Goal: Task Accomplishment & Management: Manage account settings

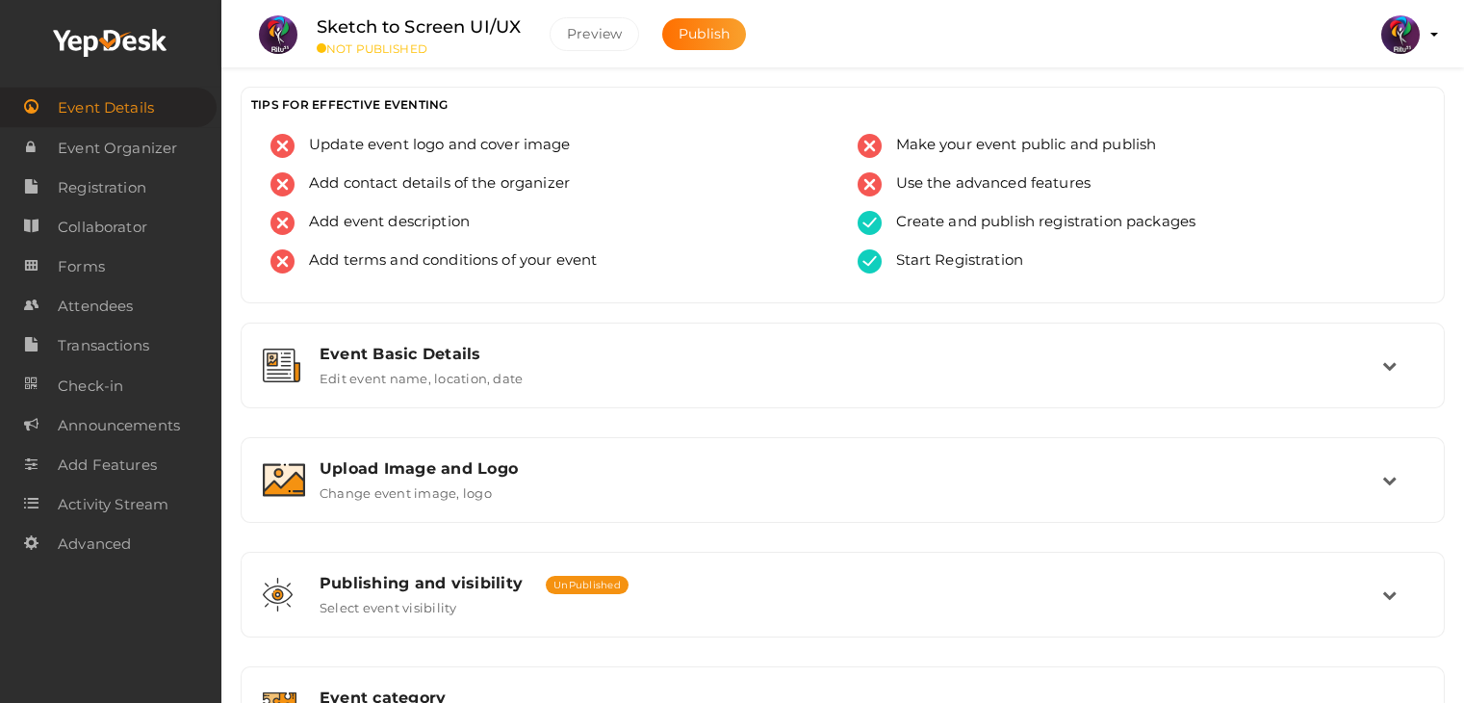
scroll to position [775, 0]
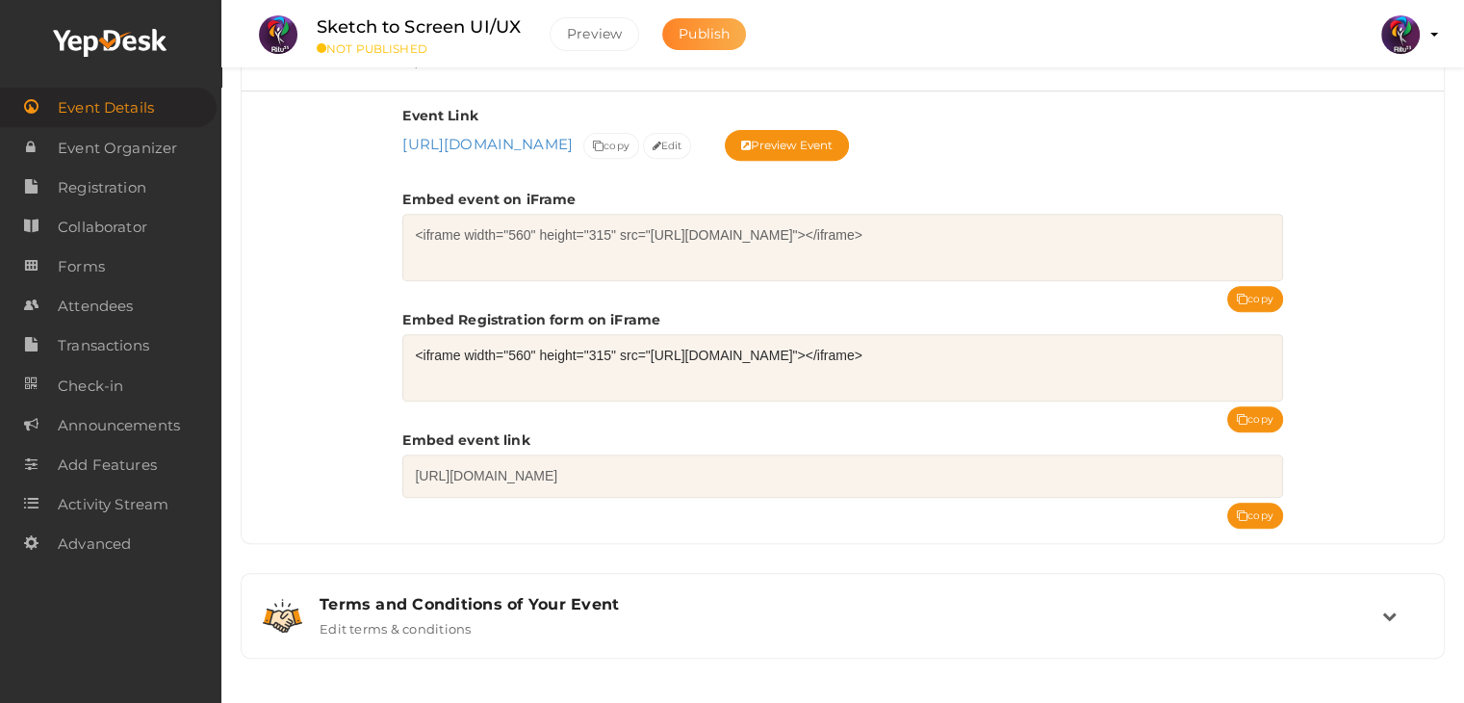
click at [700, 43] on button "Publish" at bounding box center [704, 34] width 84 height 32
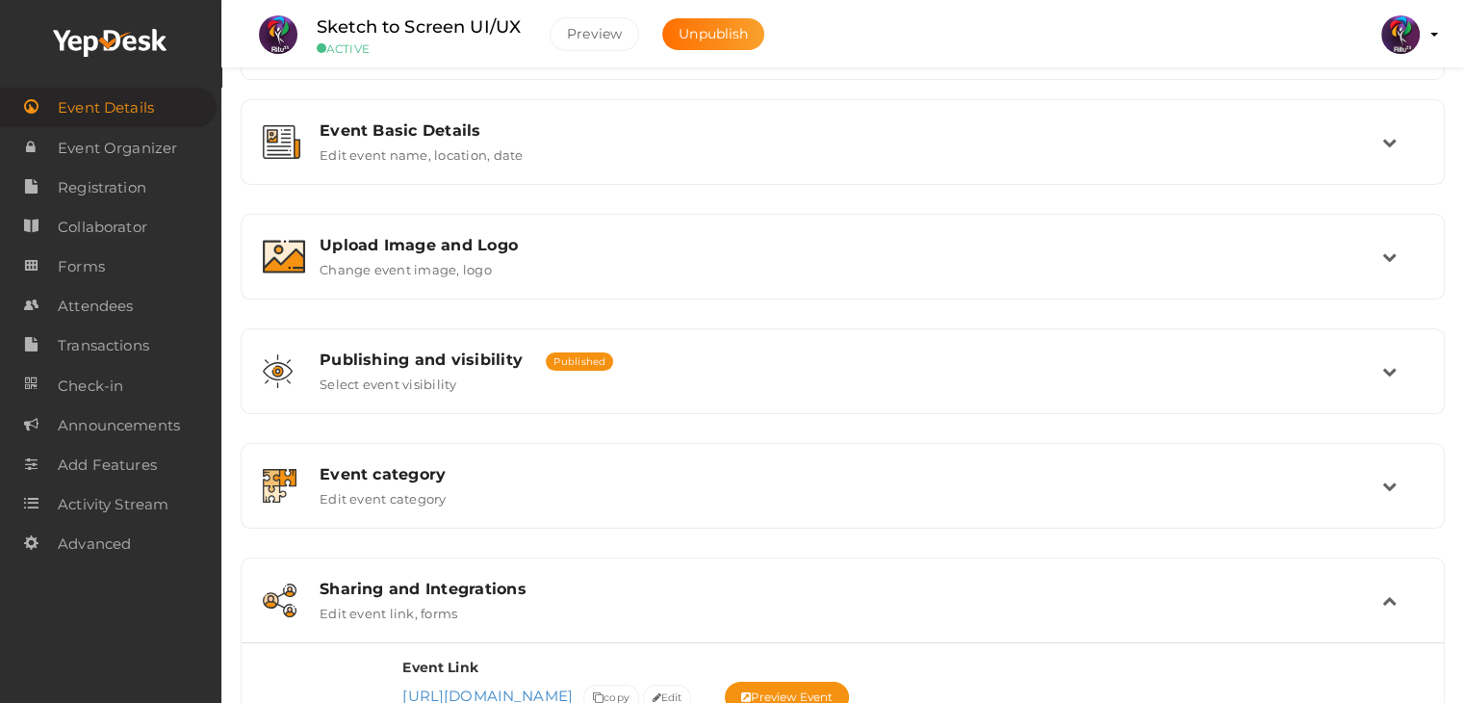
scroll to position [0, 0]
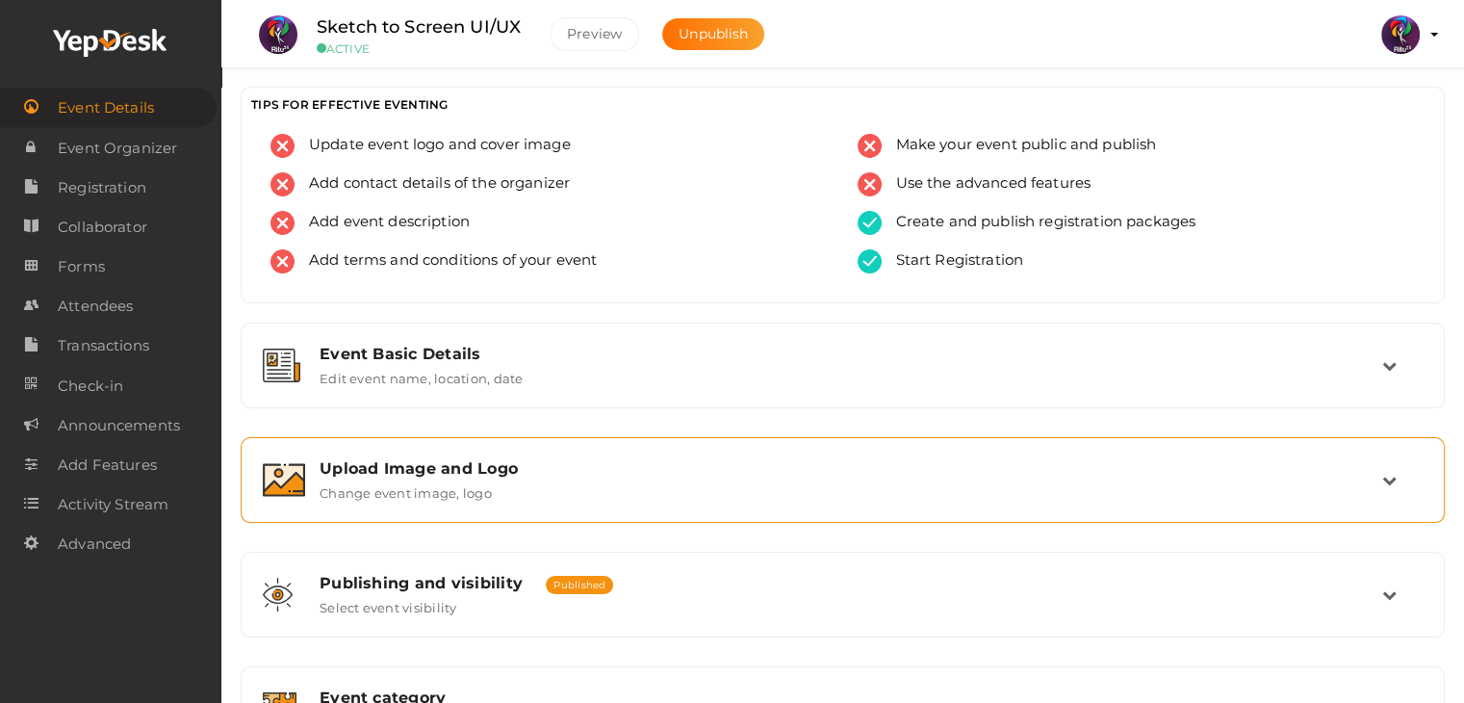
click at [552, 512] on div "Upload Image and Logo Change event image, logo" at bounding box center [843, 480] width 1204 height 86
click at [570, 479] on div "Upload Image and Logo Change event image, logo" at bounding box center [843, 479] width 1077 height 41
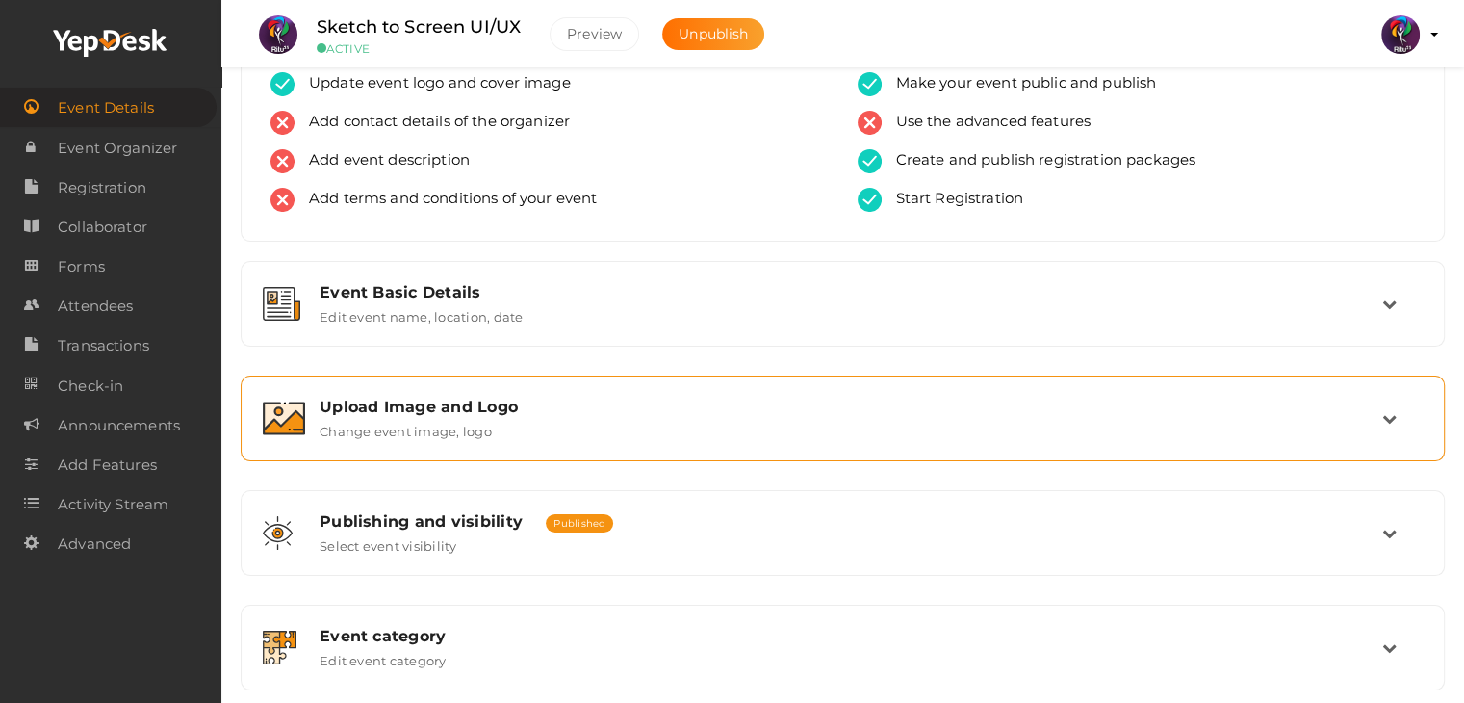
scroll to position [62, 0]
click at [562, 425] on div "Upload Image and Logo Change event image, logo" at bounding box center [843, 417] width 1077 height 41
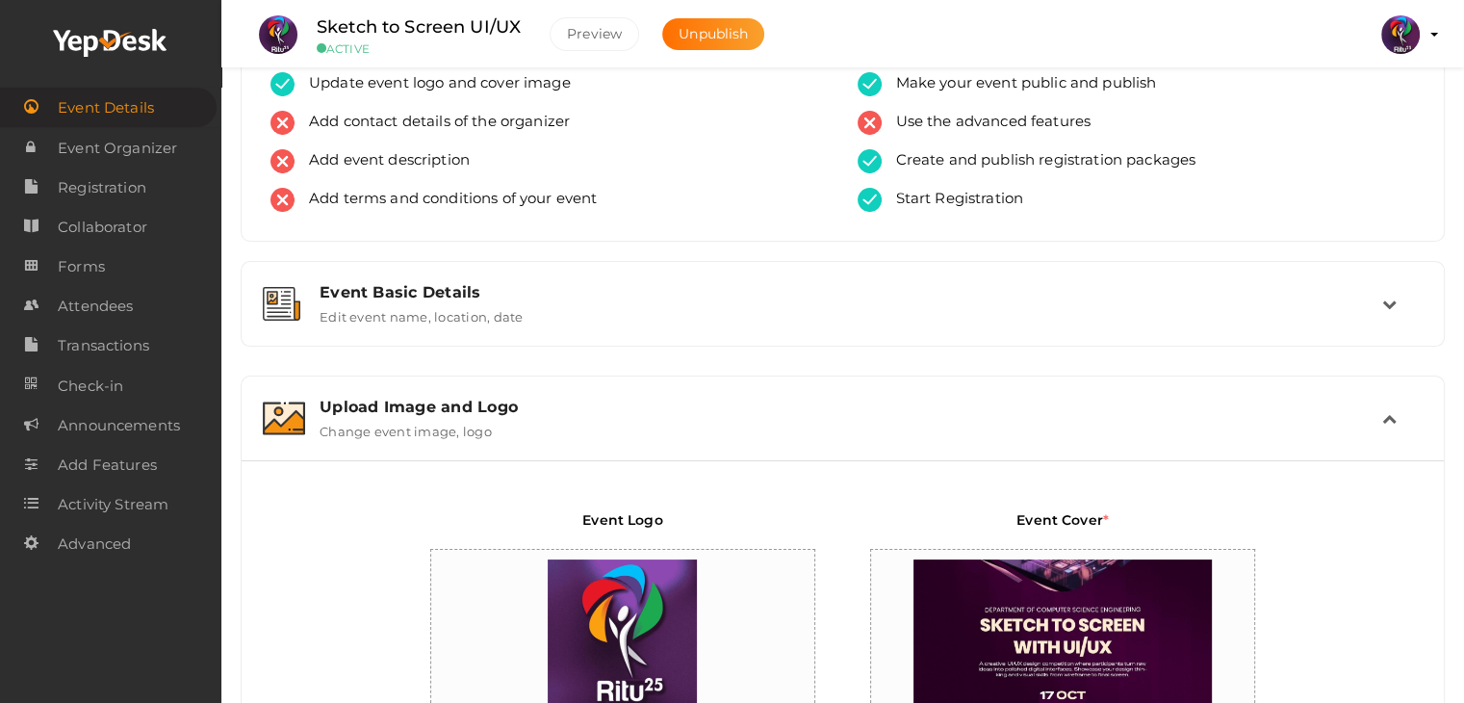
click at [562, 425] on div "Upload Image and Logo Change event image, logo" at bounding box center [843, 417] width 1077 height 41
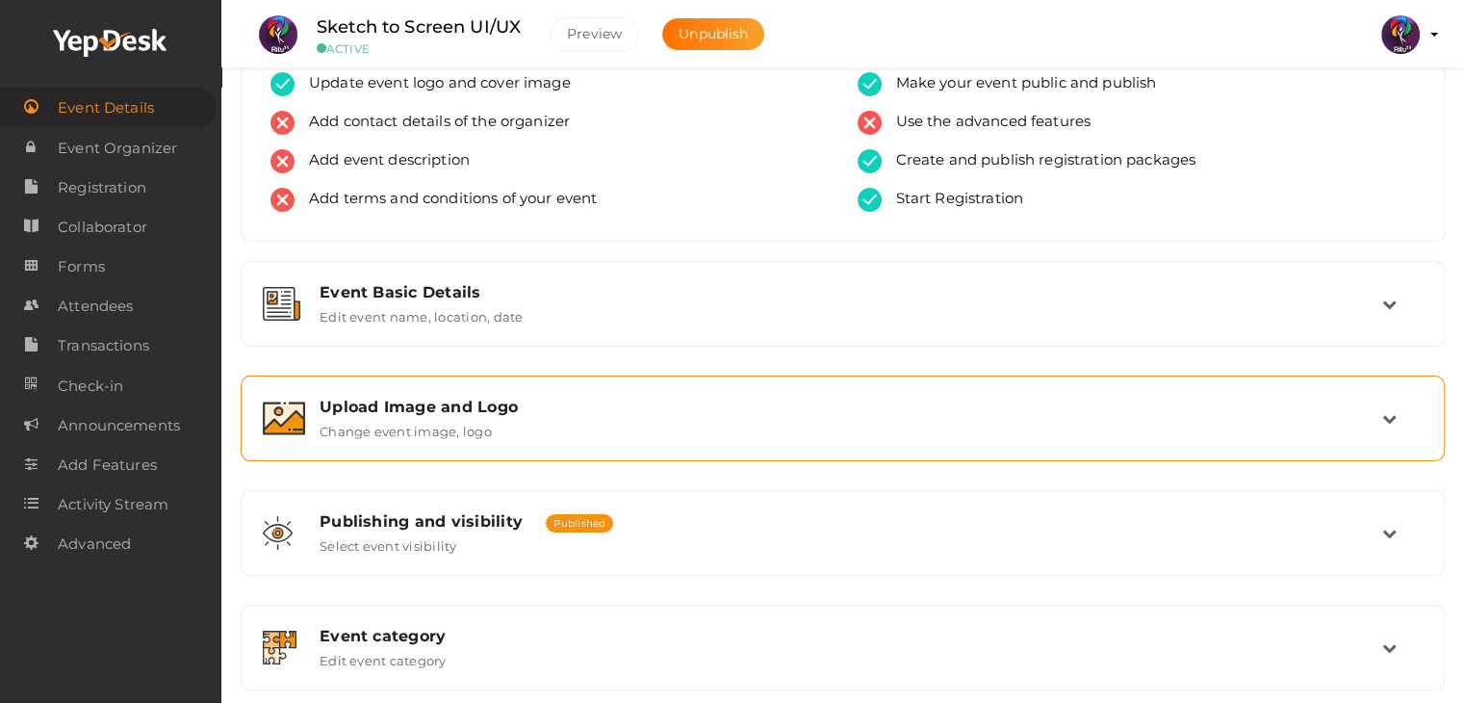
scroll to position [324, 0]
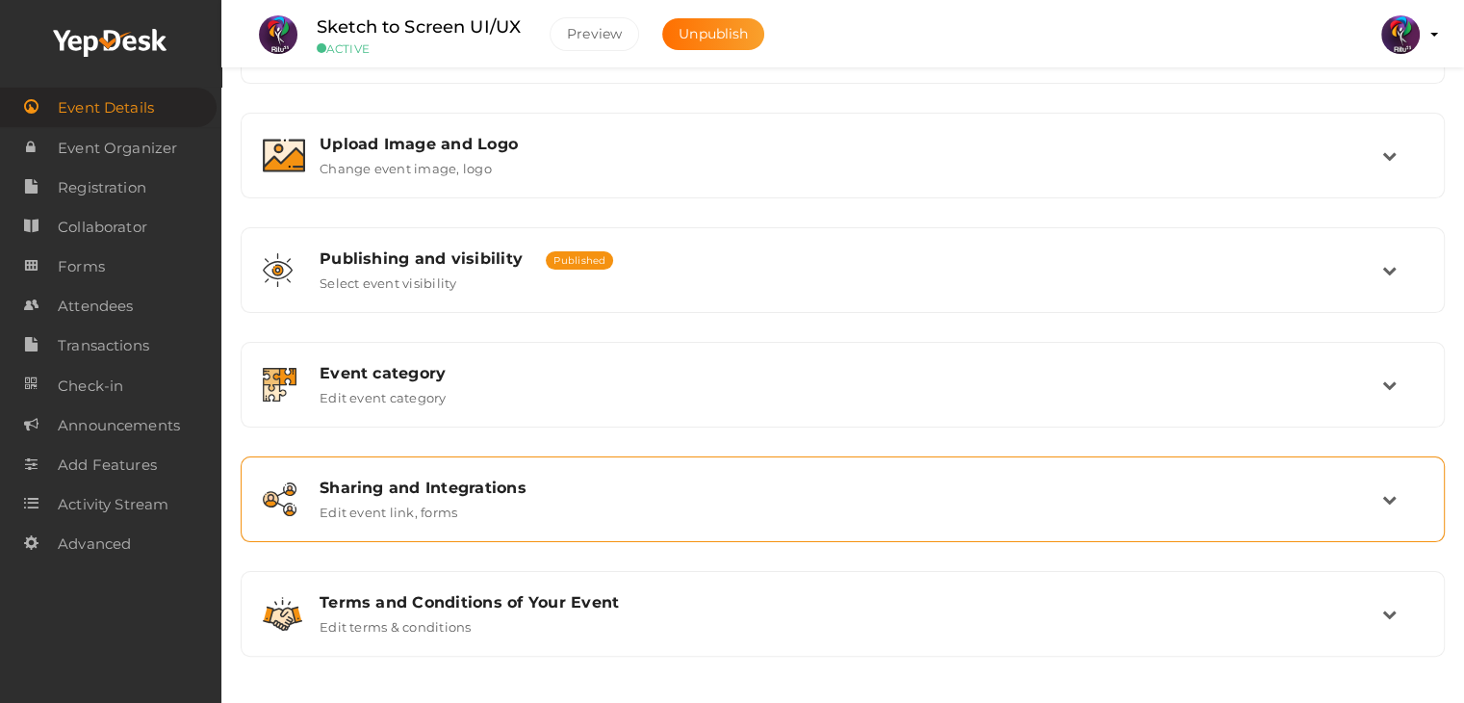
click at [624, 517] on div "Sharing and Integrations Edit event link, forms" at bounding box center [843, 498] width 1077 height 41
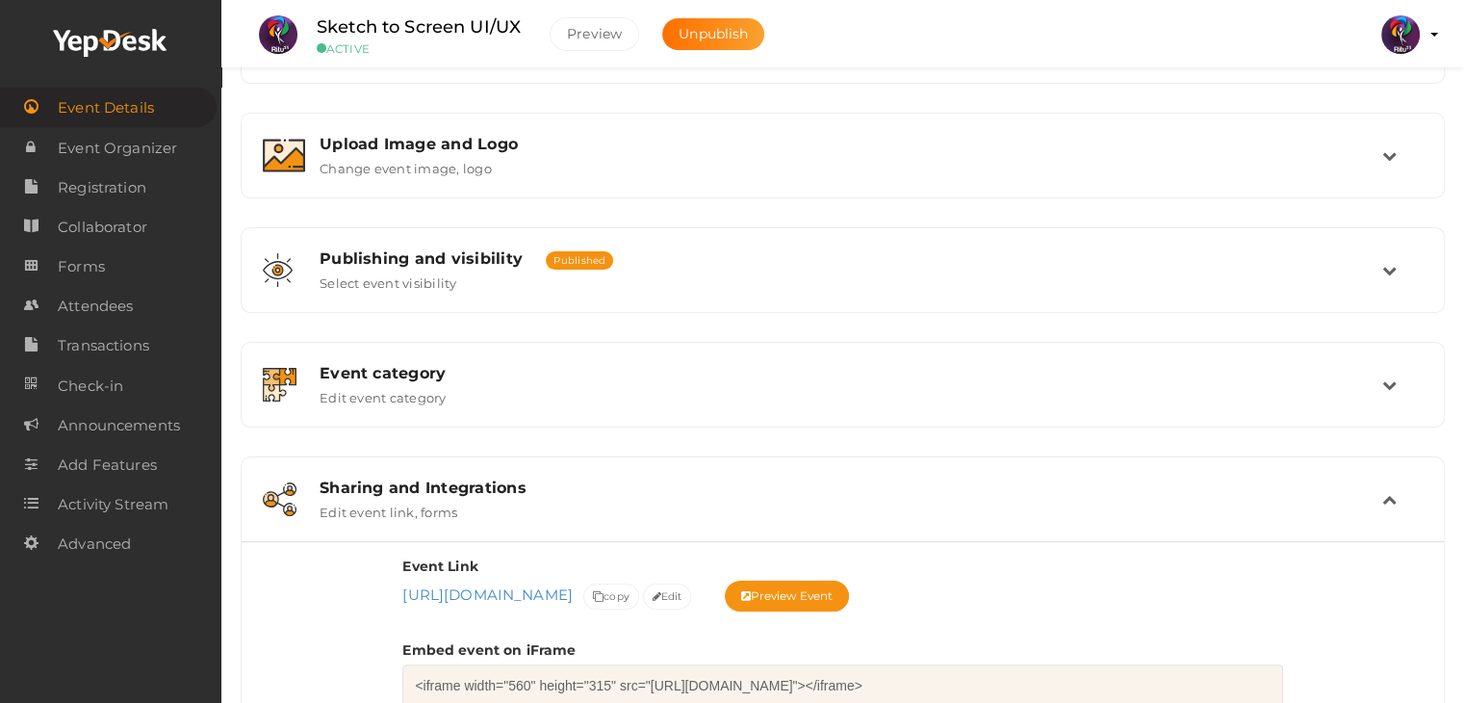
click at [624, 517] on div "Sharing and Integrations Edit event link, forms" at bounding box center [843, 498] width 1077 height 41
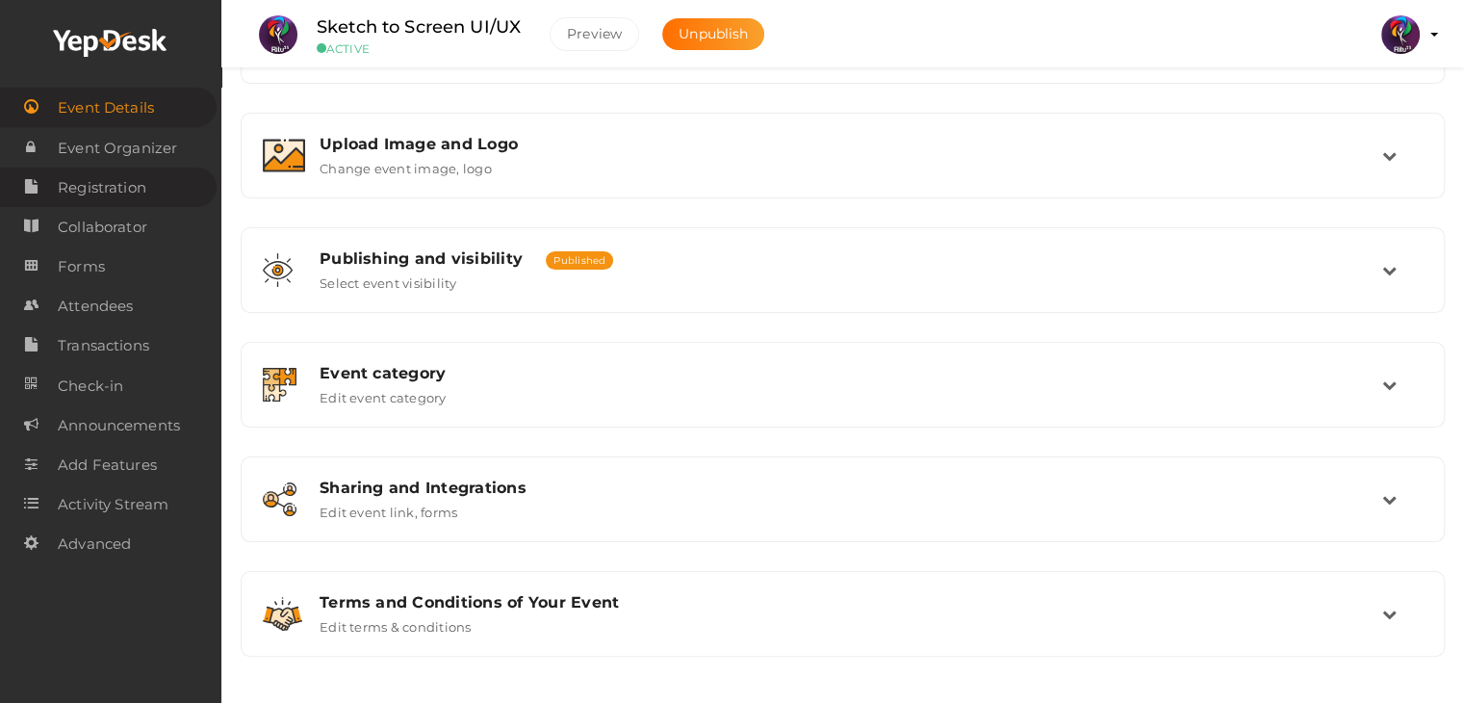
click at [147, 176] on link "Registration" at bounding box center [108, 186] width 217 height 39
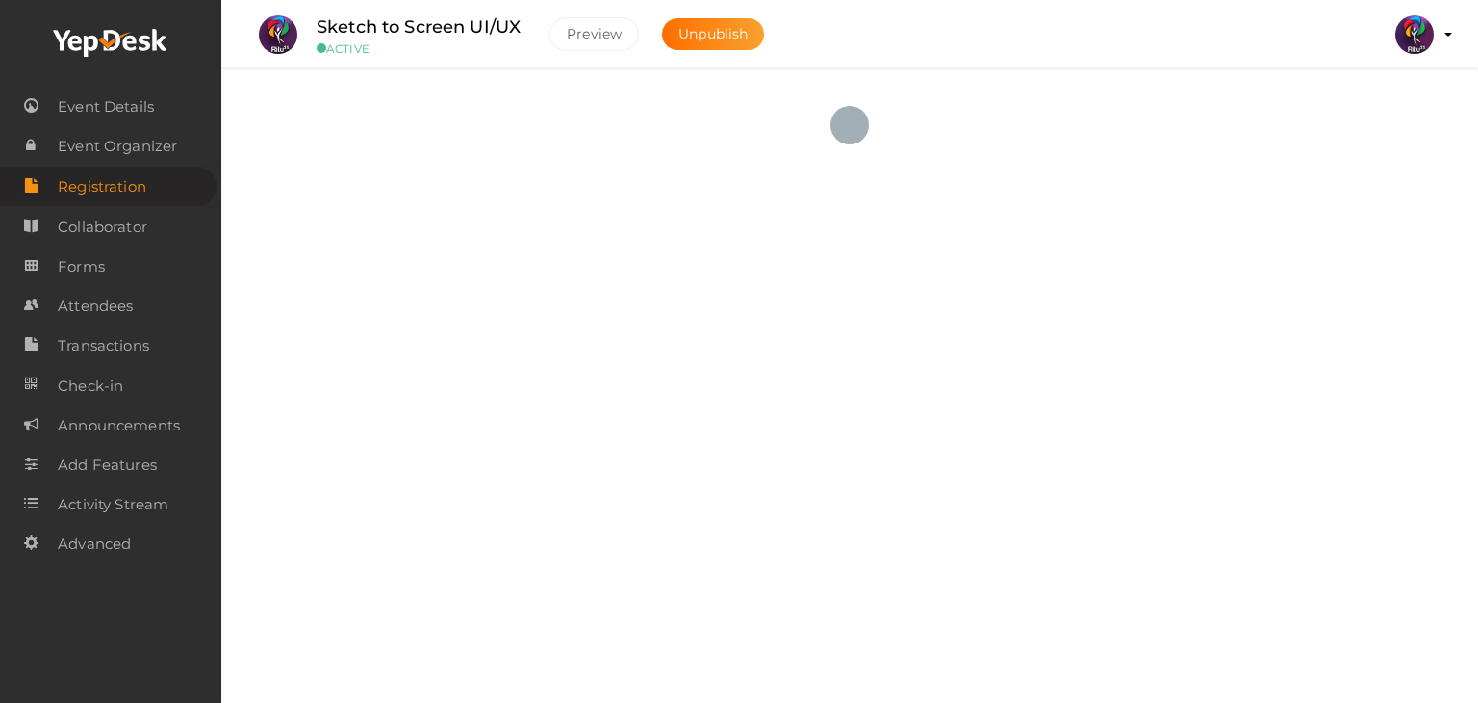
checkbox input "true"
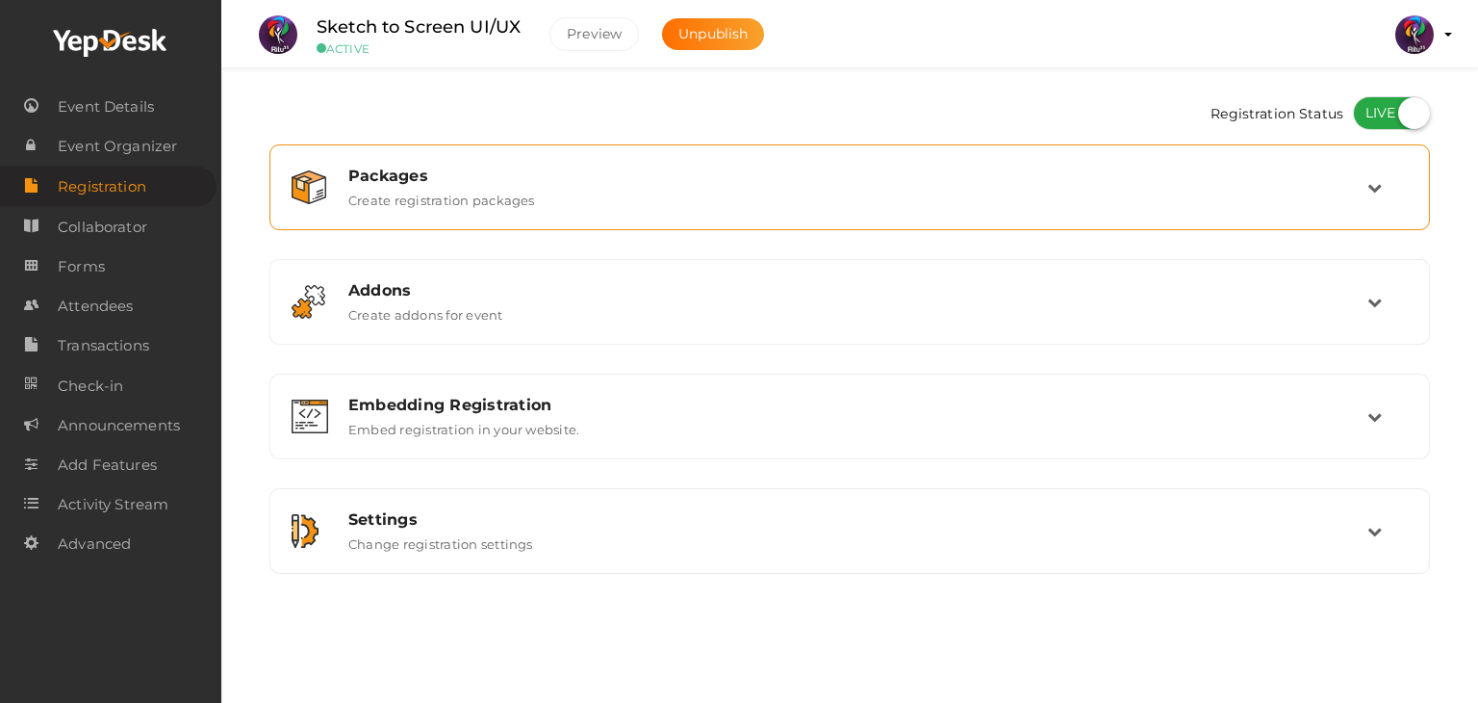
click at [986, 201] on div "Packages Create registration packages" at bounding box center [851, 186] width 1034 height 41
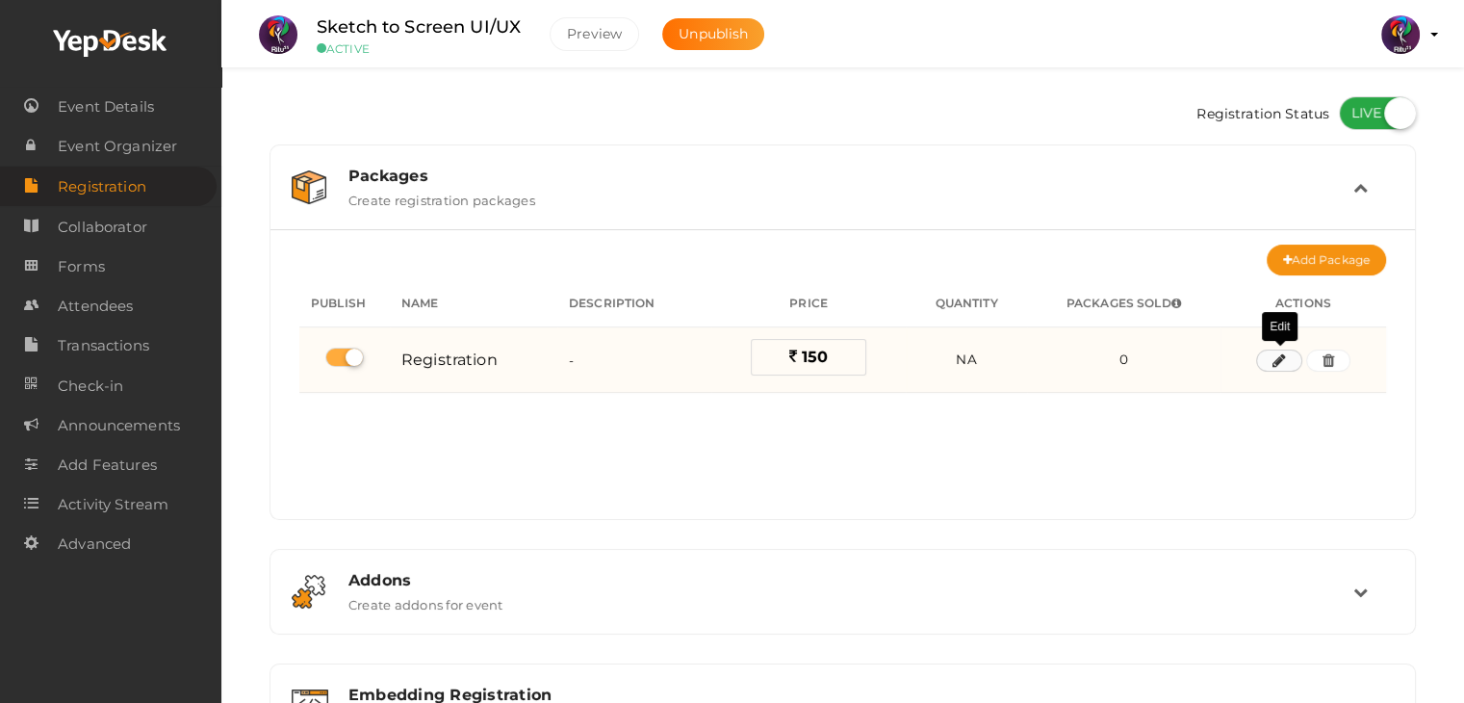
click at [1261, 354] on button "button" at bounding box center [1279, 360] width 46 height 23
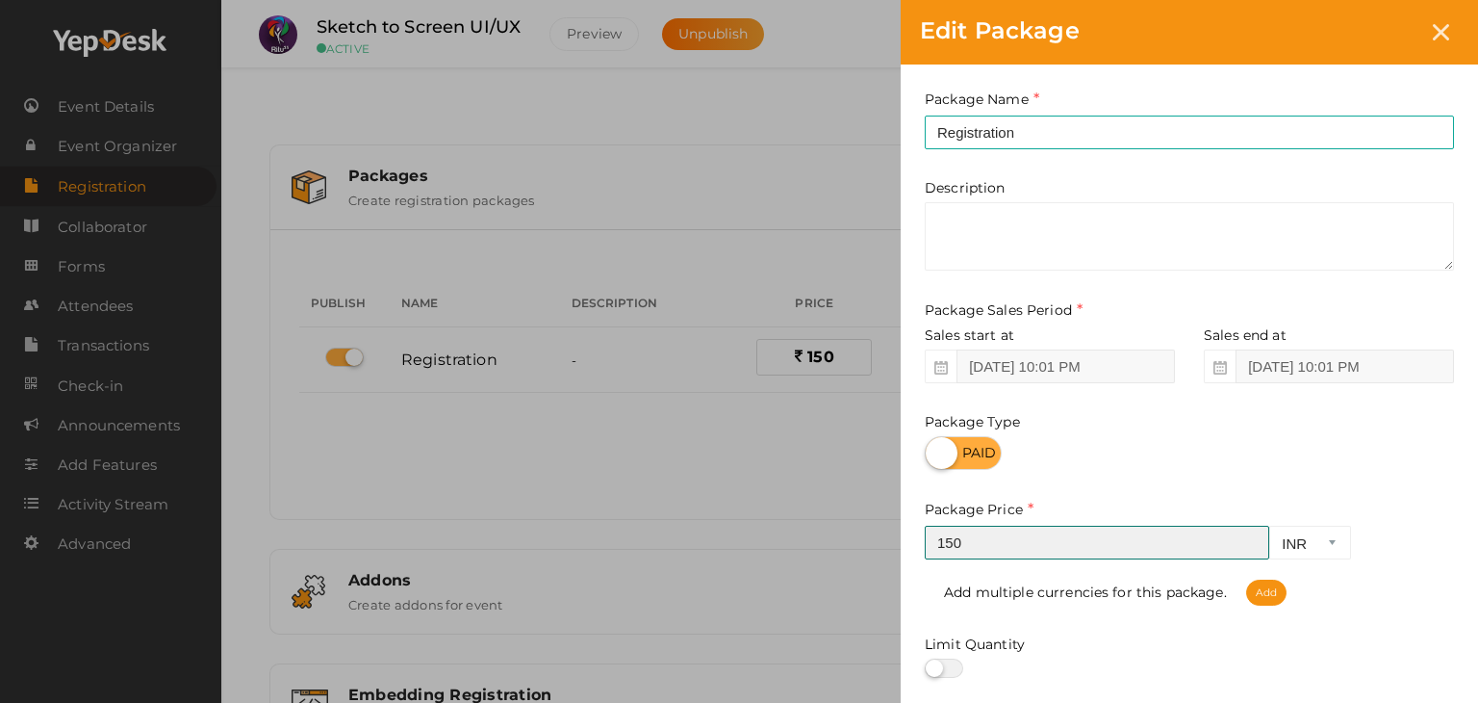
drag, startPoint x: 1013, startPoint y: 536, endPoint x: 855, endPoint y: 533, distance: 158.8
click at [855, 533] on div "Edit Package Package Name Registration This field is Required. Package Name alr…" at bounding box center [739, 351] width 1478 height 703
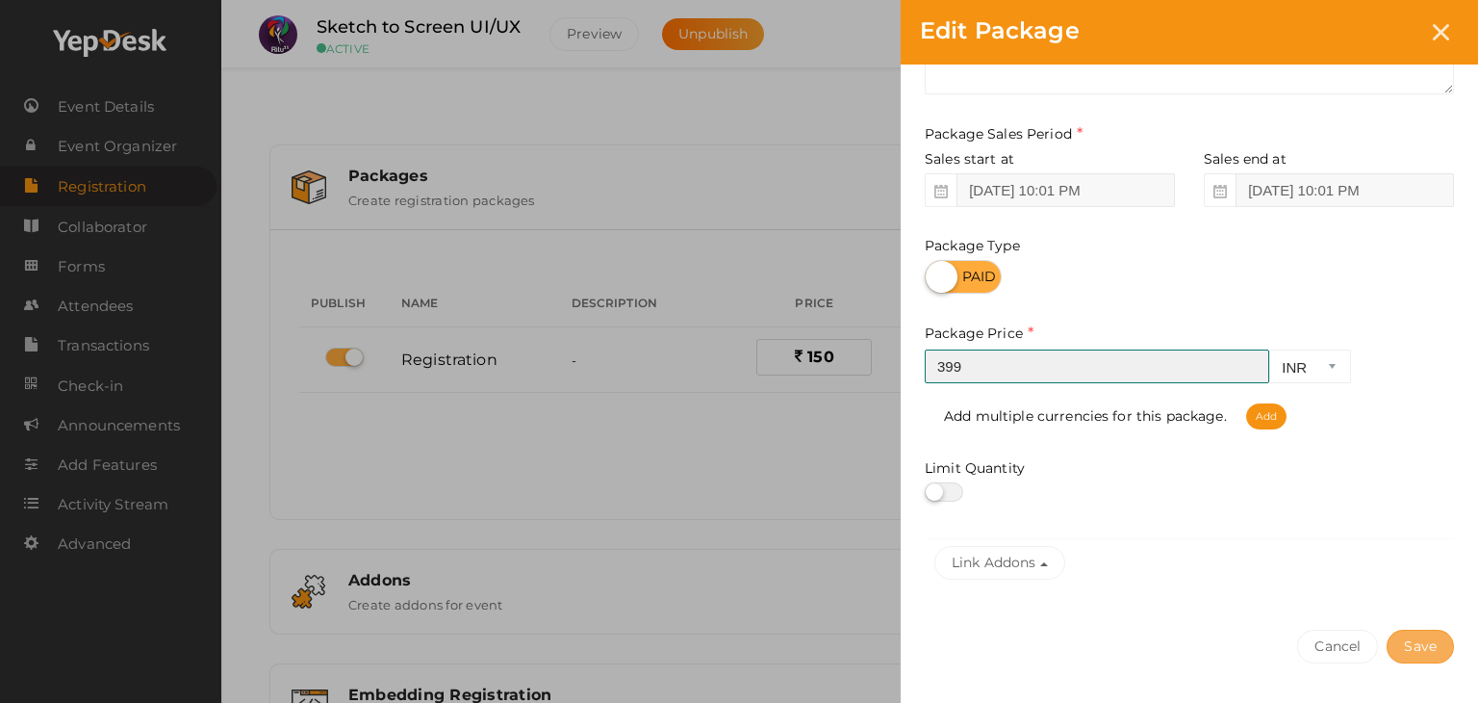
type input "399"
click at [1421, 646] on button "Save" at bounding box center [1420, 646] width 67 height 34
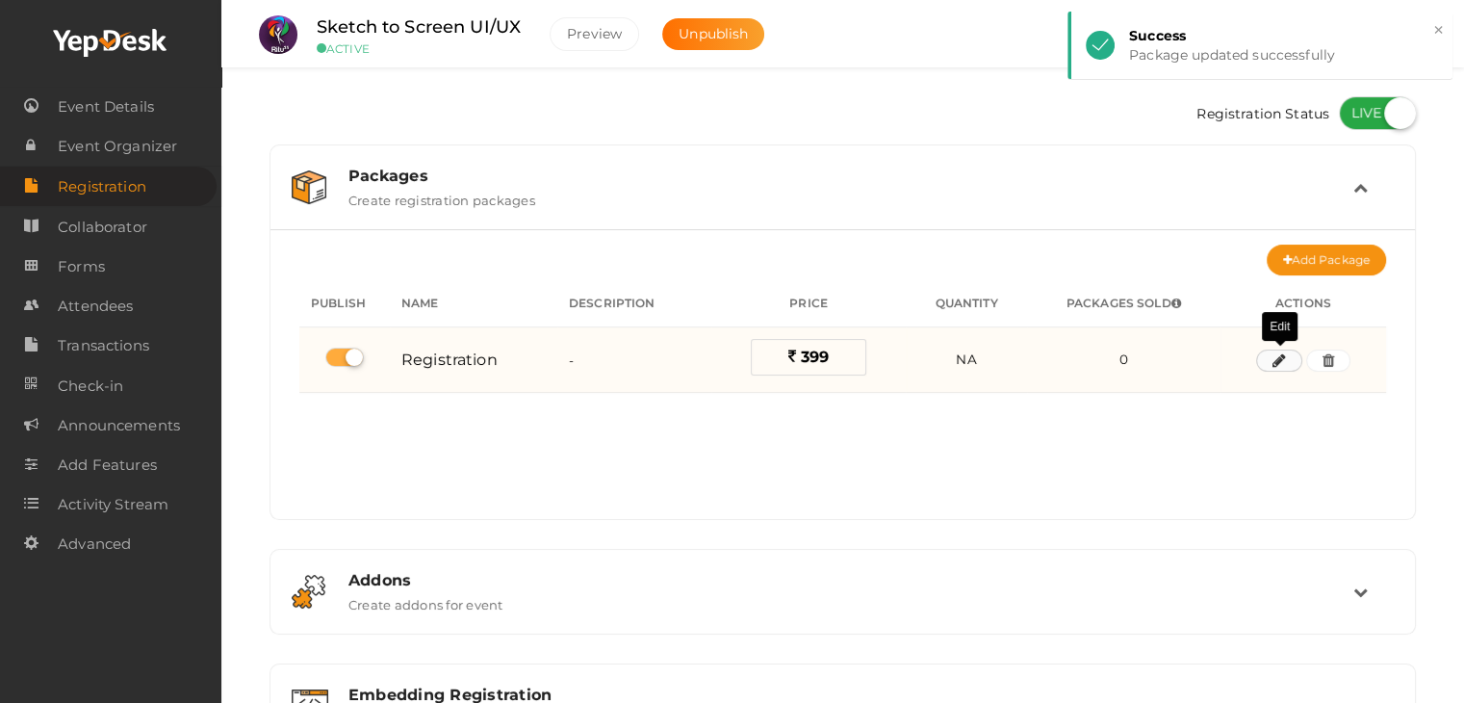
click at [1282, 357] on icon "button" at bounding box center [1278, 361] width 13 height 12
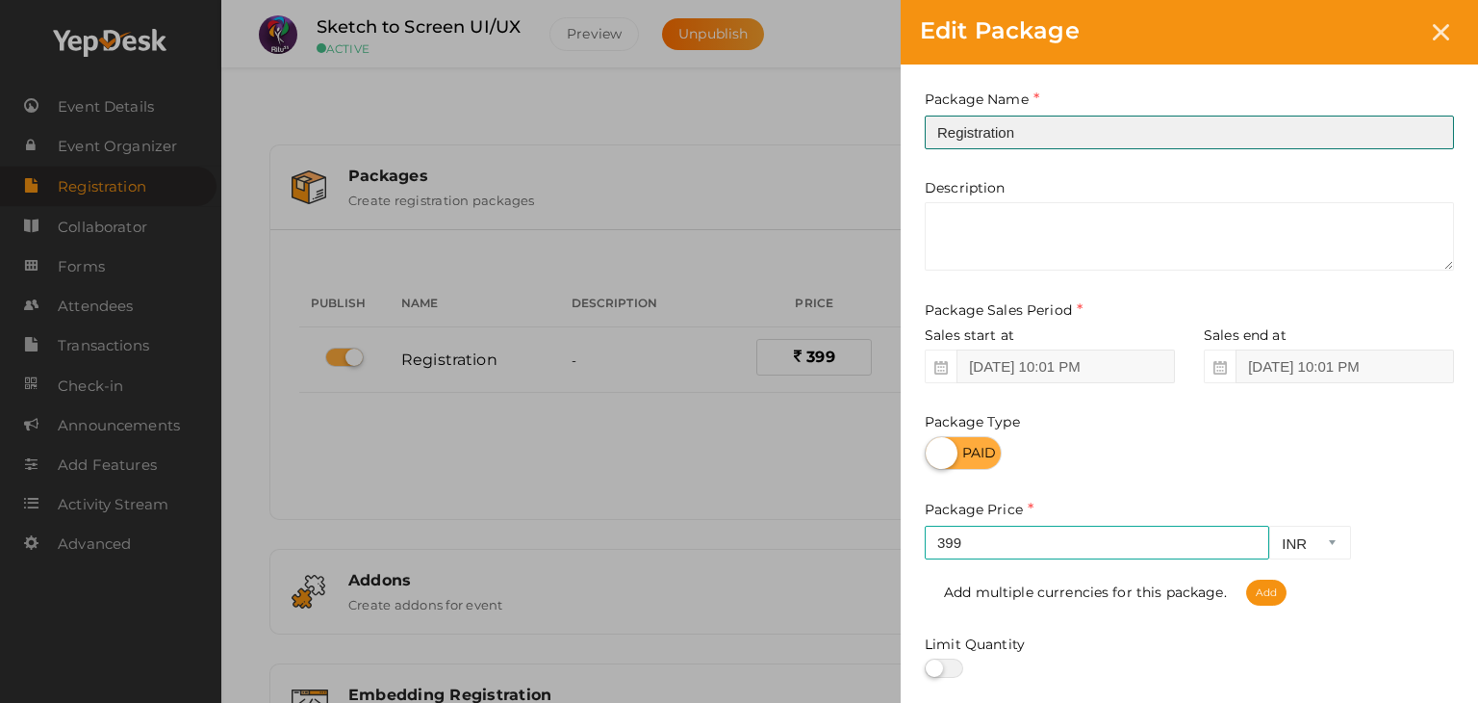
click at [963, 141] on input "Registration" at bounding box center [1189, 132] width 529 height 34
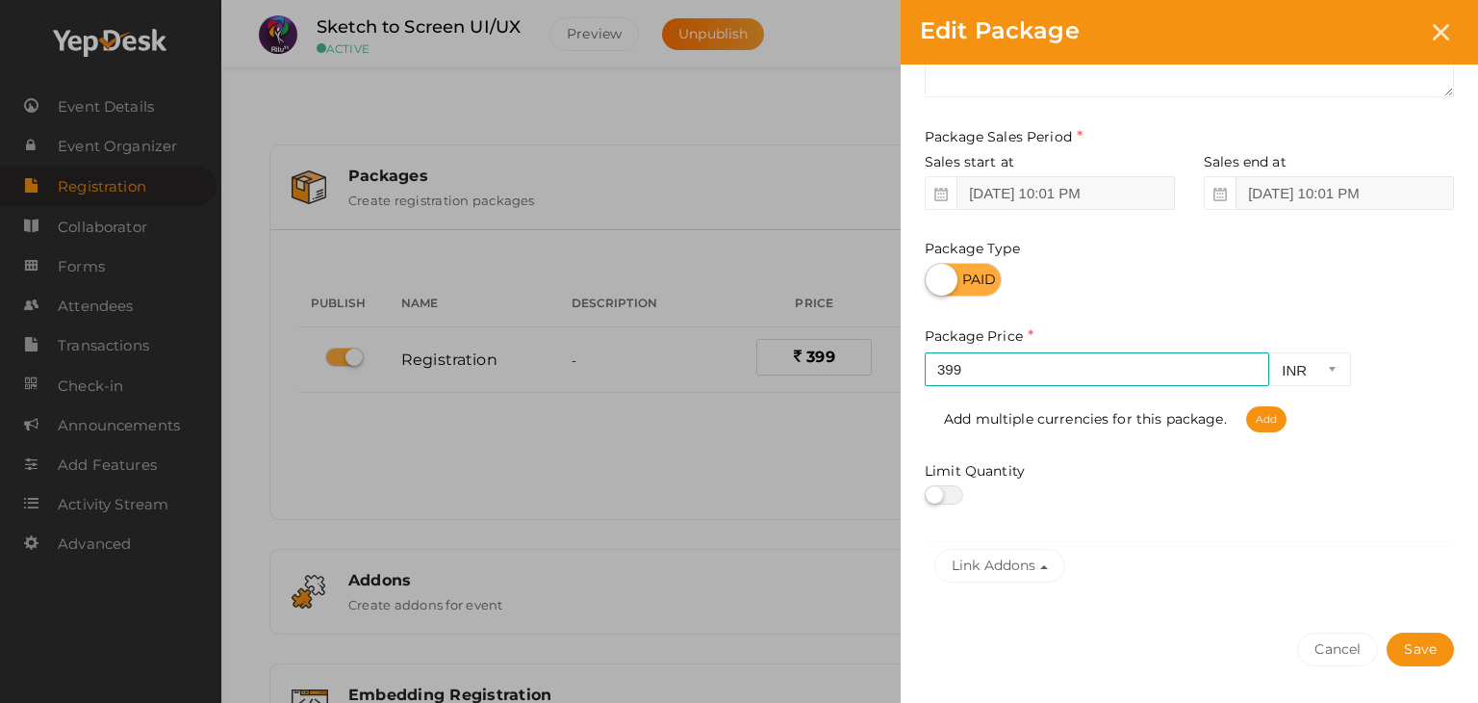
scroll to position [239, 0]
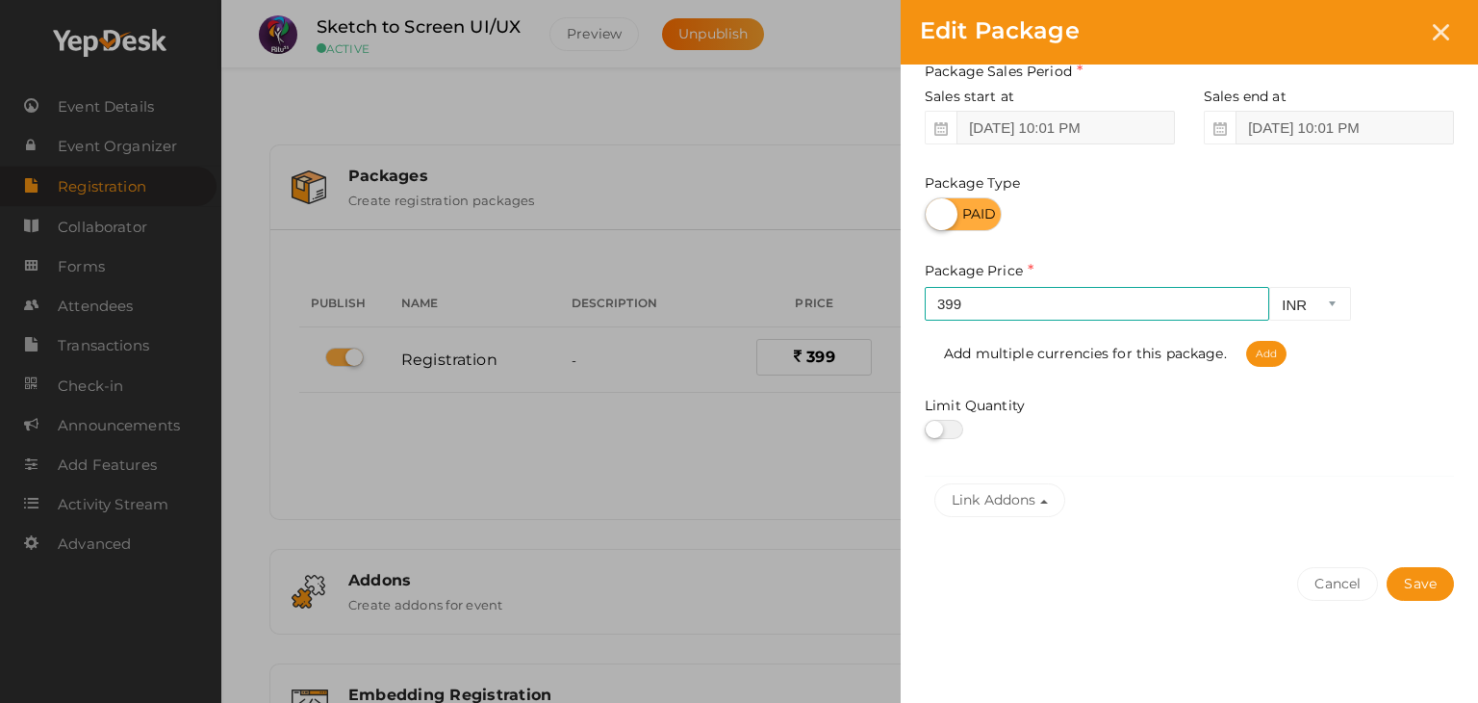
type input "UI/UX Workshop Registration"
click at [939, 432] on label at bounding box center [944, 429] width 38 height 19
click at [937, 432] on input "checkbox" at bounding box center [931, 429] width 13 height 13
checkbox input "true"
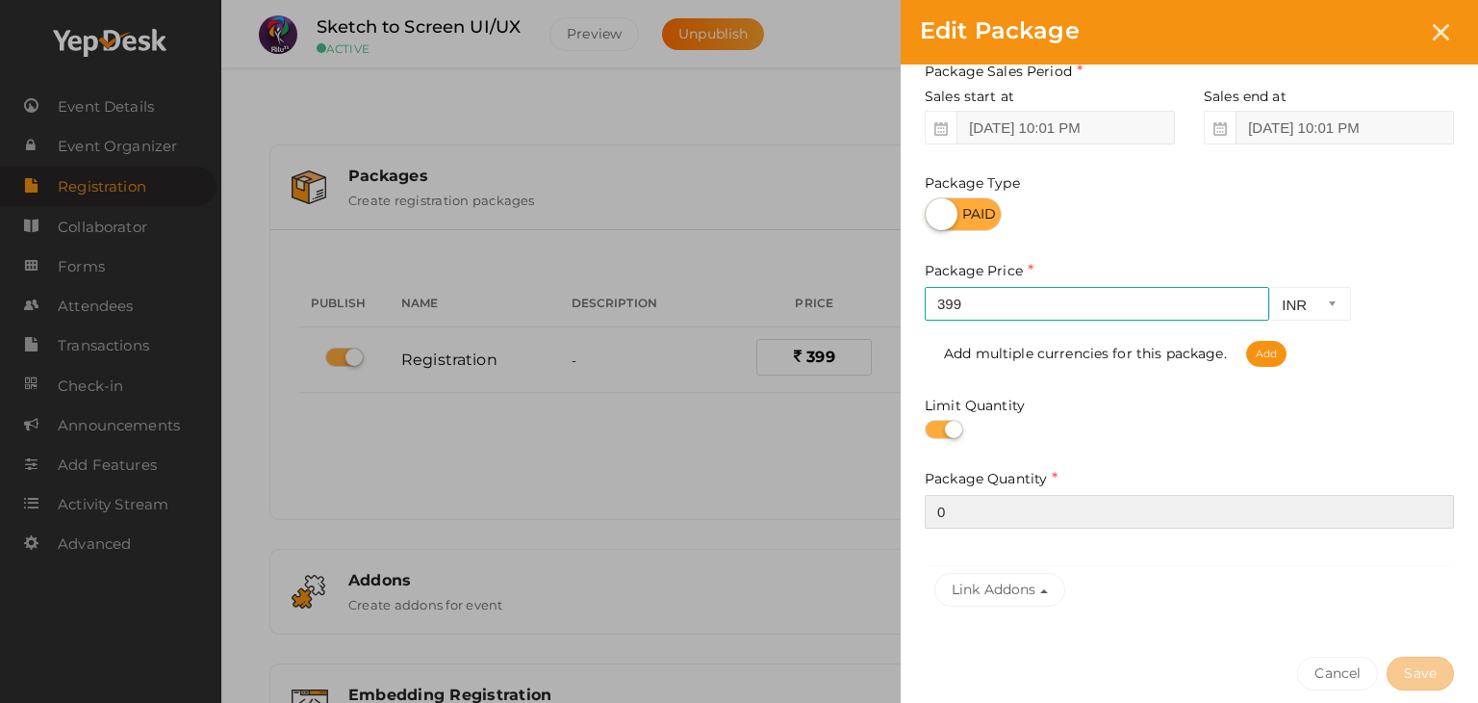
click at [1021, 508] on input "0" at bounding box center [1189, 512] width 529 height 34
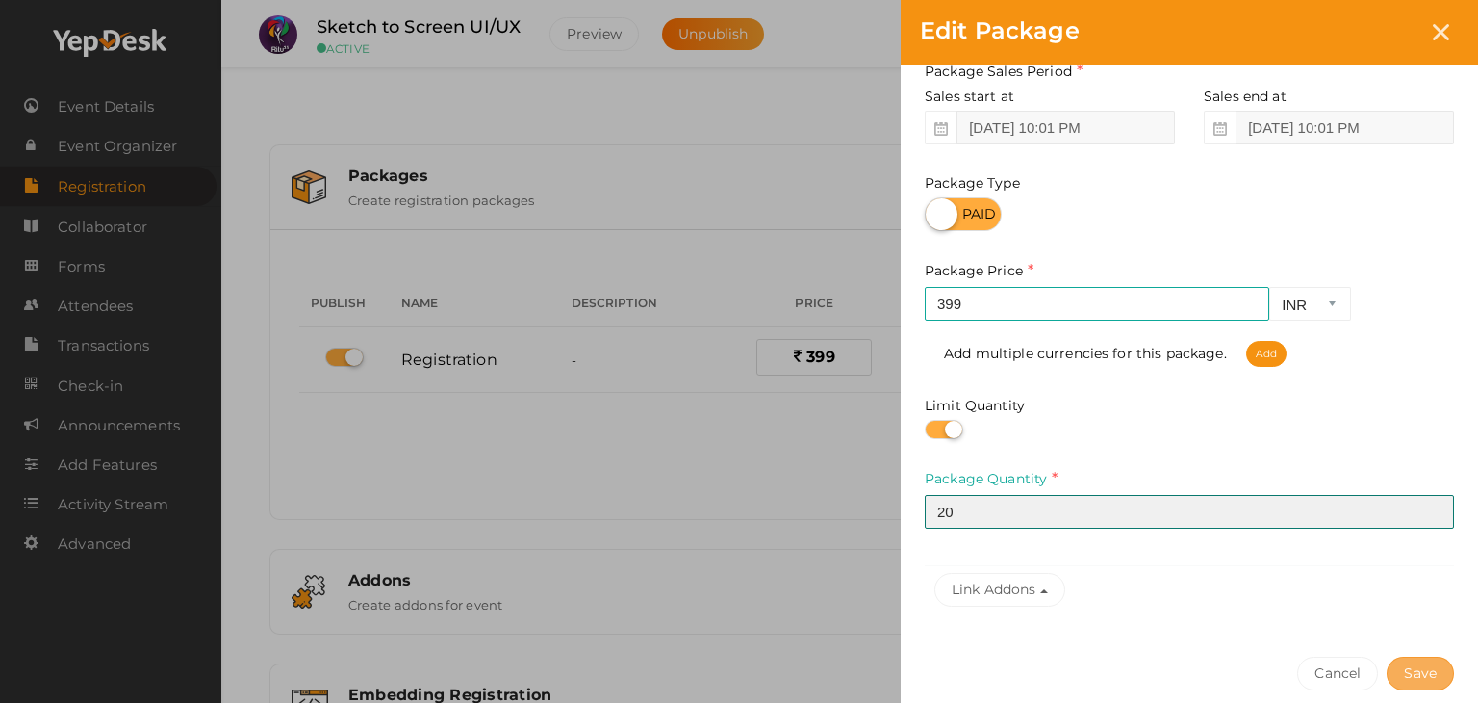
type input "20"
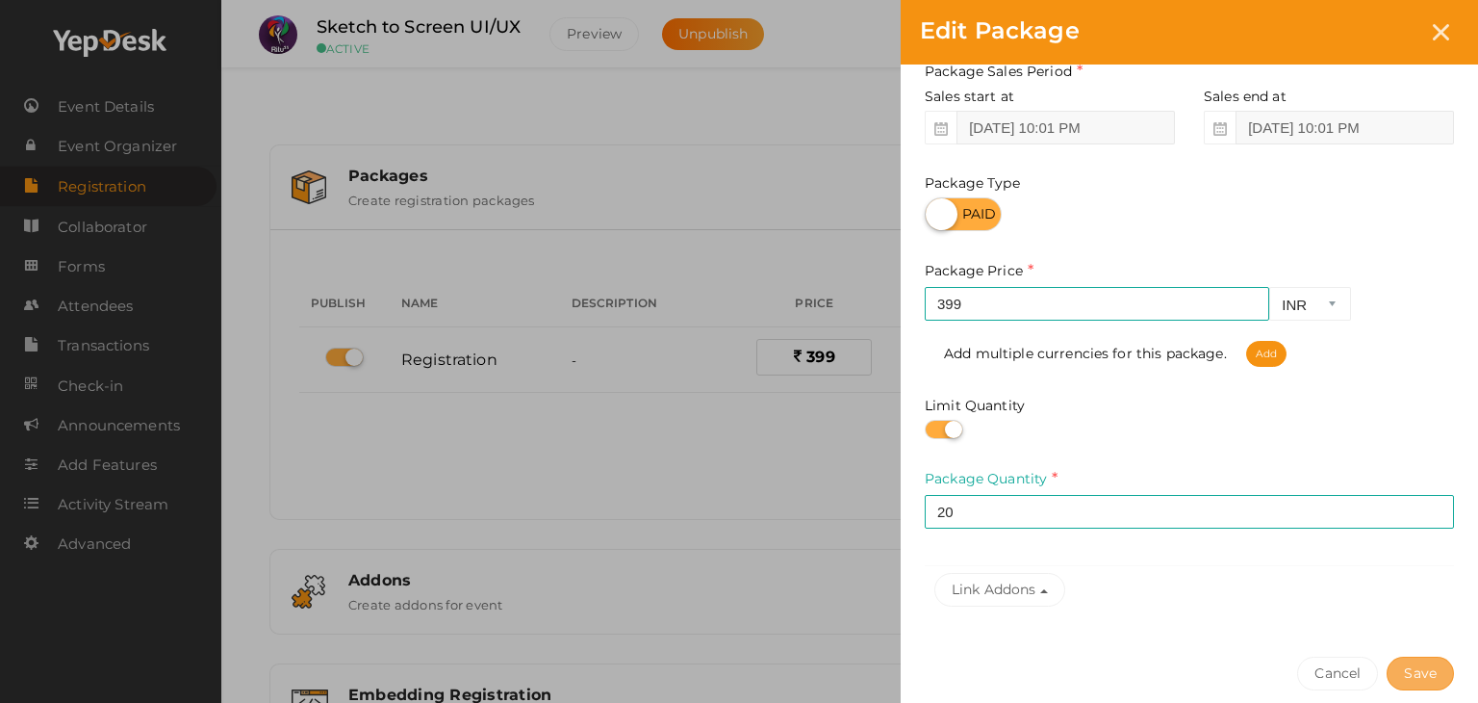
click at [1448, 664] on button "Save" at bounding box center [1420, 673] width 67 height 34
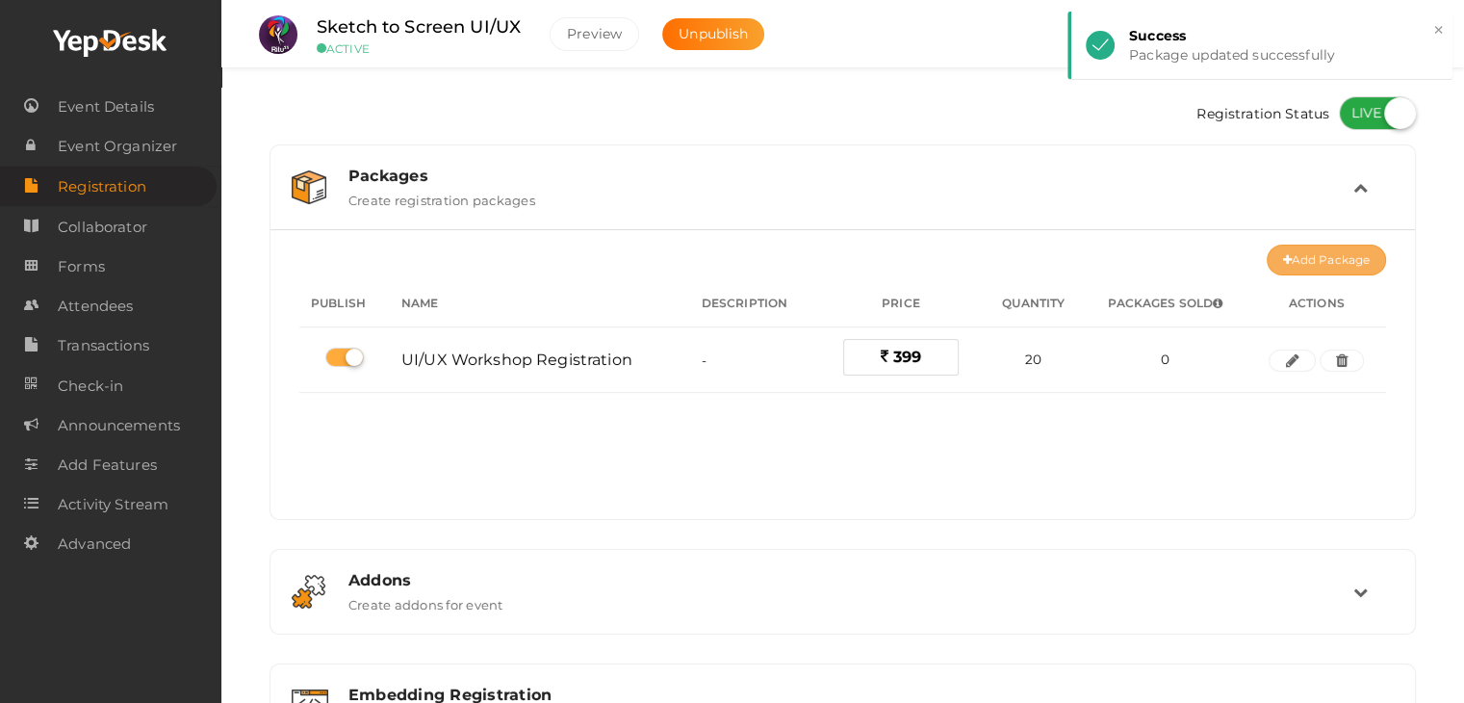
click at [1343, 258] on button "Add Package" at bounding box center [1325, 259] width 119 height 31
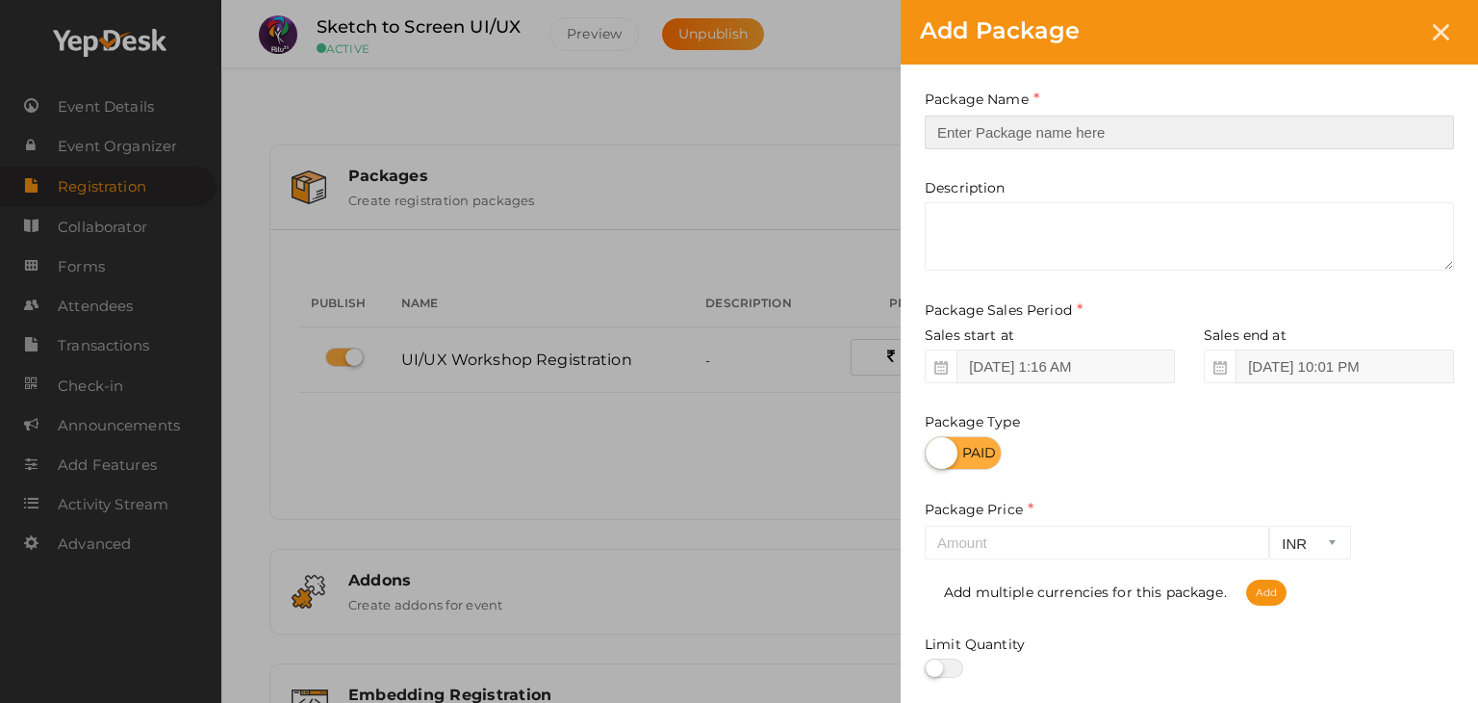
click at [1098, 139] on input "text" at bounding box center [1189, 132] width 529 height 34
click at [1151, 115] on input "UI" at bounding box center [1189, 132] width 529 height 34
click at [1151, 120] on input "UI" at bounding box center [1189, 132] width 529 height 34
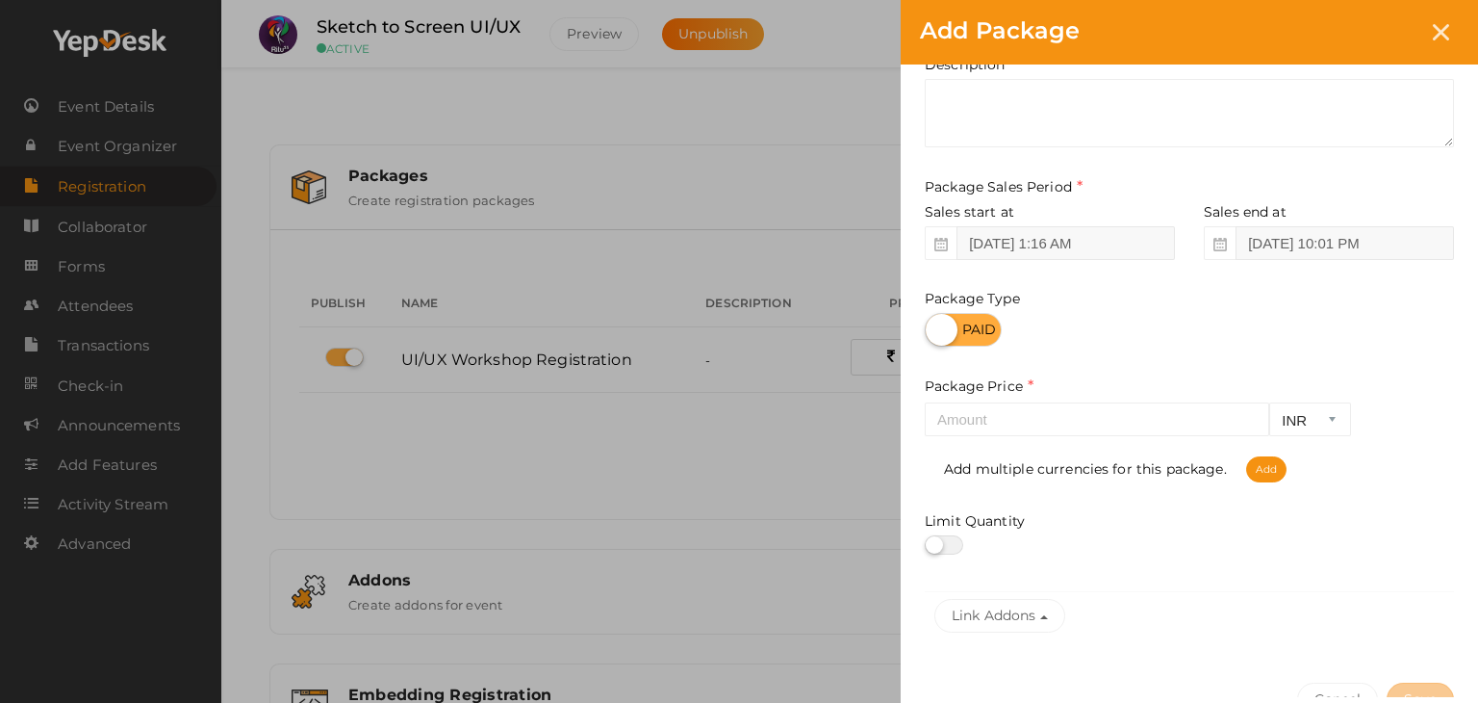
scroll to position [127, 0]
type input "UI/UX Workshop Registration BULK 5 Nos"
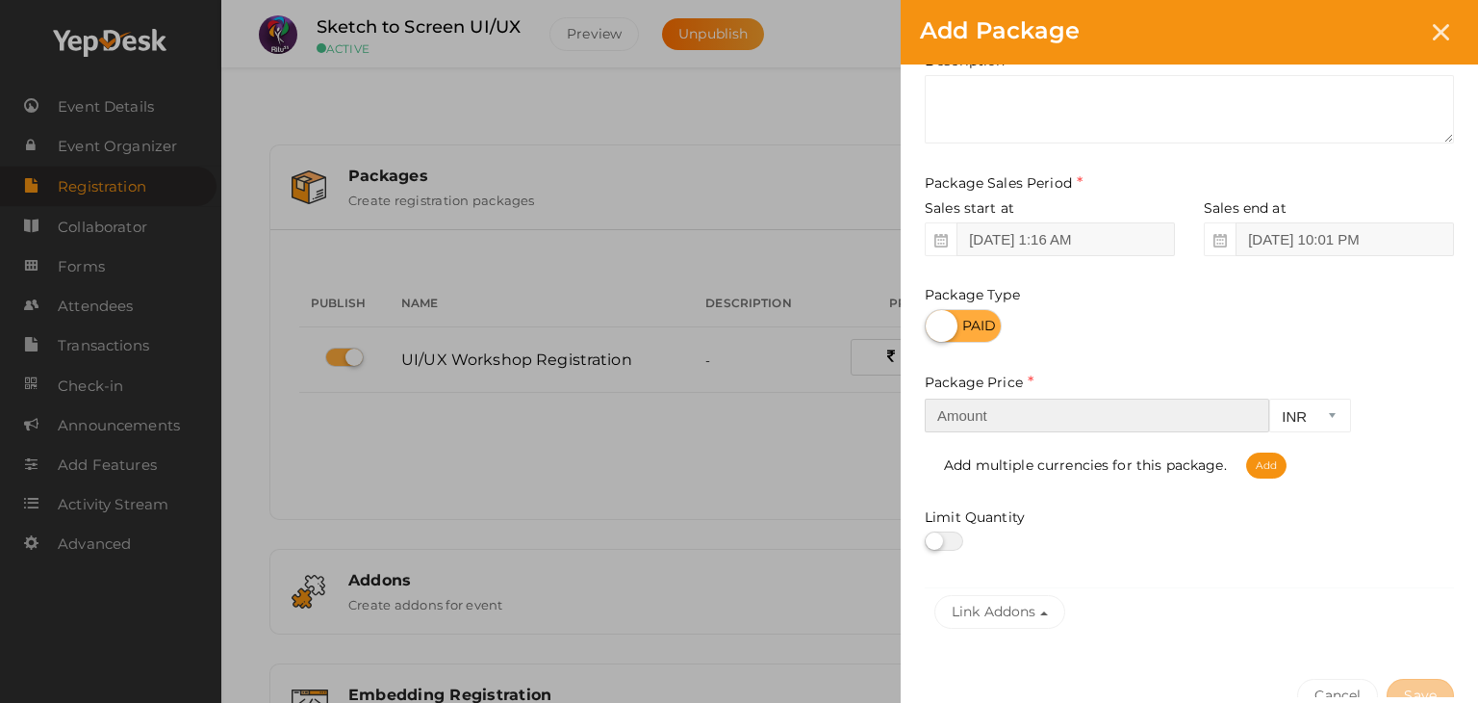
click at [1118, 410] on input "number" at bounding box center [1097, 415] width 345 height 34
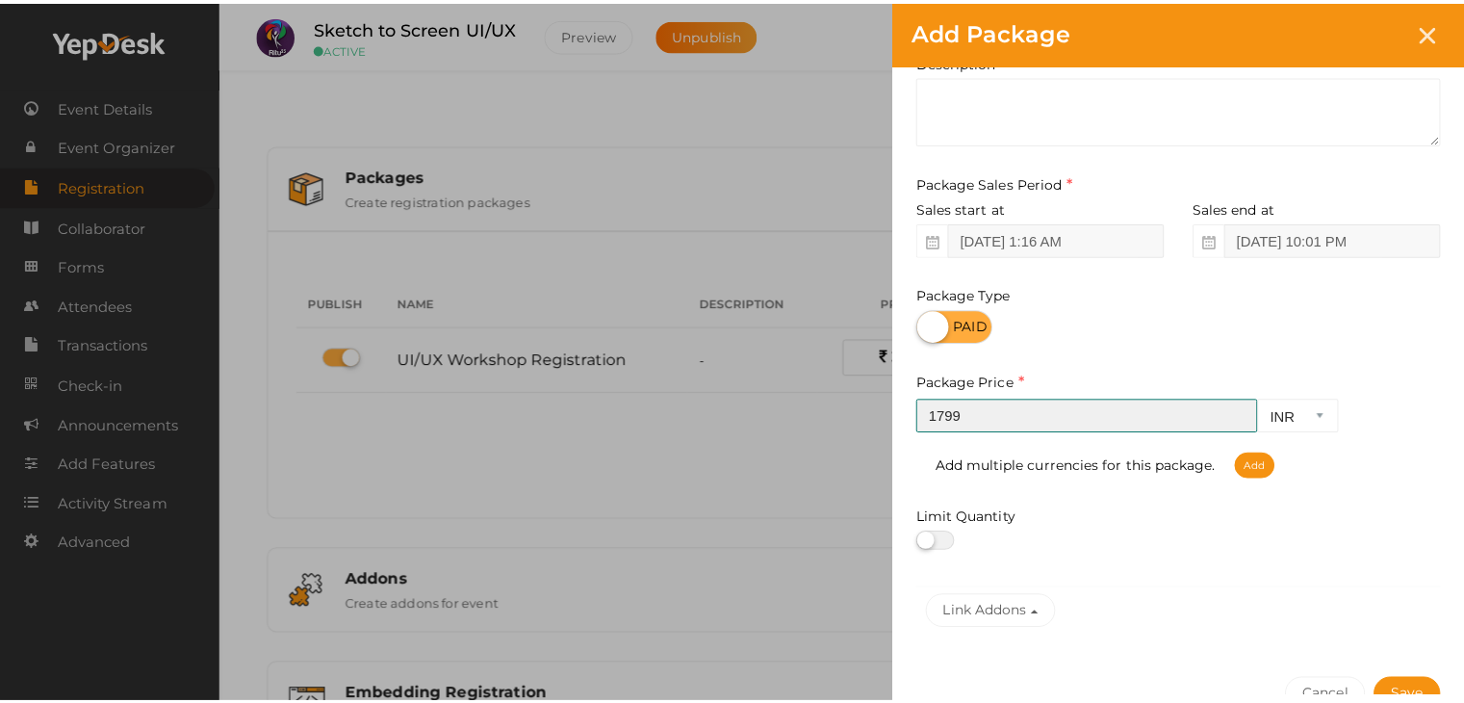
scroll to position [239, 0]
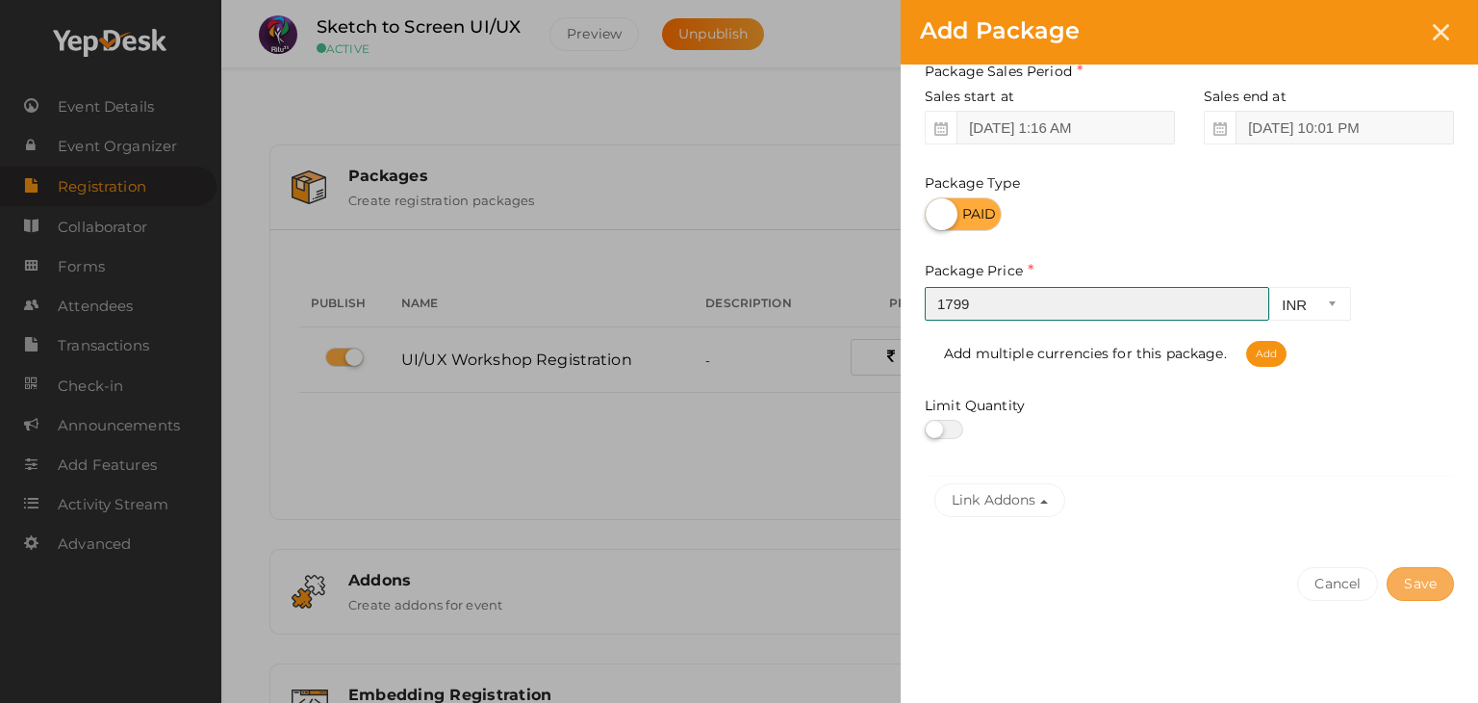
type input "1799"
click at [1424, 582] on button "Save" at bounding box center [1420, 584] width 67 height 34
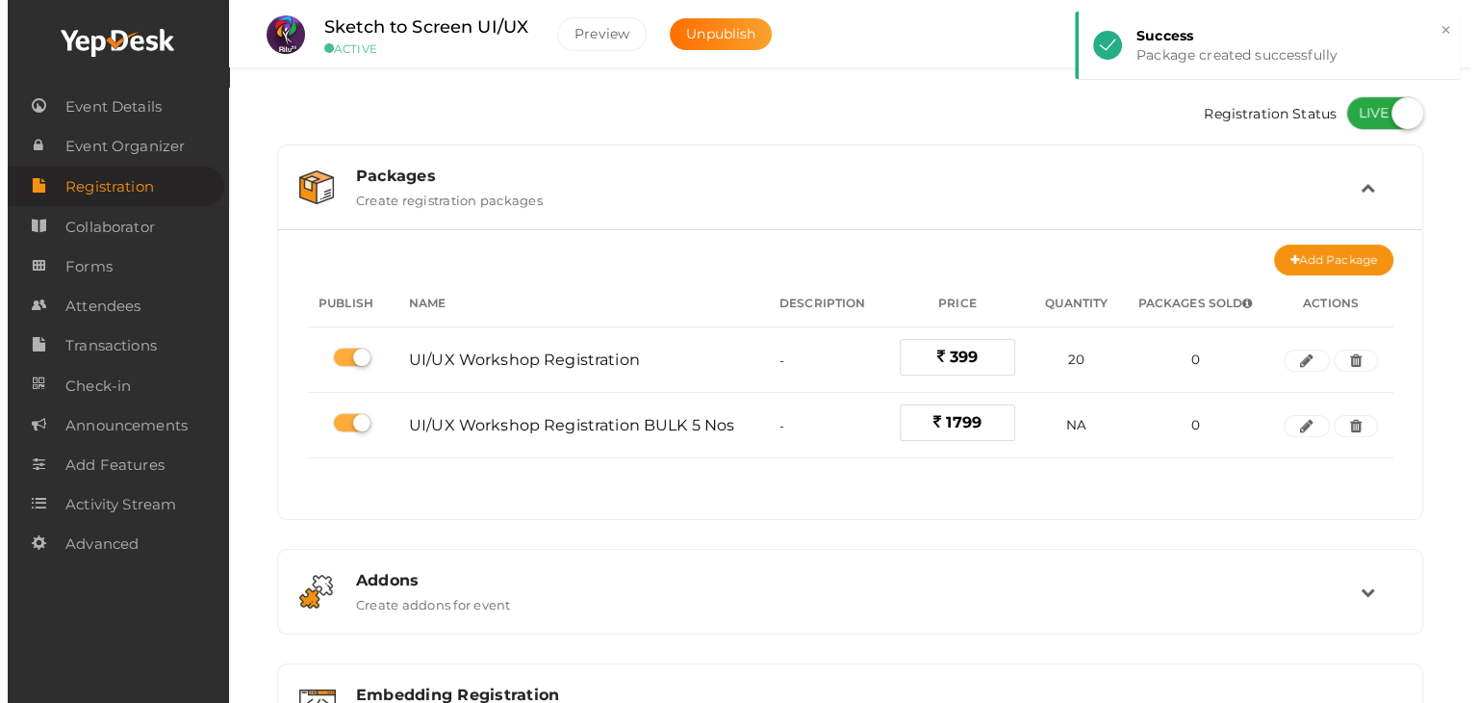
scroll to position [21, 0]
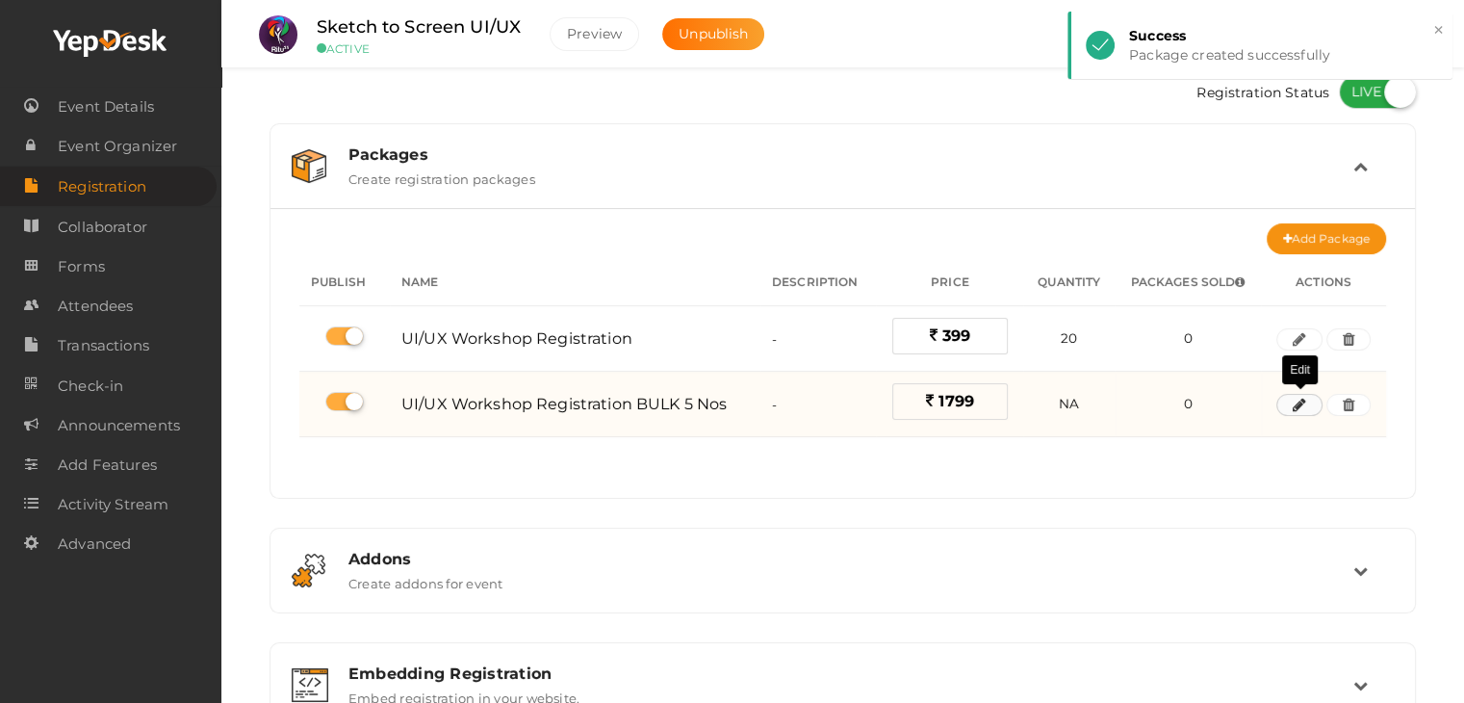
click at [1294, 405] on icon "button" at bounding box center [1298, 405] width 13 height 12
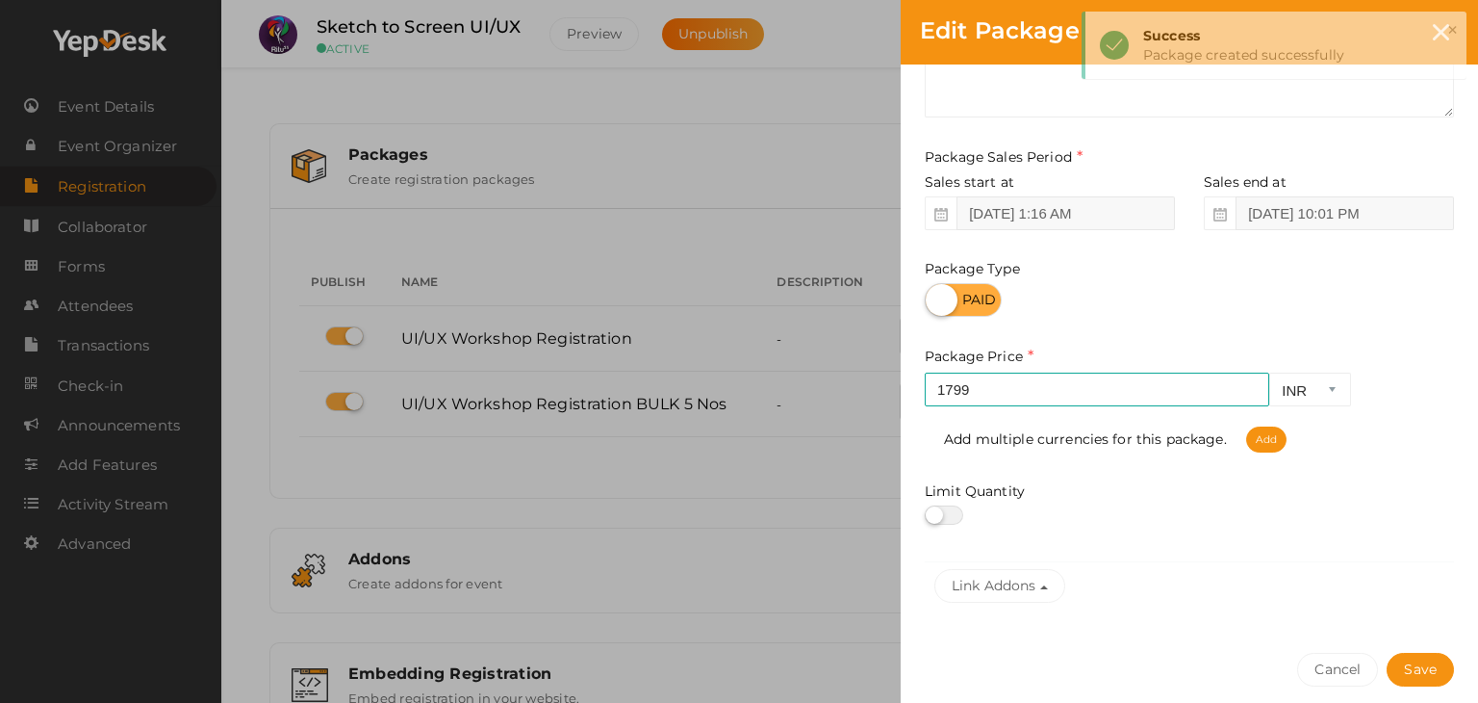
scroll to position [154, 0]
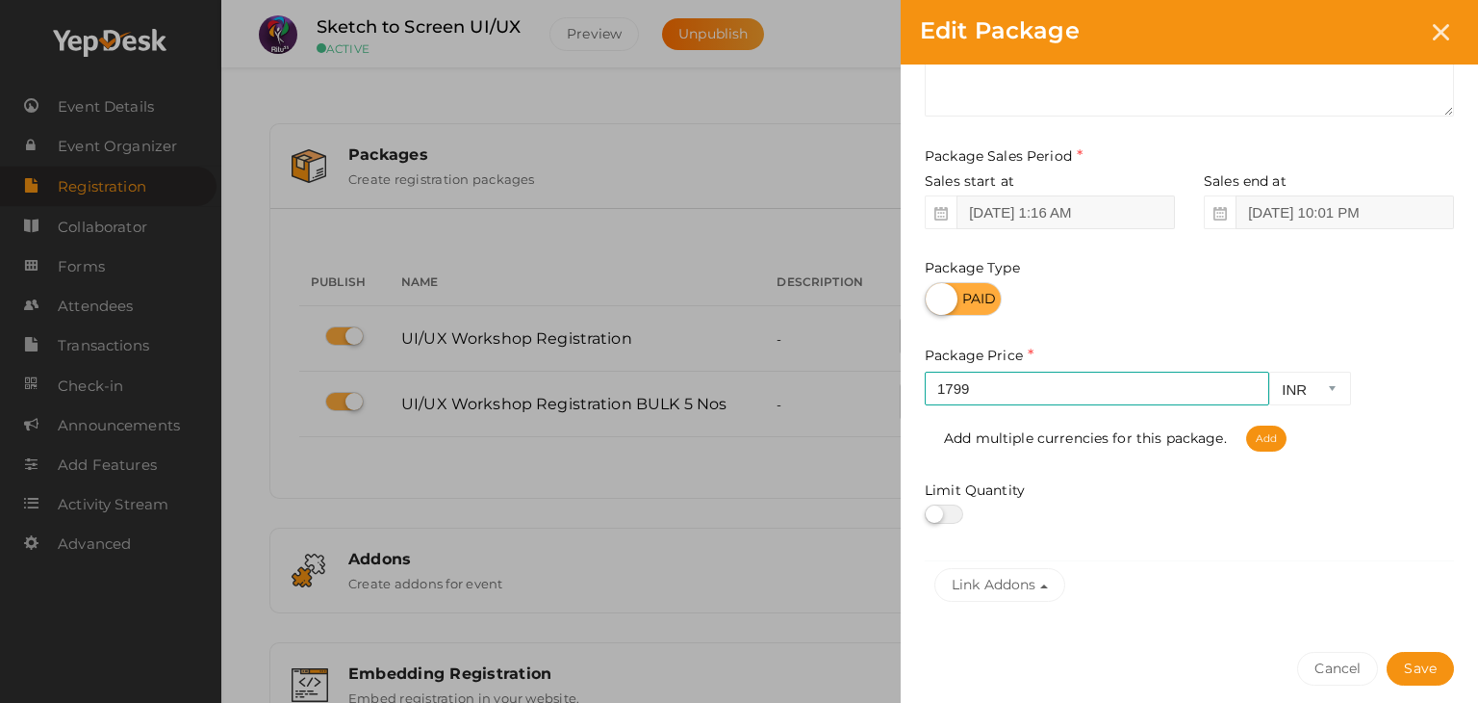
click at [950, 521] on label at bounding box center [944, 513] width 38 height 19
click at [937, 521] on input "checkbox" at bounding box center [931, 514] width 13 height 13
checkbox input "true"
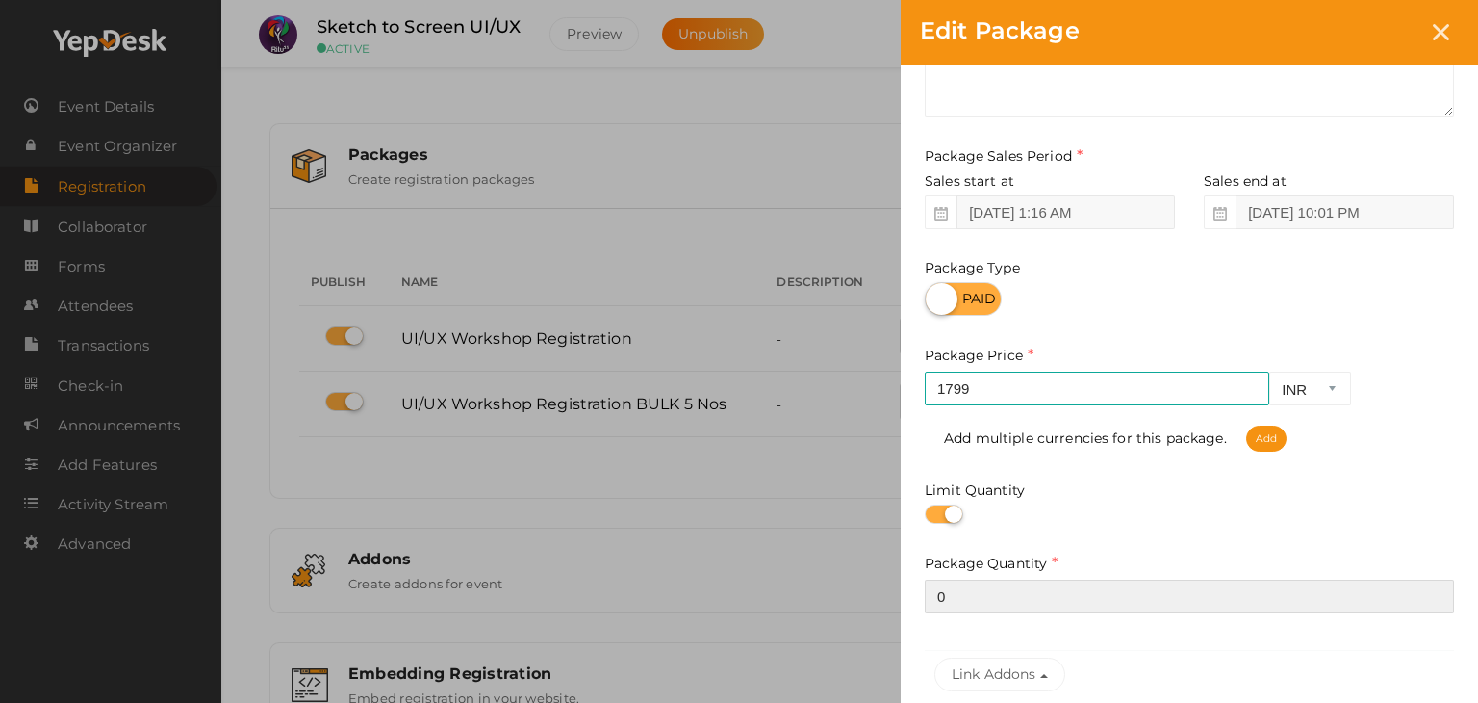
drag, startPoint x: 999, startPoint y: 606, endPoint x: 907, endPoint y: 621, distance: 92.6
click at [907, 621] on div "Package Name UI/UX Workshop Registration BULK 5 Nos This field is Required. Pac…" at bounding box center [1189, 316] width 577 height 811
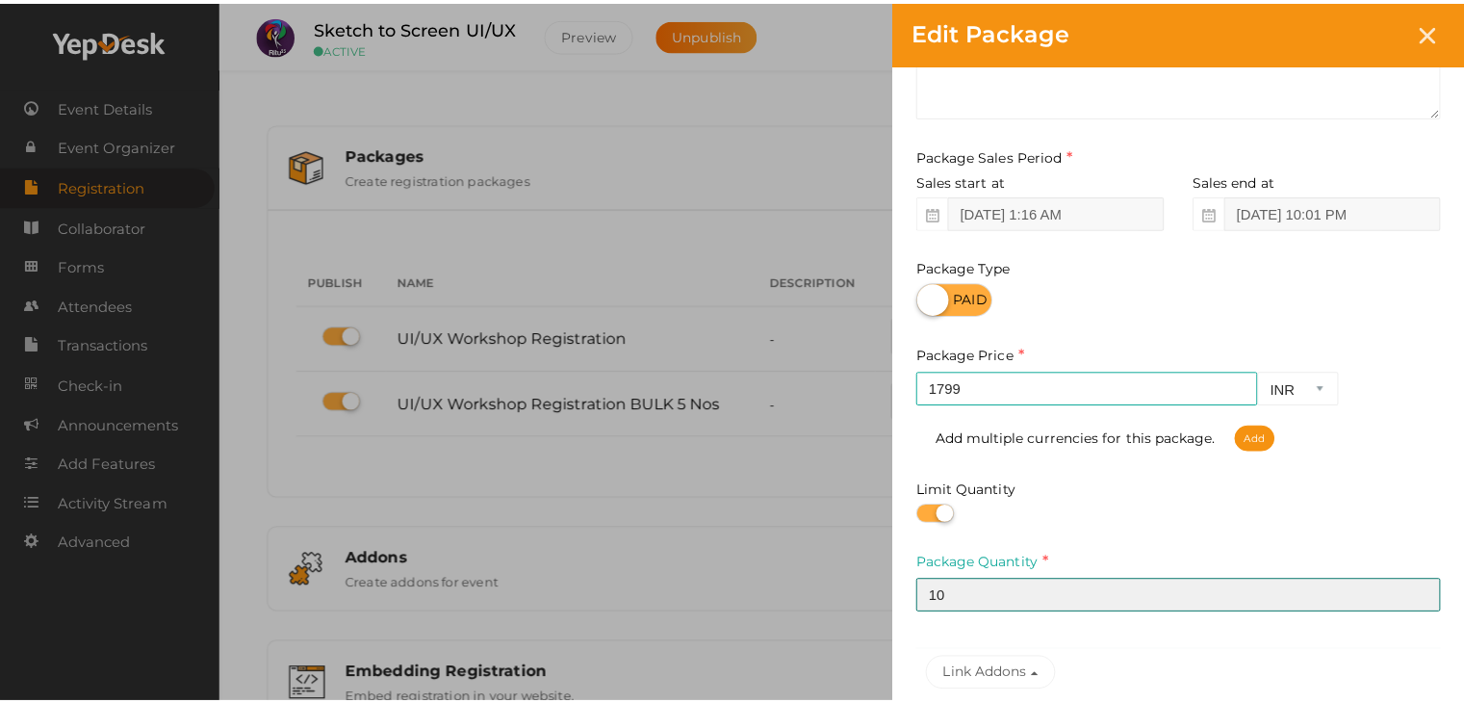
scroll to position [328, 0]
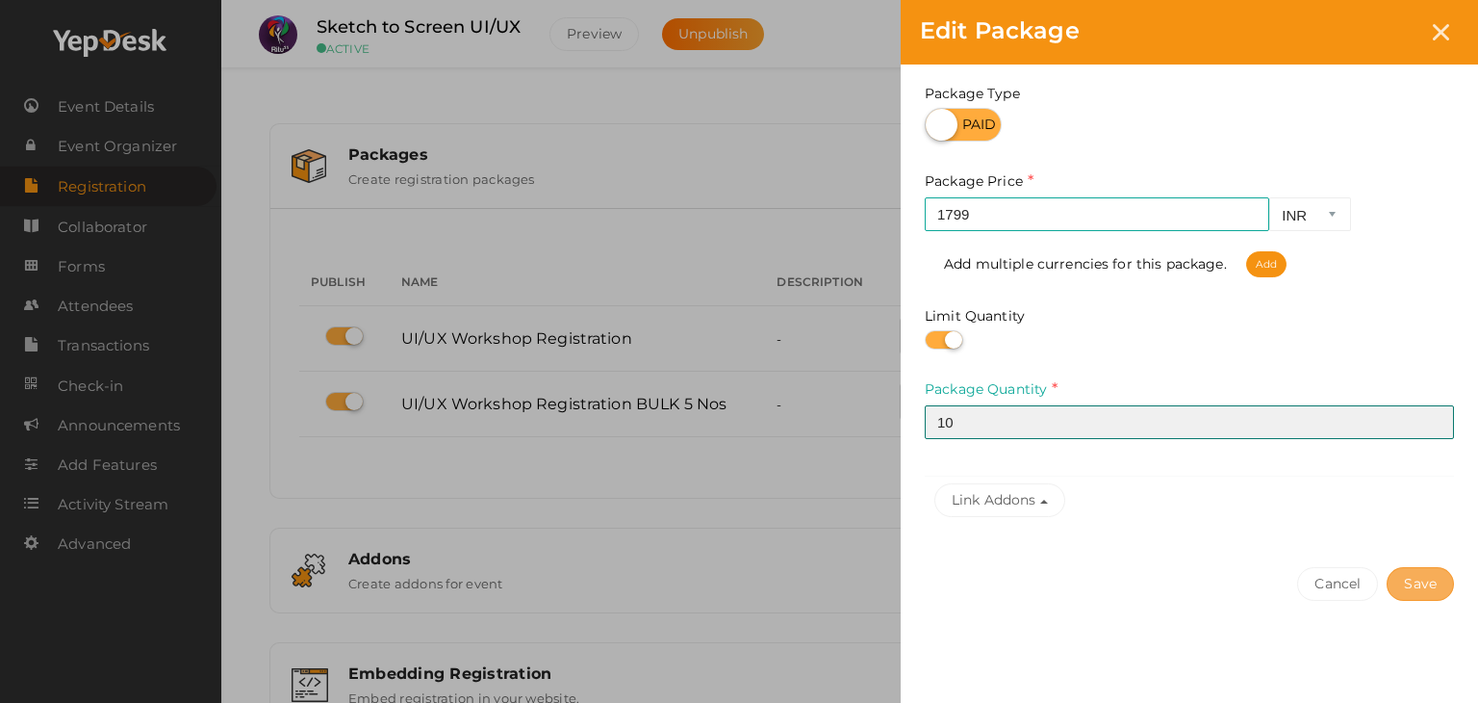
type input "10"
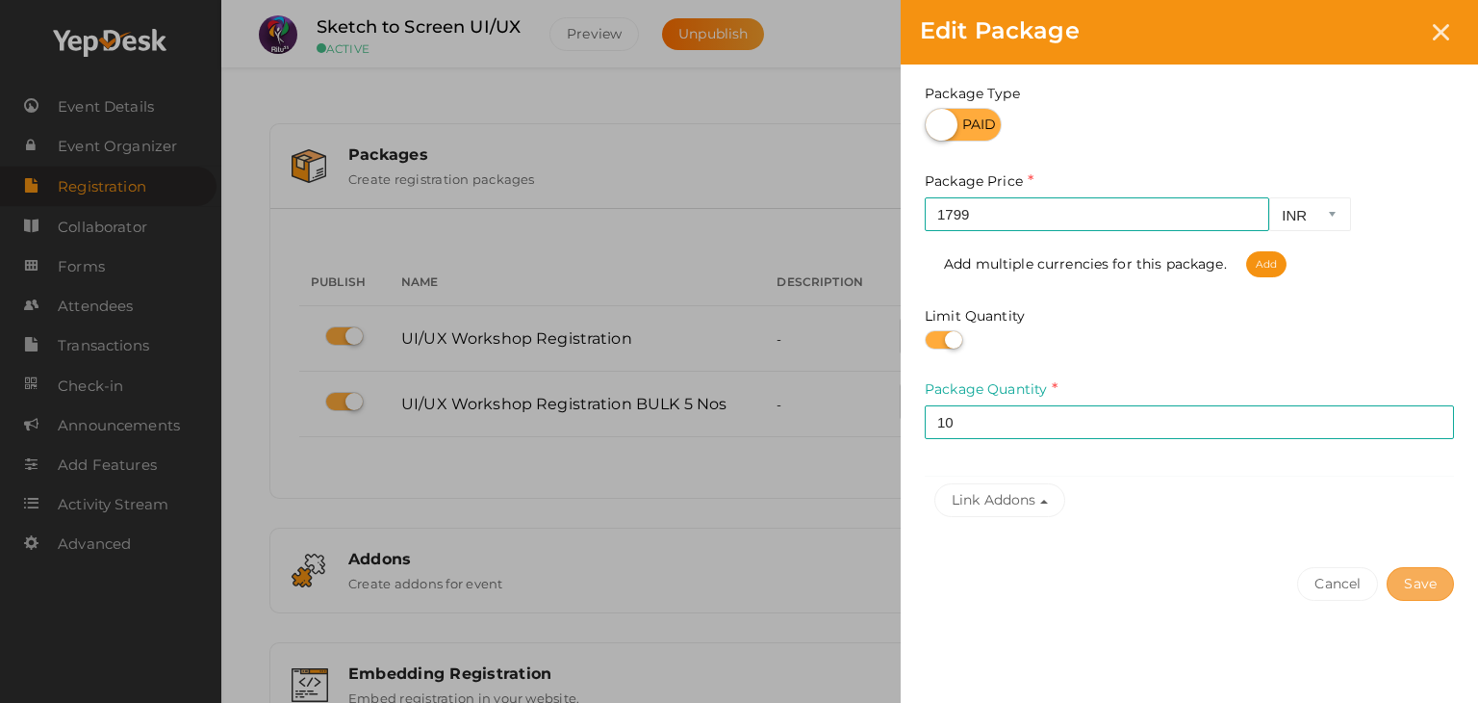
click at [1429, 576] on button "Save" at bounding box center [1420, 584] width 67 height 34
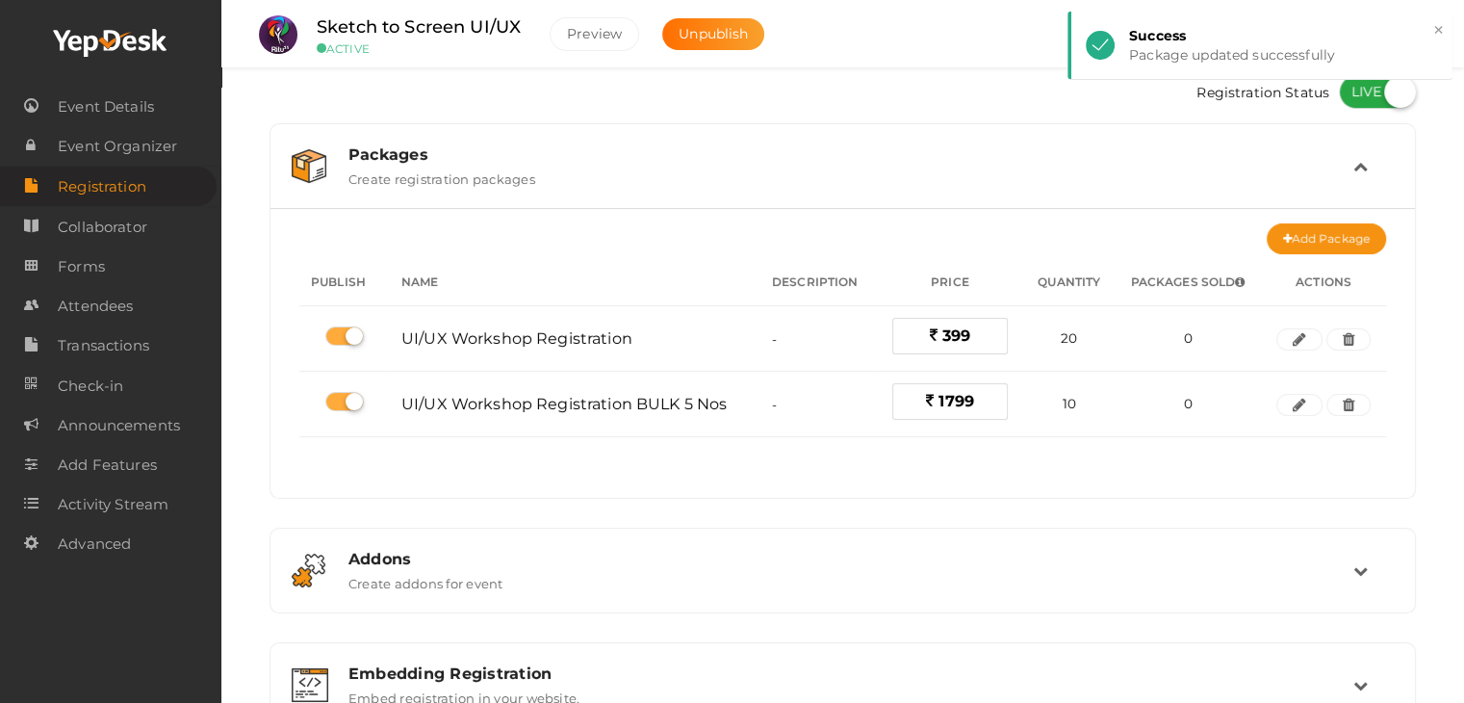
click at [1429, 576] on div "Registration Status Packages Create registration packages Add Package No packag…" at bounding box center [842, 492] width 1175 height 854
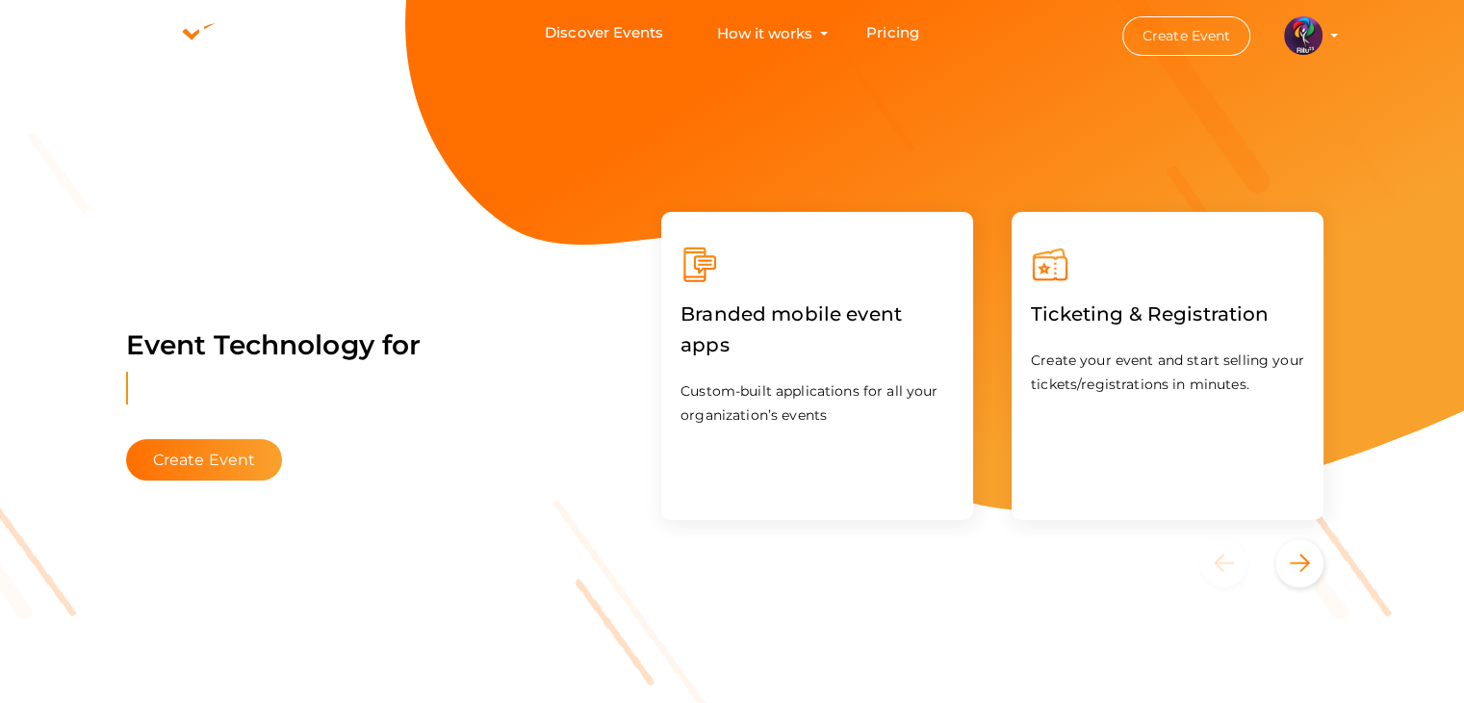
click at [1321, 28] on button "RITUtsav 2025 [EMAIL_ADDRESS][DOMAIN_NAME] Personal Profile My Events Admin Swi…" at bounding box center [1303, 35] width 50 height 40
click at [1296, 41] on img at bounding box center [1303, 35] width 38 height 38
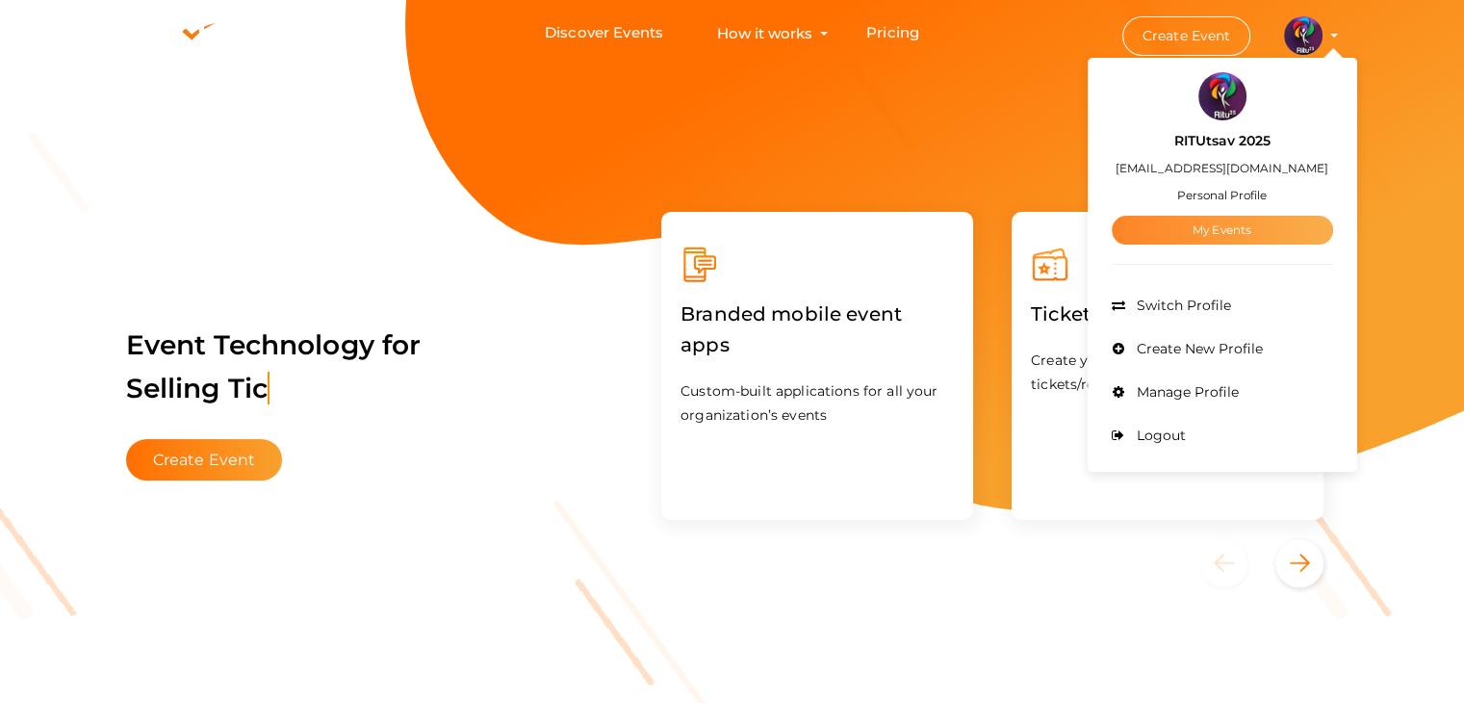
click at [1224, 232] on link "My Events" at bounding box center [1222, 230] width 221 height 29
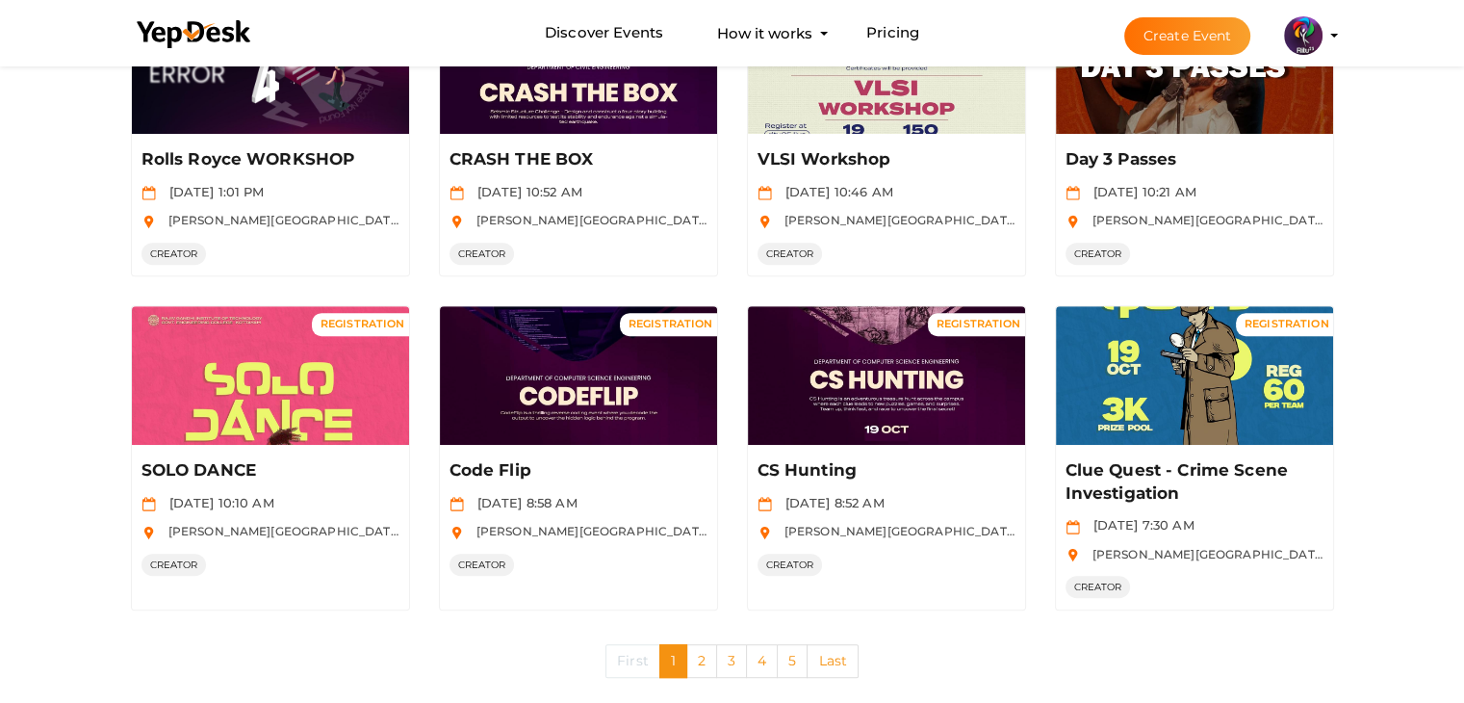
scroll to position [912, 0]
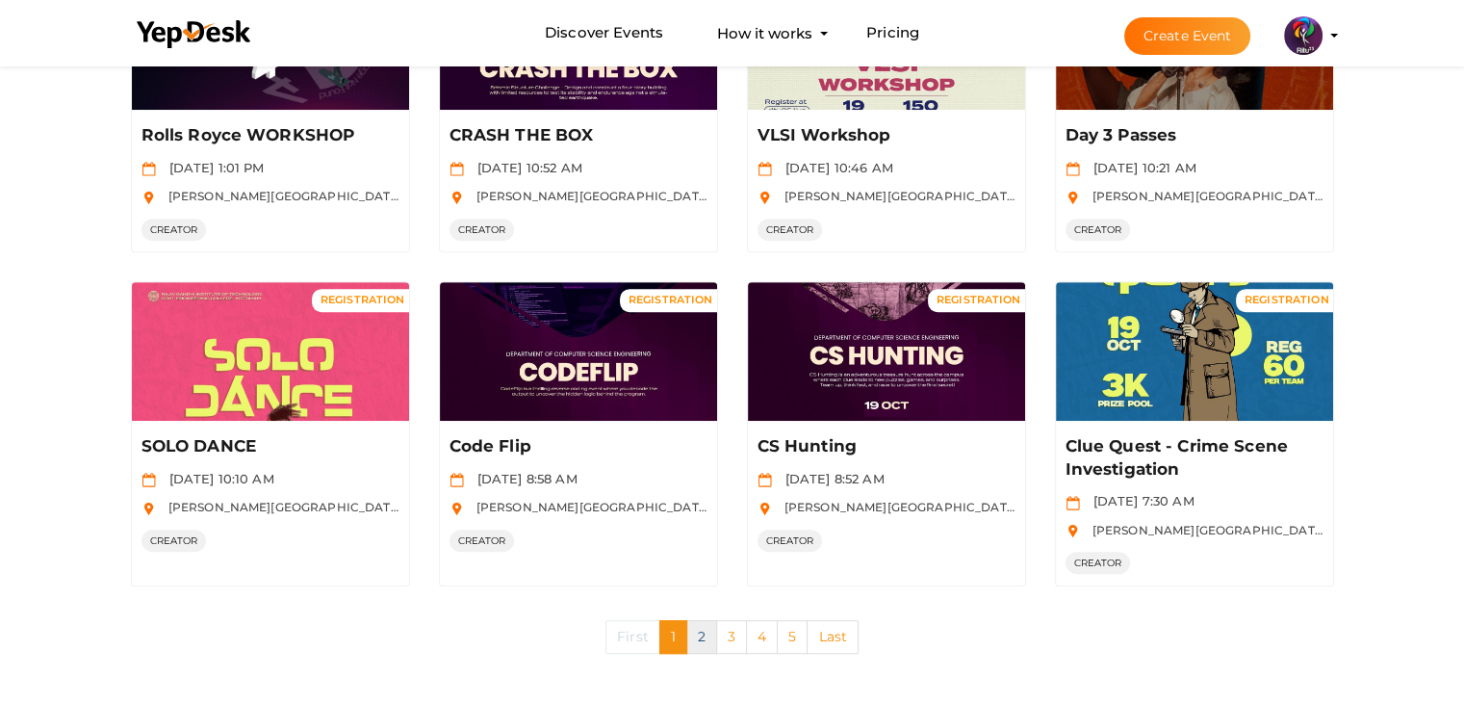
click at [701, 626] on link "2" at bounding box center [701, 637] width 31 height 34
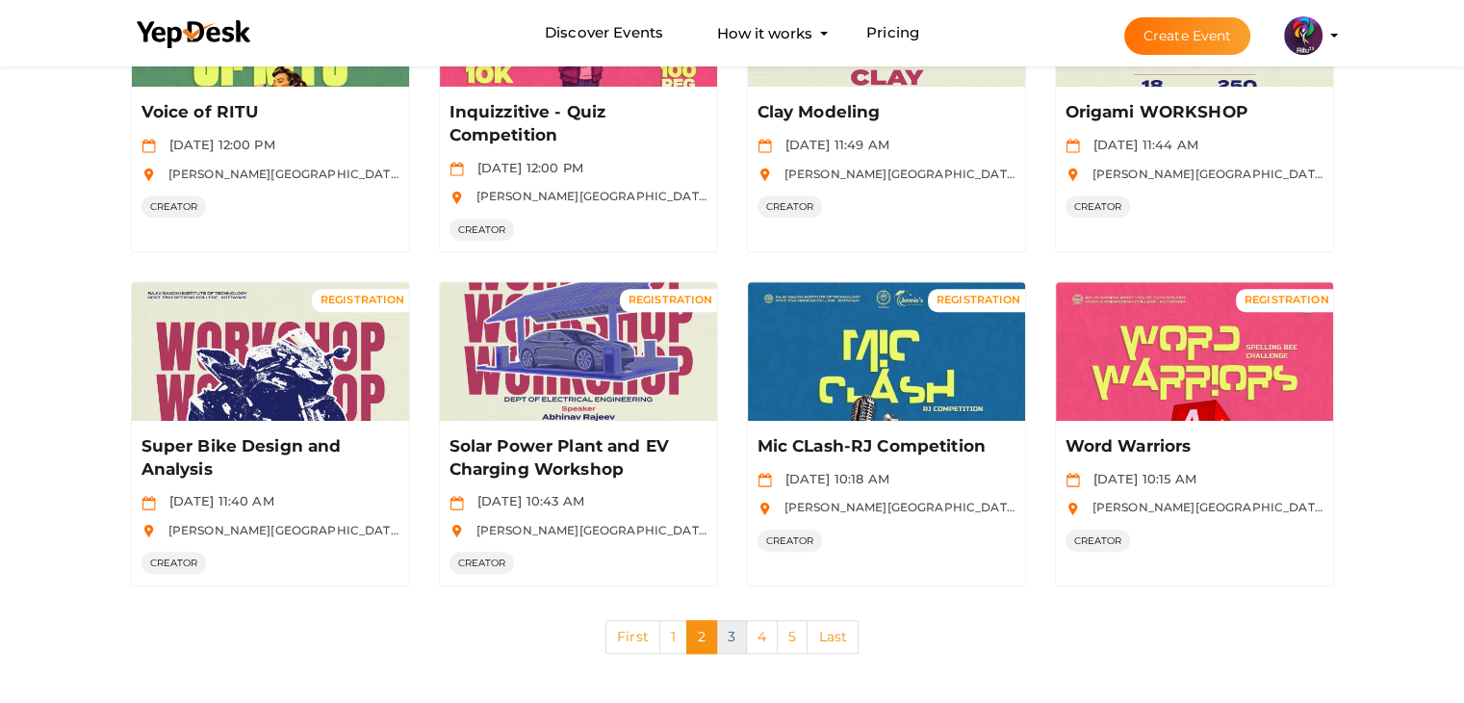
click at [743, 623] on link "3" at bounding box center [731, 637] width 31 height 34
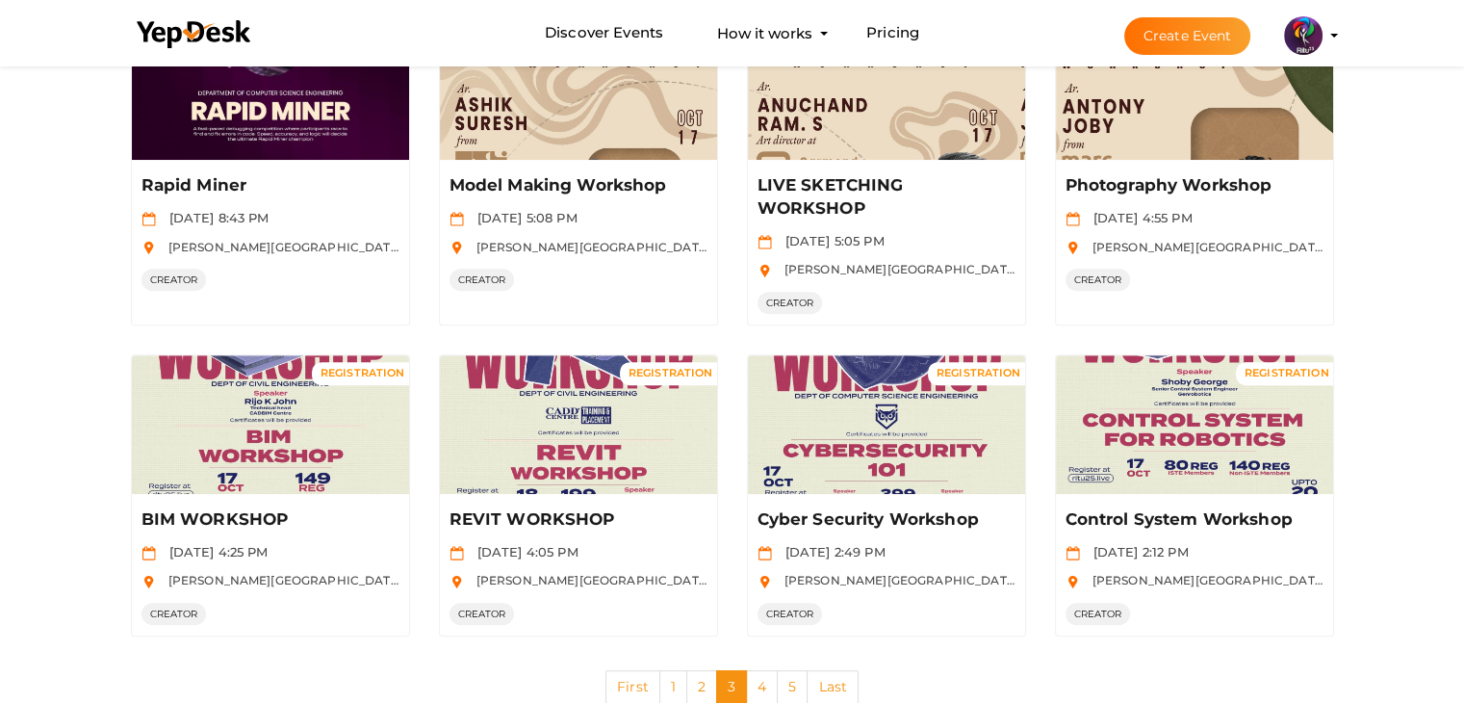
scroll to position [889, 0]
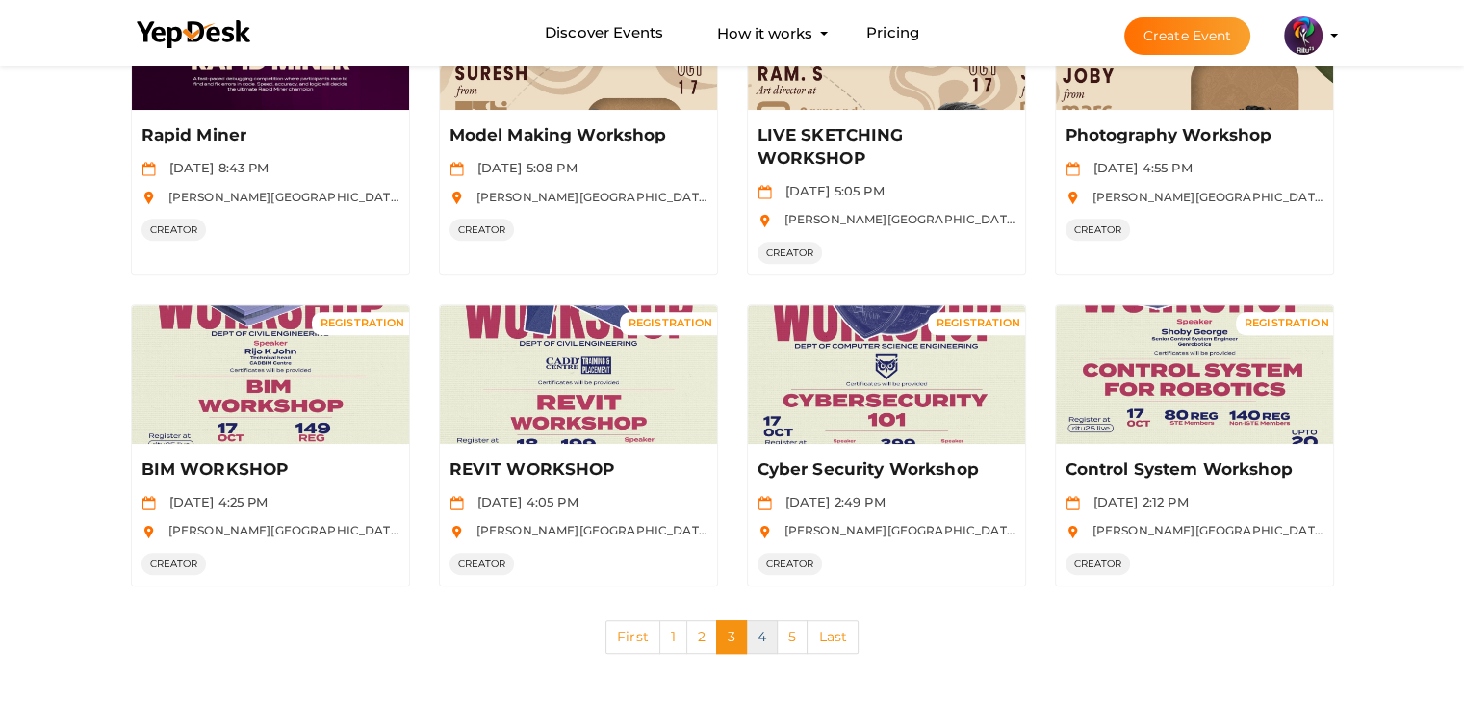
click at [772, 620] on link "4" at bounding box center [762, 637] width 32 height 34
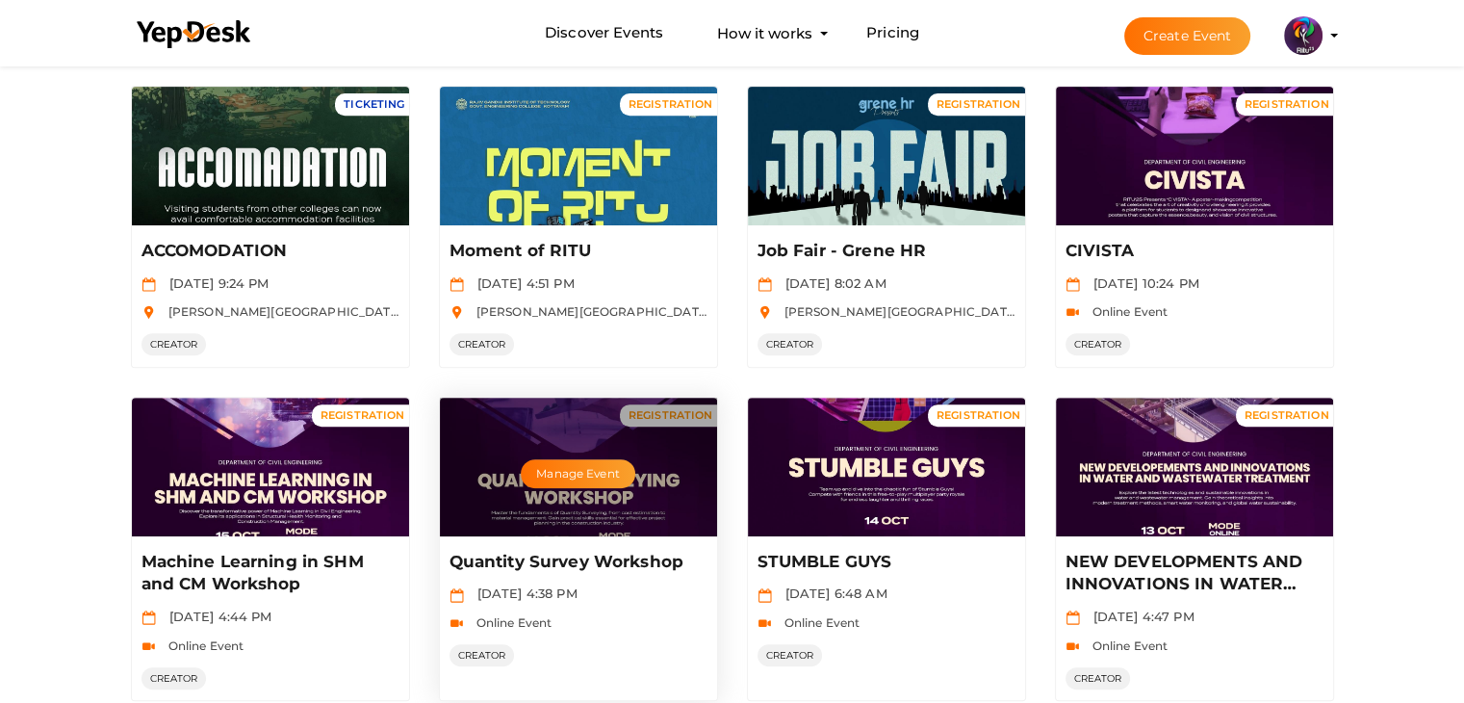
scroll to position [935, 0]
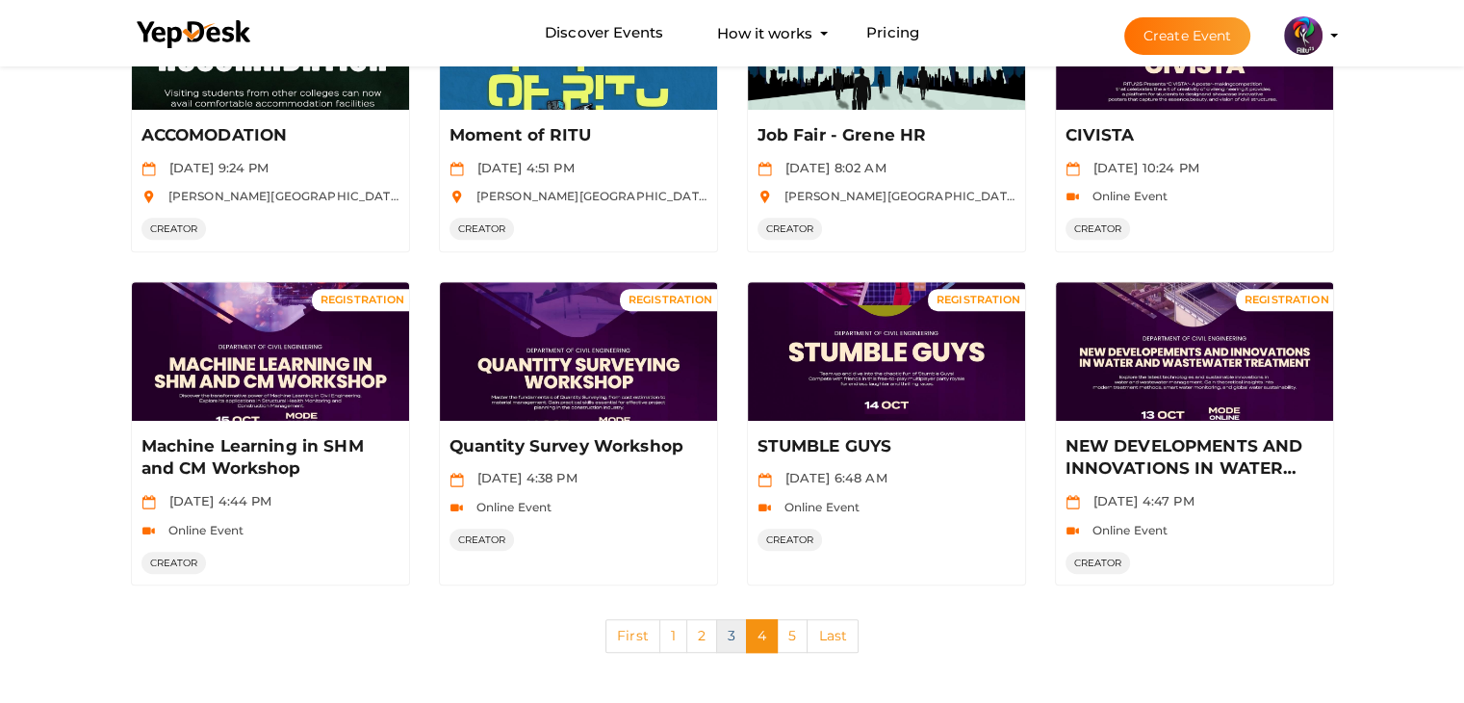
click at [725, 633] on link "3" at bounding box center [731, 636] width 31 height 34
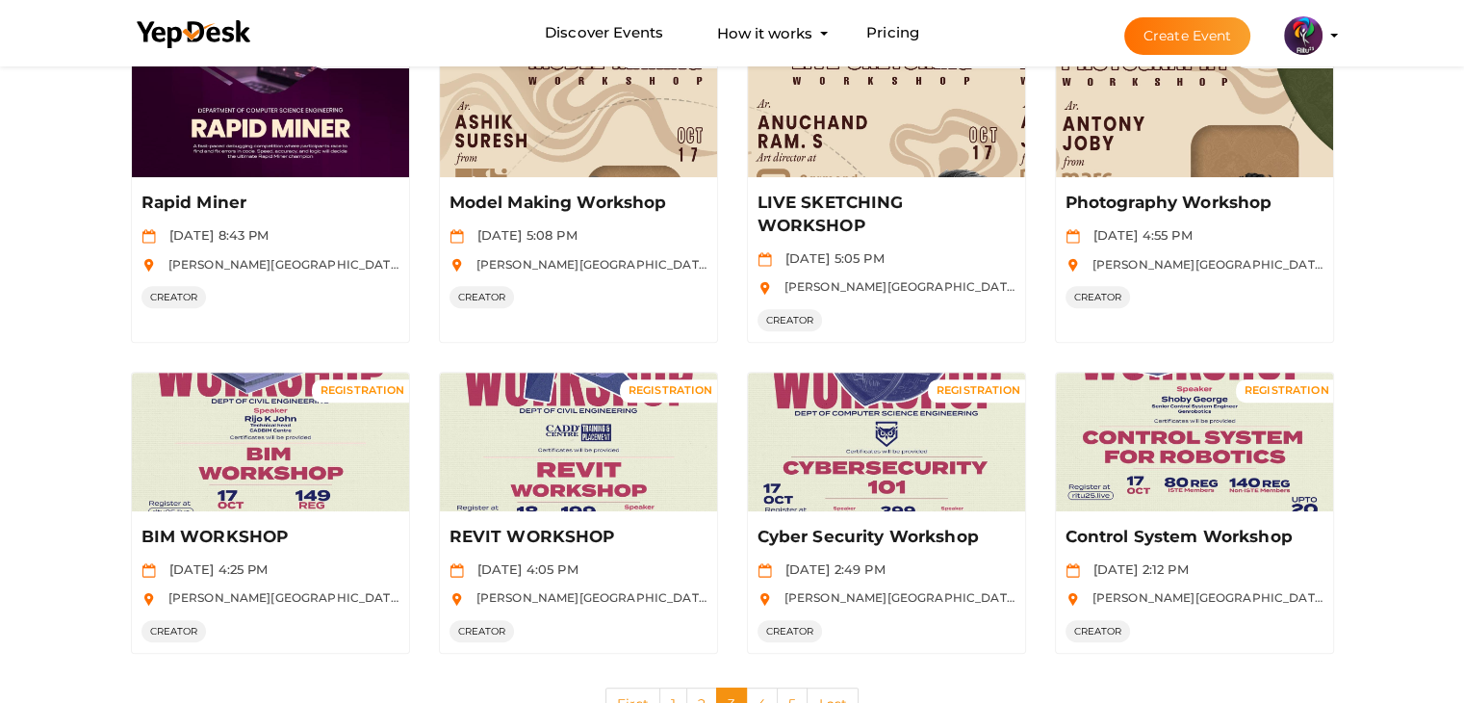
scroll to position [889, 0]
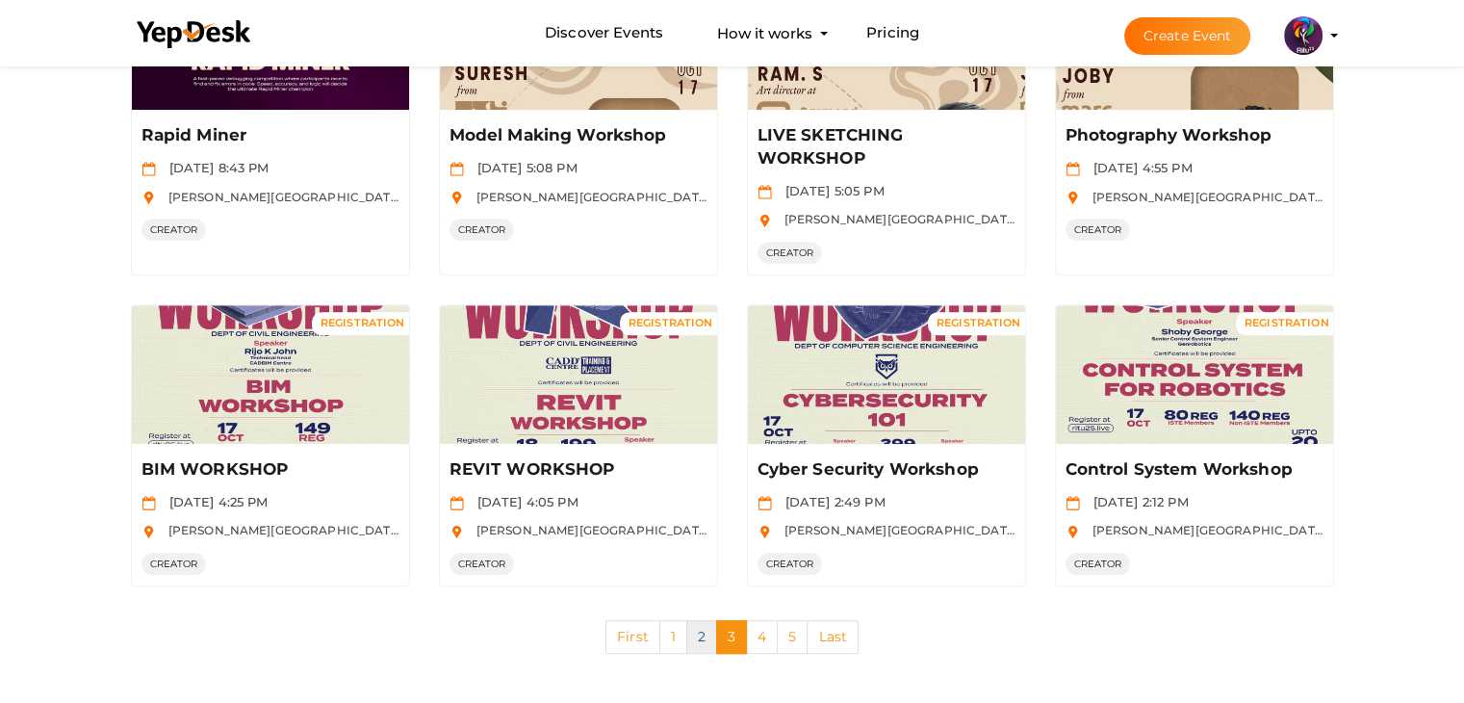
click at [703, 634] on link "2" at bounding box center [701, 637] width 31 height 34
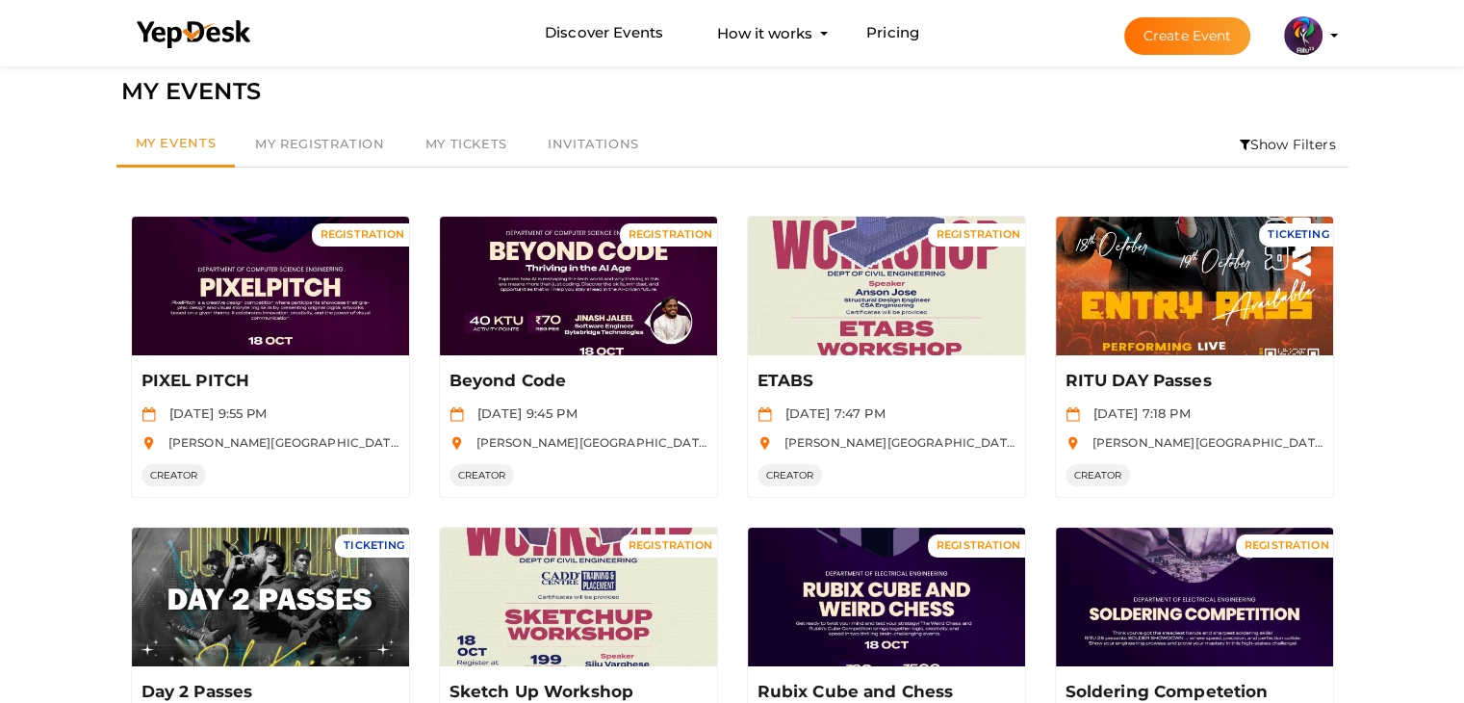
scroll to position [912, 0]
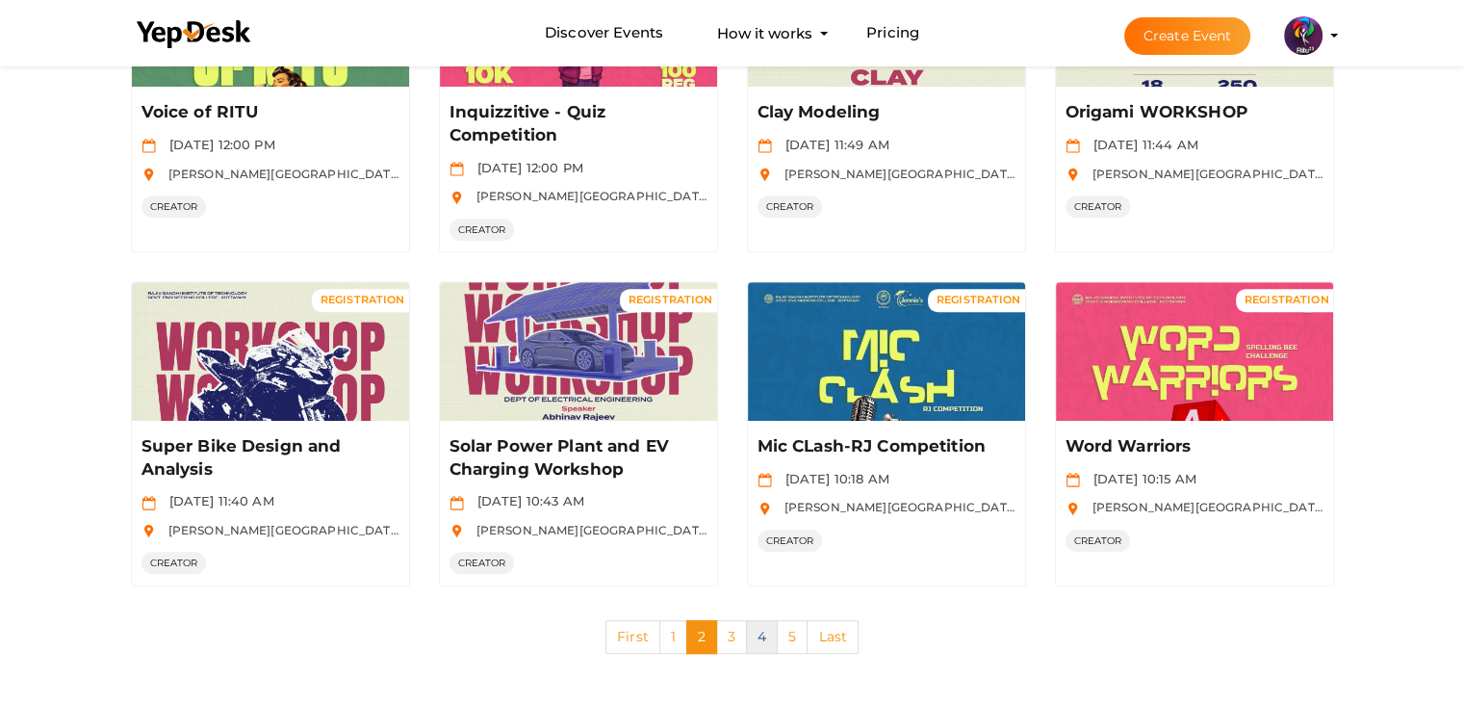
click at [756, 636] on link "4" at bounding box center [762, 637] width 32 height 34
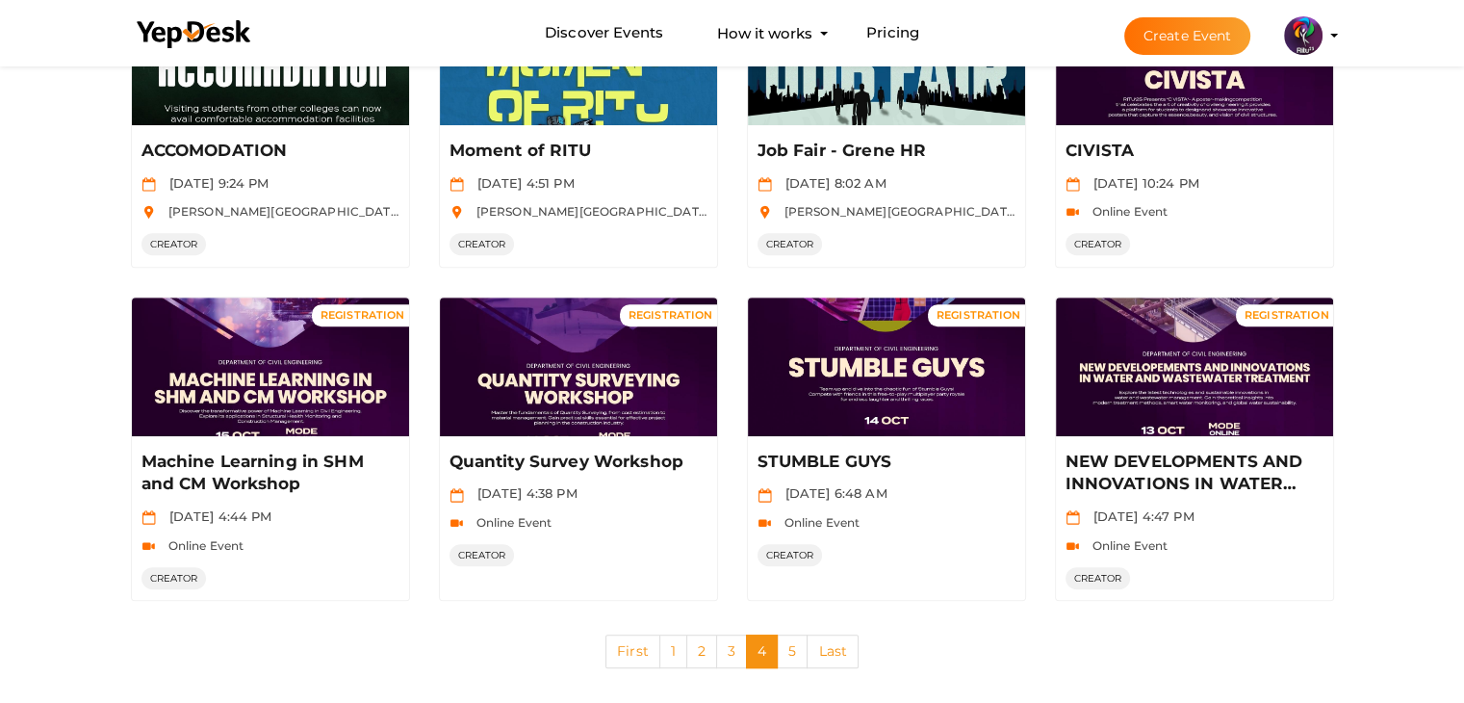
scroll to position [935, 0]
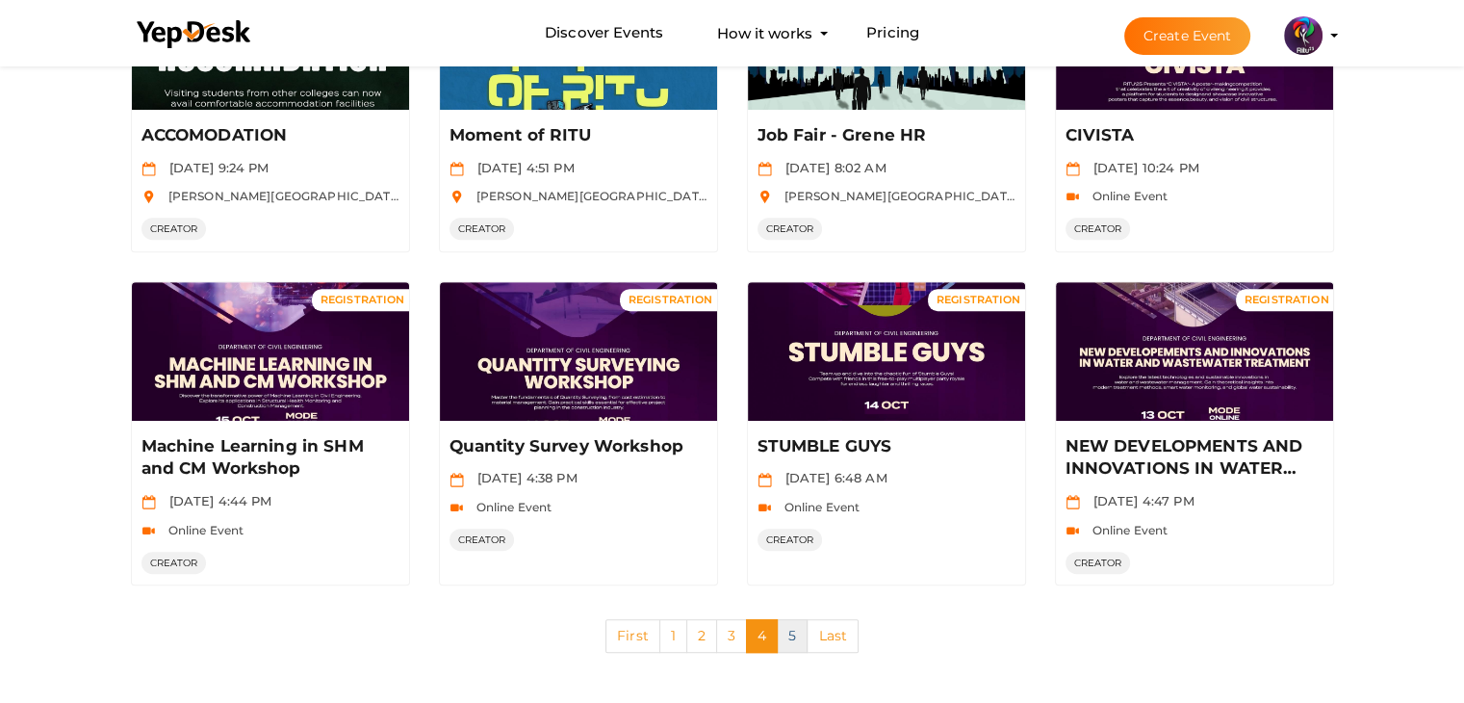
click at [783, 629] on link "5" at bounding box center [792, 636] width 31 height 34
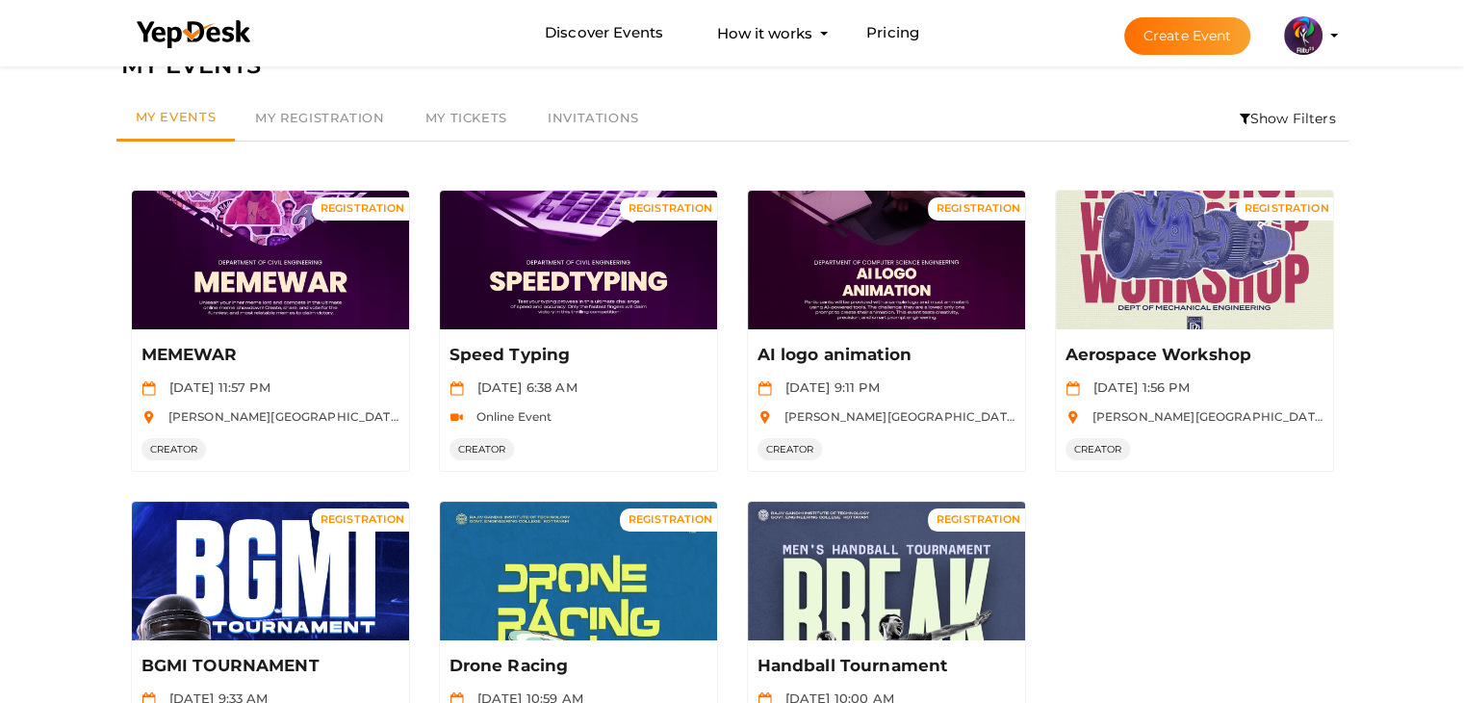
scroll to position [246, 0]
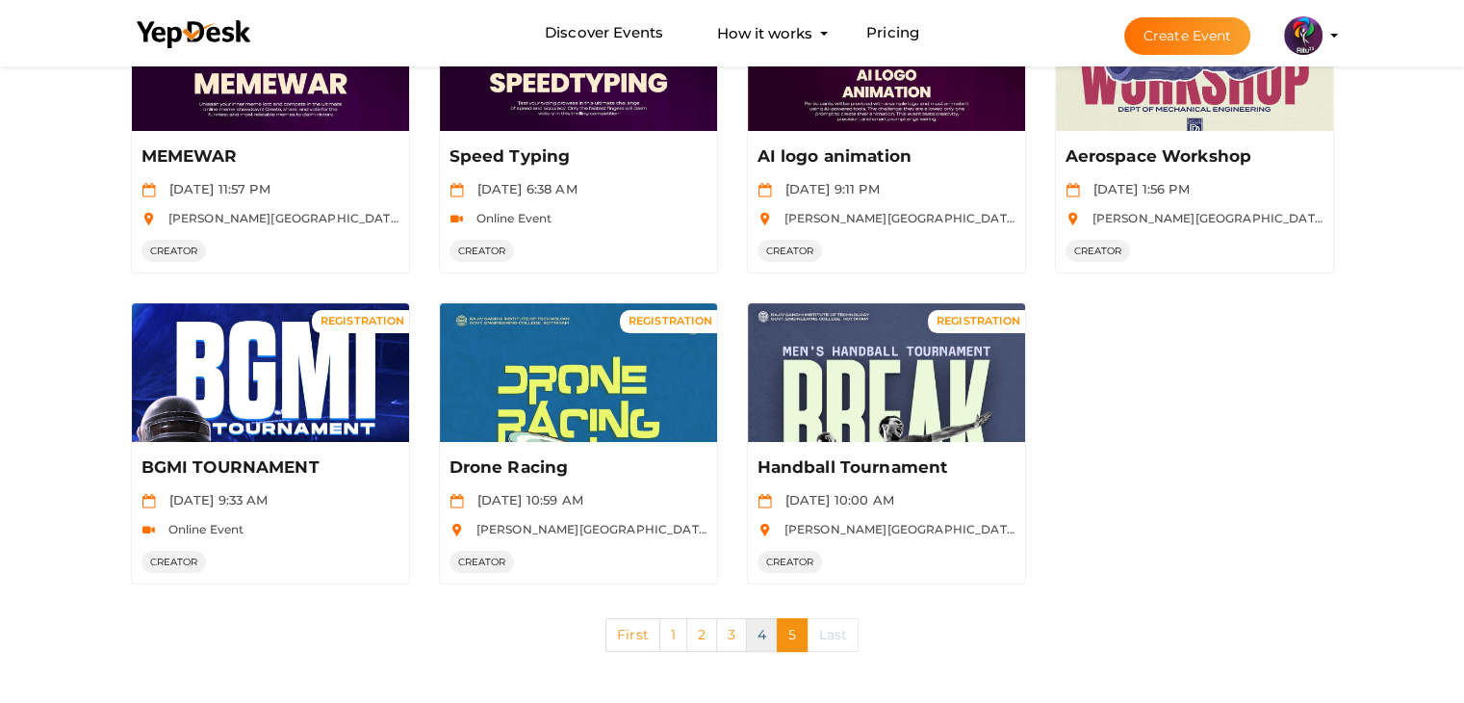
click at [769, 633] on link "4" at bounding box center [762, 635] width 32 height 34
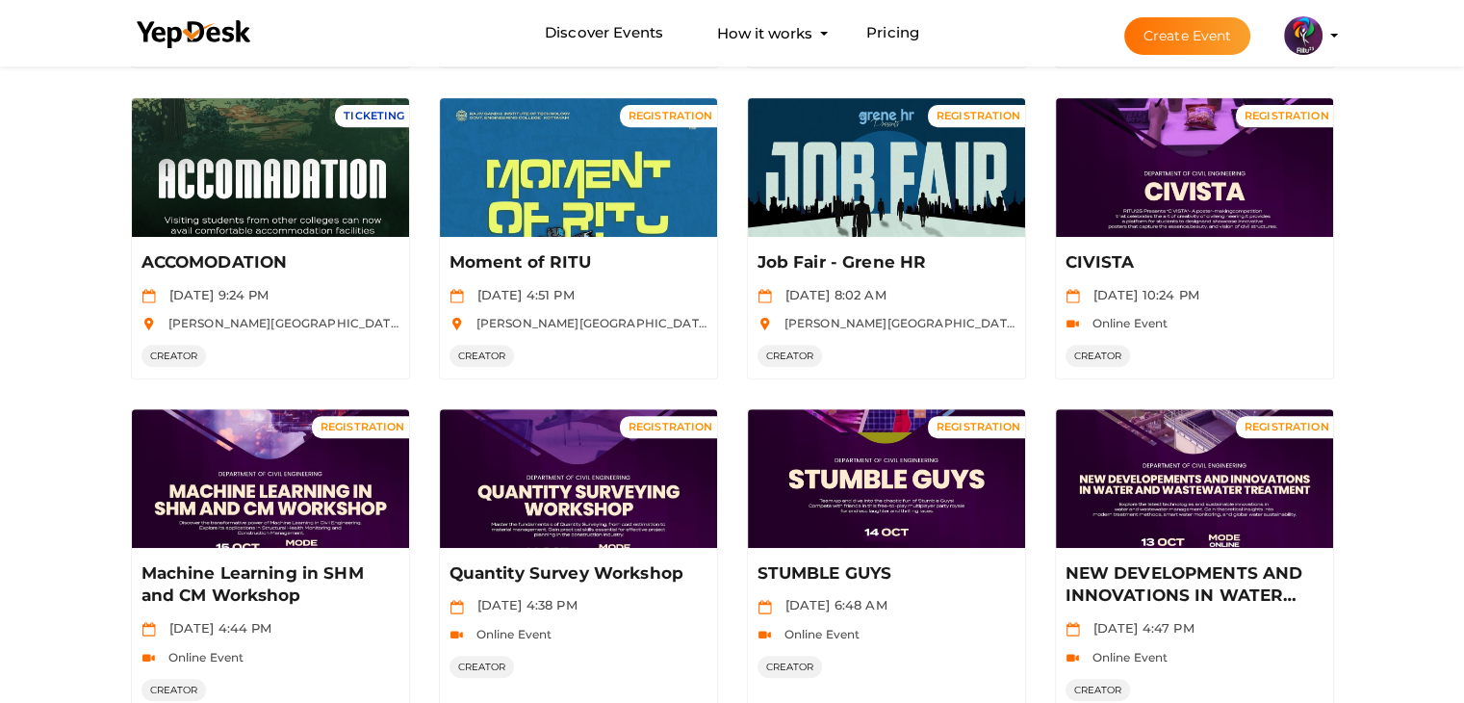
scroll to position [935, 0]
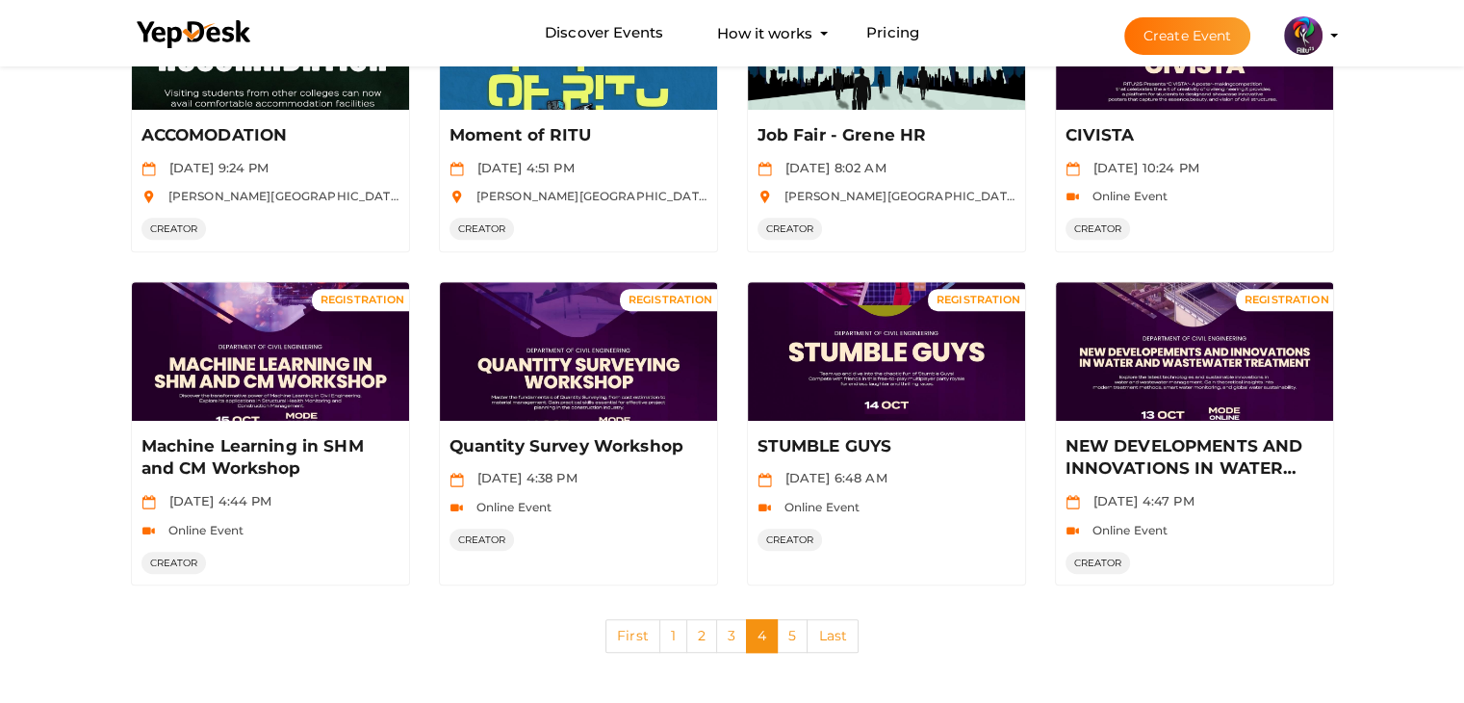
click at [1231, 32] on button "Create Event" at bounding box center [1187, 36] width 127 height 38
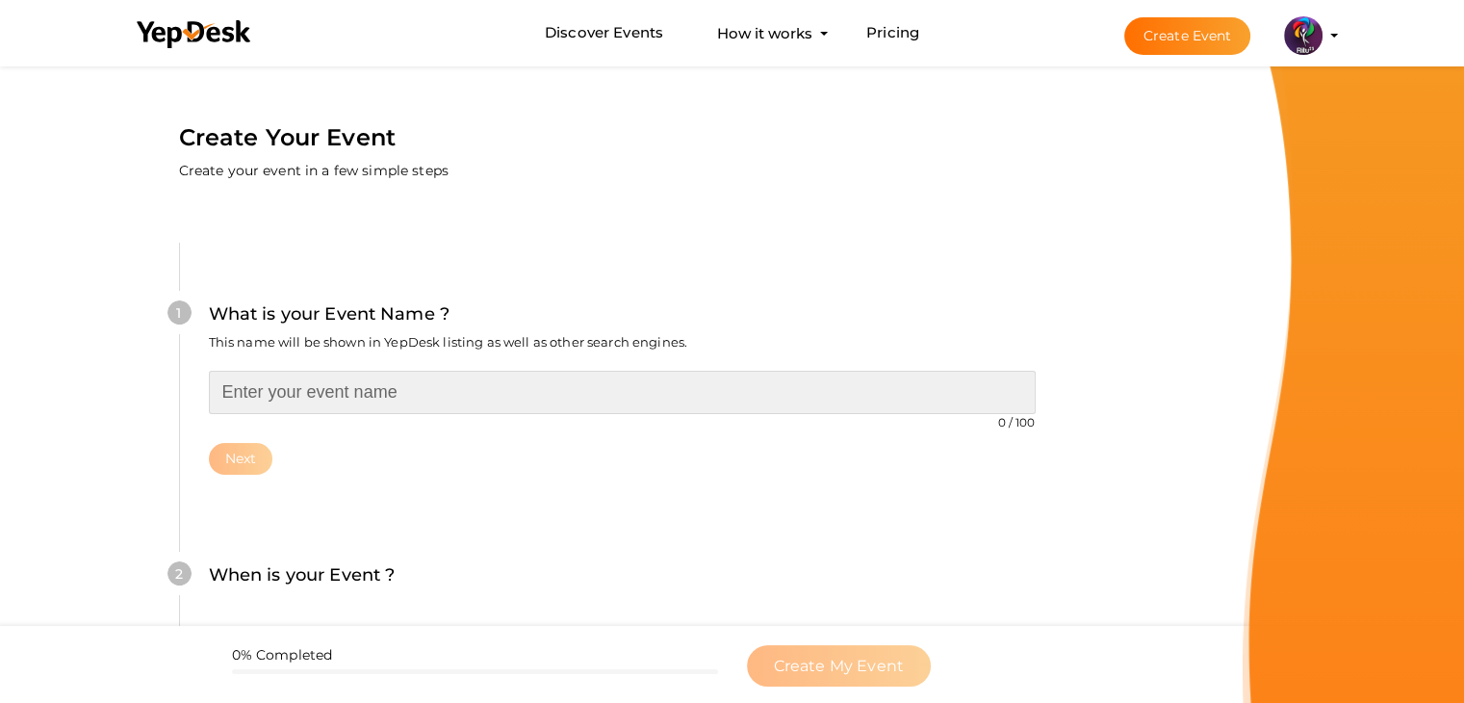
click at [378, 394] on input "text" at bounding box center [622, 392] width 827 height 43
type input "Geo Hunt"
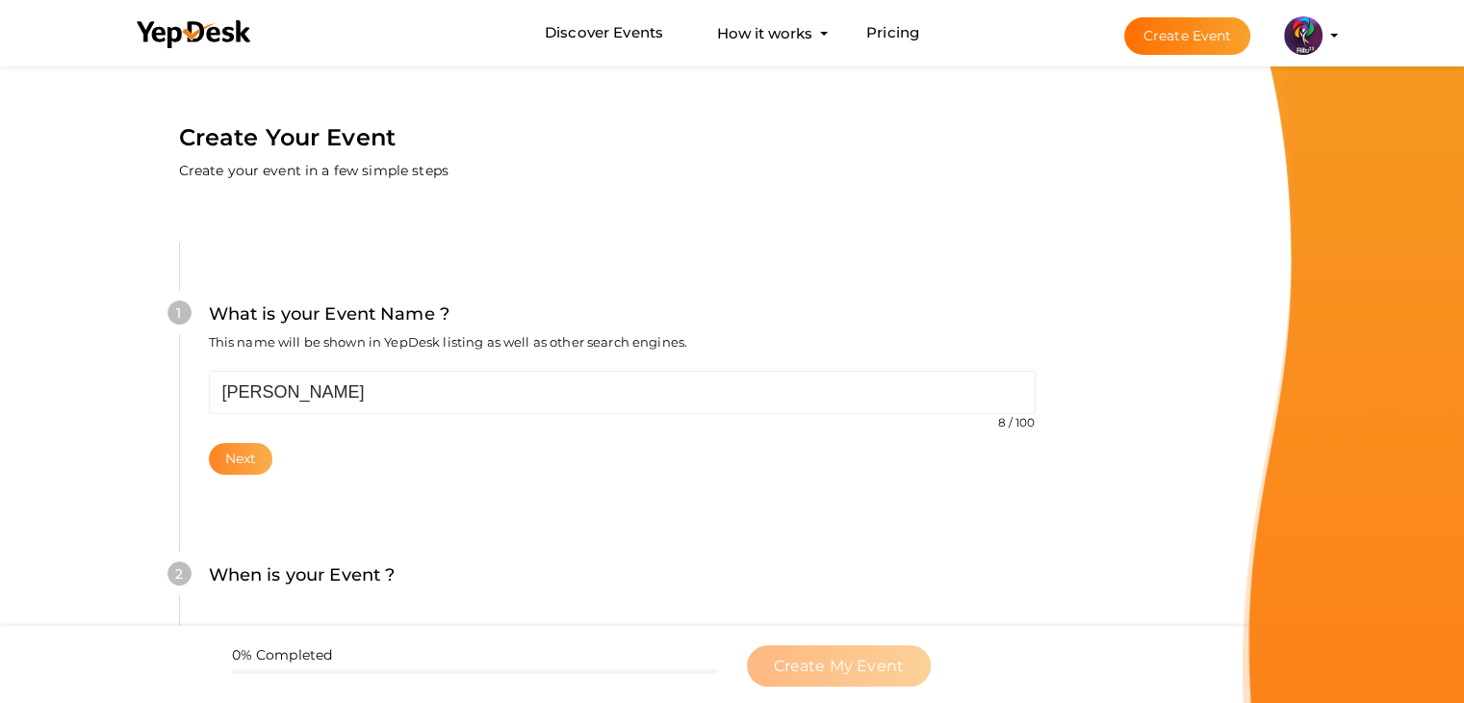
click at [255, 471] on button "Next" at bounding box center [241, 459] width 64 height 32
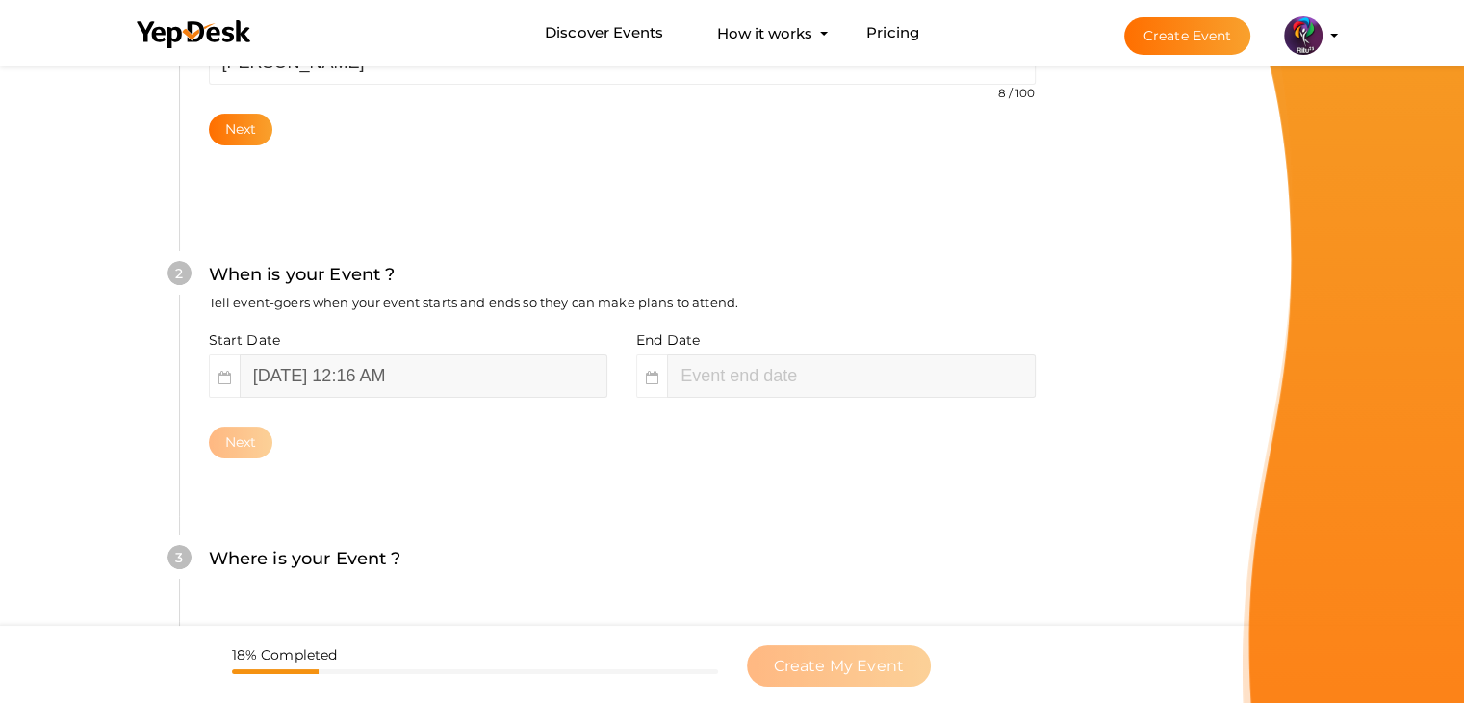
scroll to position [396, 0]
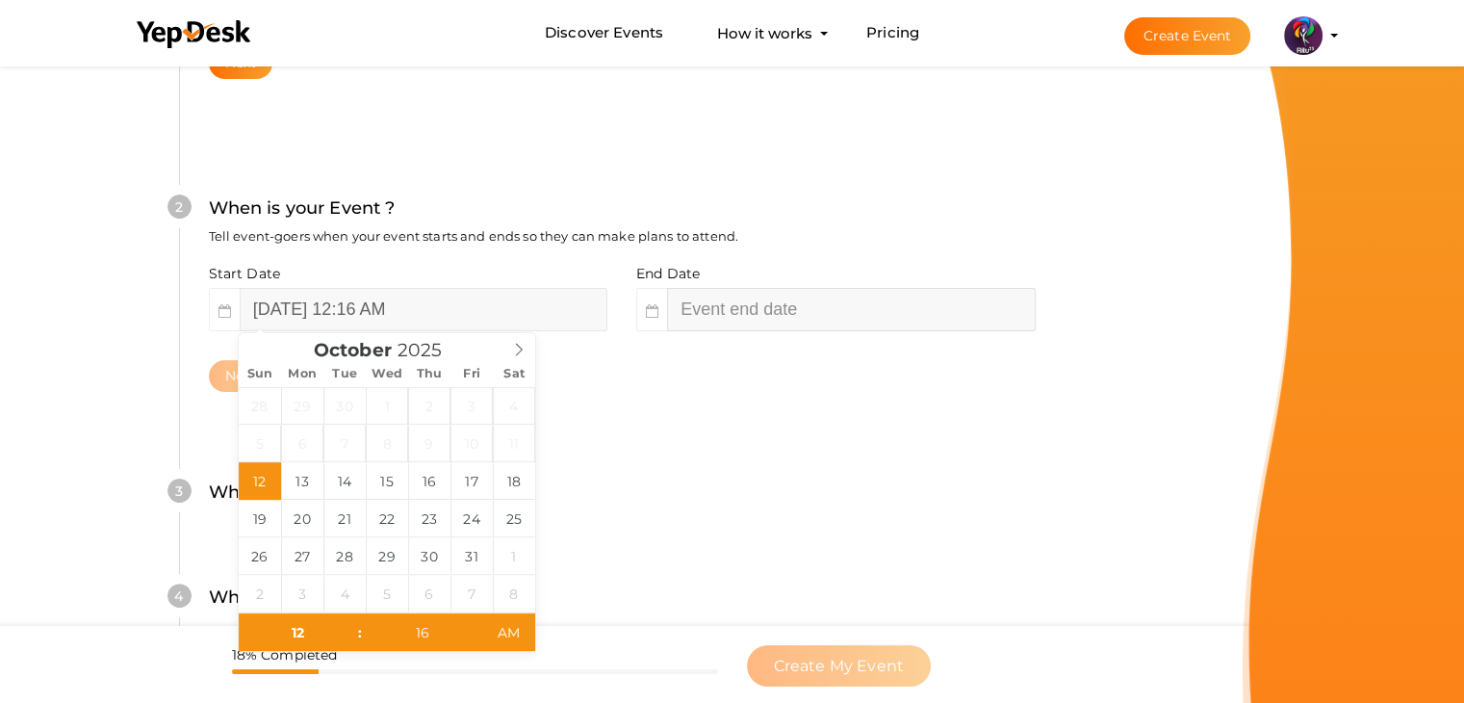
type input "02"
type input "16"
type input "October 12, 2025 2:16 AM"
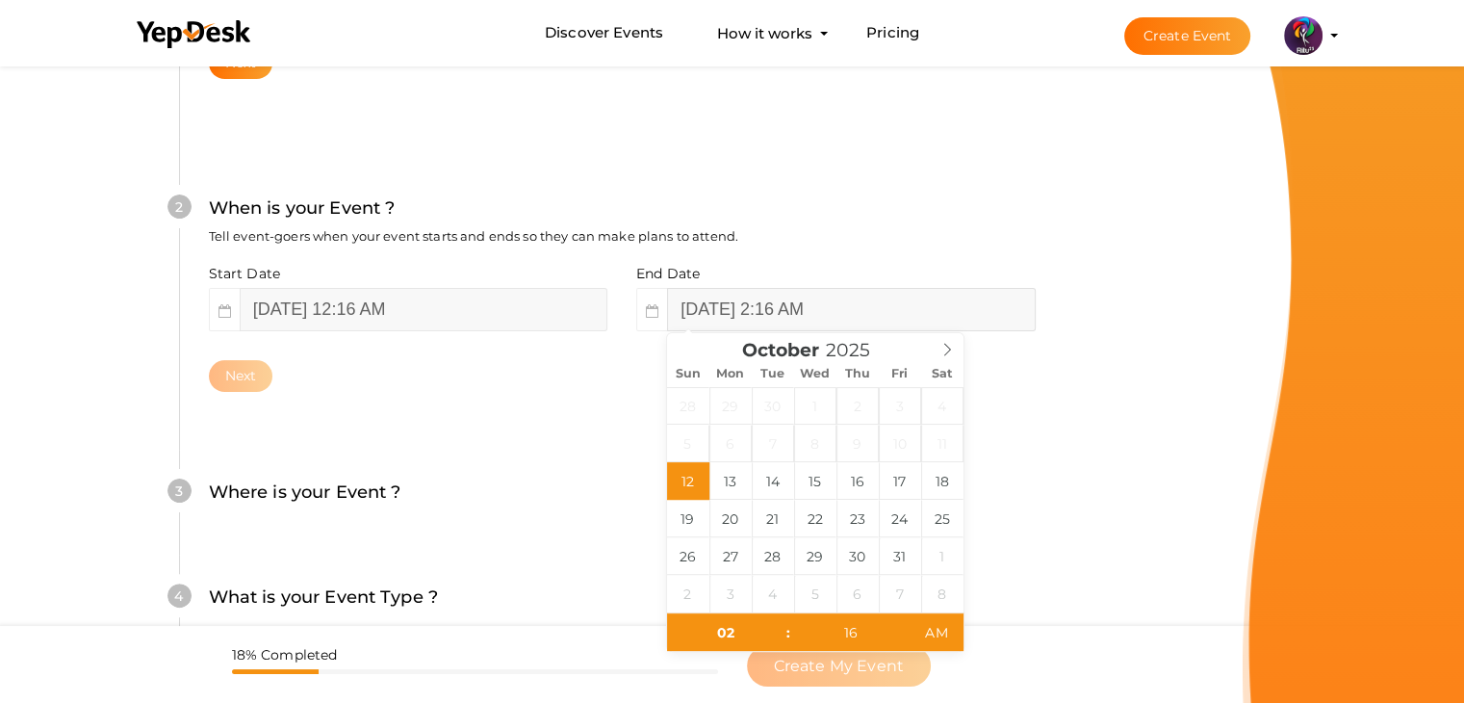
click at [771, 308] on input "October 12, 2025 2:16 AM" at bounding box center [851, 309] width 368 height 43
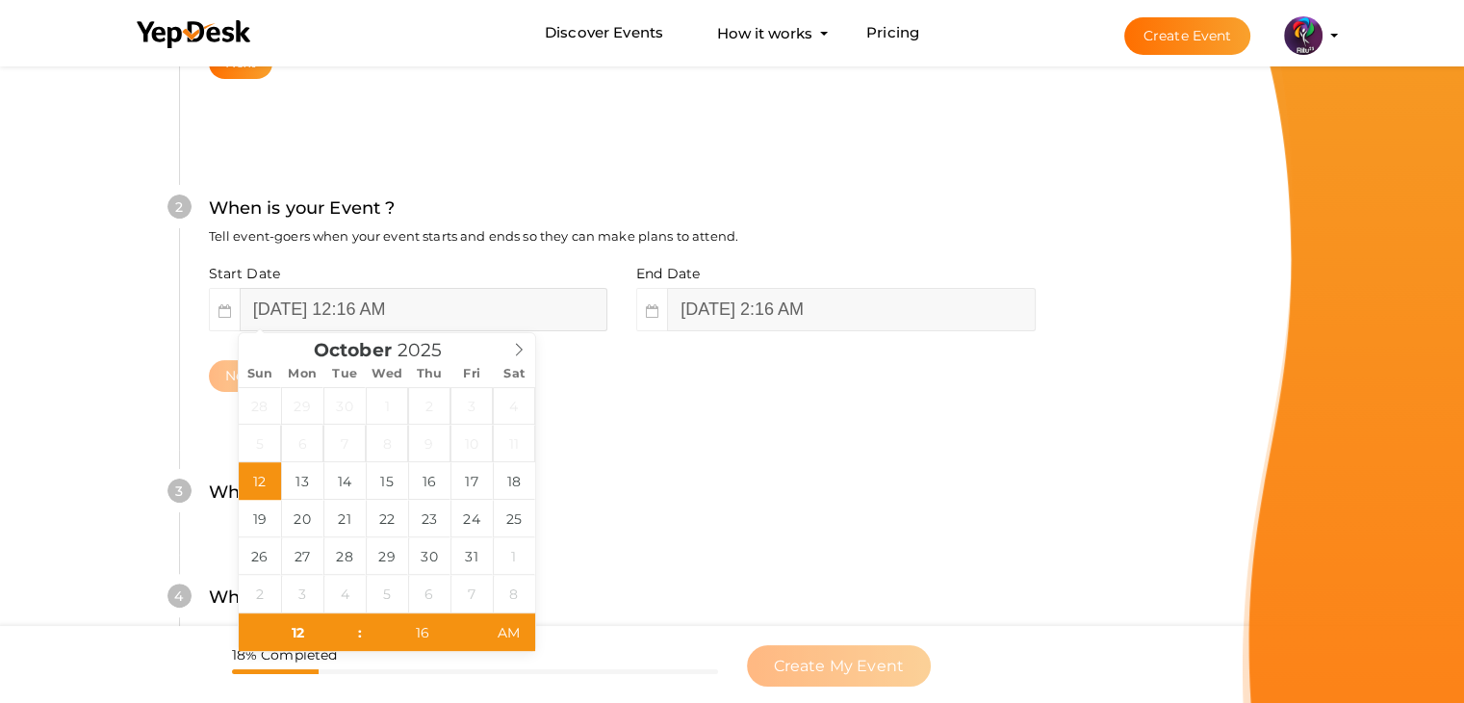
click at [575, 310] on input "October 12, 2025 12:16 AM" at bounding box center [424, 309] width 368 height 43
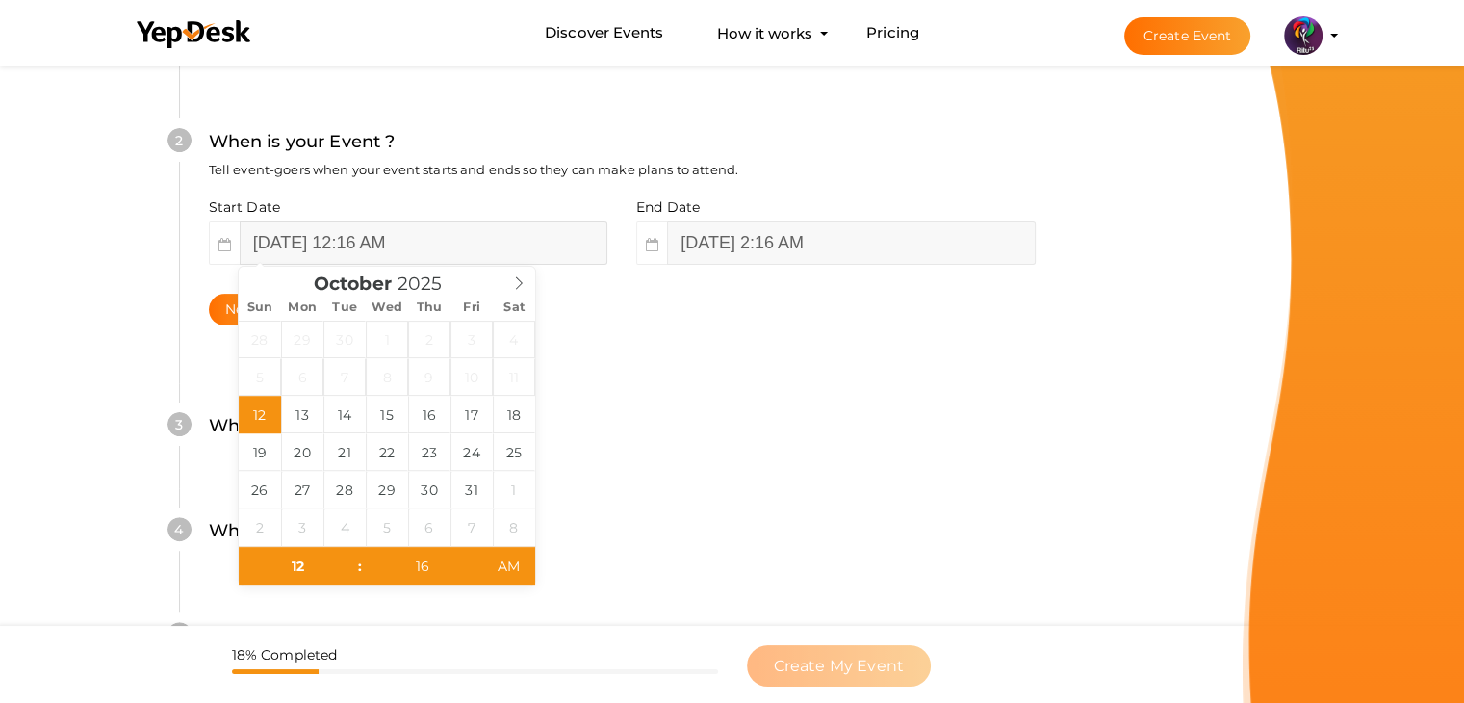
scroll to position [464, 0]
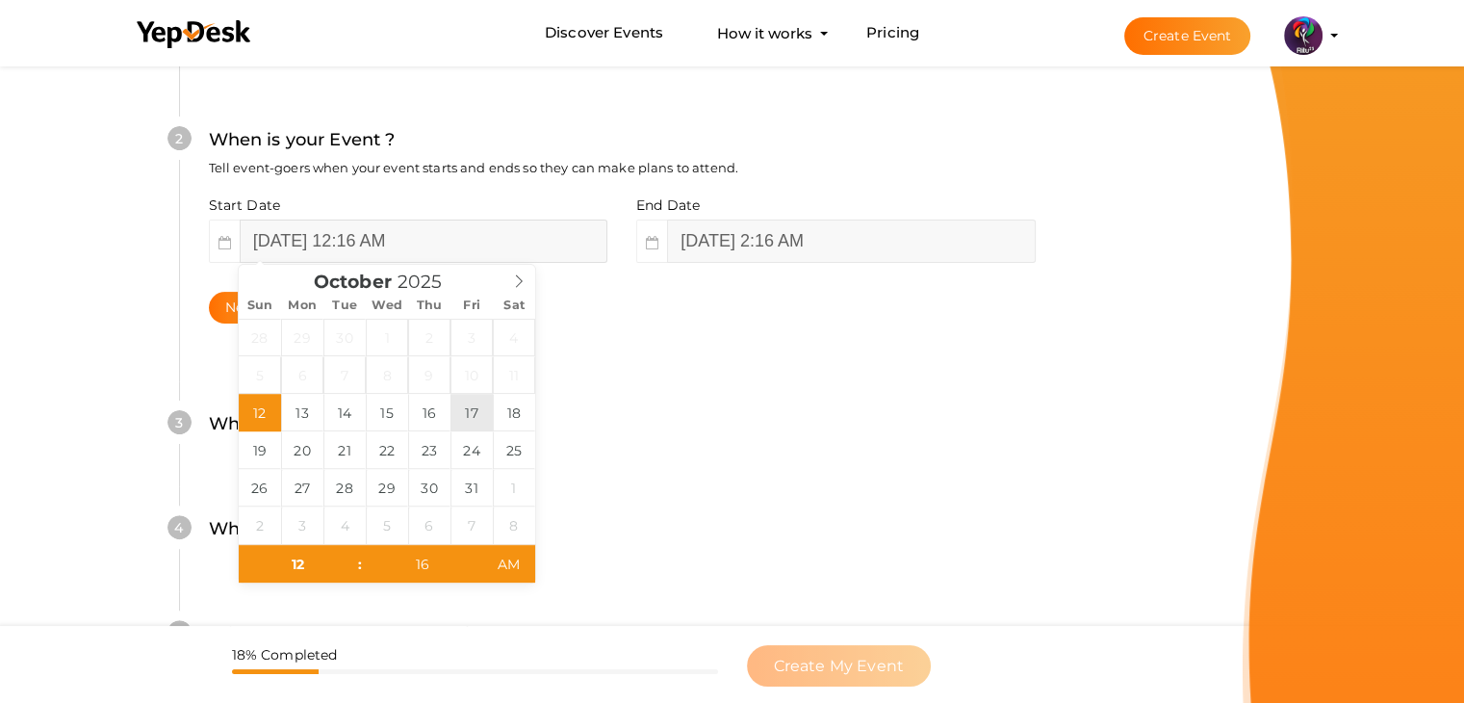
type input "October 17, 2025 12:16 AM"
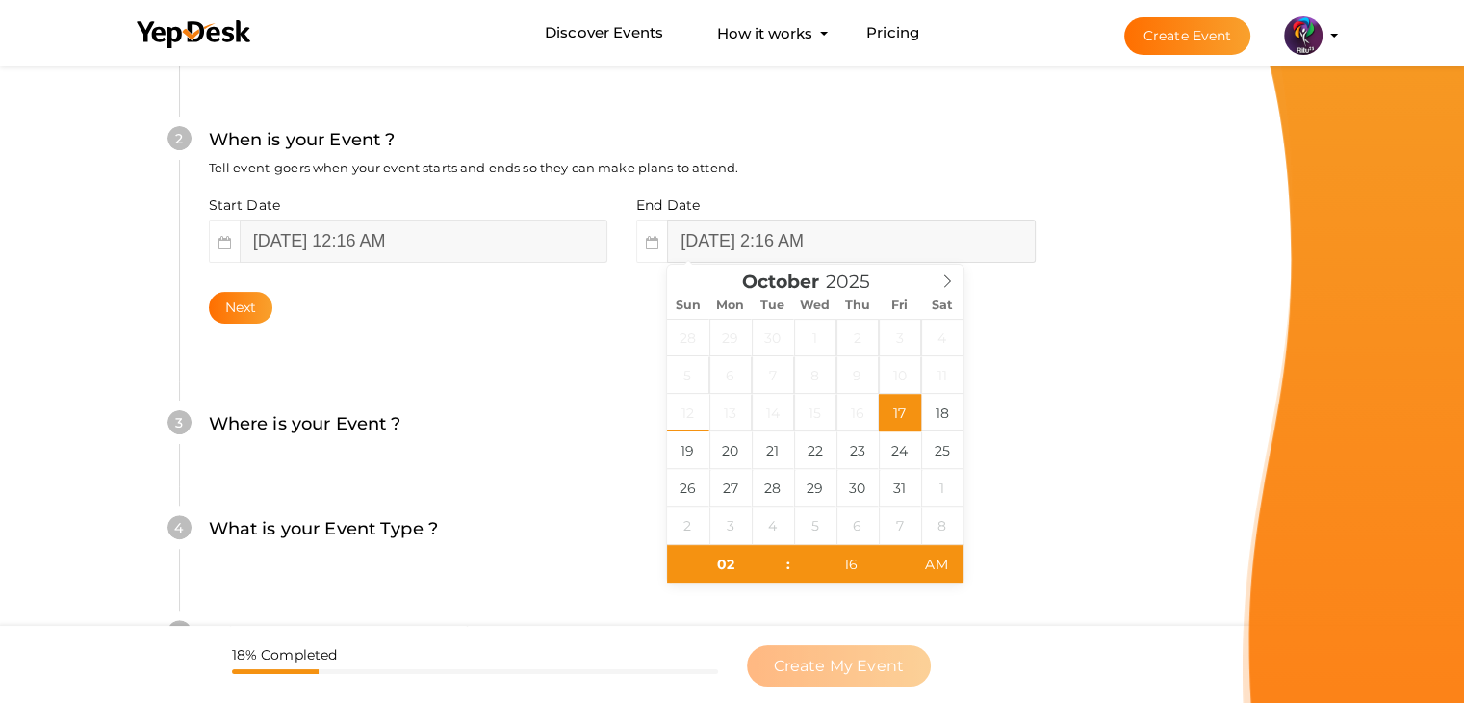
click at [856, 232] on input "October 17, 2025 2:16 AM" at bounding box center [851, 240] width 368 height 43
drag, startPoint x: 943, startPoint y: 425, endPoint x: 912, endPoint y: 410, distance: 34.4
type input "October 17, 2025 2:16 AM"
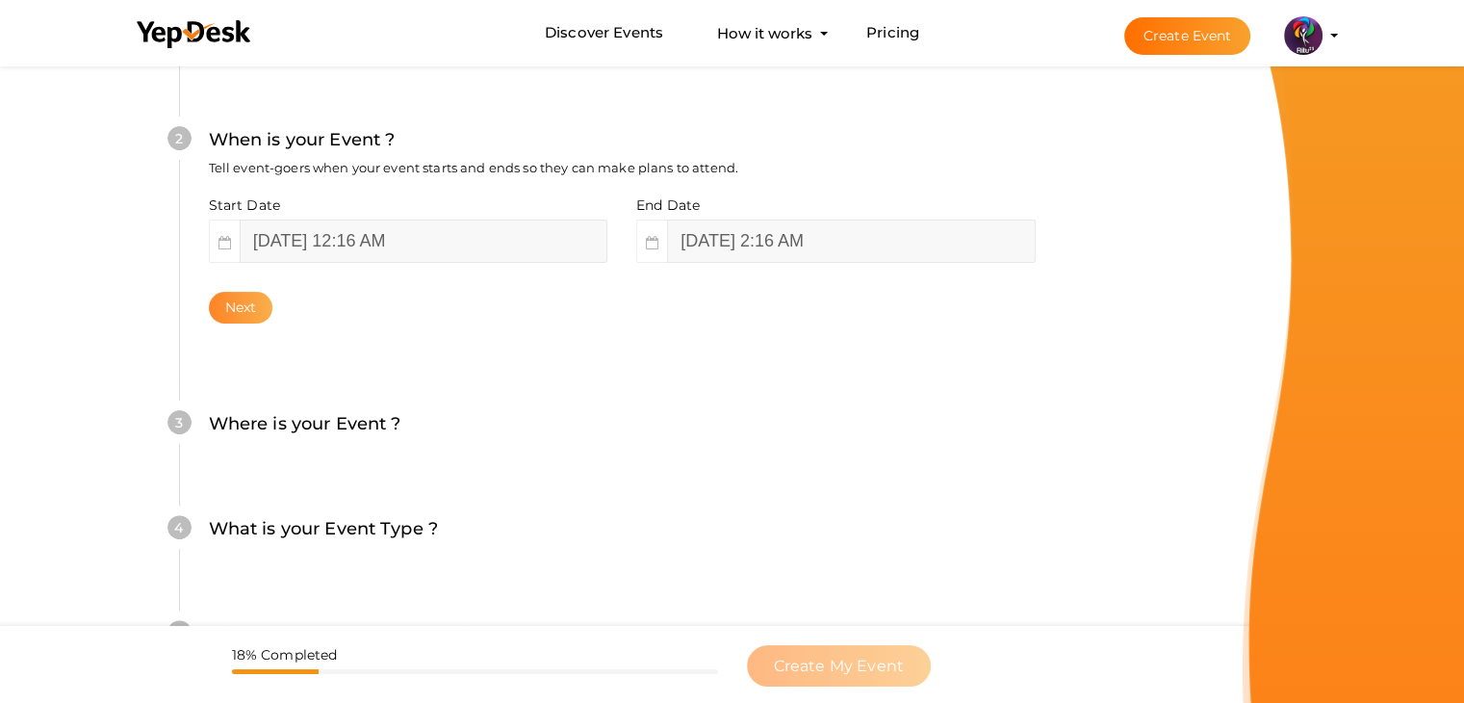
click at [246, 318] on button "Next" at bounding box center [241, 308] width 64 height 32
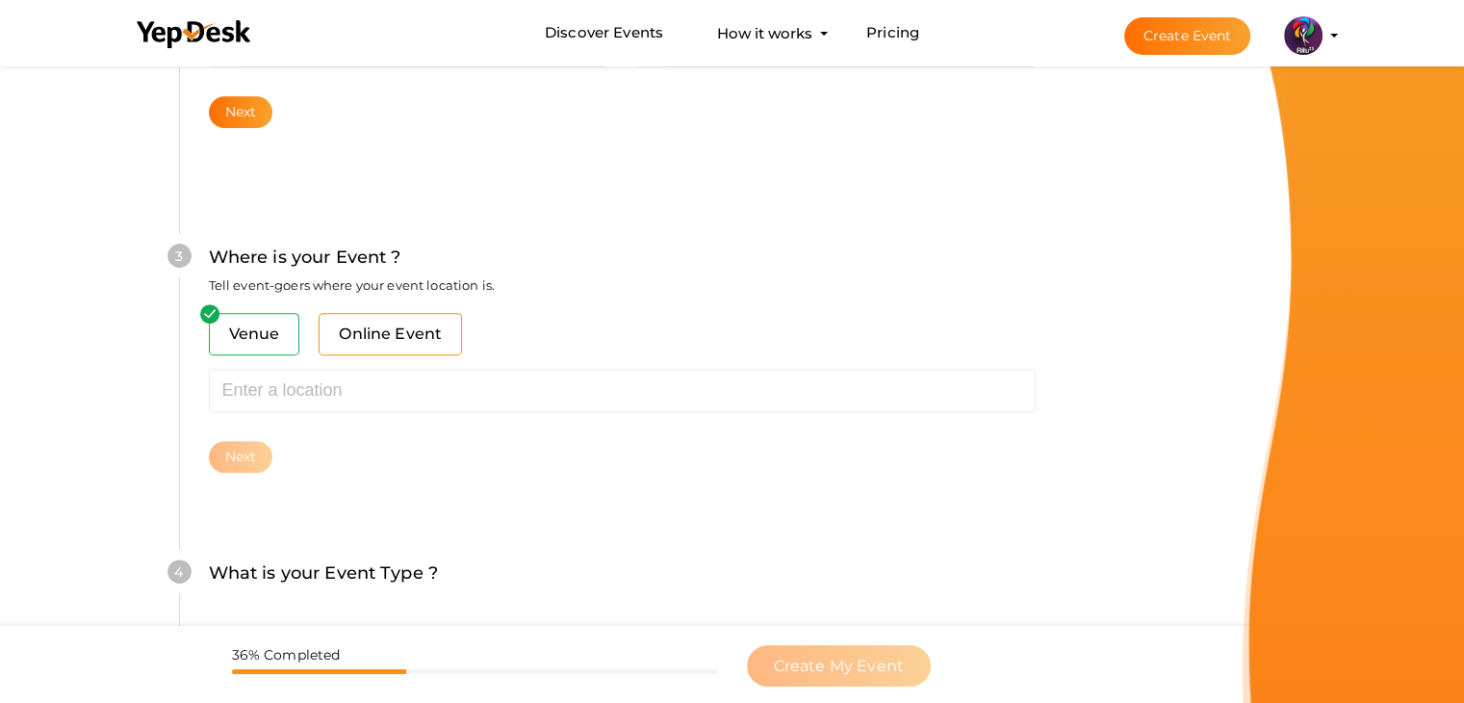
scroll to position [708, 0]
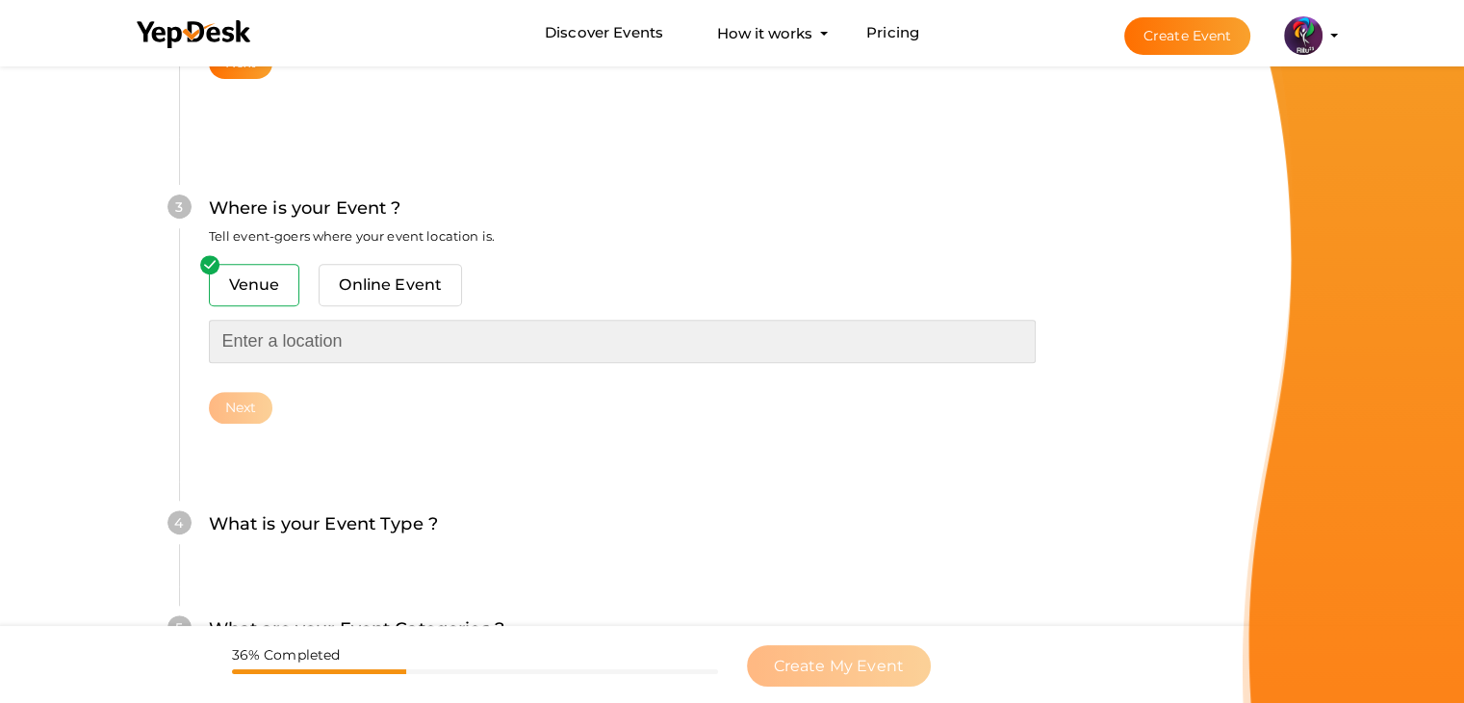
click at [325, 344] on input "text" at bounding box center [622, 340] width 827 height 43
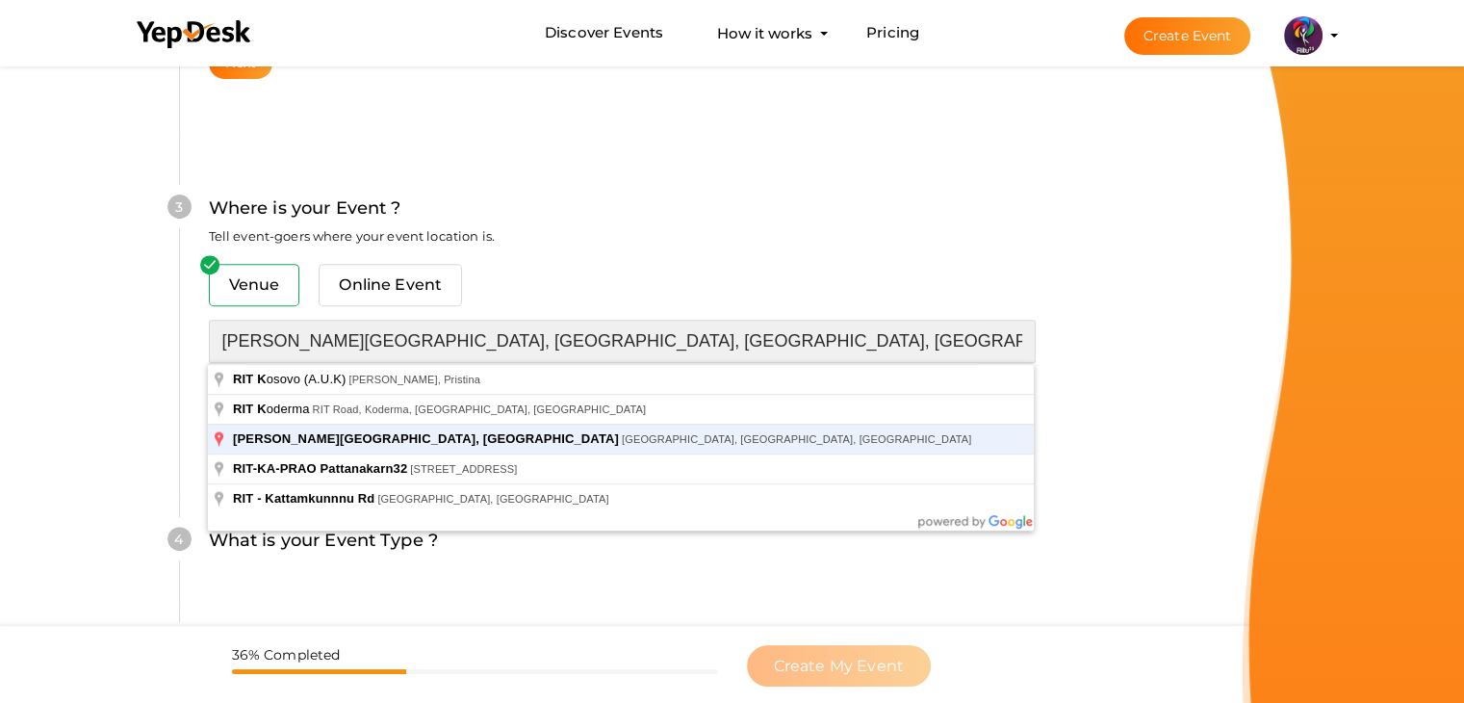
type input "[PERSON_NAME][GEOGRAPHIC_DATA], [GEOGRAPHIC_DATA], [GEOGRAPHIC_DATA], [GEOGRAPH…"
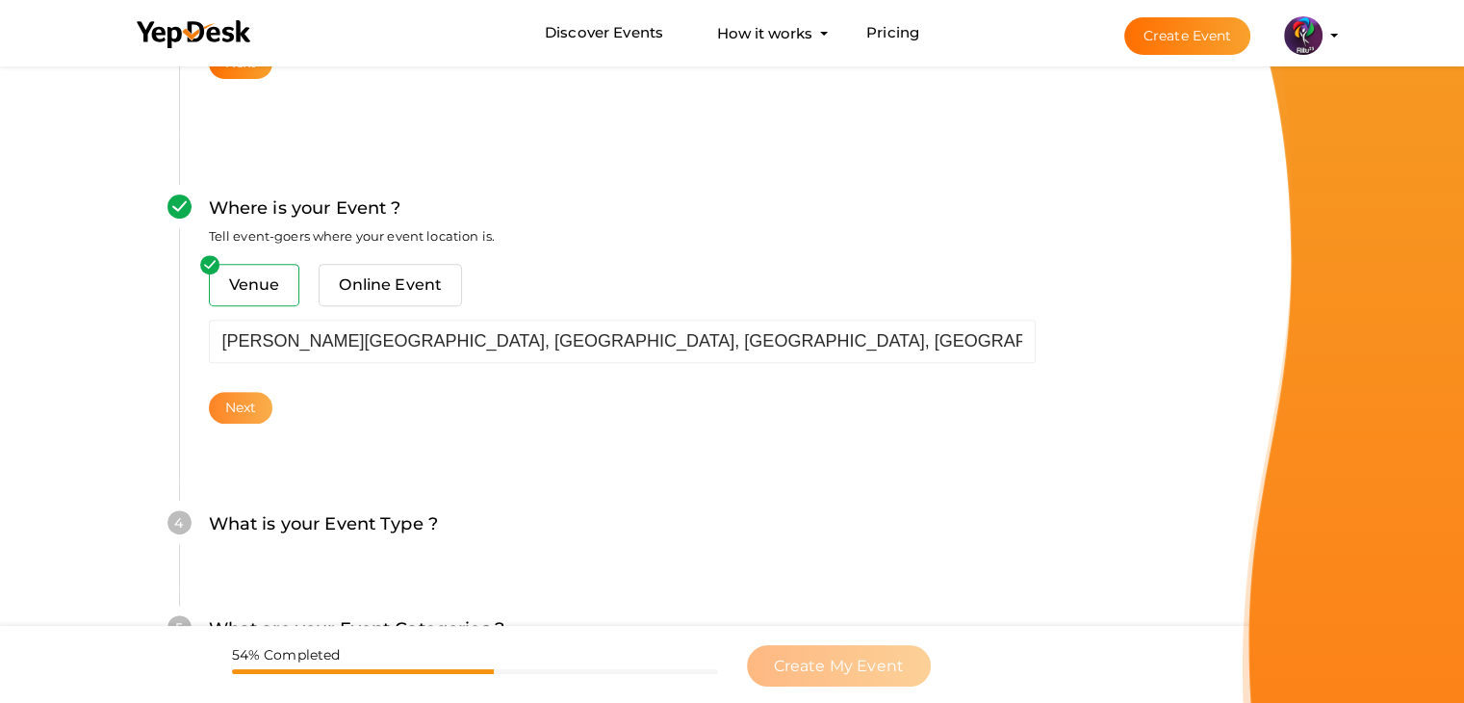
click at [225, 398] on button "Next" at bounding box center [241, 408] width 64 height 32
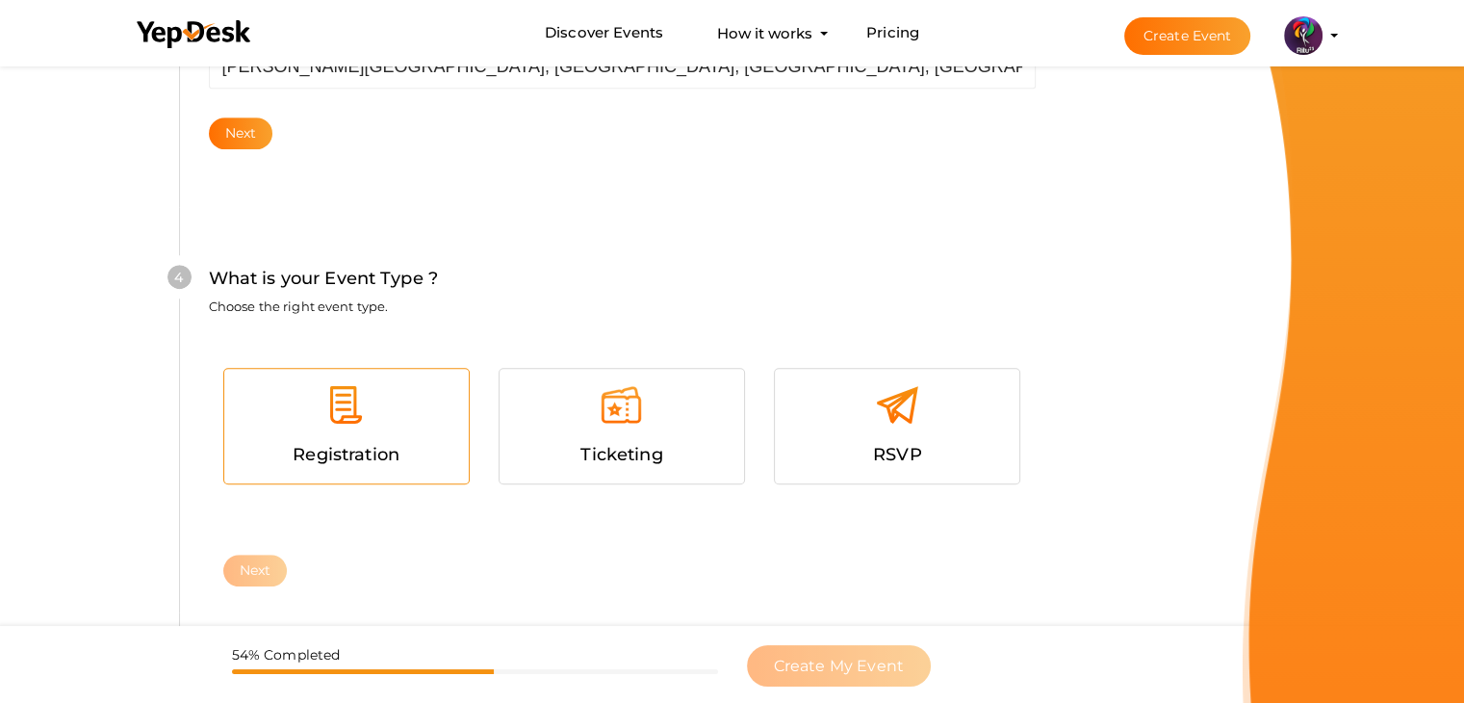
scroll to position [1053, 0]
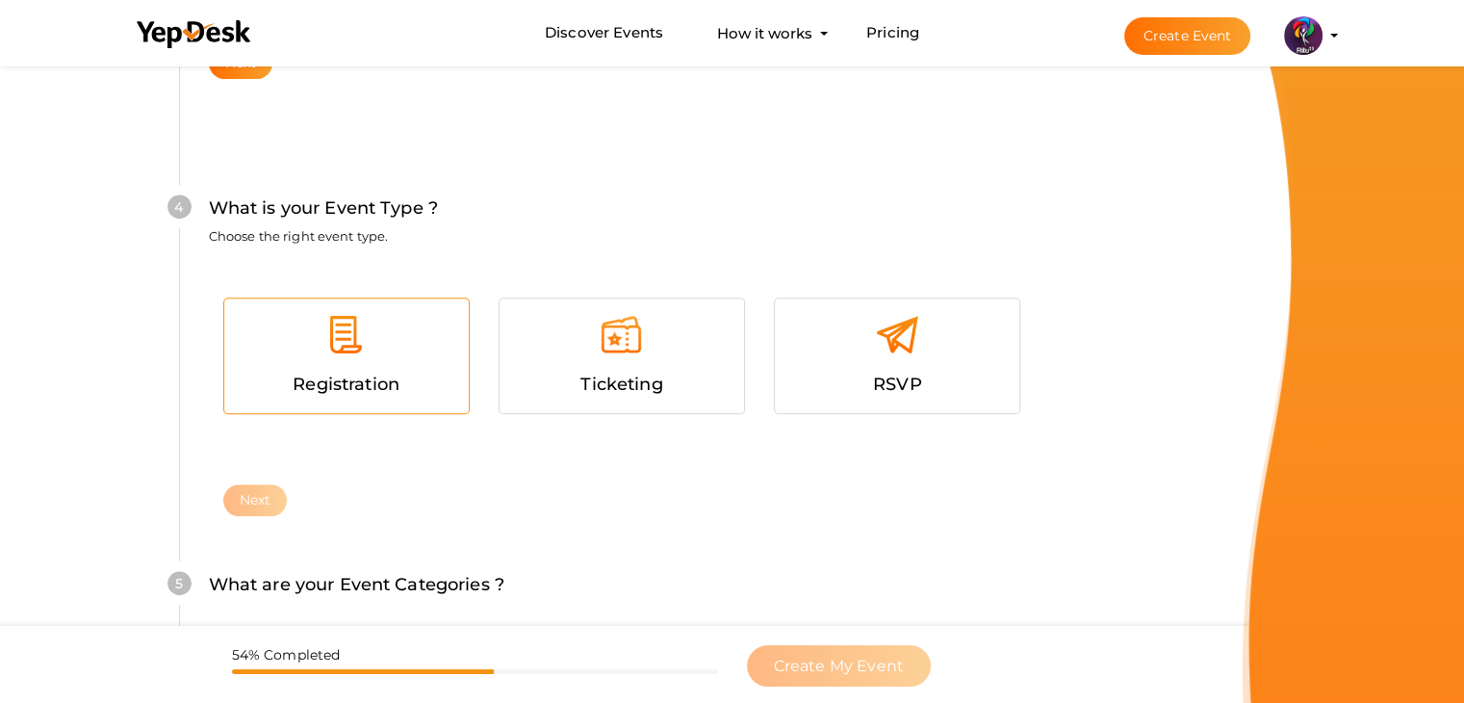
click at [423, 344] on div at bounding box center [347, 342] width 216 height 58
click at [266, 497] on button "Next" at bounding box center [255, 500] width 64 height 32
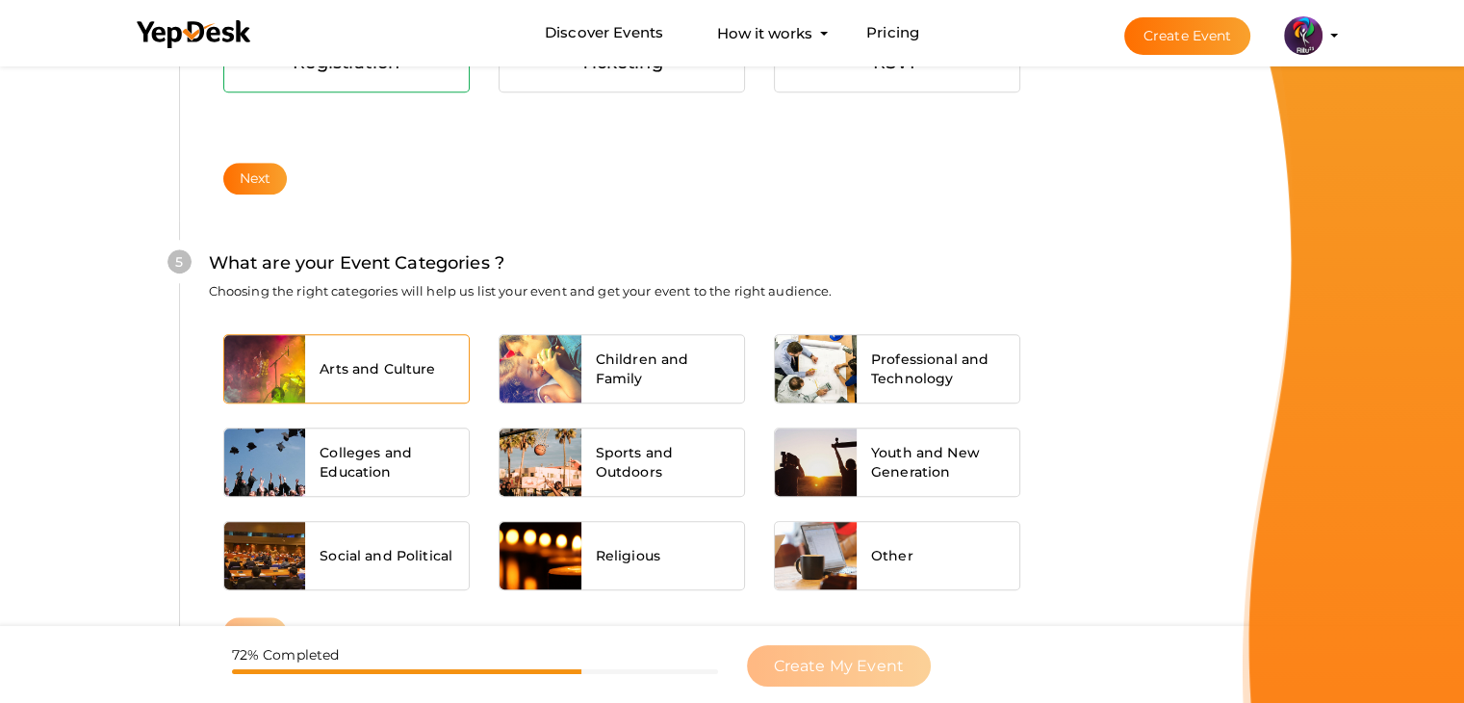
scroll to position [1456, 0]
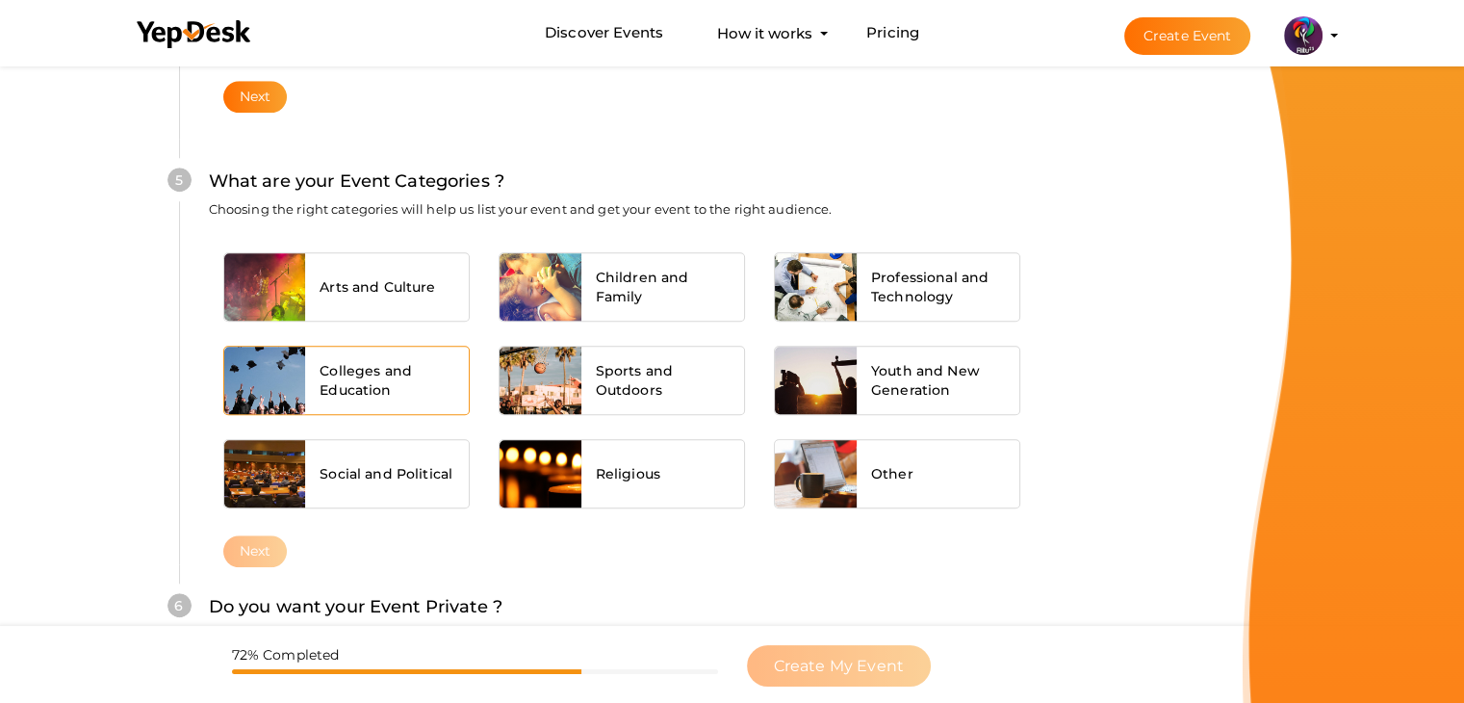
click at [383, 356] on div "Colleges and Education" at bounding box center [387, 379] width 164 height 67
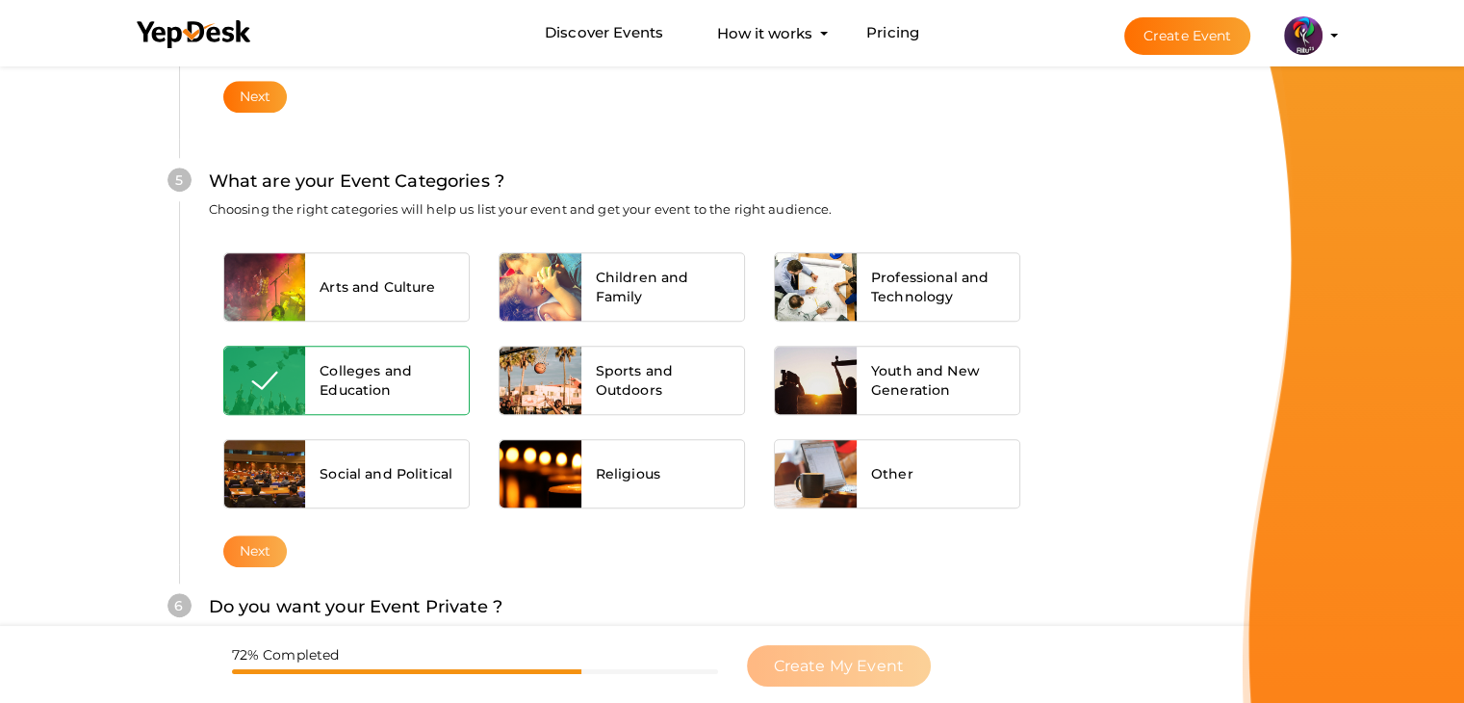
click at [269, 537] on button "Next" at bounding box center [255, 551] width 64 height 32
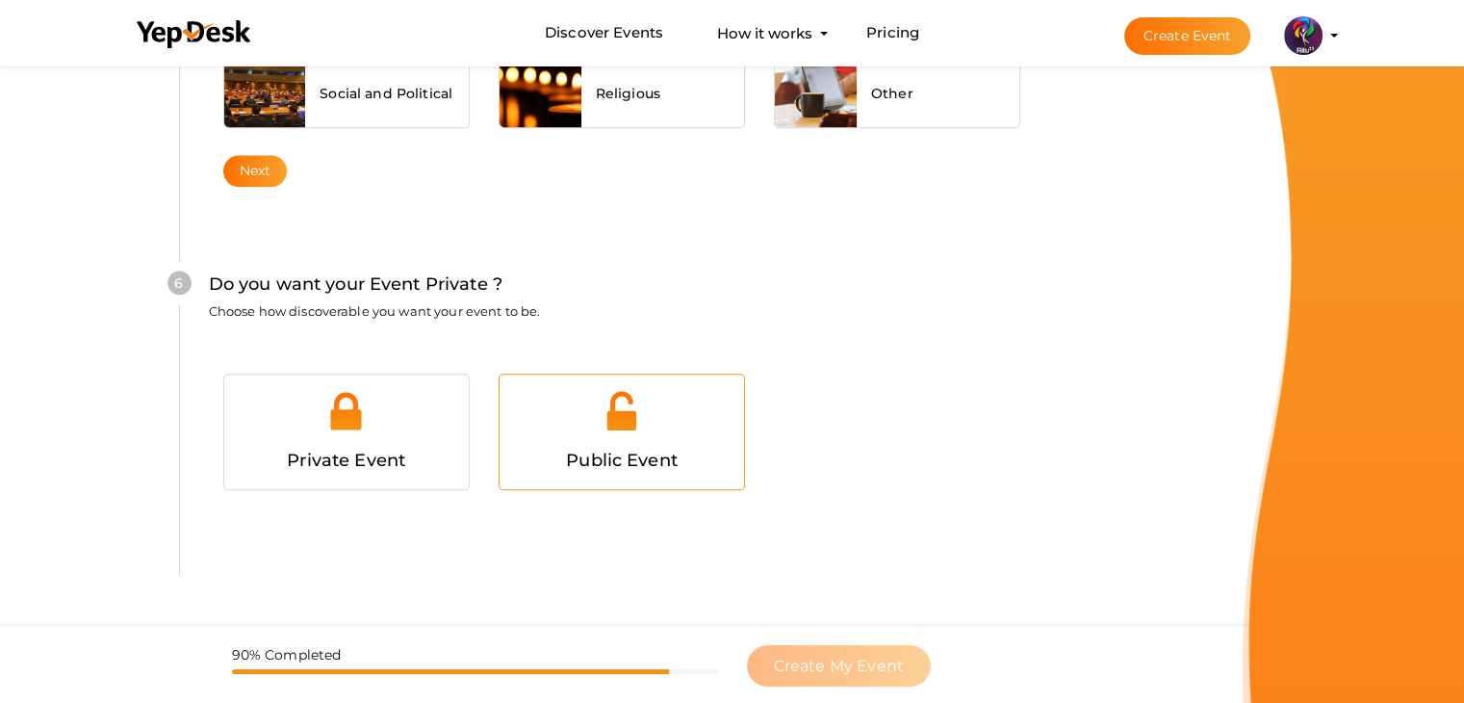
scroll to position [1878, 0]
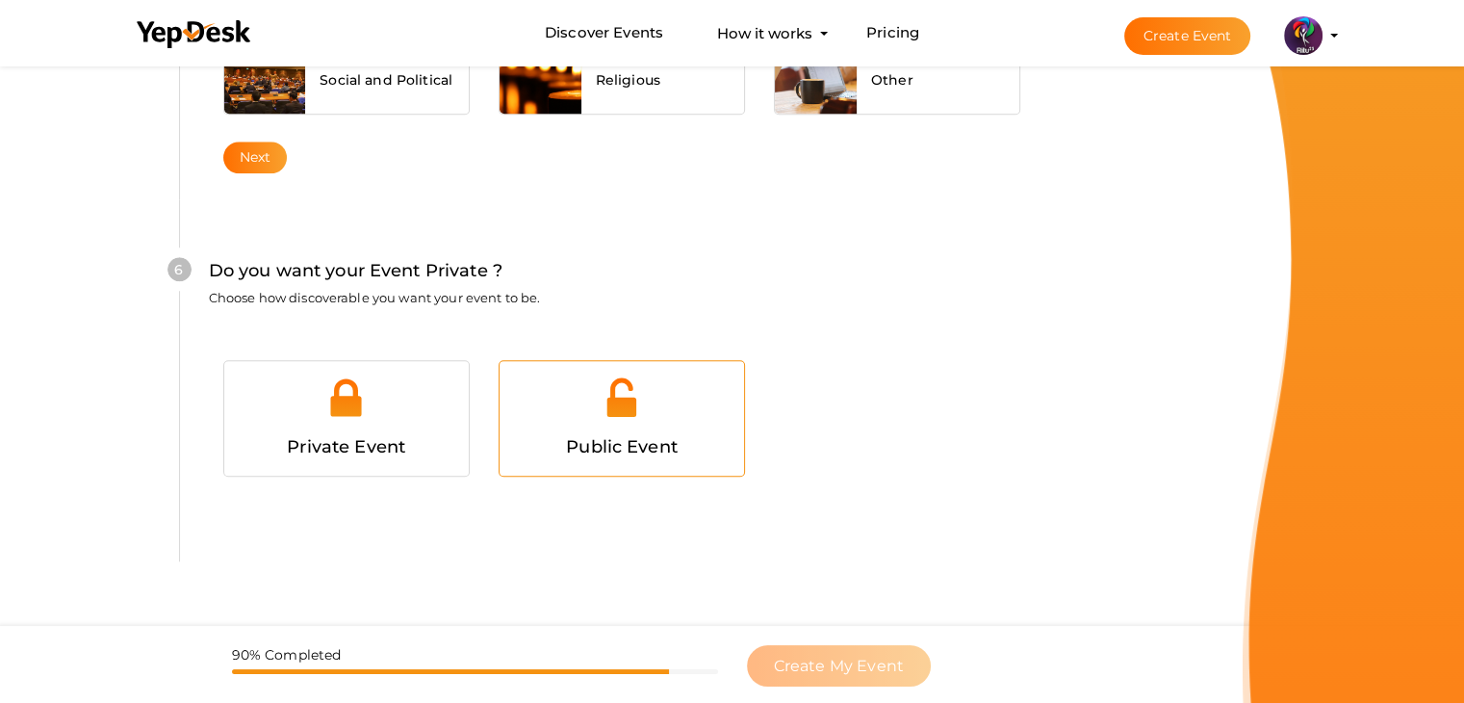
click at [647, 424] on div at bounding box center [622, 404] width 216 height 58
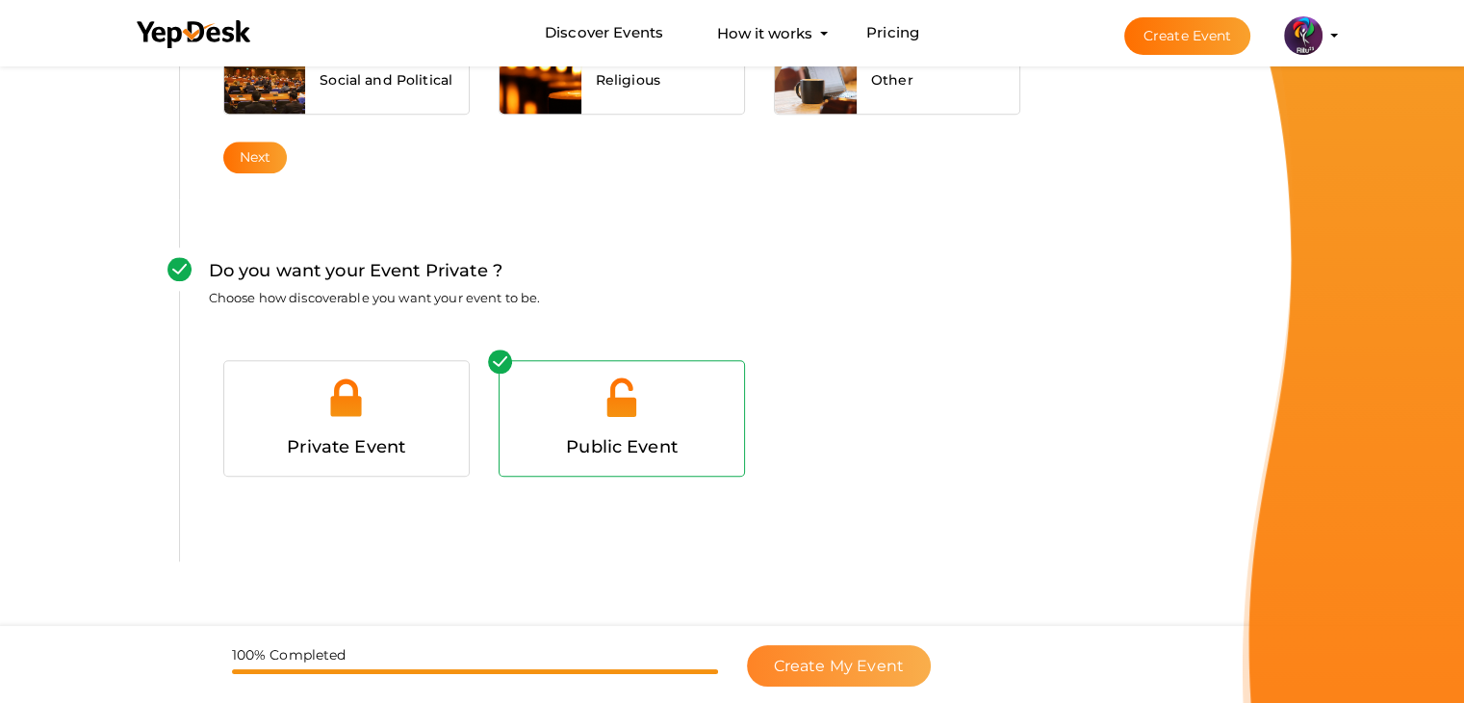
click at [841, 661] on span "Create My Event" at bounding box center [839, 665] width 130 height 18
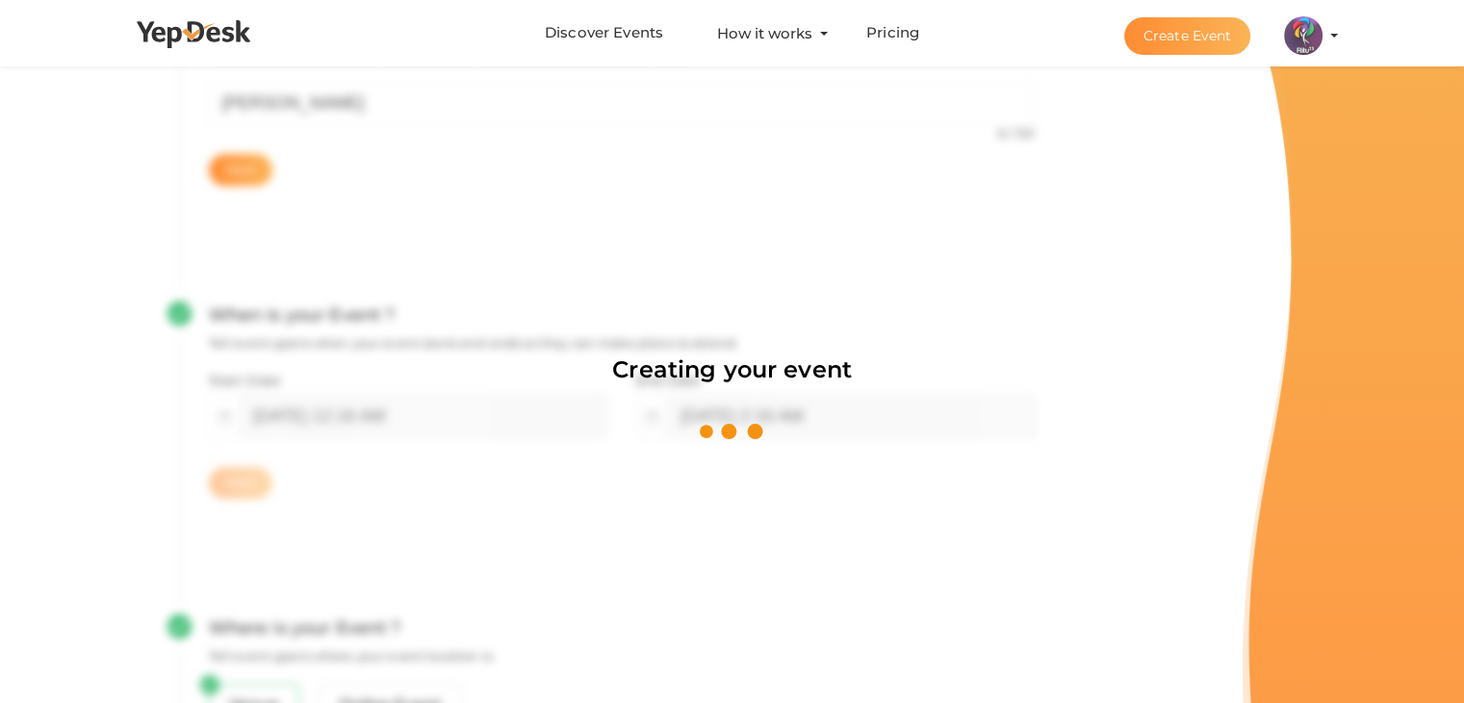
scroll to position [289, 0]
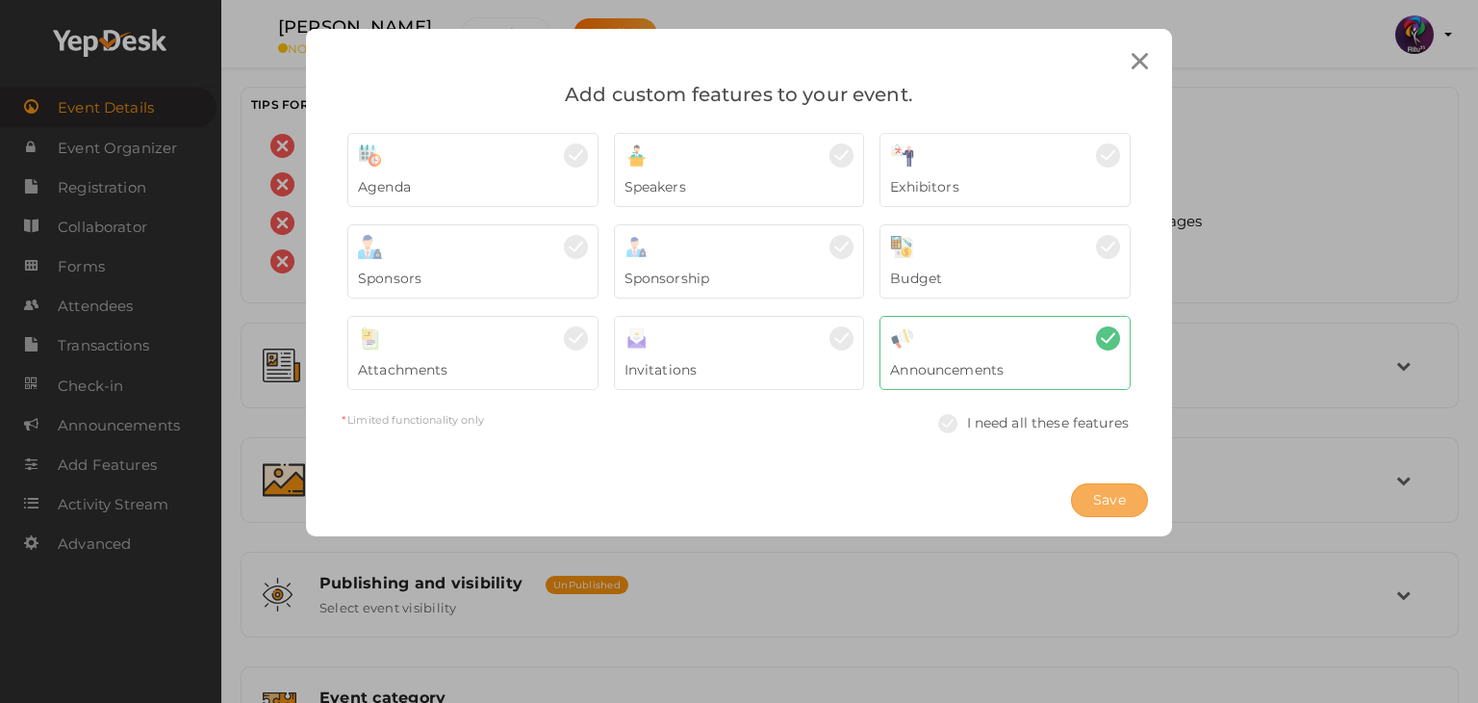
click at [1104, 490] on span "Save" at bounding box center [1109, 500] width 33 height 20
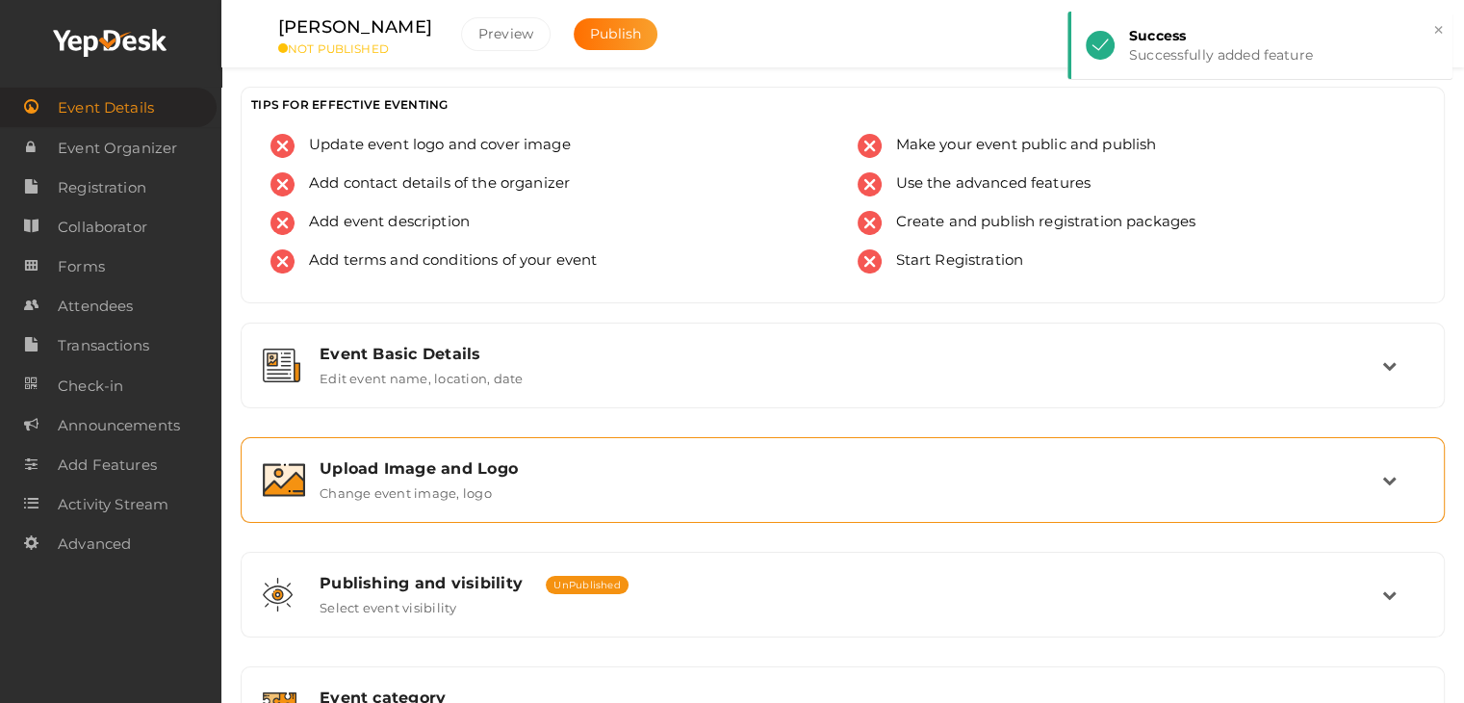
click at [485, 455] on div "Upload Image and Logo Change event image, logo" at bounding box center [842, 479] width 1183 height 64
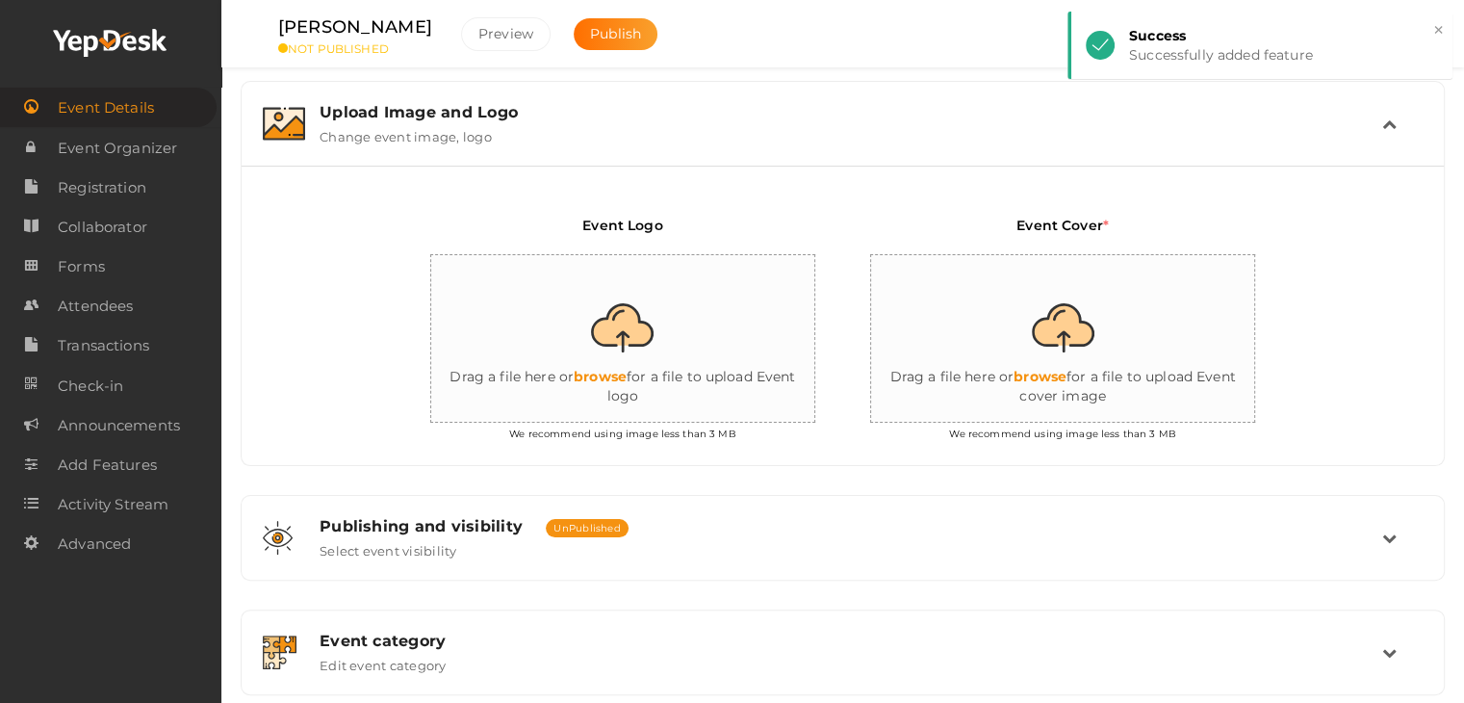
scroll to position [357, 0]
click at [669, 282] on input "file" at bounding box center [623, 338] width 385 height 168
type input "C:\fakepath\logo yepdesk (1).png"
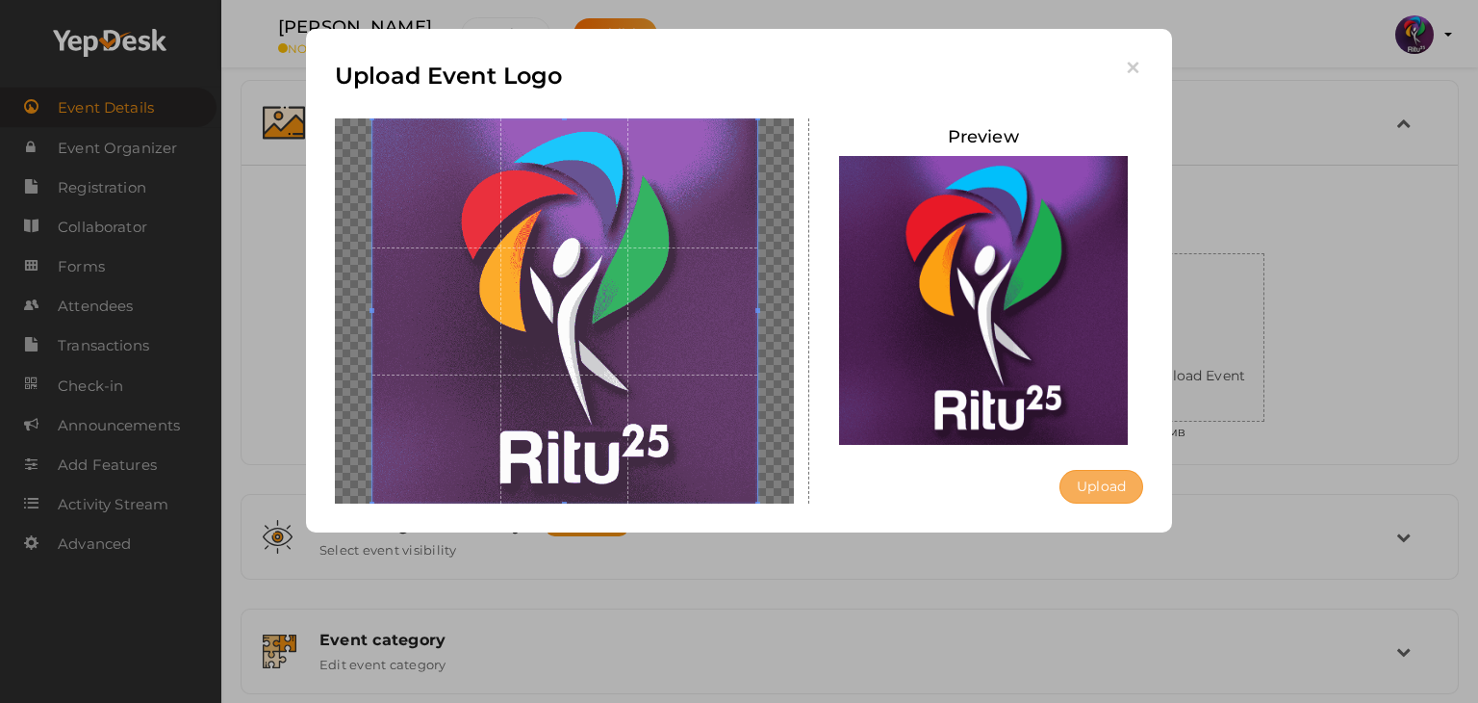
click at [1093, 486] on button "Upload" at bounding box center [1102, 487] width 84 height 34
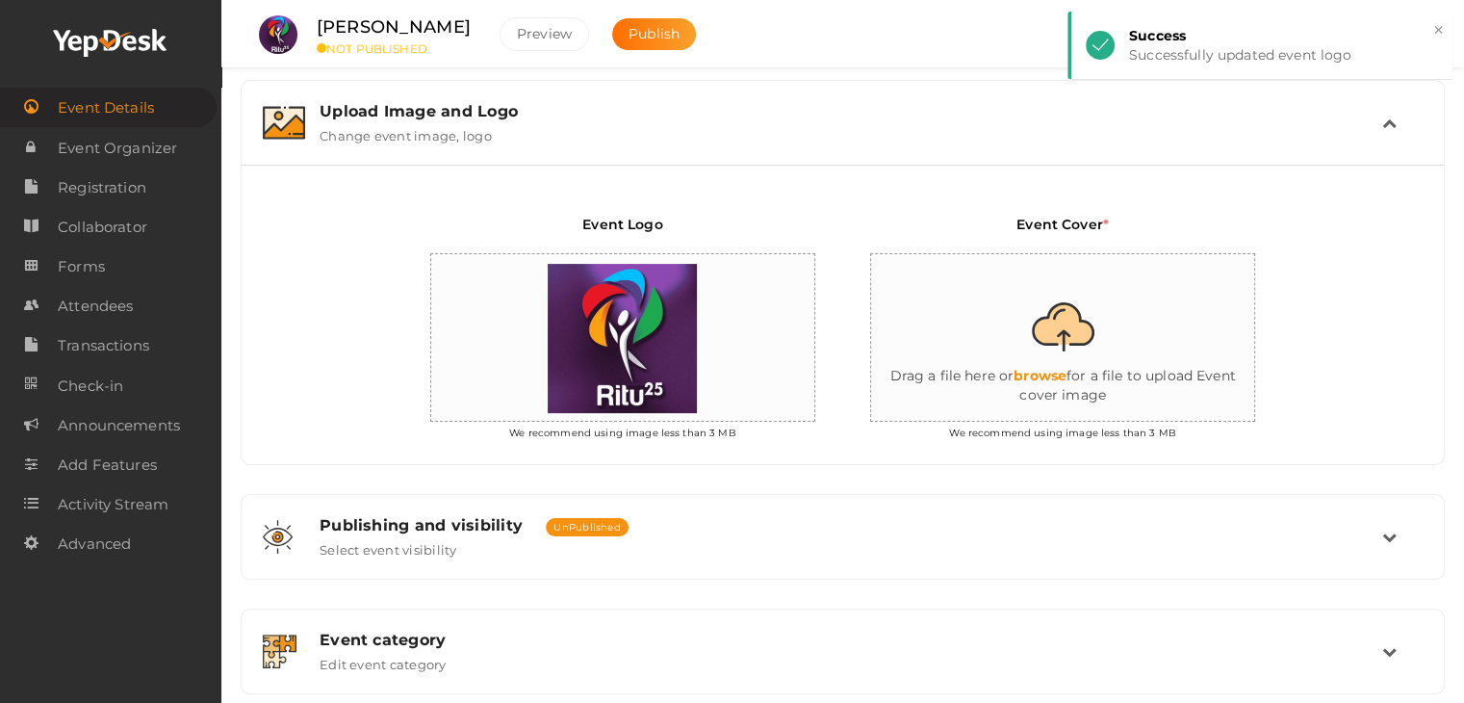
click at [1088, 301] on input "file" at bounding box center [1063, 338] width 385 height 168
click at [996, 304] on input "file" at bounding box center [1063, 338] width 385 height 168
type input "C:\fakepath\IMG-20251012-WA0002.jpg"
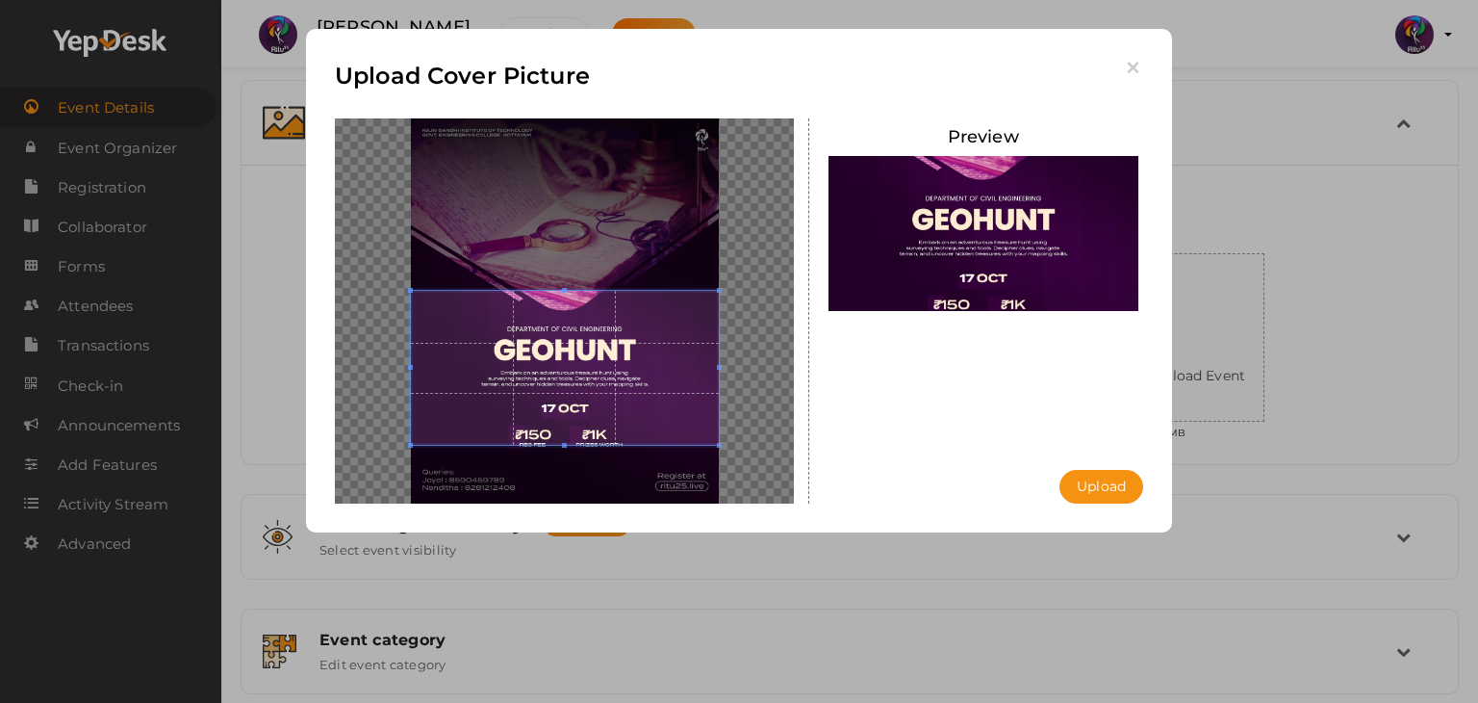
drag, startPoint x: 592, startPoint y: 272, endPoint x: 601, endPoint y: 307, distance: 36.0
click at [601, 307] on span at bounding box center [565, 368] width 308 height 154
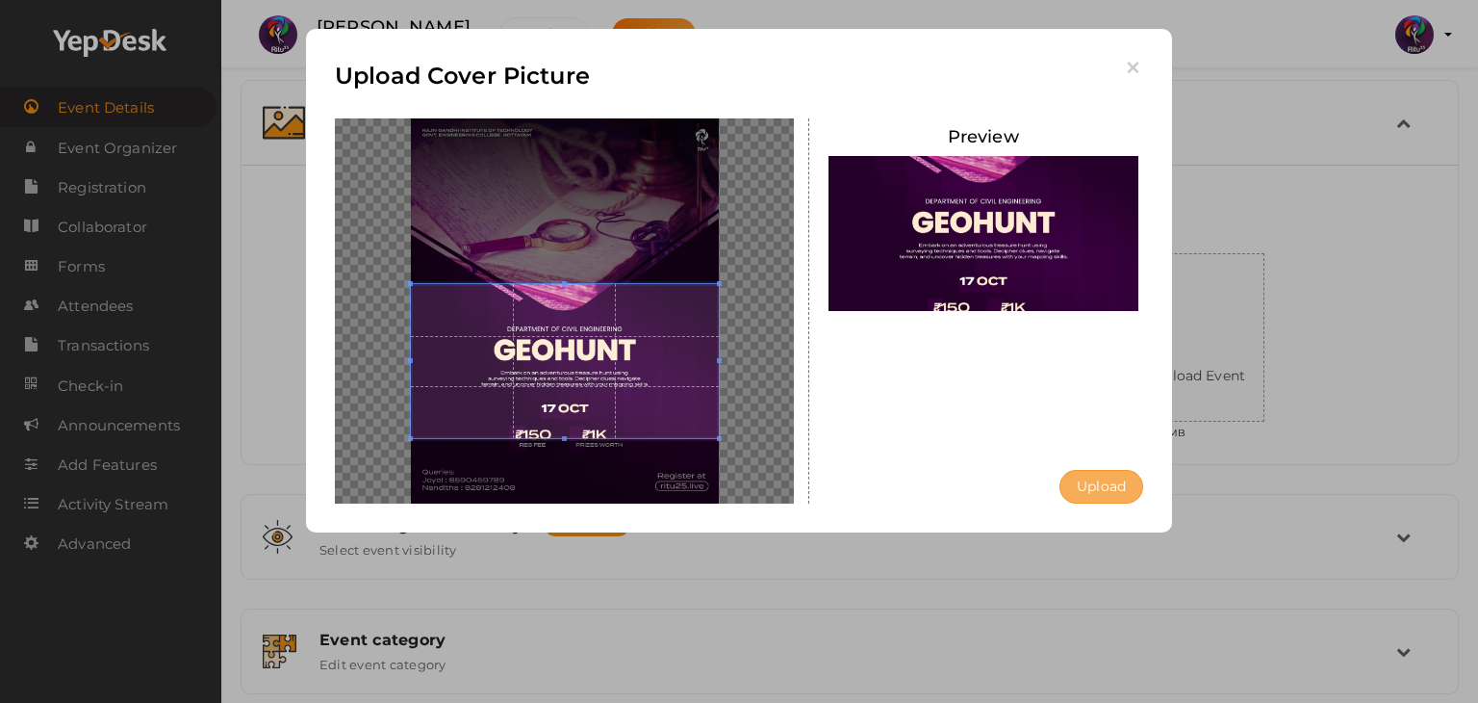
click at [1124, 494] on button "Upload" at bounding box center [1102, 487] width 84 height 34
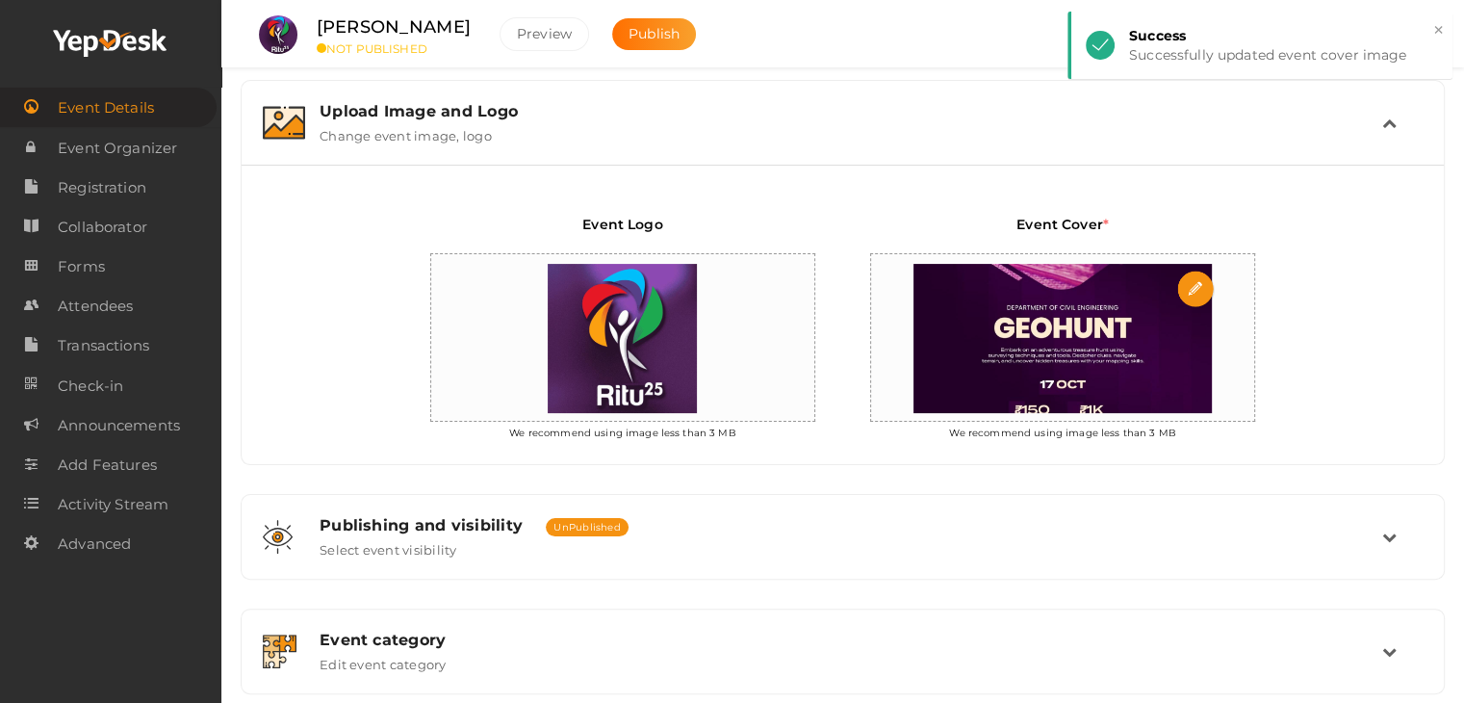
scroll to position [622, 0]
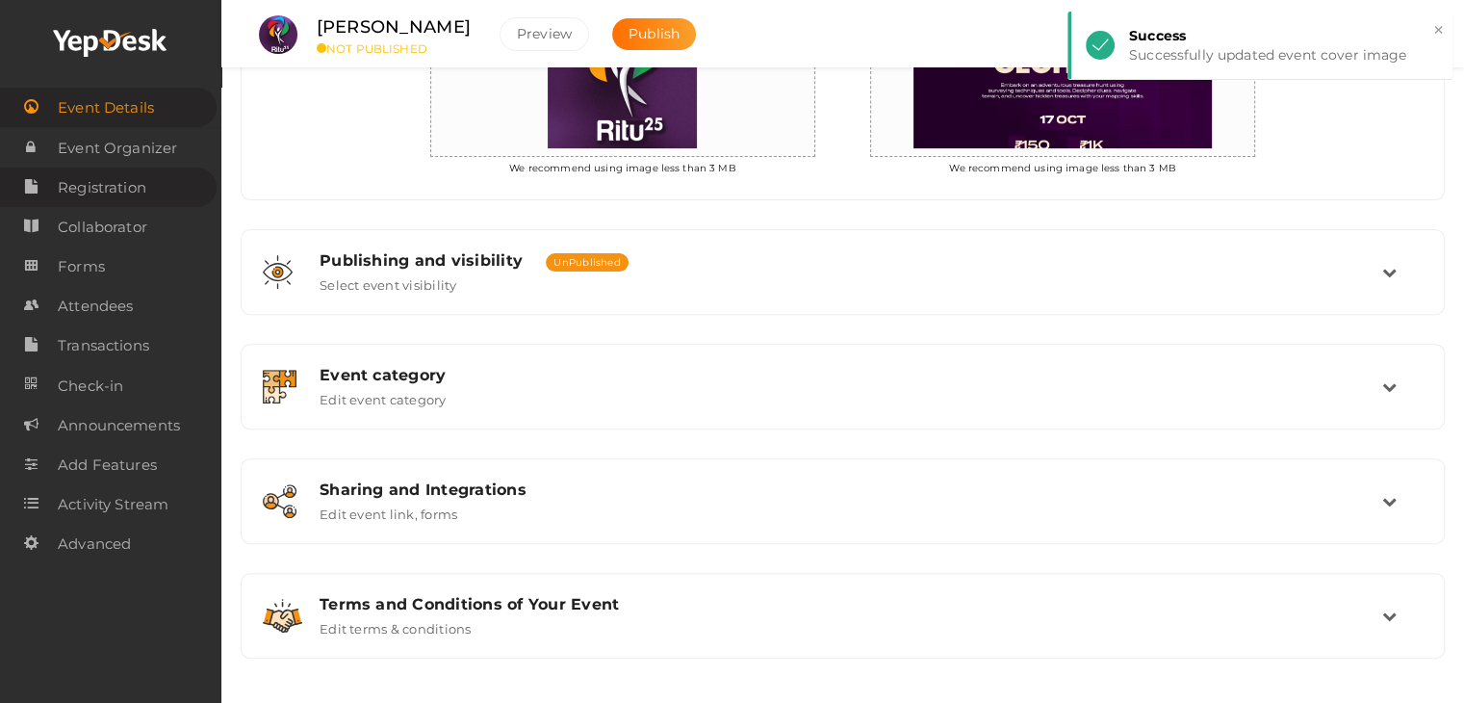
click at [134, 170] on span "Registration" at bounding box center [102, 187] width 89 height 38
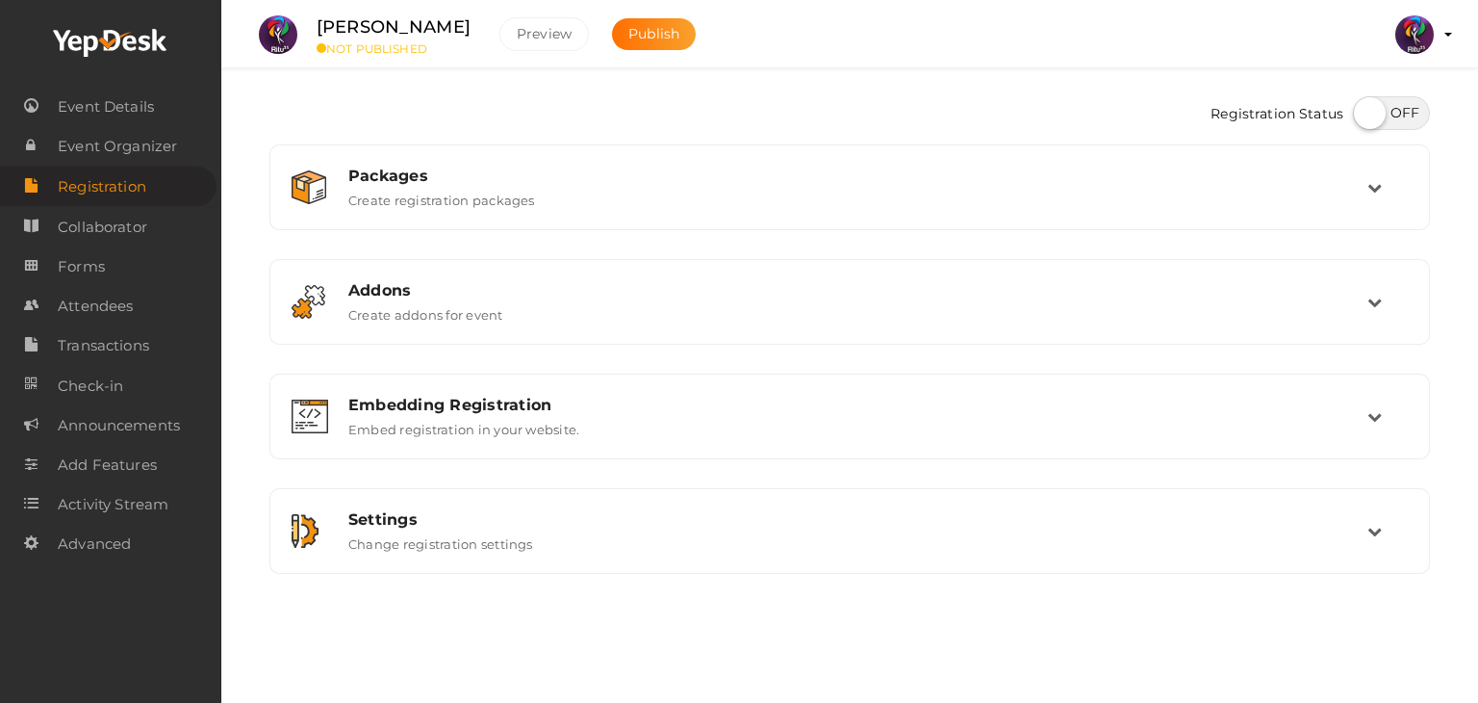
click at [1401, 110] on label at bounding box center [1391, 113] width 77 height 34
click at [1366, 110] on input "checkbox" at bounding box center [1359, 106] width 13 height 13
checkbox input "true"
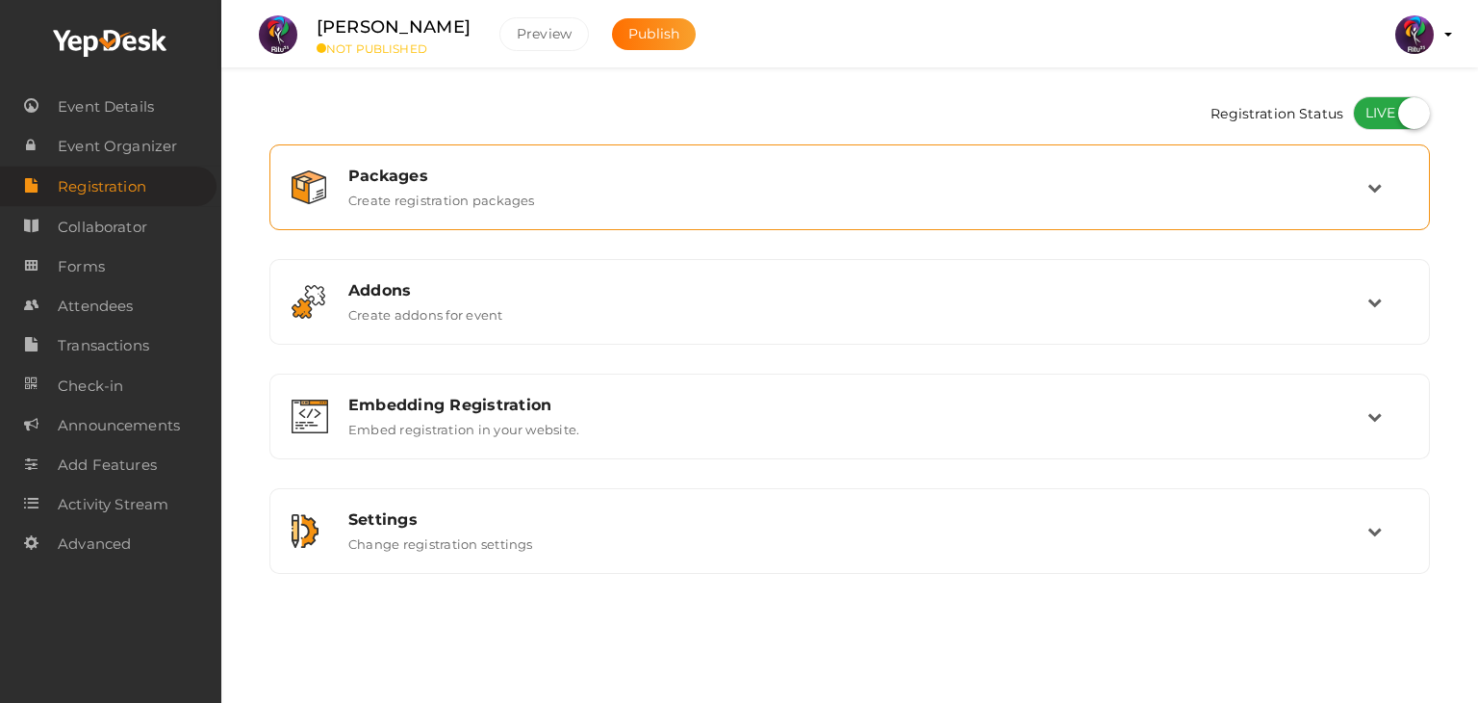
click at [1151, 166] on div "Packages" at bounding box center [857, 175] width 1019 height 18
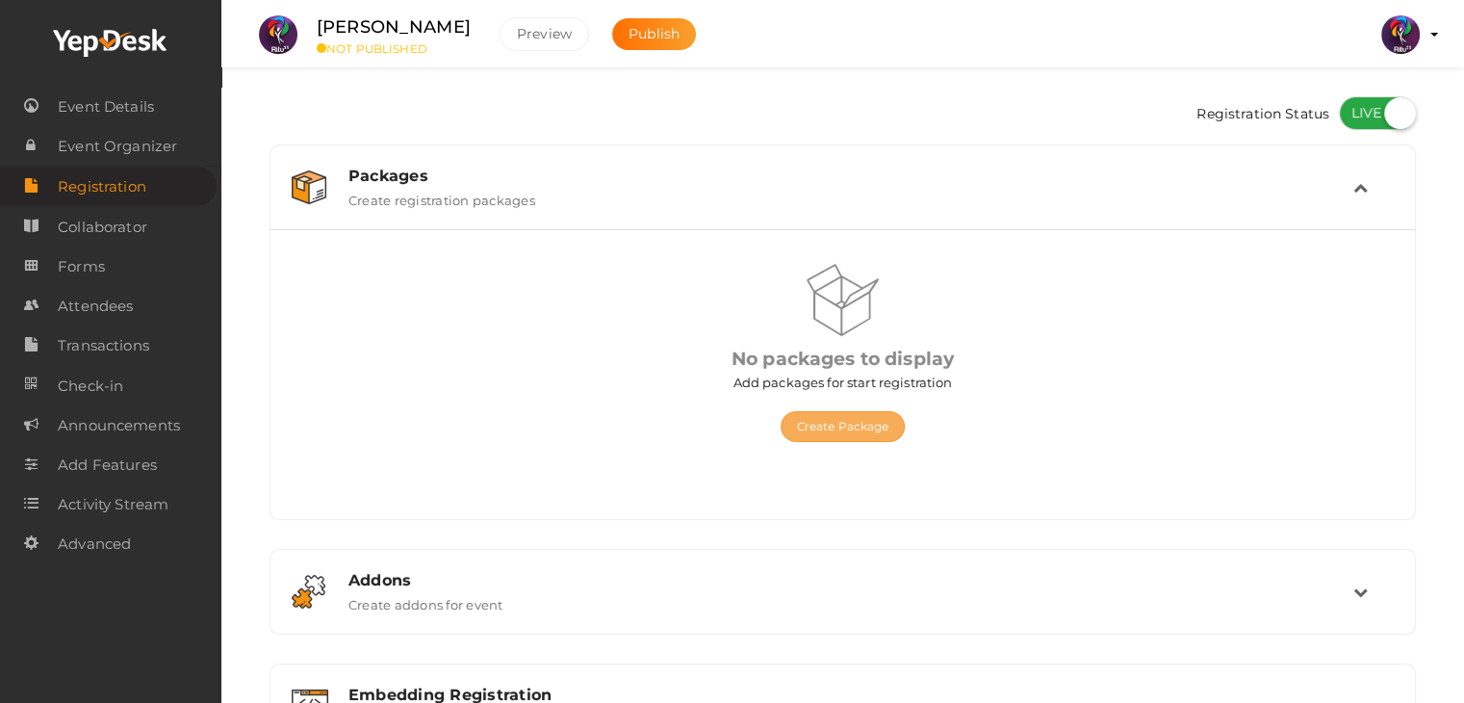
click at [855, 421] on button "Create Package" at bounding box center [842, 426] width 125 height 31
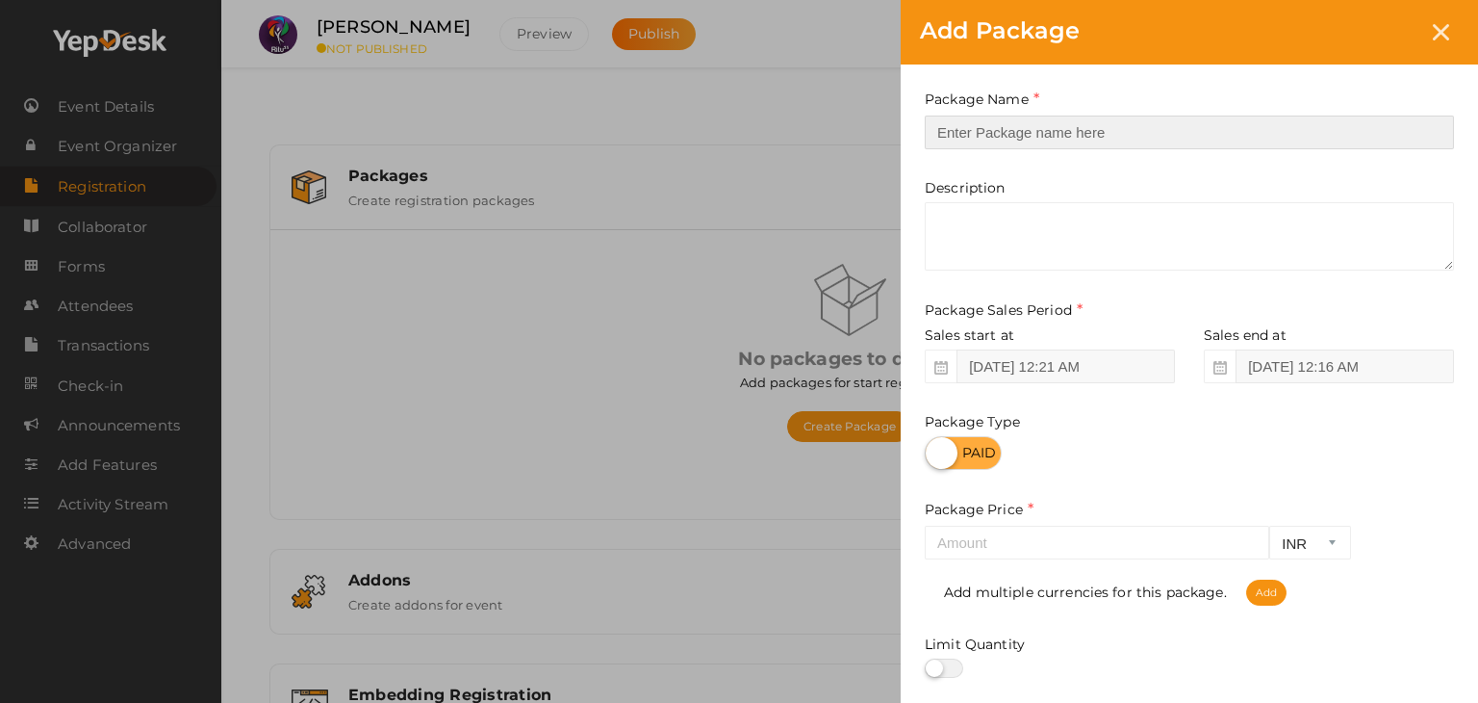
click at [1112, 141] on input "text" at bounding box center [1189, 132] width 529 height 34
type input "reg"
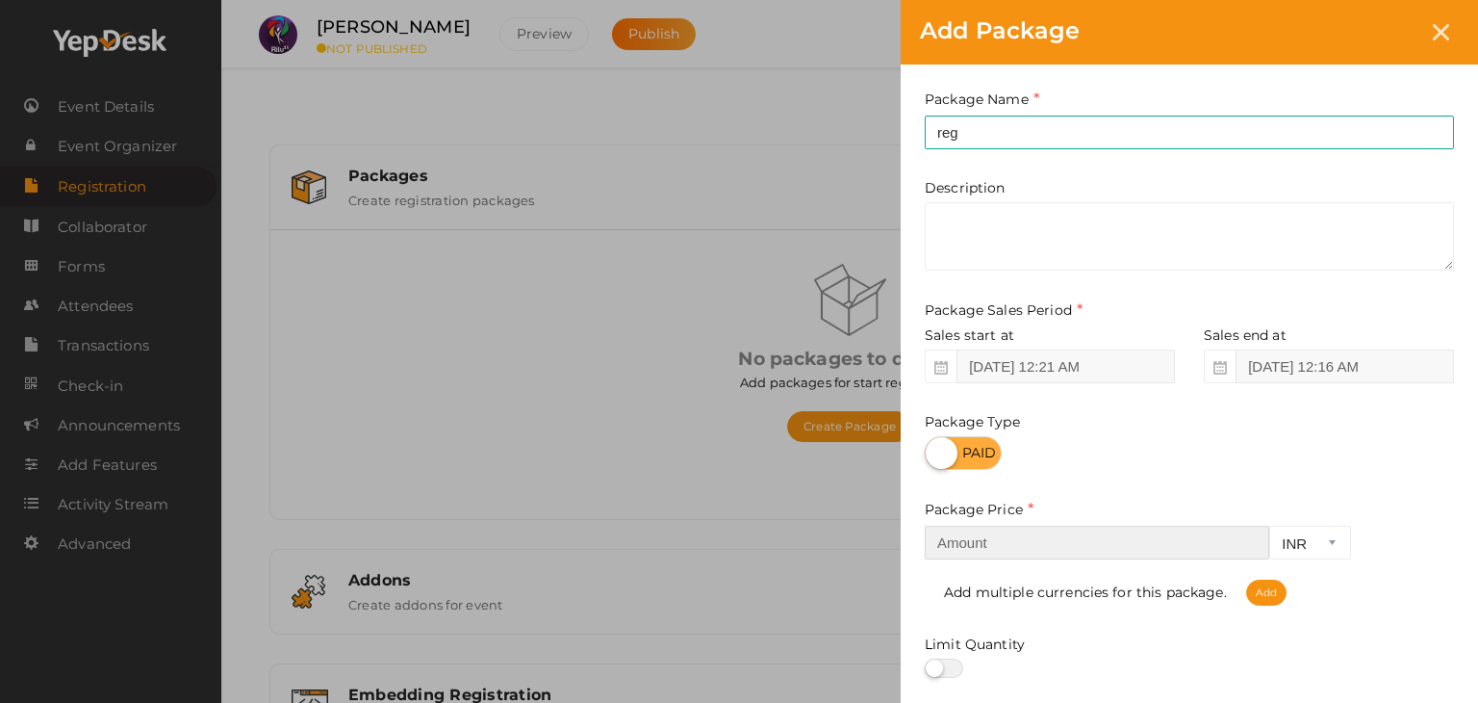
click at [1062, 530] on input "number" at bounding box center [1097, 542] width 345 height 34
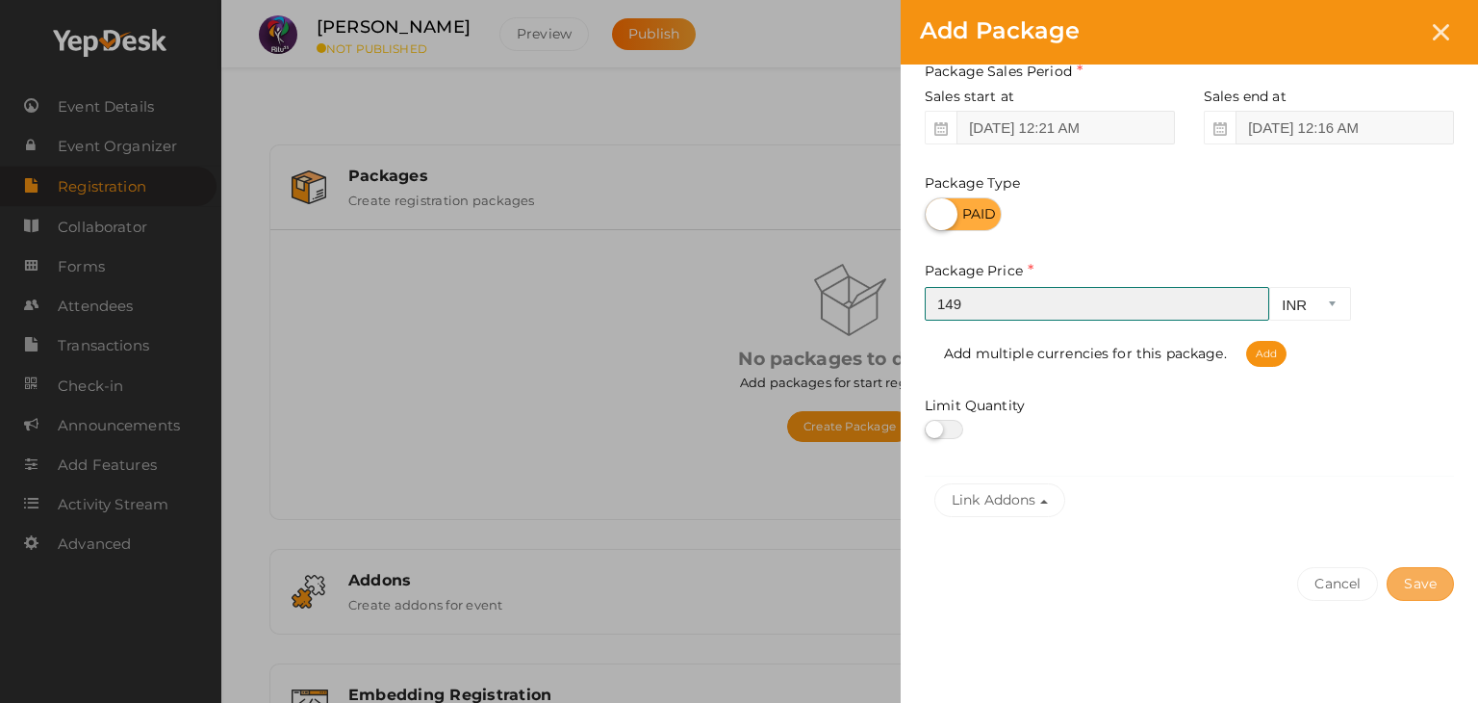
type input "149"
click at [1428, 582] on button "Save" at bounding box center [1420, 584] width 67 height 34
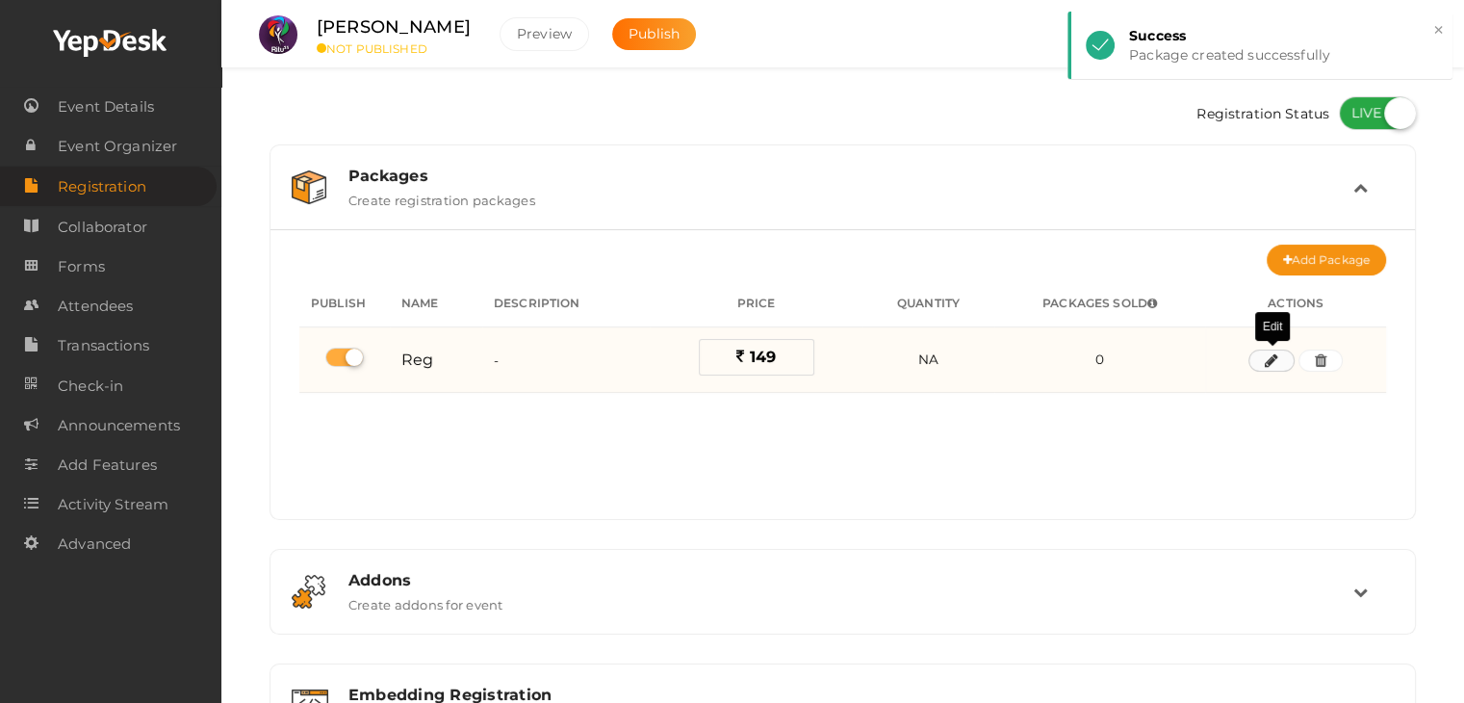
click at [1273, 355] on icon "button" at bounding box center [1271, 361] width 13 height 12
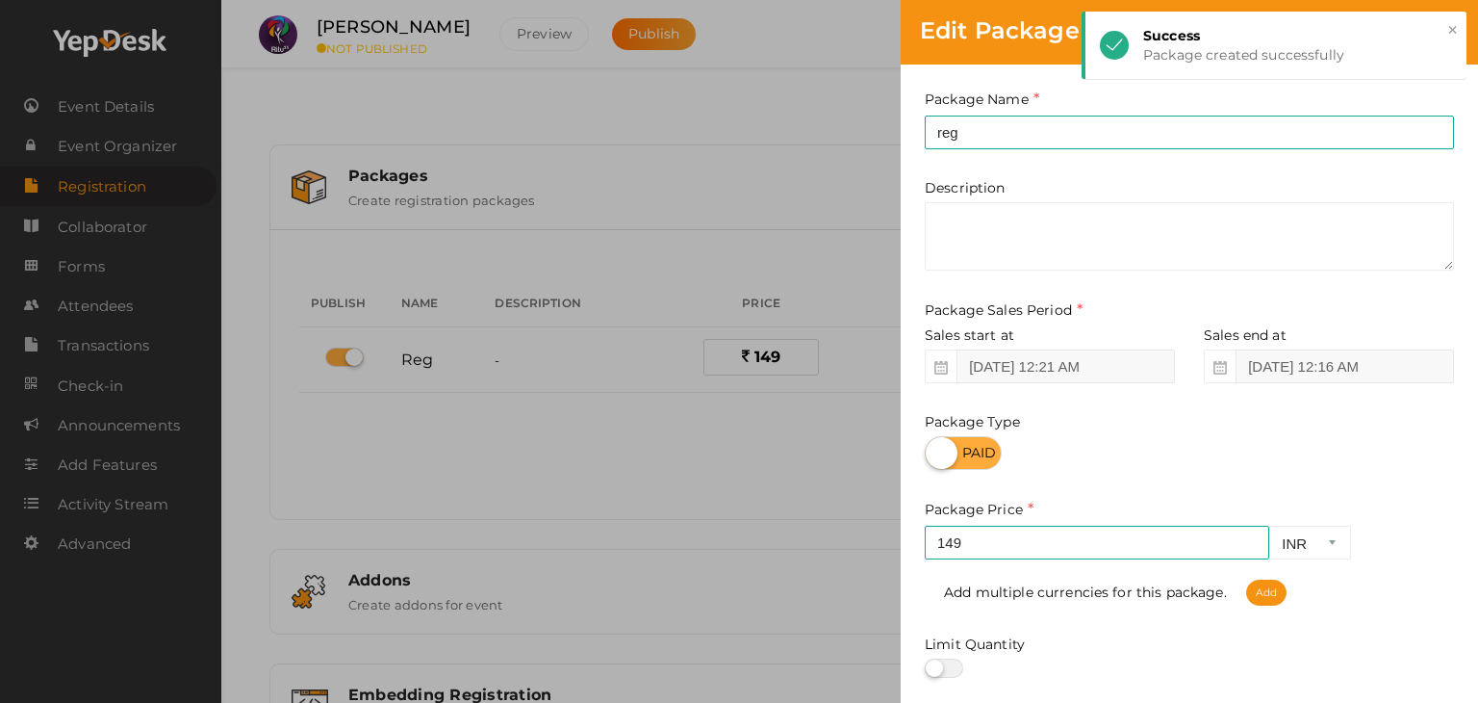
scroll to position [12, 0]
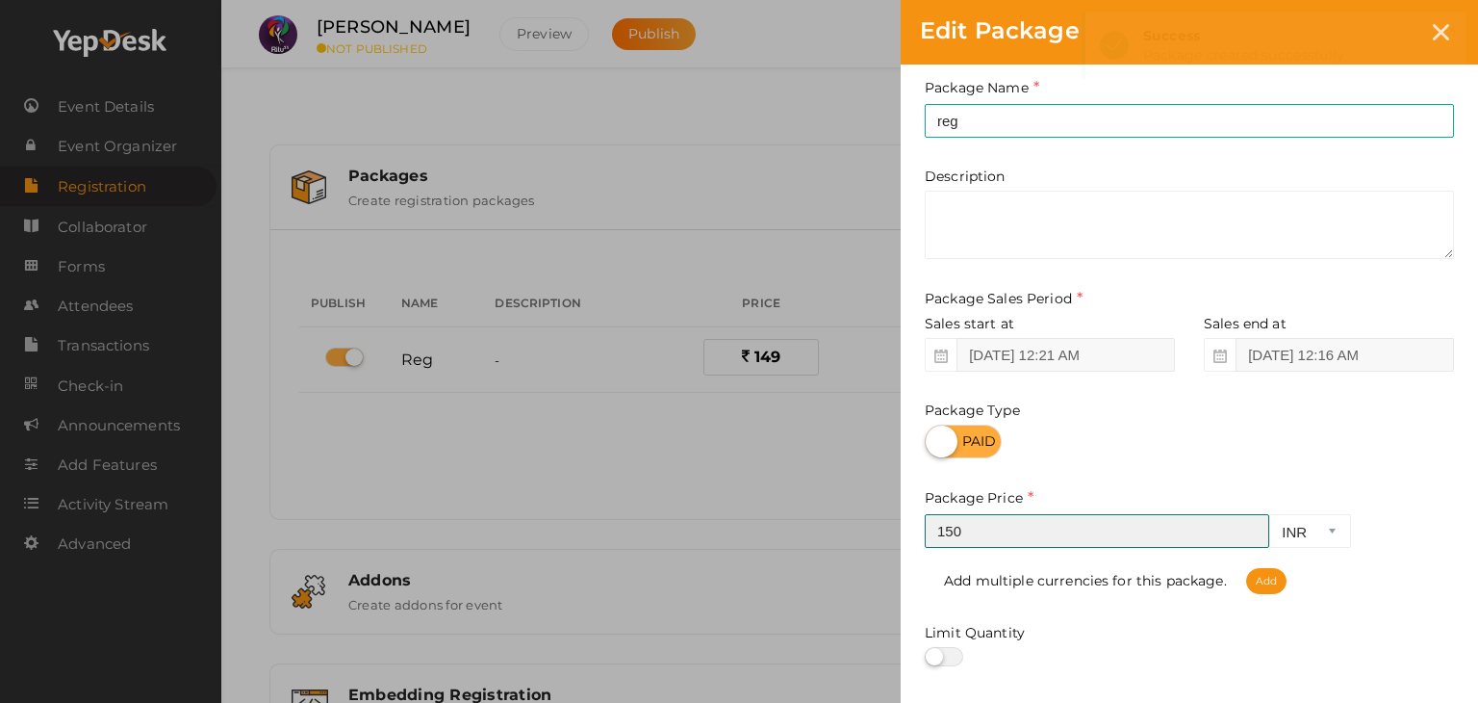
type input "150"
click at [1248, 529] on input "150" at bounding box center [1097, 531] width 345 height 34
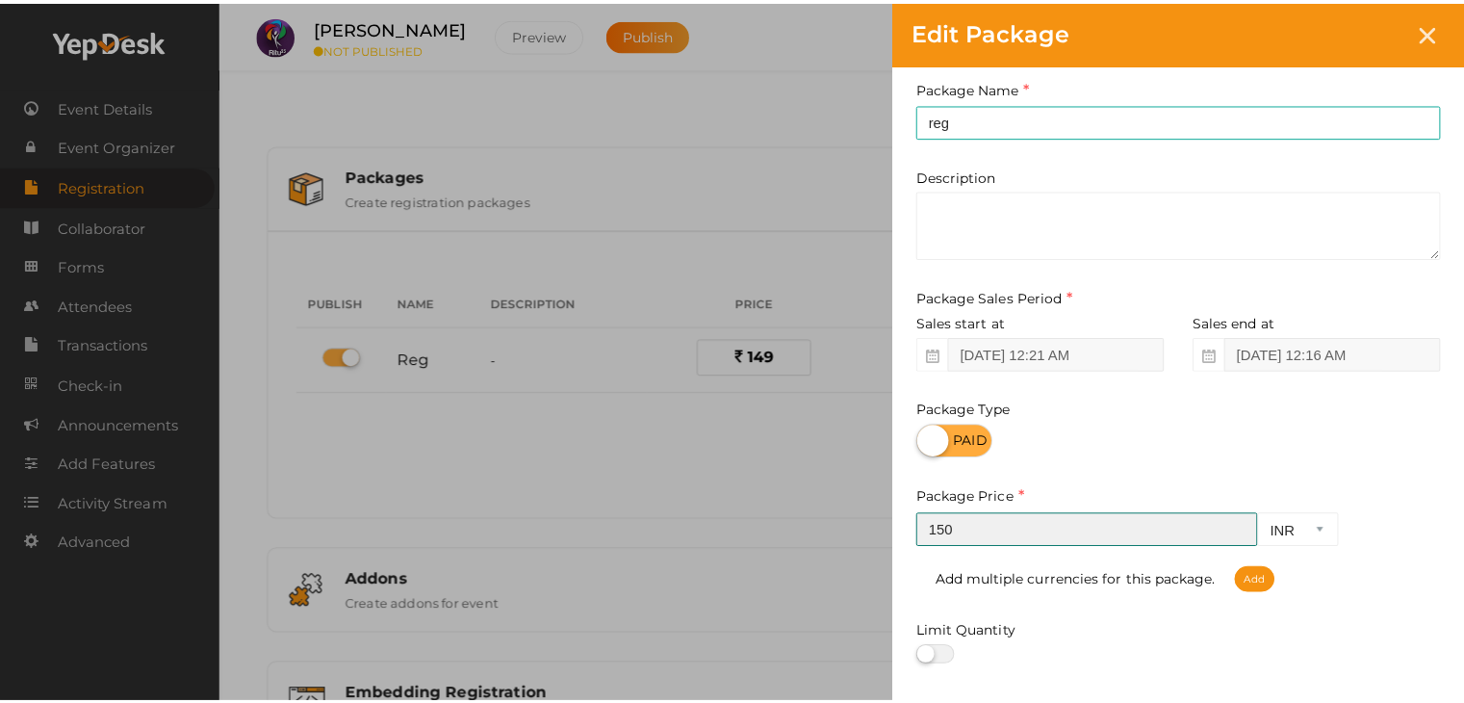
scroll to position [239, 0]
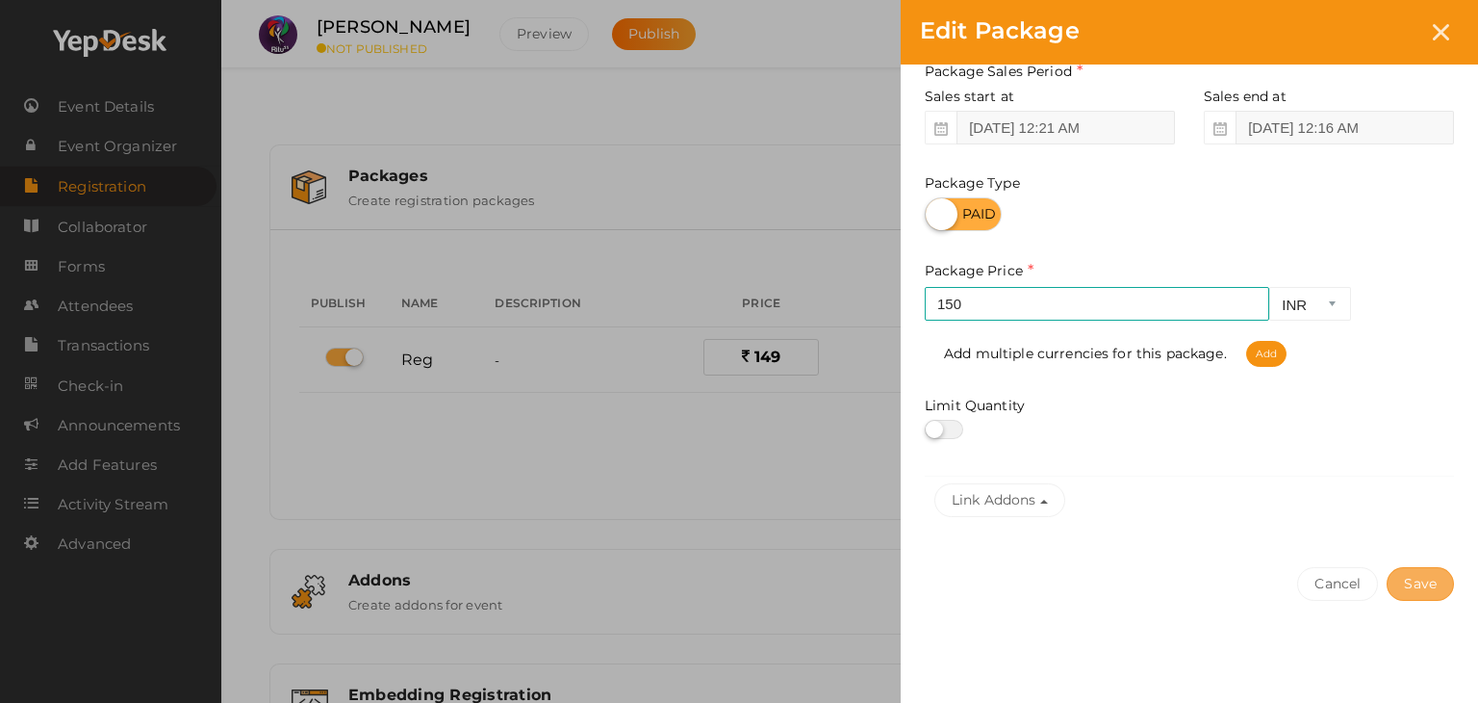
click at [1416, 592] on div "Cancel Save" at bounding box center [1189, 622] width 577 height 149
click at [1416, 592] on button "Save" at bounding box center [1420, 584] width 67 height 34
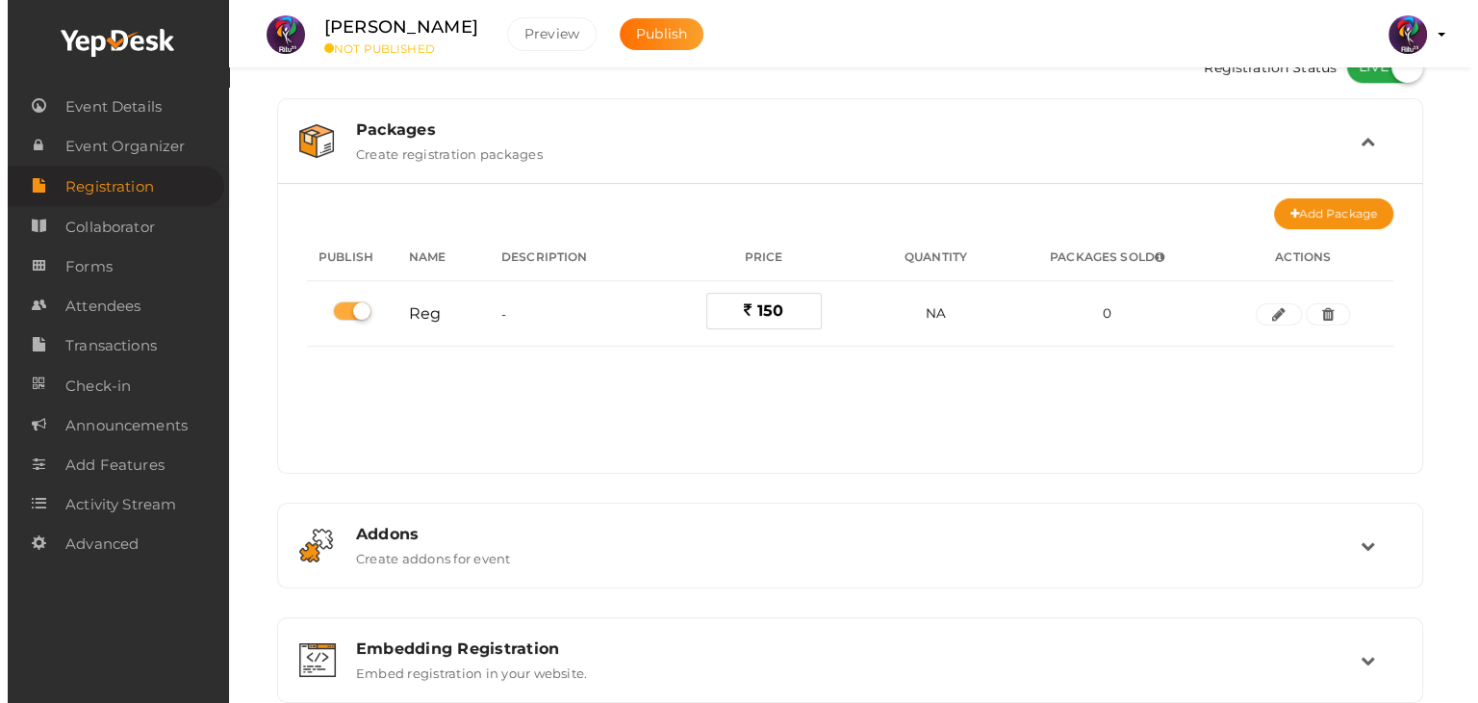
scroll to position [0, 0]
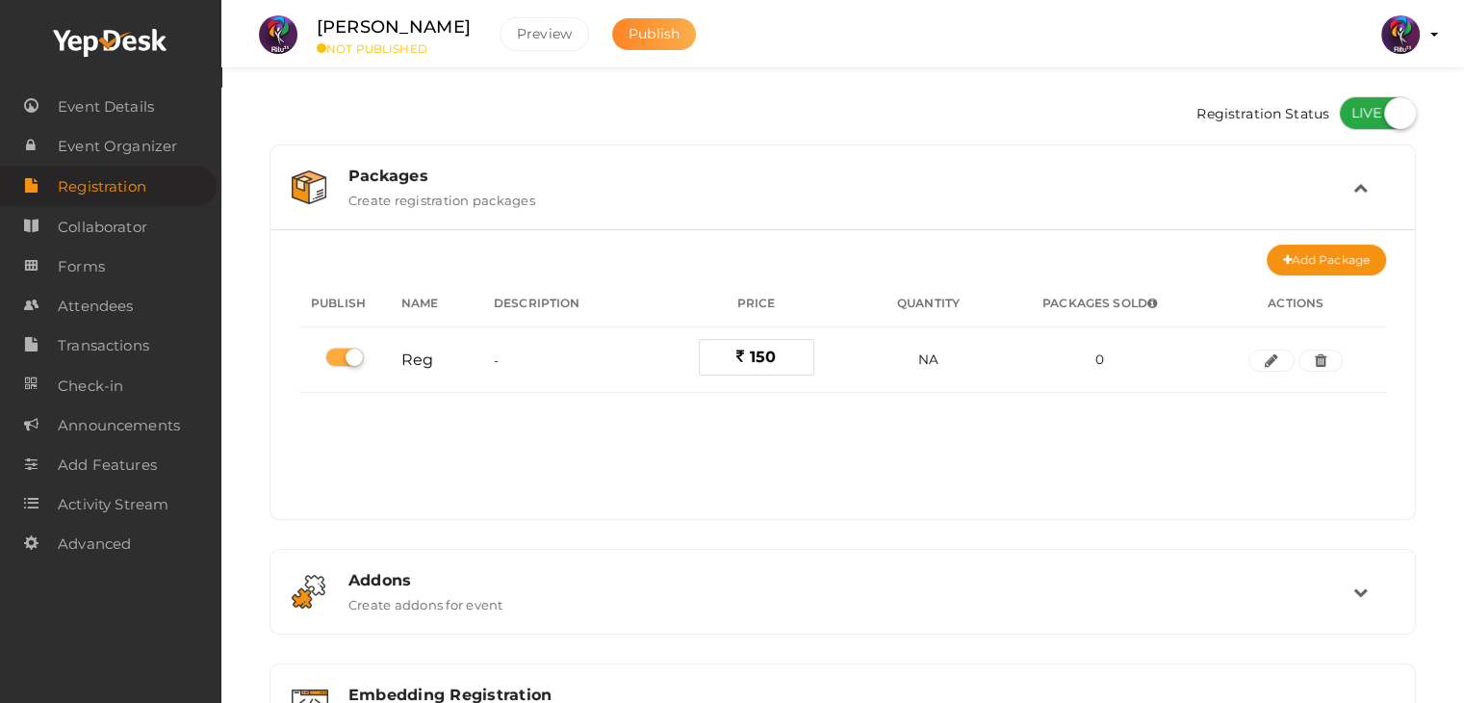
click at [682, 33] on button "Publish" at bounding box center [654, 34] width 84 height 32
click at [128, 251] on link "Forms" at bounding box center [108, 265] width 217 height 39
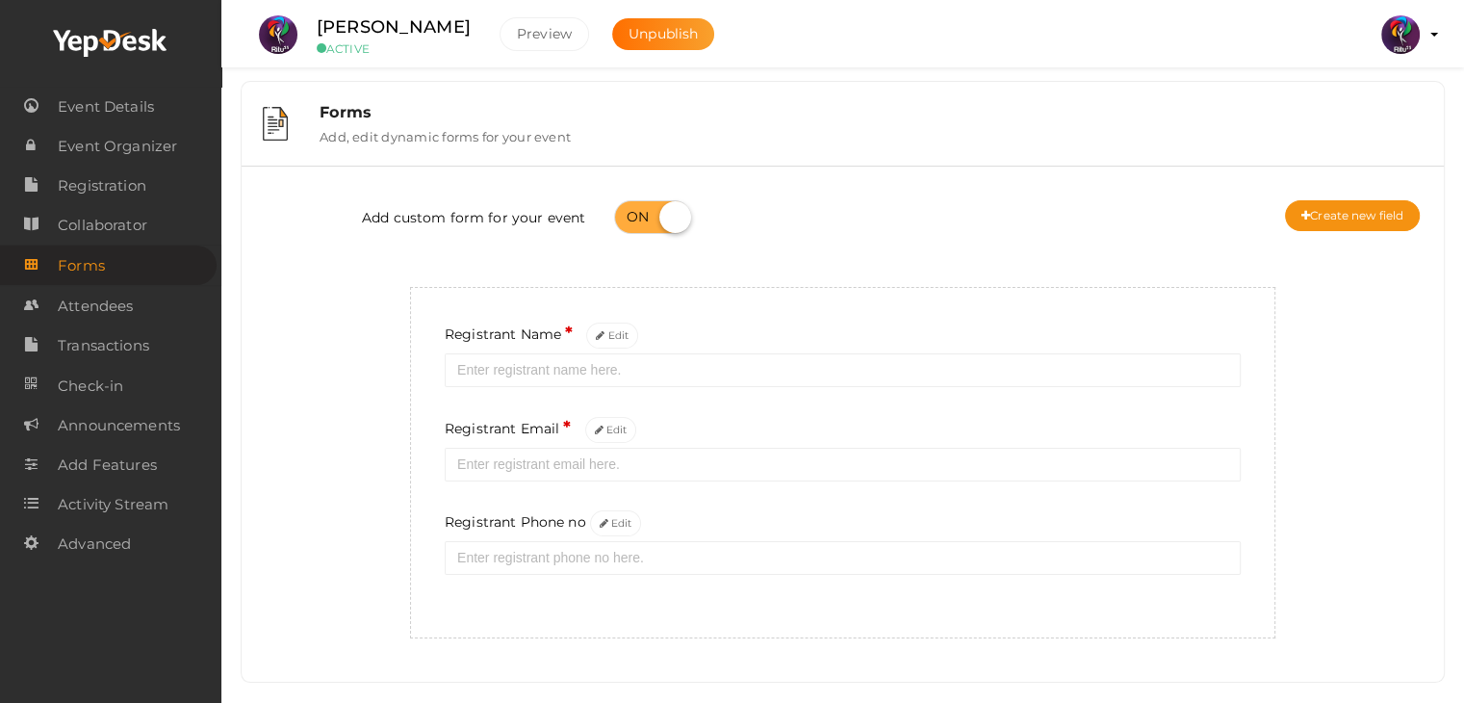
scroll to position [8, 0]
click at [626, 523] on button "Edit" at bounding box center [616, 521] width 52 height 26
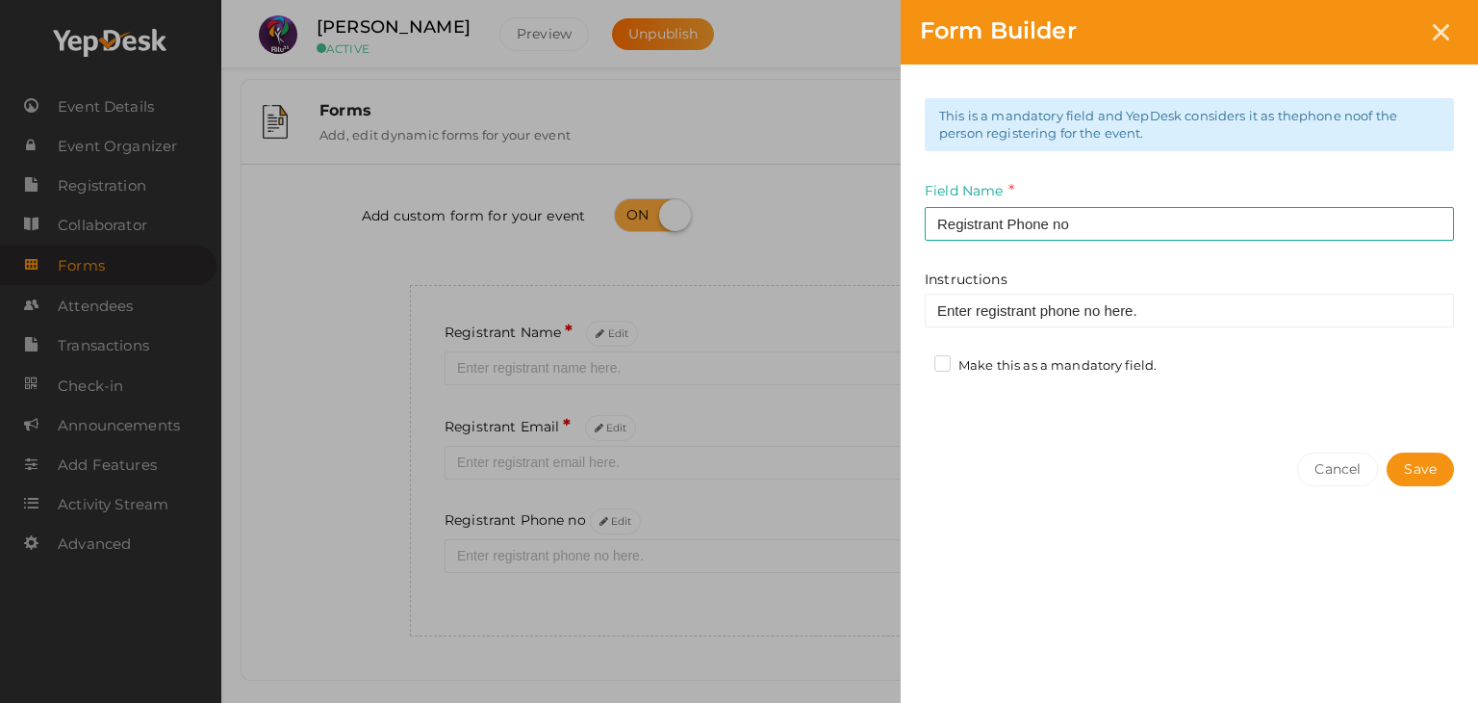
click at [970, 373] on label "Make this as a mandatory field." at bounding box center [1045, 365] width 222 height 19
click at [915, 360] on input "Make this as a mandatory field." at bounding box center [915, 360] width 0 height 0
click at [1429, 463] on button "Save" at bounding box center [1420, 469] width 67 height 34
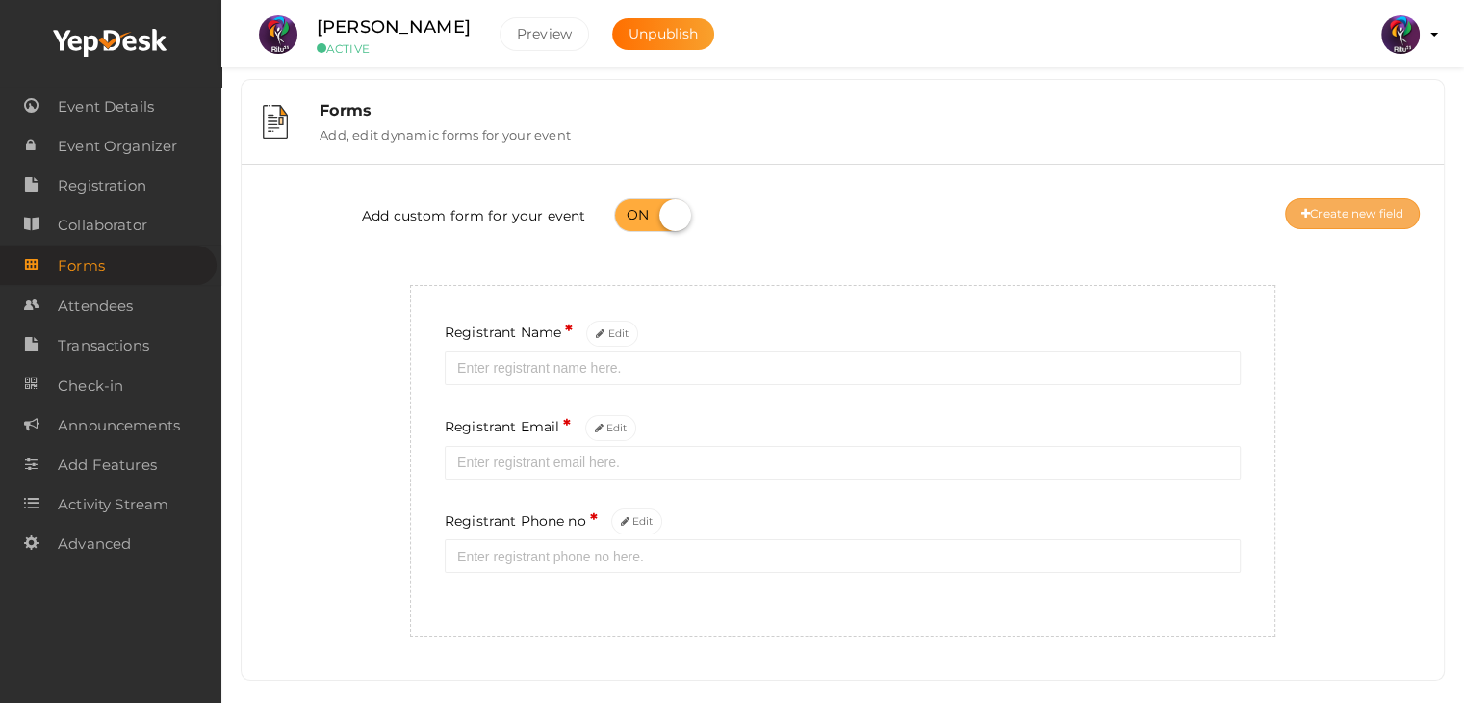
click at [1346, 225] on button "Create new field" at bounding box center [1352, 213] width 135 height 31
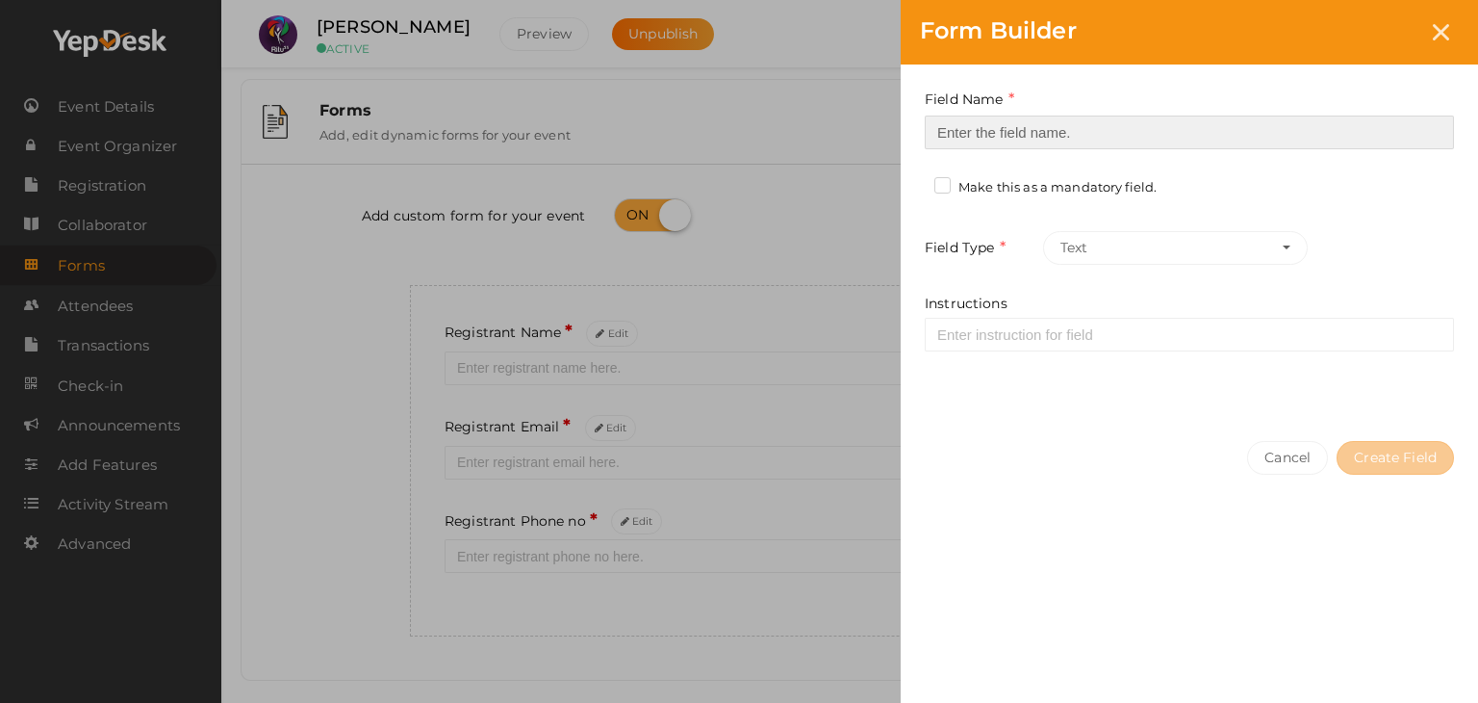
click at [1125, 136] on input at bounding box center [1189, 132] width 529 height 34
type input "Registrant College"
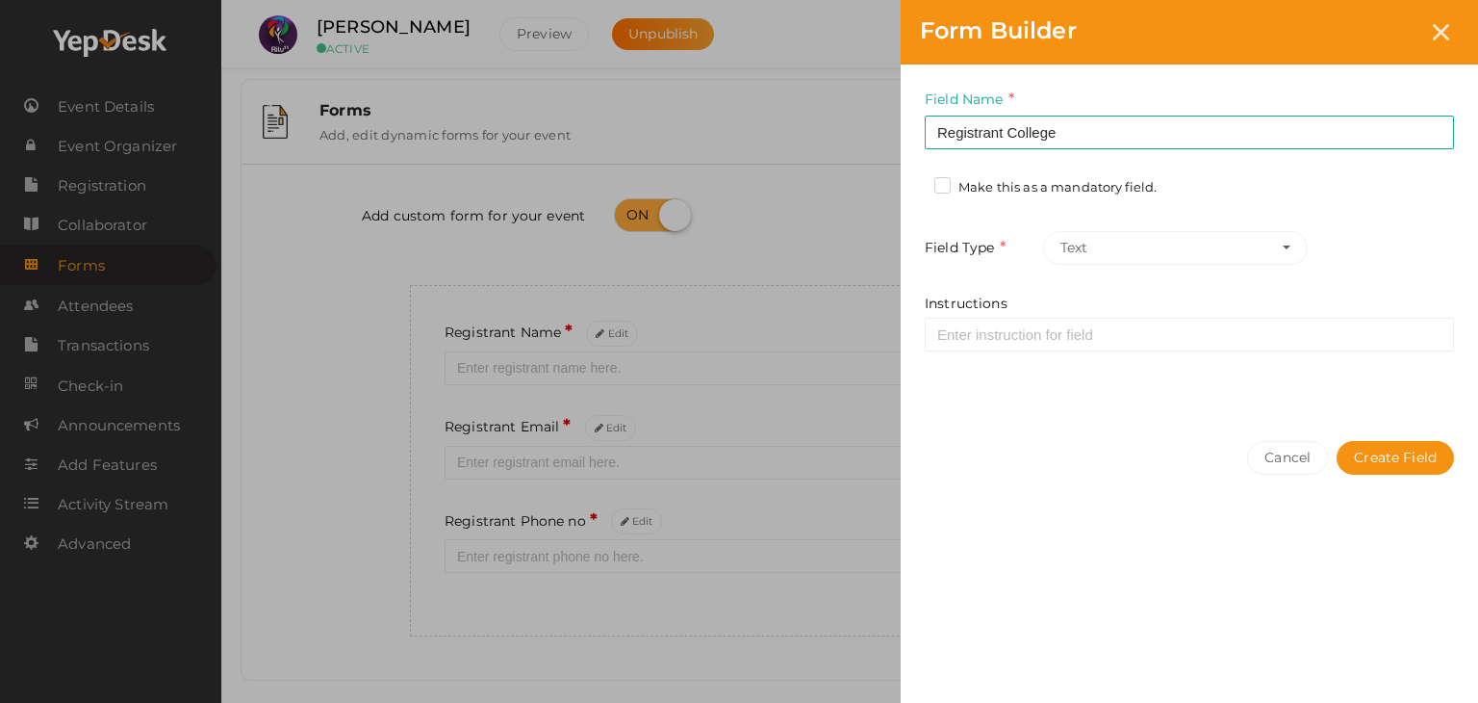
click at [965, 190] on label "Make this as a mandatory field." at bounding box center [1045, 187] width 222 height 19
click at [915, 182] on input "Make this as a mandatory field." at bounding box center [915, 182] width 0 height 0
click at [1390, 448] on button "Create Field" at bounding box center [1395, 458] width 117 height 34
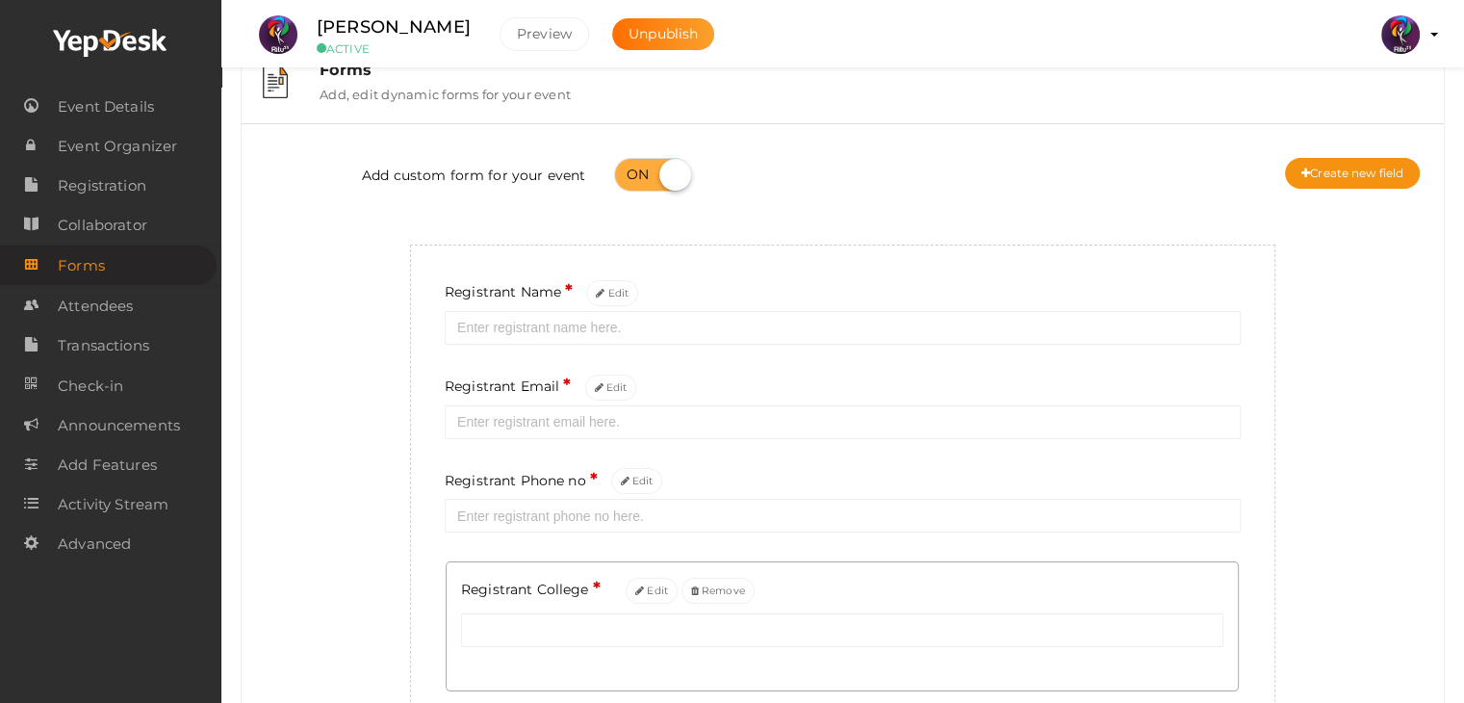
scroll to position [45, 0]
click at [1340, 174] on button "Create new field" at bounding box center [1352, 176] width 135 height 31
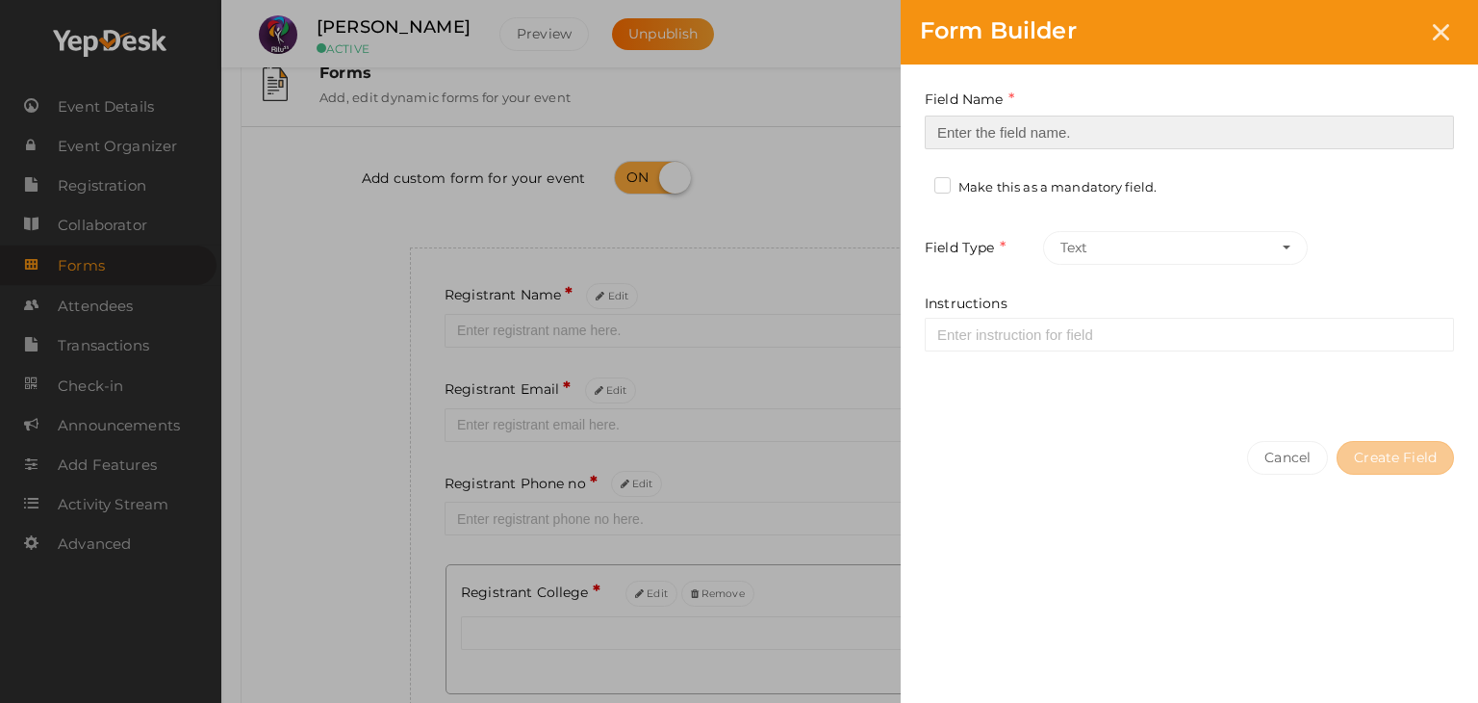
click at [1068, 140] on input at bounding box center [1189, 132] width 529 height 34
type input "Refferal ID"
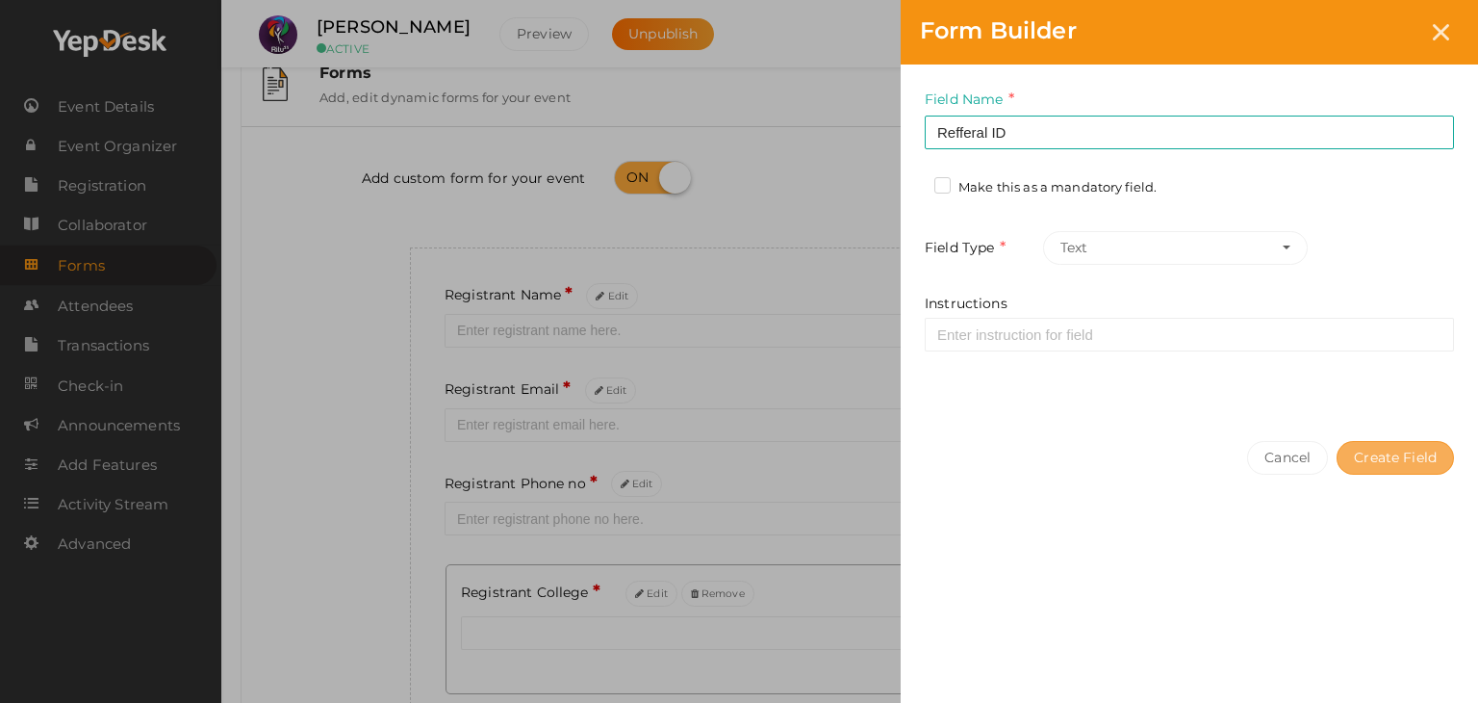
click at [1421, 455] on button "Create Field" at bounding box center [1395, 458] width 117 height 34
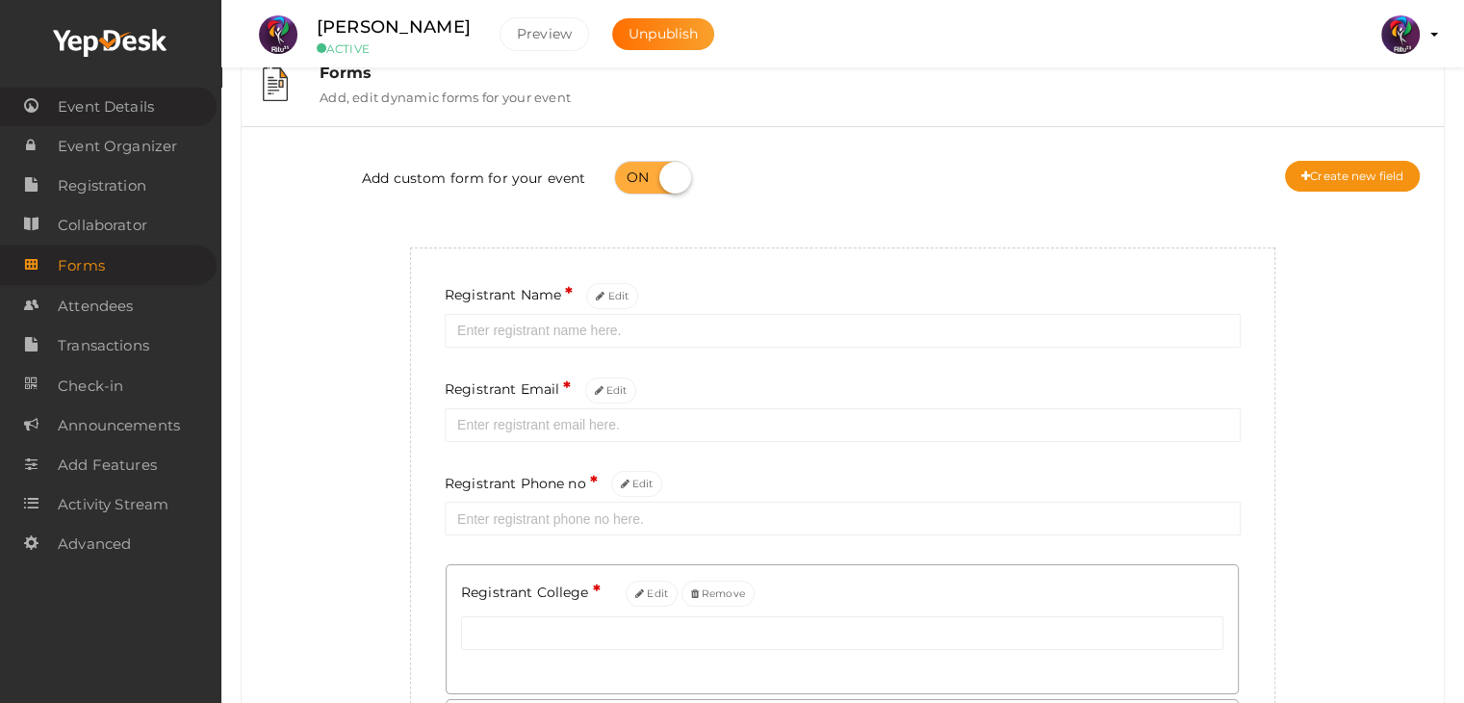
click at [141, 105] on span "Event Details" at bounding box center [106, 107] width 96 height 38
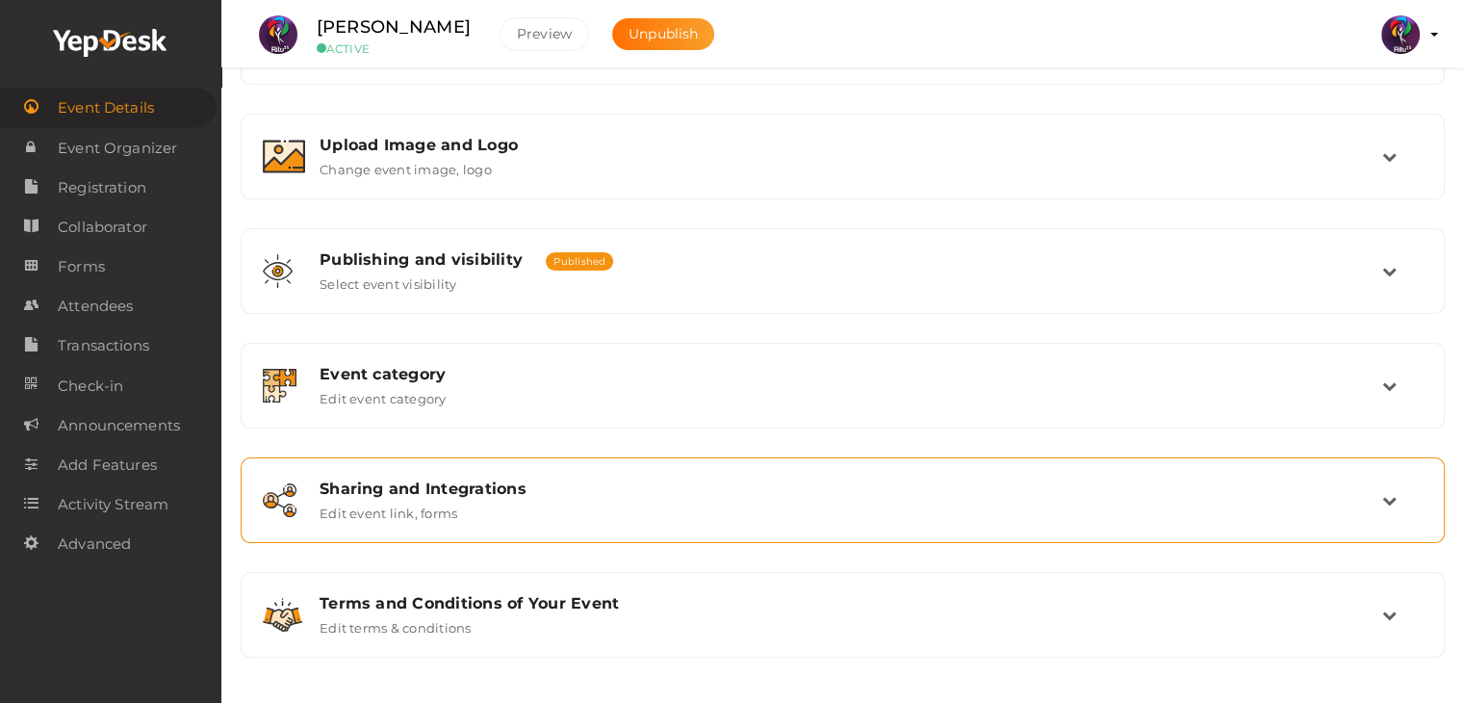
click at [686, 496] on div "Sharing and Integrations Edit event link, forms" at bounding box center [843, 499] width 1077 height 41
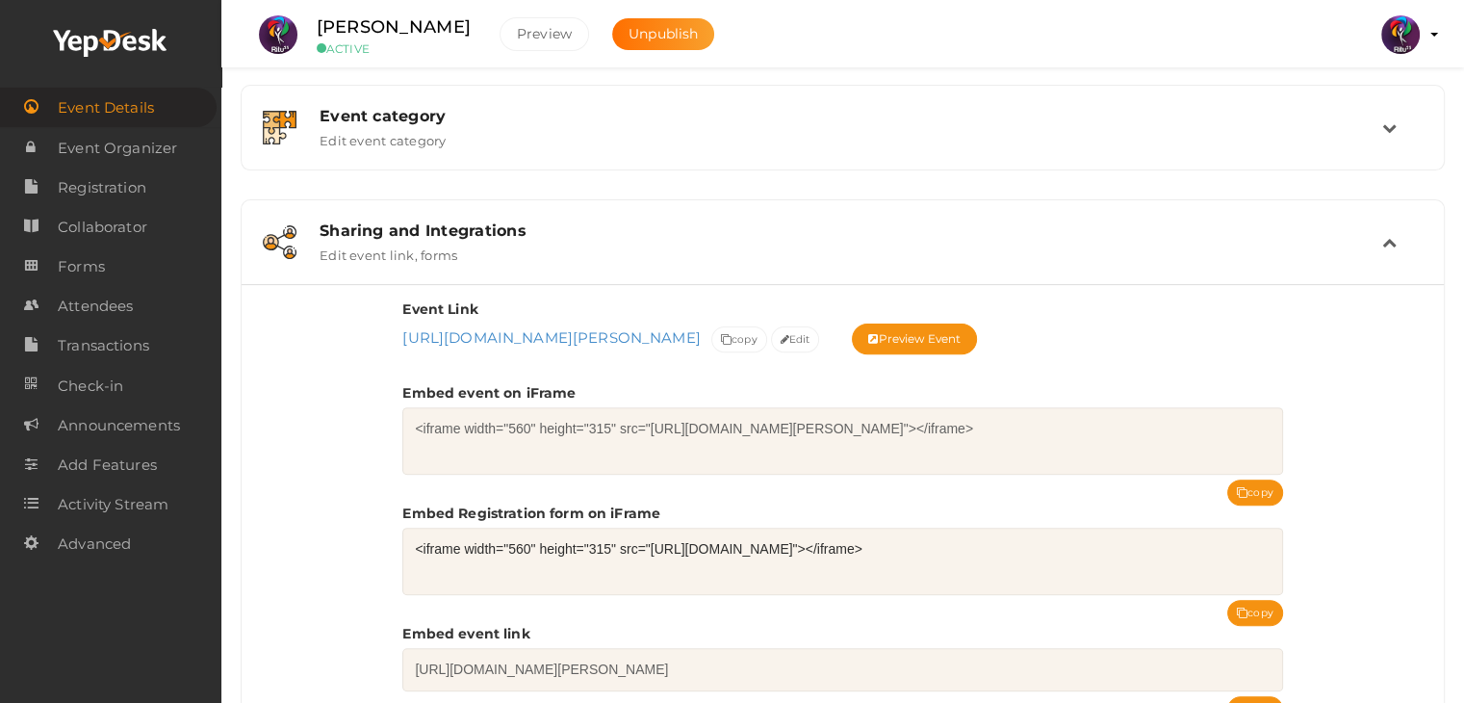
scroll to position [581, 0]
click at [1271, 610] on button "copy" at bounding box center [1255, 613] width 56 height 26
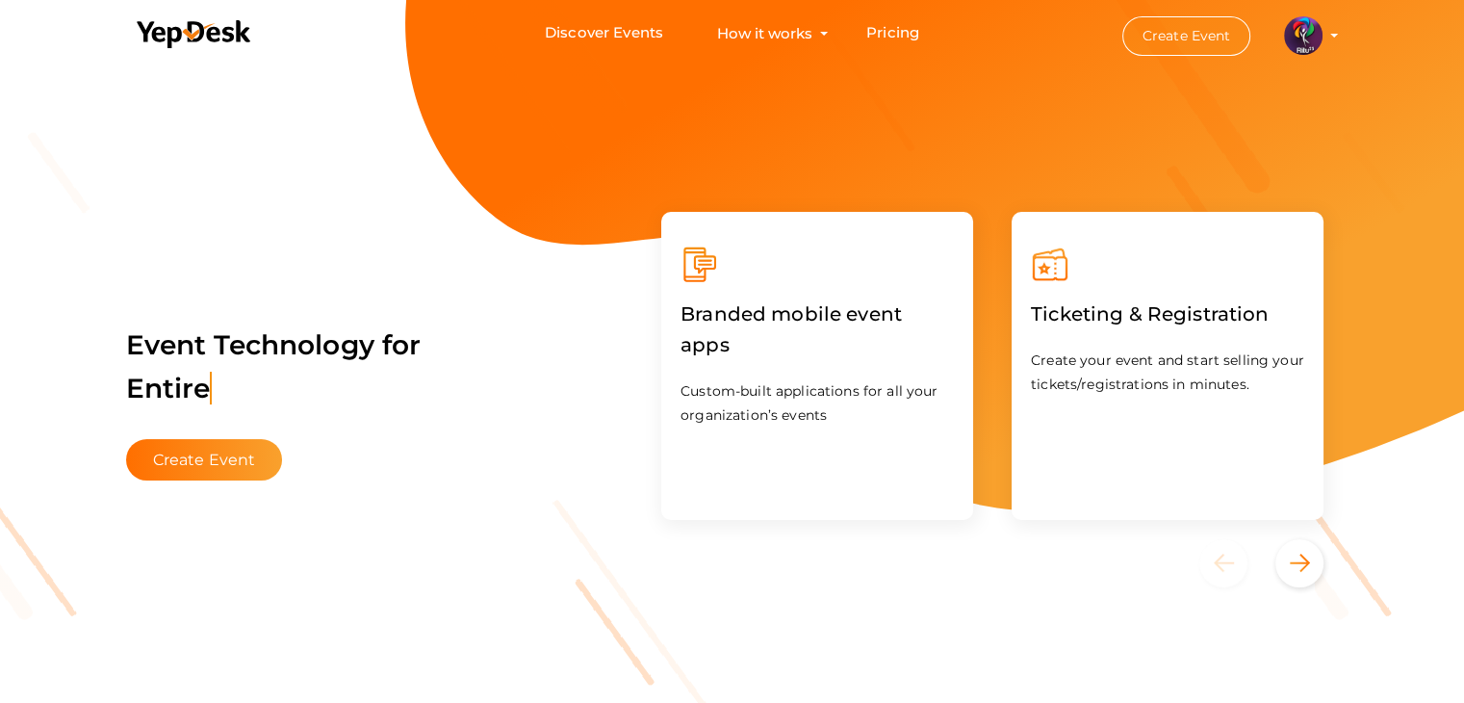
click at [1186, 37] on button "Create Event" at bounding box center [1186, 35] width 129 height 39
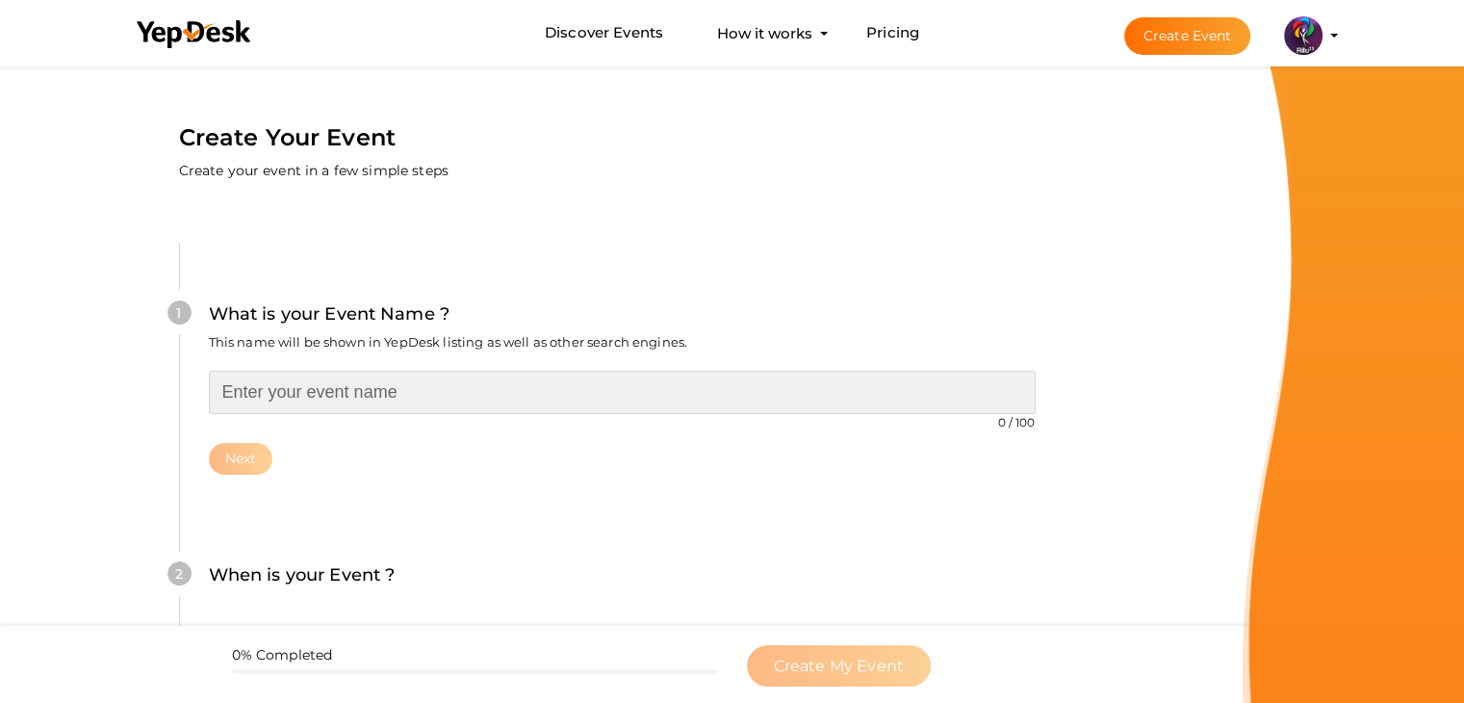
click at [503, 396] on input "text" at bounding box center [622, 392] width 827 height 43
type input "Civilography"
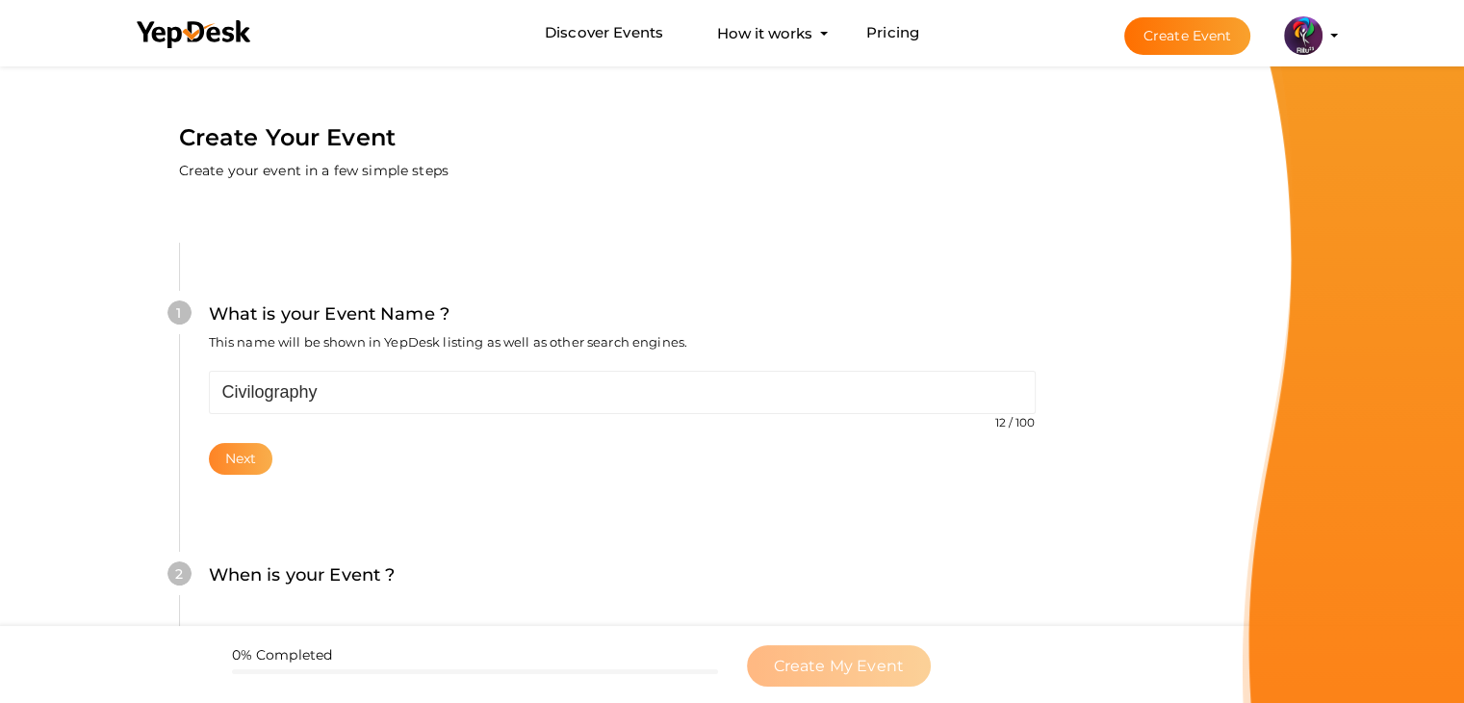
click at [239, 463] on button "Next" at bounding box center [241, 459] width 64 height 32
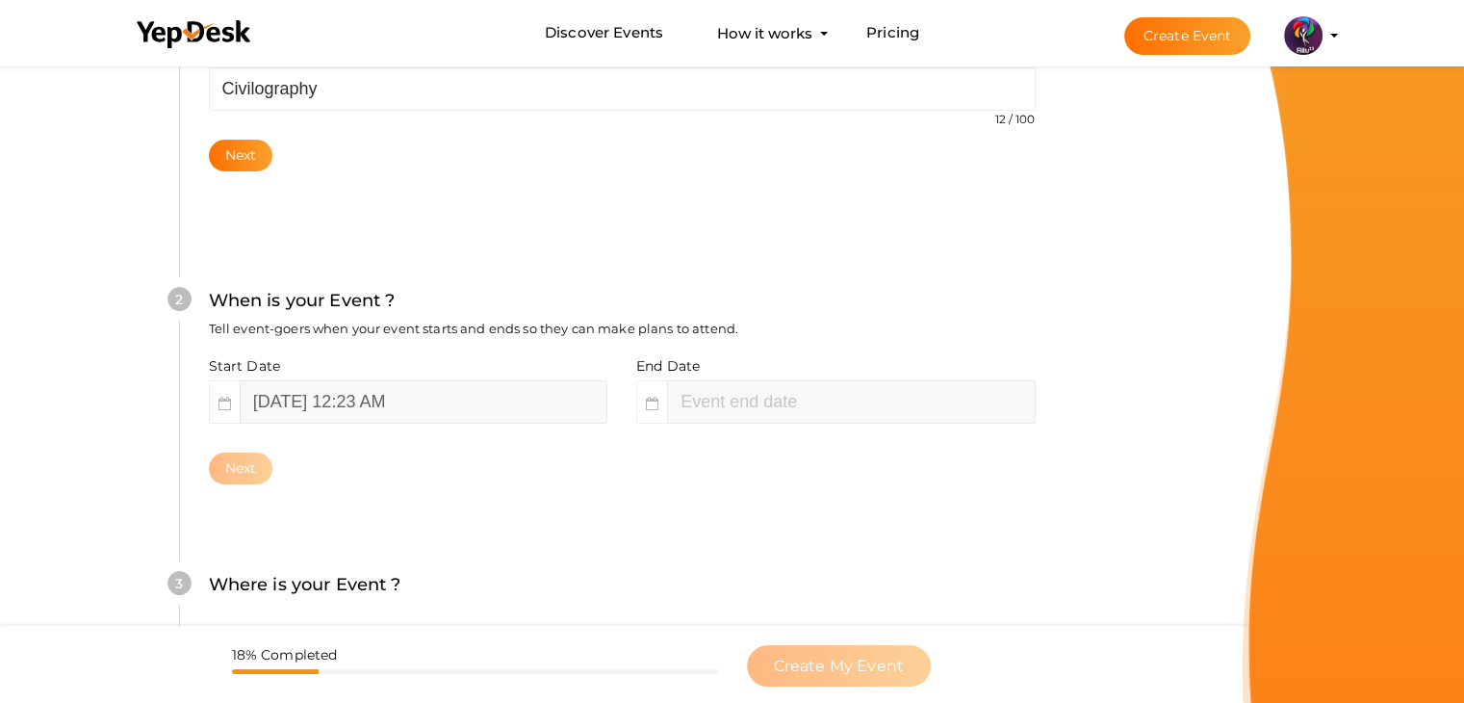
scroll to position [396, 0]
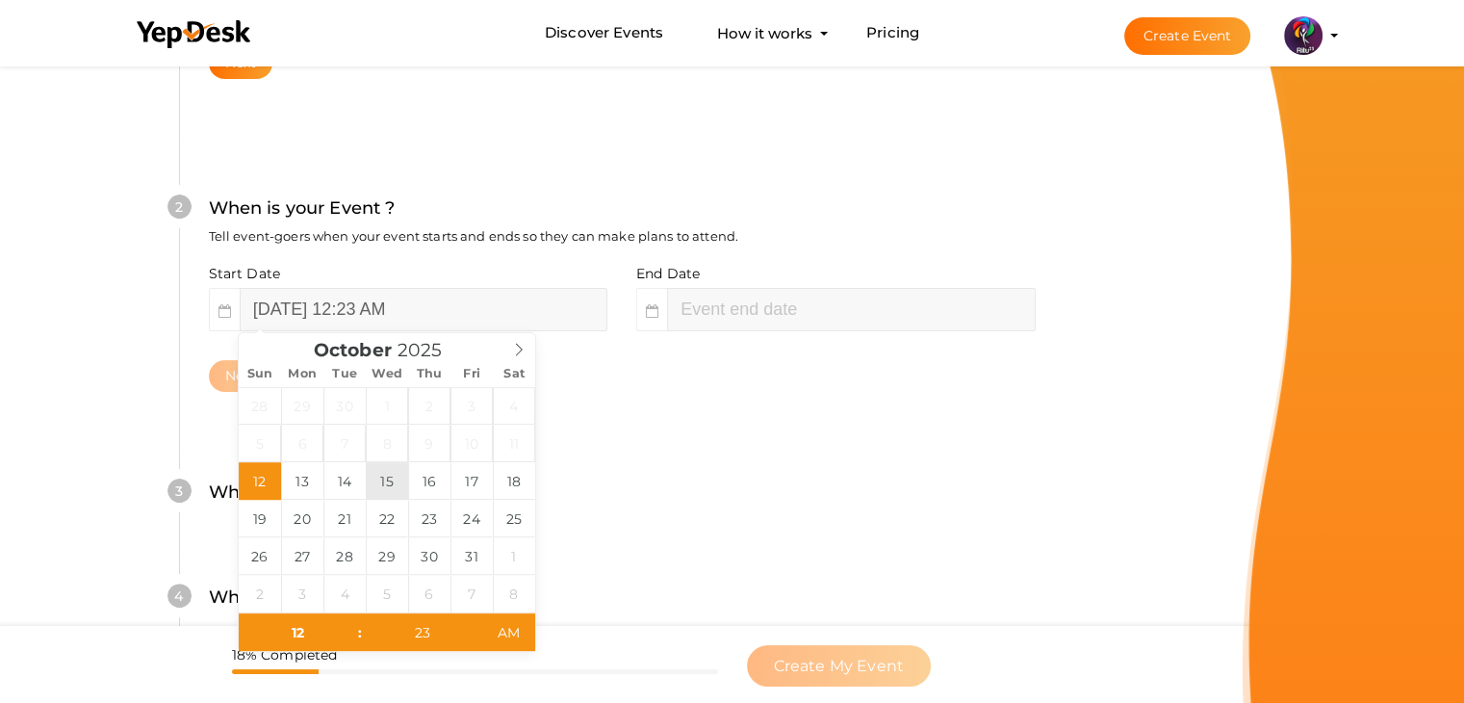
type input "October 15, 2025 12:23 AM"
type input "02"
type input "23"
click at [755, 301] on input "October 15, 2025 2:23 AM" at bounding box center [851, 309] width 368 height 43
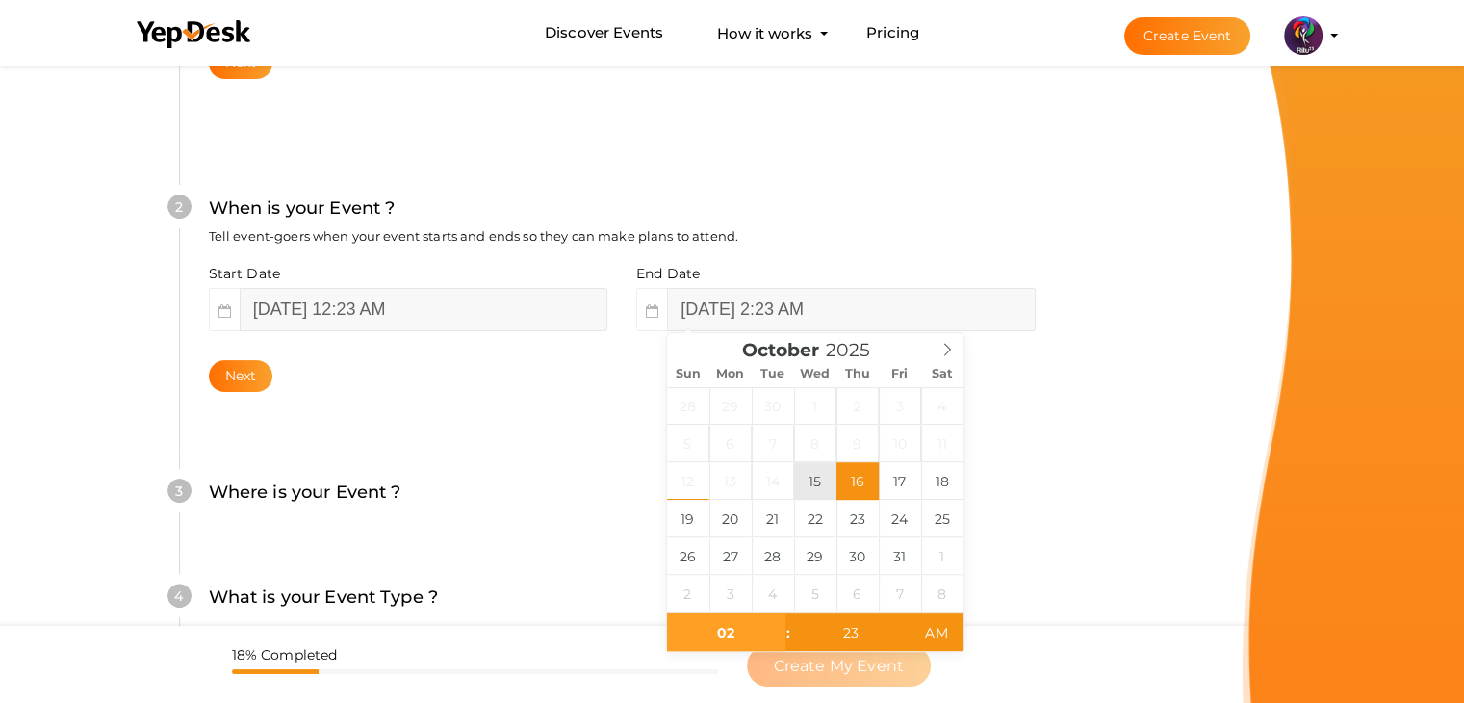
type input "October 15, 2025 2:23 AM"
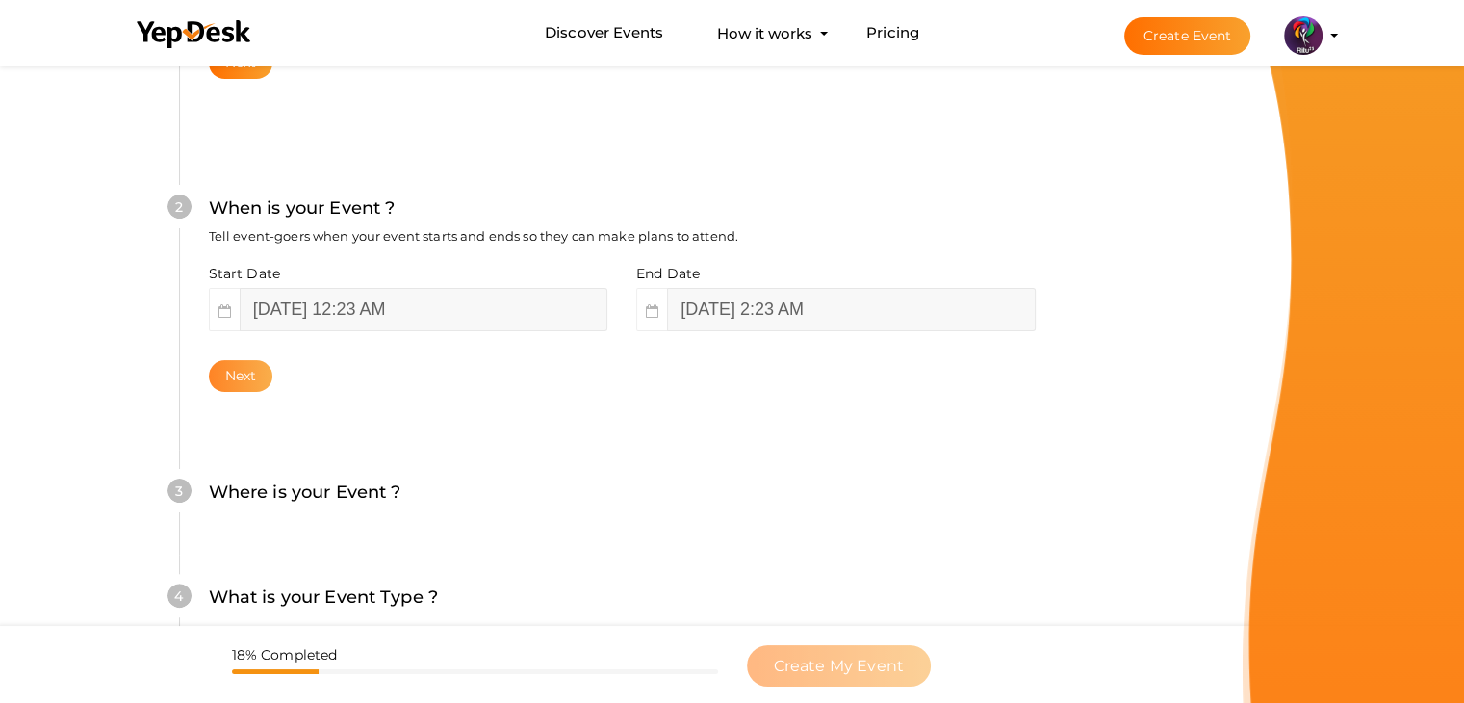
click at [239, 370] on button "Next" at bounding box center [241, 376] width 64 height 32
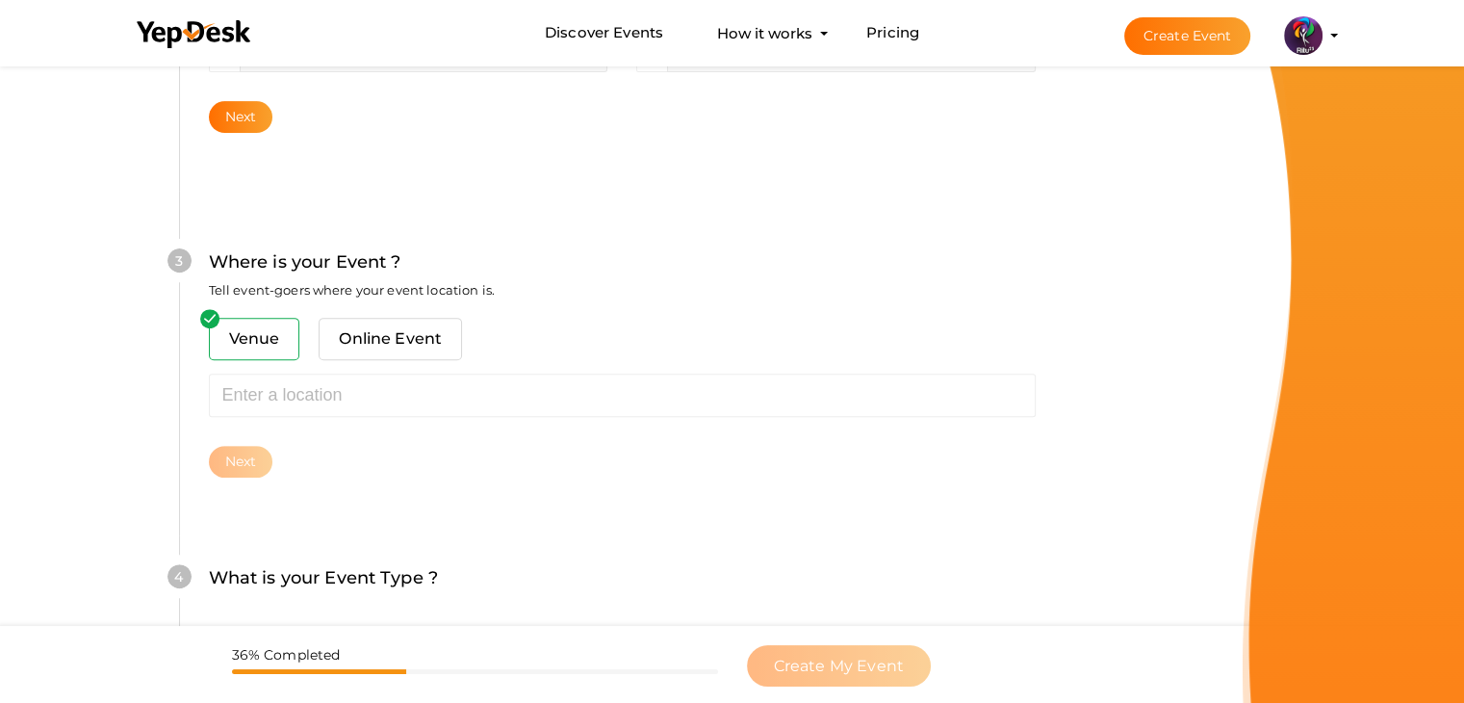
scroll to position [708, 0]
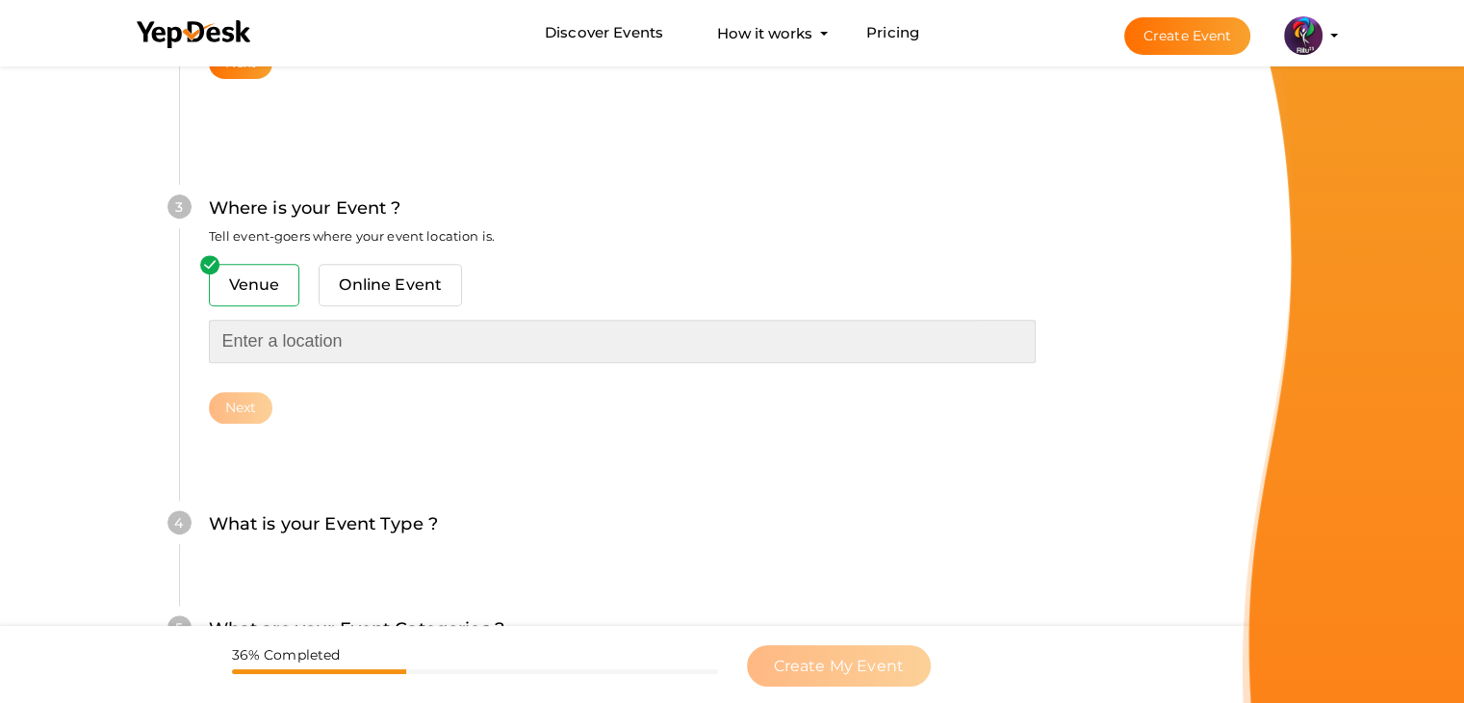
click at [352, 344] on input "text" at bounding box center [622, 340] width 827 height 43
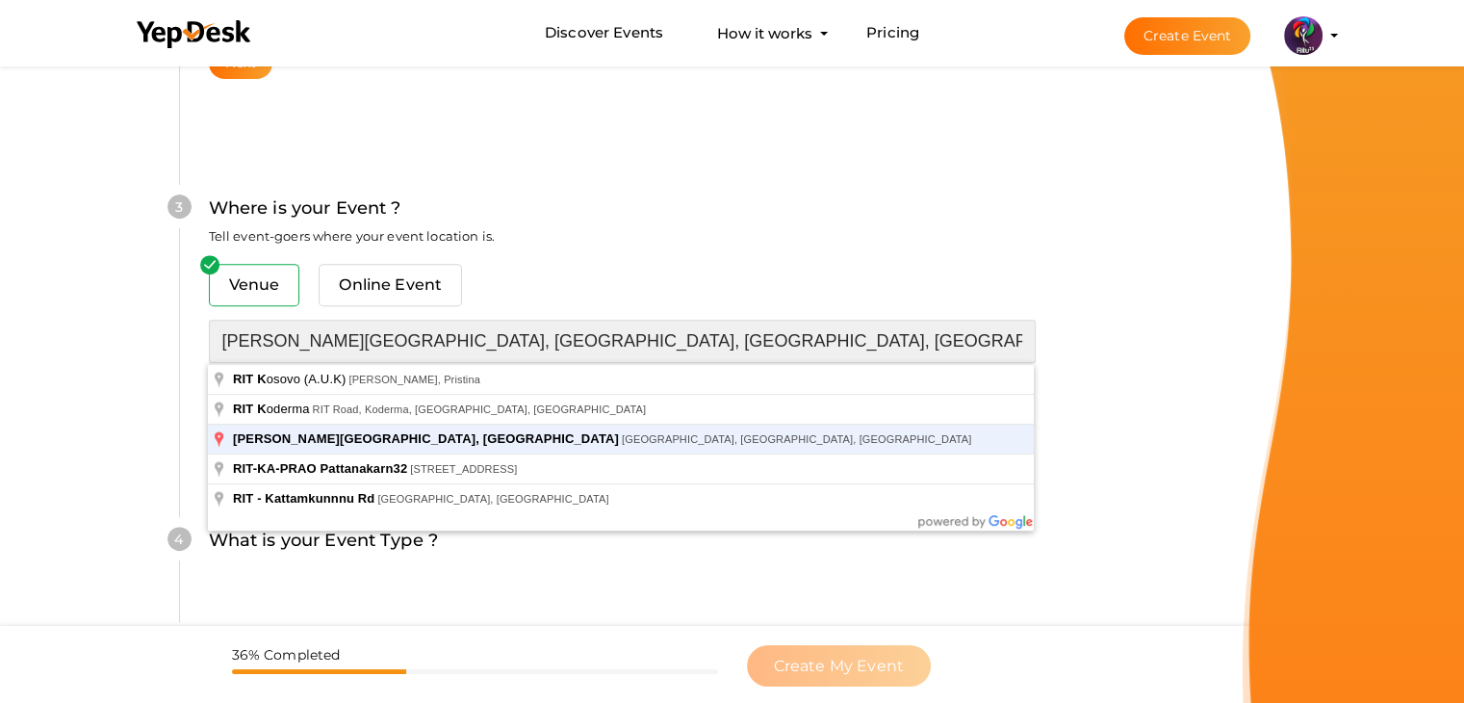
type input "[PERSON_NAME][GEOGRAPHIC_DATA], [GEOGRAPHIC_DATA], [GEOGRAPHIC_DATA], [GEOGRAPH…"
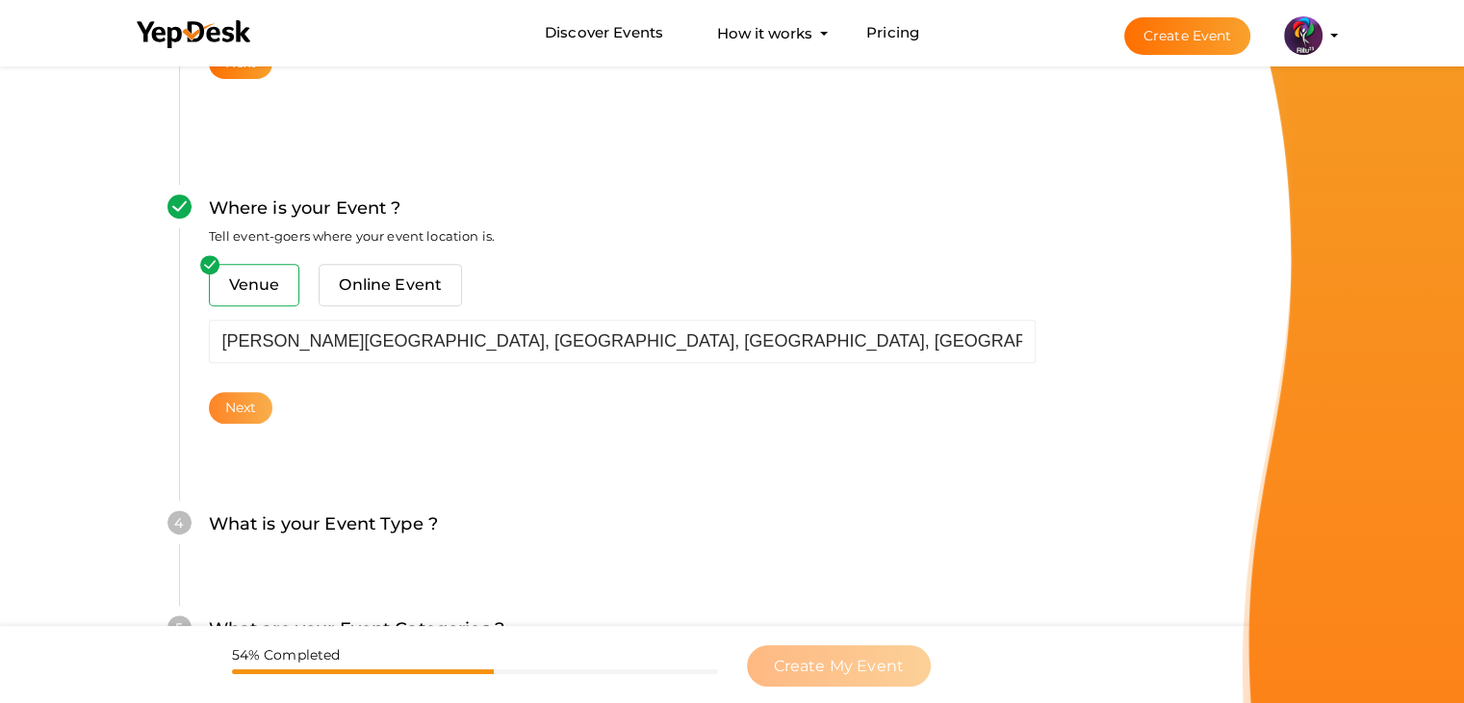
click at [251, 397] on button "Next" at bounding box center [241, 408] width 64 height 32
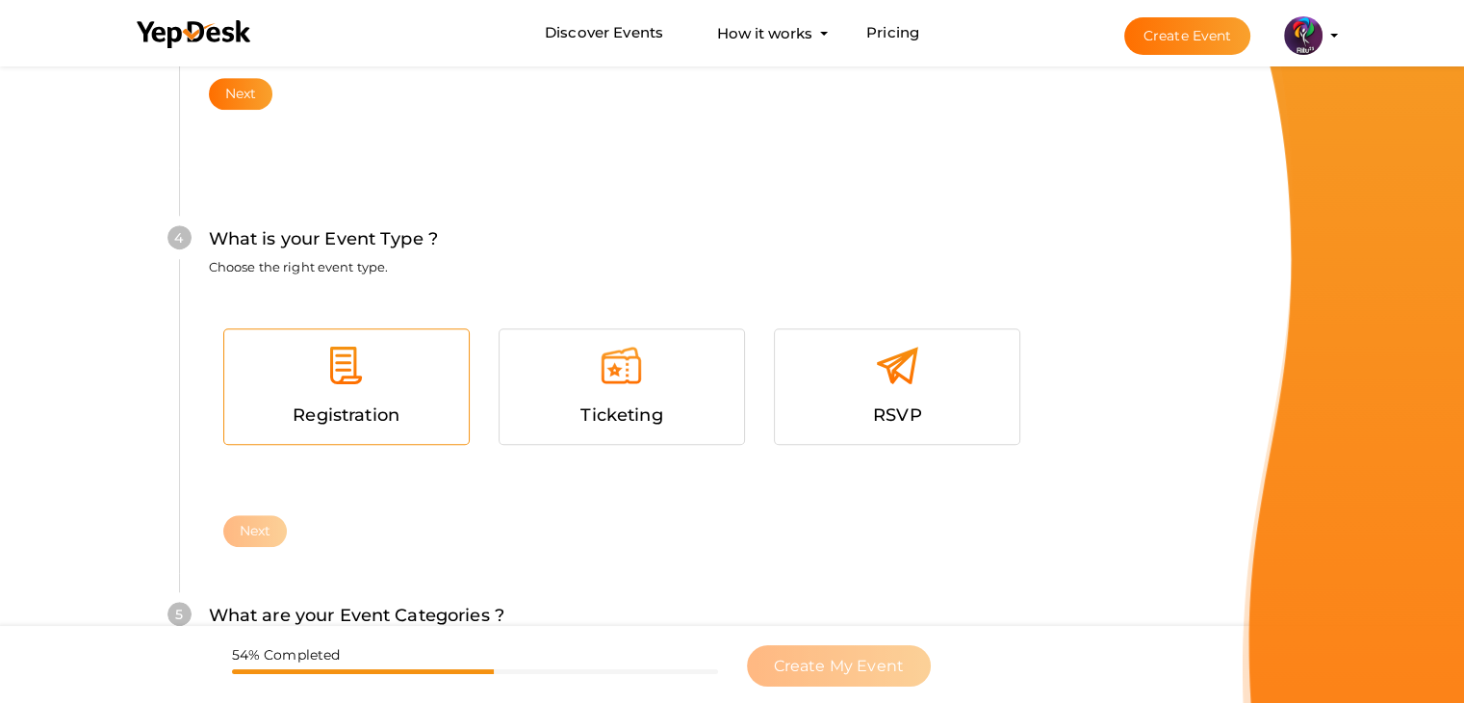
scroll to position [1053, 0]
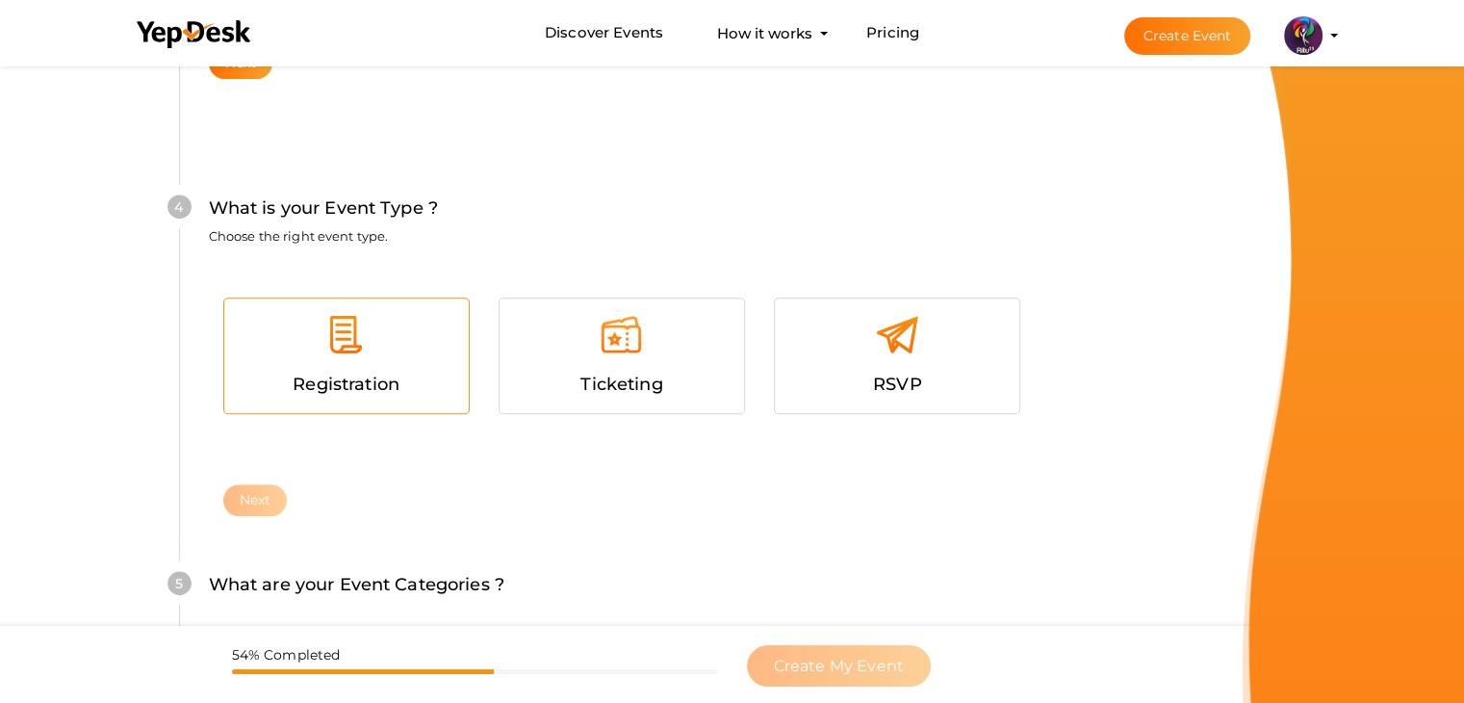
click at [354, 371] on div "Registration" at bounding box center [347, 385] width 216 height 28
click at [260, 490] on button "Next" at bounding box center [255, 500] width 64 height 32
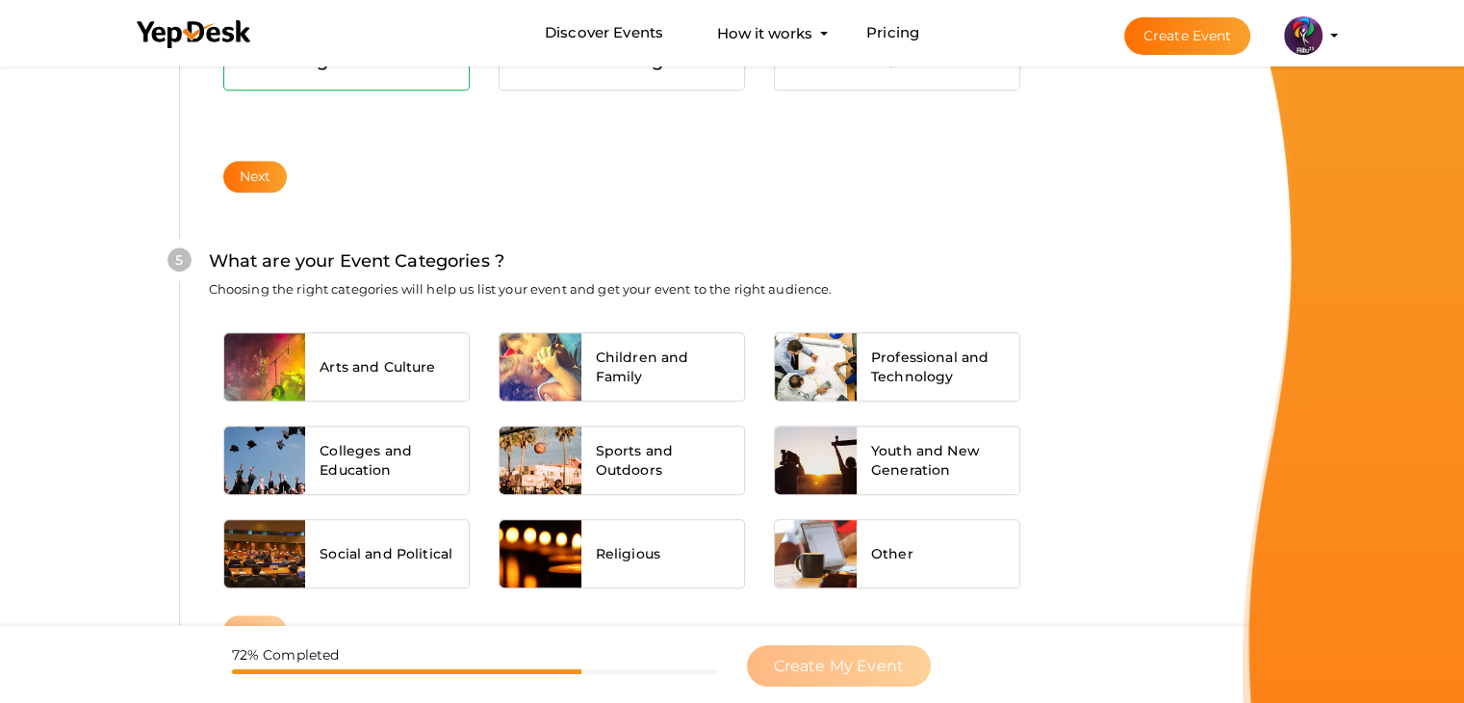
scroll to position [1456, 0]
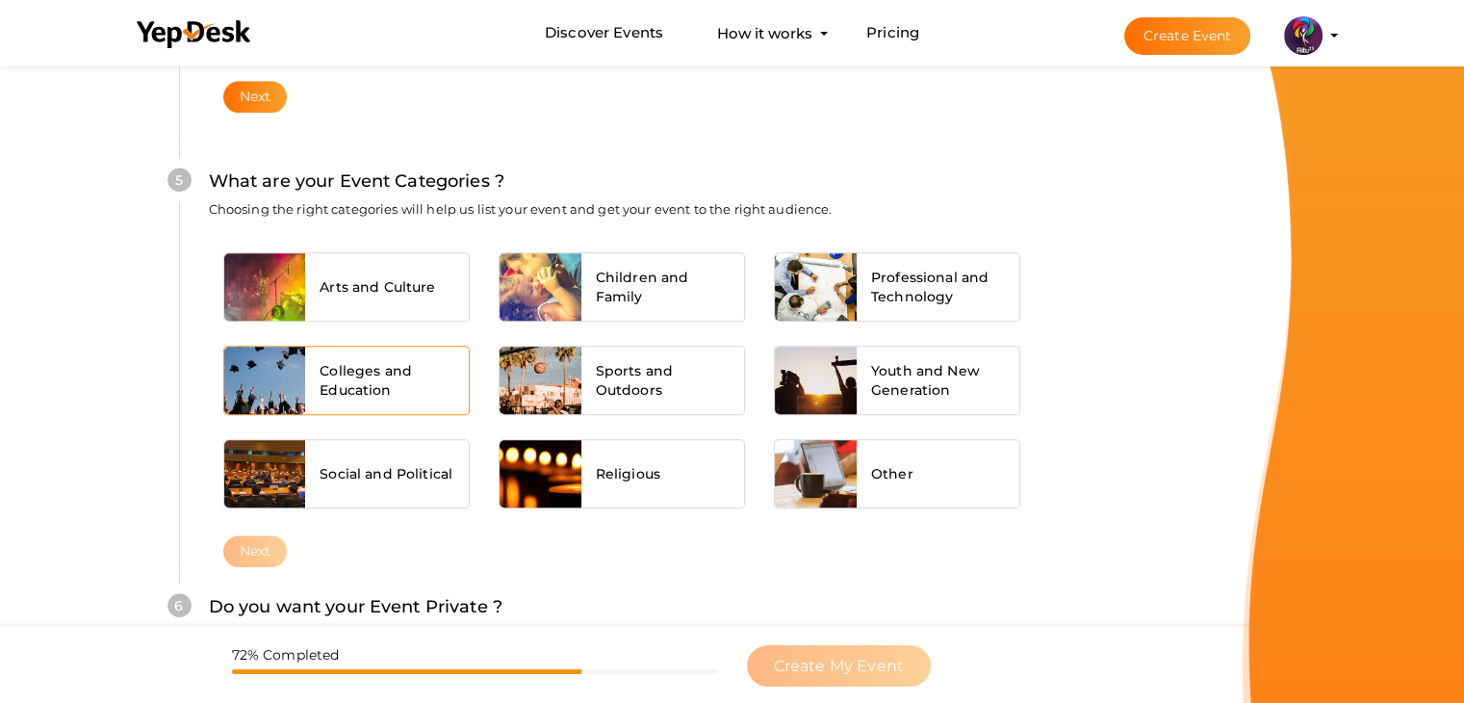
click at [387, 393] on span "Colleges and Education" at bounding box center [386, 380] width 135 height 38
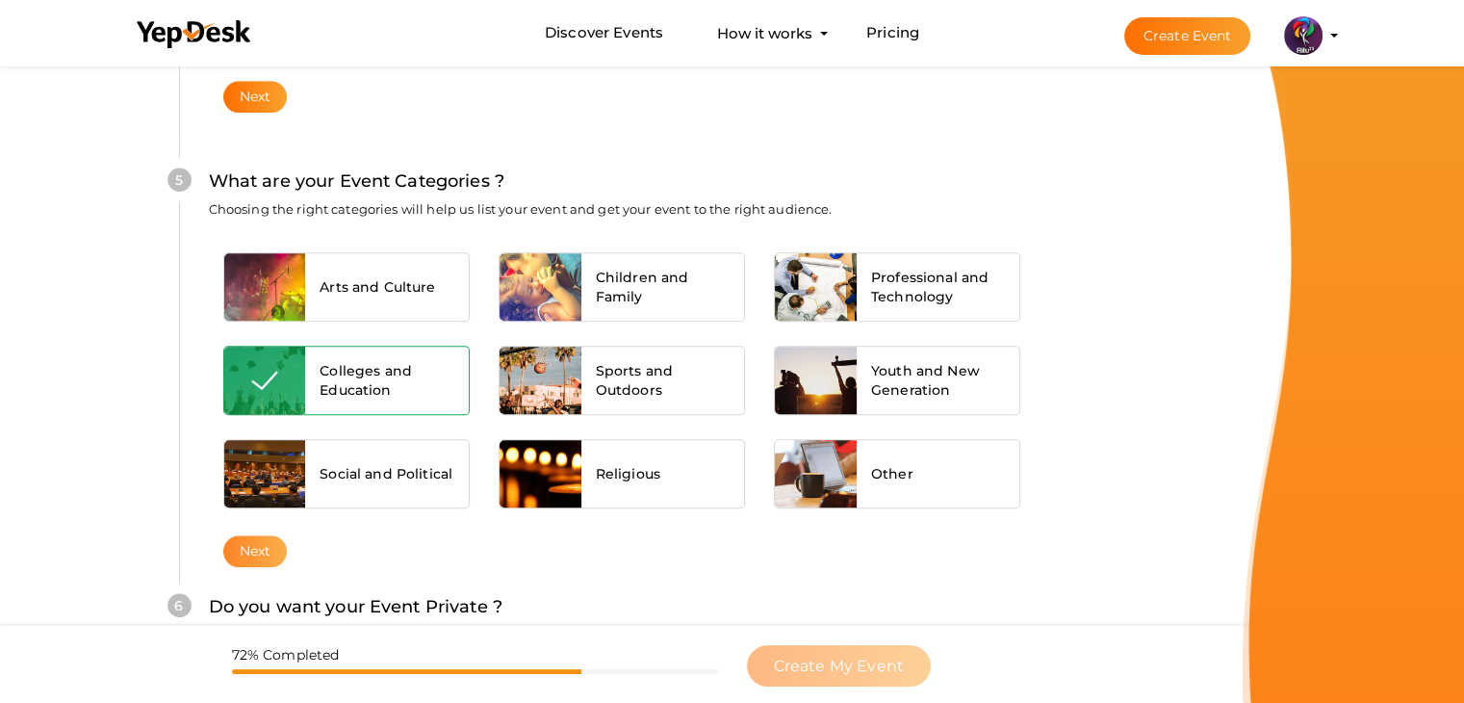
click at [274, 536] on button "Next" at bounding box center [255, 551] width 64 height 32
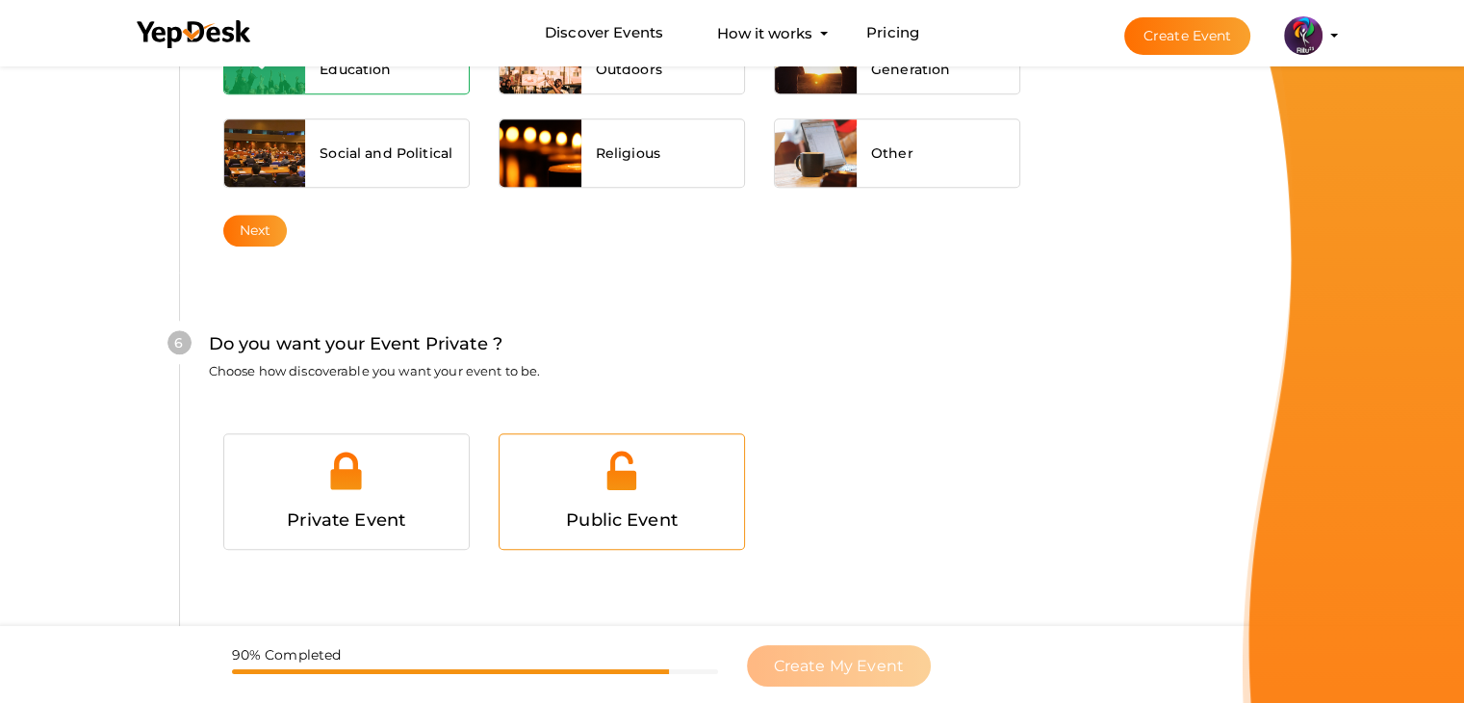
scroll to position [1878, 0]
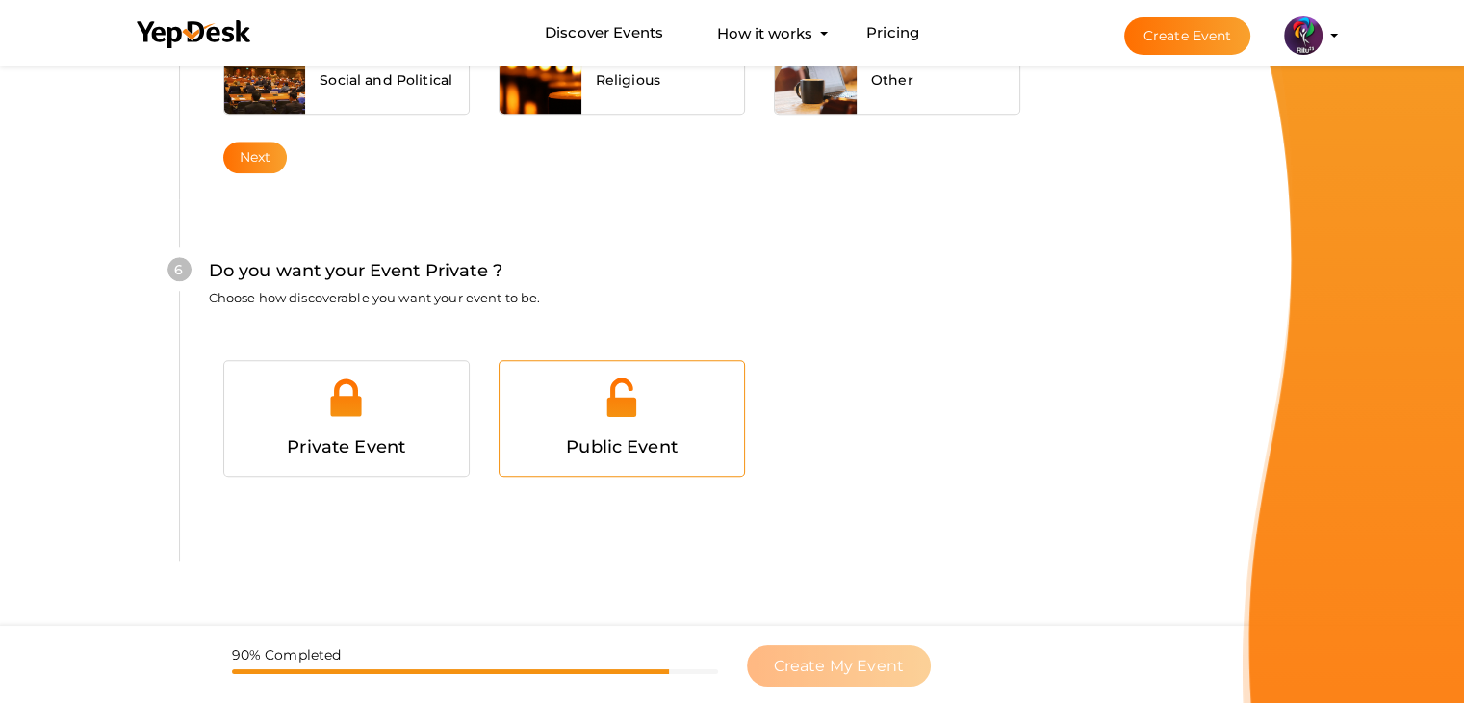
click at [729, 386] on div "Public Event" at bounding box center [621, 418] width 244 height 115
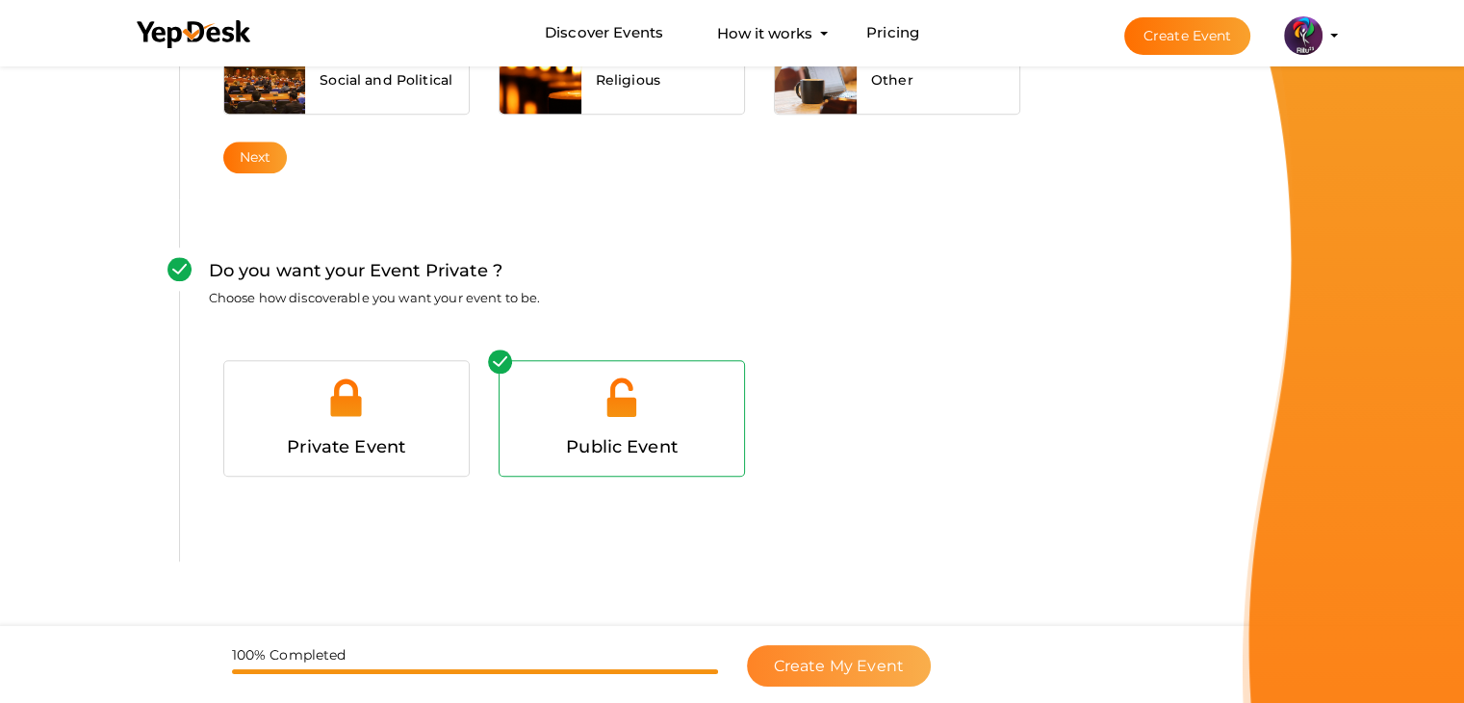
click at [843, 656] on span "Create My Event" at bounding box center [839, 665] width 130 height 18
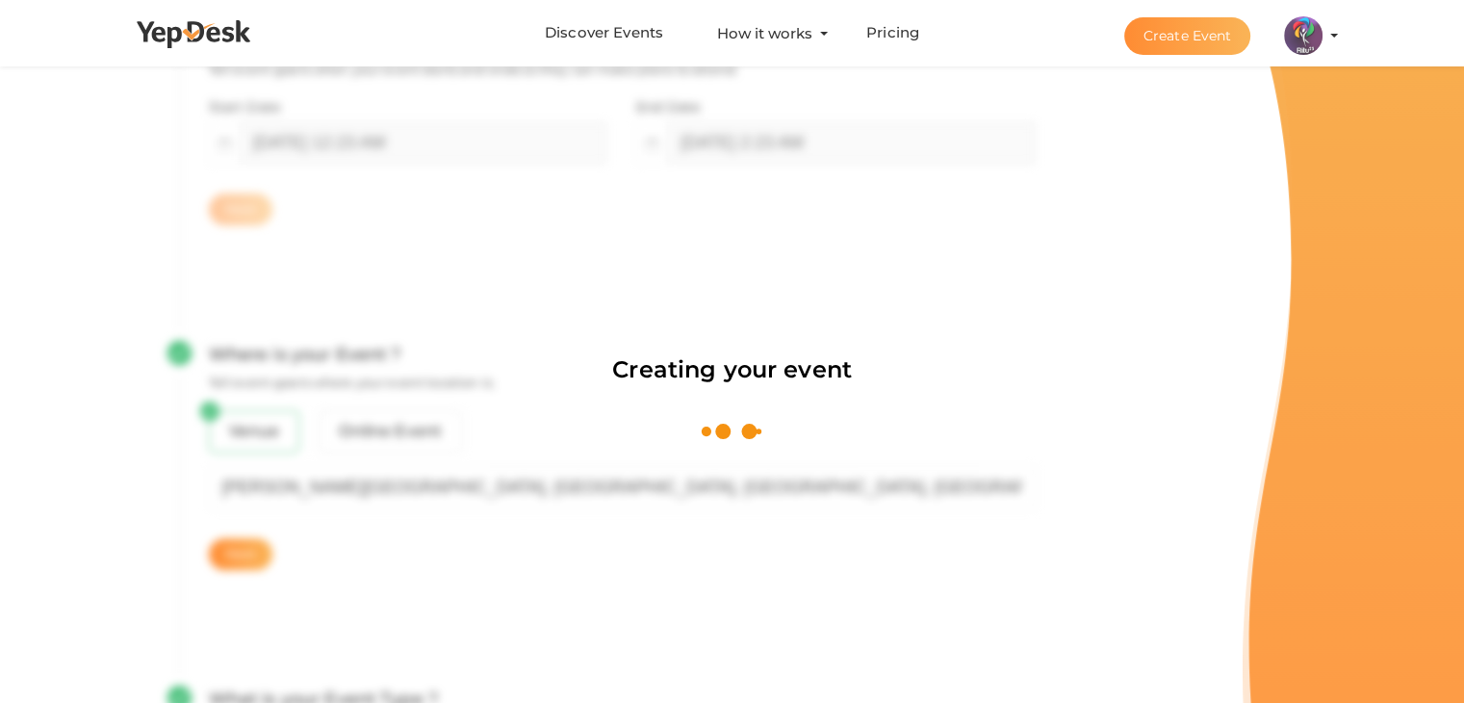
scroll to position [289, 0]
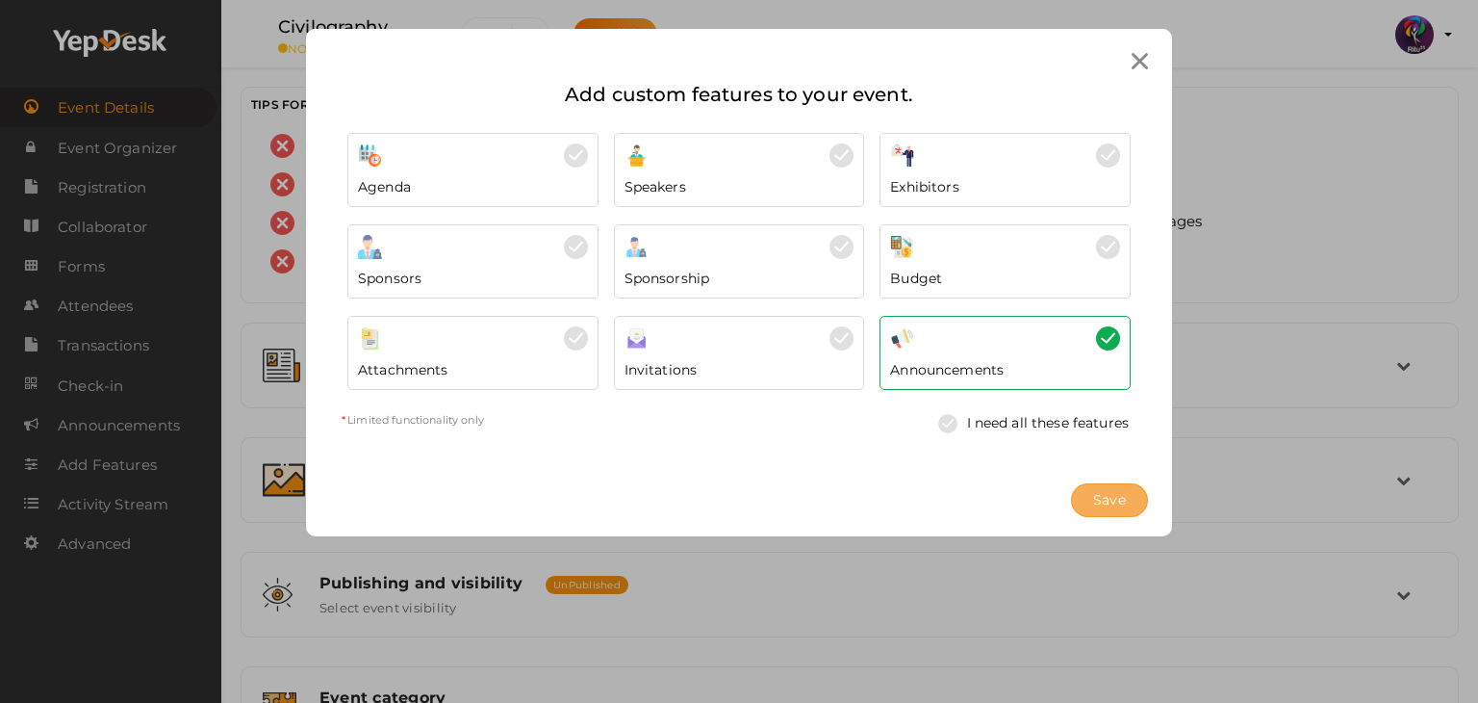
click at [1139, 505] on button "Save" at bounding box center [1109, 500] width 77 height 34
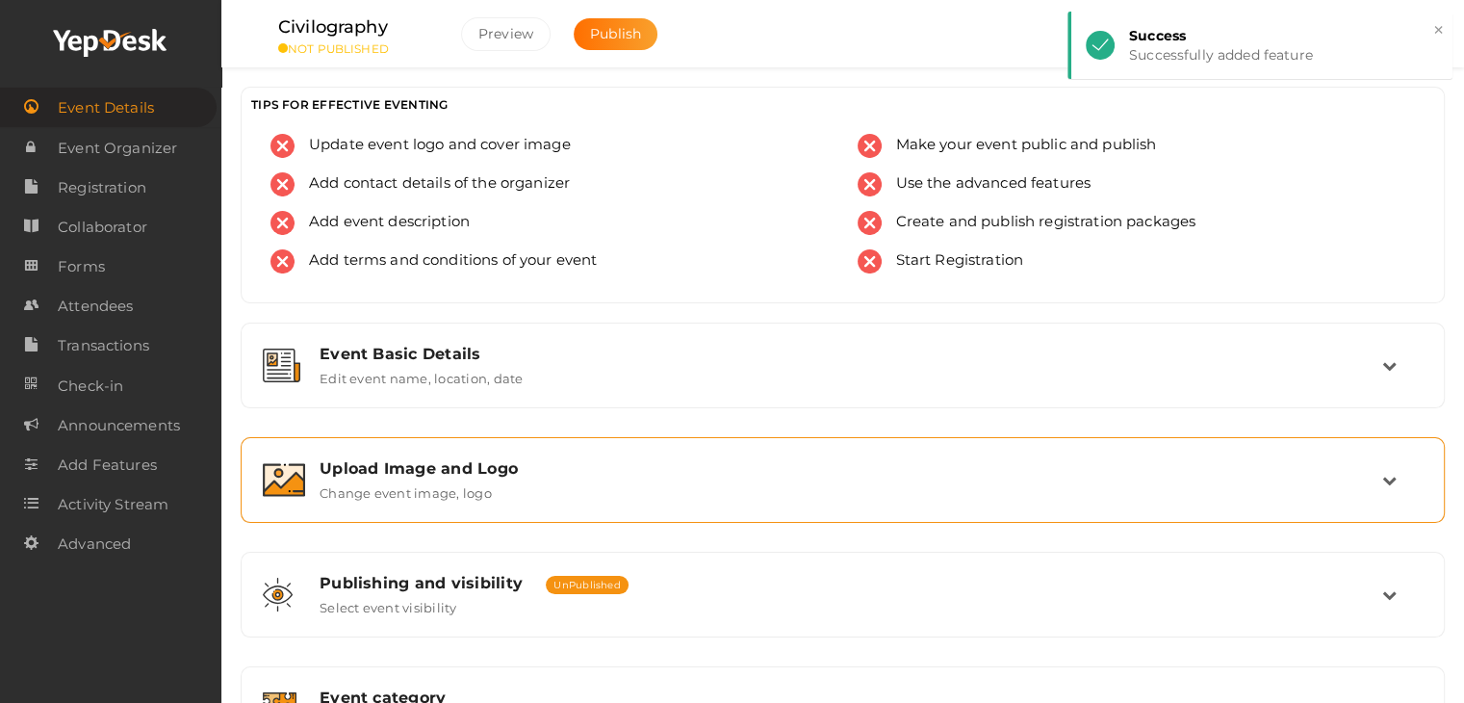
click at [949, 439] on div "Upload Image and Logo Change event image, logo" at bounding box center [843, 480] width 1204 height 86
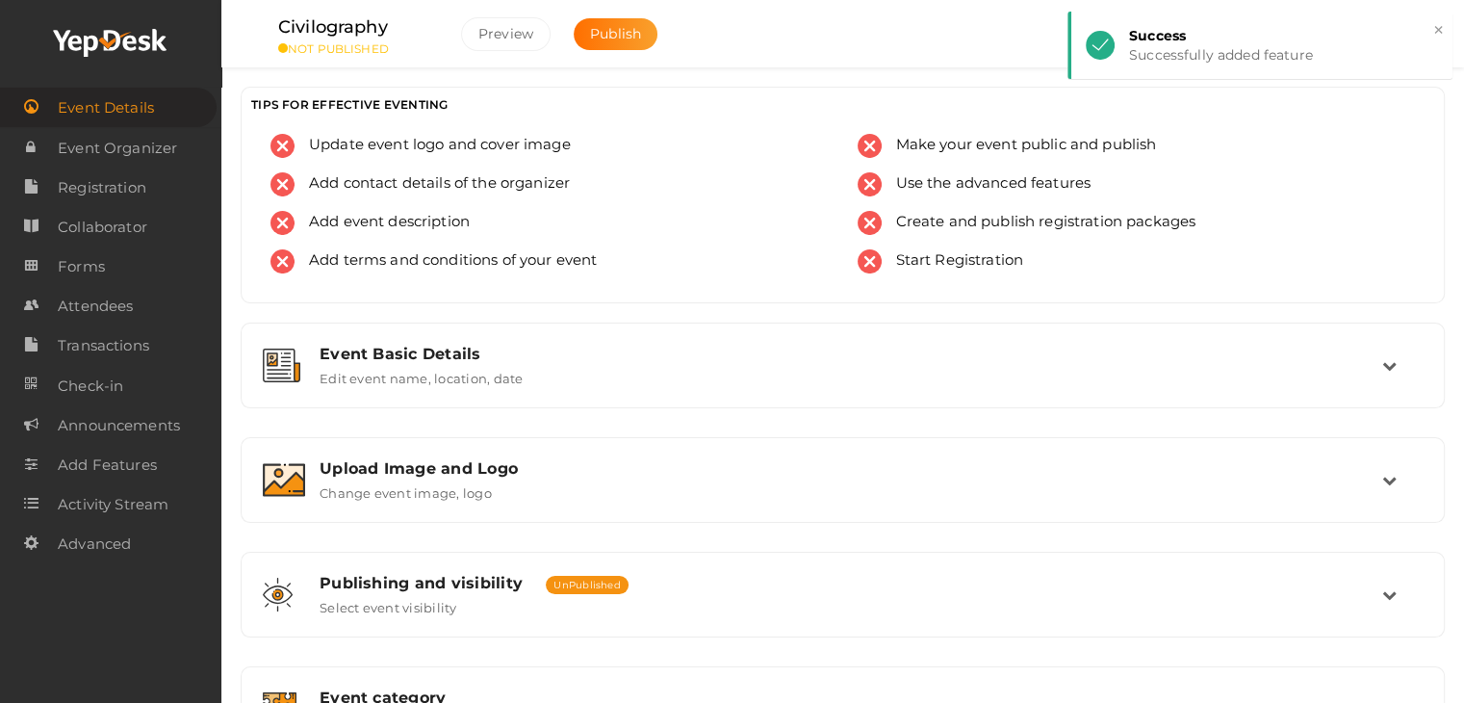
drag, startPoint x: 941, startPoint y: 513, endPoint x: 984, endPoint y: 428, distance: 95.1
click at [984, 428] on div "Event Basic Details Edit event name, location, date Event Name Civilography 12/…" at bounding box center [843, 651] width 1204 height 658
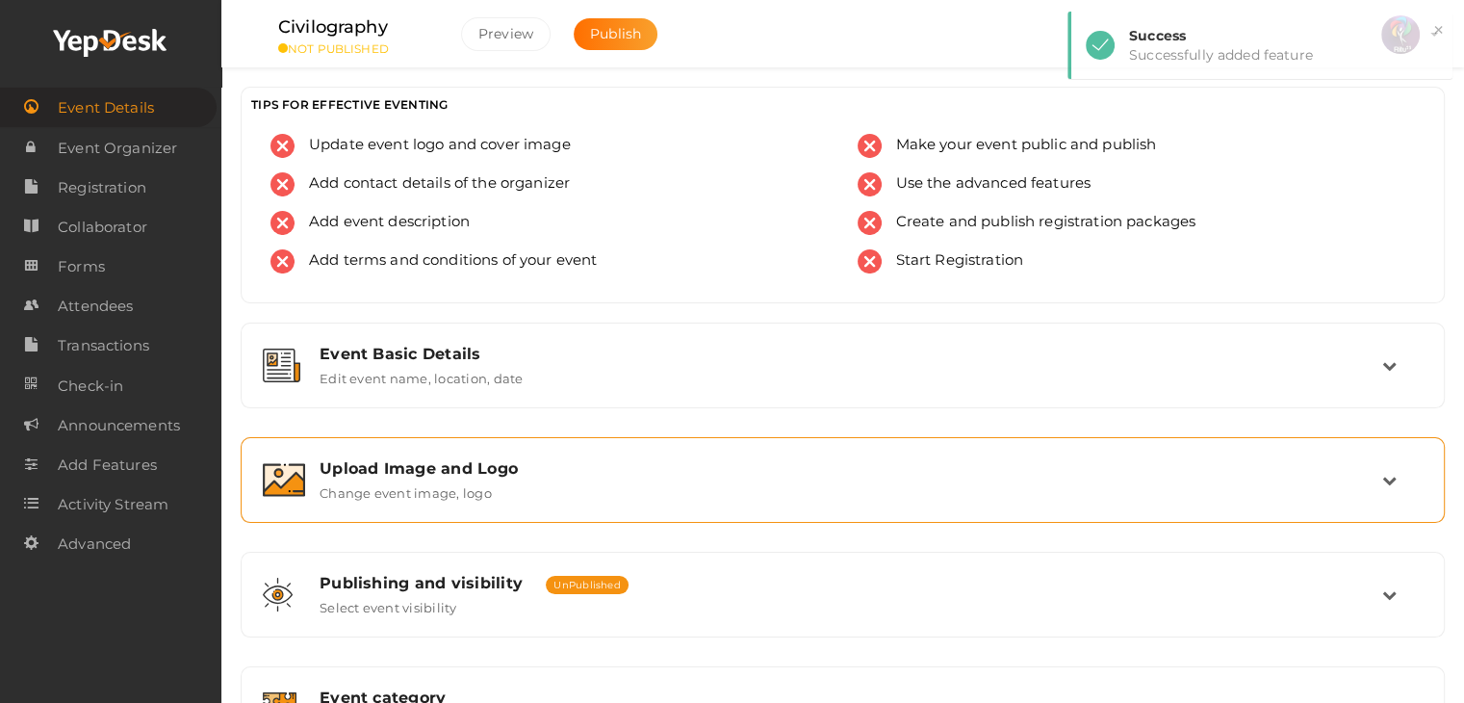
click at [989, 455] on div "Upload Image and Logo Change event image, logo" at bounding box center [842, 479] width 1183 height 64
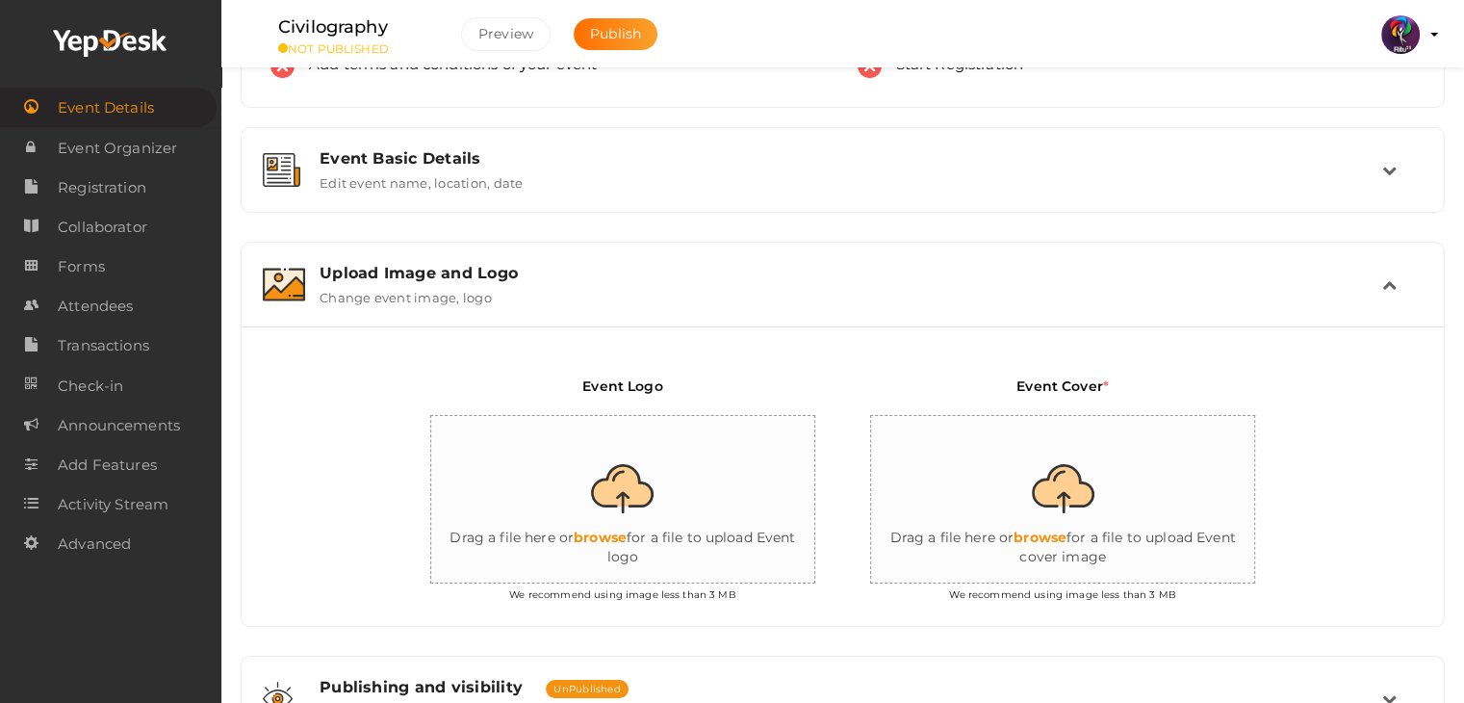
scroll to position [198, 0]
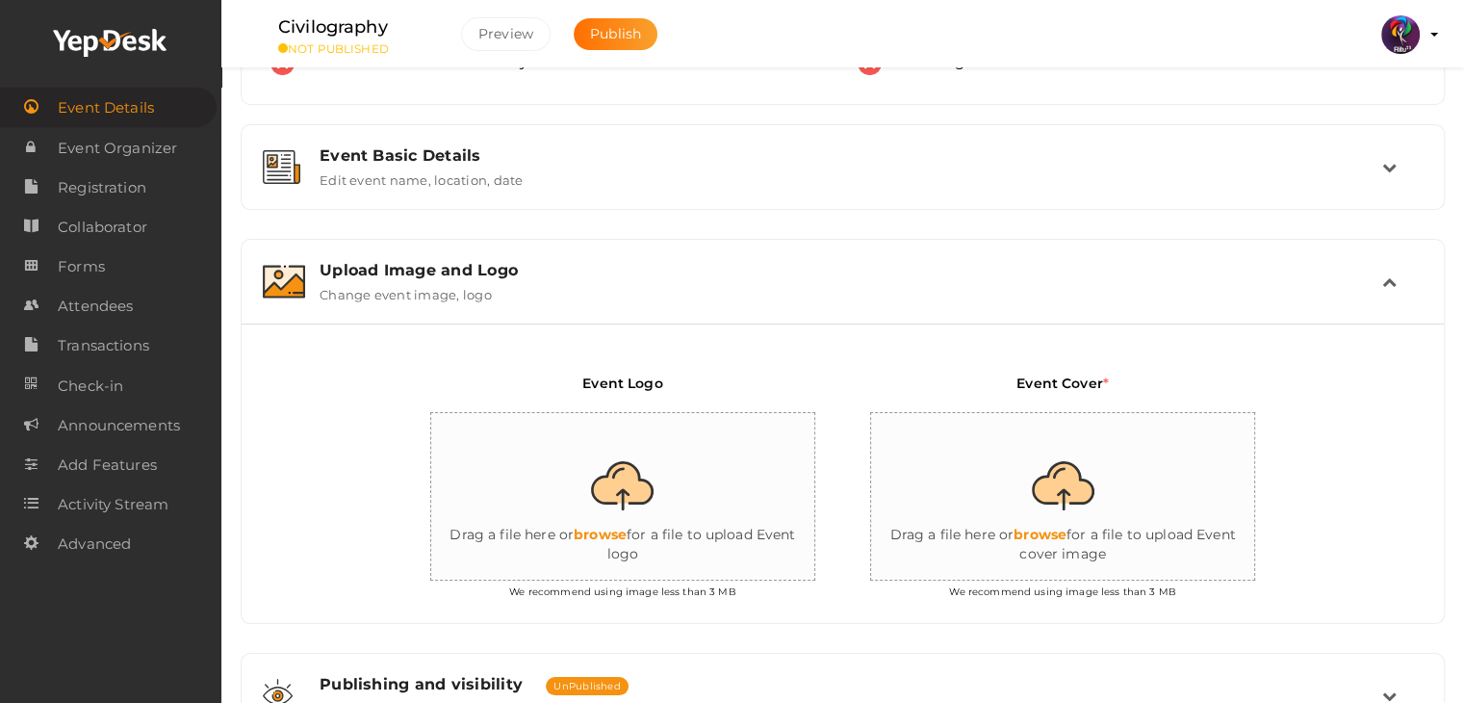
click at [677, 492] on input "file" at bounding box center [623, 497] width 385 height 168
type input "C:\fakepath\logo yepdesk (1).png"
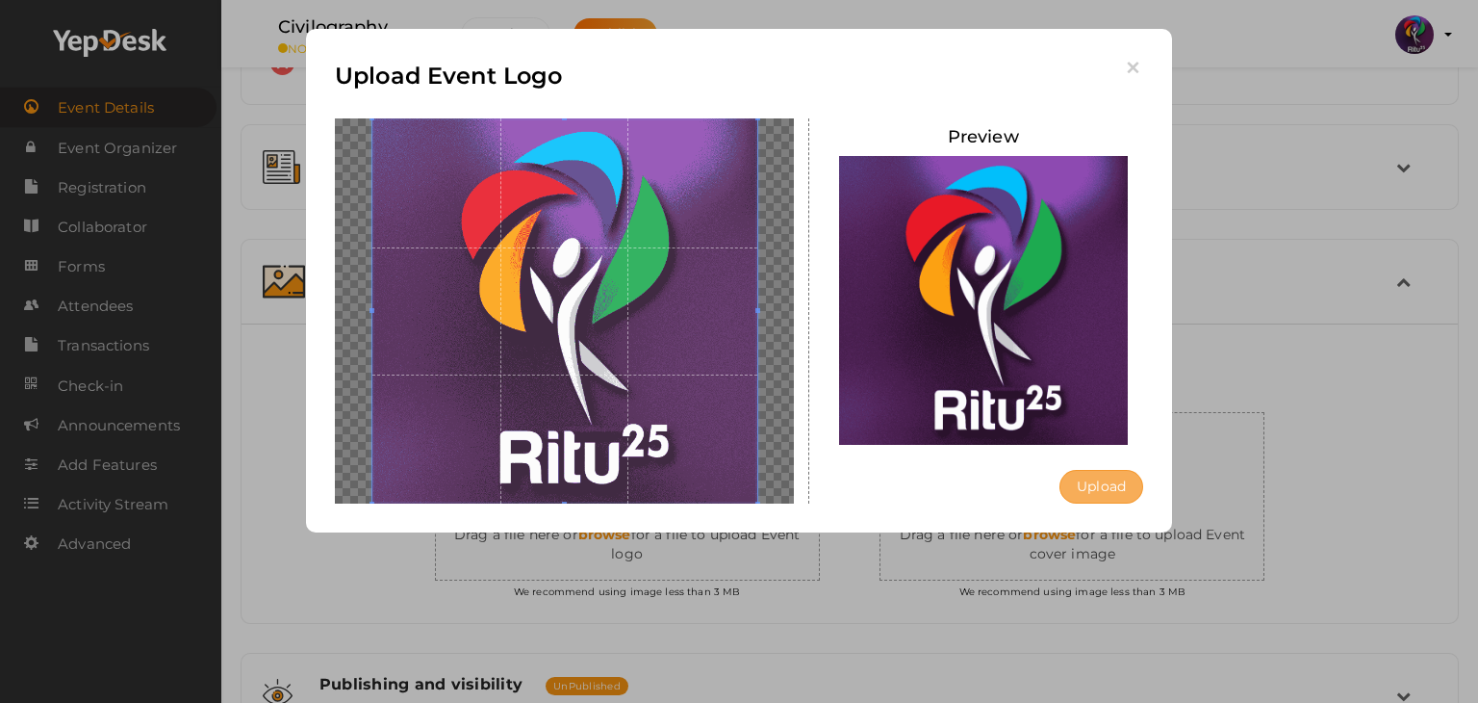
click at [1104, 475] on button "Upload" at bounding box center [1102, 487] width 84 height 34
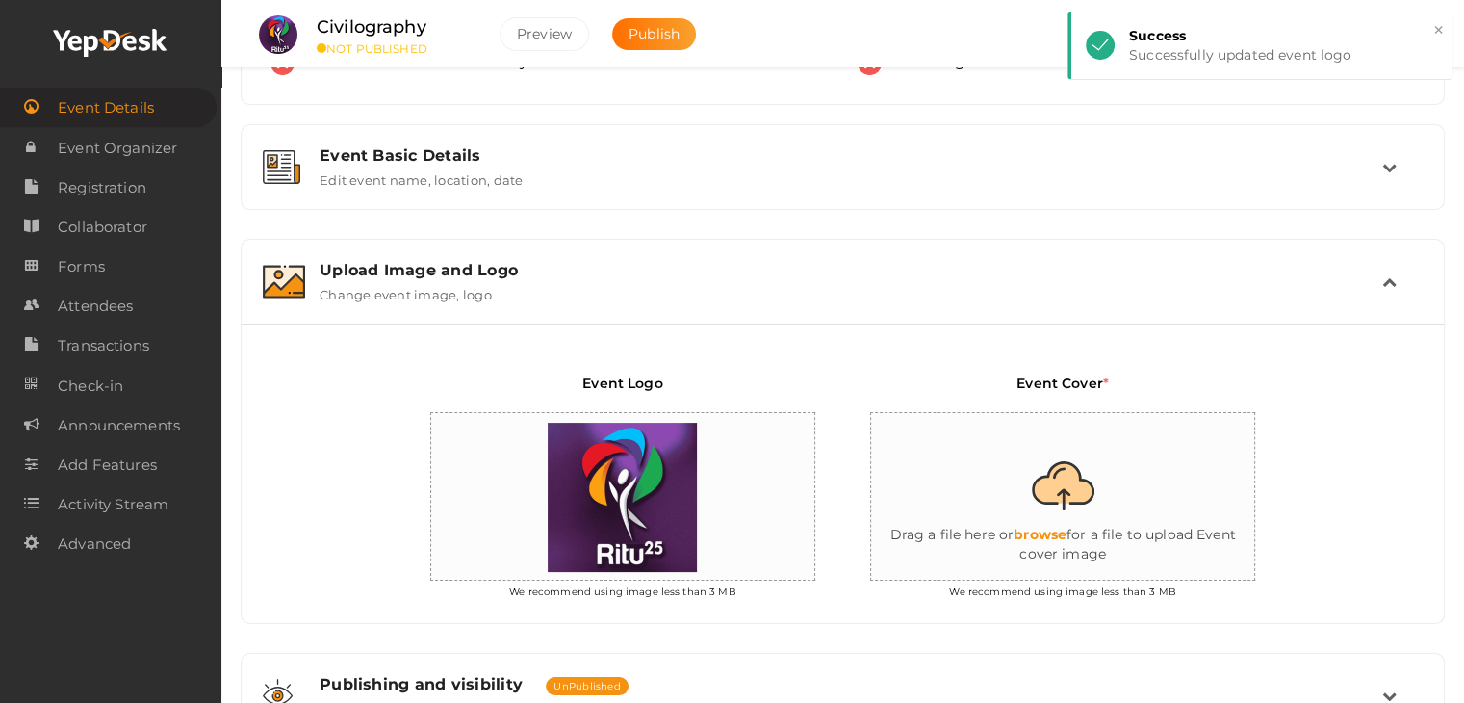
click at [1160, 486] on input "file" at bounding box center [1063, 497] width 385 height 168
type input "C:\fakepath\IMG-20251011-WA0154.jpg"
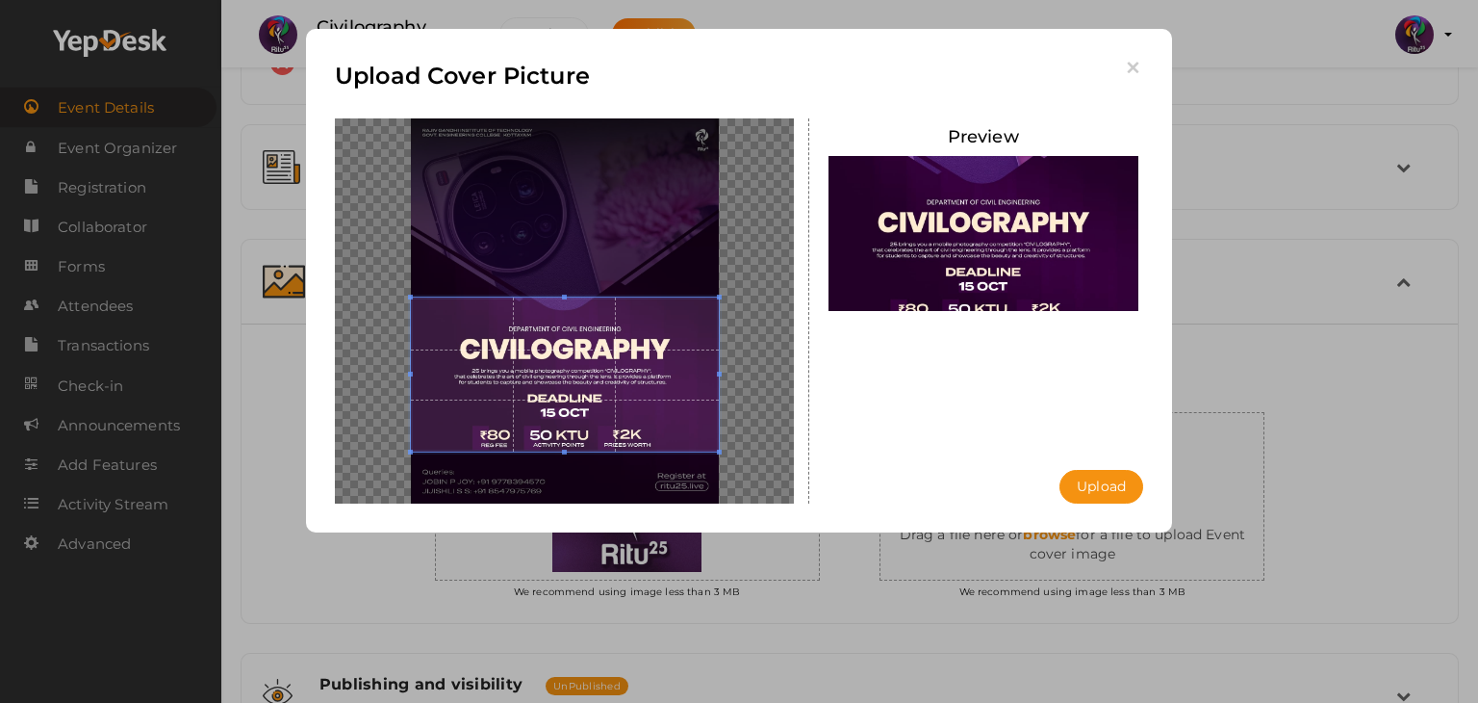
drag, startPoint x: 654, startPoint y: 295, endPoint x: 675, endPoint y: 339, distance: 47.8
click at [675, 339] on span at bounding box center [565, 374] width 308 height 154
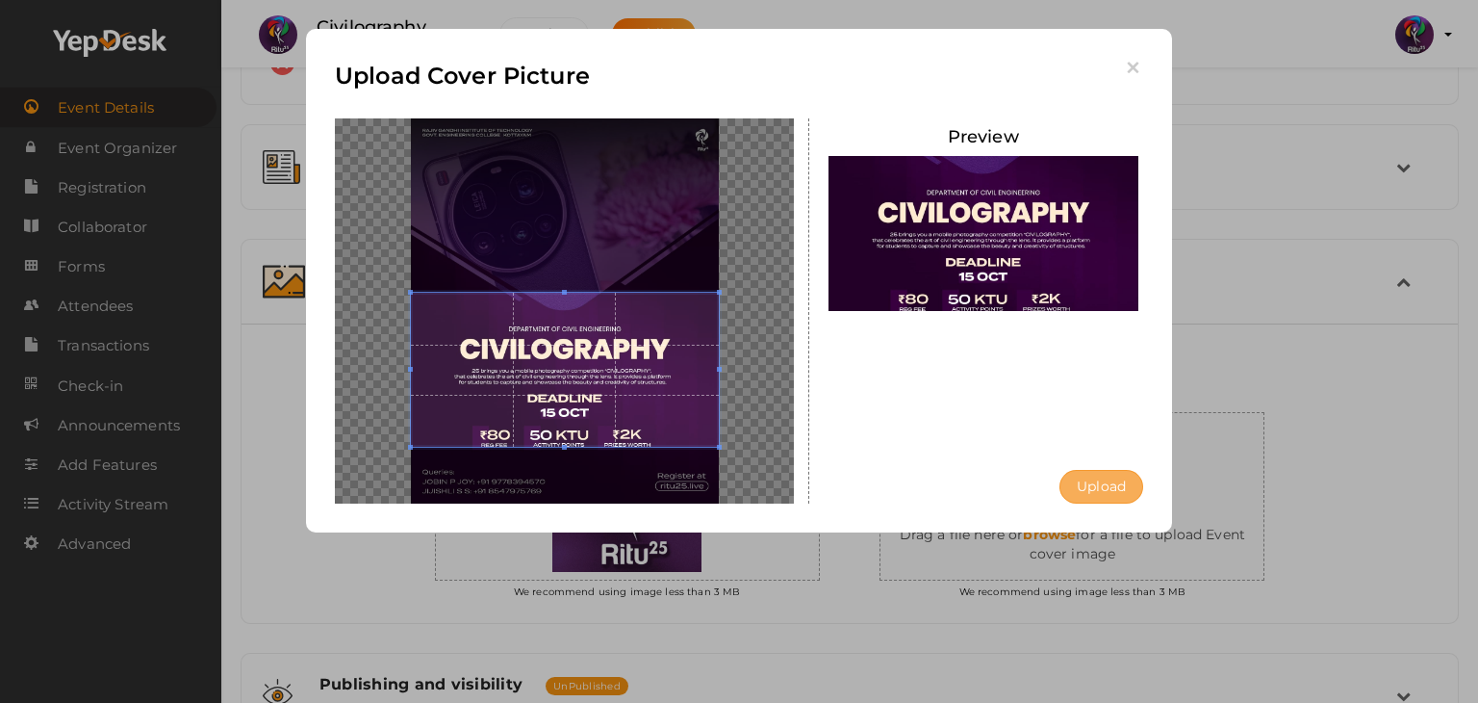
click at [1084, 487] on button "Upload" at bounding box center [1102, 487] width 84 height 34
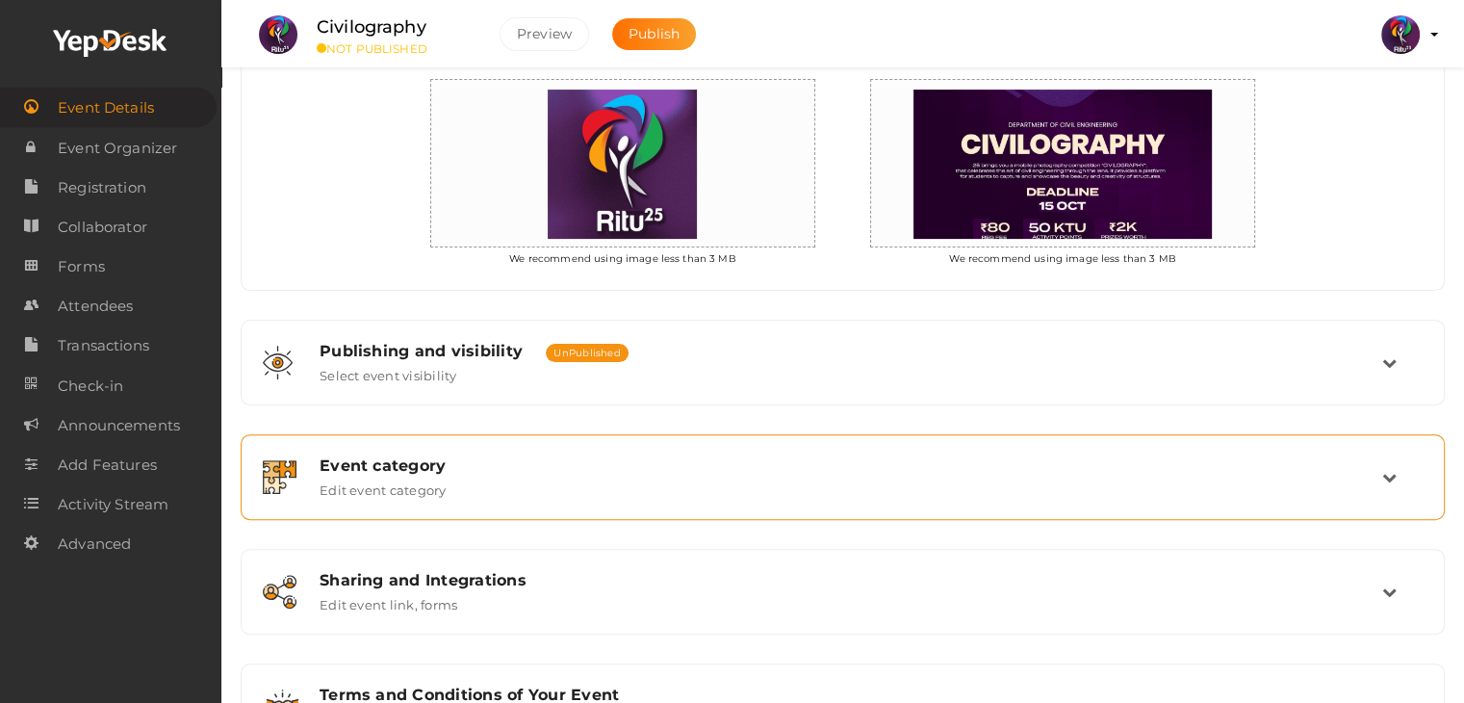
scroll to position [622, 0]
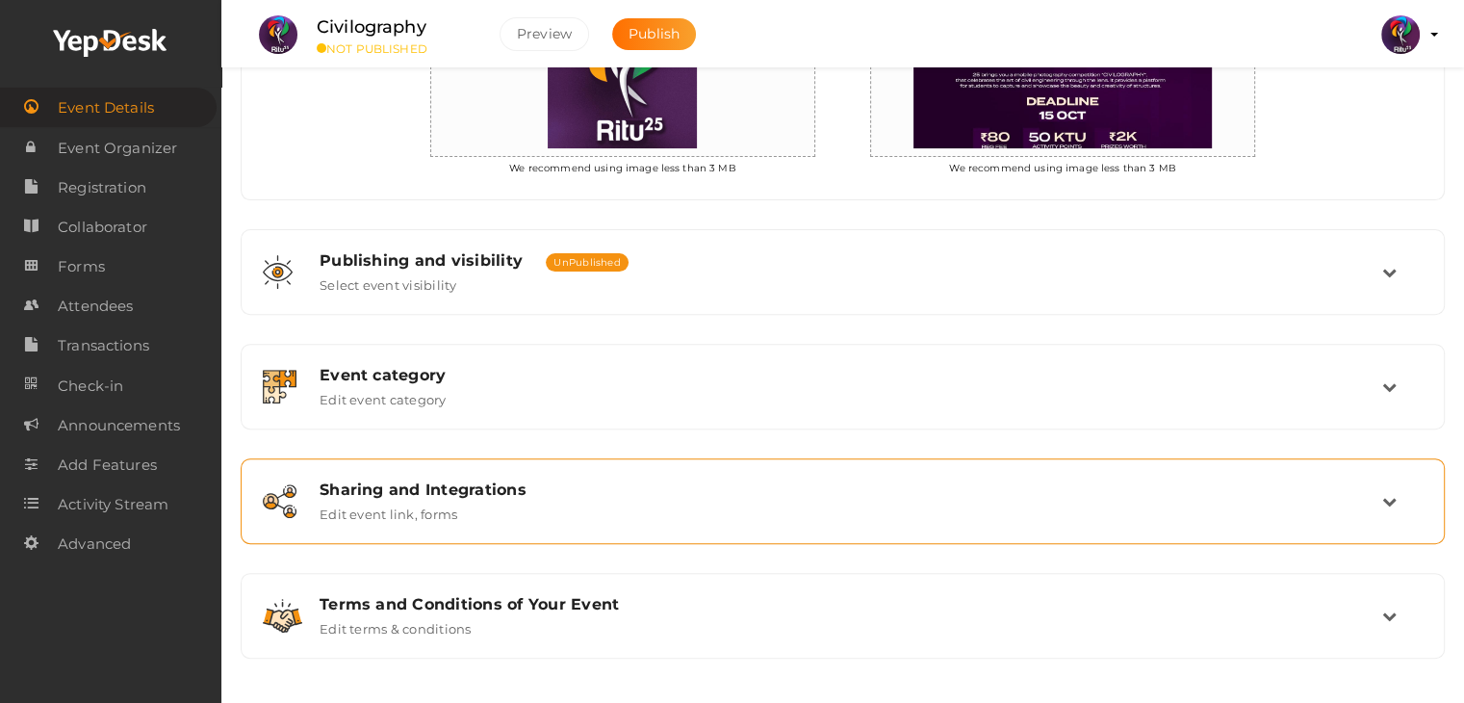
click at [1047, 532] on div "Sharing and Integrations Edit event link, forms" at bounding box center [843, 501] width 1204 height 86
click at [1053, 493] on div "Sharing and Integrations" at bounding box center [850, 489] width 1062 height 18
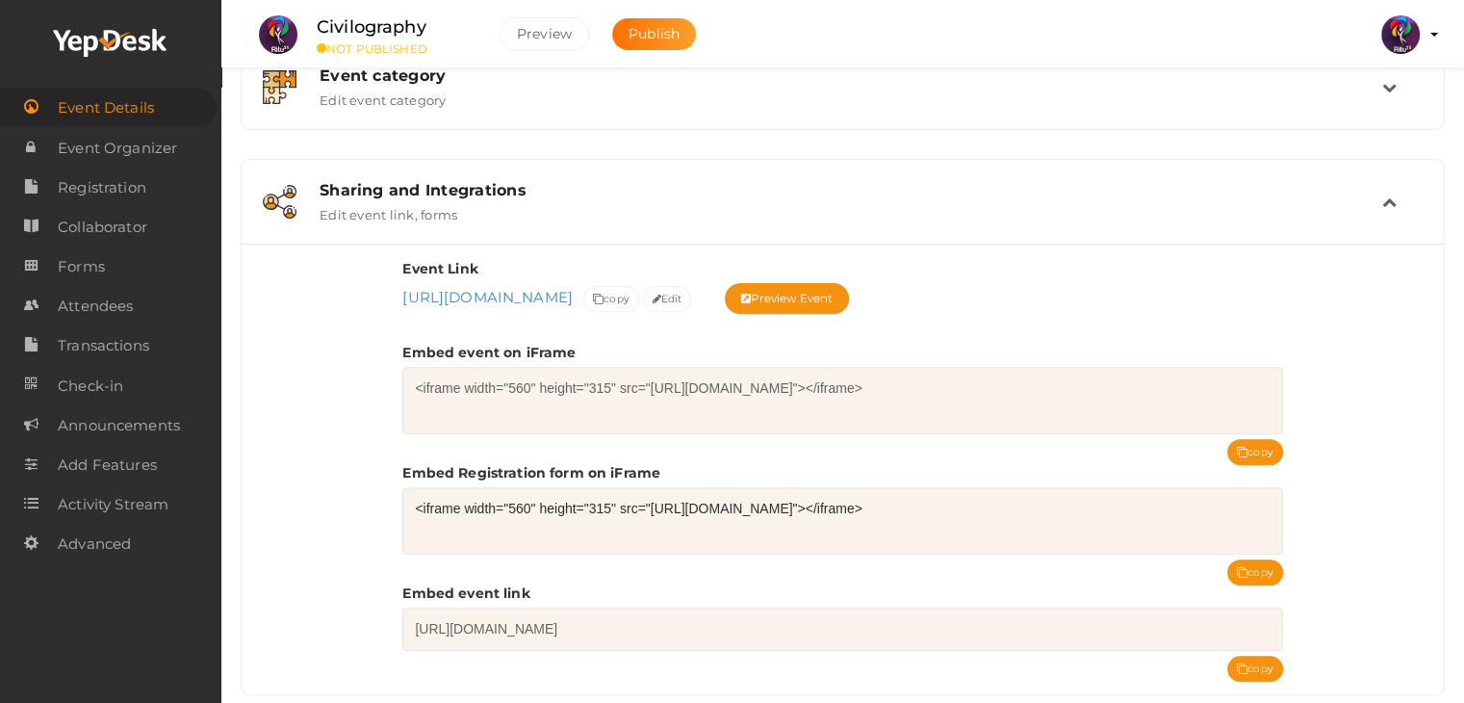
scroll to position [775, 0]
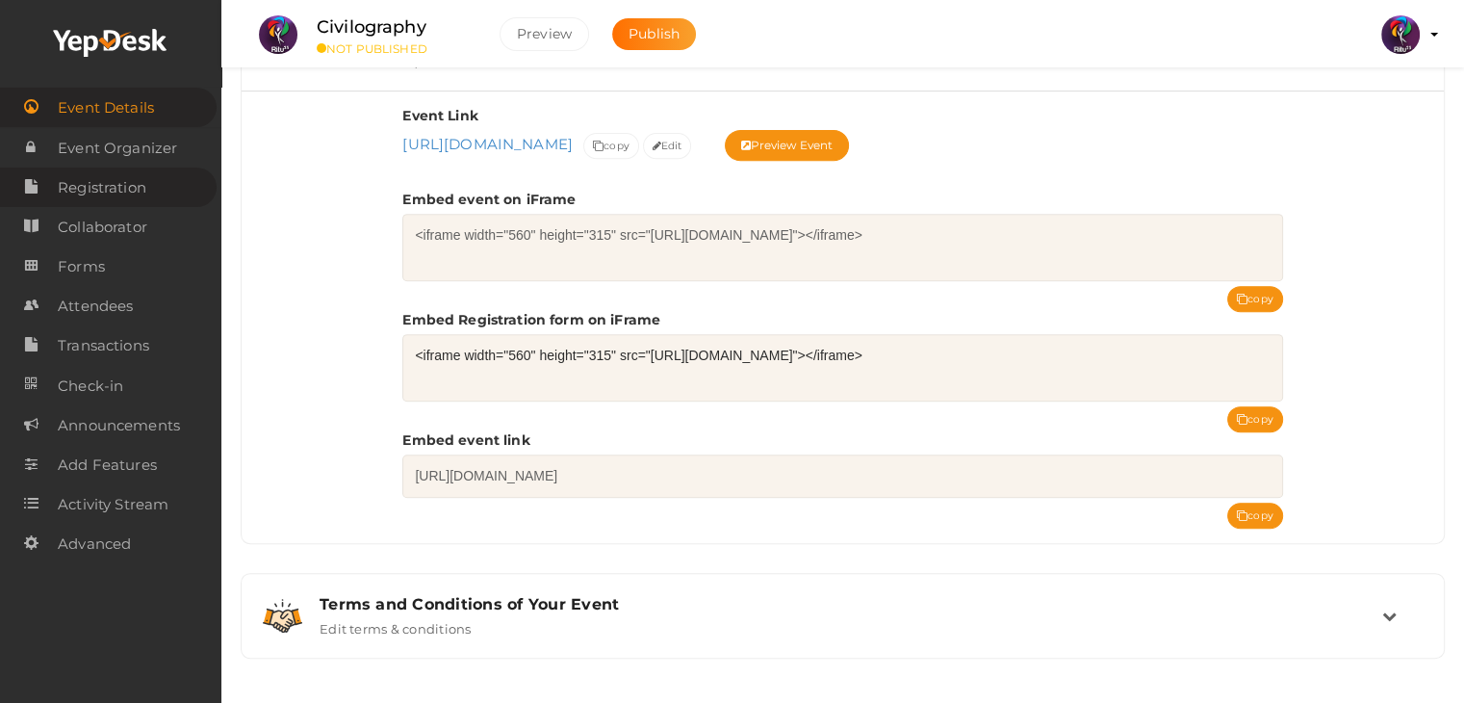
click at [83, 188] on span "Registration" at bounding box center [102, 187] width 89 height 38
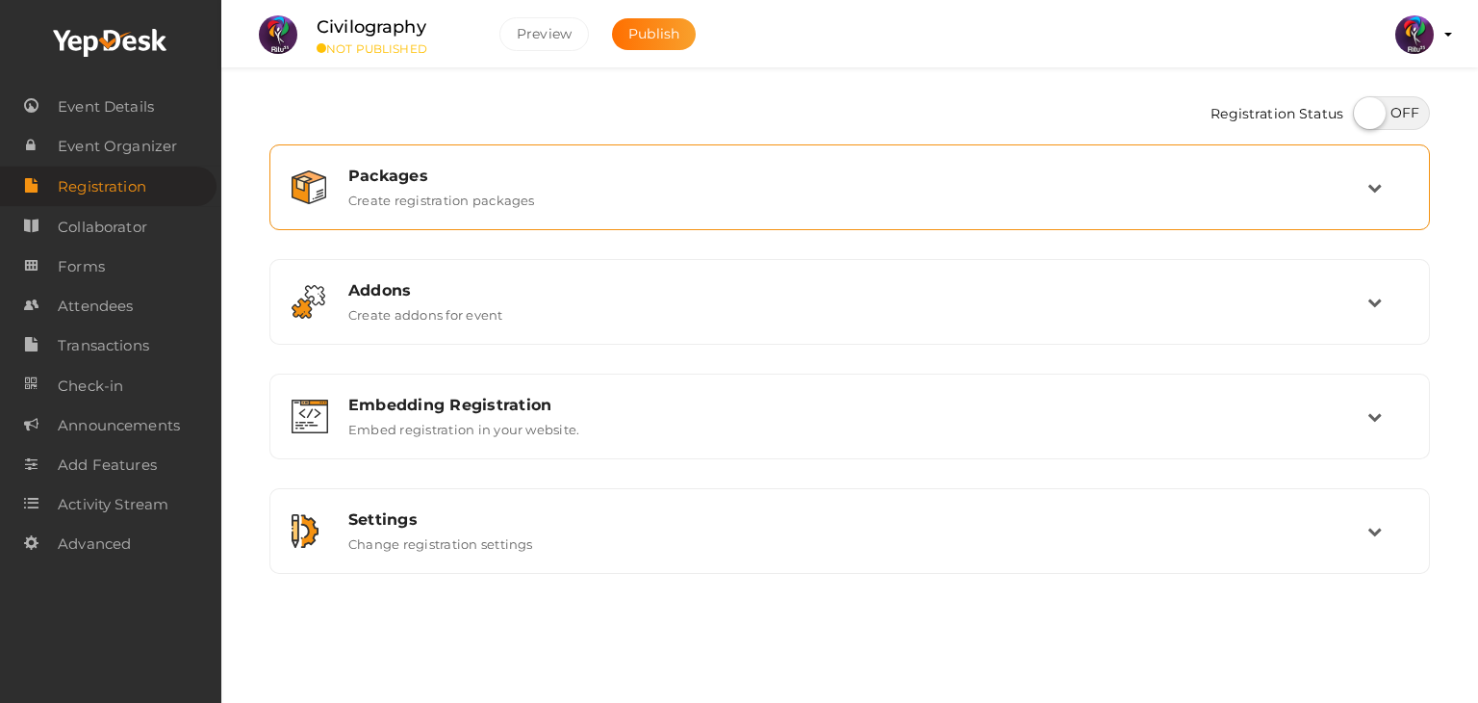
click at [761, 191] on div "Packages Create registration packages" at bounding box center [851, 186] width 1034 height 41
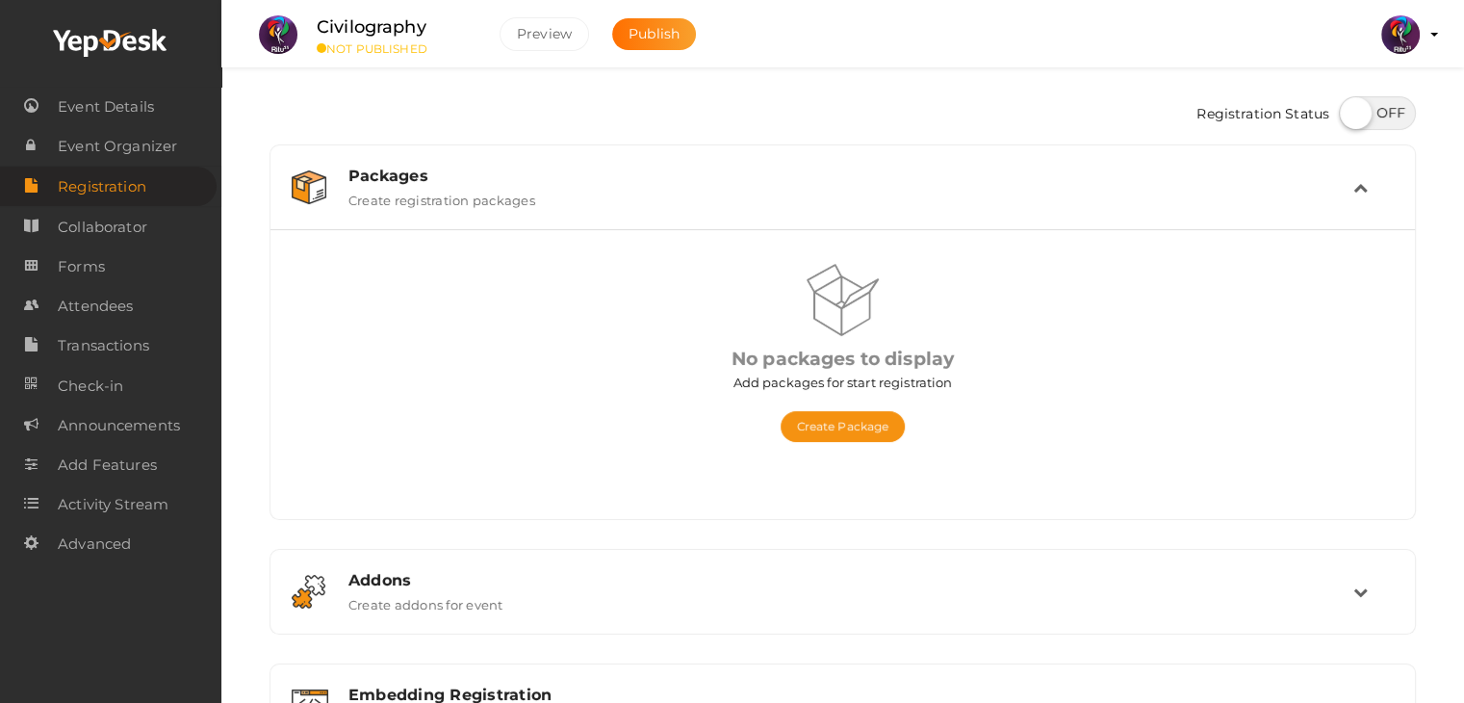
click at [1378, 105] on label at bounding box center [1377, 113] width 77 height 34
click at [1351, 105] on input "checkbox" at bounding box center [1345, 106] width 13 height 13
checkbox input "true"
click at [894, 413] on button "Create Package" at bounding box center [842, 426] width 125 height 31
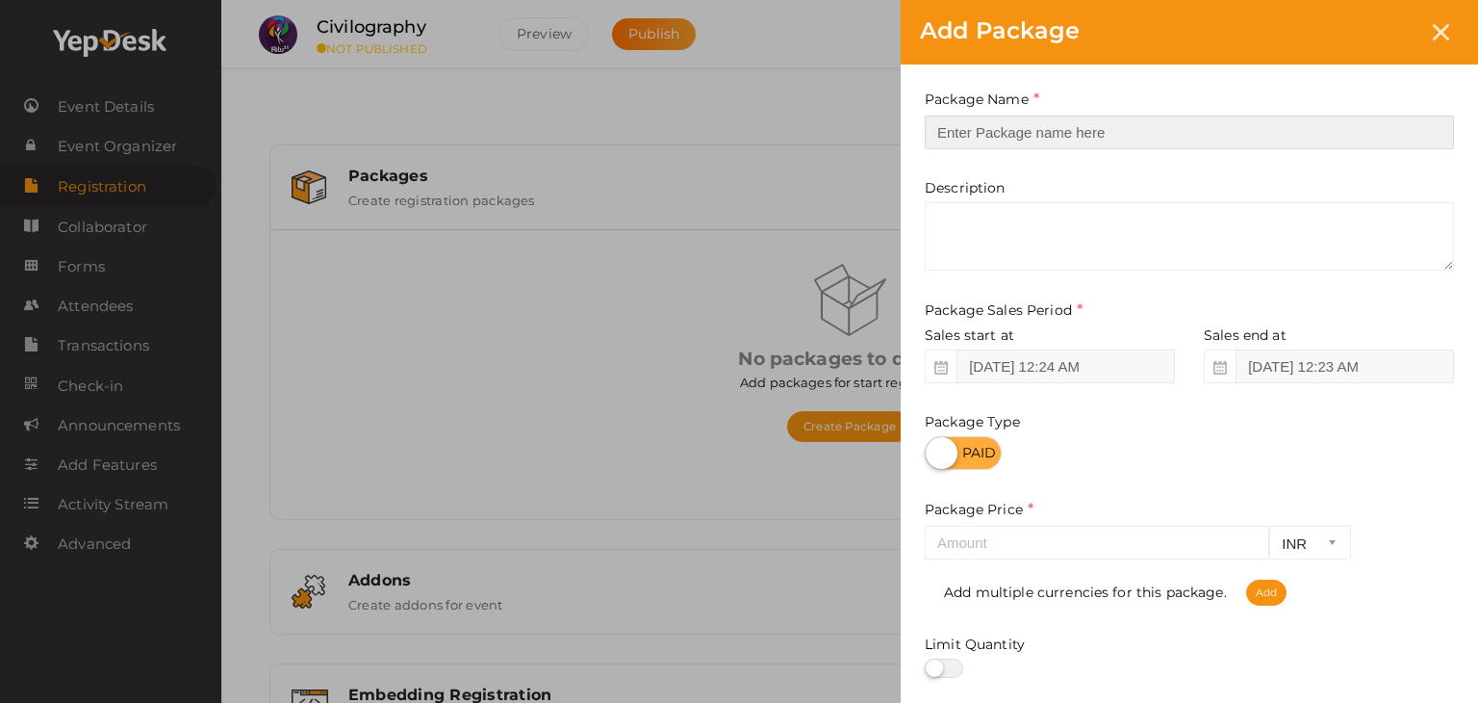
click at [991, 136] on input "text" at bounding box center [1189, 132] width 529 height 34
type input "reg"
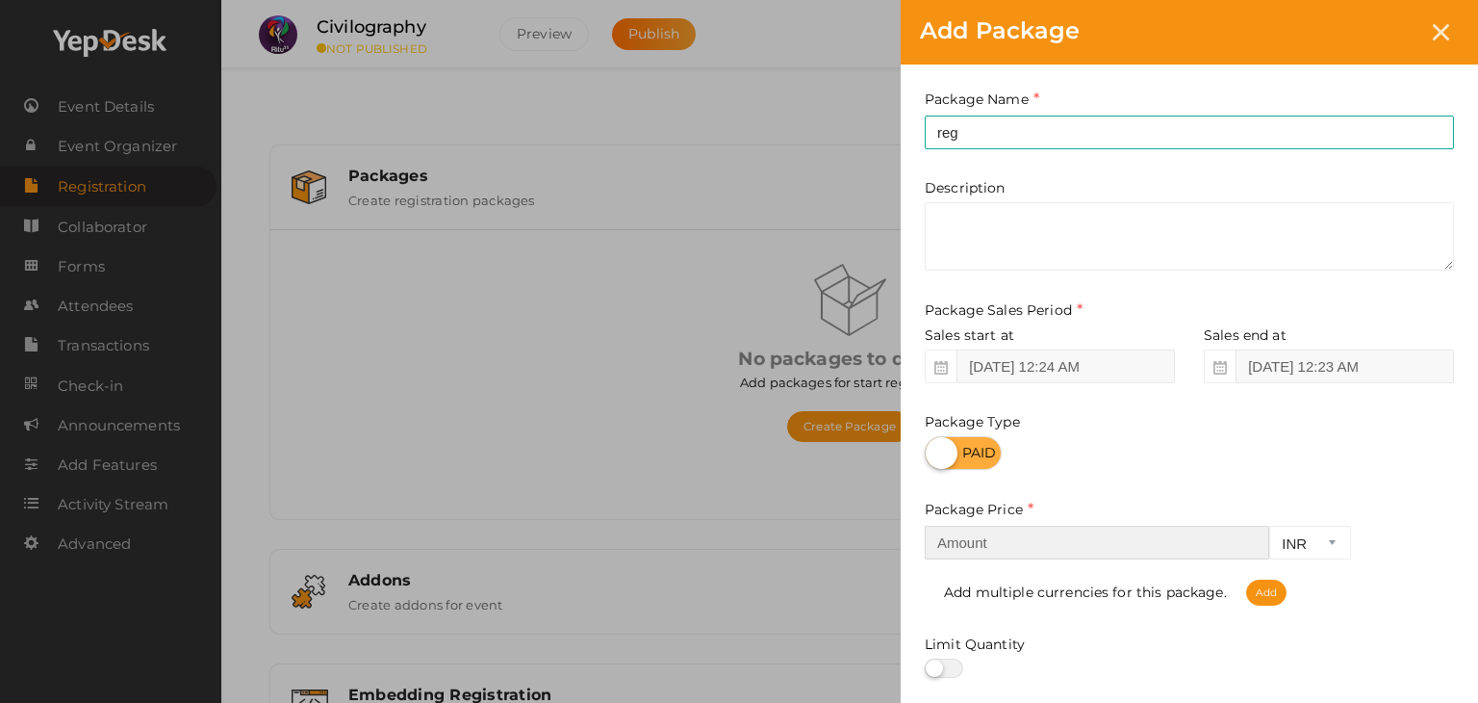
click at [1106, 541] on input "number" at bounding box center [1097, 542] width 345 height 34
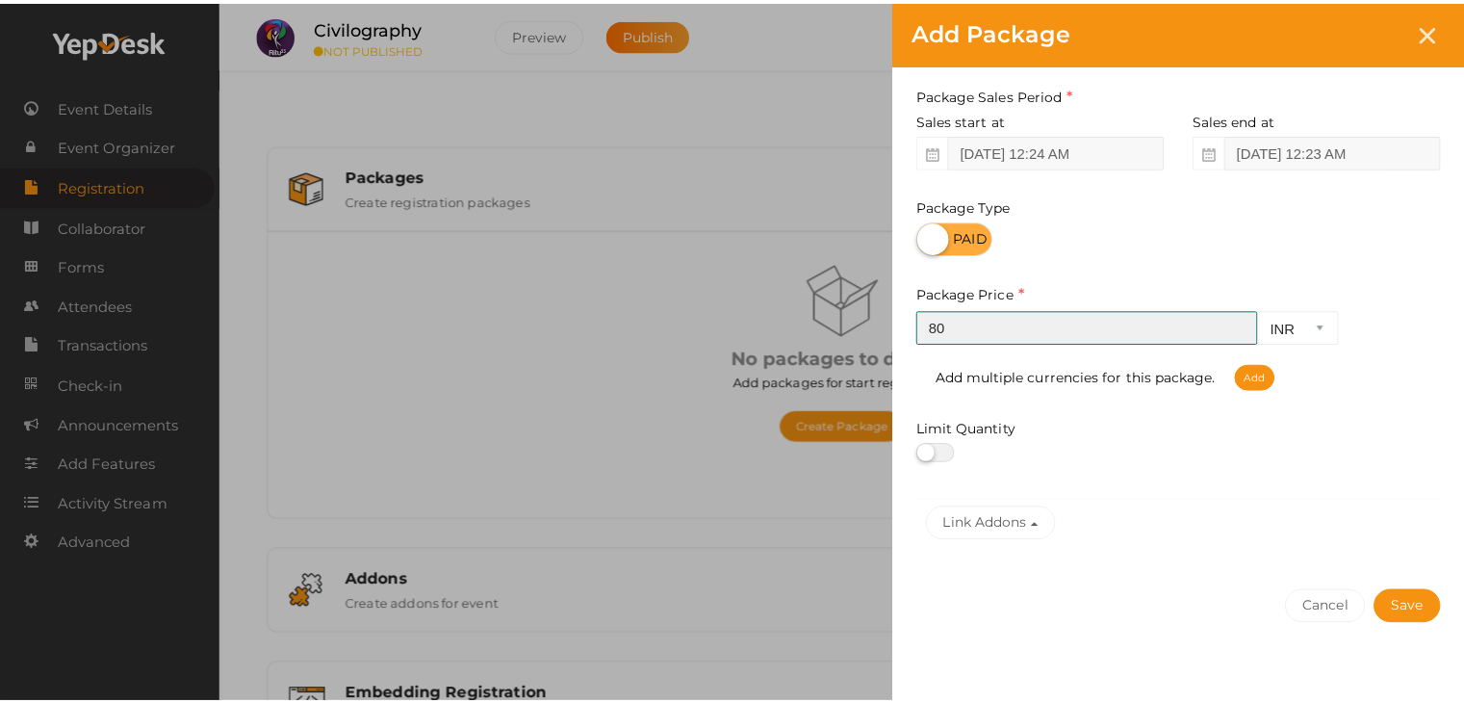
scroll to position [239, 0]
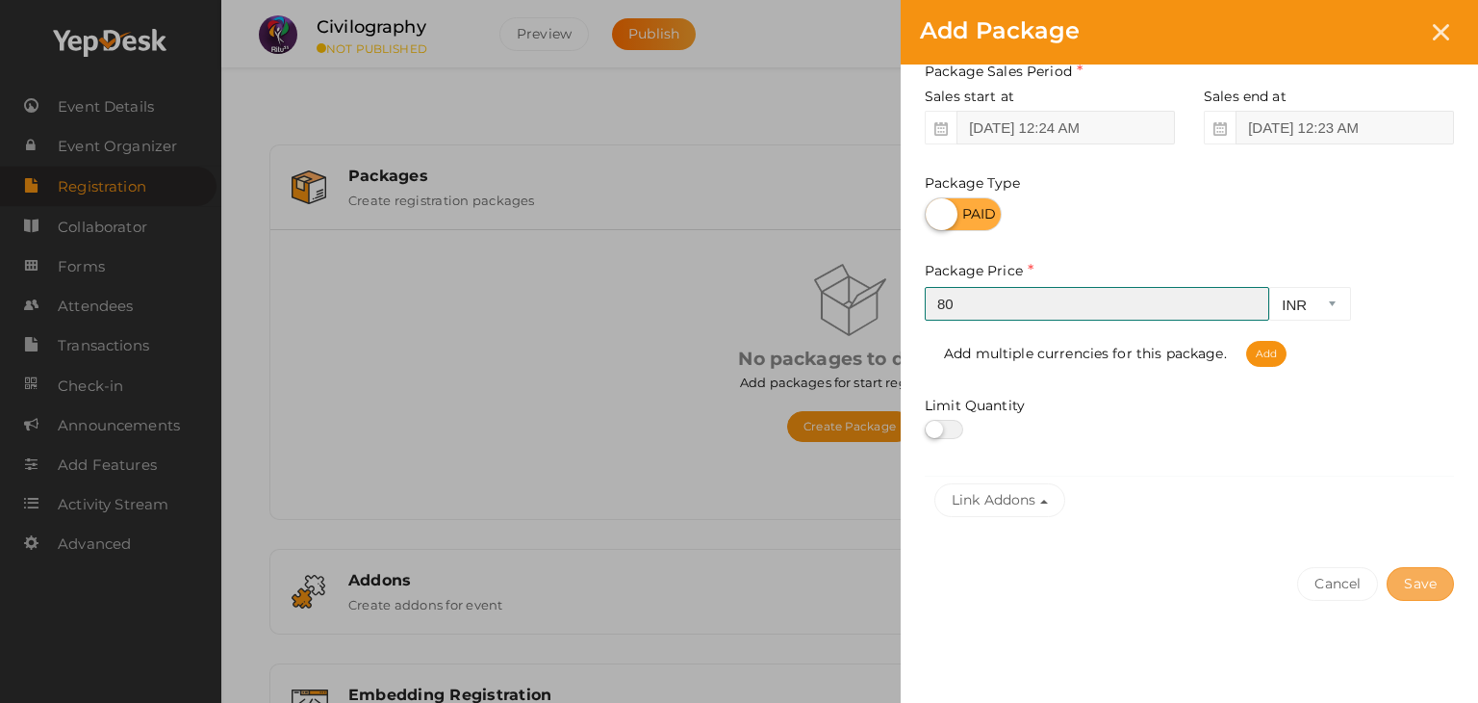
type input "80"
click at [1436, 576] on button "Save" at bounding box center [1420, 584] width 67 height 34
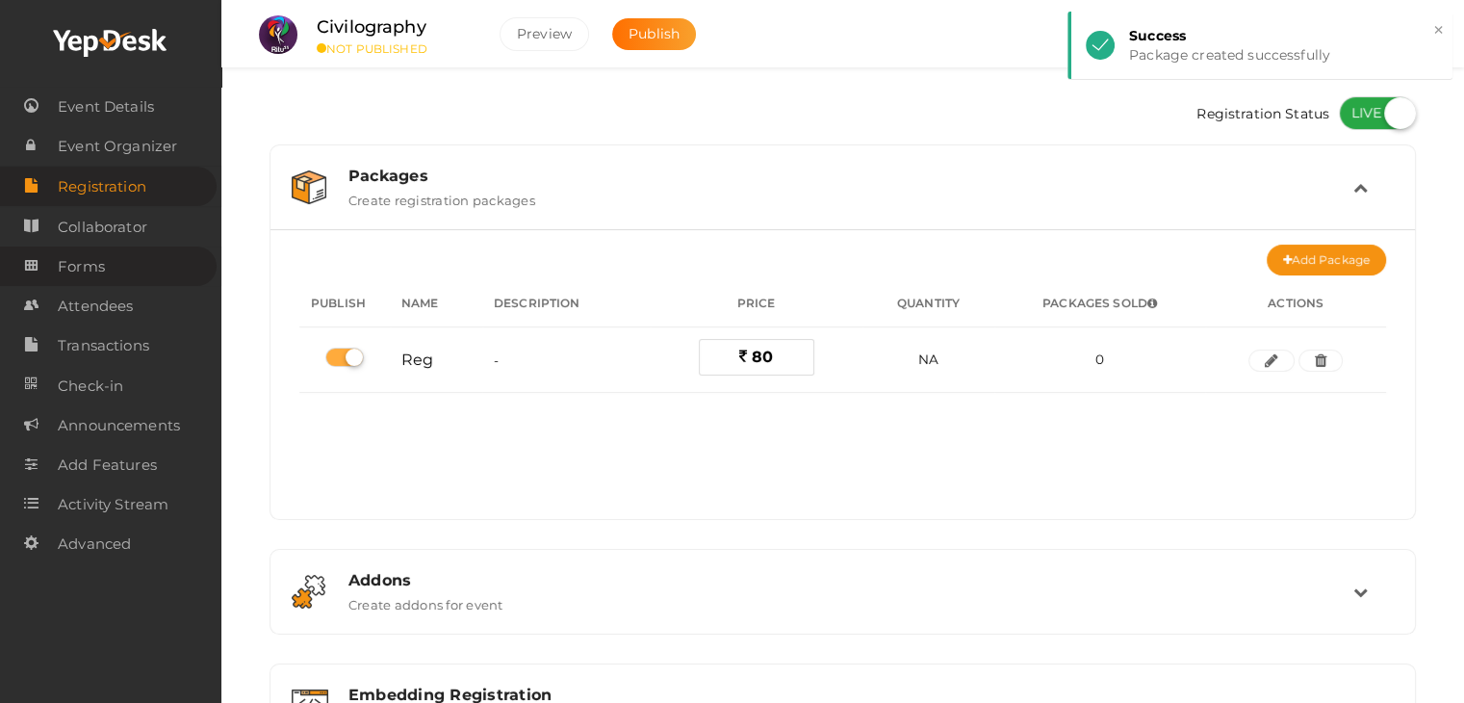
click at [146, 268] on link "Forms" at bounding box center [108, 265] width 217 height 39
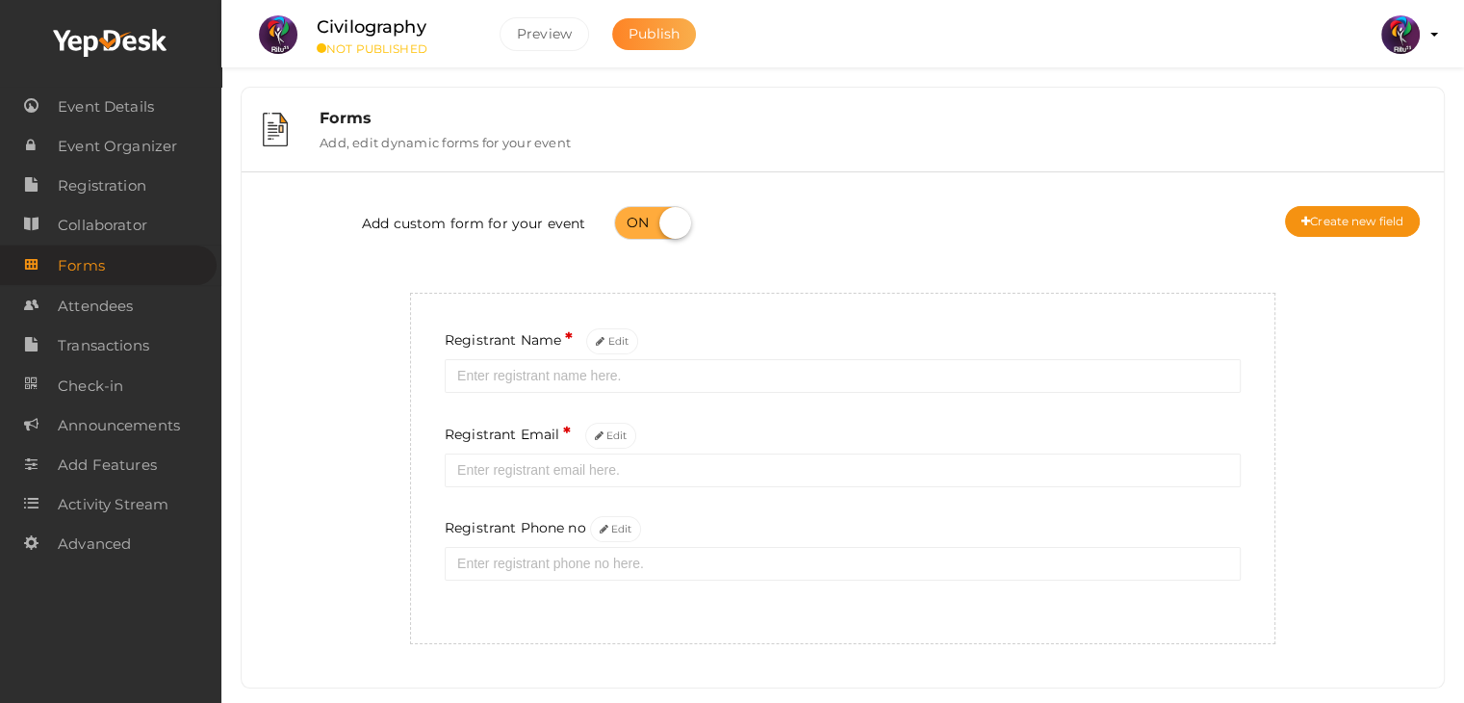
click at [670, 18] on button "Publish" at bounding box center [654, 34] width 84 height 32
click at [608, 533] on button "Edit" at bounding box center [616, 529] width 52 height 26
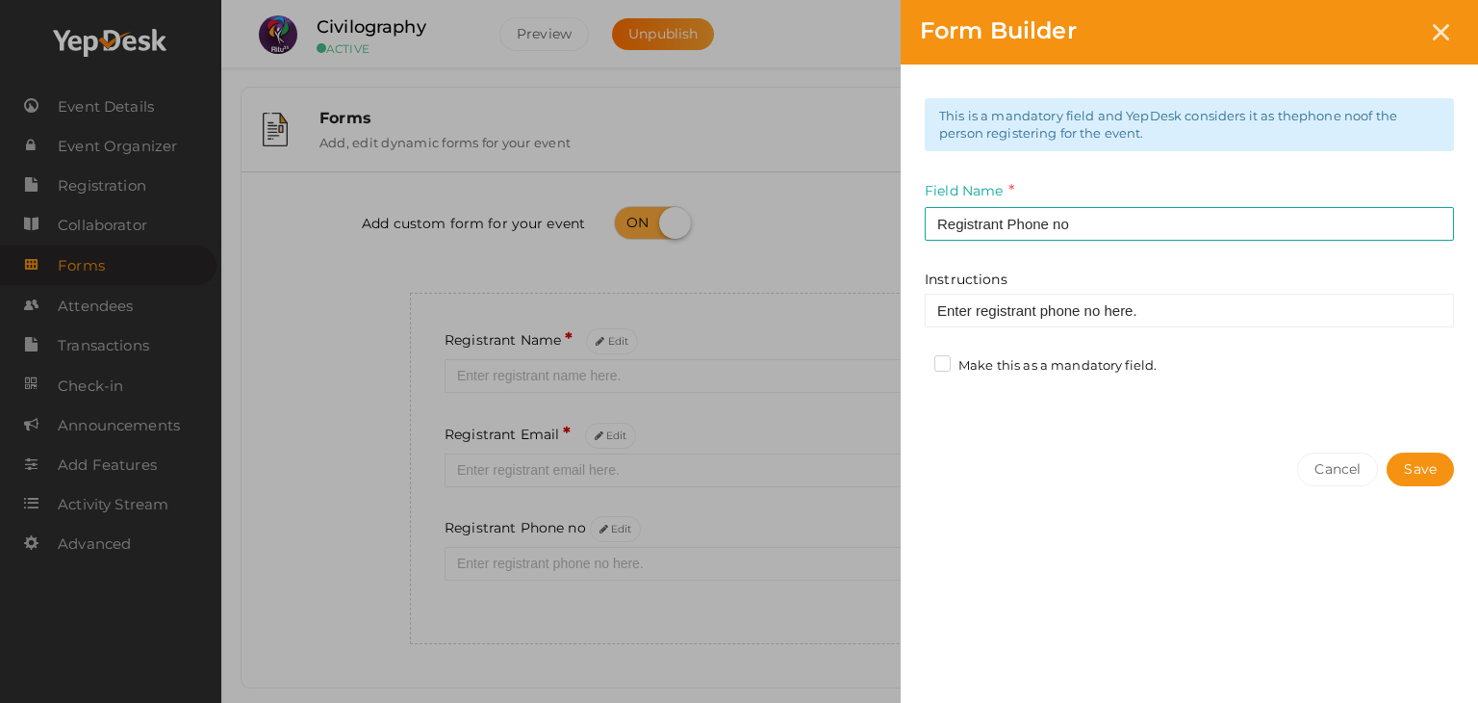
click at [1020, 373] on label "Make this as a mandatory field." at bounding box center [1045, 365] width 222 height 19
click at [915, 360] on input "Make this as a mandatory field." at bounding box center [915, 360] width 0 height 0
click at [1441, 481] on button "Save" at bounding box center [1420, 469] width 67 height 34
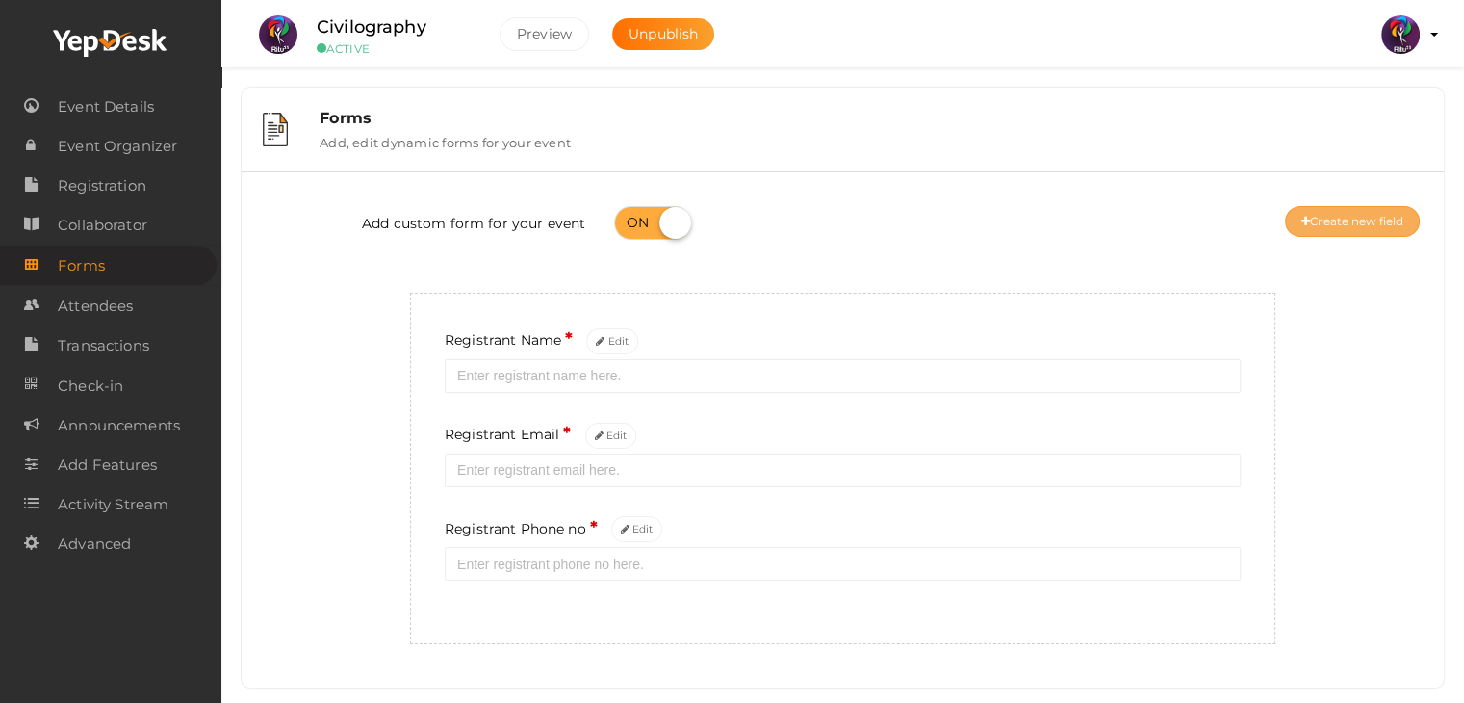
click at [1358, 216] on button "Create new field" at bounding box center [1352, 221] width 135 height 31
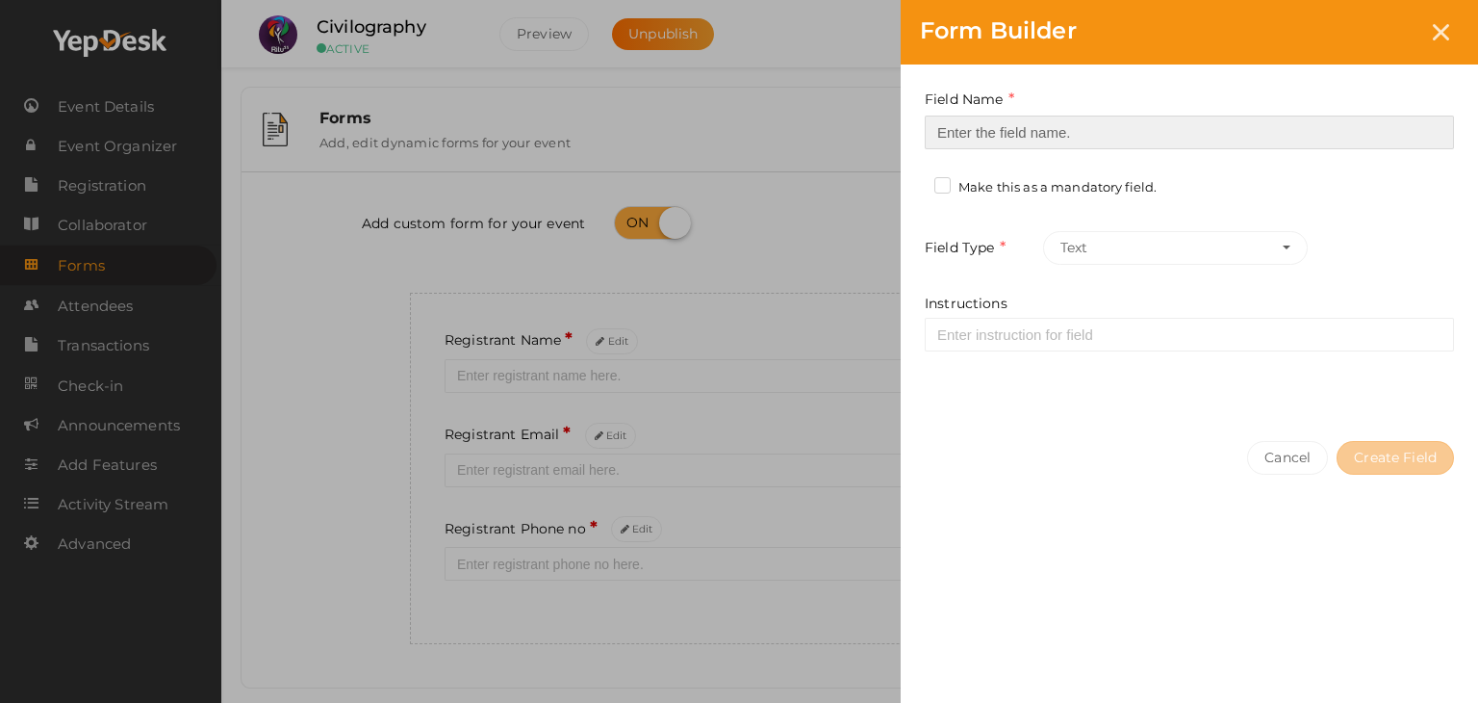
click at [1112, 141] on input at bounding box center [1189, 132] width 529 height 34
type input "Registrant College"
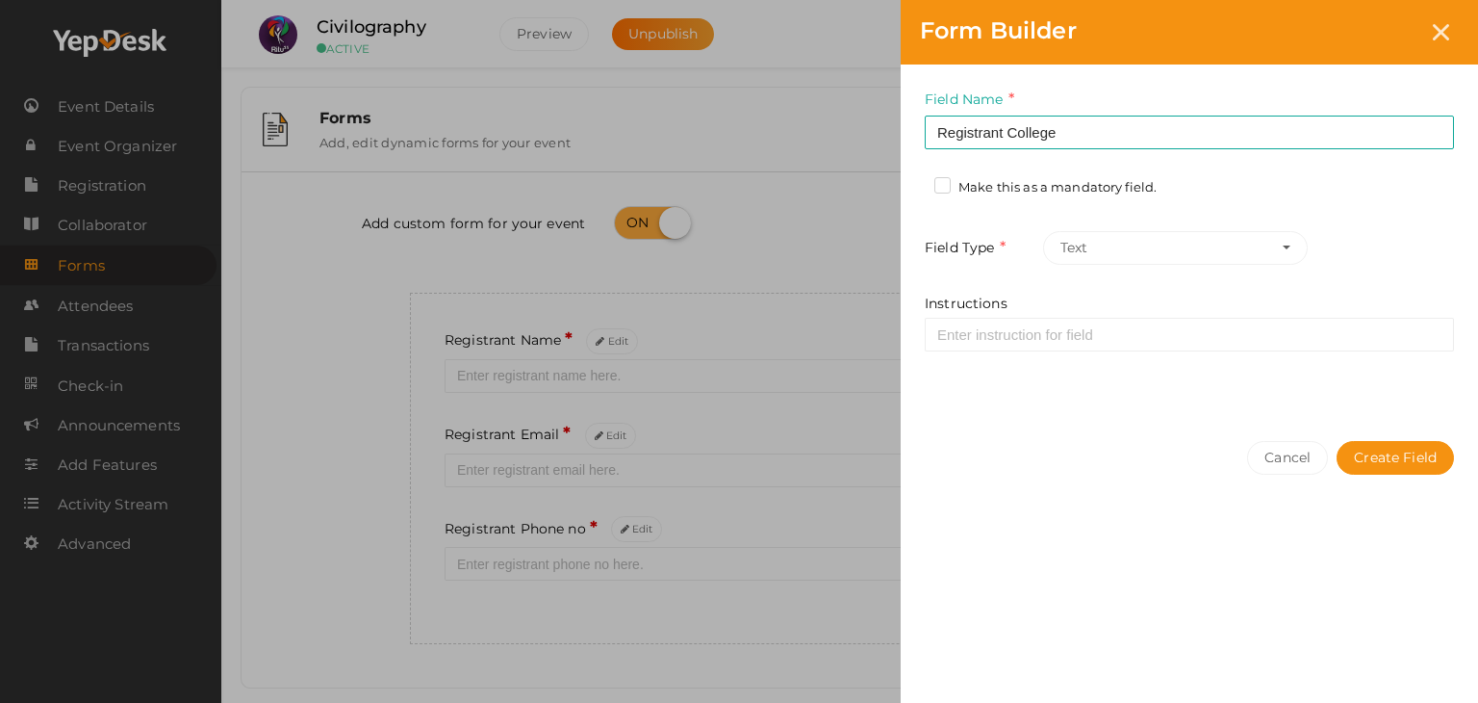
click at [1074, 188] on label "Make this as a mandatory field." at bounding box center [1045, 187] width 222 height 19
click at [915, 182] on input "Make this as a mandatory field." at bounding box center [915, 182] width 0 height 0
click at [1375, 441] on button "Create Field" at bounding box center [1395, 458] width 117 height 34
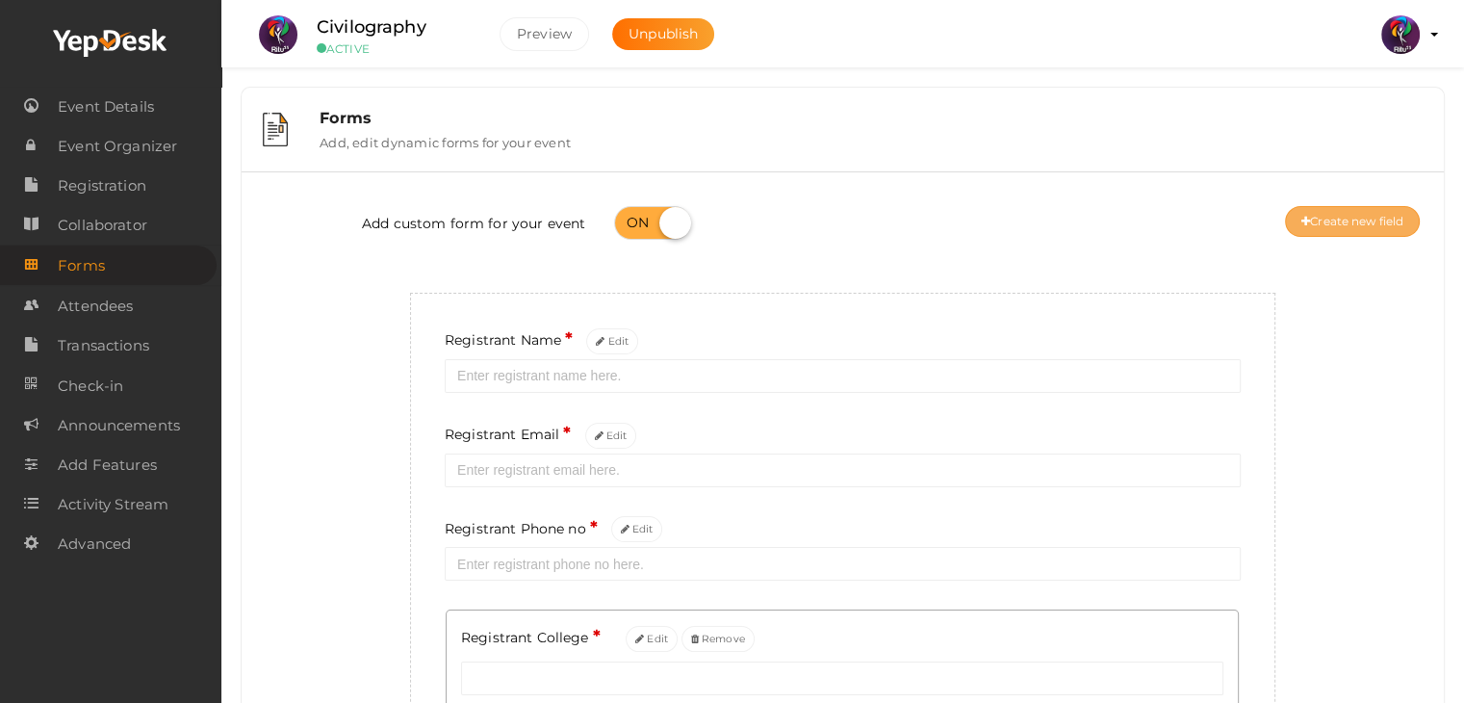
click at [1322, 206] on button "Create new field" at bounding box center [1352, 221] width 135 height 31
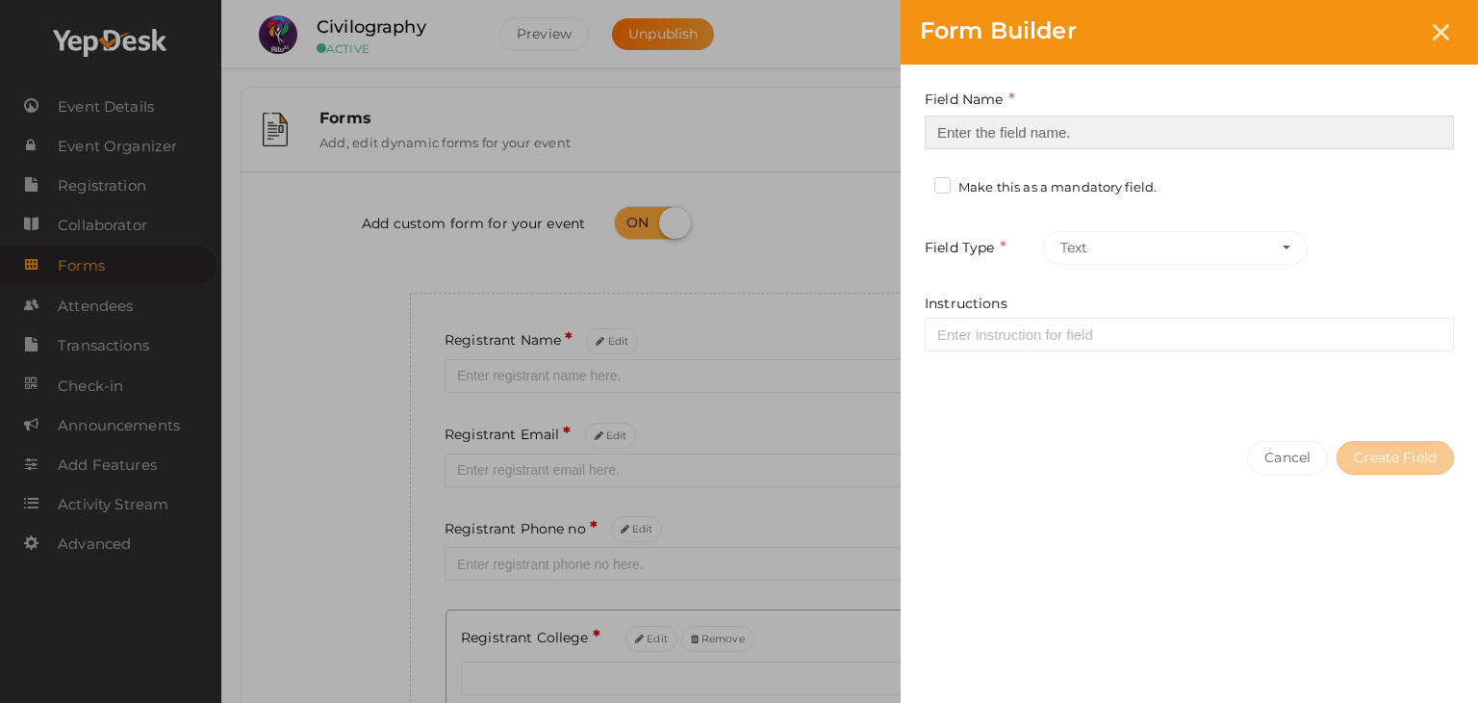
click at [1145, 144] on input at bounding box center [1189, 132] width 529 height 34
type input "Refferal ID"
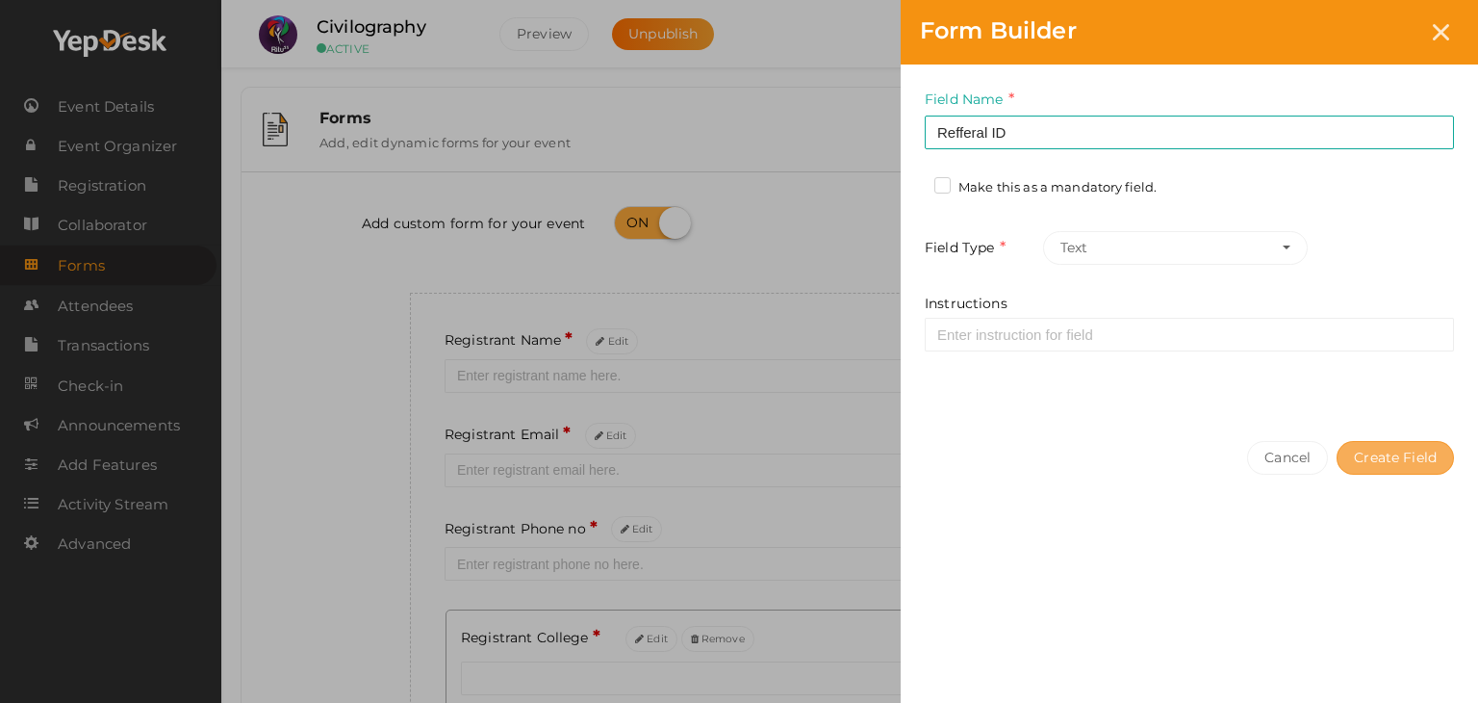
click at [1435, 455] on button "Create Field" at bounding box center [1395, 458] width 117 height 34
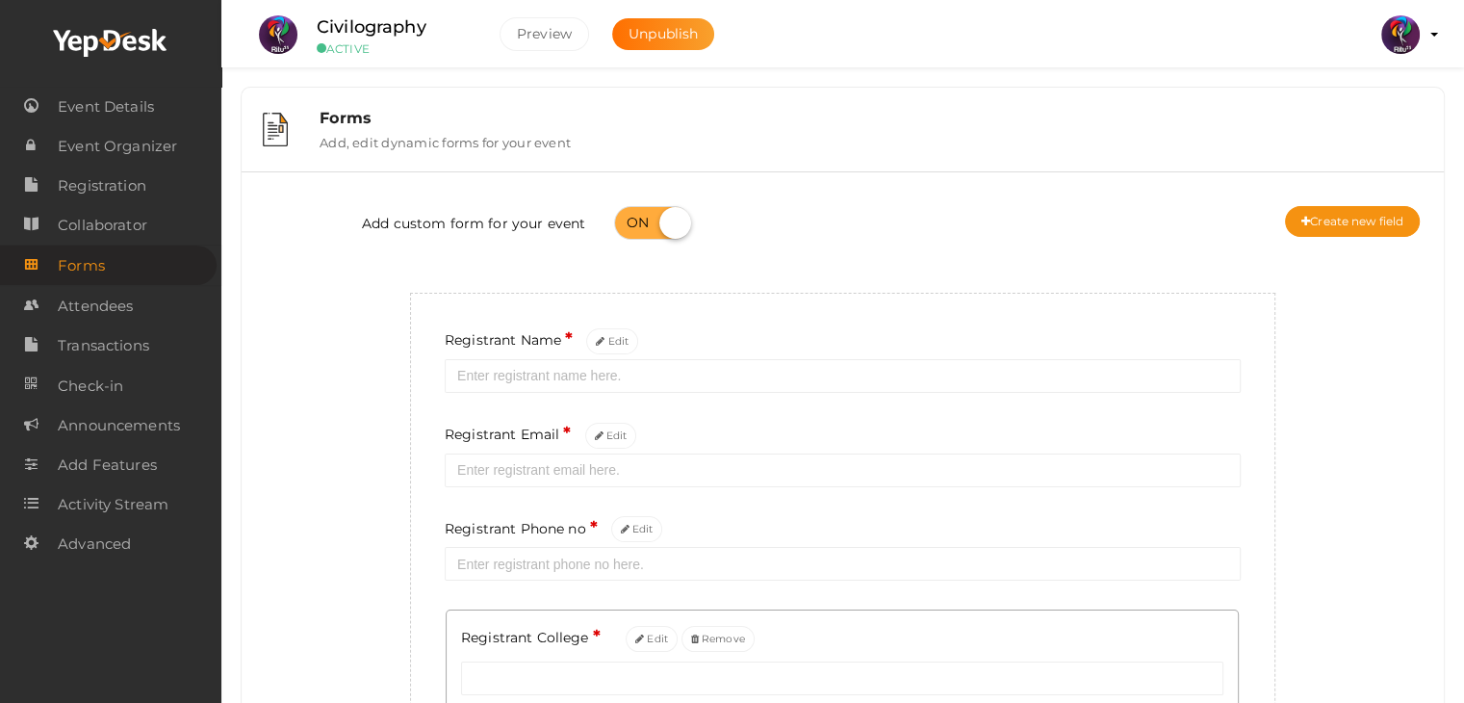
scroll to position [304, 0]
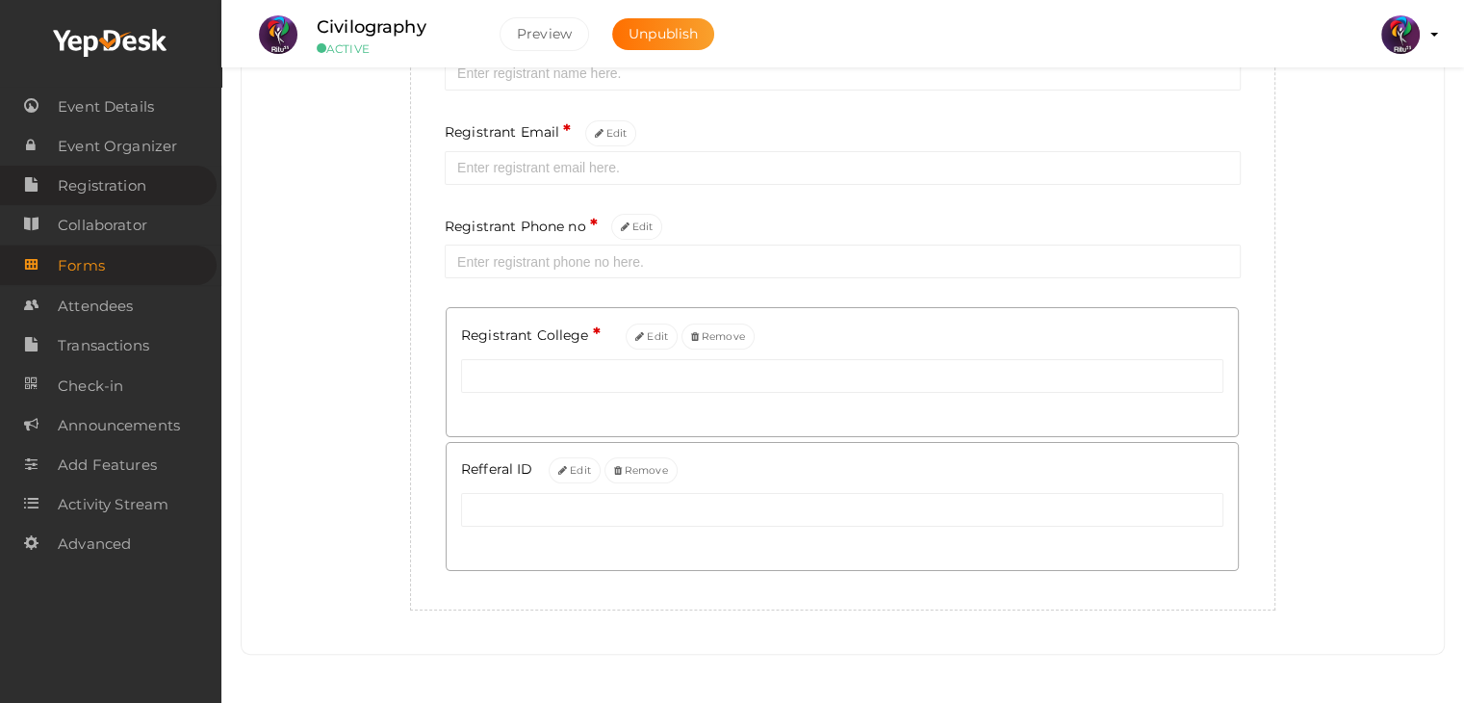
click at [145, 178] on span "Registration" at bounding box center [102, 185] width 89 height 38
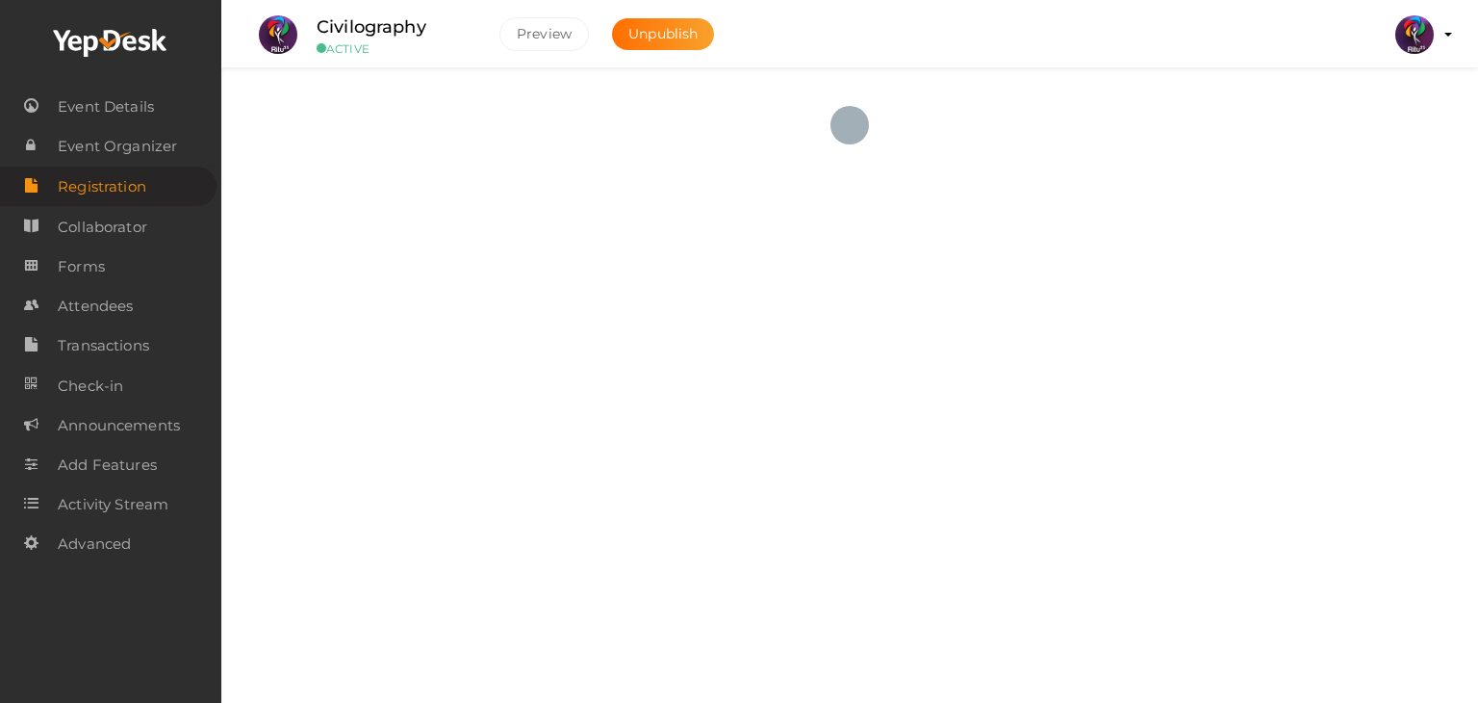
checkbox input "true"
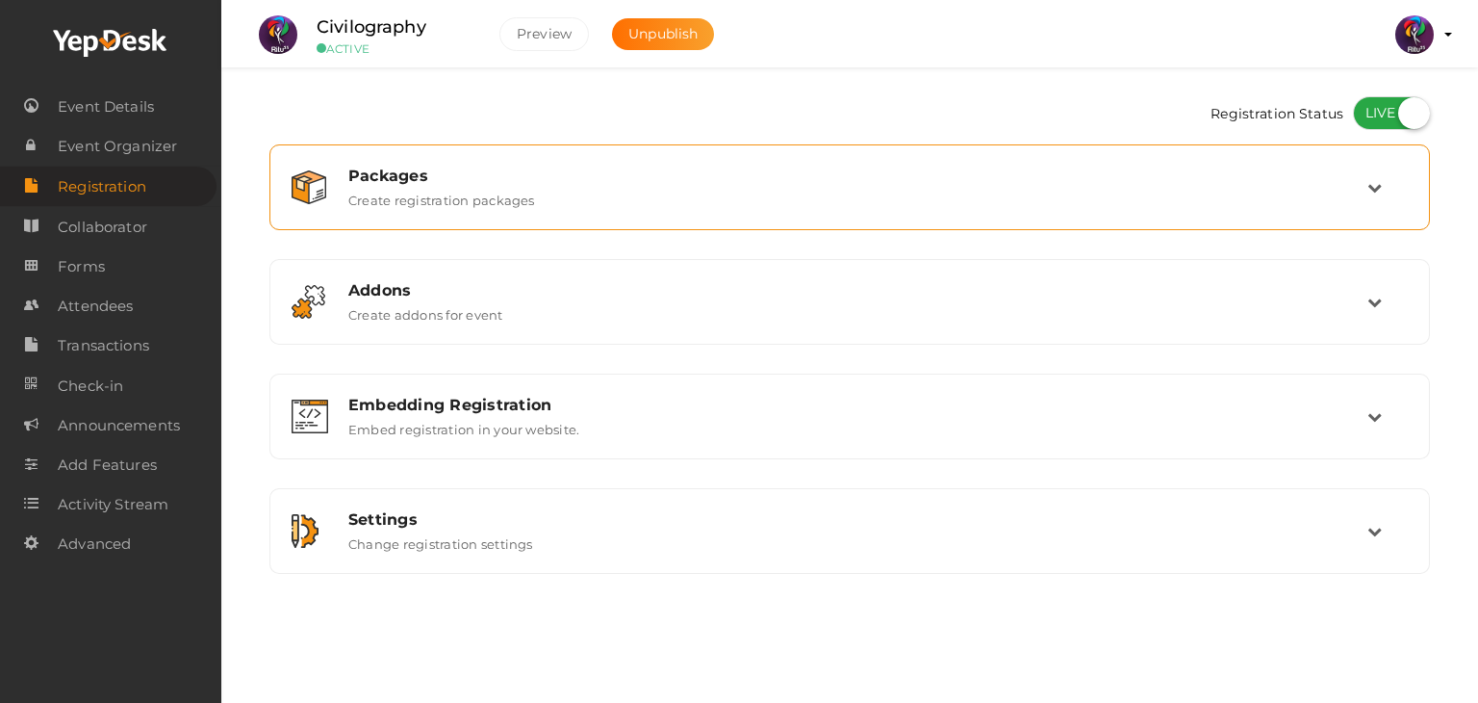
click at [473, 156] on div "Packages Create registration packages" at bounding box center [849, 187] width 1139 height 64
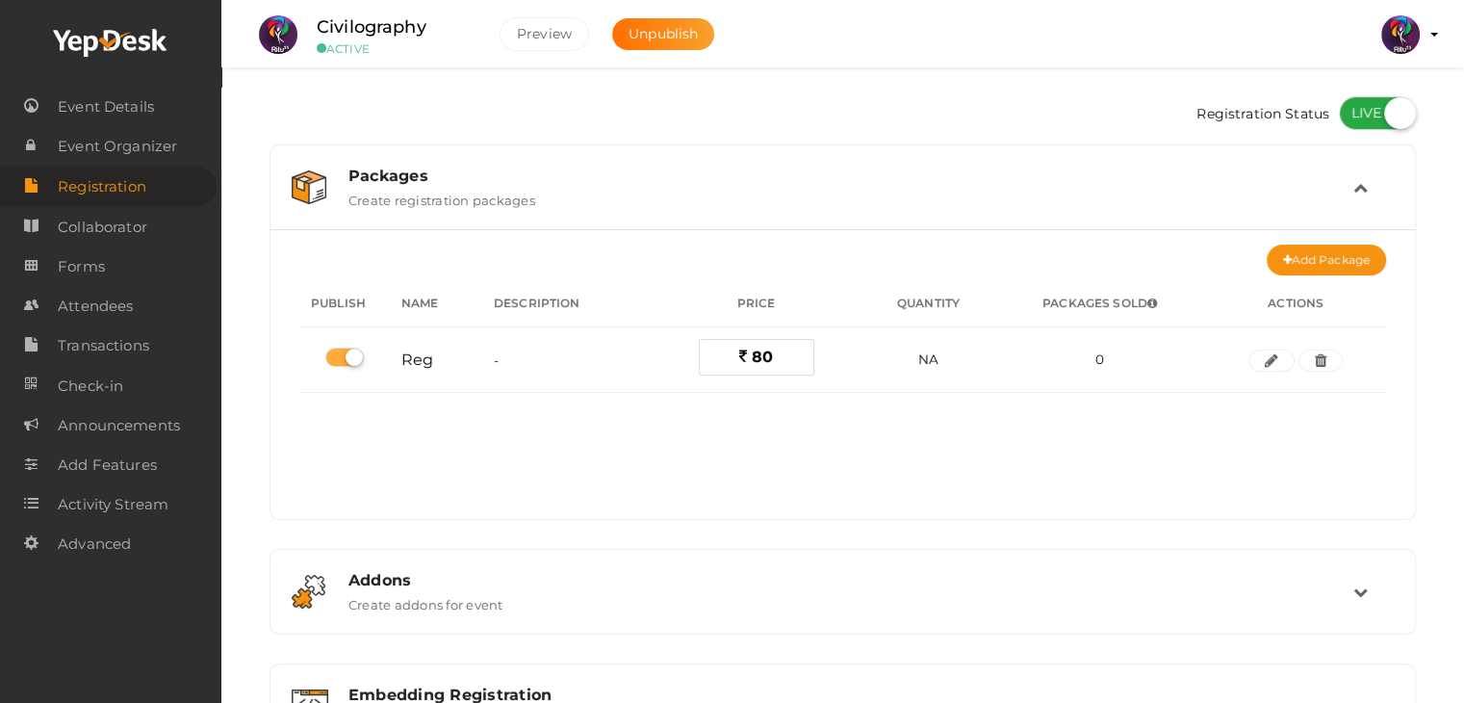
click at [473, 156] on div "Packages Create registration packages" at bounding box center [842, 187] width 1125 height 64
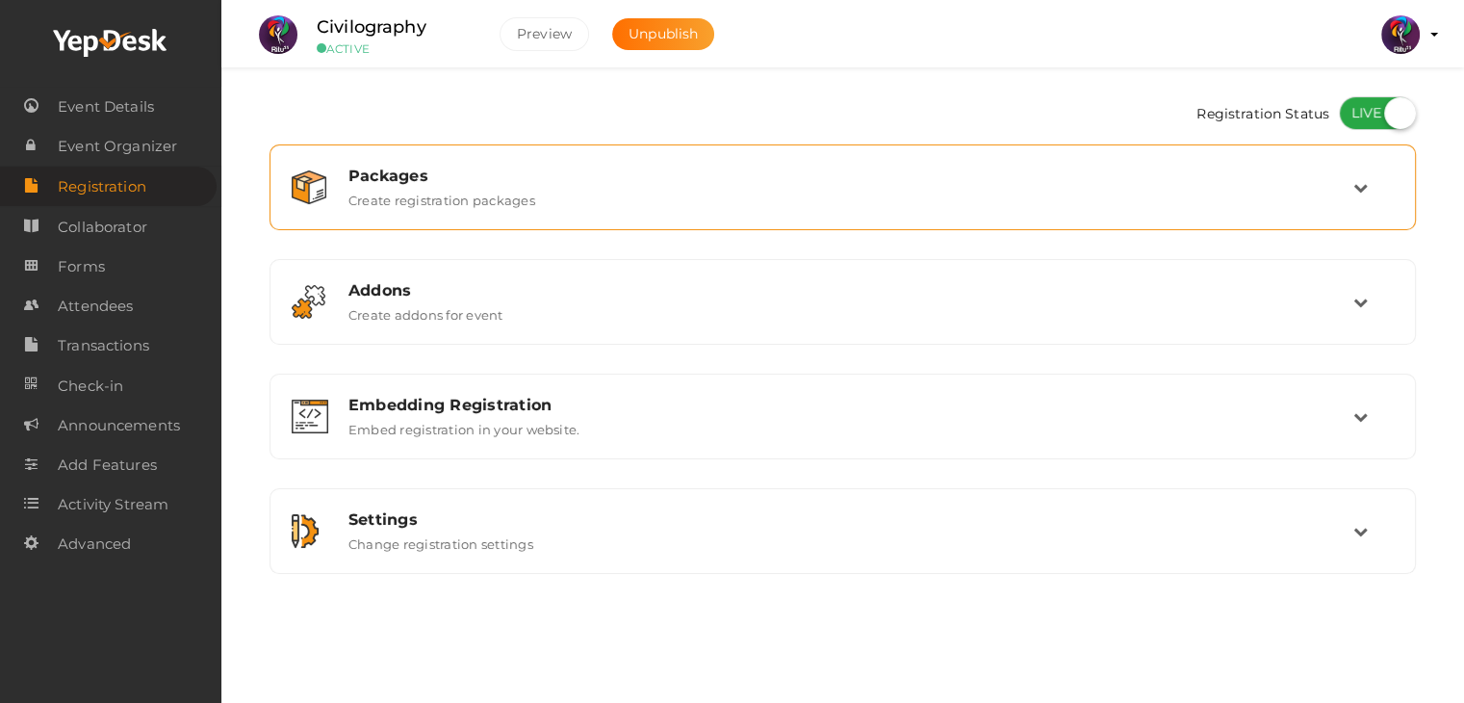
click at [473, 156] on div "Packages Create registration packages" at bounding box center [842, 187] width 1125 height 64
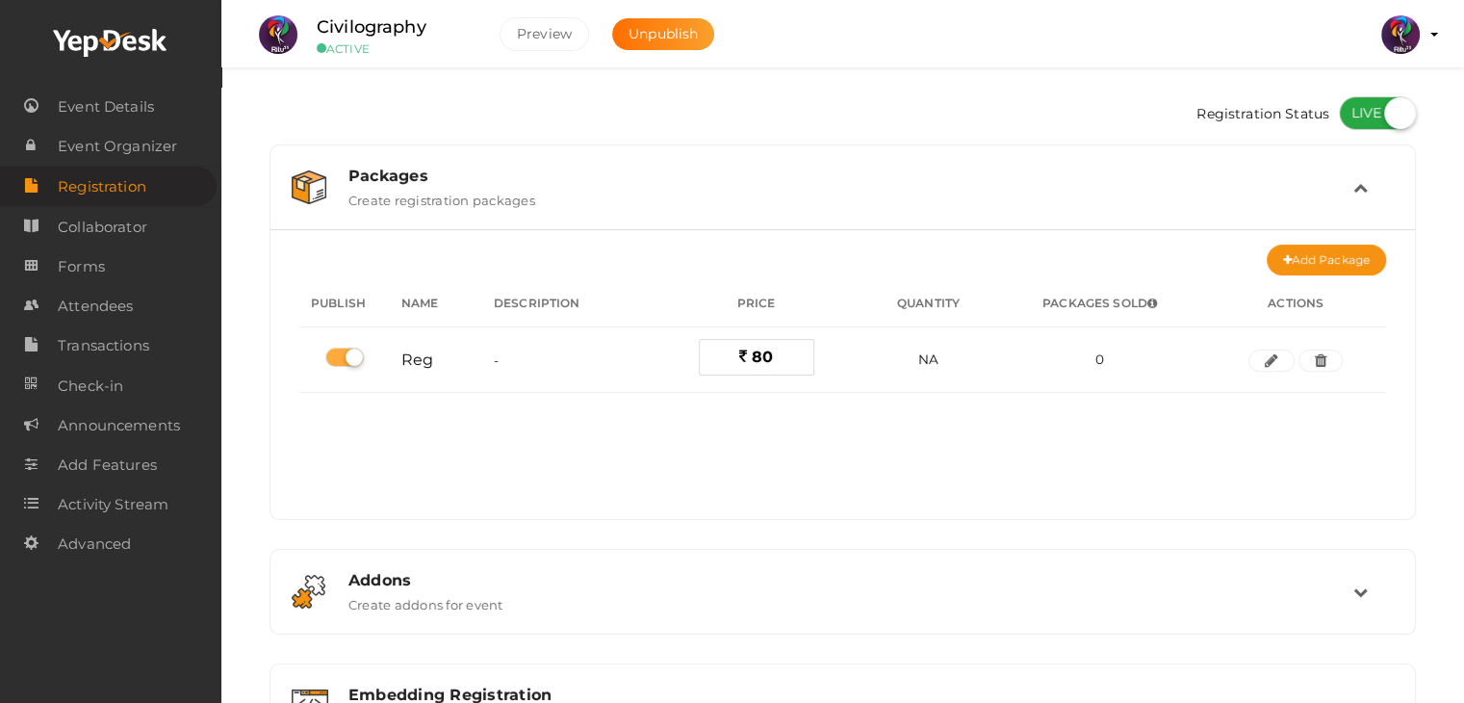
click at [473, 156] on div "Packages Create registration packages" at bounding box center [842, 187] width 1125 height 64
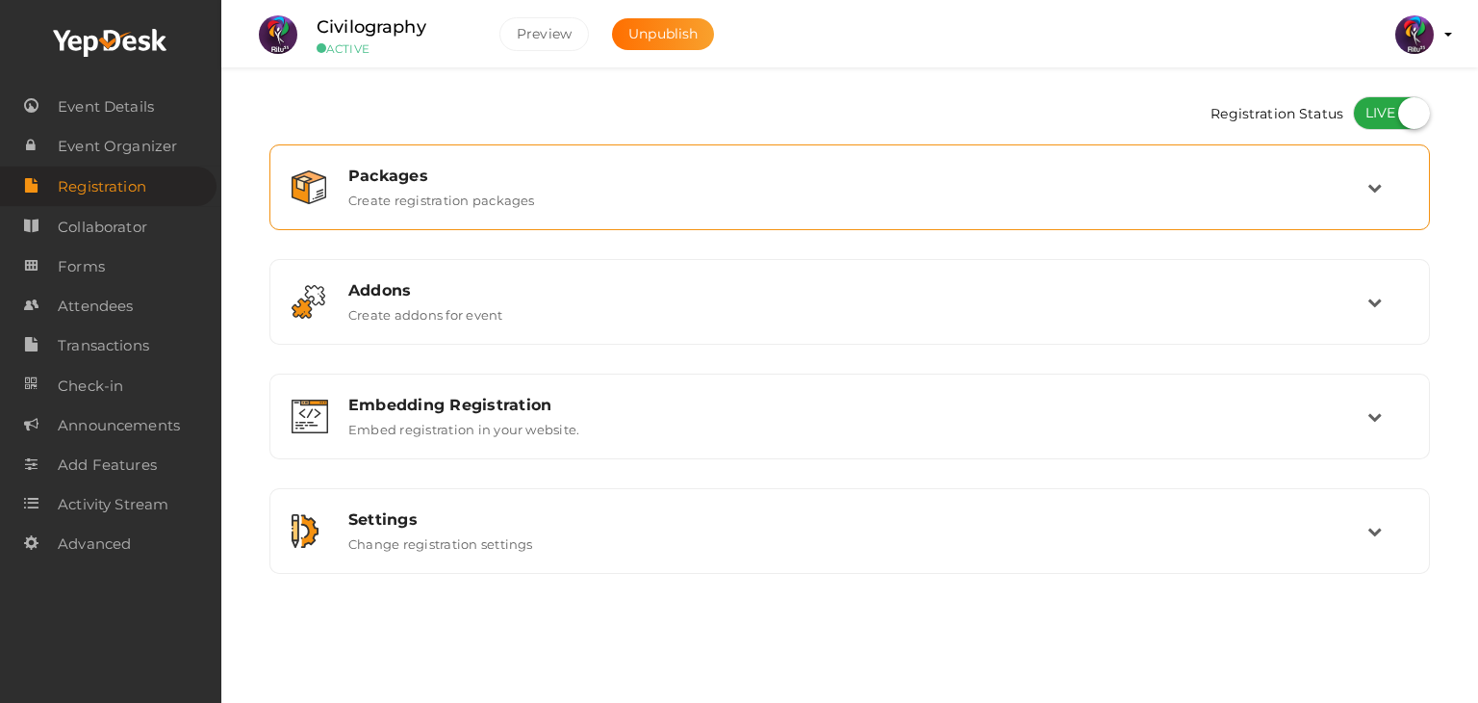
click at [762, 162] on div "Packages Create registration packages" at bounding box center [849, 187] width 1139 height 64
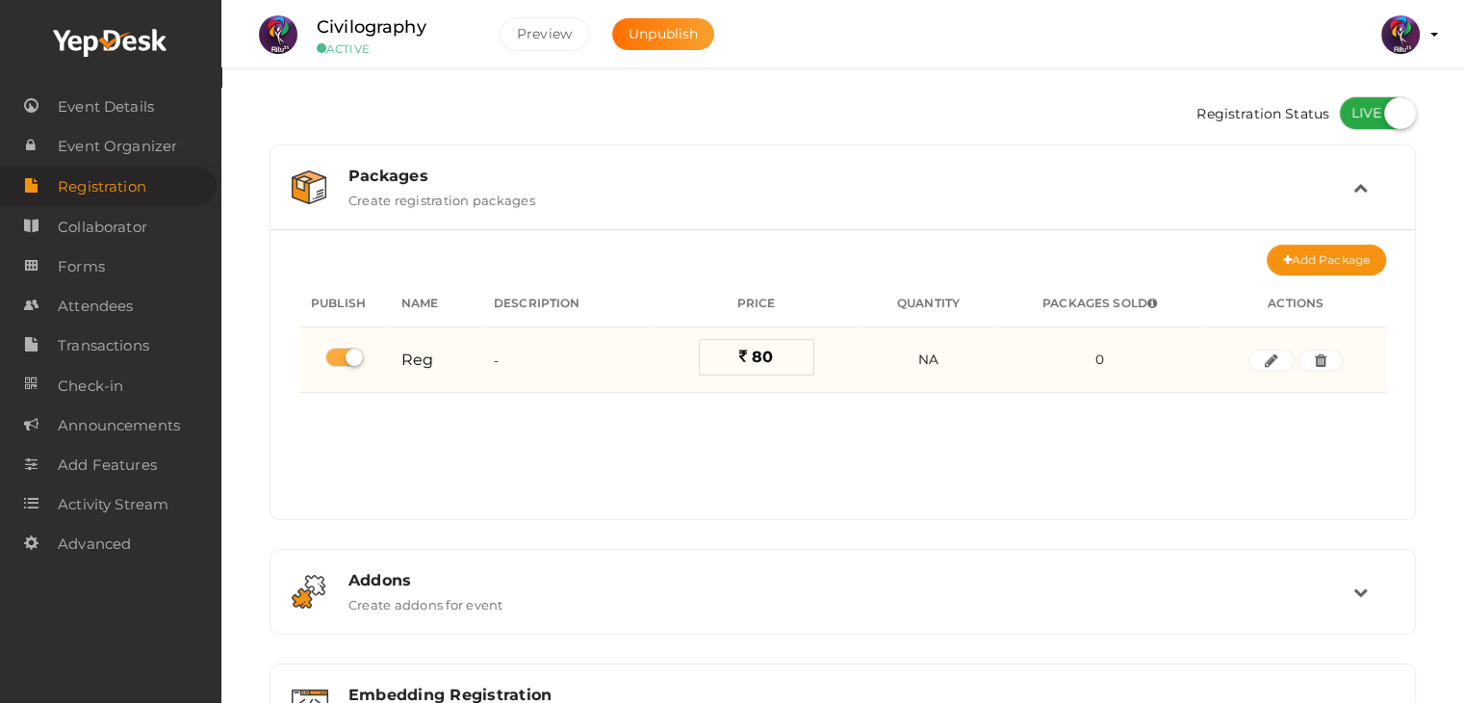
click at [1278, 375] on td "Edit" at bounding box center [1295, 359] width 181 height 65
click at [1278, 368] on button "button" at bounding box center [1271, 360] width 46 height 23
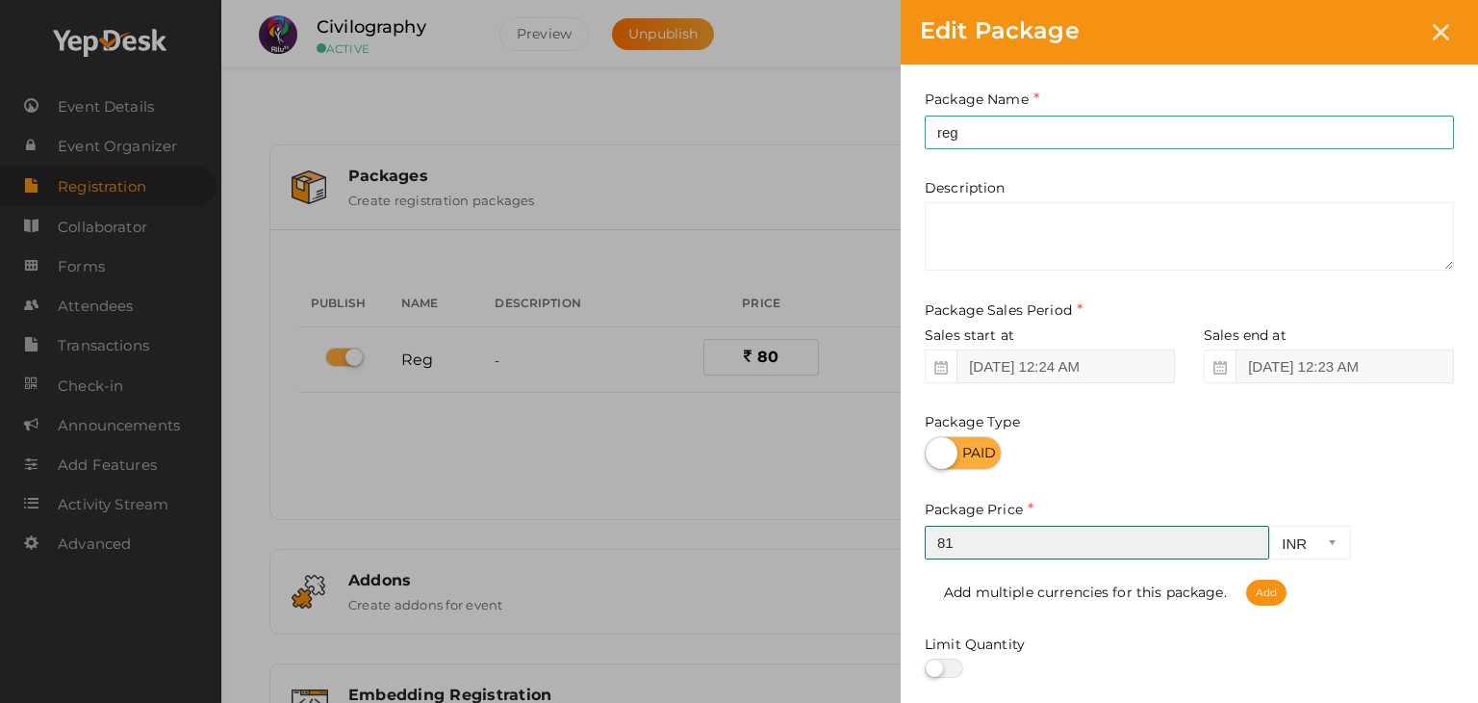
click at [1256, 540] on input "81" at bounding box center [1097, 542] width 345 height 34
type input "80"
click at [1250, 548] on input "80" at bounding box center [1097, 542] width 345 height 34
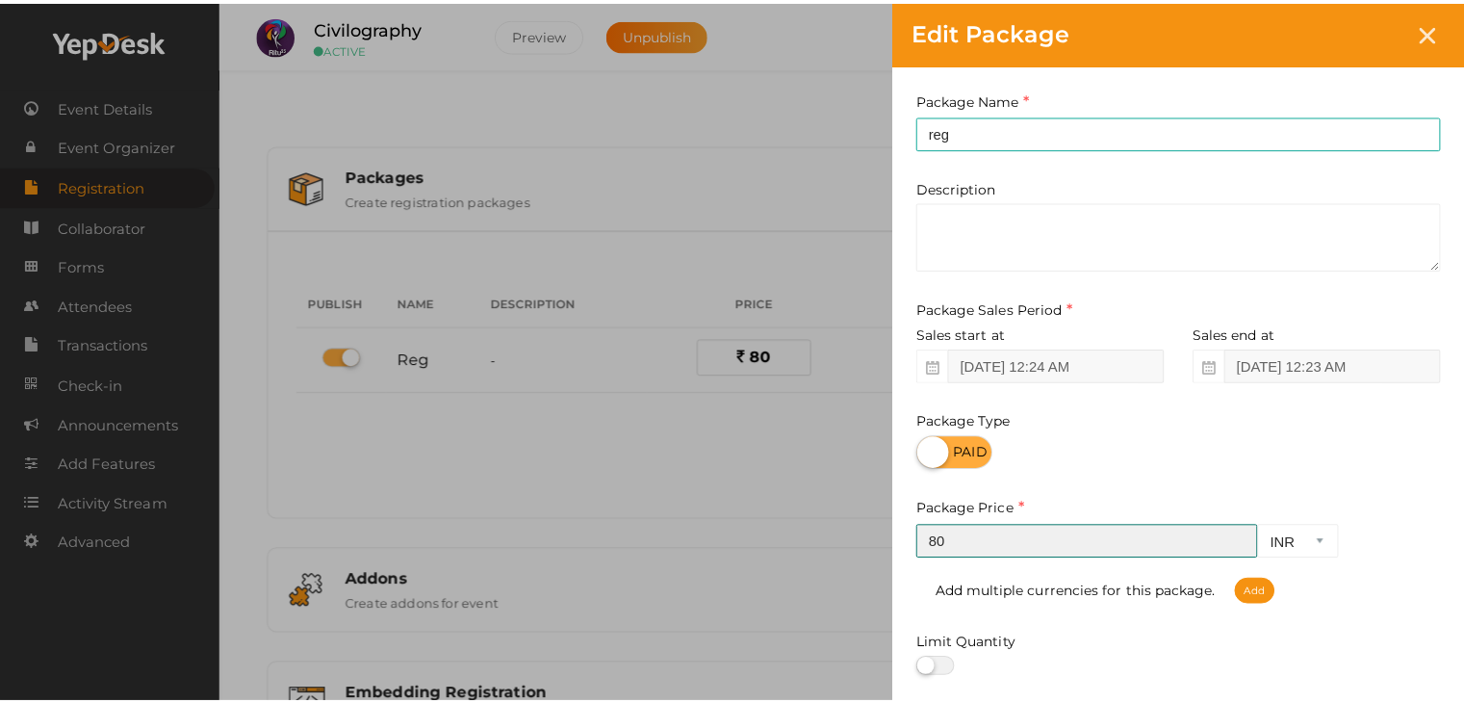
scroll to position [239, 0]
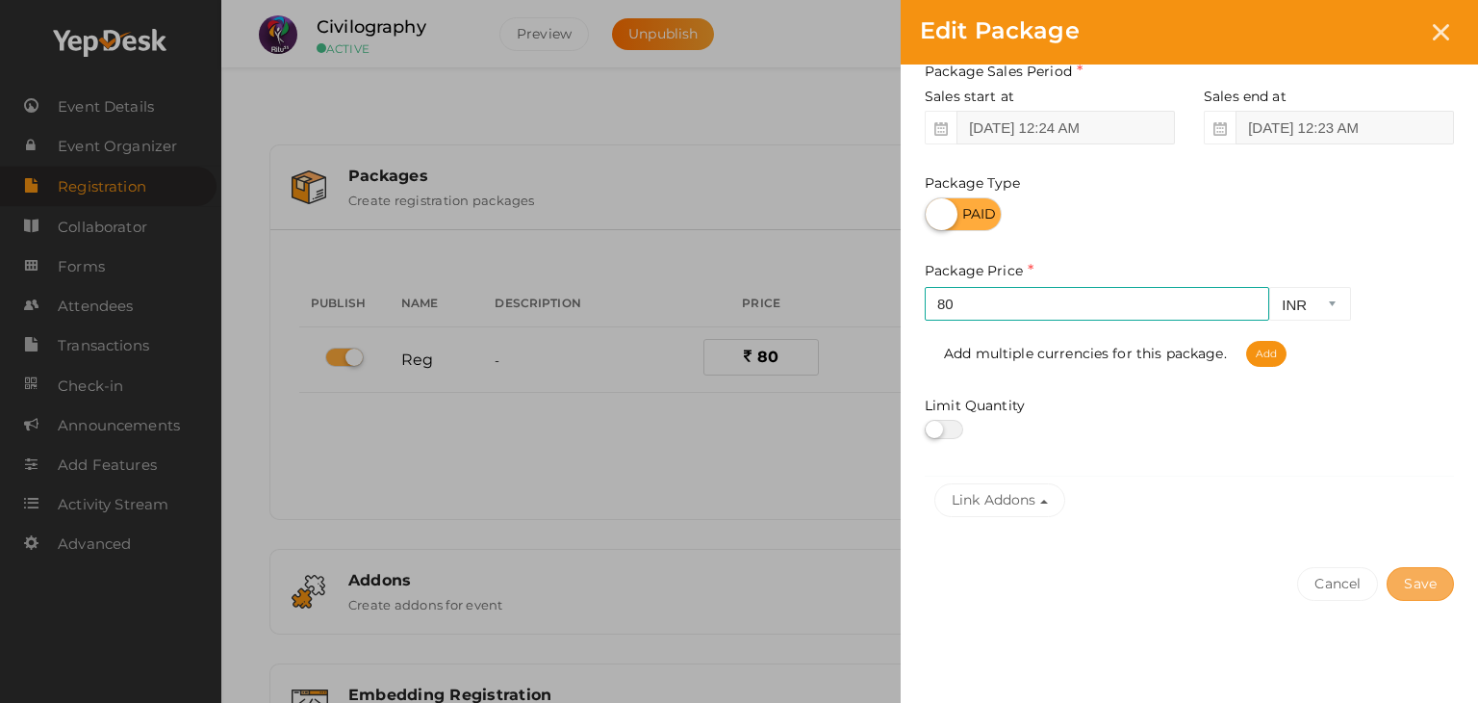
click at [1405, 574] on button "Save" at bounding box center [1420, 584] width 67 height 34
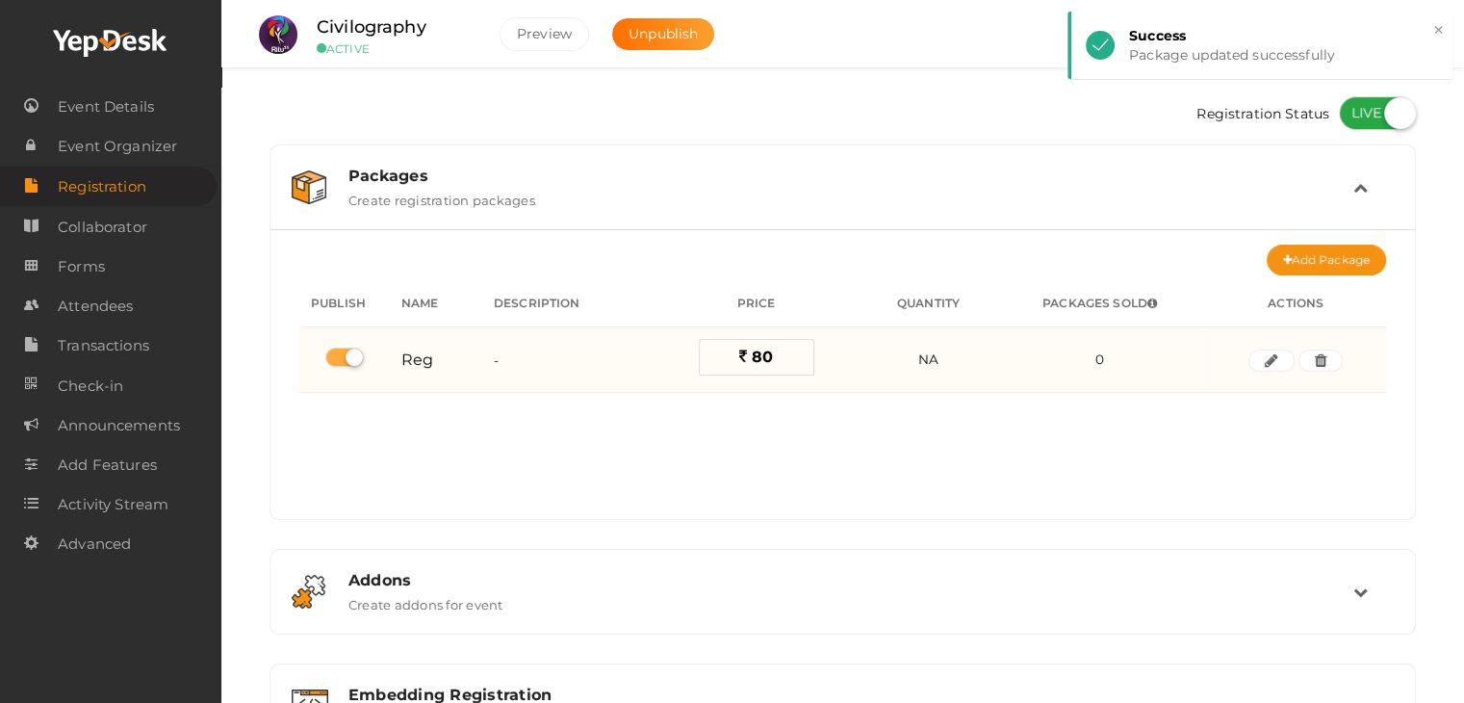
scroll to position [256, 0]
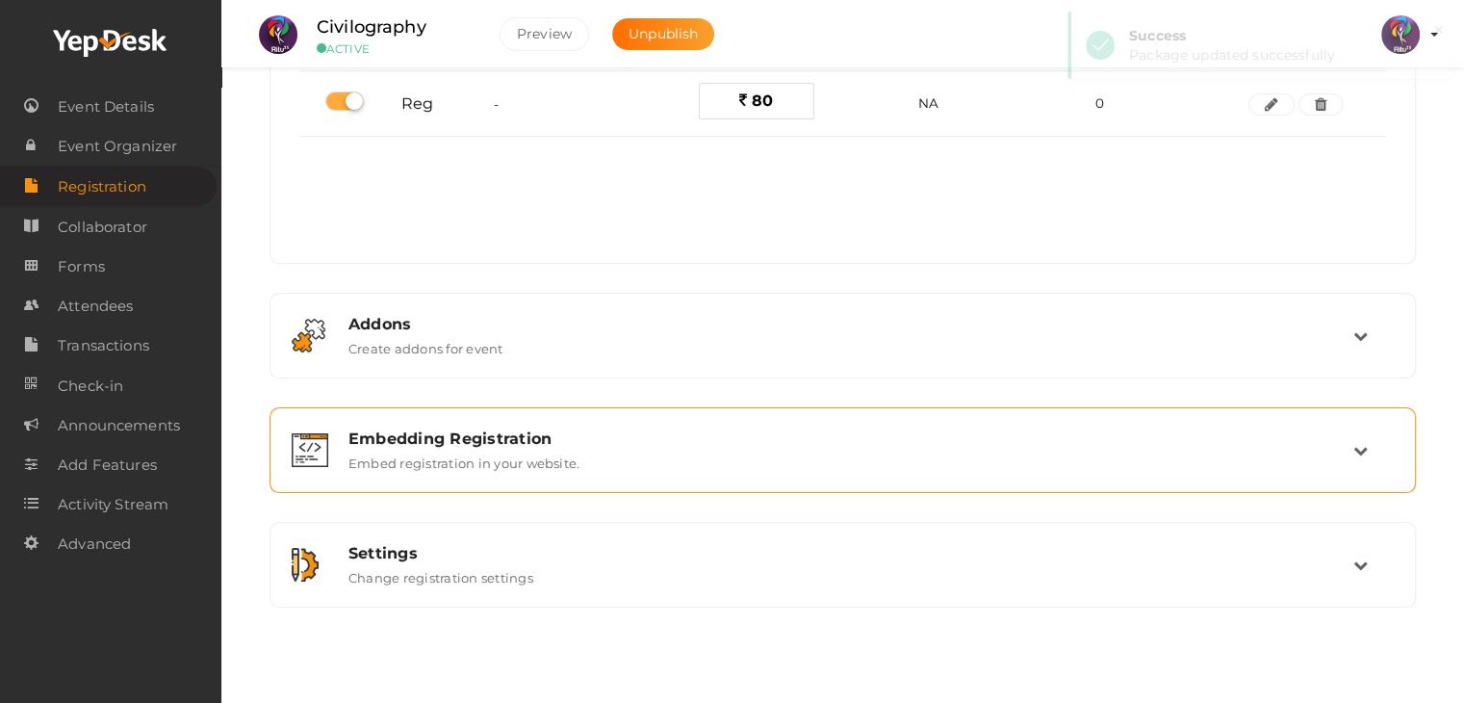
click at [475, 429] on div "Embedding Registration" at bounding box center [850, 438] width 1005 height 18
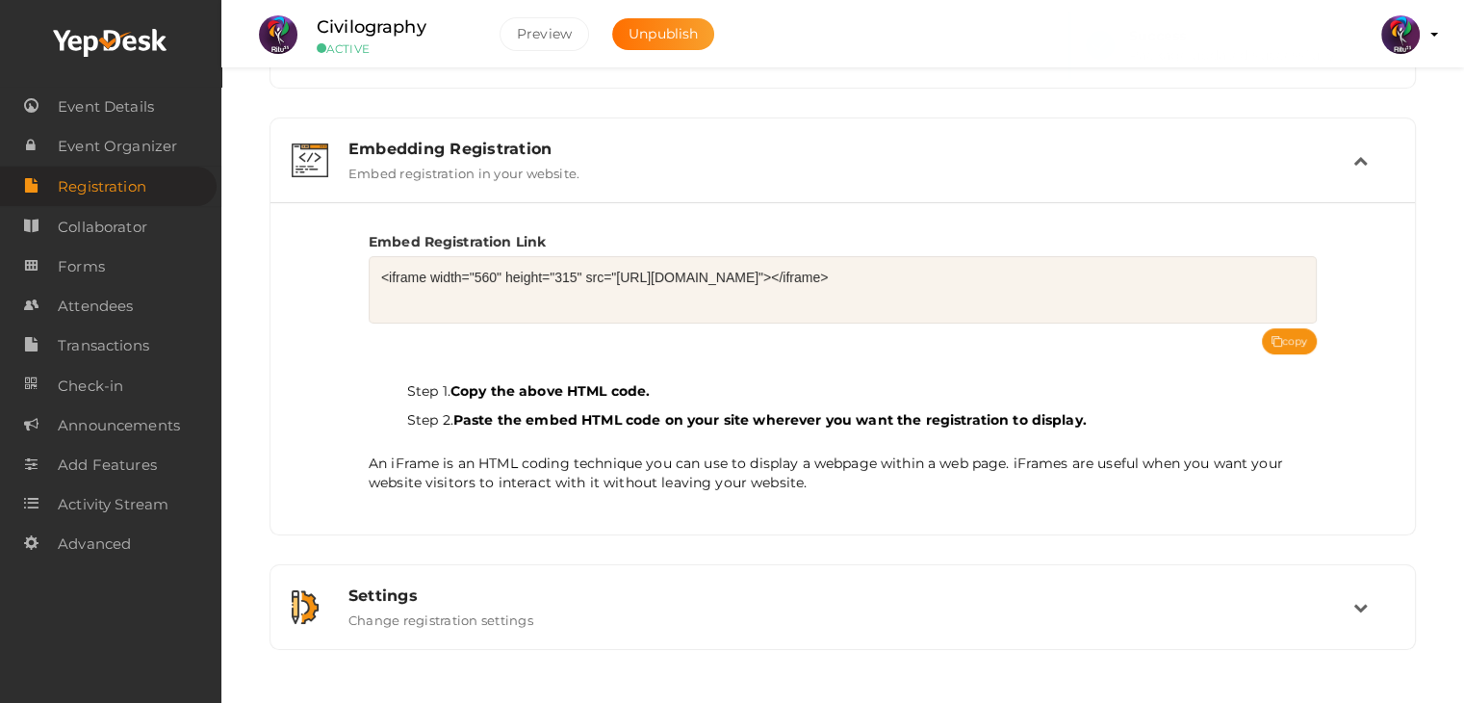
scroll to position [299, 0]
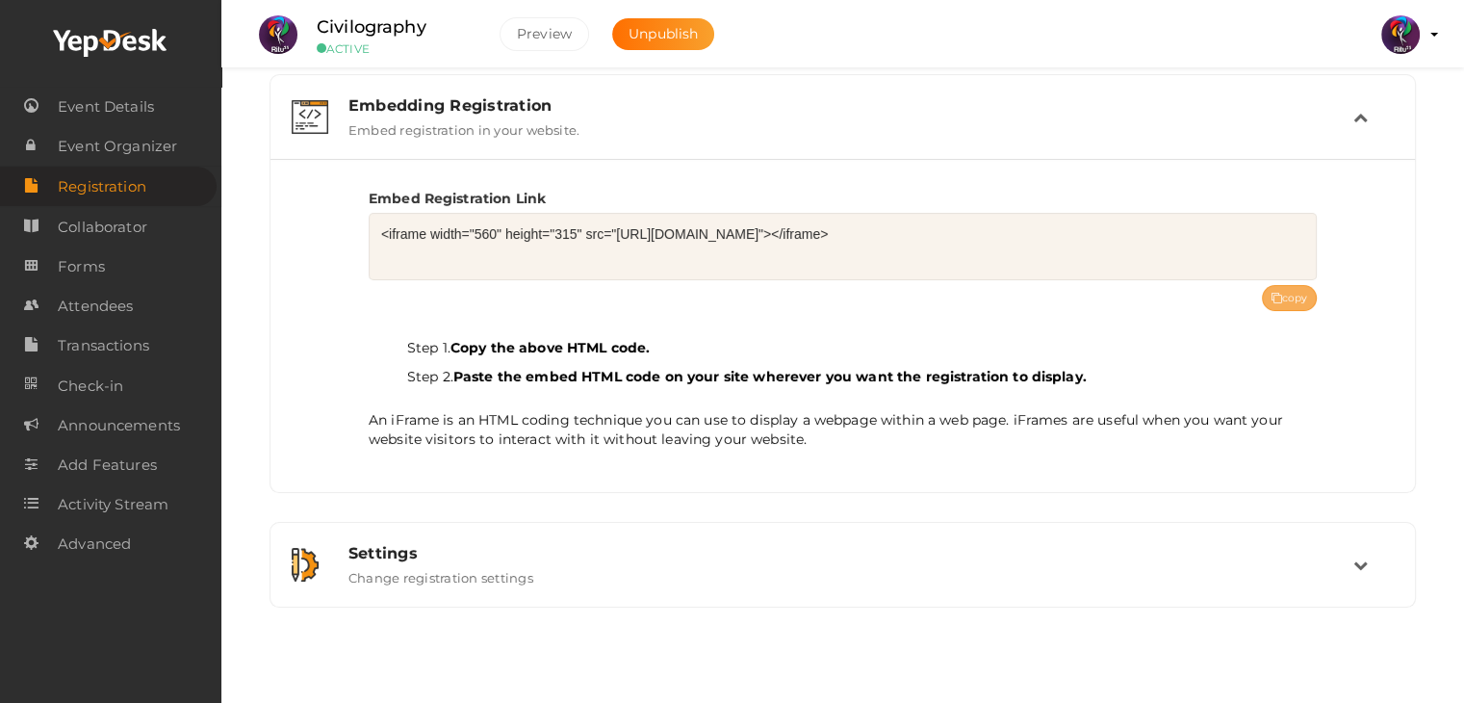
click at [1275, 294] on icon at bounding box center [1276, 299] width 11 height 11
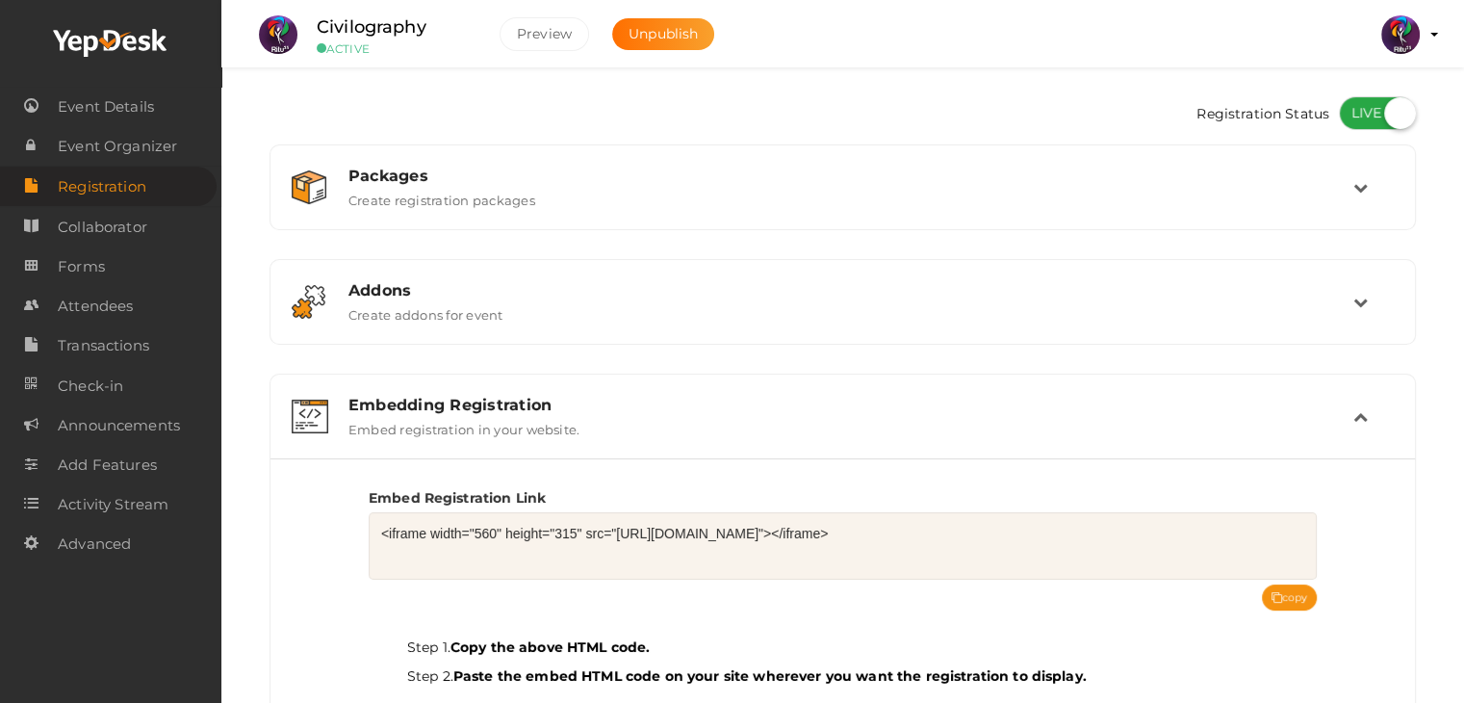
click at [1383, 404] on td at bounding box center [1373, 416] width 40 height 41
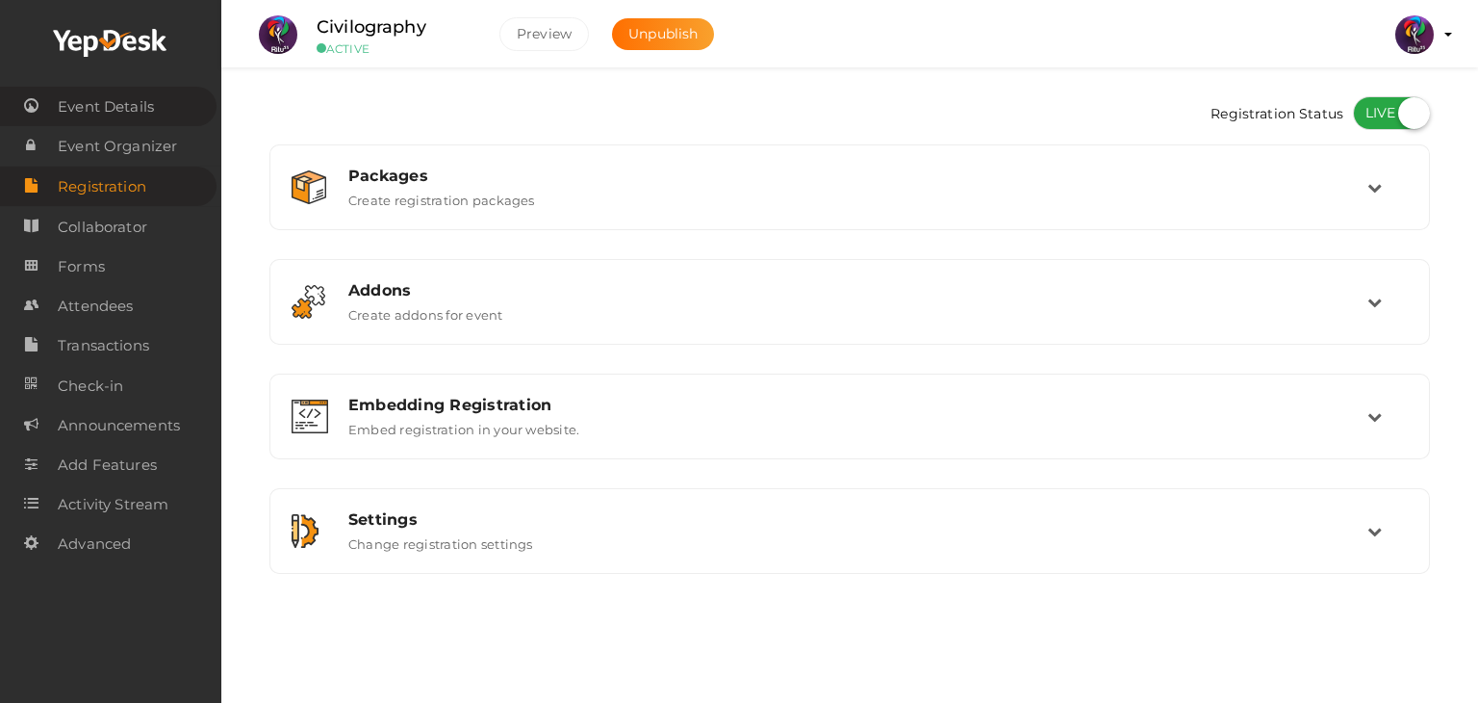
click at [157, 108] on link "Event Details" at bounding box center [108, 106] width 217 height 39
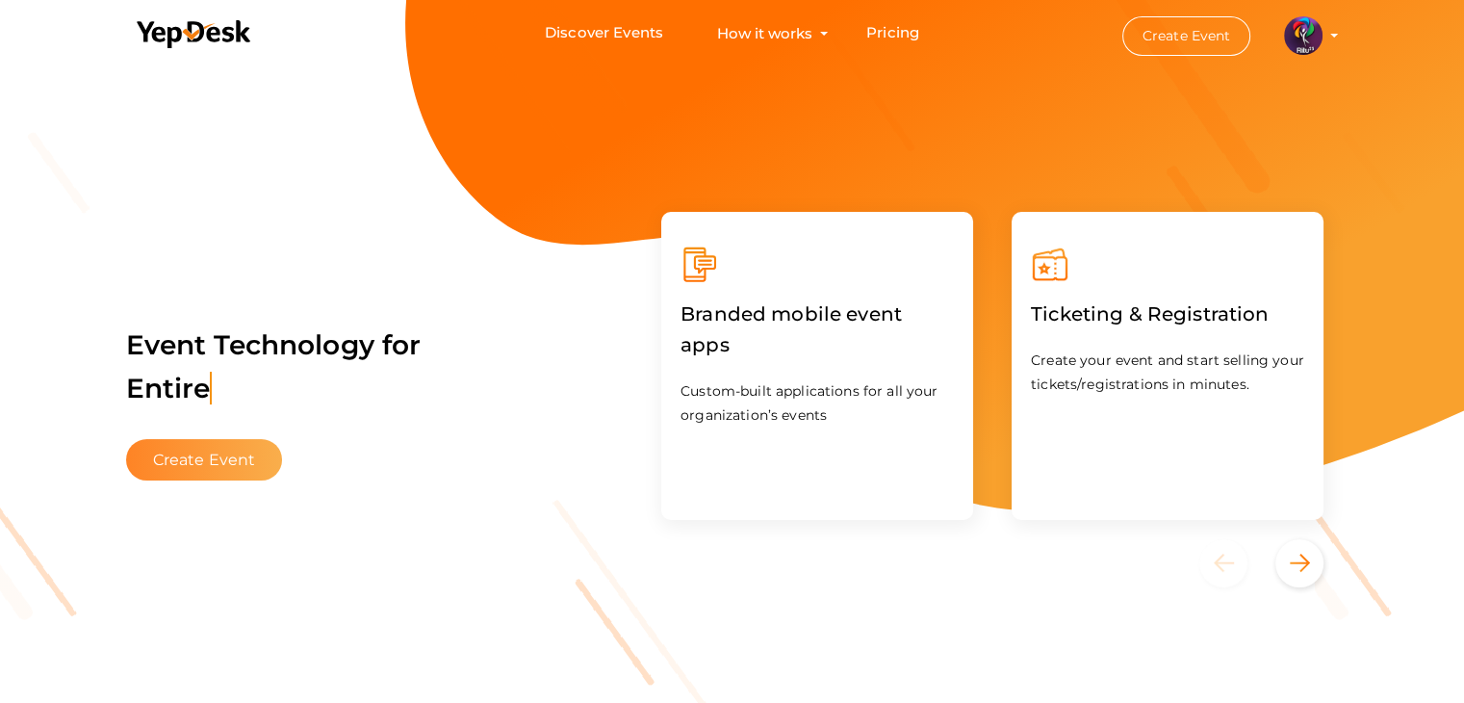
click at [230, 447] on button "Create Event" at bounding box center [204, 459] width 157 height 41
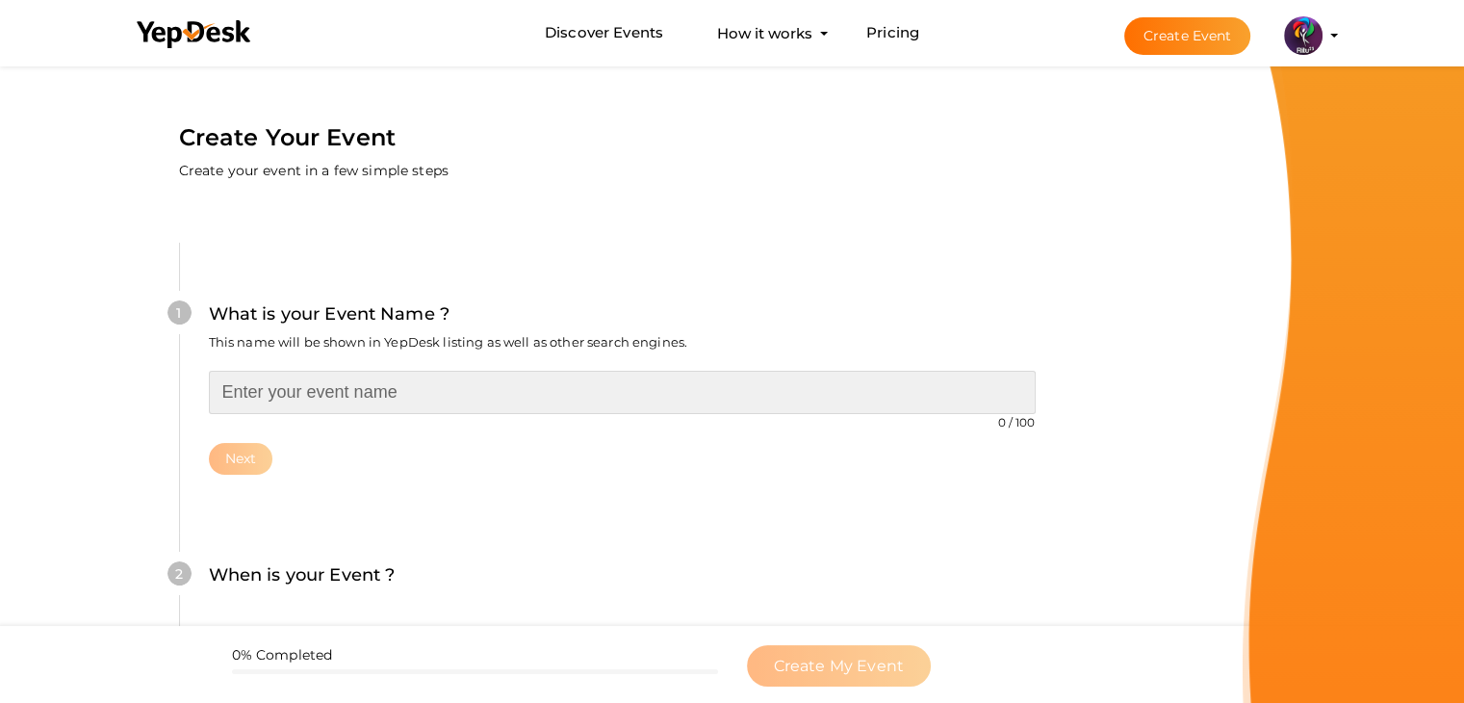
click at [371, 393] on input "text" at bounding box center [622, 392] width 827 height 43
type input "Hues of RITU"
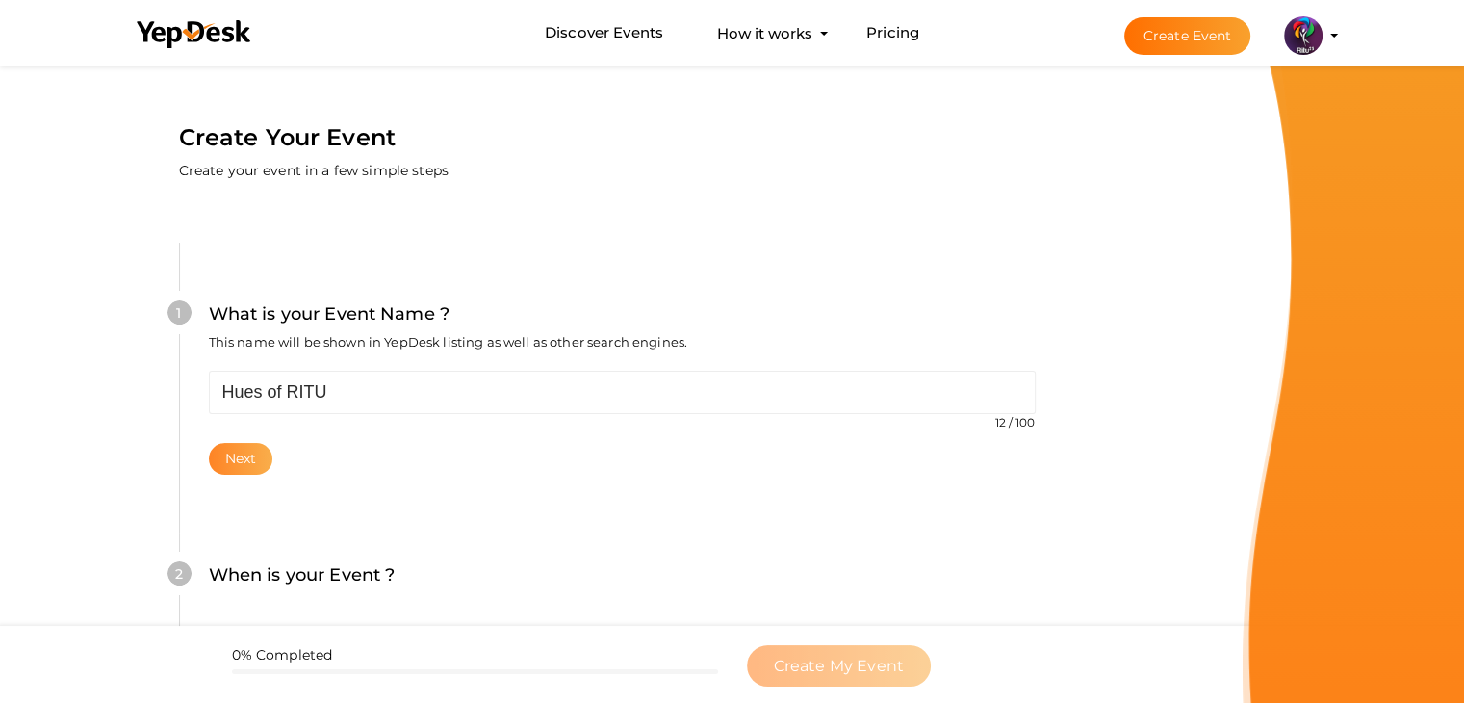
click at [251, 444] on button "Next" at bounding box center [241, 459] width 64 height 32
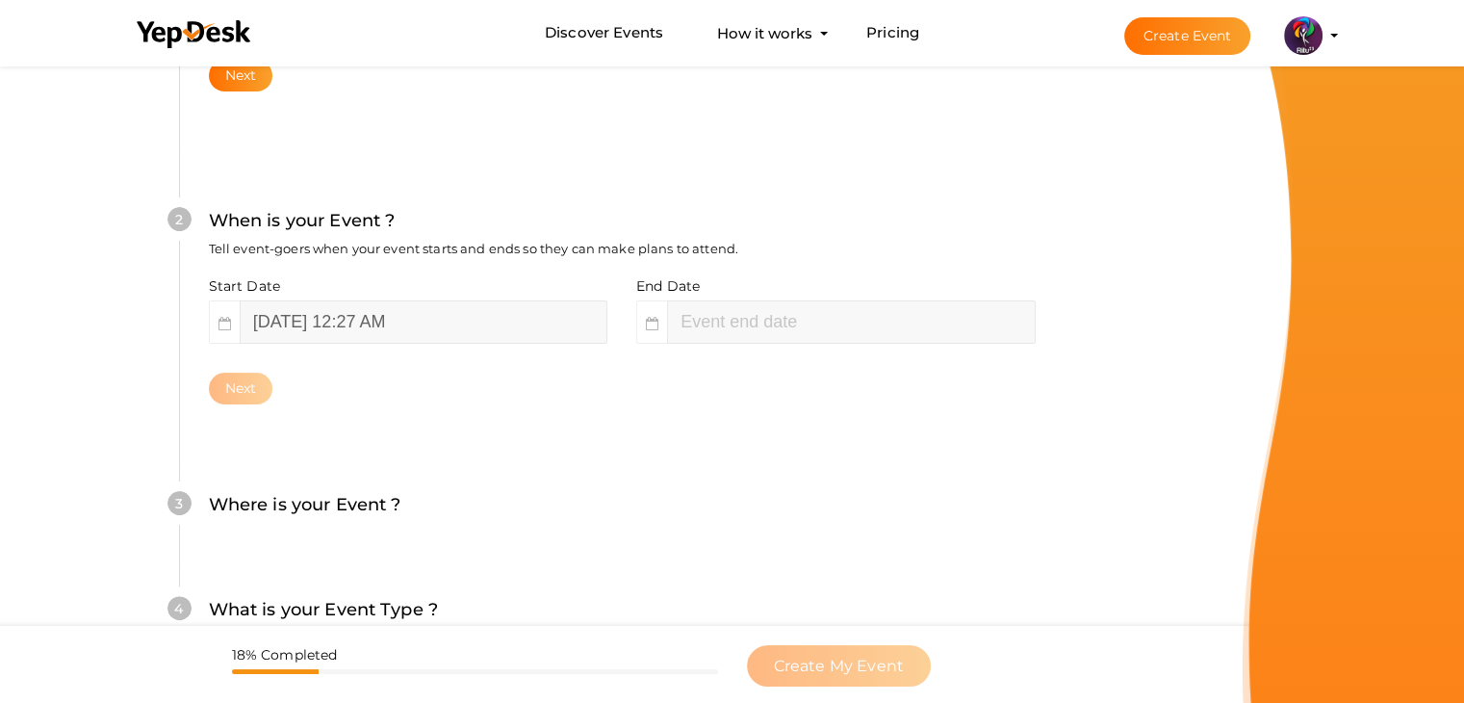
scroll to position [396, 0]
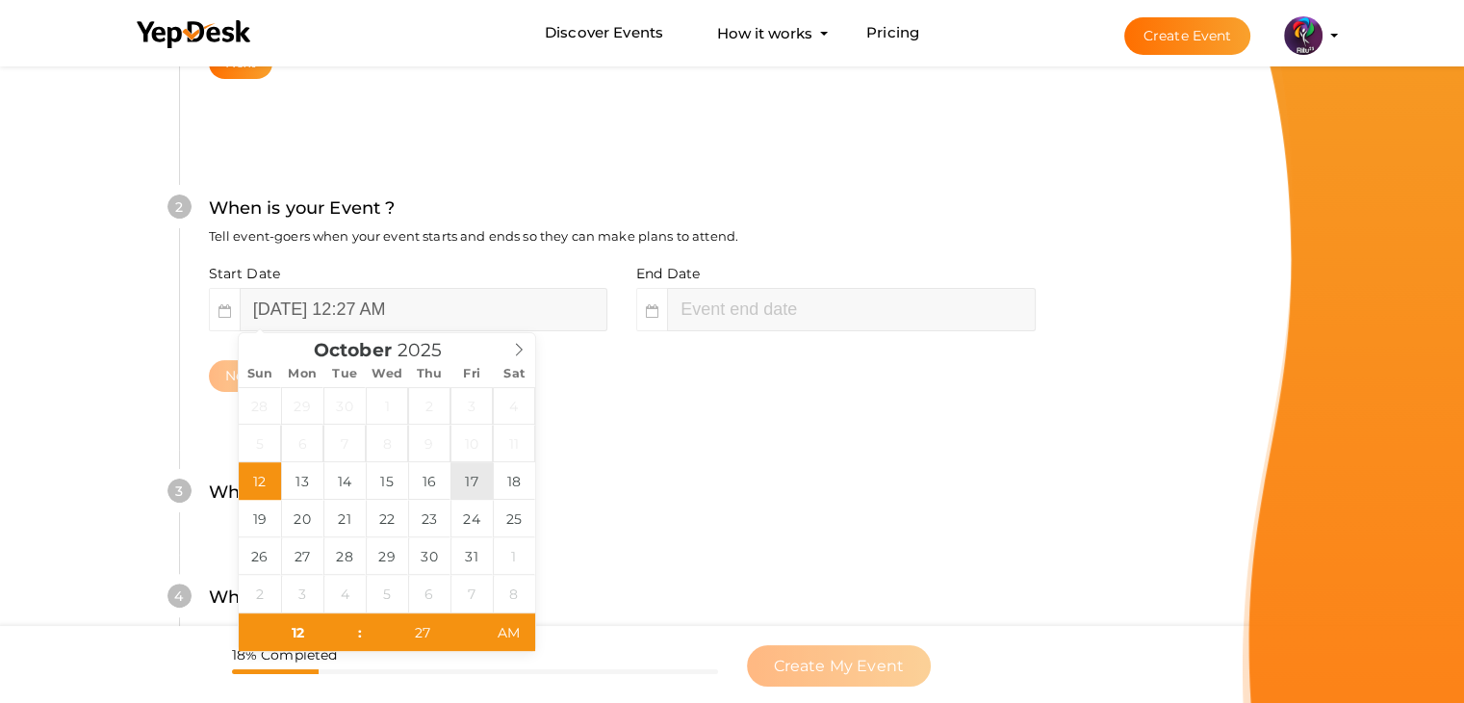
type input "[DATE] 12:27 AM"
type input "02"
type input "27"
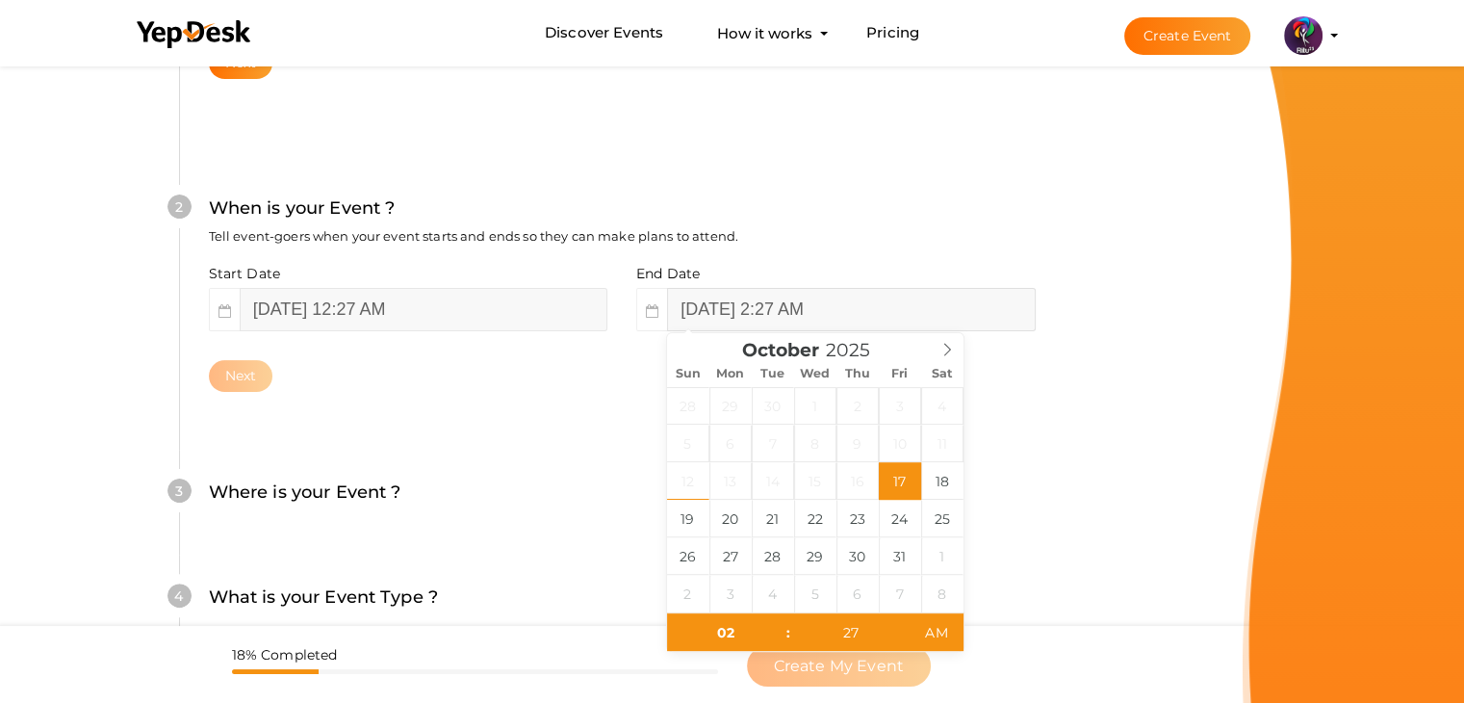
click at [766, 307] on input "[DATE] 2:27 AM" at bounding box center [851, 309] width 368 height 43
type input "[DATE] 2:27 AM"
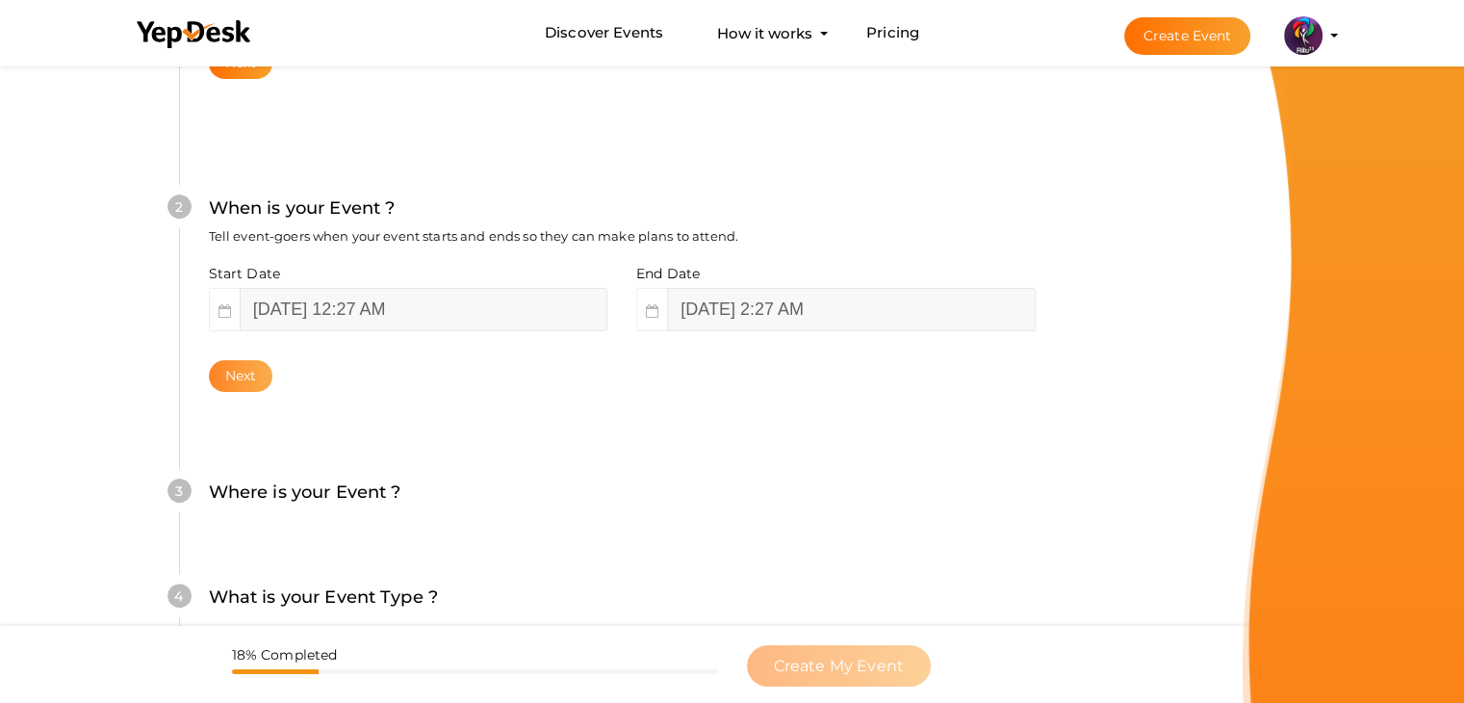
click at [261, 379] on button "Next" at bounding box center [241, 376] width 64 height 32
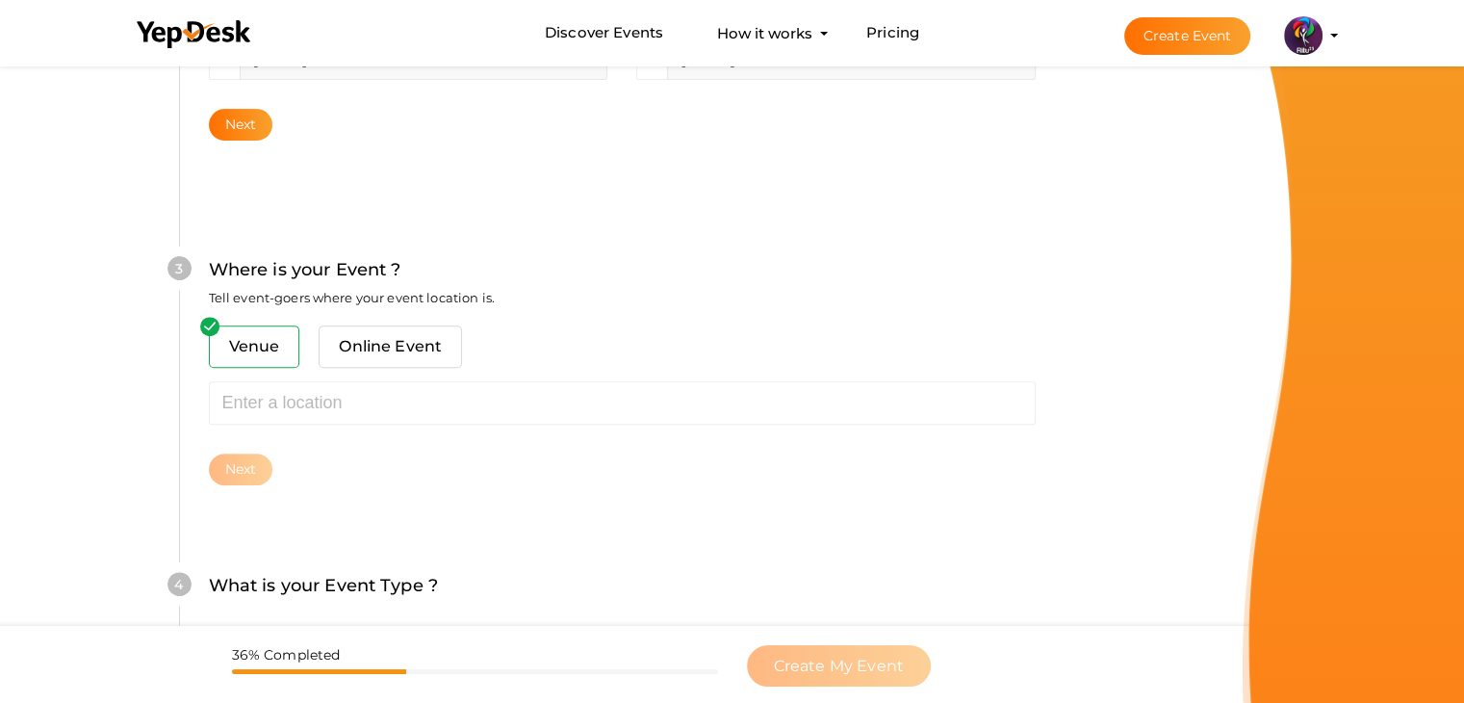
scroll to position [708, 0]
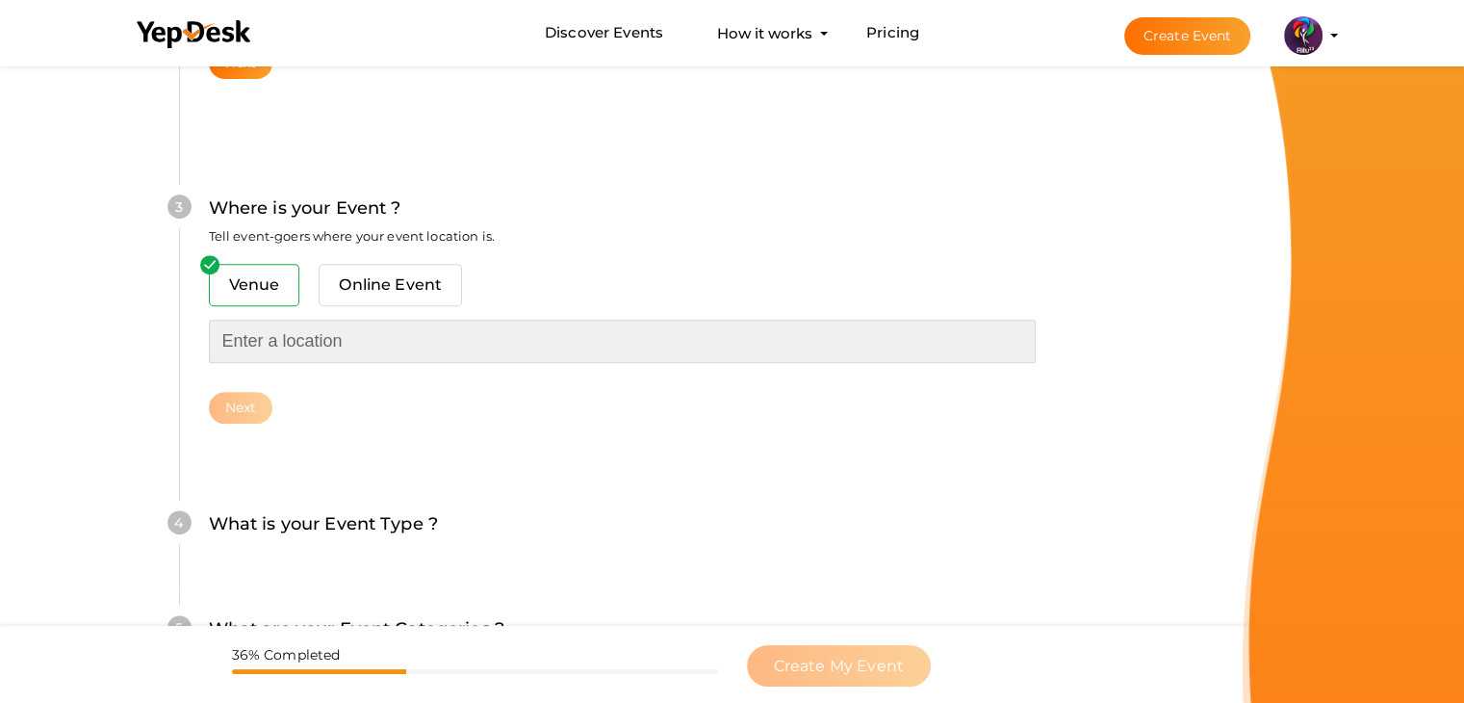
click at [358, 351] on input "text" at bounding box center [622, 340] width 827 height 43
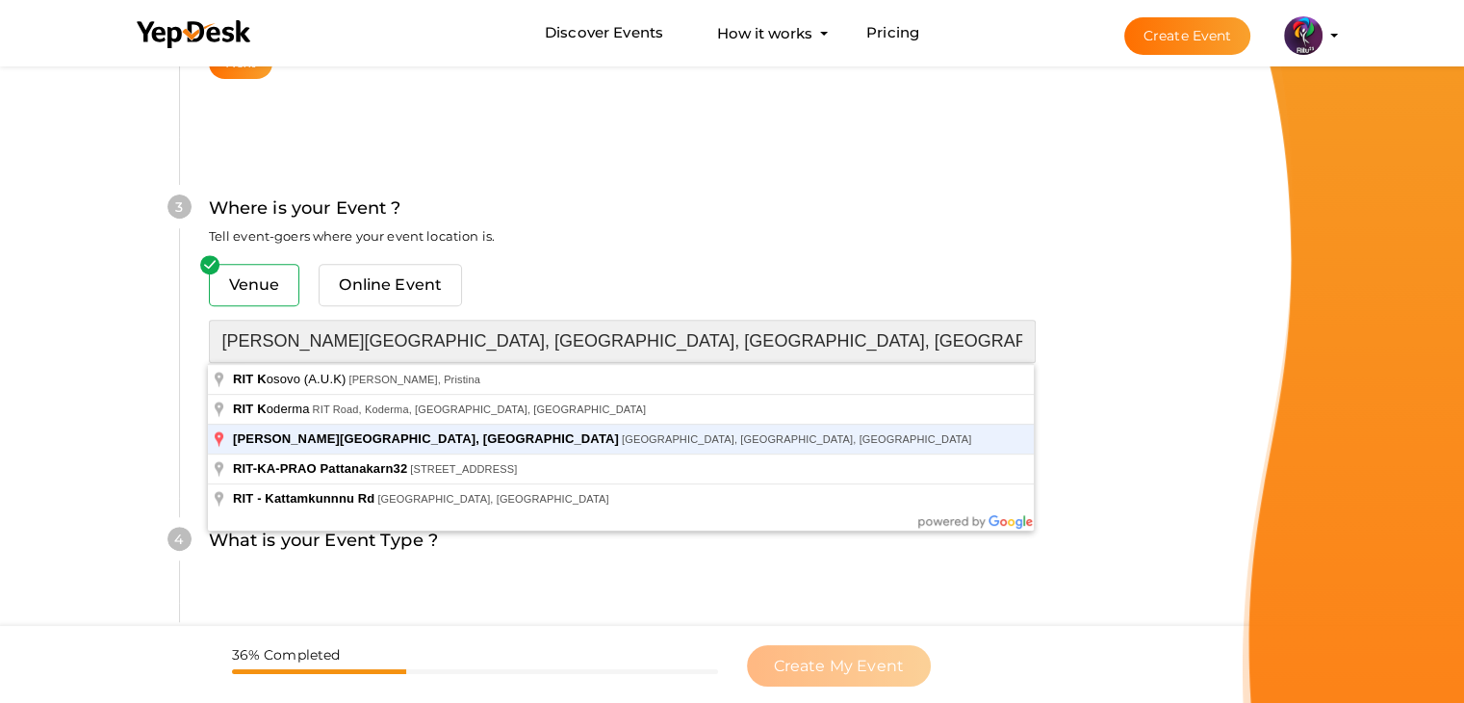
type input "[PERSON_NAME][GEOGRAPHIC_DATA], [GEOGRAPHIC_DATA], [GEOGRAPHIC_DATA], [GEOGRAPH…"
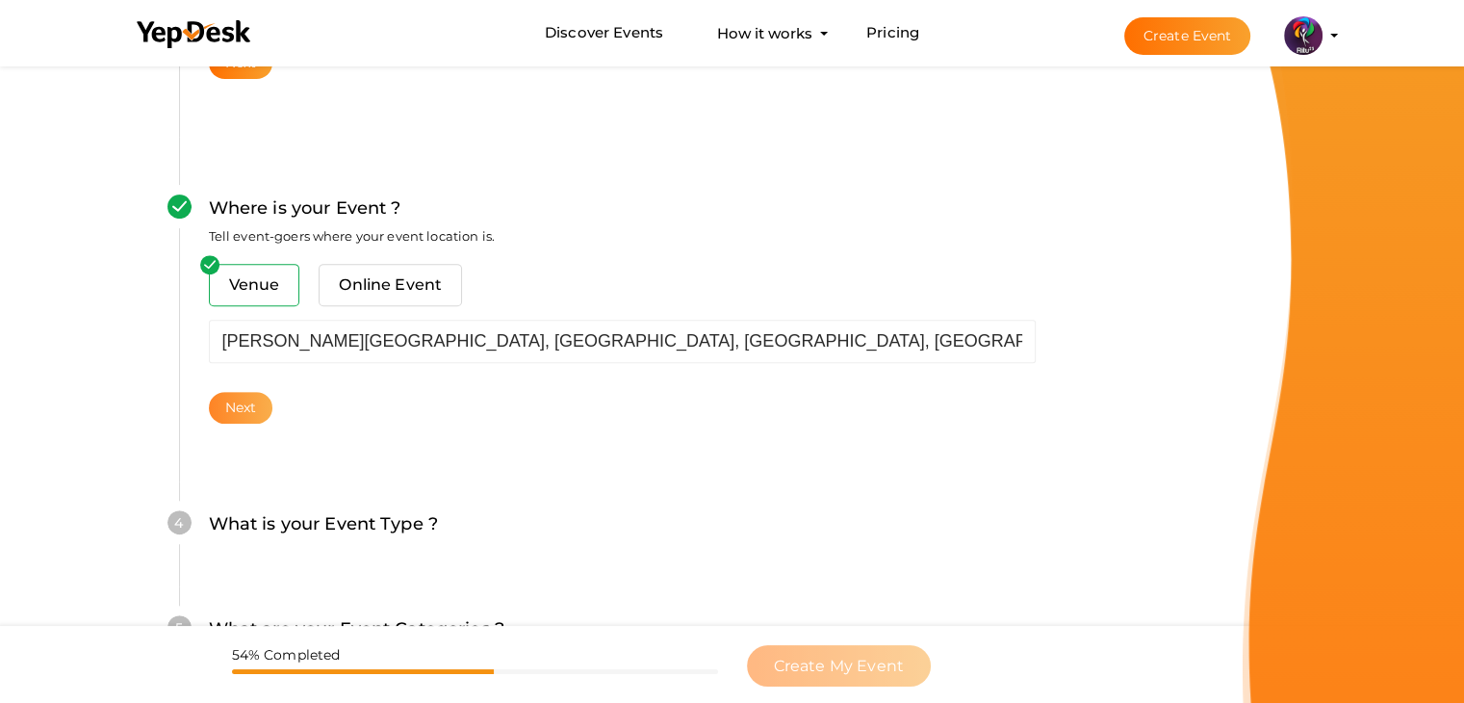
click at [242, 418] on button "Next" at bounding box center [241, 408] width 64 height 32
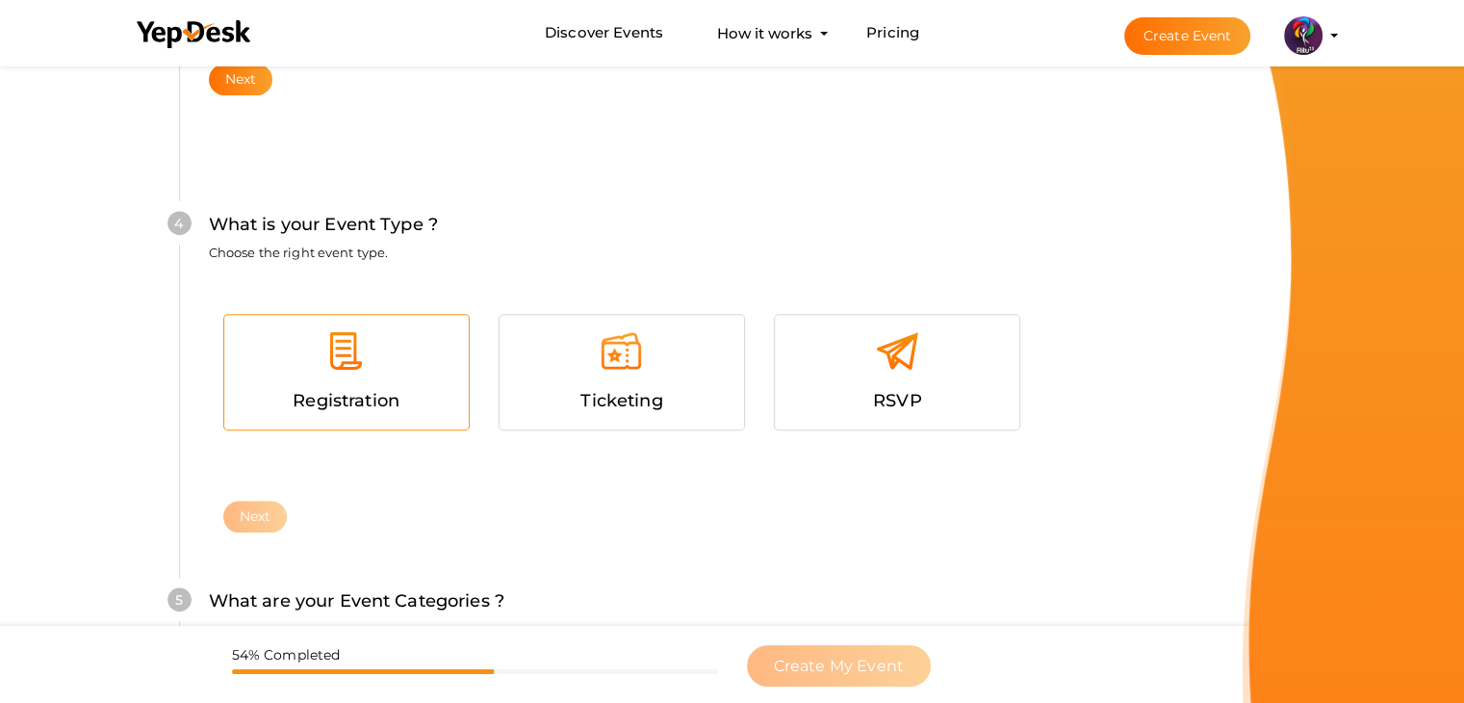
scroll to position [1053, 0]
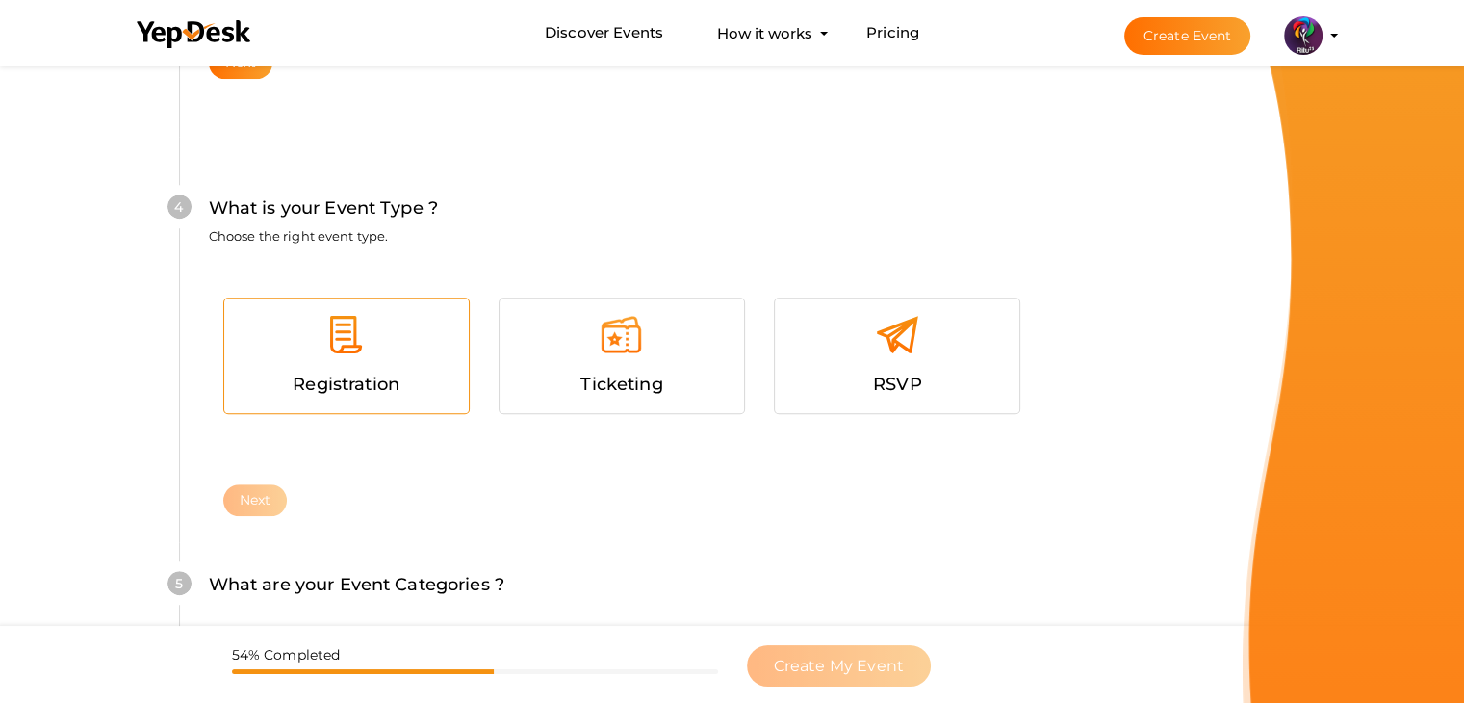
click at [398, 382] on span "Registration" at bounding box center [346, 383] width 107 height 21
click at [262, 506] on button "Next" at bounding box center [255, 500] width 64 height 32
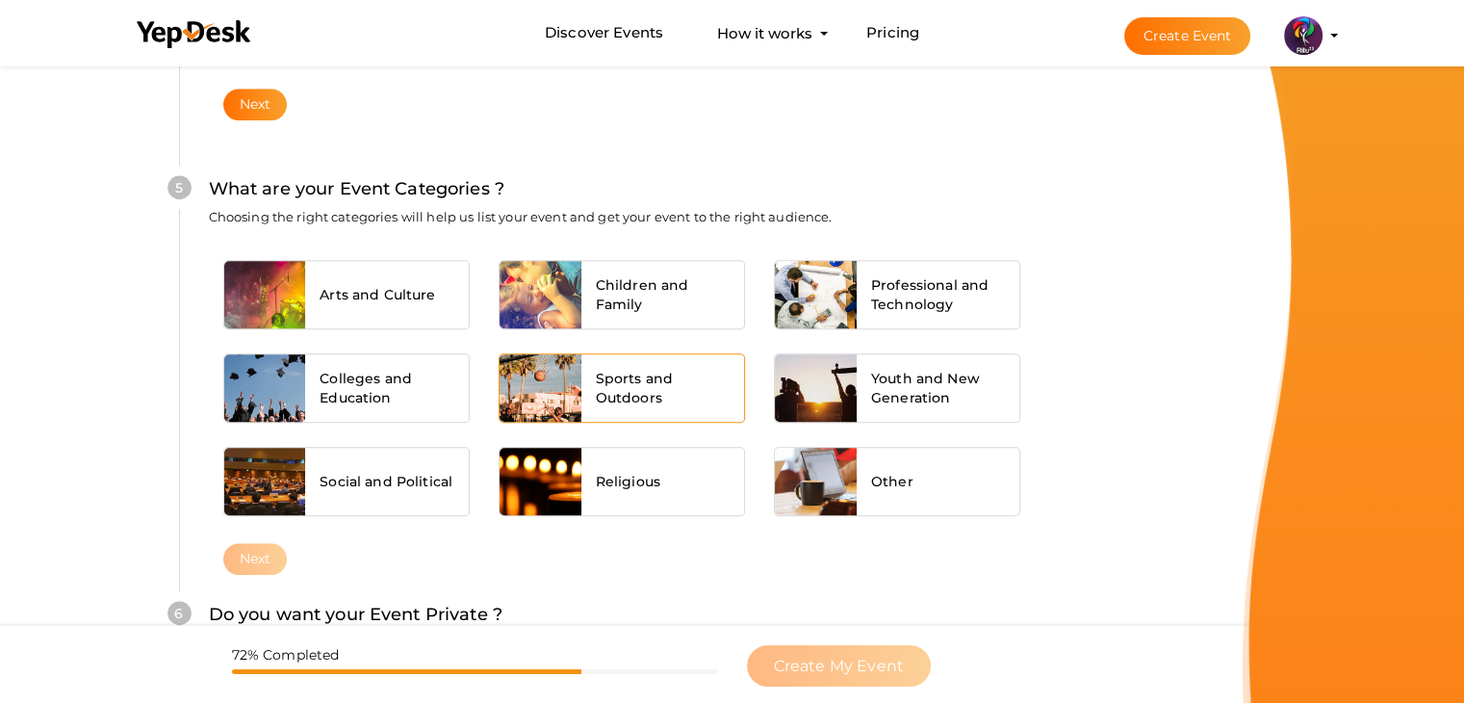
scroll to position [1456, 0]
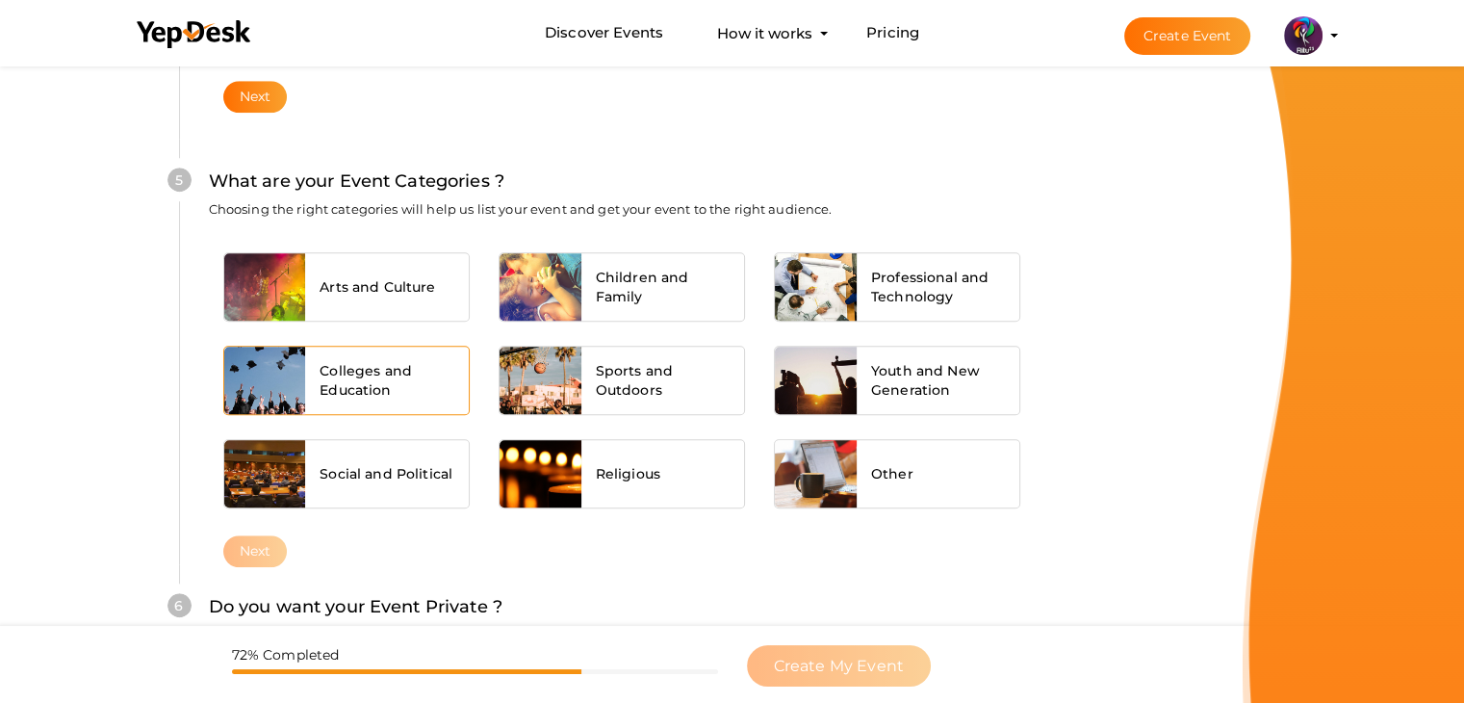
click at [419, 393] on span "Colleges and Education" at bounding box center [386, 380] width 135 height 38
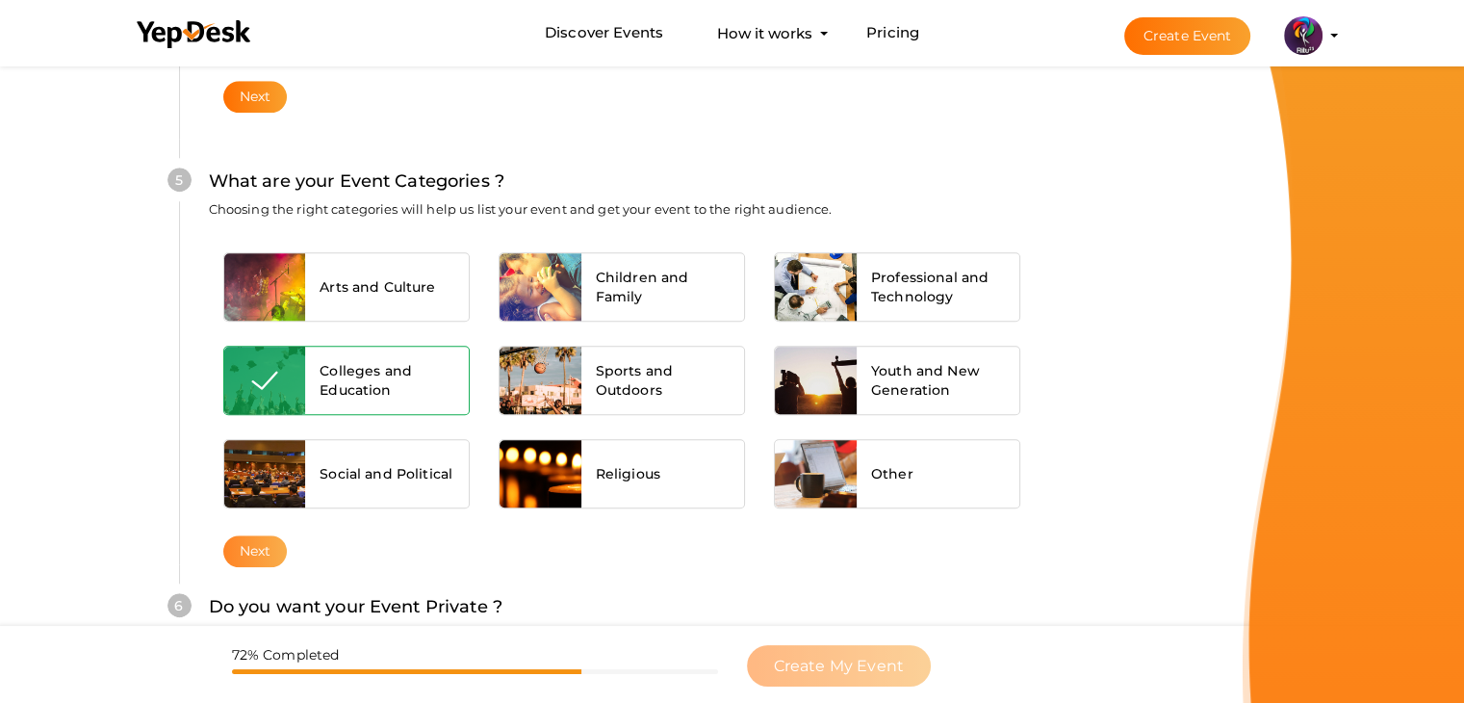
click at [254, 549] on button "Next" at bounding box center [255, 551] width 64 height 32
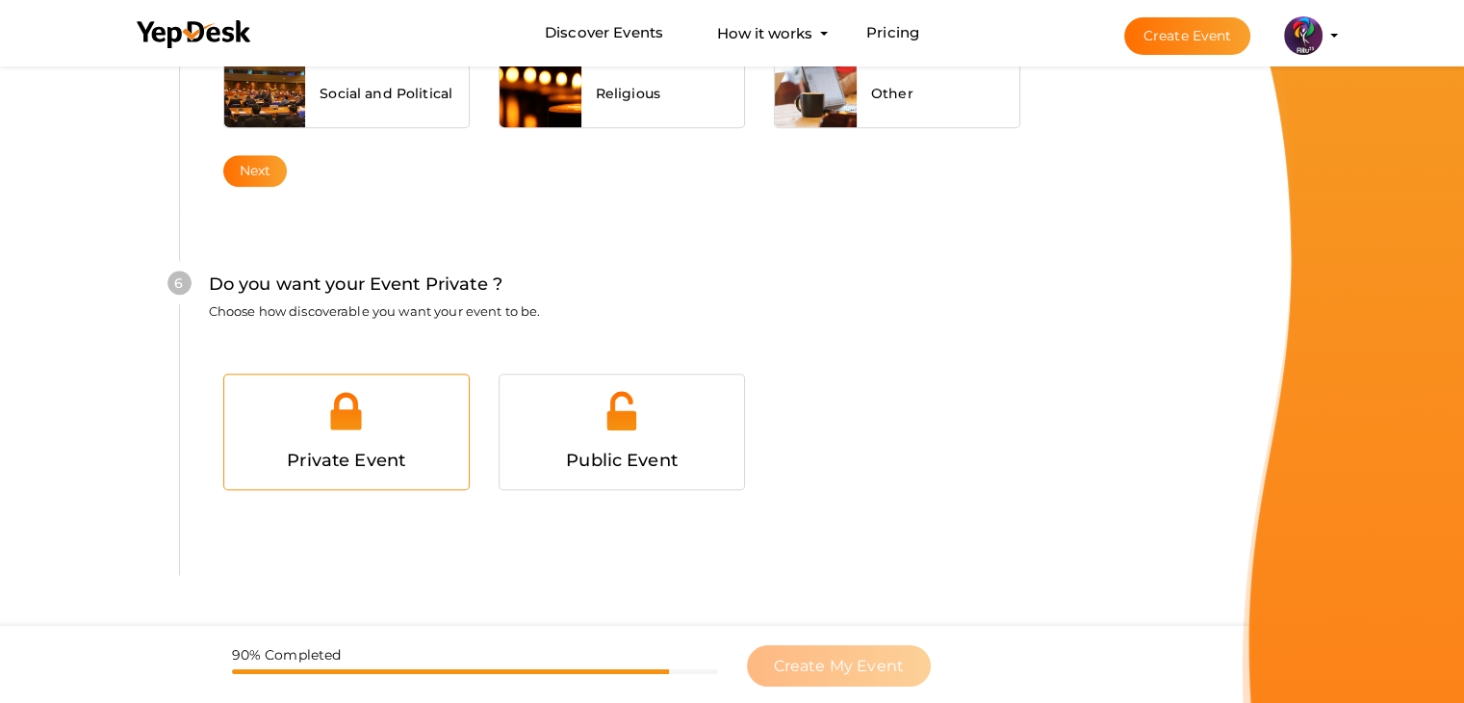
scroll to position [1878, 0]
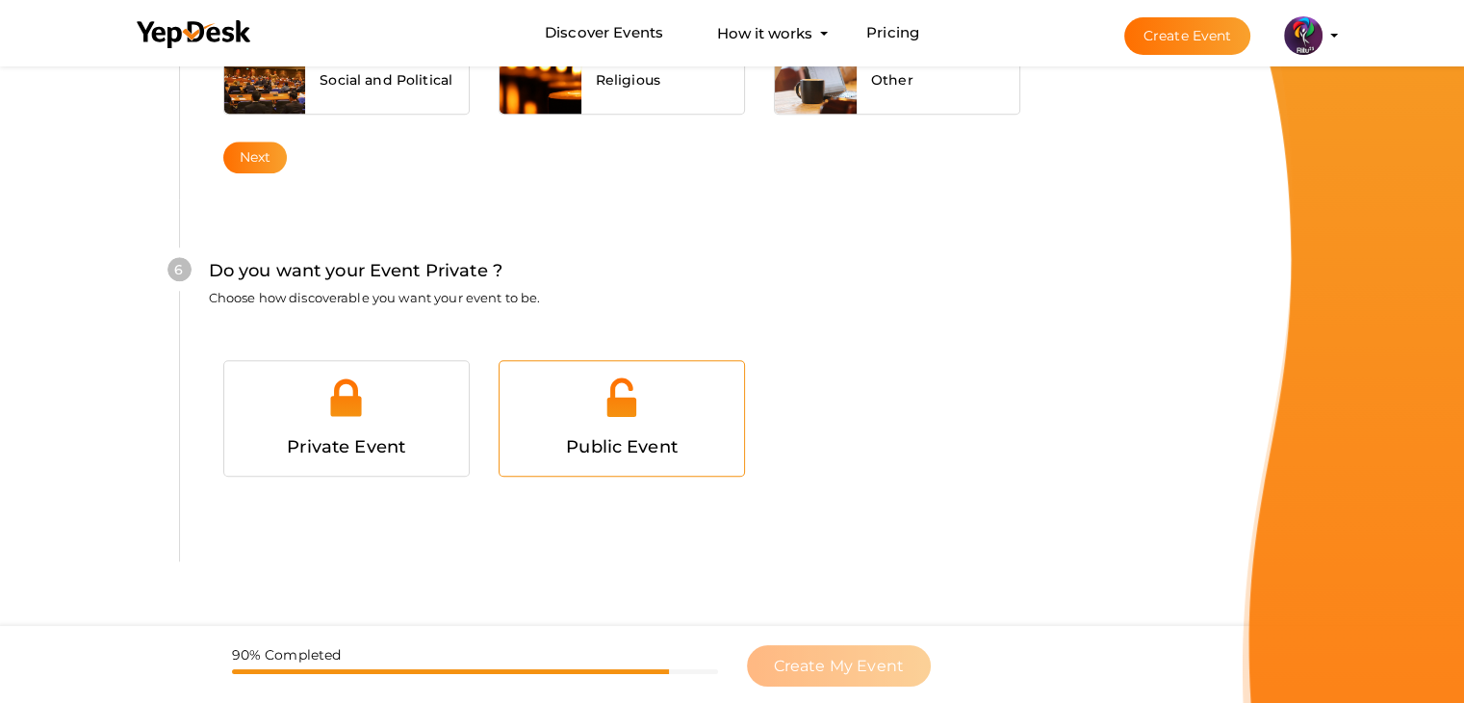
click at [555, 386] on div at bounding box center [622, 404] width 216 height 58
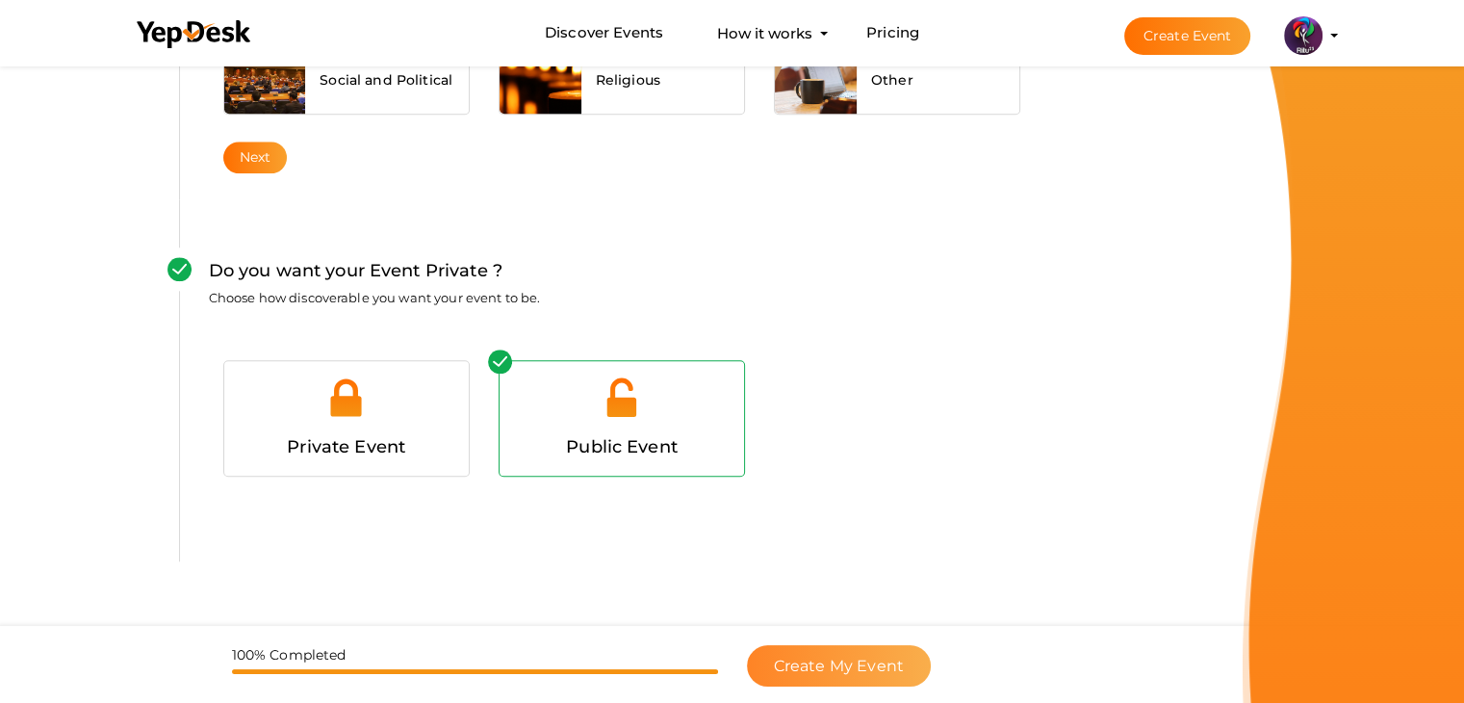
click at [871, 678] on button "Create My Event" at bounding box center [839, 665] width 184 height 41
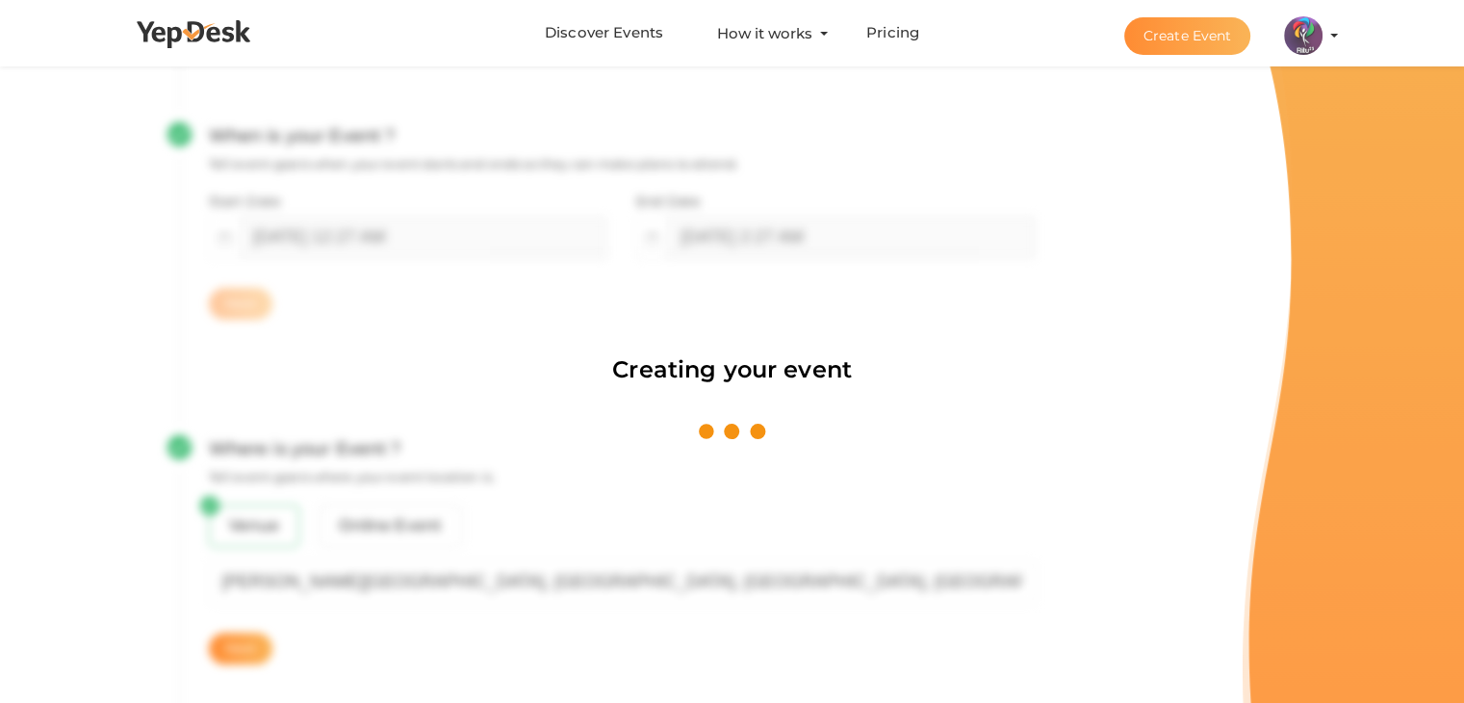
scroll to position [289, 0]
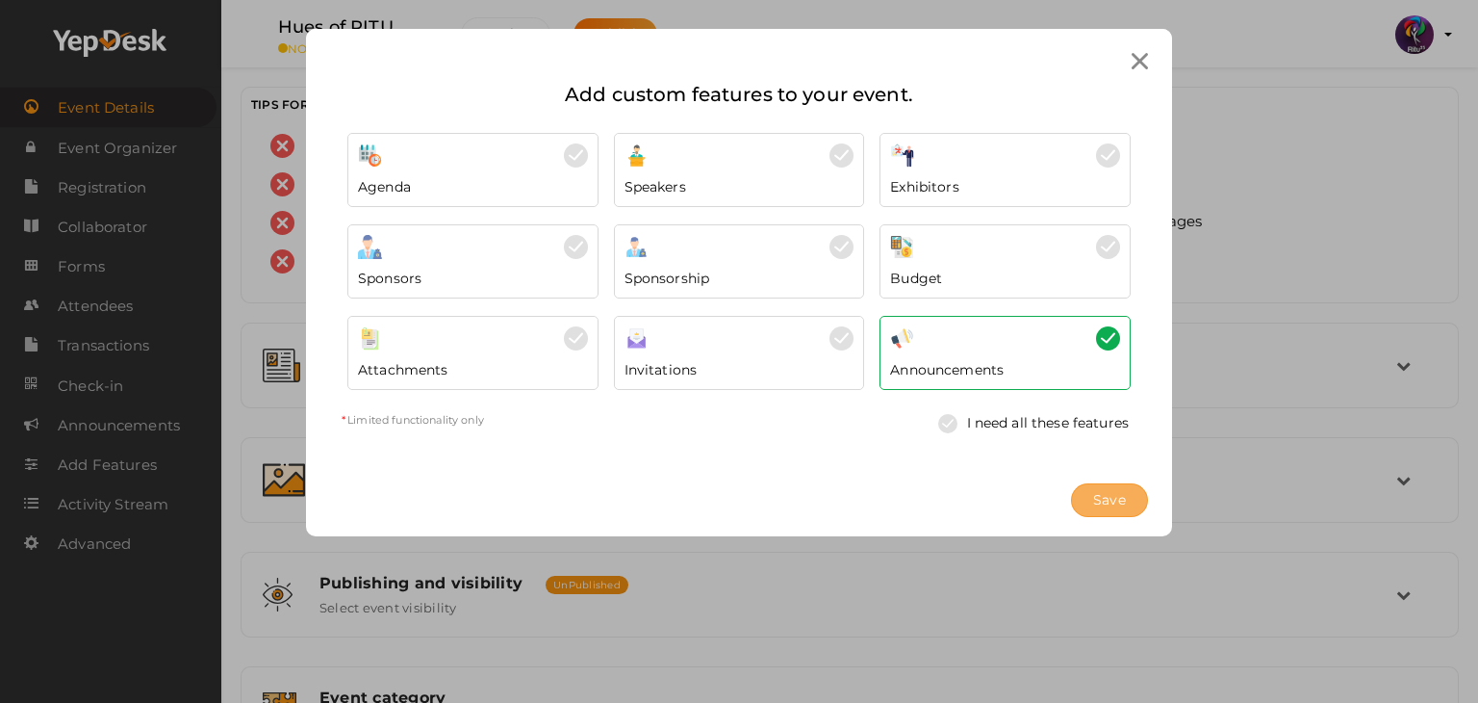
drag, startPoint x: 1098, startPoint y: 520, endPoint x: 1115, endPoint y: 498, distance: 28.1
click at [1115, 498] on div "Save" at bounding box center [739, 500] width 866 height 72
click at [1115, 498] on span "Save" at bounding box center [1109, 500] width 33 height 20
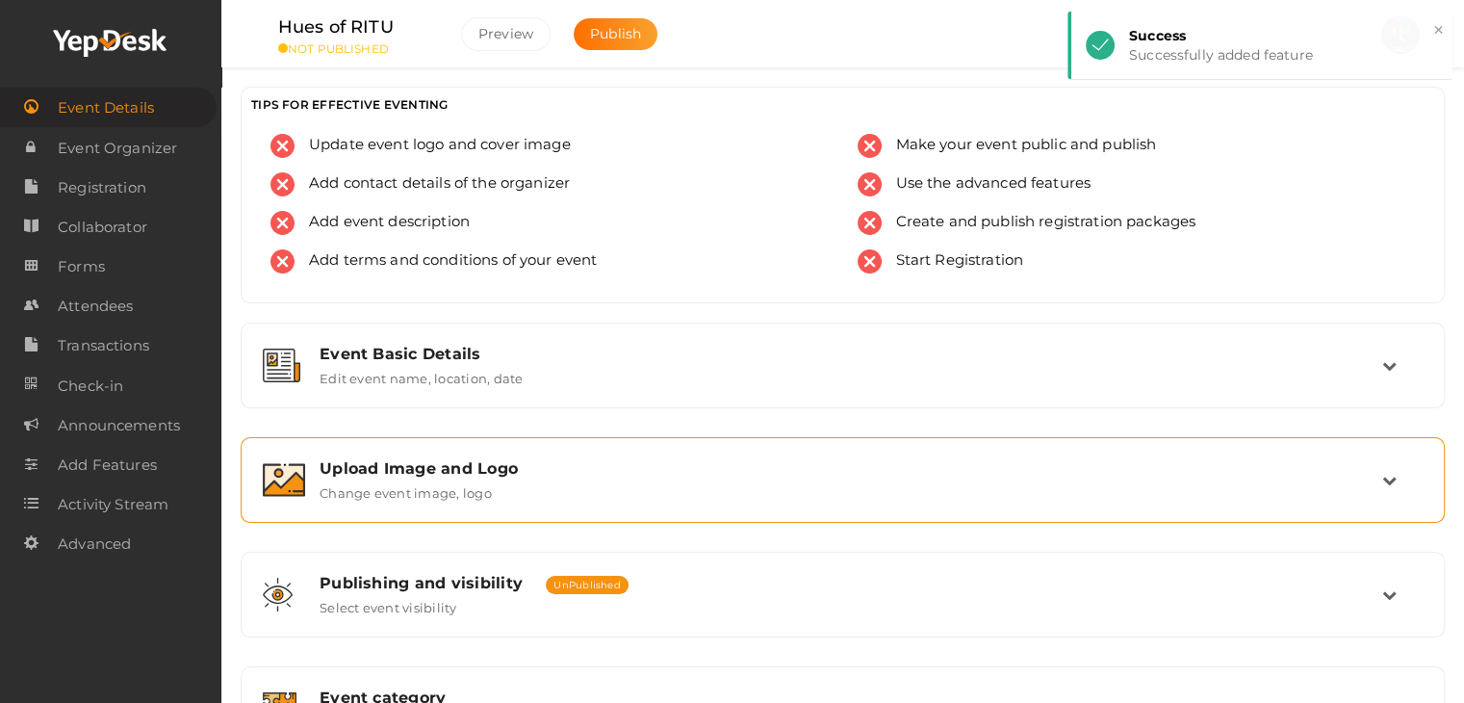
click at [548, 451] on div "Upload Image and Logo Change event image, logo" at bounding box center [842, 479] width 1183 height 64
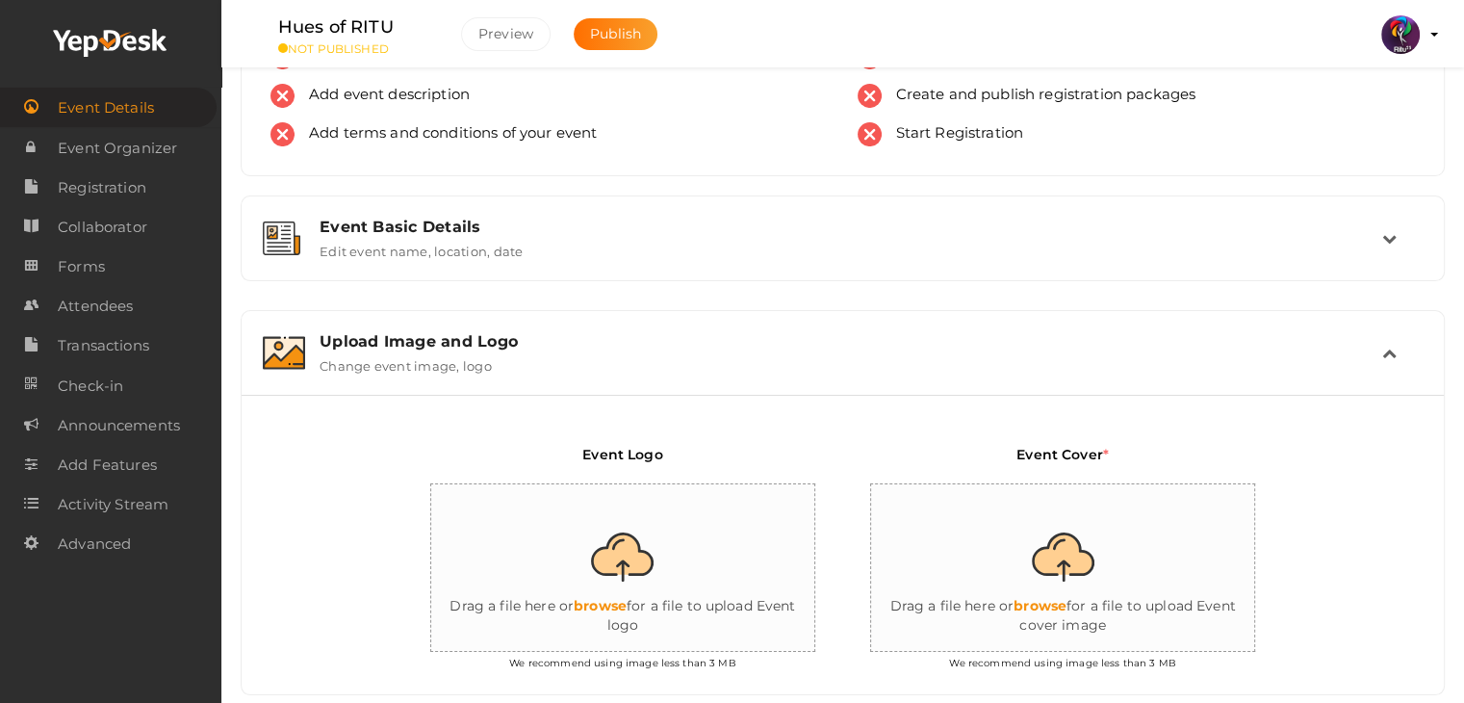
scroll to position [135, 0]
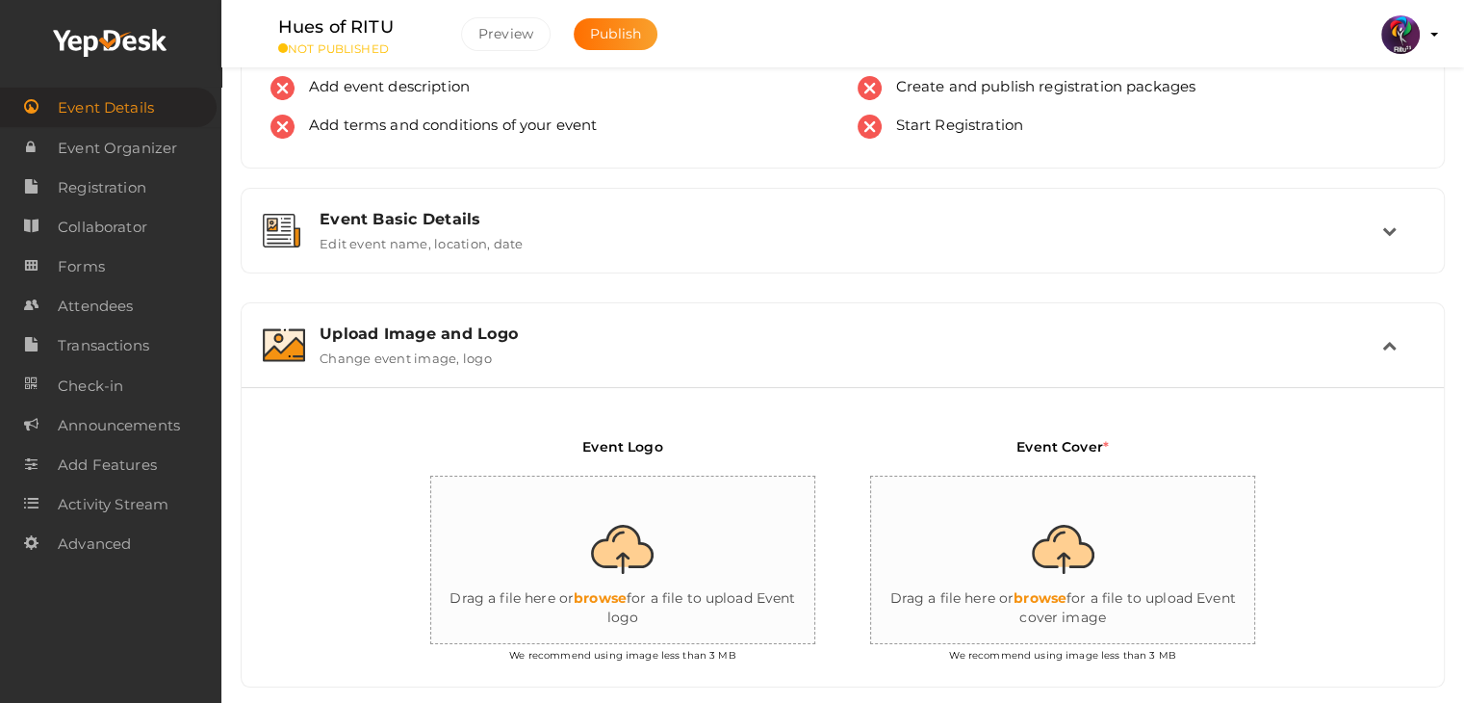
click at [615, 498] on input "file" at bounding box center [623, 560] width 385 height 168
type input "C:\fakepath\logo yepdesk (1).png"
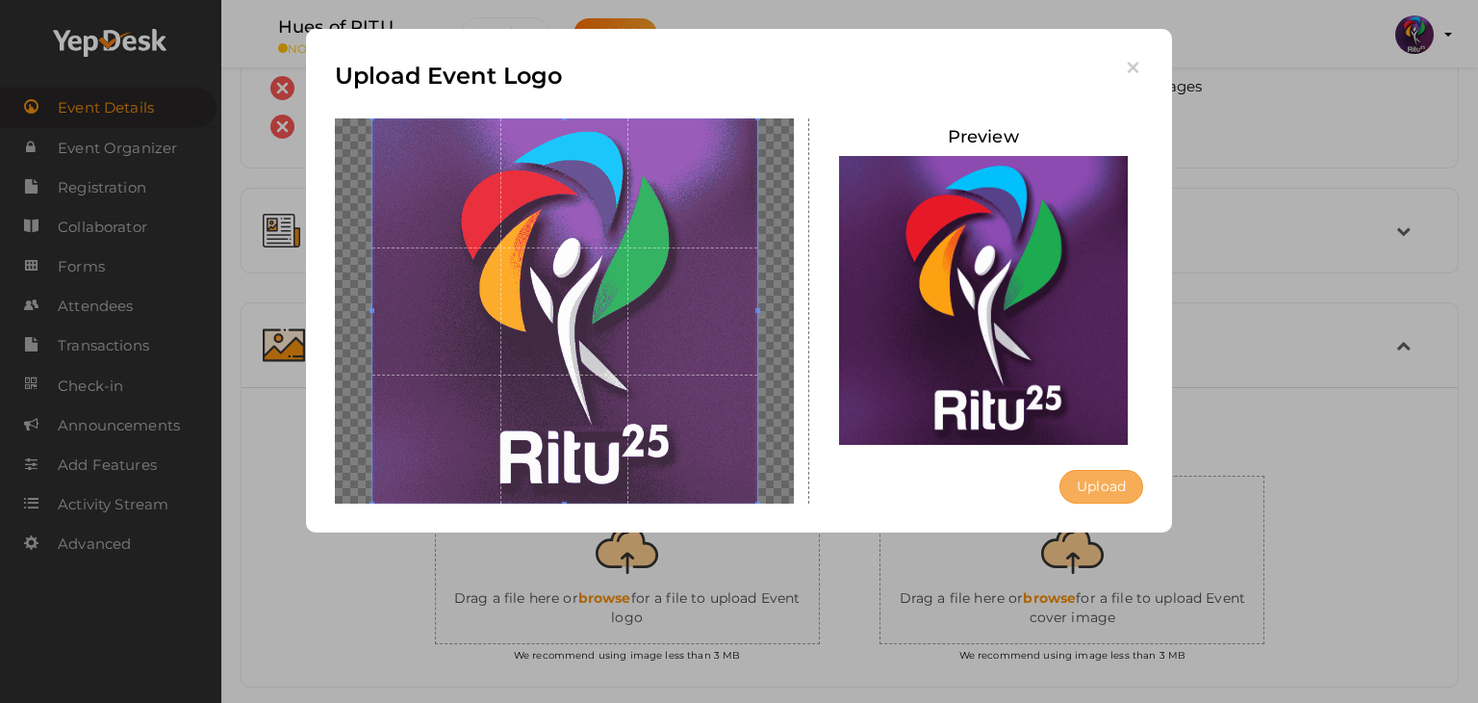
click at [1122, 501] on button "Upload" at bounding box center [1102, 487] width 84 height 34
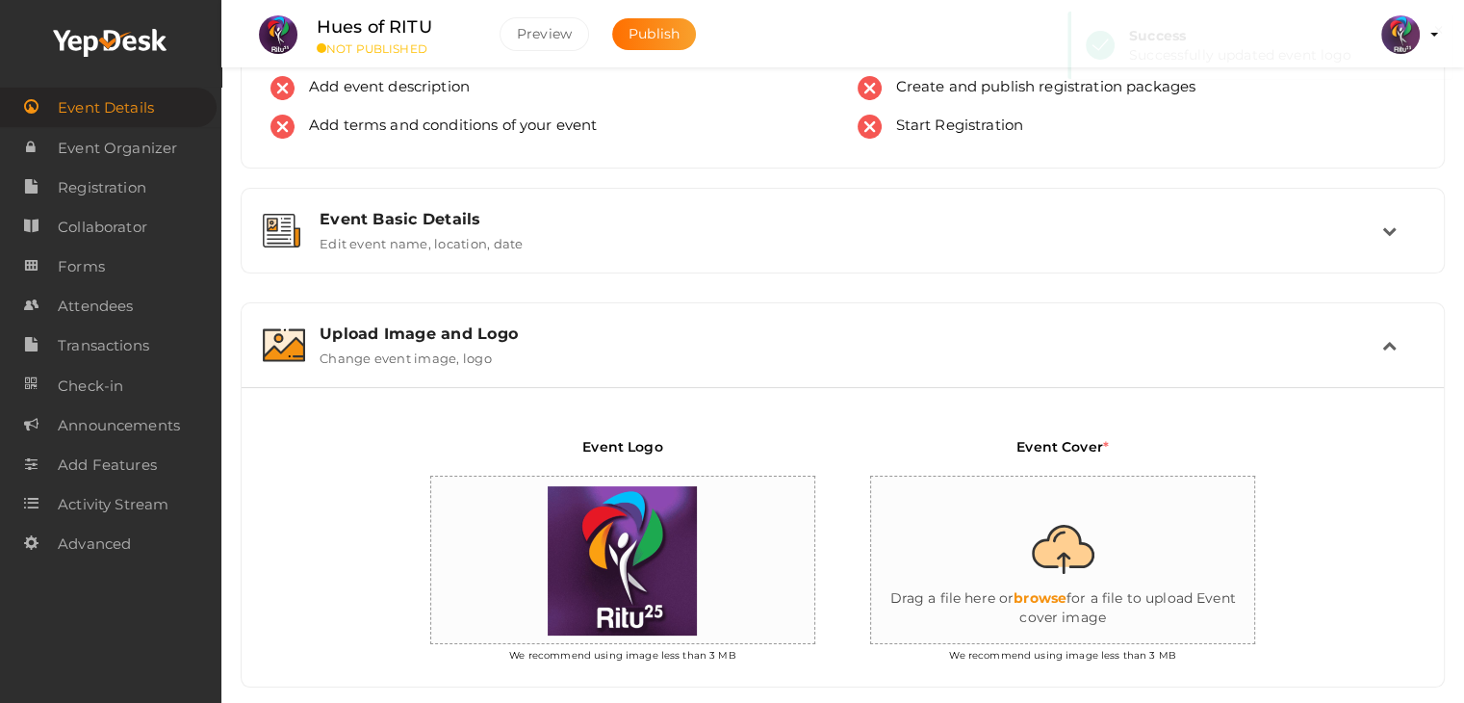
click at [1159, 549] on input "file" at bounding box center [1063, 560] width 385 height 168
click at [128, 151] on span "Event Organizer" at bounding box center [117, 148] width 119 height 38
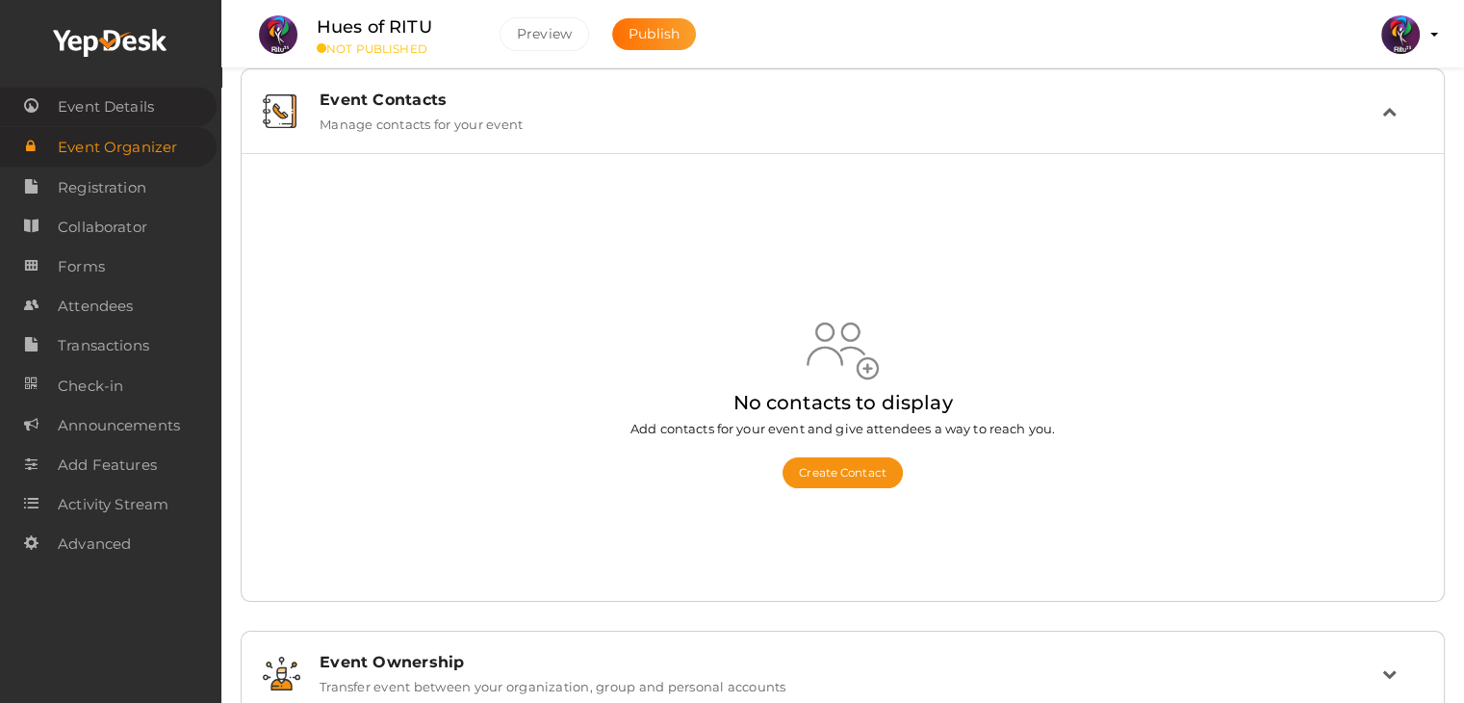
scroll to position [2, 0]
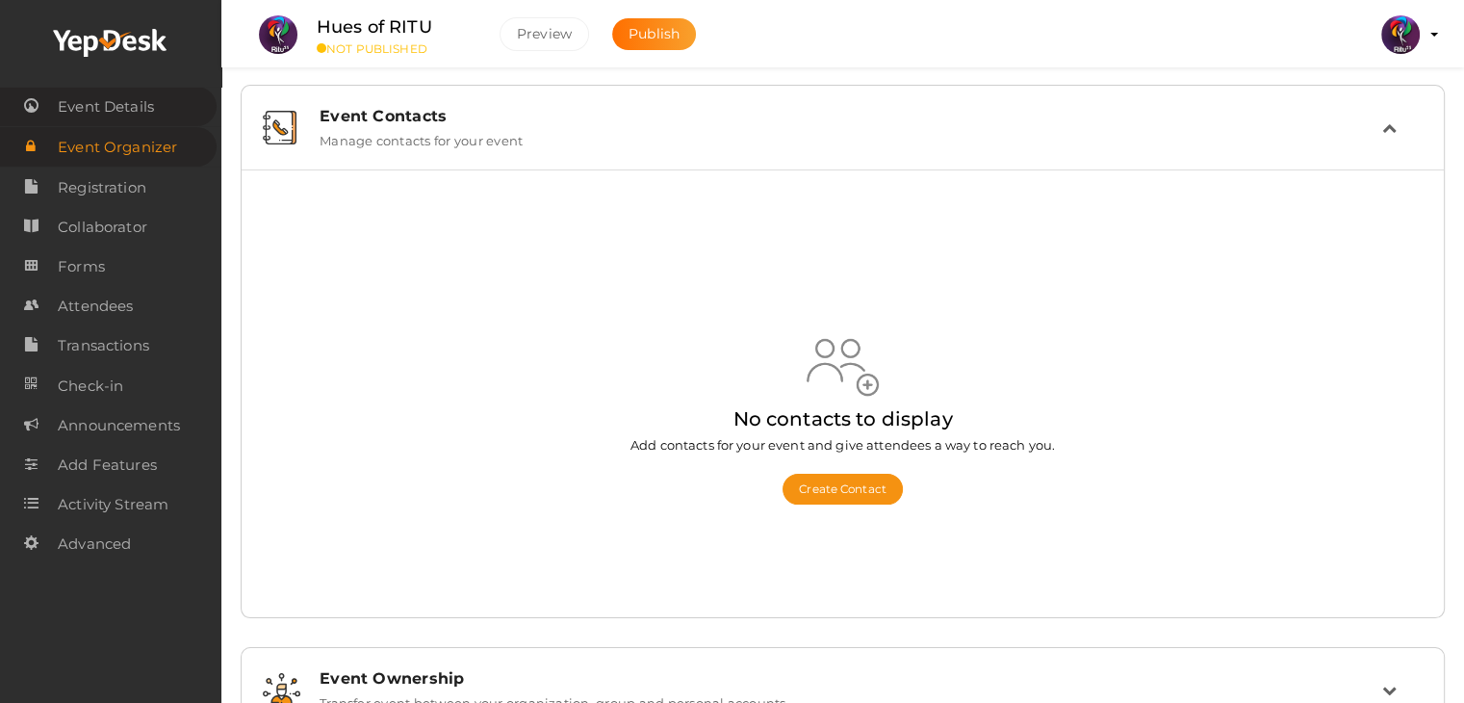
click at [129, 105] on span "Event Details" at bounding box center [106, 107] width 96 height 38
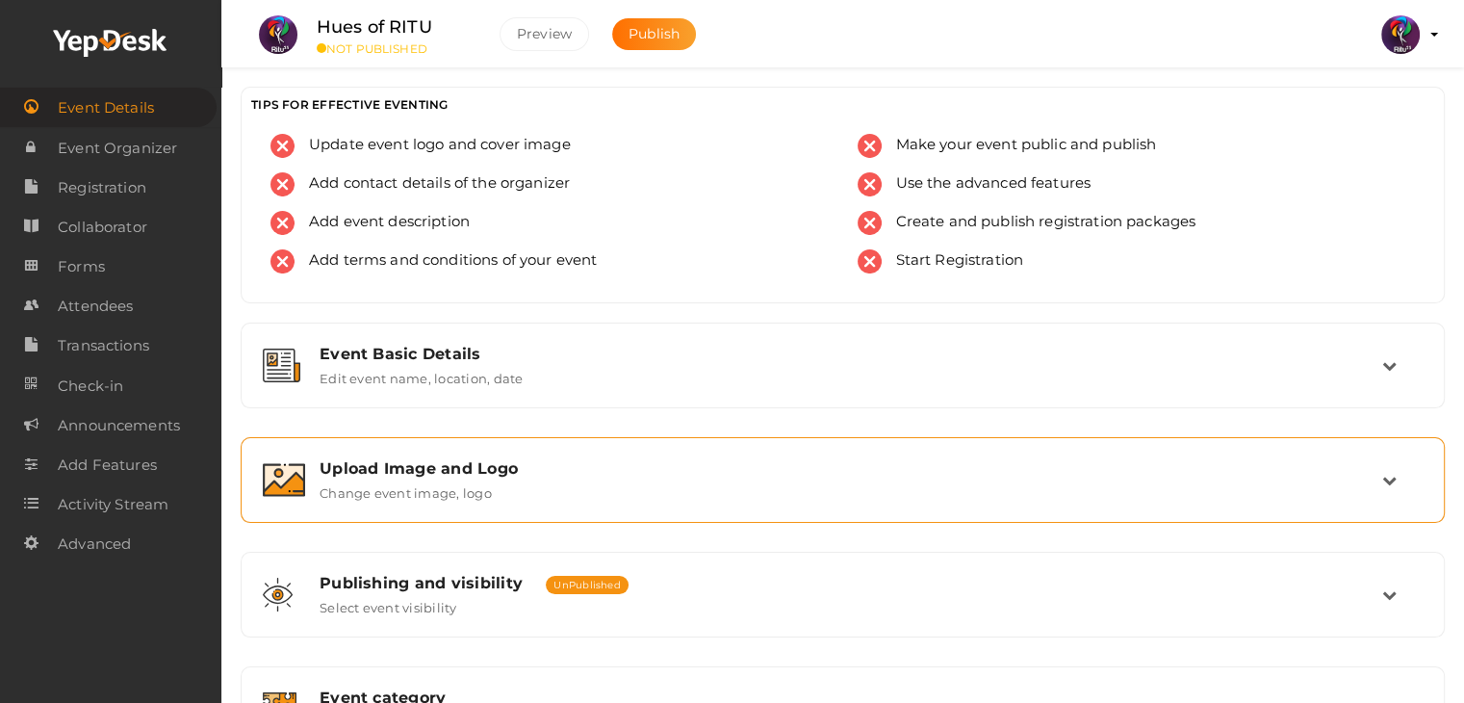
click at [891, 447] on div "Upload Image and Logo Change event image, logo" at bounding box center [842, 479] width 1183 height 64
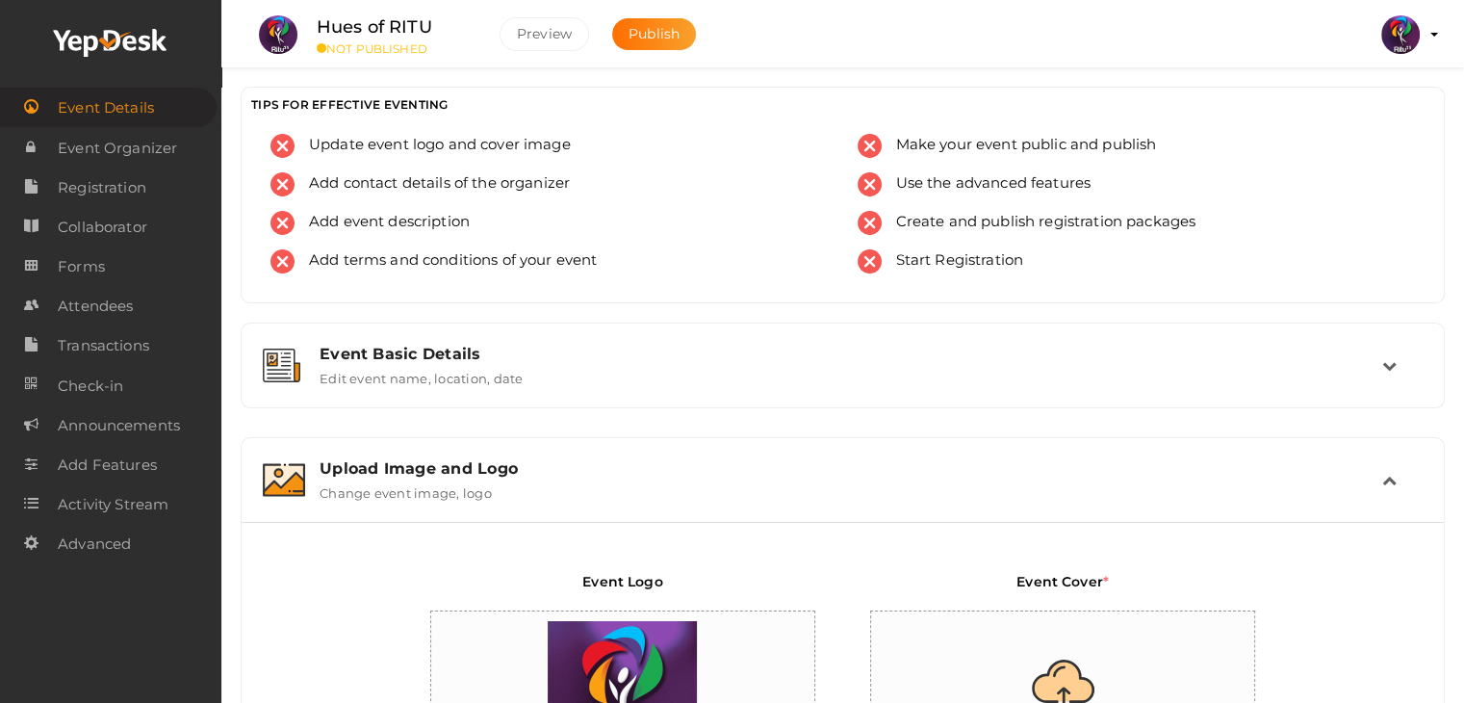
click at [1153, 611] on input "file" at bounding box center [1063, 695] width 385 height 168
type input "C:\fakepath\IMG-20251011-WA0156.jpg"
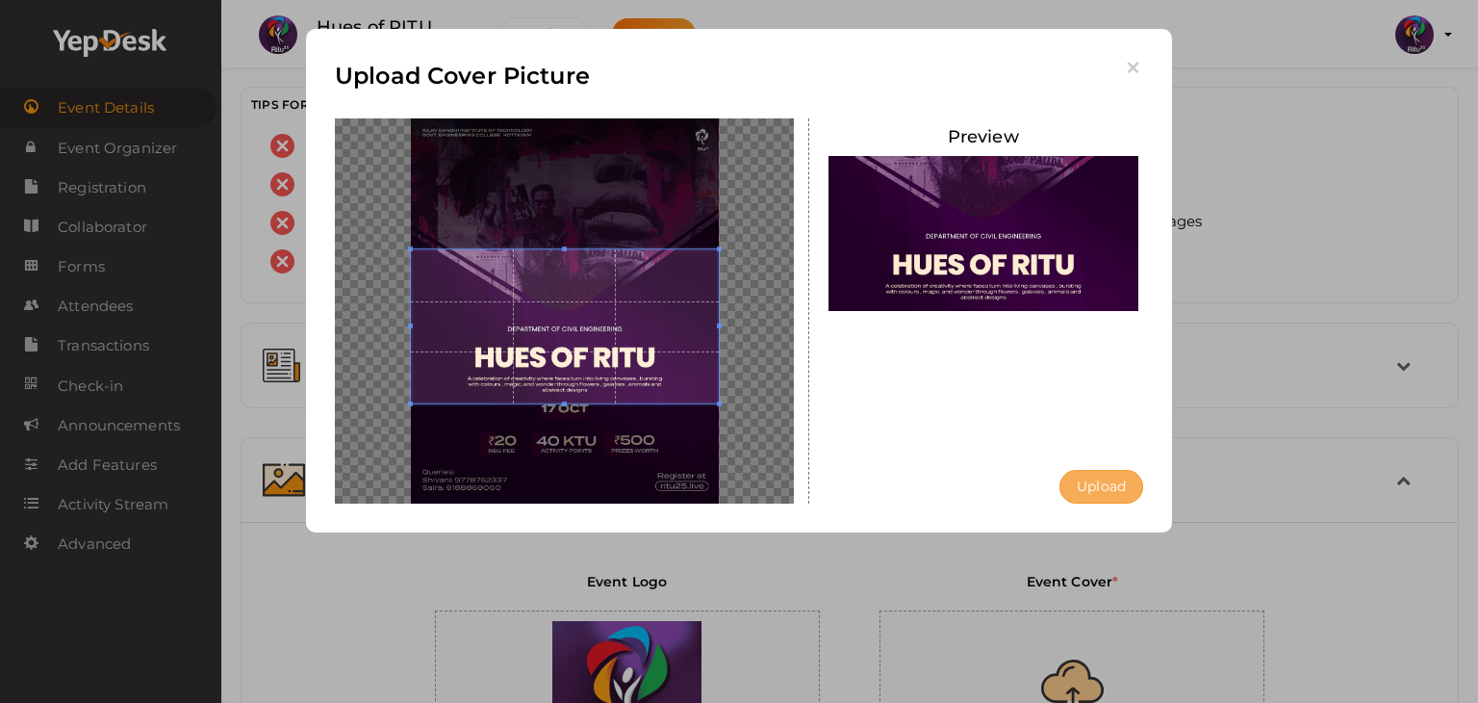
click at [1116, 492] on button "Upload" at bounding box center [1102, 487] width 84 height 34
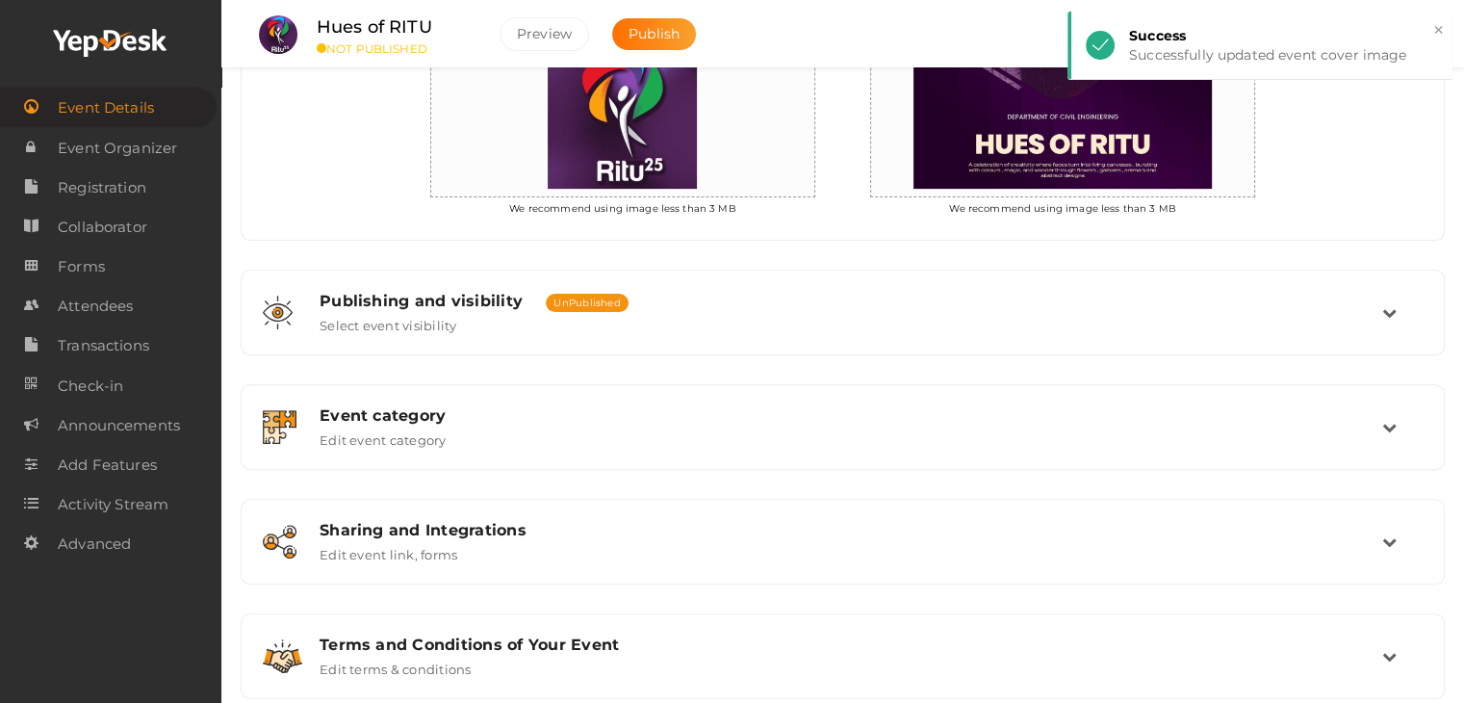
scroll to position [622, 0]
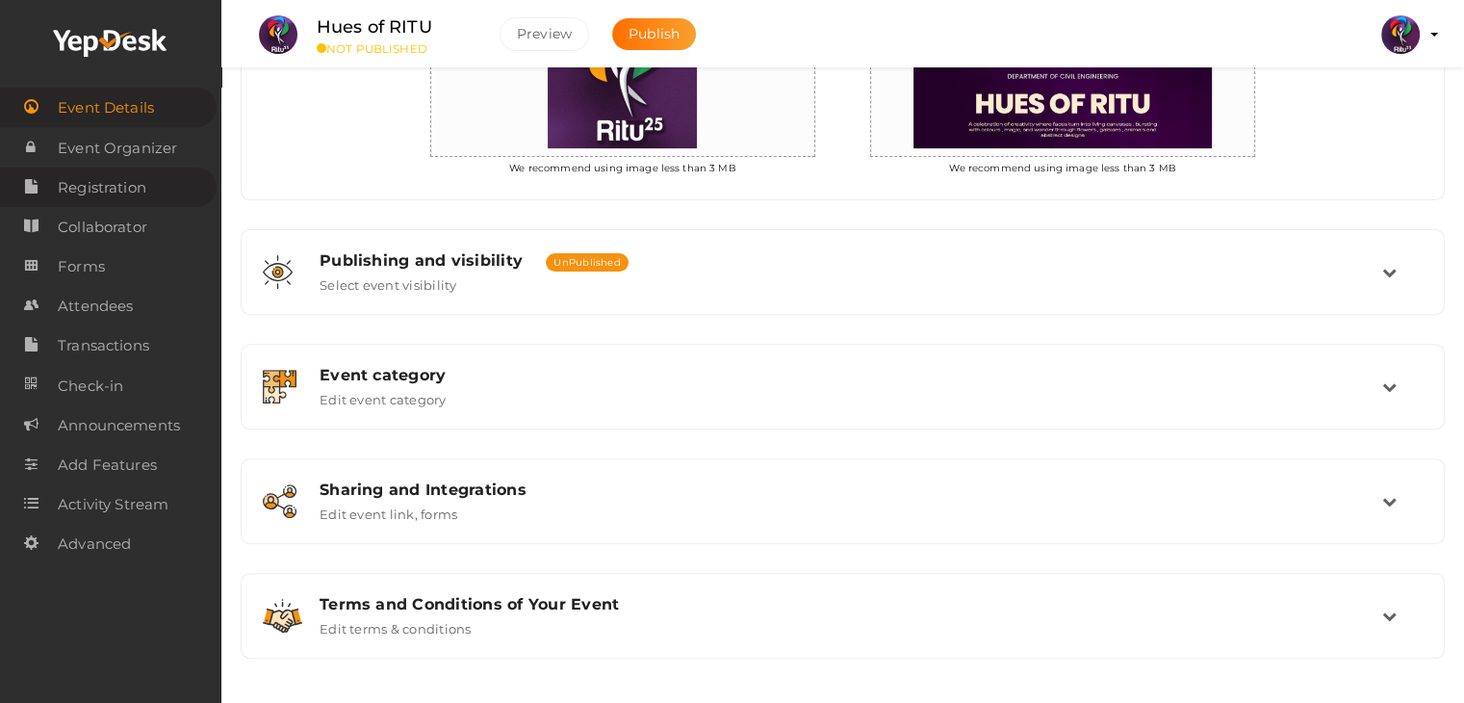
click at [127, 200] on span "Registration" at bounding box center [102, 187] width 89 height 38
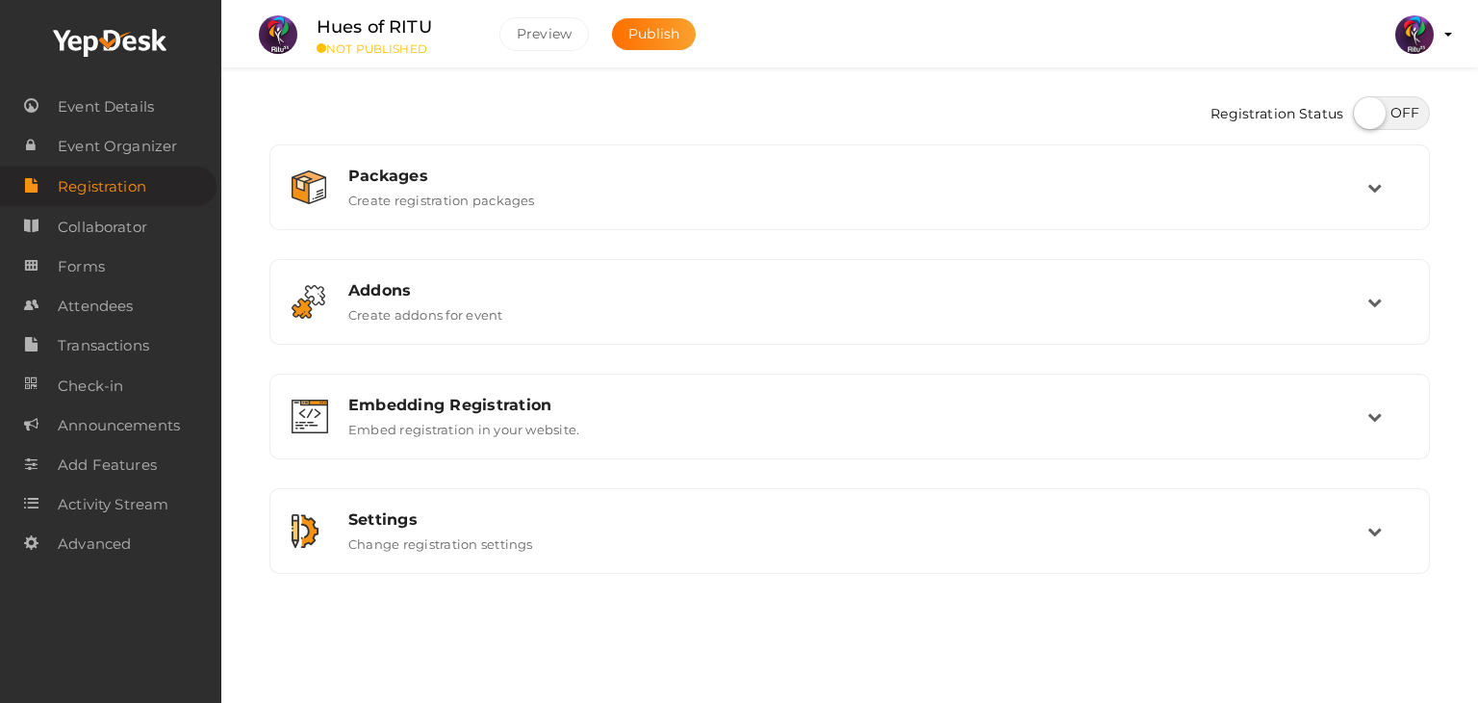
click at [1383, 124] on label at bounding box center [1391, 113] width 77 height 34
click at [1366, 113] on input "checkbox" at bounding box center [1359, 106] width 13 height 13
checkbox input "true"
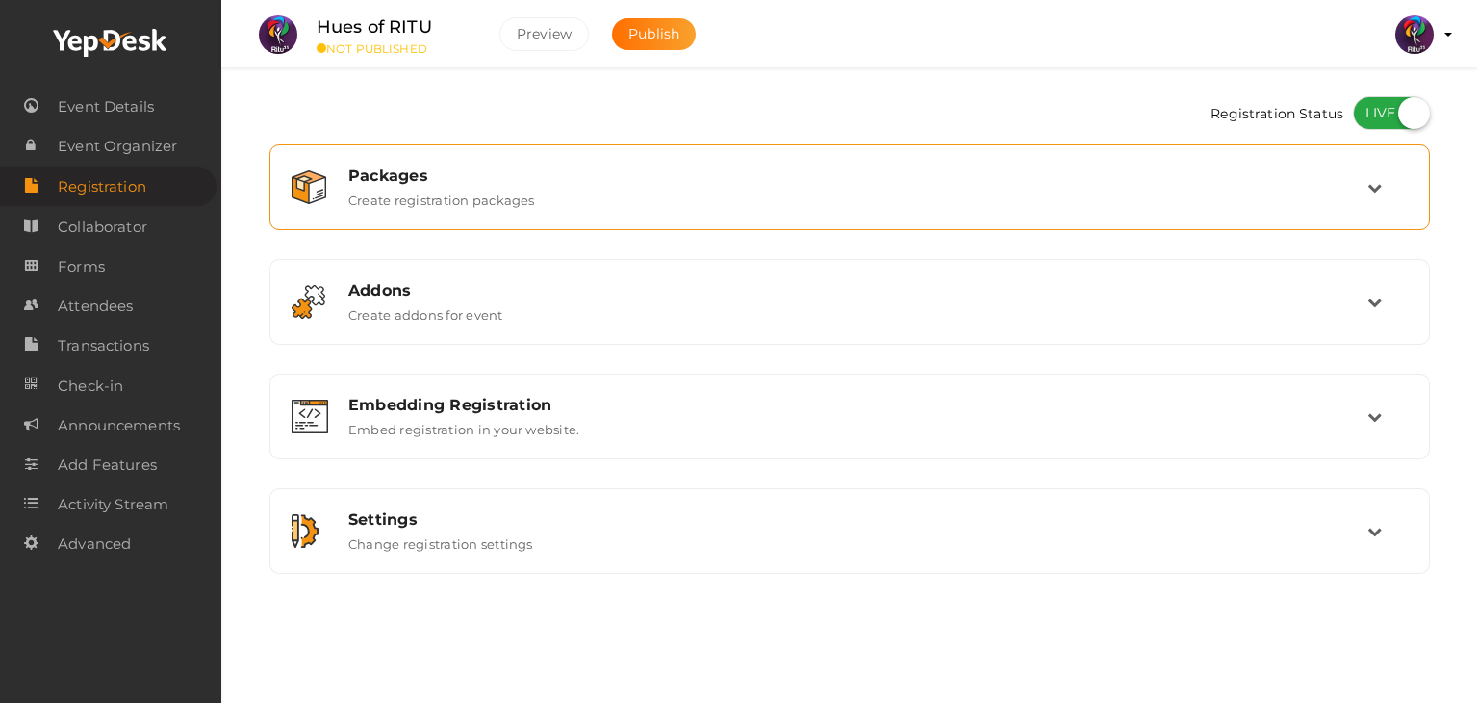
click at [1364, 173] on div "Packages" at bounding box center [857, 175] width 1019 height 18
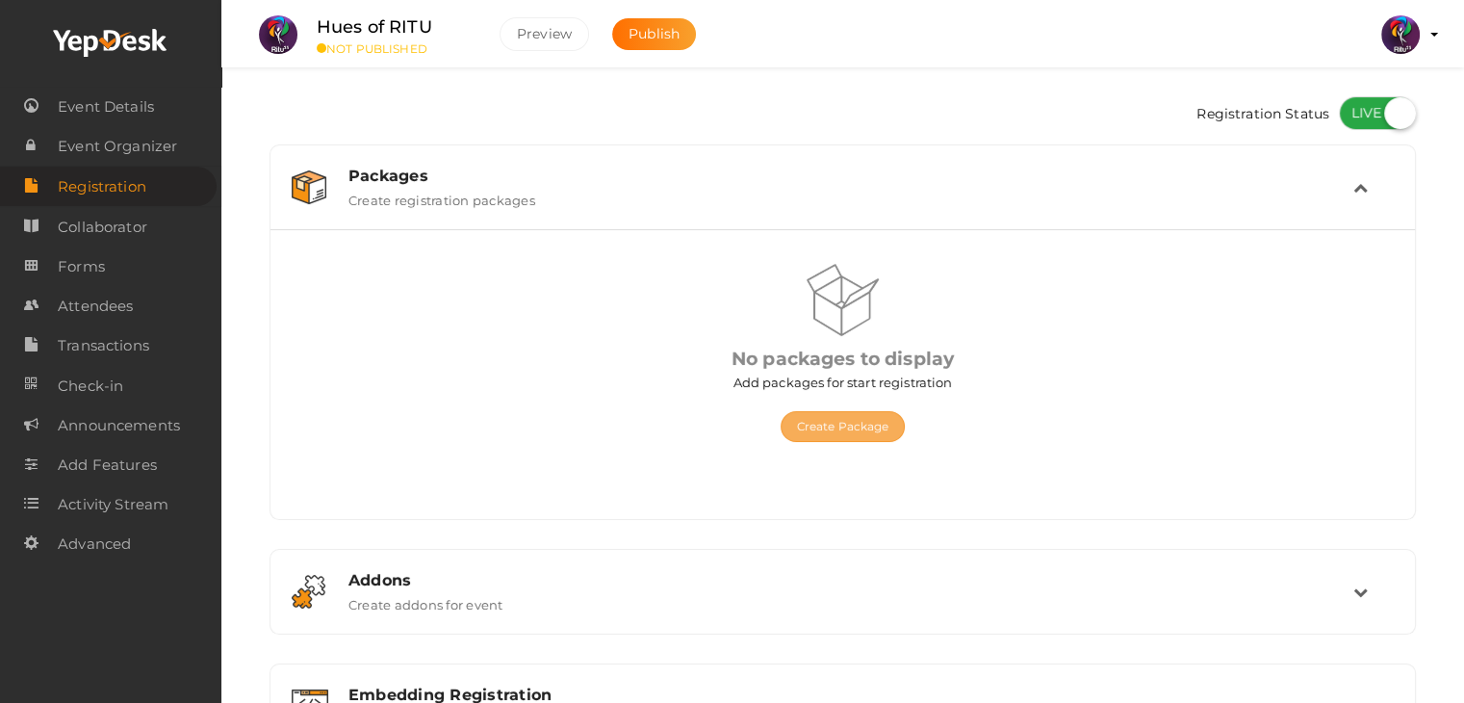
click at [860, 413] on button "Create Package" at bounding box center [842, 426] width 125 height 31
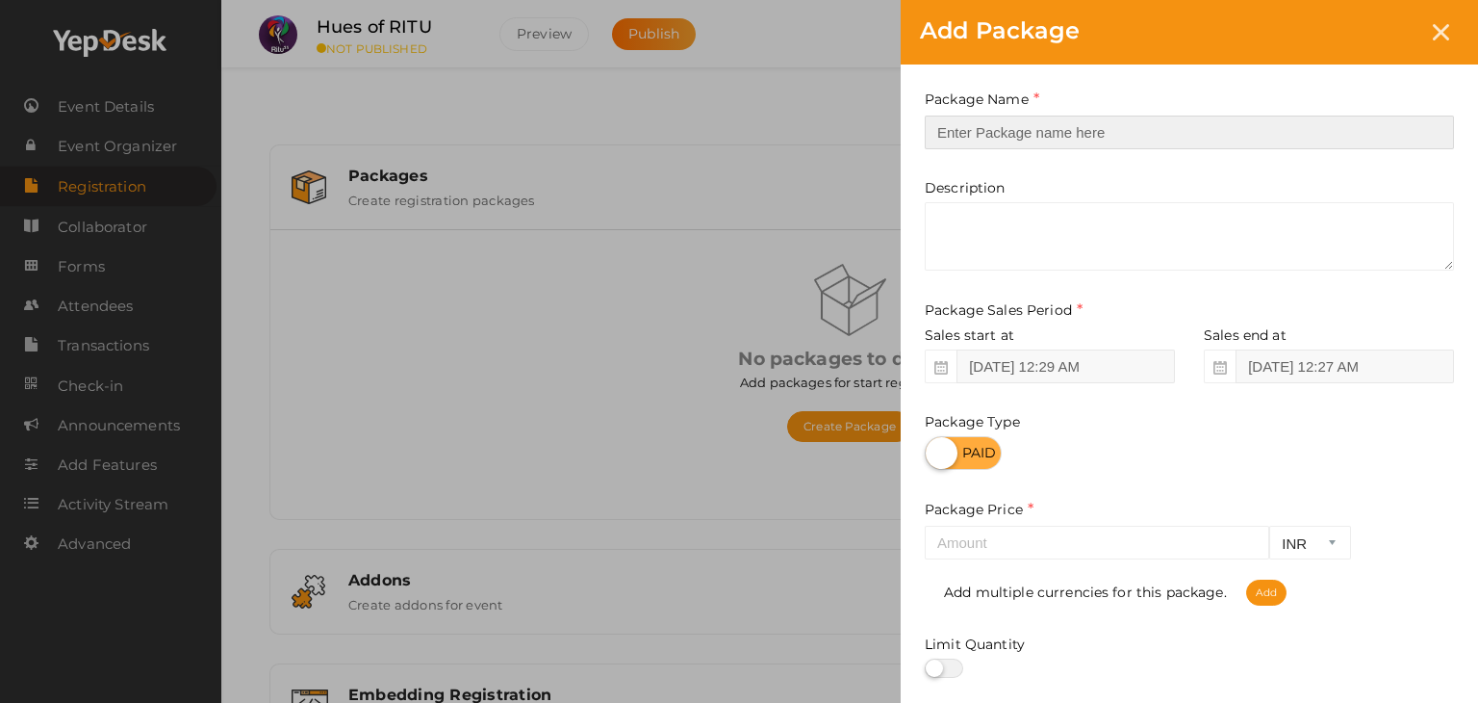
click at [1044, 133] on input "text" at bounding box center [1189, 132] width 529 height 34
type input "reg"
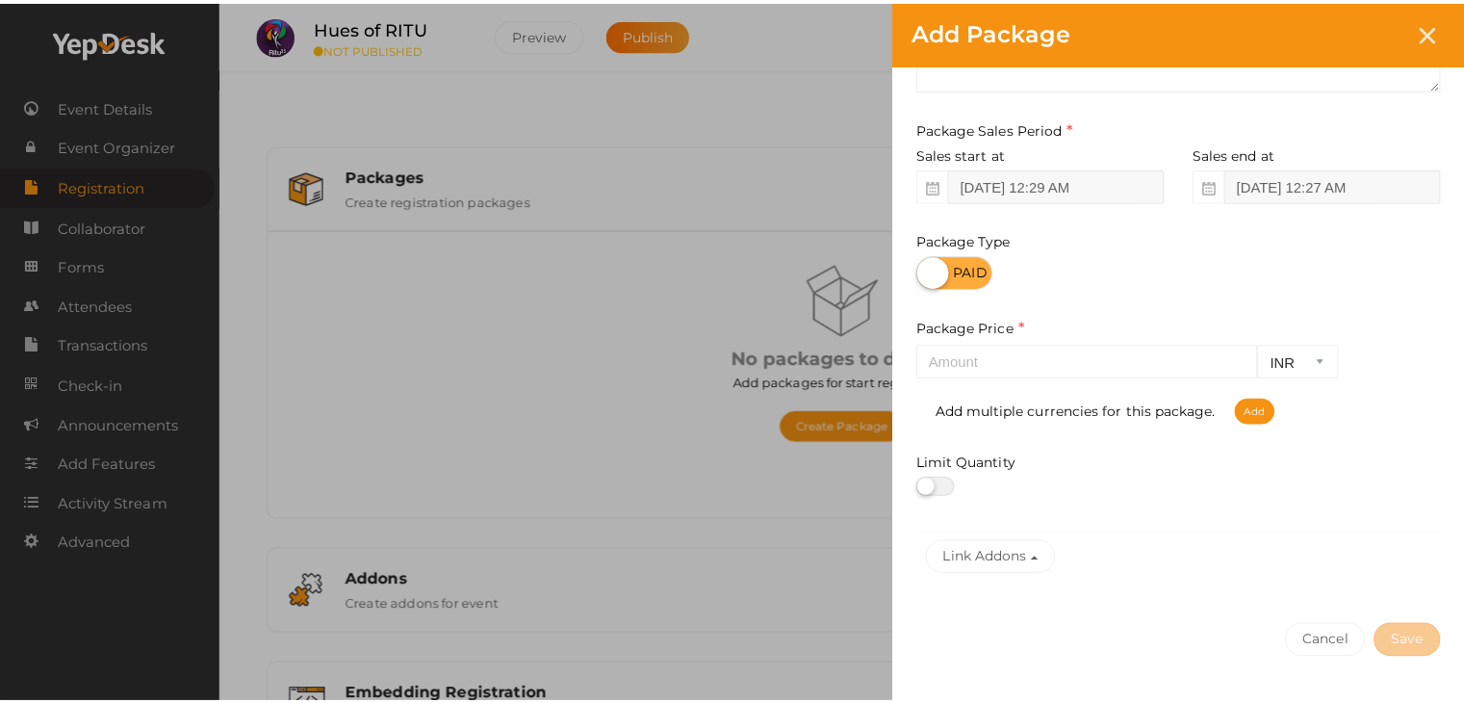
scroll to position [188, 0]
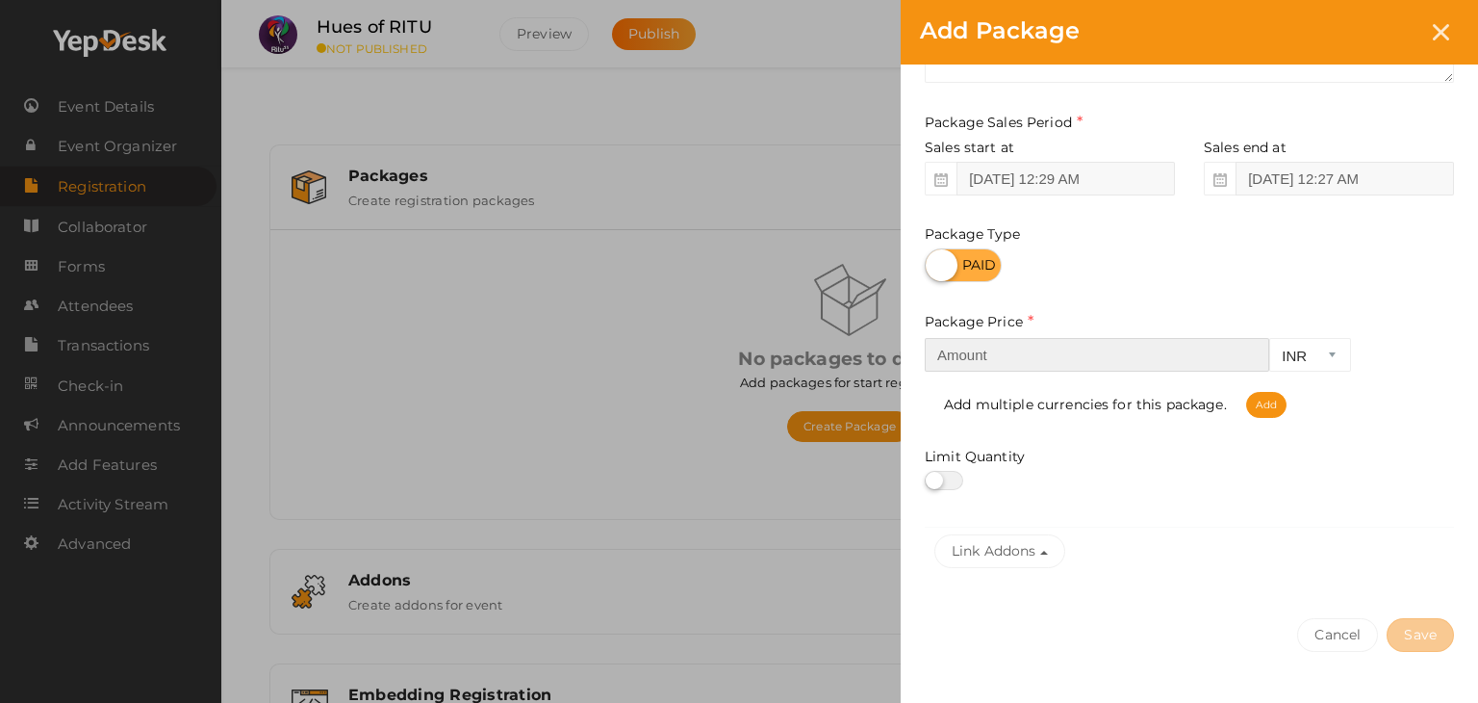
click at [1240, 367] on input "number" at bounding box center [1097, 355] width 345 height 34
type input "20"
click at [1405, 643] on button "Save" at bounding box center [1420, 635] width 67 height 34
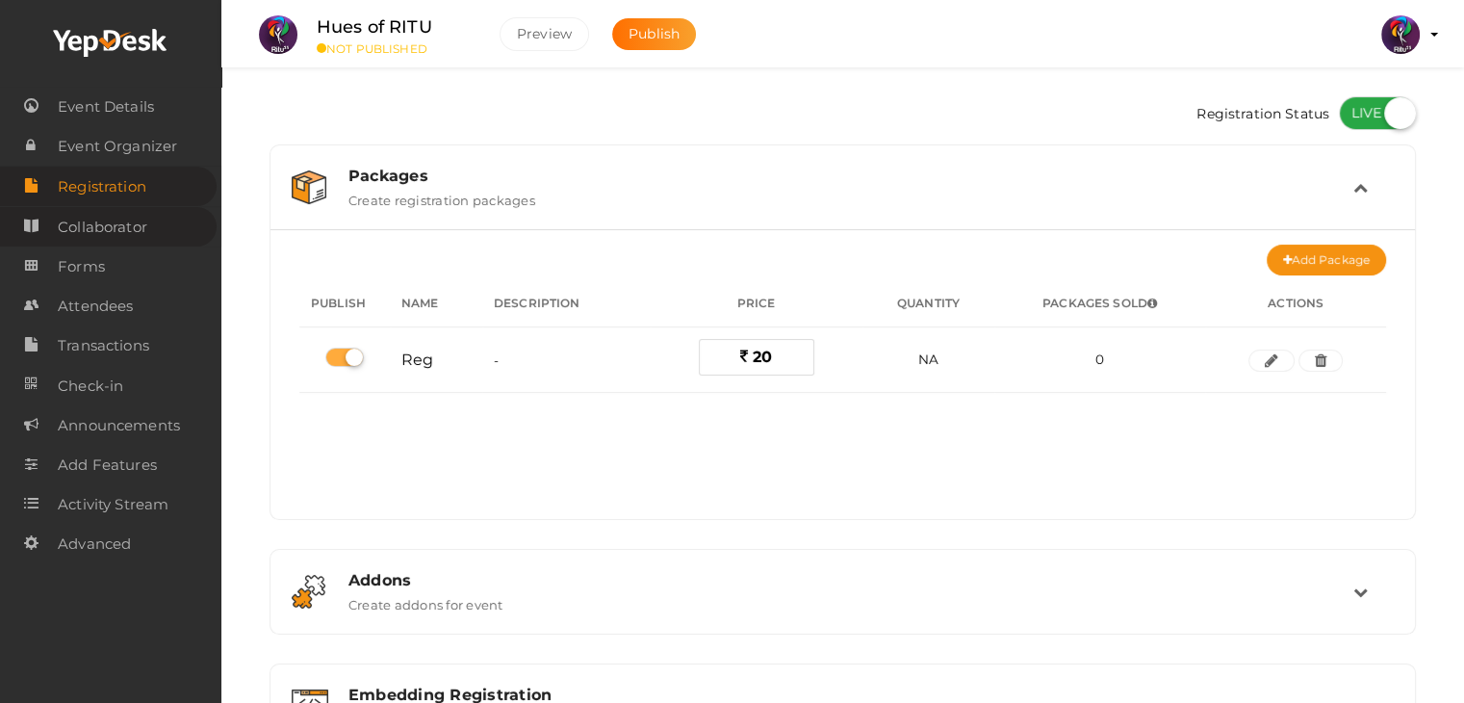
click at [129, 243] on span "Collaborator" at bounding box center [102, 227] width 89 height 38
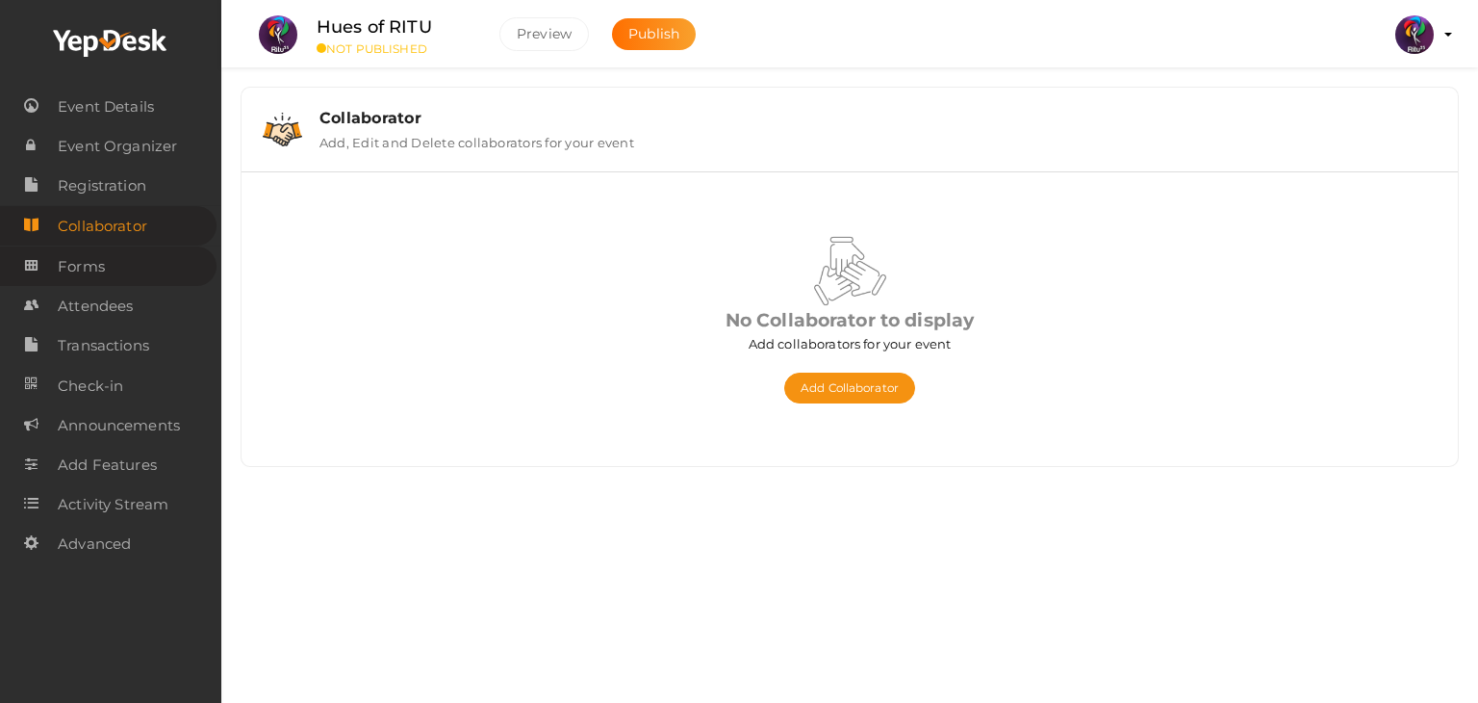
click at [131, 263] on link "Forms" at bounding box center [108, 265] width 217 height 39
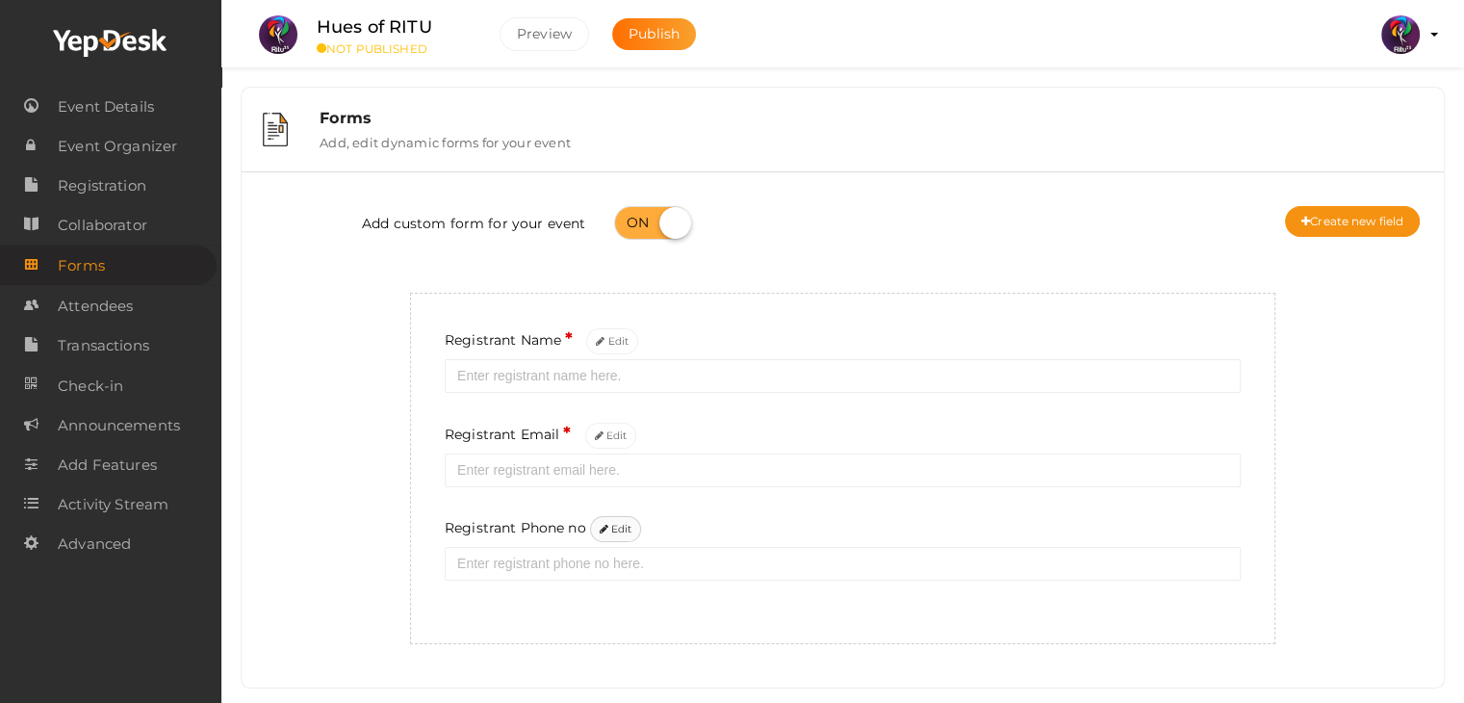
click at [618, 526] on button "Edit" at bounding box center [616, 529] width 52 height 26
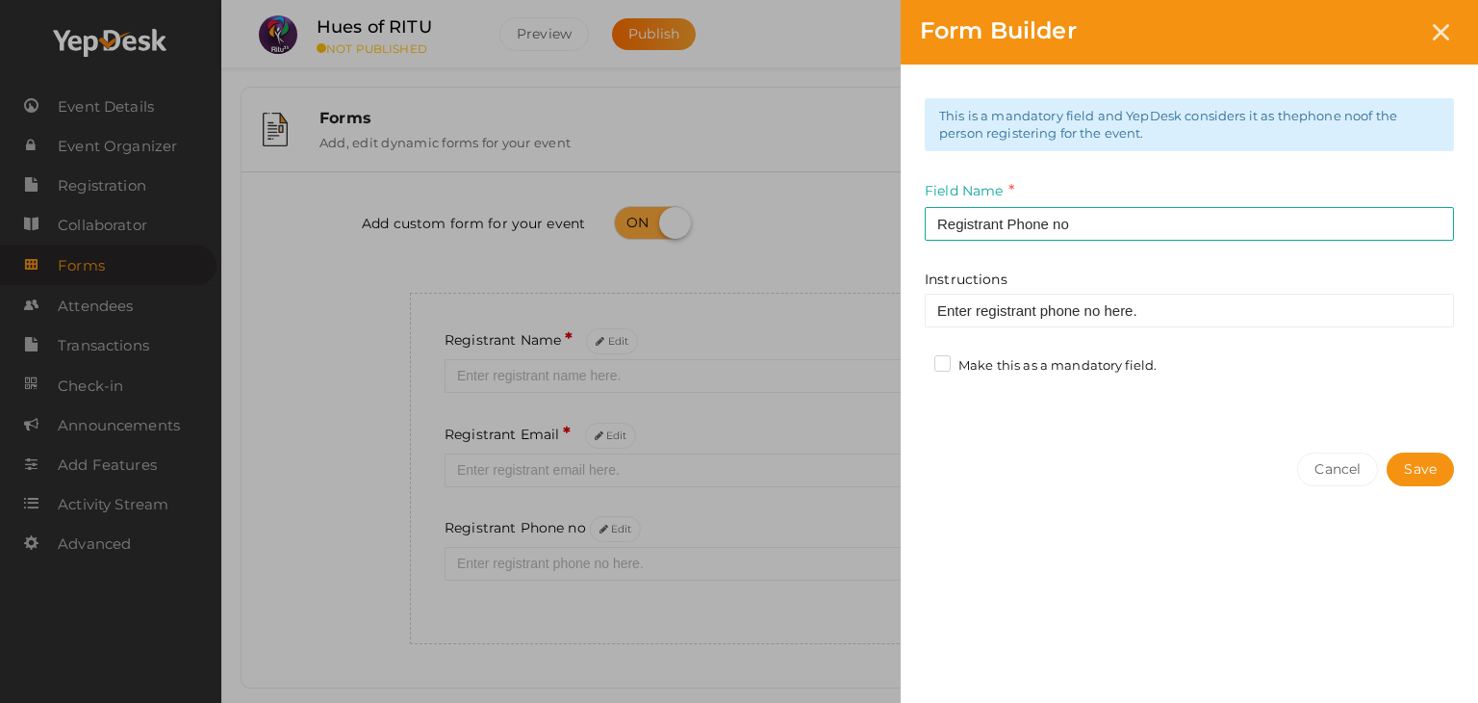
drag, startPoint x: 1019, startPoint y: 376, endPoint x: 1032, endPoint y: 367, distance: 15.8
click at [1032, 367] on div "Make this as a mandatory field." at bounding box center [1052, 368] width 237 height 24
click at [1032, 367] on label "Make this as a mandatory field." at bounding box center [1045, 365] width 222 height 19
click at [915, 360] on input "Make this as a mandatory field." at bounding box center [915, 360] width 0 height 0
click at [1444, 463] on button "Save" at bounding box center [1420, 469] width 67 height 34
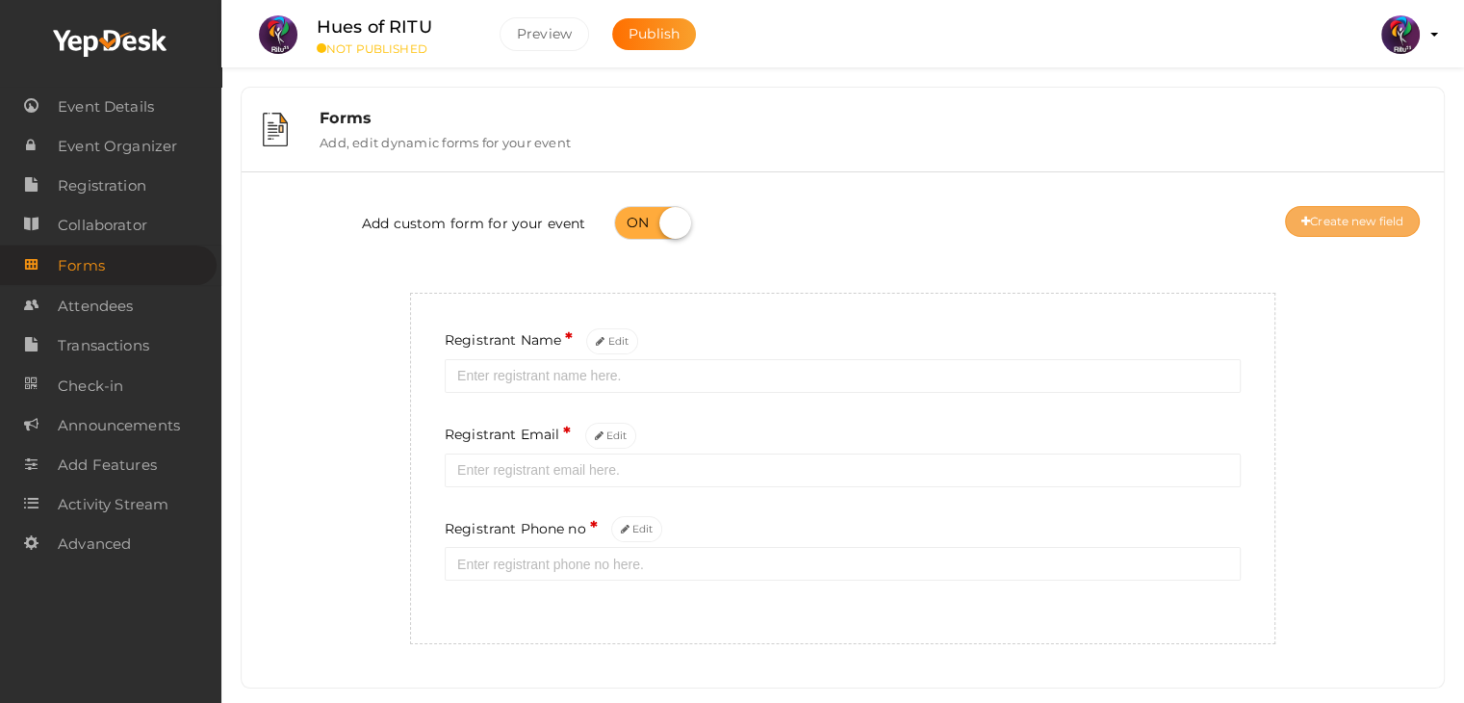
click at [1391, 213] on button "Create new field" at bounding box center [1352, 221] width 135 height 31
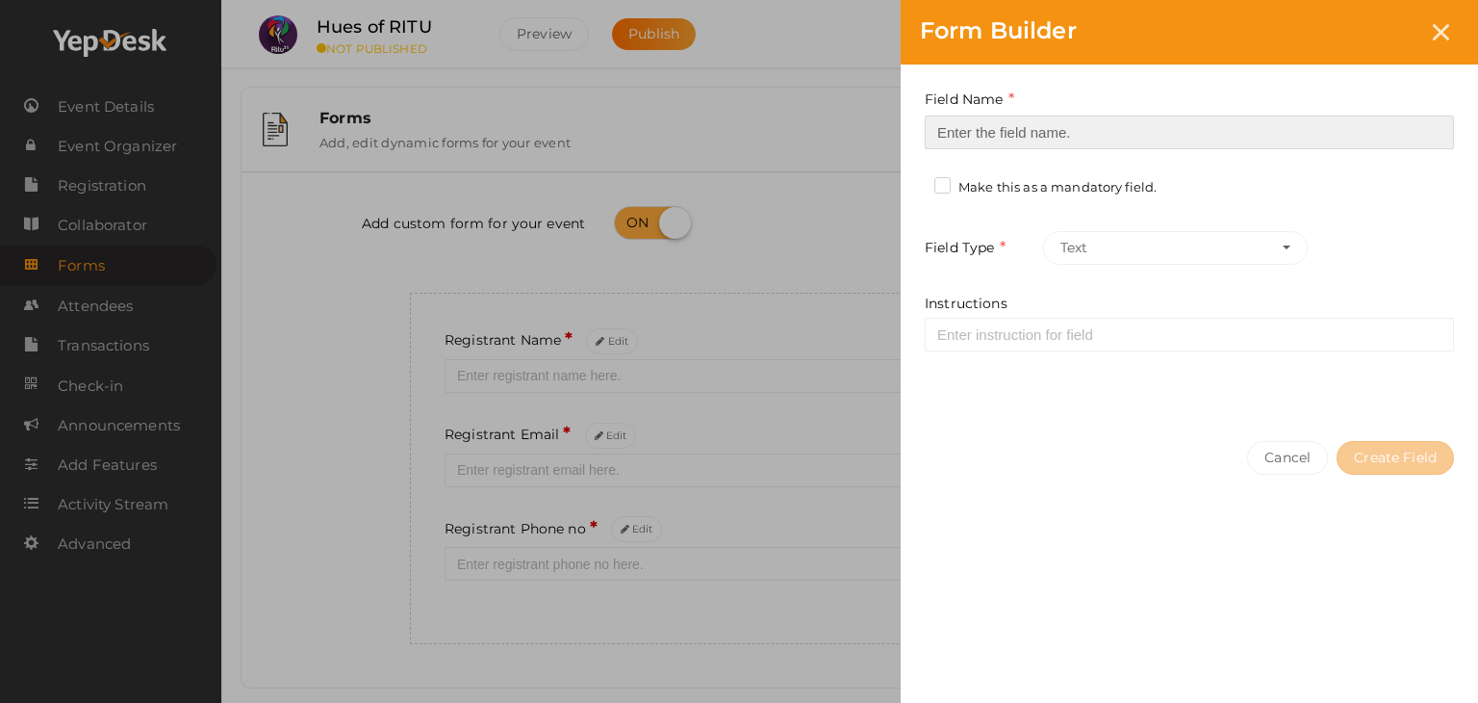
click at [1101, 117] on input at bounding box center [1189, 132] width 529 height 34
type input "Registrant College"
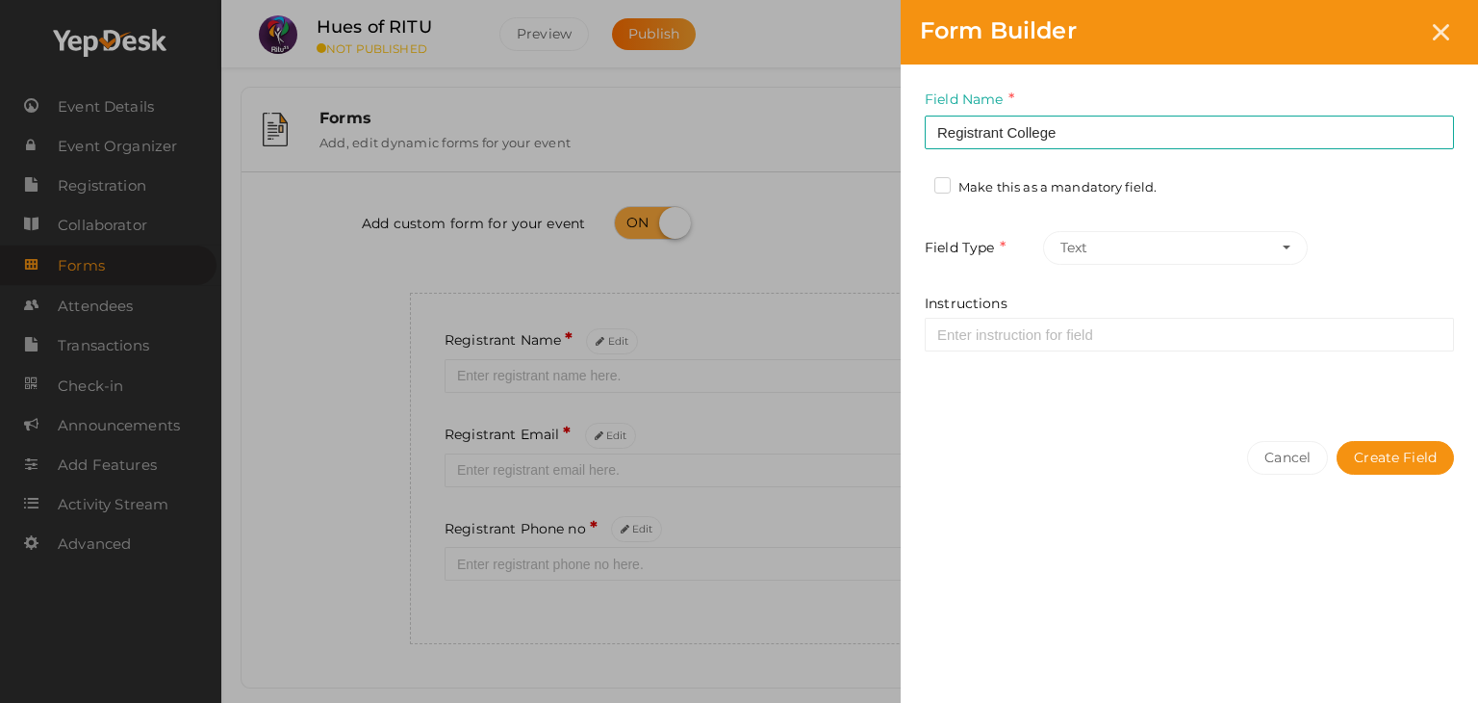
drag, startPoint x: 945, startPoint y: 174, endPoint x: 943, endPoint y: 188, distance: 13.6
click at [943, 188] on div "Field Name Registrant College Required. Form field name already used. Make this…" at bounding box center [1189, 242] width 577 height 357
click at [943, 188] on label "Make this as a mandatory field." at bounding box center [1045, 187] width 222 height 19
click at [915, 182] on input "Make this as a mandatory field." at bounding box center [915, 182] width 0 height 0
click at [1405, 444] on button "Create Field" at bounding box center [1395, 458] width 117 height 34
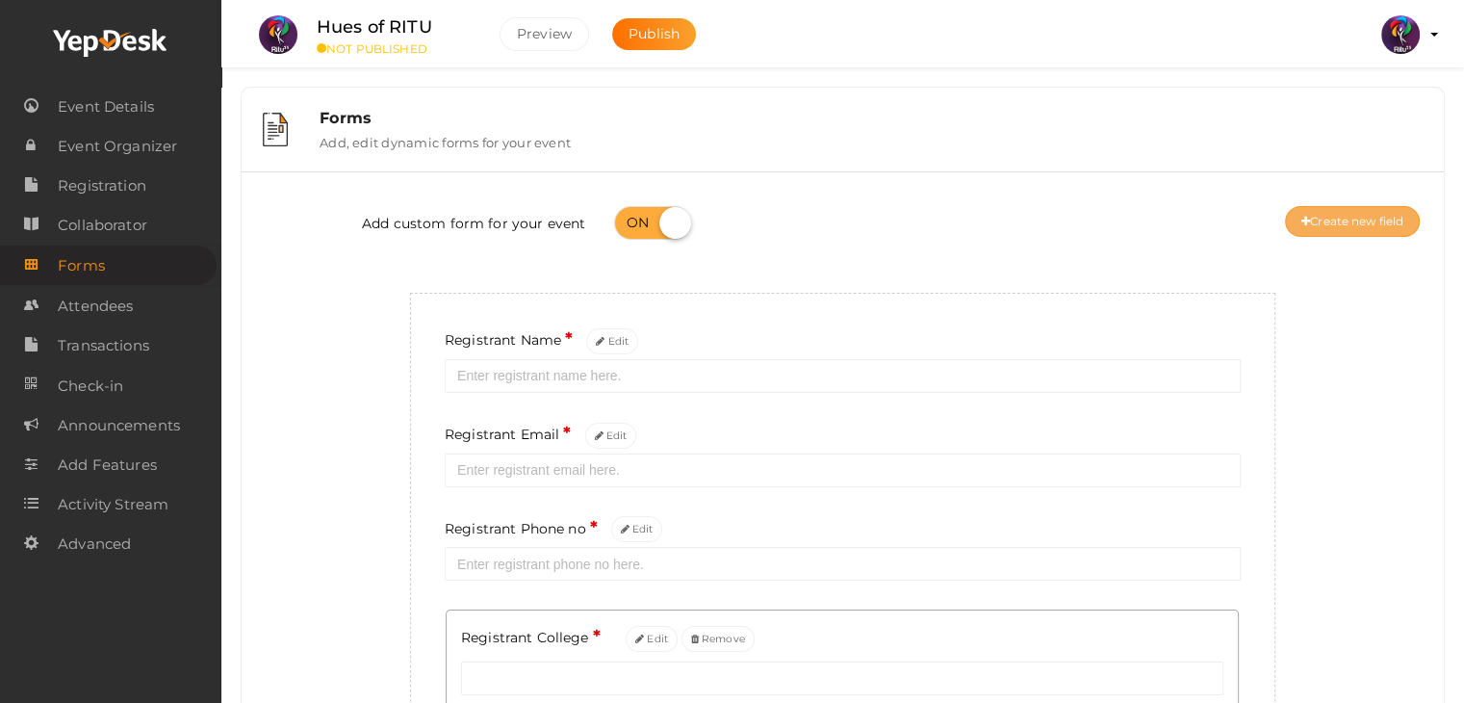
click at [1352, 216] on button "Create new field" at bounding box center [1352, 221] width 135 height 31
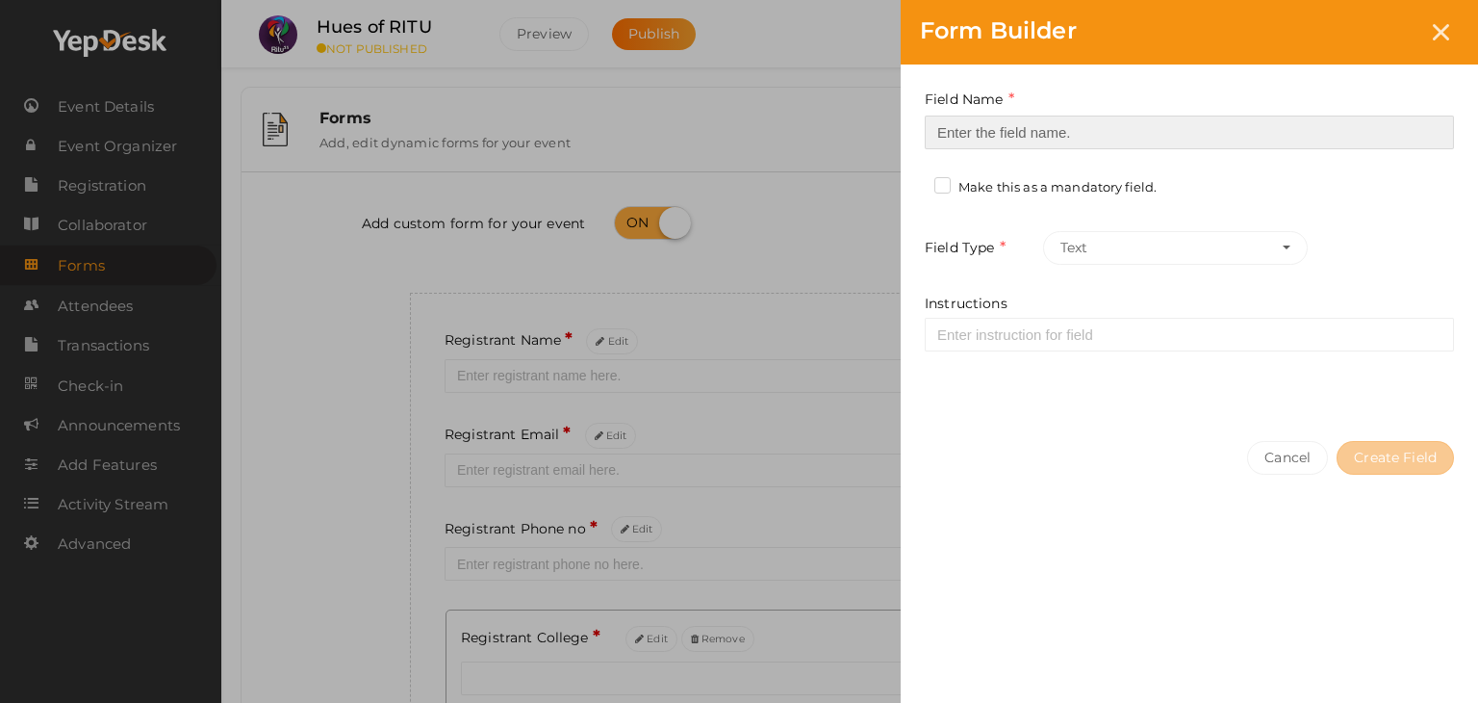
click at [1209, 132] on input at bounding box center [1189, 132] width 529 height 34
type input "Refferal ID"
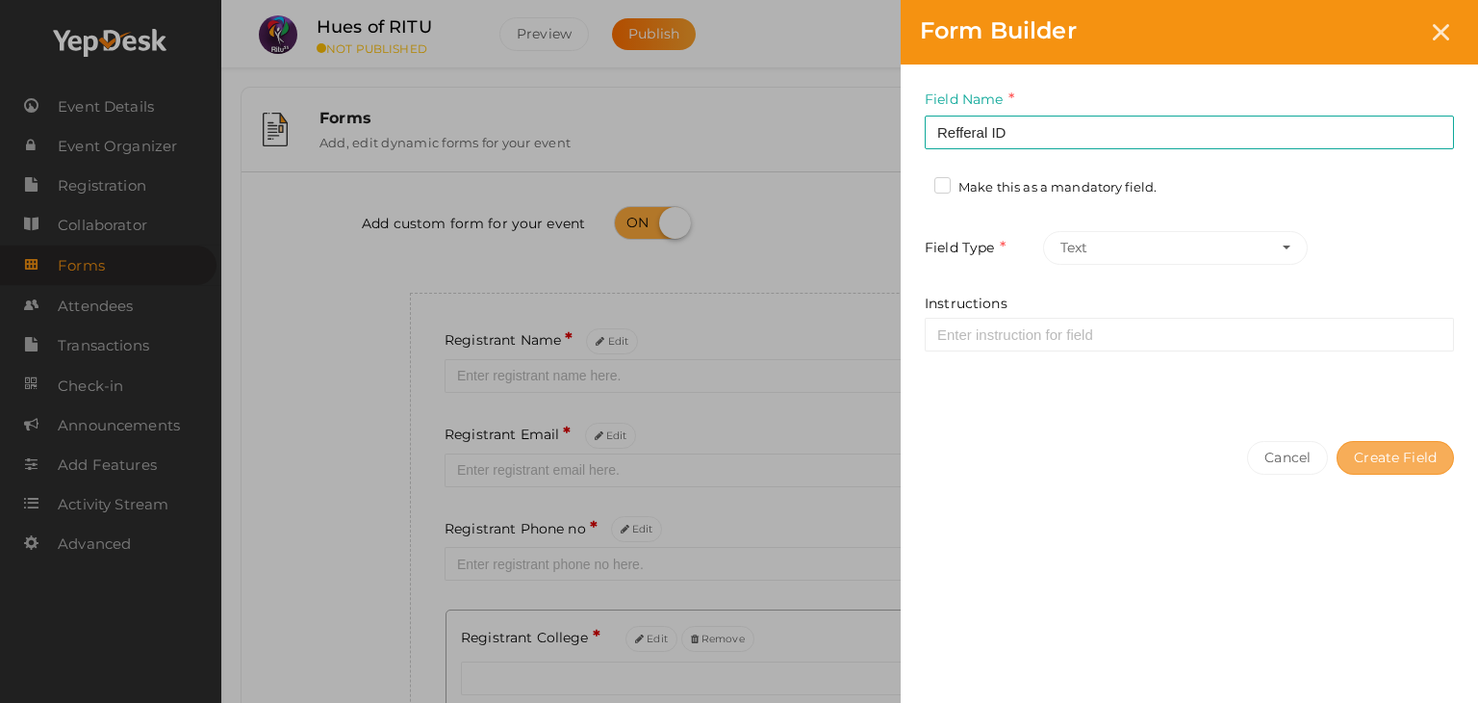
click at [1400, 453] on button "Create Field" at bounding box center [1395, 458] width 117 height 34
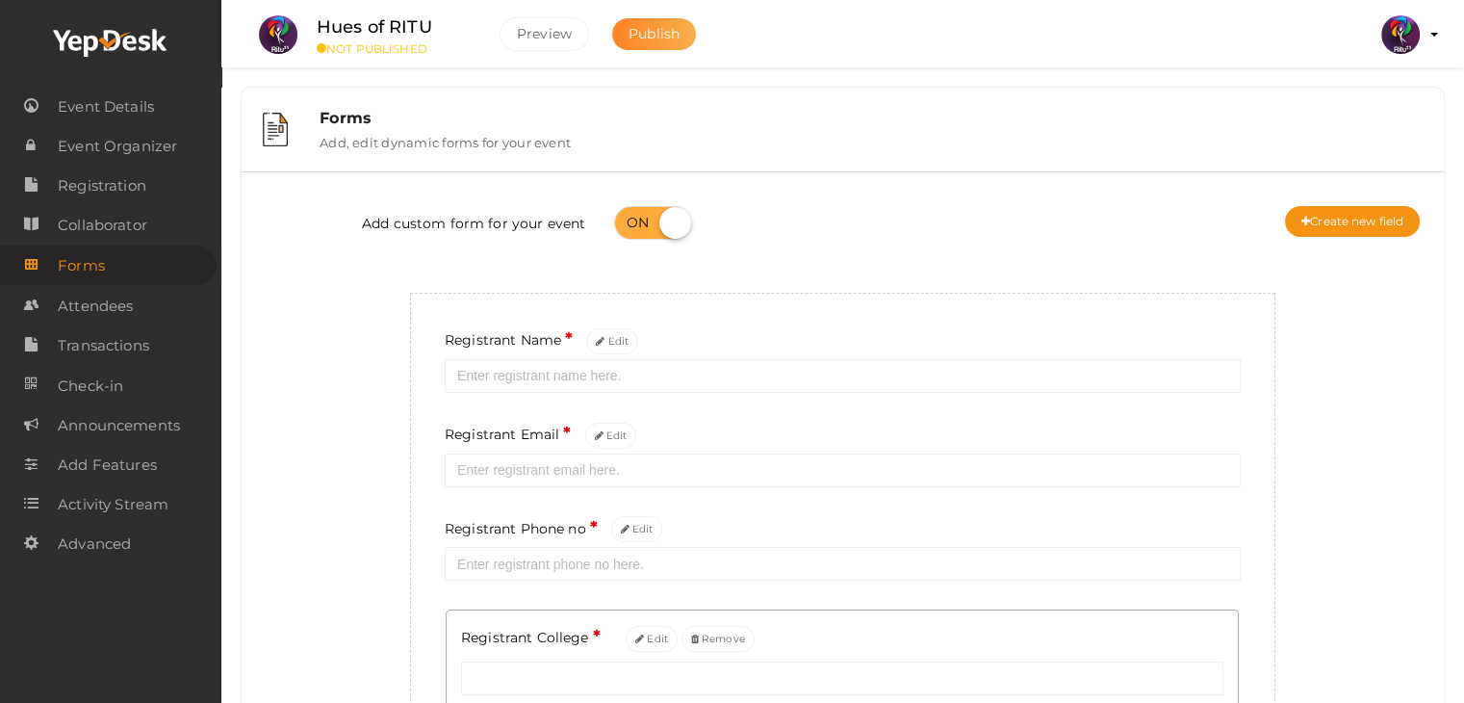
click at [677, 37] on span "Publish" at bounding box center [653, 33] width 51 height 17
click at [153, 183] on link "Registration" at bounding box center [108, 185] width 217 height 39
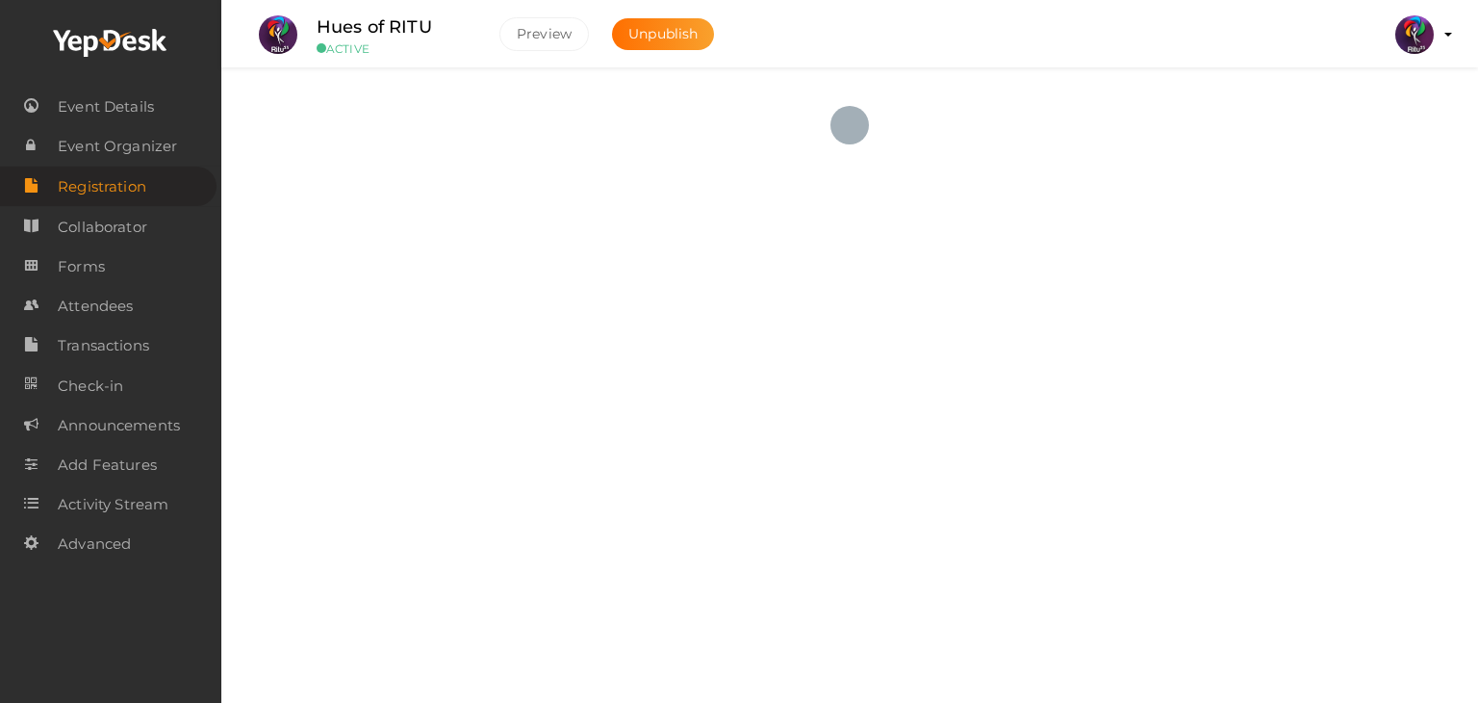
checkbox input "true"
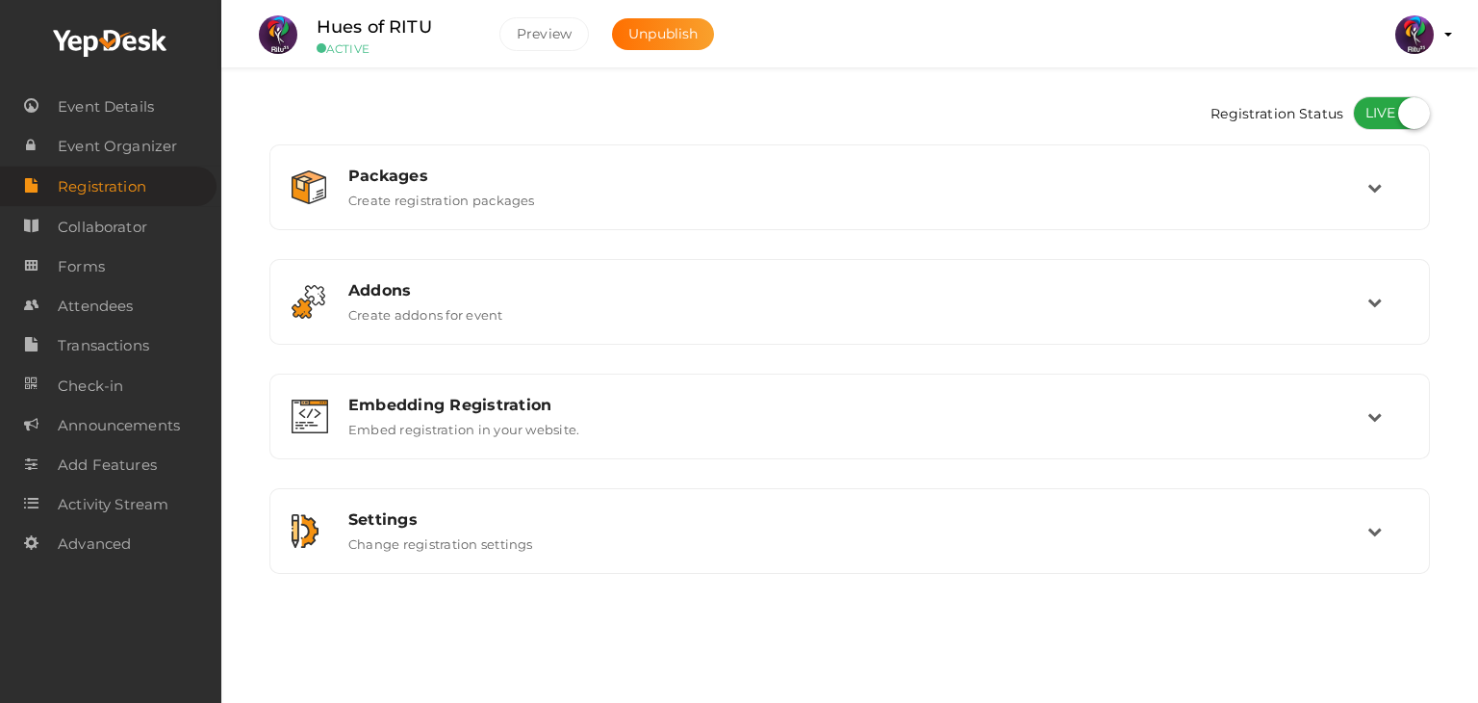
click at [153, 183] on link "Registration" at bounding box center [108, 185] width 217 height 39
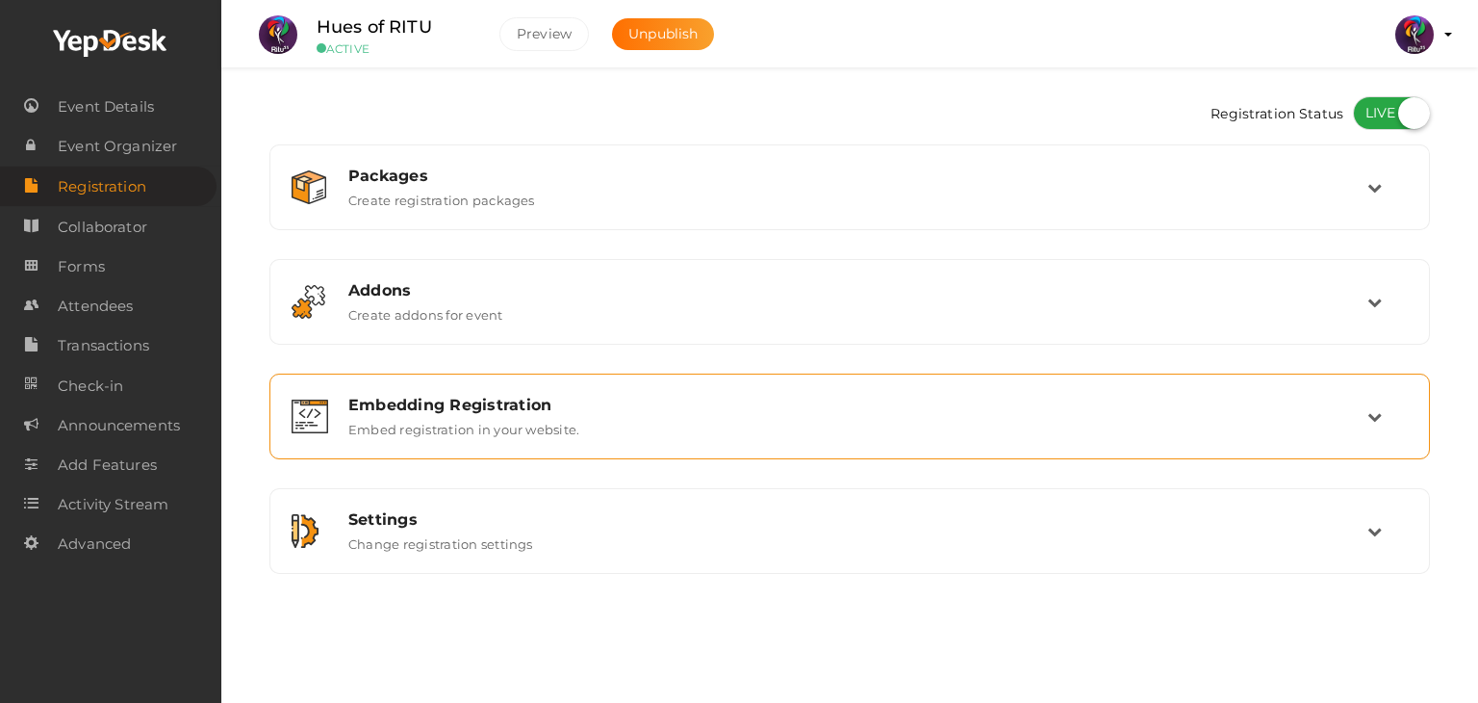
click at [539, 452] on div "Embedding Registration Embed registration in your website." at bounding box center [849, 416] width 1161 height 86
click at [617, 438] on div "Embedding Registration Embed registration in your website." at bounding box center [849, 416] width 1139 height 64
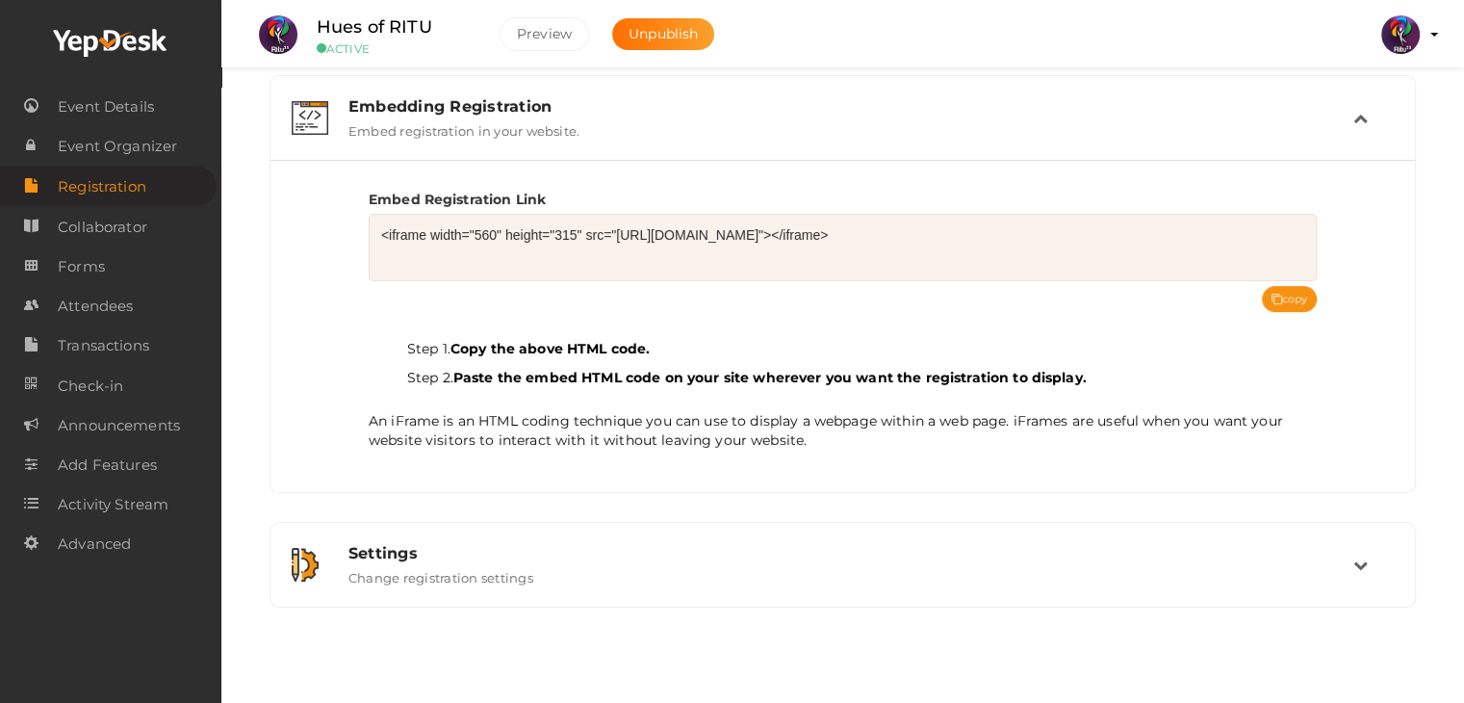
scroll to position [299, 0]
click at [1289, 294] on button "copy" at bounding box center [1290, 298] width 56 height 26
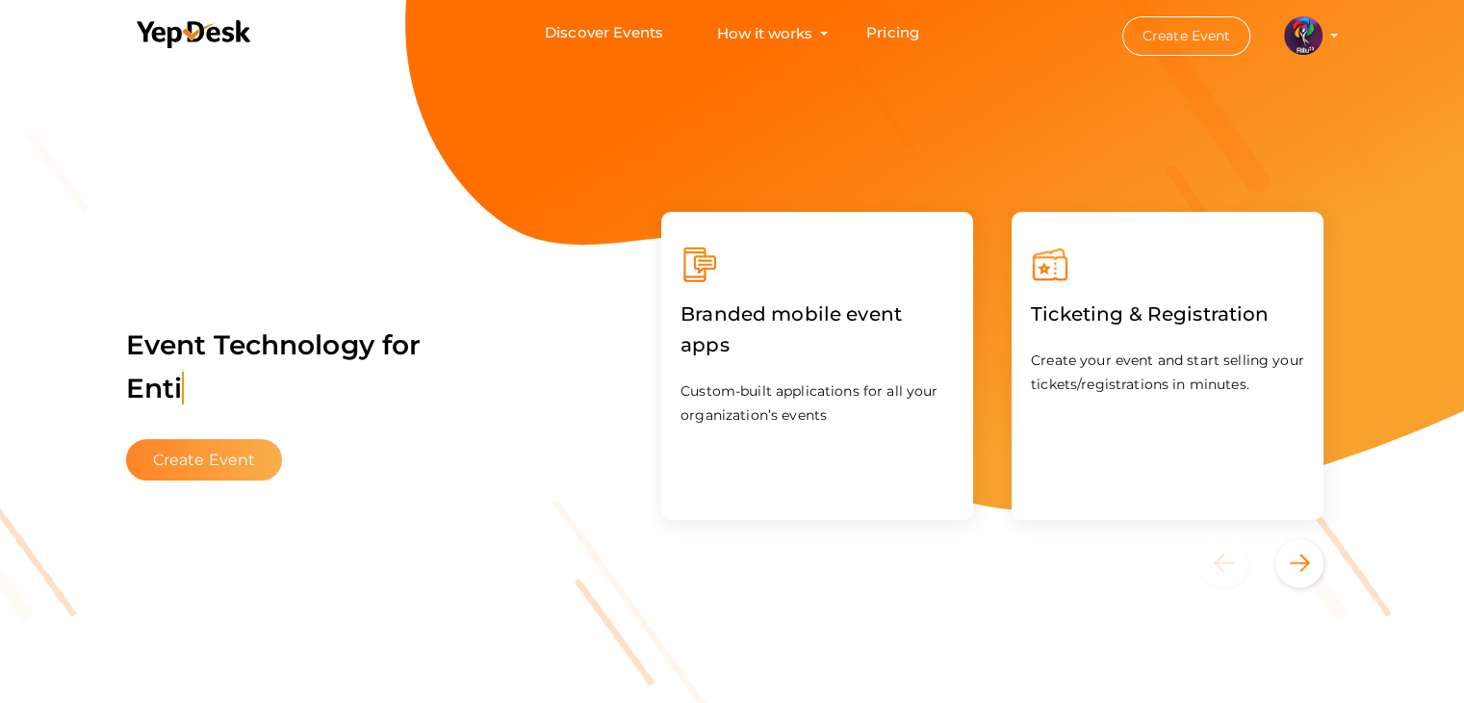
click at [214, 463] on button "Create Event" at bounding box center [204, 459] width 157 height 41
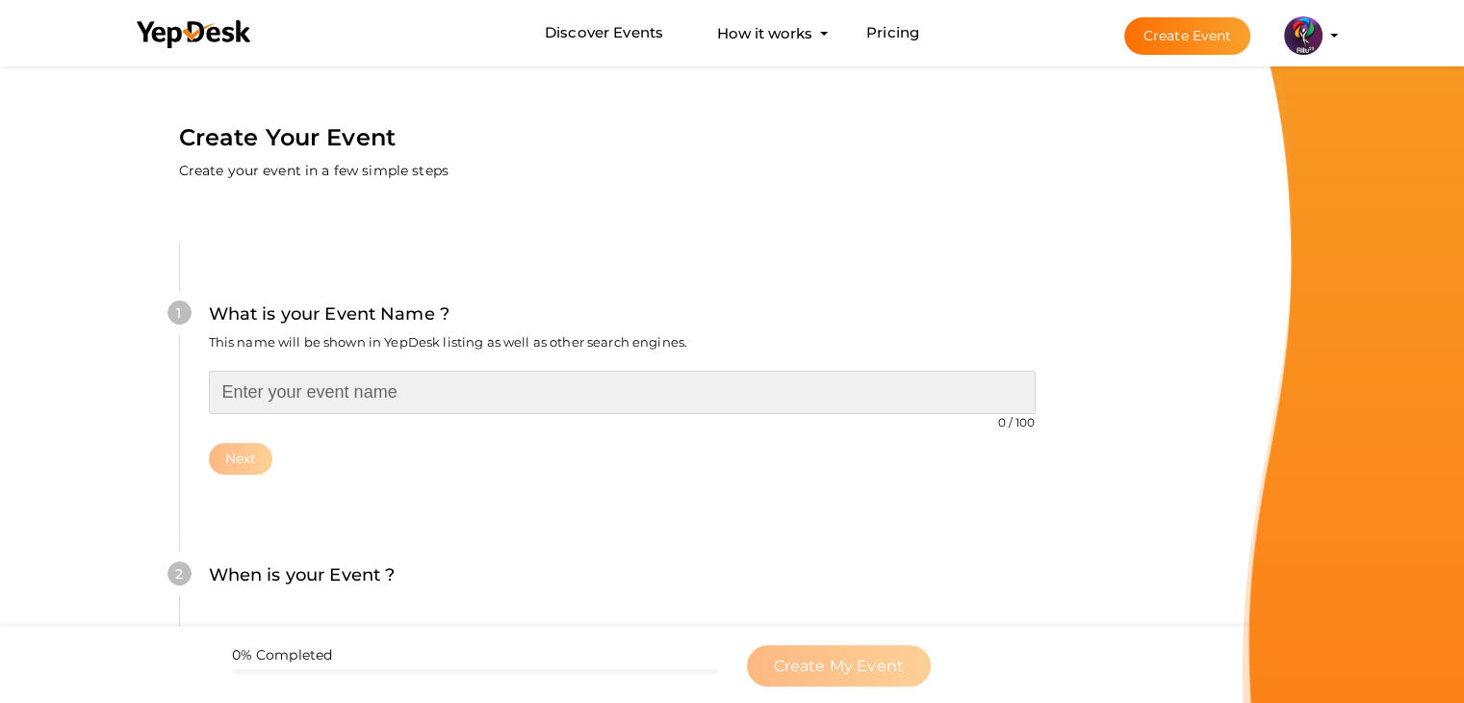
click at [314, 387] on input "text" at bounding box center [622, 392] width 827 height 43
click at [551, 395] on input "text" at bounding box center [622, 392] width 827 height 43
type input "T"
type input "Retrofitting and Rehabilitation of Structuring Workshop"
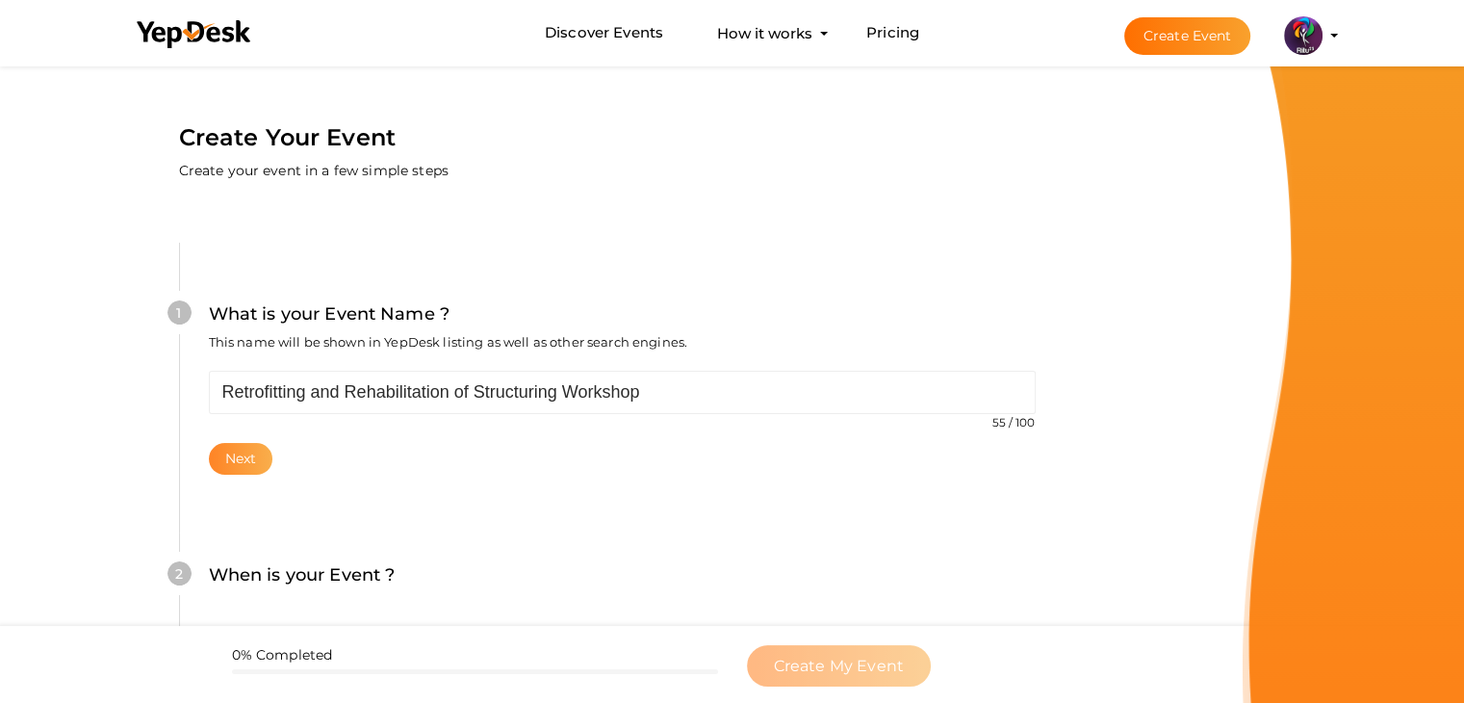
click at [235, 449] on button "Next" at bounding box center [241, 459] width 64 height 32
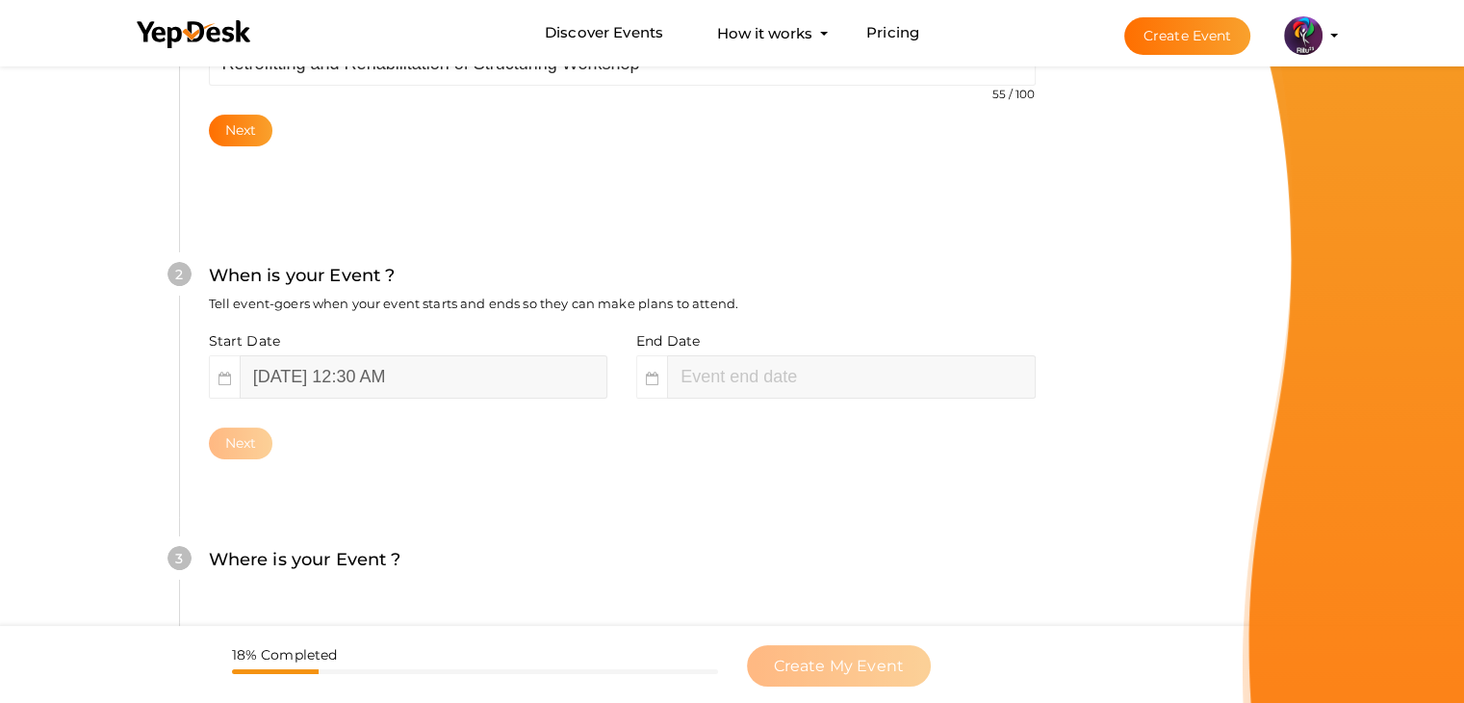
scroll to position [396, 0]
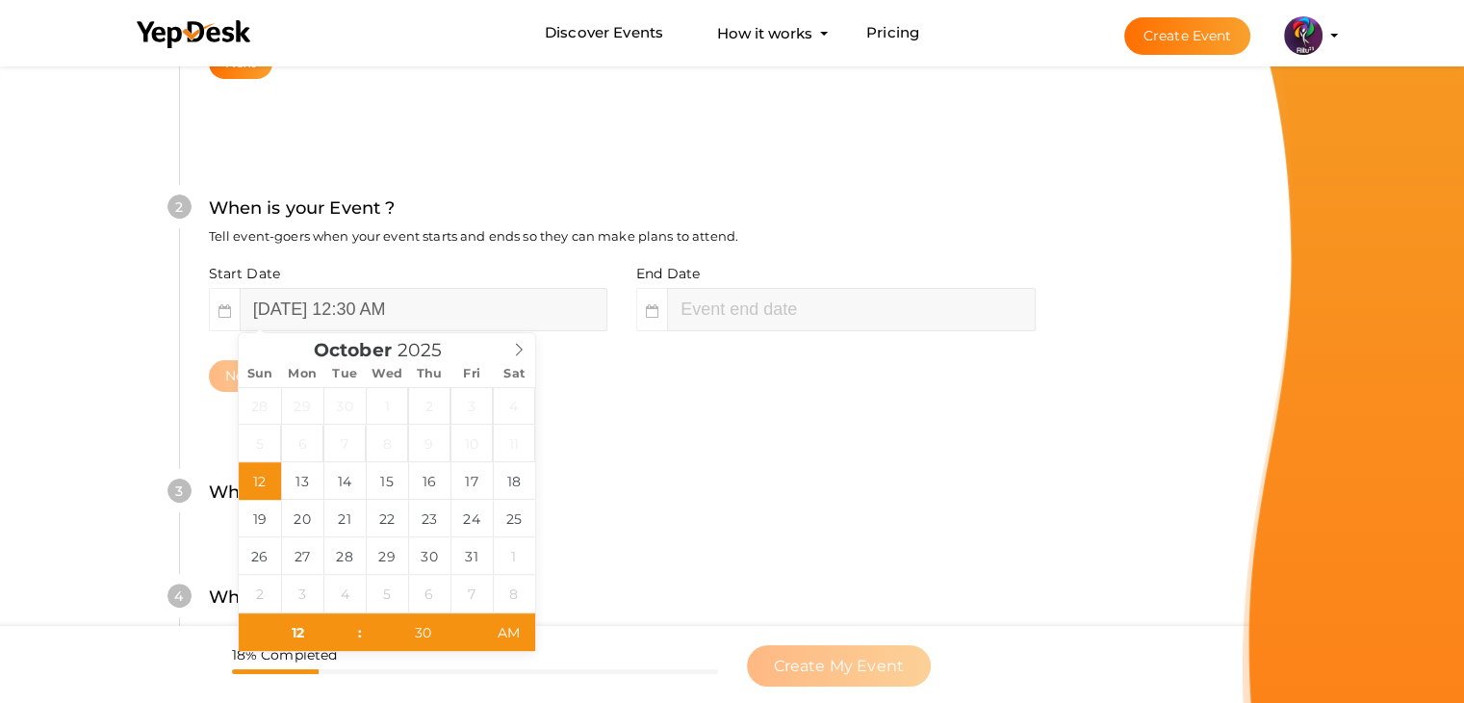
type input "October 12, 2025 2:30 AM"
click at [515, 290] on input "October 12, 2025 12:30 AM" at bounding box center [424, 309] width 368 height 43
type input "October 19, 2025 12:30 AM"
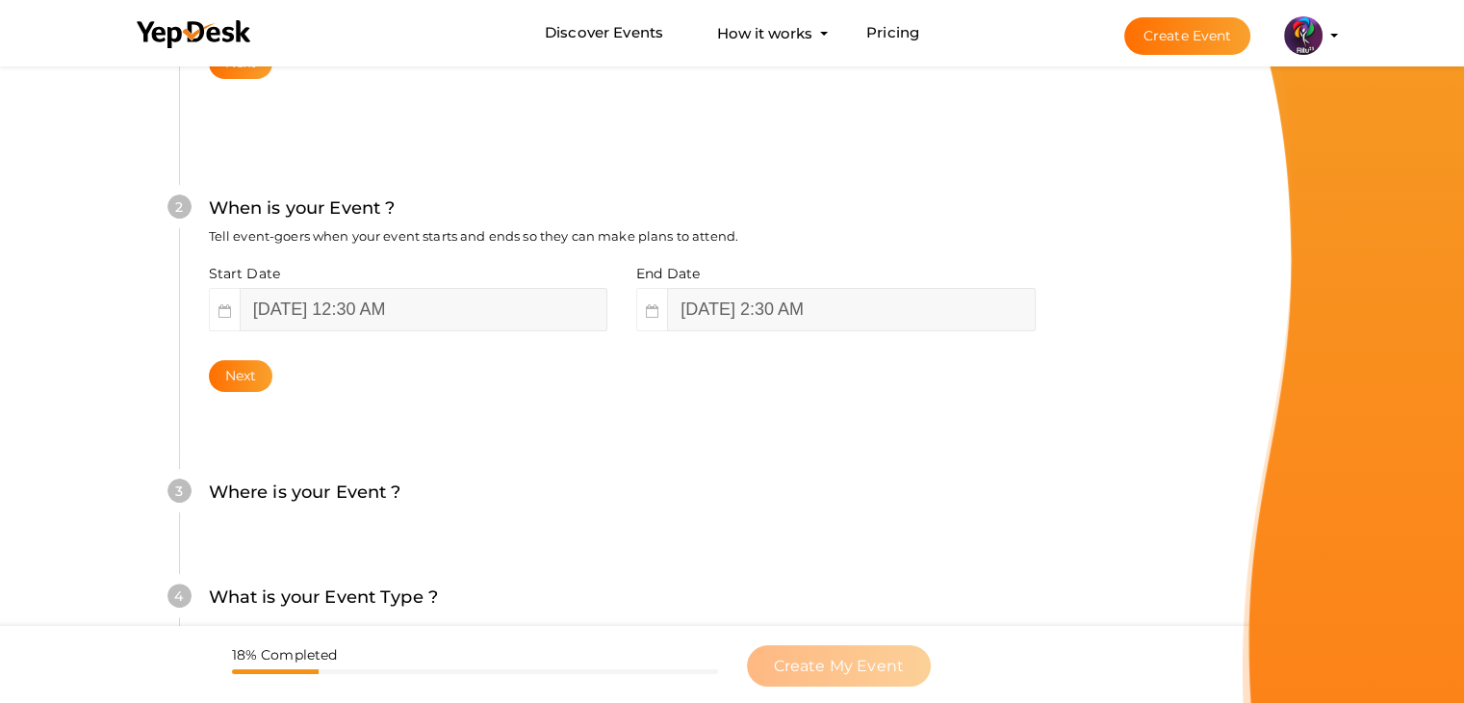
click at [882, 283] on div "End Date October 19, 2025 2:30 AM" at bounding box center [829, 297] width 414 height 67
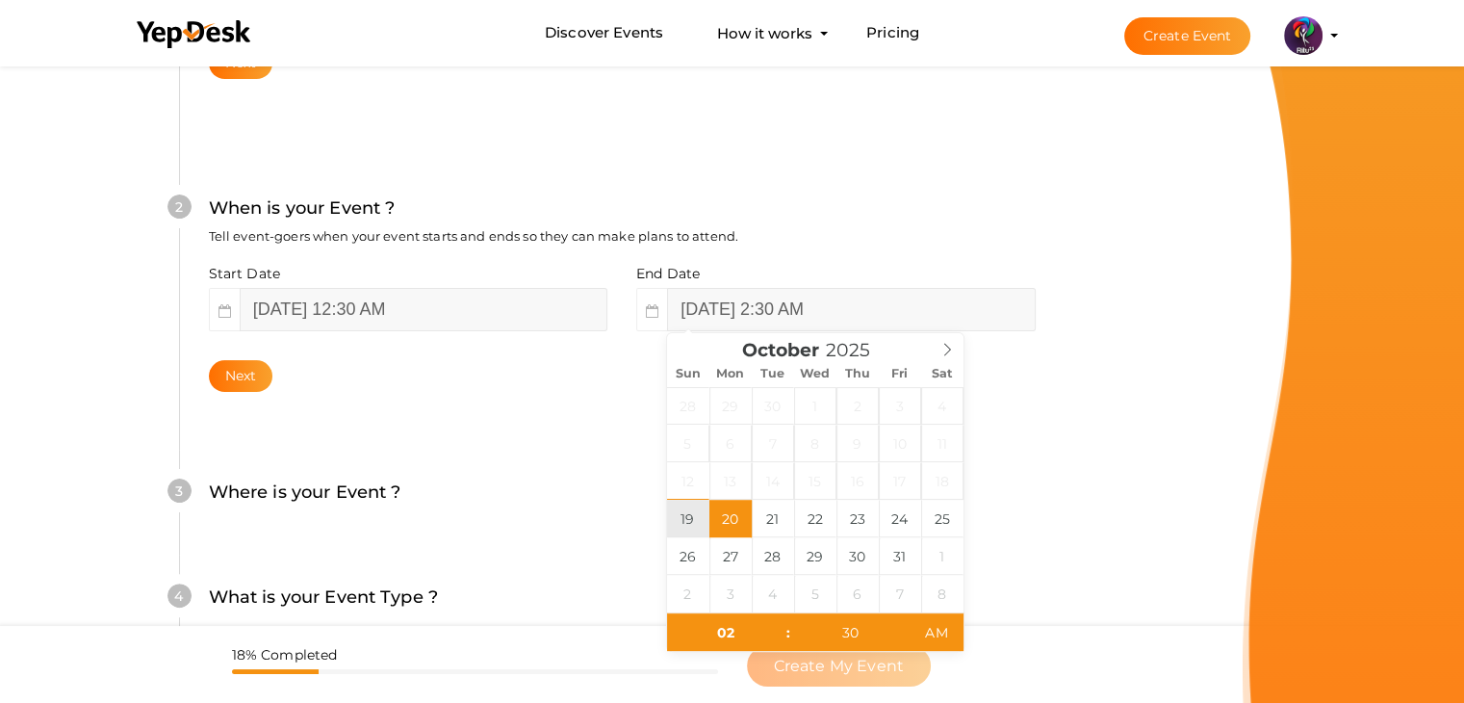
drag, startPoint x: 719, startPoint y: 511, endPoint x: 697, endPoint y: 513, distance: 22.2
type input "October 19, 2025 2:30 AM"
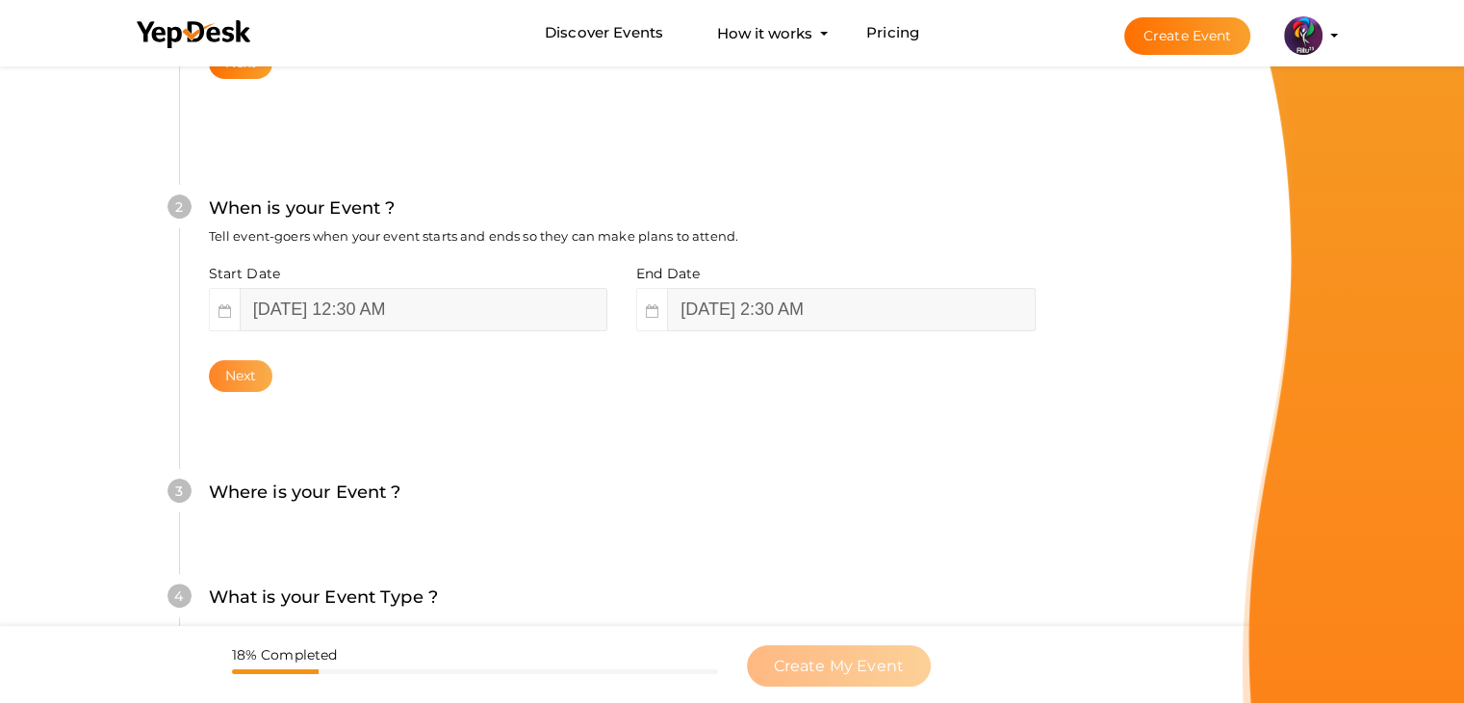
click at [255, 380] on button "Next" at bounding box center [241, 376] width 64 height 32
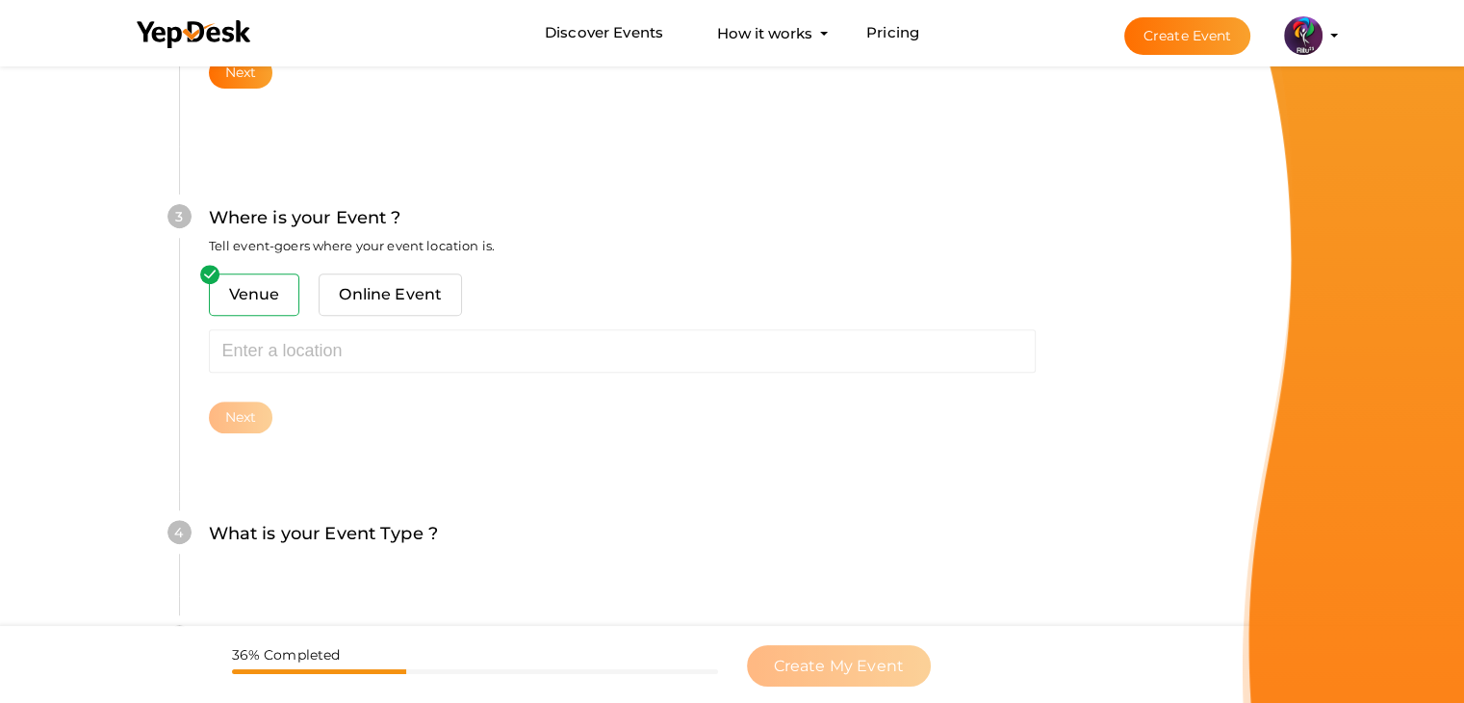
scroll to position [708, 0]
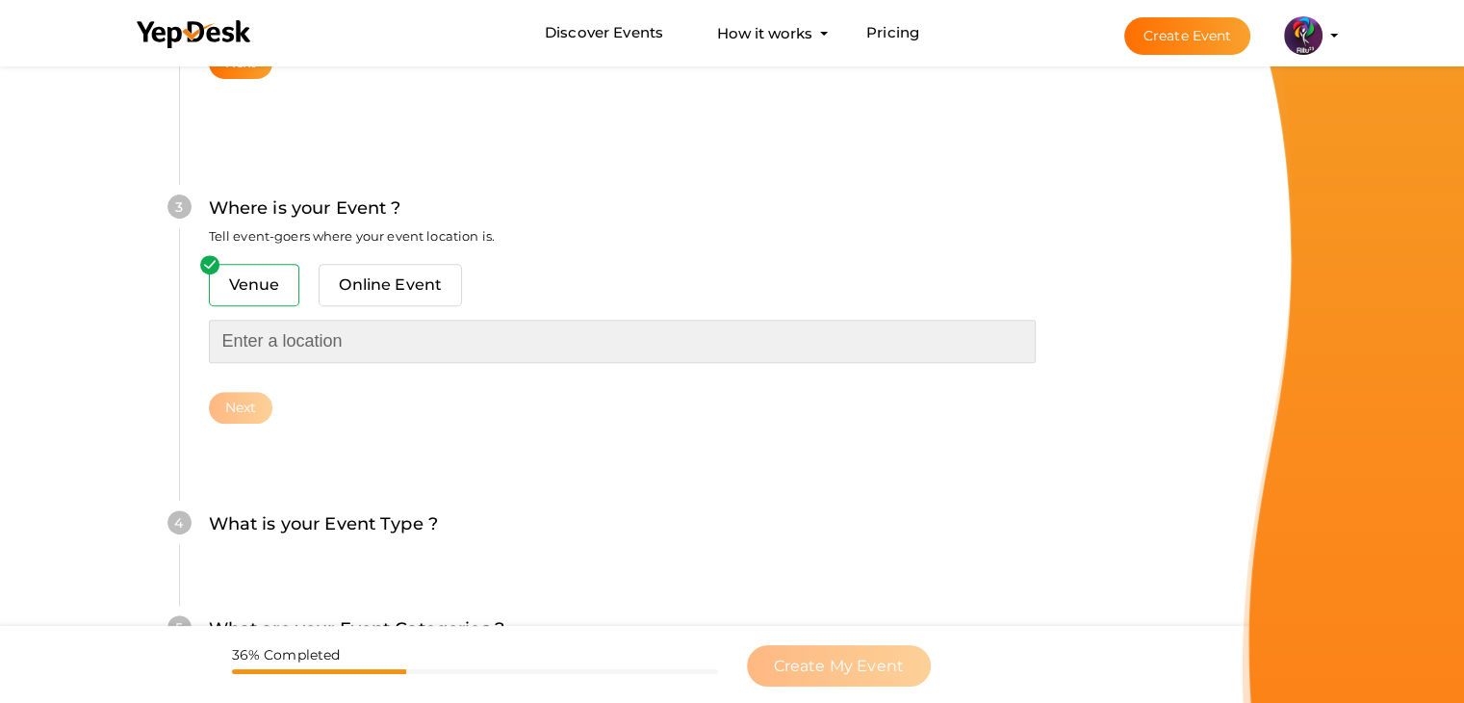
click at [304, 361] on input "text" at bounding box center [622, 340] width 827 height 43
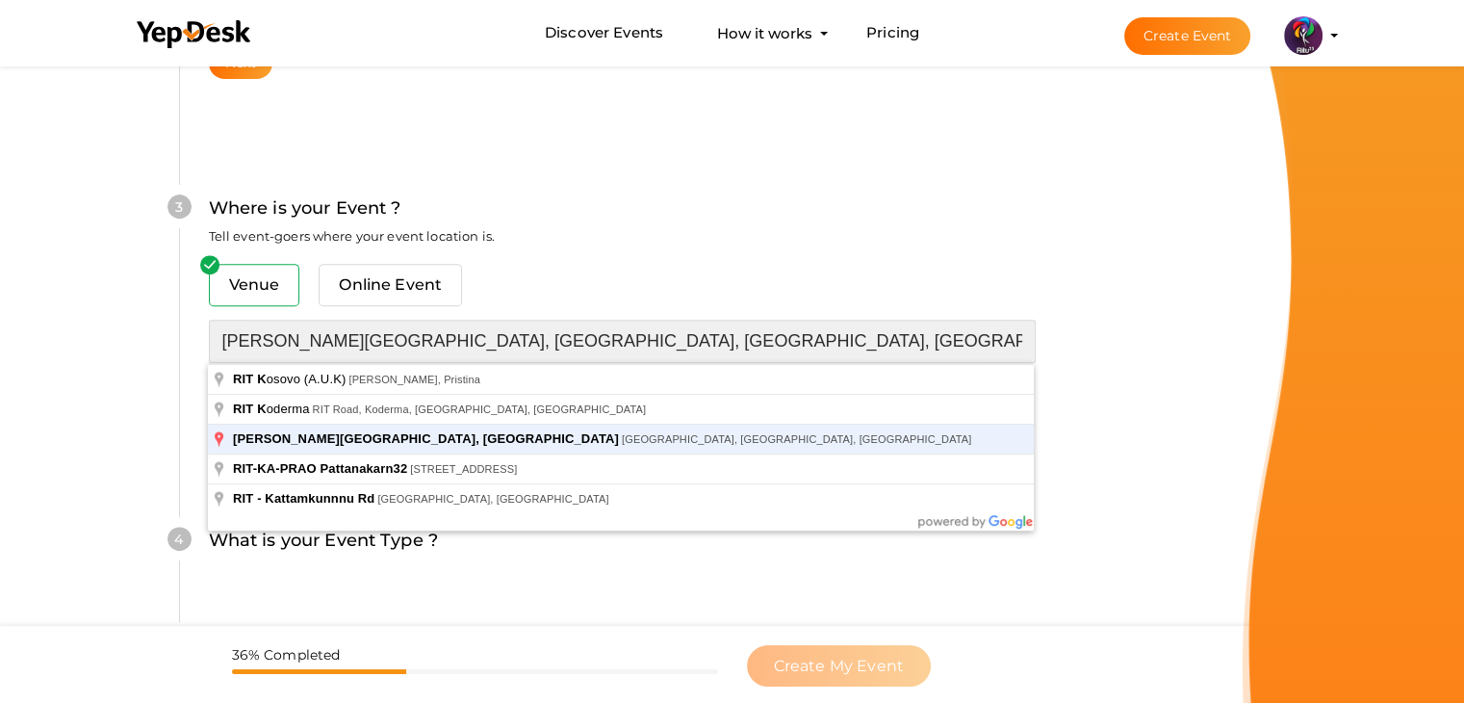
type input "[PERSON_NAME][GEOGRAPHIC_DATA], [GEOGRAPHIC_DATA], [GEOGRAPHIC_DATA], [GEOGRAPH…"
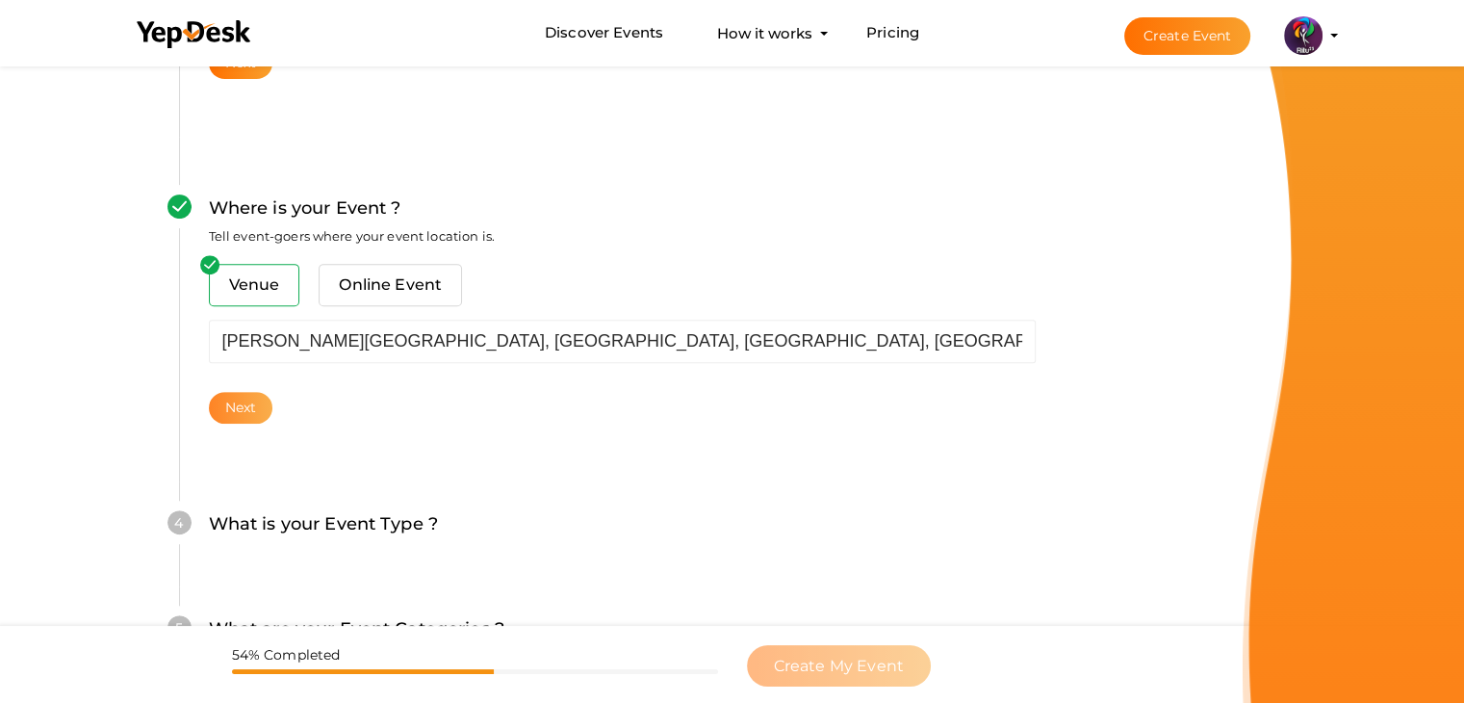
click at [256, 398] on button "Next" at bounding box center [241, 408] width 64 height 32
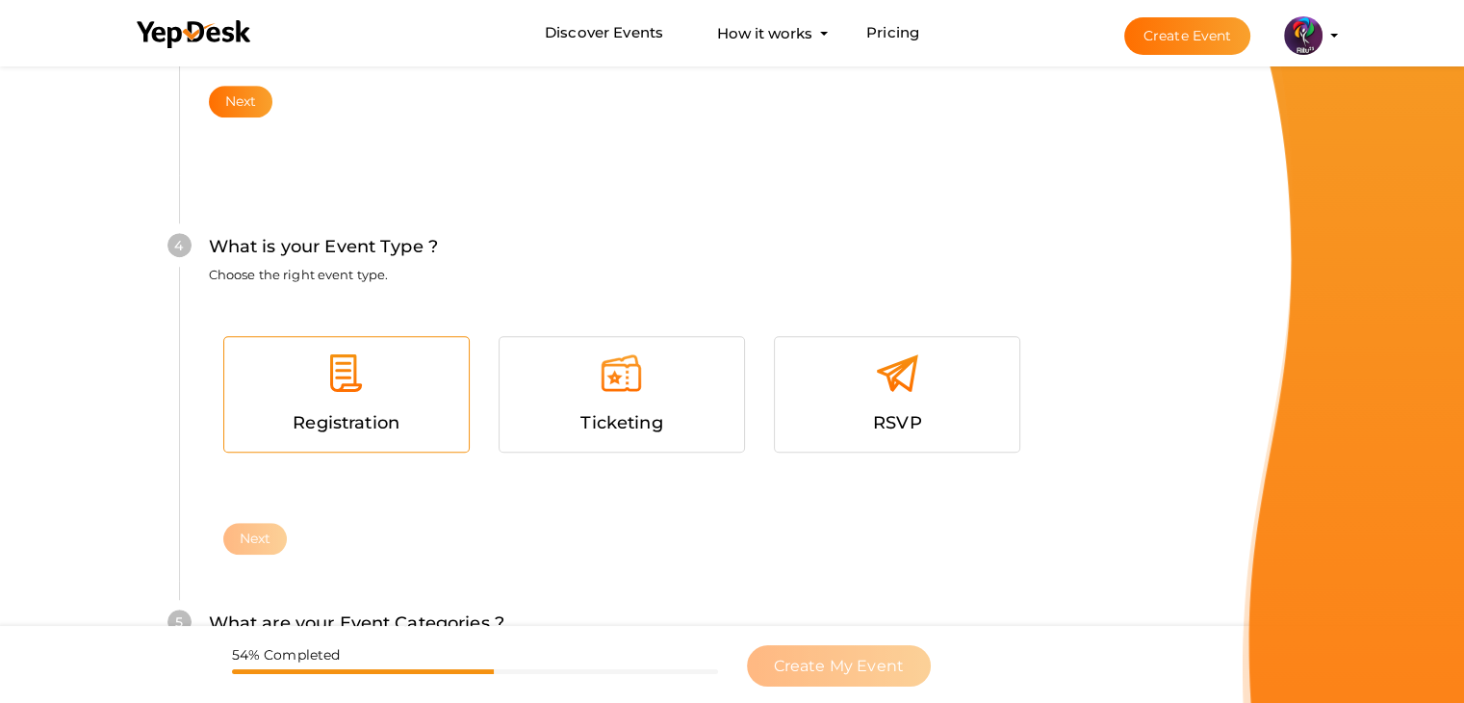
scroll to position [1053, 0]
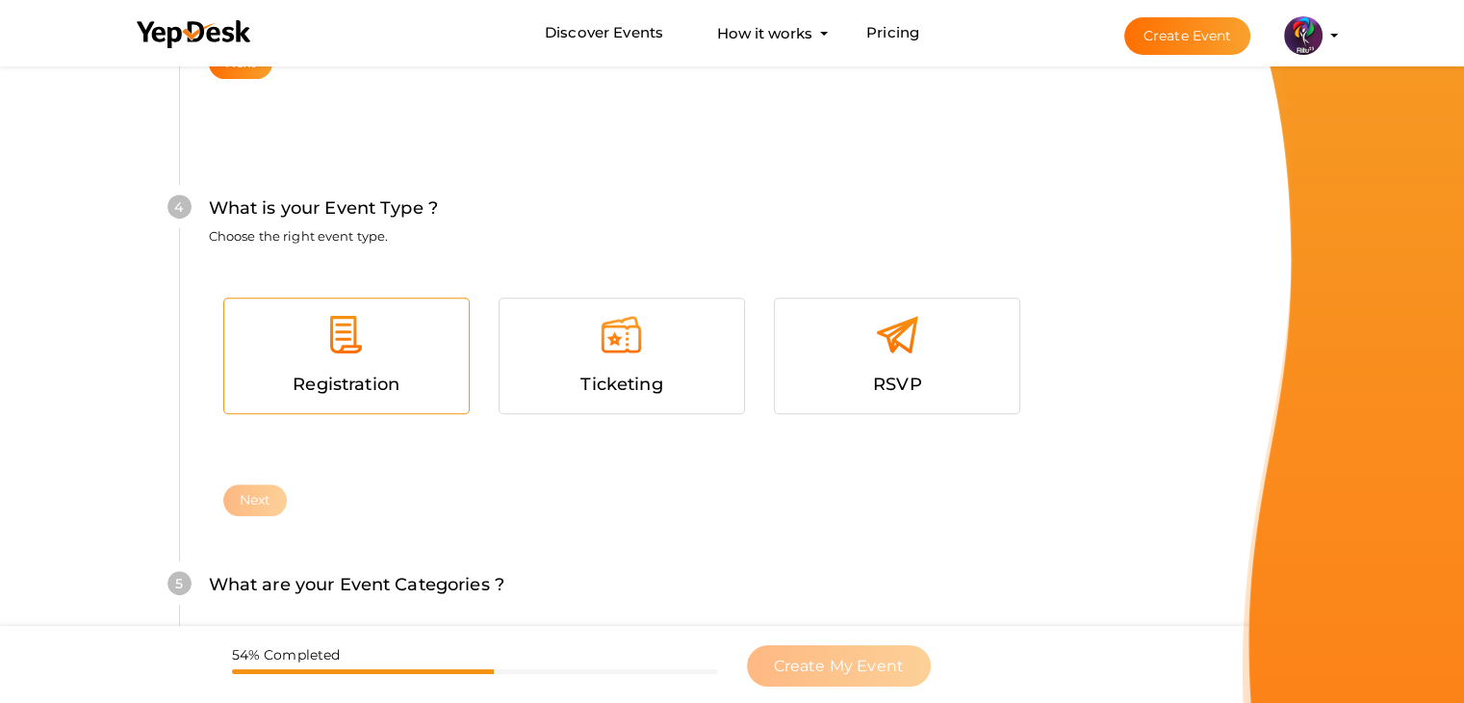
click at [392, 377] on span "Registration" at bounding box center [346, 383] width 107 height 21
click at [282, 487] on button "Next" at bounding box center [255, 500] width 64 height 32
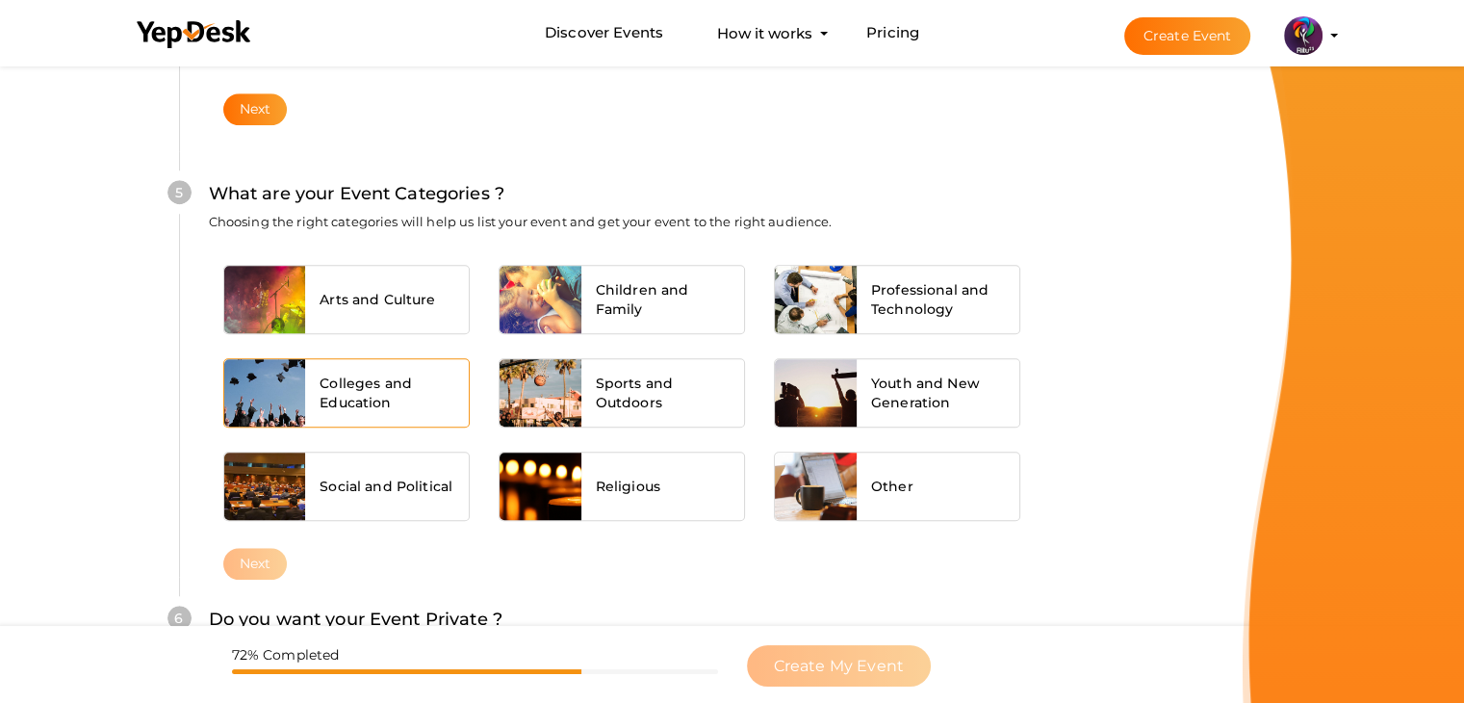
scroll to position [1456, 0]
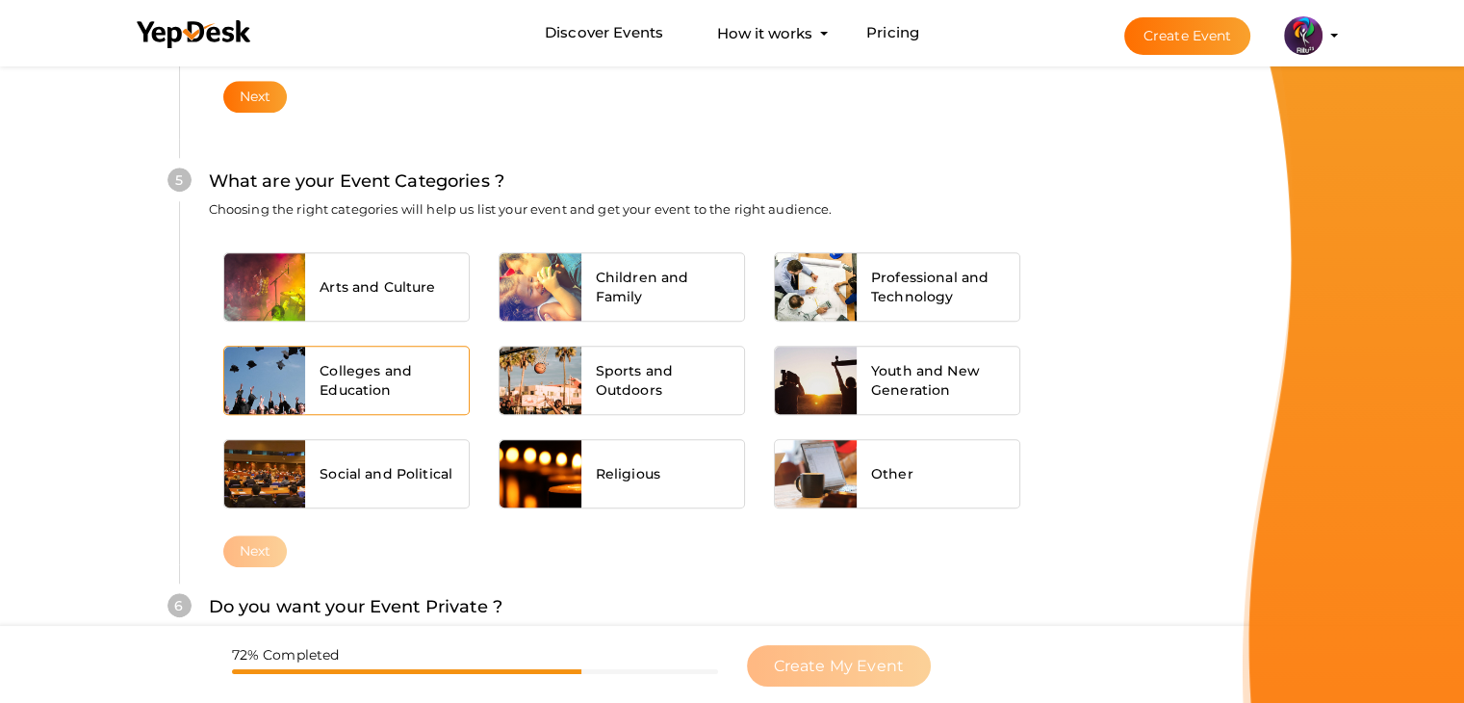
click at [392, 372] on span "Colleges and Education" at bounding box center [386, 380] width 135 height 38
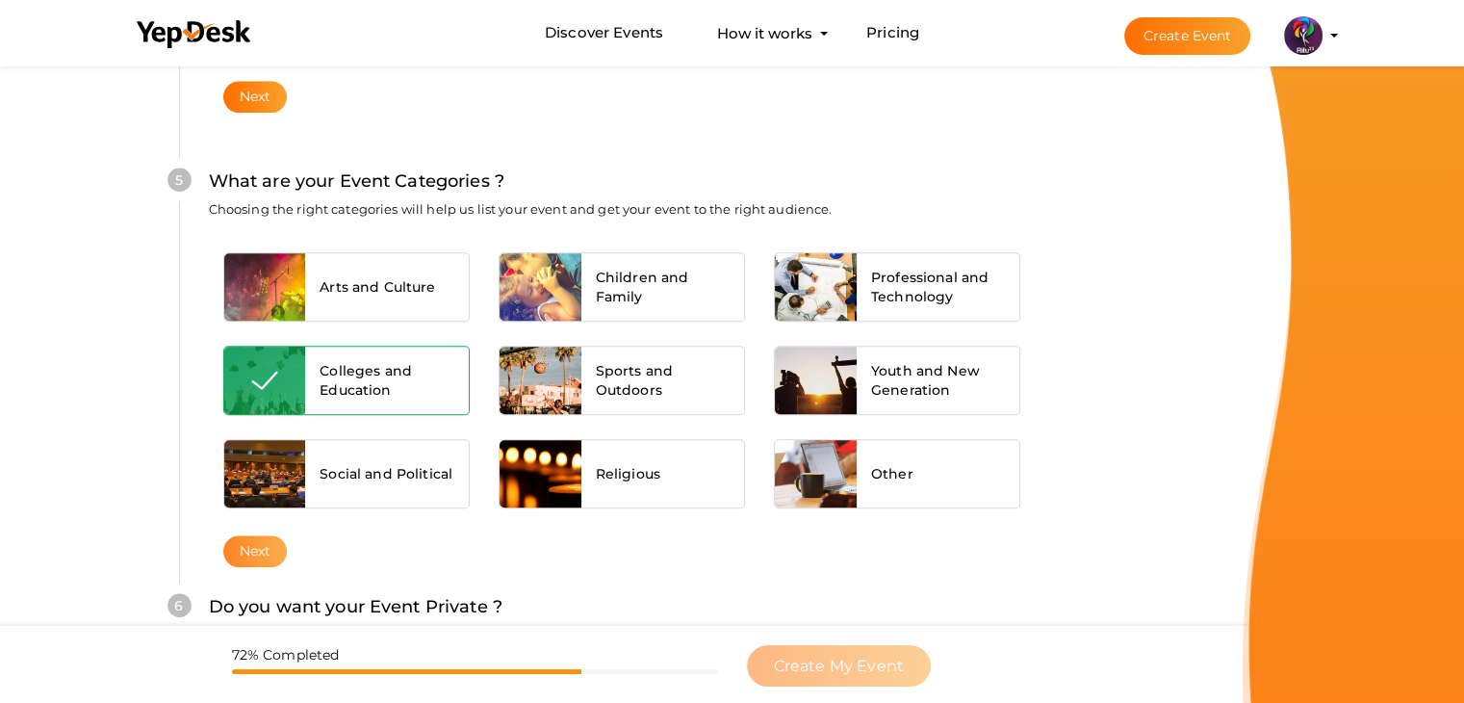
click at [282, 549] on button "Next" at bounding box center [255, 551] width 64 height 32
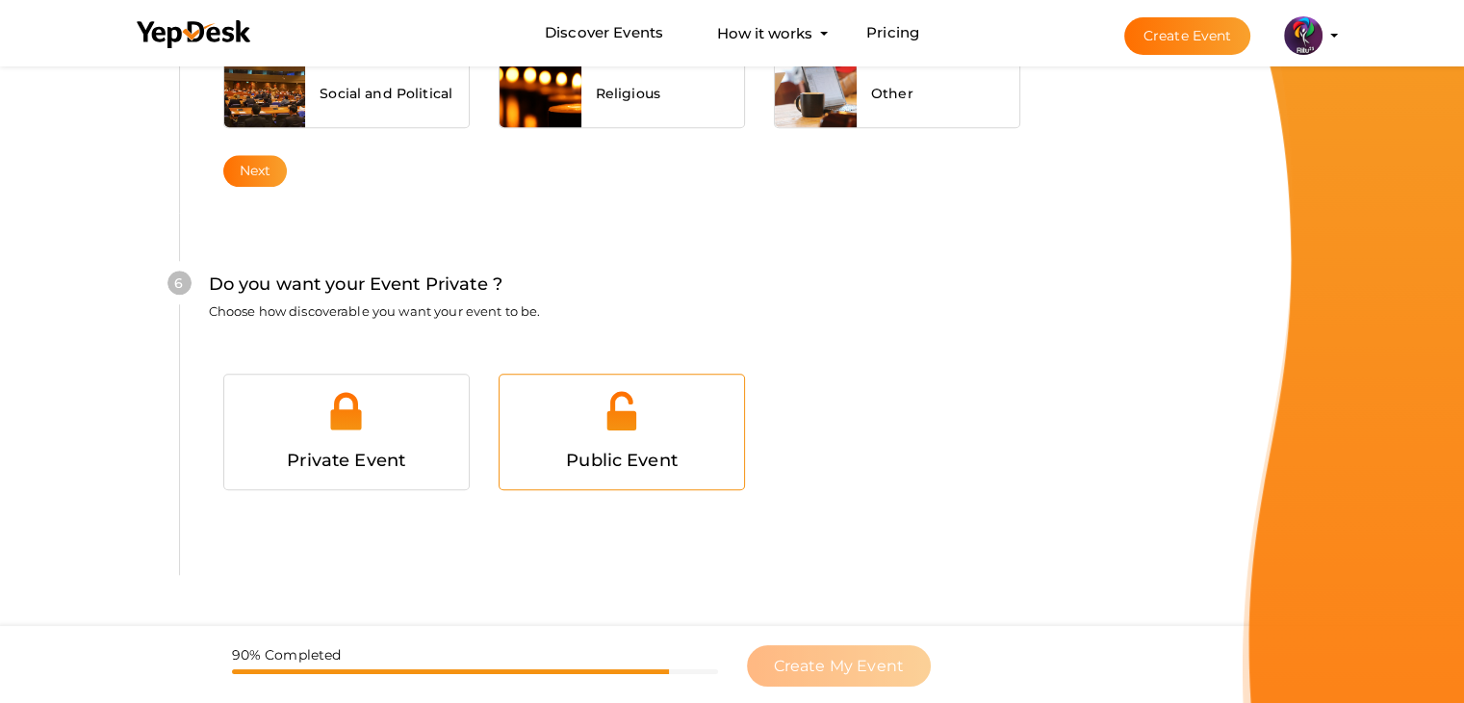
scroll to position [1878, 0]
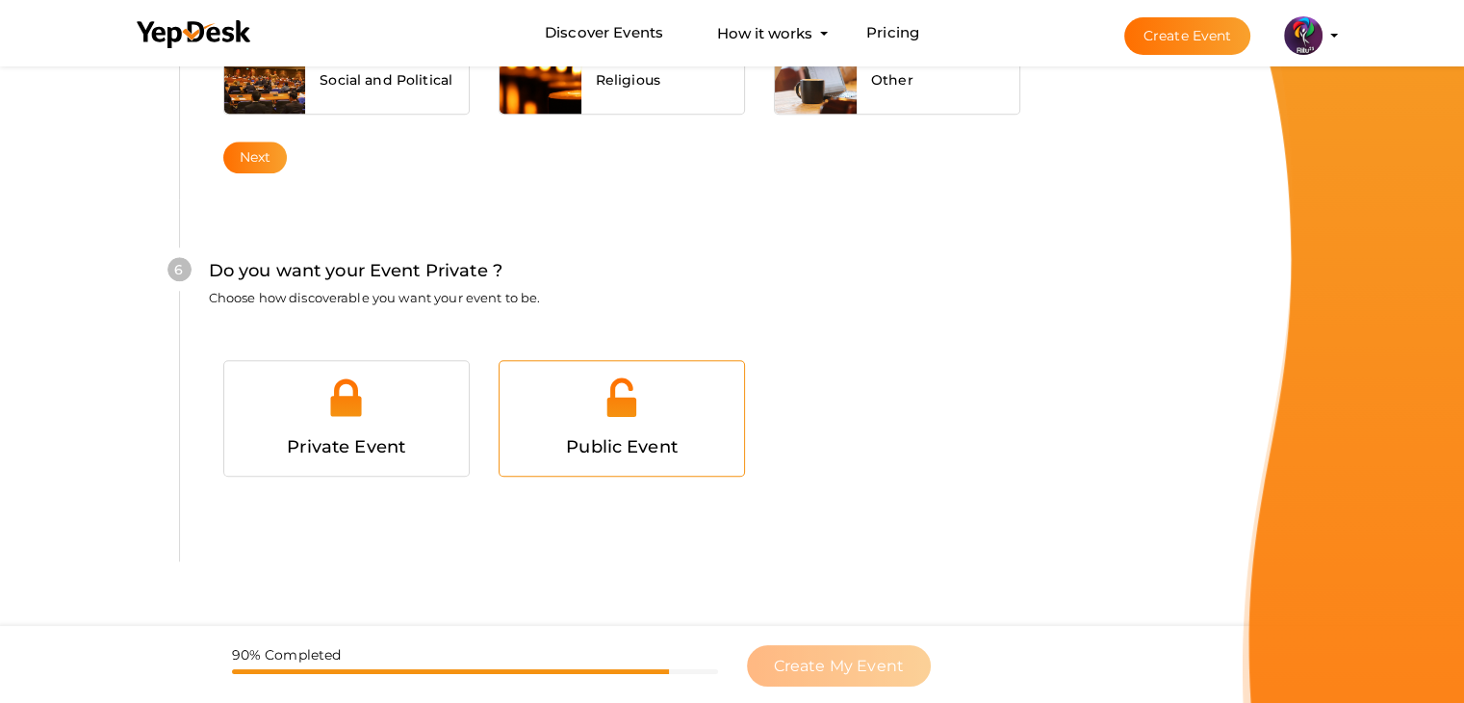
click at [593, 401] on div at bounding box center [622, 404] width 216 height 58
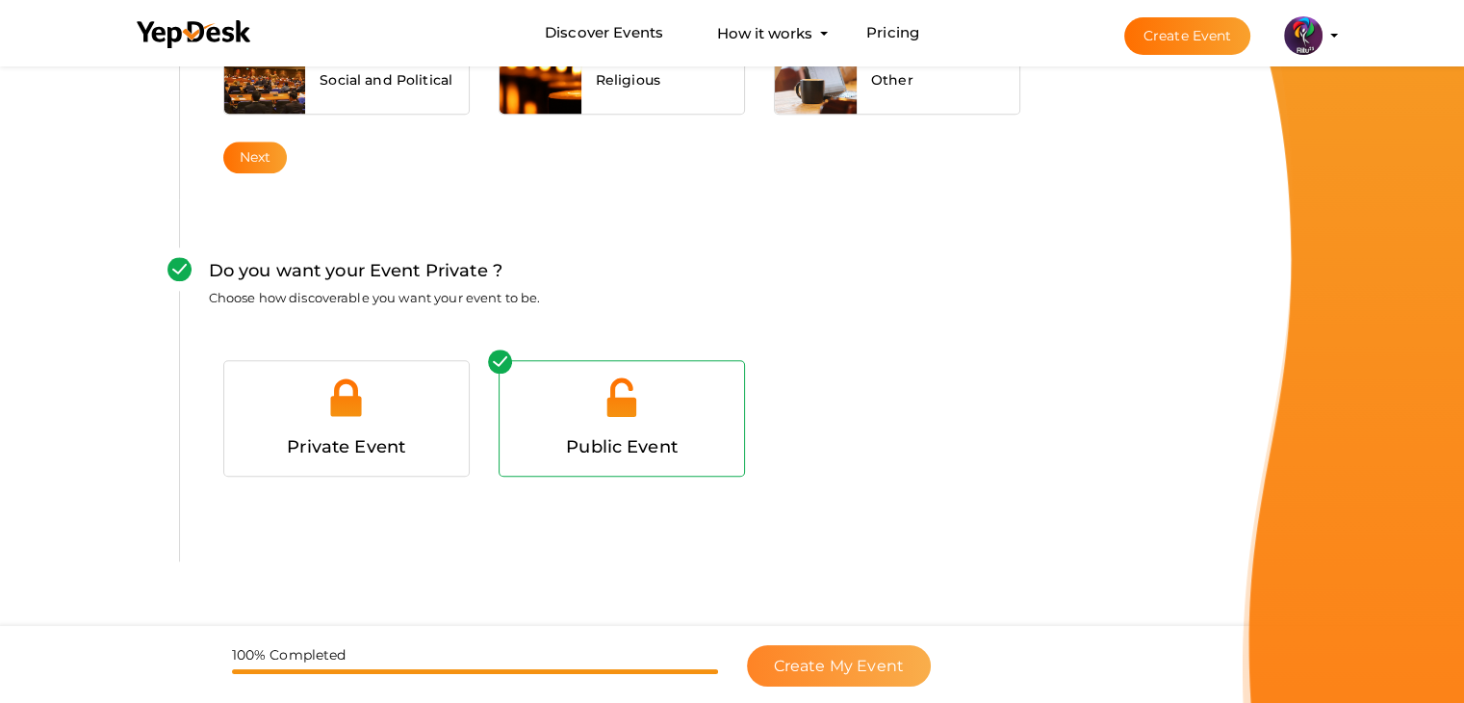
click at [847, 667] on span "Create My Event" at bounding box center [839, 665] width 130 height 18
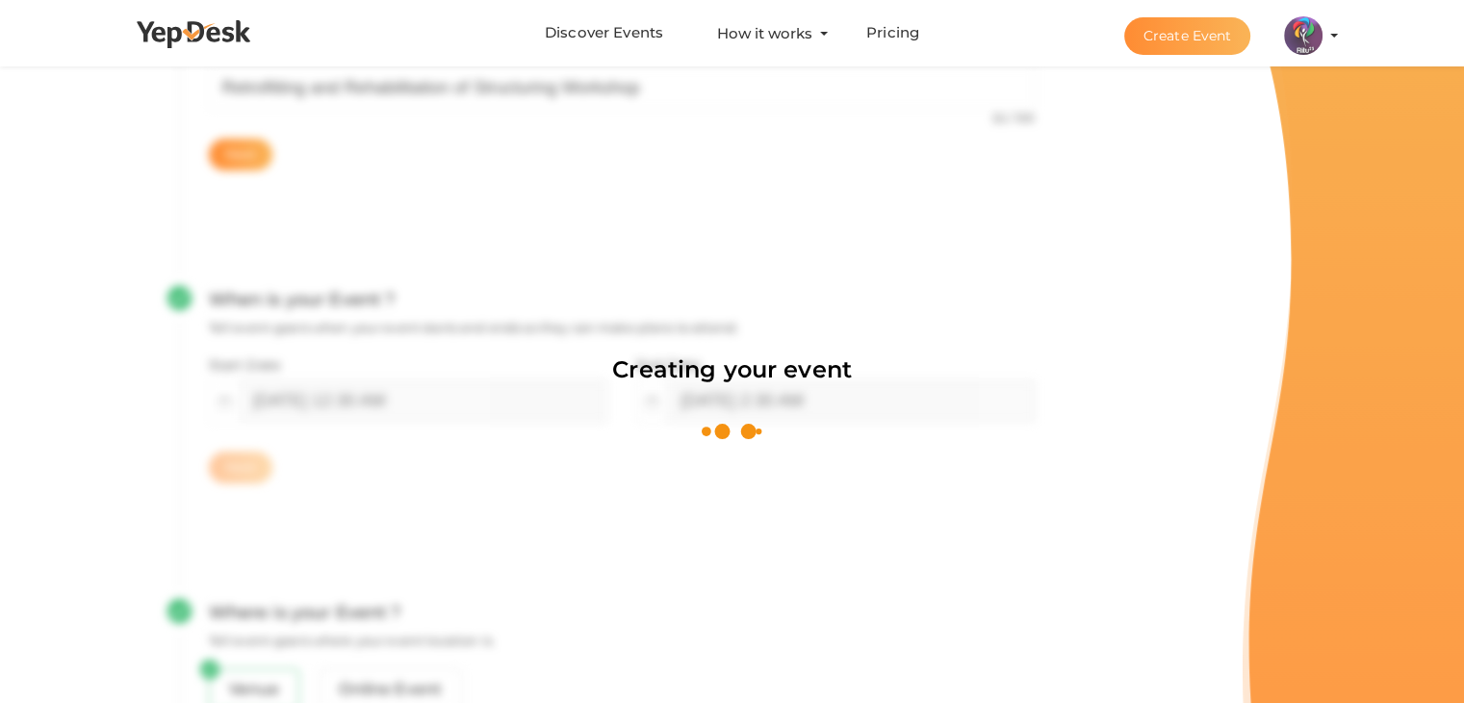
scroll to position [289, 0]
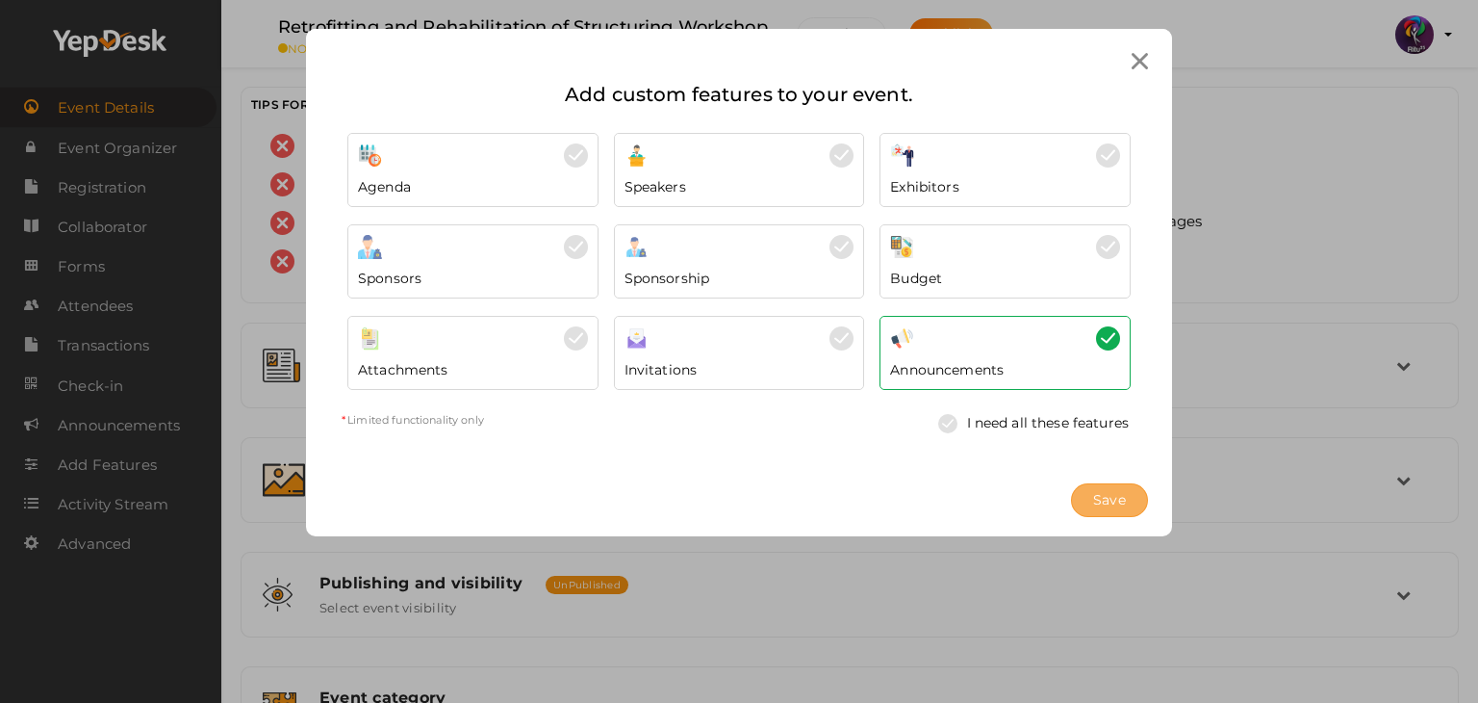
click at [1127, 498] on button "Save" at bounding box center [1109, 500] width 77 height 34
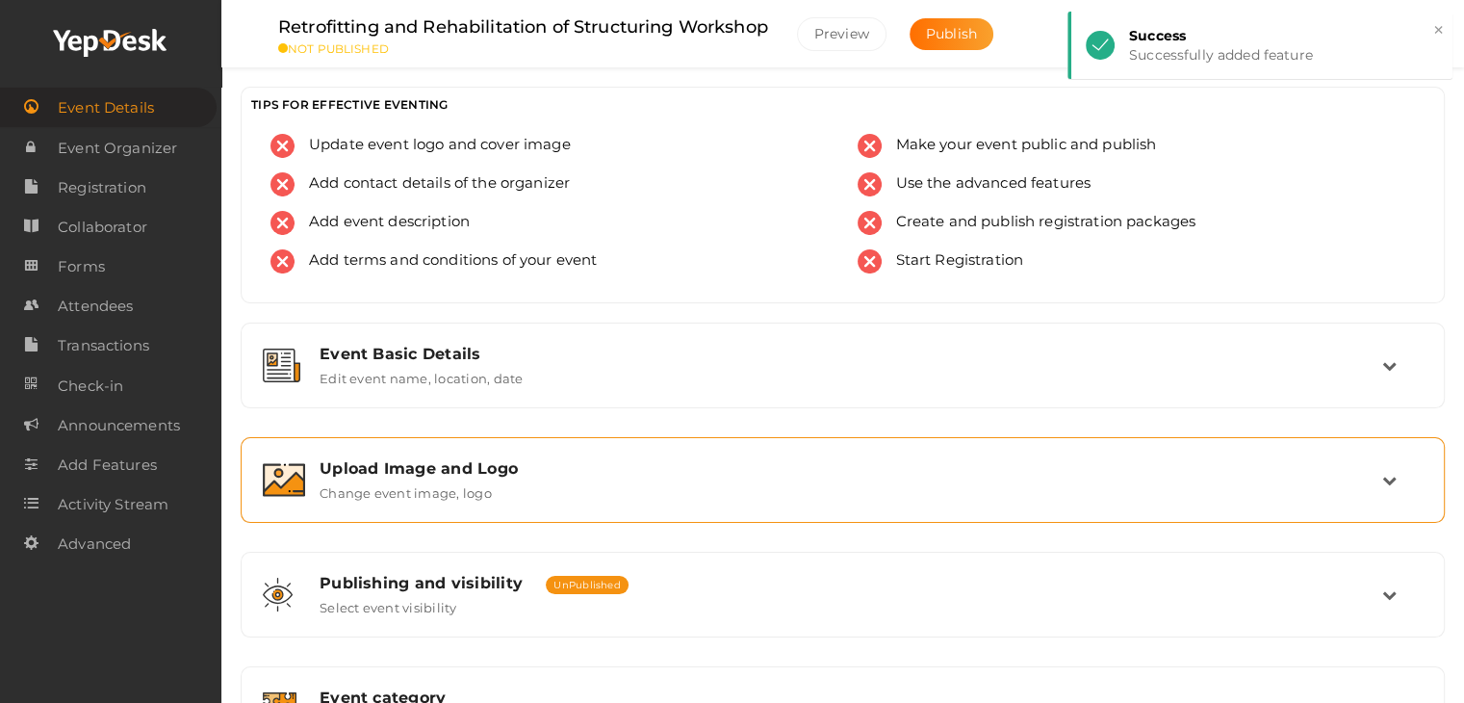
click at [663, 489] on div "Upload Image and Logo Change event image, logo" at bounding box center [843, 479] width 1077 height 41
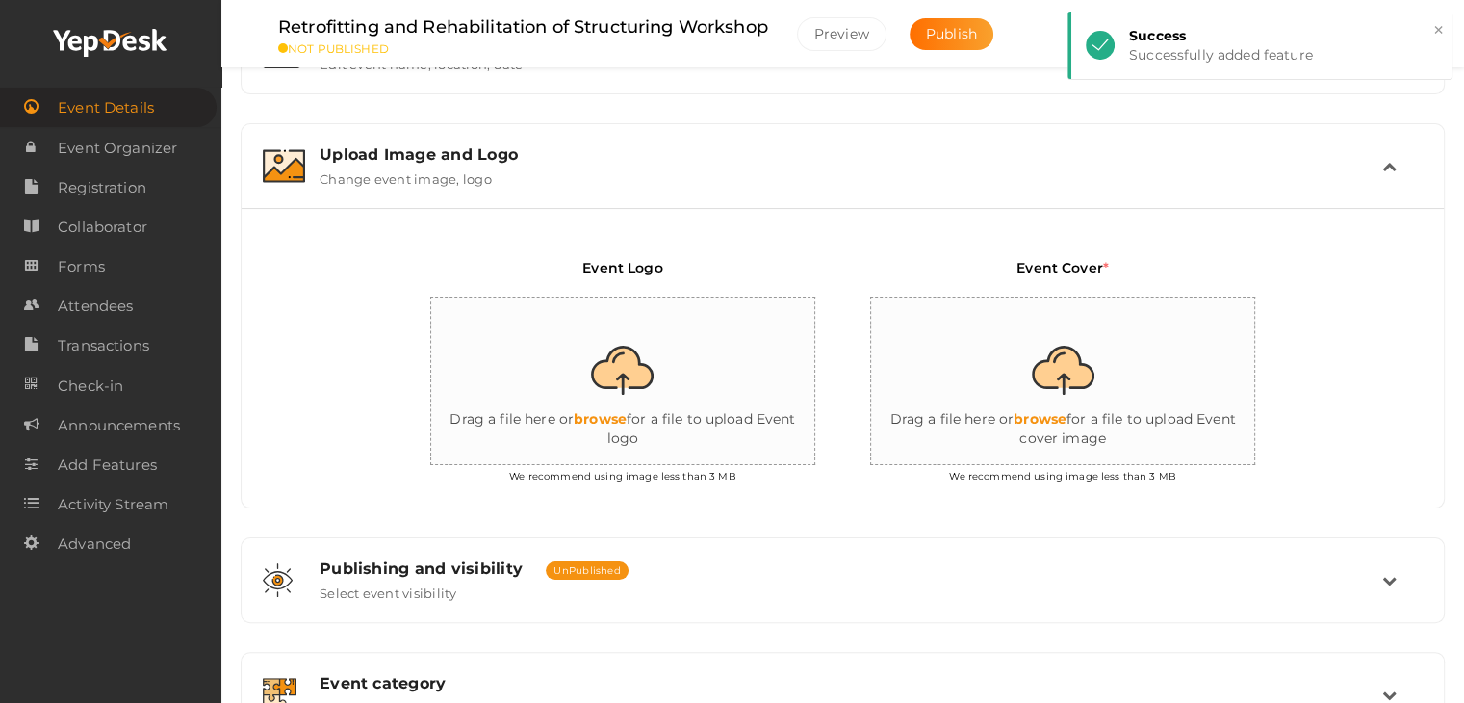
scroll to position [316, 0]
click at [678, 396] on input "file" at bounding box center [623, 379] width 385 height 168
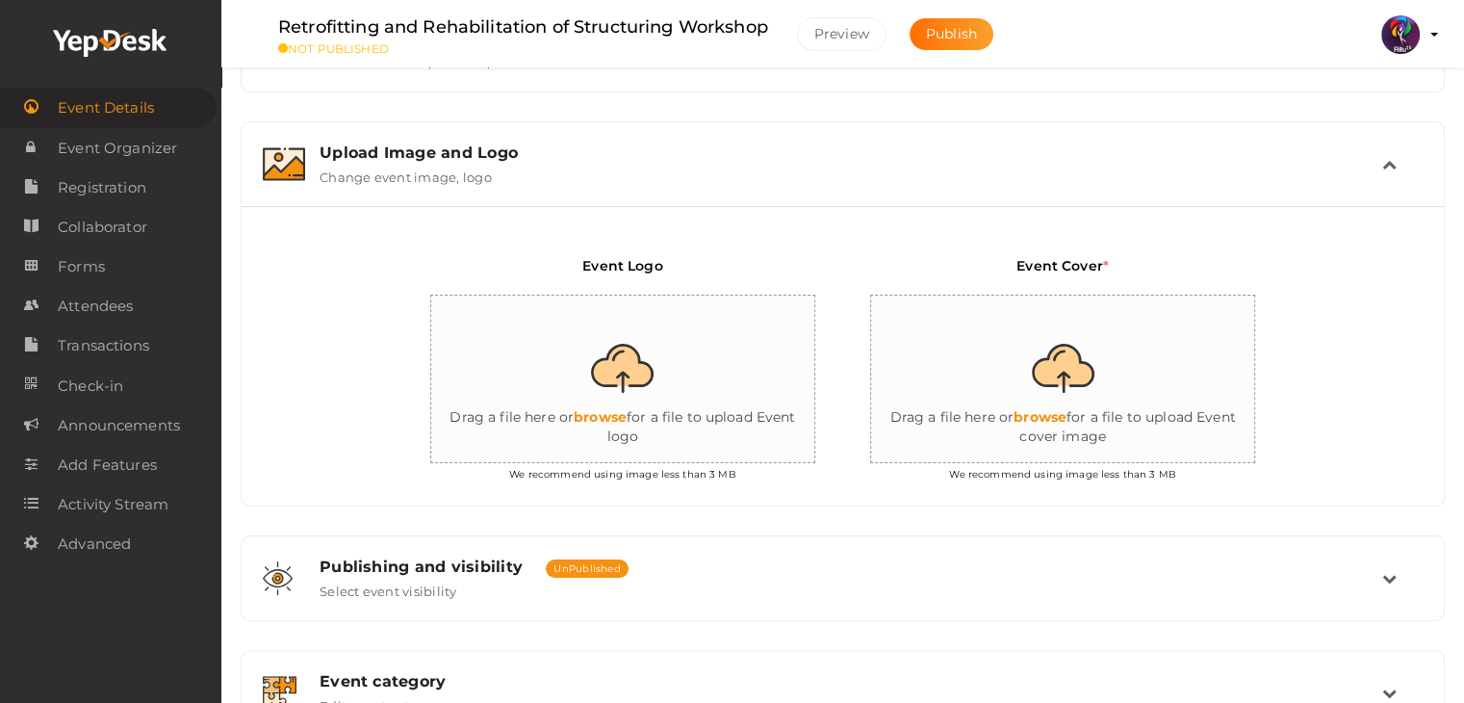
type input "C:\fakepath\logo yepdesk (1).png"
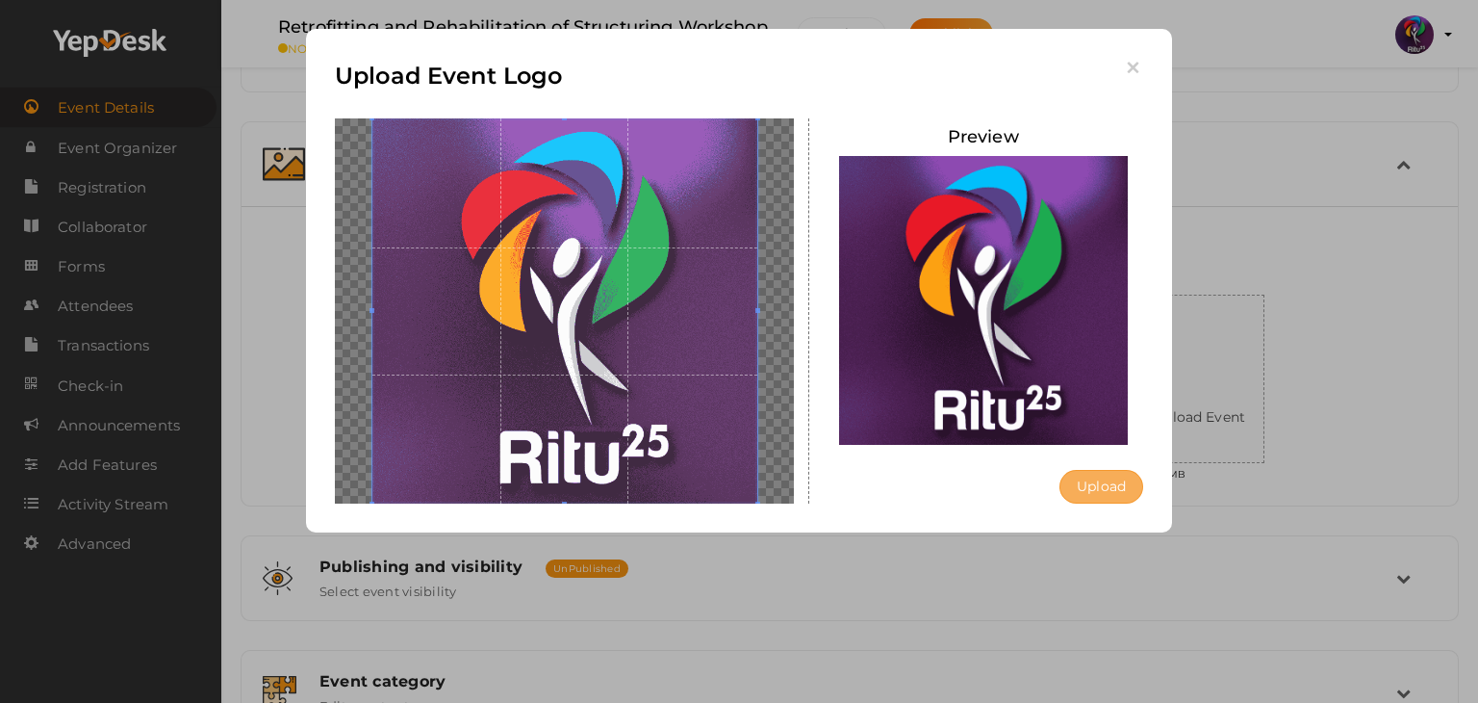
click at [1133, 495] on button "Upload" at bounding box center [1102, 487] width 84 height 34
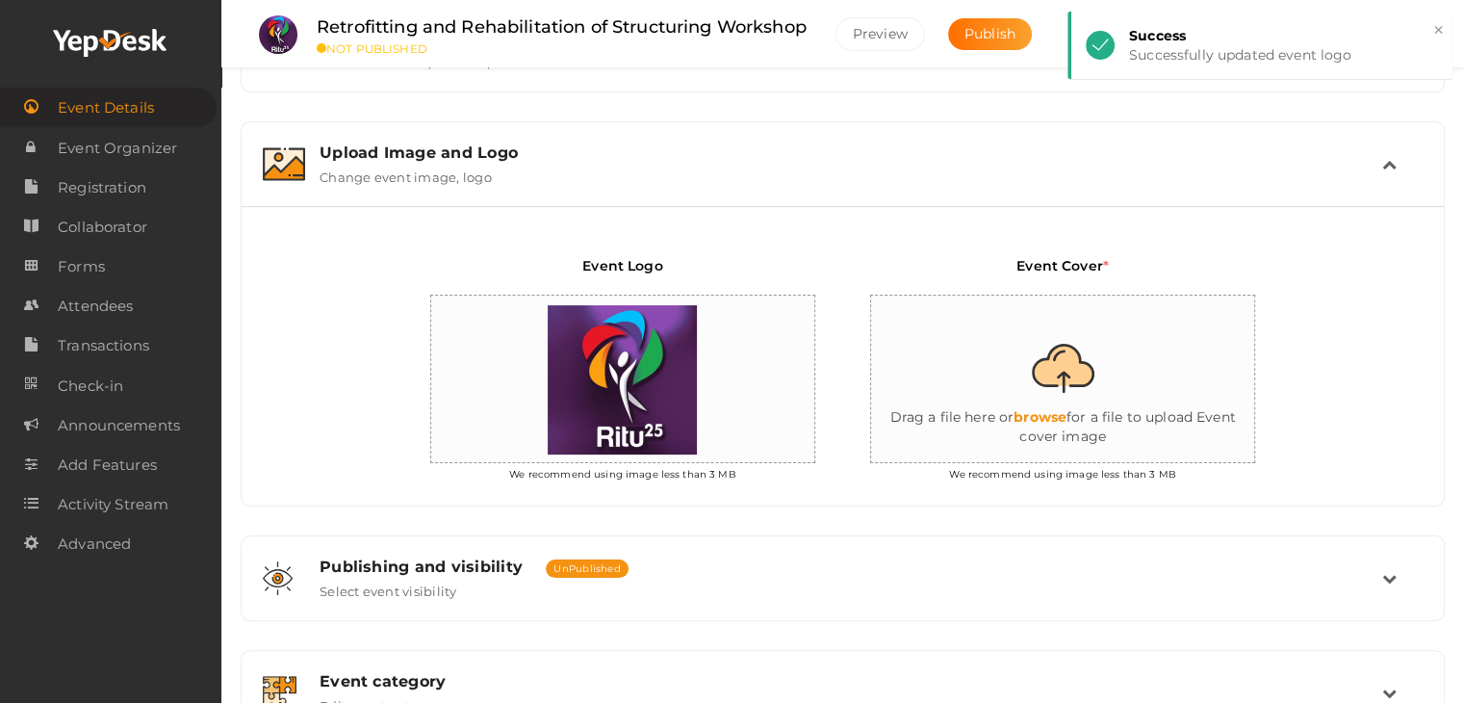
click at [1027, 373] on input "file" at bounding box center [1063, 379] width 385 height 168
type input "C:\fakepath\IMG-20251011-WA0158.jpg"
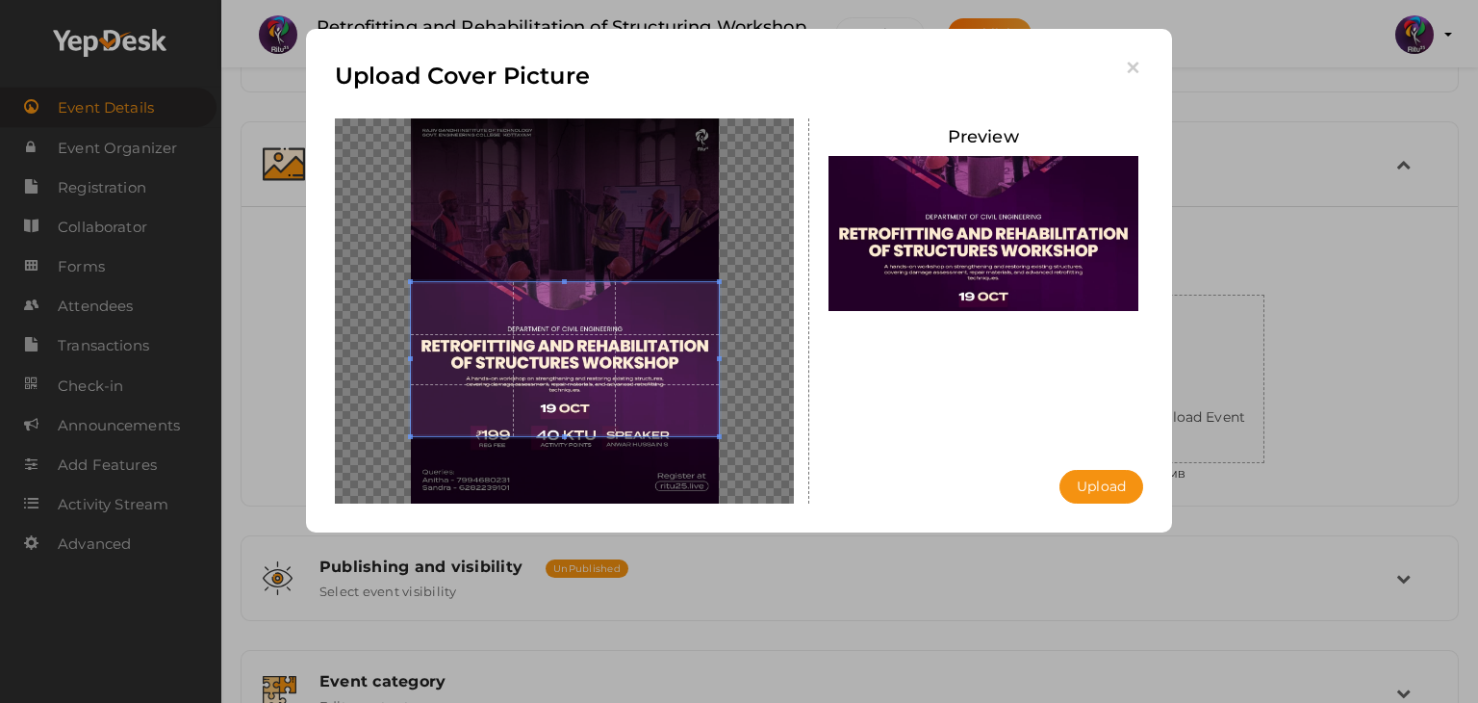
drag, startPoint x: 499, startPoint y: 286, endPoint x: 508, endPoint y: 303, distance: 19.4
click at [508, 303] on span at bounding box center [565, 359] width 308 height 154
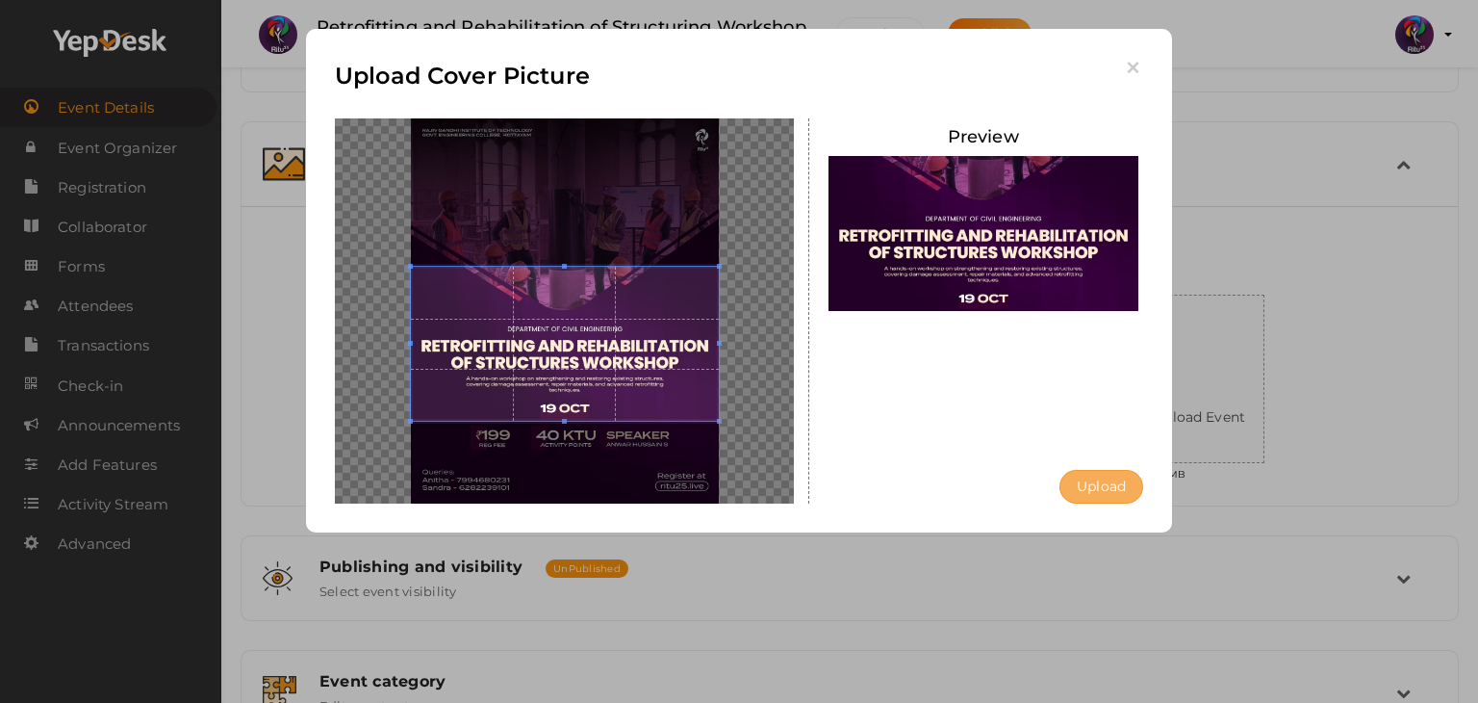
click at [1089, 487] on button "Upload" at bounding box center [1102, 487] width 84 height 34
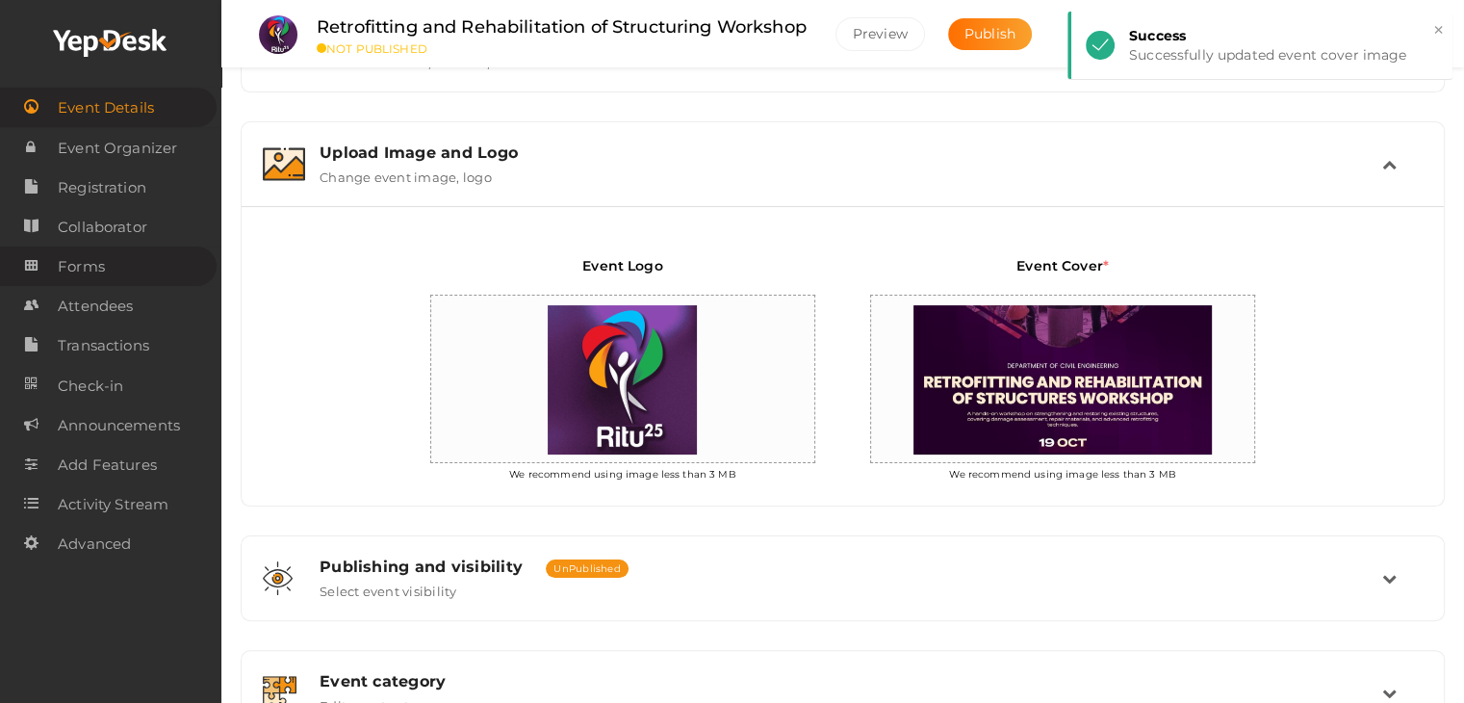
click at [115, 267] on link "Forms" at bounding box center [108, 265] width 217 height 39
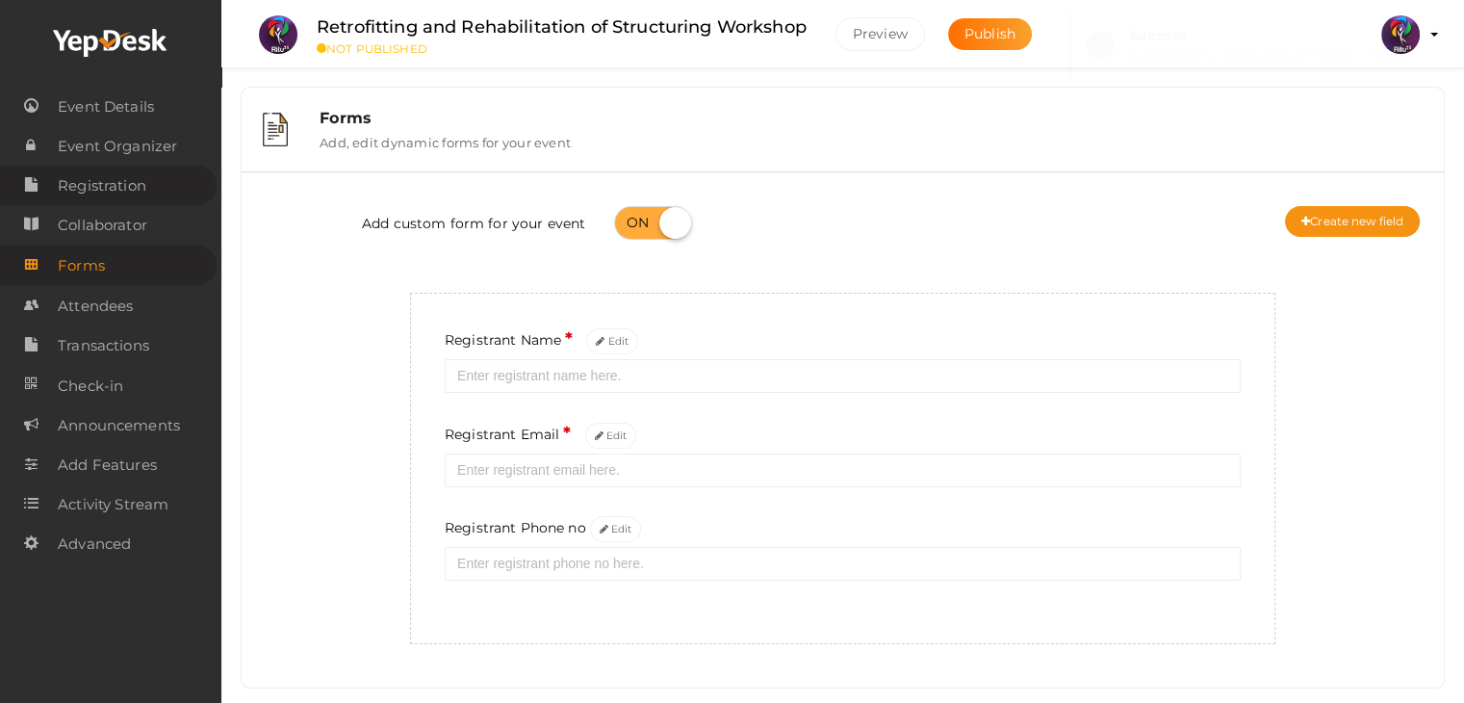
click at [139, 193] on span "Registration" at bounding box center [102, 185] width 89 height 38
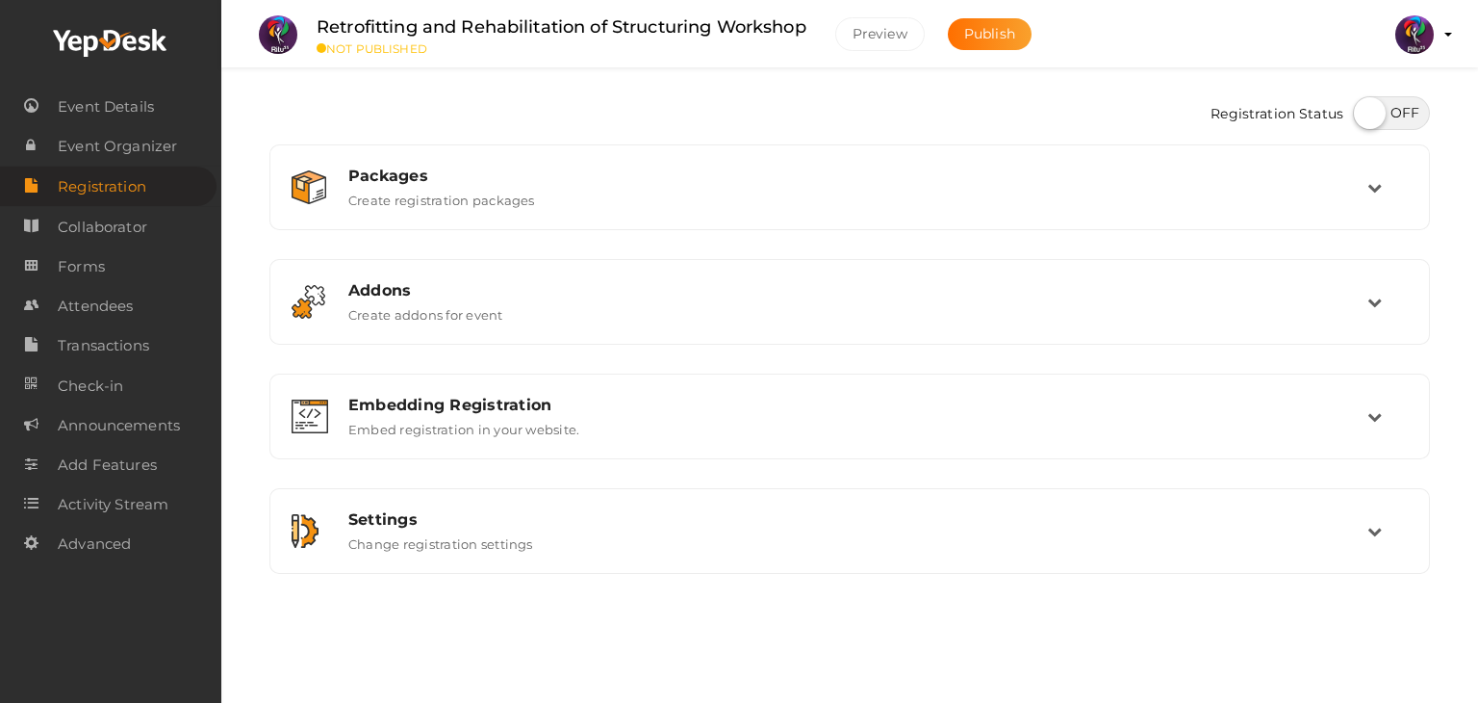
click at [1380, 113] on label at bounding box center [1391, 113] width 77 height 34
click at [1366, 113] on input "checkbox" at bounding box center [1359, 106] width 13 height 13
checkbox input "true"
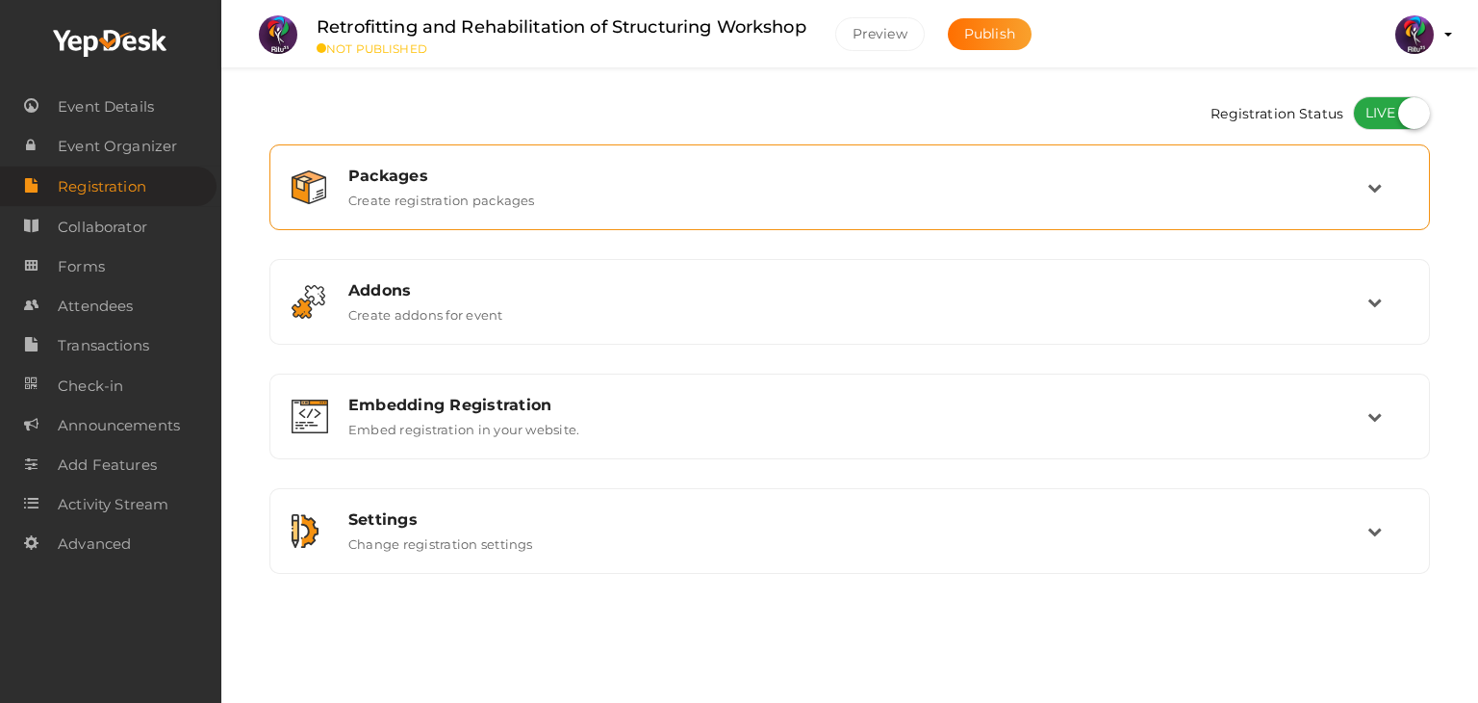
click at [1355, 207] on div "Packages Create registration packages" at bounding box center [851, 186] width 1034 height 41
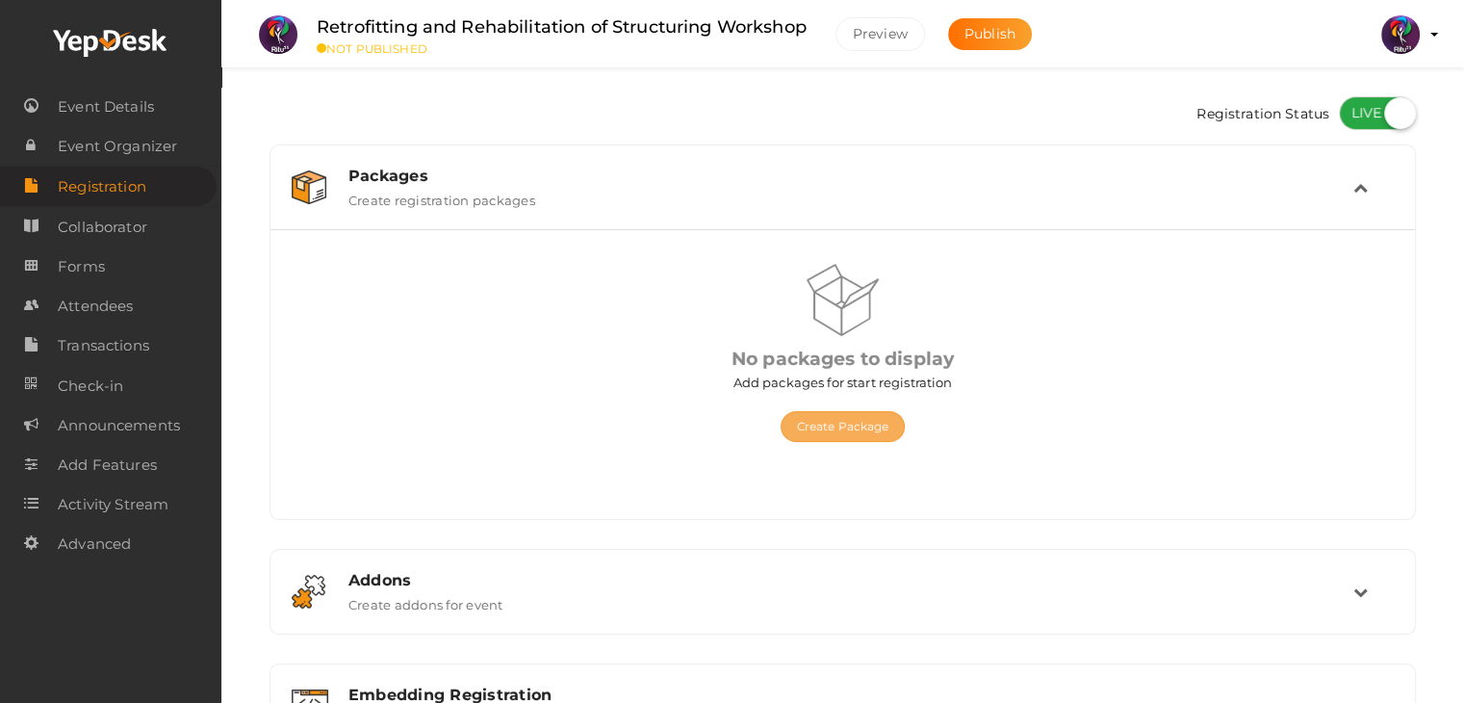
click at [893, 430] on button "Create Package" at bounding box center [842, 426] width 125 height 31
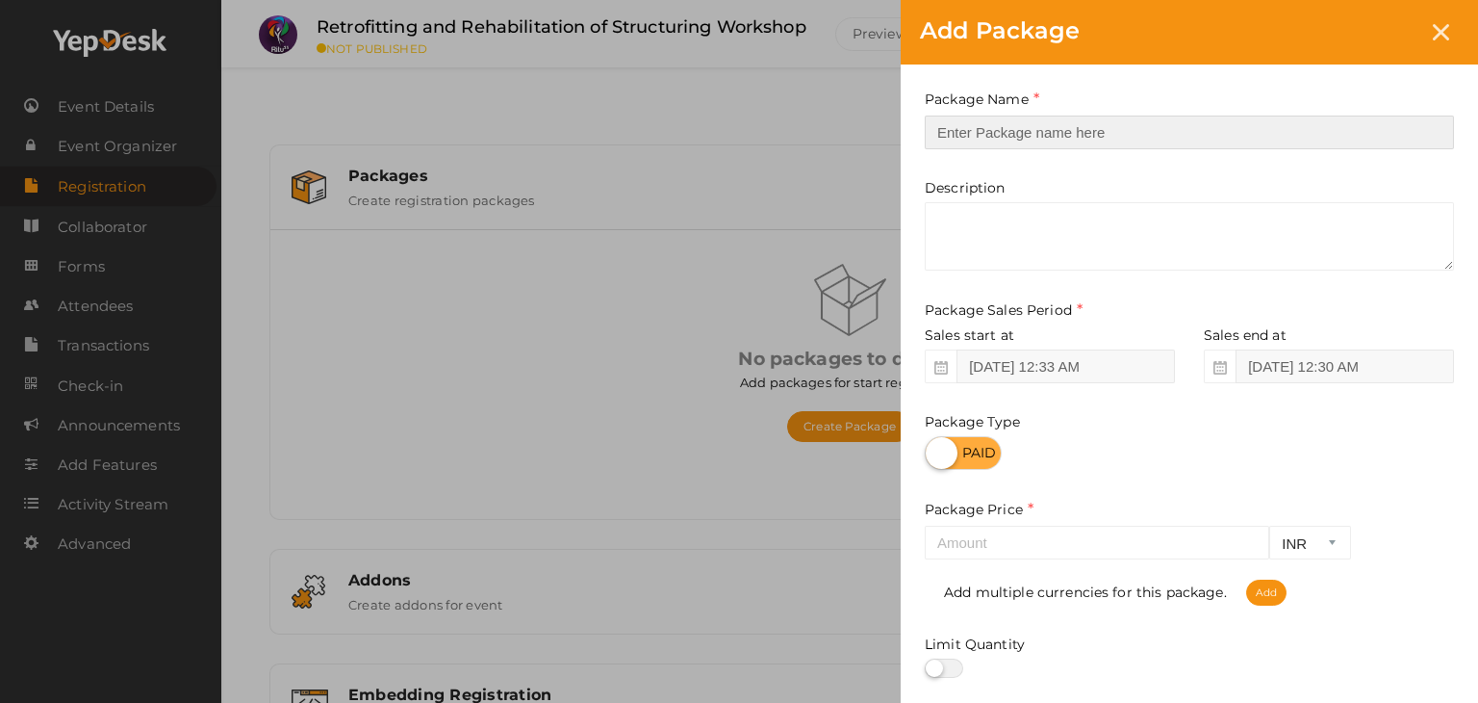
click at [1079, 131] on input "text" at bounding box center [1189, 132] width 529 height 34
type input "reg"
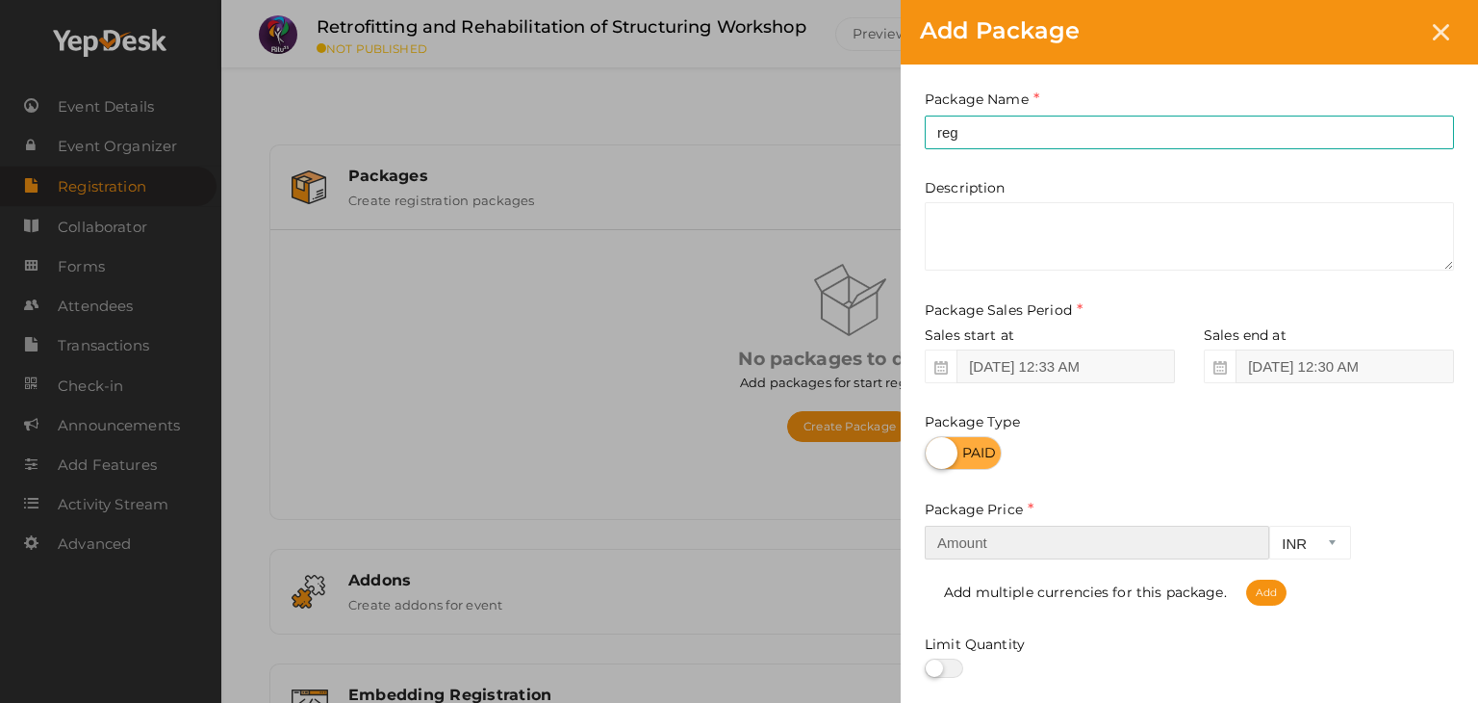
click at [1020, 558] on input "number" at bounding box center [1097, 542] width 345 height 34
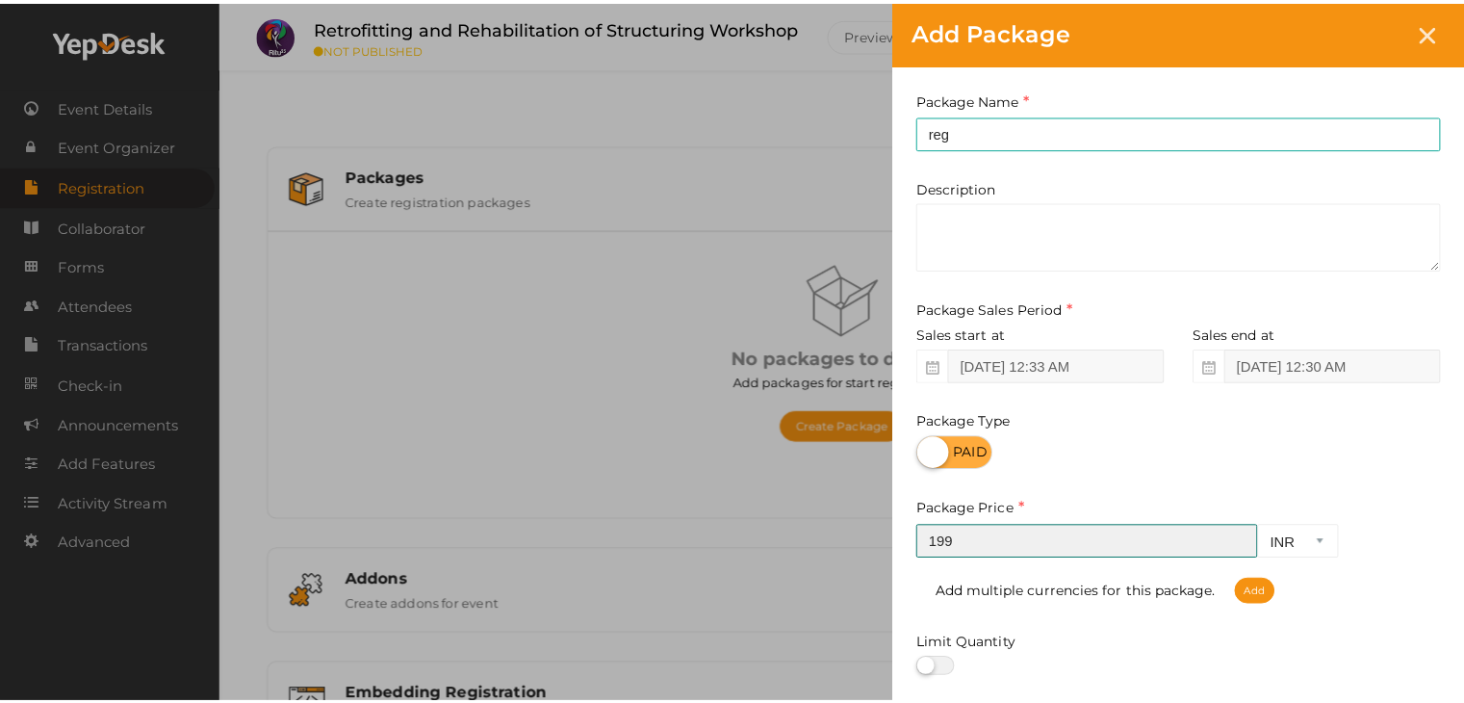
scroll to position [239, 0]
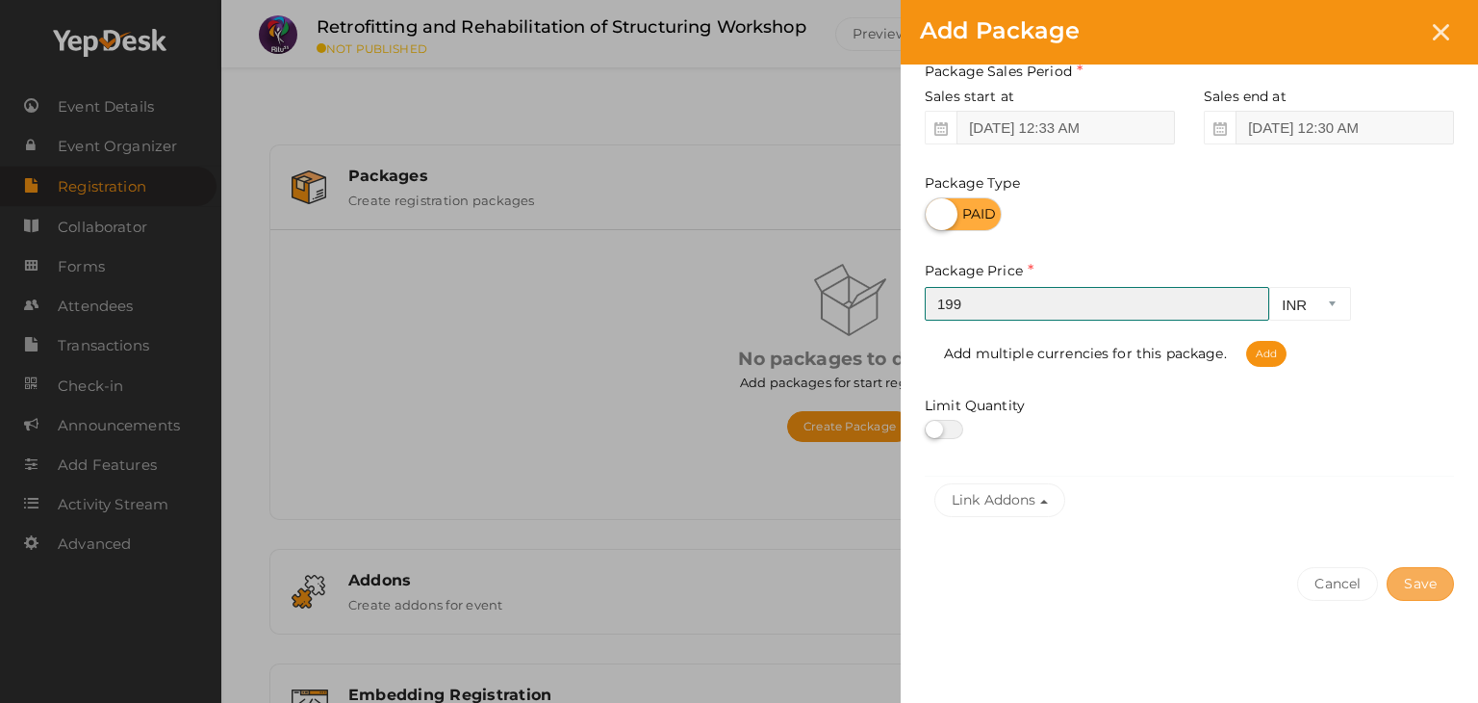
type input "199"
click at [1427, 569] on button "Save" at bounding box center [1420, 584] width 67 height 34
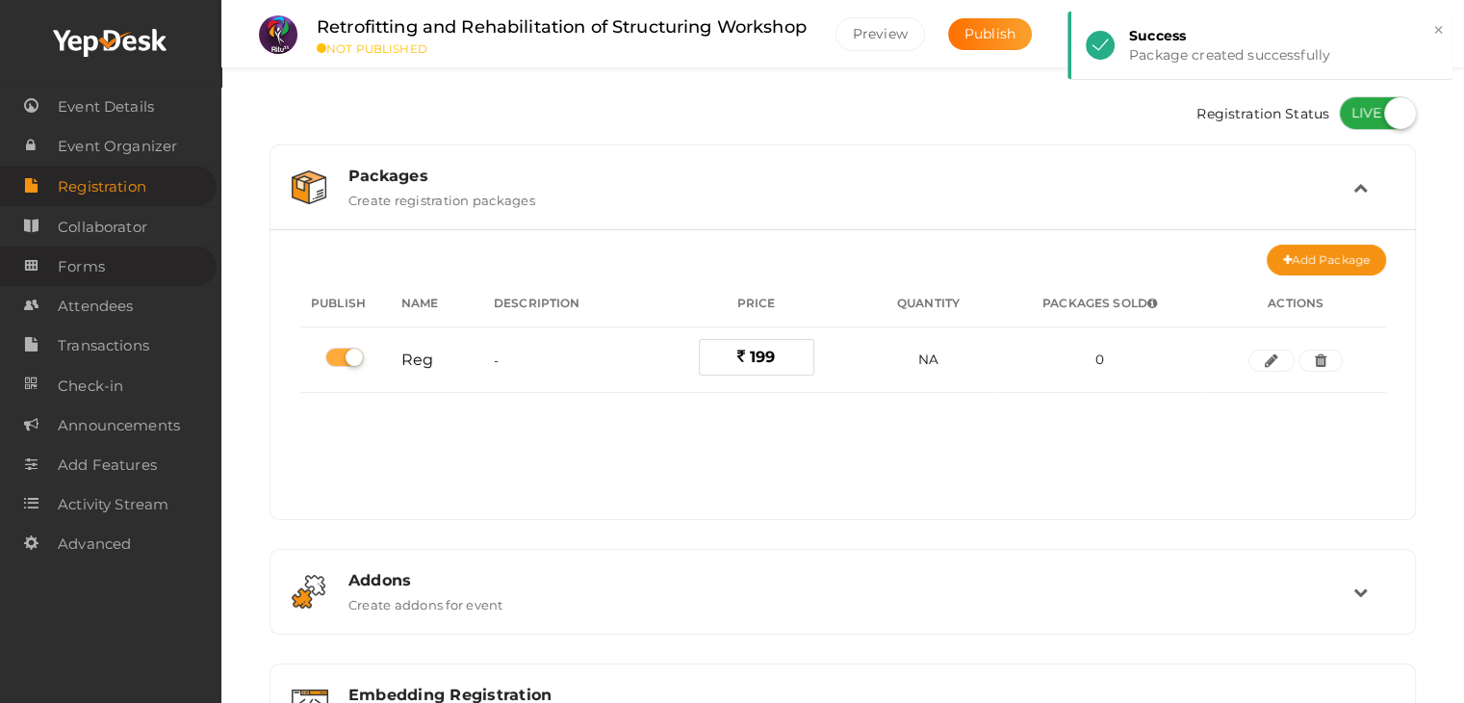
click at [131, 257] on link "Forms" at bounding box center [108, 265] width 217 height 39
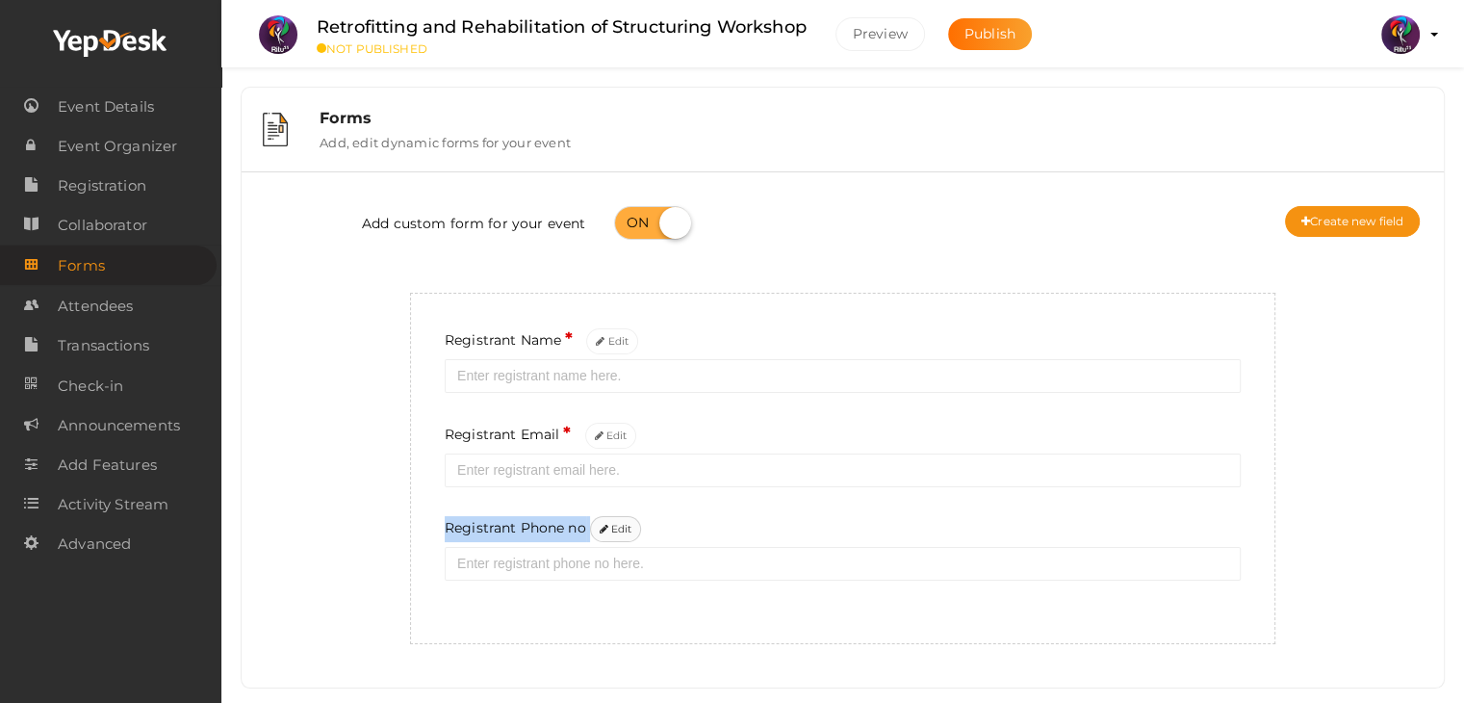
drag, startPoint x: 626, startPoint y: 513, endPoint x: 629, endPoint y: 524, distance: 11.3
click at [629, 524] on div "Registrant Name * Edit Registrant Email * Edit Registrant Phone no Edit" at bounding box center [842, 468] width 865 height 351
click at [629, 524] on button "Edit" at bounding box center [616, 529] width 52 height 26
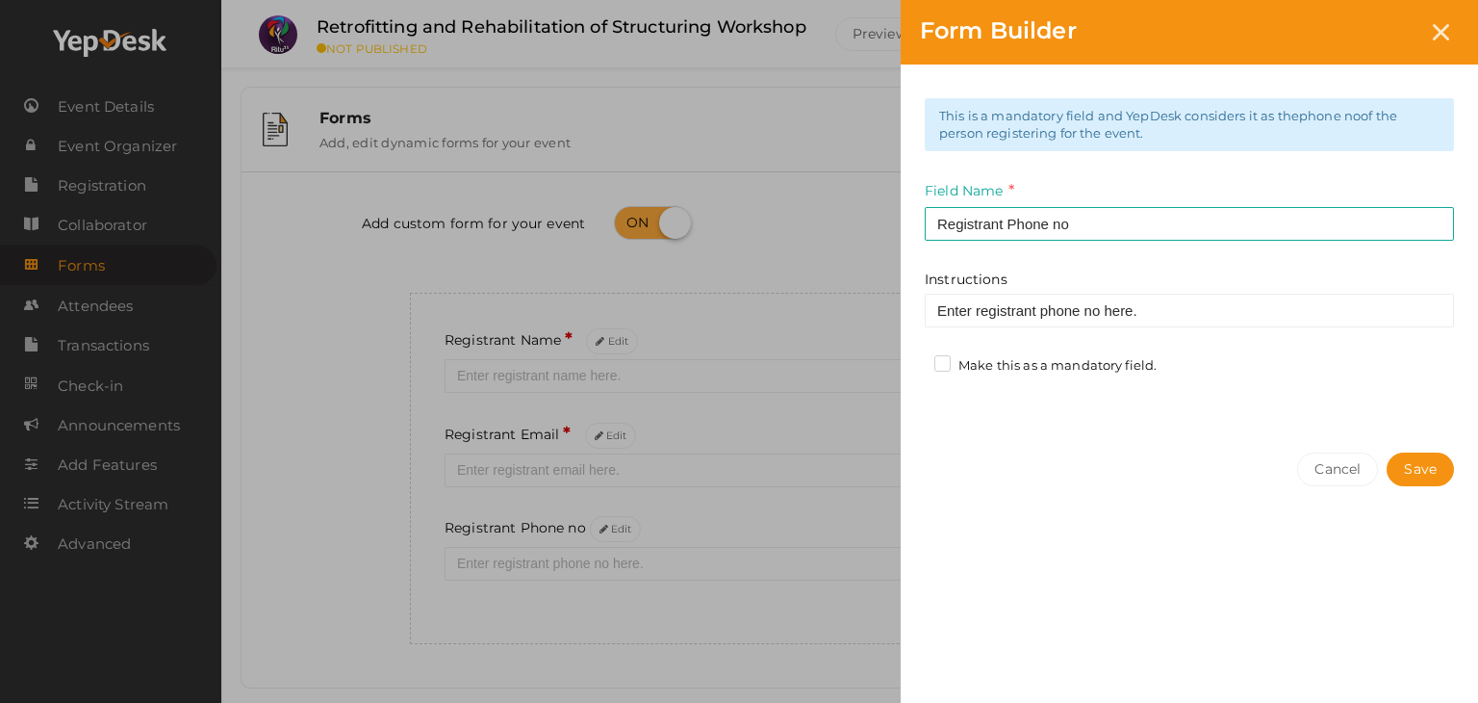
click at [962, 364] on label "Make this as a mandatory field." at bounding box center [1045, 365] width 222 height 19
click at [915, 360] on input "Make this as a mandatory field." at bounding box center [915, 360] width 0 height 0
click at [1407, 454] on button "Save" at bounding box center [1420, 469] width 67 height 34
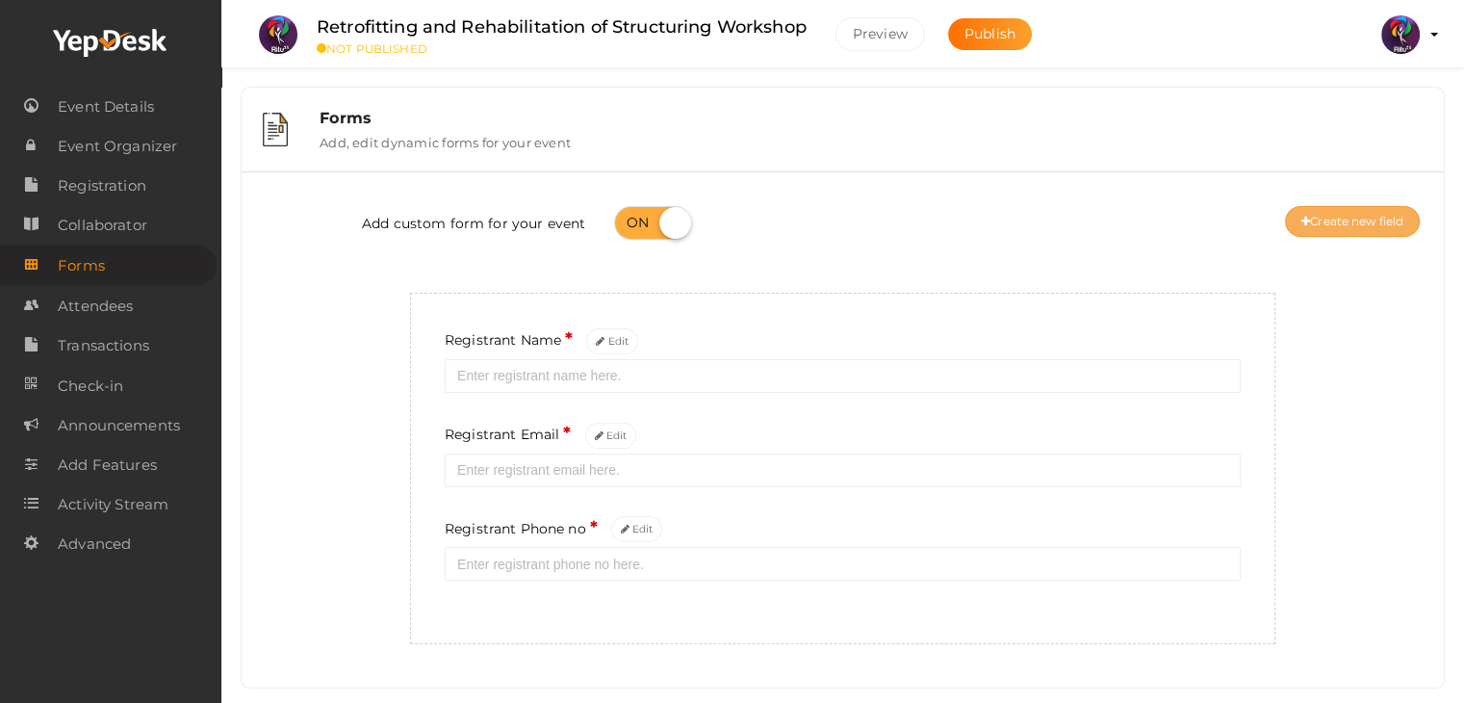
click at [1341, 207] on button "Create new field" at bounding box center [1352, 221] width 135 height 31
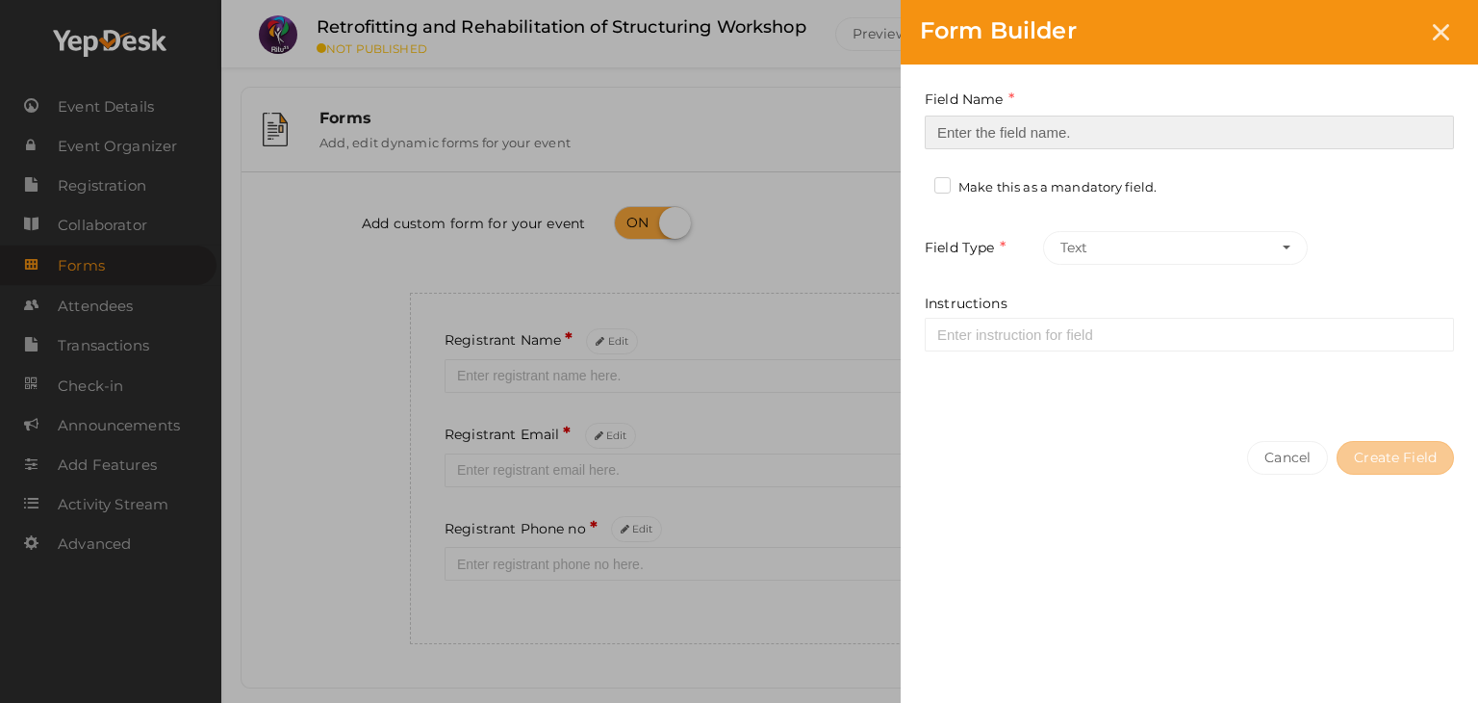
click at [1074, 135] on input at bounding box center [1189, 132] width 529 height 34
type input "Registrant College"
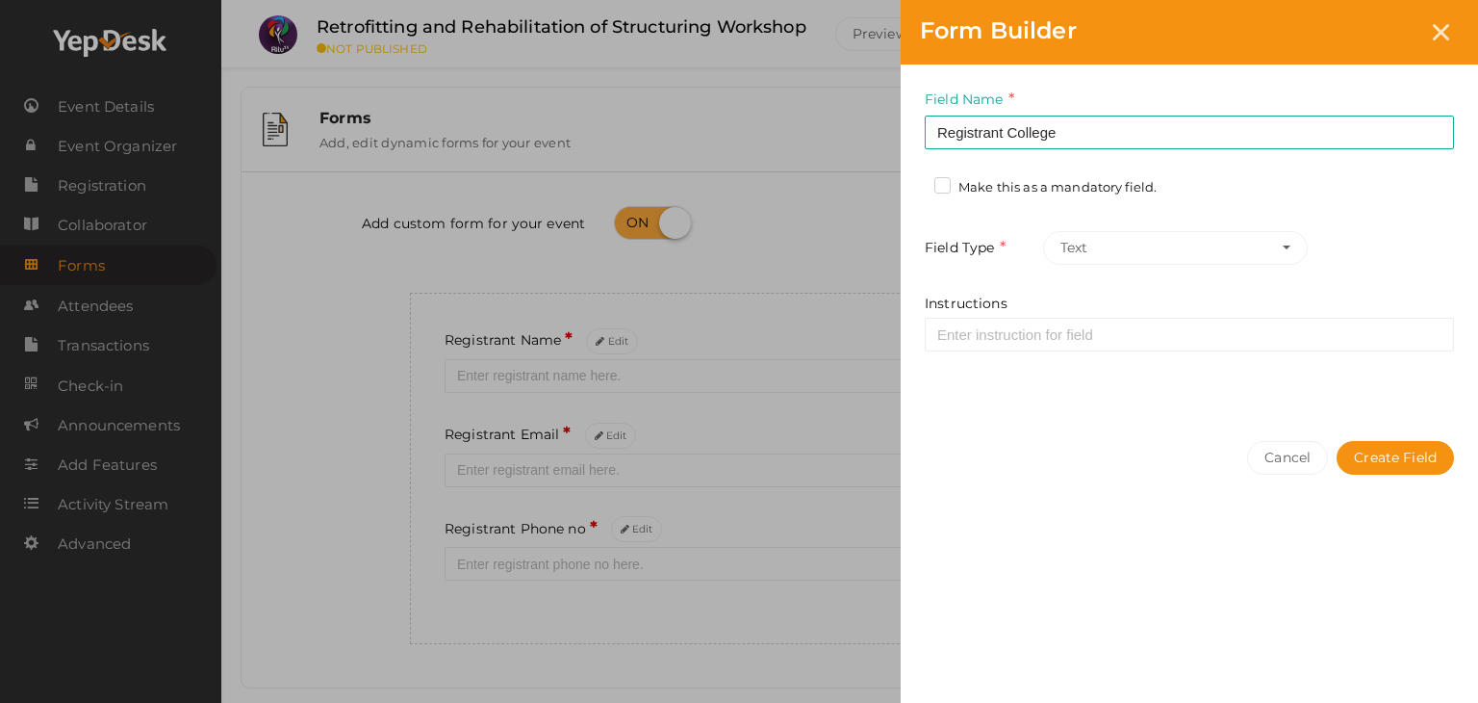
click at [1038, 193] on label "Make this as a mandatory field." at bounding box center [1045, 187] width 222 height 19
click at [915, 182] on input "Make this as a mandatory field." at bounding box center [915, 182] width 0 height 0
click at [1384, 450] on button "Create Field" at bounding box center [1395, 458] width 117 height 34
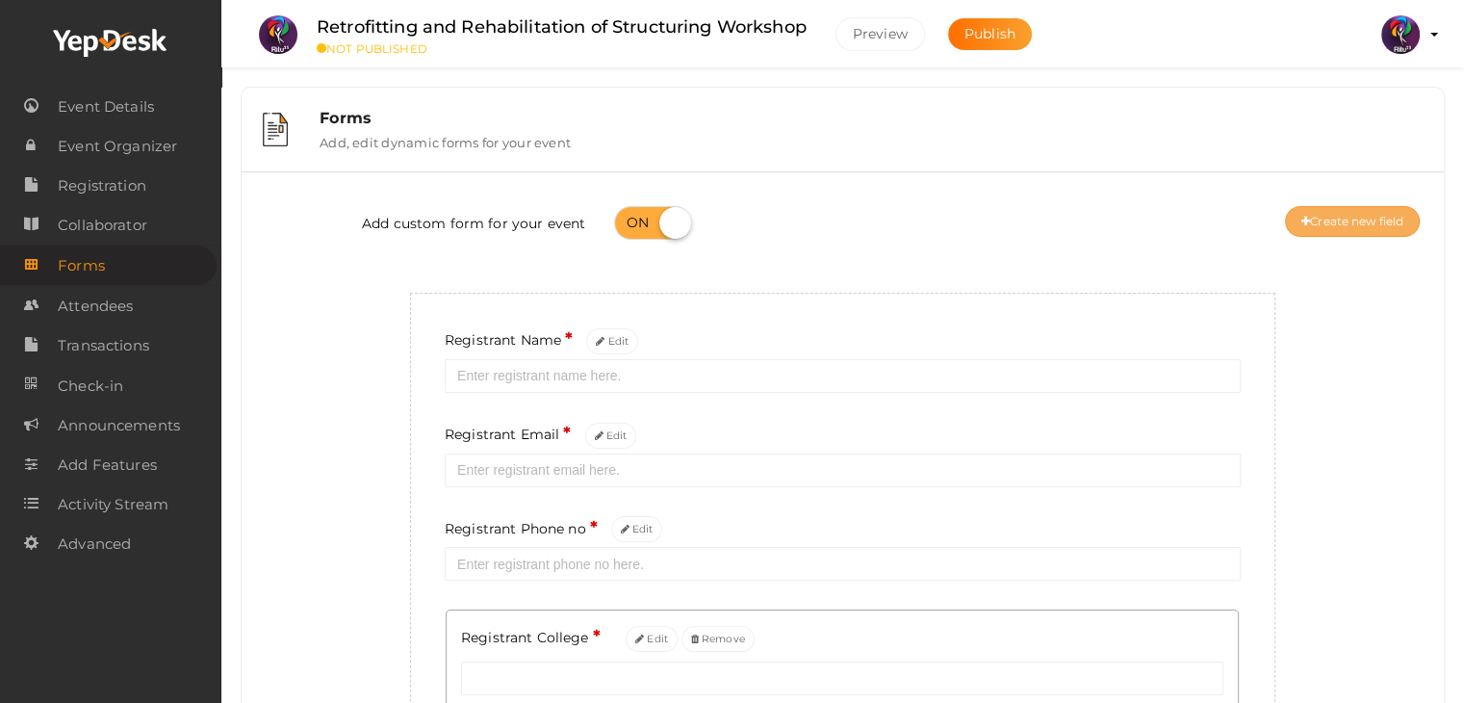
click at [1316, 207] on button "Create new field" at bounding box center [1352, 221] width 135 height 31
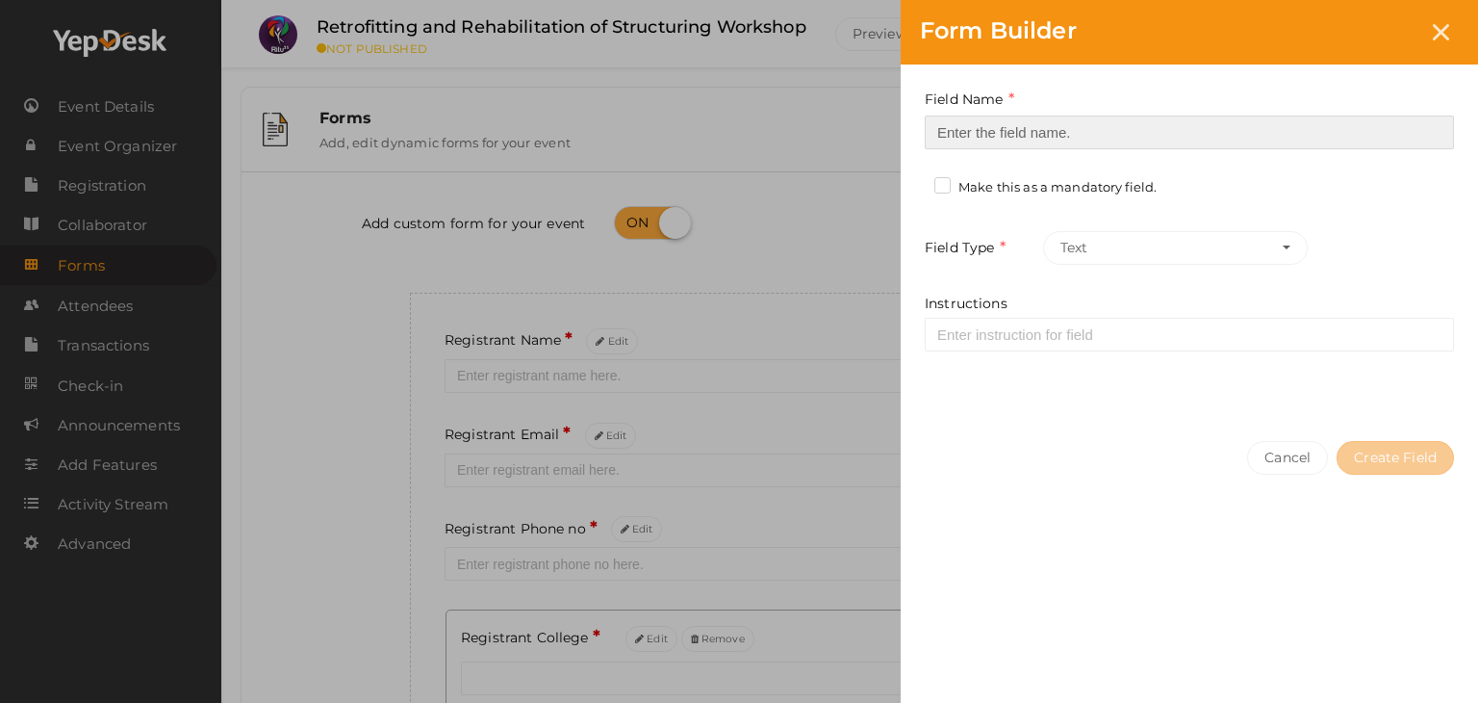
click at [1195, 139] on input at bounding box center [1189, 132] width 529 height 34
type input "Refferal ID"
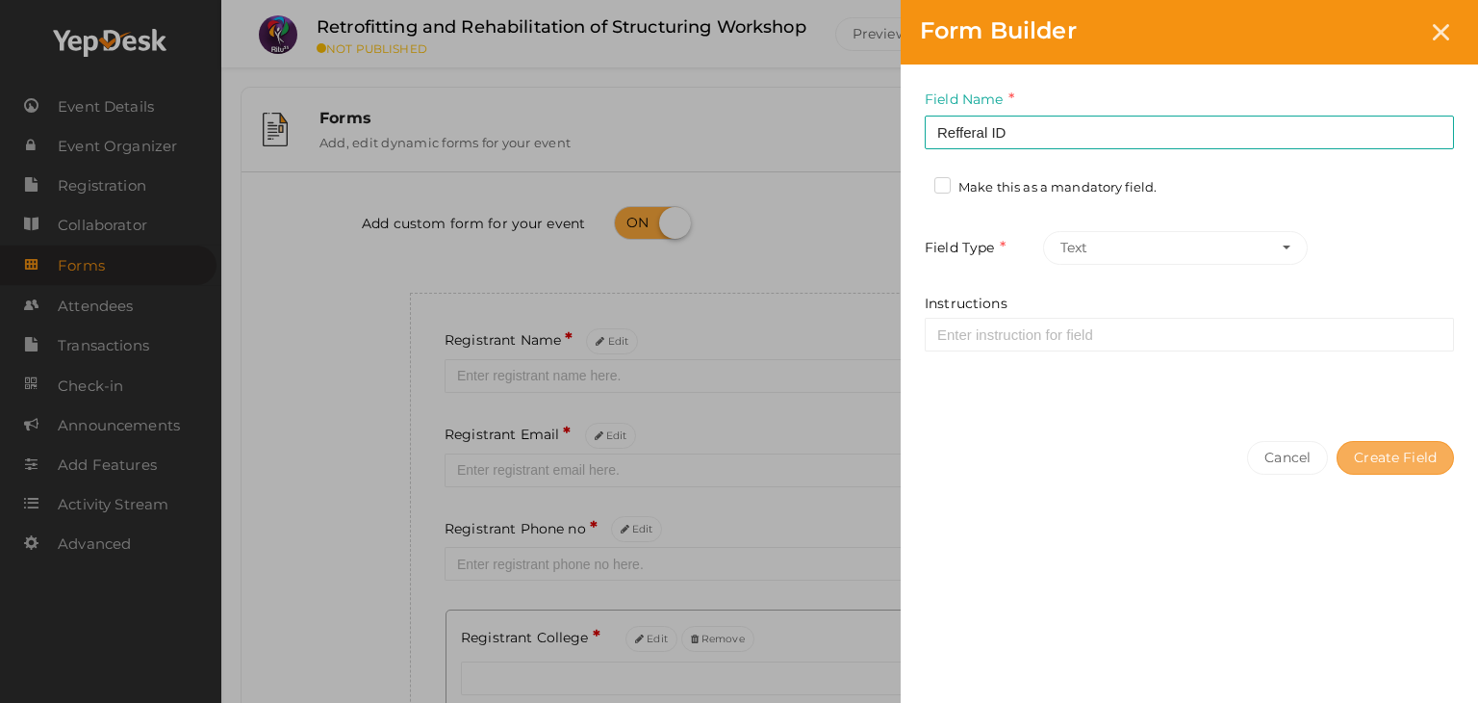
click at [1374, 441] on button "Create Field" at bounding box center [1395, 458] width 117 height 34
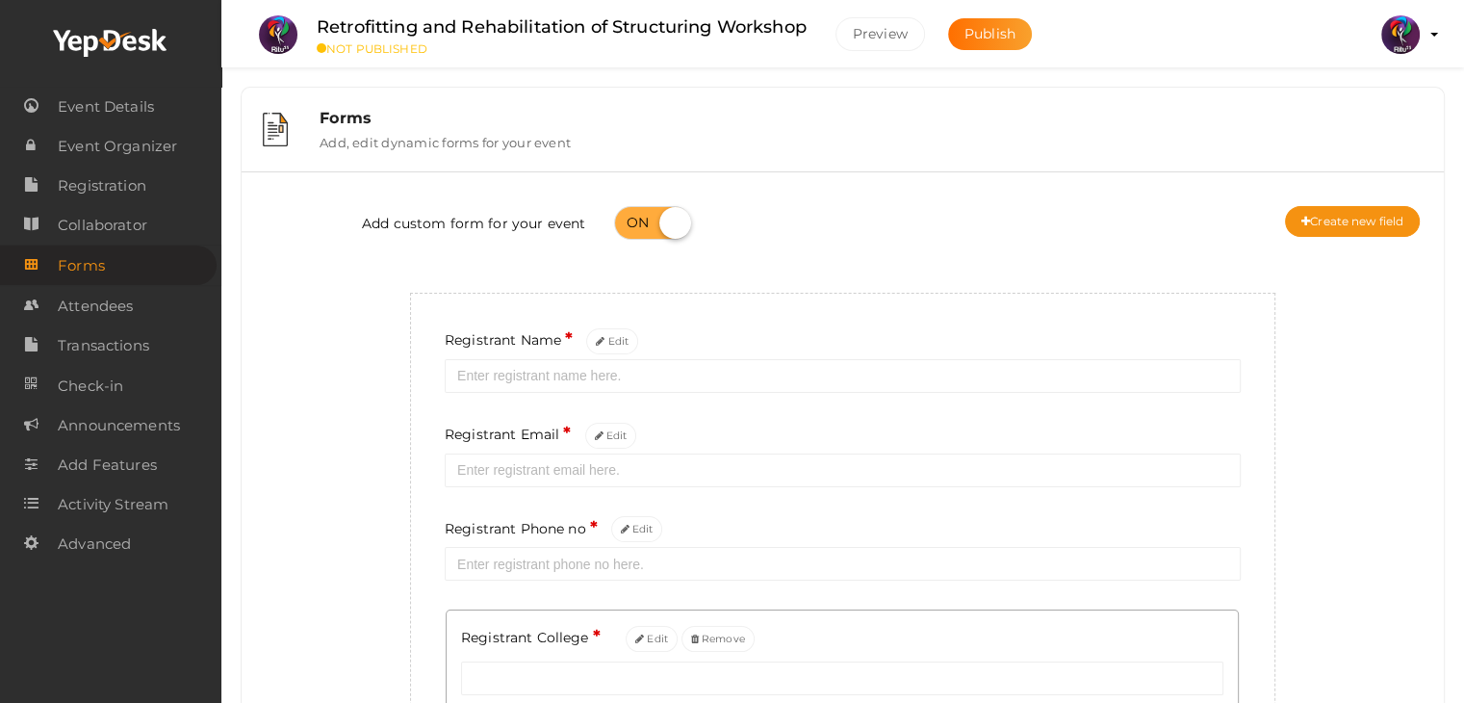
scroll to position [304, 0]
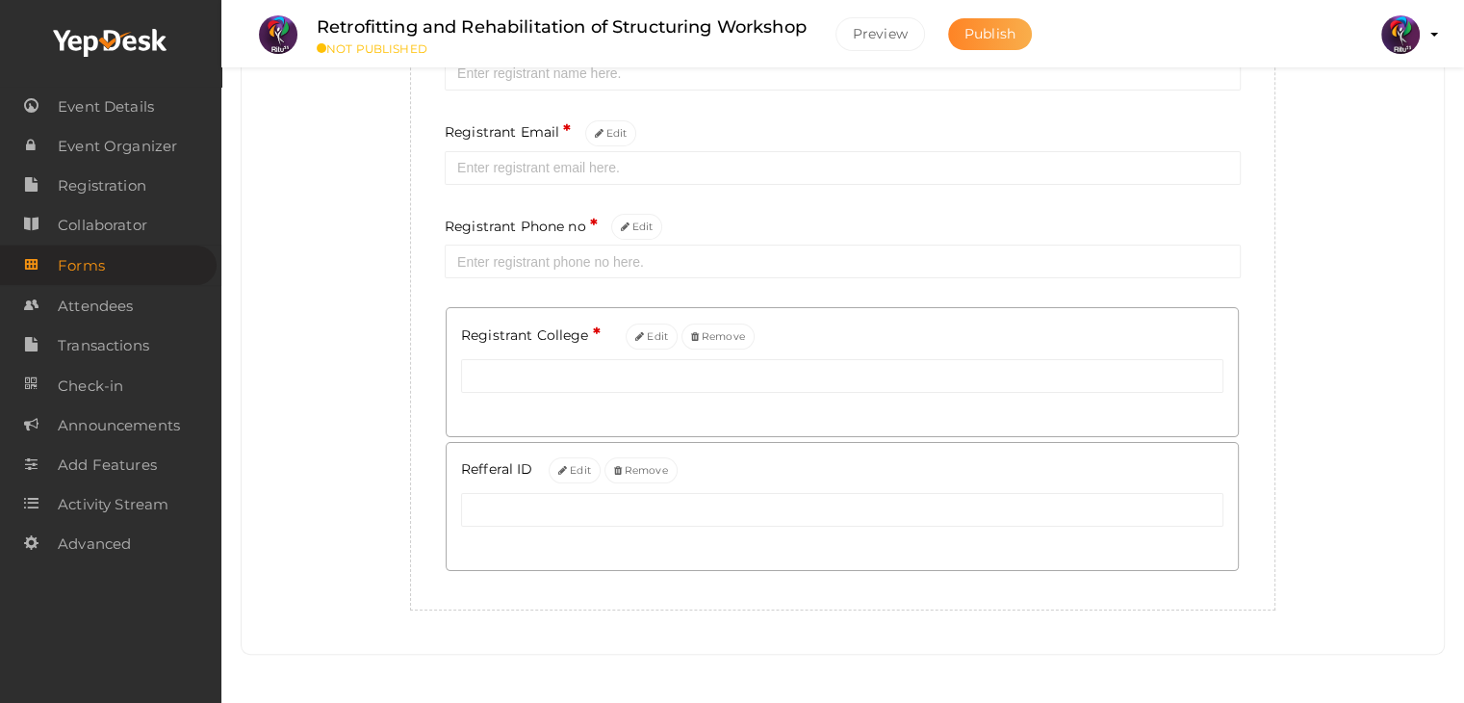
click at [980, 33] on span "Publish" at bounding box center [989, 33] width 51 height 17
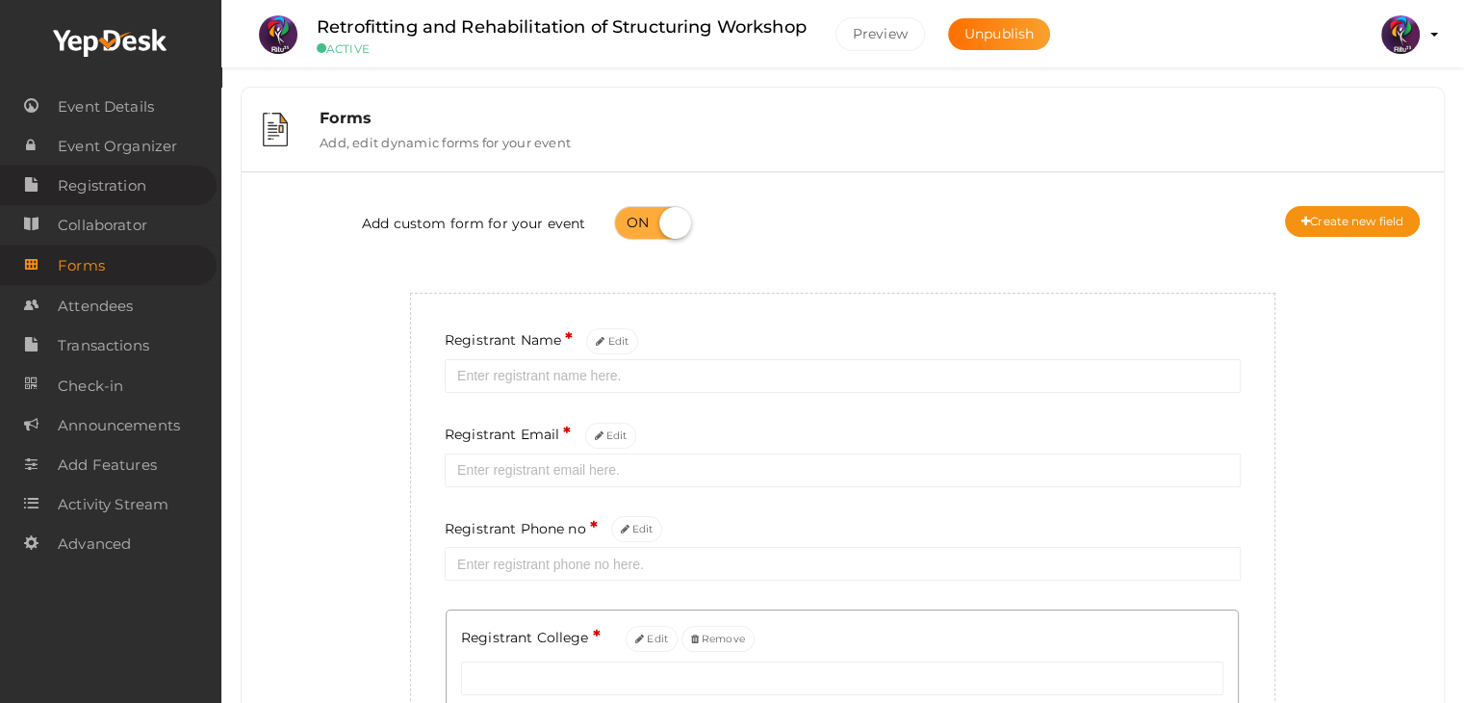
click at [116, 196] on span "Registration" at bounding box center [102, 185] width 89 height 38
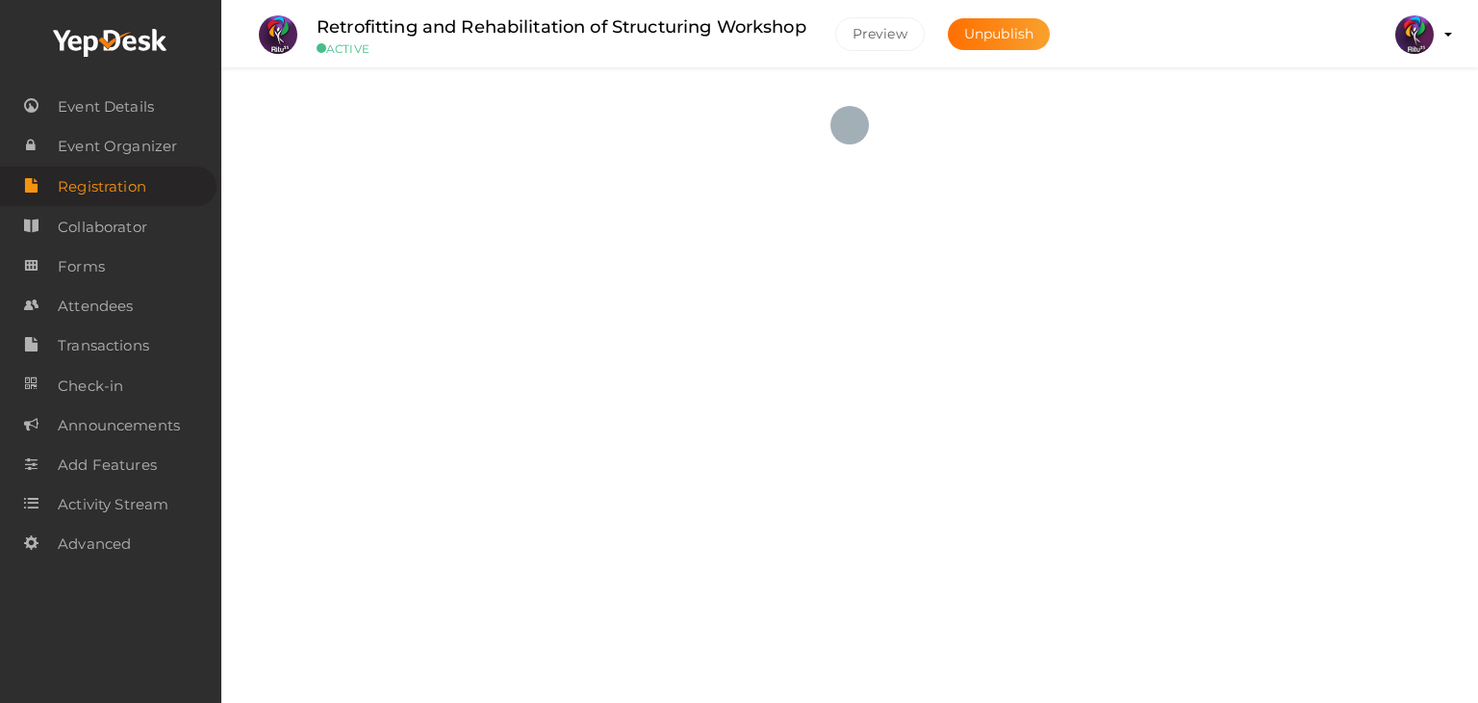
checkbox input "true"
type textarea "<iframe width="560" height="315" src="https://www.yepdesk.com/embed/open-regist…"
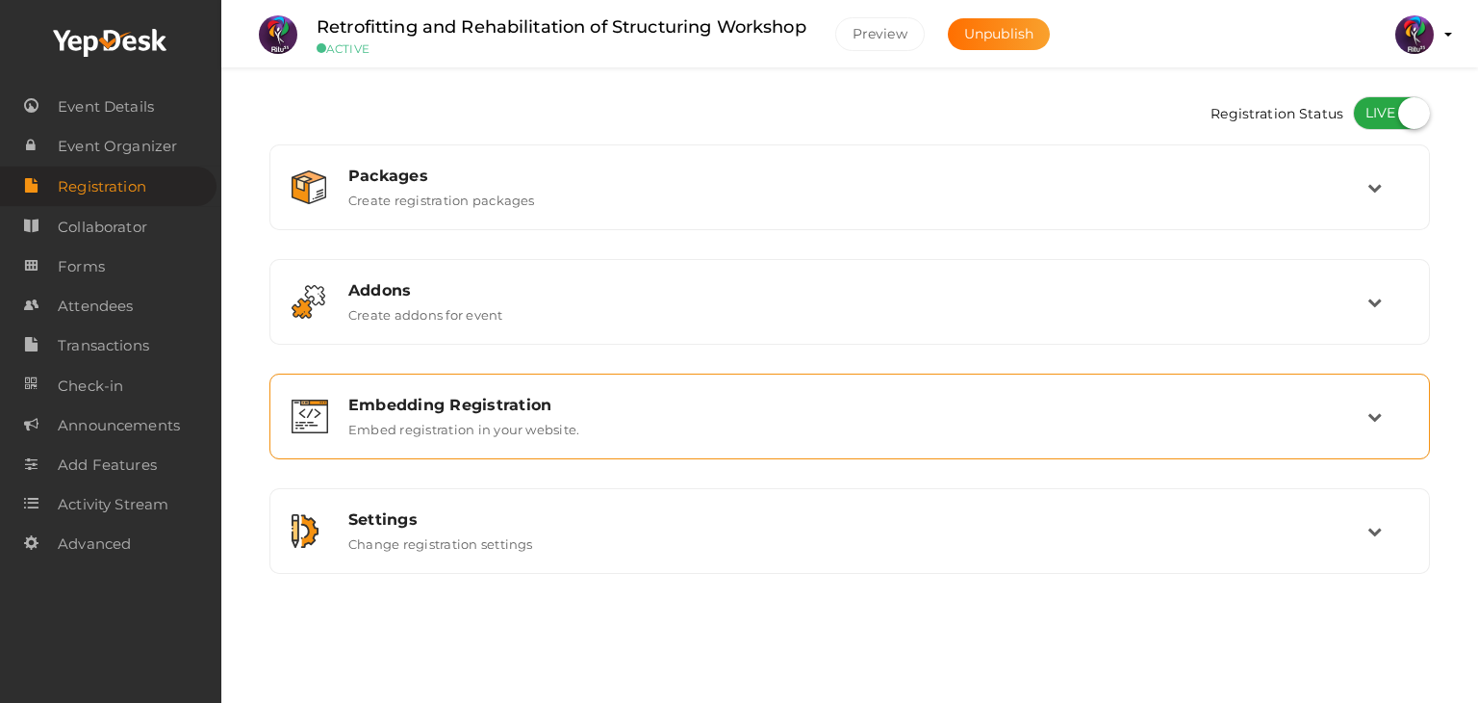
click at [801, 416] on div "Embedding Registration Embed registration in your website." at bounding box center [851, 416] width 1034 height 41
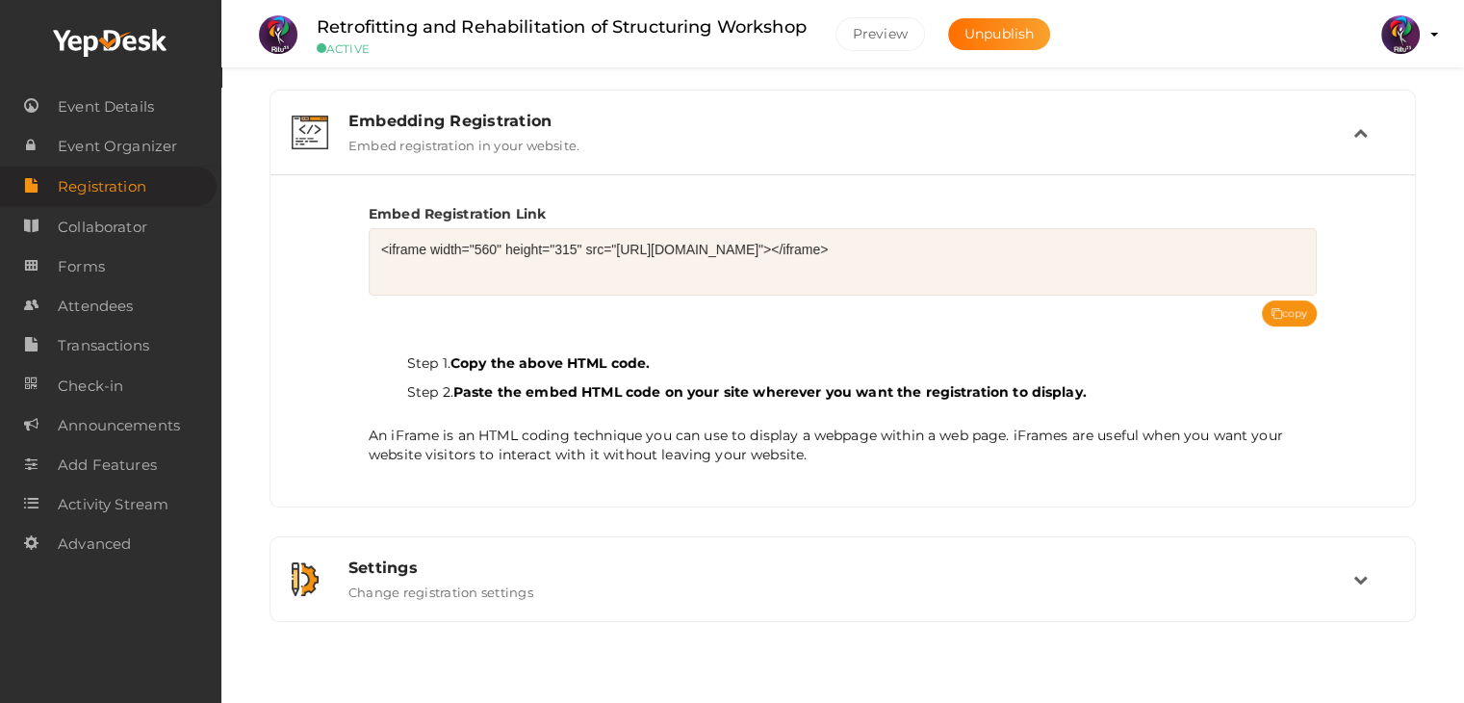
scroll to position [299, 0]
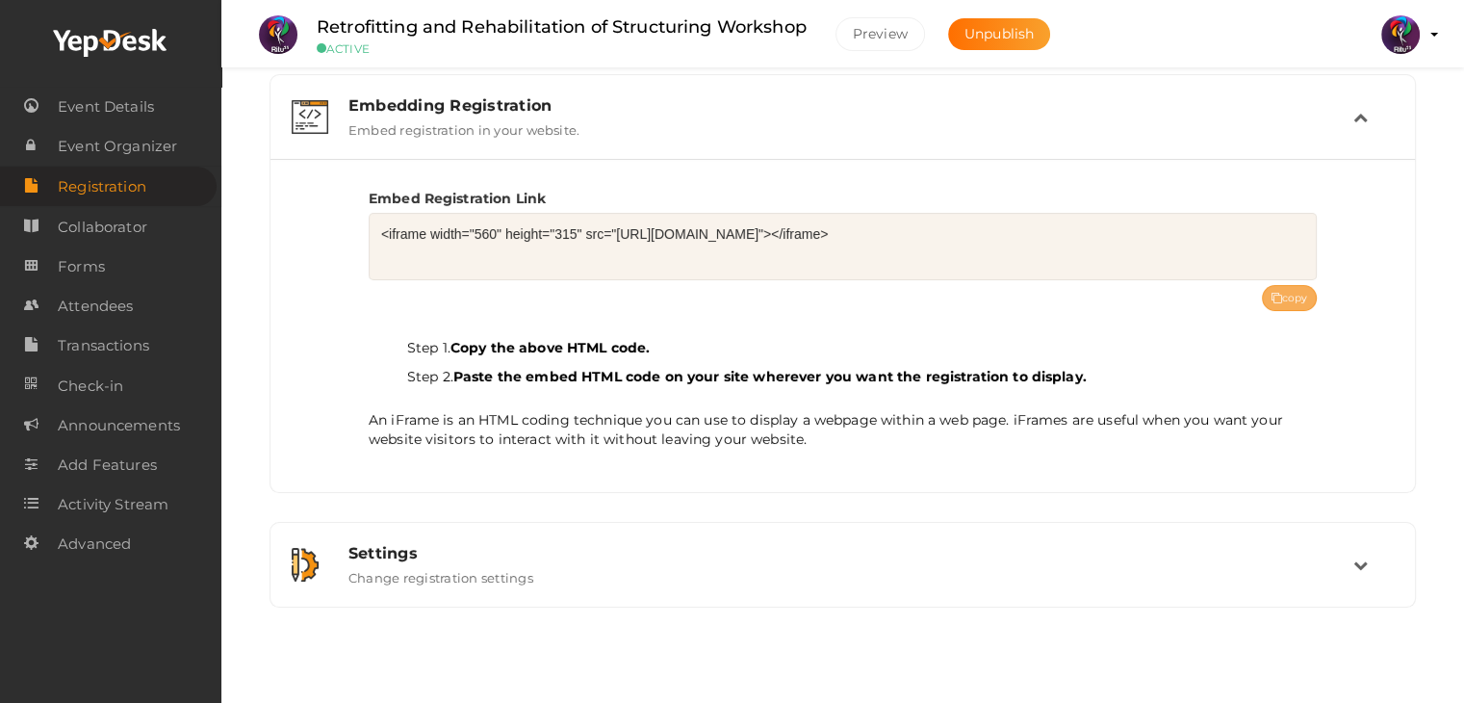
click at [1277, 303] on button "copy" at bounding box center [1290, 298] width 56 height 26
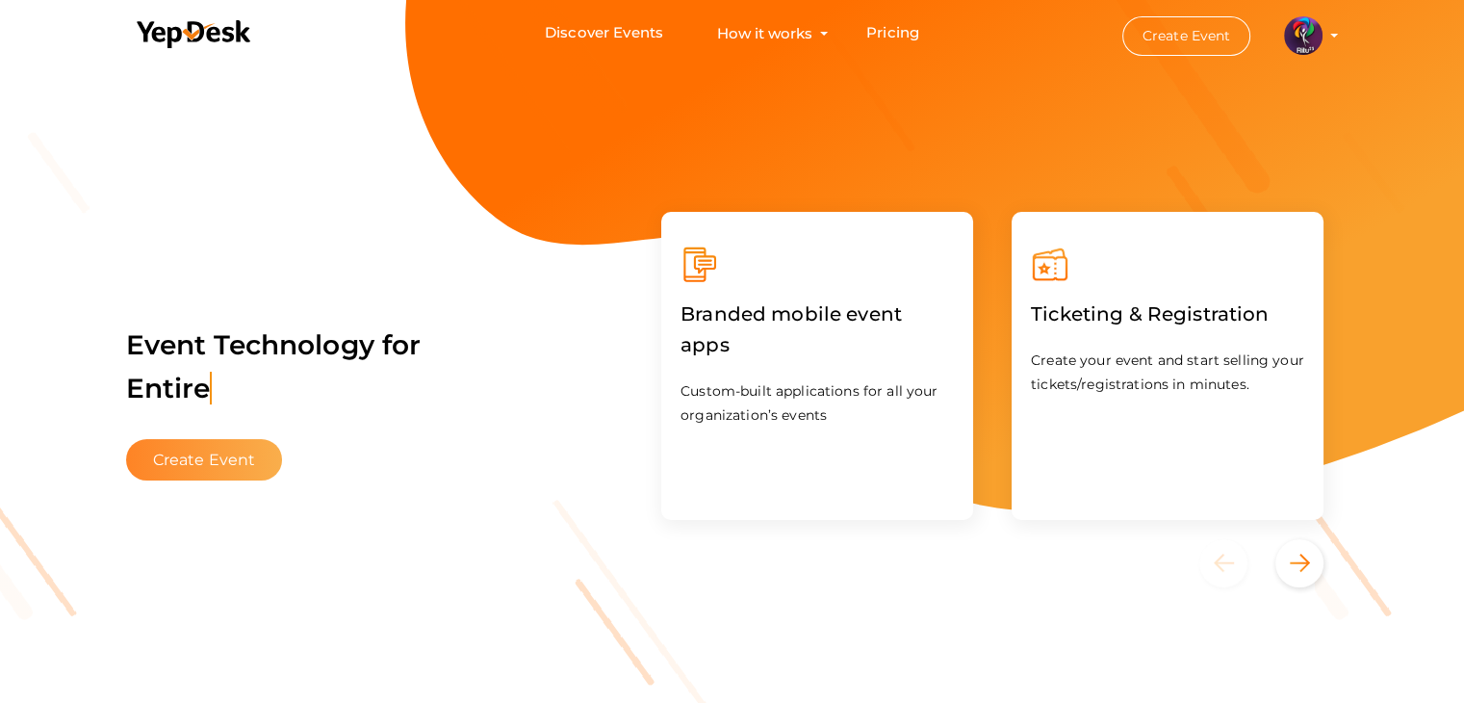
click at [217, 467] on button "Create Event" at bounding box center [204, 459] width 157 height 41
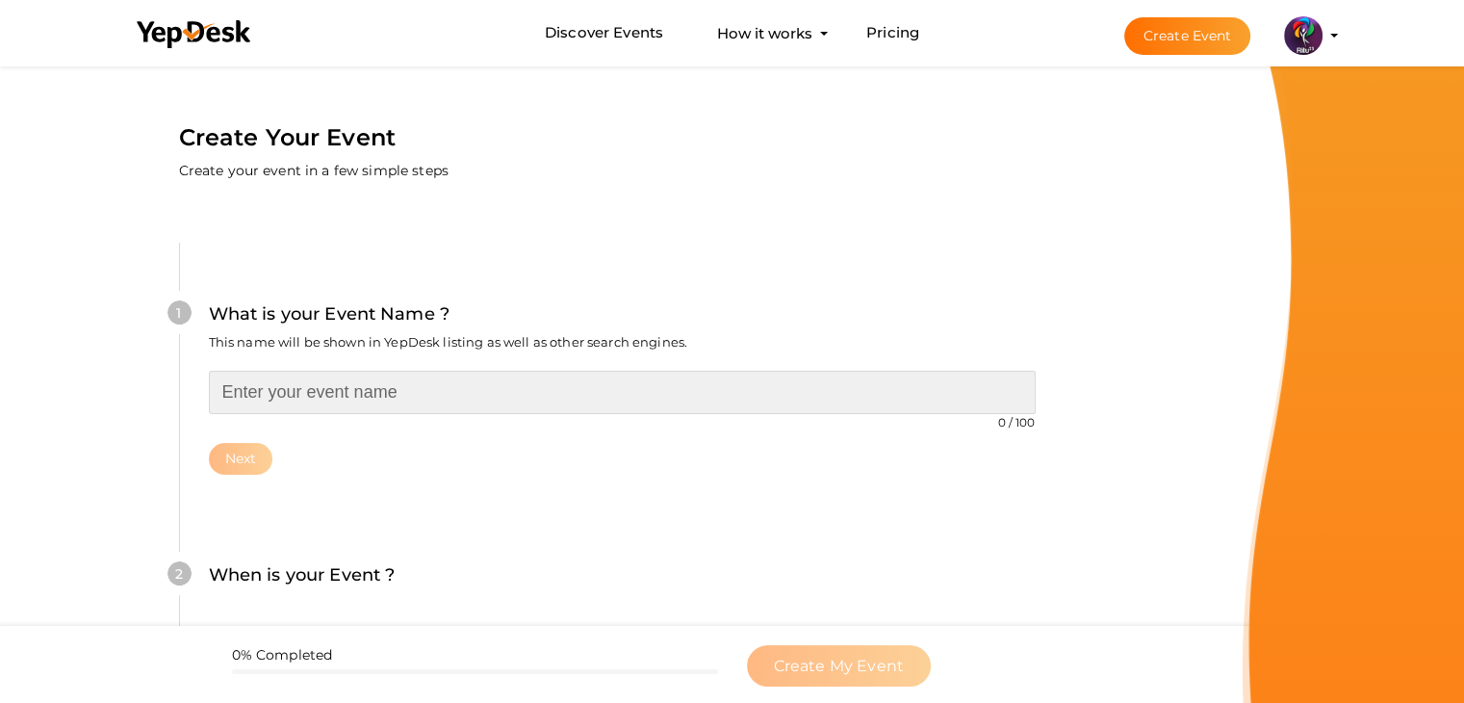
click at [334, 377] on input "text" at bounding box center [622, 392] width 827 height 43
type input "Think Tank War"
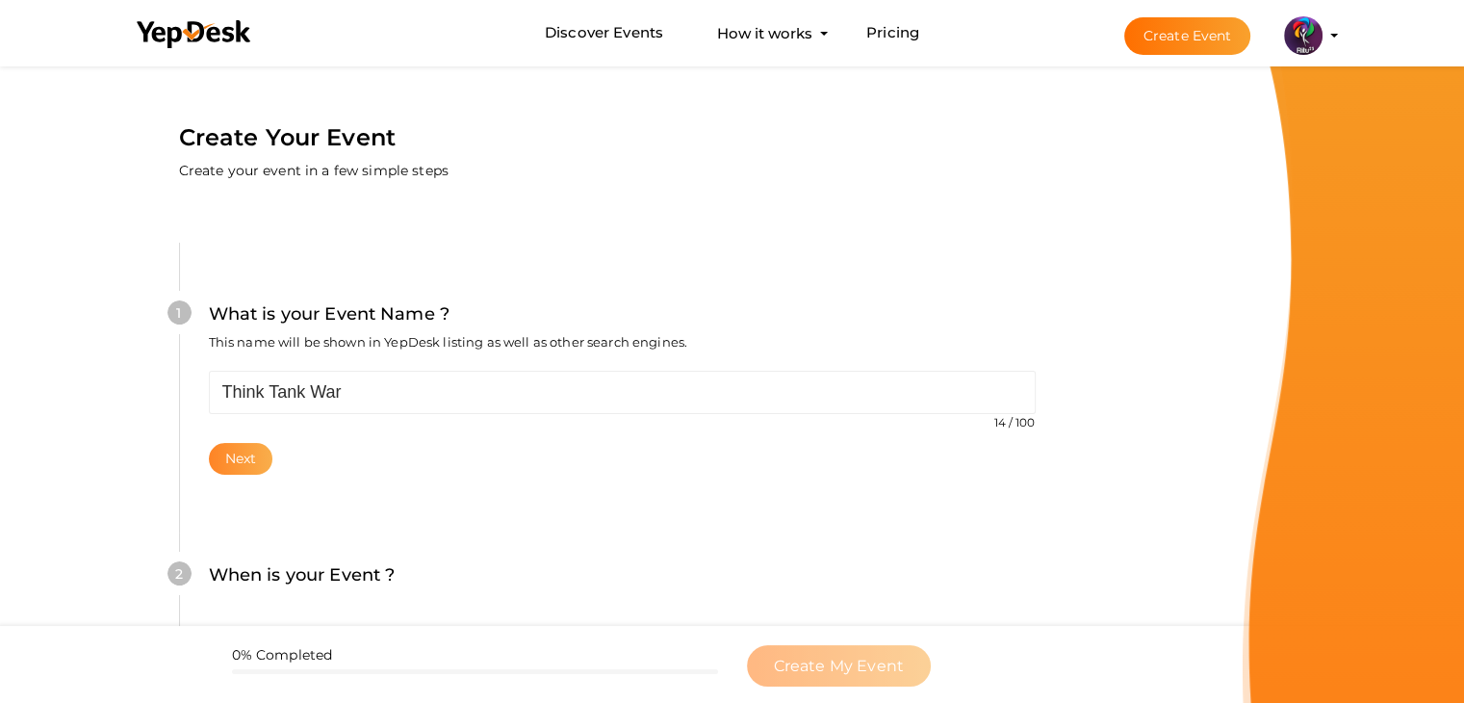
click at [256, 453] on button "Next" at bounding box center [241, 459] width 64 height 32
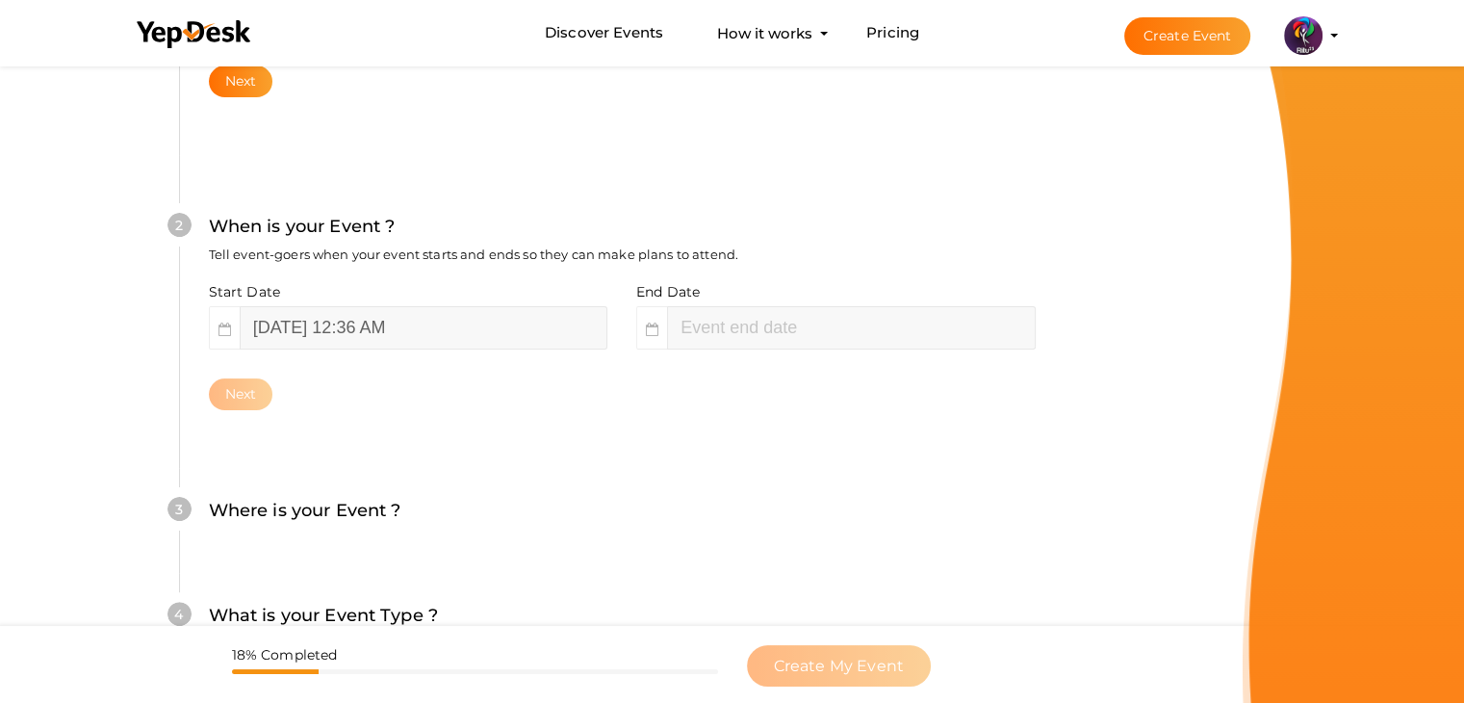
scroll to position [396, 0]
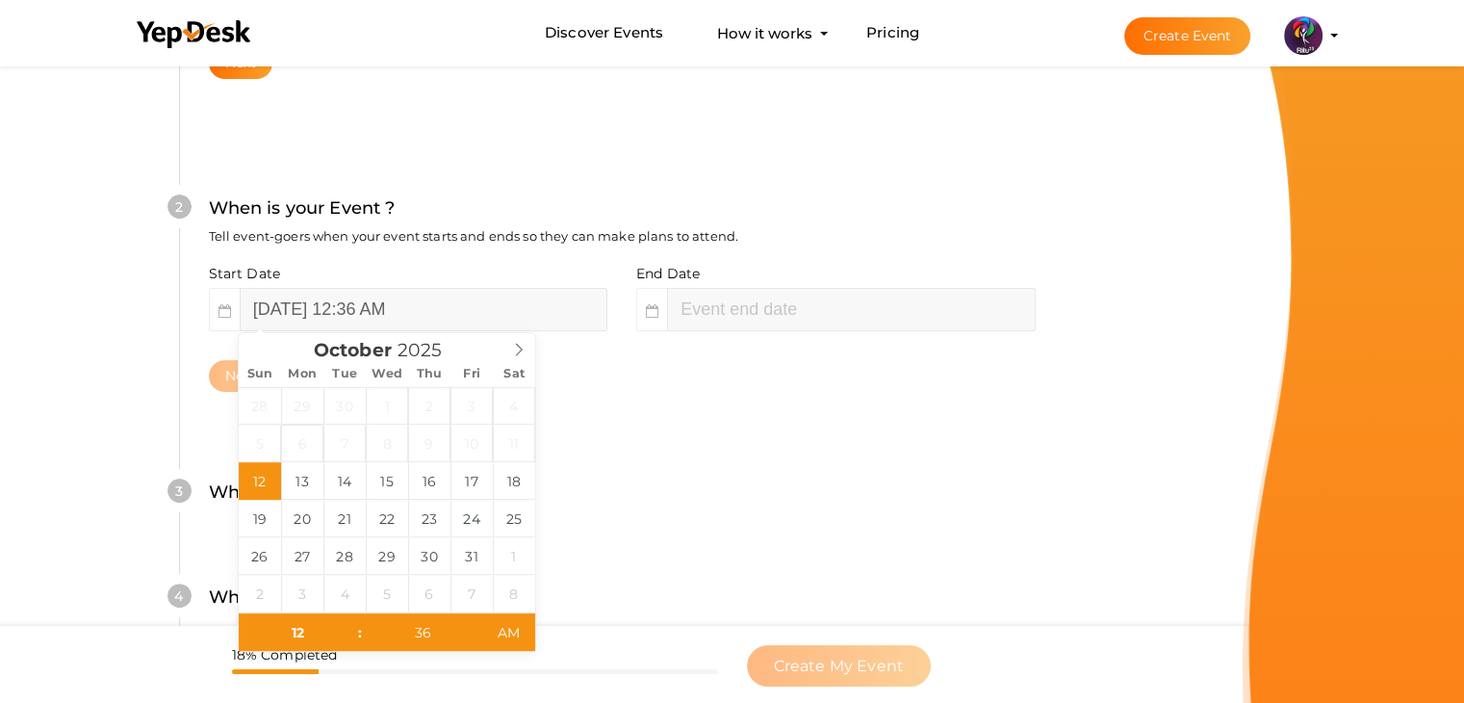
type input "[DATE] 2:36 AM"
click at [473, 312] on input "[DATE] 12:36 AM" at bounding box center [424, 309] width 368 height 43
type input "[DATE] 12:36 AM"
drag, startPoint x: 476, startPoint y: 478, endPoint x: 820, endPoint y: 274, distance: 399.6
click at [824, 294] on input "[DATE] 2:36 AM" at bounding box center [851, 309] width 368 height 43
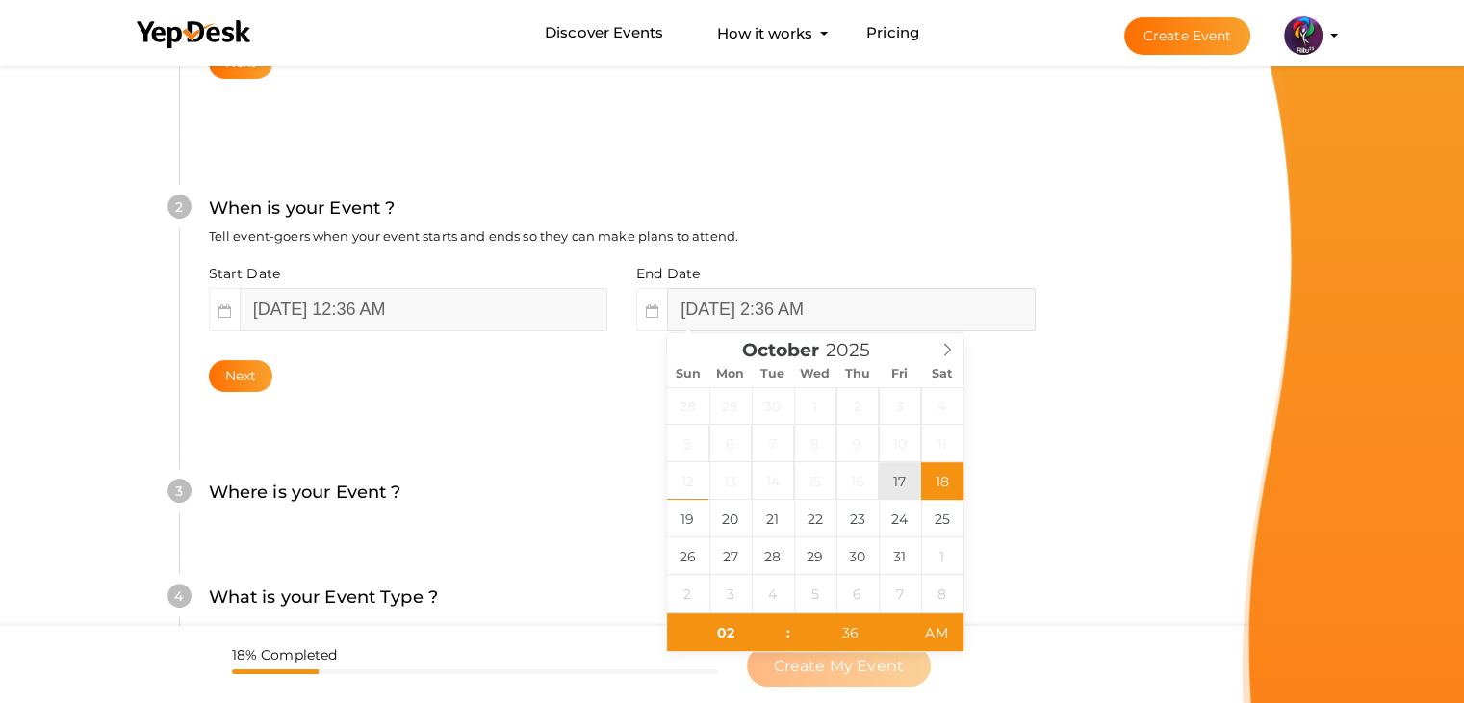
drag, startPoint x: 924, startPoint y: 476, endPoint x: 900, endPoint y: 478, distance: 24.1
type input "[DATE] 2:36 AM"
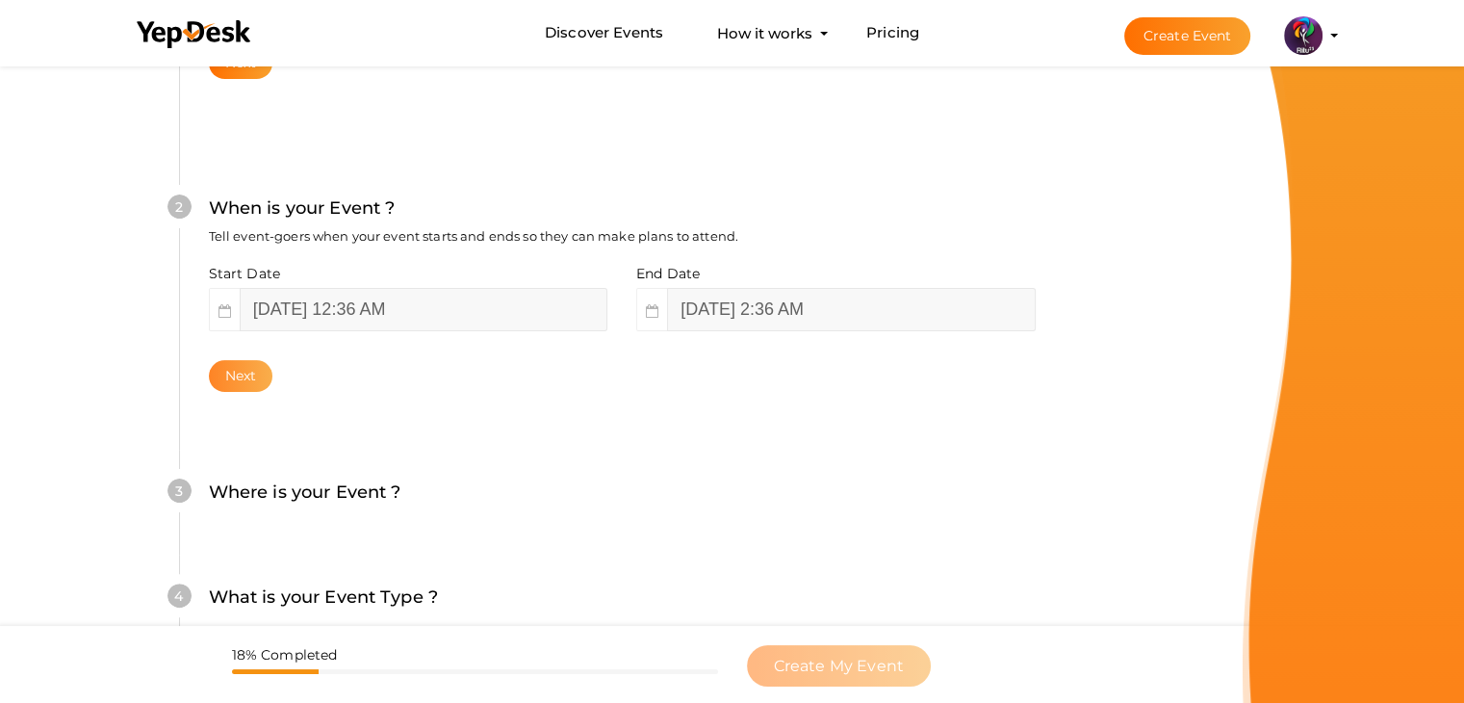
click at [264, 375] on button "Next" at bounding box center [241, 376] width 64 height 32
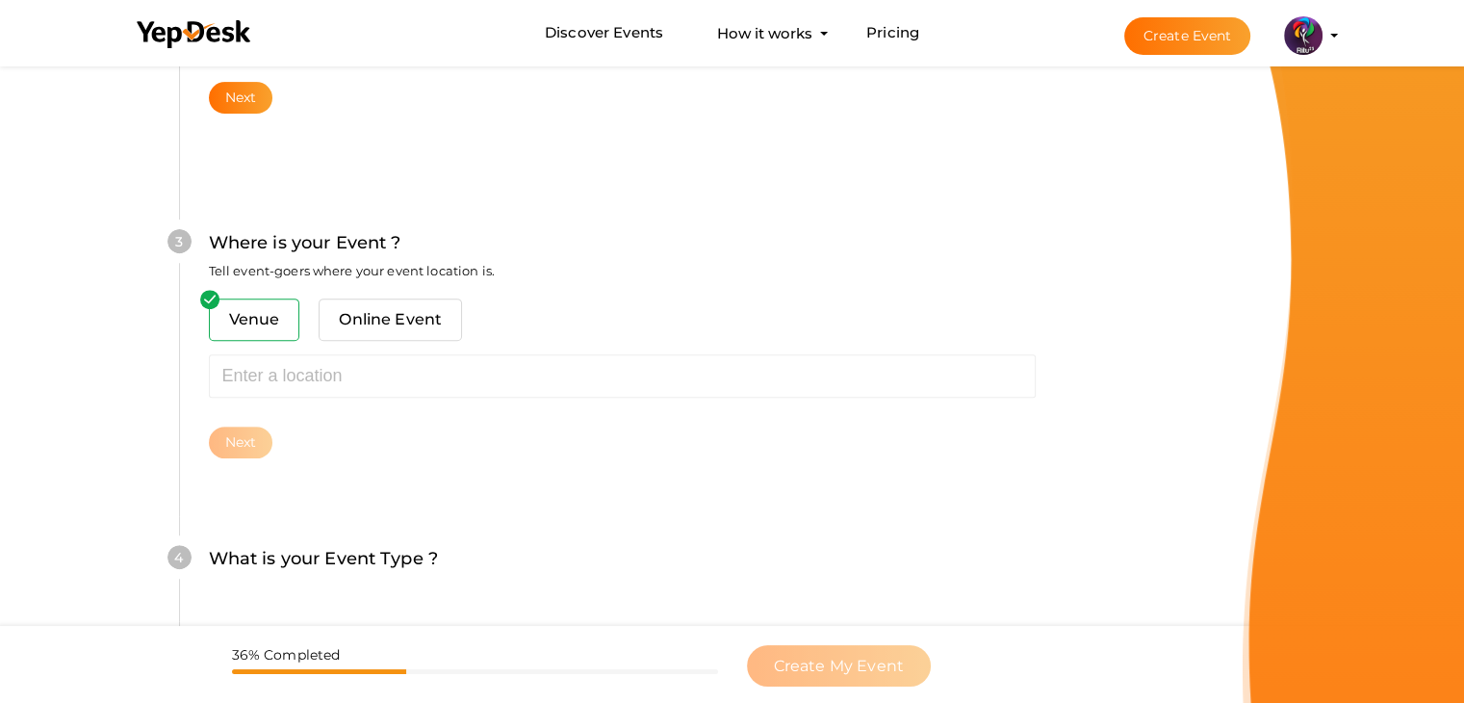
scroll to position [708, 0]
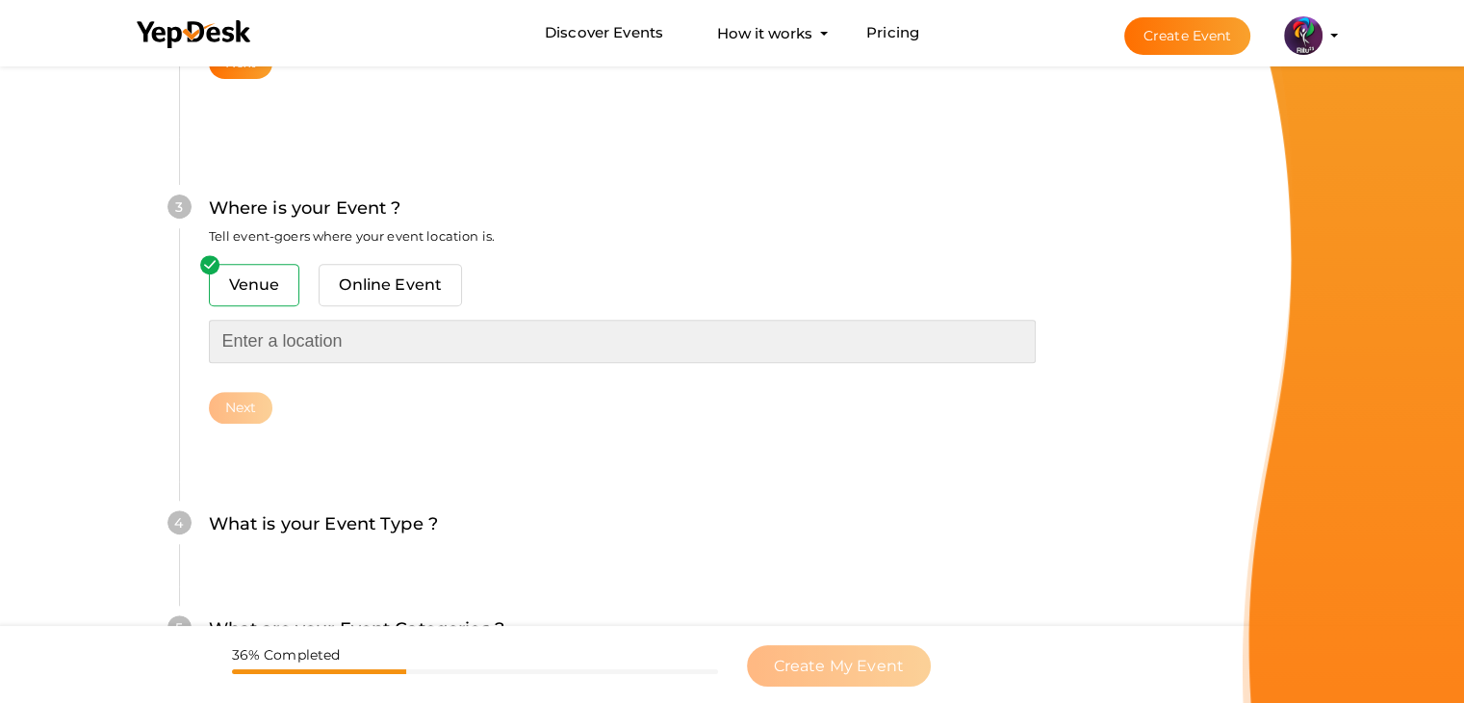
click at [376, 359] on input "text" at bounding box center [622, 340] width 827 height 43
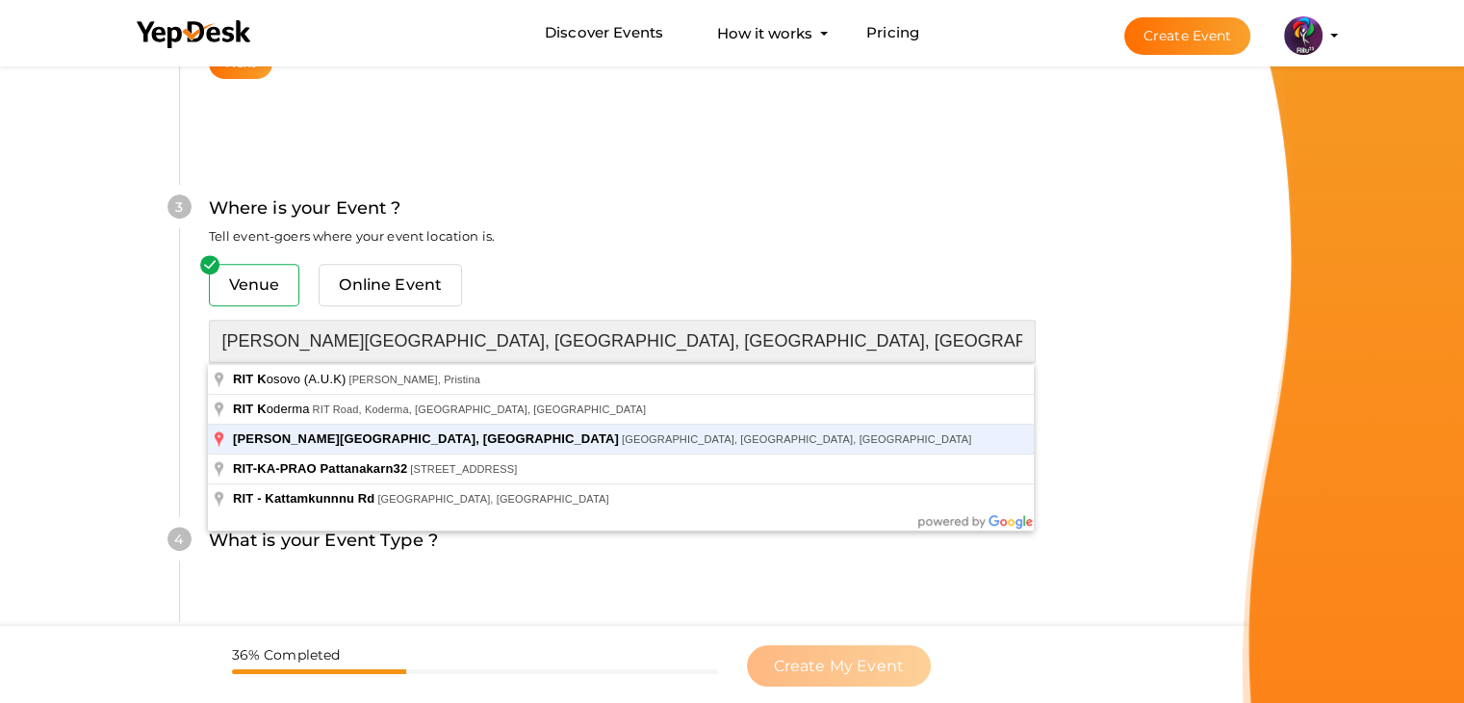
type input "[PERSON_NAME][GEOGRAPHIC_DATA], [GEOGRAPHIC_DATA], [GEOGRAPHIC_DATA], [GEOGRAPH…"
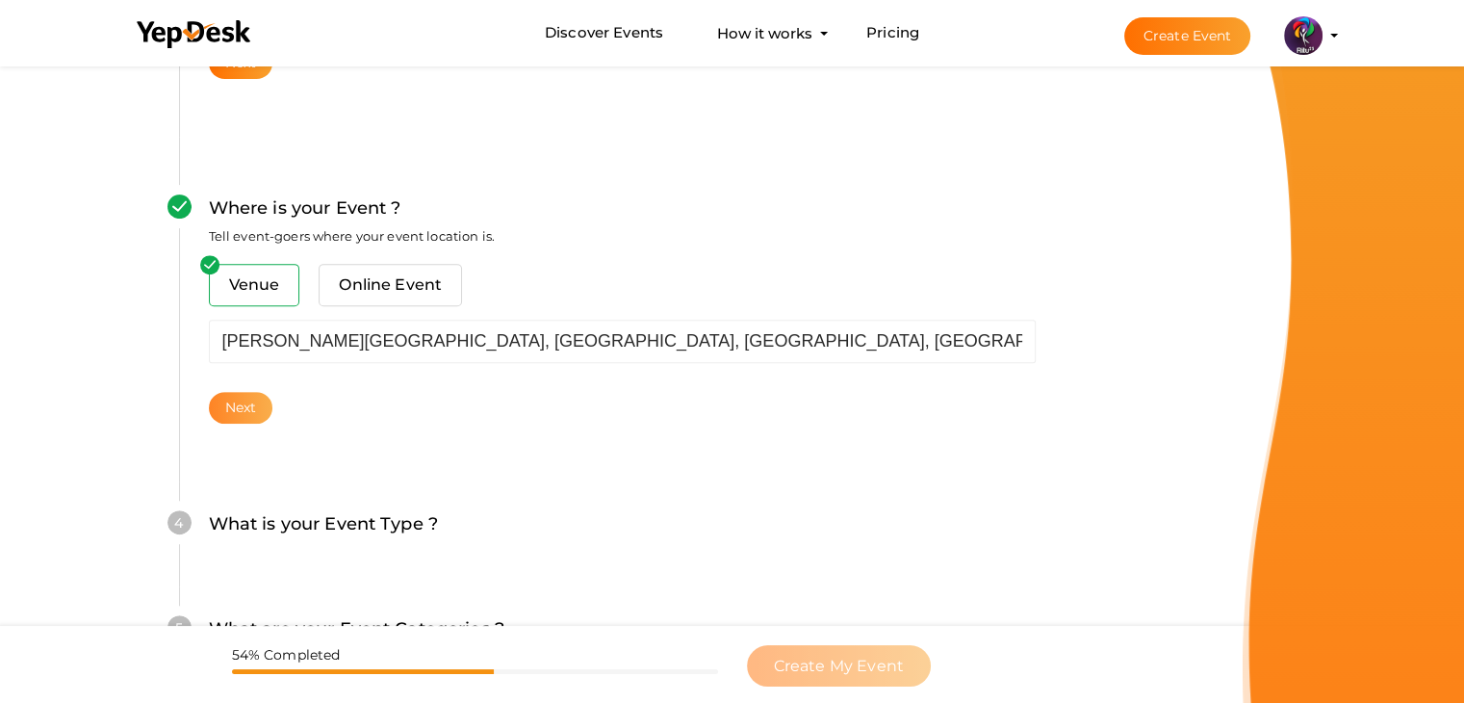
drag, startPoint x: 285, startPoint y: 376, endPoint x: 258, endPoint y: 409, distance: 42.4
click at [258, 409] on div "Venue Online Event [PERSON_NAME][GEOGRAPHIC_DATA], [GEOGRAPHIC_DATA], [GEOGRAPH…" at bounding box center [622, 344] width 827 height 160
click at [258, 409] on button "Next" at bounding box center [241, 408] width 64 height 32
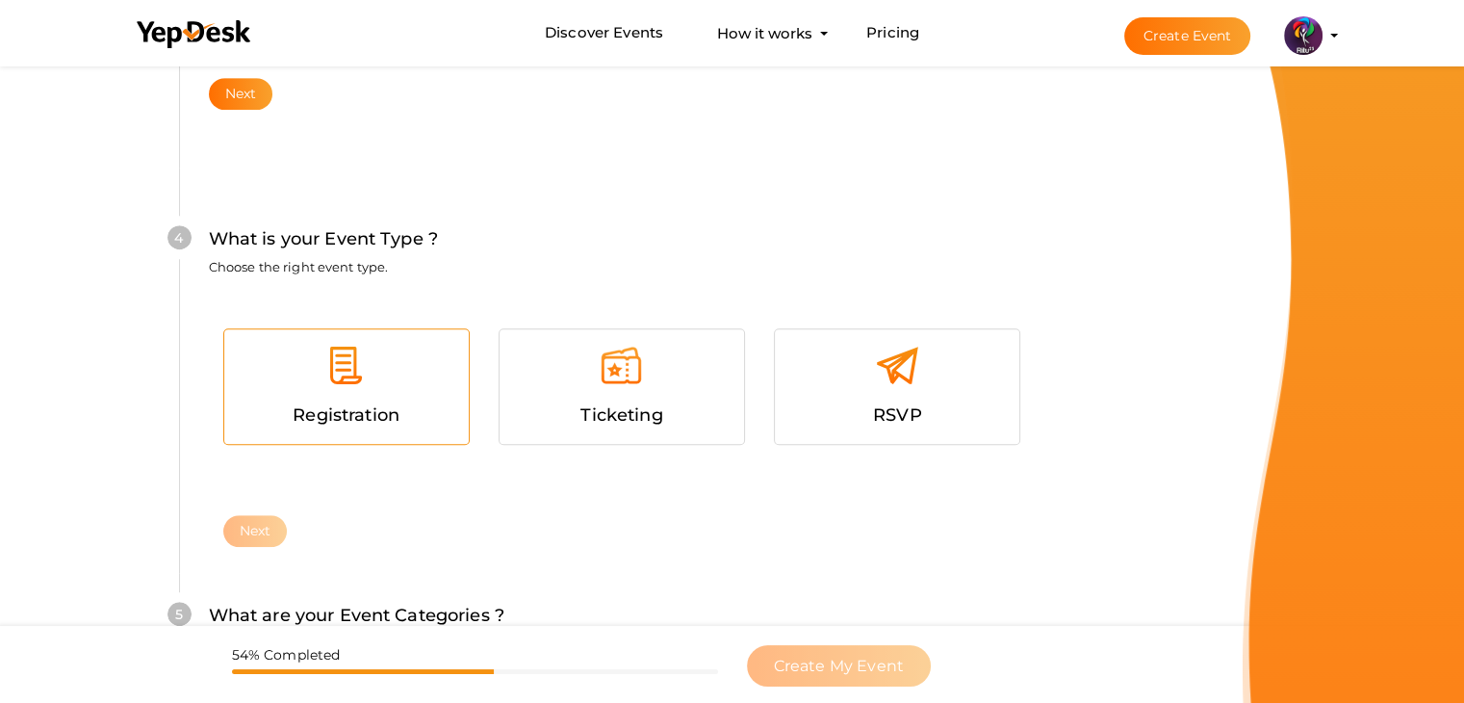
scroll to position [1053, 0]
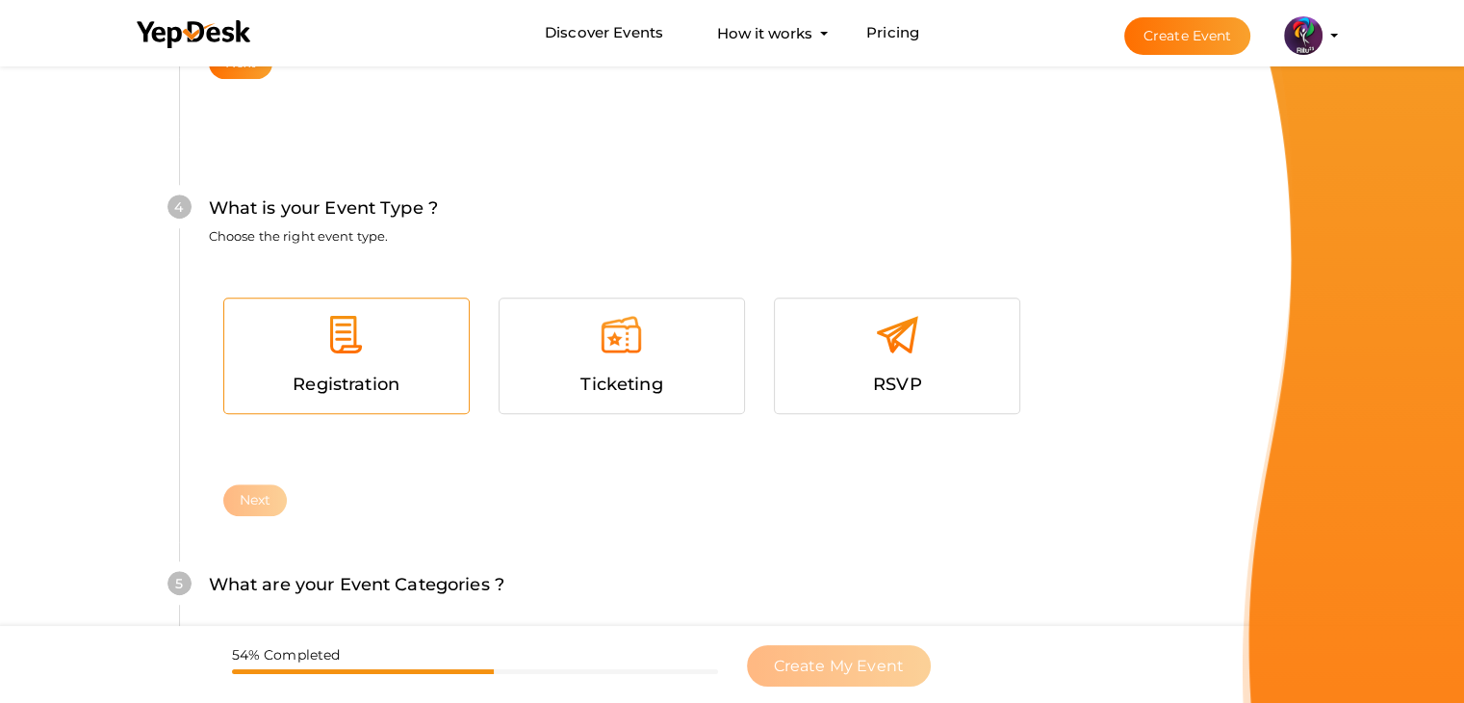
click at [382, 378] on span "Registration" at bounding box center [346, 383] width 107 height 21
click at [261, 497] on button "Next" at bounding box center [255, 500] width 64 height 32
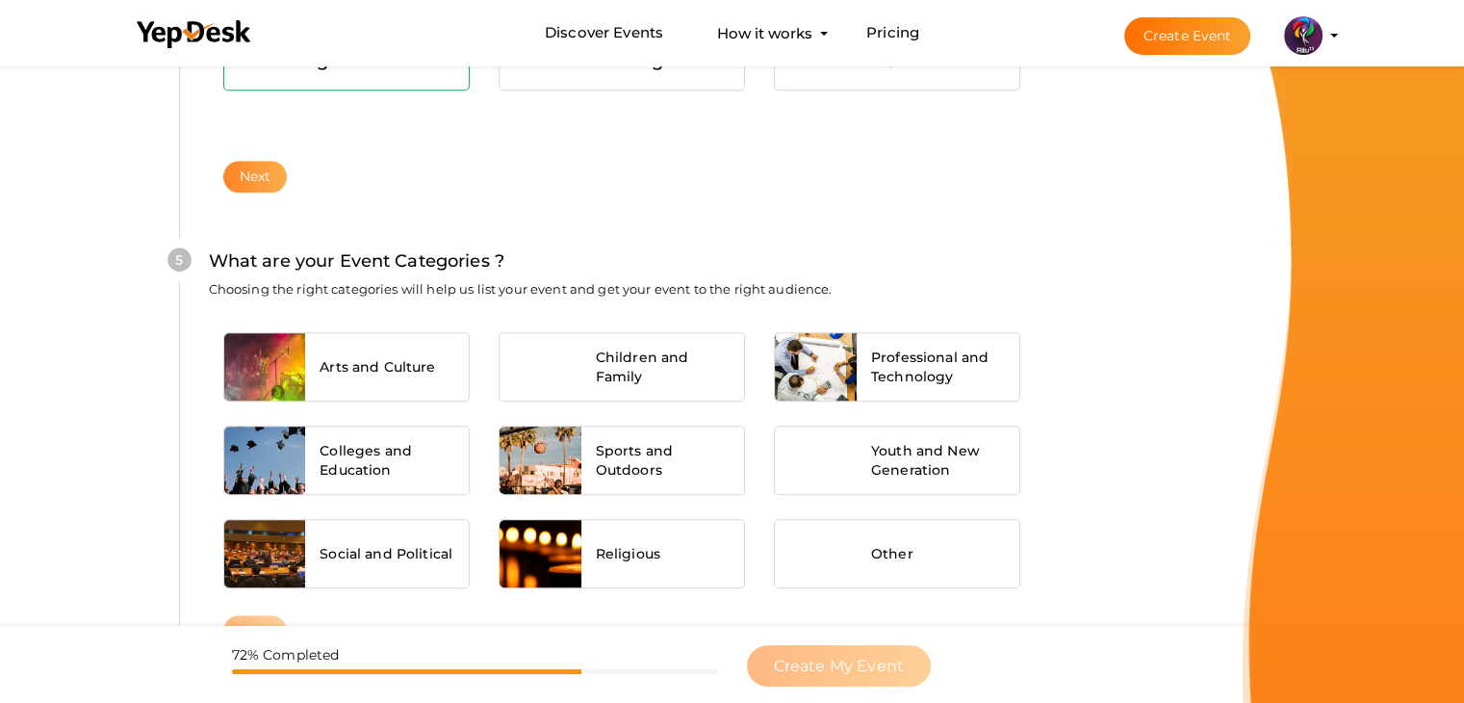
scroll to position [1456, 0]
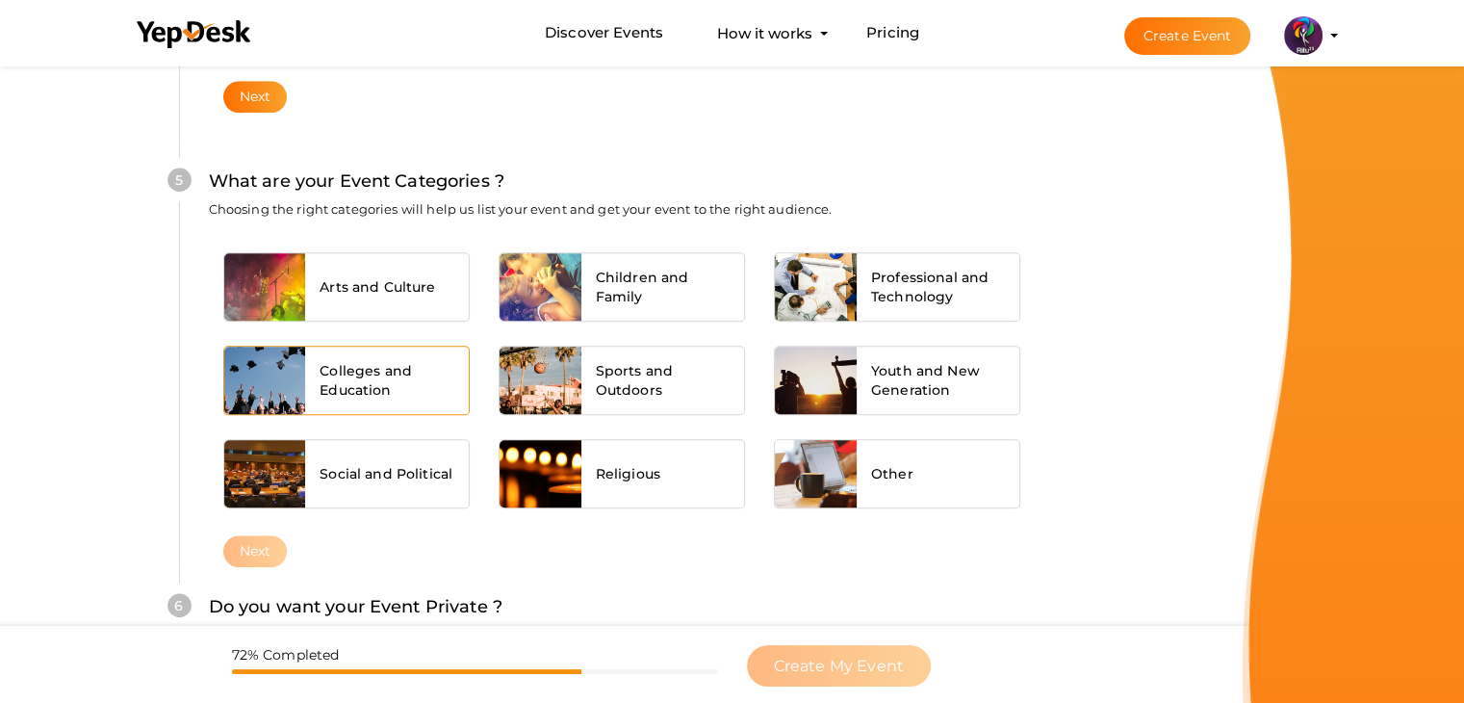
click at [296, 352] on div at bounding box center [265, 379] width 82 height 67
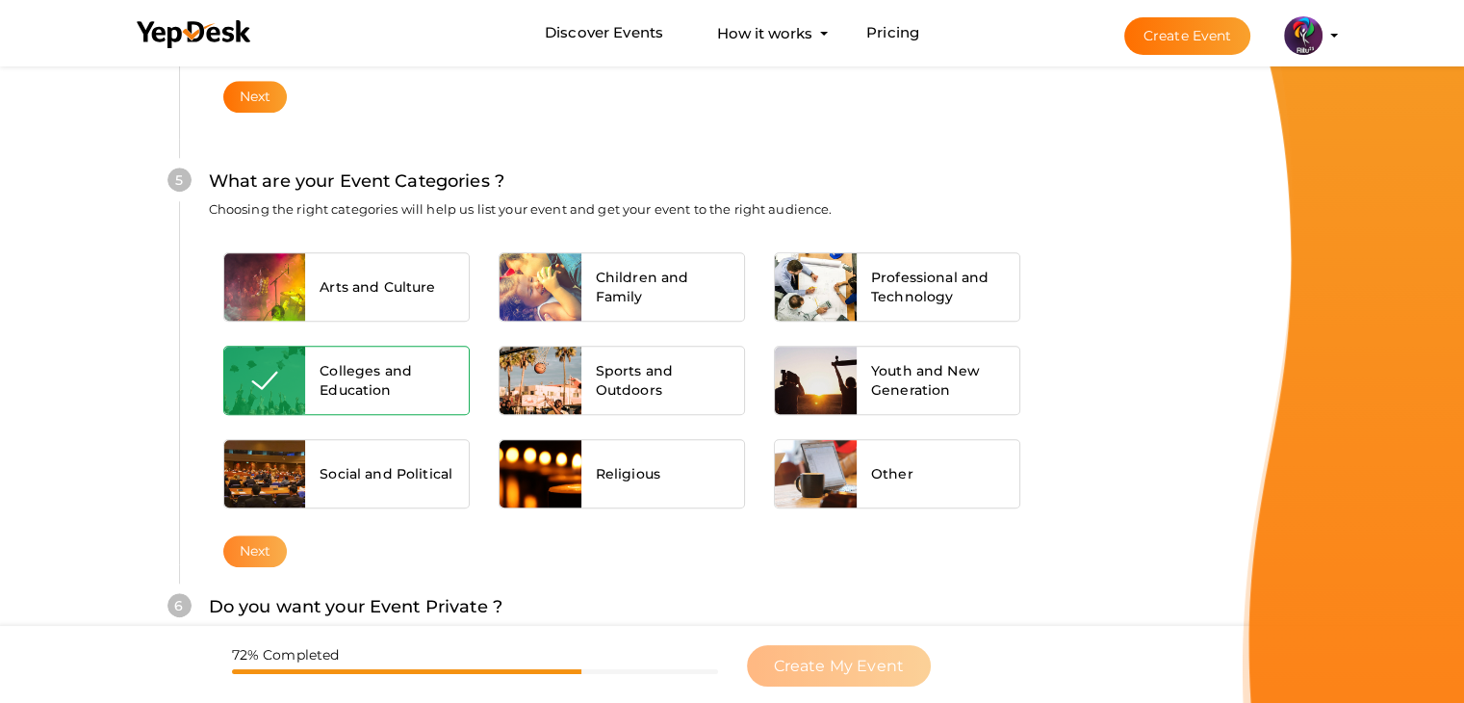
click at [262, 546] on button "Next" at bounding box center [255, 551] width 64 height 32
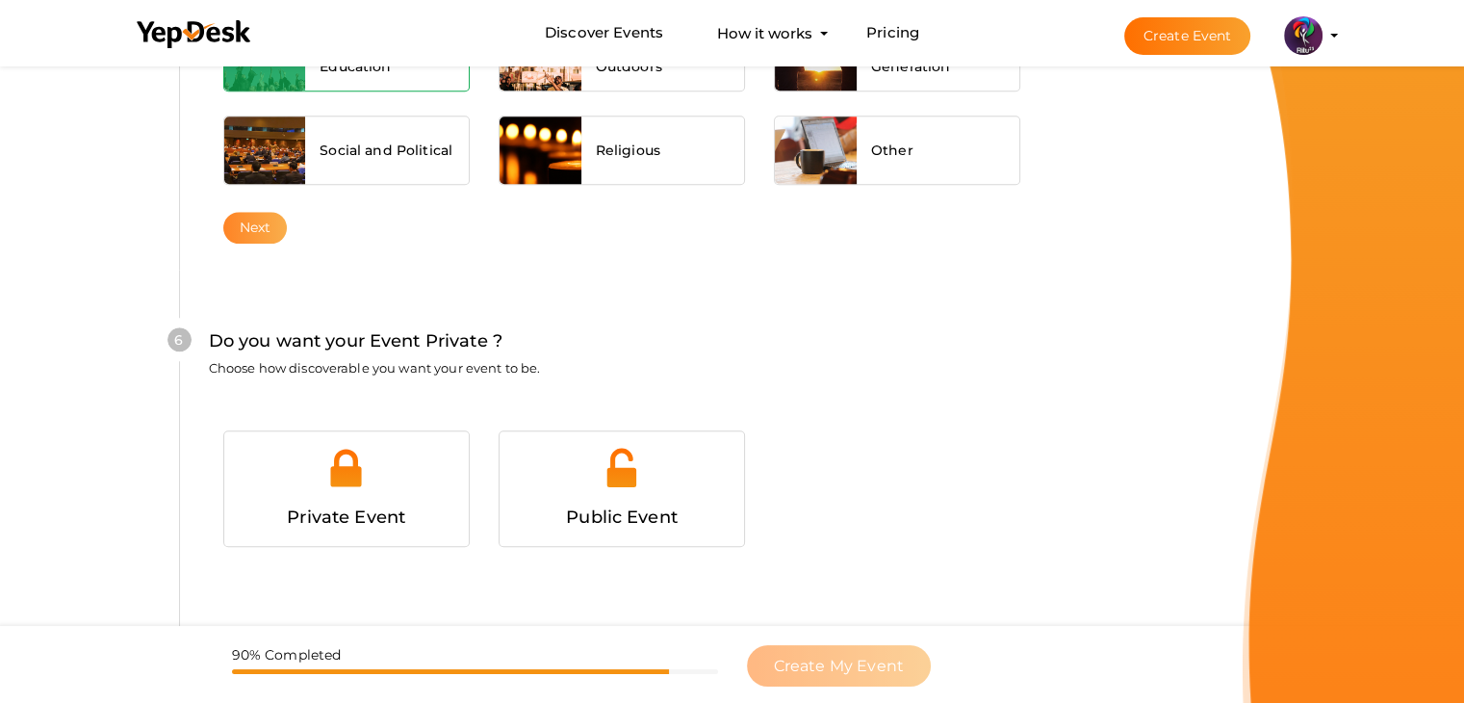
scroll to position [1878, 0]
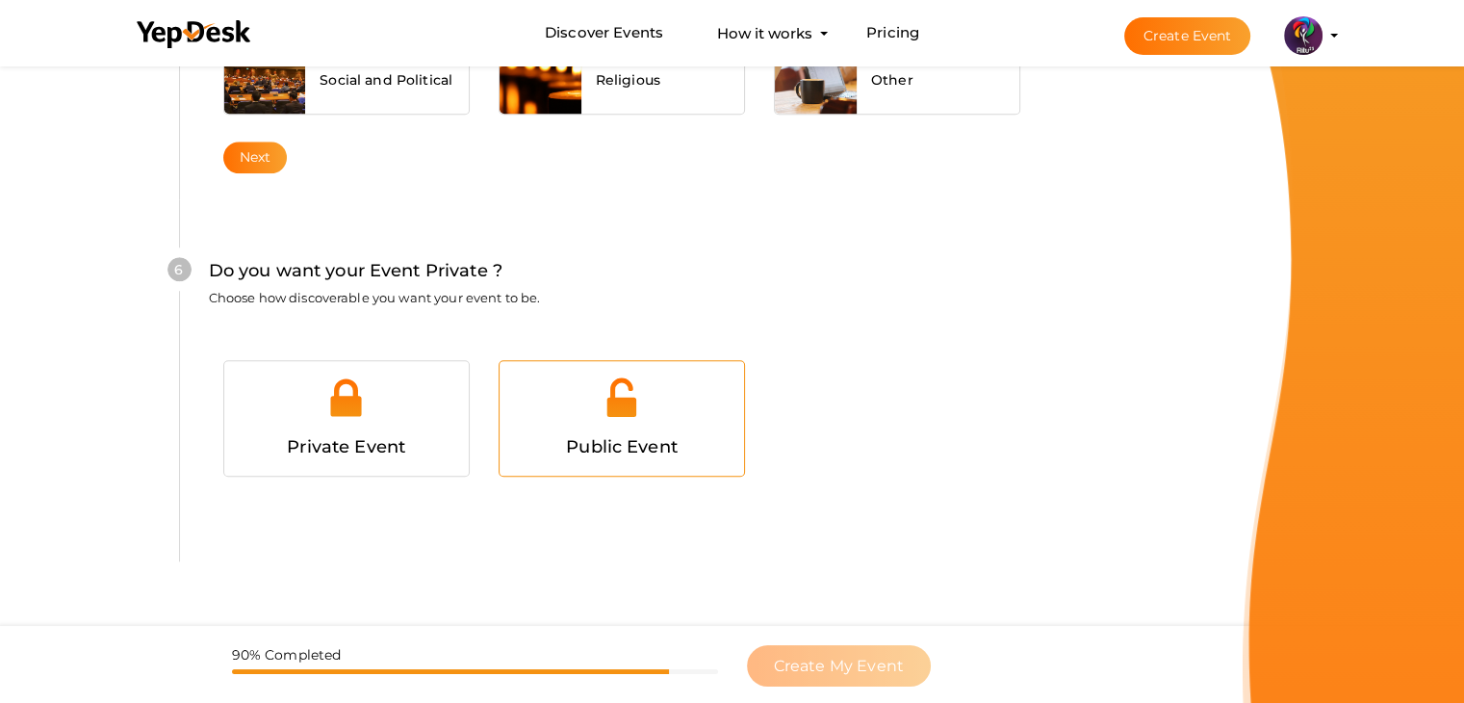
click at [614, 405] on img at bounding box center [621, 396] width 43 height 43
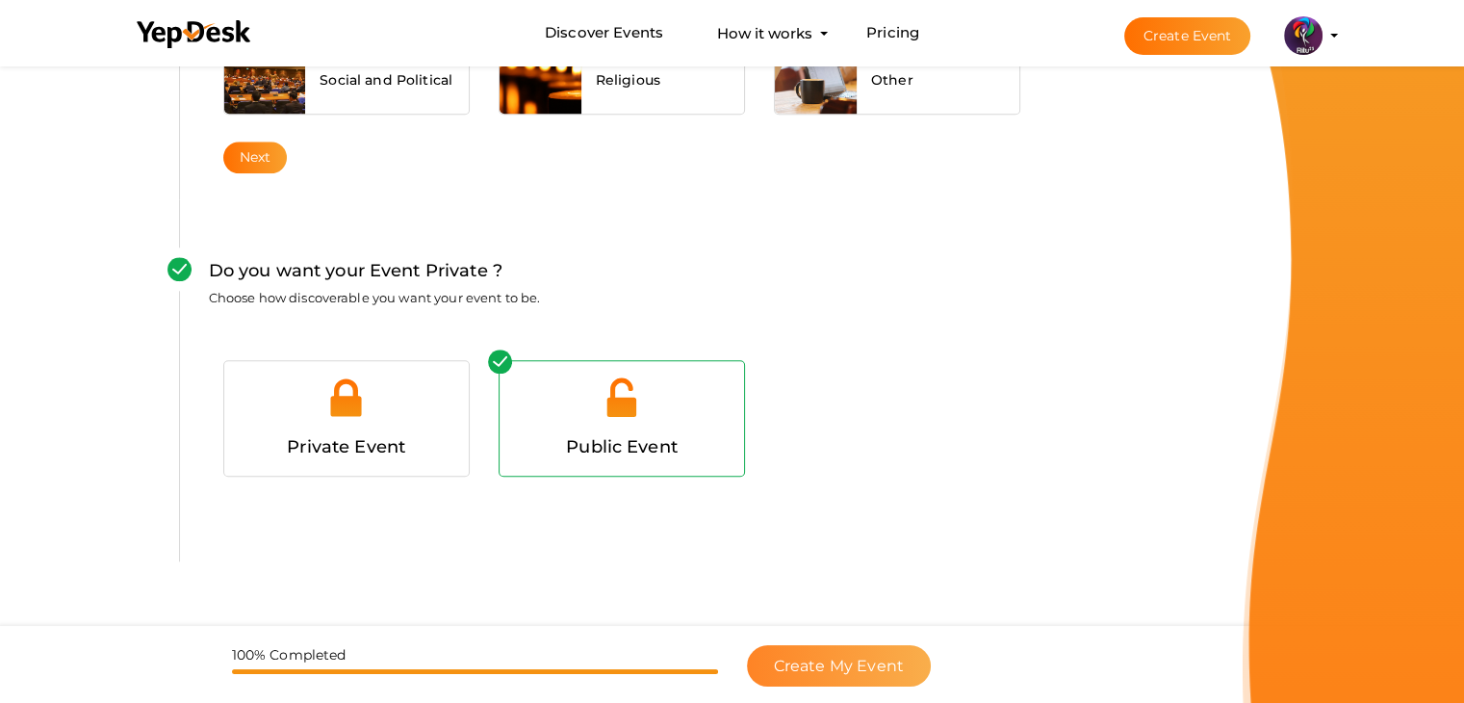
click at [837, 651] on button "Create My Event" at bounding box center [839, 665] width 184 height 41
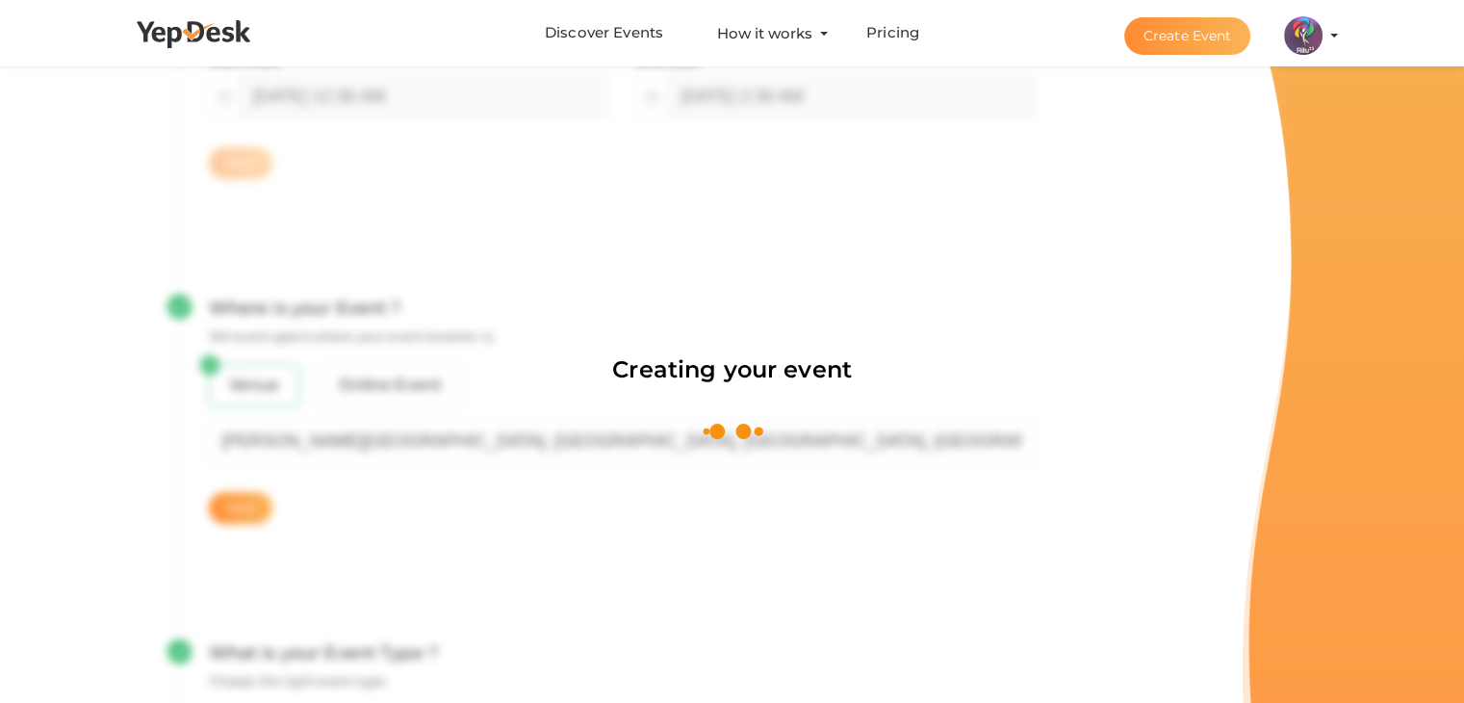
scroll to position [289, 0]
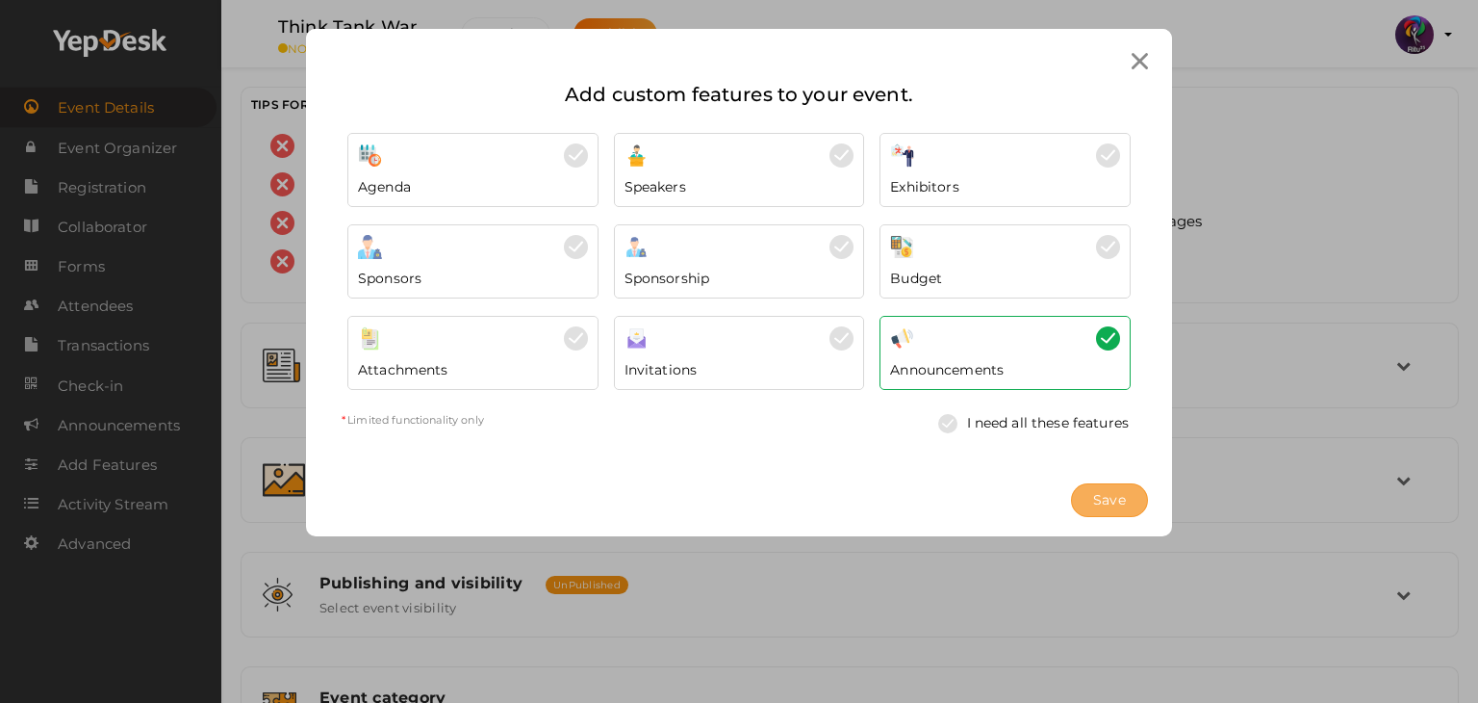
click at [1104, 497] on span "Save" at bounding box center [1109, 500] width 33 height 20
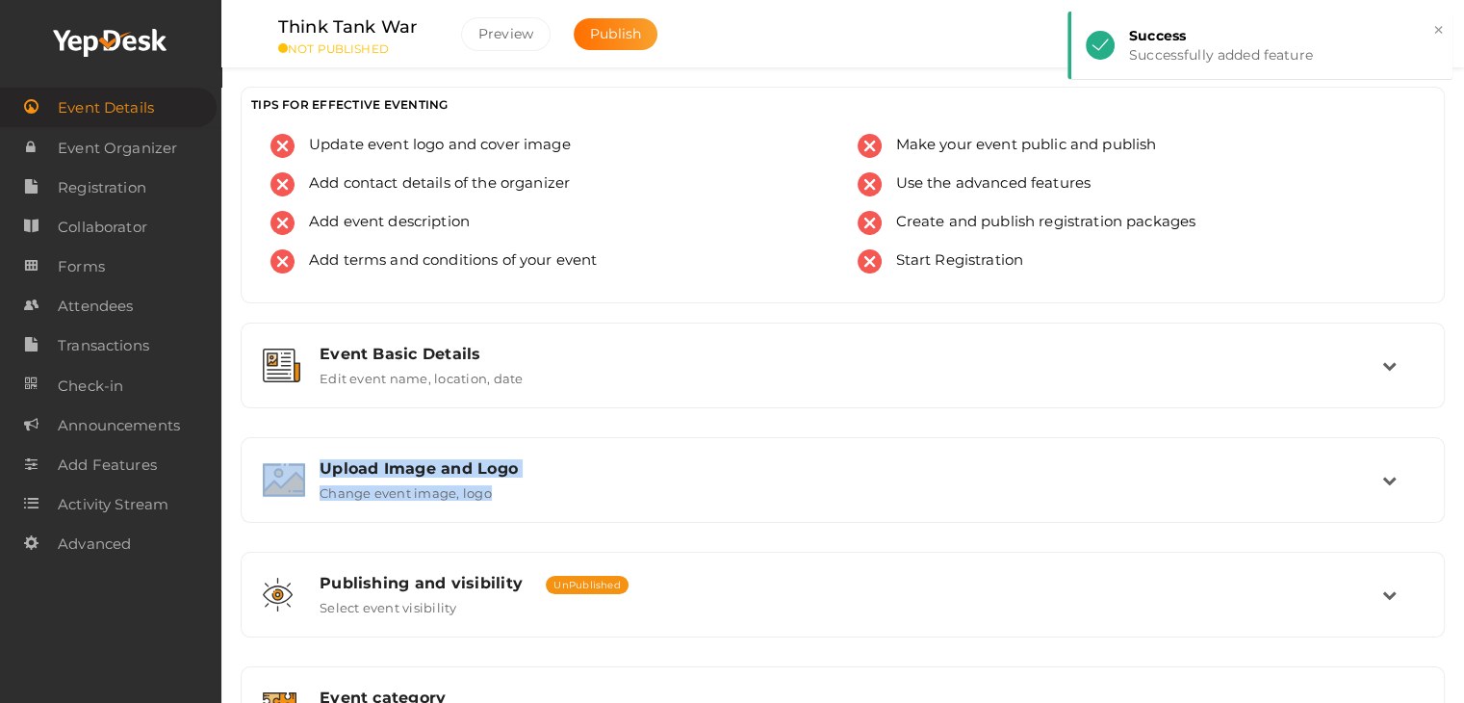
drag, startPoint x: 639, startPoint y: 423, endPoint x: 638, endPoint y: 524, distance: 101.1
click at [638, 524] on div "Event Basic Details Edit event name, location, date Event Name Think Tank War 1…" at bounding box center [843, 651] width 1204 height 658
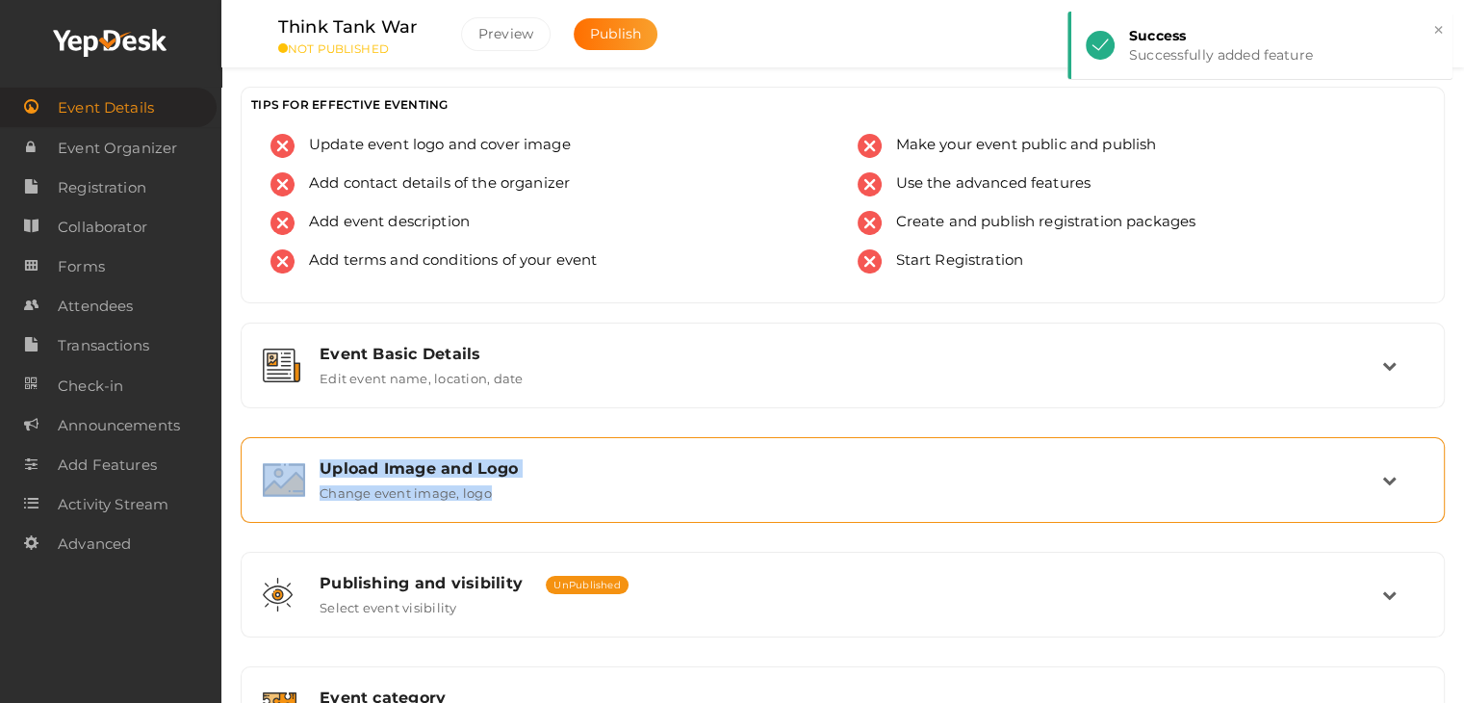
click at [647, 516] on div "Upload Image and Logo Change event image, logo" at bounding box center [843, 480] width 1204 height 86
click at [681, 490] on div "Upload Image and Logo Change event image, logo" at bounding box center [843, 479] width 1077 height 41
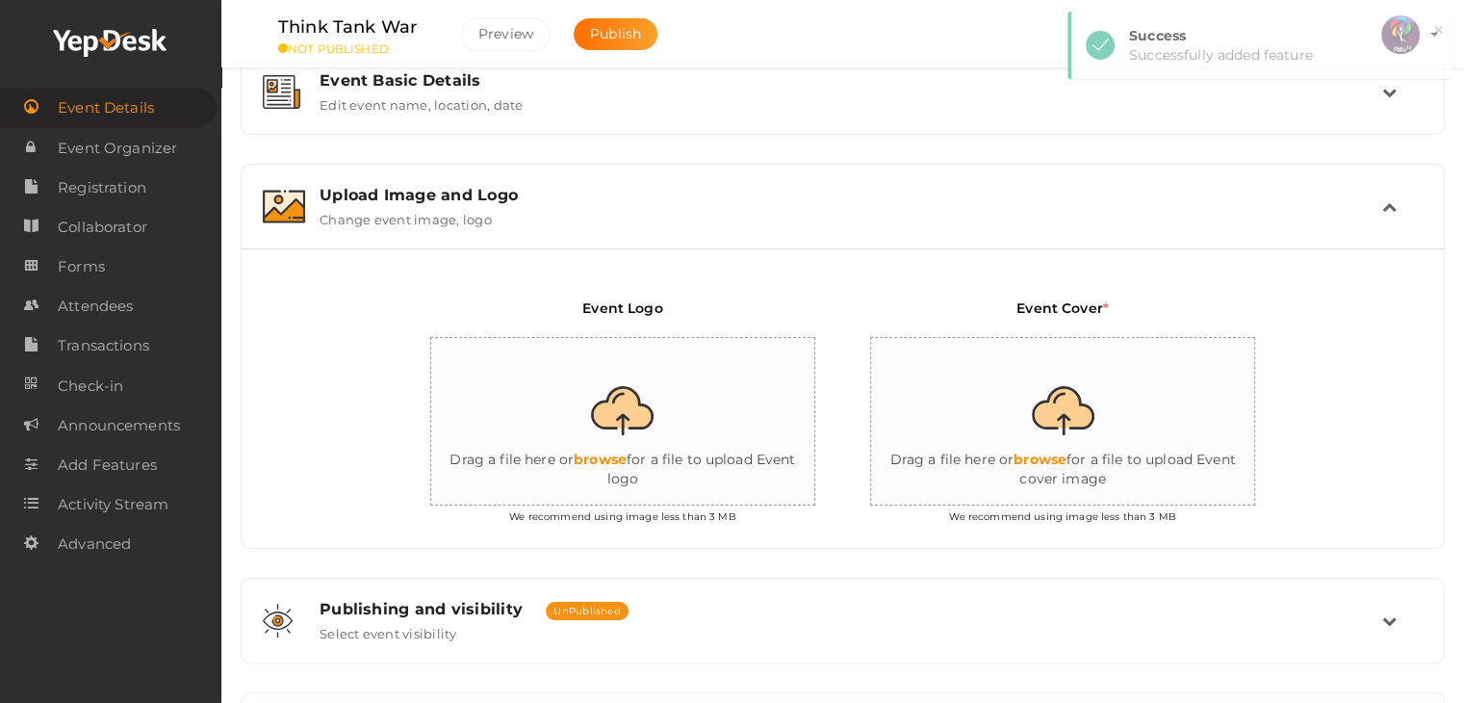
scroll to position [281, 0]
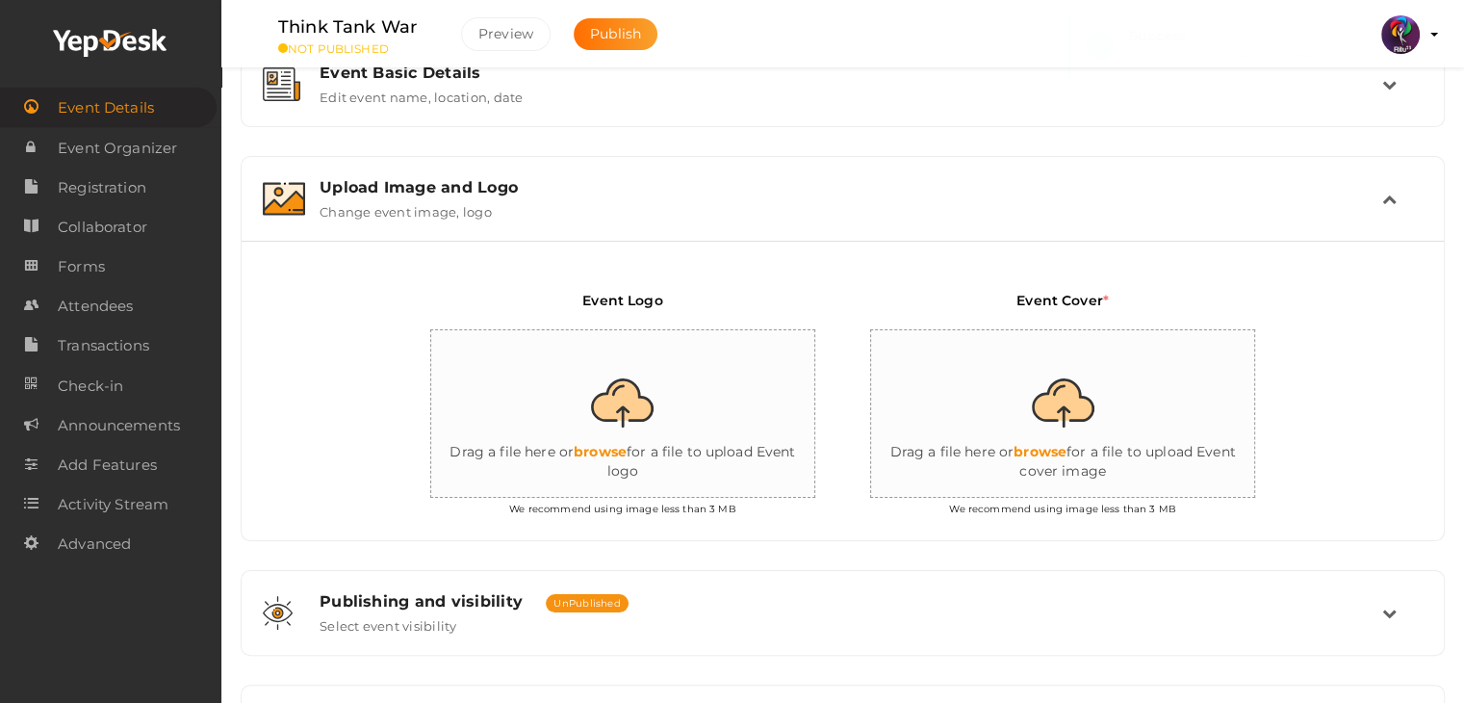
click at [634, 373] on input "file" at bounding box center [623, 414] width 385 height 168
type input "C:\fakepath\logo yepdesk (1).png"
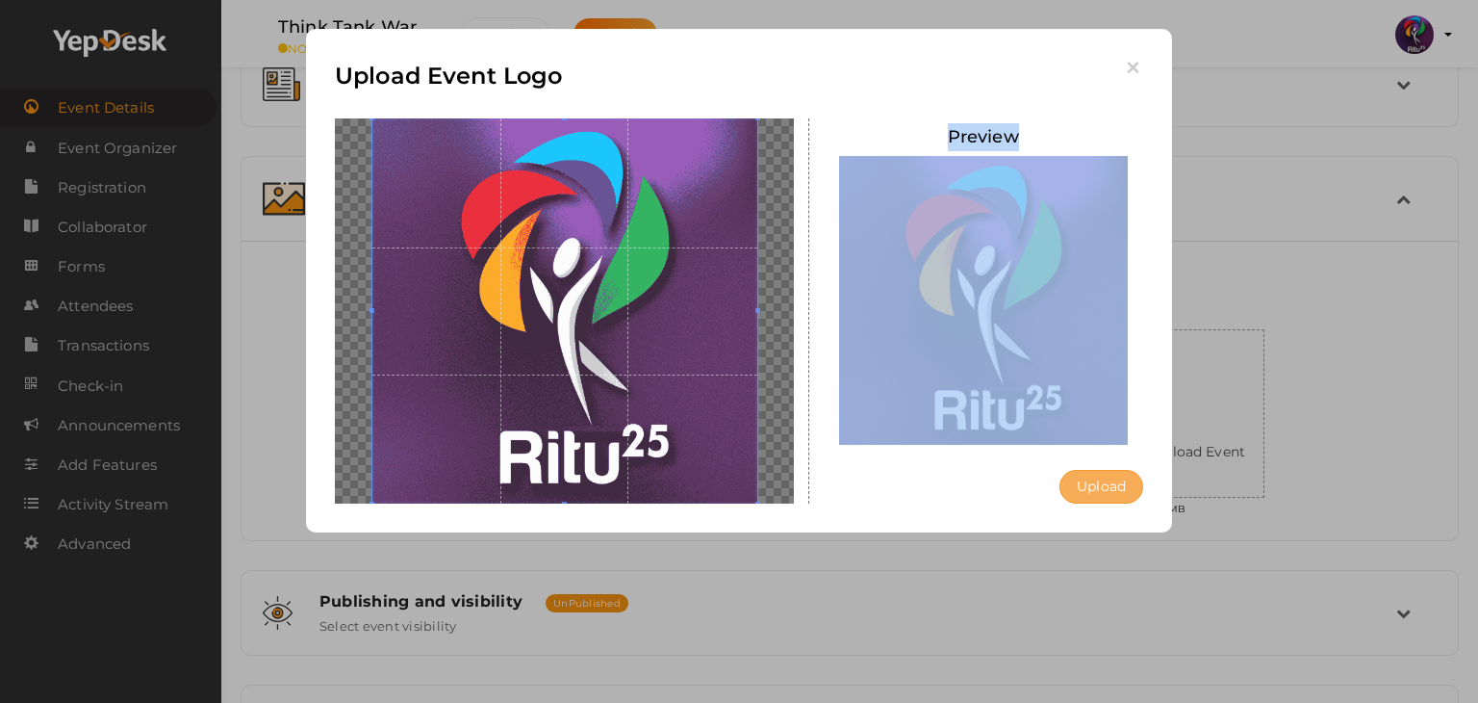
drag, startPoint x: 1078, startPoint y: 505, endPoint x: 1091, endPoint y: 495, distance: 17.1
click at [1091, 495] on div "Upload Event Logo Preview Upload Uploading..." at bounding box center [739, 280] width 866 height 503
click at [1091, 495] on button "Upload" at bounding box center [1102, 487] width 84 height 34
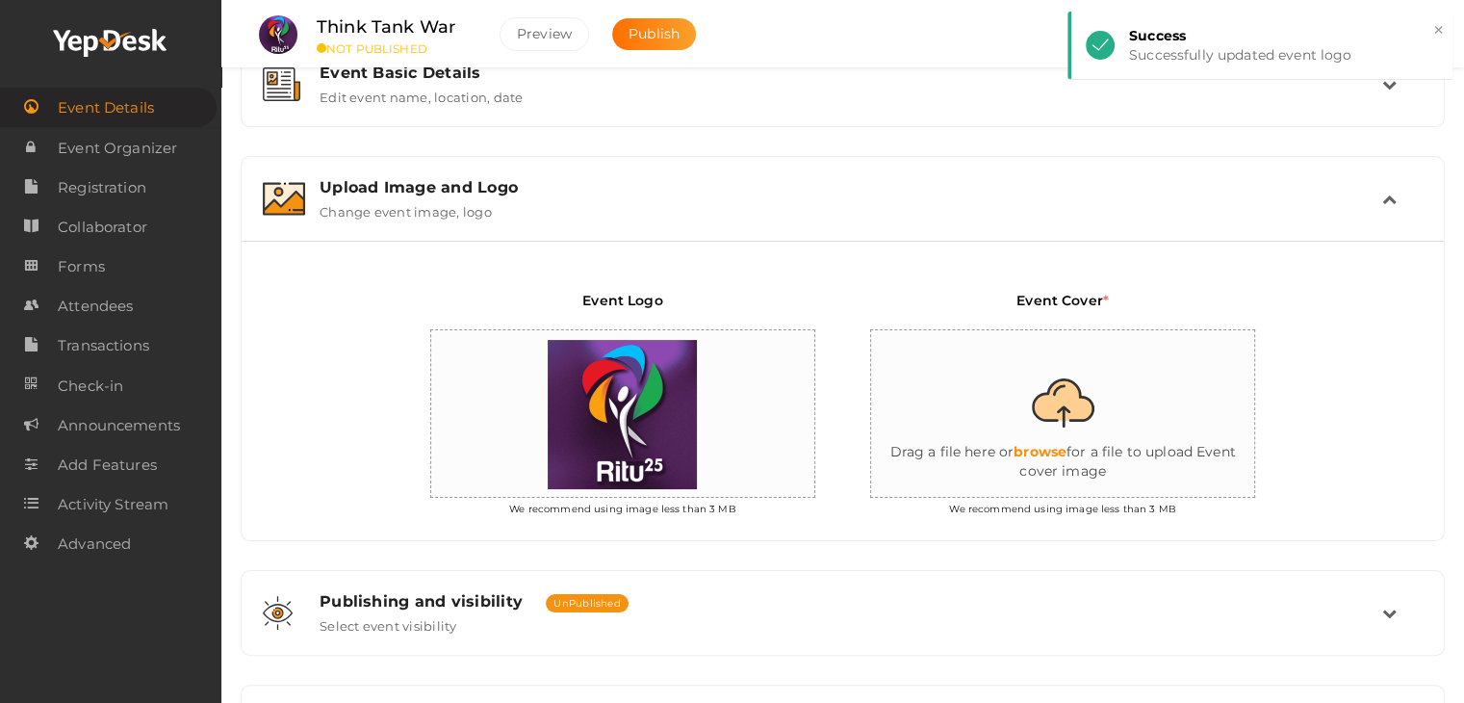
click at [1115, 421] on input "file" at bounding box center [1063, 414] width 385 height 168
type input "C:\fakepath\IMG-20251011-WA0160.jpg"
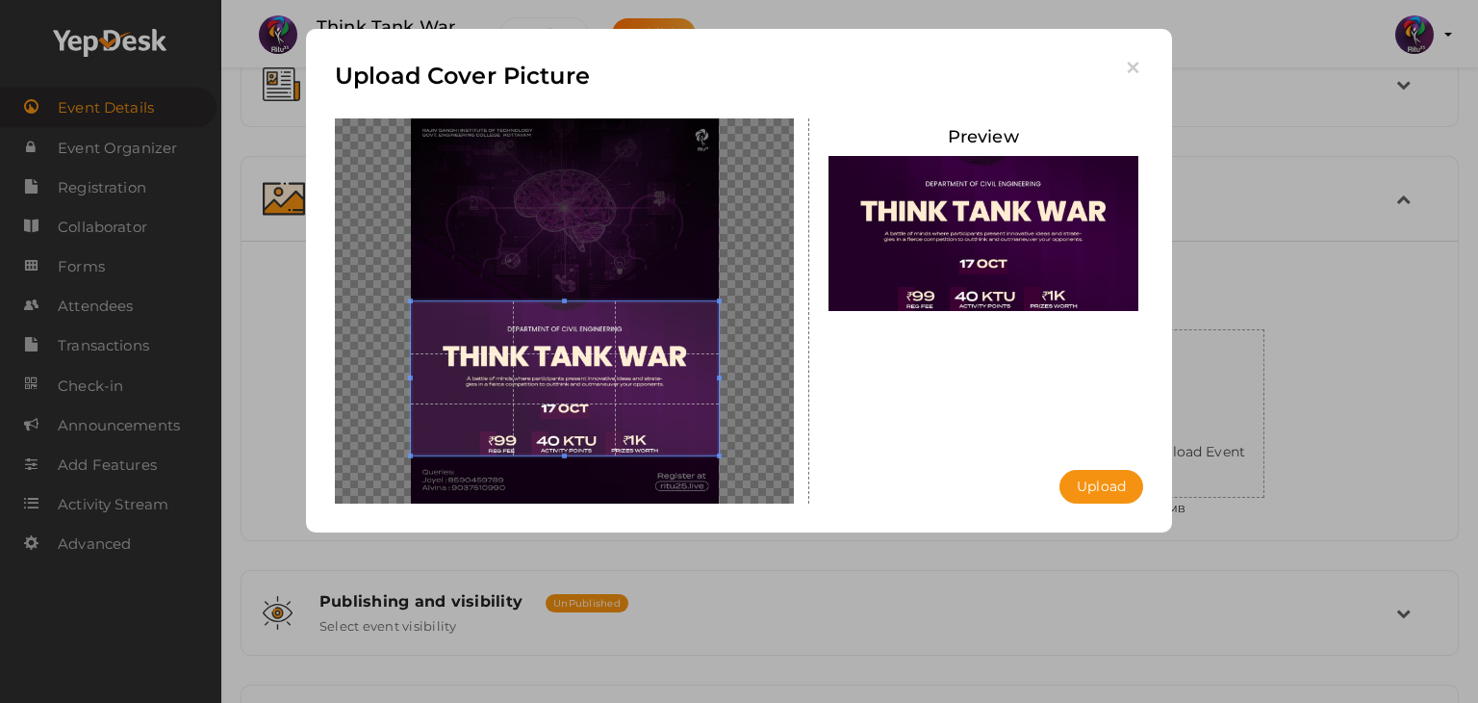
drag, startPoint x: 594, startPoint y: 320, endPoint x: 597, endPoint y: 371, distance: 51.1
click at [597, 371] on span at bounding box center [565, 378] width 308 height 154
click at [1114, 491] on button "Upload" at bounding box center [1102, 487] width 84 height 34
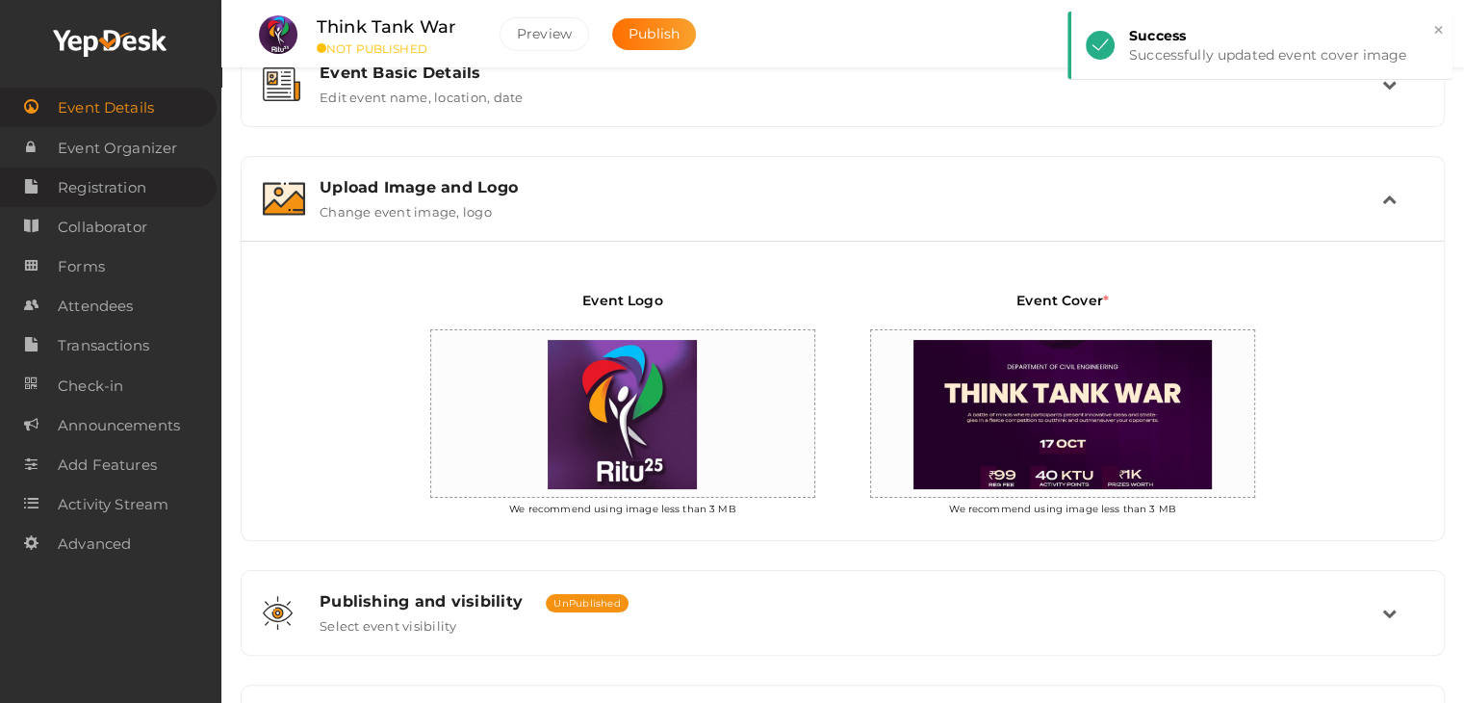
click at [128, 197] on span "Registration" at bounding box center [102, 187] width 89 height 38
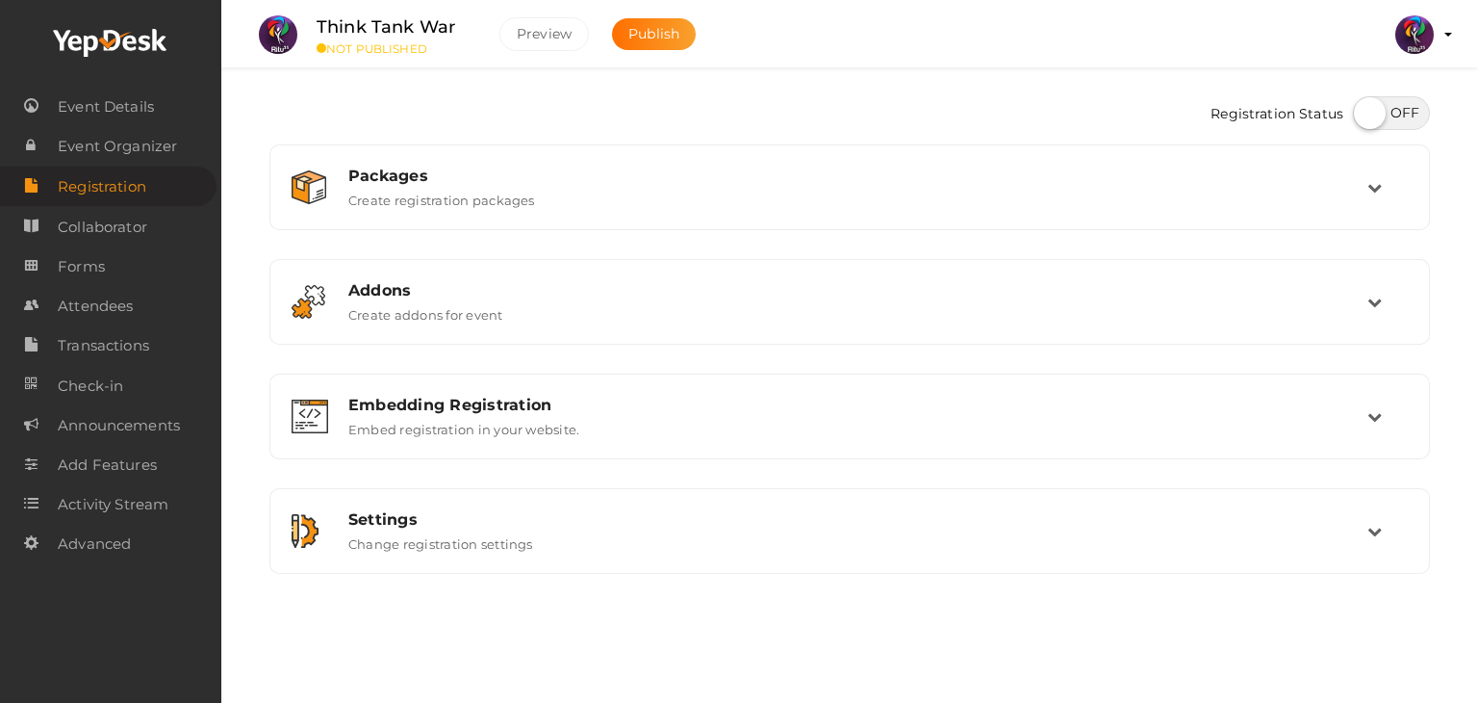
click at [1398, 96] on label at bounding box center [1391, 113] width 77 height 34
click at [1366, 100] on input "checkbox" at bounding box center [1359, 106] width 13 height 13
checkbox input "true"
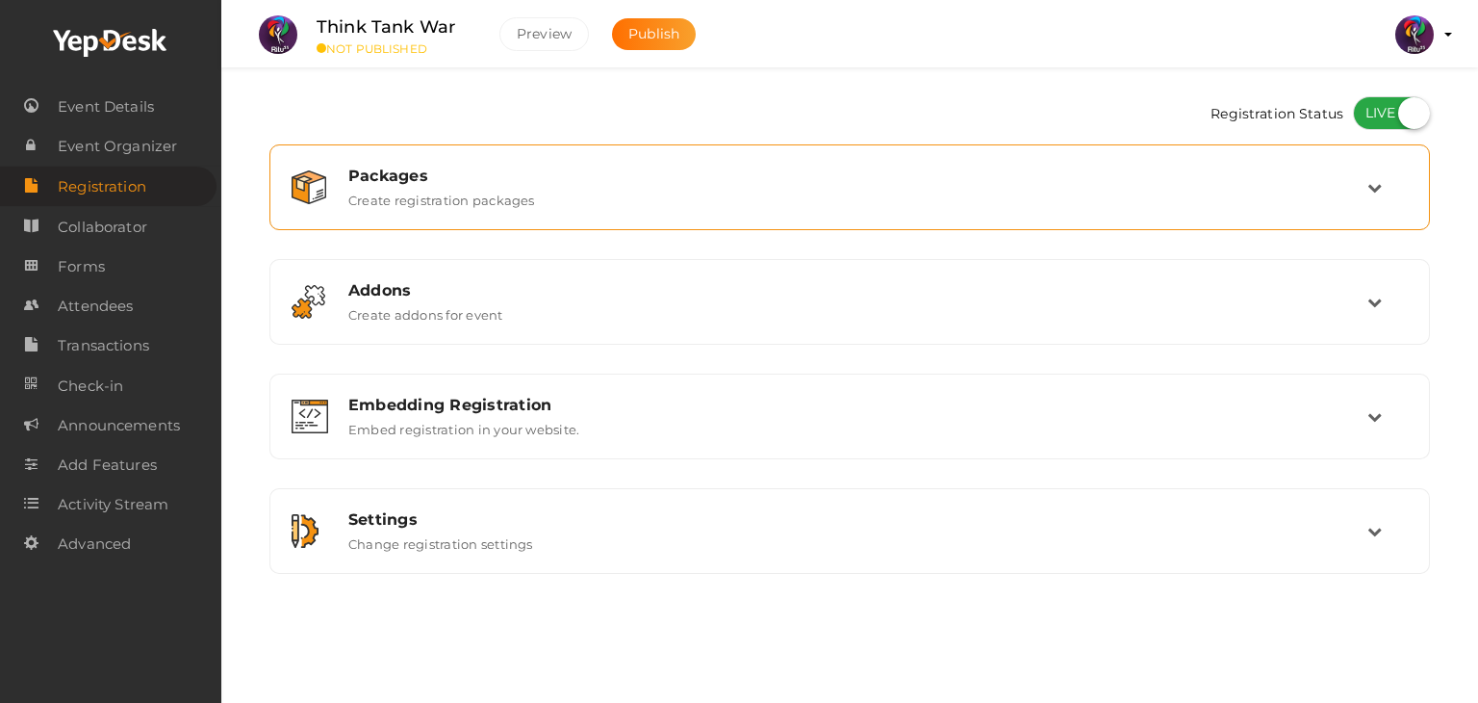
click at [1347, 174] on div "Packages" at bounding box center [857, 175] width 1019 height 18
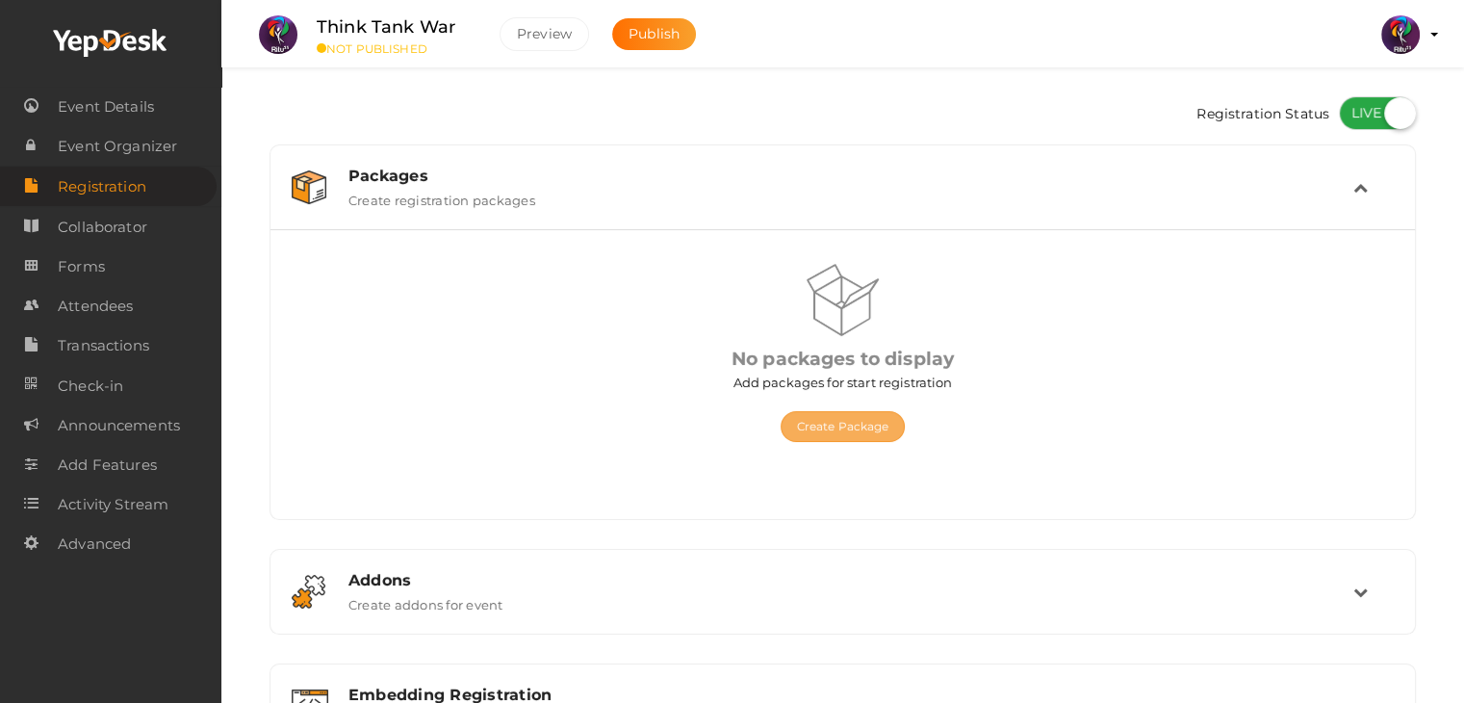
click at [849, 436] on button "Create Package" at bounding box center [842, 426] width 125 height 31
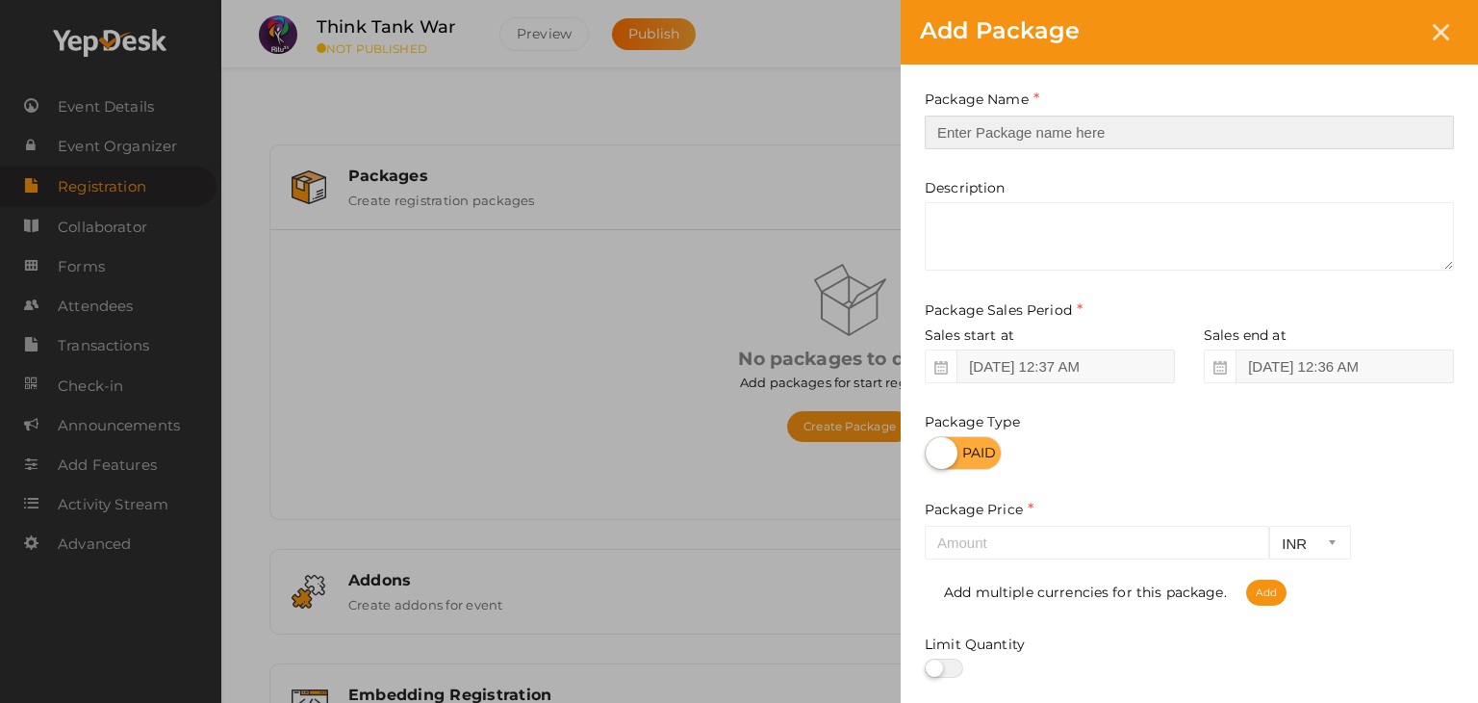
click at [1098, 126] on input "text" at bounding box center [1189, 132] width 529 height 34
type input "reg"
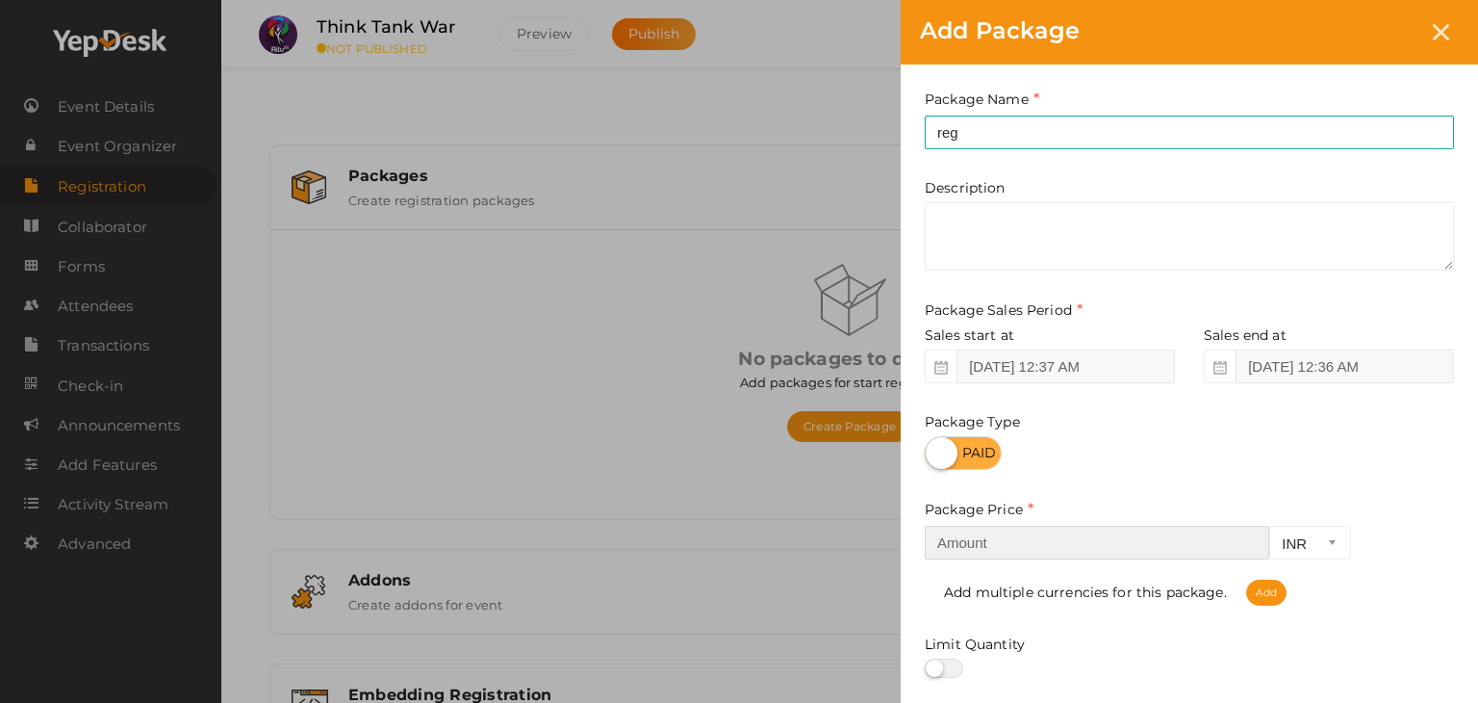
click at [1064, 549] on input "number" at bounding box center [1097, 542] width 345 height 34
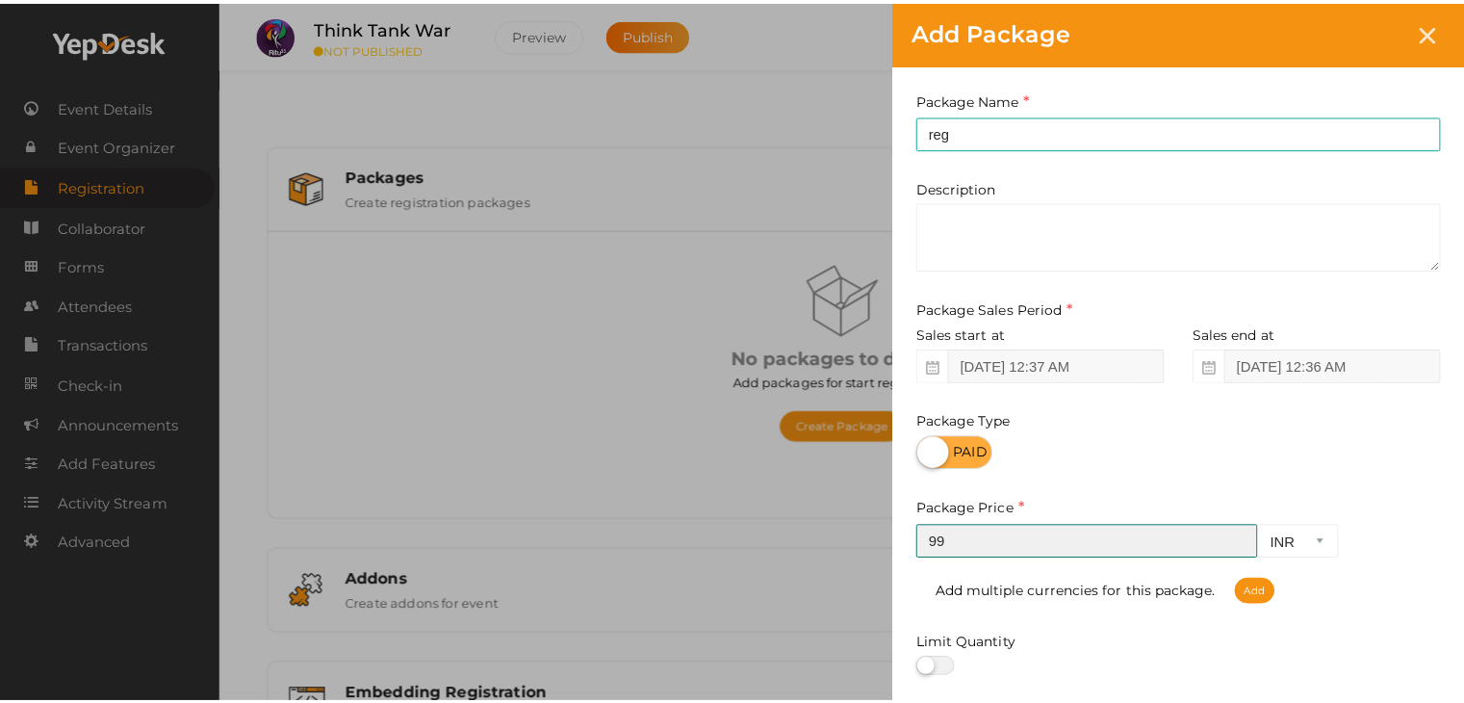
scroll to position [239, 0]
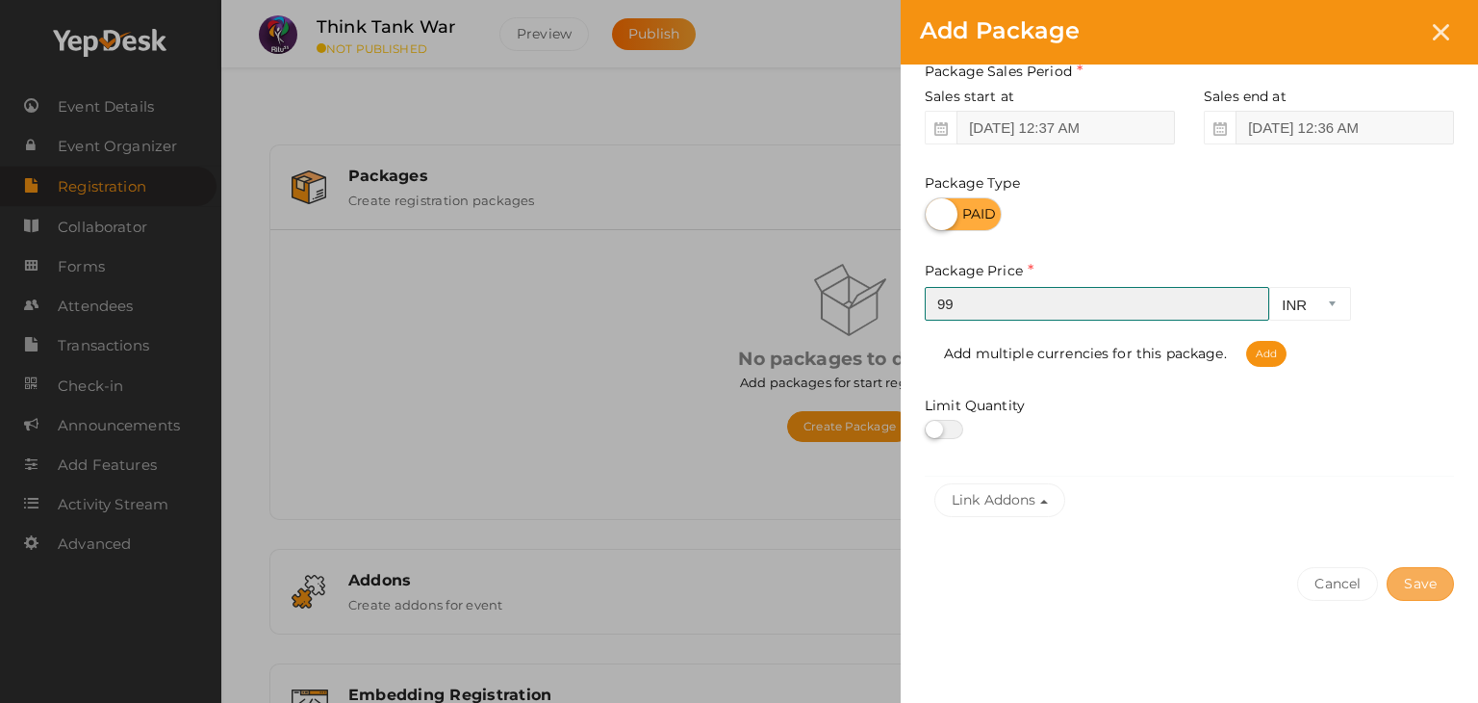
type input "99"
click at [1432, 572] on button "Save" at bounding box center [1420, 584] width 67 height 34
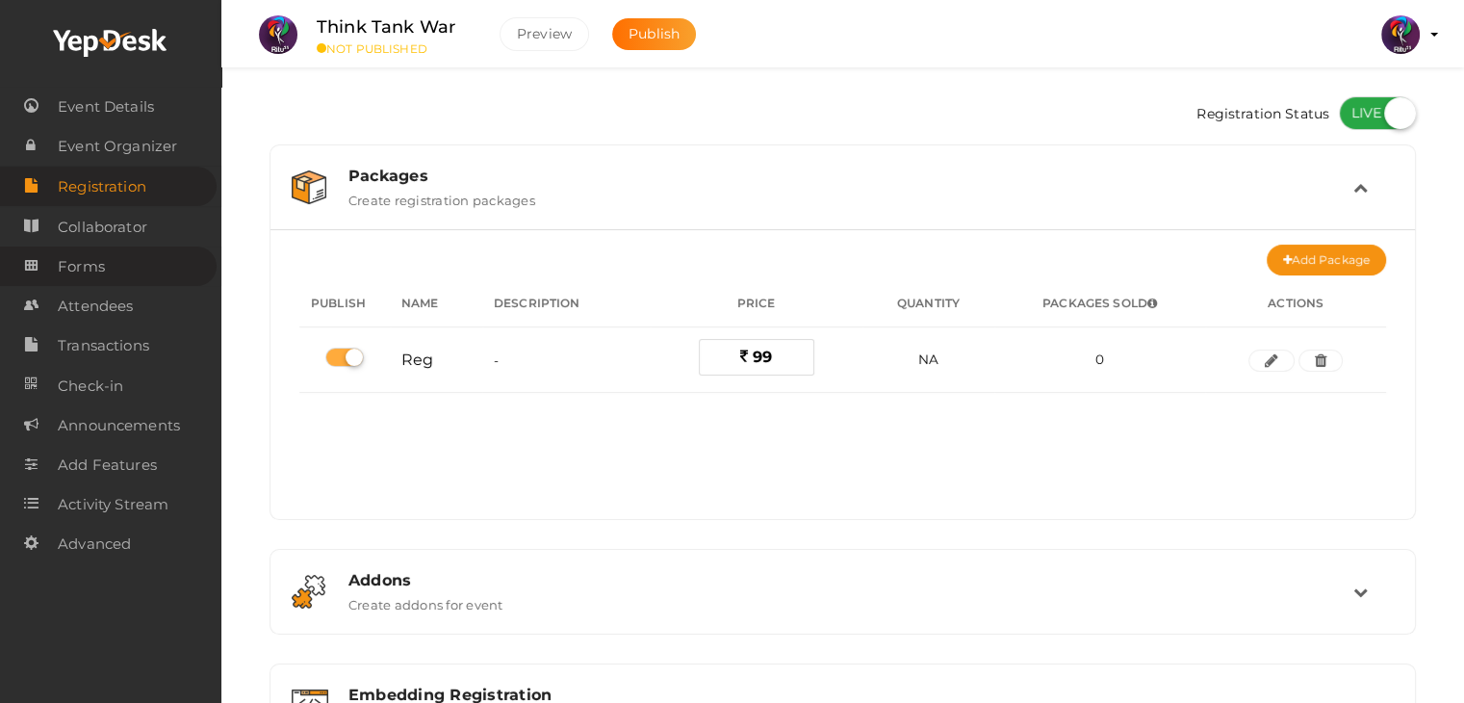
click at [150, 254] on link "Forms" at bounding box center [108, 265] width 217 height 39
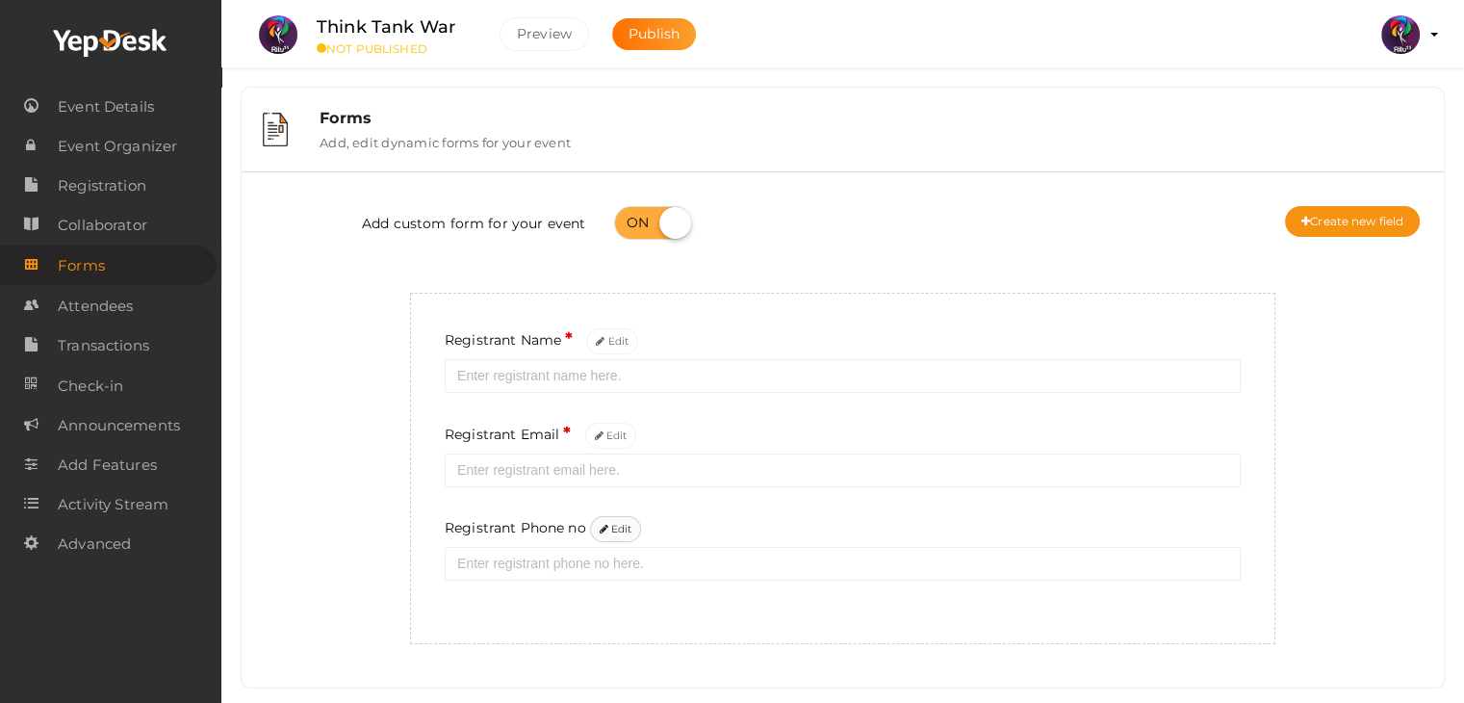
click at [601, 524] on button "Edit" at bounding box center [616, 529] width 52 height 26
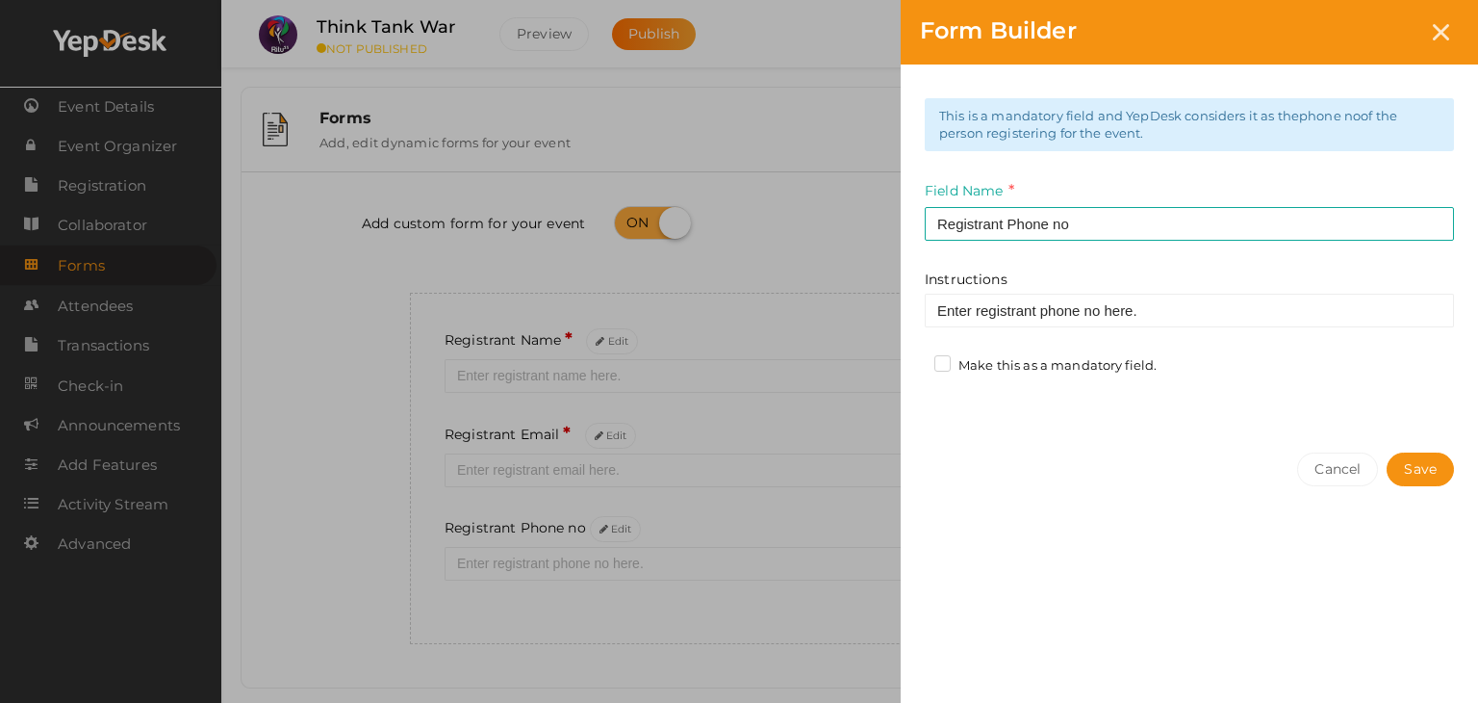
click at [1030, 371] on label "Make this as a mandatory field." at bounding box center [1045, 365] width 222 height 19
click at [915, 360] on input "Make this as a mandatory field." at bounding box center [915, 360] width 0 height 0
click at [1420, 475] on button "Save" at bounding box center [1420, 469] width 67 height 34
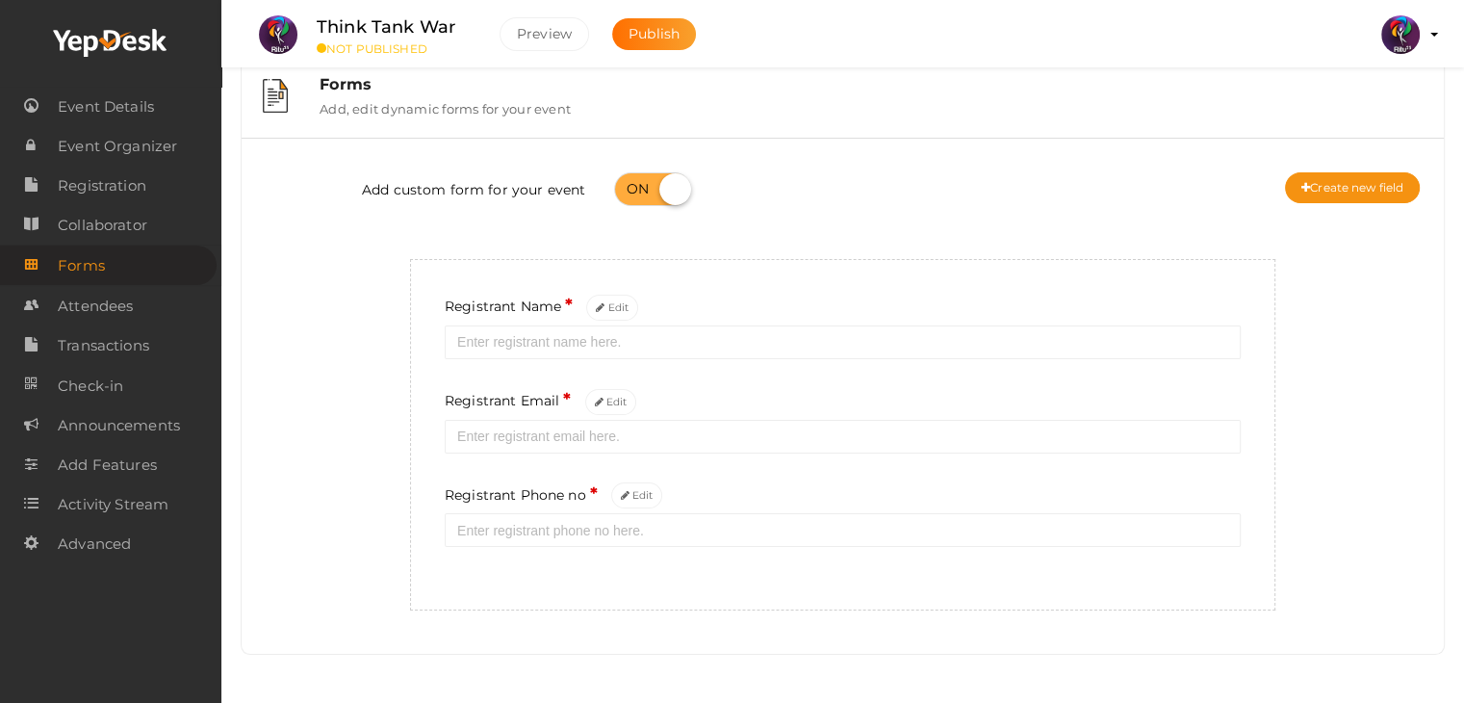
scroll to position [36, 0]
click at [1303, 195] on button "Create new field" at bounding box center [1352, 187] width 135 height 31
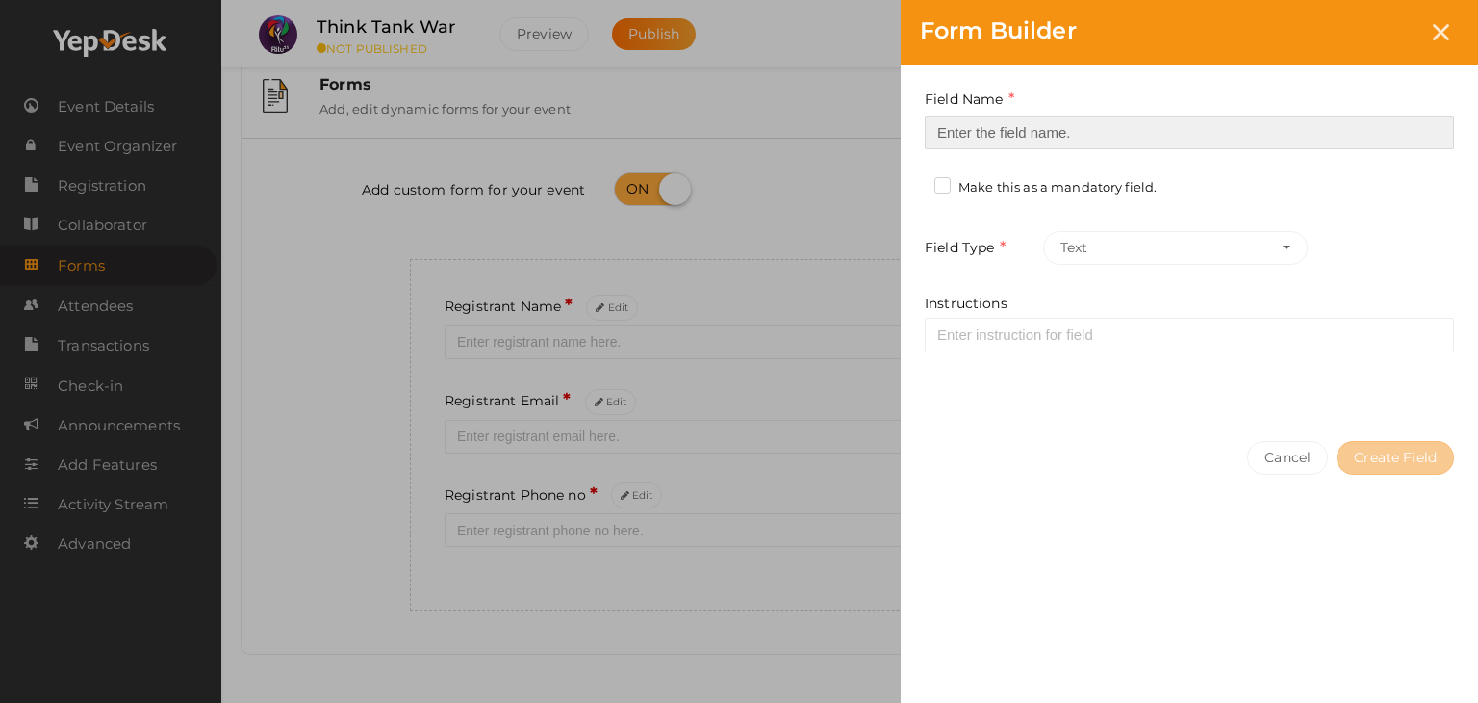
click at [1131, 137] on input at bounding box center [1189, 132] width 529 height 34
type input "Registrant College"
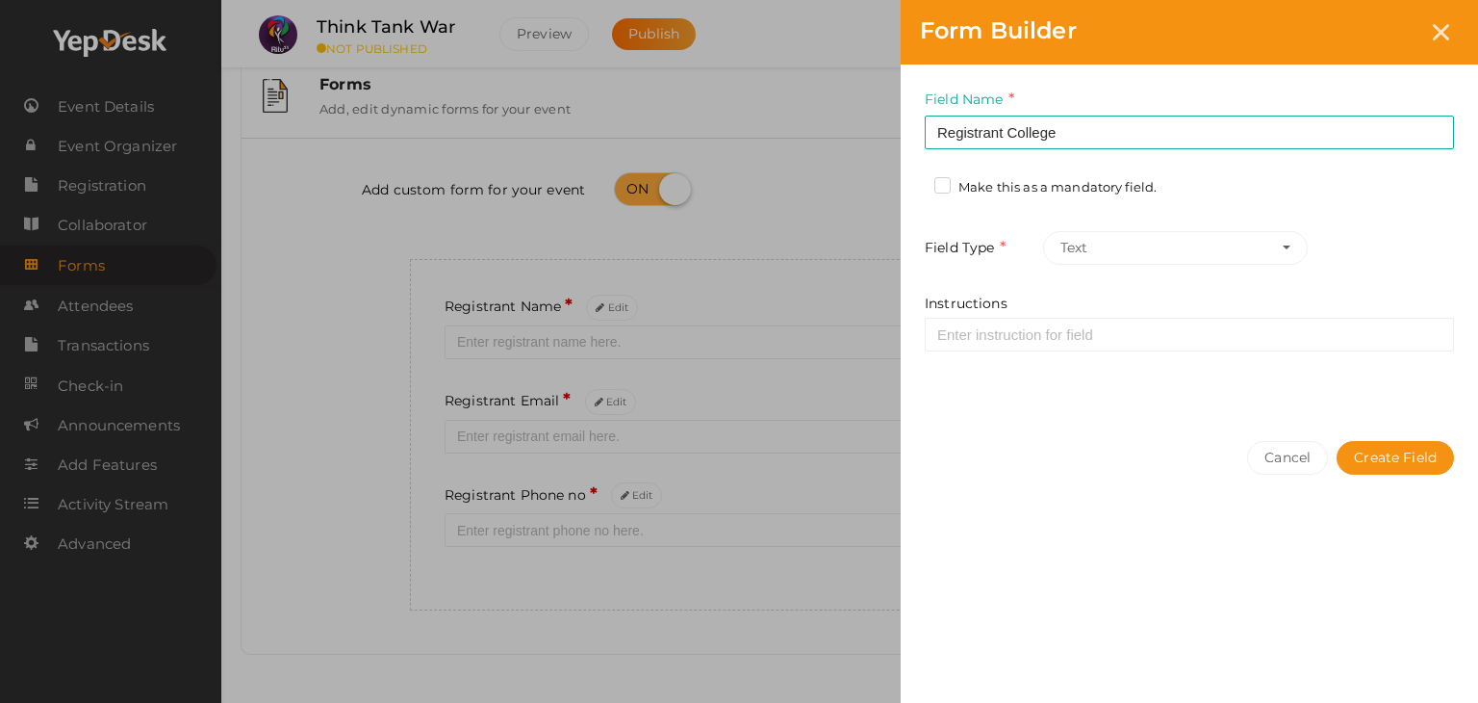
click at [1085, 192] on label "Make this as a mandatory field." at bounding box center [1045, 187] width 222 height 19
click at [915, 182] on input "Make this as a mandatory field." at bounding box center [915, 182] width 0 height 0
click at [1385, 460] on button "Create Field" at bounding box center [1395, 458] width 117 height 34
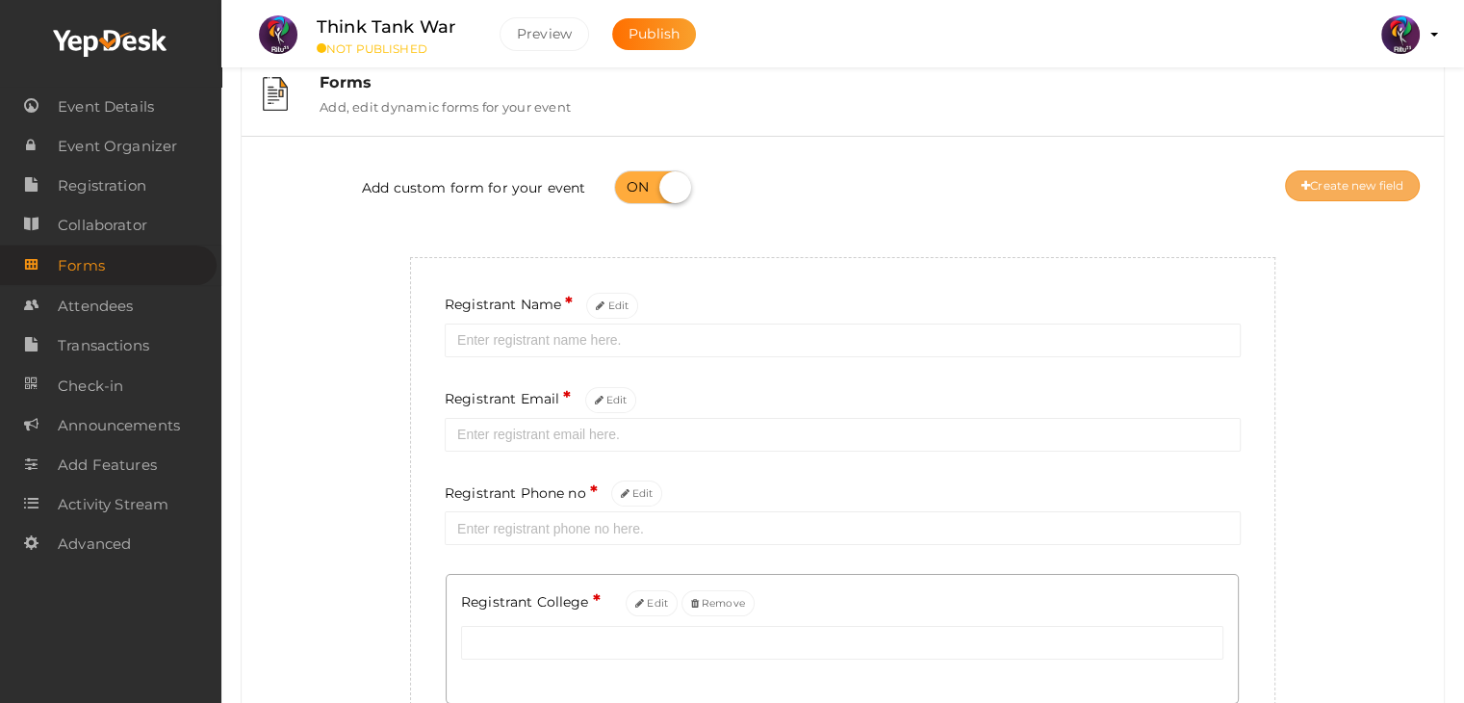
click at [1362, 178] on button "Create new field" at bounding box center [1352, 185] width 135 height 31
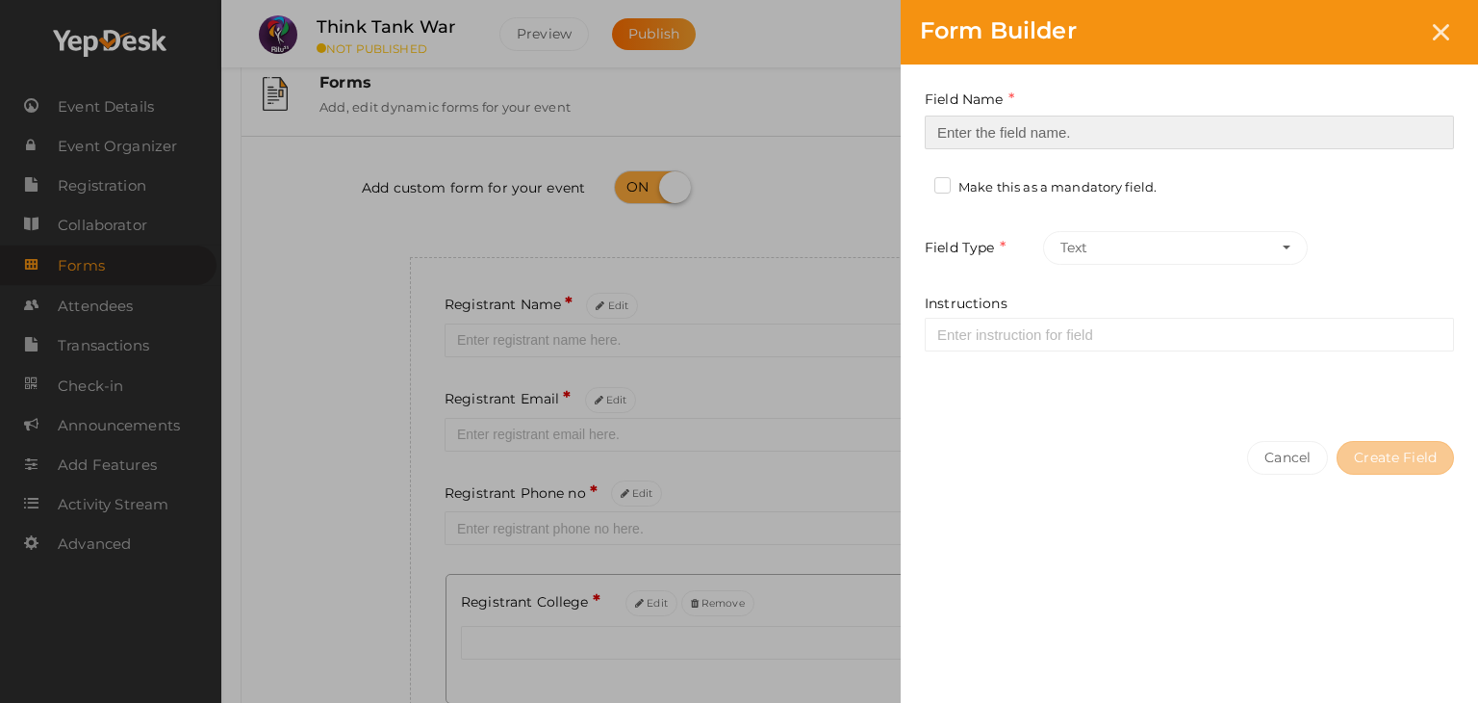
click at [971, 129] on input at bounding box center [1189, 132] width 529 height 34
type input "Refferal ID"
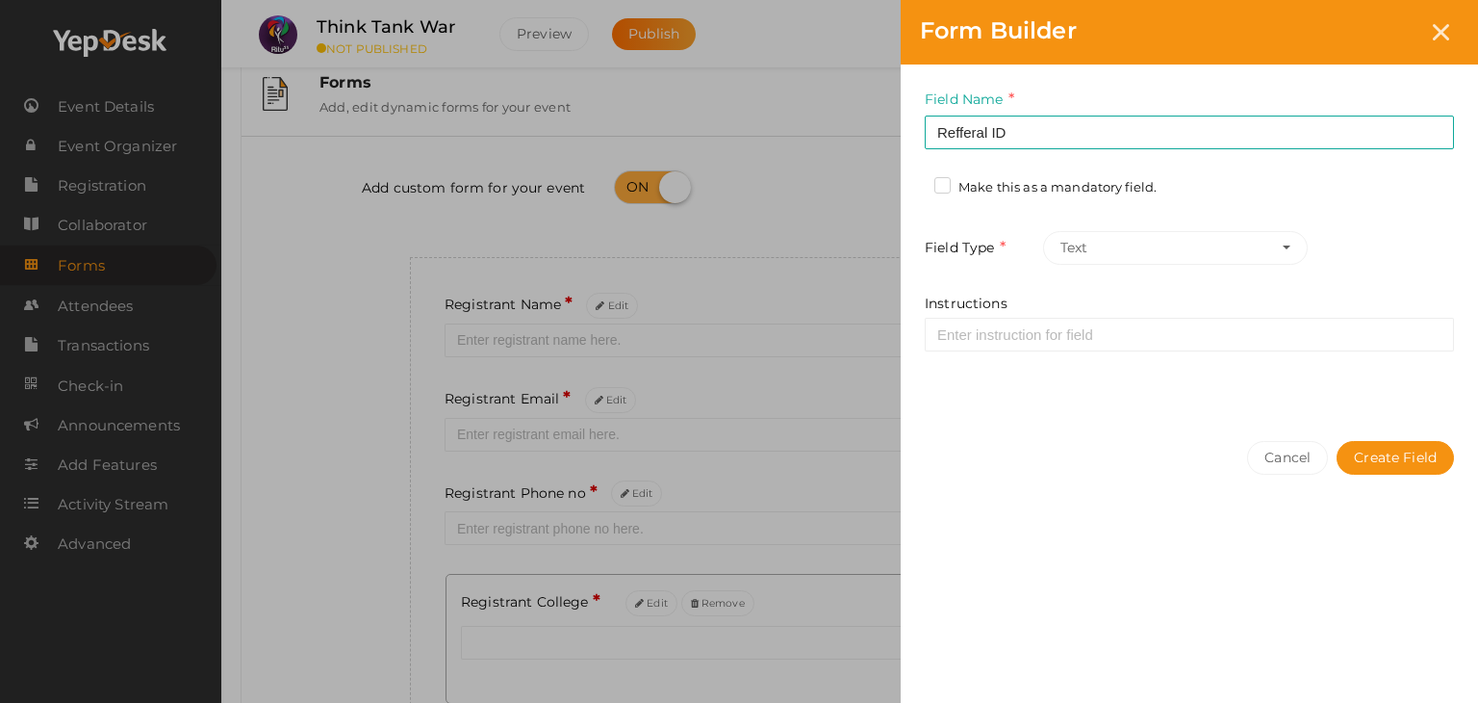
click at [941, 186] on label "Make this as a mandatory field." at bounding box center [1045, 187] width 222 height 19
click at [915, 182] on input "Make this as a mandatory field." at bounding box center [915, 182] width 0 height 0
click at [1367, 449] on button "Create Field" at bounding box center [1395, 458] width 117 height 34
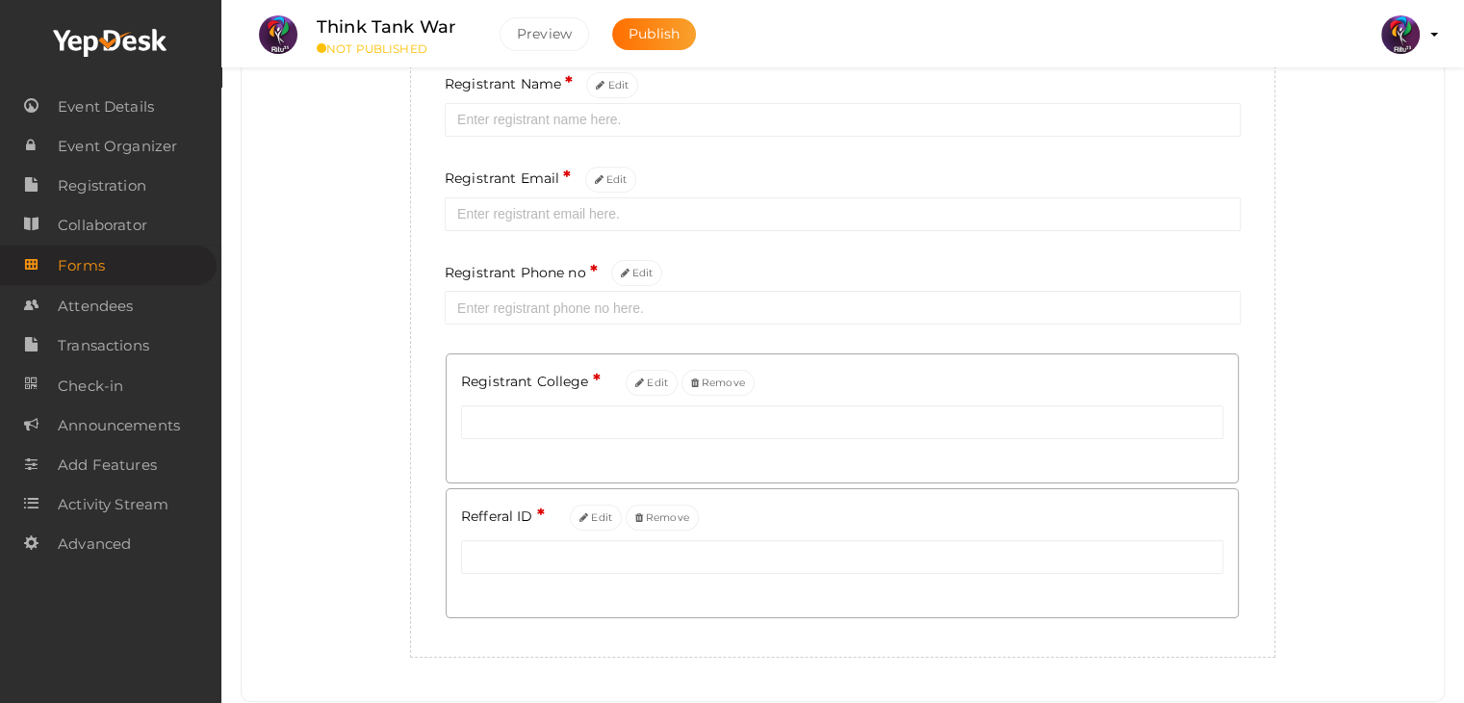
scroll to position [257, 0]
click at [593, 517] on button "Edit" at bounding box center [596, 516] width 52 height 26
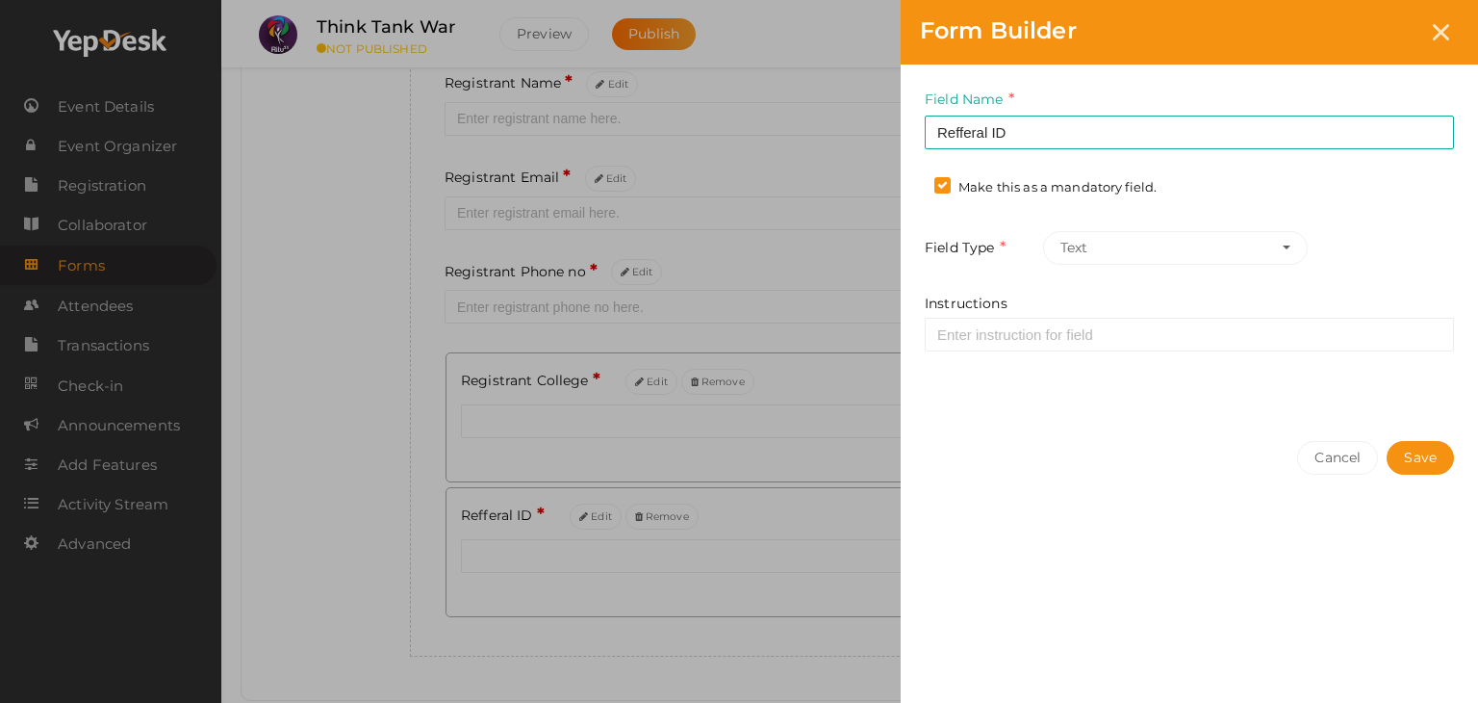
click at [1005, 190] on div "Make this as a mandatory field." at bounding box center [1052, 190] width 237 height 24
click at [1005, 190] on label "Make this as a mandatory field." at bounding box center [1045, 187] width 222 height 19
click at [915, 182] on input "Make this as a mandatory field." at bounding box center [915, 182] width 0 height 0
click at [1423, 462] on button "Save" at bounding box center [1420, 458] width 67 height 34
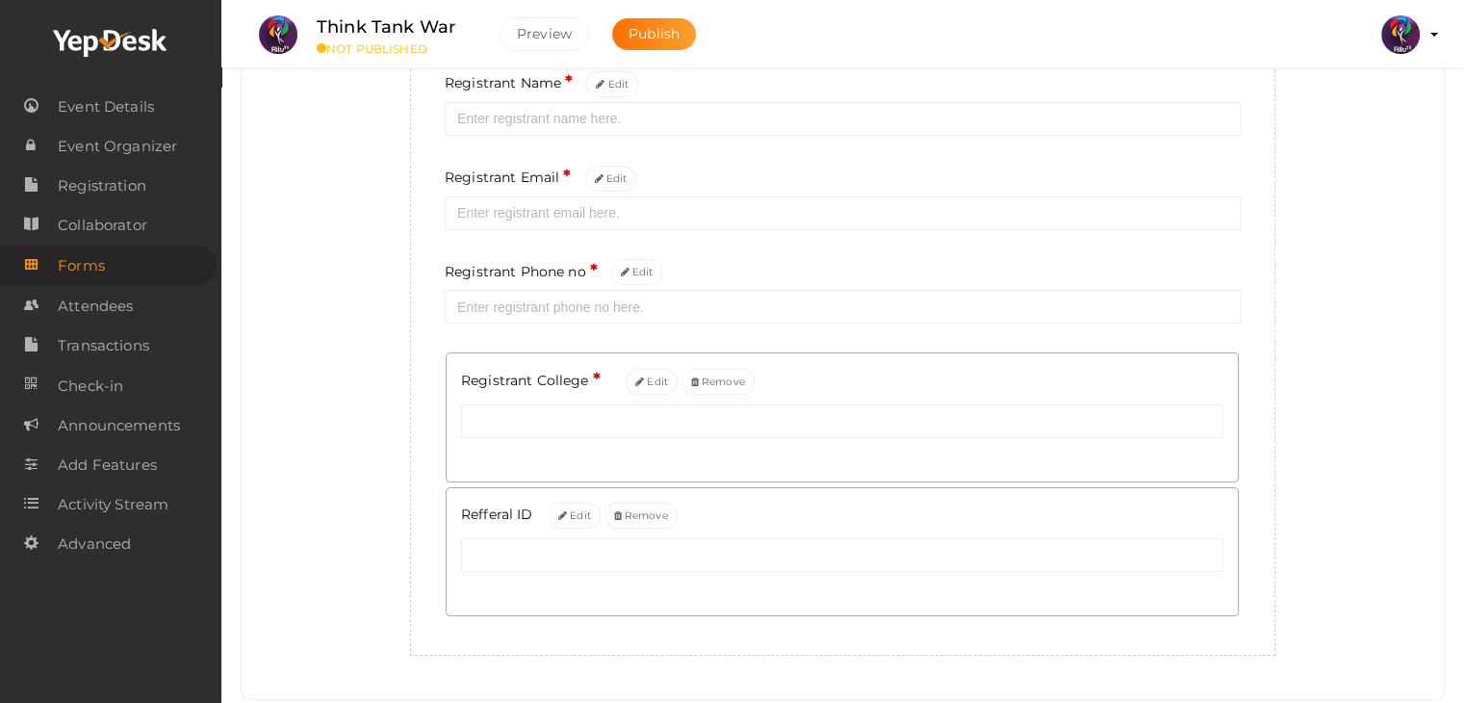
scroll to position [0, 0]
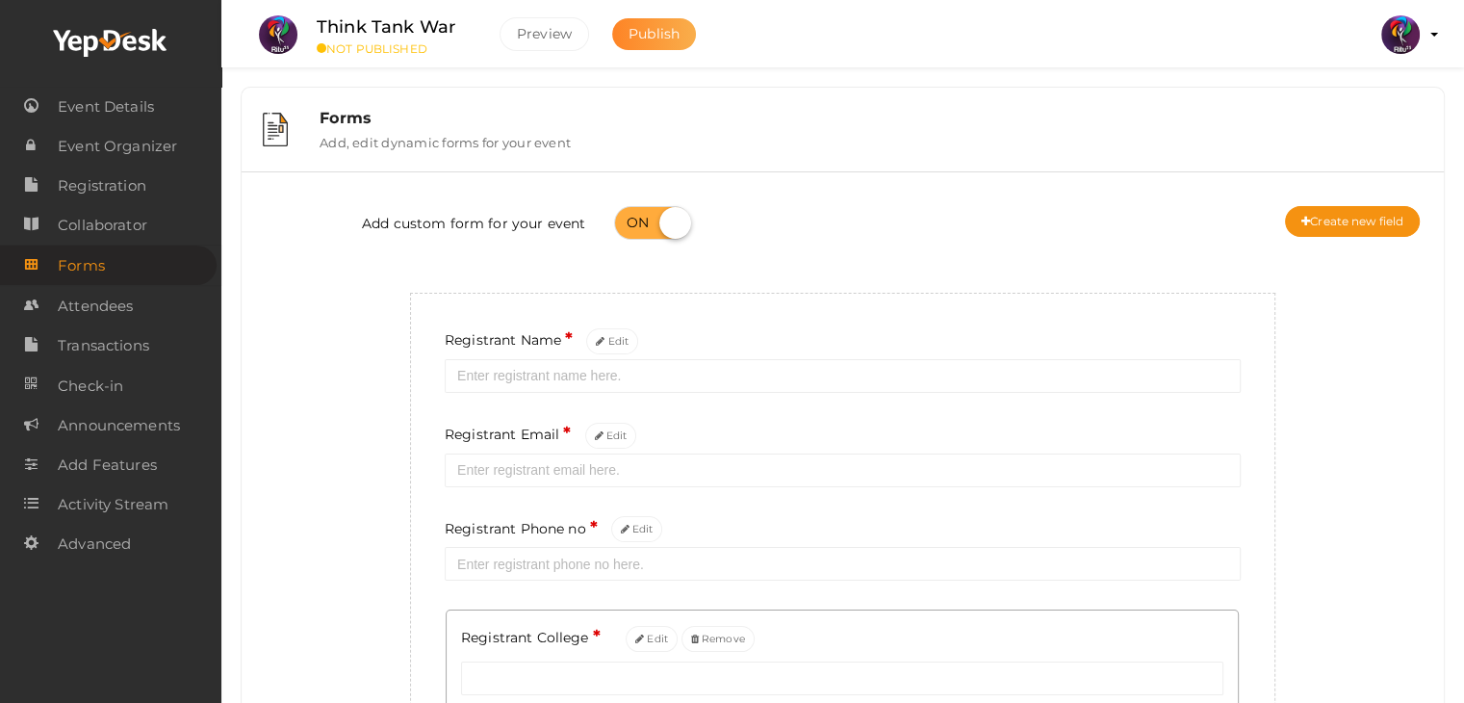
click at [673, 26] on span "Publish" at bounding box center [653, 33] width 51 height 17
click at [134, 197] on span "Registration" at bounding box center [102, 185] width 89 height 38
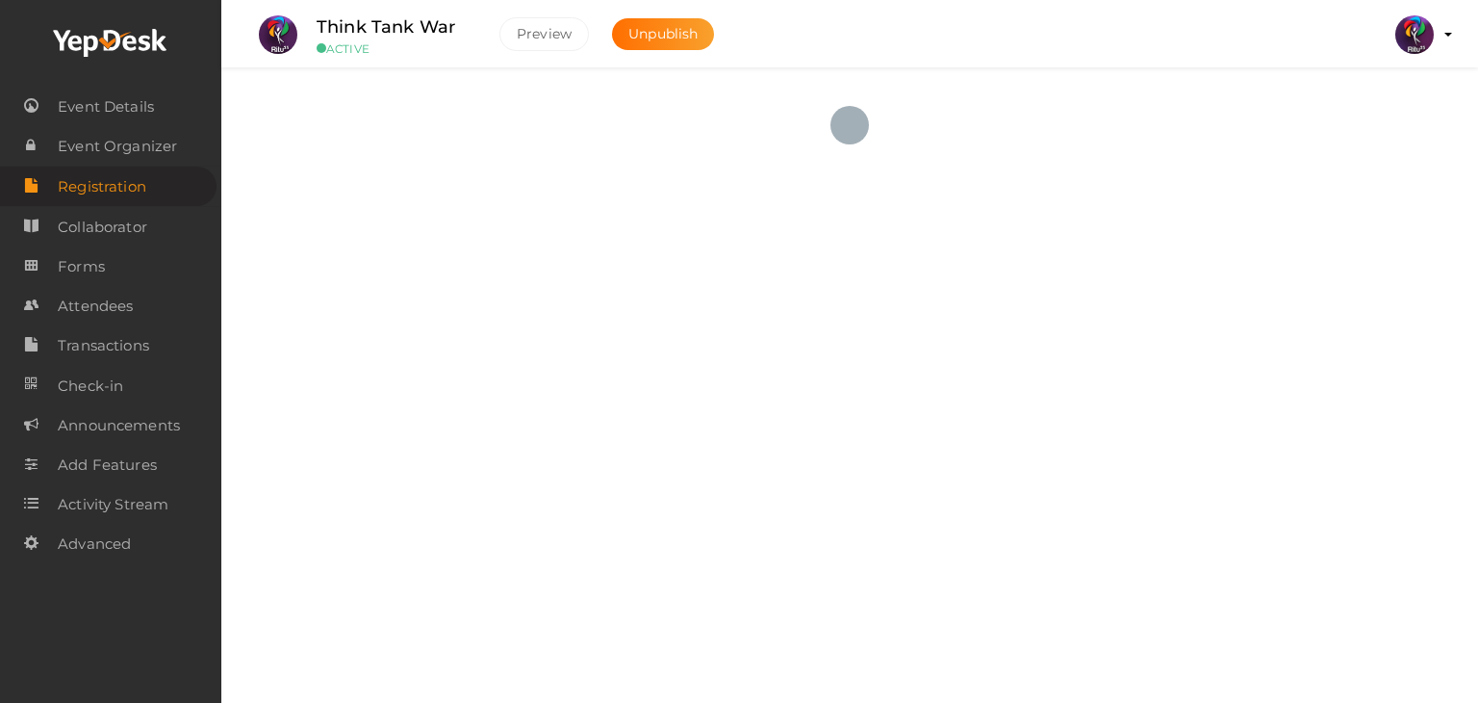
checkbox input "true"
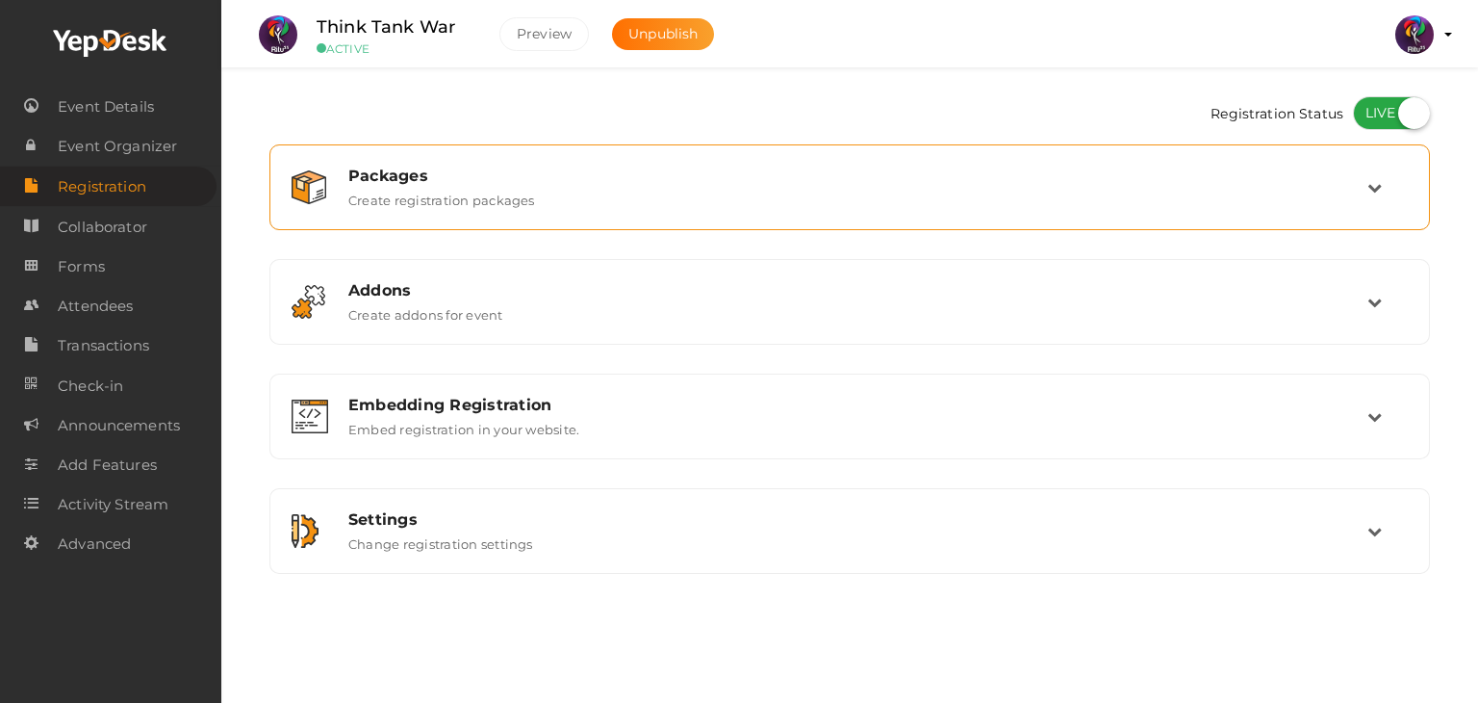
click at [415, 198] on label "Create registration packages" at bounding box center [441, 196] width 187 height 23
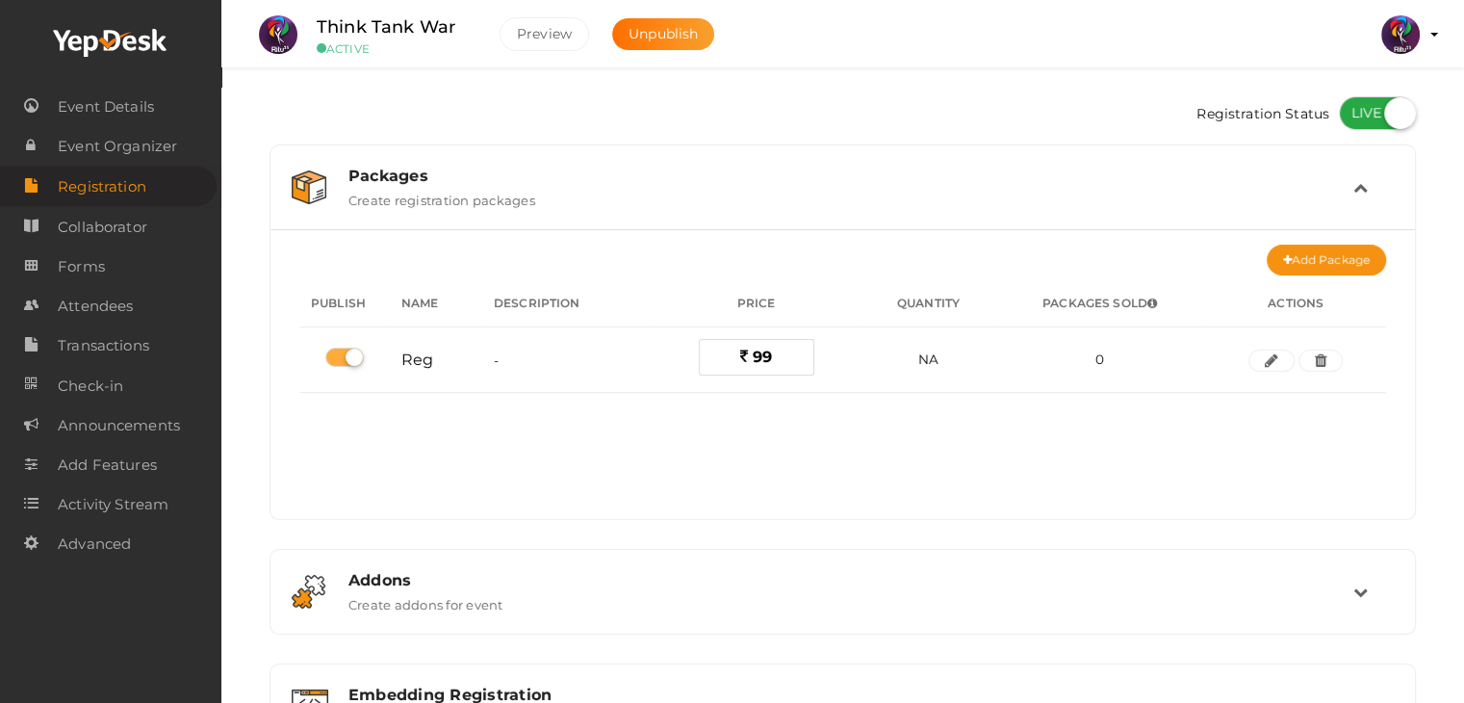
click at [415, 198] on label "Create registration packages" at bounding box center [441, 196] width 187 height 23
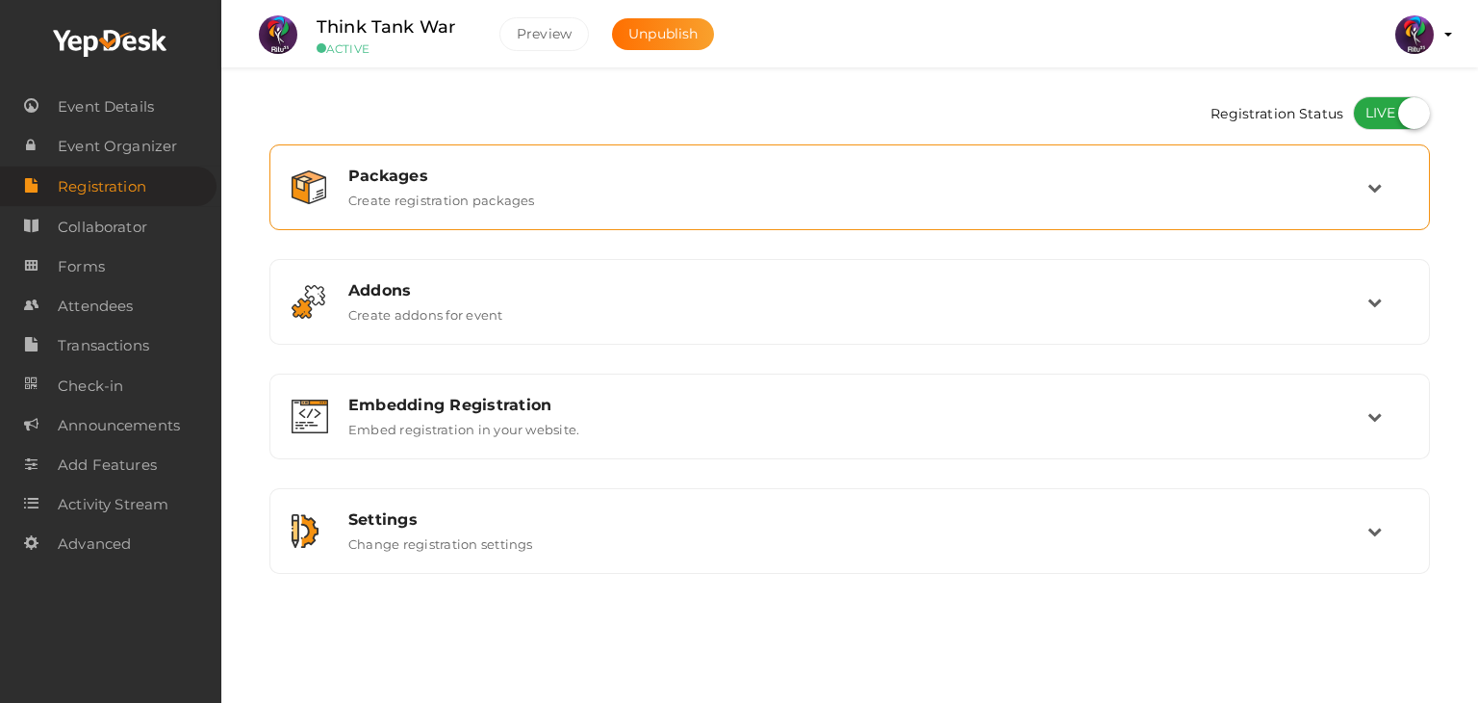
click at [308, 178] on img at bounding box center [309, 187] width 35 height 34
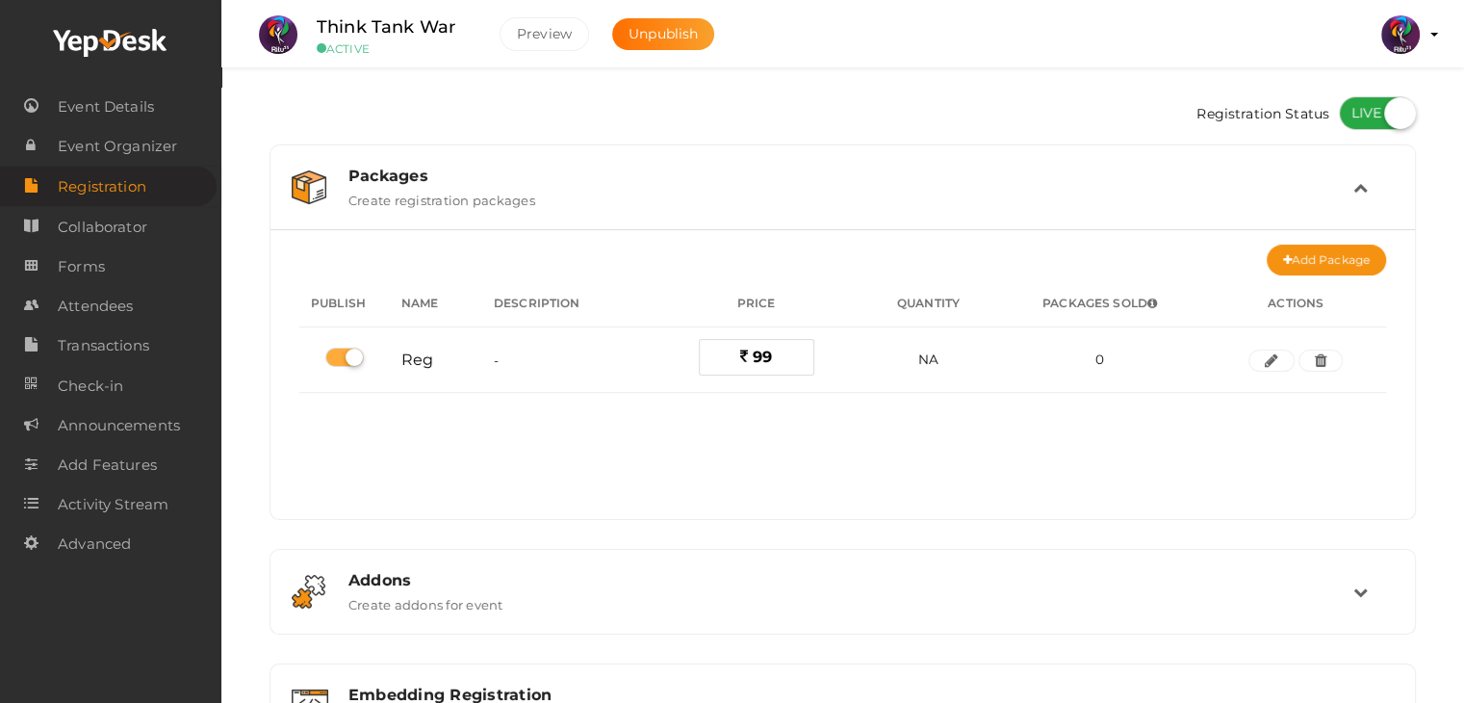
click at [308, 178] on img at bounding box center [309, 187] width 35 height 34
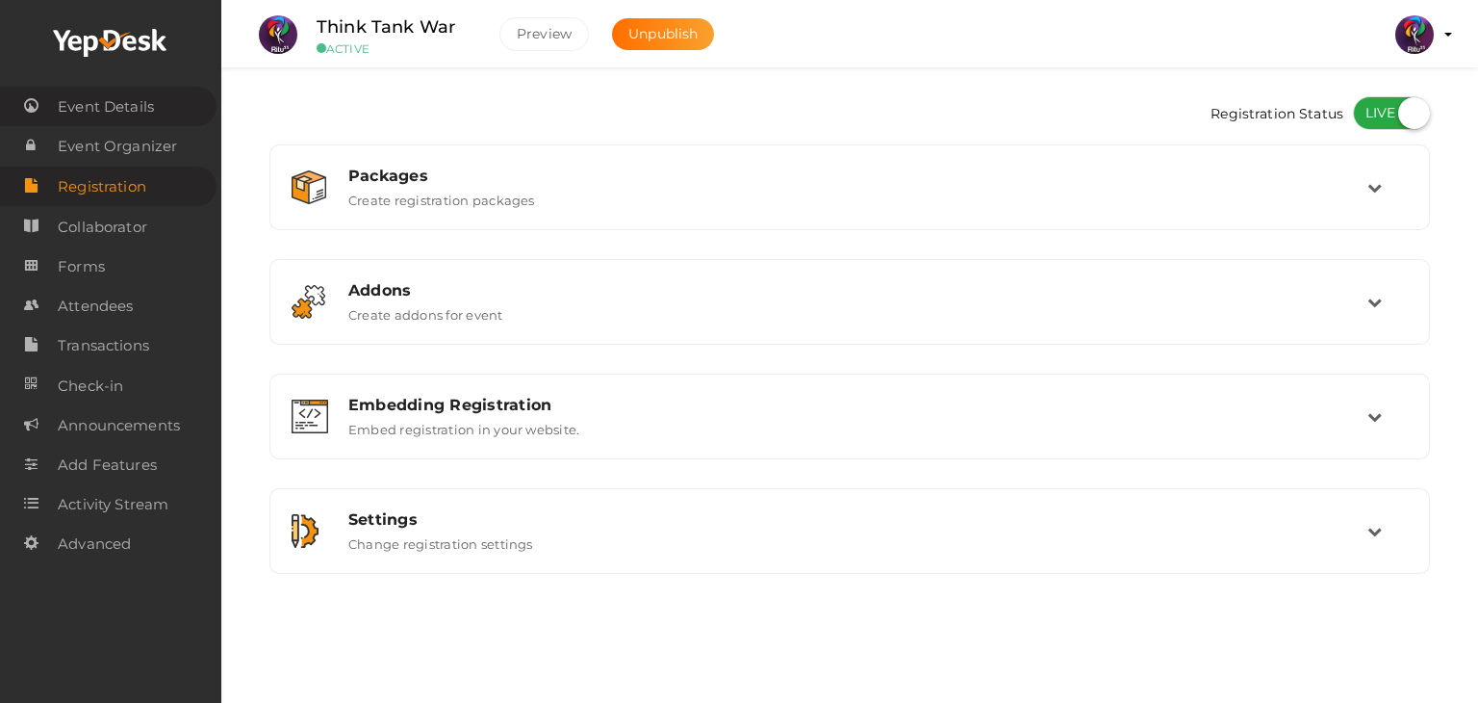
click at [104, 122] on span "Event Details" at bounding box center [106, 107] width 96 height 38
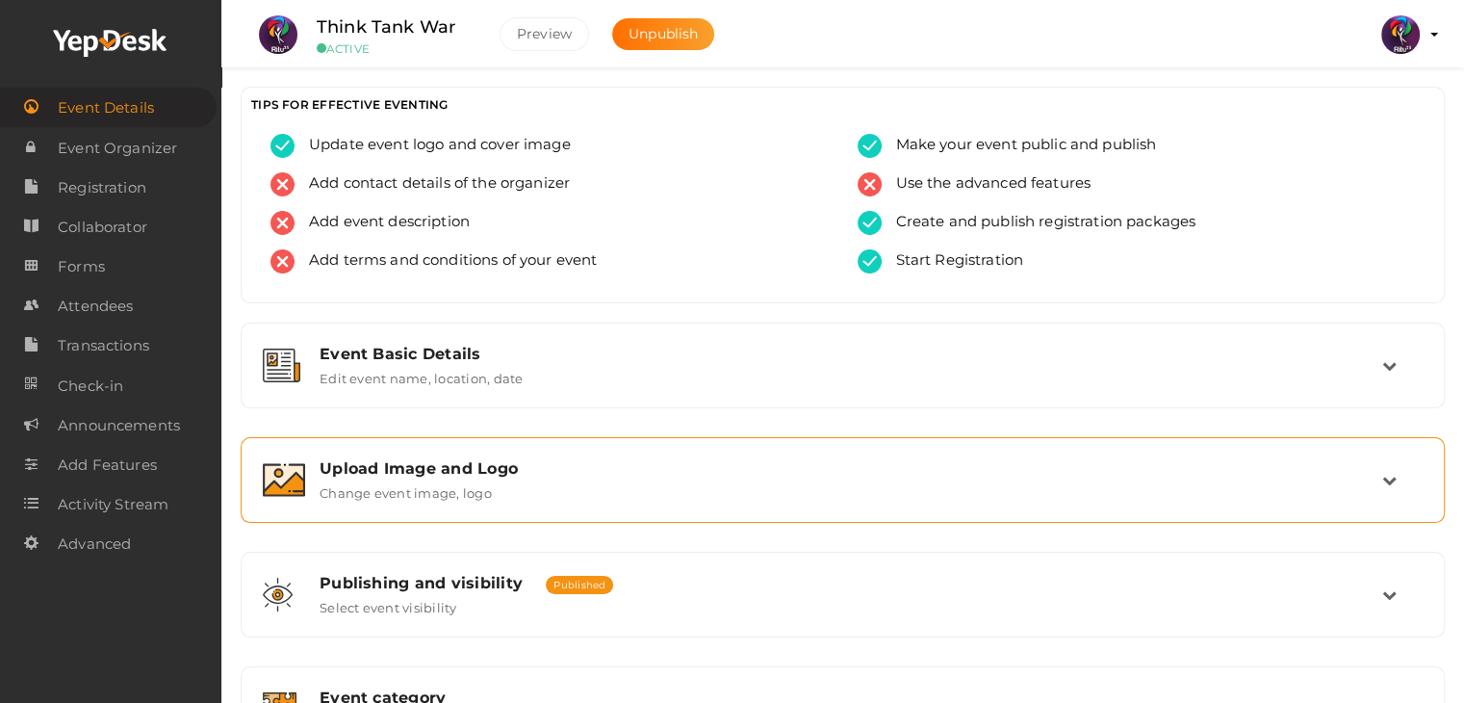
scroll to position [266, 0]
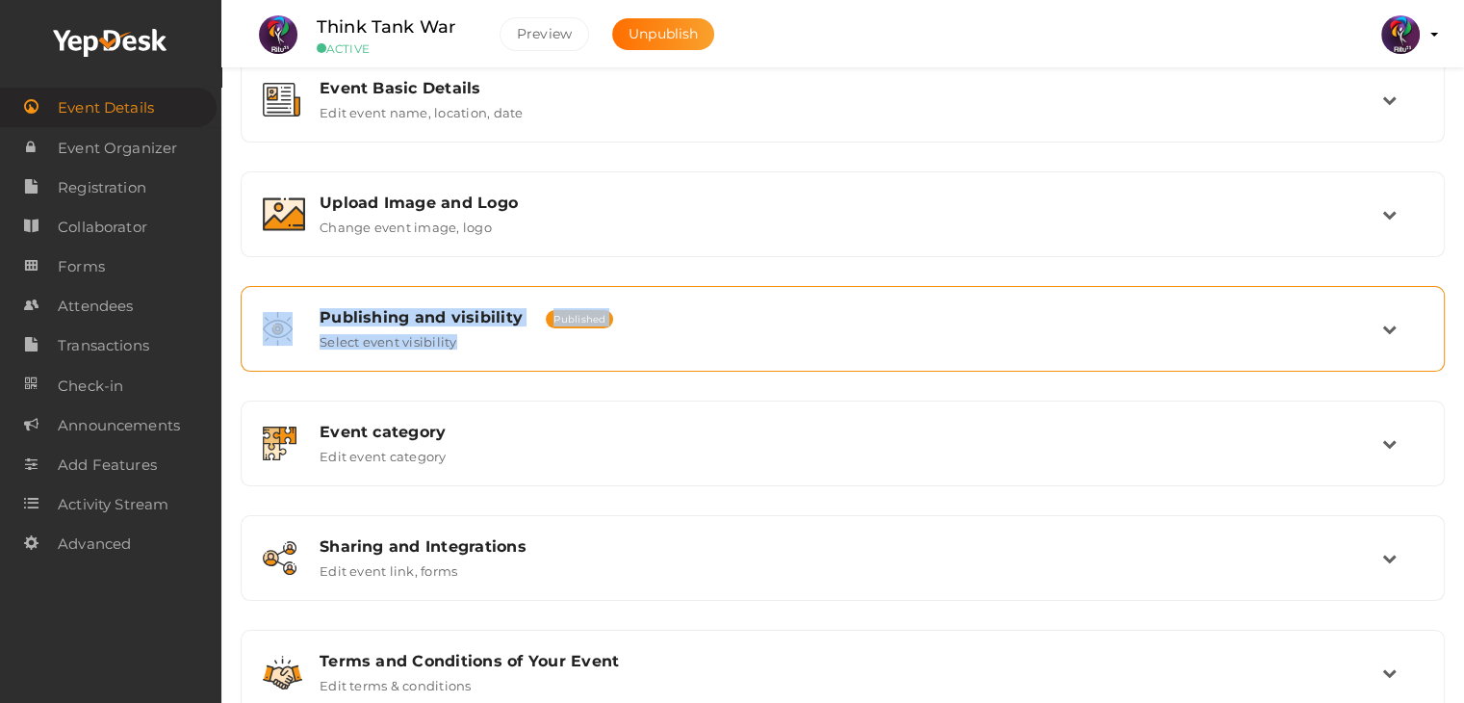
drag, startPoint x: 589, startPoint y: 382, endPoint x: 603, endPoint y: 359, distance: 27.2
click at [603, 359] on div "Event Basic Details Edit event name, location, date Event Name Think Tank War 1…" at bounding box center [843, 386] width 1204 height 658
click at [635, 326] on div "Publishing and visibility Published UnPublished Select event visibility" at bounding box center [843, 328] width 1077 height 41
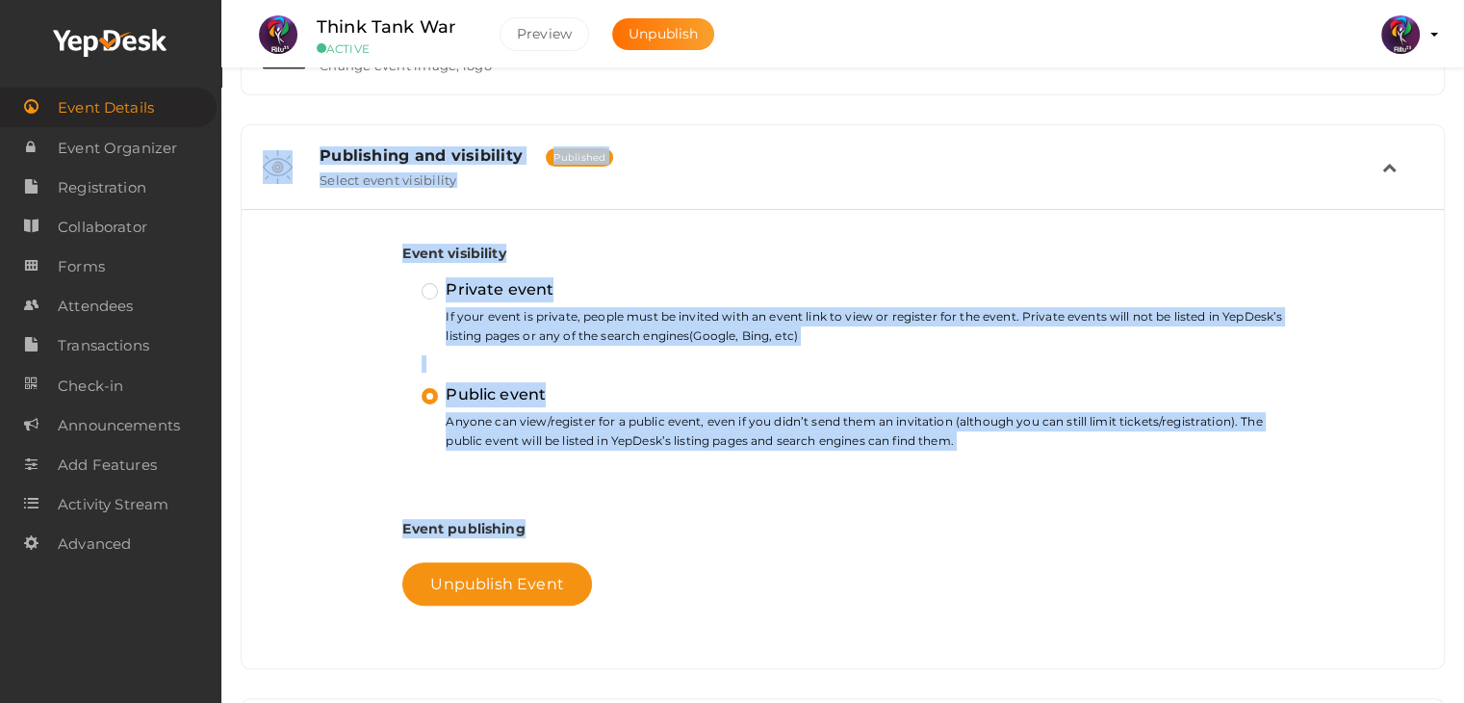
scroll to position [430, 0]
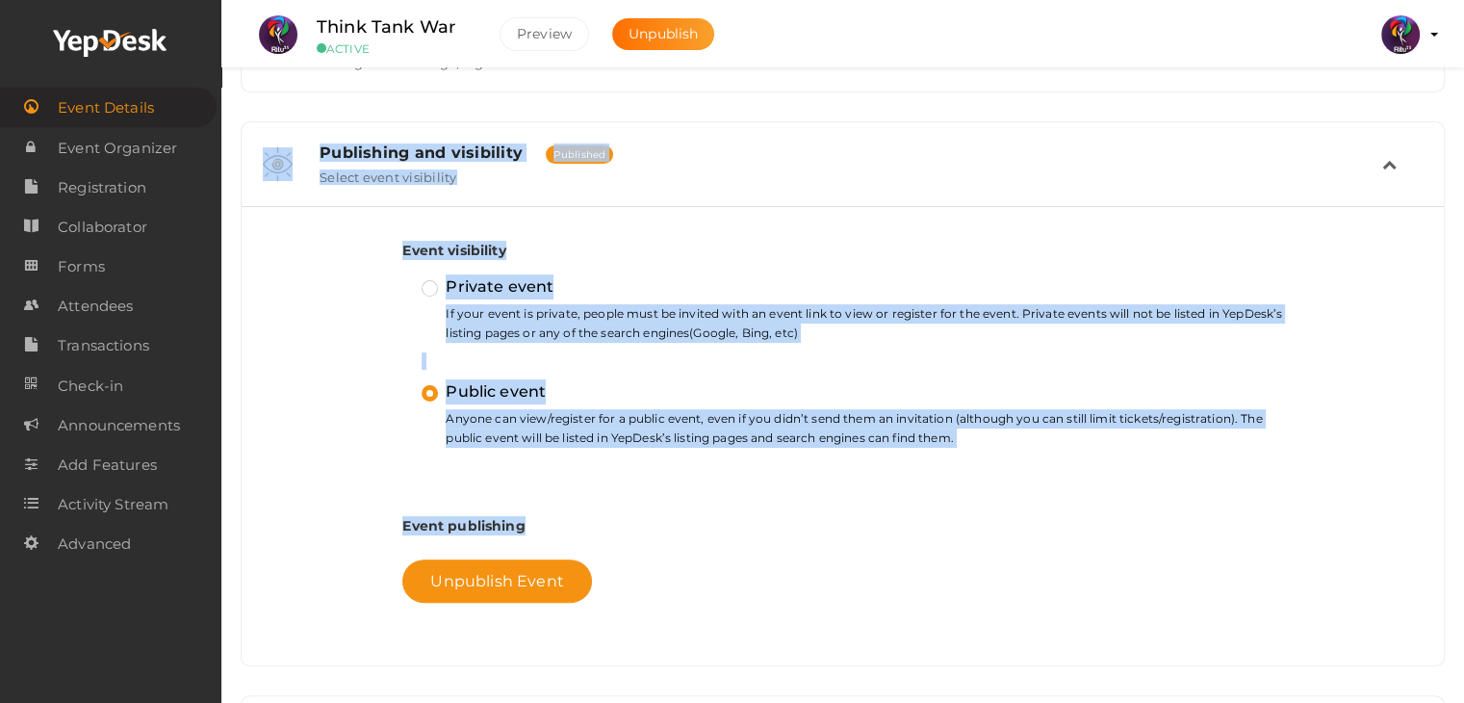
click at [677, 474] on div "Event visibility Private event If your event is private, people must be invited…" at bounding box center [842, 421] width 880 height 400
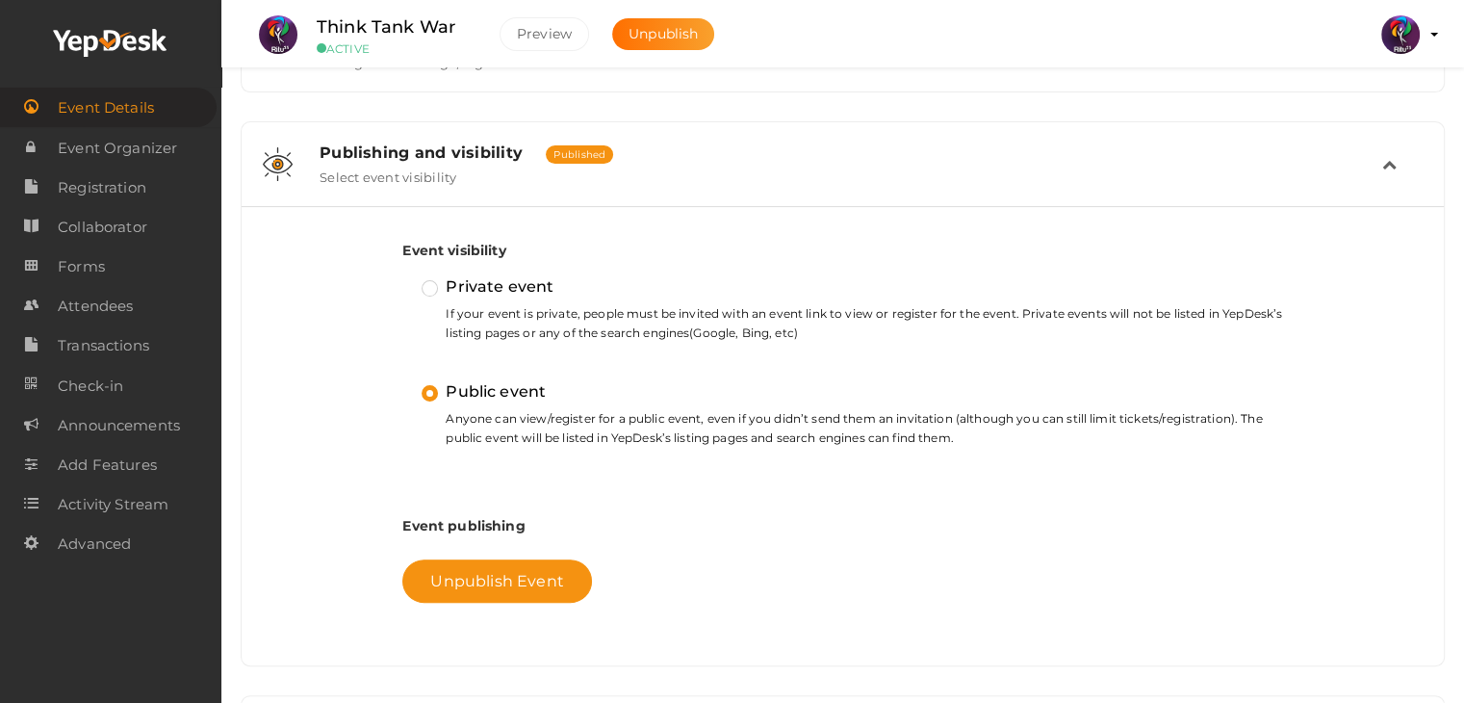
click at [680, 180] on div "Publishing and visibility Published UnPublished Select event visibility" at bounding box center [843, 163] width 1077 height 41
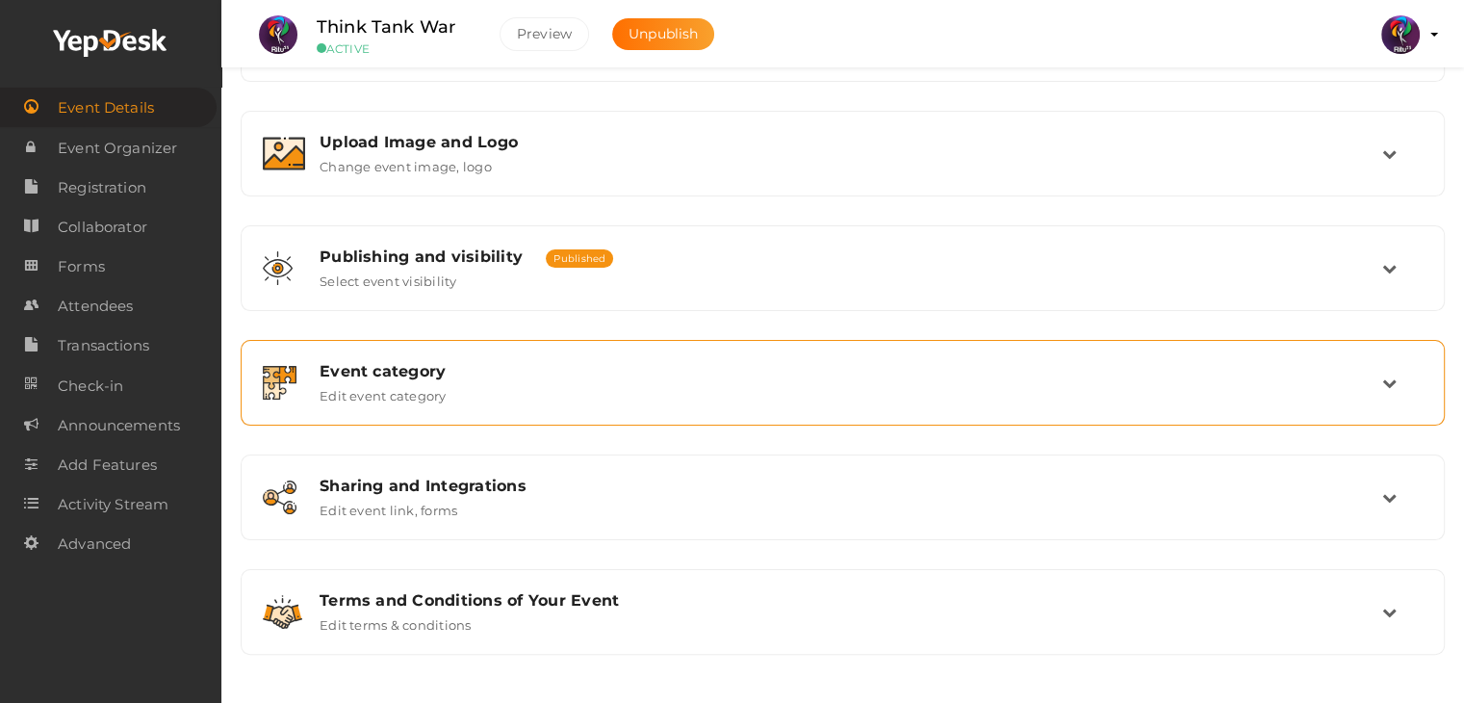
scroll to position [324, 0]
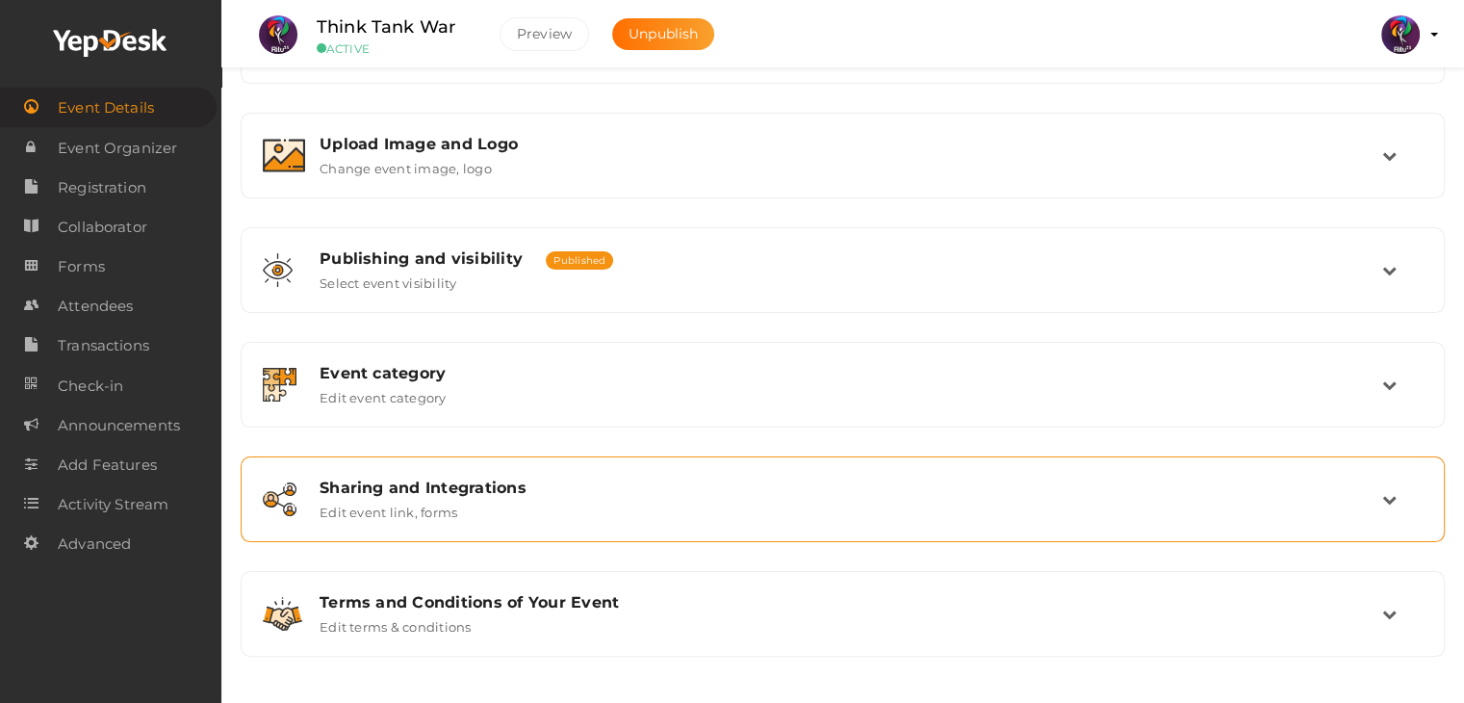
click at [607, 518] on div "Sharing and Integrations Edit event link, forms" at bounding box center [842, 499] width 1183 height 64
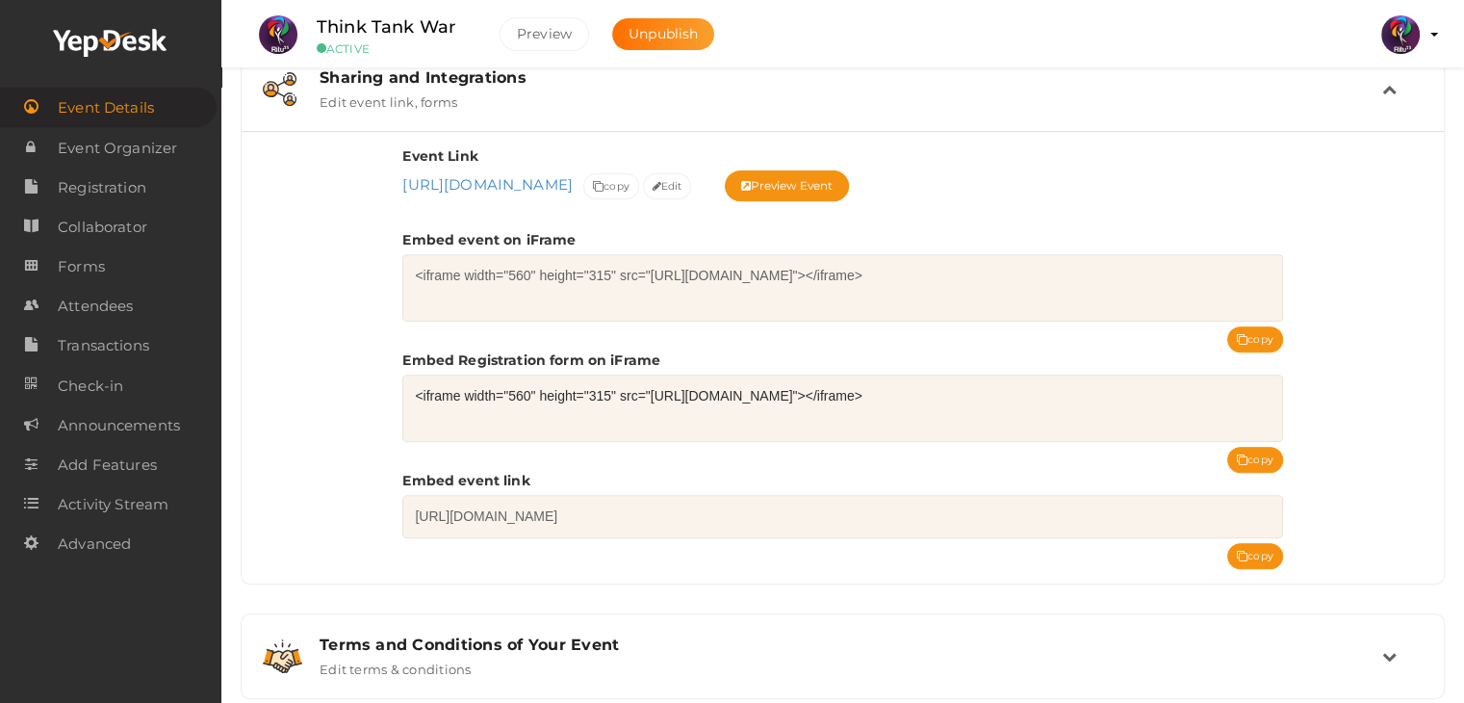
scroll to position [735, 0]
click at [1277, 459] on button "copy" at bounding box center [1255, 459] width 56 height 26
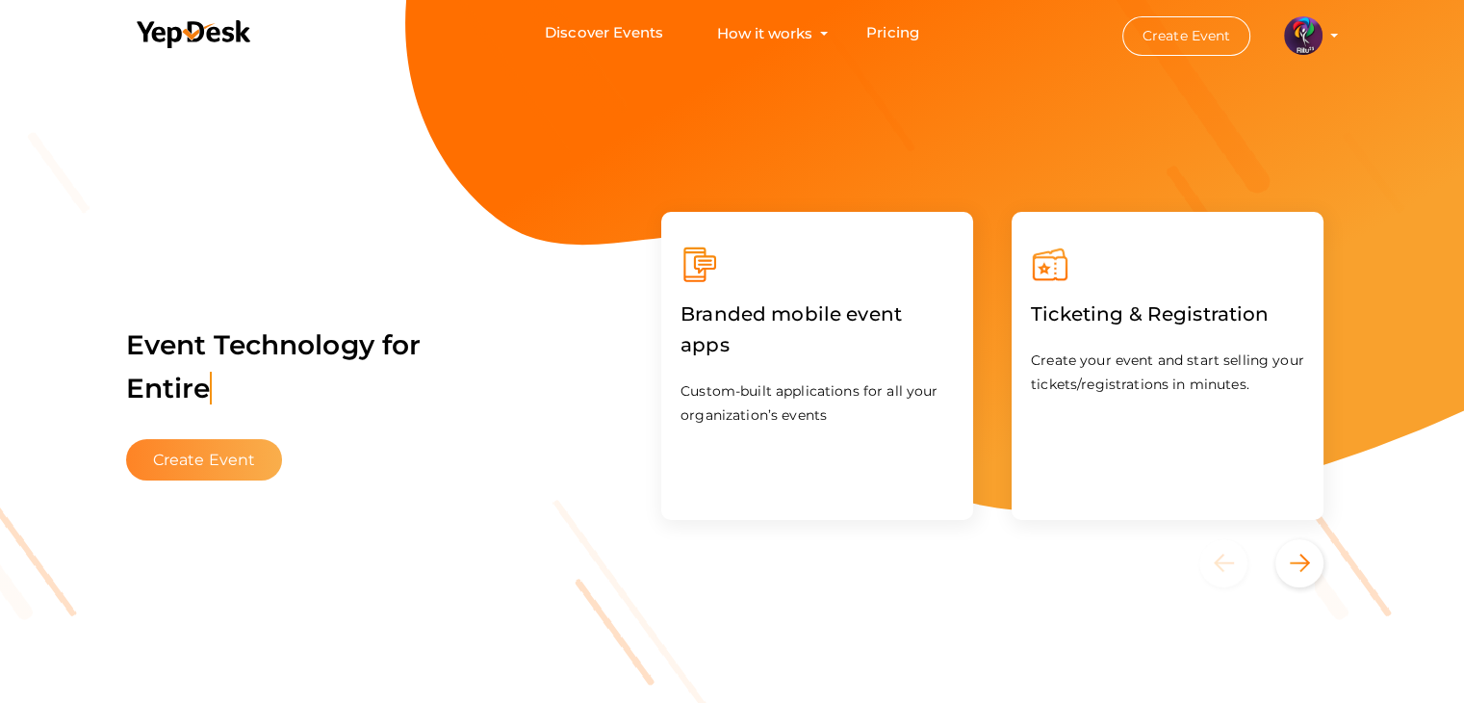
click at [227, 466] on button "Create Event" at bounding box center [204, 459] width 157 height 41
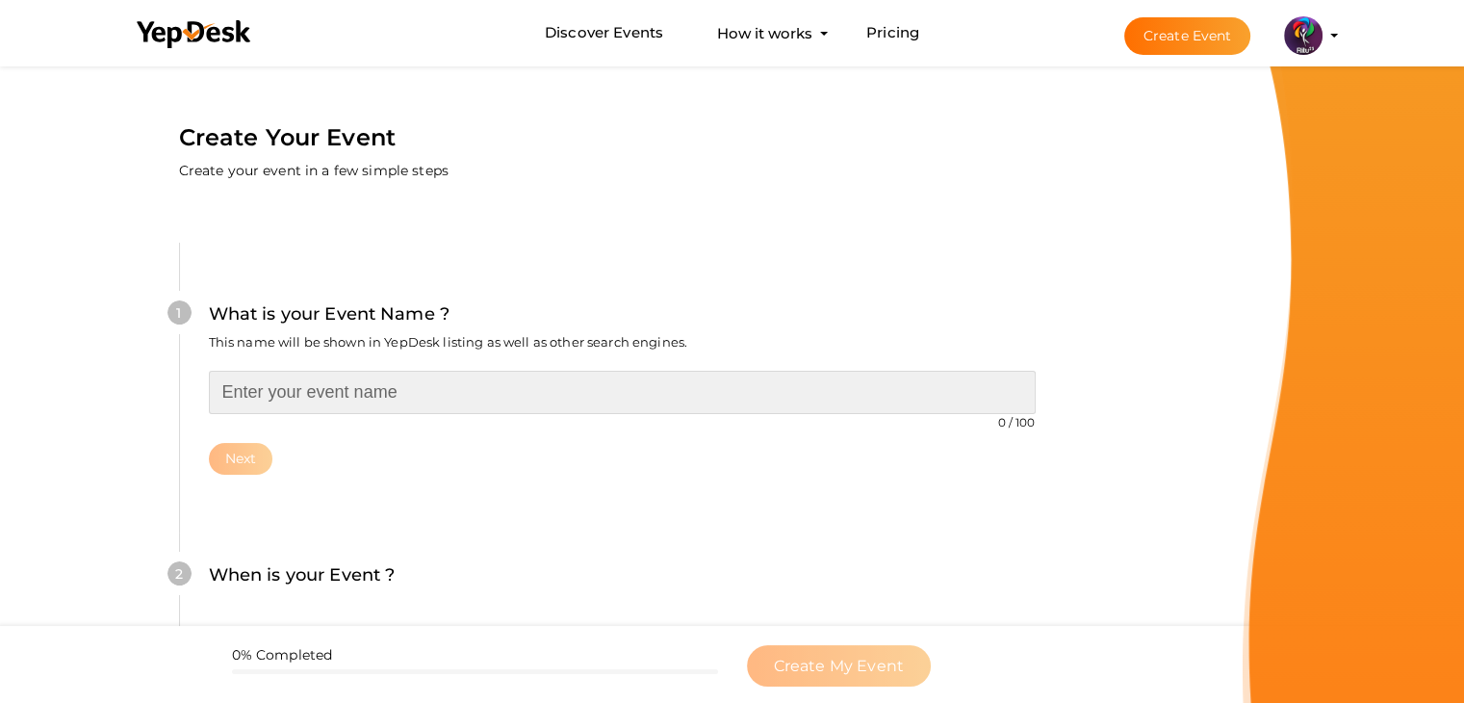
click at [457, 373] on input "text" at bounding box center [622, 392] width 827 height 43
type input "BRIDGE IT"
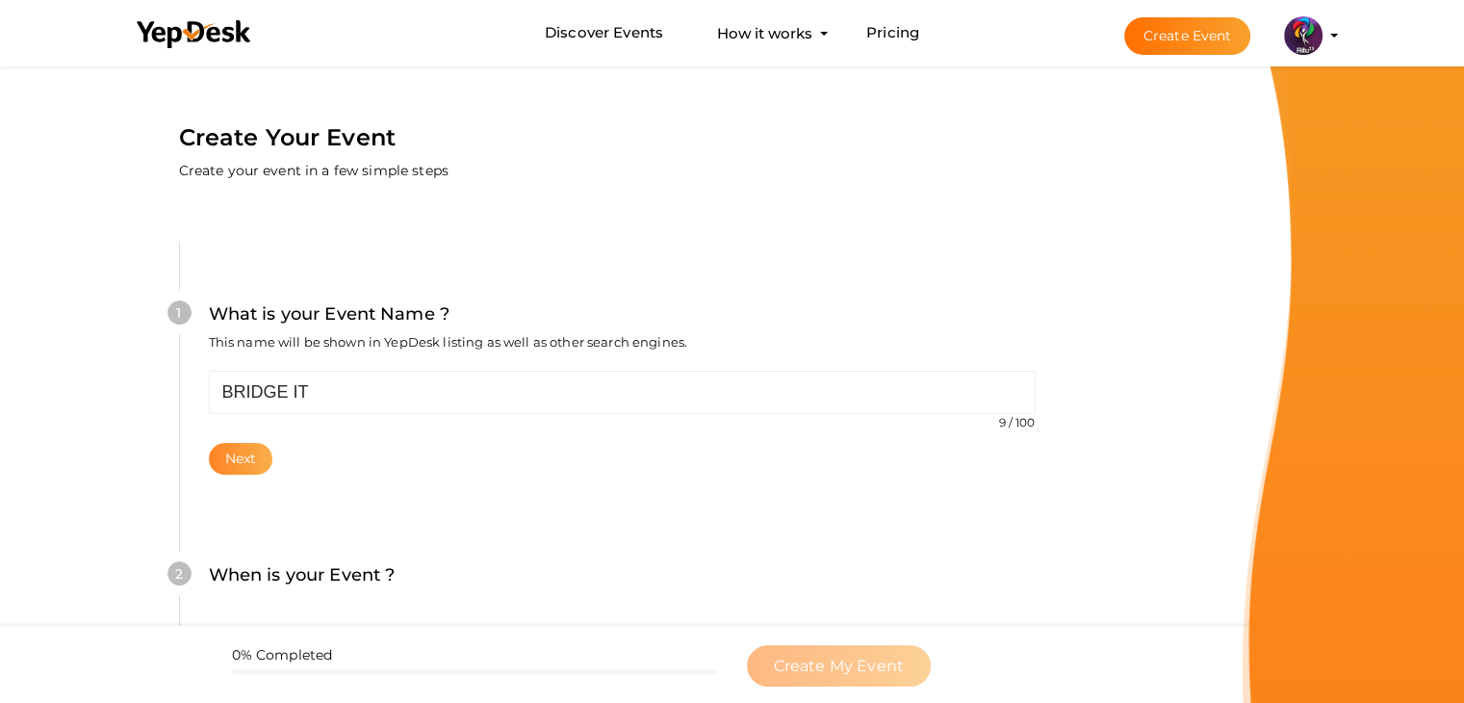
click at [250, 444] on button "Next" at bounding box center [241, 459] width 64 height 32
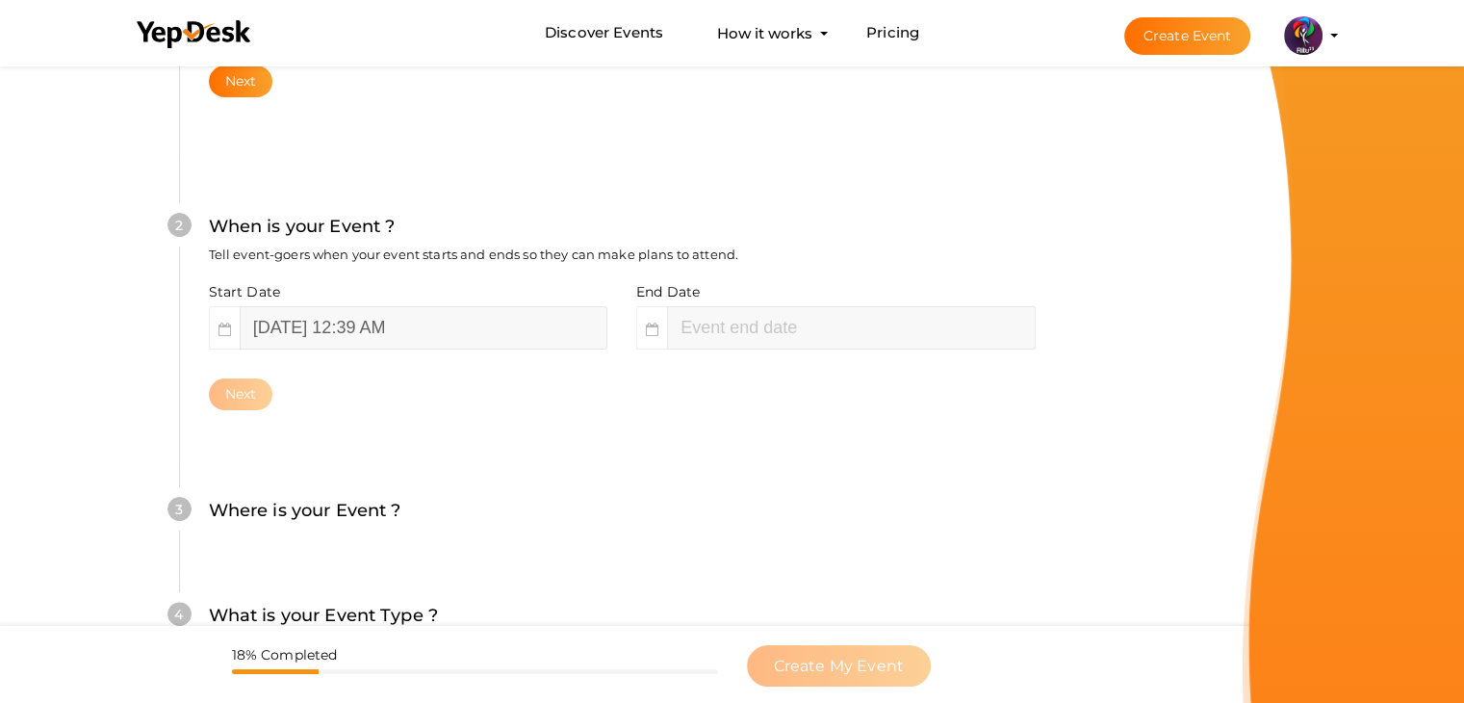
scroll to position [396, 0]
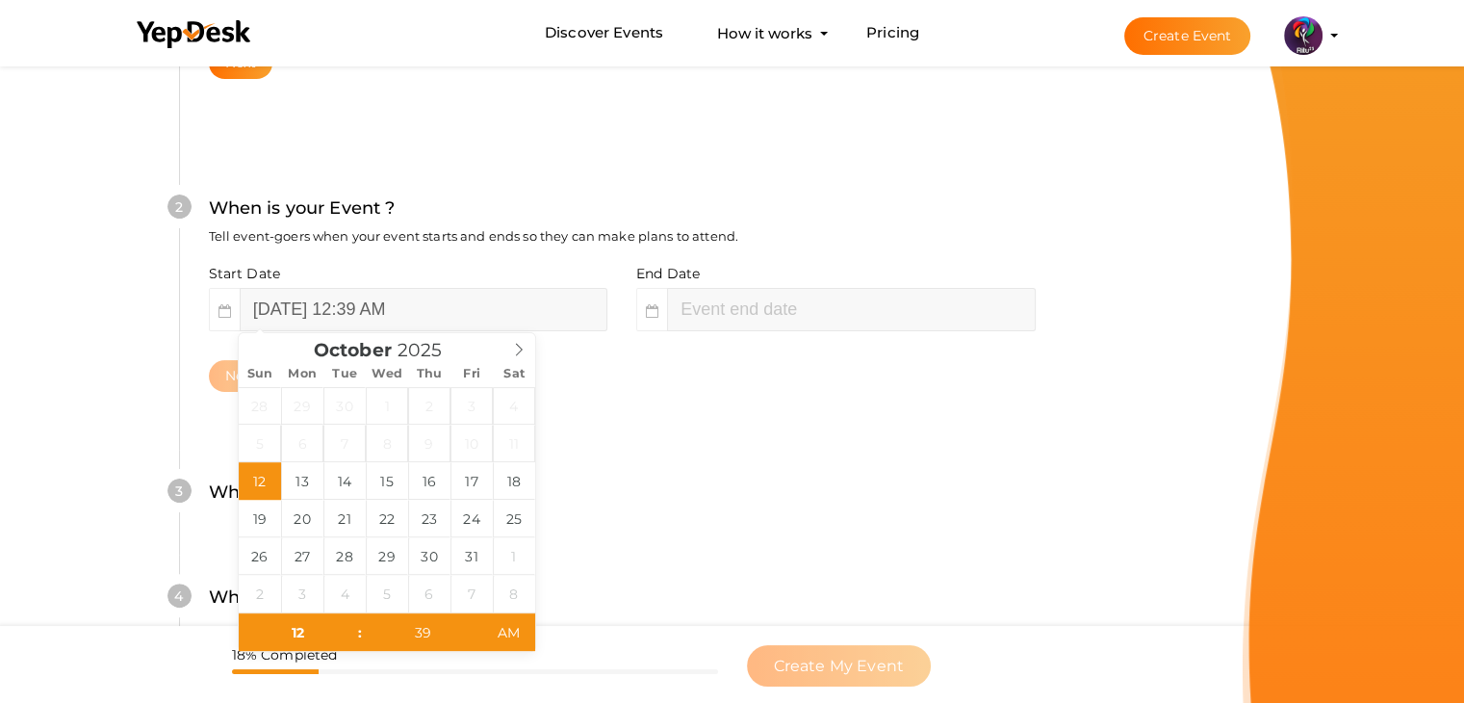
type input "[DATE] 2:39 AM"
click at [411, 315] on input "[DATE] 12:39 AM" at bounding box center [424, 309] width 368 height 43
type input "[DATE] 12:39 AM"
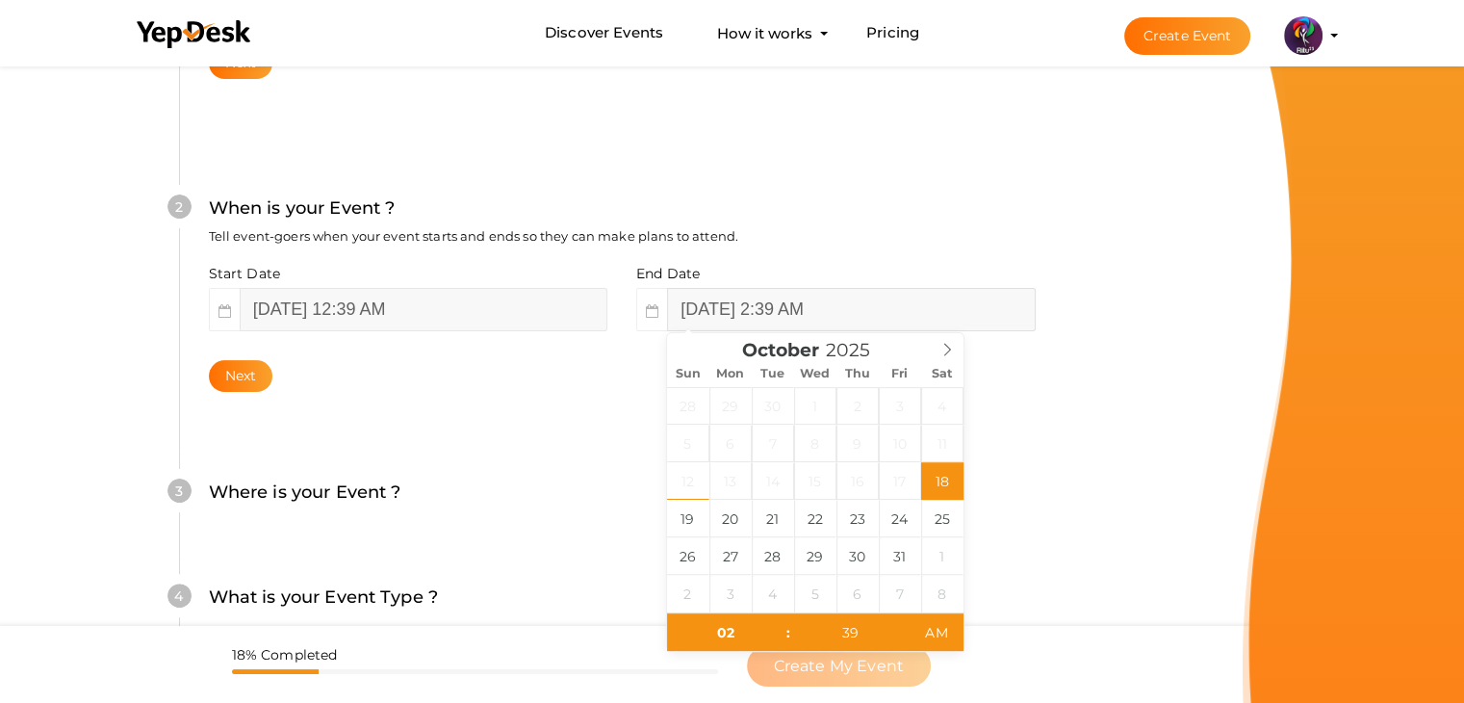
click at [776, 320] on input "[DATE] 2:39 AM" at bounding box center [851, 309] width 368 height 43
type input "[DATE] 2:39 AM"
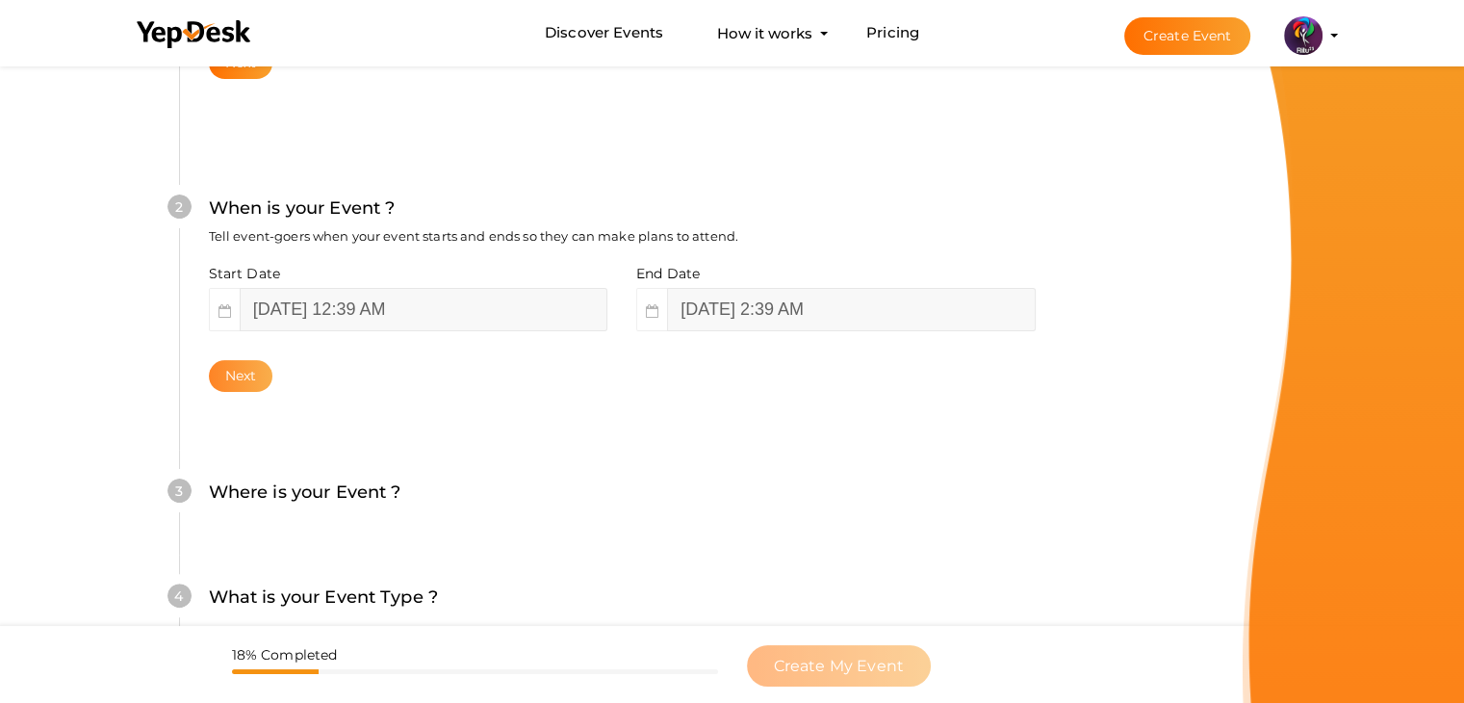
click at [234, 374] on button "Next" at bounding box center [241, 376] width 64 height 32
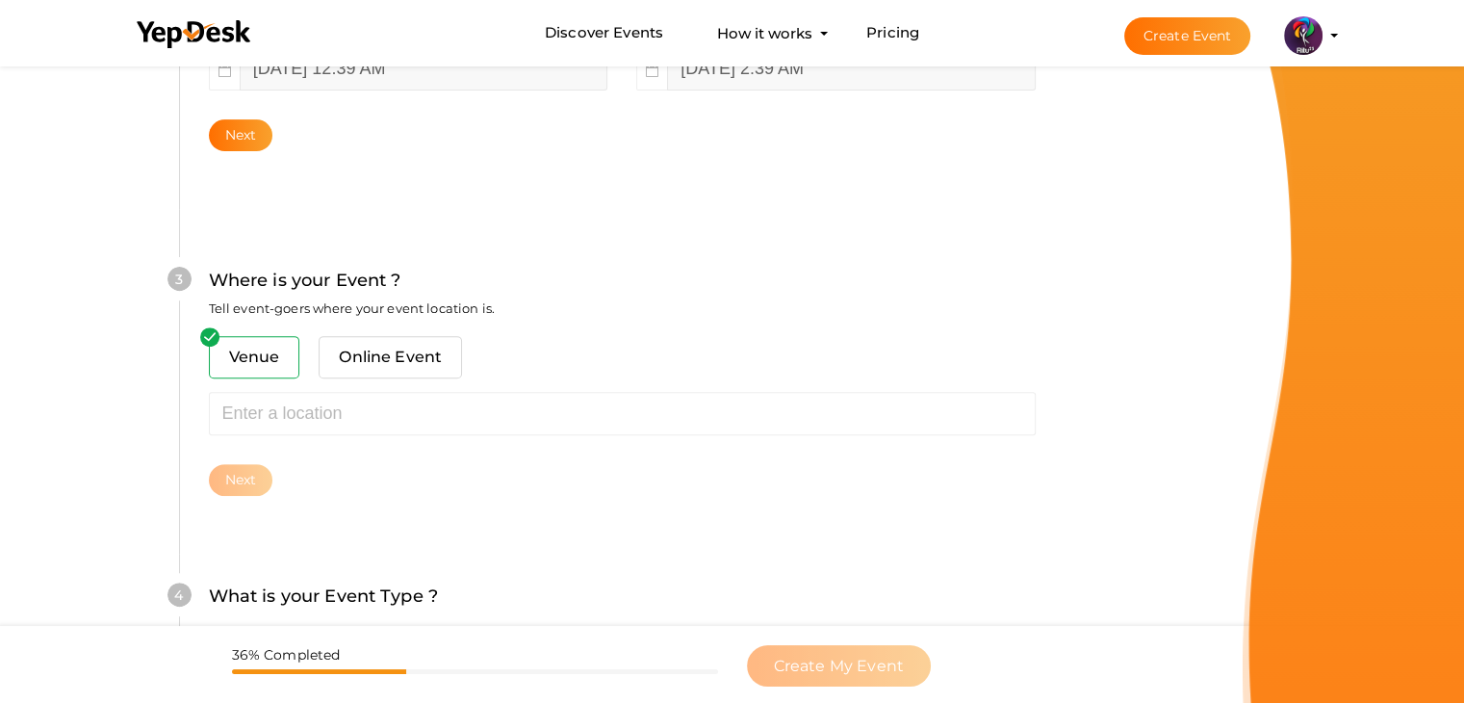
scroll to position [708, 0]
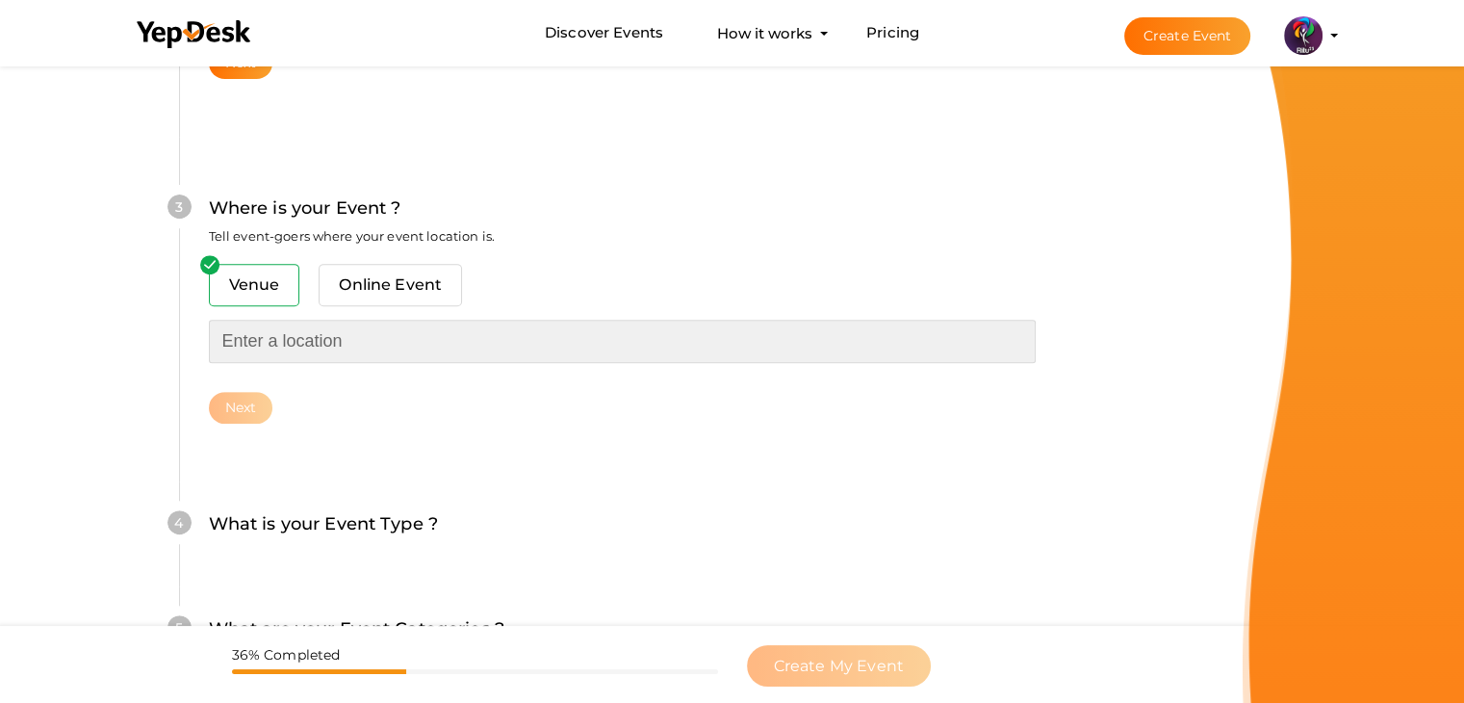
click at [329, 355] on input "text" at bounding box center [622, 340] width 827 height 43
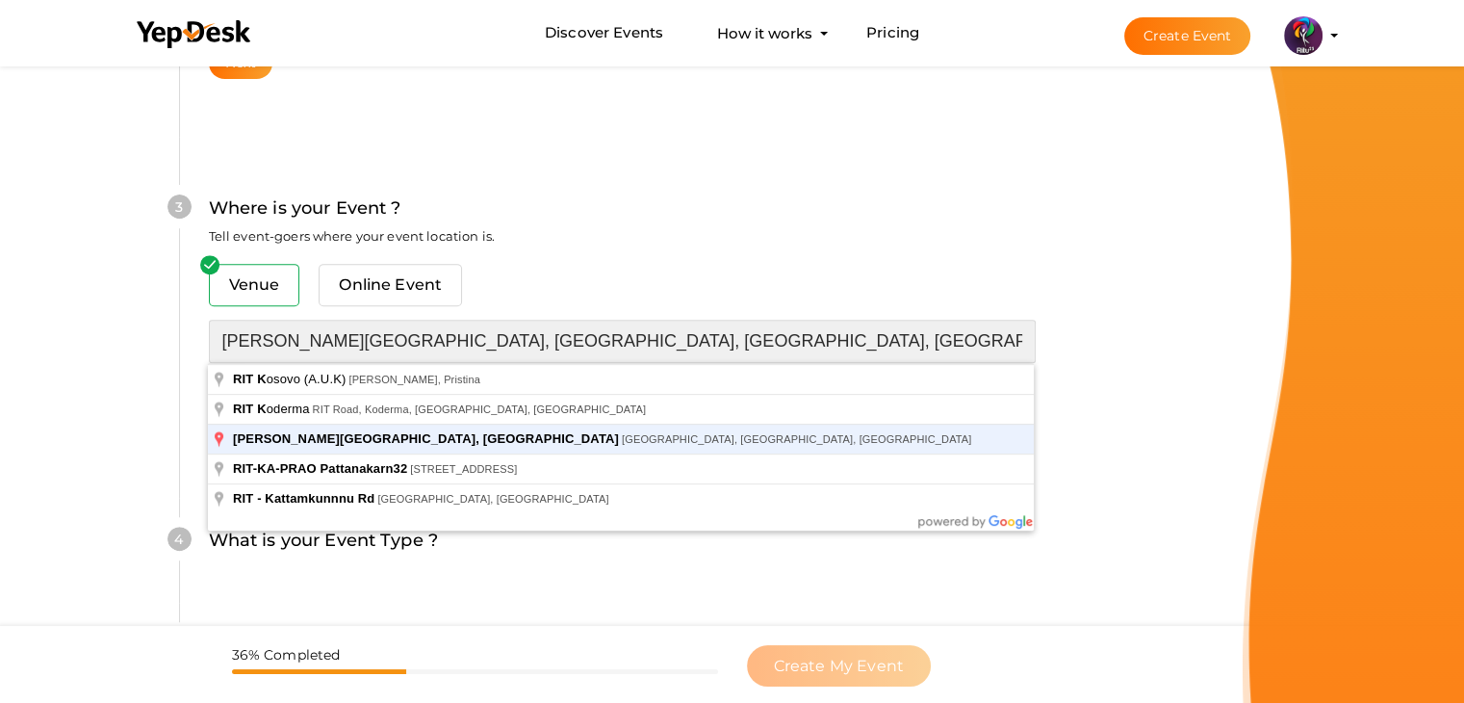
type input "[PERSON_NAME][GEOGRAPHIC_DATA], [GEOGRAPHIC_DATA], [GEOGRAPHIC_DATA], [GEOGRAPH…"
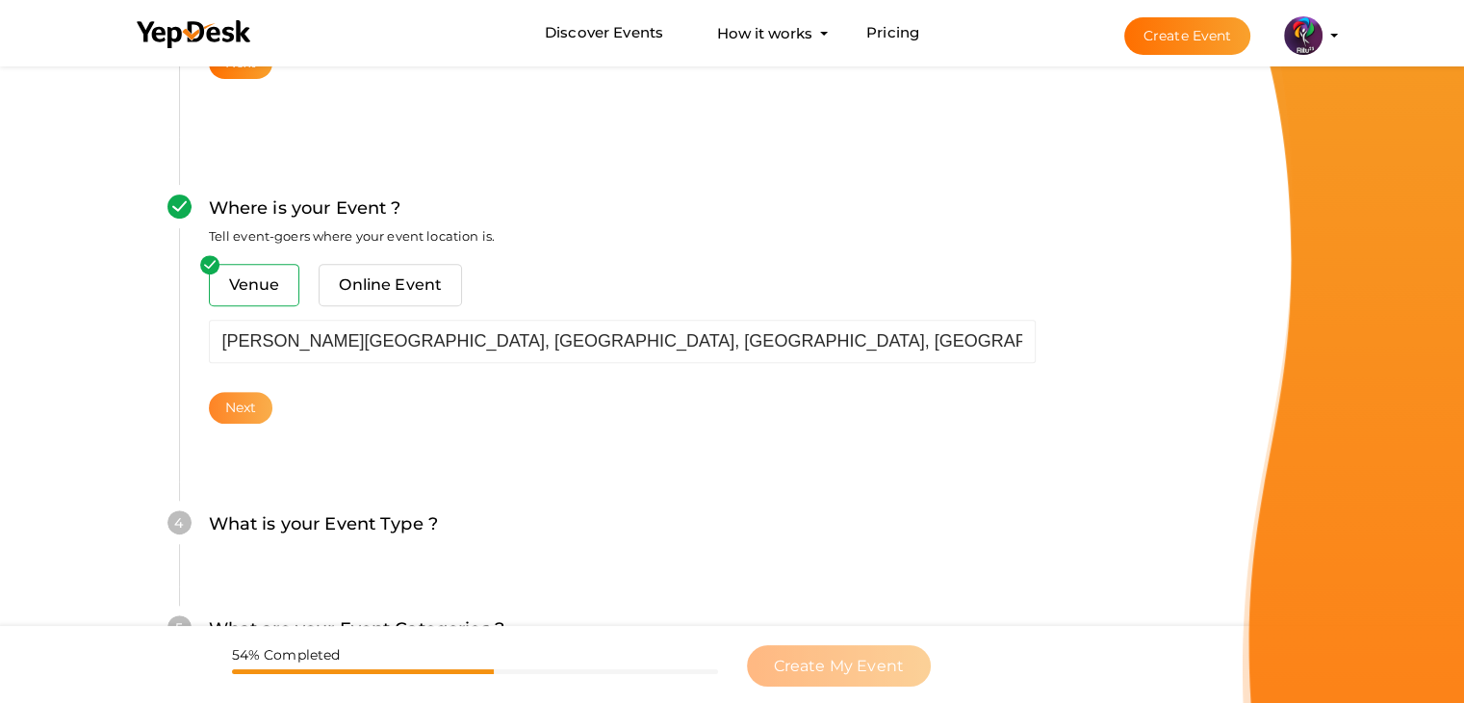
drag, startPoint x: 269, startPoint y: 379, endPoint x: 262, endPoint y: 393, distance: 15.5
click at [262, 393] on div "Venue Online Event RAJIV GANDHI INSTITUTE OF TECHNOLOGY, KOTTAYAM, Pampady, Ker…" at bounding box center [622, 344] width 827 height 160
click at [262, 393] on button "Next" at bounding box center [241, 408] width 64 height 32
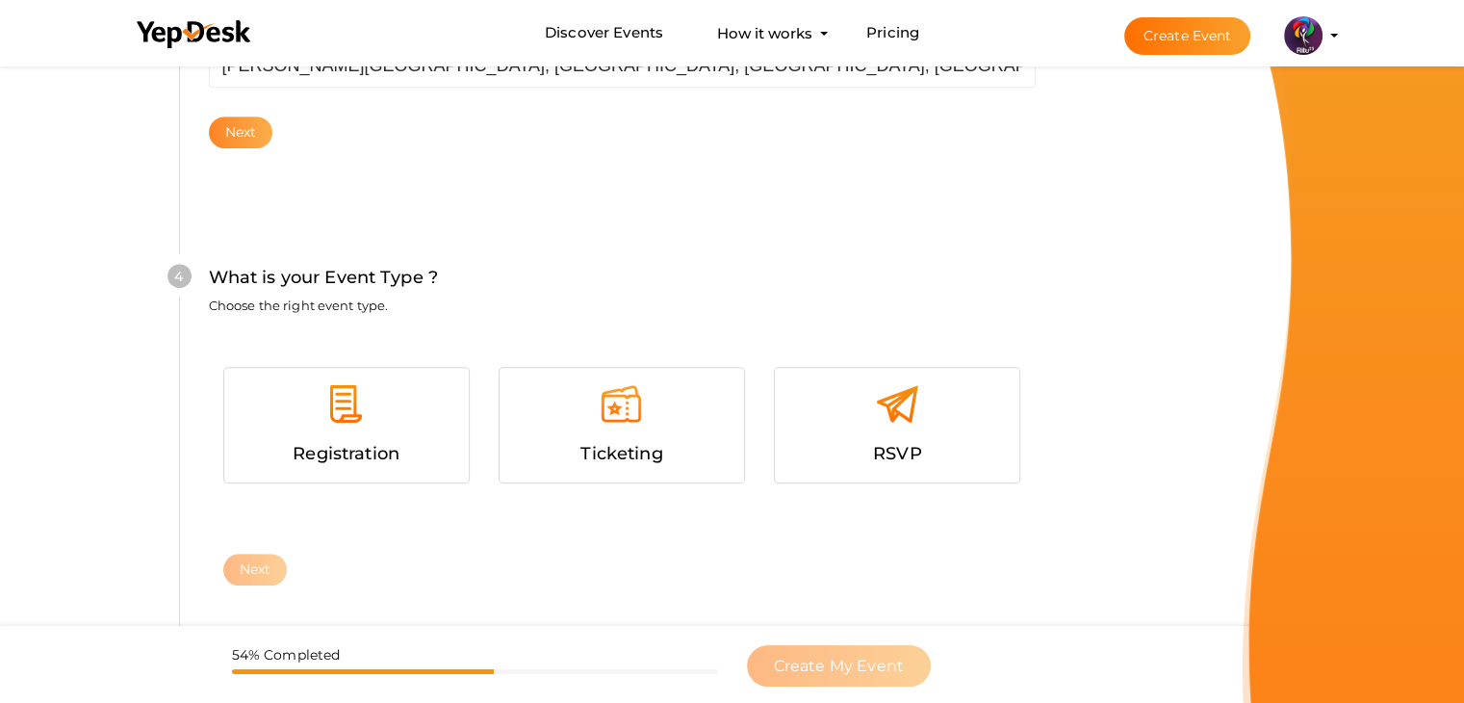
scroll to position [1053, 0]
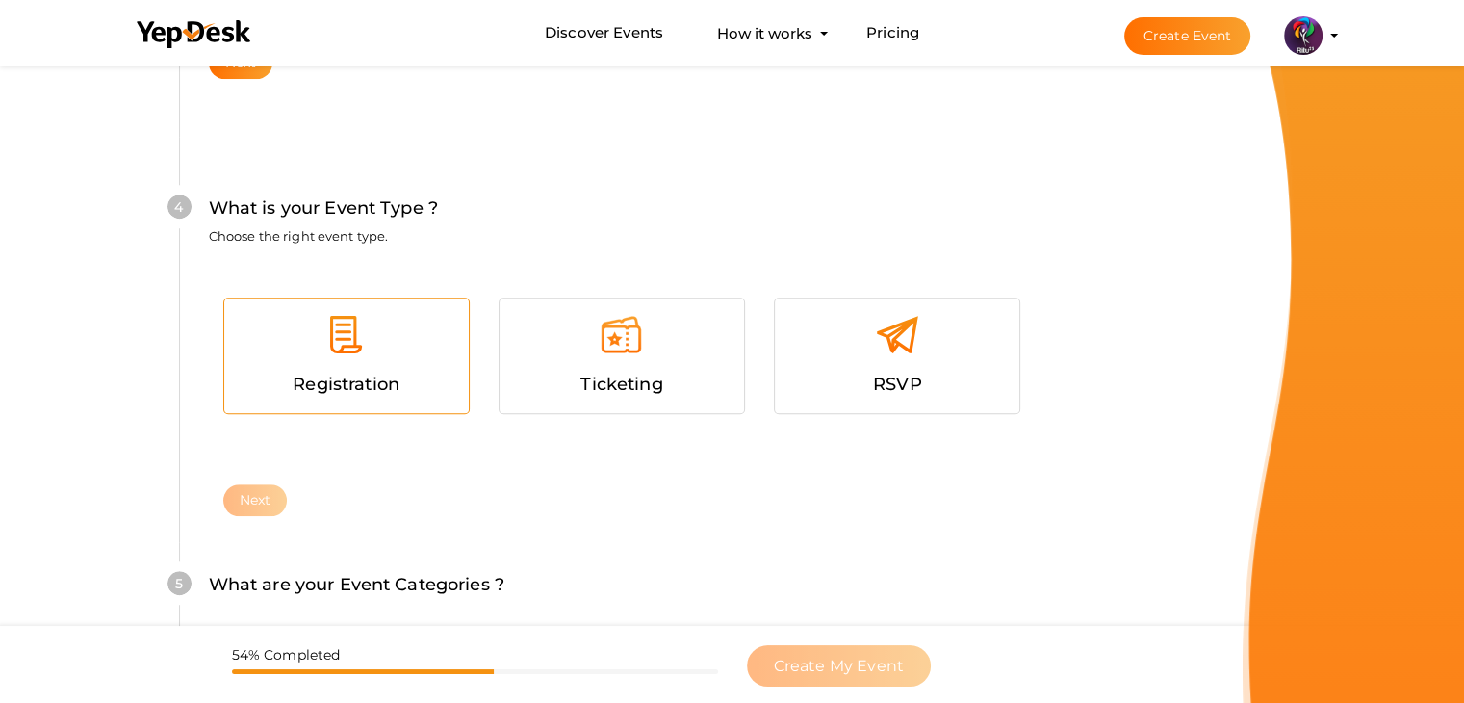
click at [429, 306] on div "Registration" at bounding box center [346, 355] width 244 height 115
click at [232, 498] on button "Next" at bounding box center [255, 500] width 64 height 32
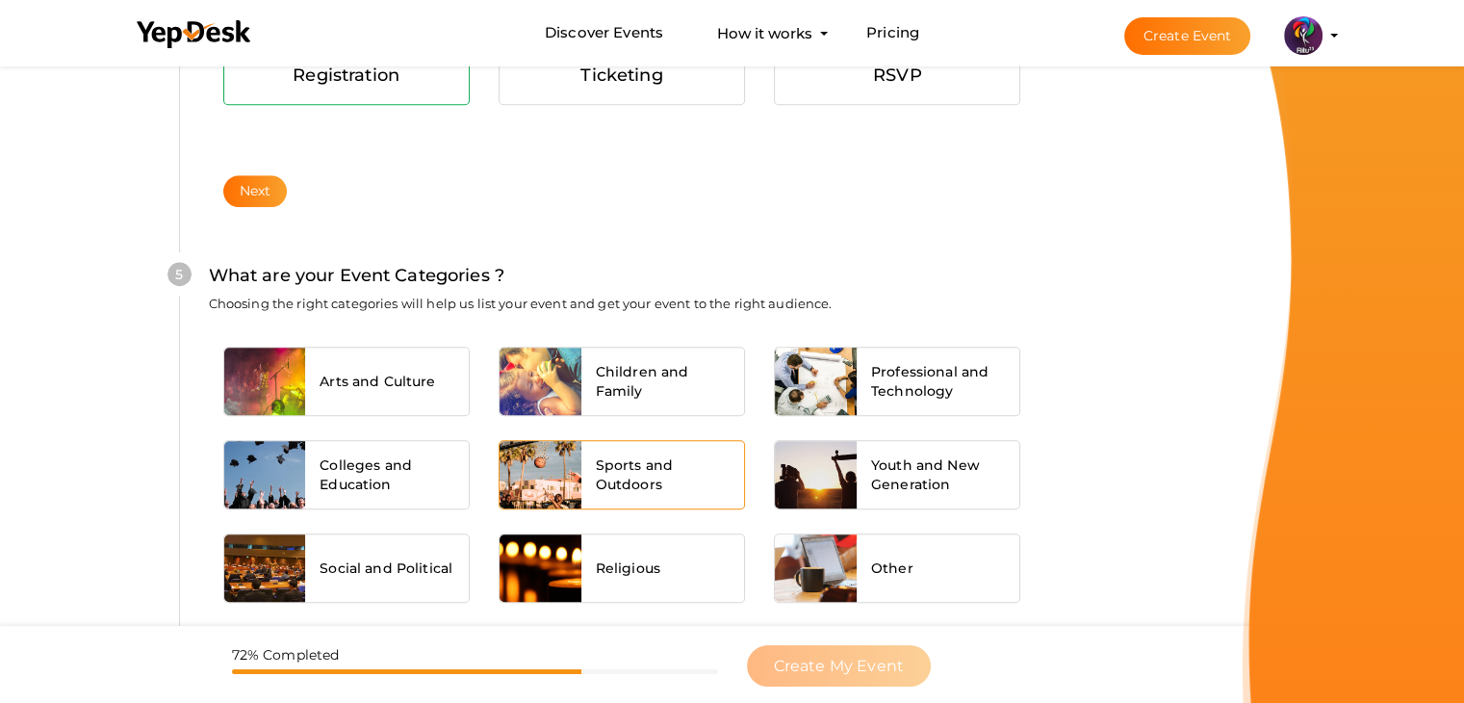
scroll to position [1456, 0]
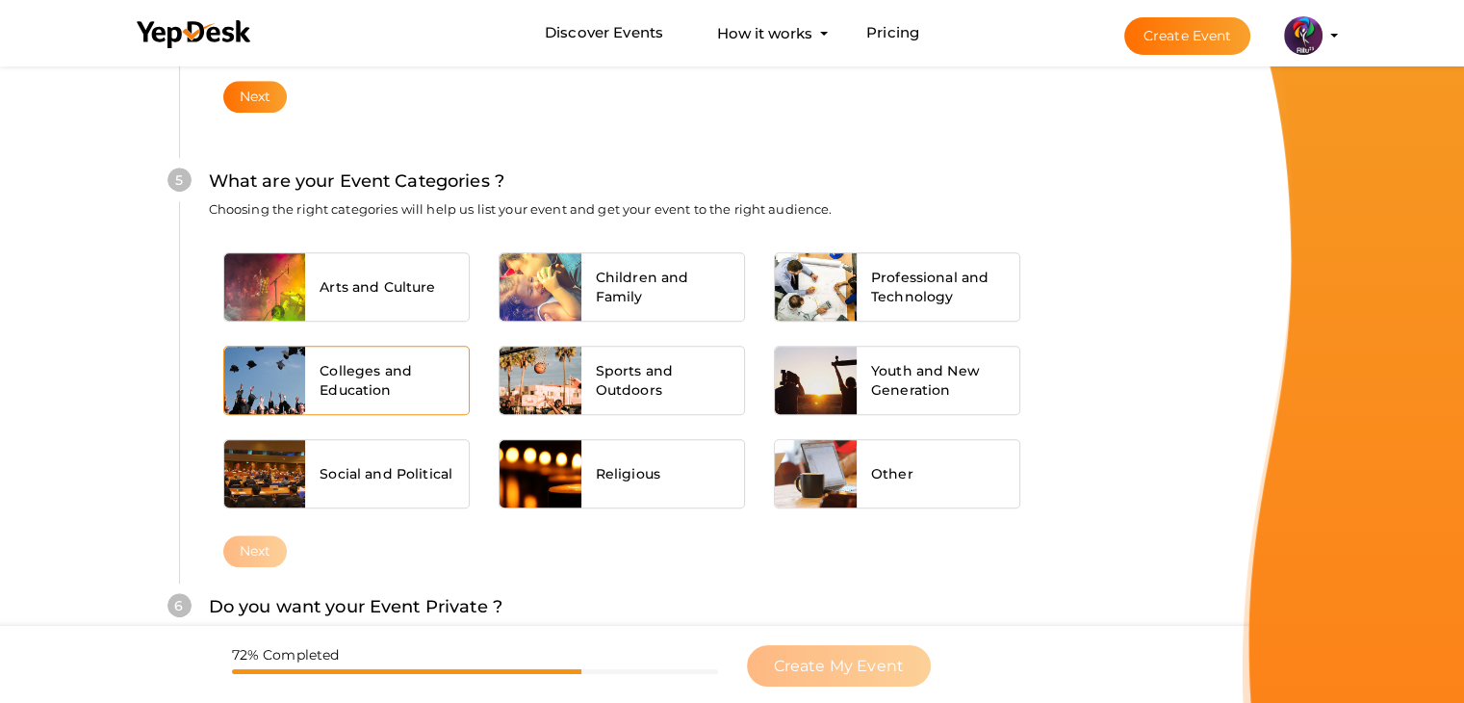
click at [442, 352] on div "Colleges and Education" at bounding box center [387, 379] width 164 height 67
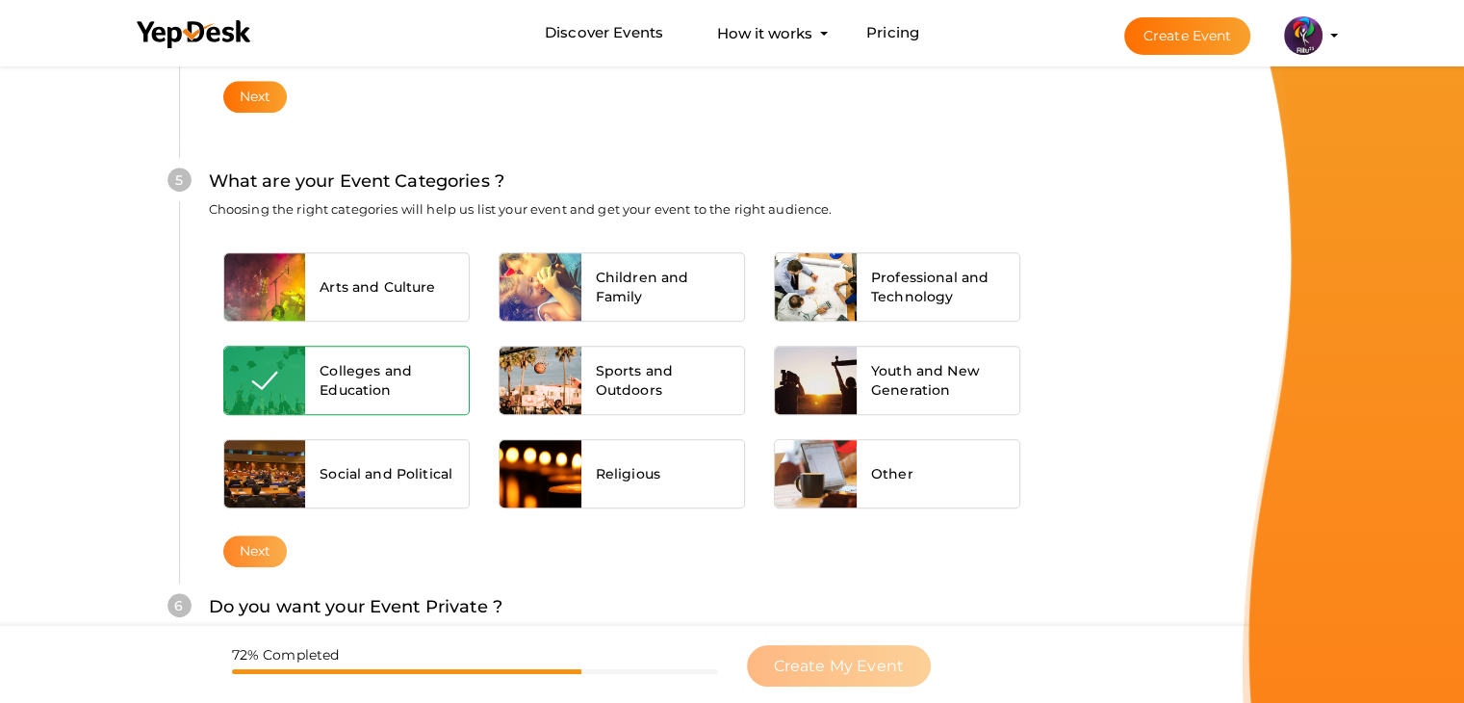
click at [249, 544] on button "Next" at bounding box center [255, 551] width 64 height 32
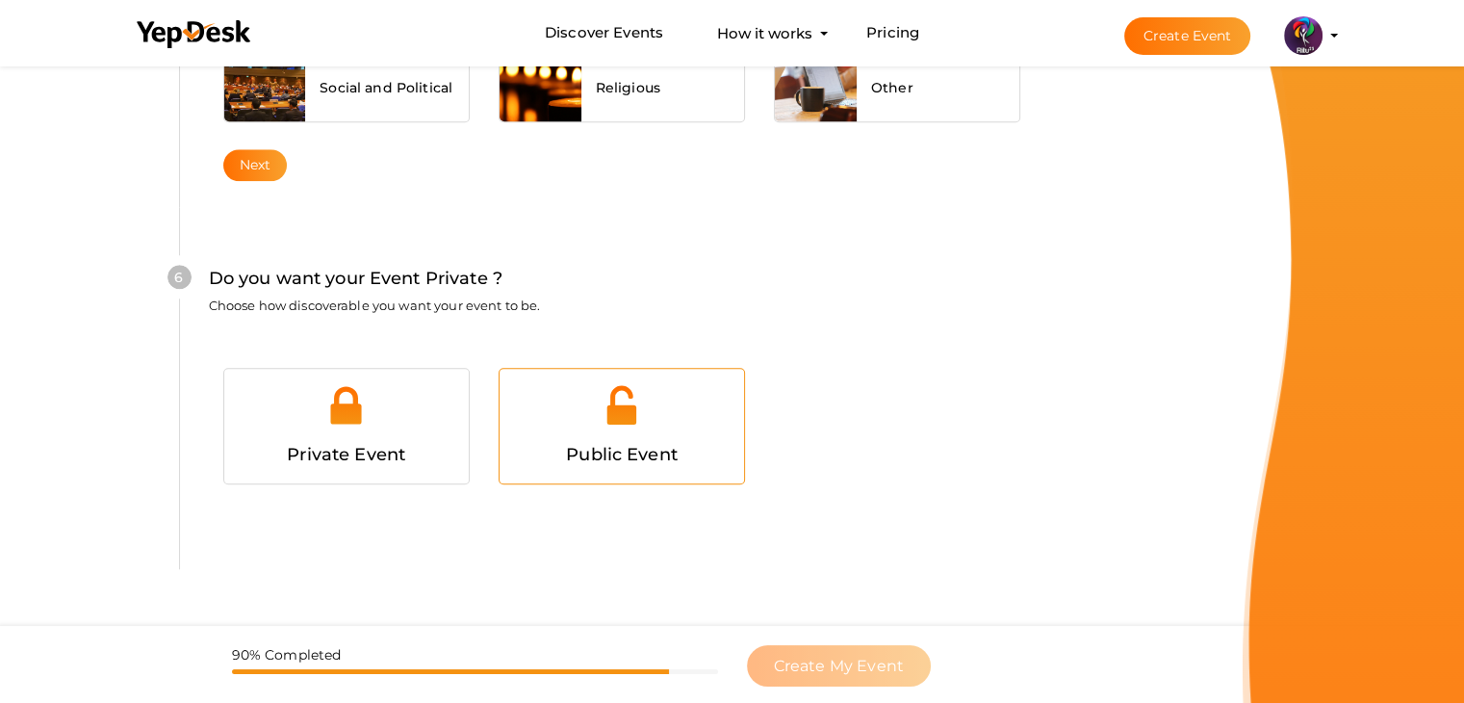
scroll to position [1878, 0]
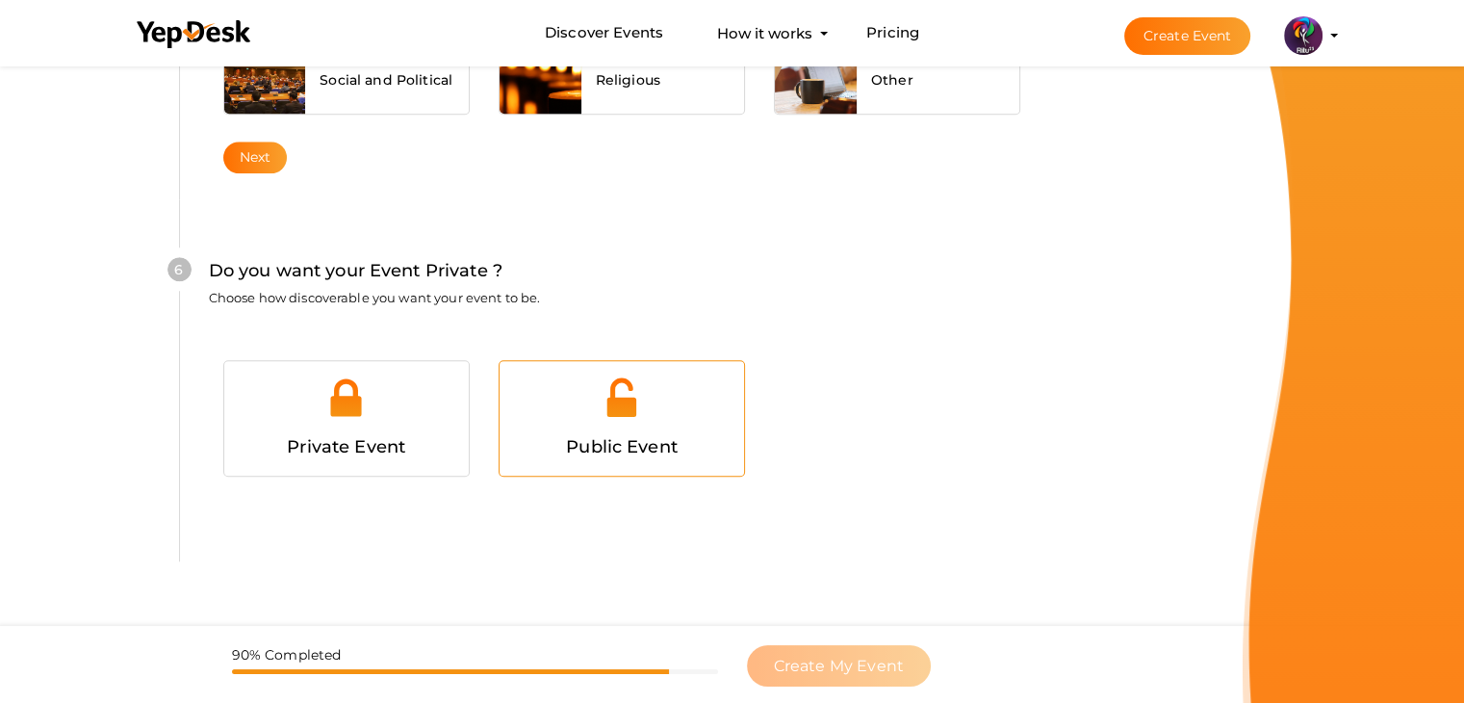
click at [671, 386] on div at bounding box center [622, 404] width 216 height 58
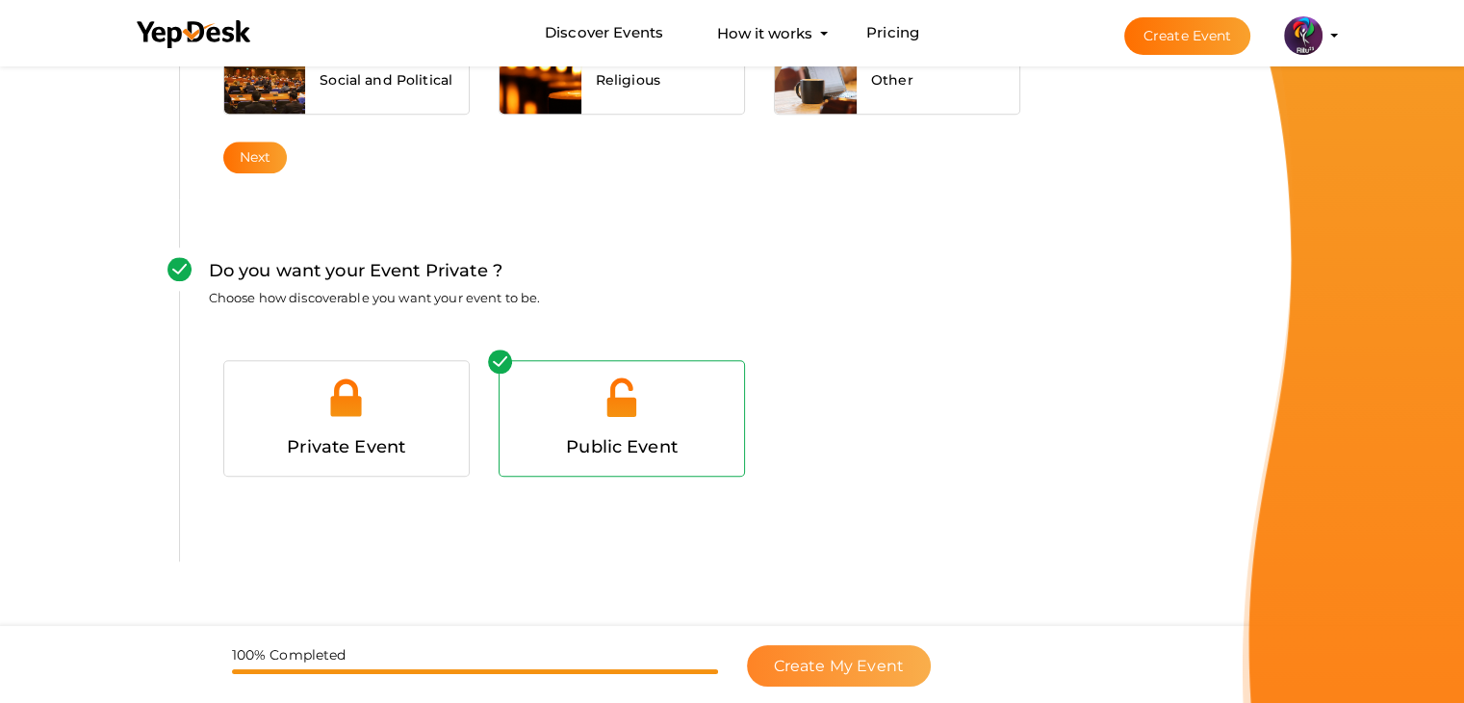
click at [893, 651] on button "Create My Event" at bounding box center [839, 665] width 184 height 41
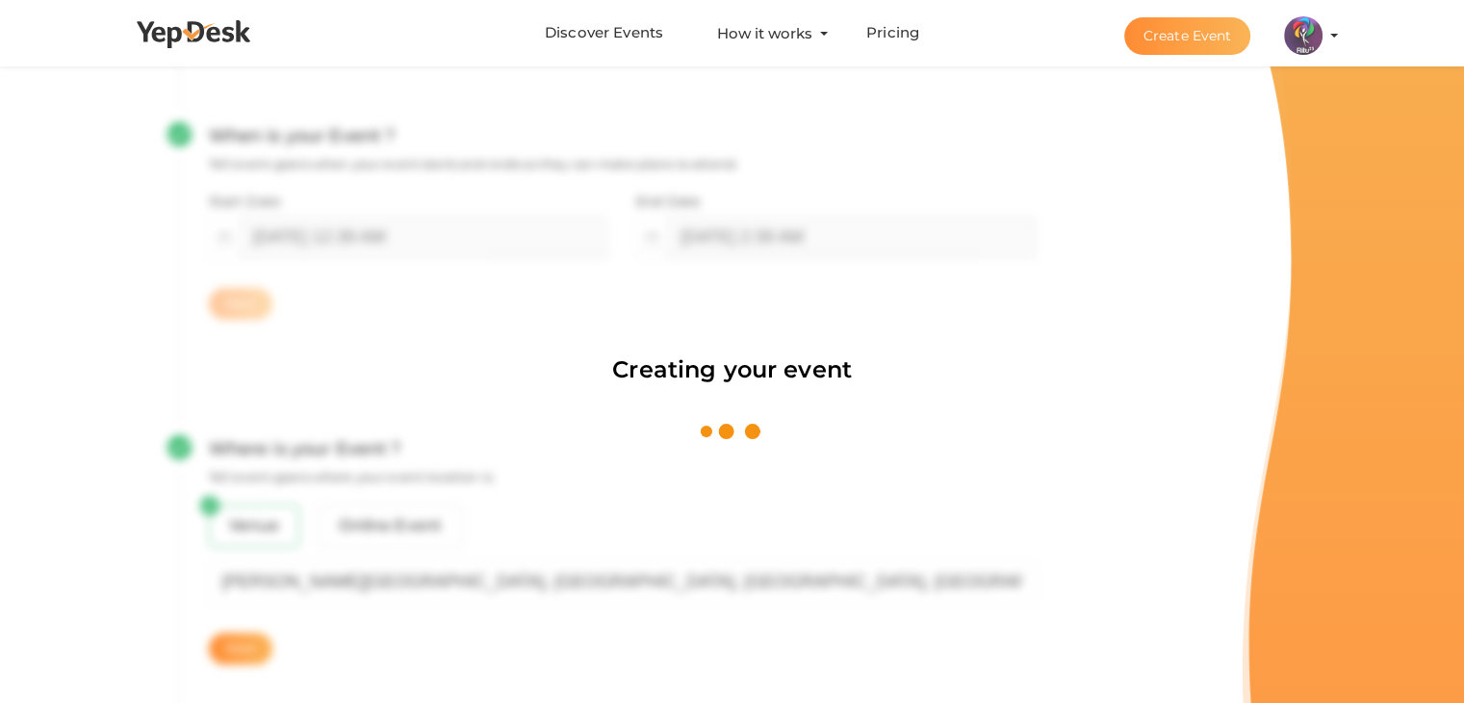
scroll to position [289, 0]
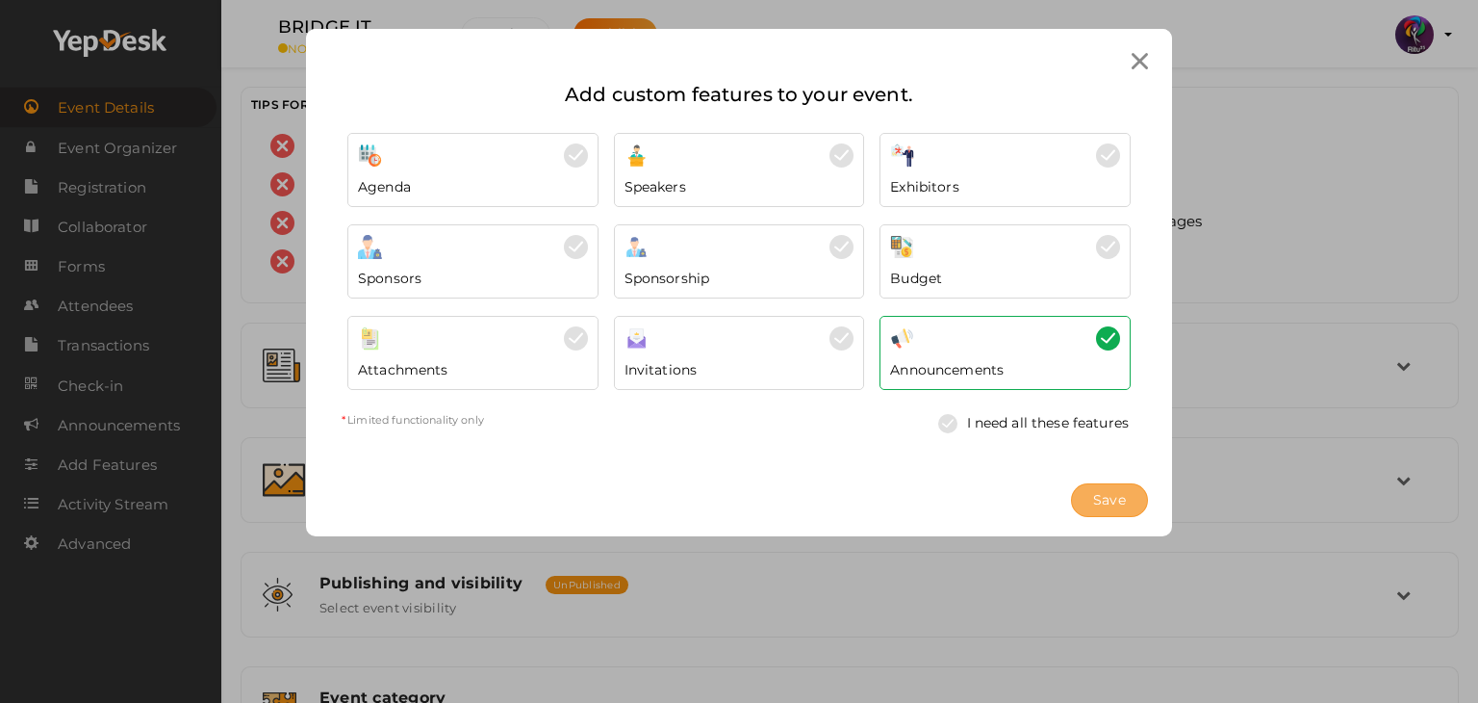
drag, startPoint x: 1166, startPoint y: 511, endPoint x: 1120, endPoint y: 498, distance: 47.9
click at [1120, 498] on div "Save" at bounding box center [739, 500] width 866 height 72
click at [1120, 498] on span "Save" at bounding box center [1109, 500] width 33 height 20
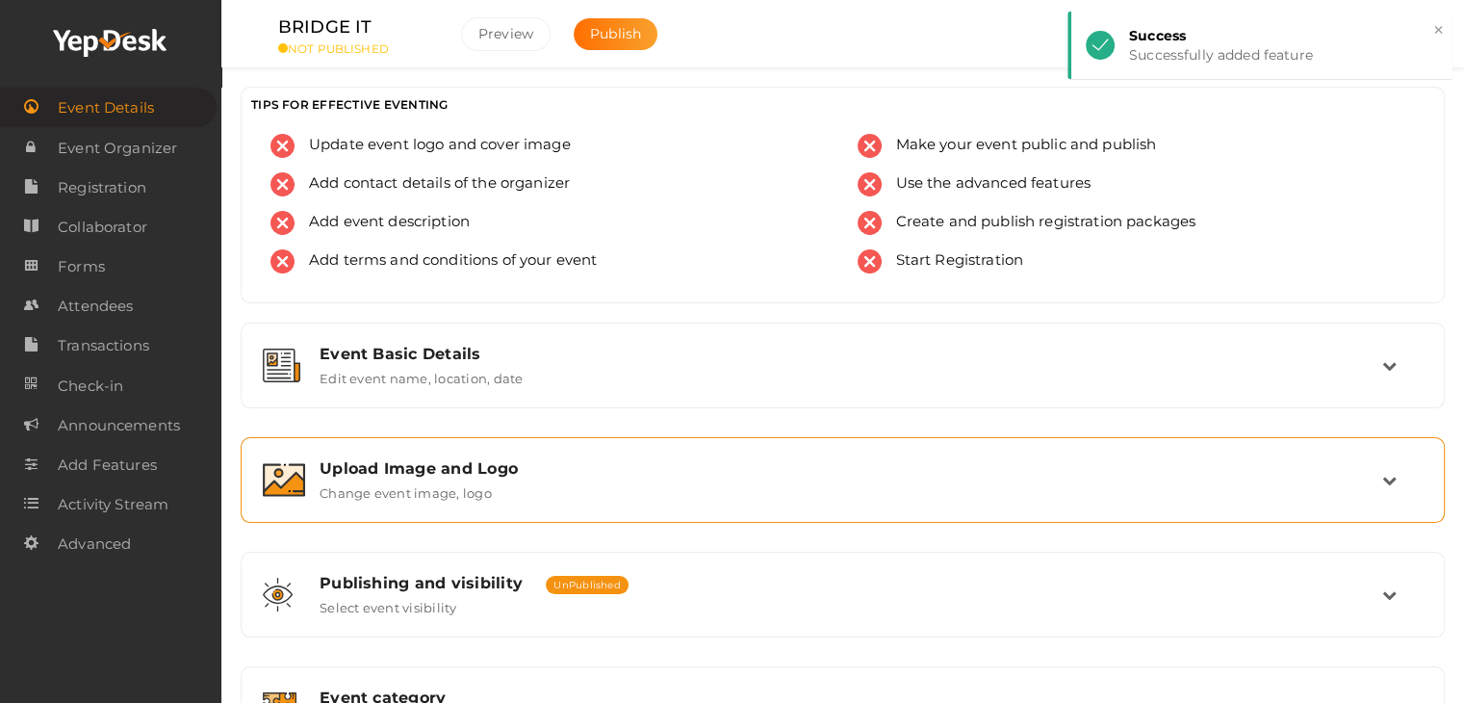
click at [851, 494] on div "Upload Image and Logo Change event image, logo" at bounding box center [843, 479] width 1077 height 41
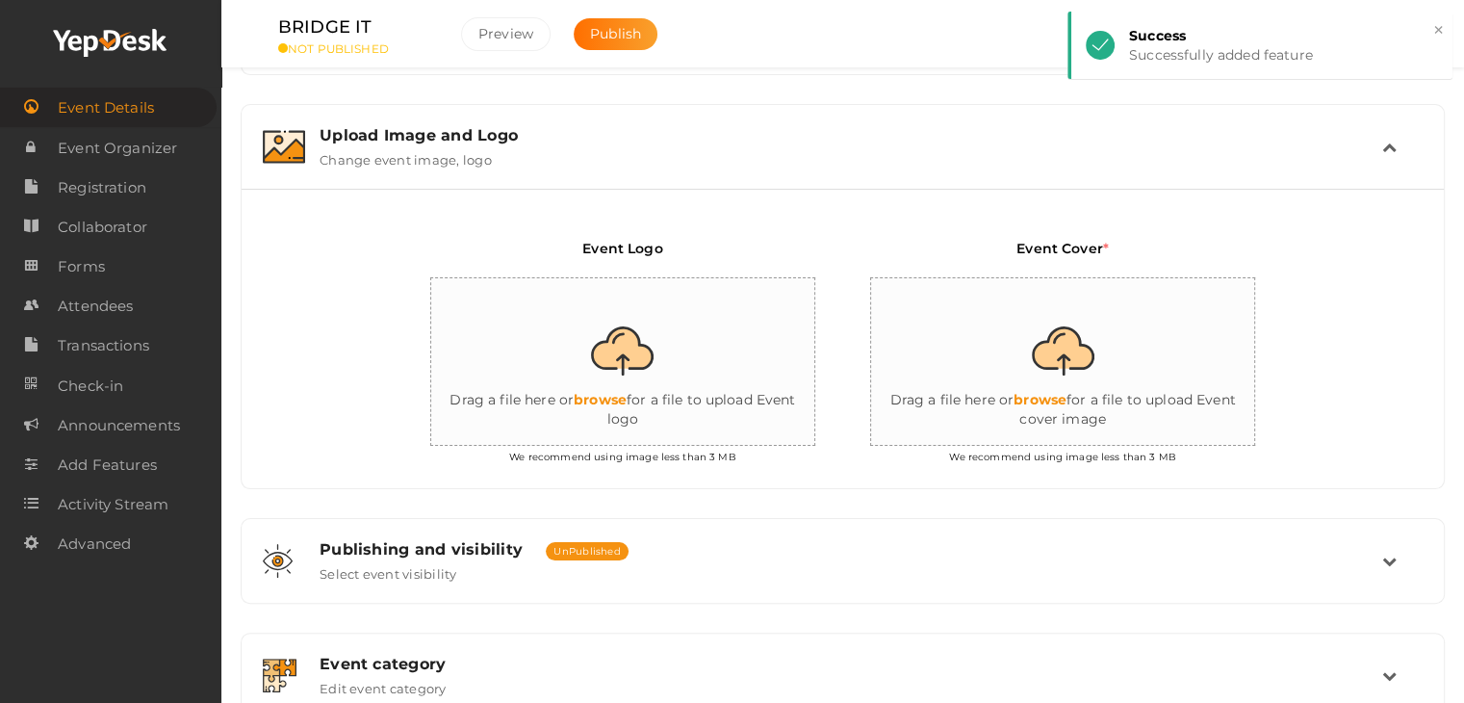
scroll to position [362, 0]
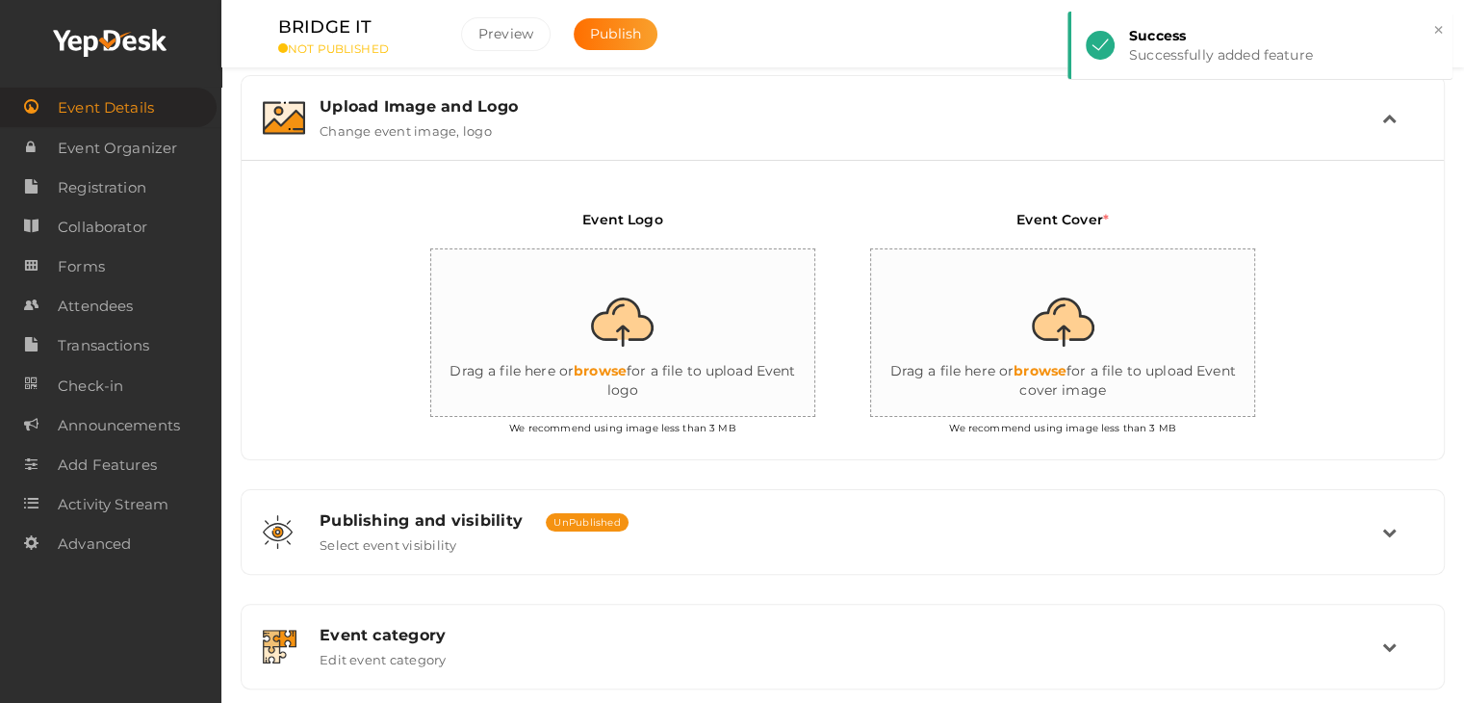
click at [671, 382] on input "file" at bounding box center [623, 333] width 385 height 168
type input "C:\fakepath\logo yepdesk (1).png"
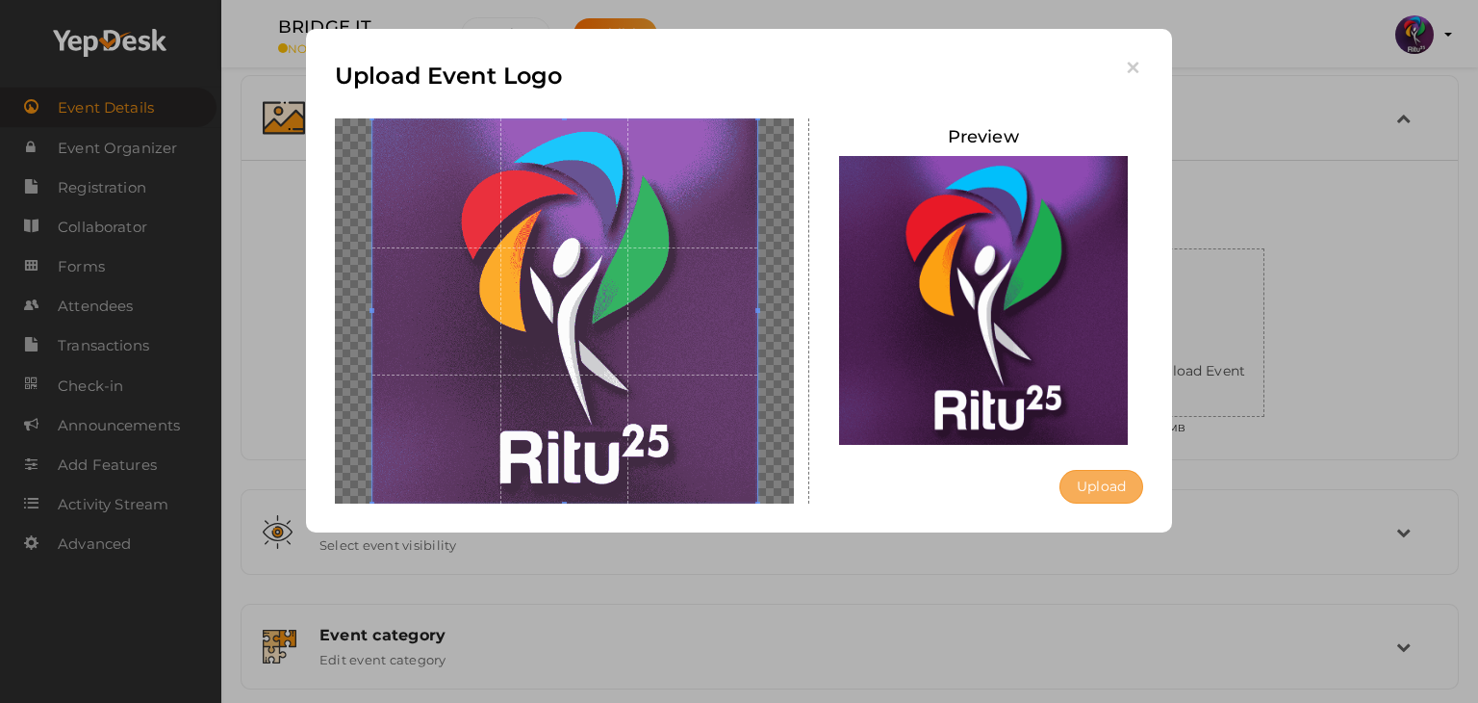
click at [1086, 489] on button "Upload" at bounding box center [1102, 487] width 84 height 34
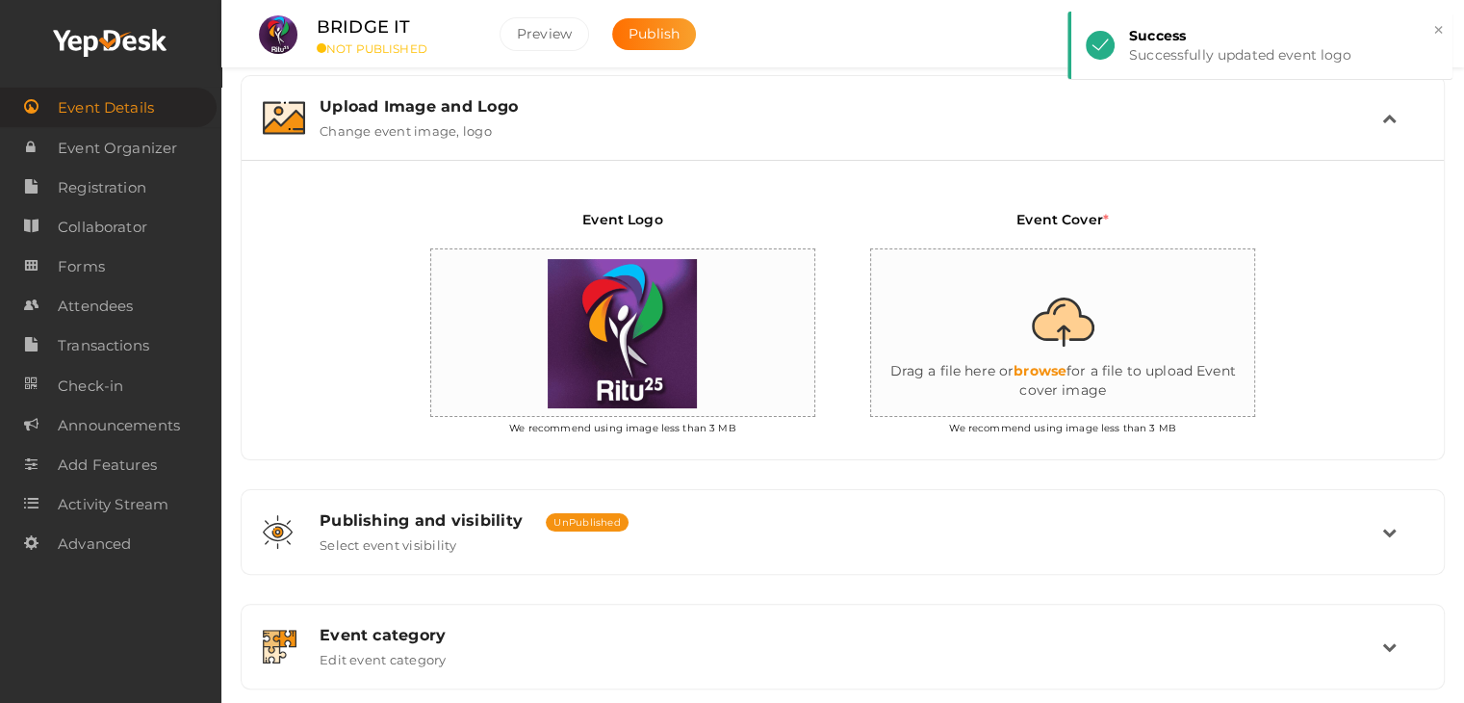
click at [1090, 375] on input "file" at bounding box center [1063, 333] width 385 height 168
type input "C:\fakepath\IMG-20251011-WA0162.jpg"
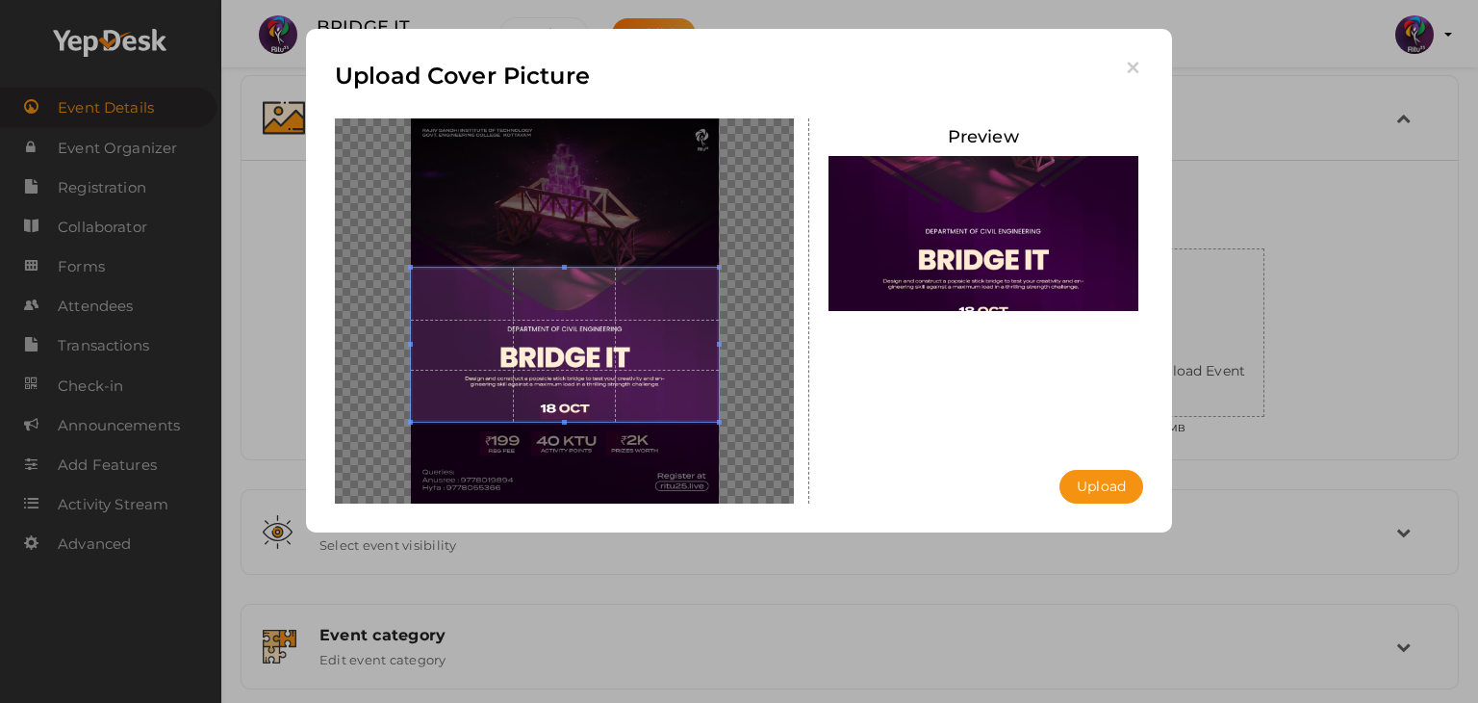
drag, startPoint x: 527, startPoint y: 340, endPoint x: 542, endPoint y: 375, distance: 38.4
click at [542, 375] on span at bounding box center [565, 345] width 308 height 154
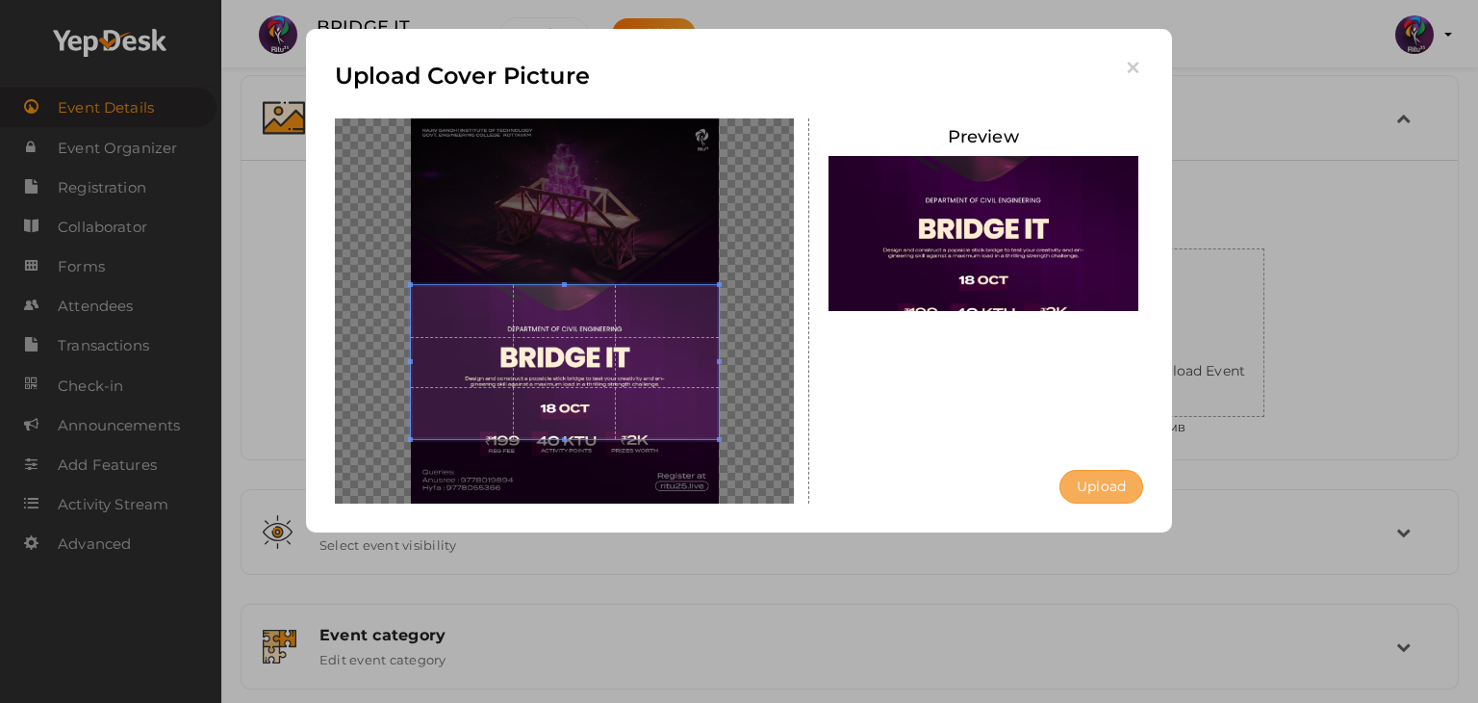
click at [1092, 486] on button "Upload" at bounding box center [1102, 487] width 84 height 34
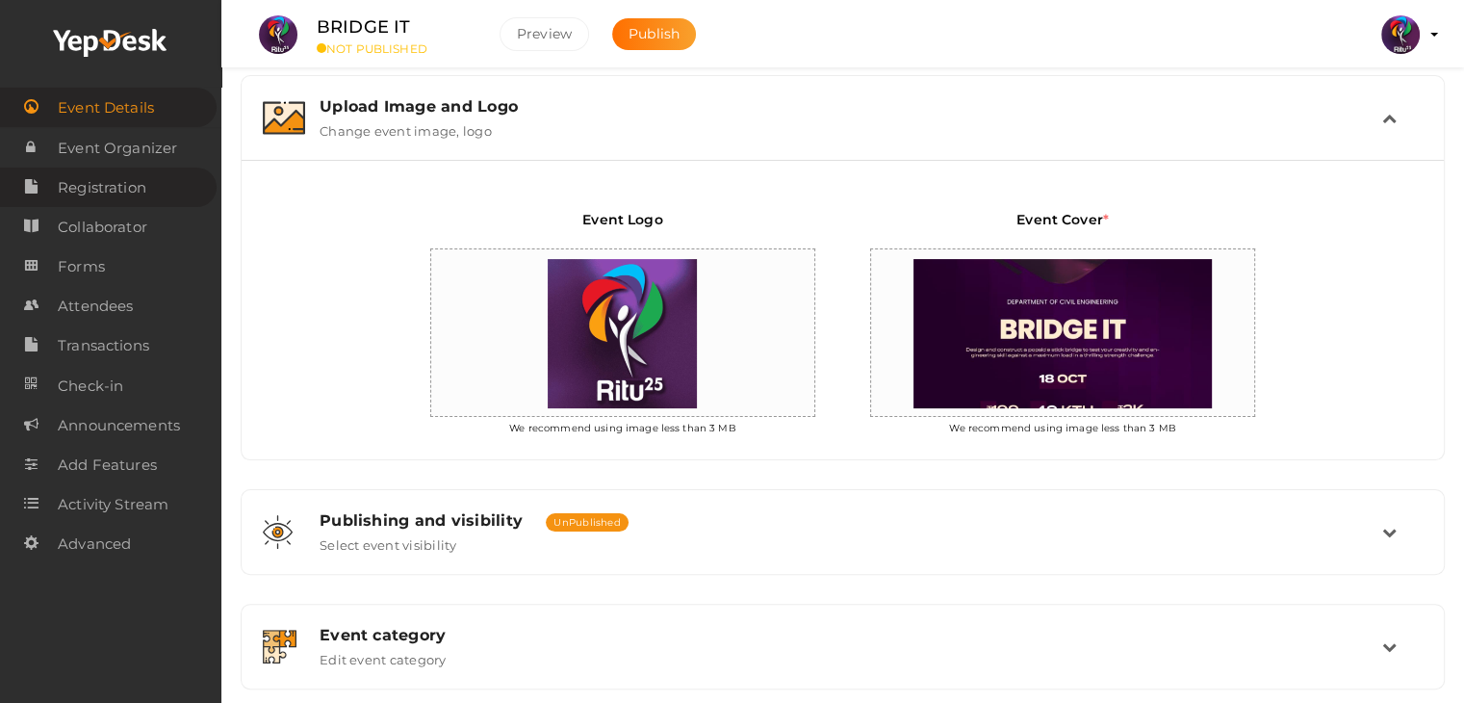
click at [153, 174] on link "Registration" at bounding box center [108, 186] width 217 height 39
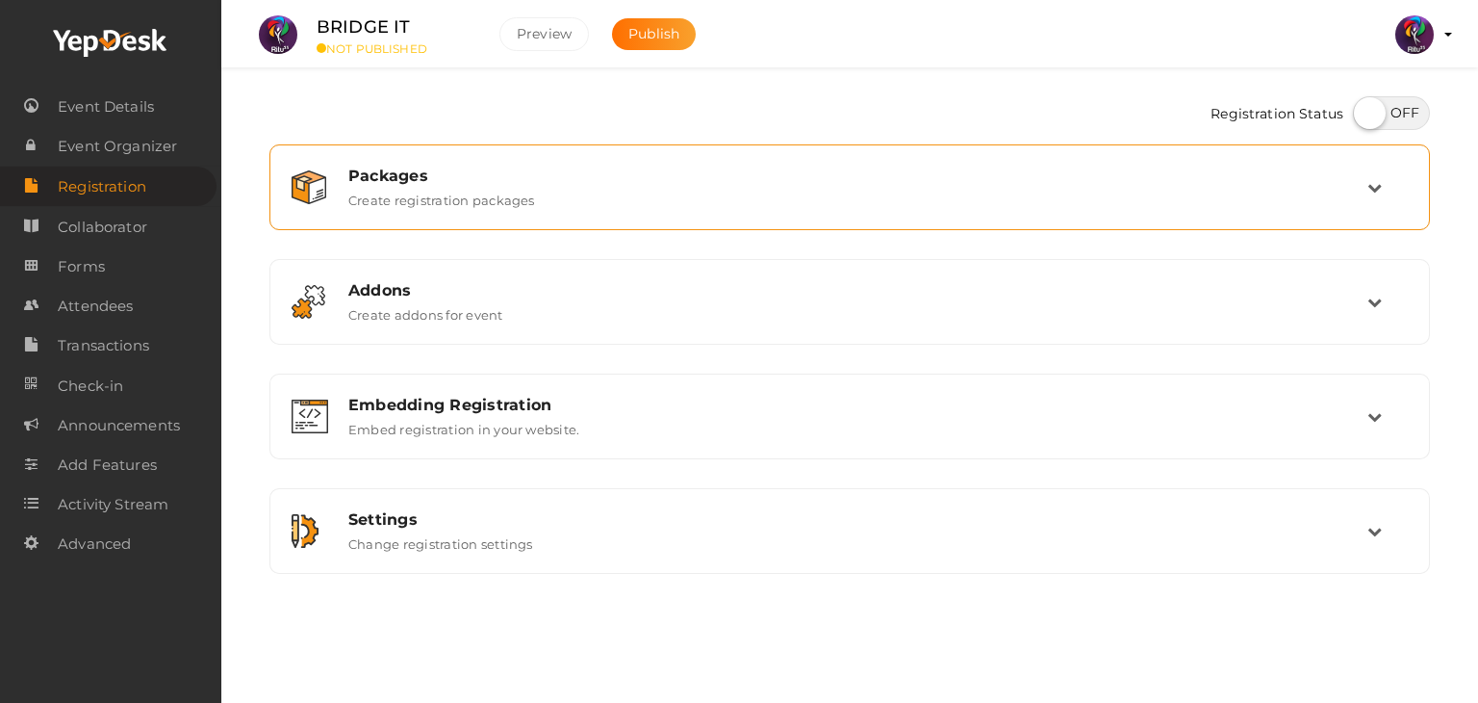
click at [985, 181] on div "Packages" at bounding box center [857, 175] width 1019 height 18
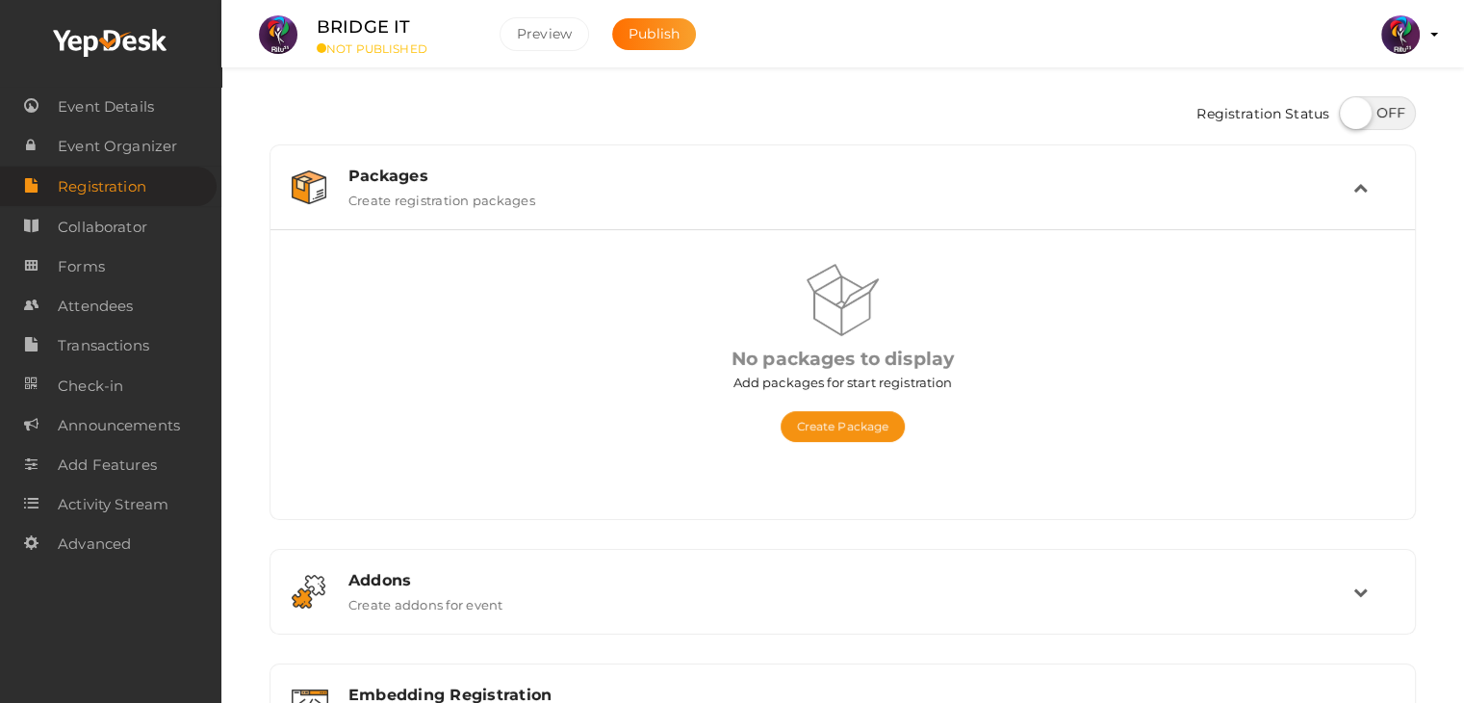
click at [1405, 108] on label at bounding box center [1377, 113] width 77 height 34
click at [1351, 108] on input "checkbox" at bounding box center [1345, 106] width 13 height 13
checkbox input "true"
click at [854, 428] on button "Create Package" at bounding box center [842, 426] width 125 height 31
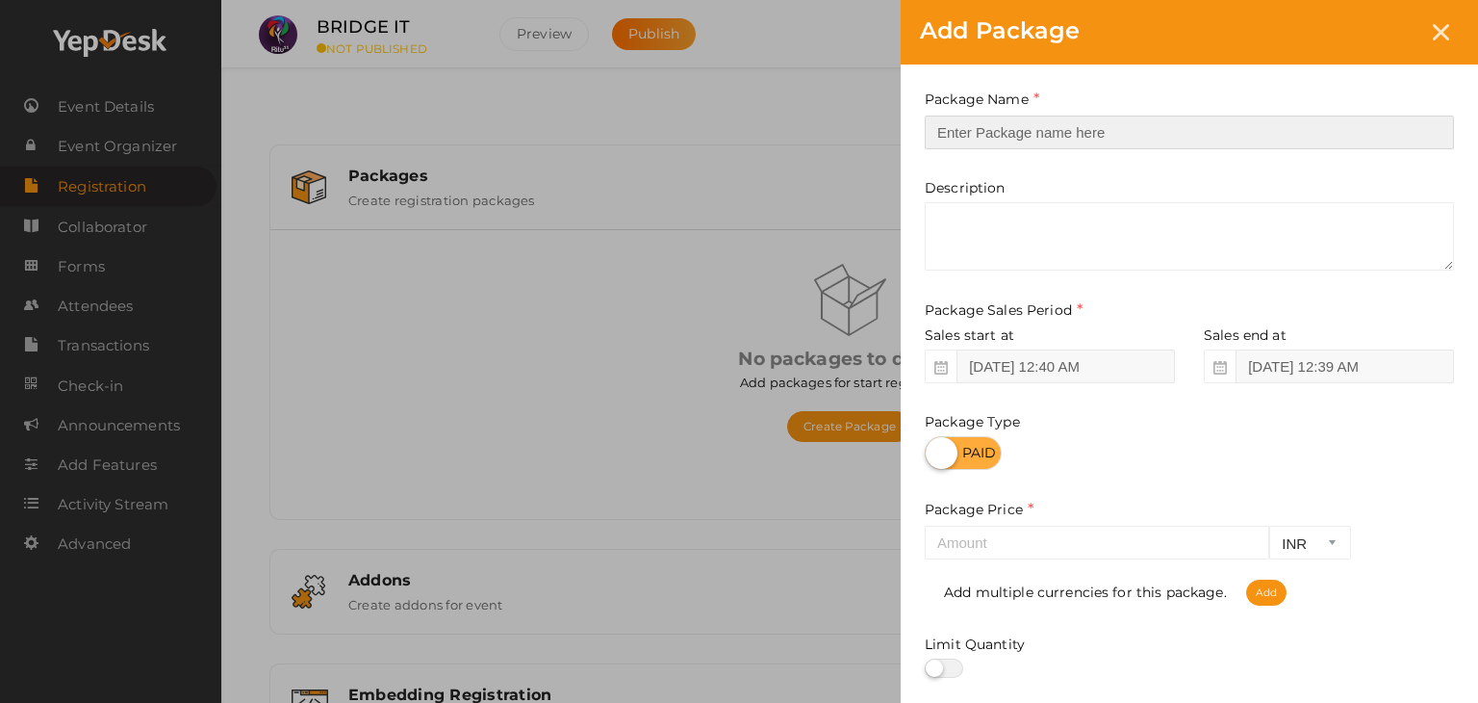
click at [1037, 143] on input "text" at bounding box center [1189, 132] width 529 height 34
type input "reg"
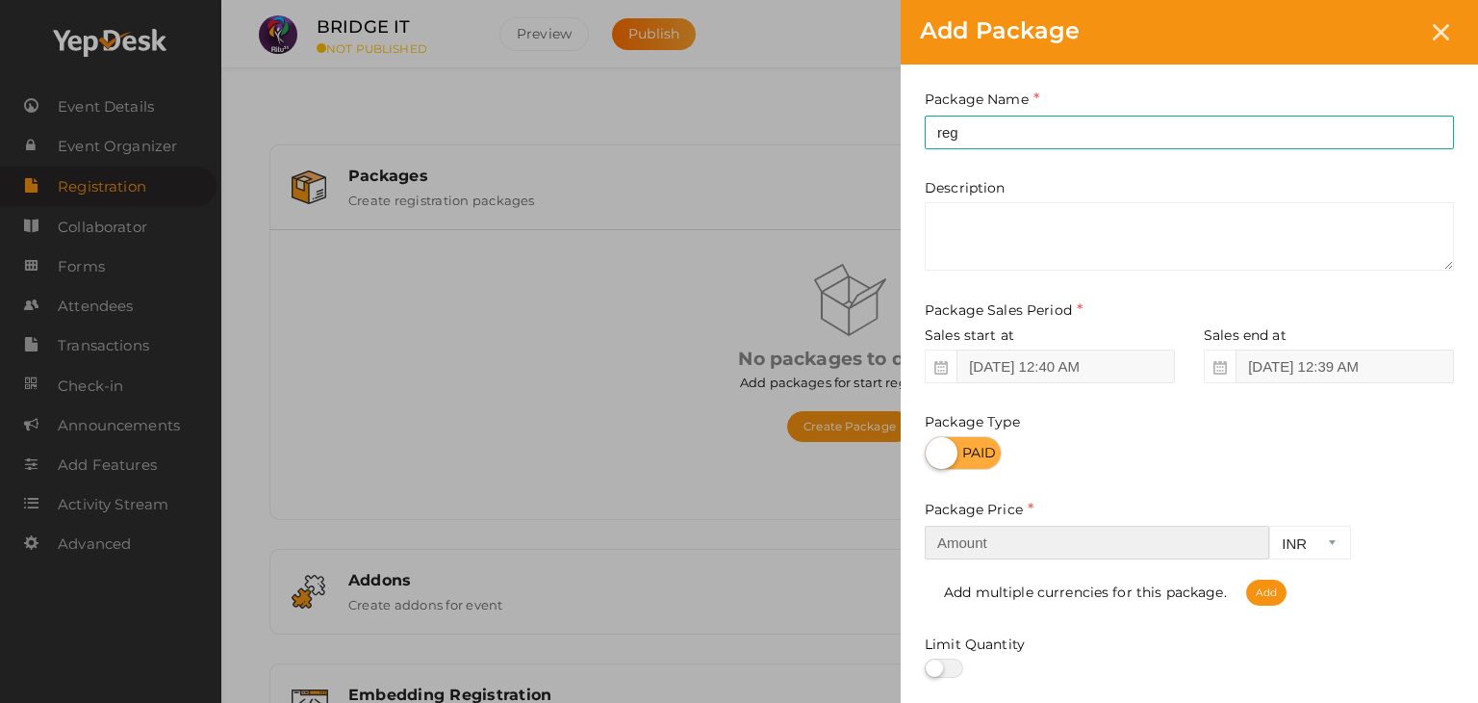
click at [1065, 538] on input "number" at bounding box center [1097, 542] width 345 height 34
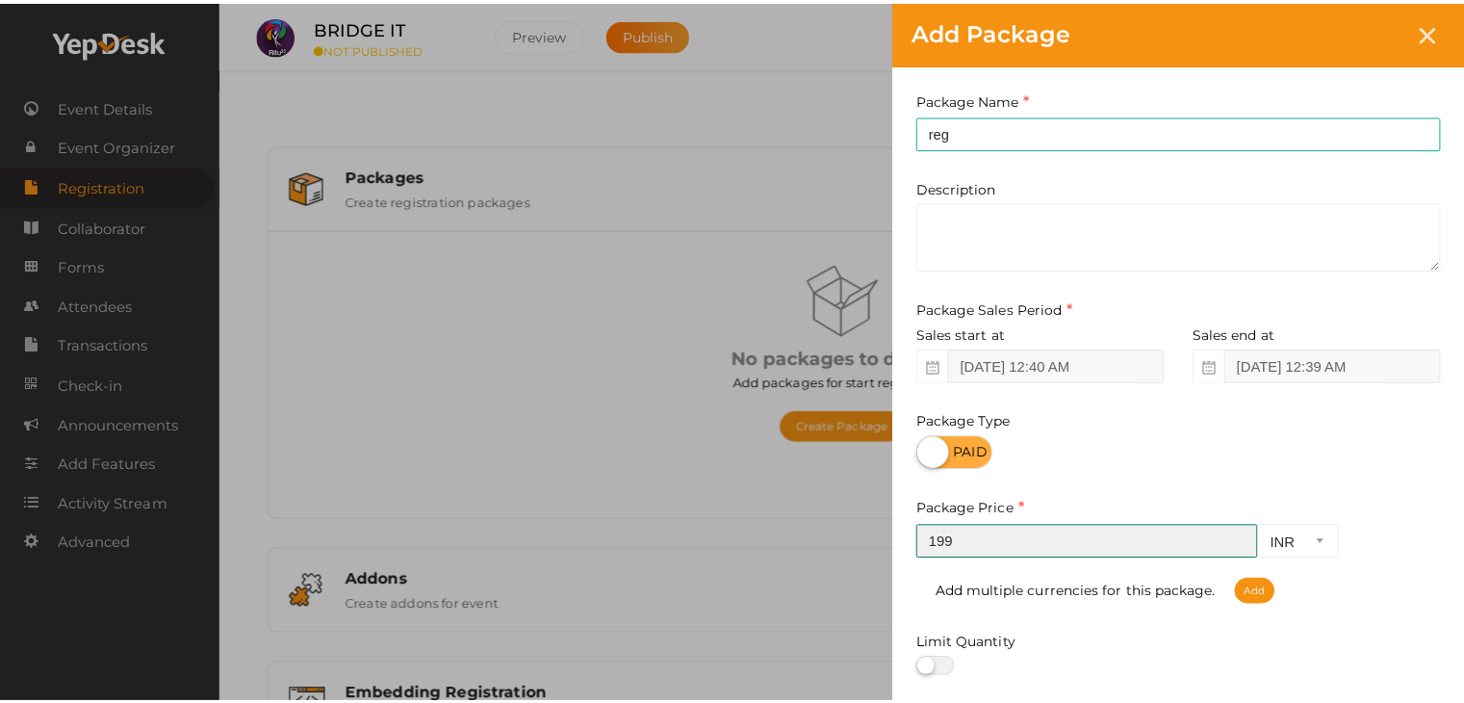
scroll to position [239, 0]
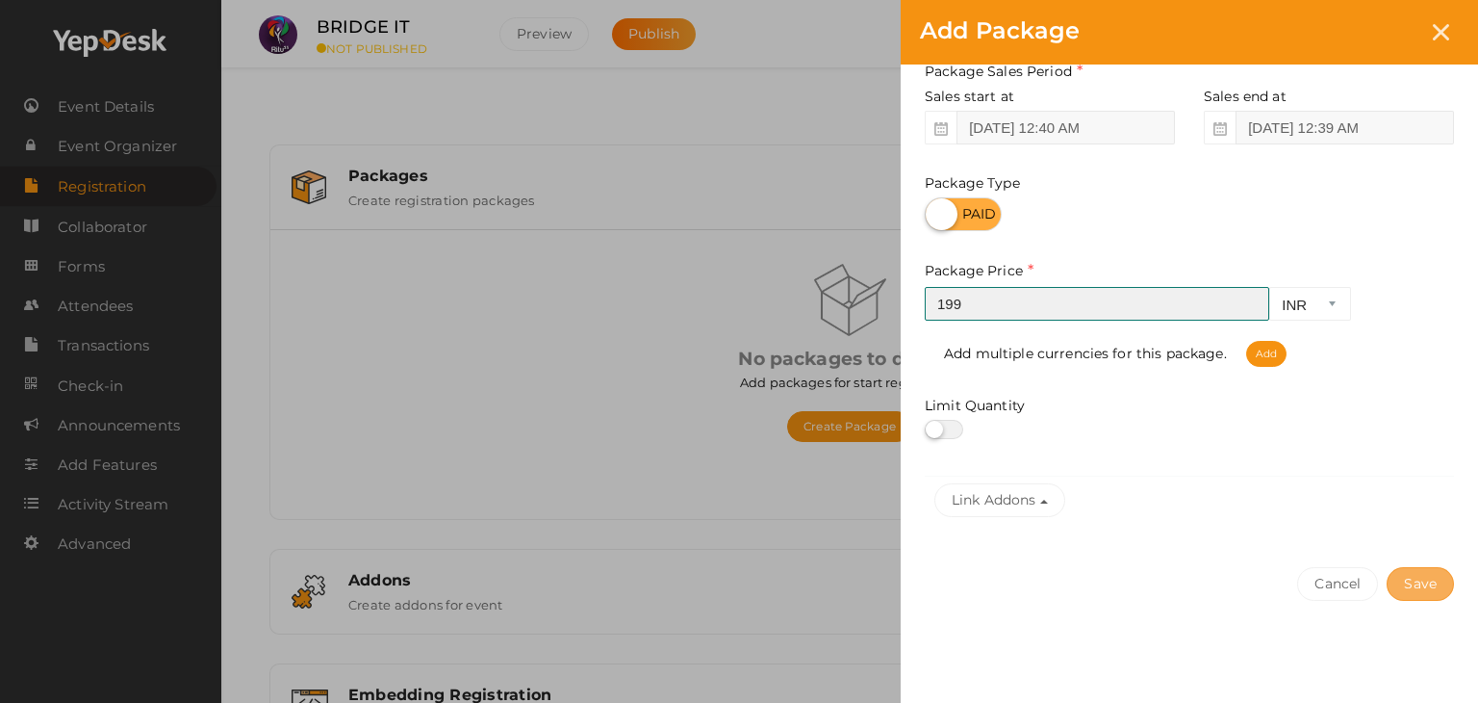
type input "199"
click at [1432, 579] on button "Save" at bounding box center [1420, 584] width 67 height 34
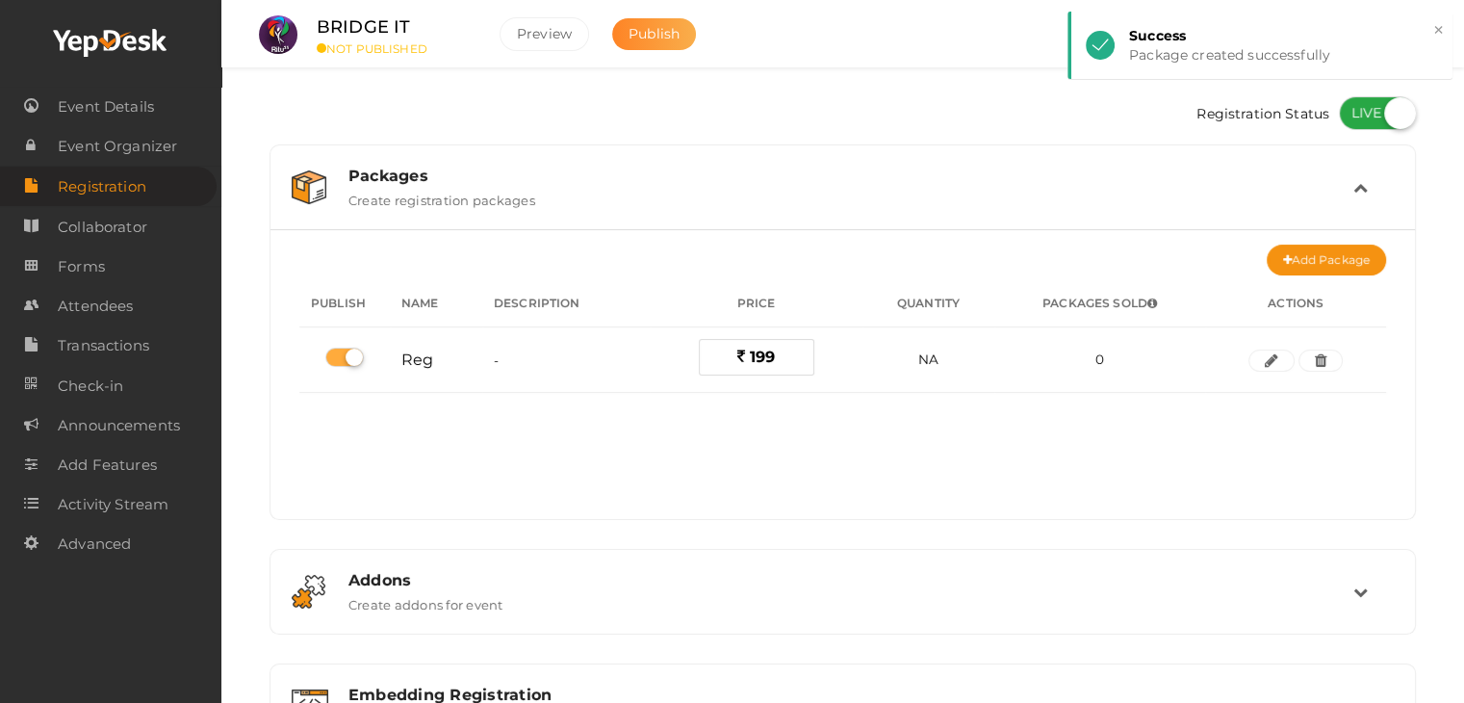
click at [643, 30] on span "Publish" at bounding box center [653, 33] width 51 height 17
click at [98, 254] on span "Forms" at bounding box center [81, 266] width 47 height 38
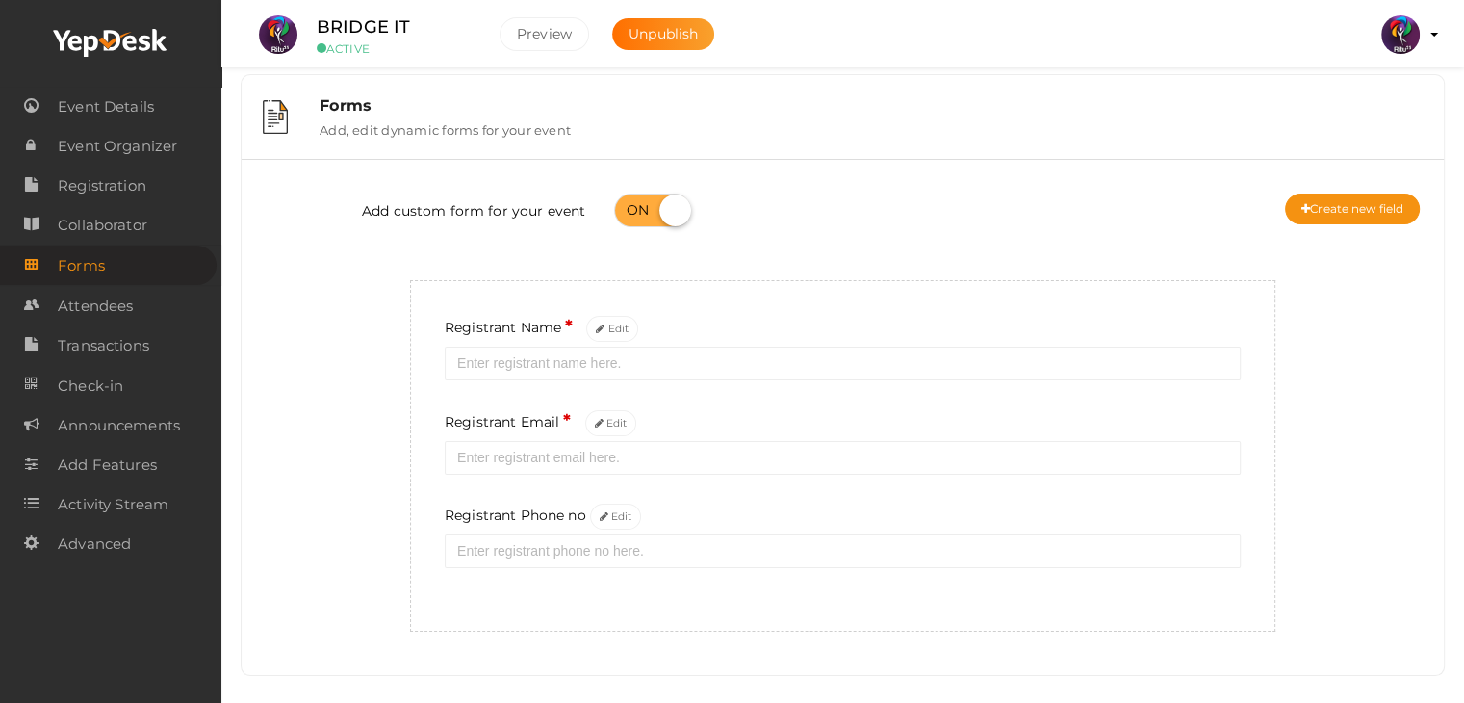
scroll to position [29, 0]
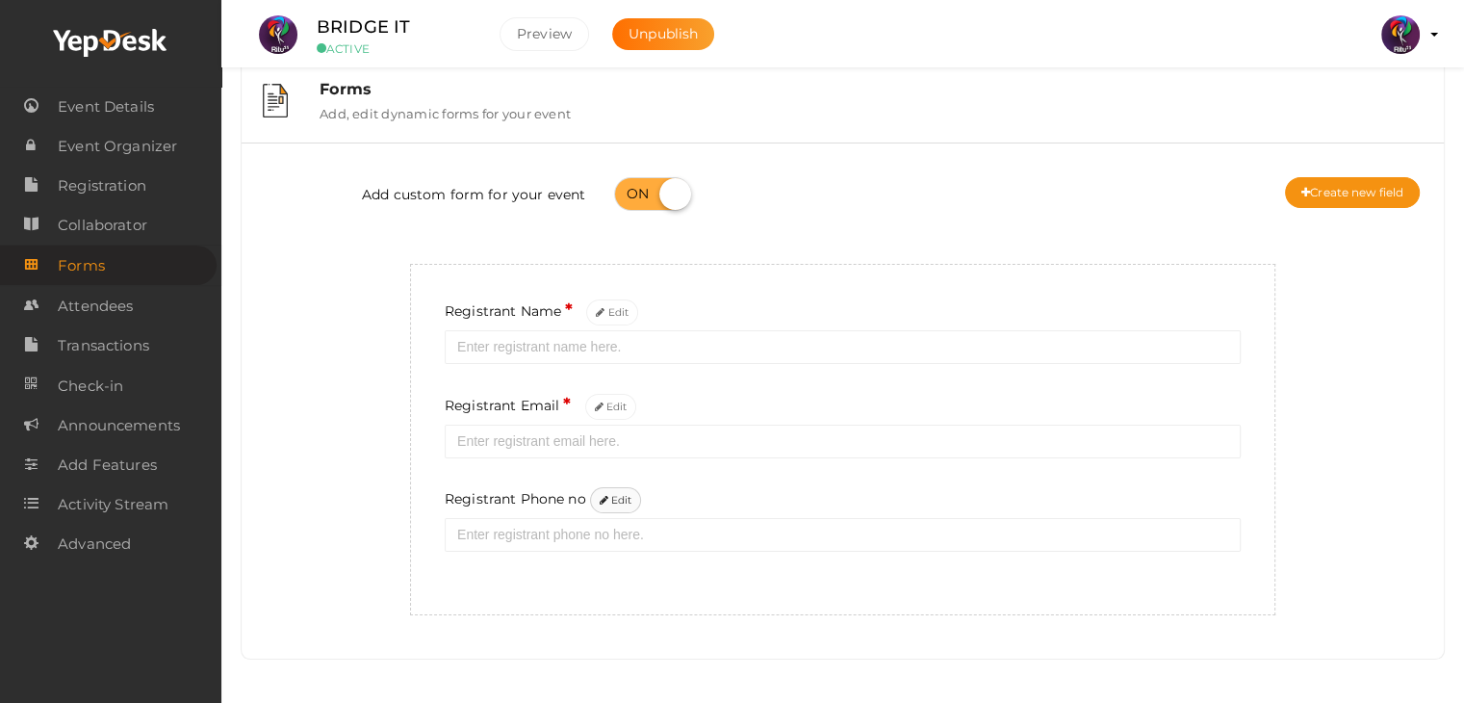
click at [616, 494] on button "Edit" at bounding box center [616, 500] width 52 height 26
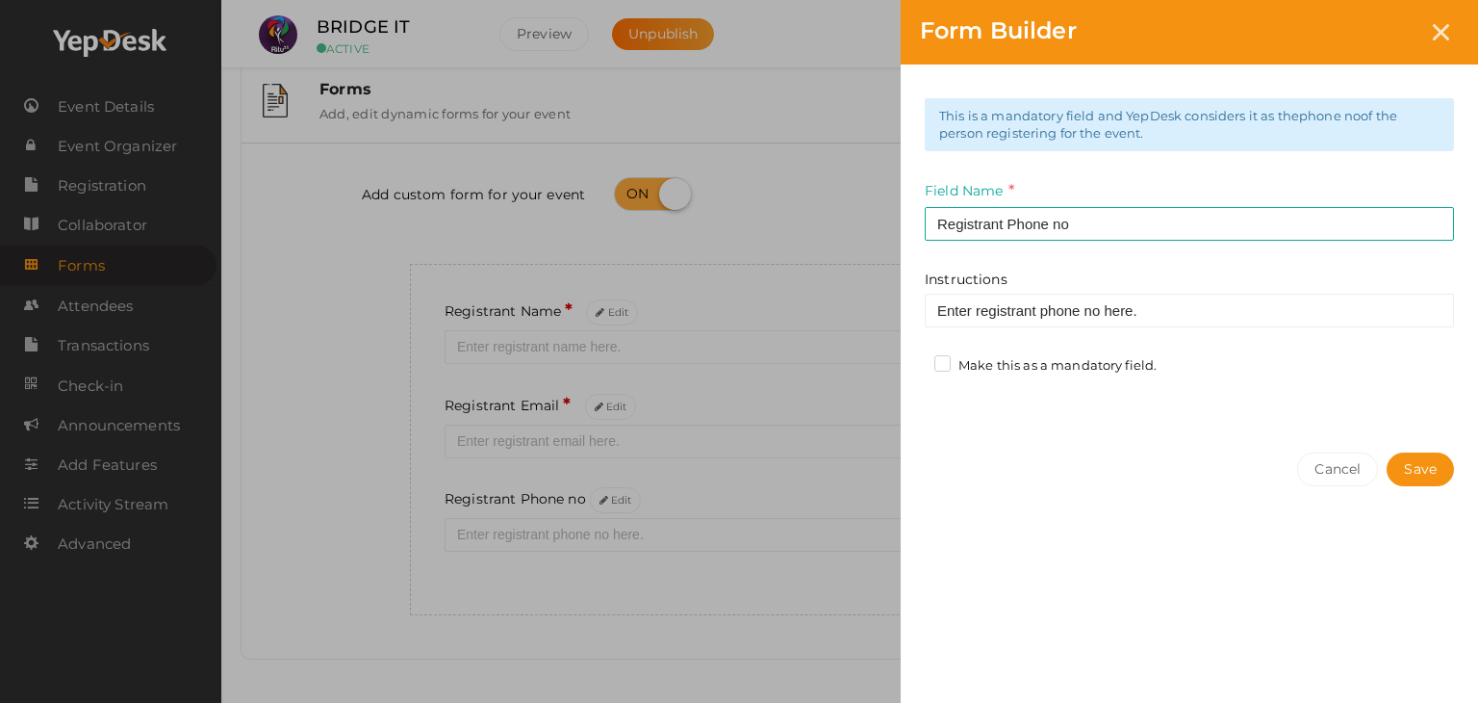
click at [1019, 359] on label "Make this as a mandatory field." at bounding box center [1045, 365] width 222 height 19
click at [915, 360] on input "Make this as a mandatory field." at bounding box center [915, 360] width 0 height 0
click at [1419, 467] on button "Save" at bounding box center [1420, 469] width 67 height 34
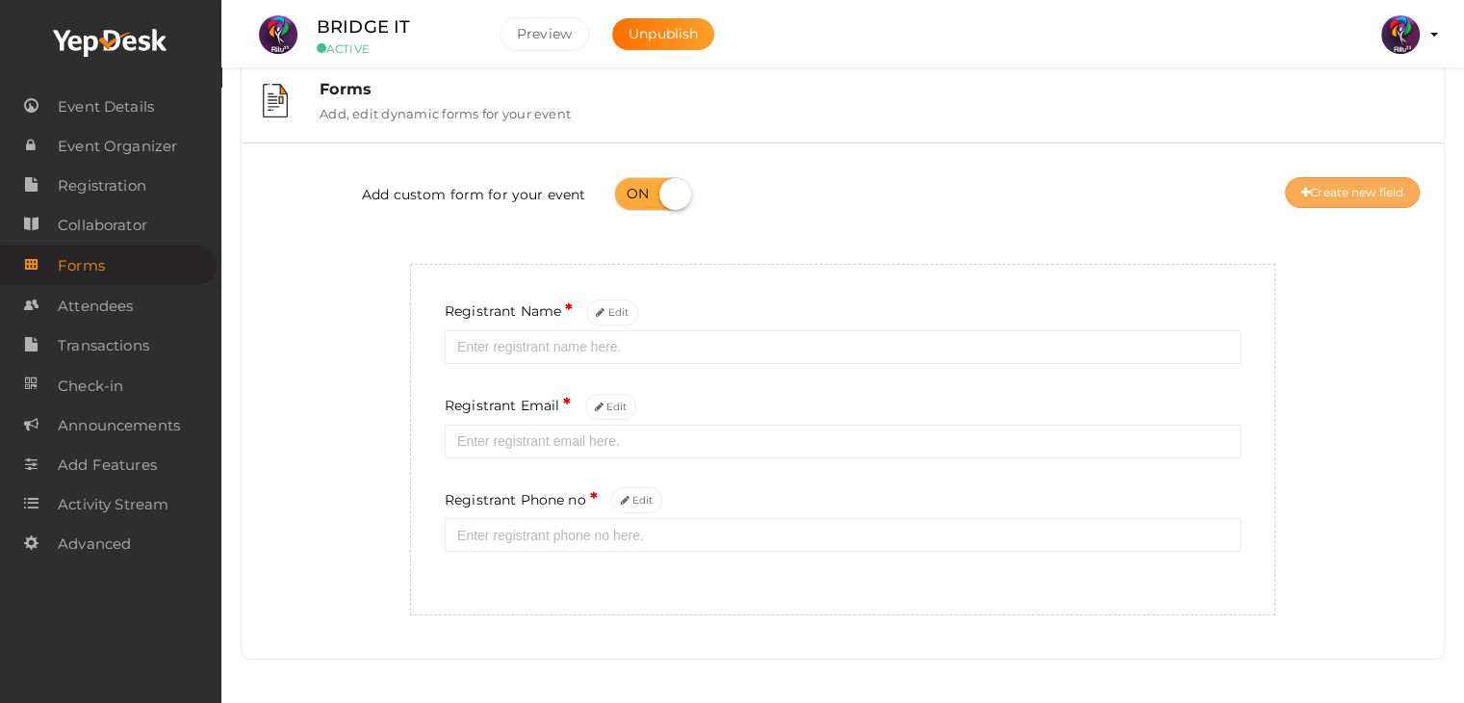
click at [1393, 201] on button "Create new field" at bounding box center [1352, 192] width 135 height 31
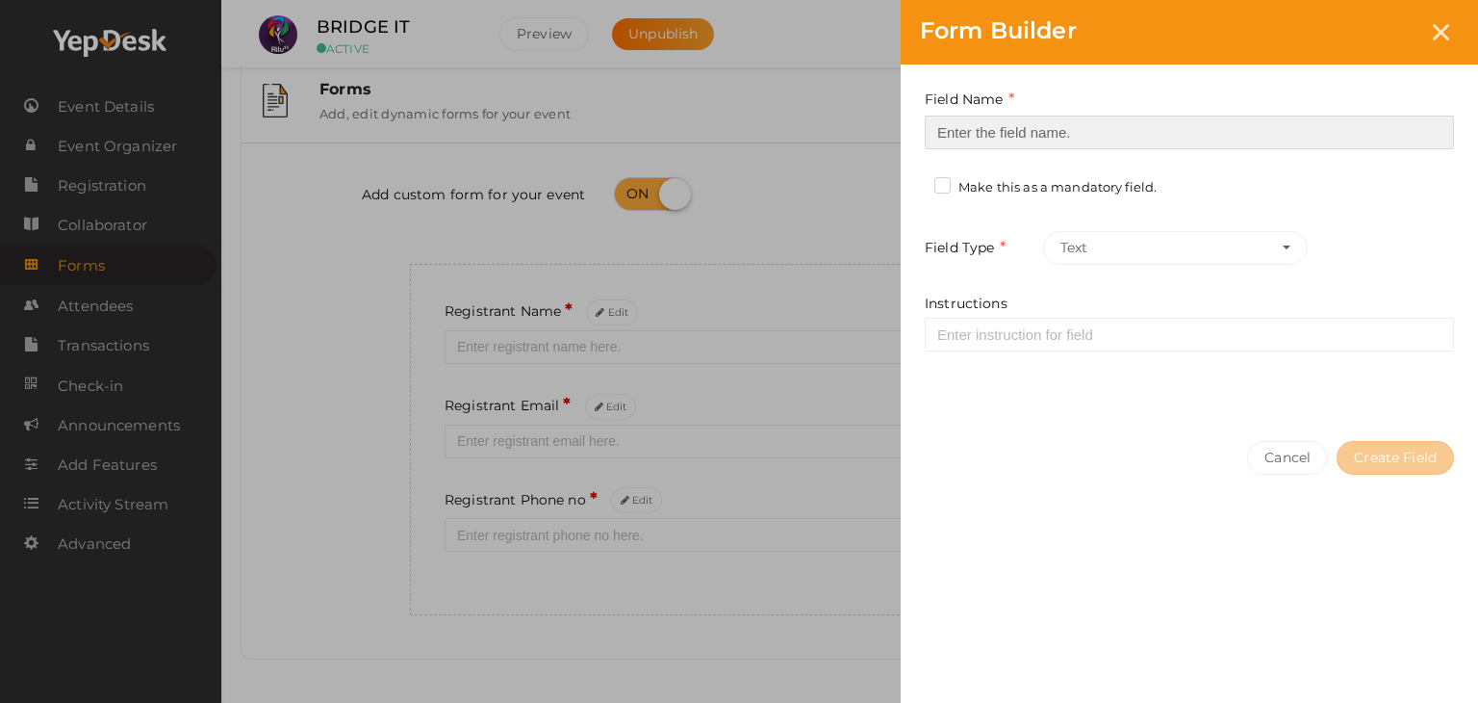
click at [1022, 137] on input at bounding box center [1189, 132] width 529 height 34
type input "Registrant College"
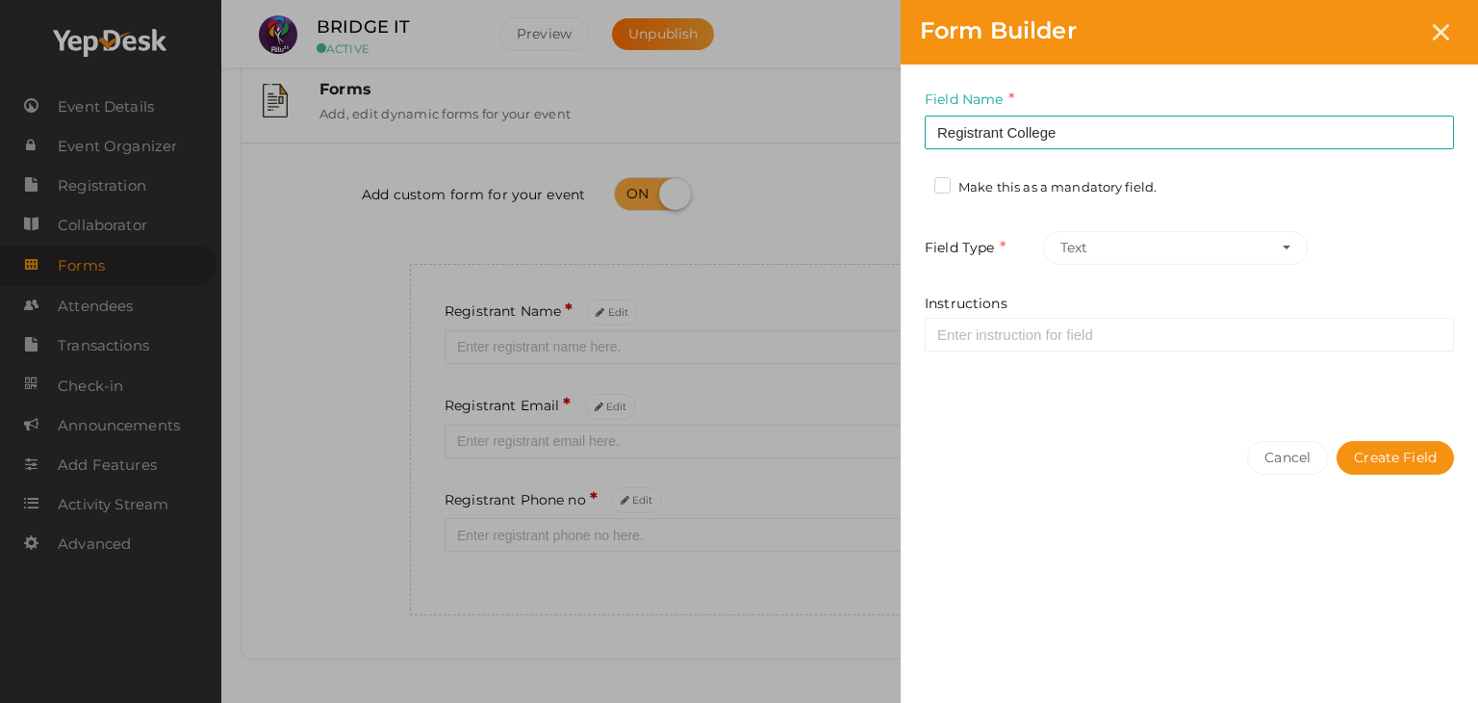
click at [1047, 185] on label "Make this as a mandatory field." at bounding box center [1045, 187] width 222 height 19
click at [915, 182] on input "Make this as a mandatory field." at bounding box center [915, 182] width 0 height 0
click at [1381, 453] on button "Create Field" at bounding box center [1395, 458] width 117 height 34
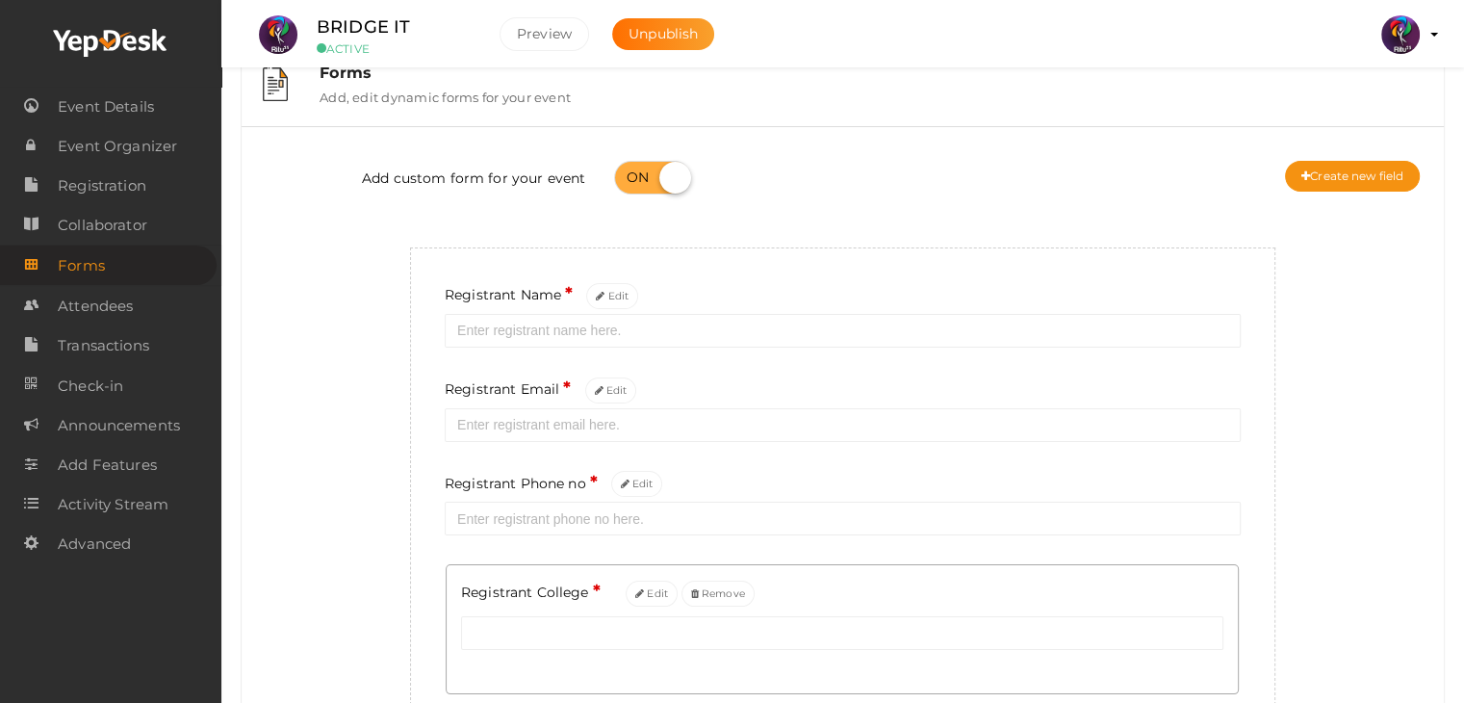
scroll to position [0, 0]
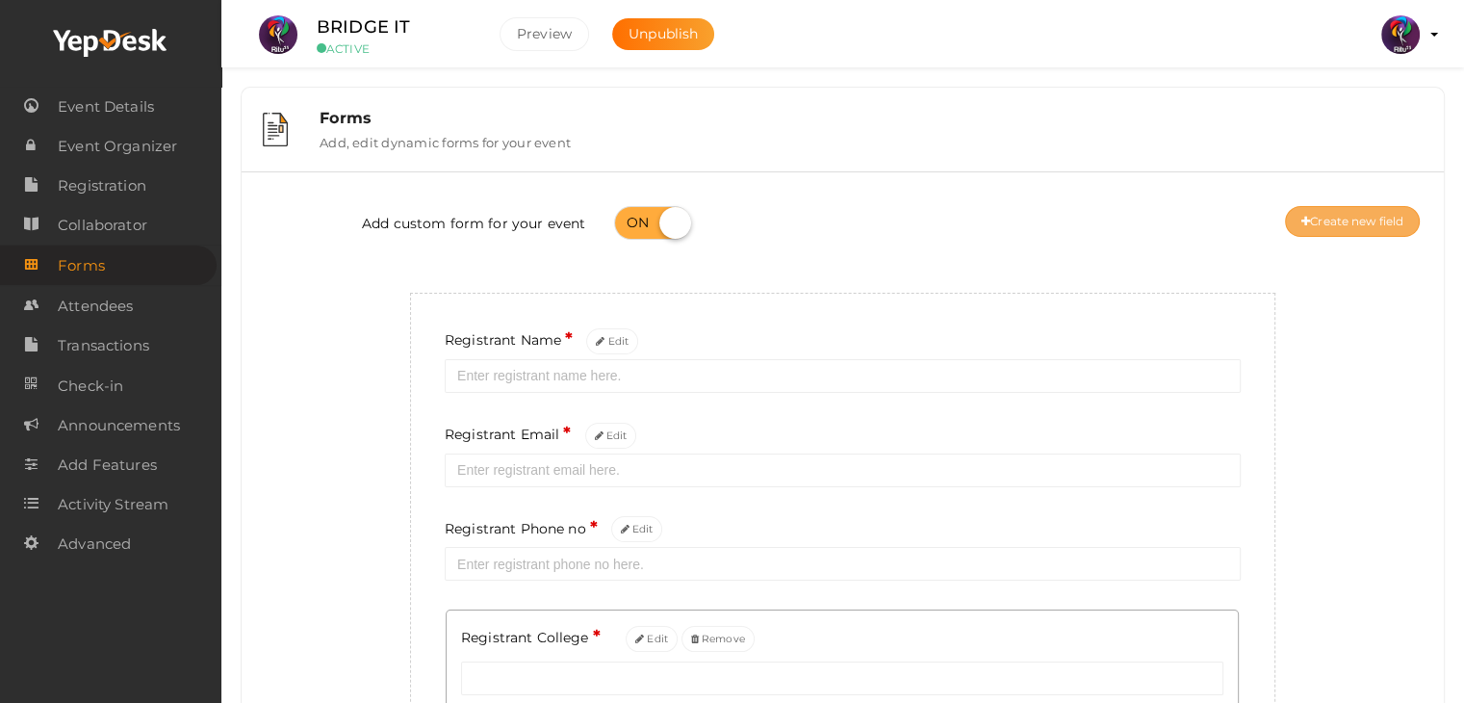
click at [1367, 217] on button "Create new field" at bounding box center [1352, 221] width 135 height 31
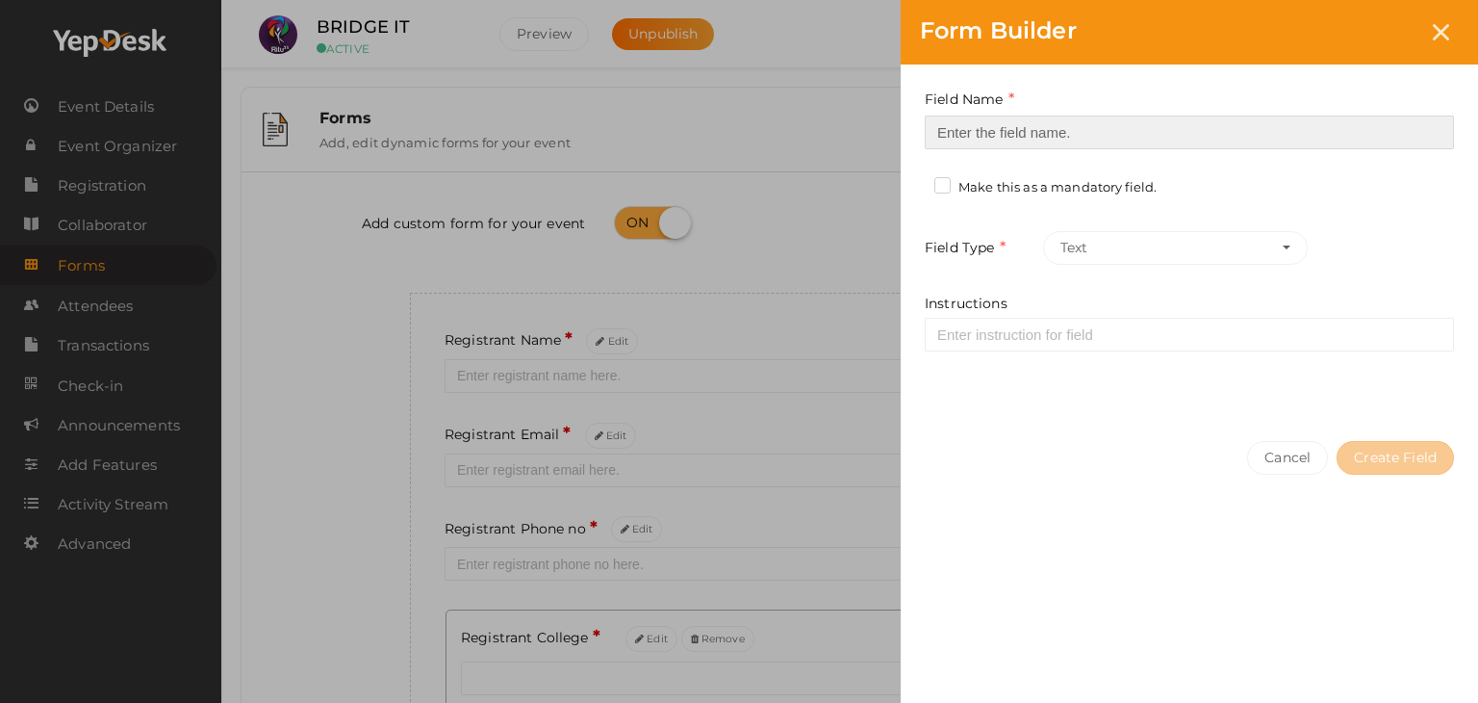
click at [1261, 140] on input at bounding box center [1189, 132] width 529 height 34
type input "Refferal ID"
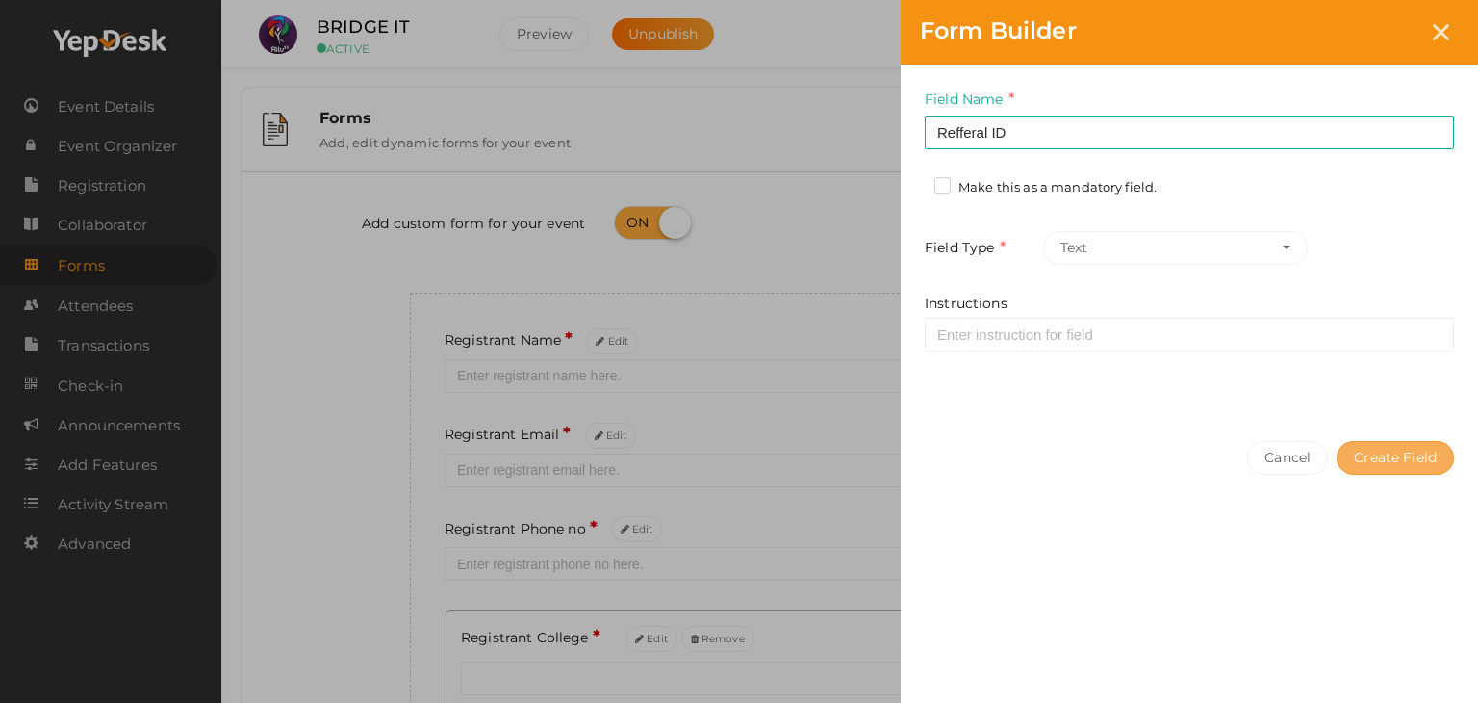
click at [1418, 453] on button "Create Field" at bounding box center [1395, 458] width 117 height 34
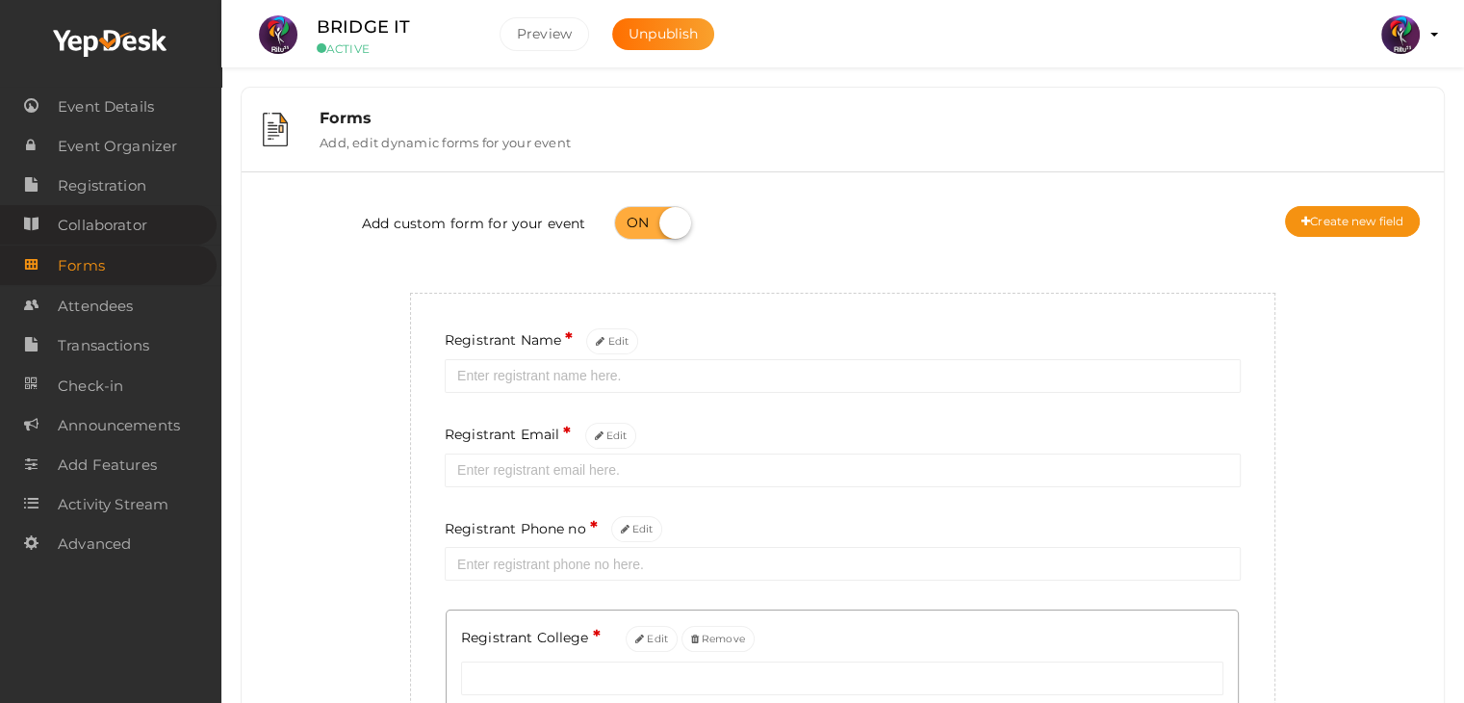
click at [156, 217] on link "Collaborator" at bounding box center [108, 224] width 217 height 39
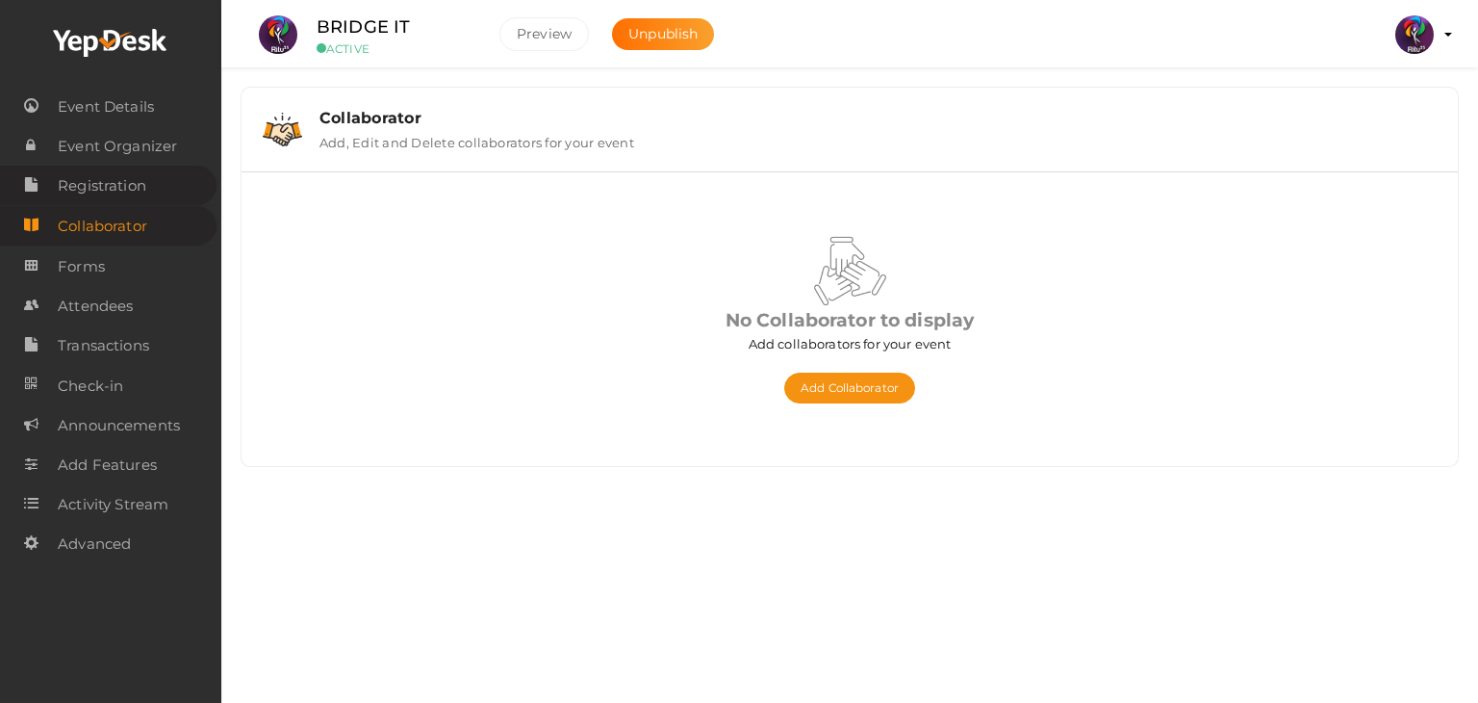
click at [150, 189] on link "Registration" at bounding box center [108, 185] width 217 height 39
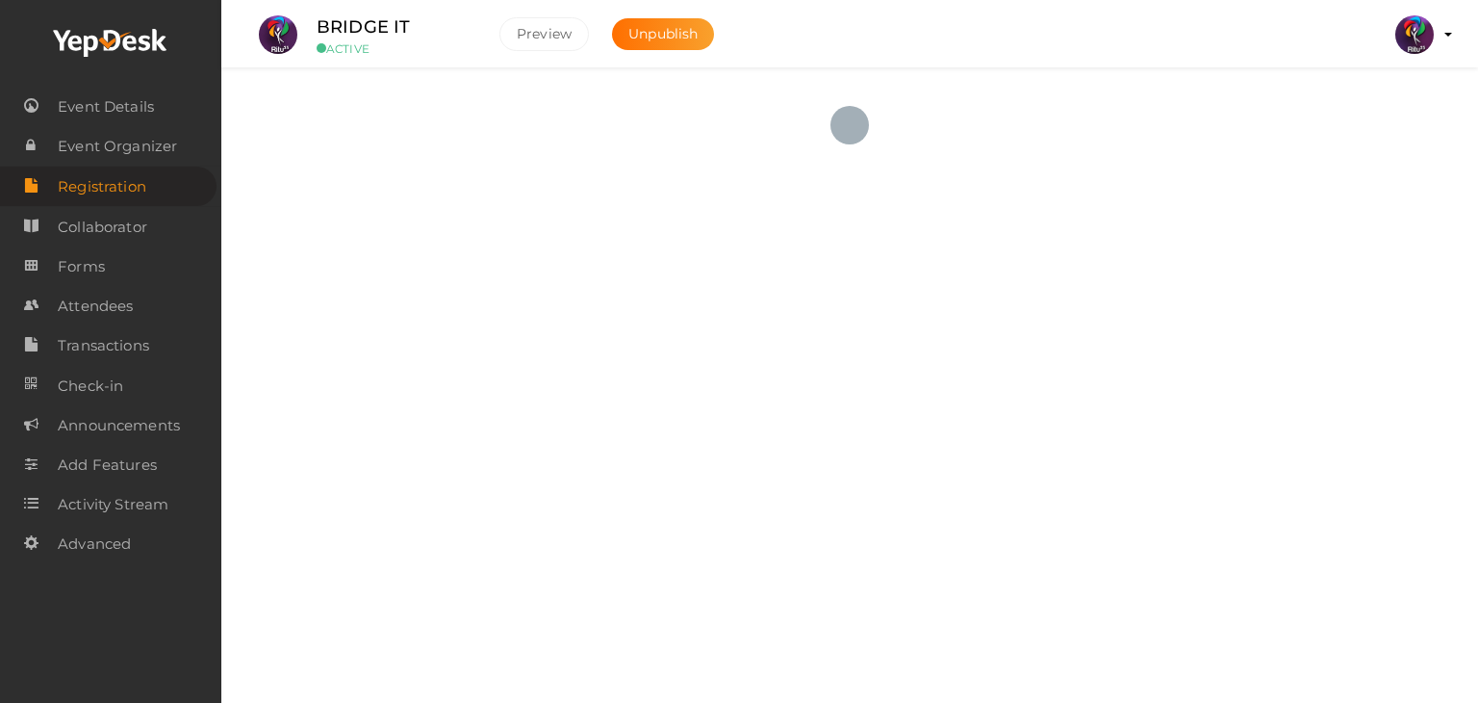
checkbox input "true"
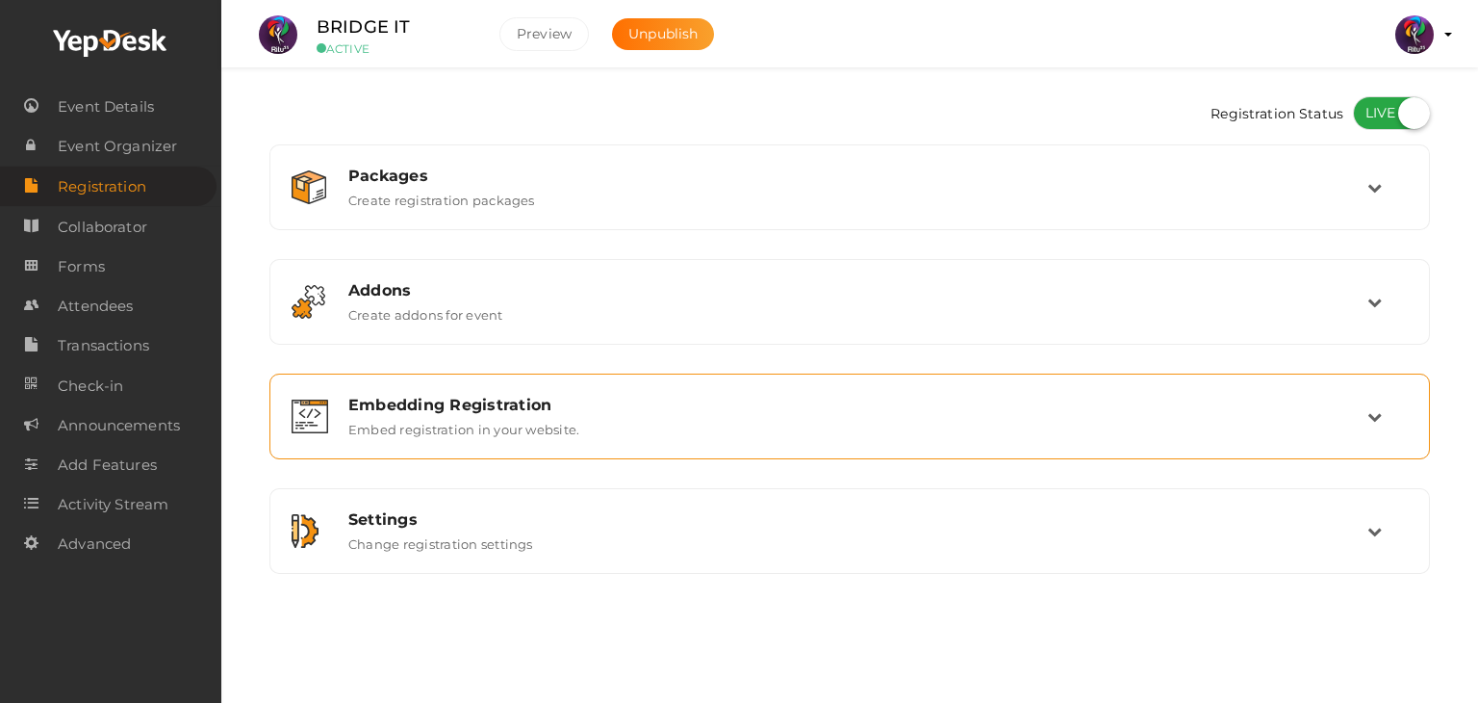
click at [617, 421] on div "Embedding Registration Embed registration in your website." at bounding box center [851, 416] width 1034 height 41
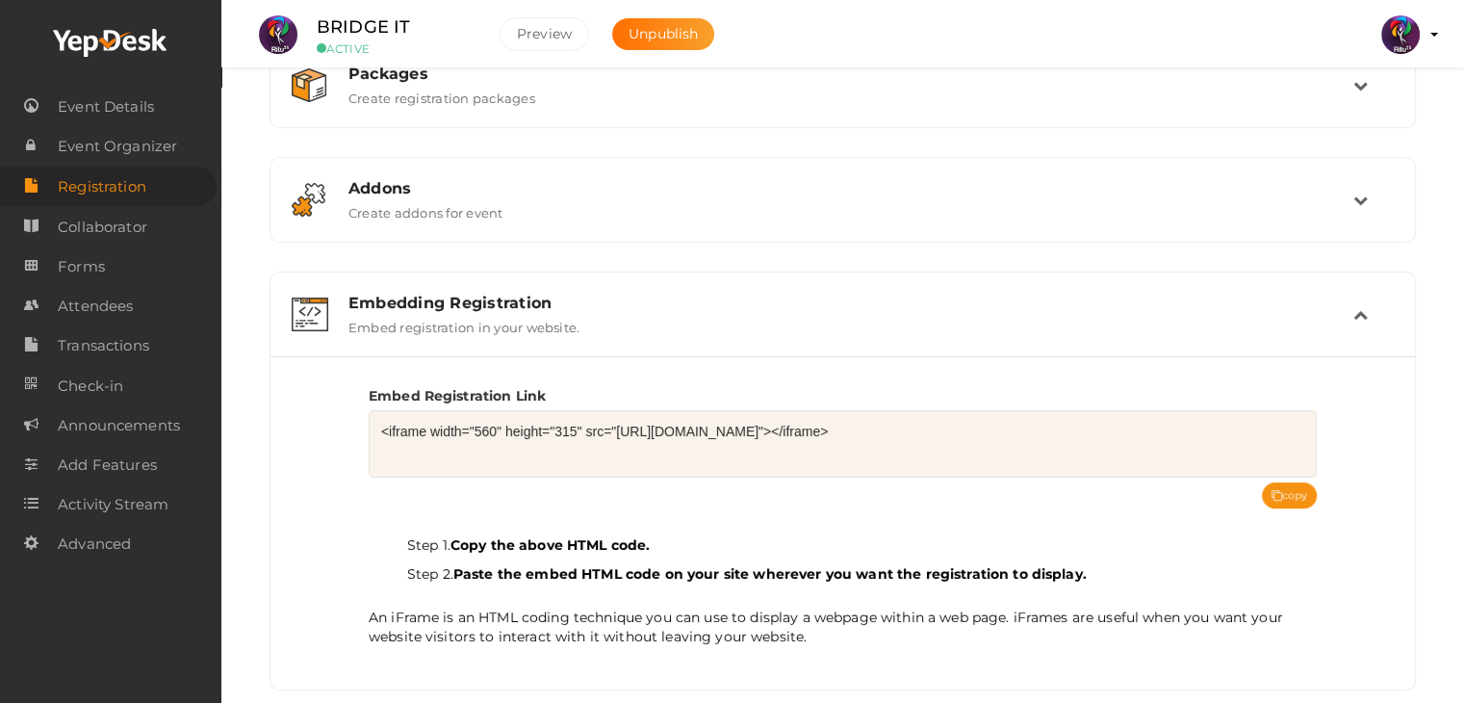
scroll to position [104, 0]
click at [1301, 482] on button "copy" at bounding box center [1290, 493] width 56 height 26
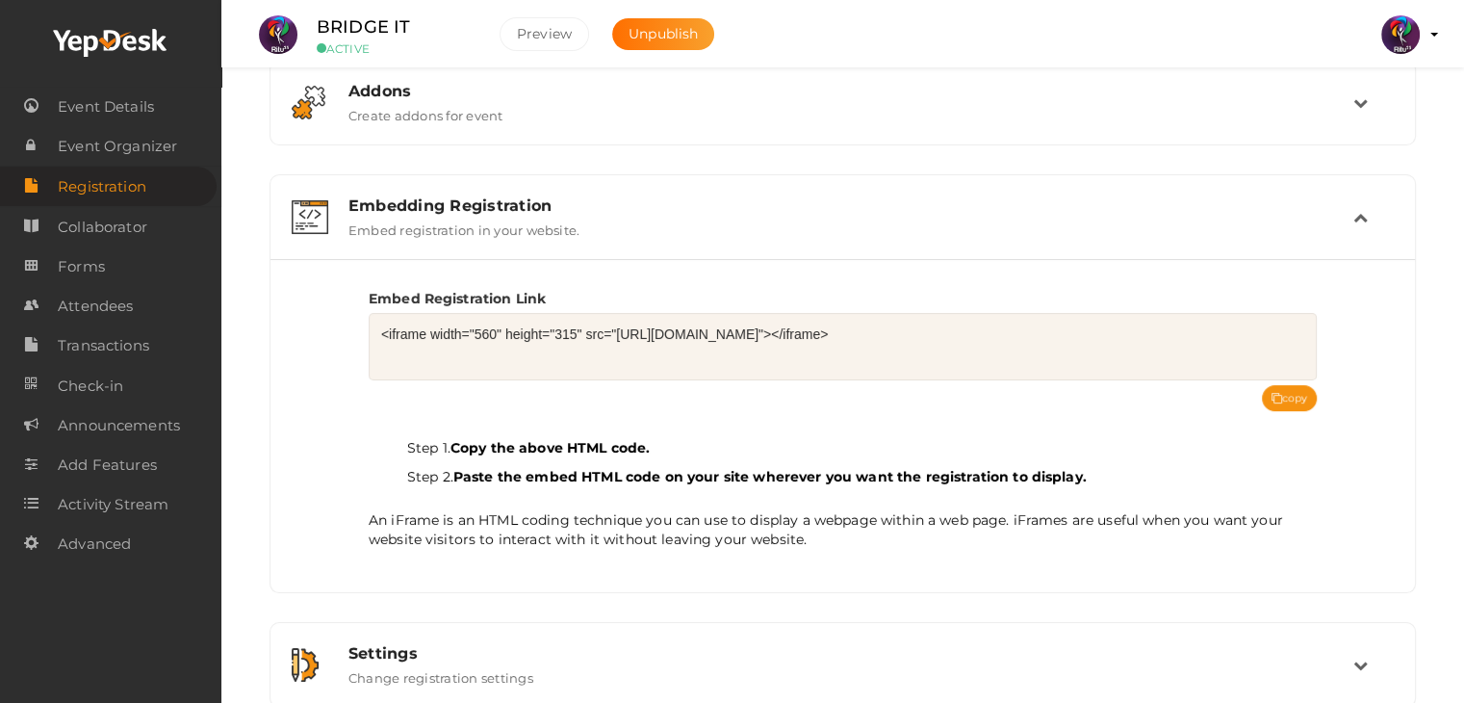
scroll to position [0, 0]
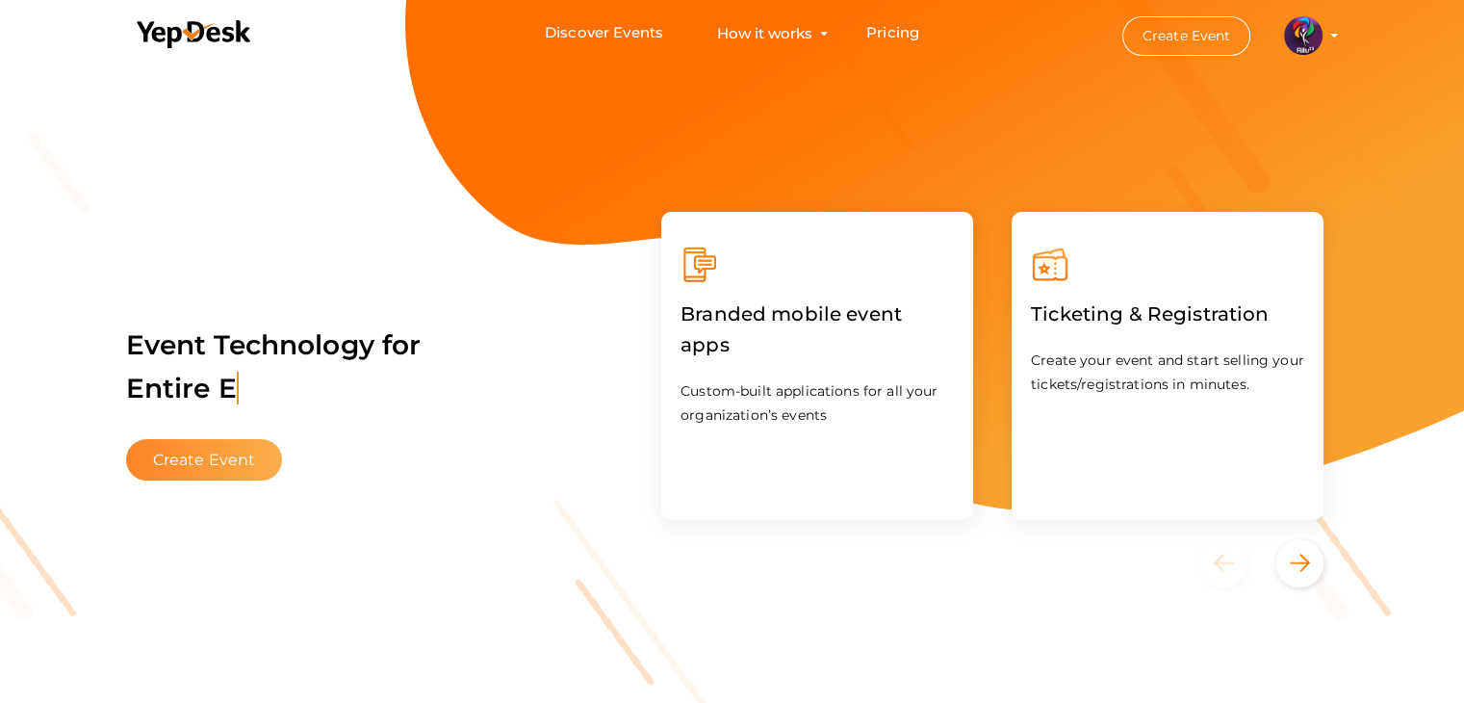
click at [185, 471] on button "Create Event" at bounding box center [204, 459] width 157 height 41
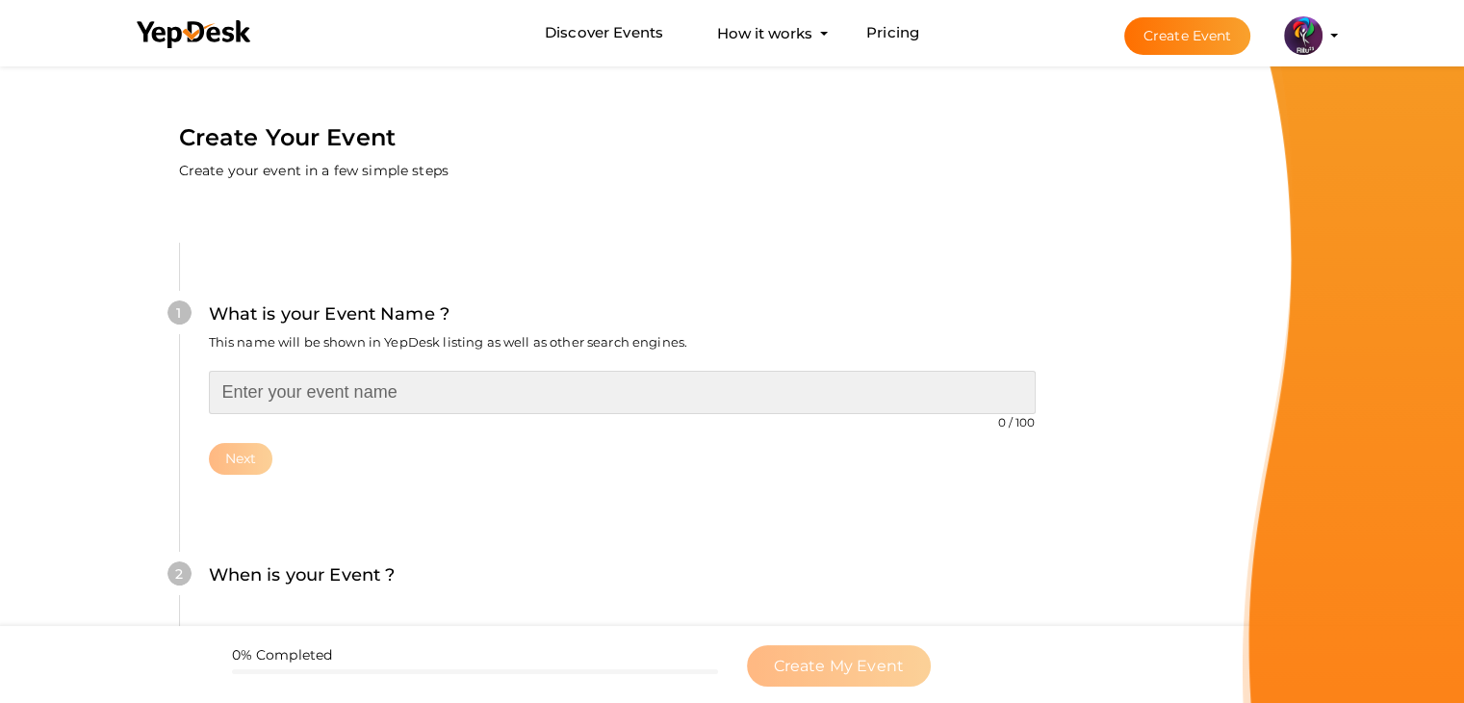
click at [379, 400] on input "text" at bounding box center [622, 392] width 827 height 43
type input "s"
type input "Scrap to Bot"
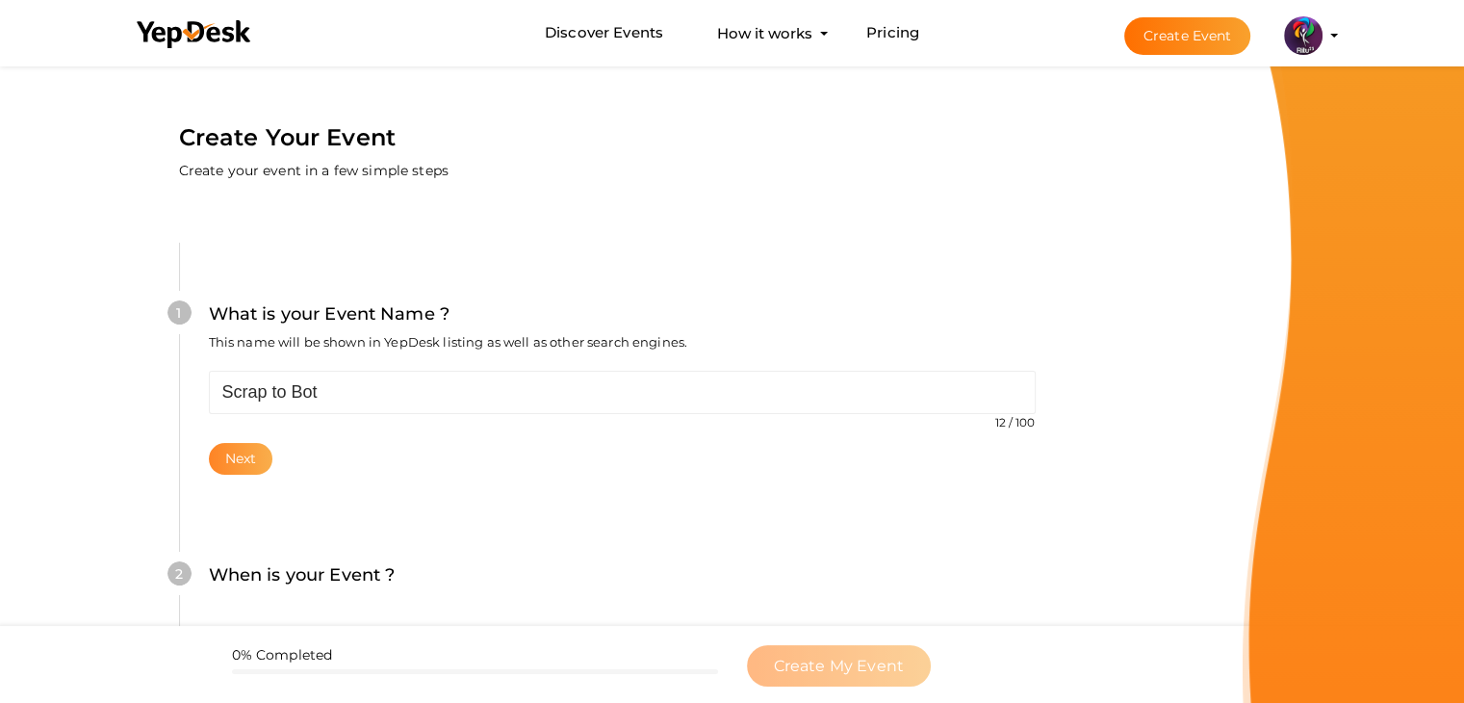
drag, startPoint x: 209, startPoint y: 474, endPoint x: 233, endPoint y: 464, distance: 26.3
click at [233, 464] on div "1 What is your Event Name ? This name will be shown in YepDesk listing as well …" at bounding box center [621, 387] width 885 height 289
click at [233, 464] on button "Next" at bounding box center [241, 459] width 64 height 32
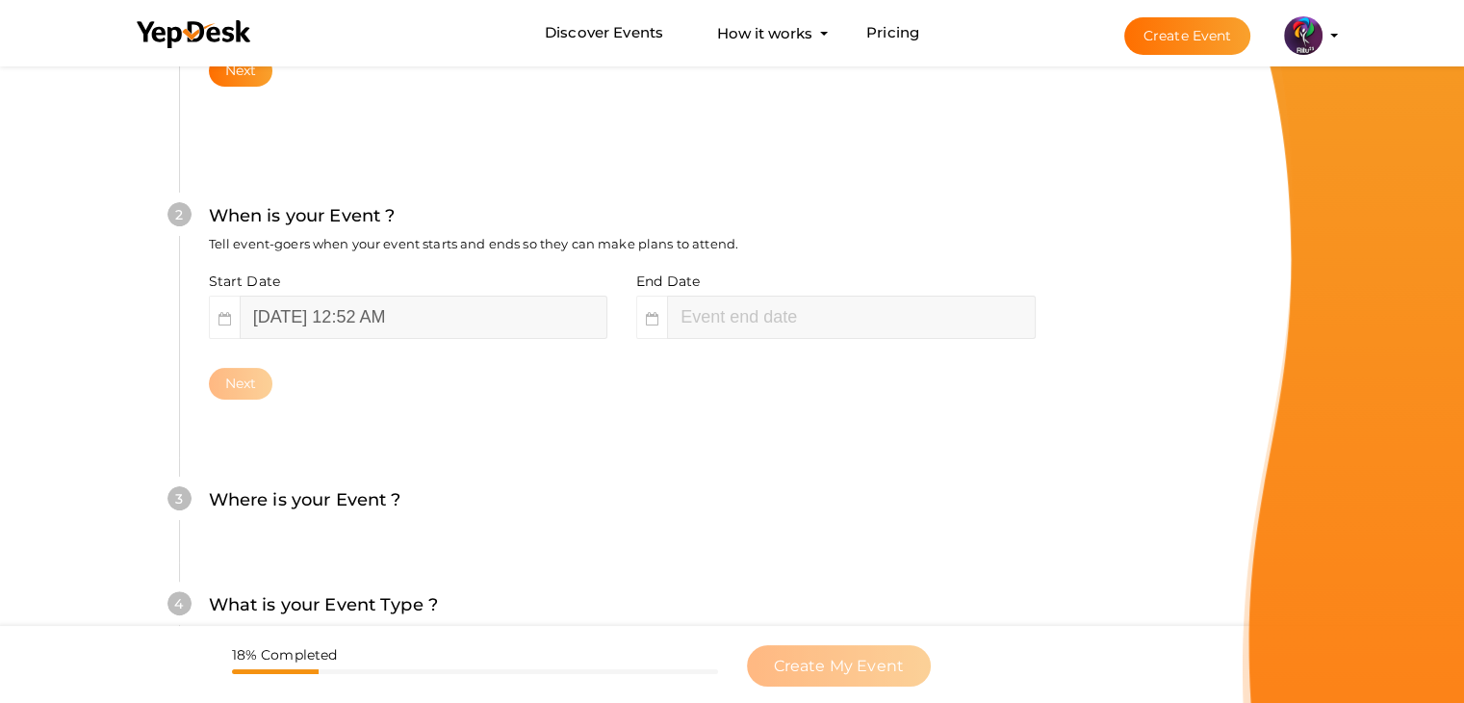
scroll to position [396, 0]
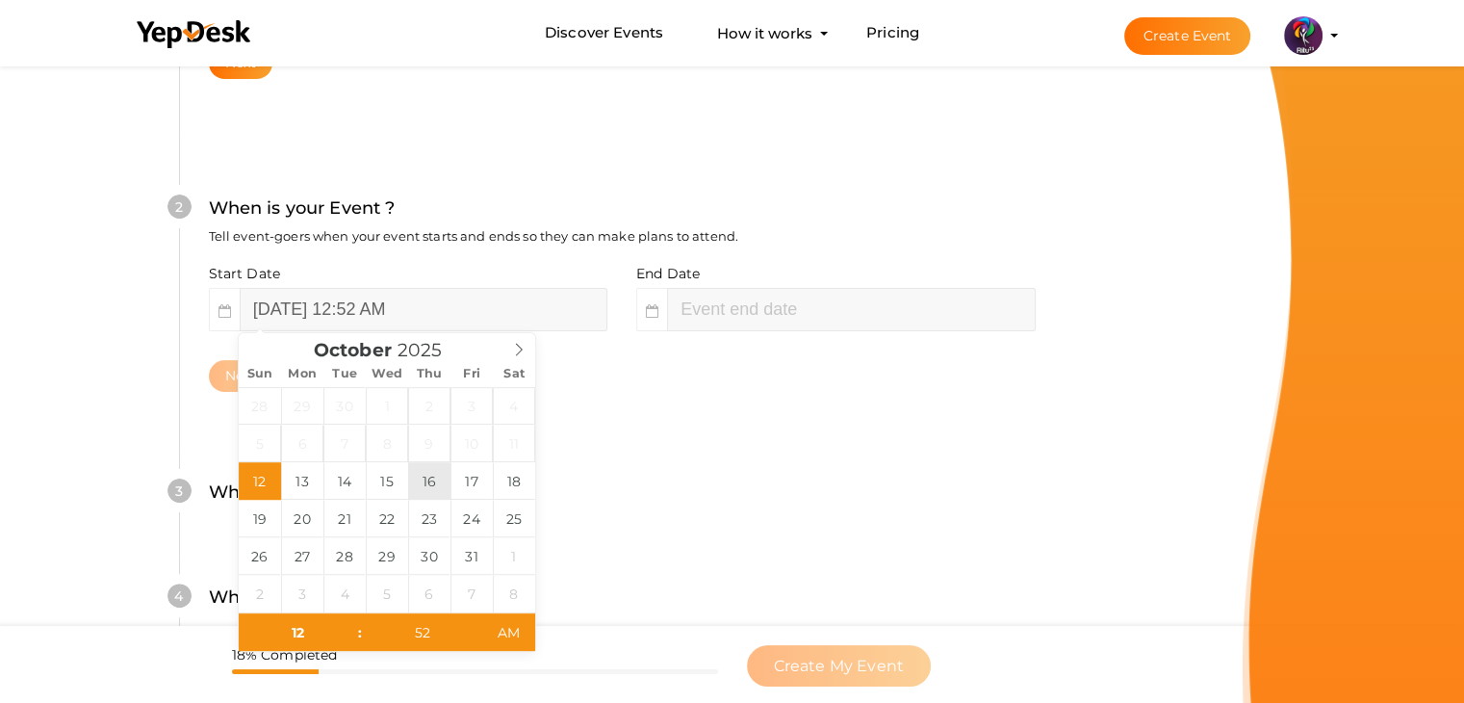
type input "[DATE] 2:52 AM"
click at [303, 323] on input "[DATE] 12:52 AM" at bounding box center [424, 309] width 368 height 43
type input "[DATE] 12:52 AM"
click at [828, 305] on input "[DATE] 2:52 AM" at bounding box center [851, 309] width 368 height 43
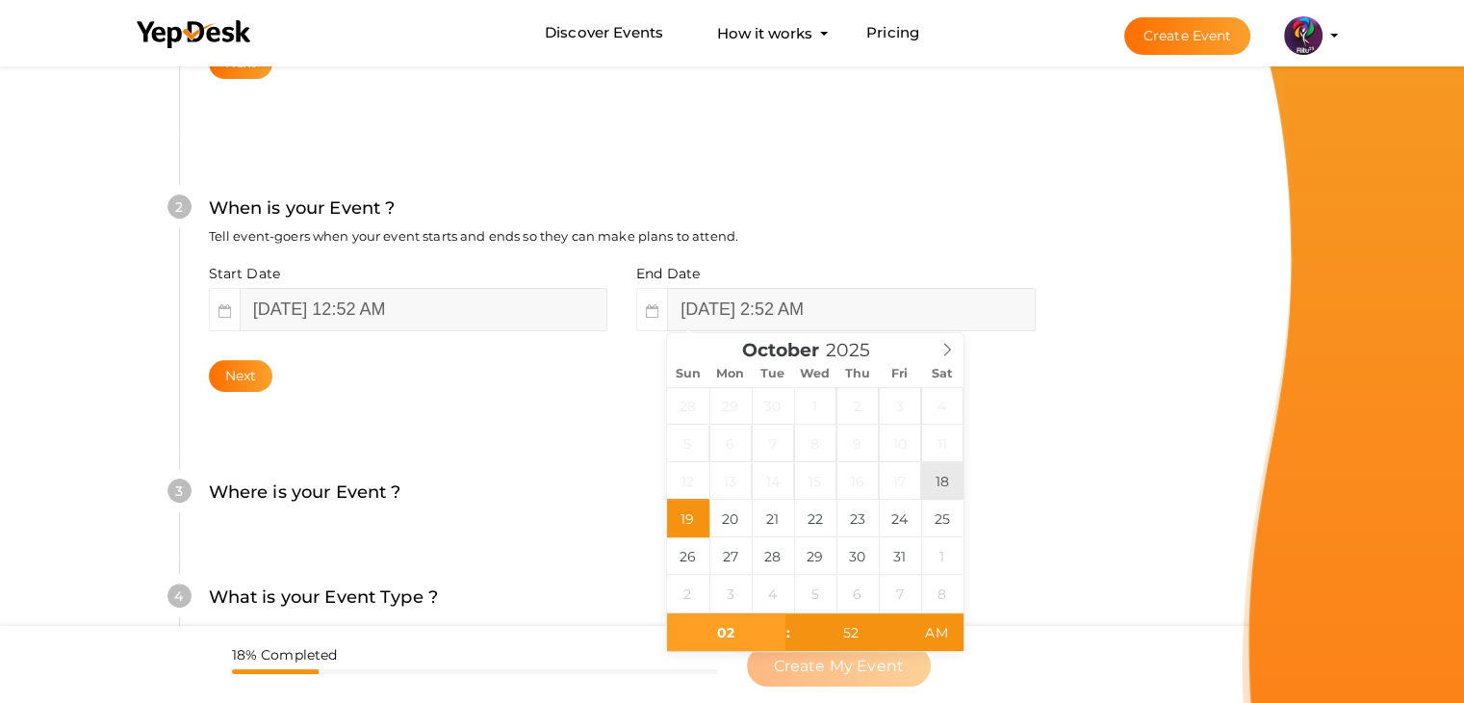
type input "[DATE] 2:52 AM"
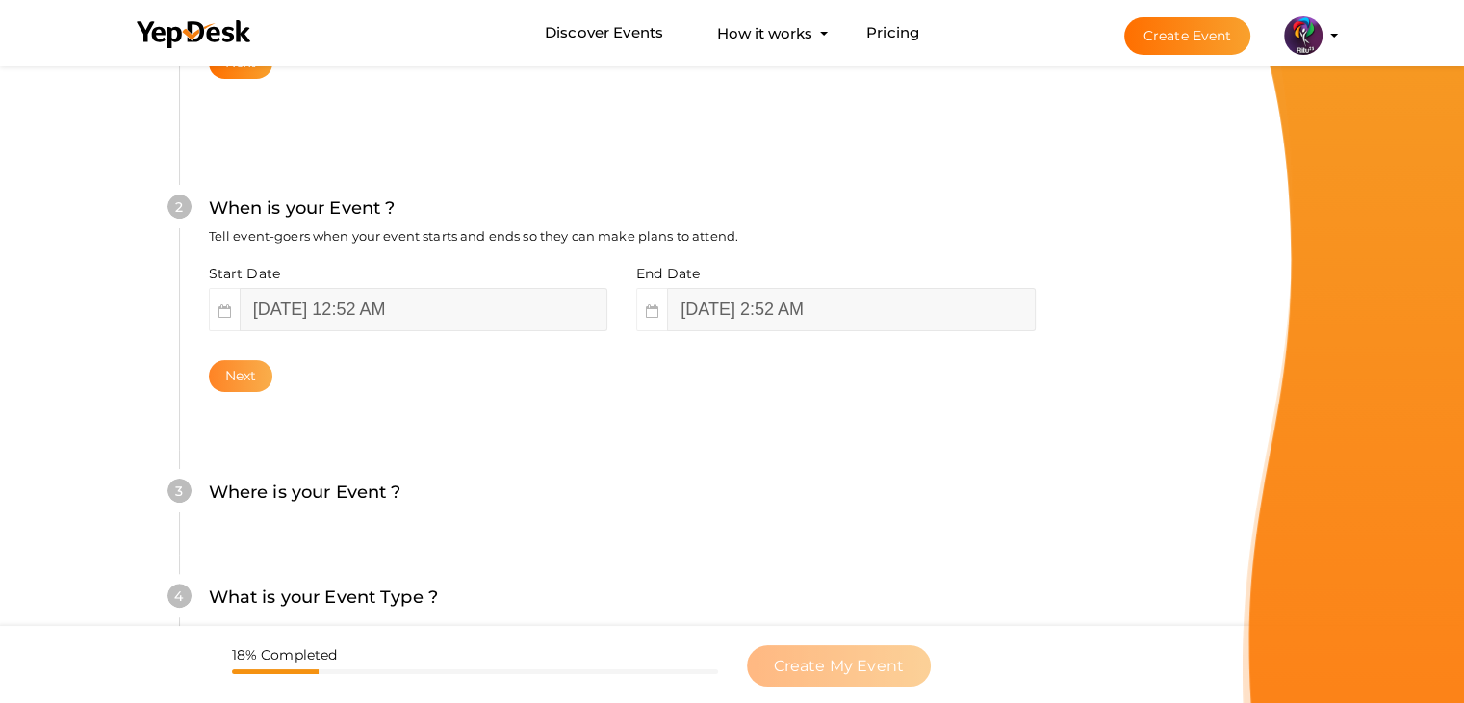
click at [250, 371] on button "Next" at bounding box center [241, 376] width 64 height 32
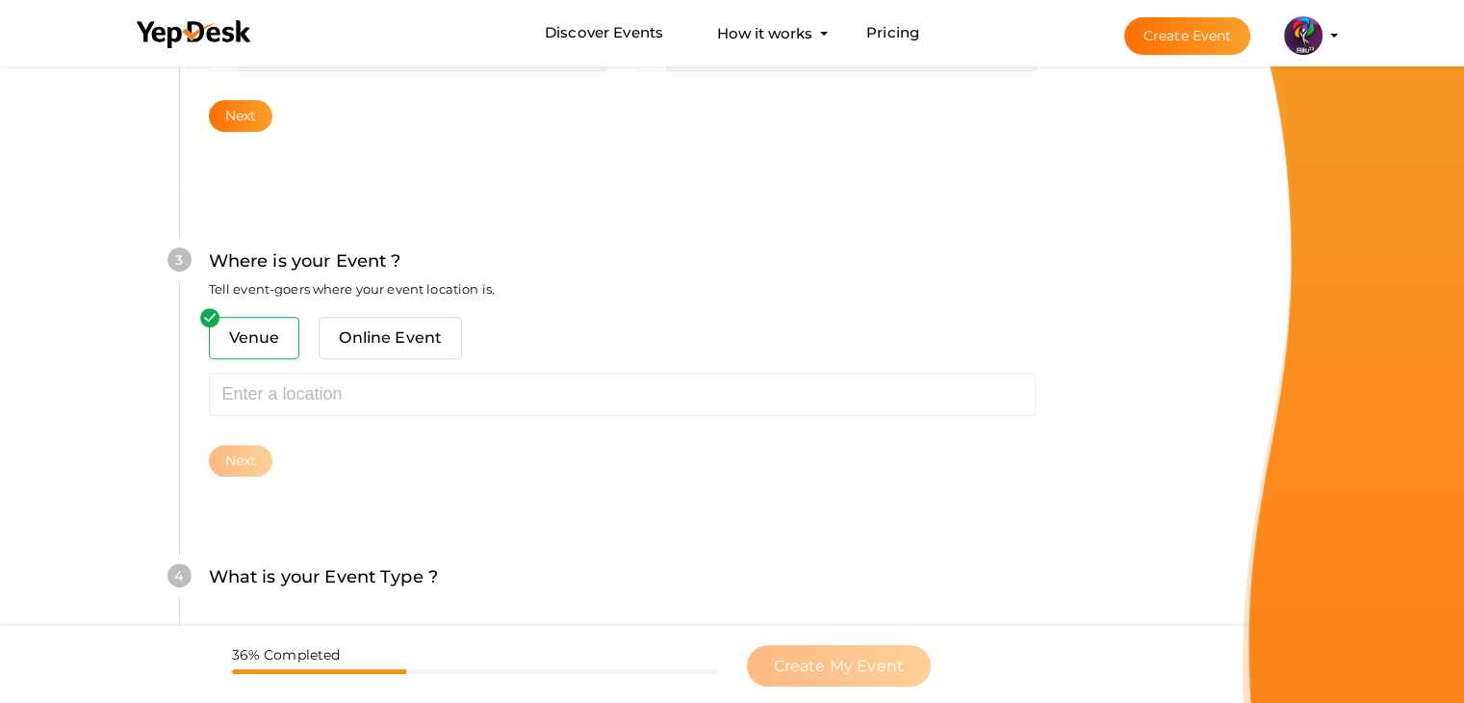
scroll to position [708, 0]
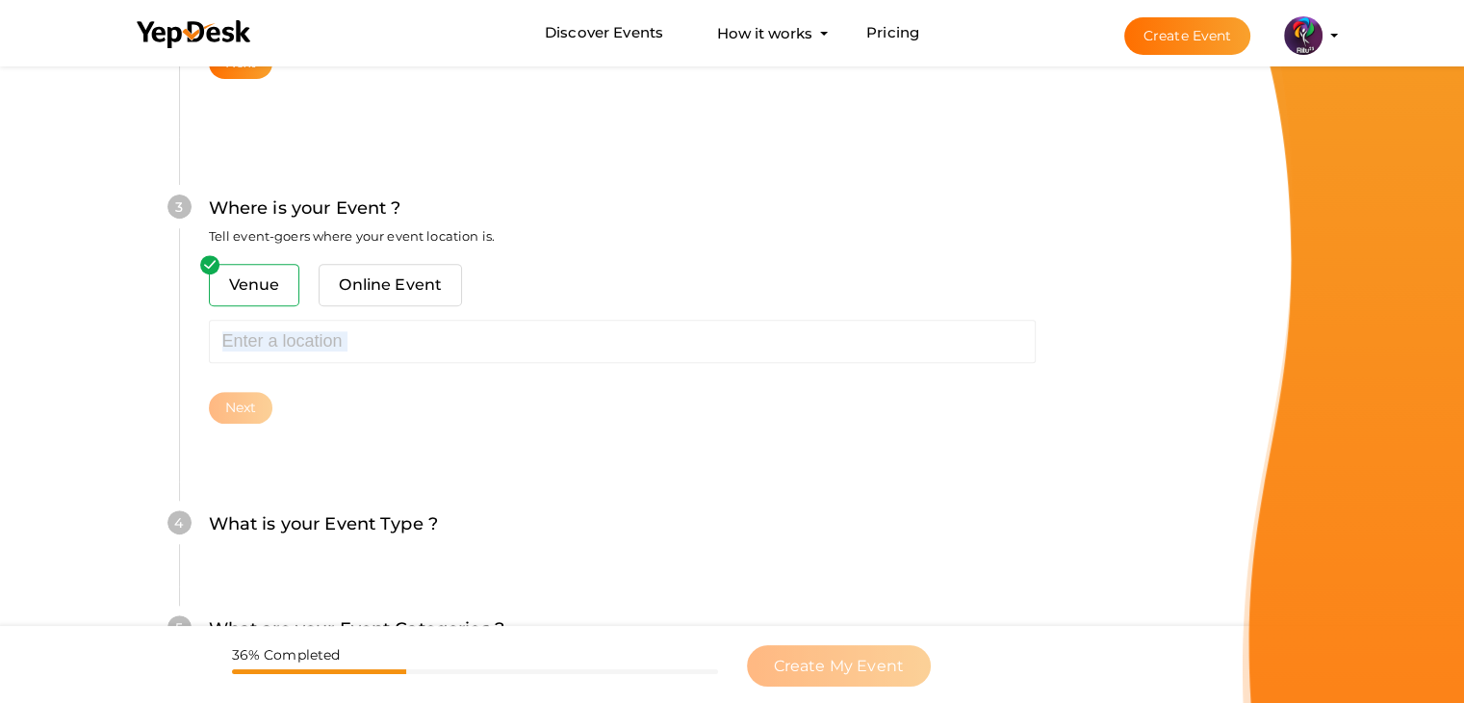
drag, startPoint x: 309, startPoint y: 368, endPoint x: 318, endPoint y: 347, distance: 22.0
click at [318, 347] on div "Venue Online Event Sorry! Couldn't find location. Please choose one from sugges…" at bounding box center [622, 344] width 827 height 160
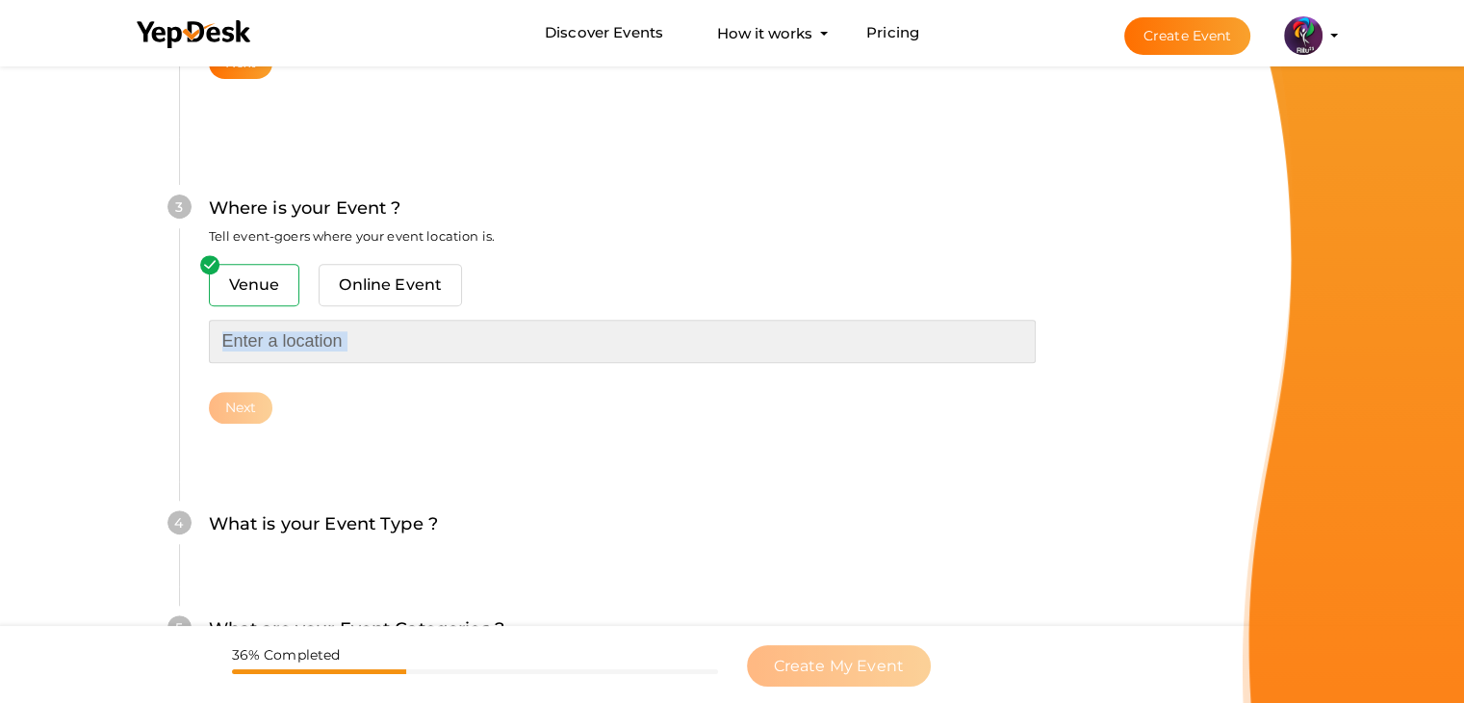
click at [318, 347] on input "text" at bounding box center [622, 340] width 827 height 43
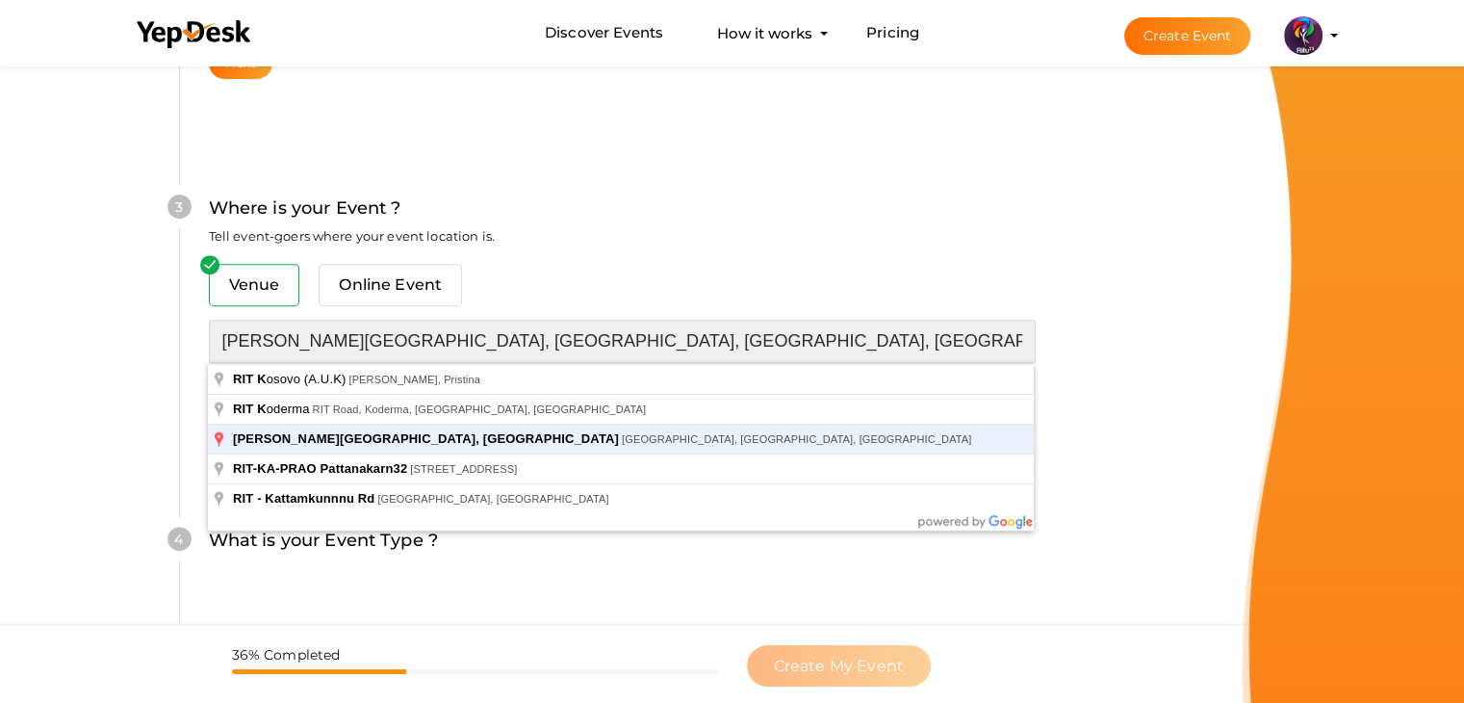
type input "[PERSON_NAME][GEOGRAPHIC_DATA], [GEOGRAPHIC_DATA], [GEOGRAPHIC_DATA], [GEOGRAPH…"
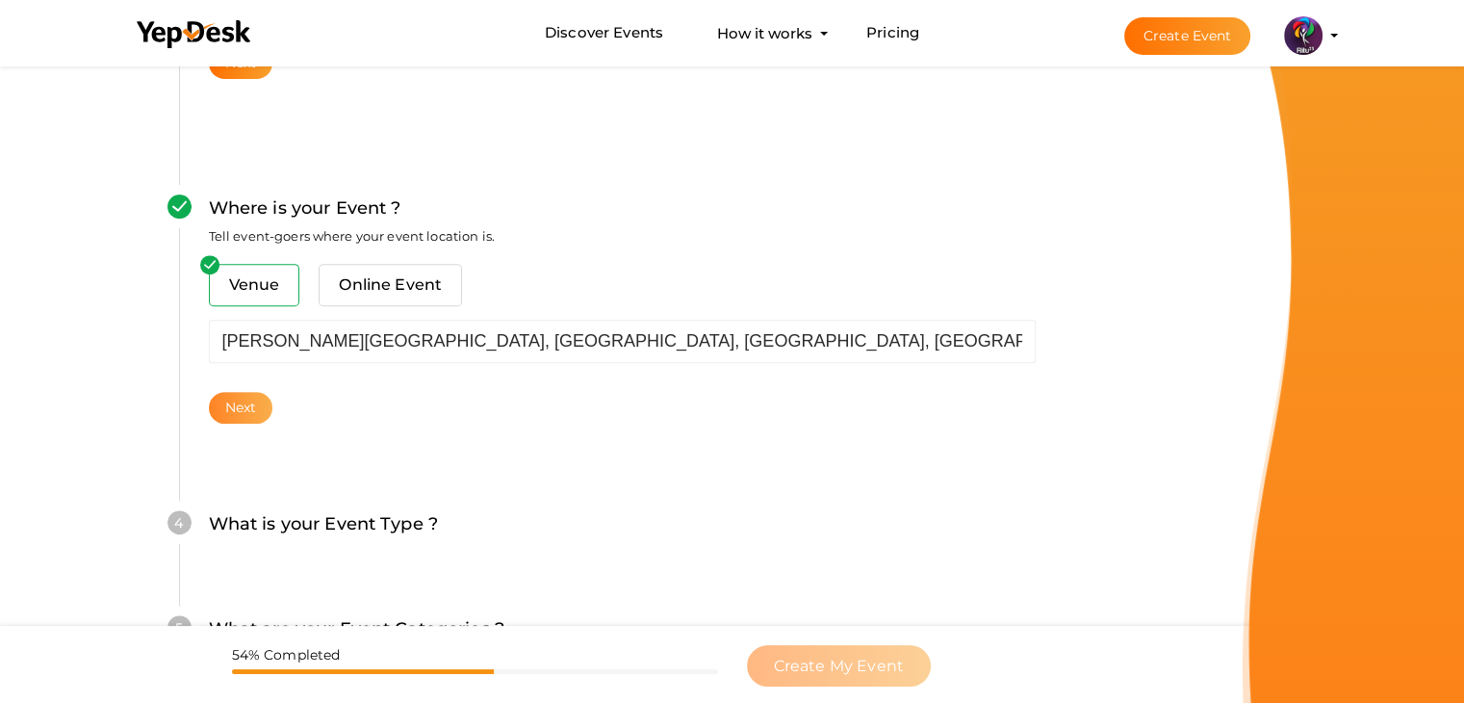
click at [239, 403] on button "Next" at bounding box center [241, 408] width 64 height 32
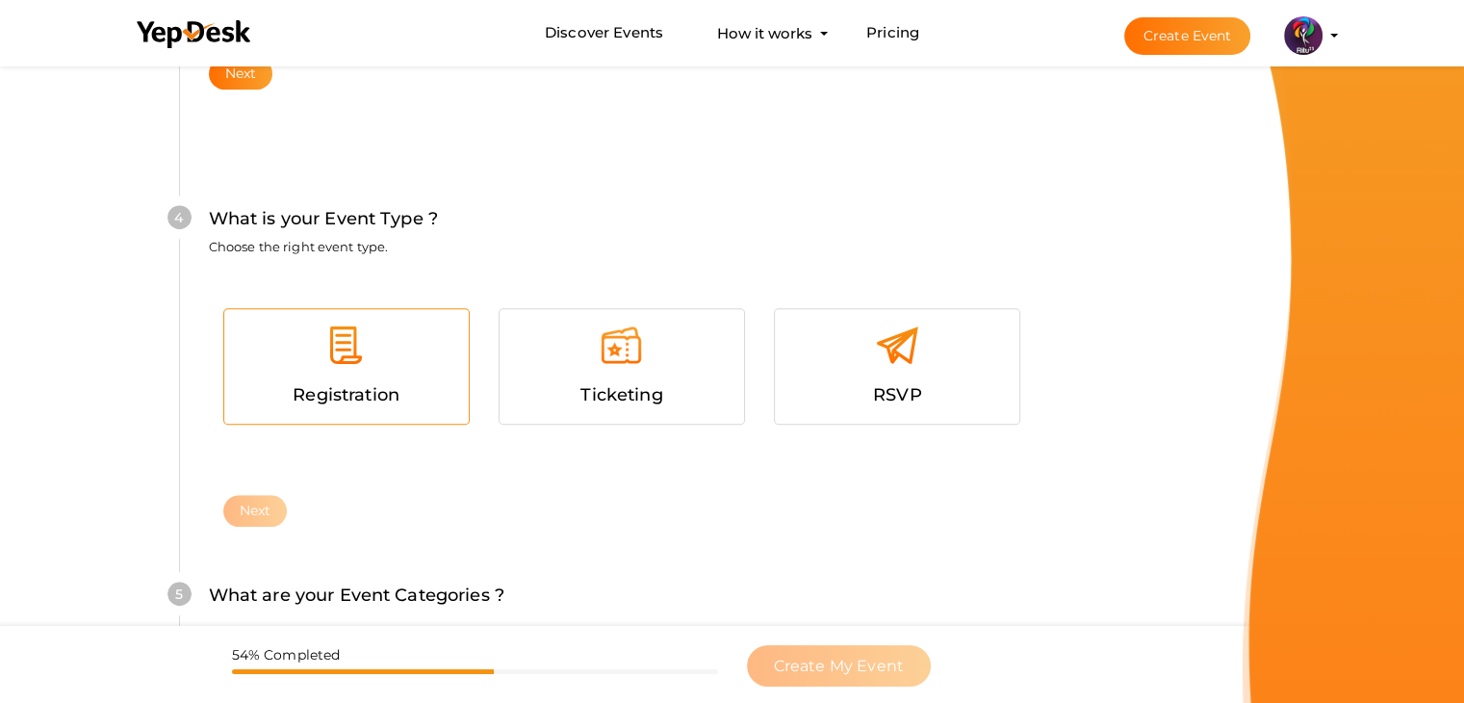
scroll to position [1053, 0]
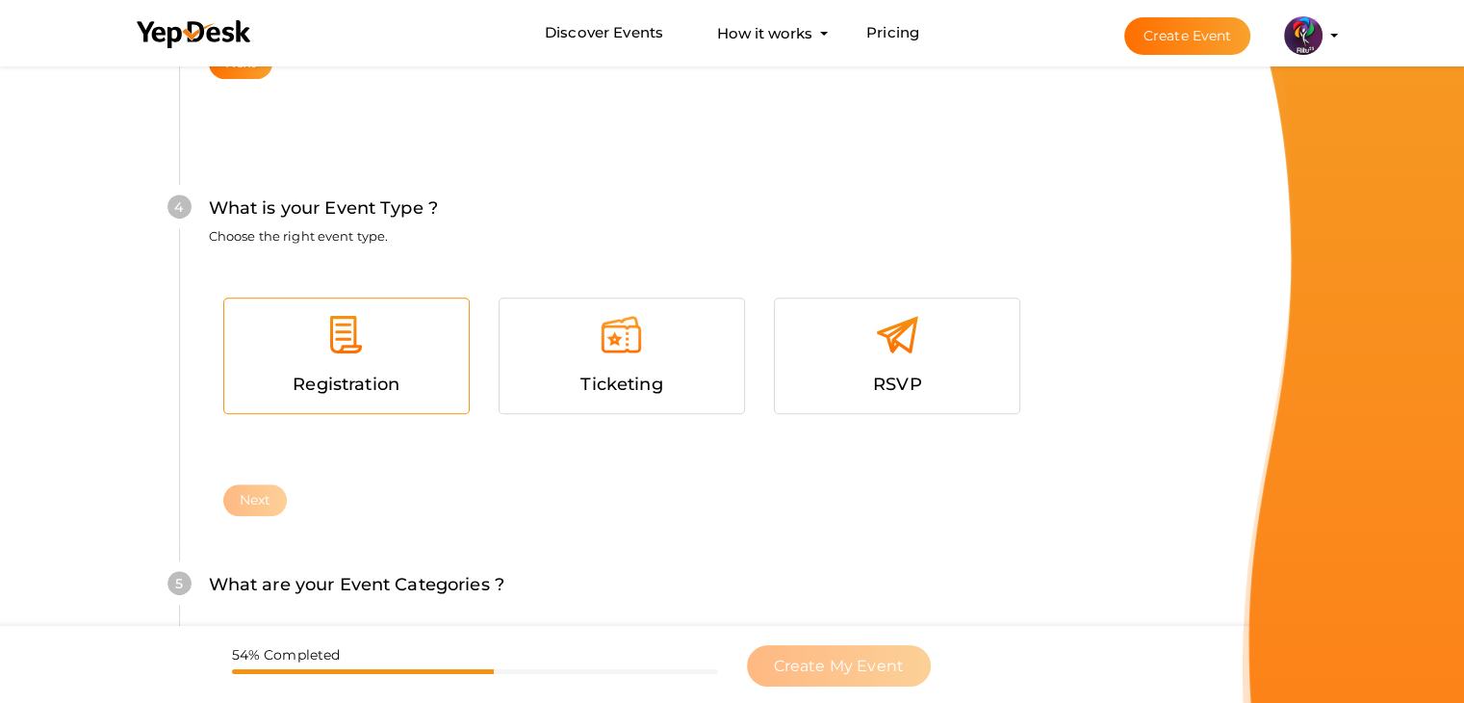
click at [396, 356] on div at bounding box center [347, 342] width 216 height 58
click at [242, 504] on button "Next" at bounding box center [255, 500] width 64 height 32
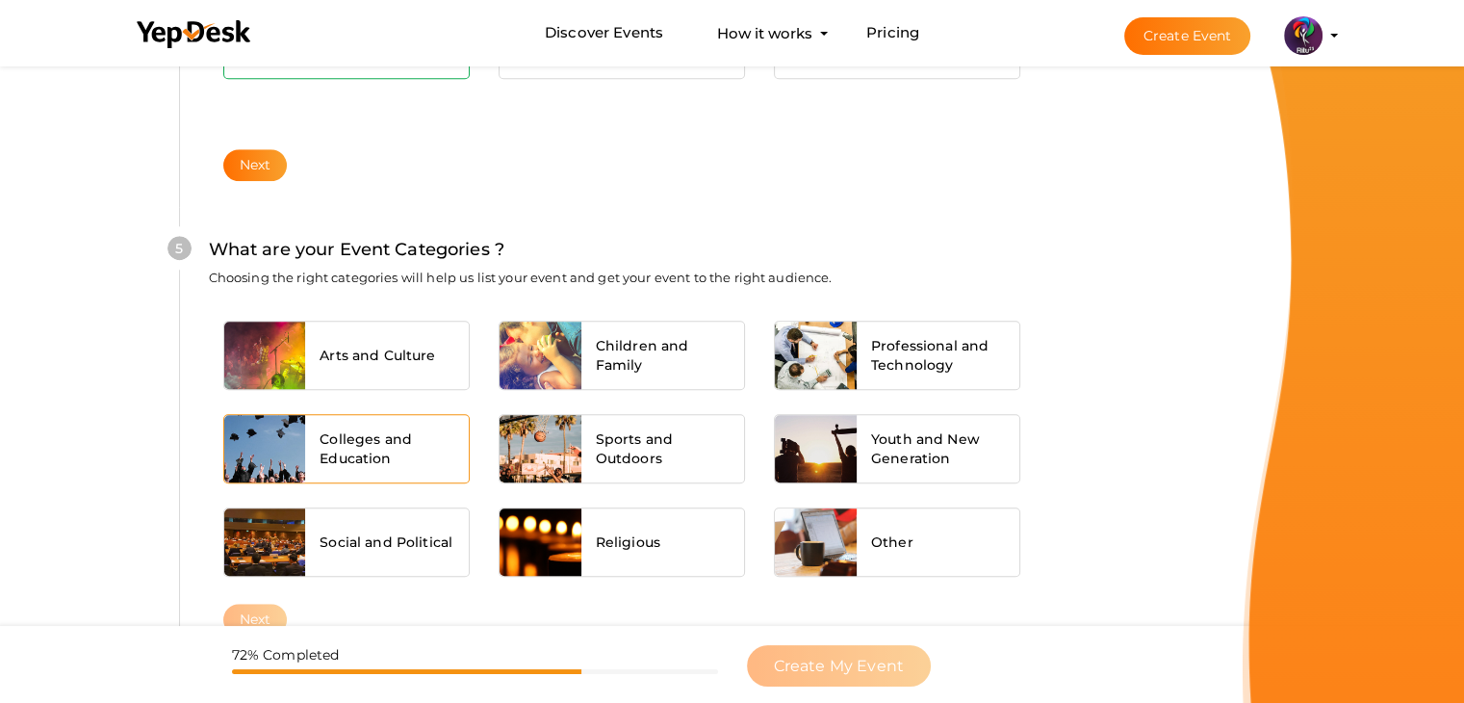
scroll to position [1456, 0]
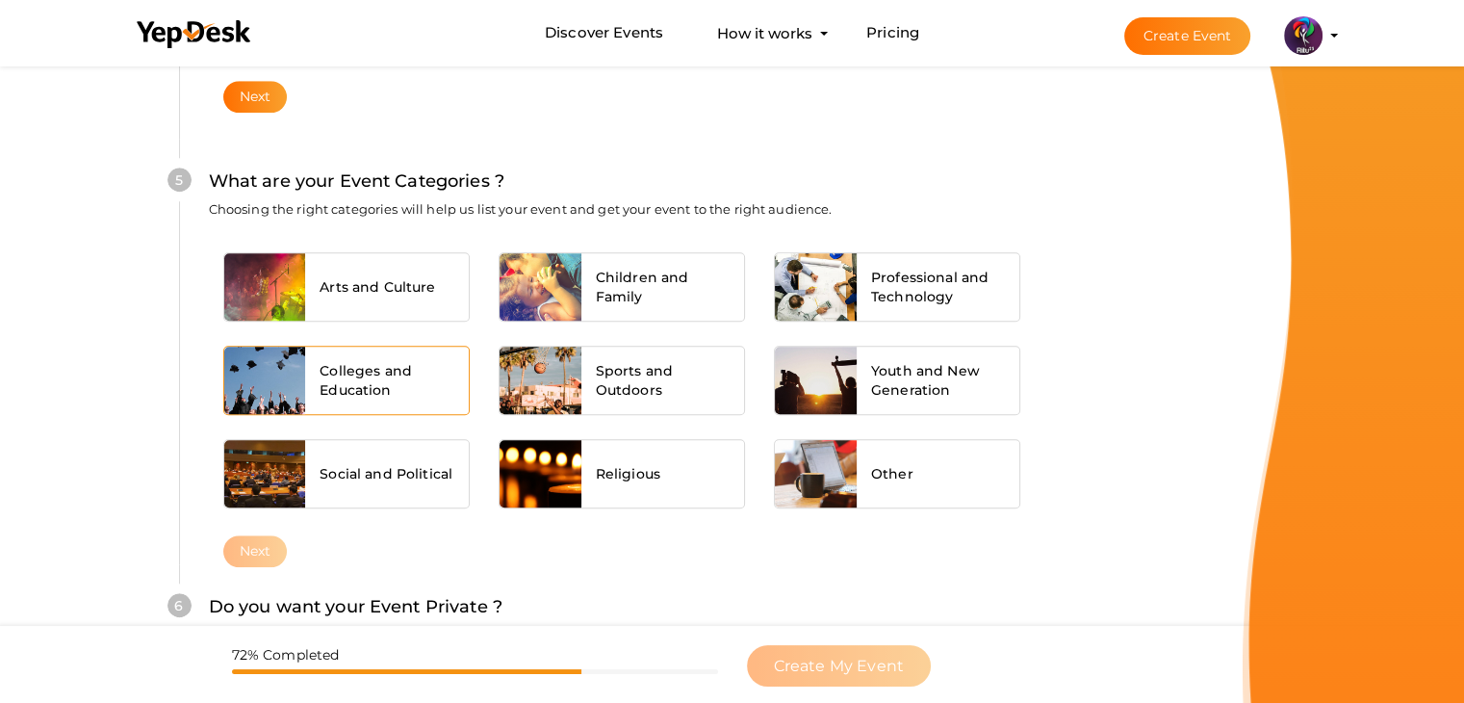
click at [355, 365] on span "Colleges and Education" at bounding box center [386, 380] width 135 height 38
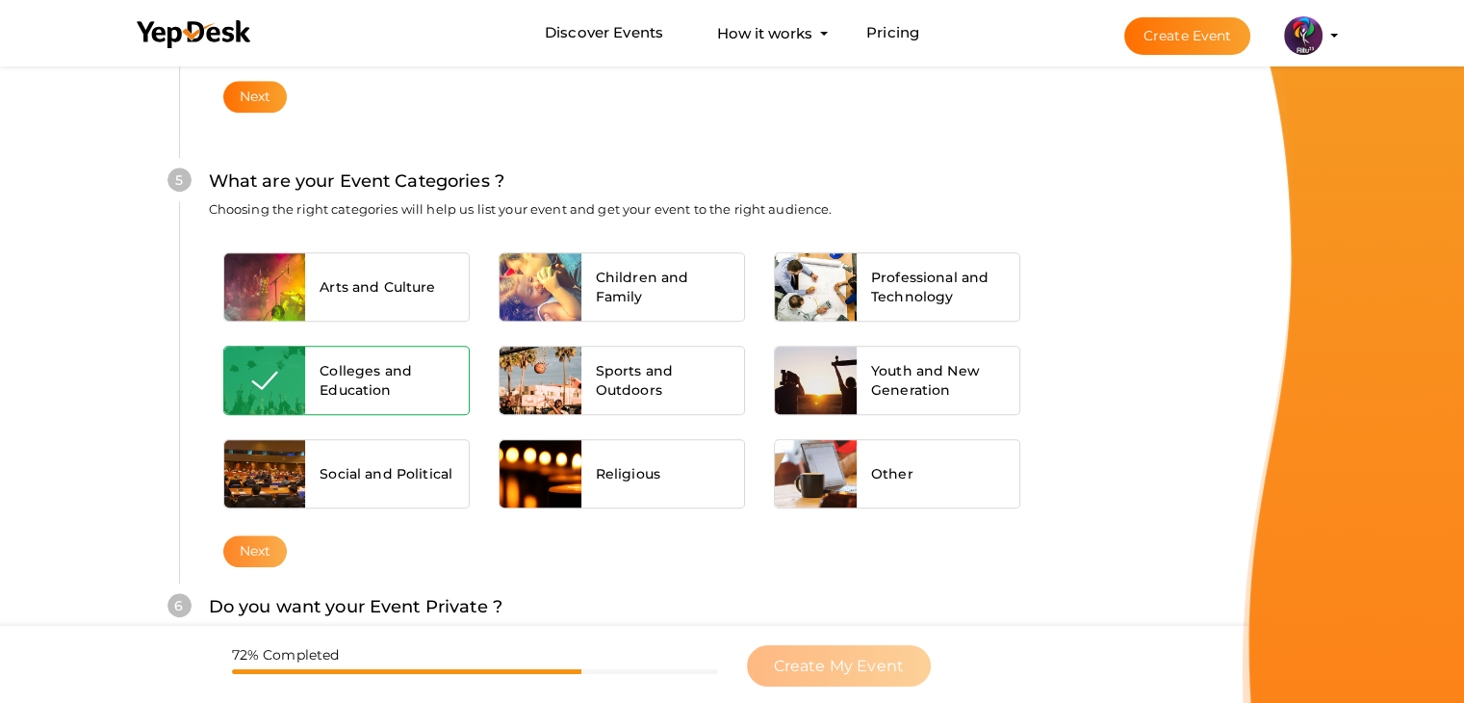
click at [260, 549] on button "Next" at bounding box center [255, 551] width 64 height 32
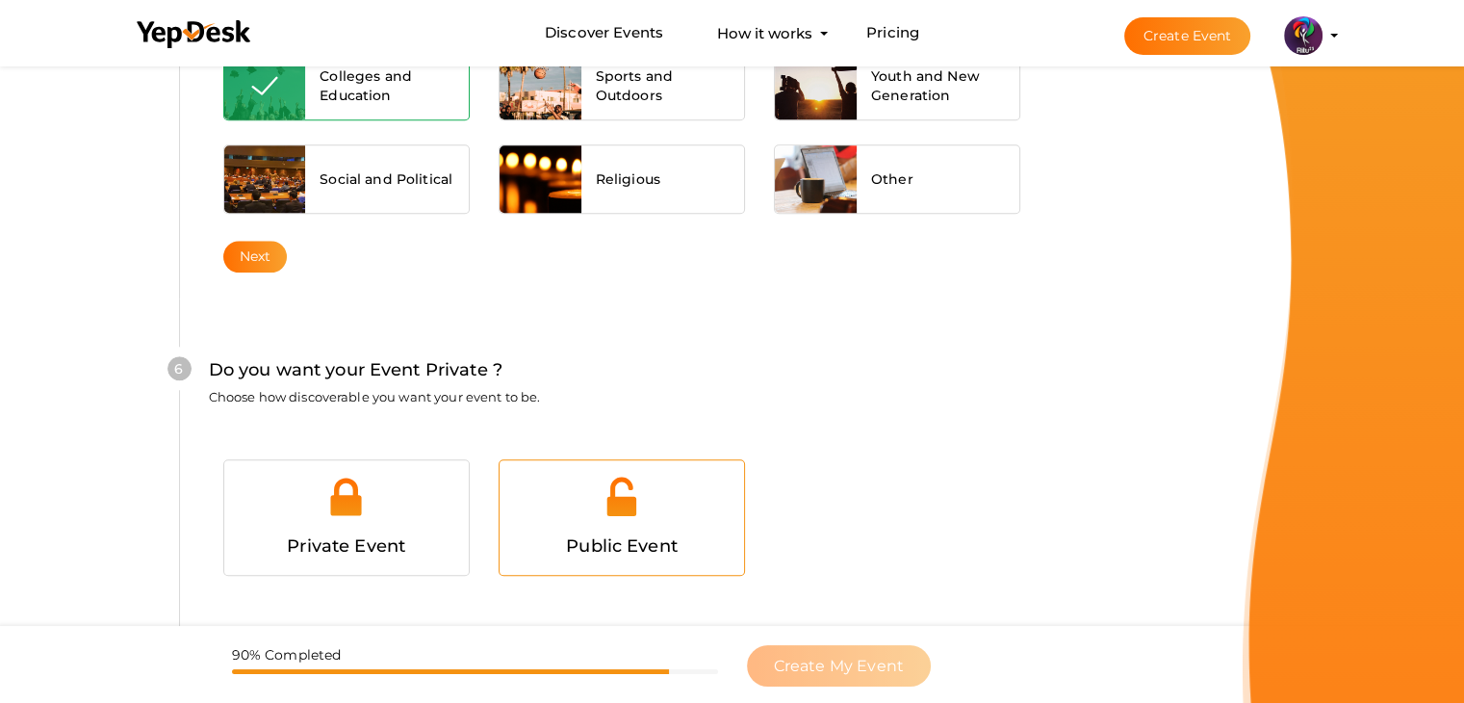
scroll to position [1878, 0]
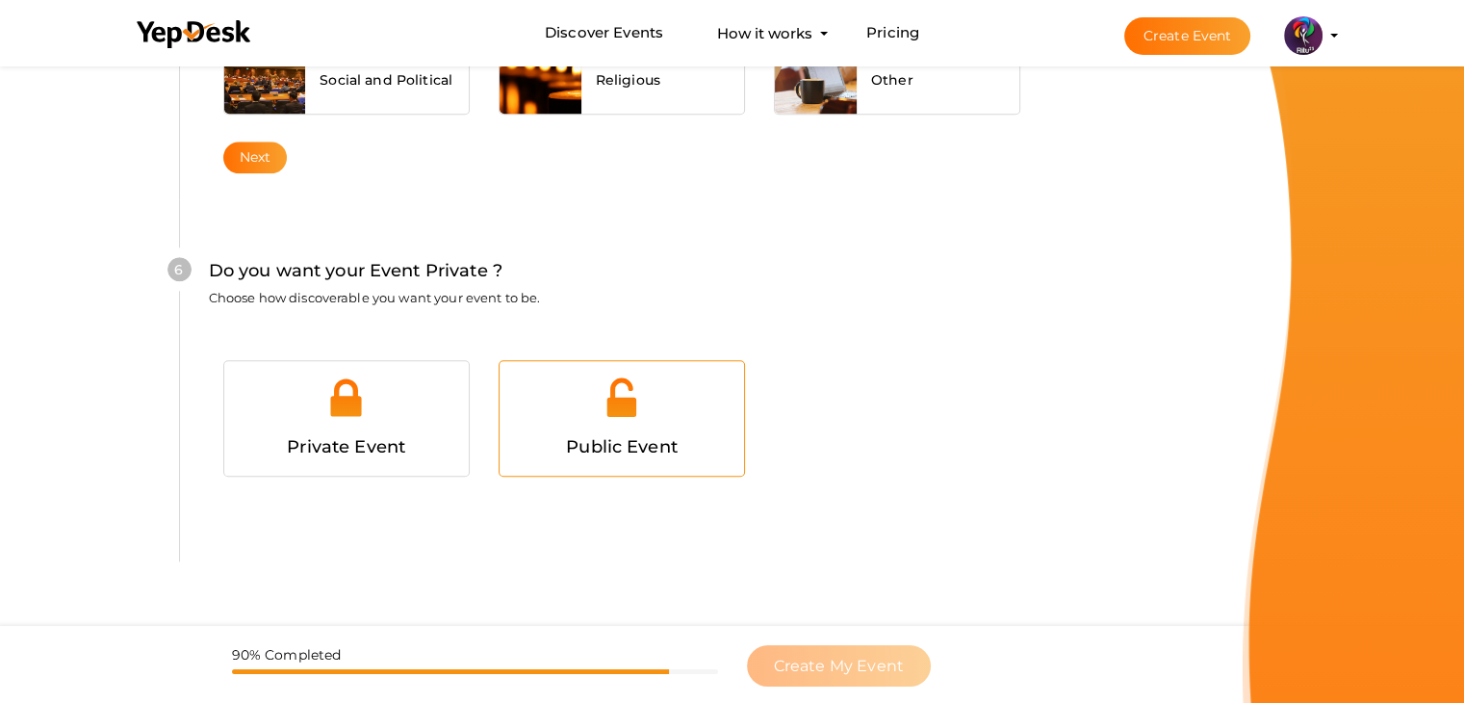
click at [651, 378] on div at bounding box center [622, 404] width 216 height 58
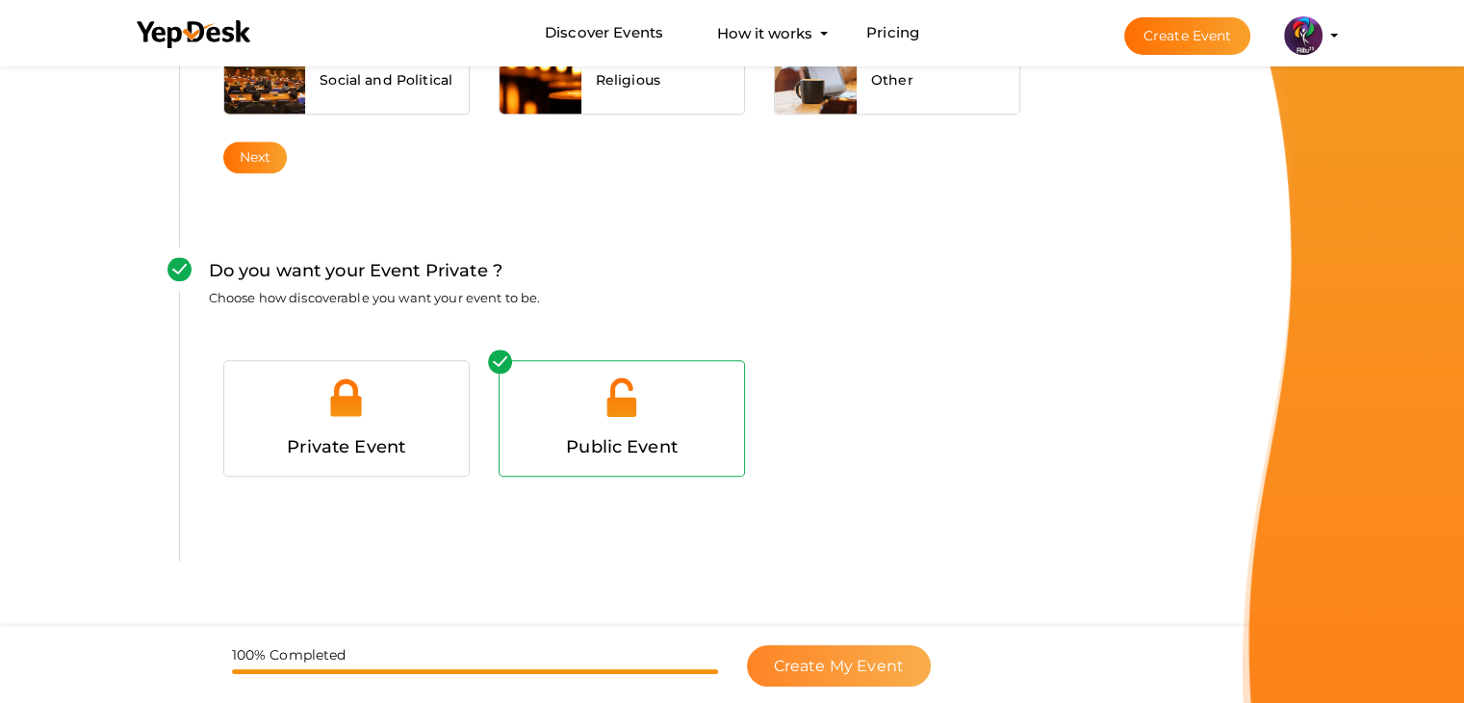
click at [840, 664] on span "Create My Event" at bounding box center [839, 665] width 130 height 18
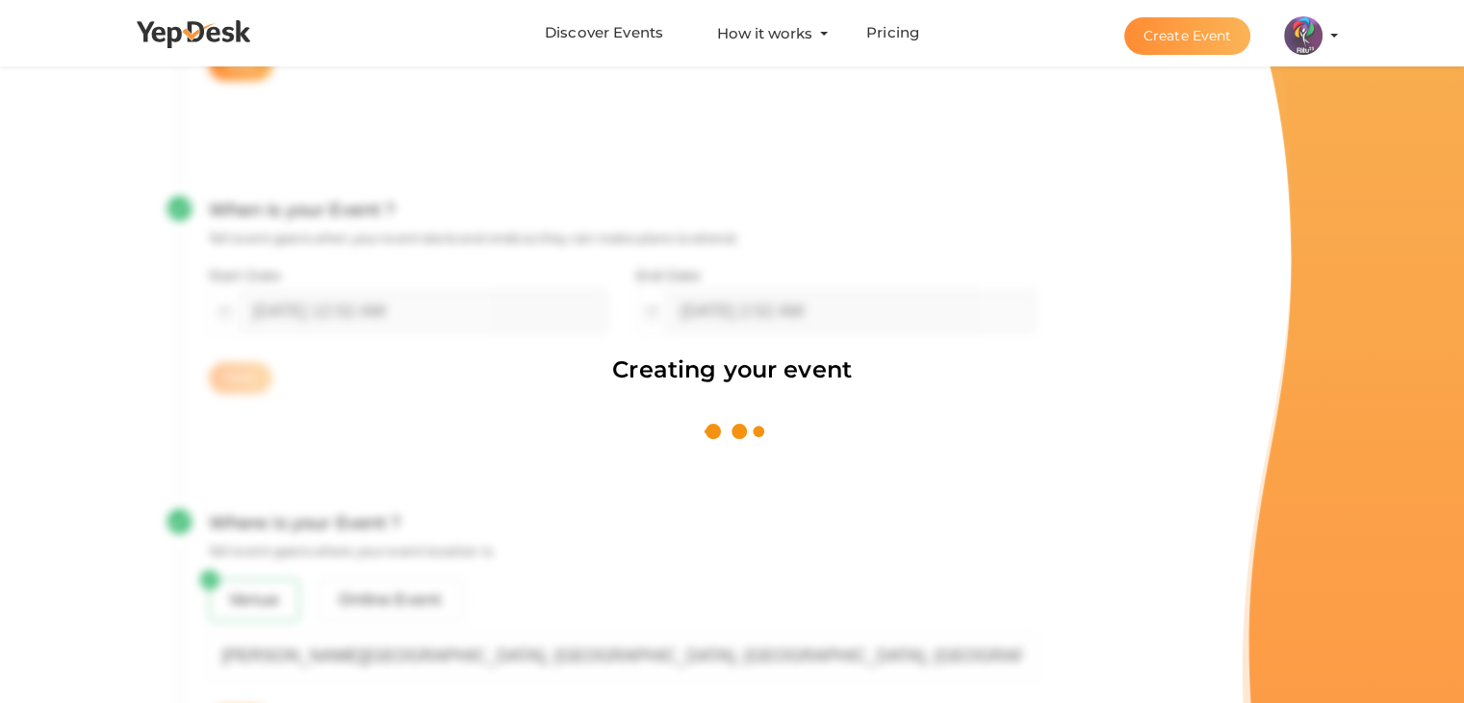
scroll to position [289, 0]
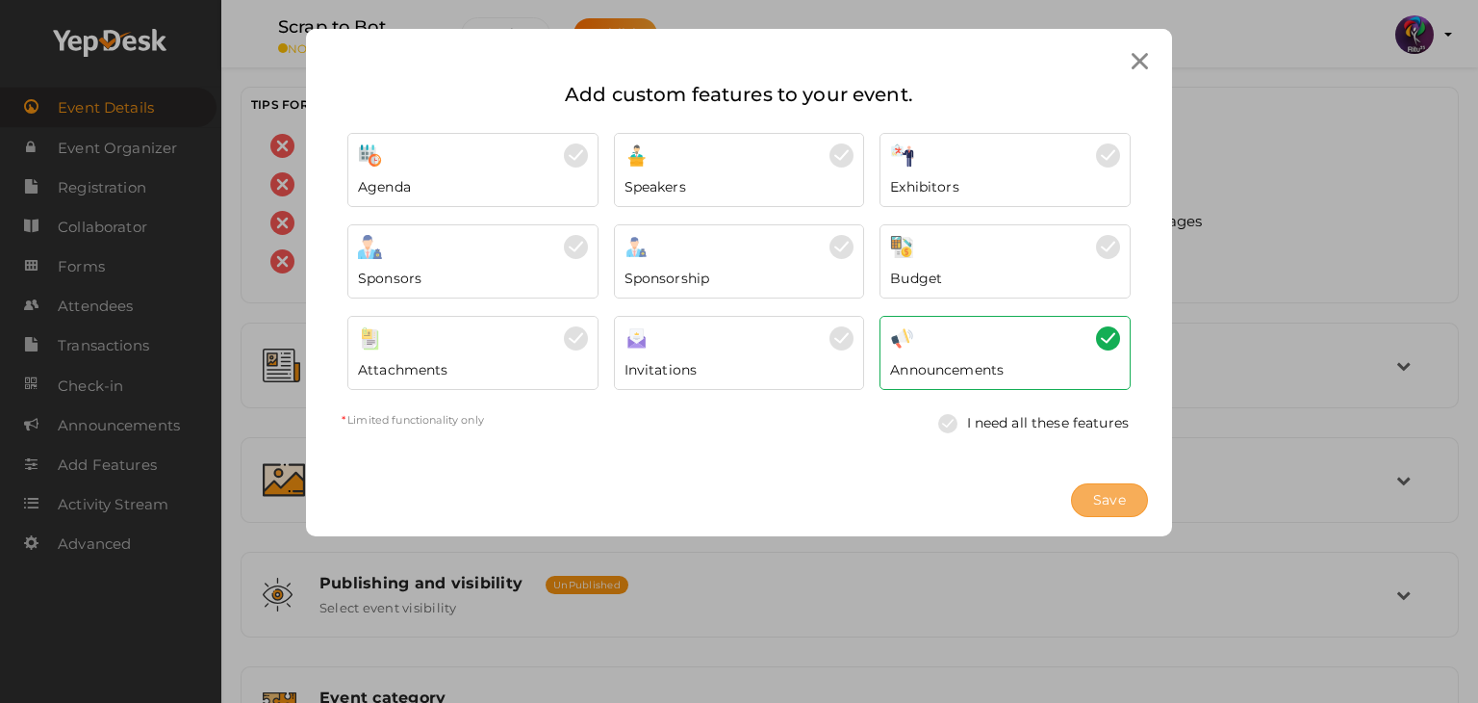
click at [1132, 509] on button "Save" at bounding box center [1109, 500] width 77 height 34
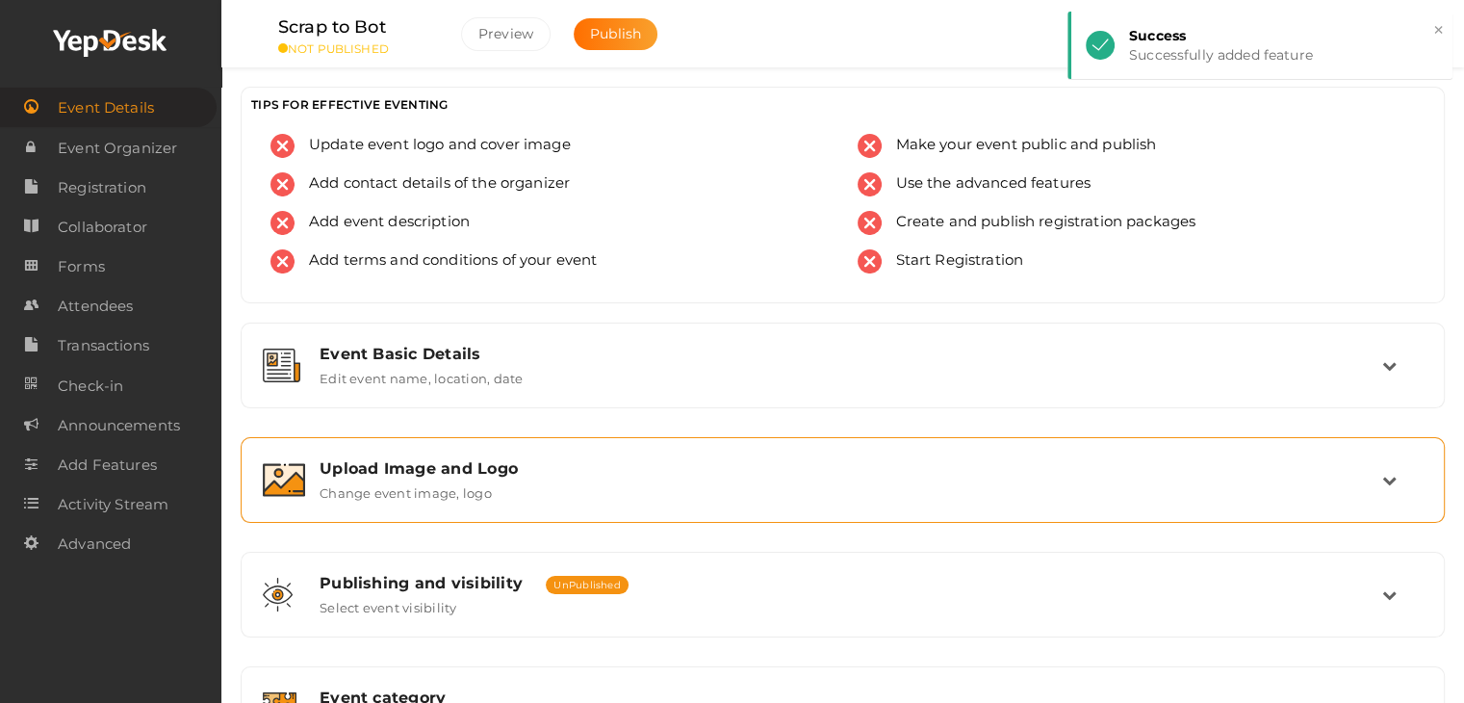
click at [763, 459] on div "Upload Image and Logo" at bounding box center [850, 468] width 1062 height 18
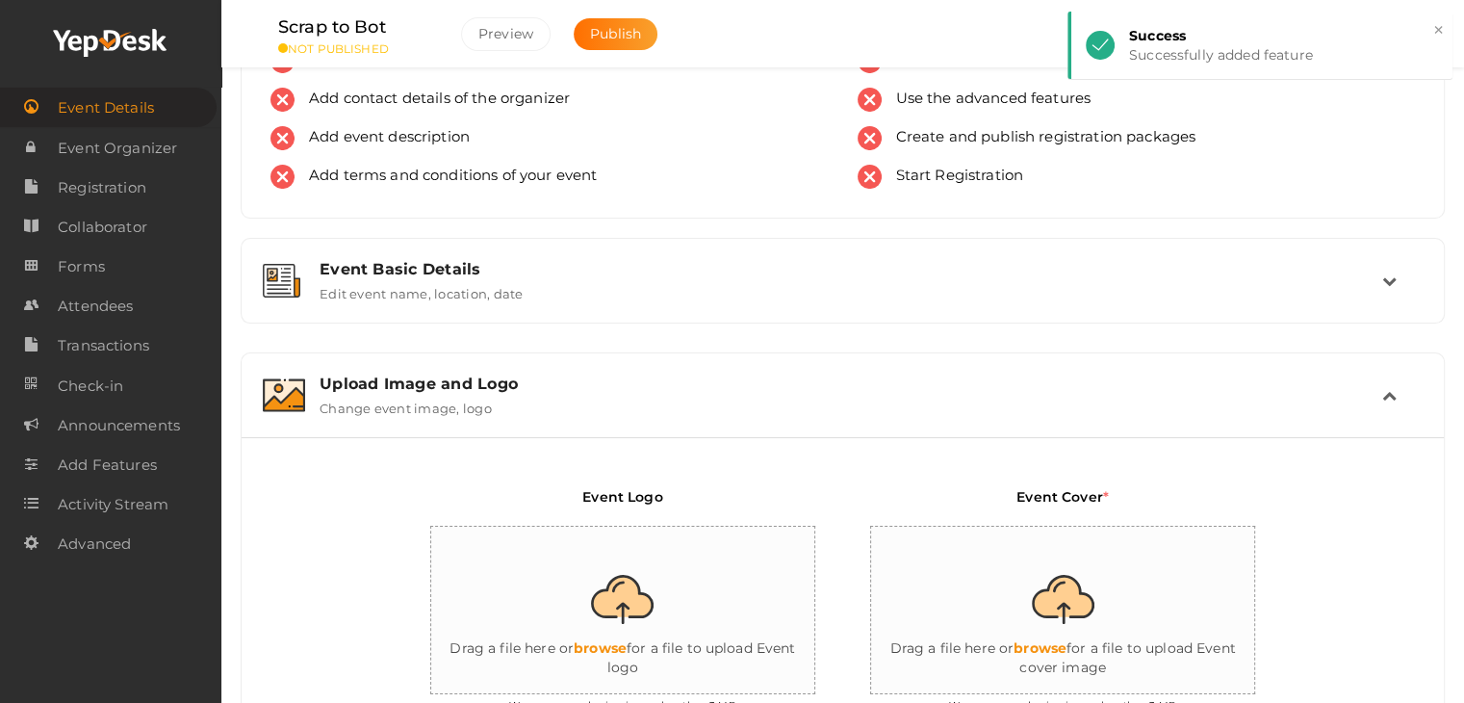
scroll to position [89, 0]
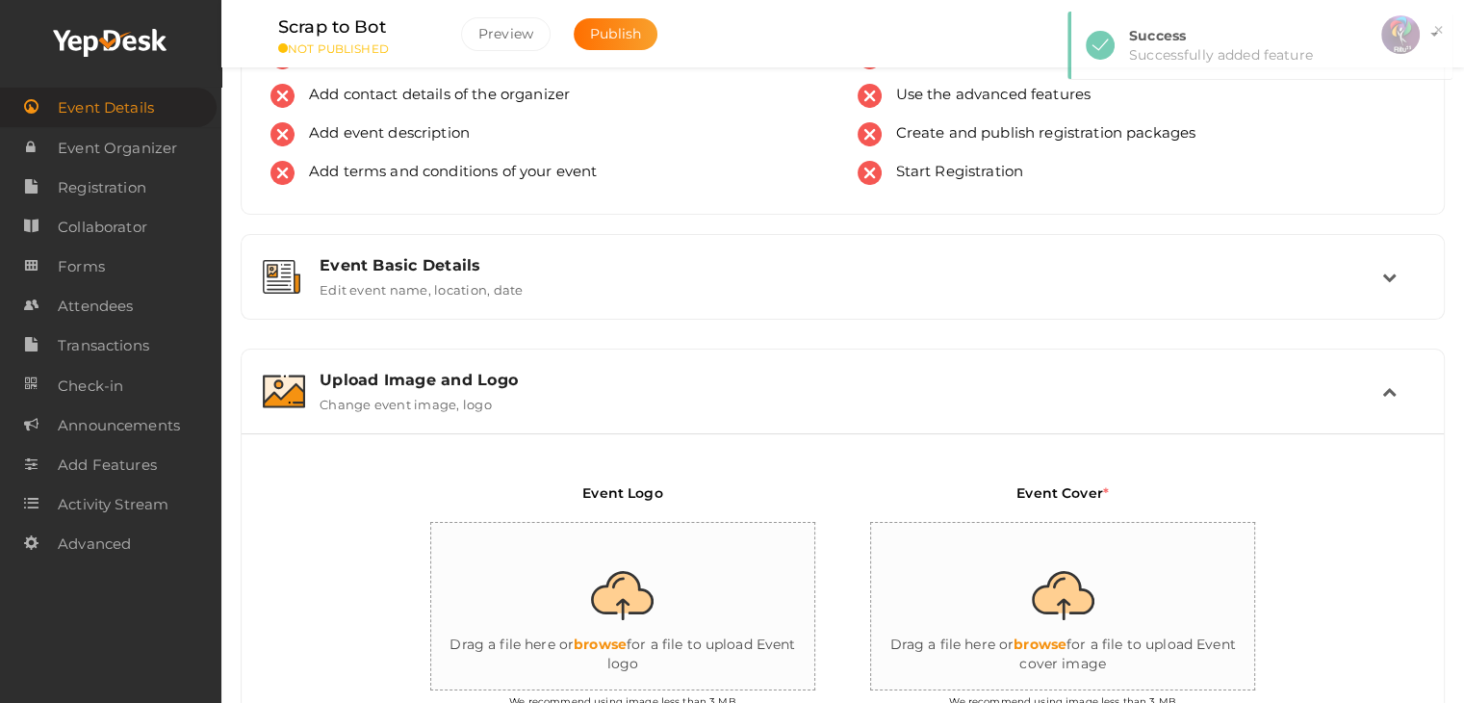
click at [629, 572] on input "file" at bounding box center [623, 607] width 385 height 168
type input "C:\fakepath\logo yepdesk (1).png"
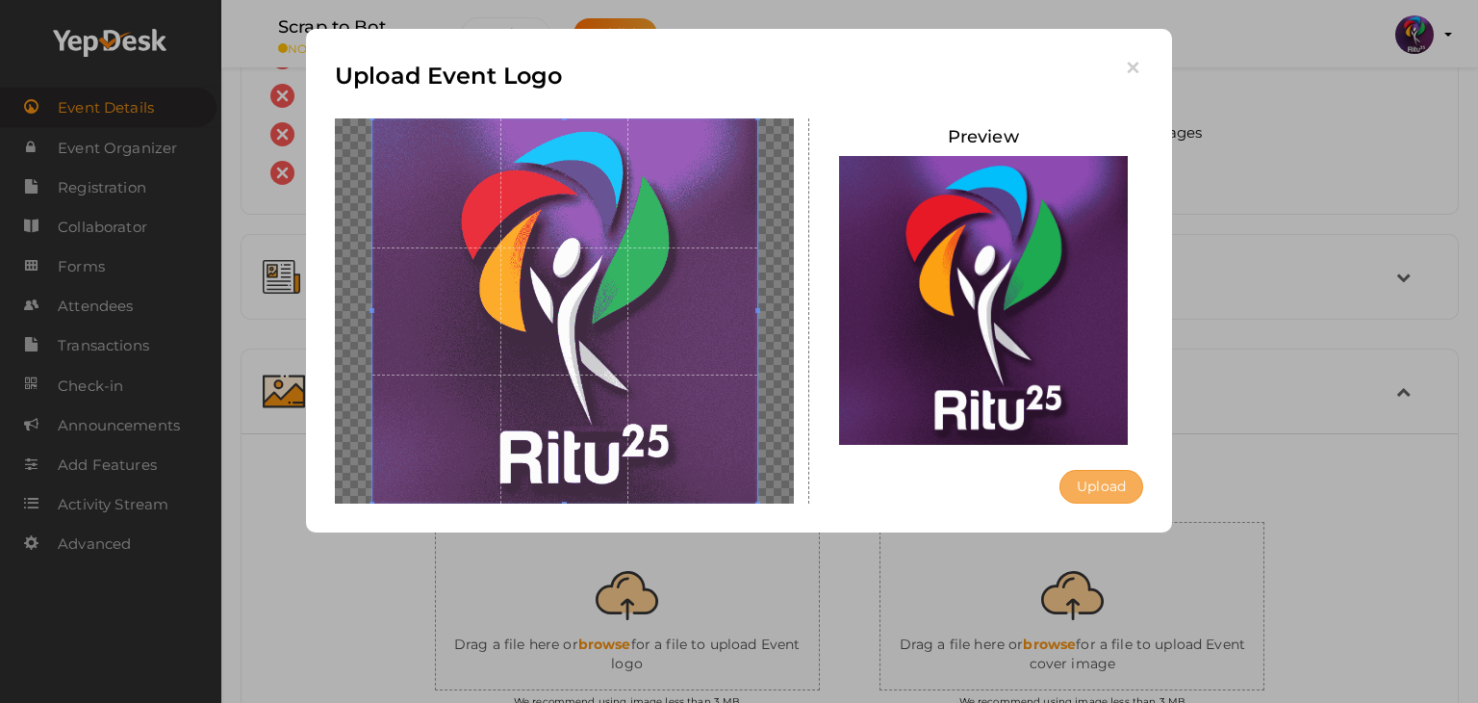
click at [1102, 483] on button "Upload" at bounding box center [1102, 487] width 84 height 34
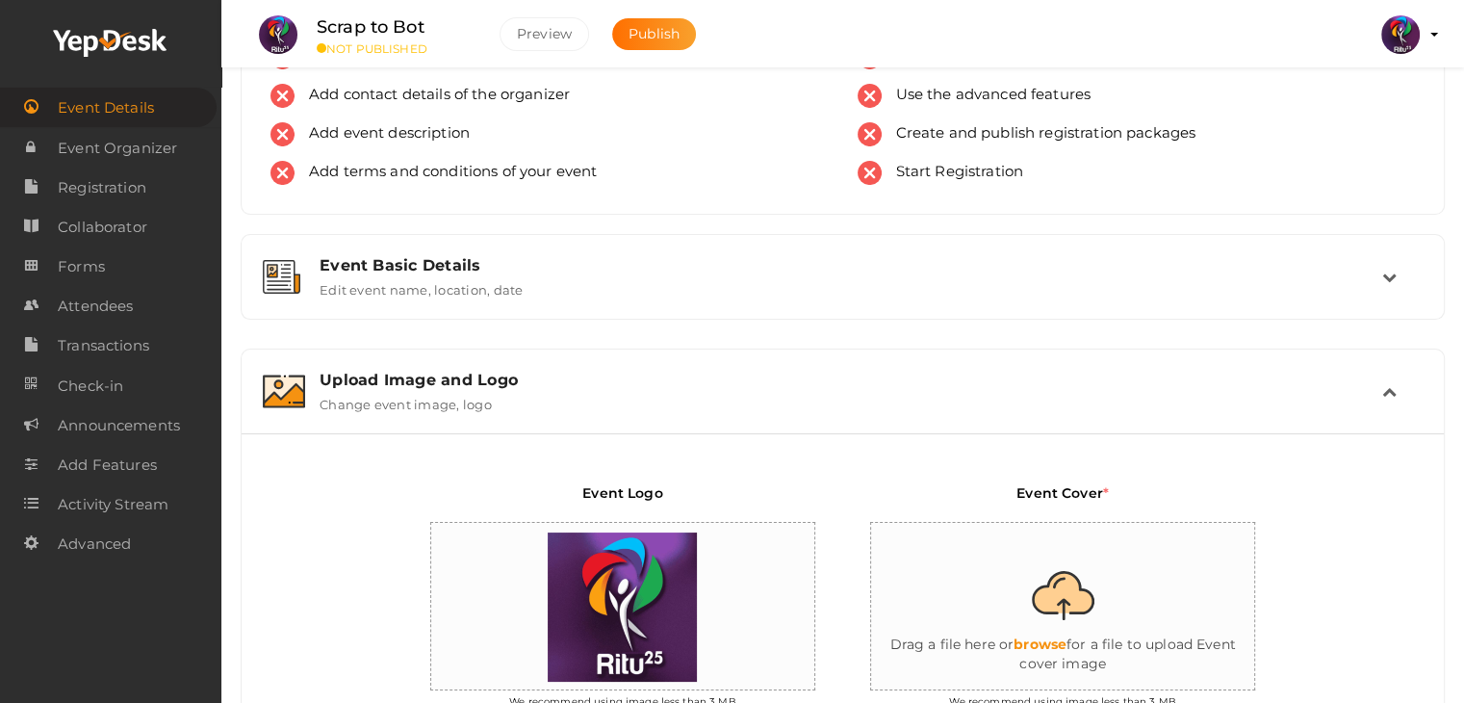
click at [1051, 589] on input "file" at bounding box center [1063, 607] width 385 height 168
type input "C:\fakepath\IMG-20251012-WA0014.jpg"
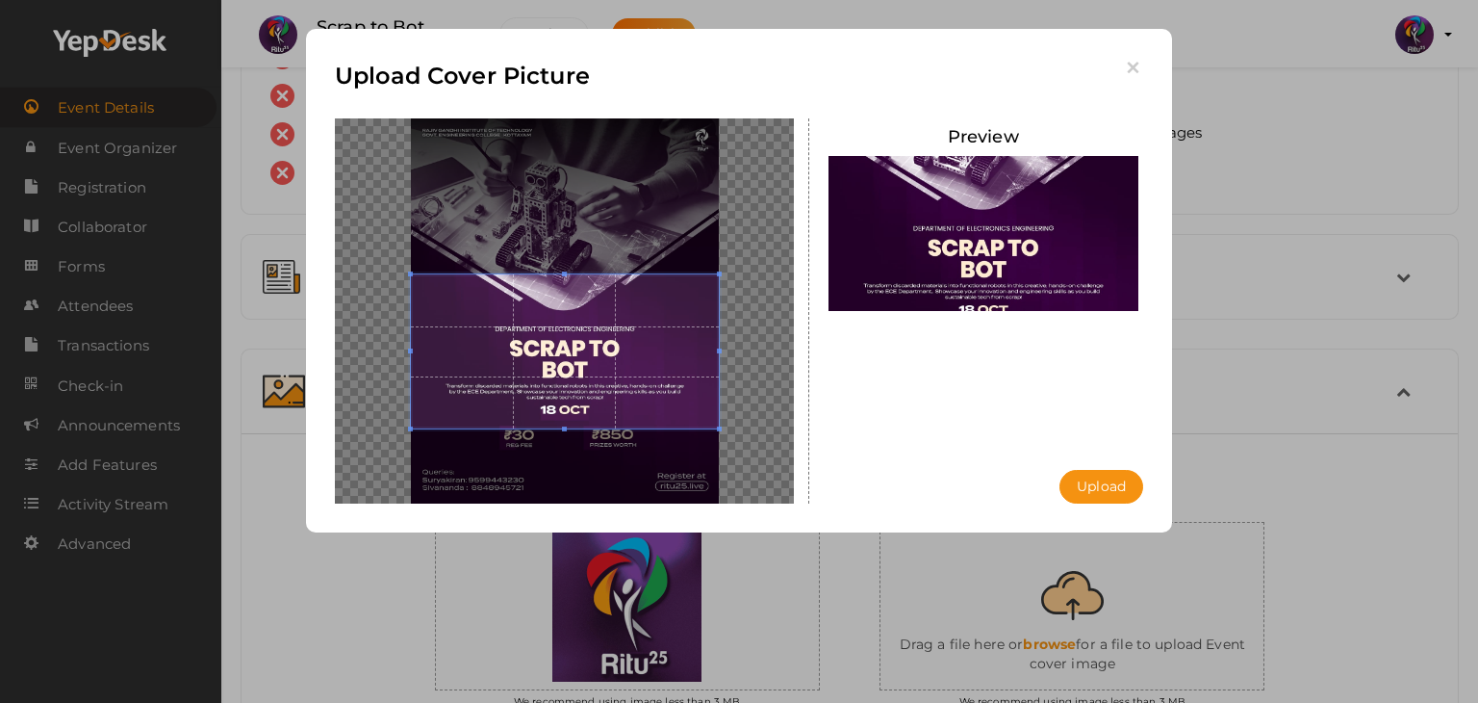
drag, startPoint x: 532, startPoint y: 319, endPoint x: 546, endPoint y: 347, distance: 31.9
click at [546, 347] on span at bounding box center [565, 351] width 308 height 154
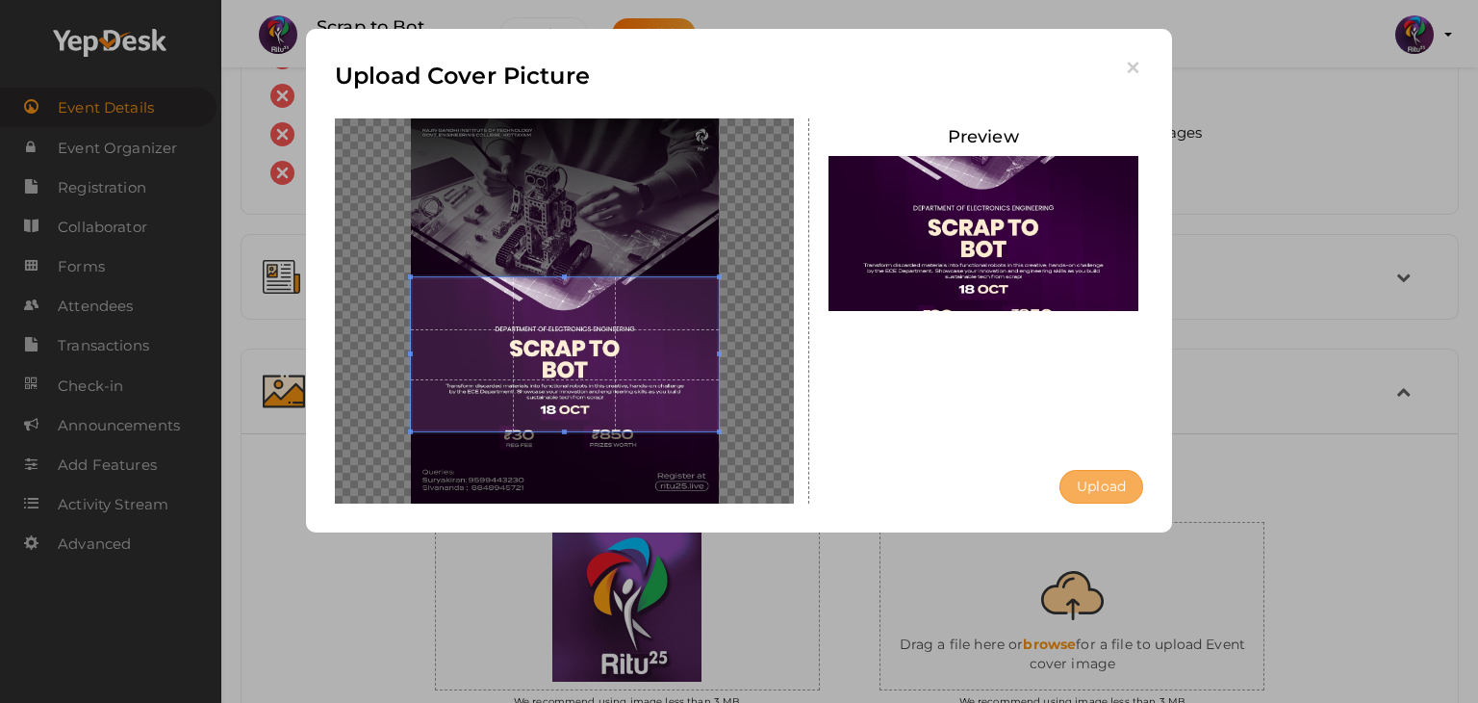
click at [1101, 493] on button "Upload" at bounding box center [1102, 487] width 84 height 34
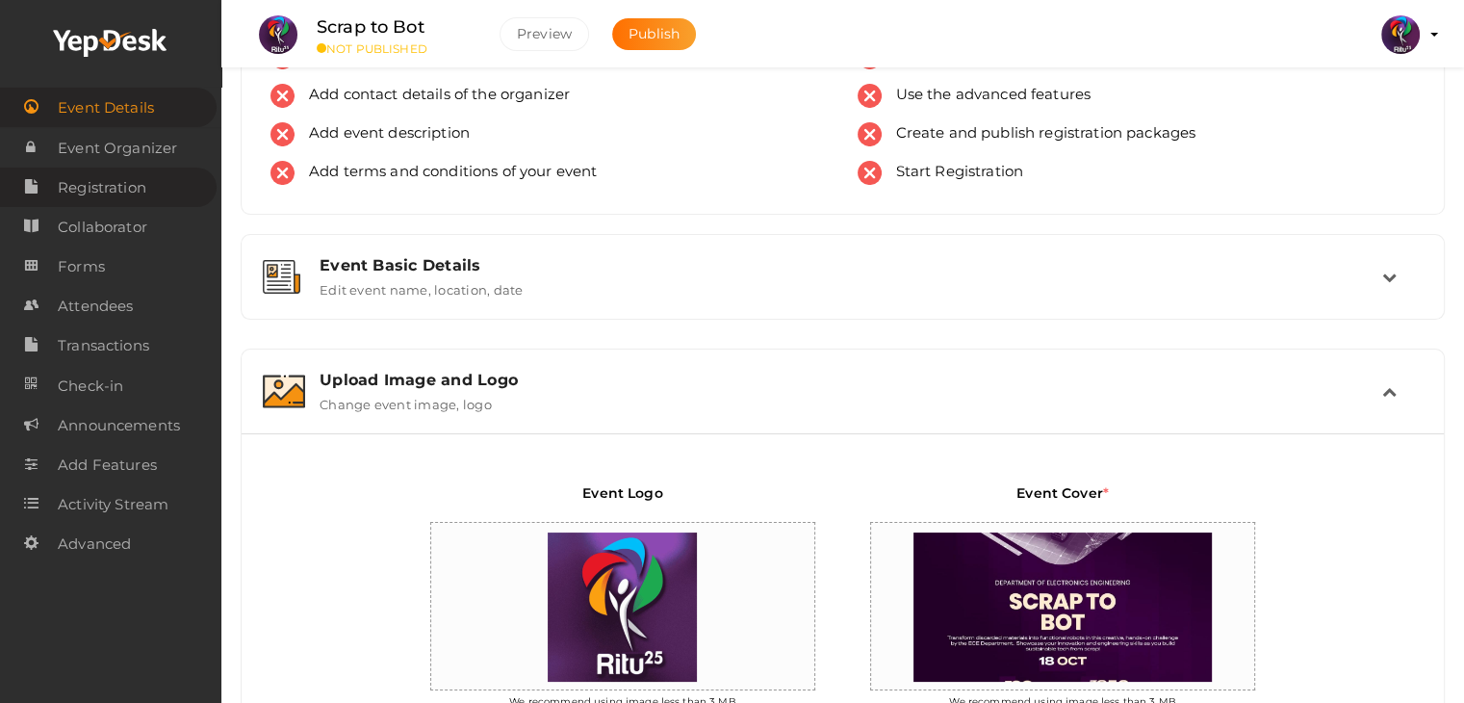
click at [145, 187] on span "Registration" at bounding box center [102, 187] width 89 height 38
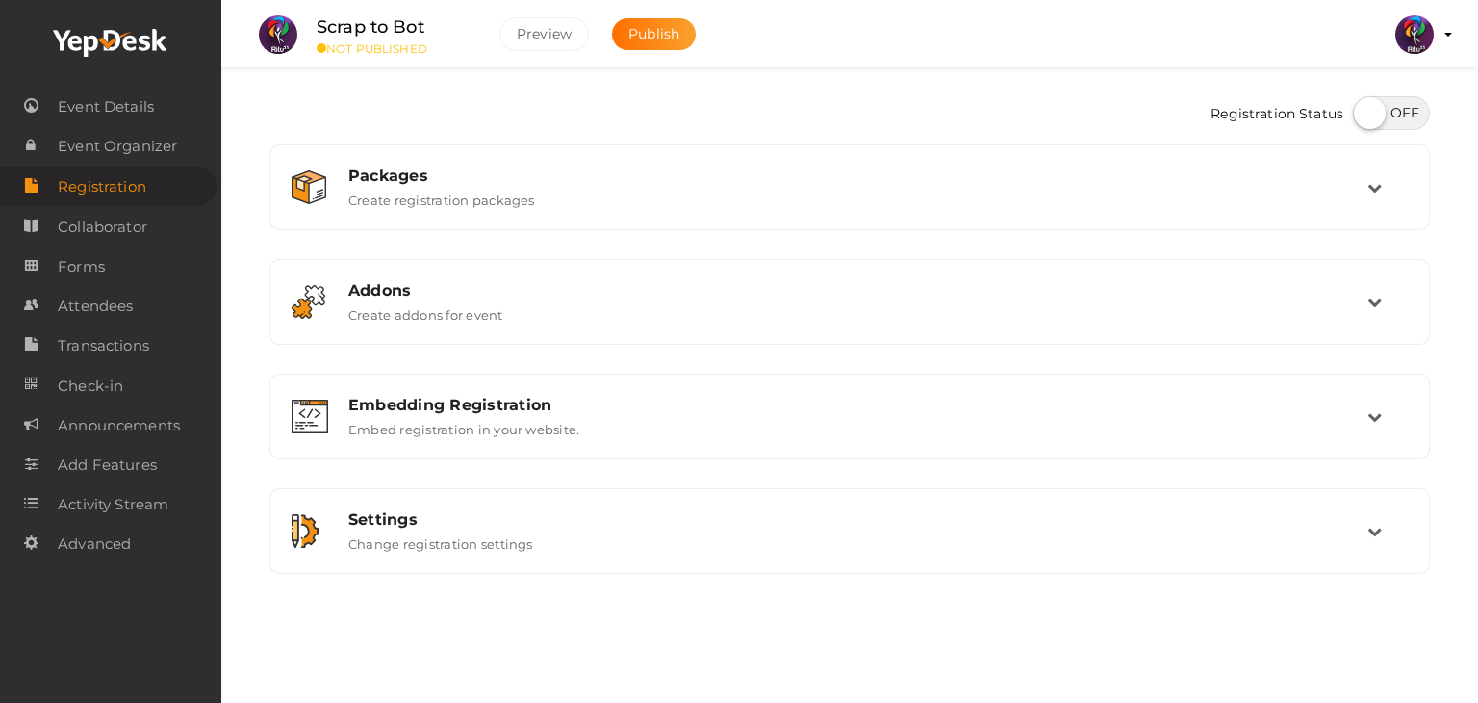
click at [1359, 120] on label at bounding box center [1391, 113] width 77 height 34
click at [1359, 113] on input "checkbox" at bounding box center [1359, 106] width 13 height 13
checkbox input "true"
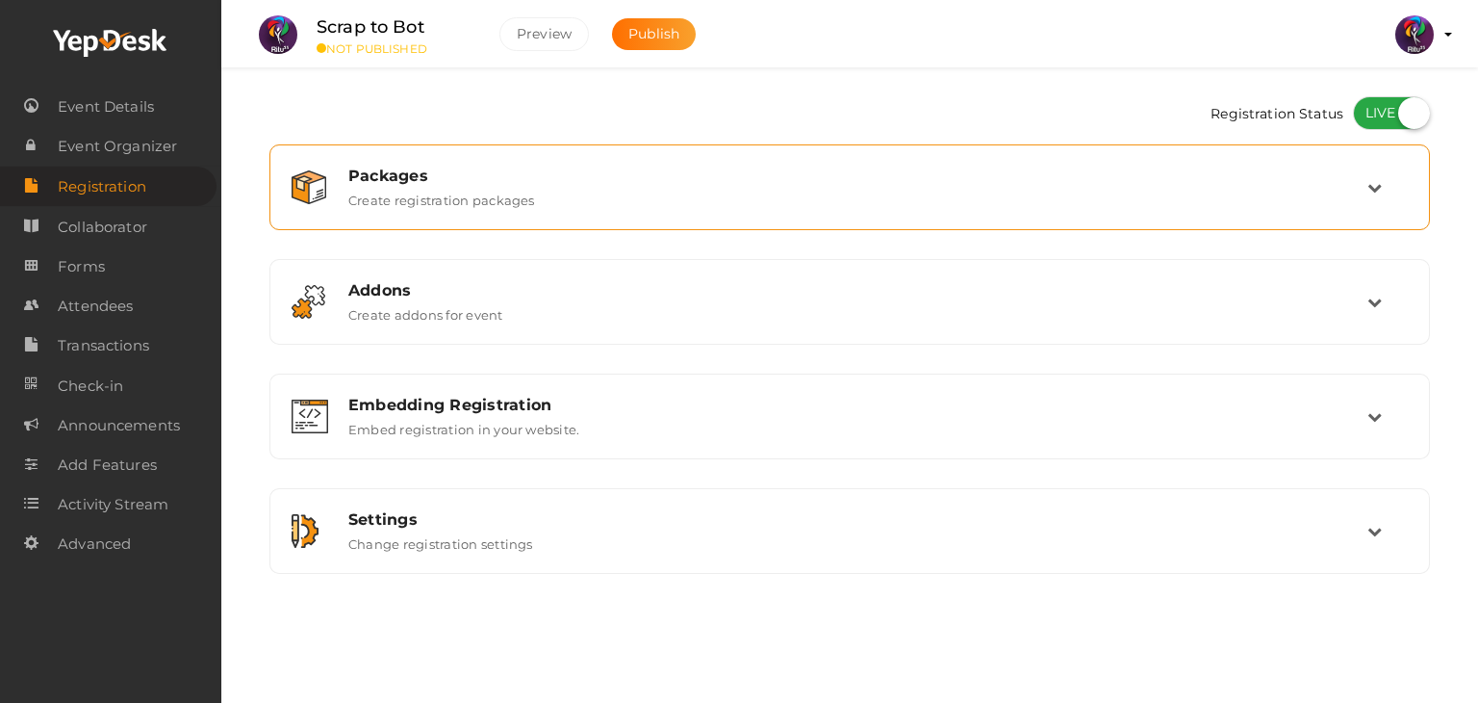
click at [1321, 185] on div "Packages Create registration packages" at bounding box center [851, 186] width 1034 height 41
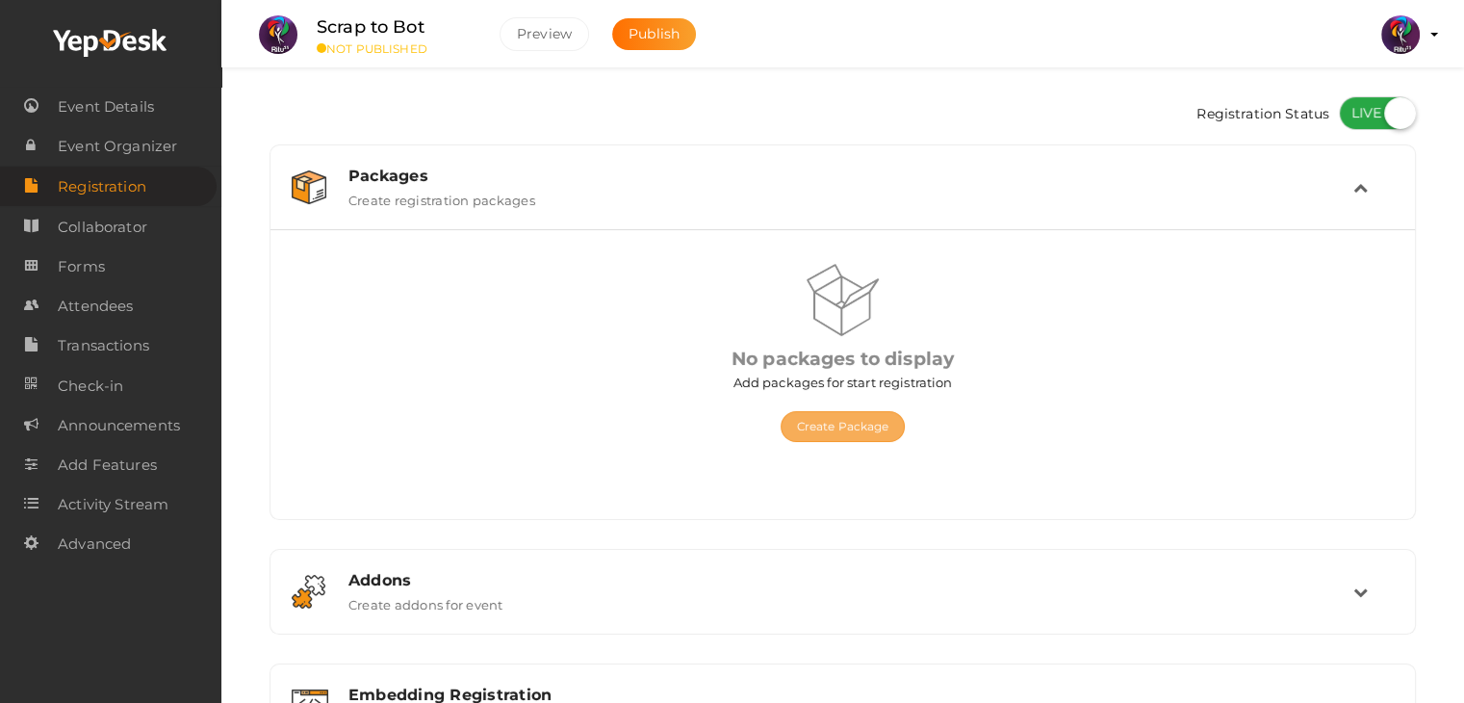
click at [886, 429] on button "Create Package" at bounding box center [842, 426] width 125 height 31
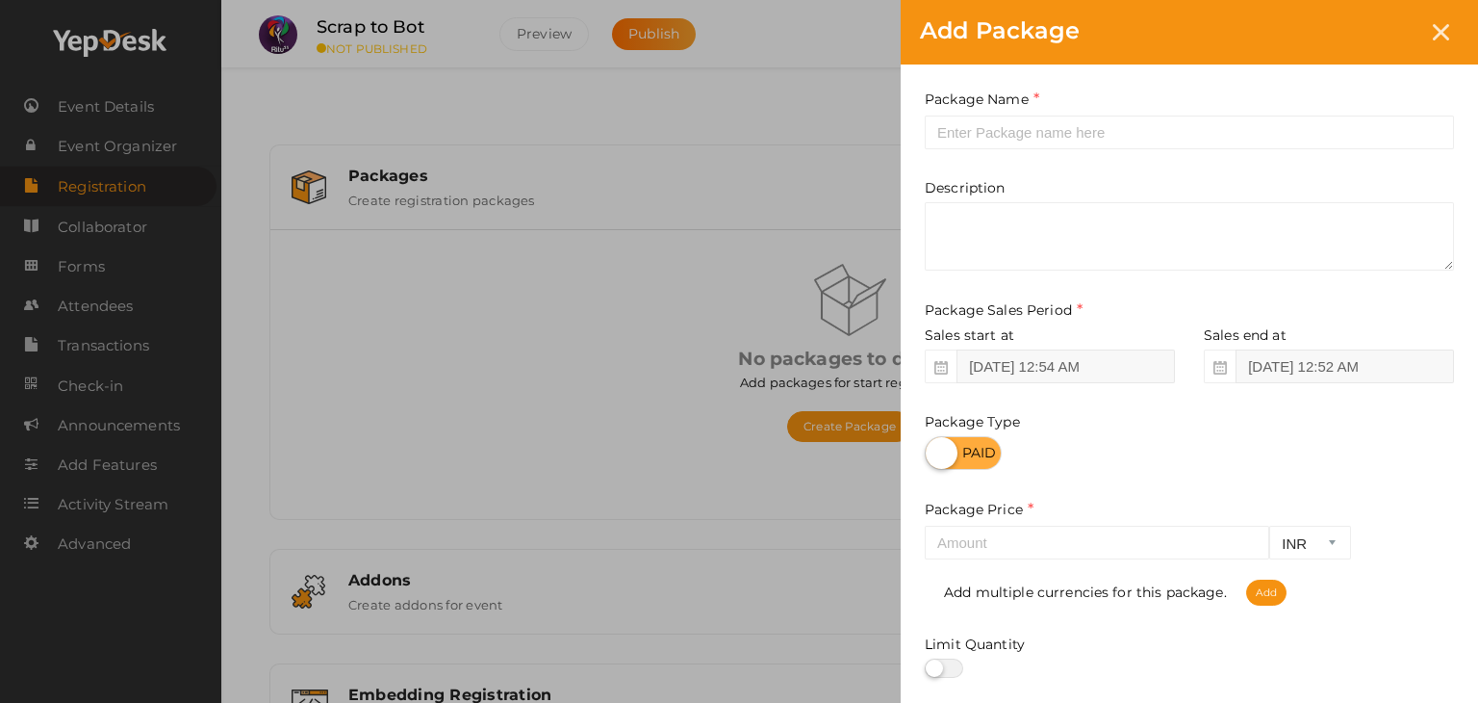
click at [1012, 153] on div "Package Name This field is Required. Package Name already used. Description Pac…" at bounding box center [1189, 425] width 577 height 723
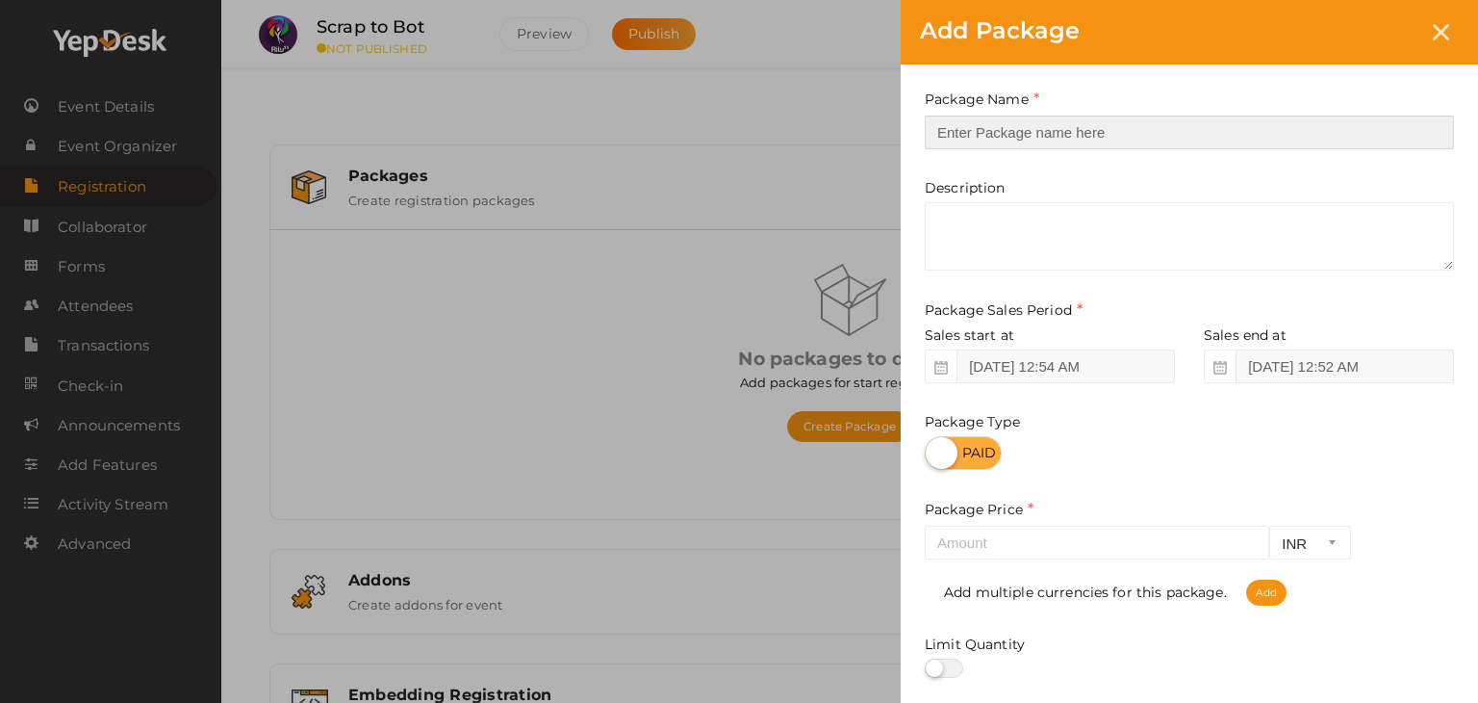
click at [1030, 141] on input "text" at bounding box center [1189, 132] width 529 height 34
type input "reg"
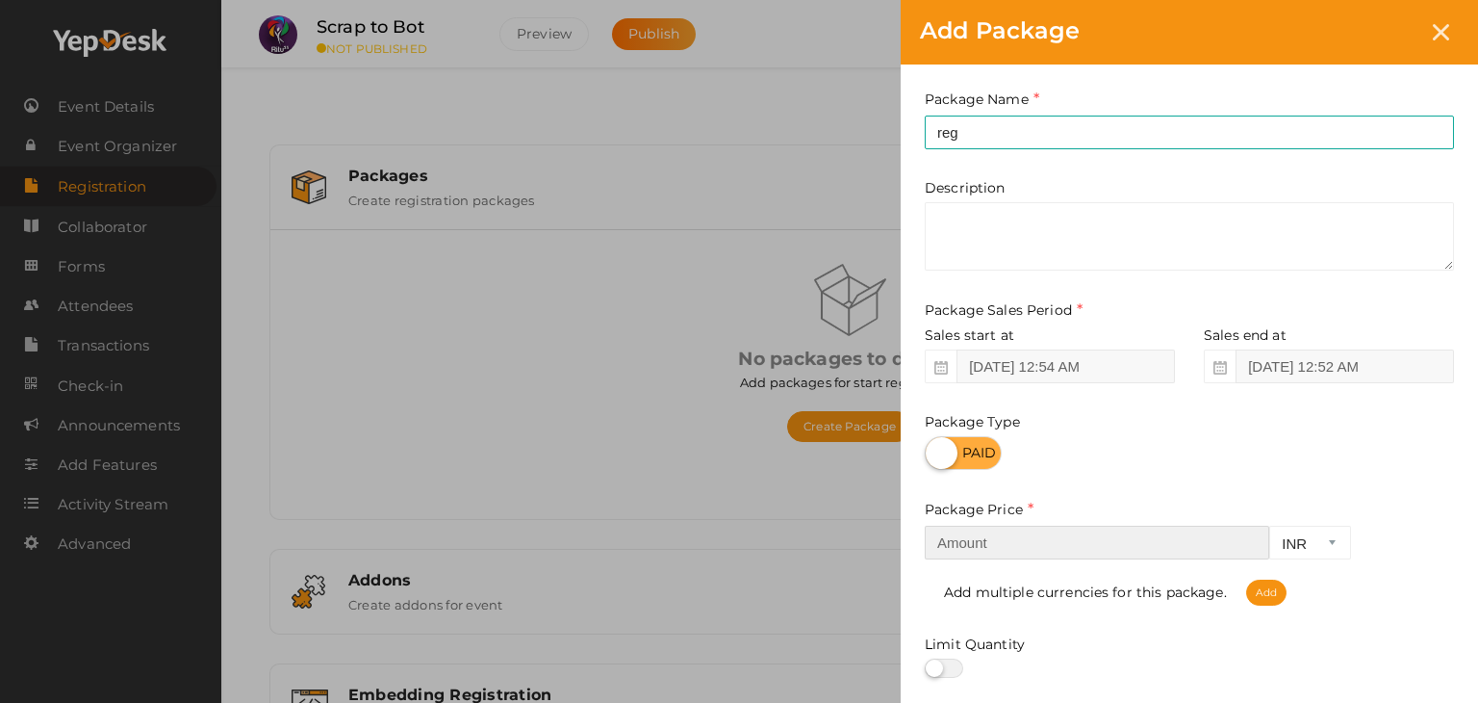
click at [1034, 540] on input "number" at bounding box center [1097, 542] width 345 height 34
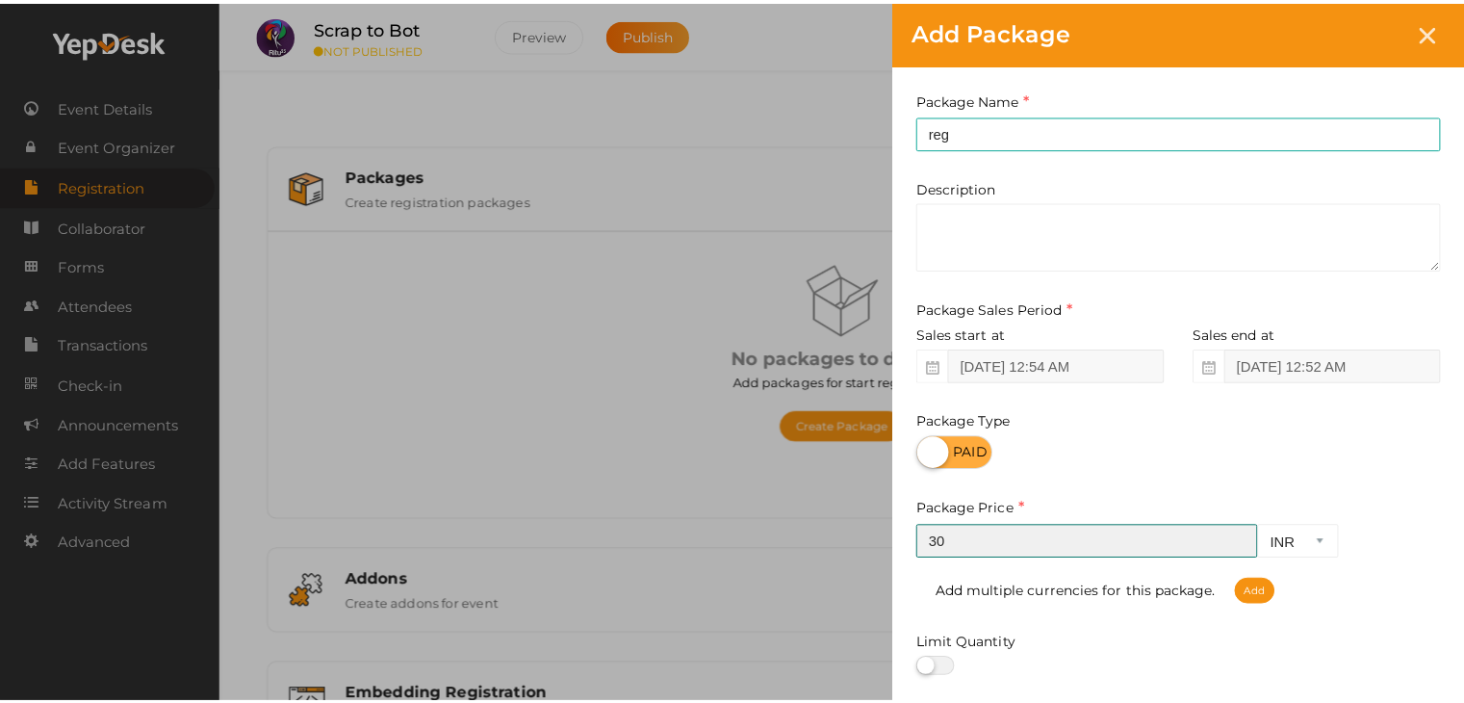
scroll to position [239, 0]
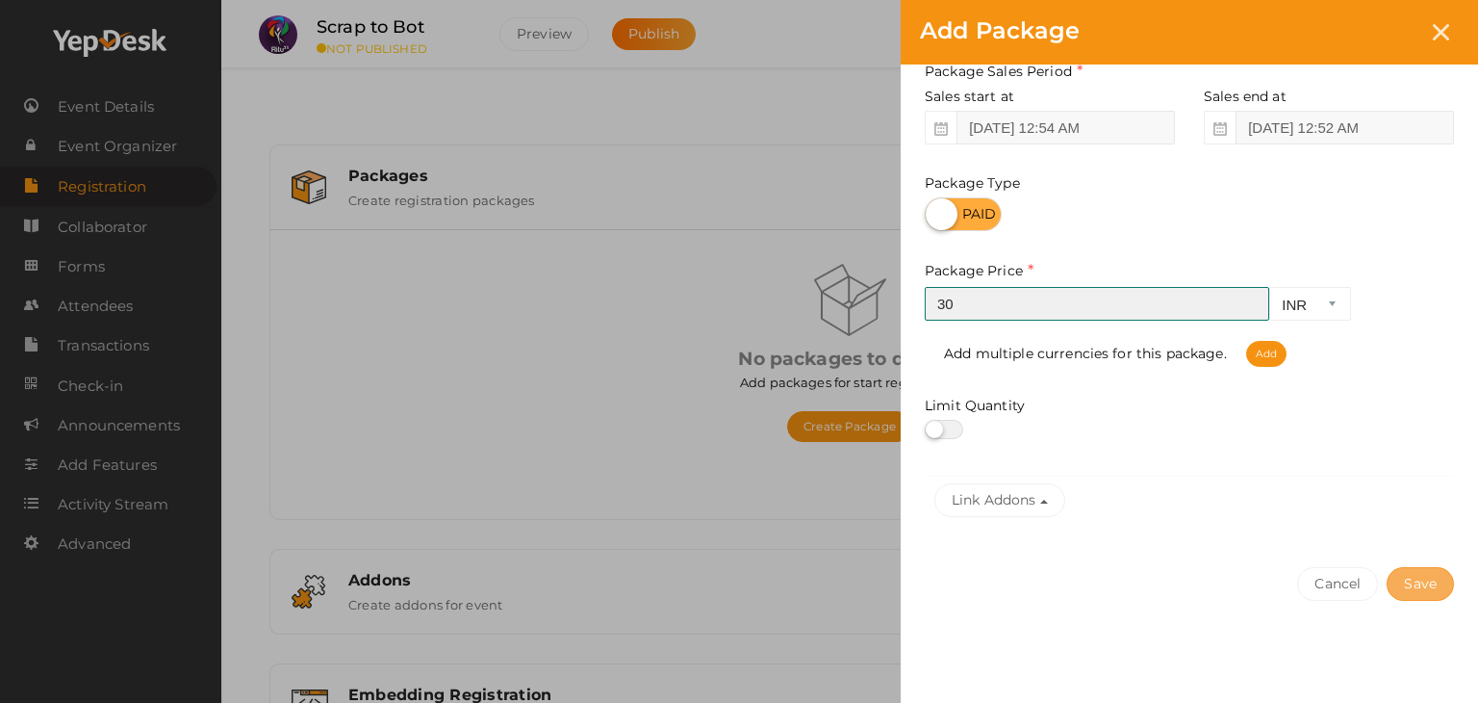
type input "30"
click at [1420, 578] on button "Save" at bounding box center [1420, 584] width 67 height 34
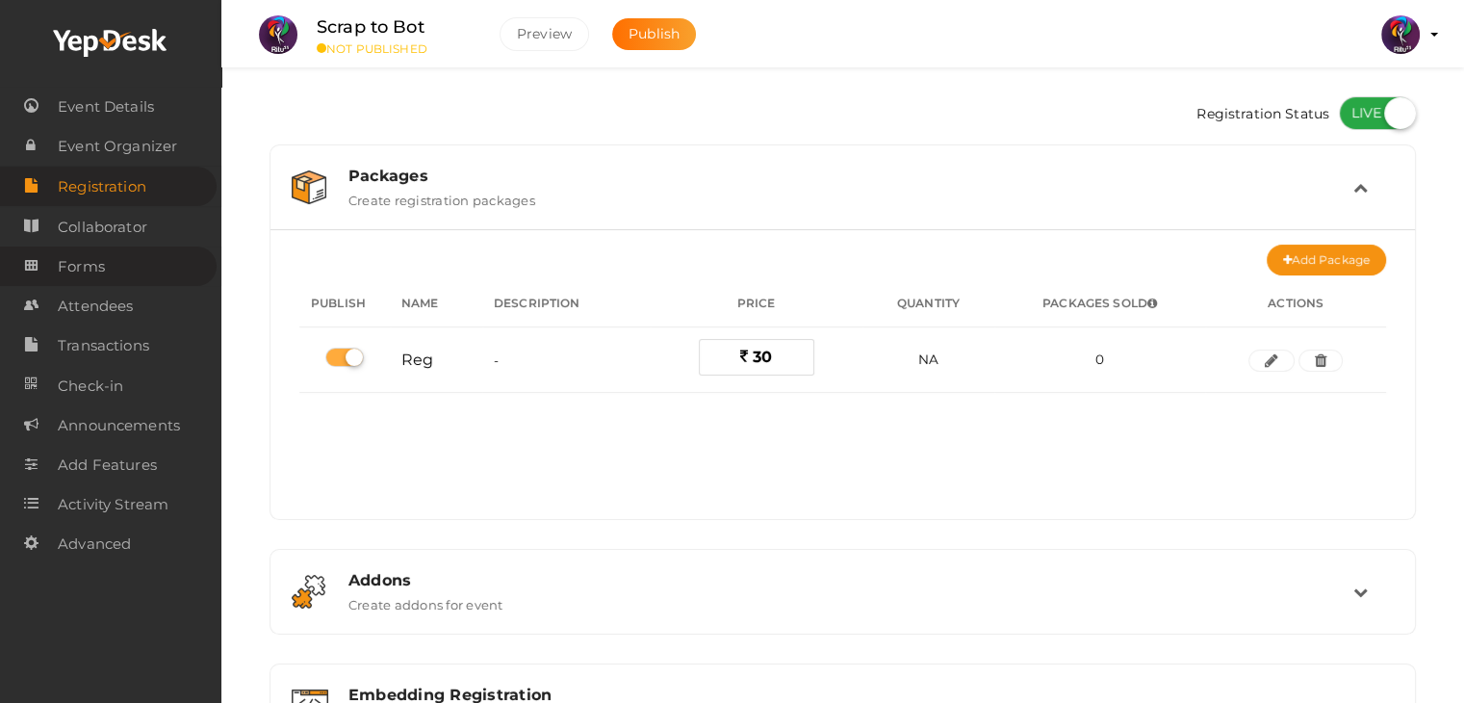
click at [149, 280] on link "Forms" at bounding box center [108, 265] width 217 height 39
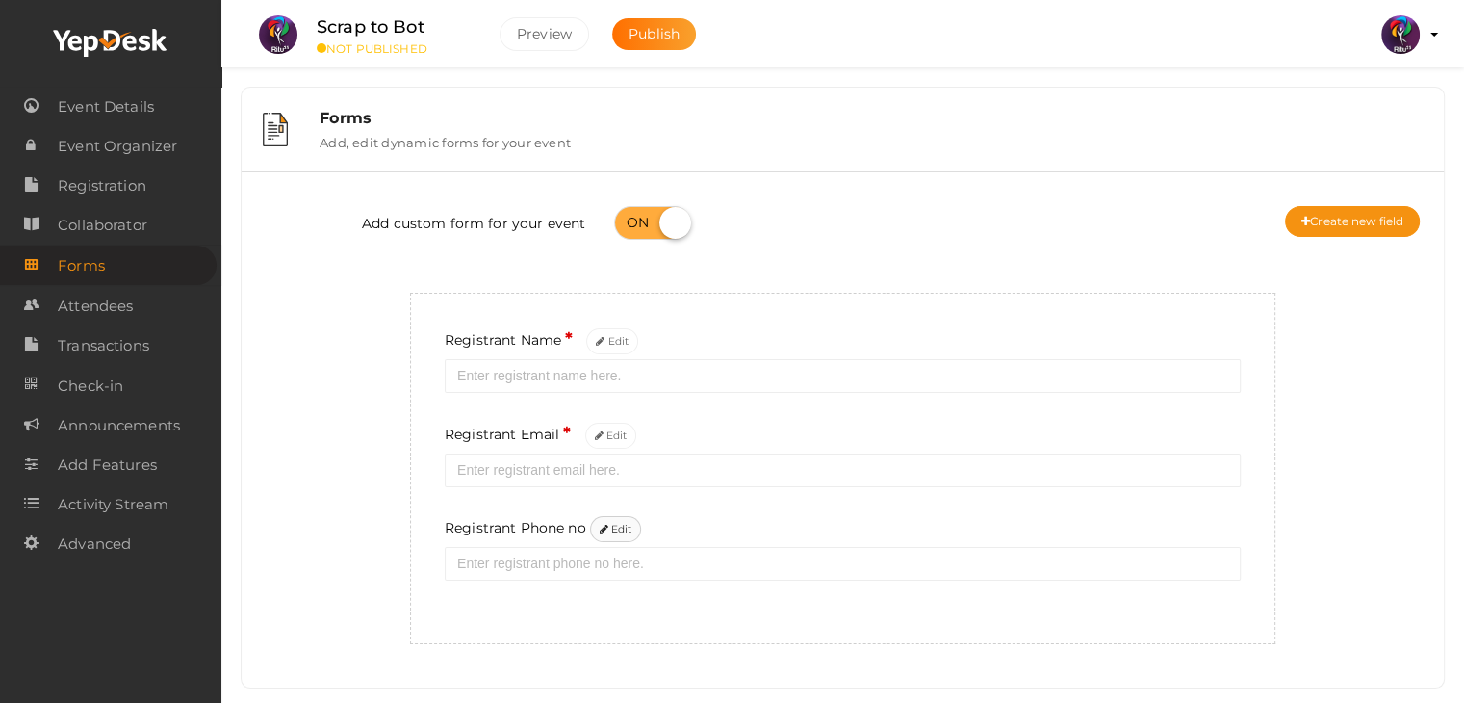
click at [624, 532] on button "Edit" at bounding box center [616, 529] width 52 height 26
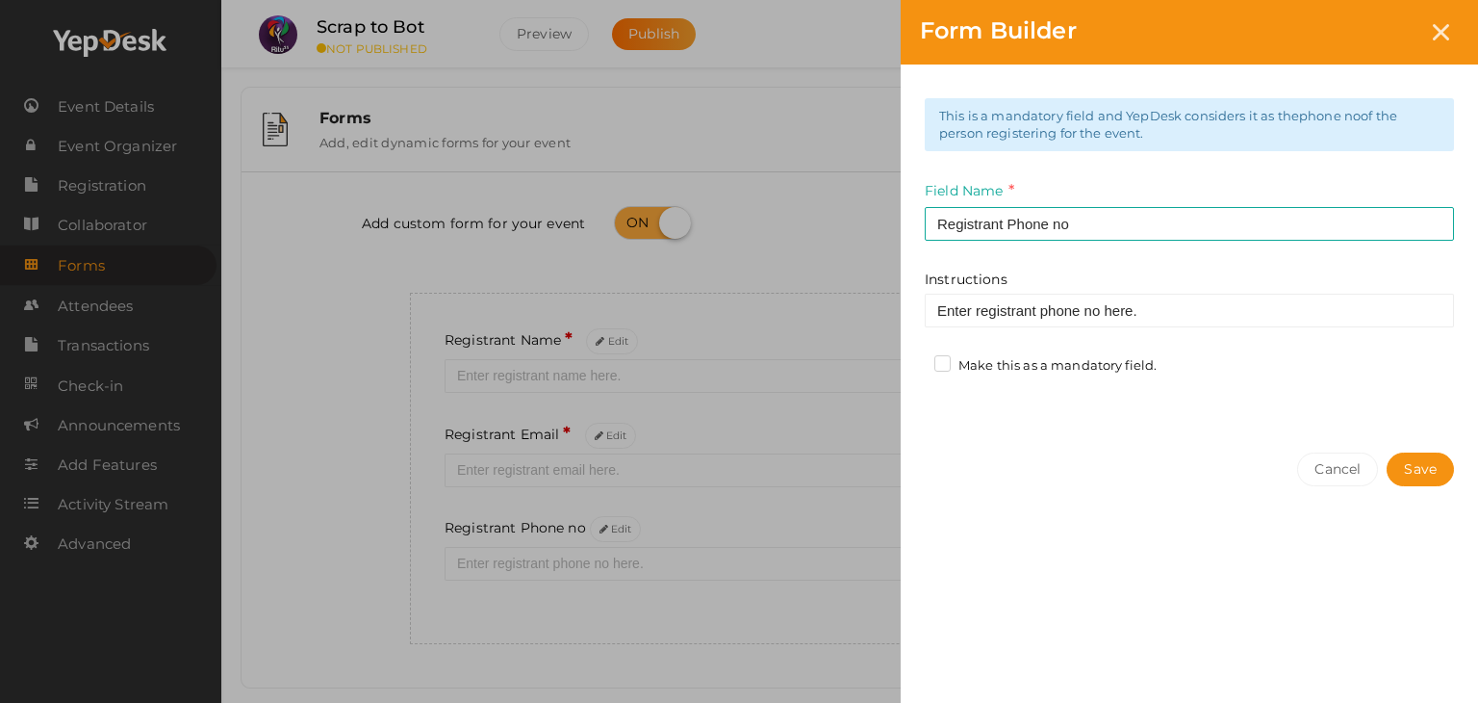
click at [958, 363] on label "Make this as a mandatory field." at bounding box center [1045, 365] width 222 height 19
click at [915, 360] on input "Make this as a mandatory field." at bounding box center [915, 360] width 0 height 0
click at [1423, 459] on button "Save" at bounding box center [1420, 469] width 67 height 34
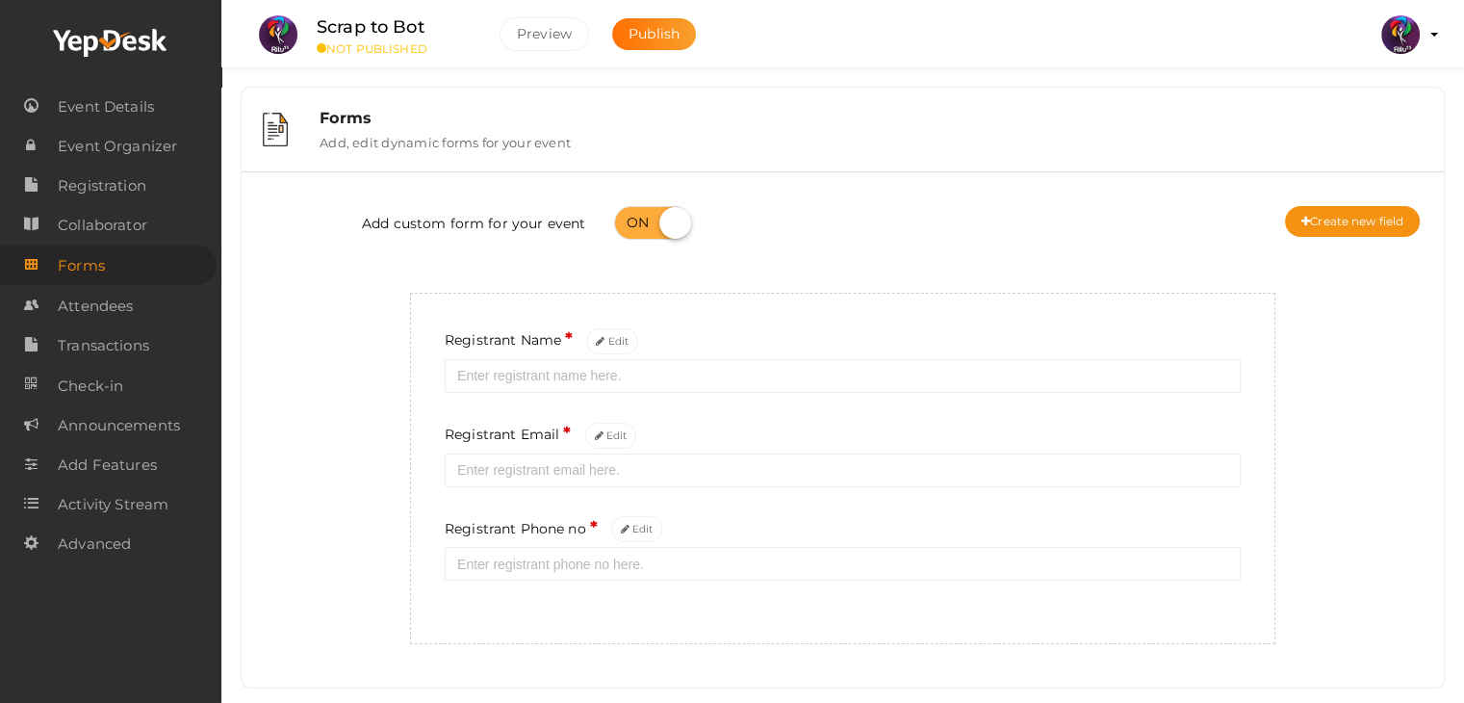
scroll to position [18, 0]
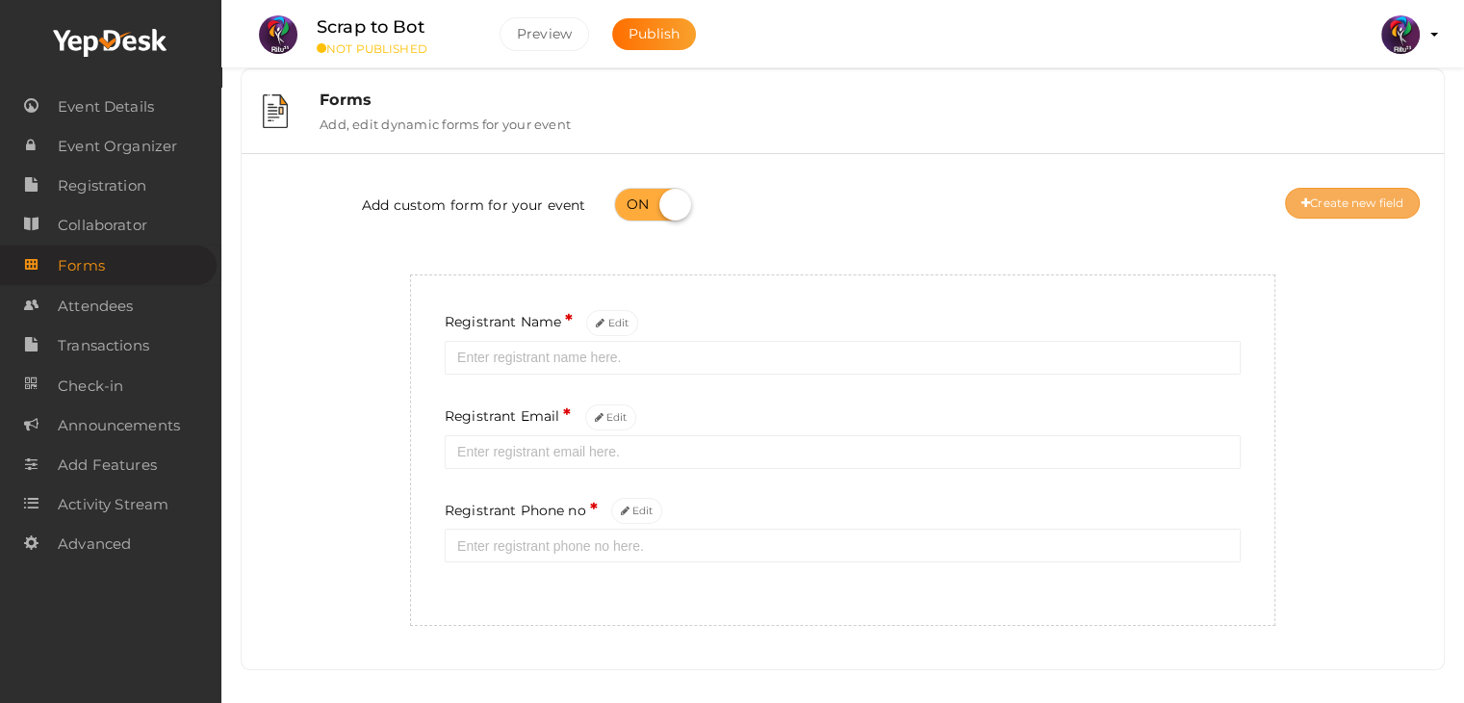
click at [1340, 190] on div "Add custom form for your event Create new field" at bounding box center [842, 206] width 1173 height 77
click at [1340, 190] on button "Create new field" at bounding box center [1352, 203] width 135 height 31
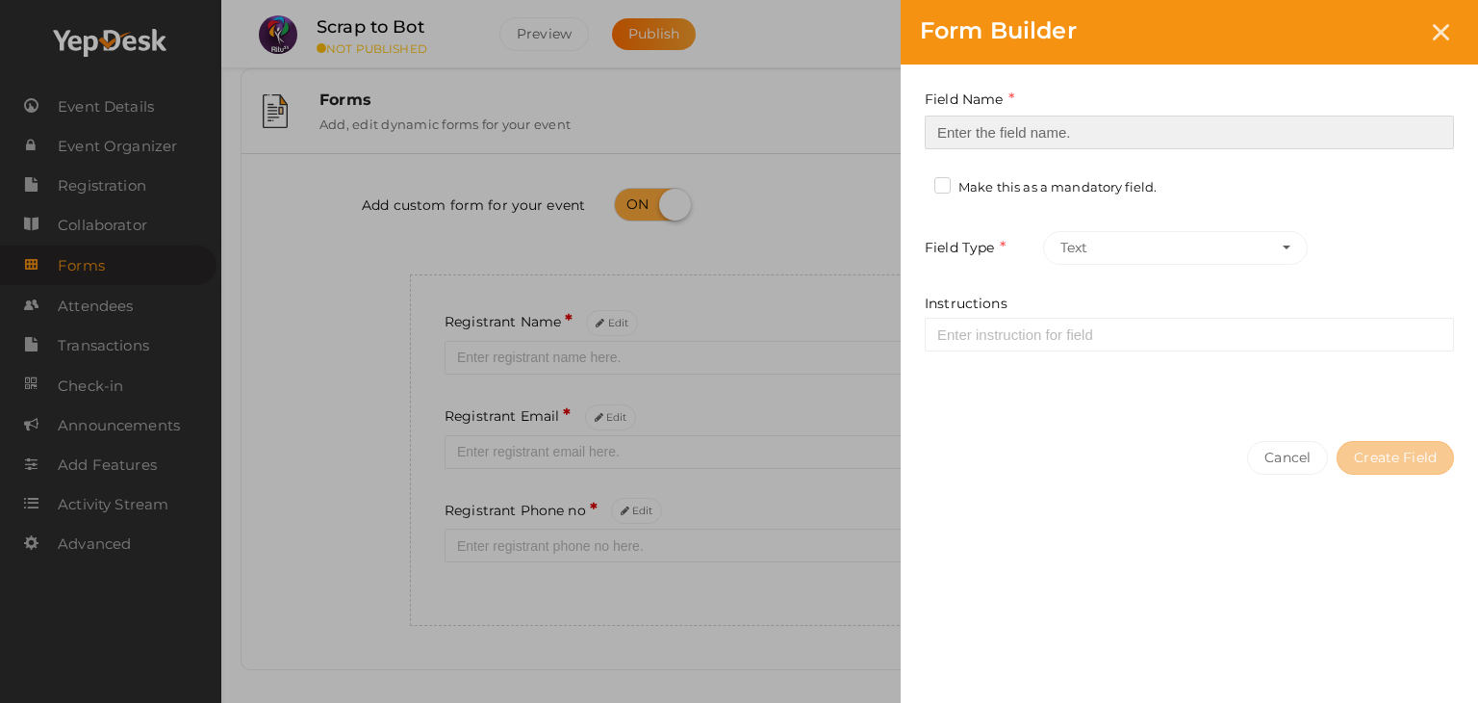
click at [1107, 131] on input at bounding box center [1189, 132] width 529 height 34
type input "Registrant College"
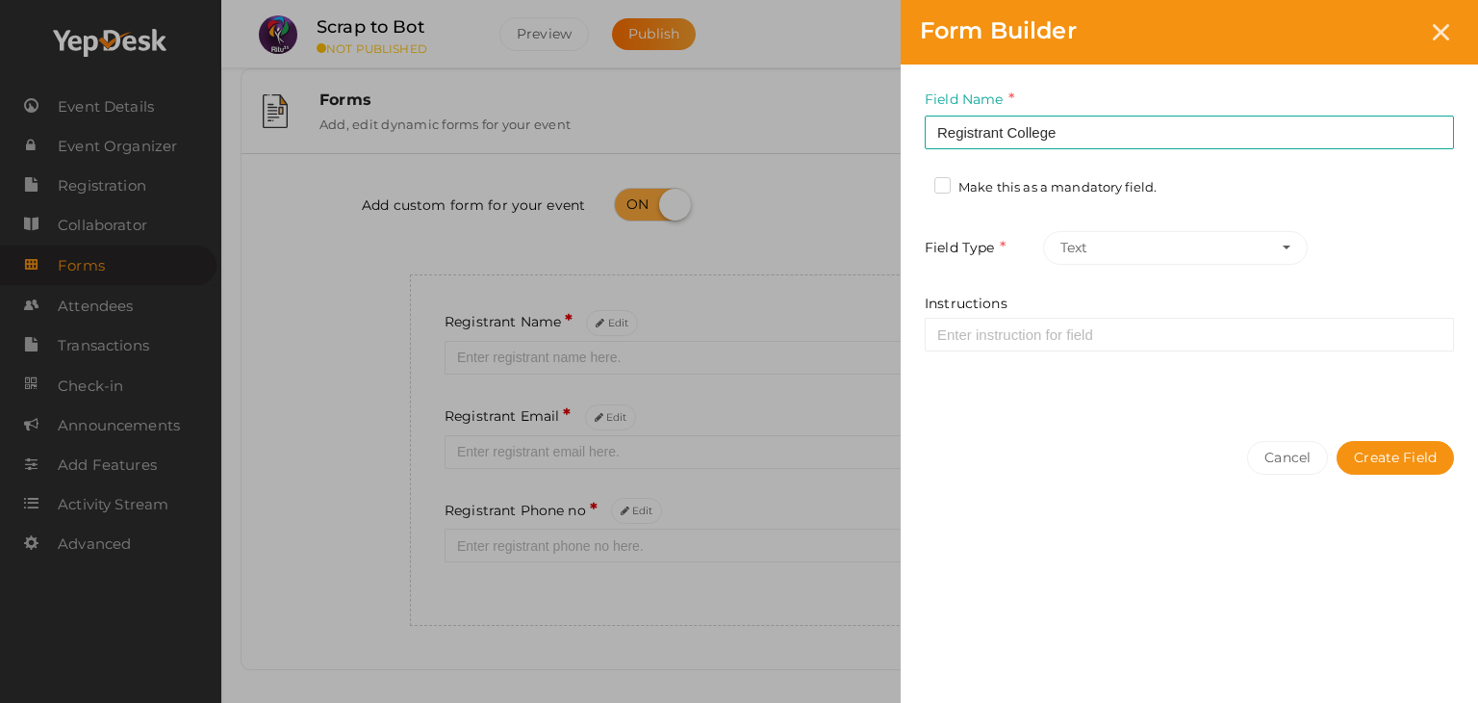
click at [1122, 195] on label "Make this as a mandatory field." at bounding box center [1045, 187] width 222 height 19
click at [915, 182] on input "Make this as a mandatory field." at bounding box center [915, 182] width 0 height 0
click at [1391, 467] on button "Create Field" at bounding box center [1395, 458] width 117 height 34
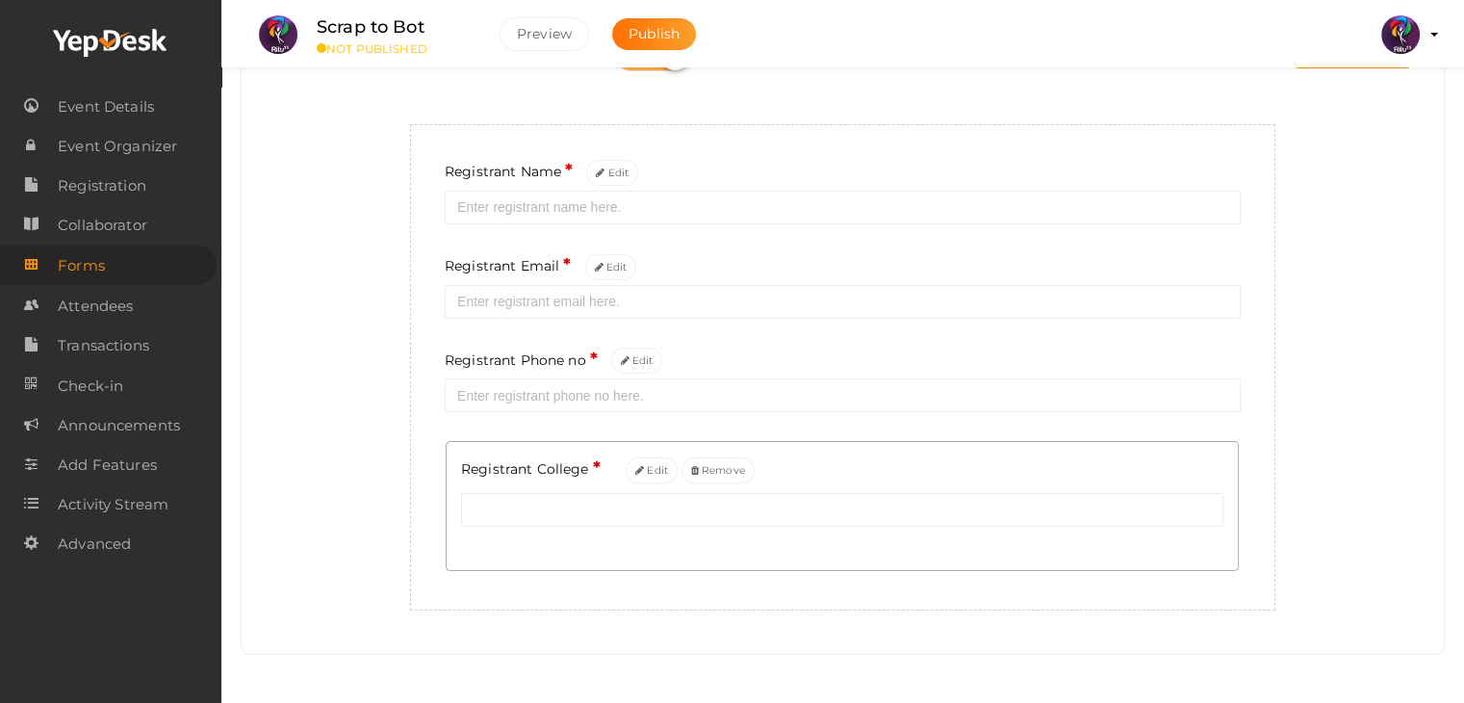
scroll to position [69, 0]
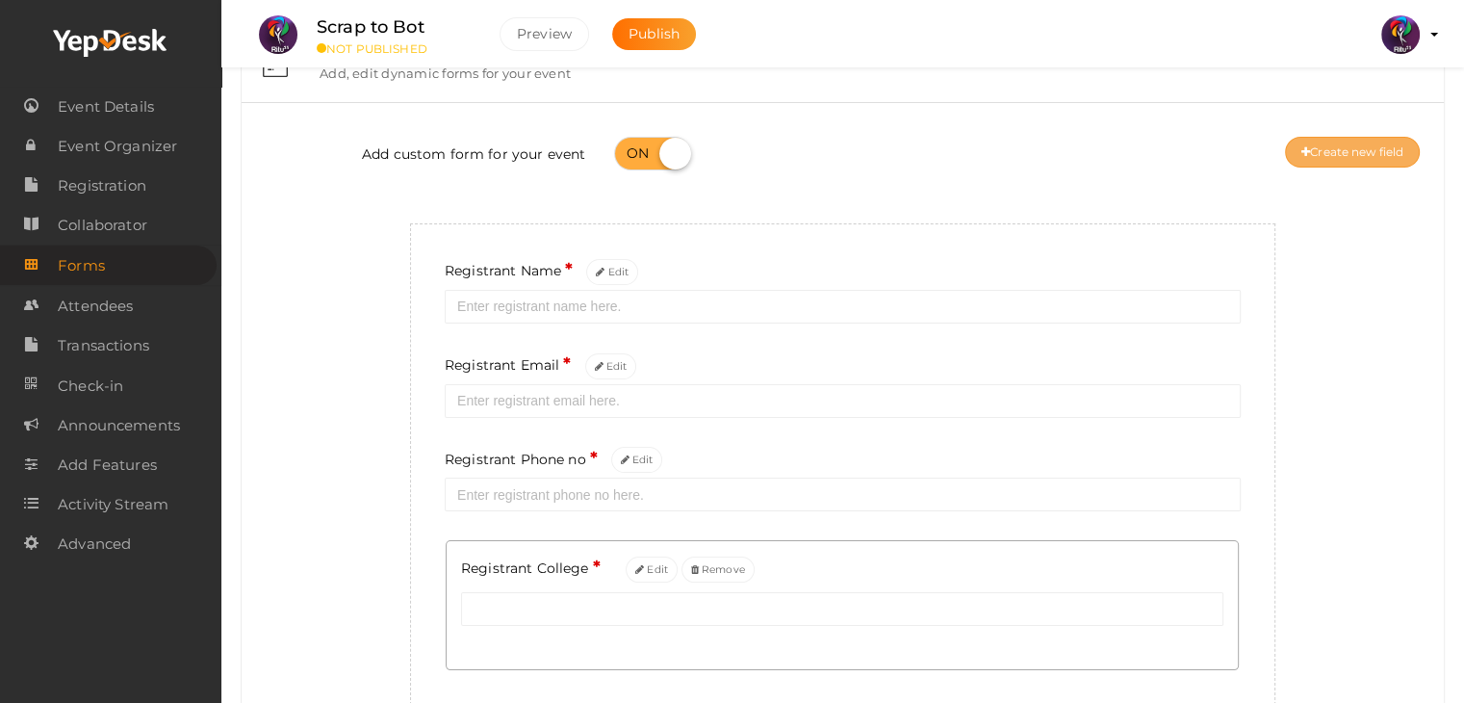
click at [1356, 141] on button "Create new field" at bounding box center [1352, 152] width 135 height 31
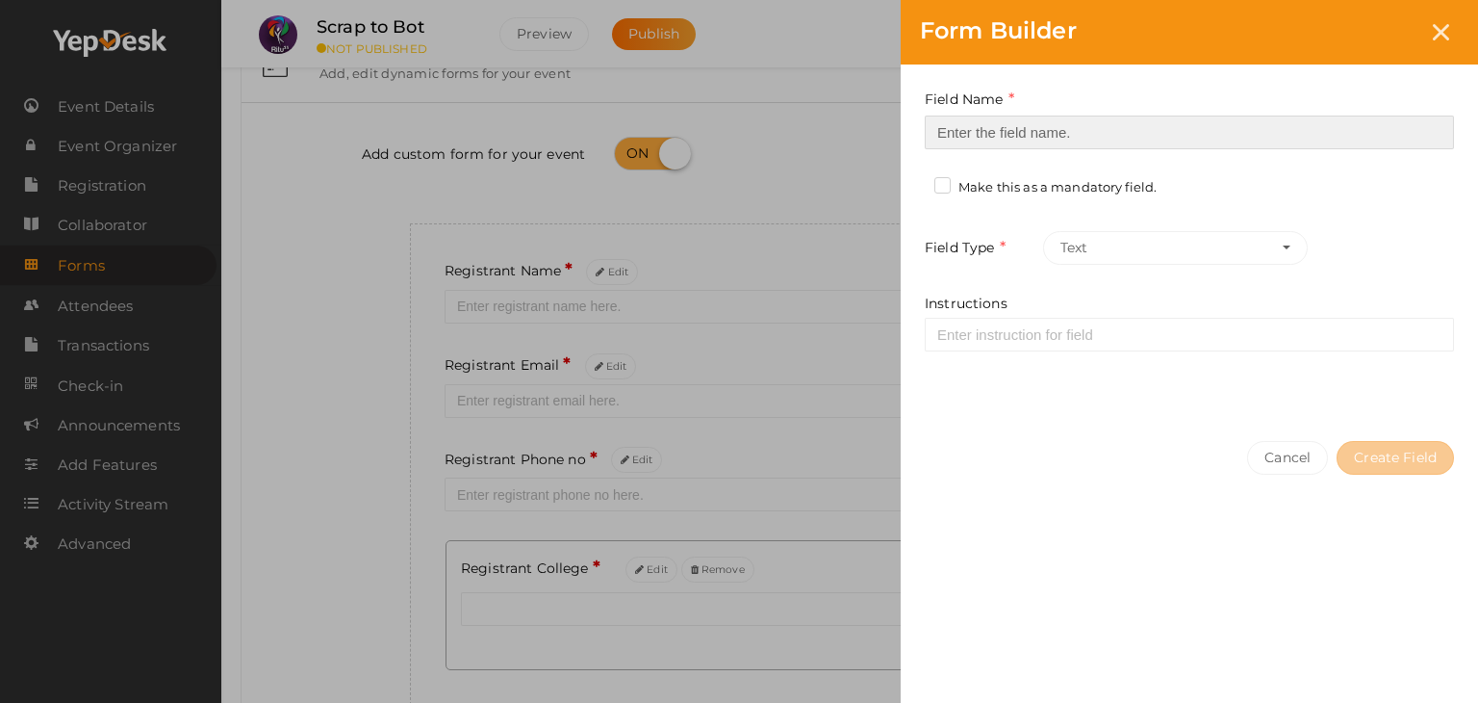
click at [1151, 147] on input at bounding box center [1189, 132] width 529 height 34
type input "Refferal ID"
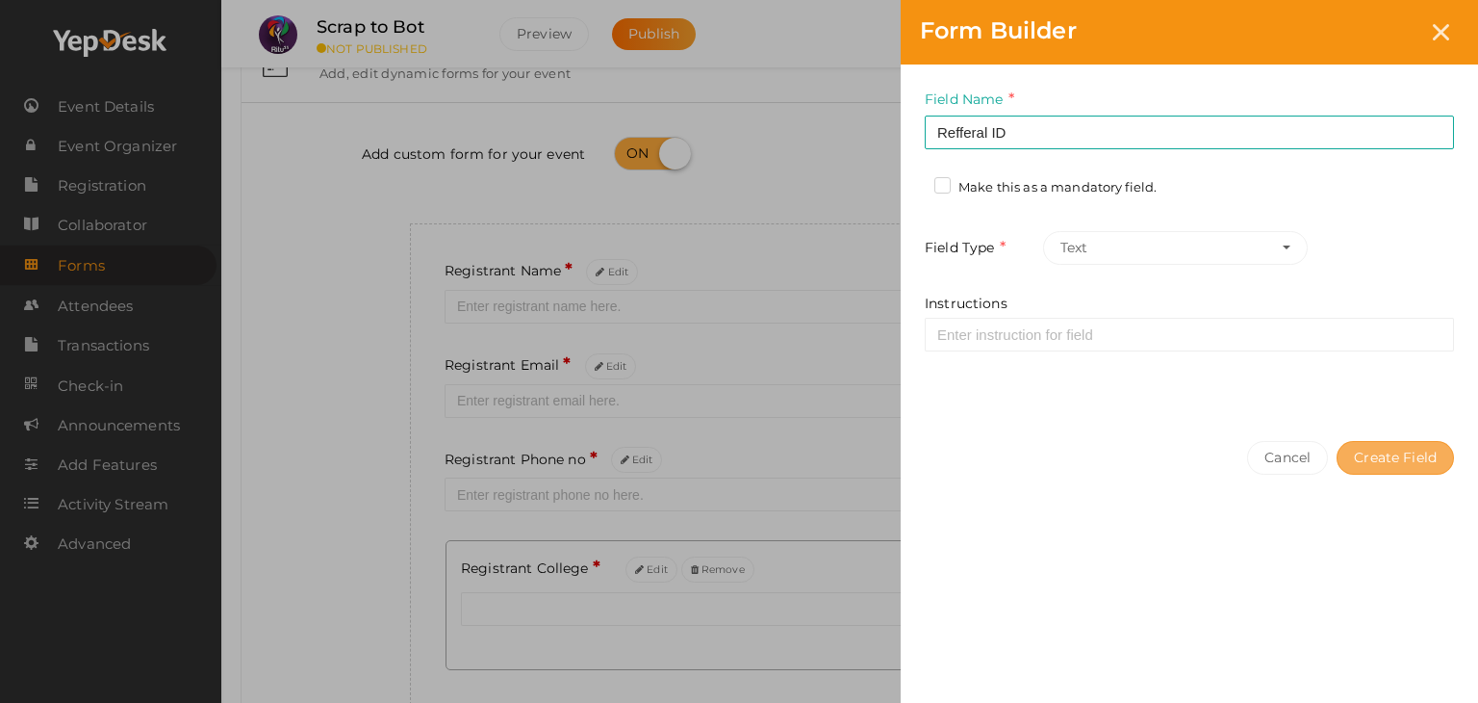
click at [1417, 441] on button "Create Field" at bounding box center [1395, 458] width 117 height 34
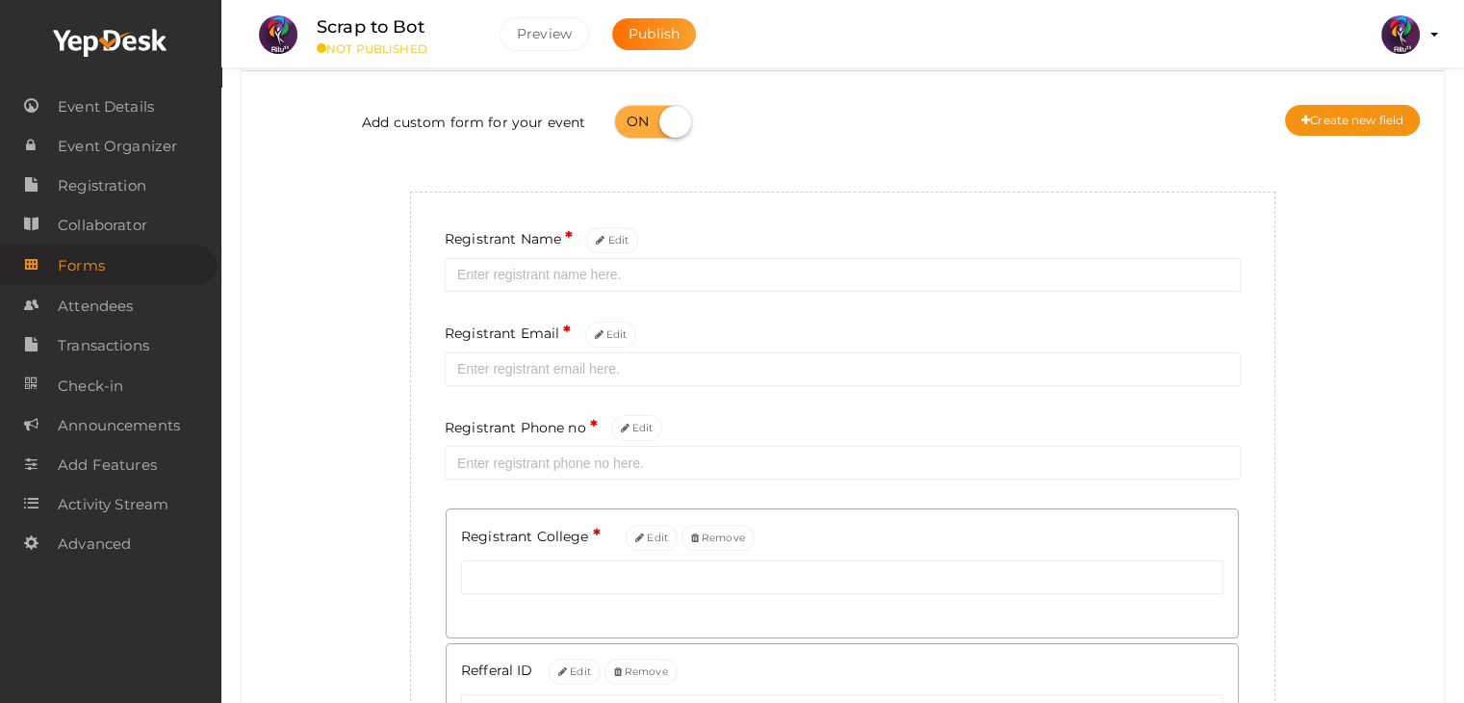
scroll to position [68, 0]
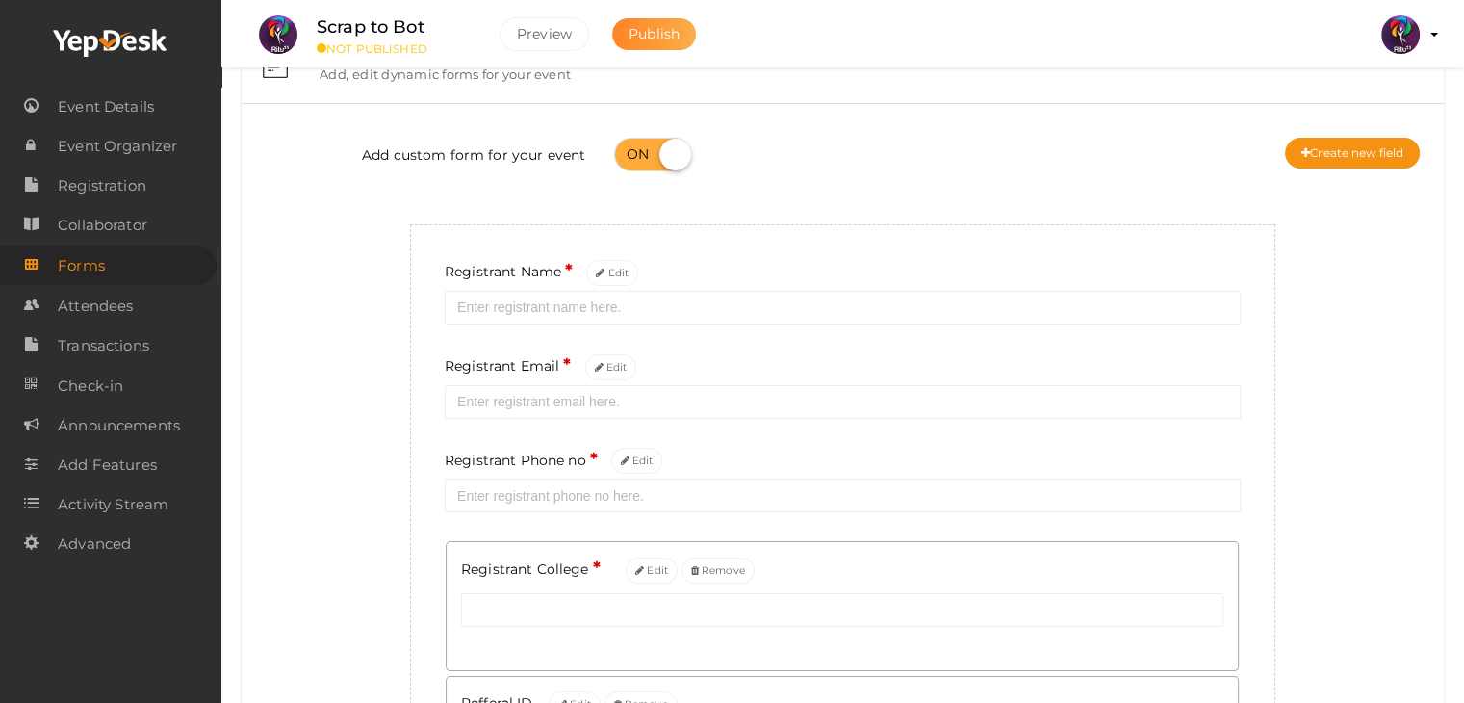
click at [678, 30] on button "Publish" at bounding box center [654, 34] width 84 height 32
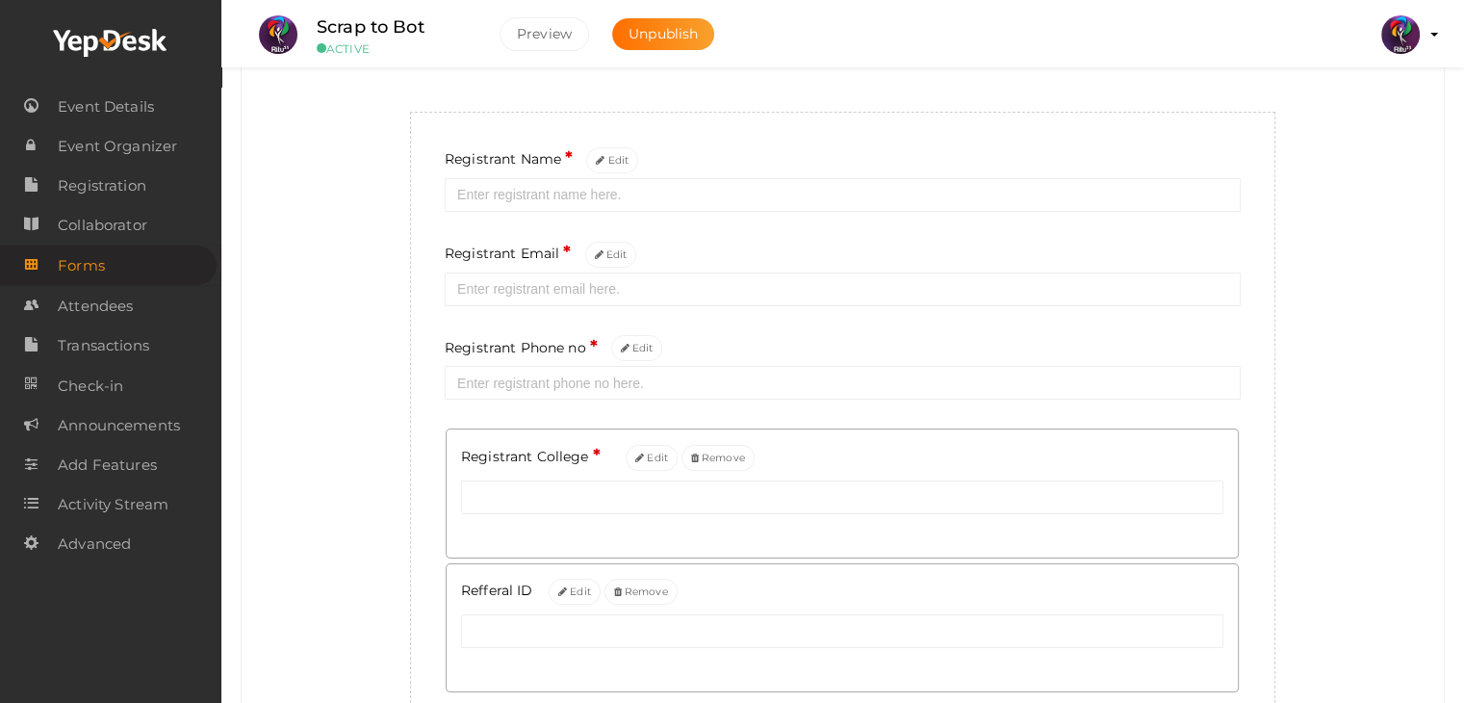
scroll to position [166, 0]
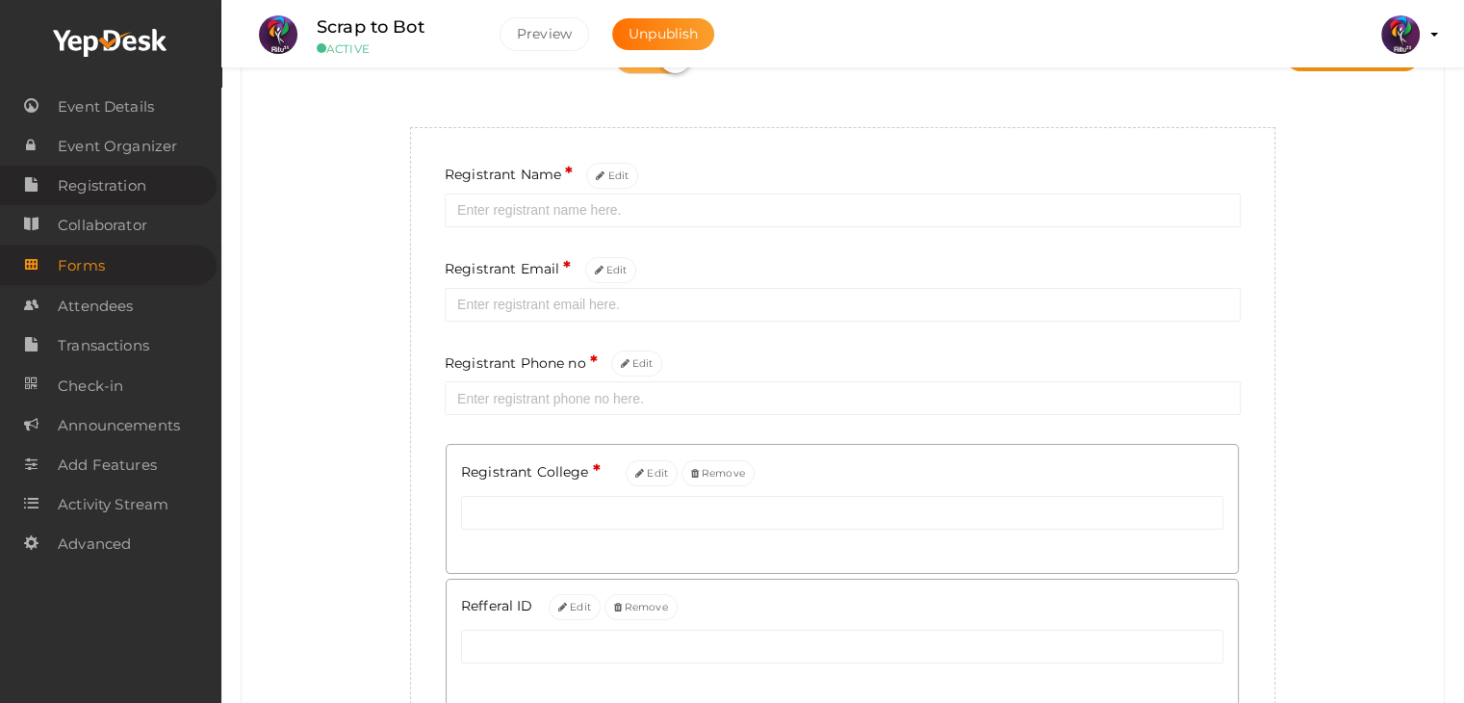
click at [150, 186] on link "Registration" at bounding box center [108, 185] width 217 height 39
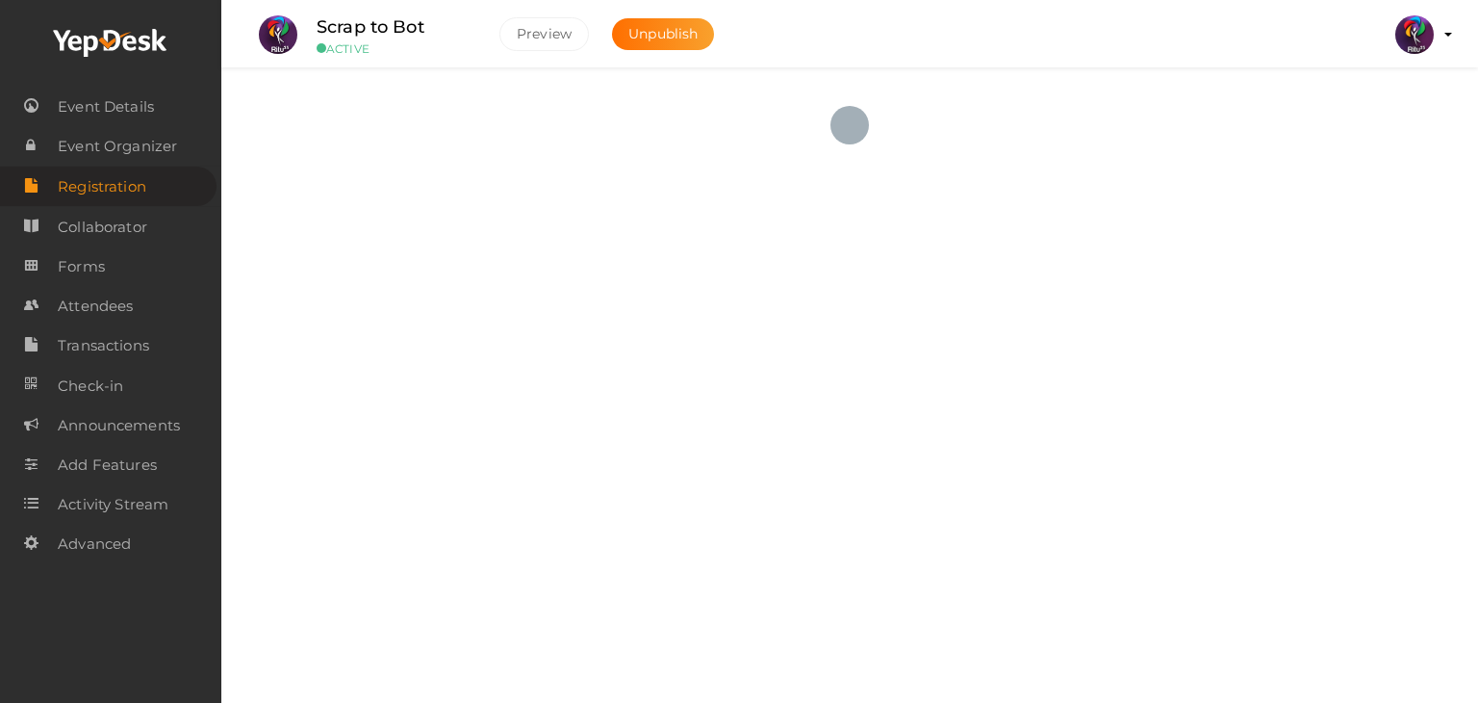
checkbox input "true"
type textarea "<iframe width="560" height="315" src="[URL][DOMAIN_NAME]"></iframe>"
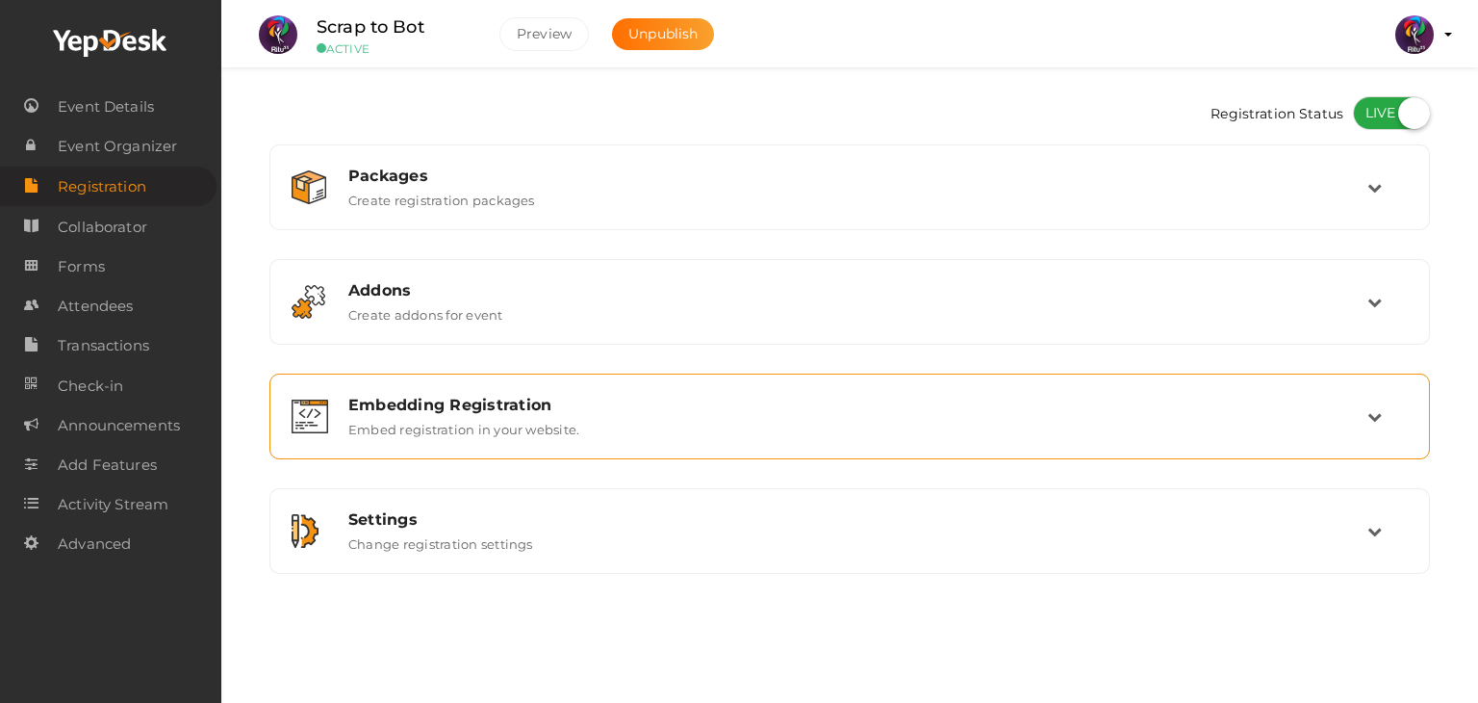
click at [654, 444] on div "Embedding Registration Embed registration in your website." at bounding box center [849, 416] width 1139 height 64
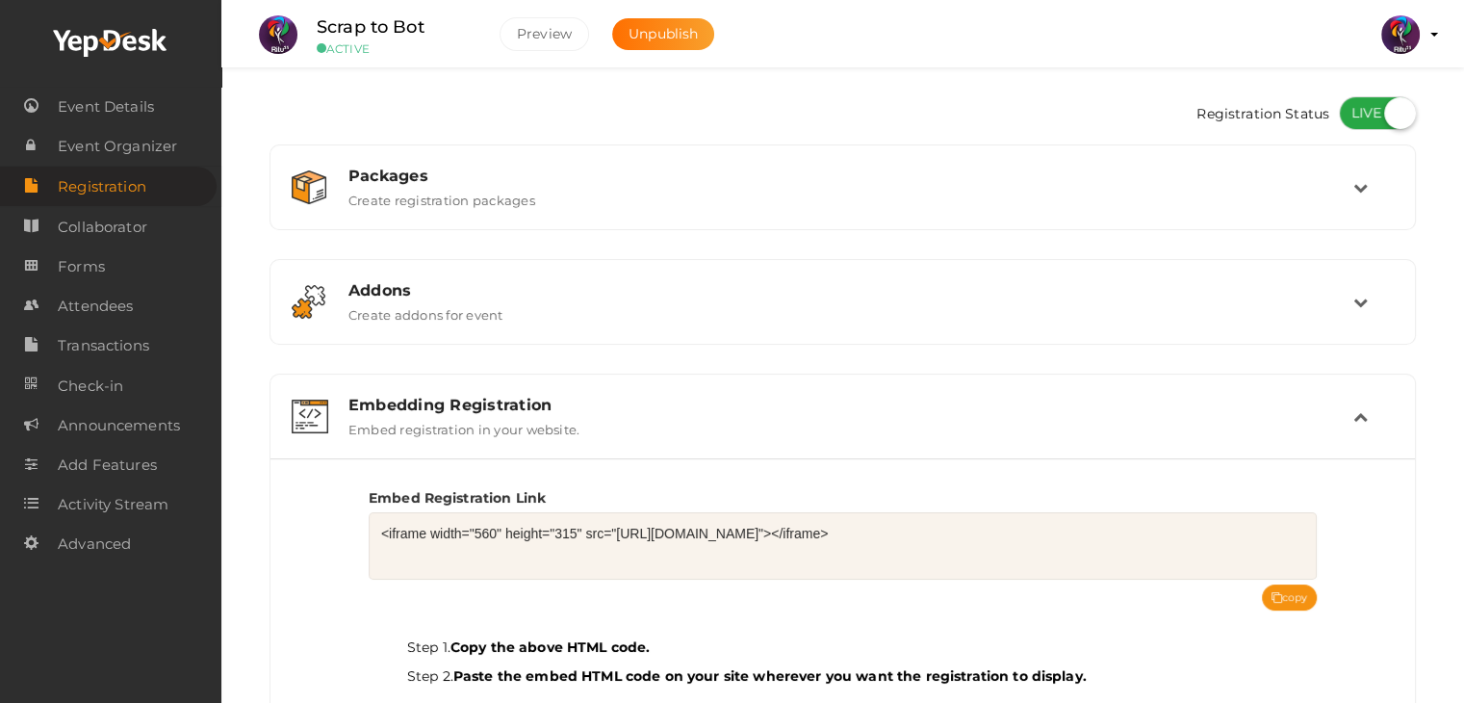
scroll to position [299, 0]
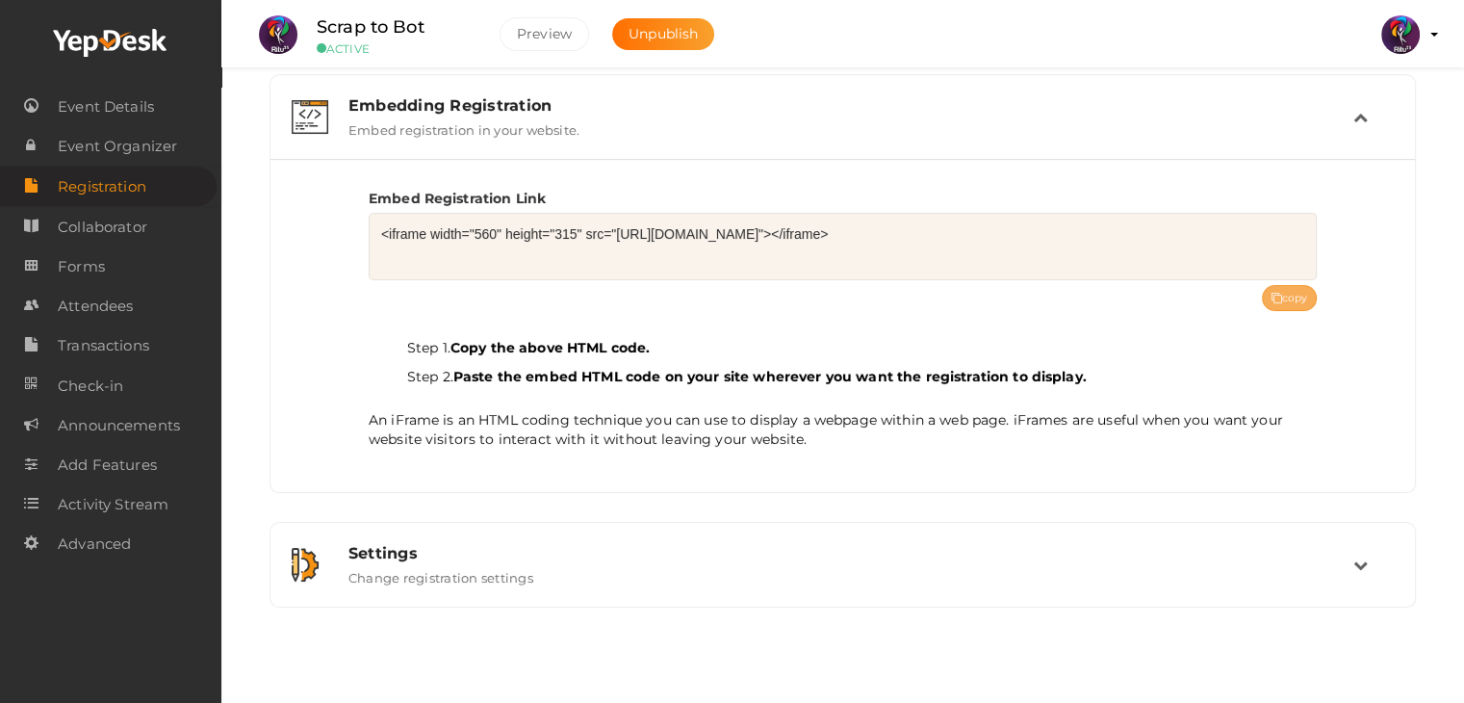
click at [1287, 285] on button "copy" at bounding box center [1290, 298] width 56 height 26
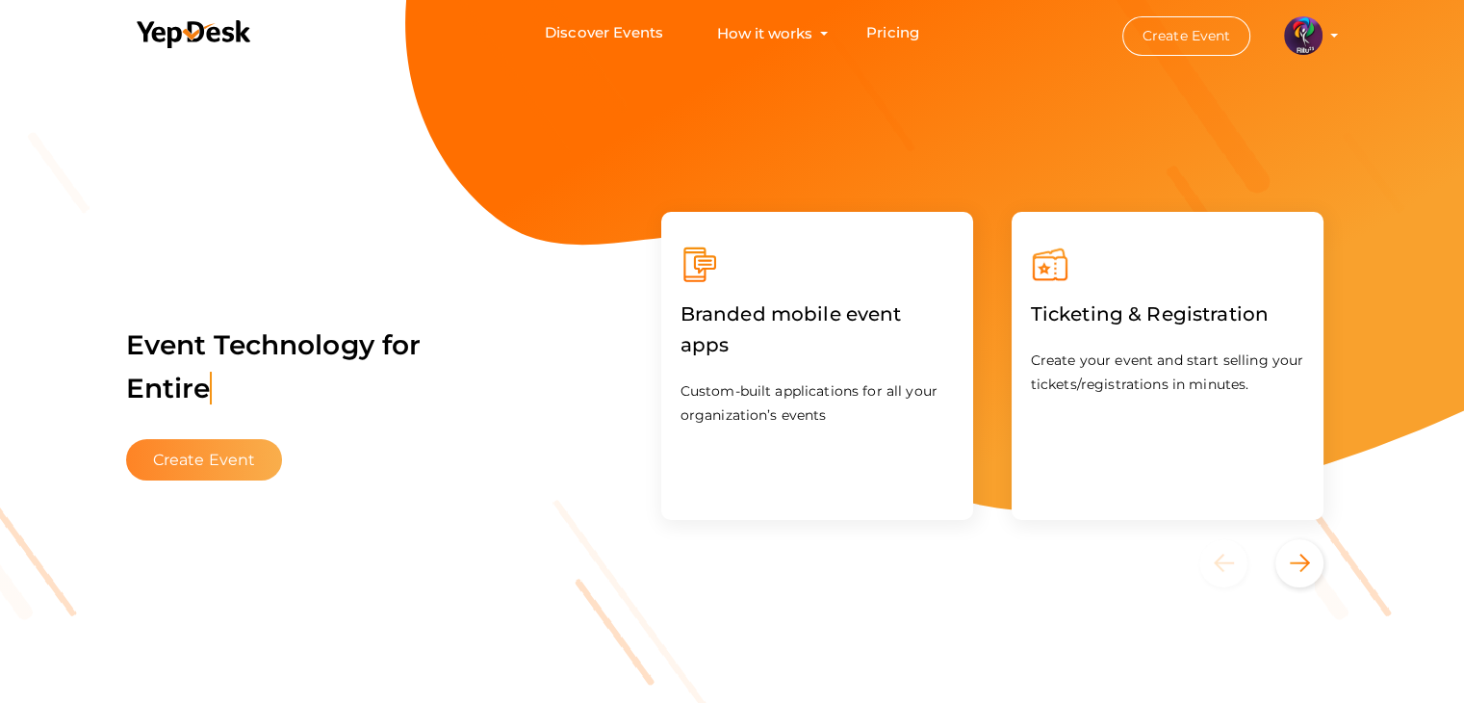
click at [225, 471] on button "Create Event" at bounding box center [204, 459] width 157 height 41
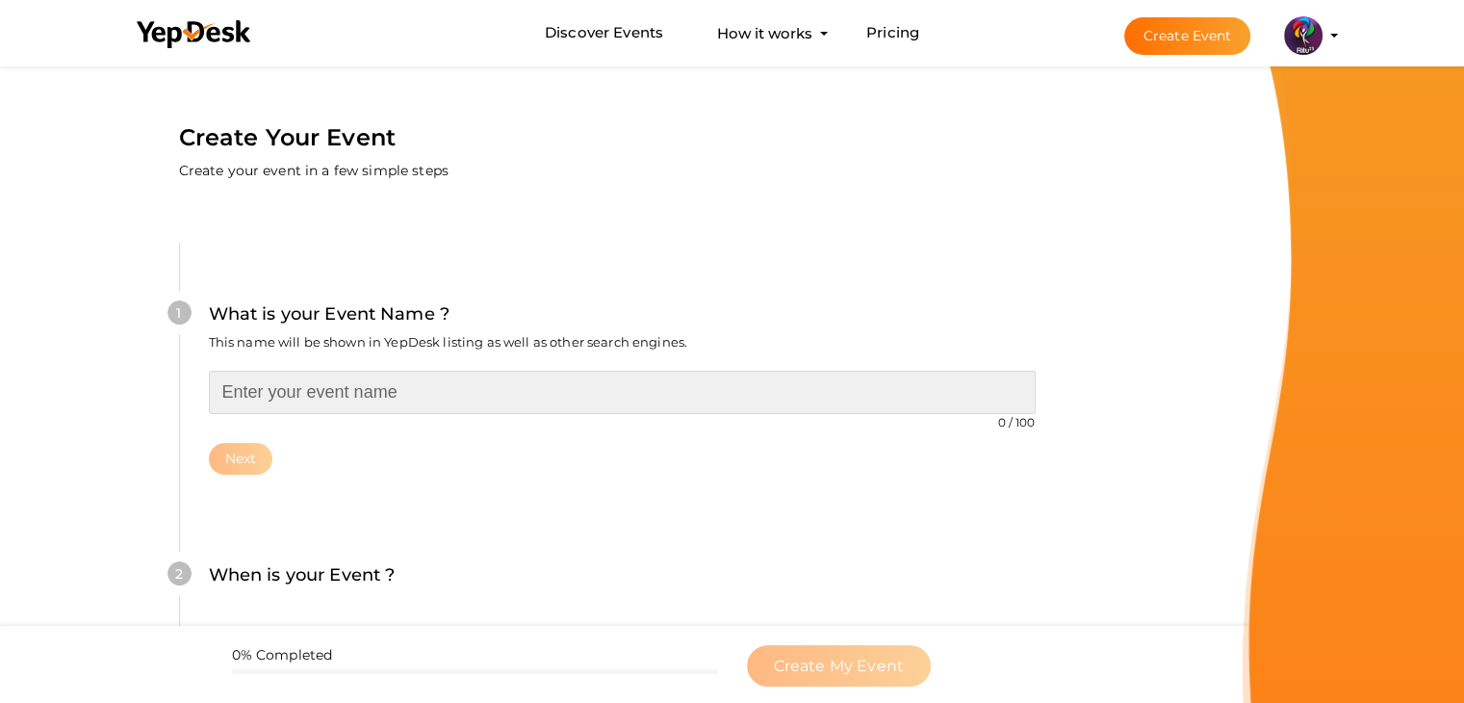
click at [362, 374] on input "text" at bounding box center [622, 392] width 827 height 43
click at [424, 378] on input "text" at bounding box center [622, 392] width 827 height 43
type input "F1 RACE CAR"
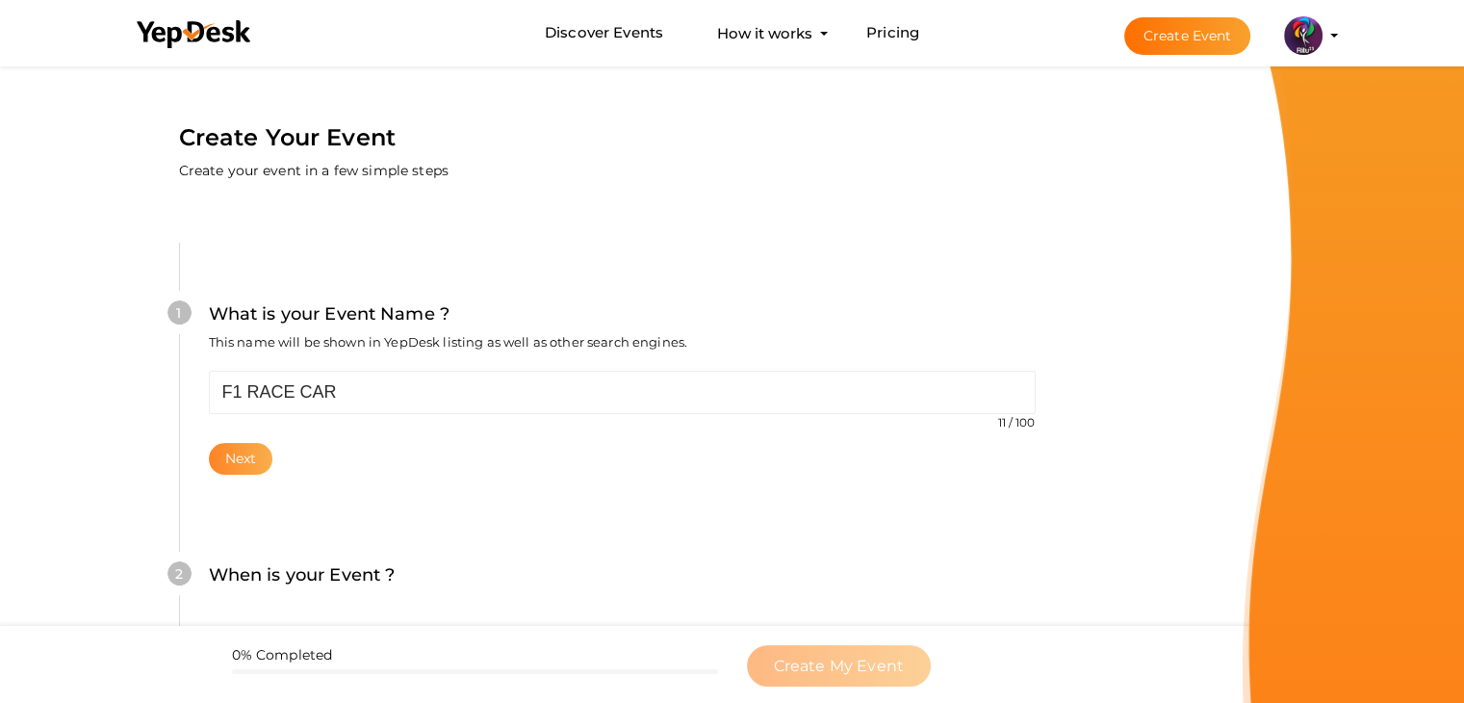
click at [242, 463] on button "Next" at bounding box center [241, 459] width 64 height 32
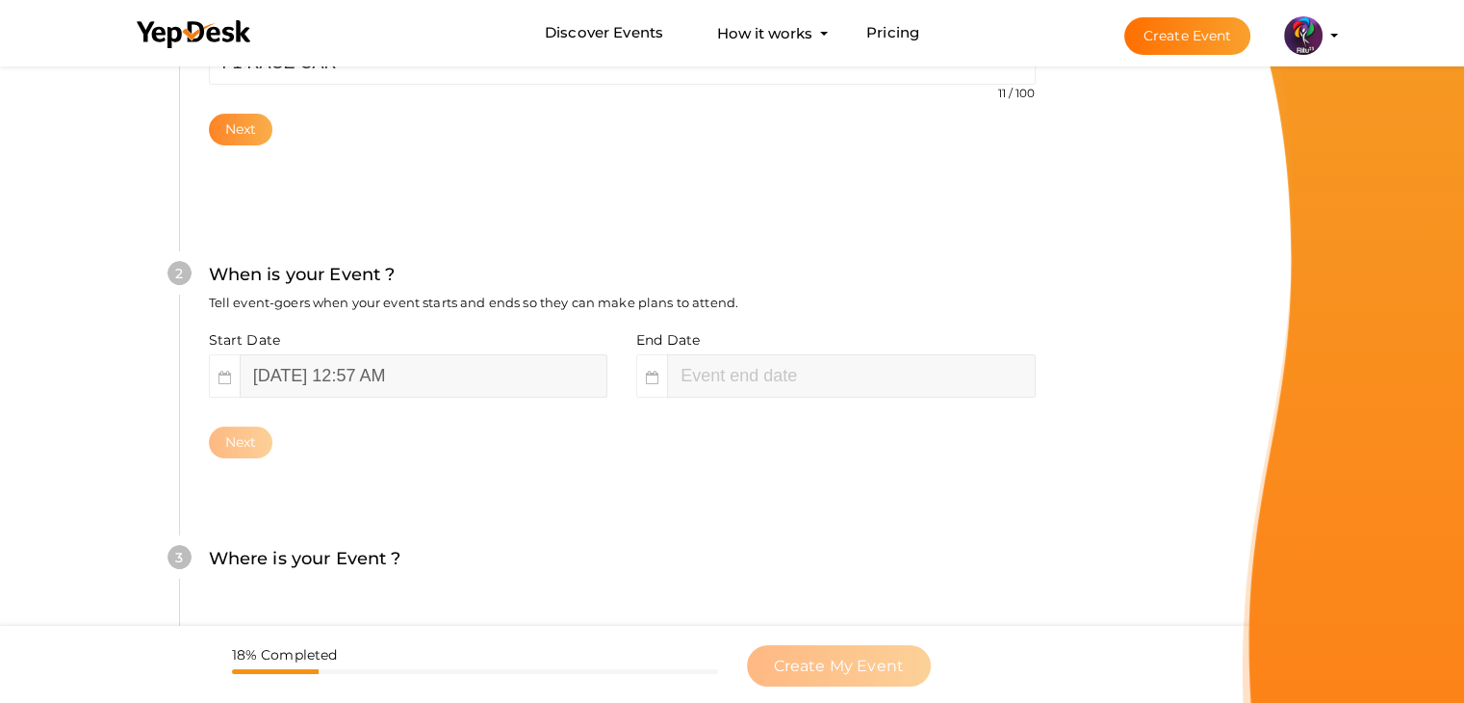
scroll to position [396, 0]
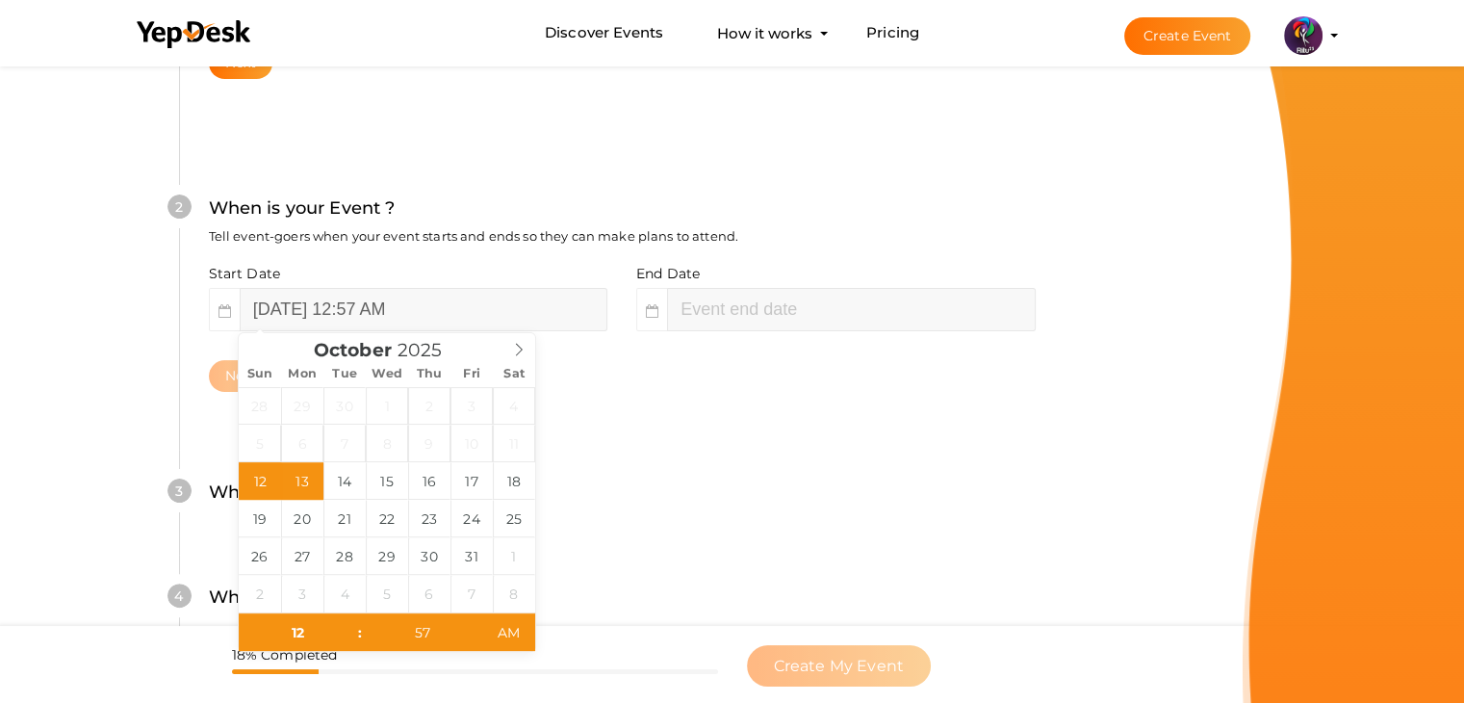
drag, startPoint x: 311, startPoint y: 472, endPoint x: 252, endPoint y: 473, distance: 58.7
type input "[DATE] 12:57 AM"
type input "02"
type input "57"
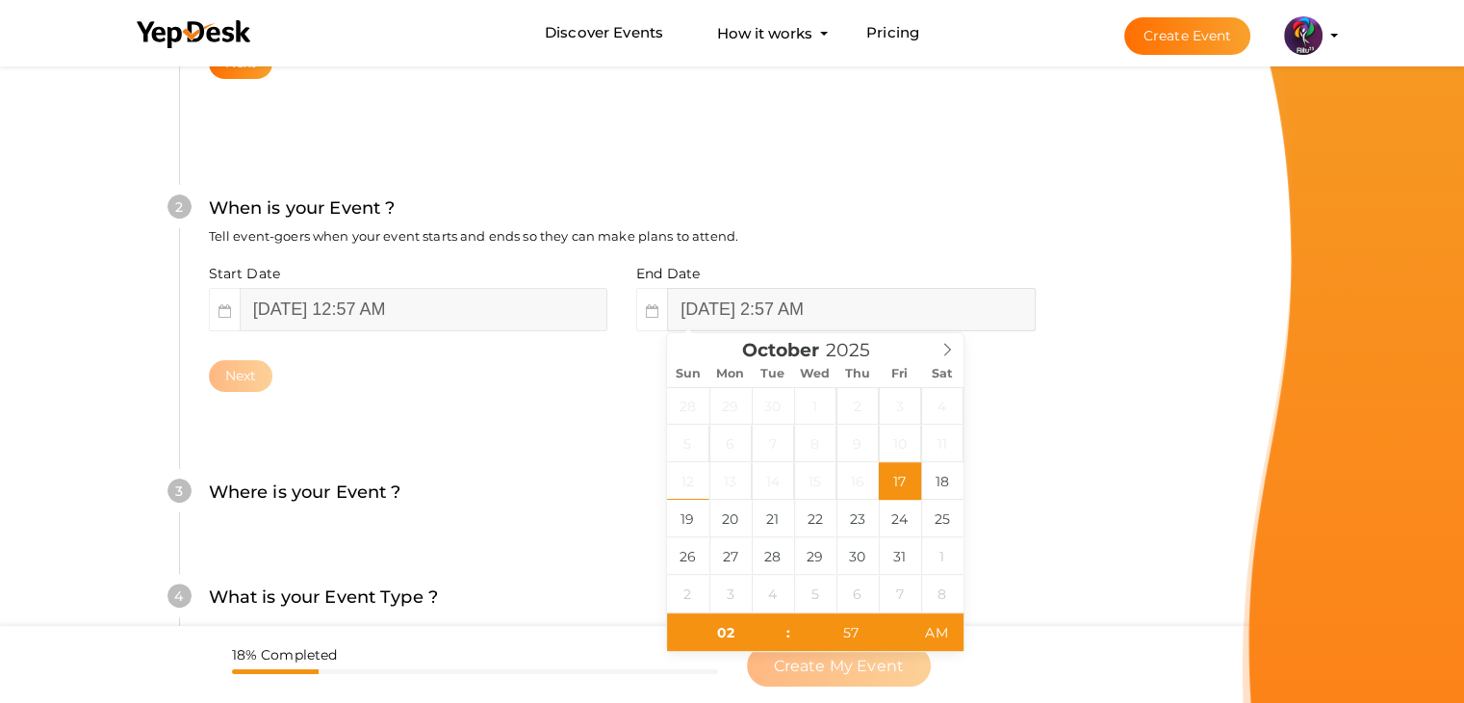
click at [758, 312] on input "[DATE] 2:57 AM" at bounding box center [851, 309] width 368 height 43
type input "[DATE] 2:57 AM"
click at [264, 374] on button "Next" at bounding box center [241, 376] width 64 height 32
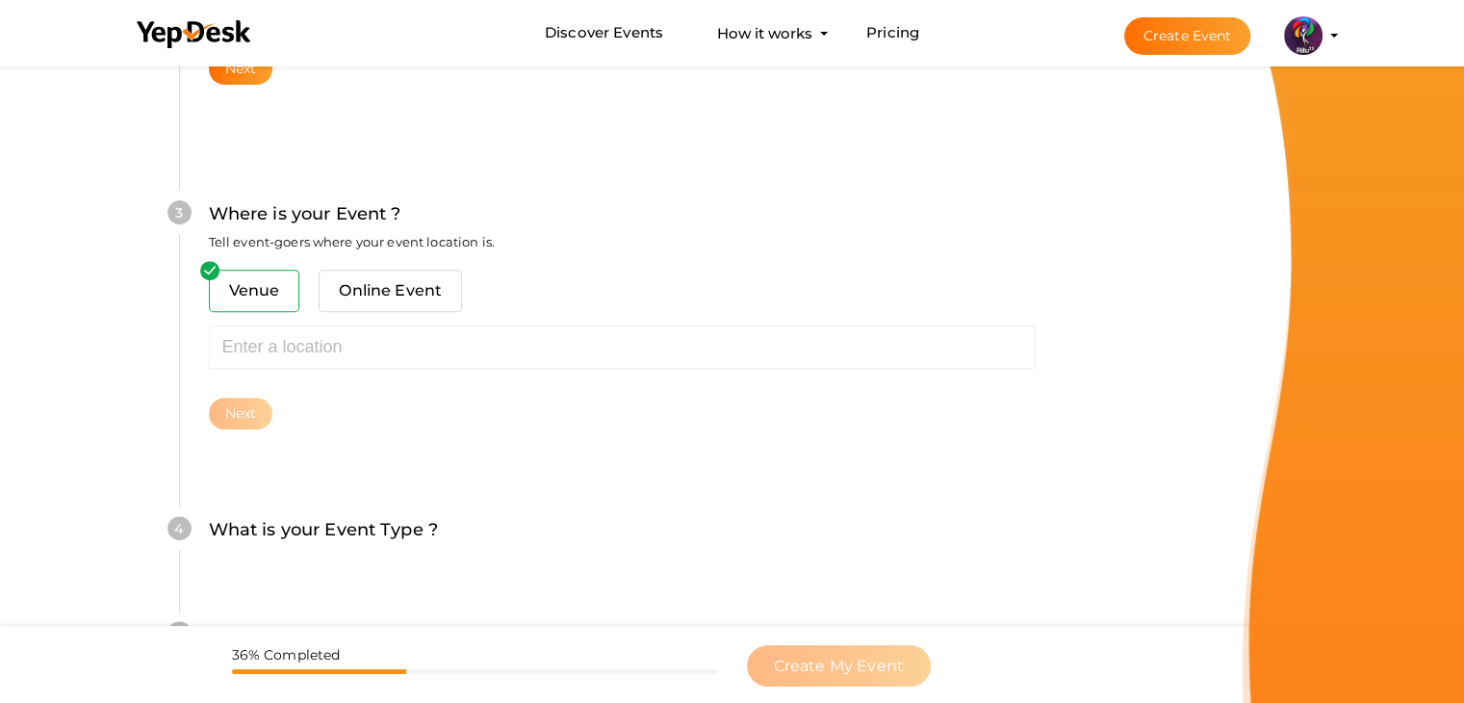
scroll to position [708, 0]
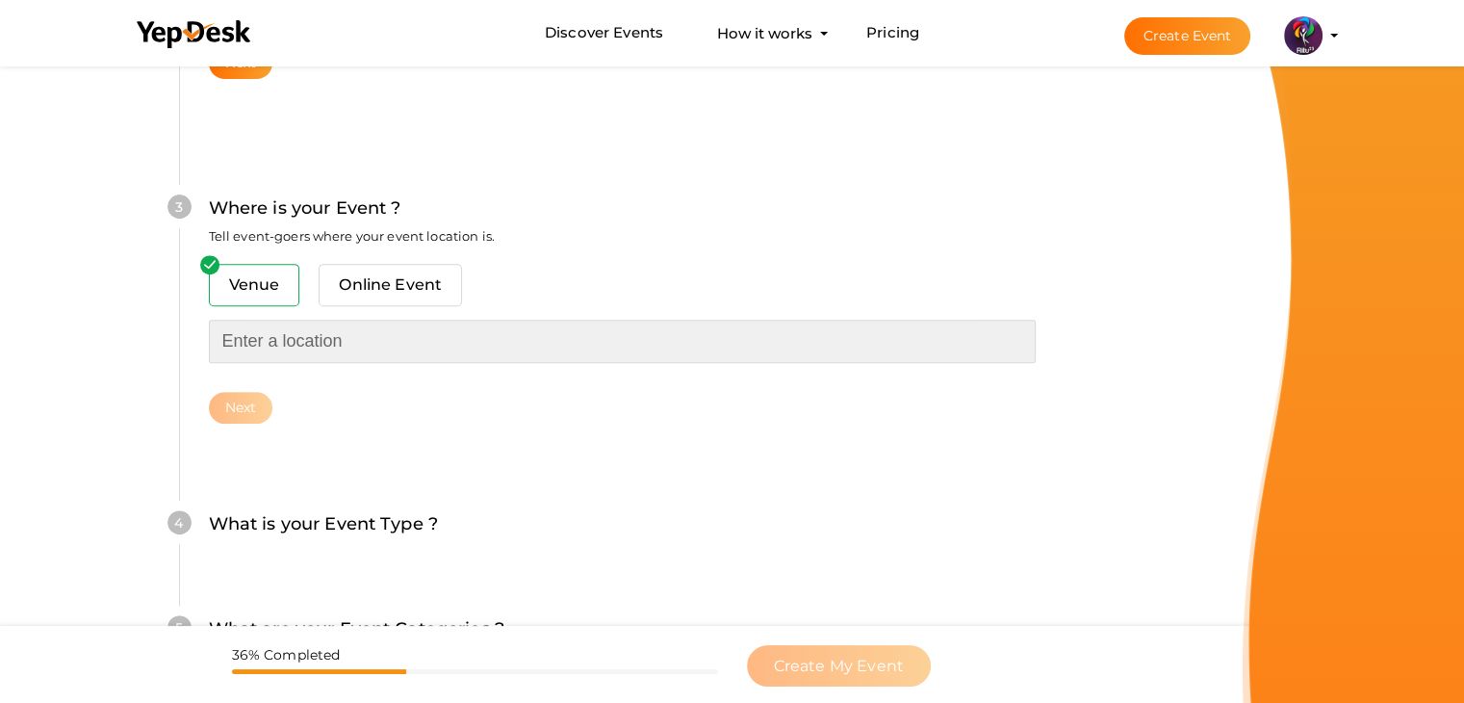
click at [326, 345] on input "text" at bounding box center [622, 340] width 827 height 43
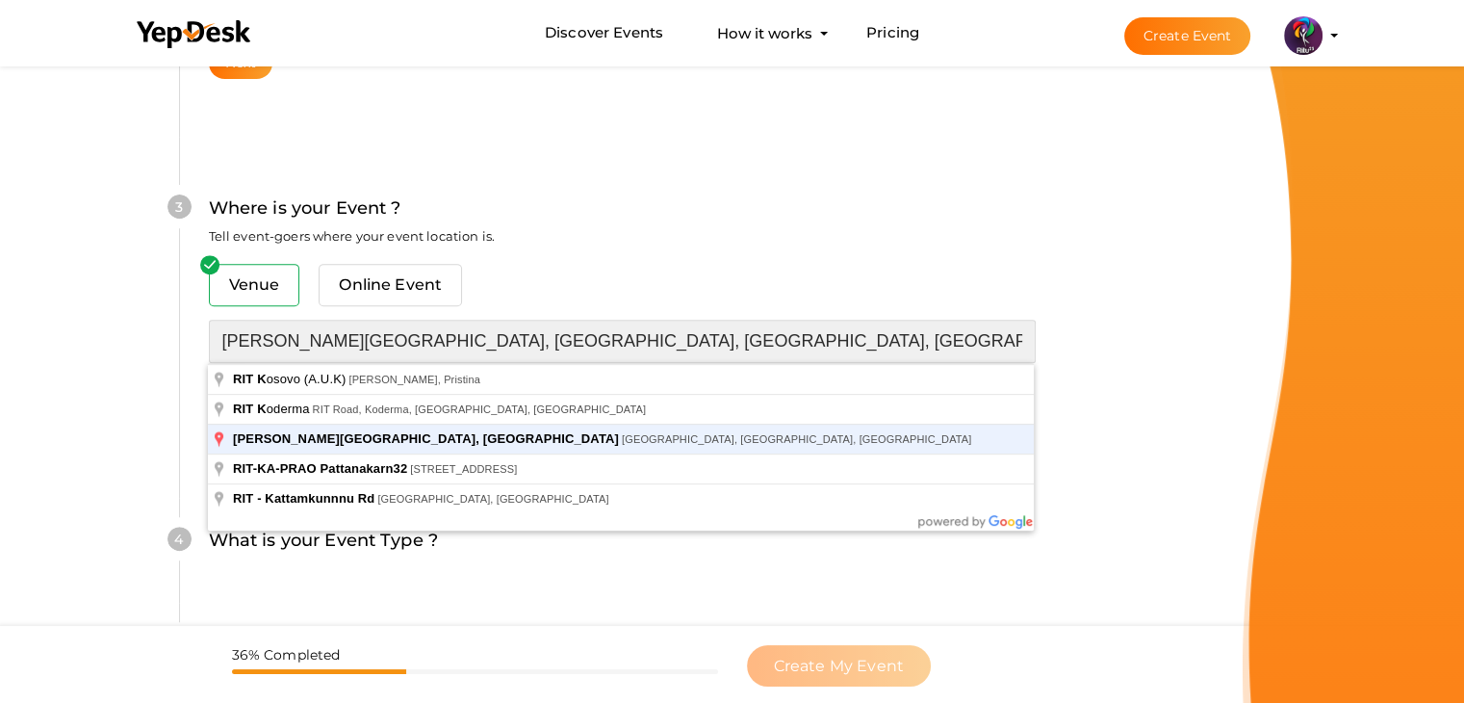
type input "[PERSON_NAME][GEOGRAPHIC_DATA], [GEOGRAPHIC_DATA], [GEOGRAPHIC_DATA], [GEOGRAPH…"
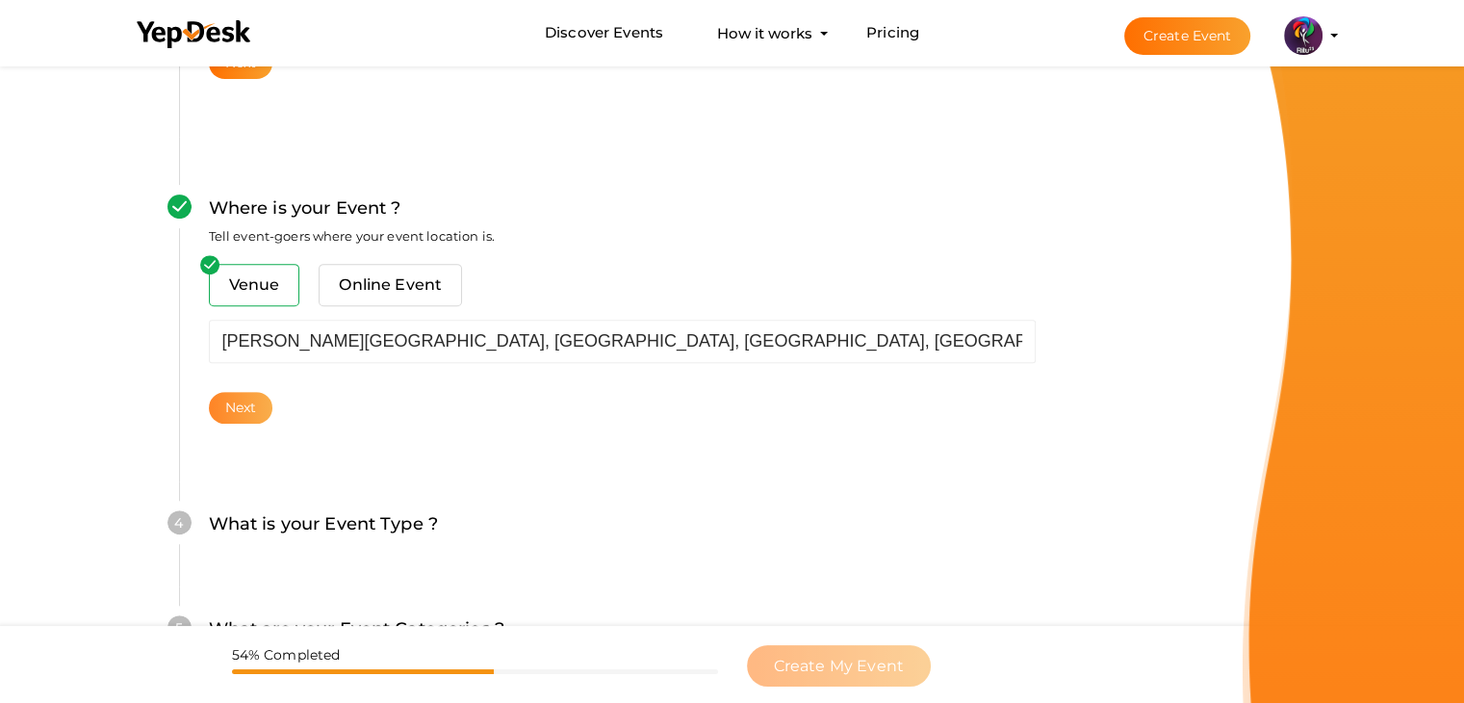
click at [230, 392] on button "Next" at bounding box center [241, 408] width 64 height 32
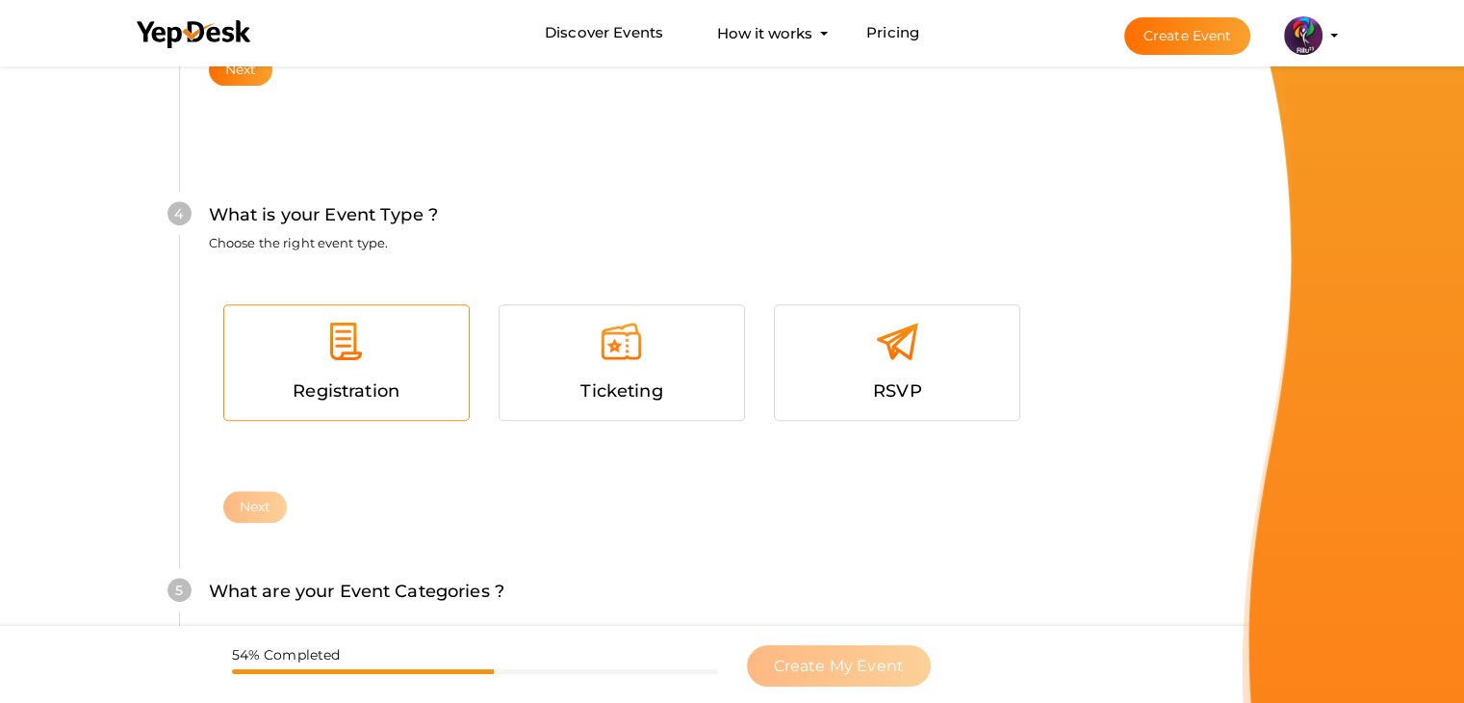
scroll to position [1053, 0]
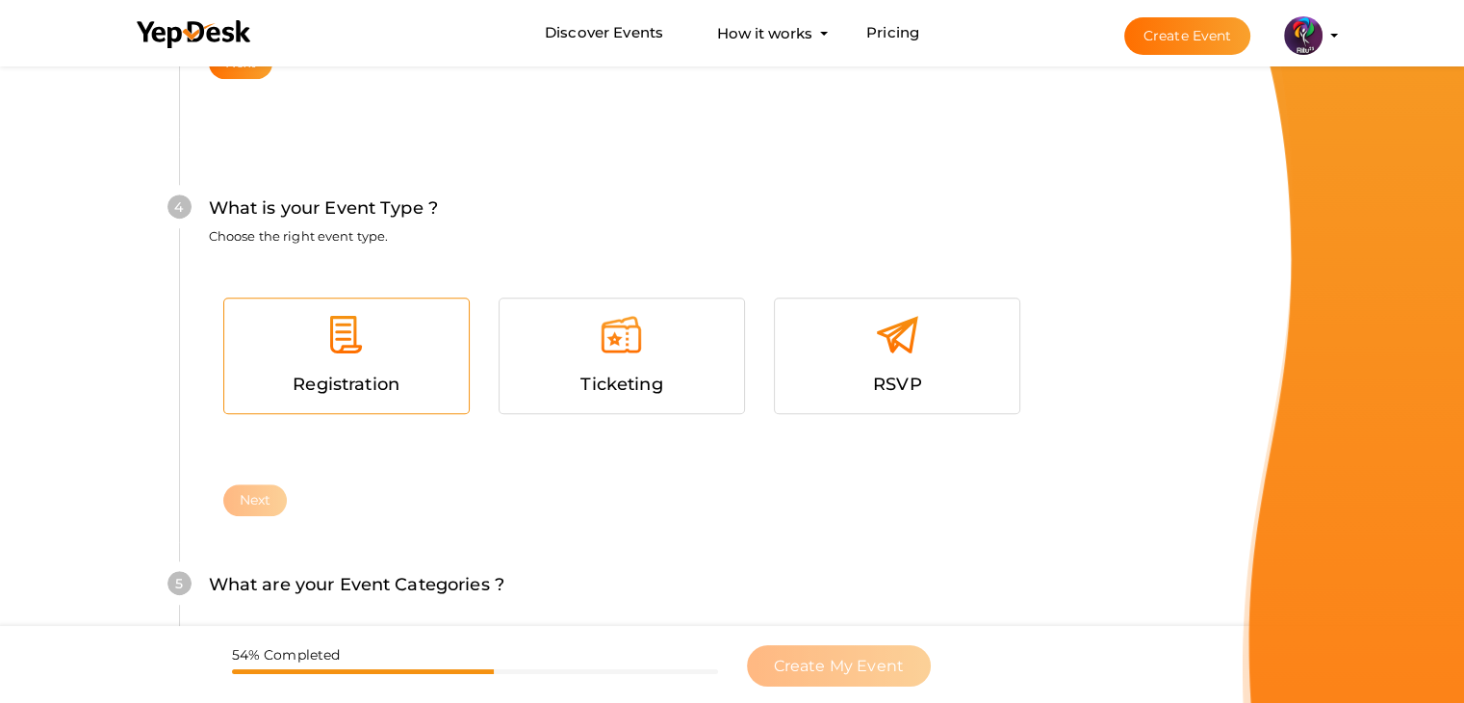
click at [339, 347] on img at bounding box center [345, 334] width 43 height 43
click at [262, 506] on button "Next" at bounding box center [255, 500] width 64 height 32
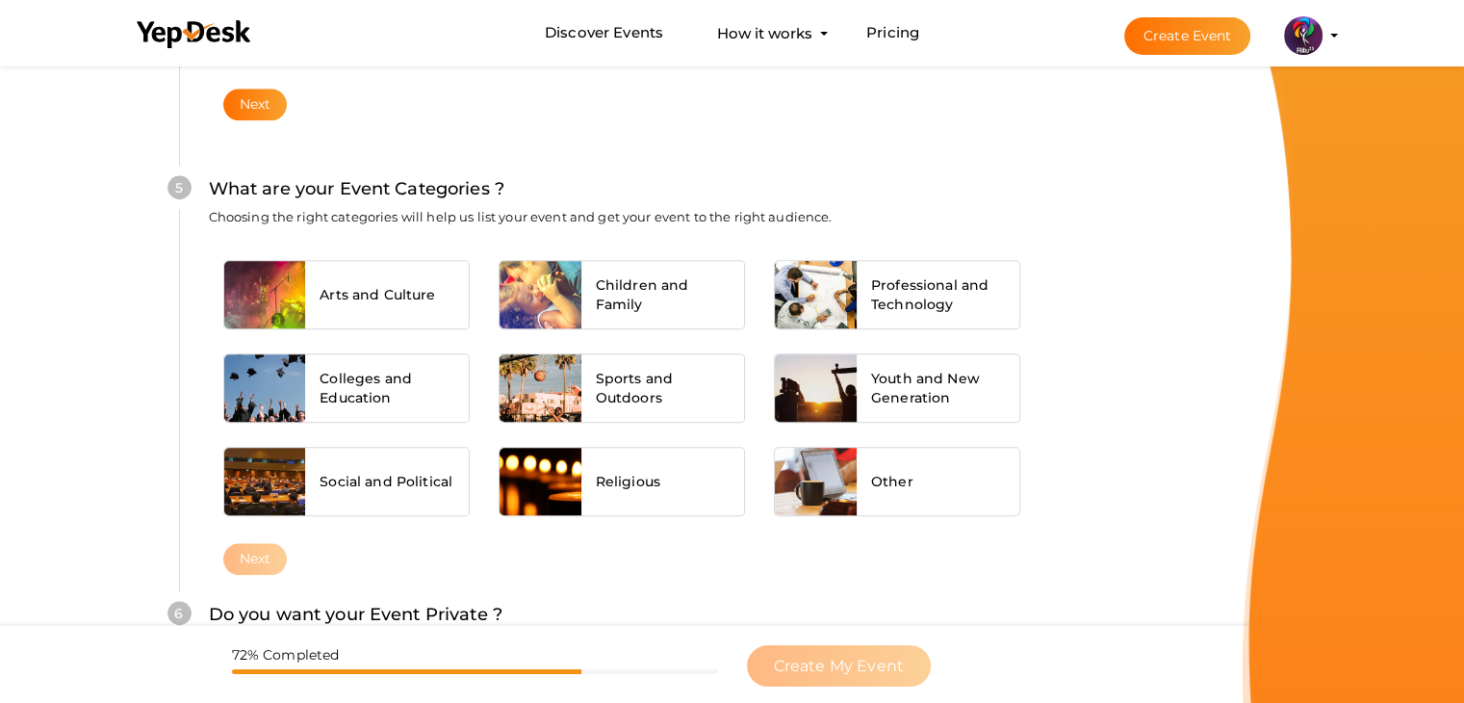
scroll to position [1456, 0]
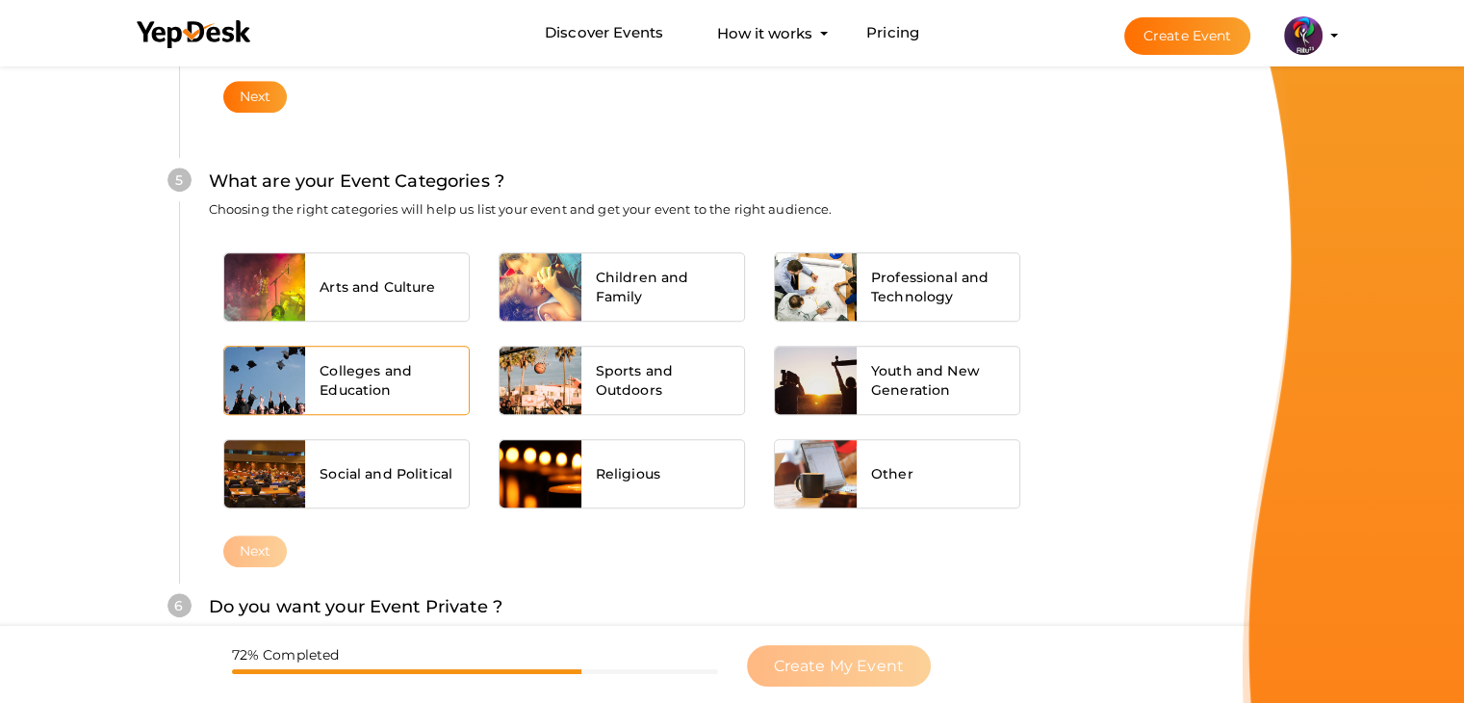
click at [373, 361] on span "Colleges and Education" at bounding box center [386, 380] width 135 height 38
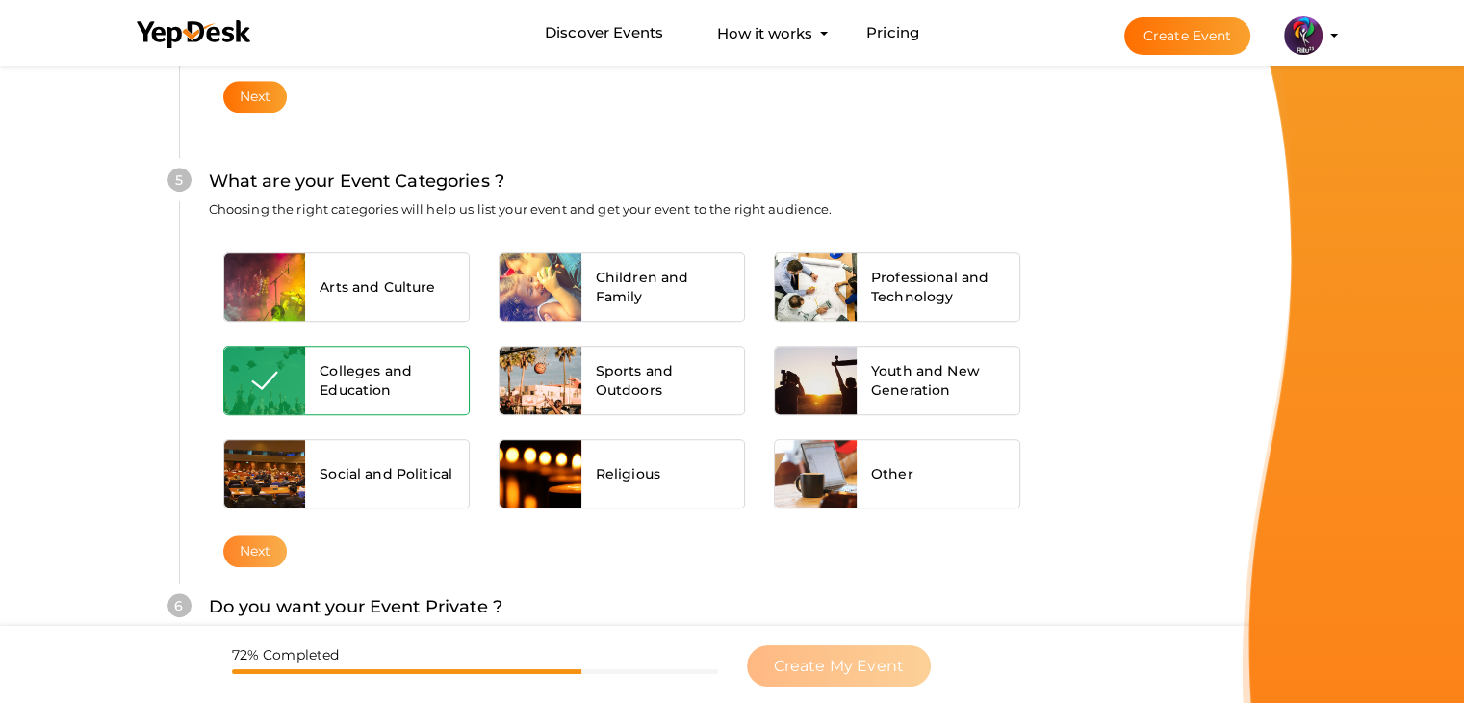
click at [278, 539] on button "Next" at bounding box center [255, 551] width 64 height 32
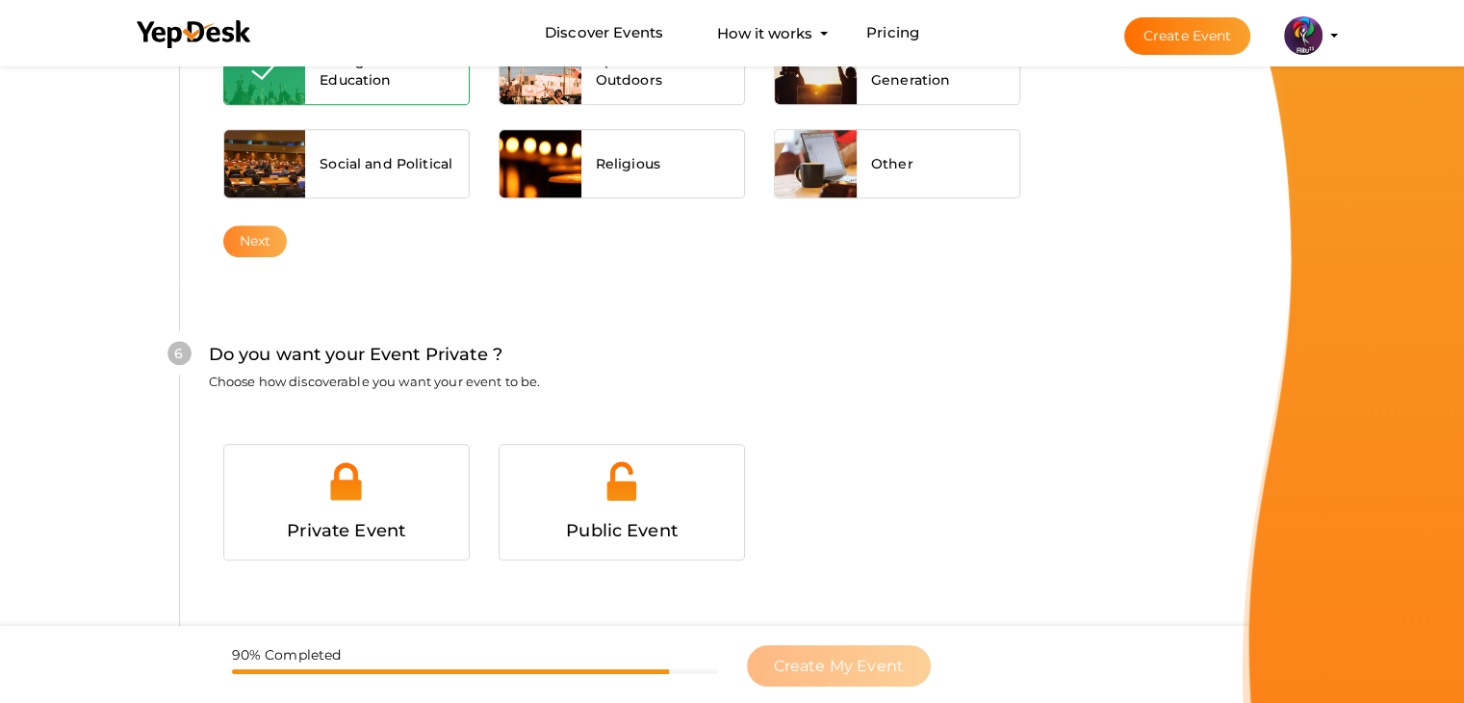
scroll to position [1878, 0]
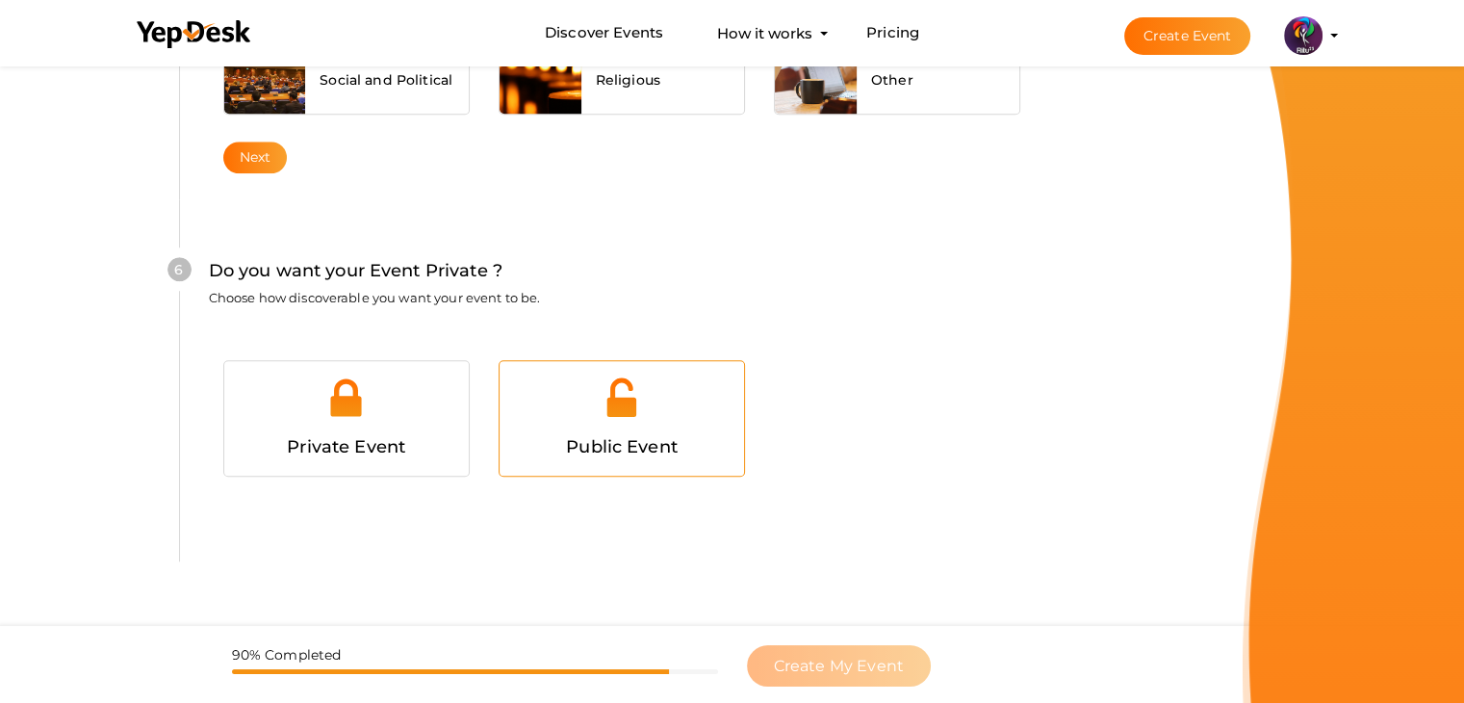
click at [618, 402] on img at bounding box center [621, 396] width 43 height 43
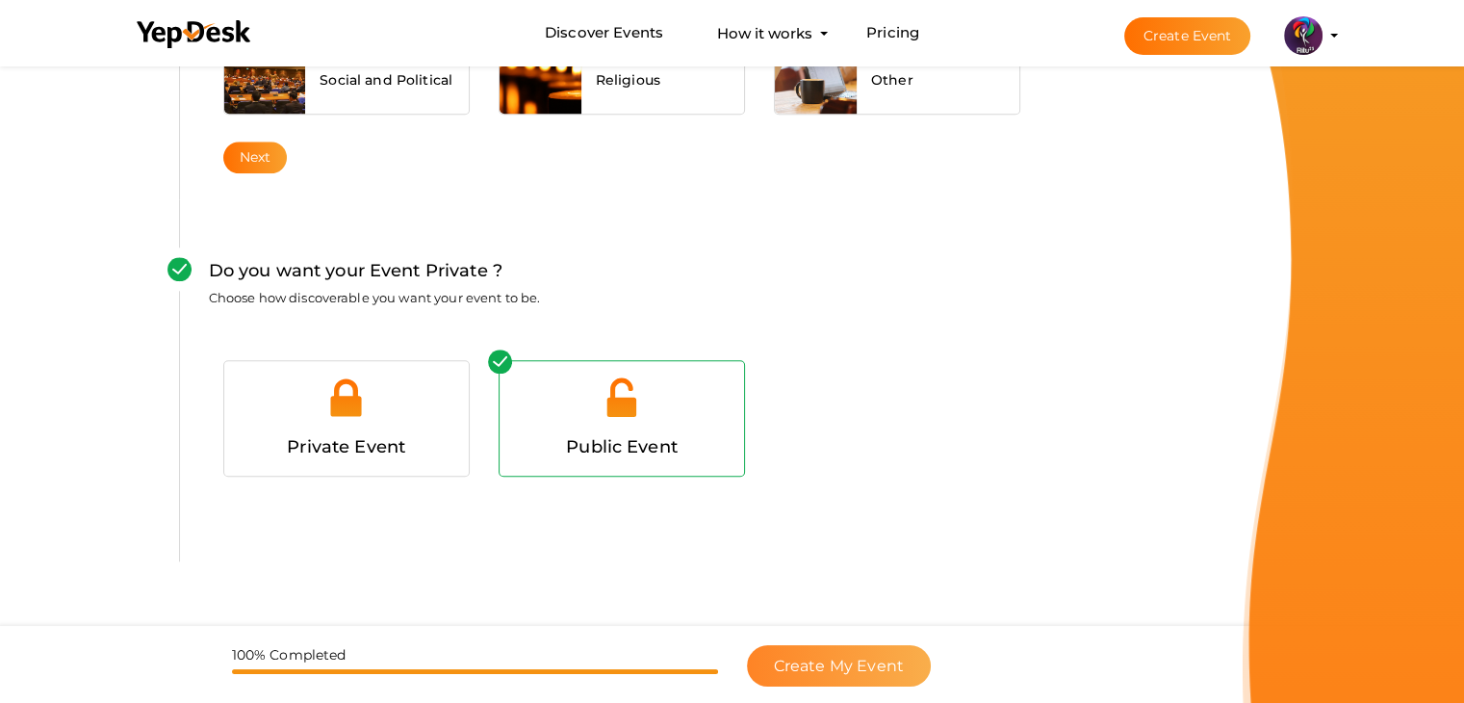
click at [847, 665] on span "Create My Event" at bounding box center [839, 665] width 130 height 18
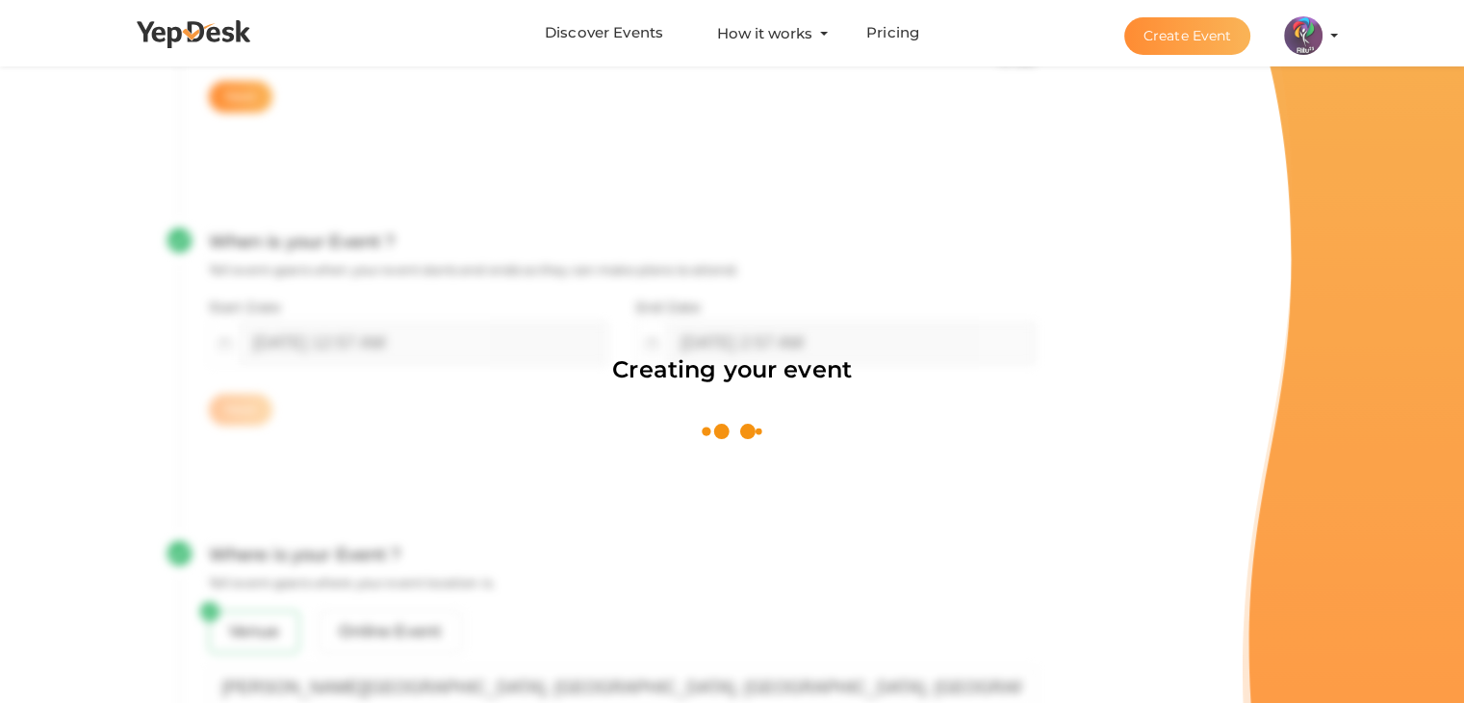
scroll to position [289, 0]
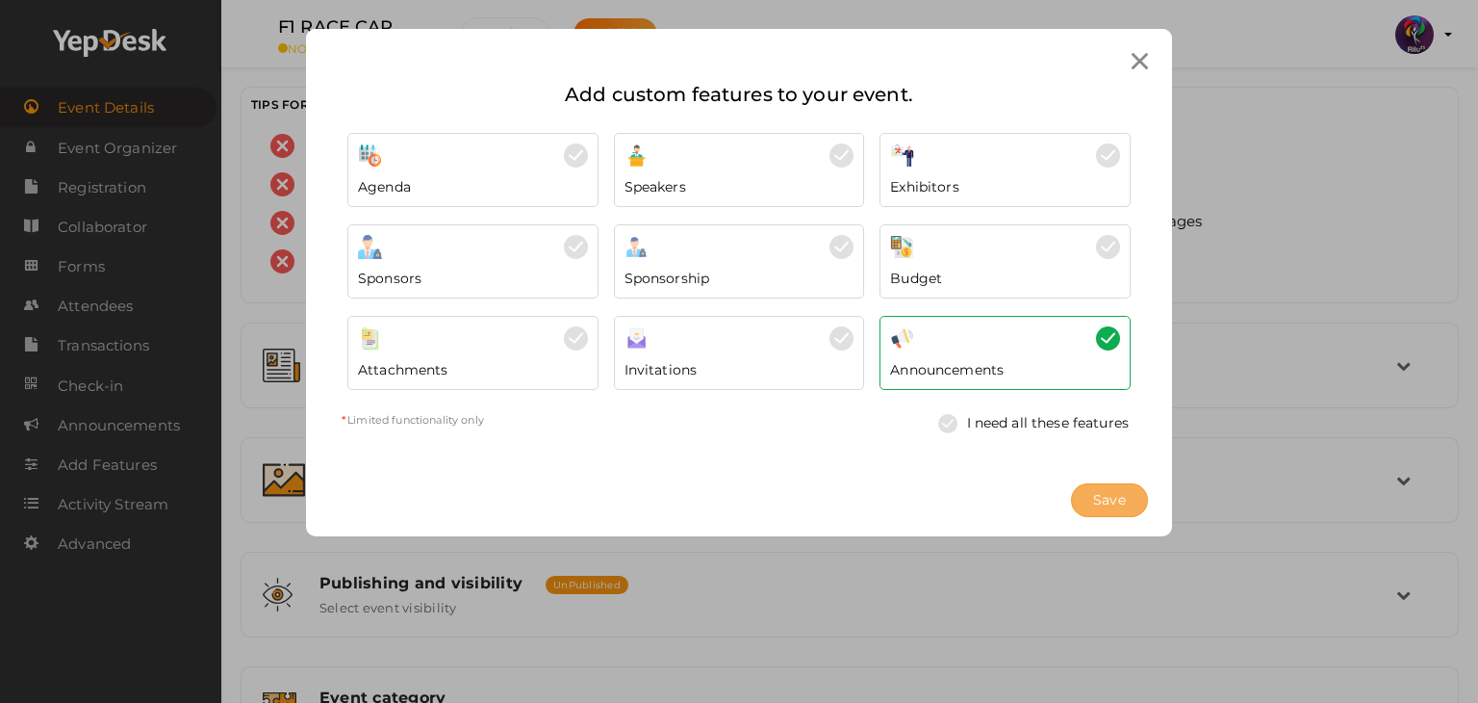
click at [1086, 498] on button "Save" at bounding box center [1109, 500] width 77 height 34
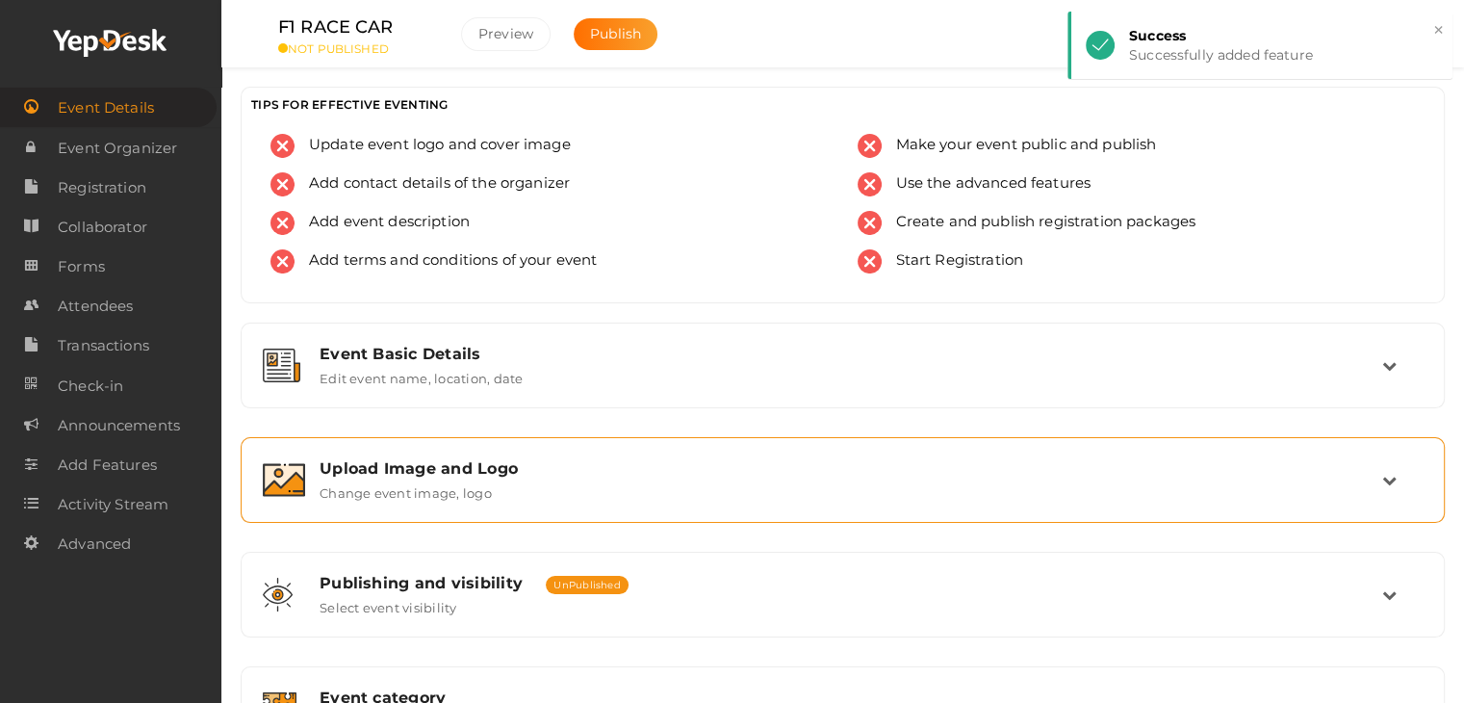
click at [951, 470] on div "Upload Image and Logo" at bounding box center [850, 468] width 1062 height 18
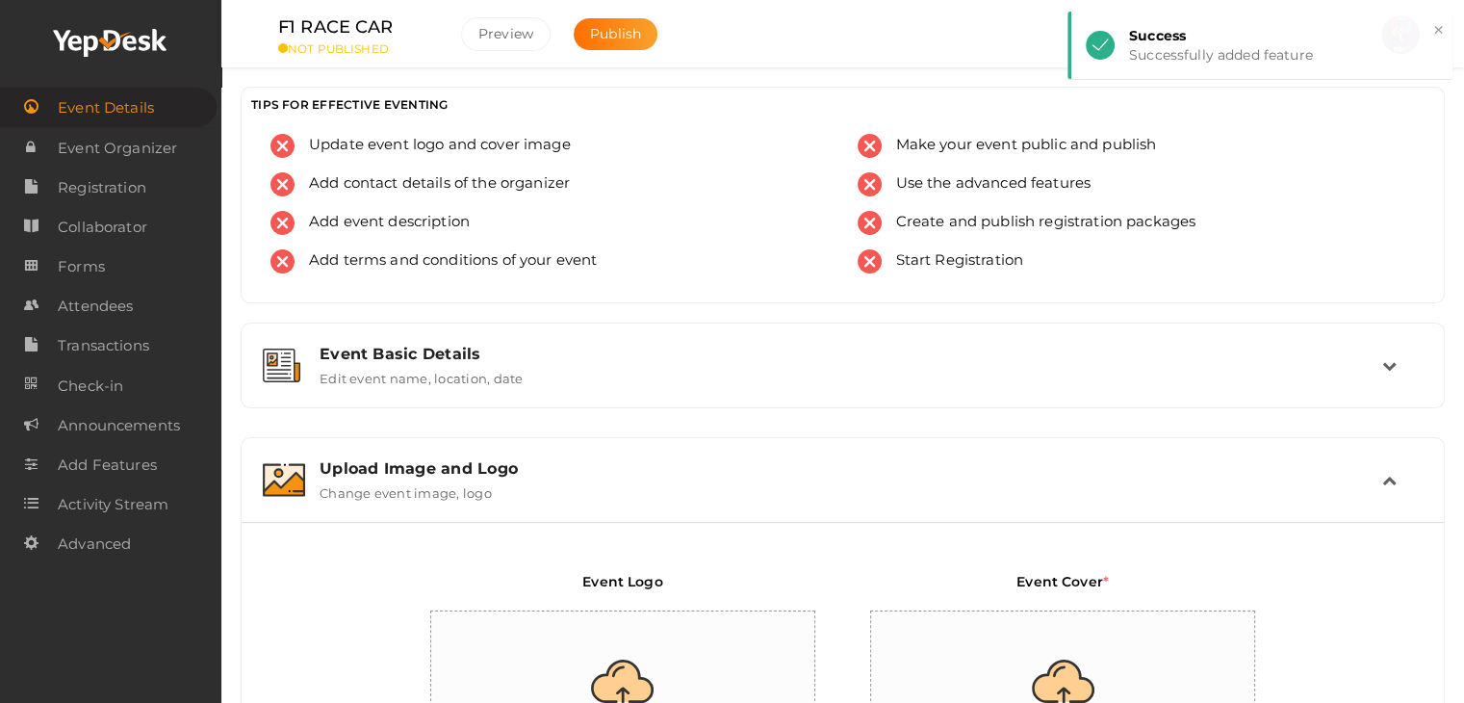
click at [951, 470] on div "Upload Image and Logo" at bounding box center [850, 468] width 1062 height 18
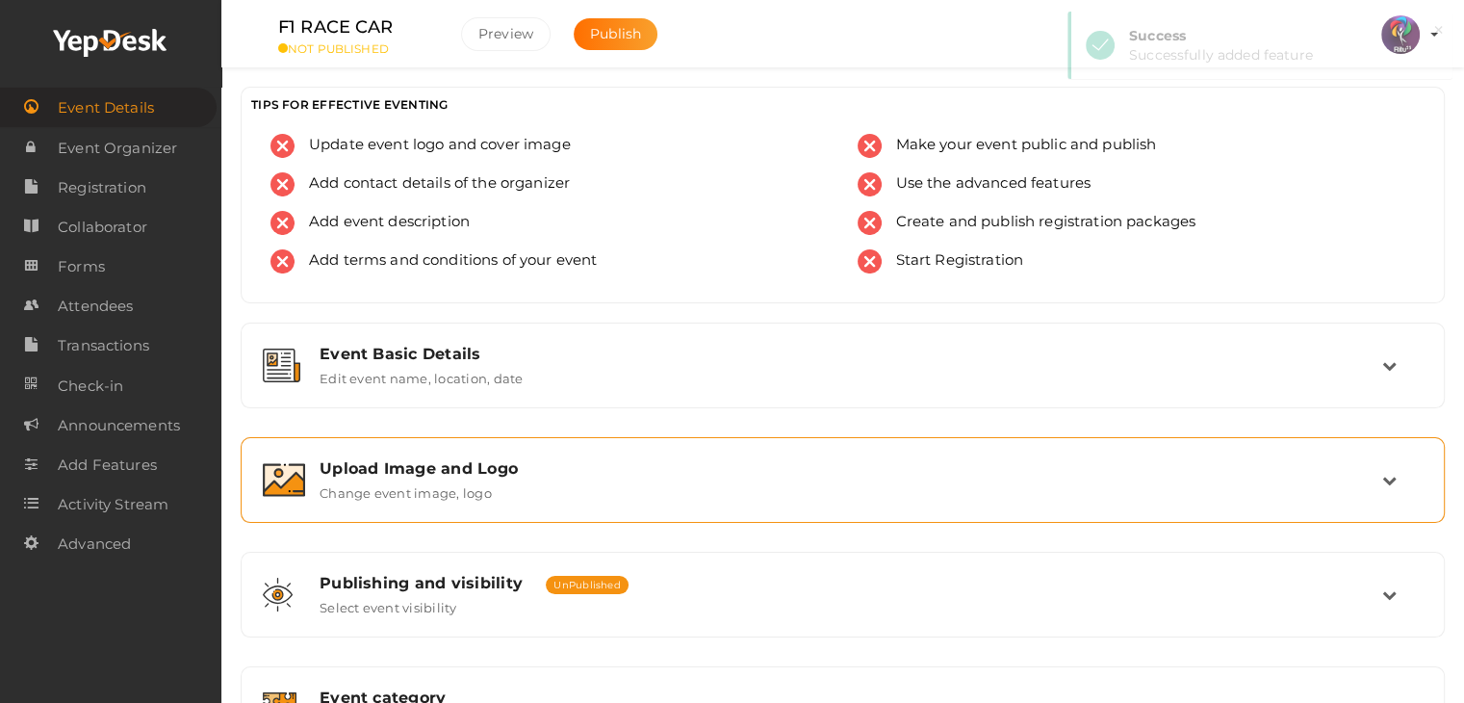
click at [951, 470] on div "Upload Image and Logo" at bounding box center [850, 468] width 1062 height 18
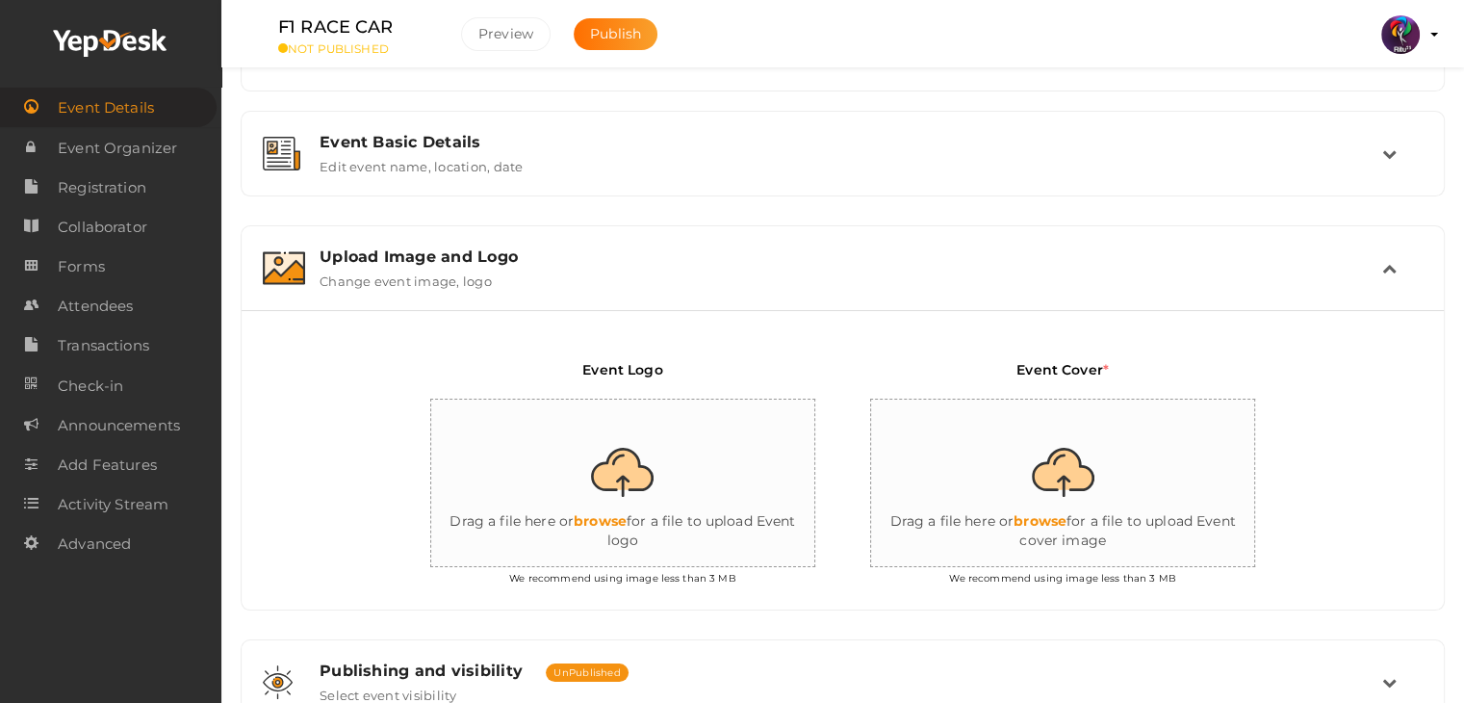
scroll to position [217, 0]
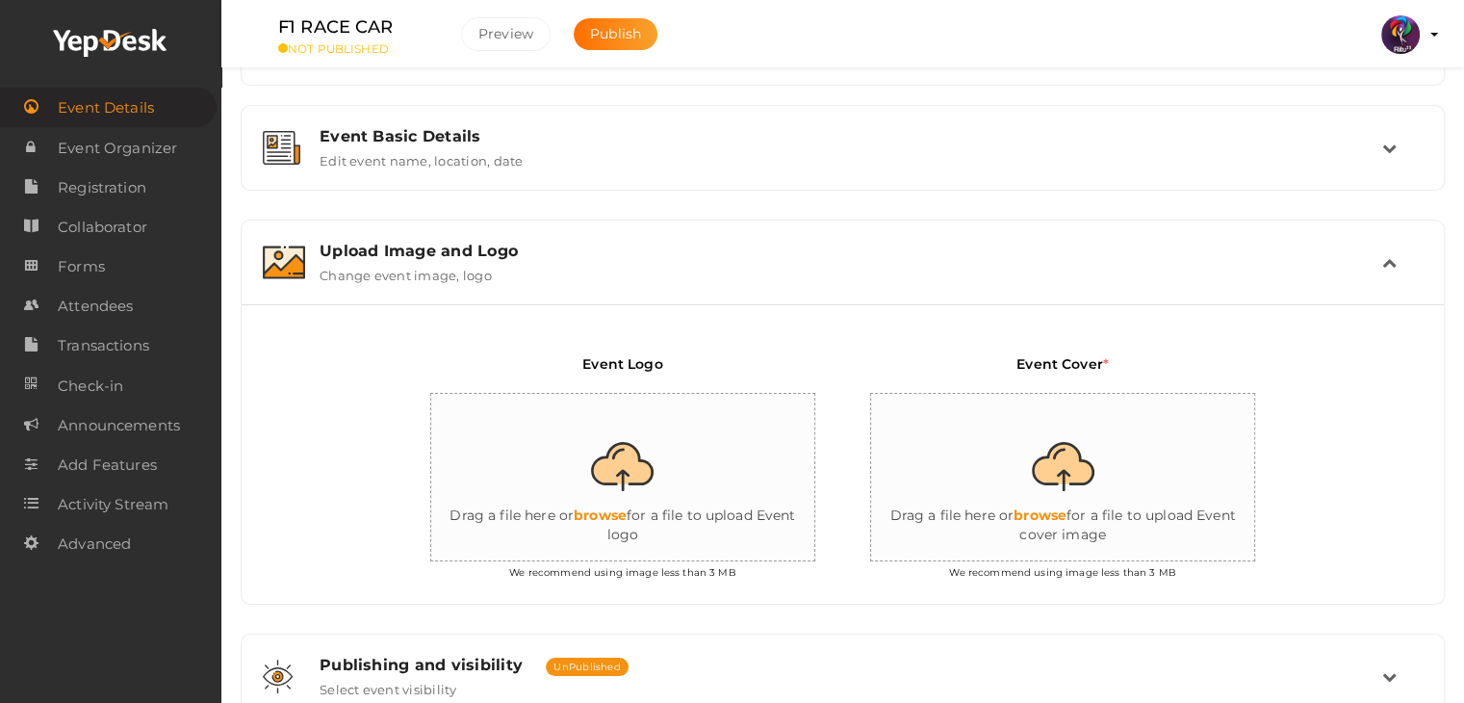
click at [661, 493] on input "file" at bounding box center [623, 478] width 385 height 168
type input "C:\fakepath\IMG-20251012-WA0004.jpg"
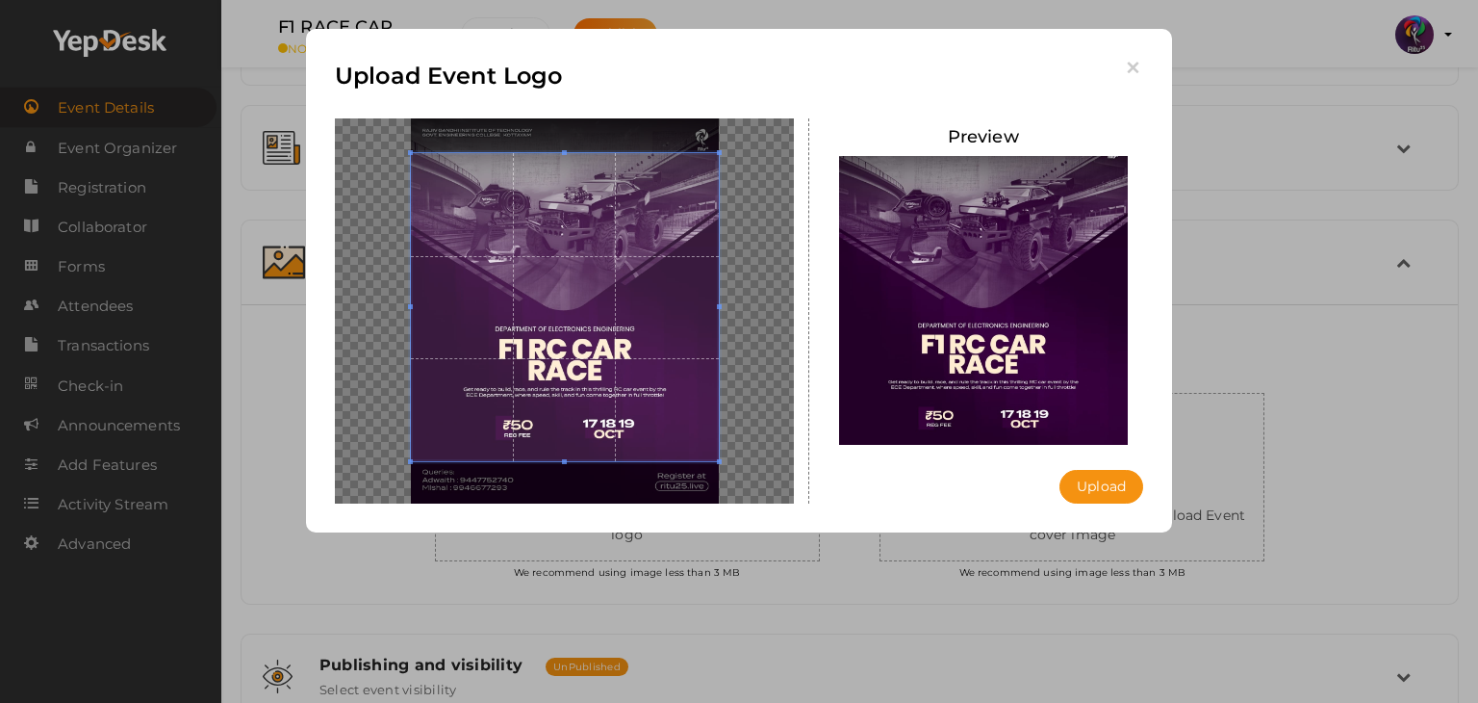
drag, startPoint x: 591, startPoint y: 438, endPoint x: 601, endPoint y: 402, distance: 36.9
click at [601, 402] on span at bounding box center [565, 307] width 308 height 308
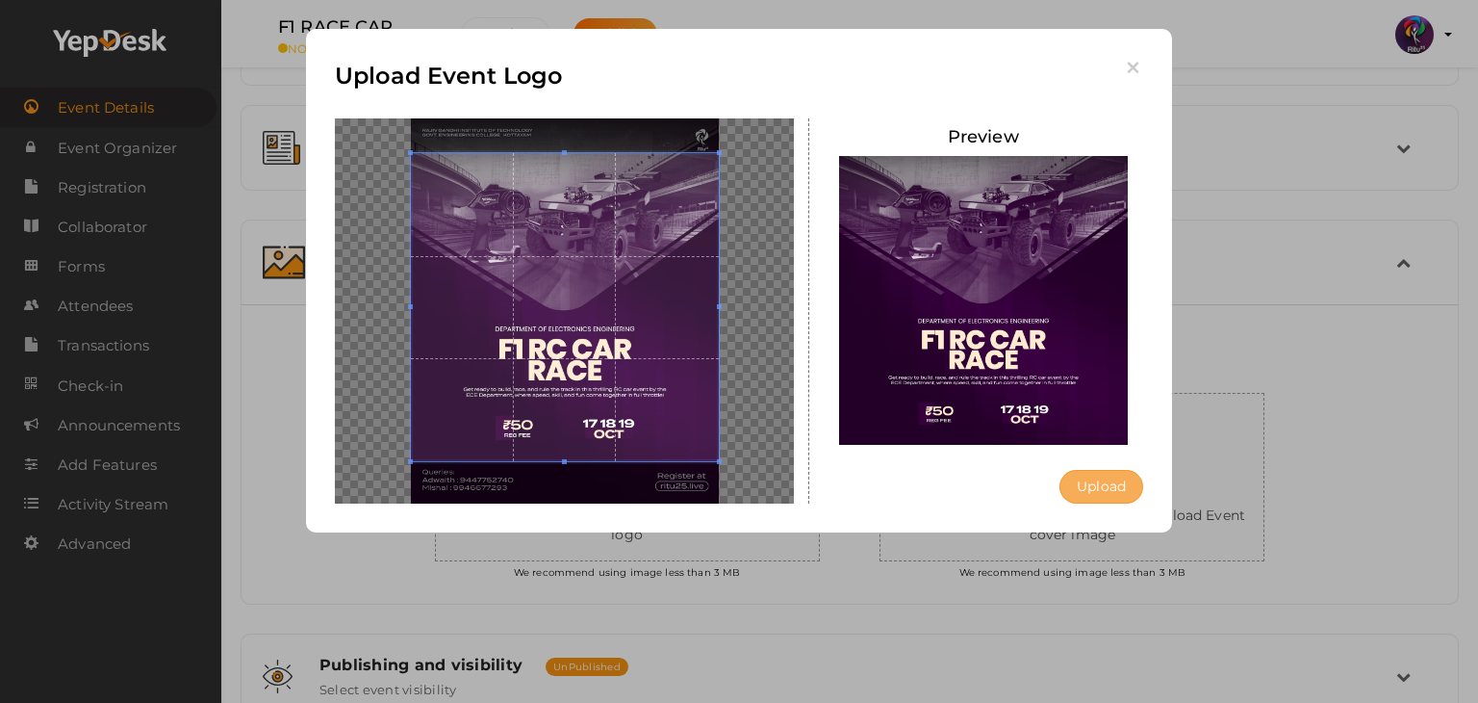
click at [1103, 479] on button "Upload" at bounding box center [1102, 487] width 84 height 34
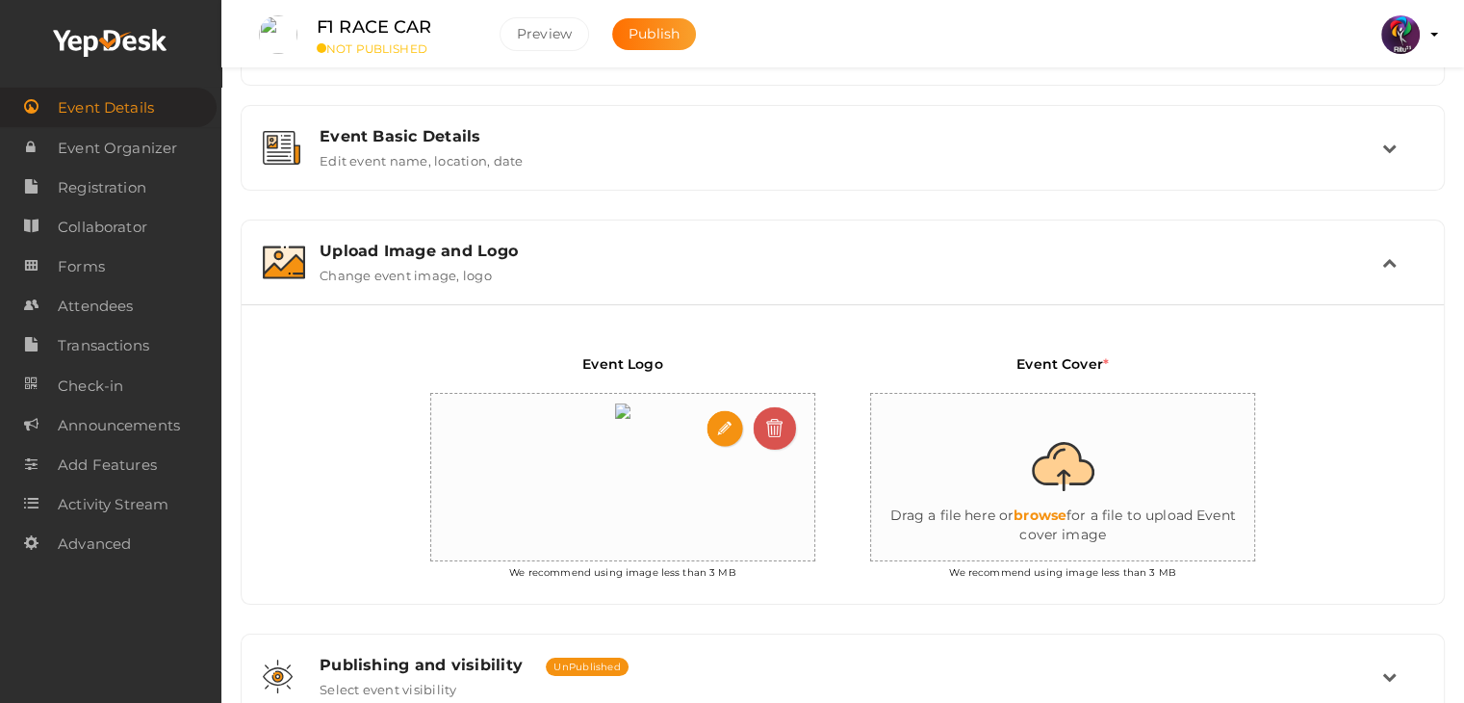
click at [785, 416] on img at bounding box center [776, 429] width 46 height 46
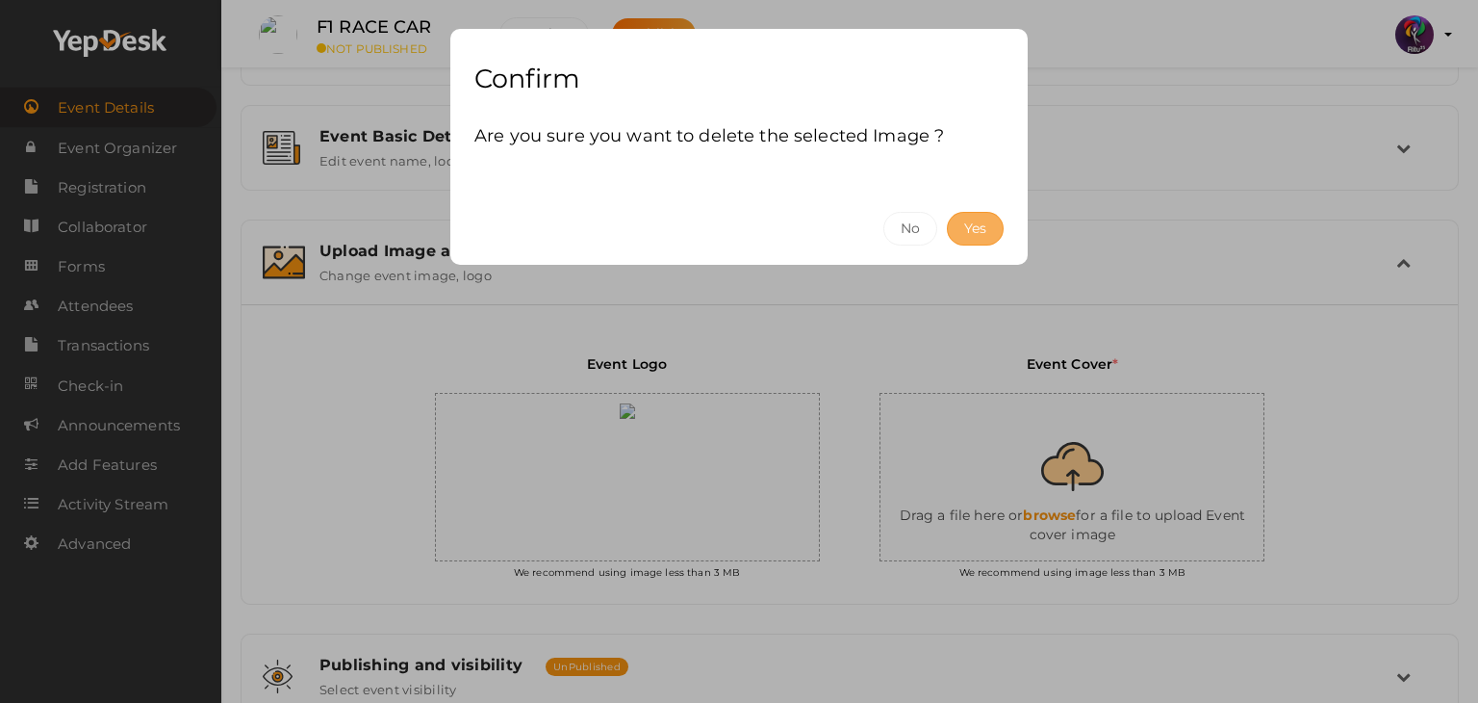
click at [976, 241] on button "Yes" at bounding box center [975, 229] width 57 height 34
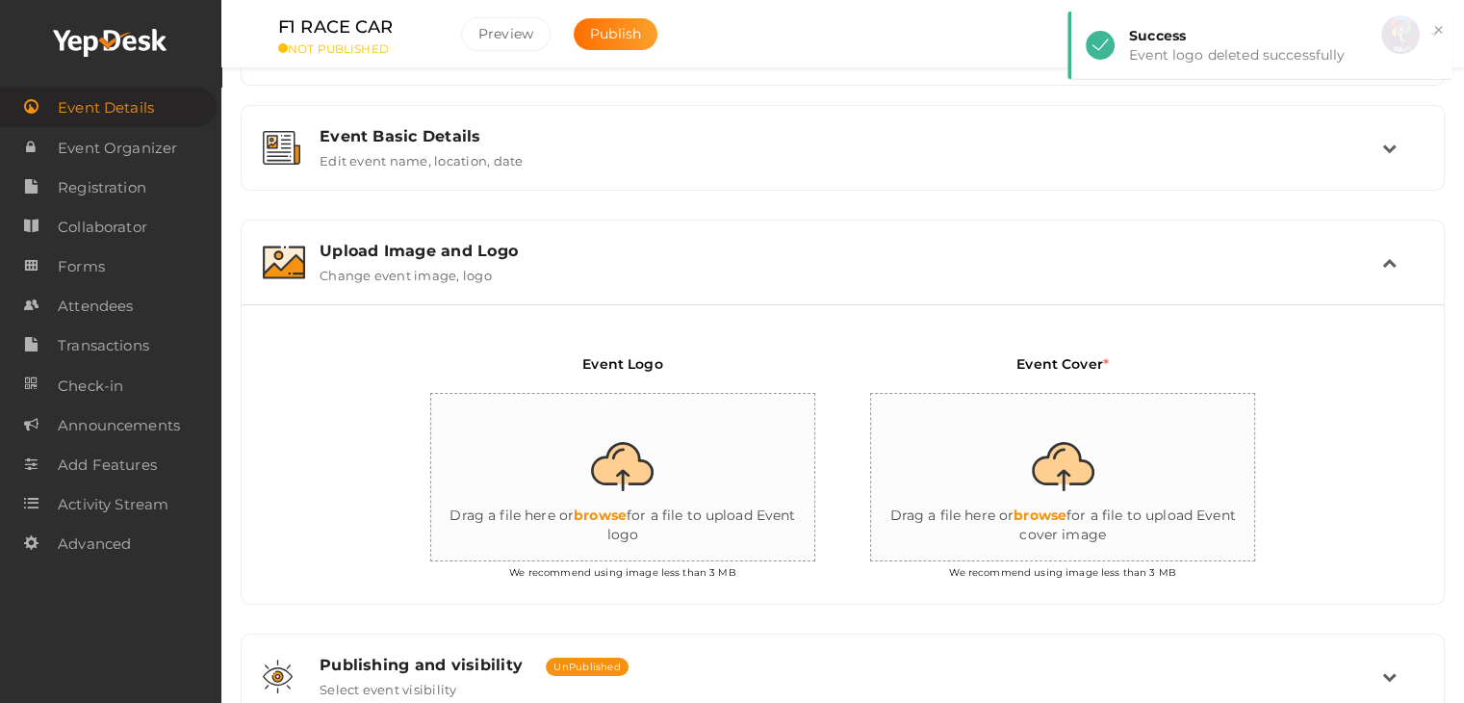
click at [715, 425] on input "file" at bounding box center [623, 478] width 385 height 168
type input "C:\fakepath\logo yepdesk (1).png"
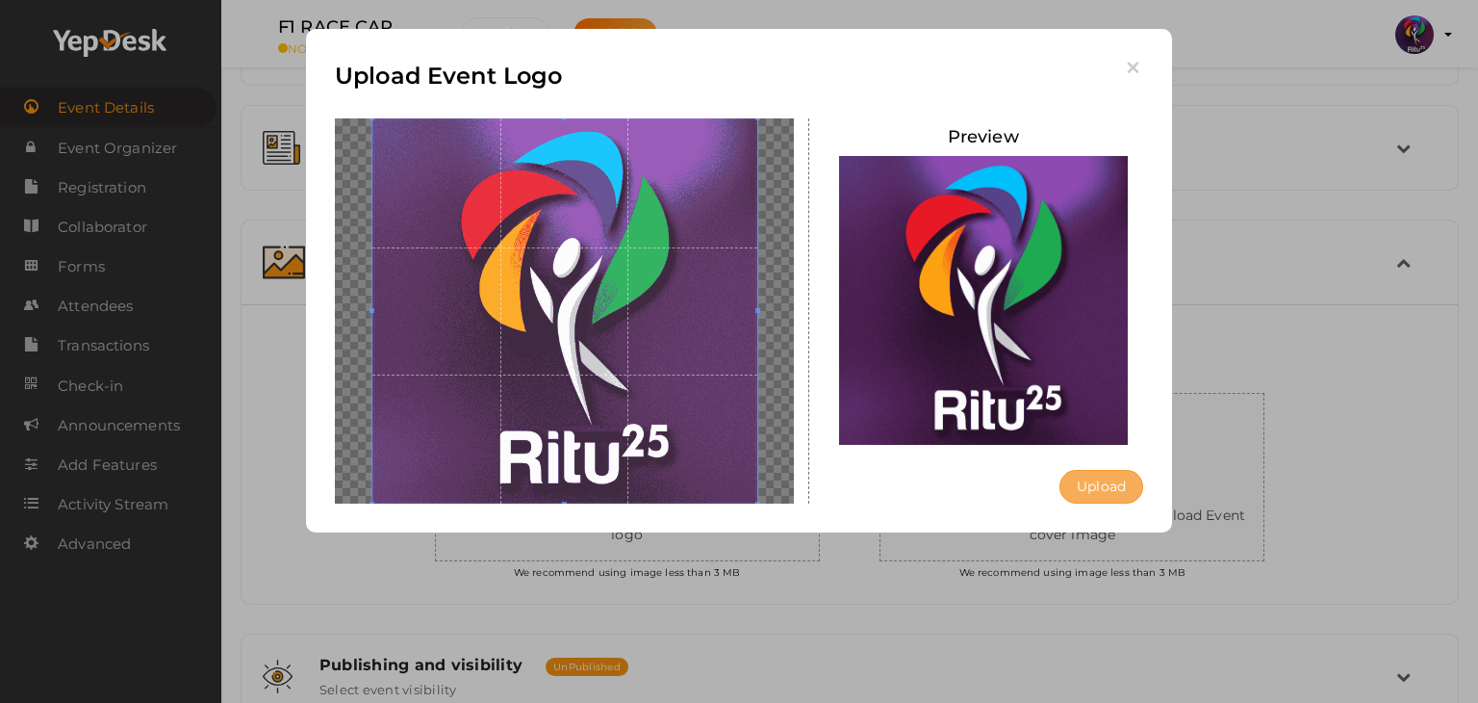
click at [1086, 482] on button "Upload" at bounding box center [1102, 487] width 84 height 34
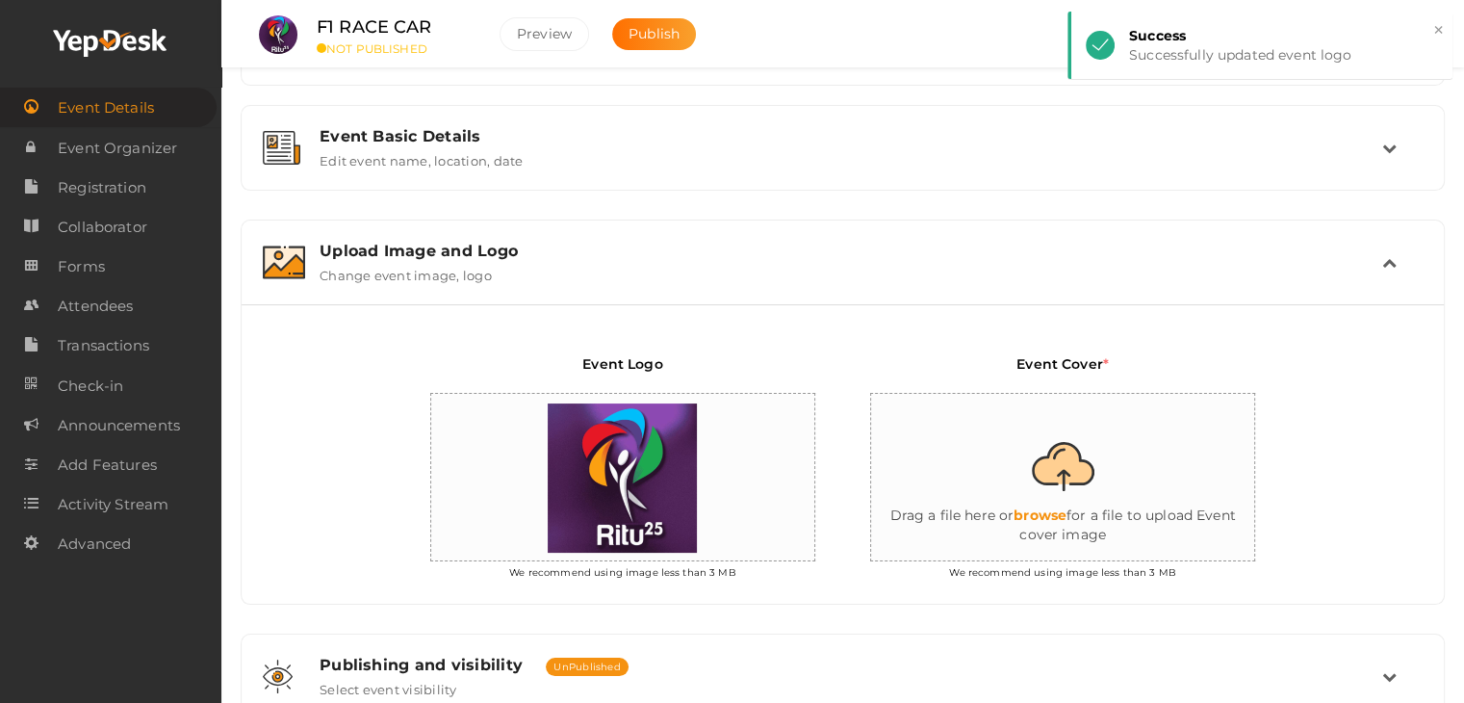
click at [1035, 456] on input "file" at bounding box center [1063, 478] width 385 height 168
type input "C:\fakepath\IMG-20251012-WA0004.jpg"
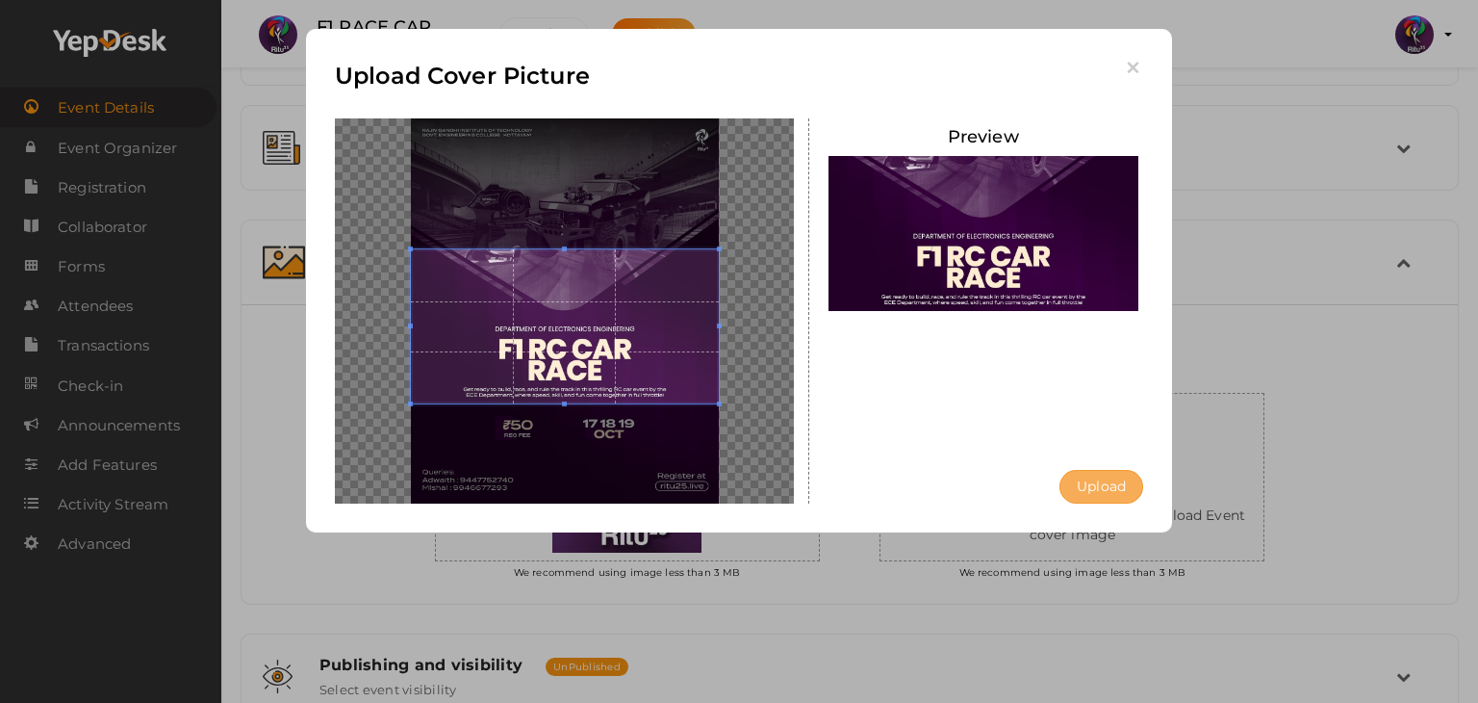
click at [1115, 493] on button "Upload" at bounding box center [1102, 487] width 84 height 34
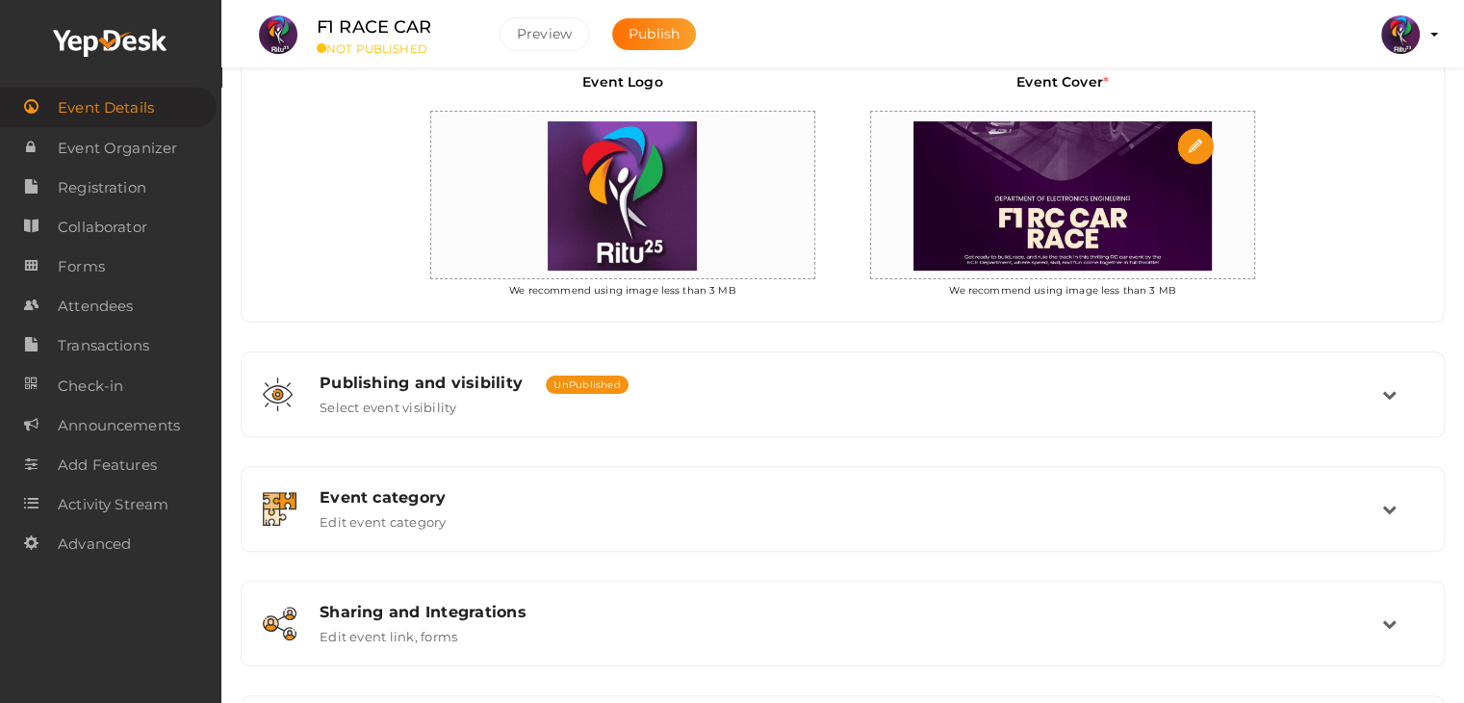
scroll to position [558, 0]
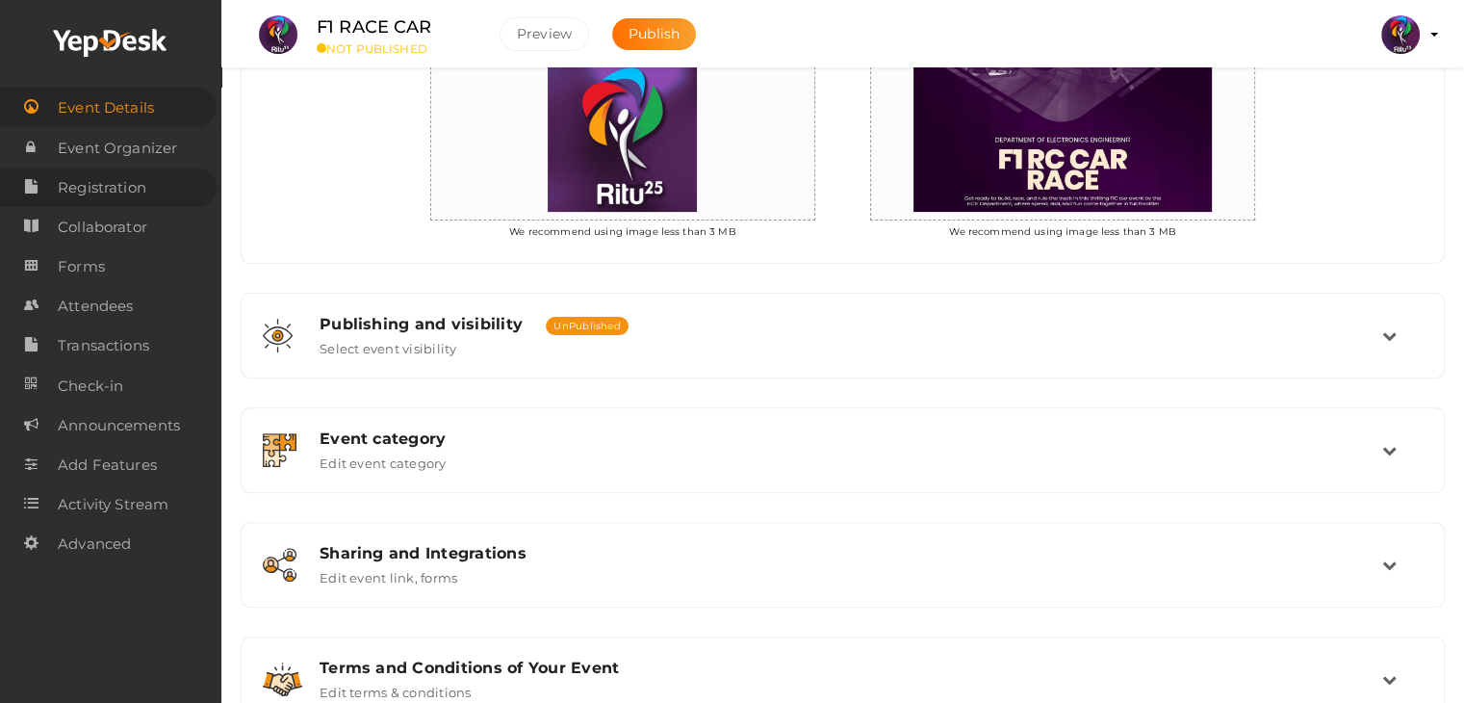
click at [113, 182] on span "Registration" at bounding box center [102, 187] width 89 height 38
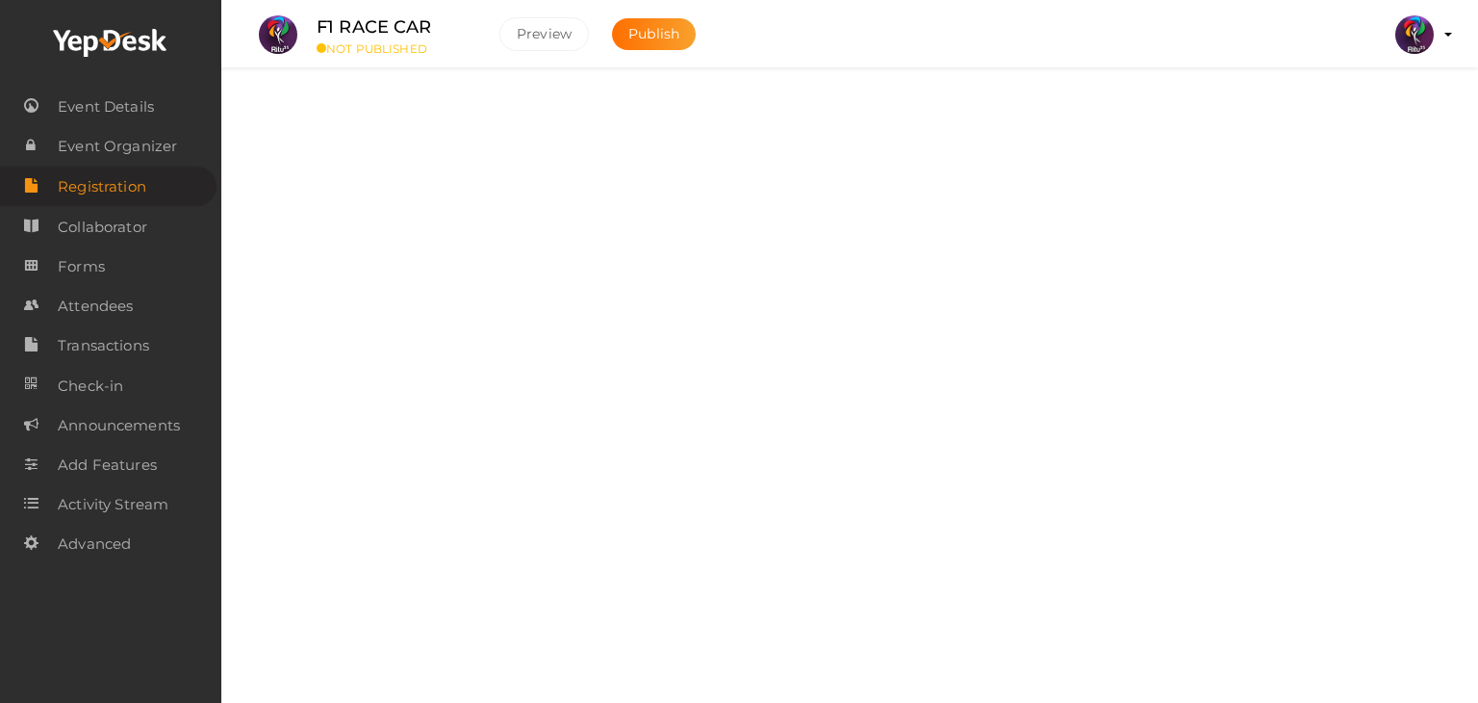
click at [666, 182] on div "Packages" at bounding box center [857, 175] width 1019 height 18
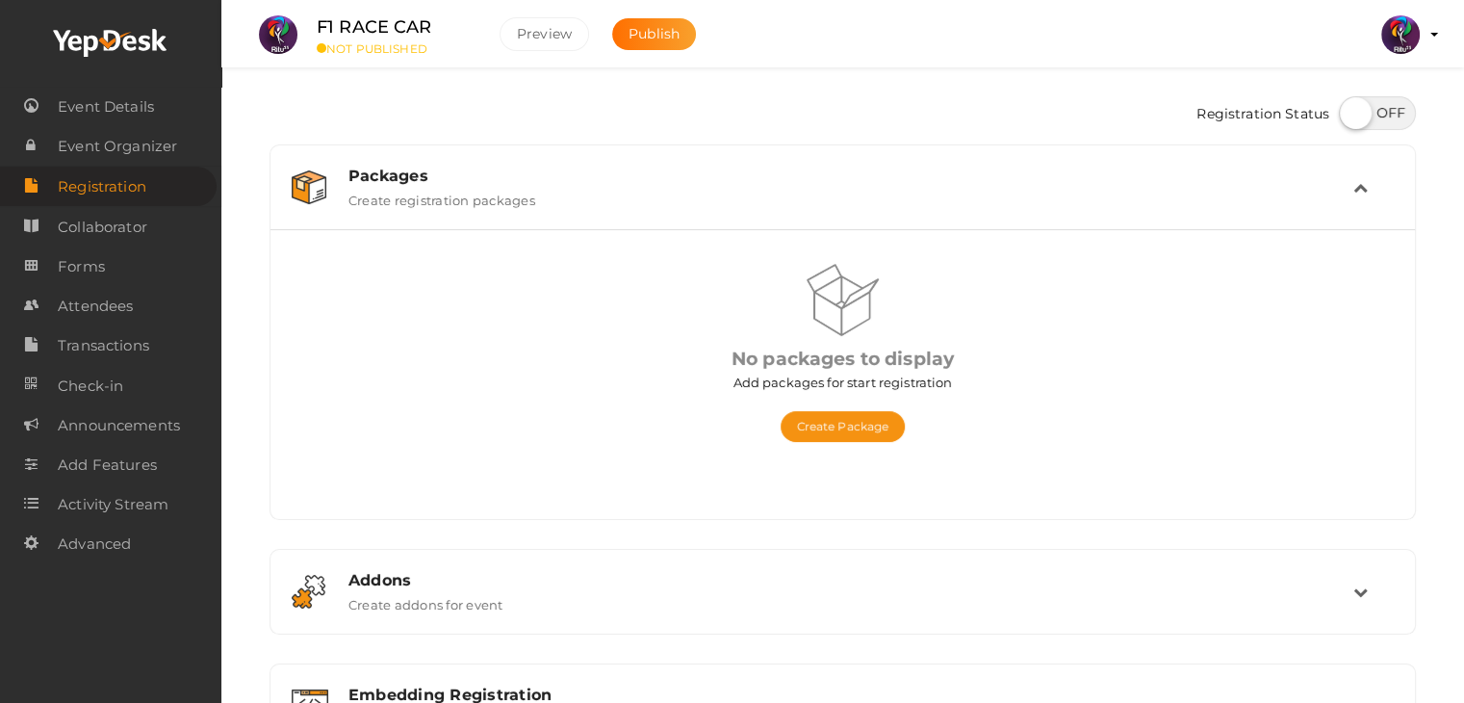
click at [1378, 112] on label at bounding box center [1377, 113] width 77 height 34
click at [1351, 112] on input "checkbox" at bounding box center [1345, 106] width 13 height 13
checkbox input "true"
click at [853, 431] on button "Create Package" at bounding box center [842, 426] width 125 height 31
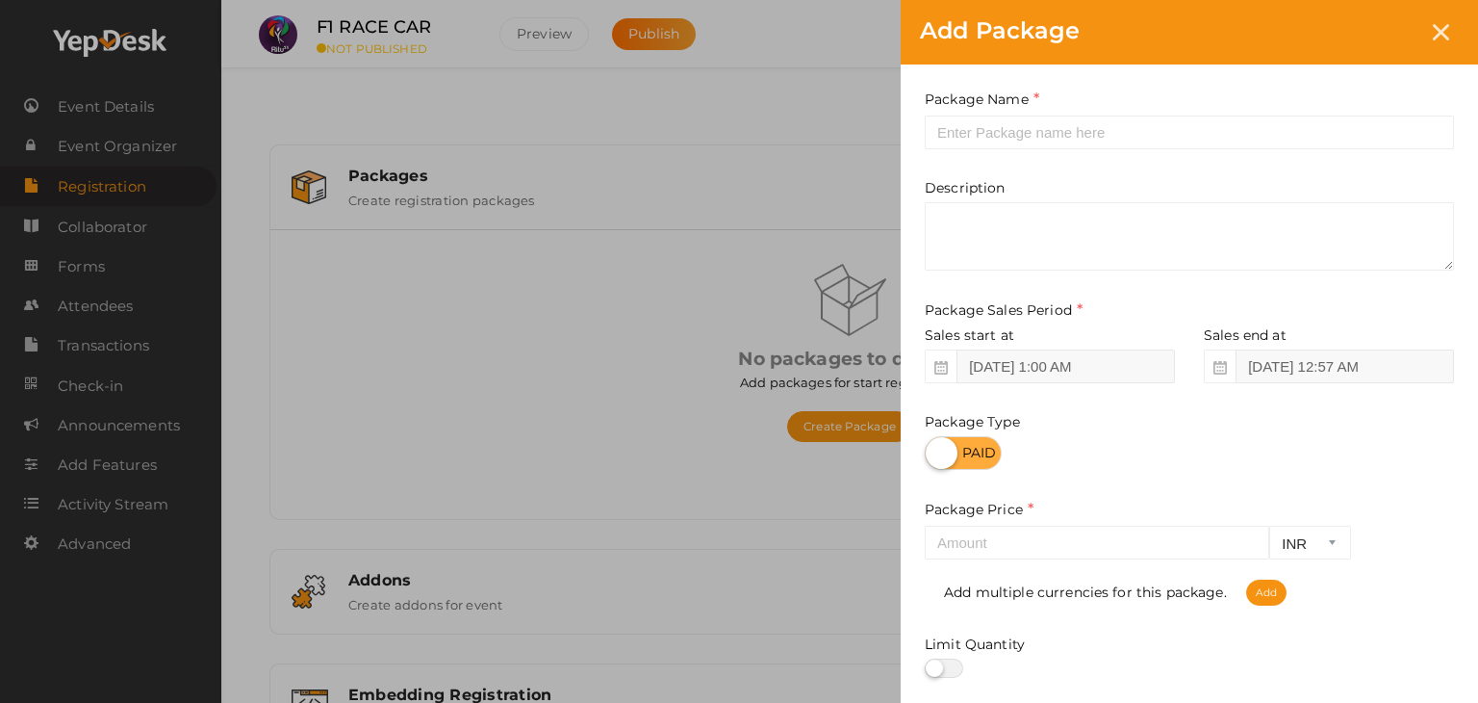
click at [1069, 163] on div "Package Name This field is Required. Package Name already used. Description Pac…" at bounding box center [1189, 425] width 577 height 723
click at [1105, 112] on div "Package Name This field is Required. Package Name already used." at bounding box center [1189, 119] width 529 height 61
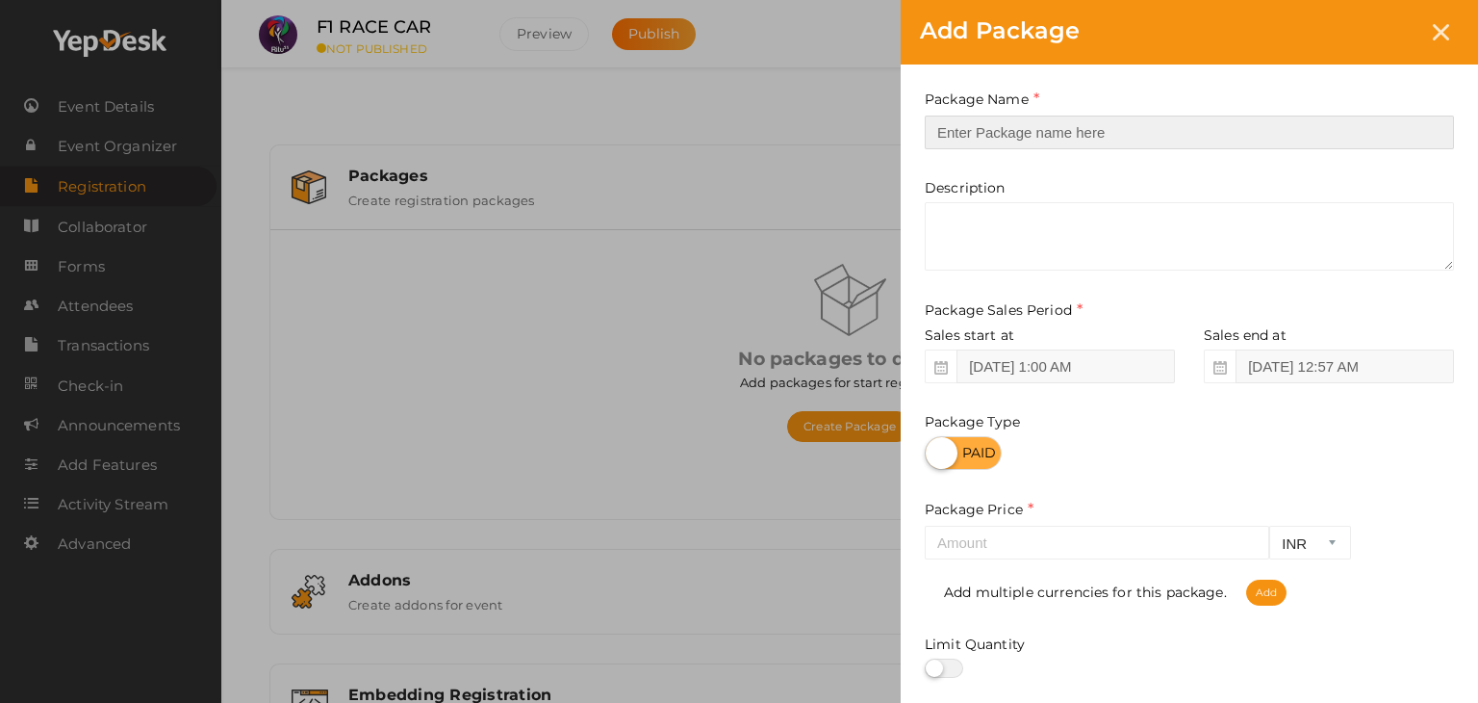
click at [1109, 119] on input "text" at bounding box center [1189, 132] width 529 height 34
type input "reg"
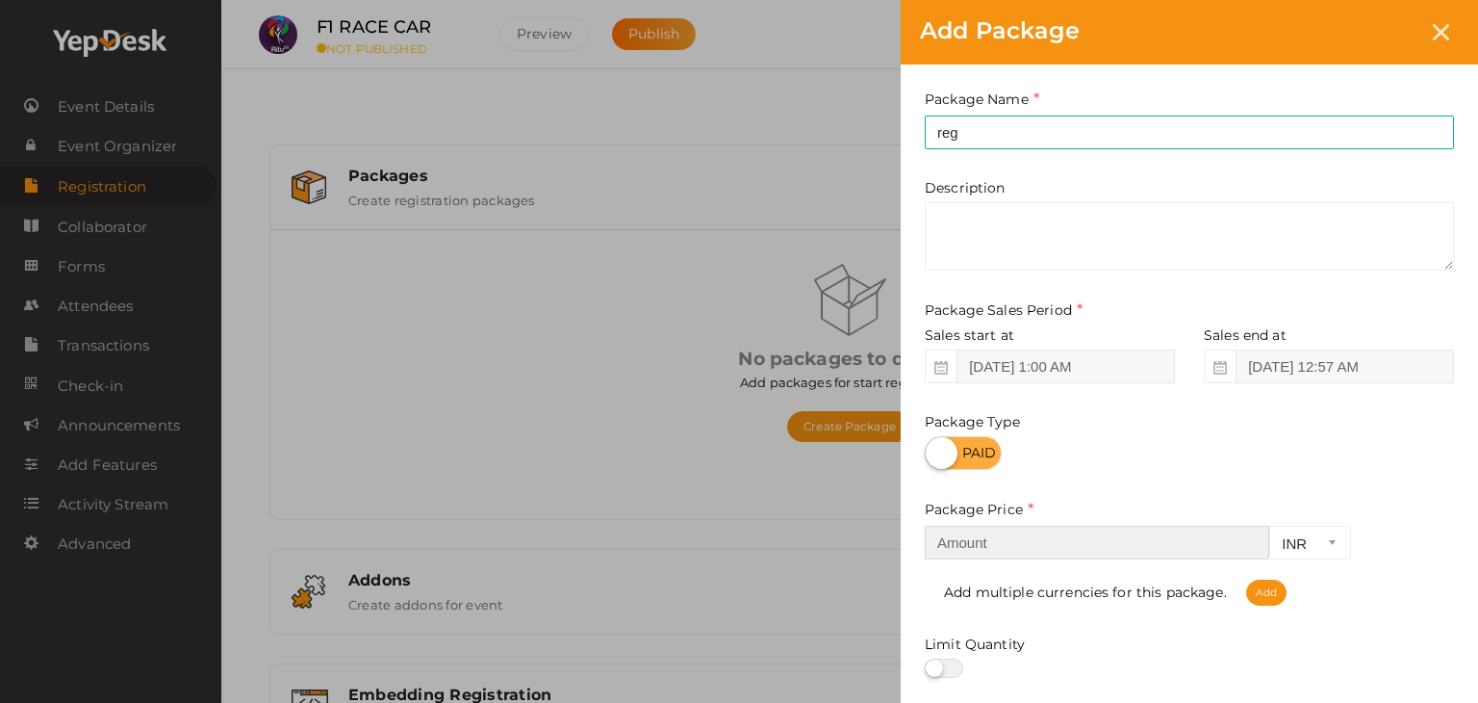
click at [1081, 530] on input "number" at bounding box center [1097, 542] width 345 height 34
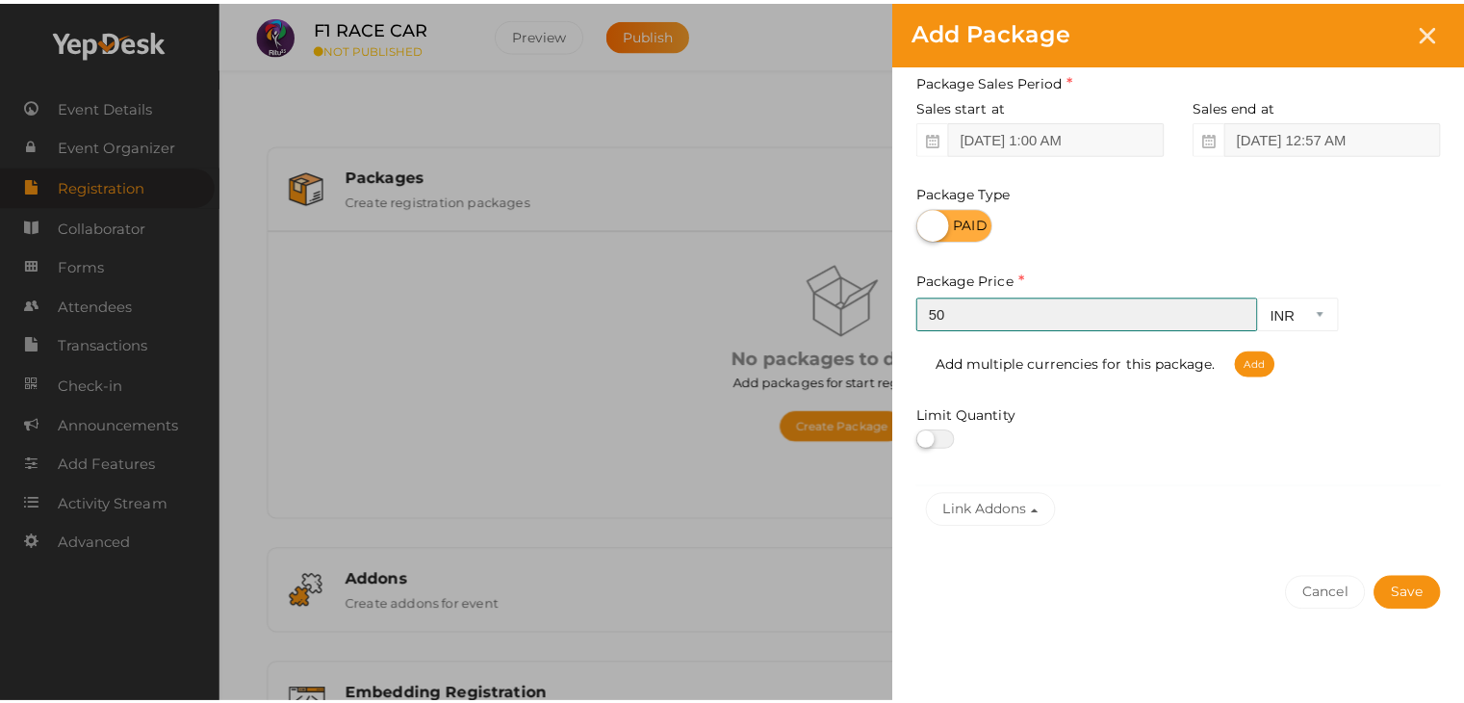
scroll to position [239, 0]
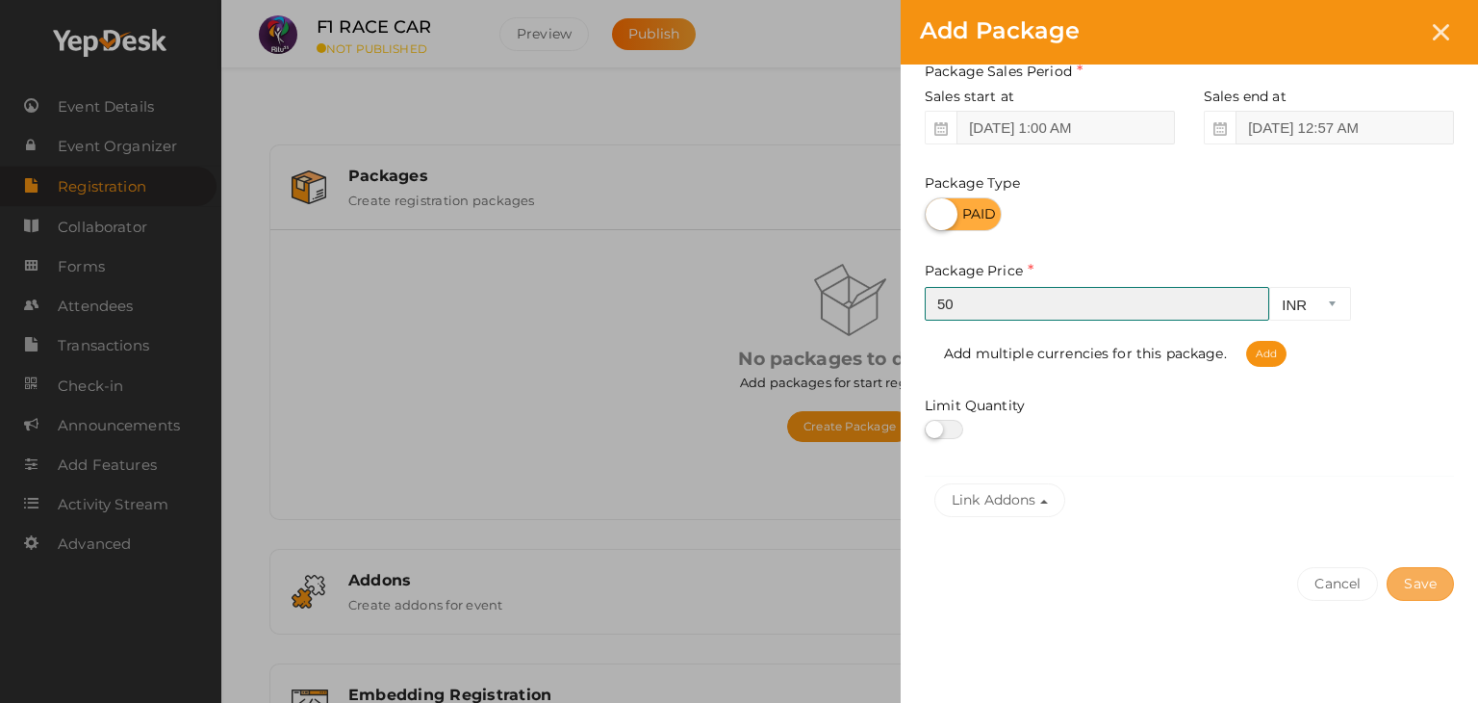
type input "50"
click at [1431, 572] on button "Save" at bounding box center [1420, 584] width 67 height 34
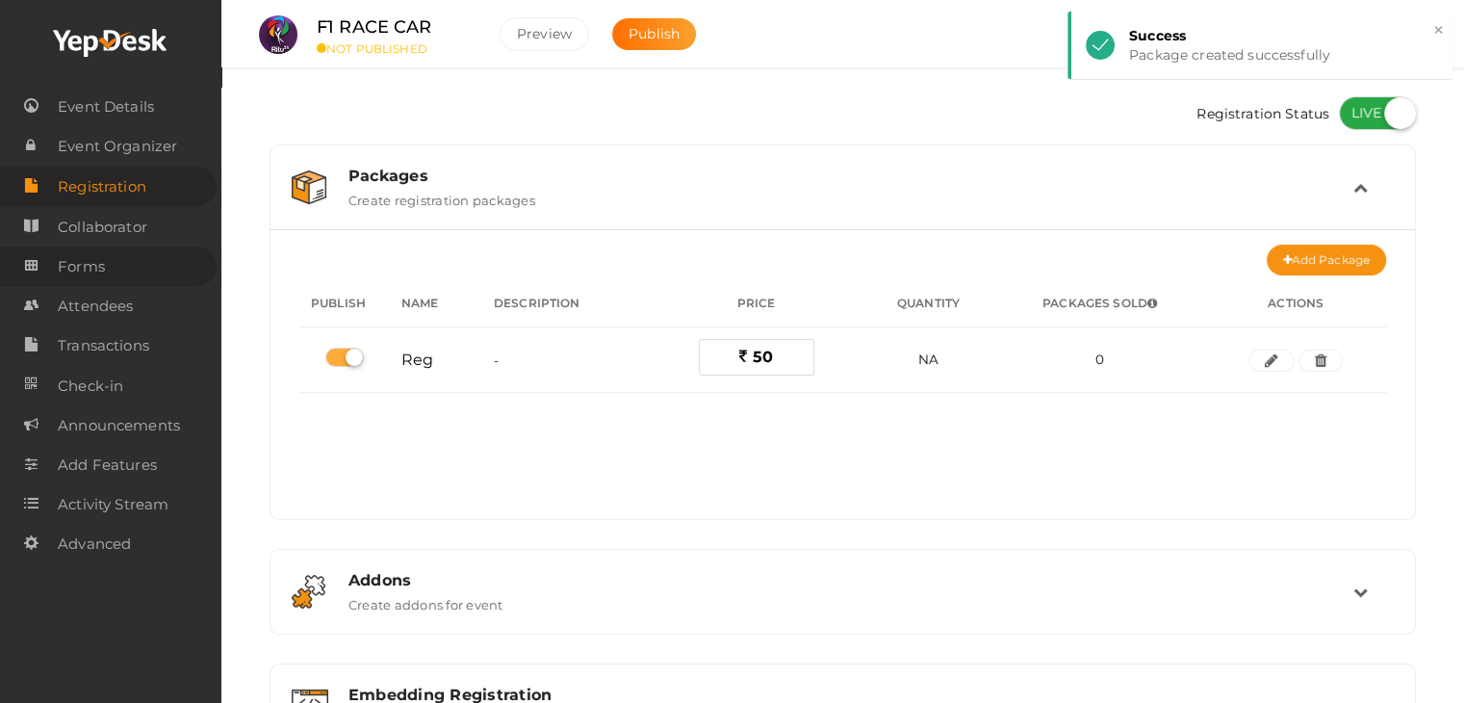
click at [181, 254] on link "Forms" at bounding box center [108, 265] width 217 height 39
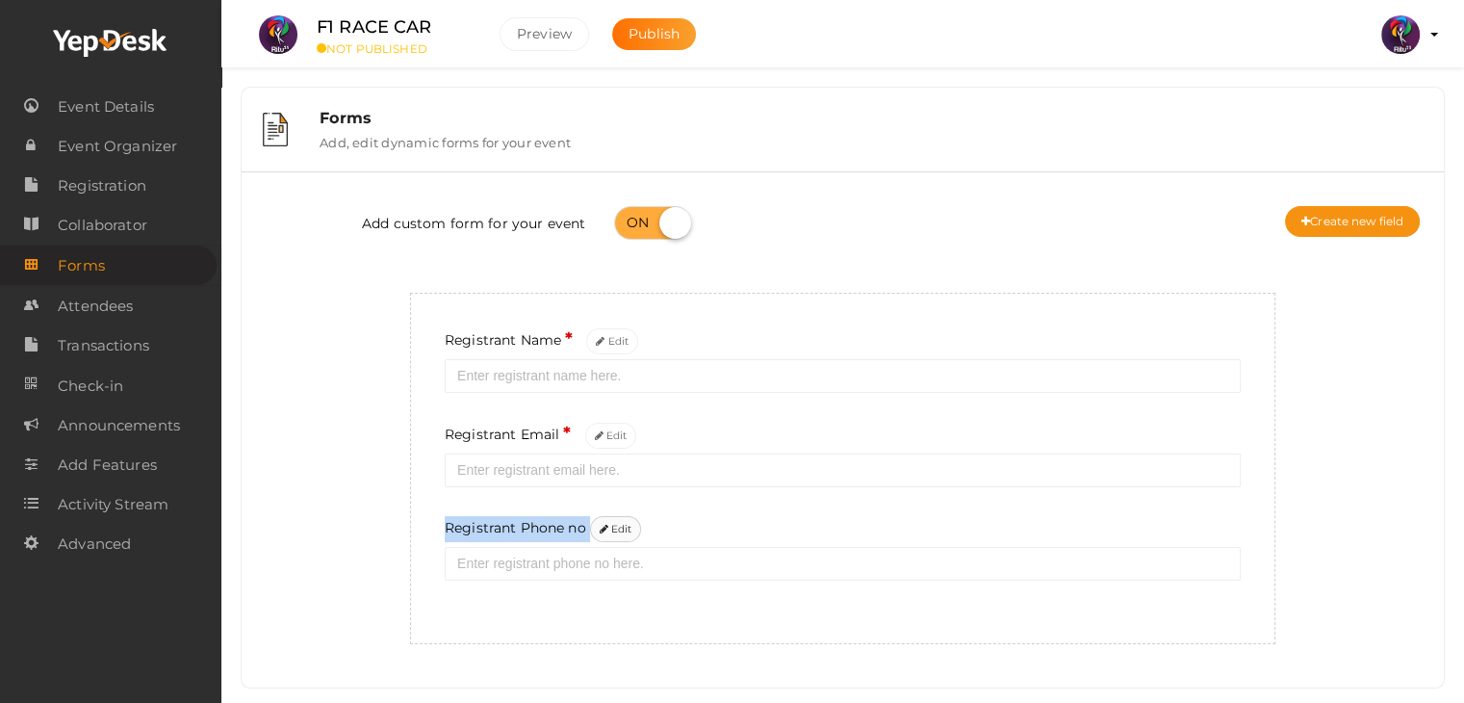
drag, startPoint x: 629, startPoint y: 516, endPoint x: 633, endPoint y: 528, distance: 13.1
click at [633, 528] on div "Registrant Name * Edit Registrant Email * Edit Registrant Phone no Edit" at bounding box center [842, 468] width 865 height 351
click at [633, 528] on button "Edit" at bounding box center [616, 529] width 52 height 26
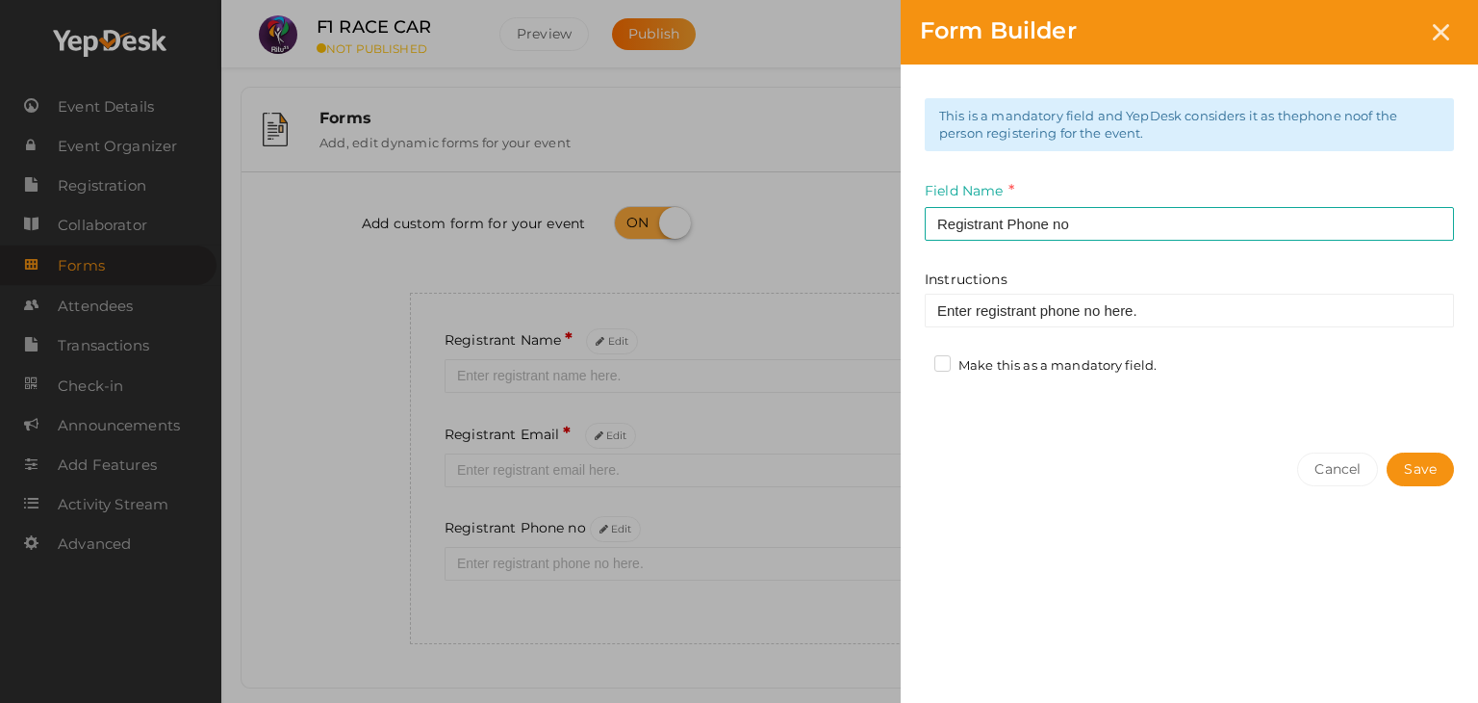
click at [1101, 363] on label "Make this as a mandatory field." at bounding box center [1045, 365] width 222 height 19
click at [915, 360] on input "Make this as a mandatory field." at bounding box center [915, 360] width 0 height 0
click at [1409, 471] on button "Save" at bounding box center [1420, 469] width 67 height 34
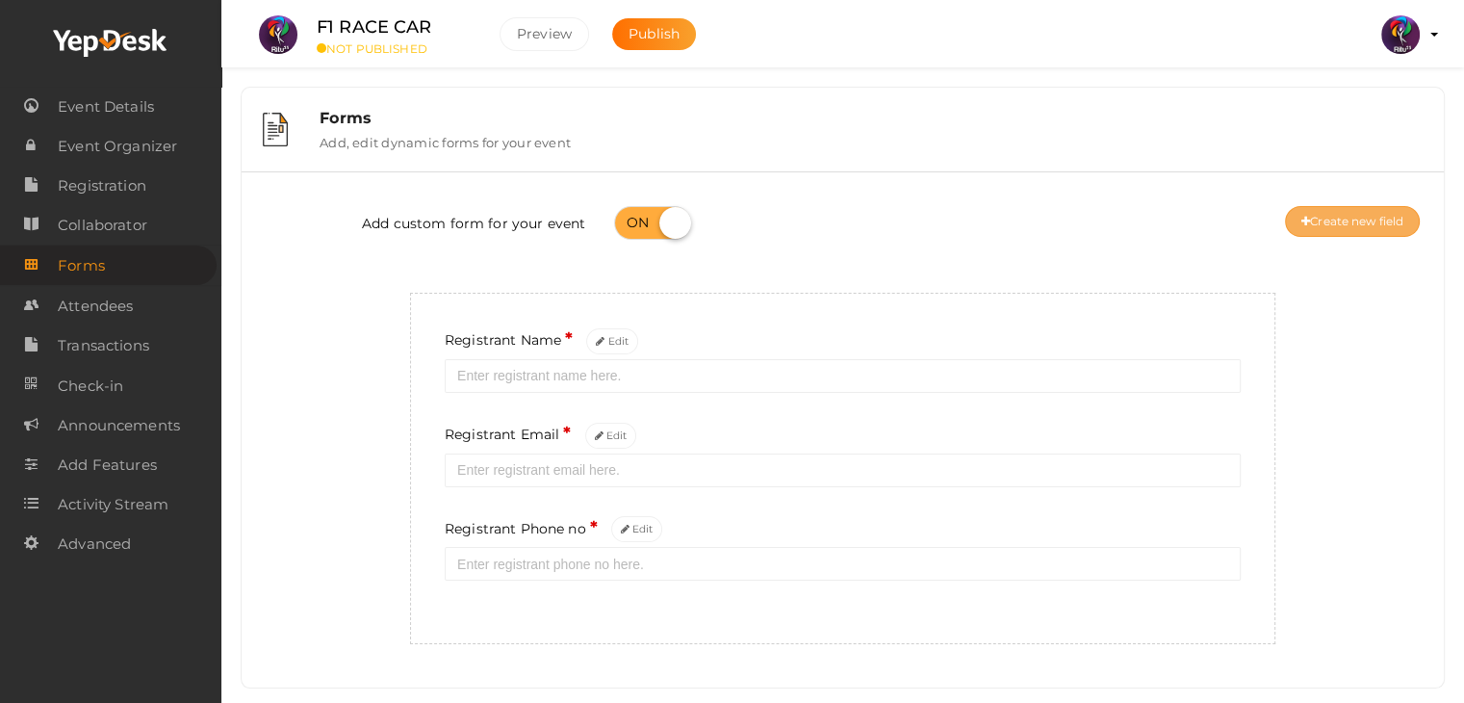
click at [1354, 224] on button "Create new field" at bounding box center [1352, 221] width 135 height 31
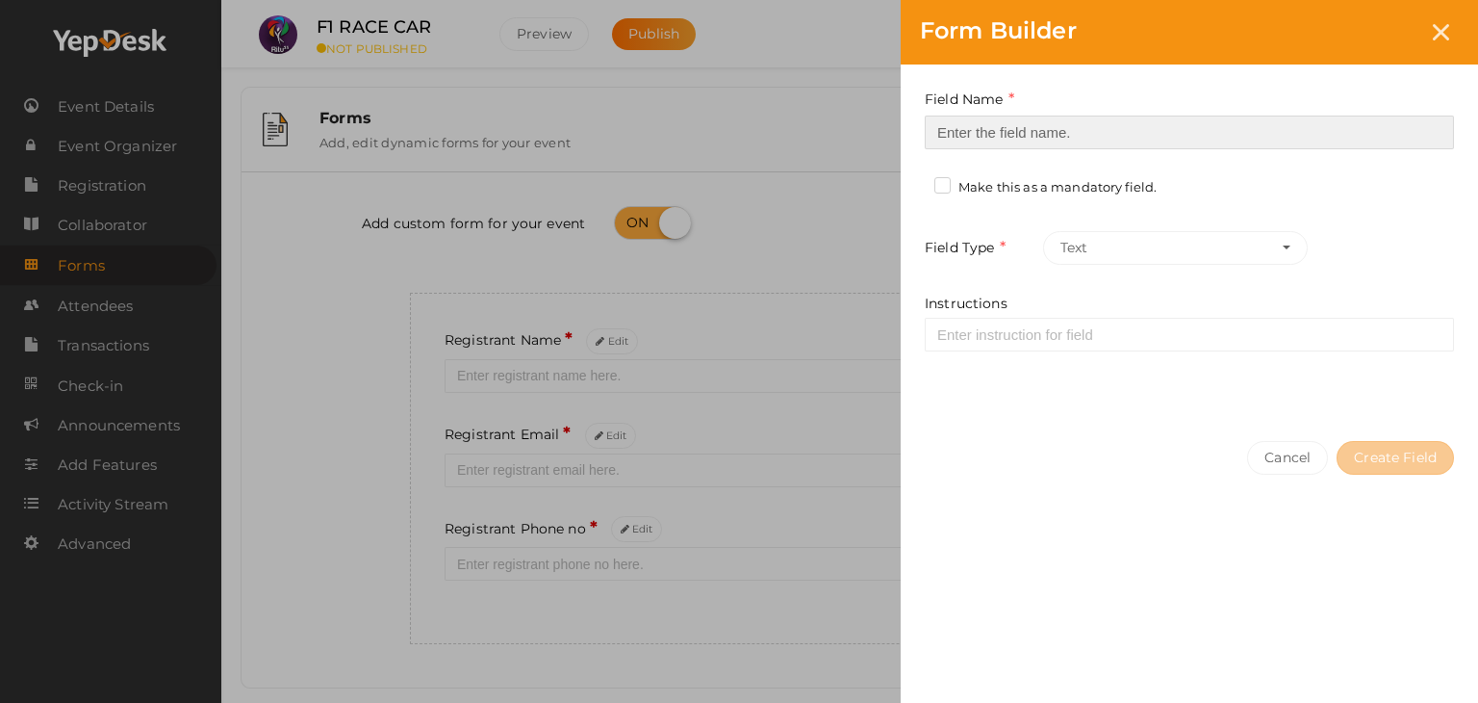
click at [1339, 136] on input at bounding box center [1189, 132] width 529 height 34
type input "Registrant College"
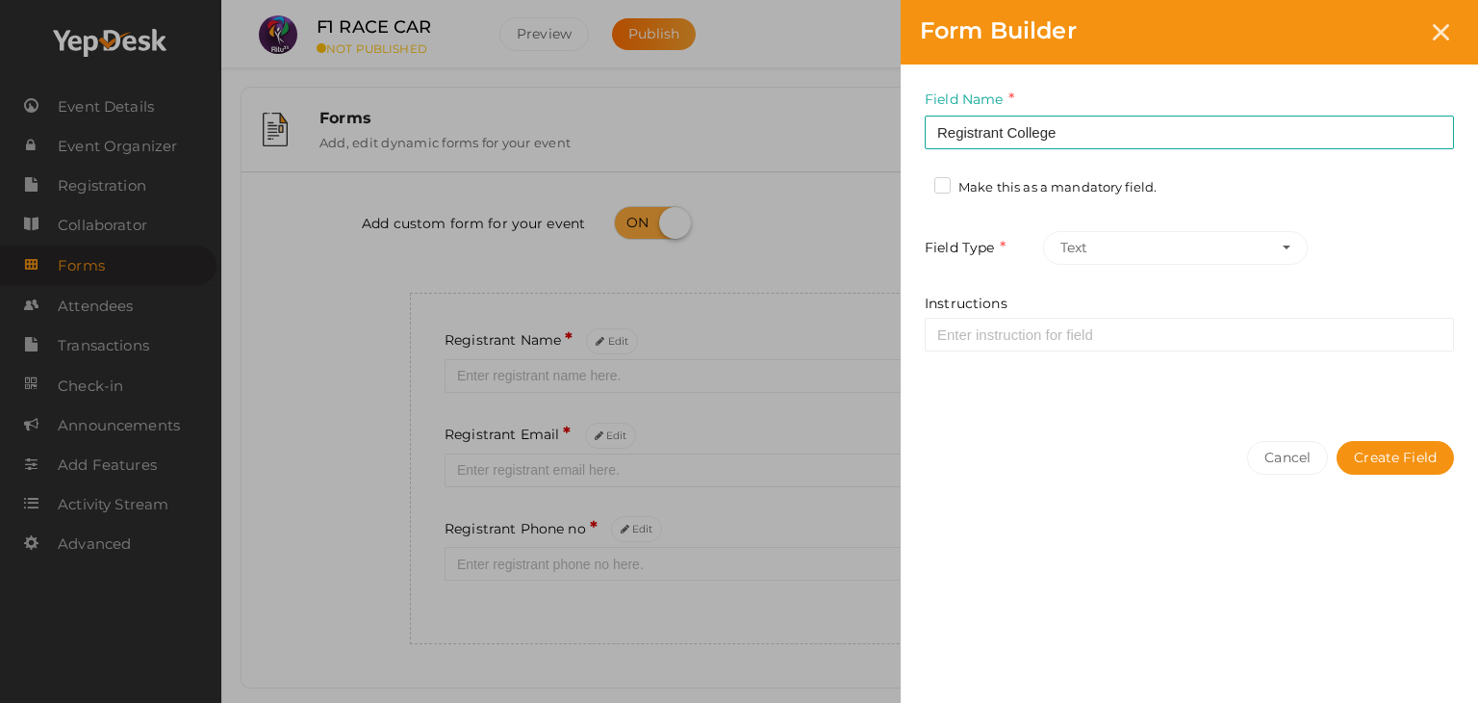
click at [1122, 178] on label "Make this as a mandatory field." at bounding box center [1045, 187] width 222 height 19
click at [915, 182] on input "Make this as a mandatory field." at bounding box center [915, 182] width 0 height 0
click at [1378, 459] on button "Create Field" at bounding box center [1395, 458] width 117 height 34
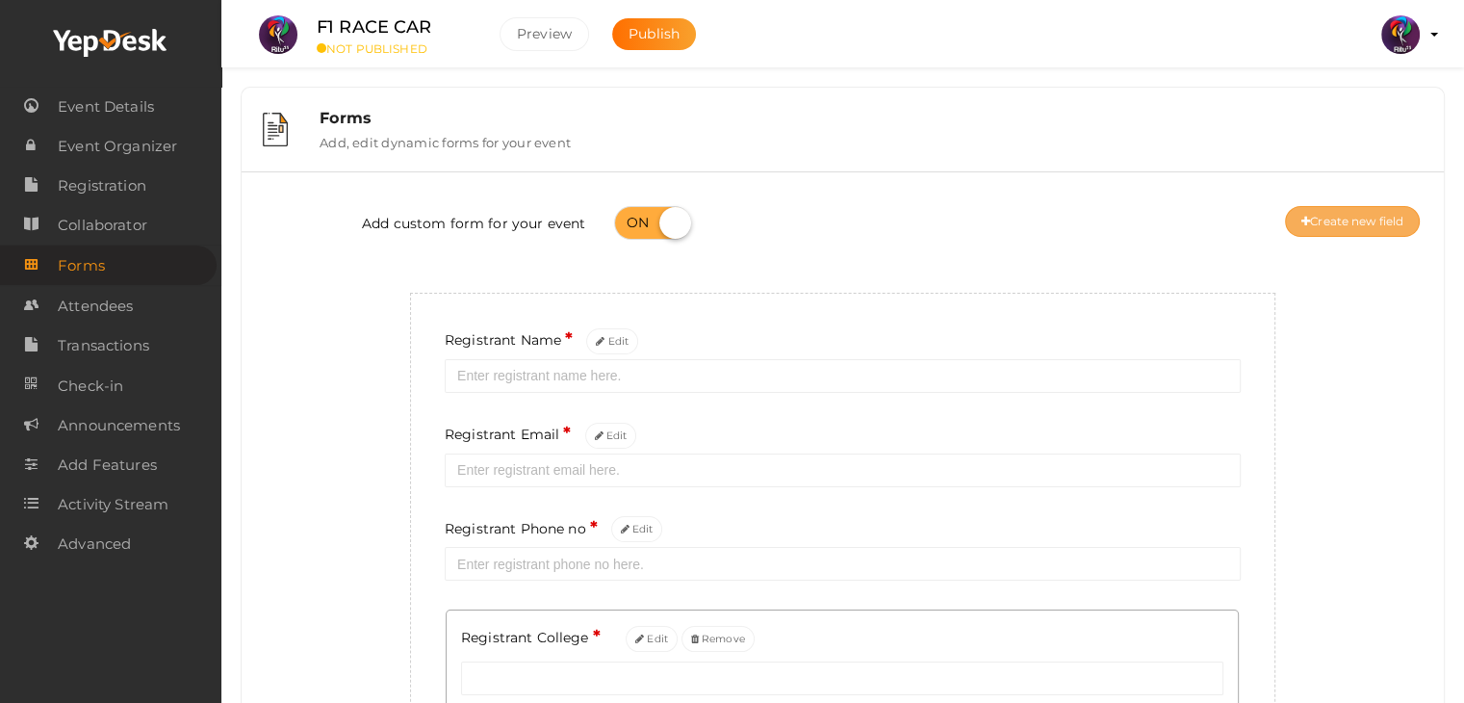
click at [1393, 209] on div "Add custom form for your event Create new field" at bounding box center [842, 225] width 1173 height 77
click at [1393, 209] on button "Create new field" at bounding box center [1352, 221] width 135 height 31
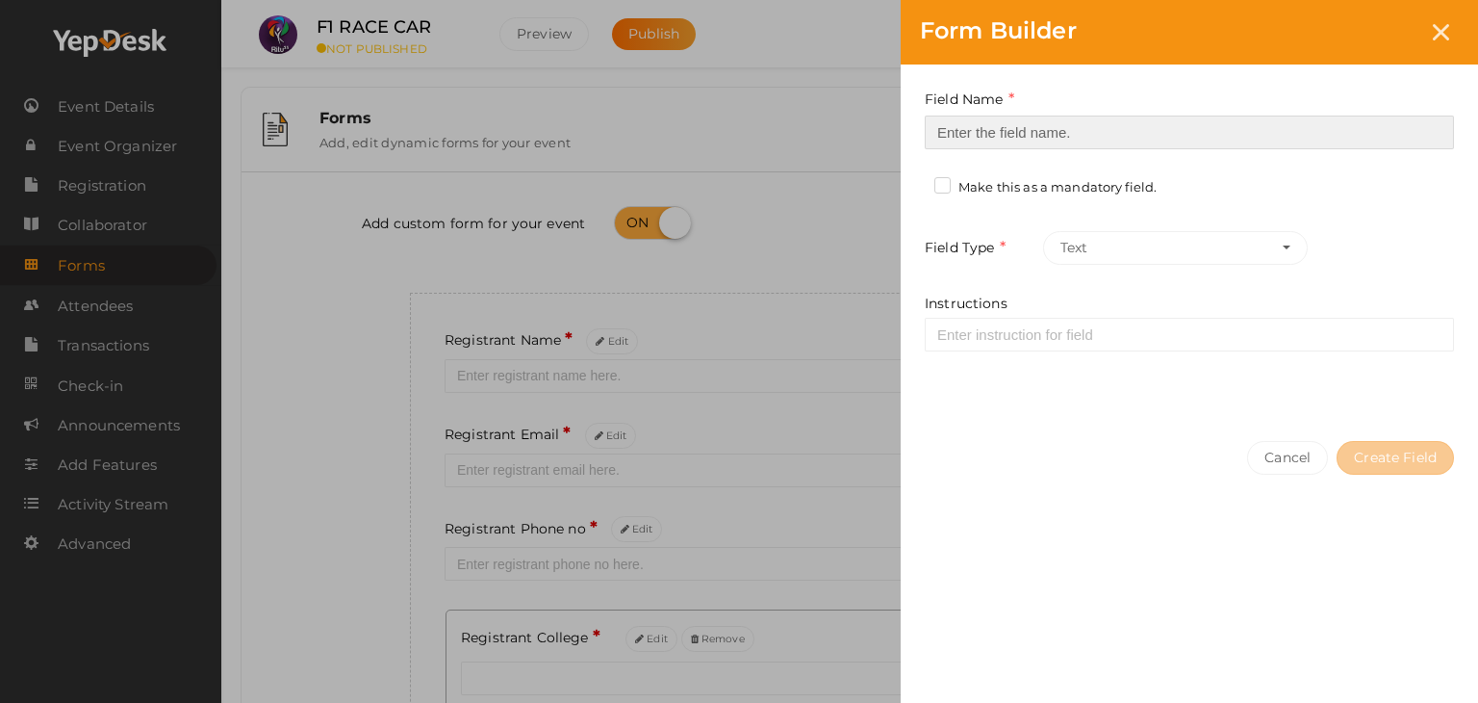
click at [1255, 136] on input at bounding box center [1189, 132] width 529 height 34
type input "Refferal ID"
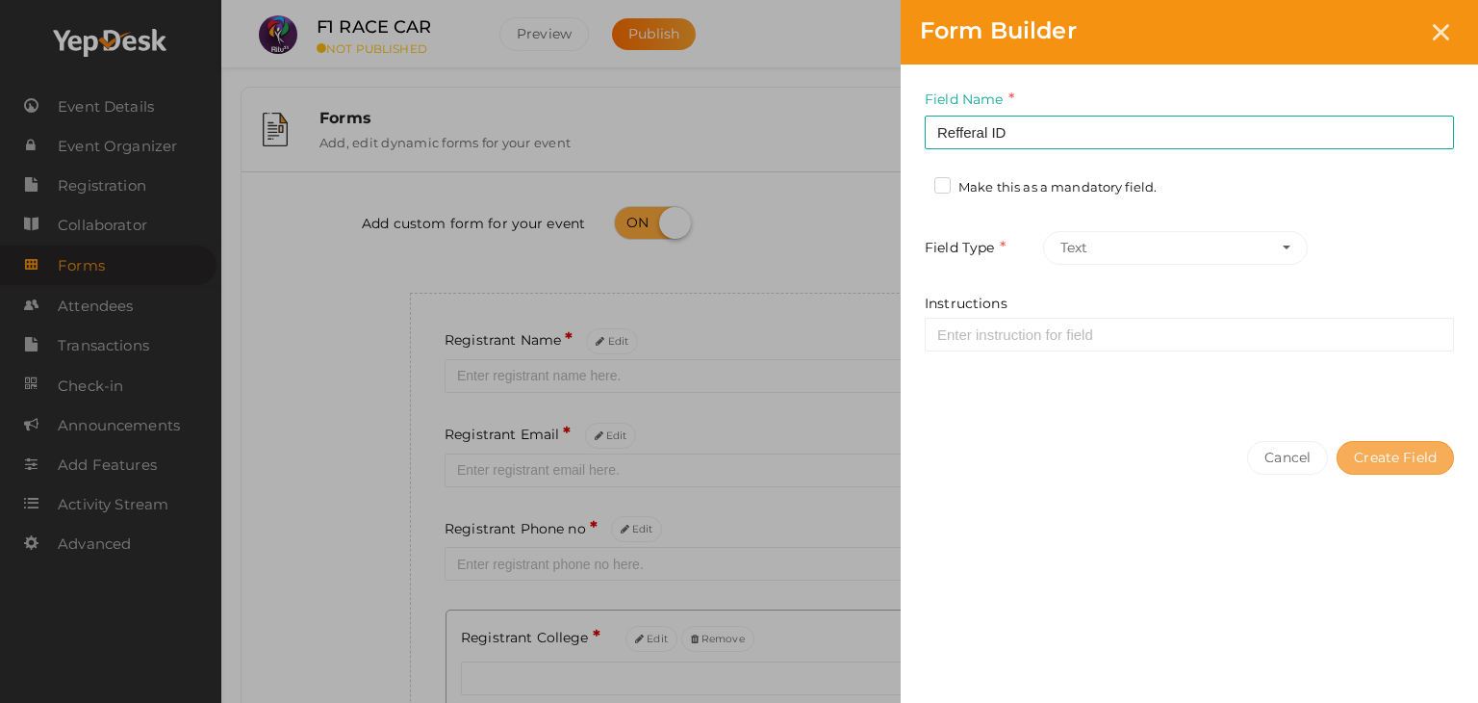
click at [1409, 452] on button "Create Field" at bounding box center [1395, 458] width 117 height 34
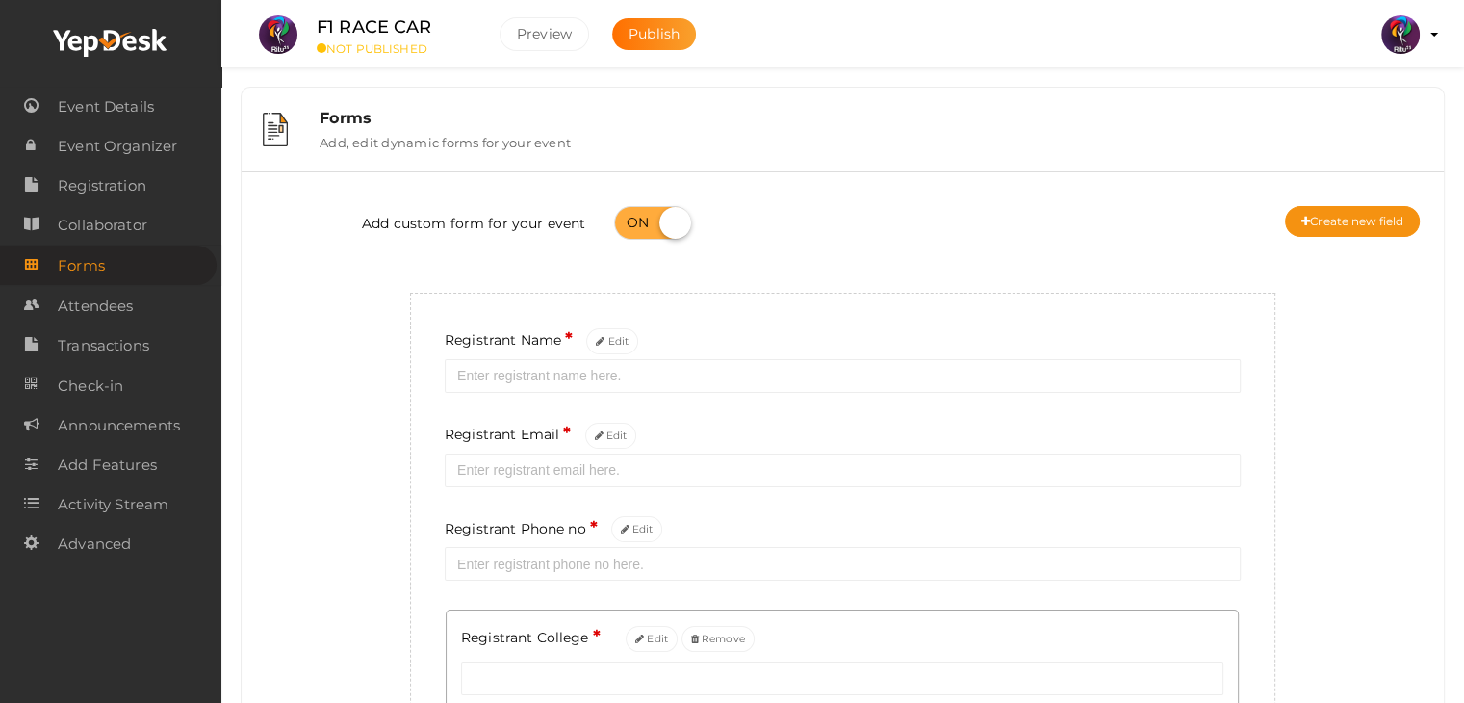
click at [712, 396] on div "Registrant Name * Edit Registrant Email * Edit Registrant Phone no * Edit [GEOG…" at bounding box center [842, 603] width 865 height 620
click at [121, 170] on span "Registration" at bounding box center [102, 185] width 89 height 38
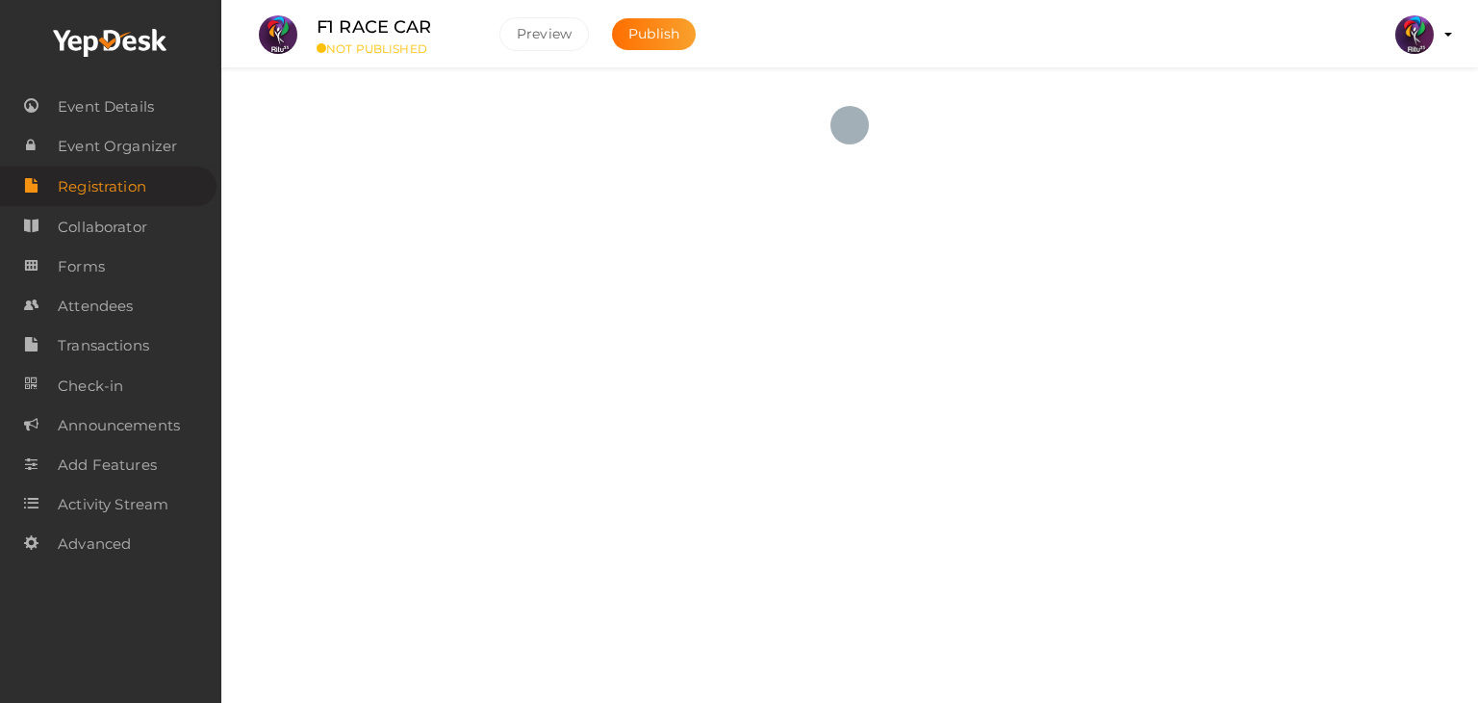
checkbox input "true"
type textarea "<iframe width="560" height="315" src="[URL][DOMAIN_NAME]"></iframe>"
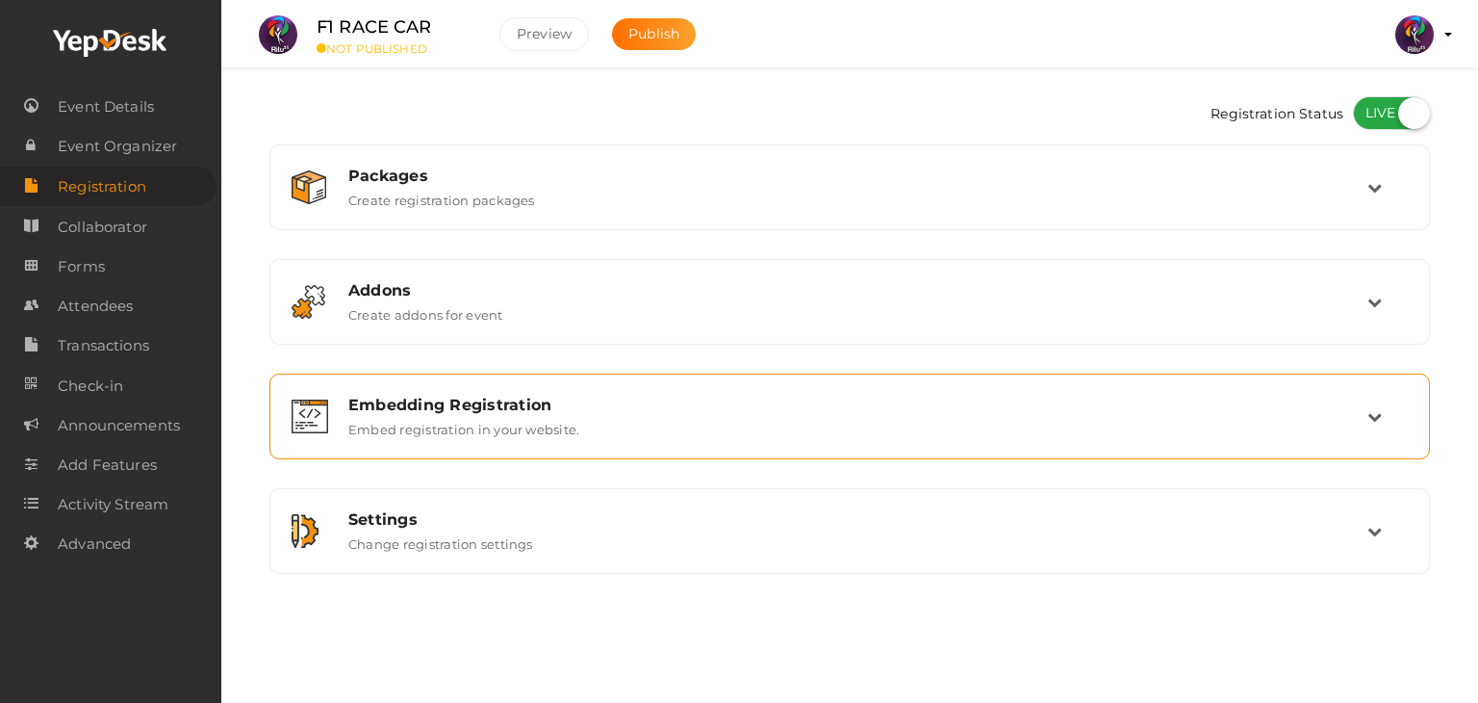
click at [734, 426] on div "Embedding Registration Embed registration in your website." at bounding box center [851, 416] width 1034 height 41
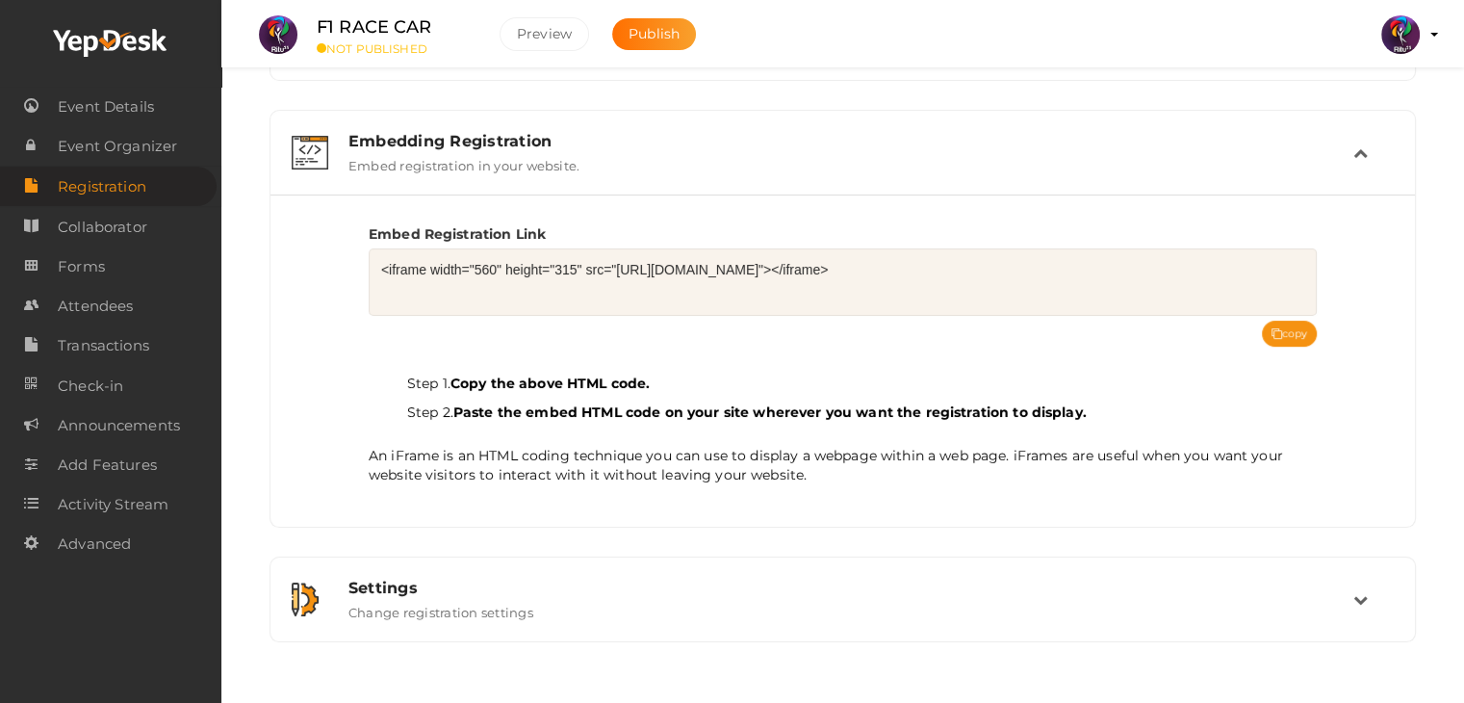
scroll to position [299, 0]
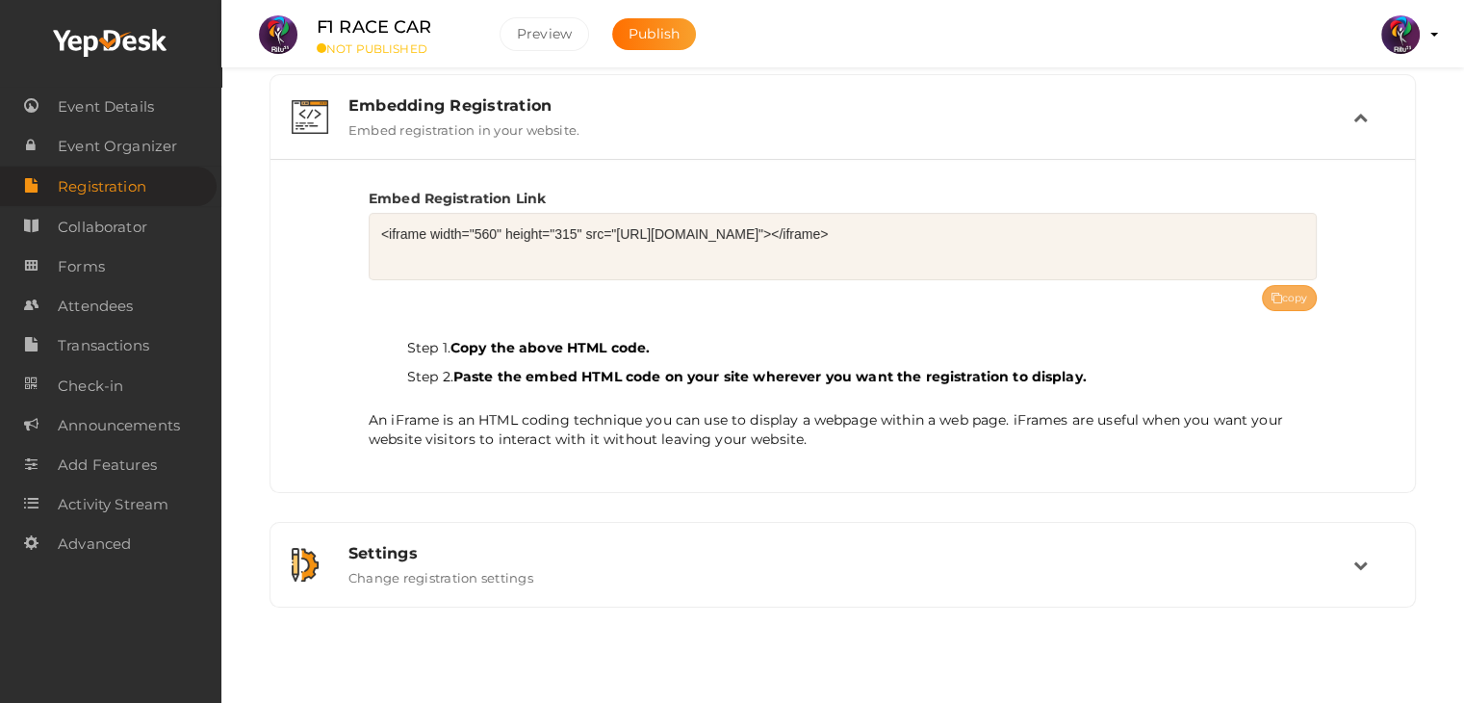
click at [1305, 288] on button "copy" at bounding box center [1290, 298] width 56 height 26
click at [637, 42] on button "Publish" at bounding box center [654, 34] width 84 height 32
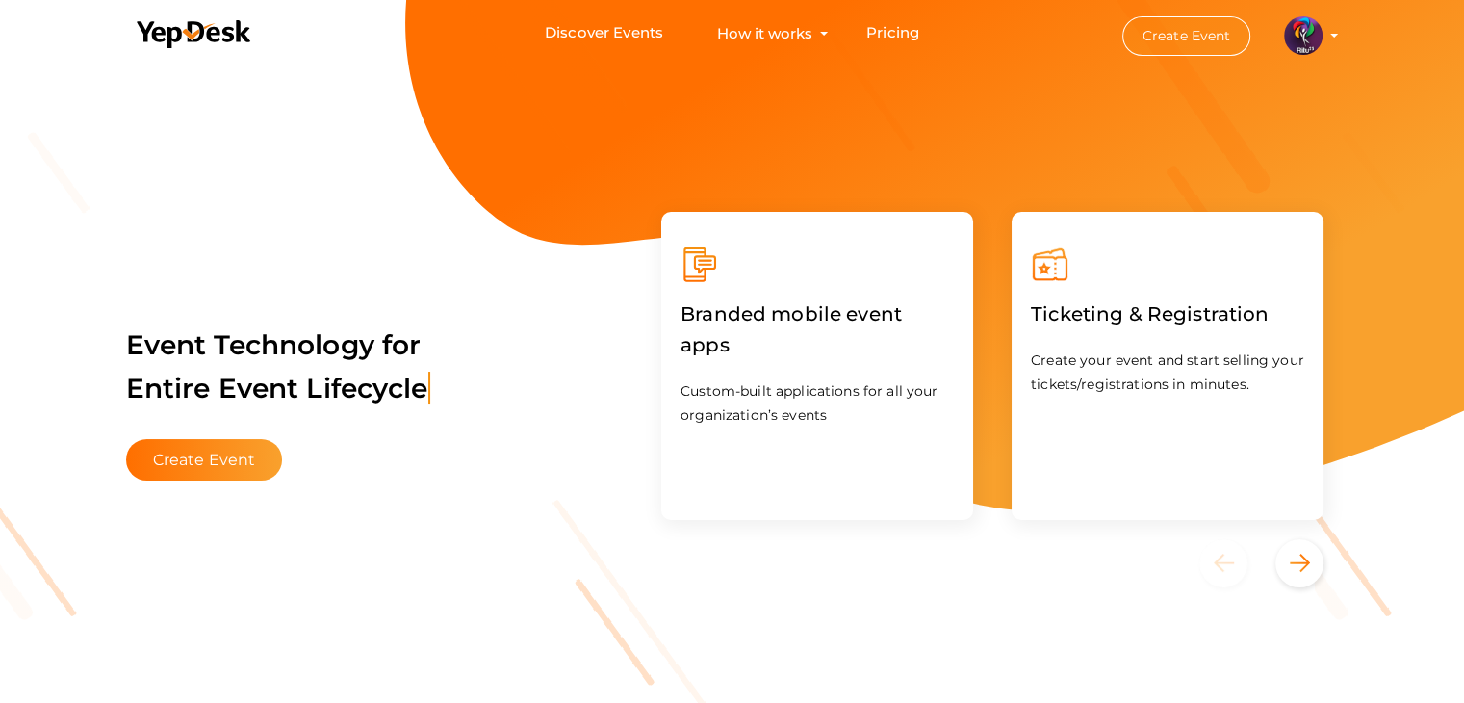
click at [1176, 24] on button "Create Event" at bounding box center [1186, 35] width 129 height 39
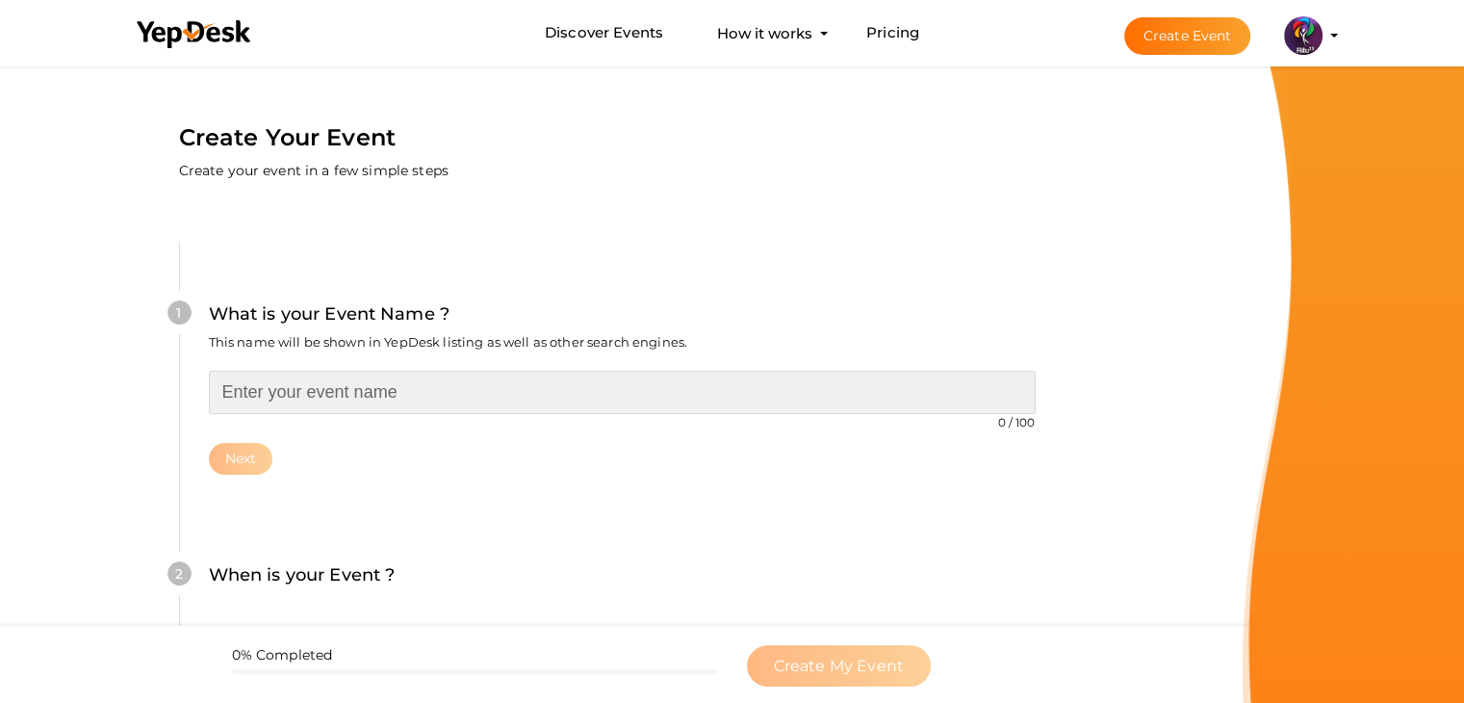
click at [600, 405] on input "text" at bounding box center [622, 392] width 827 height 43
type input "R"
type input "Wave form Cloning Competetion"
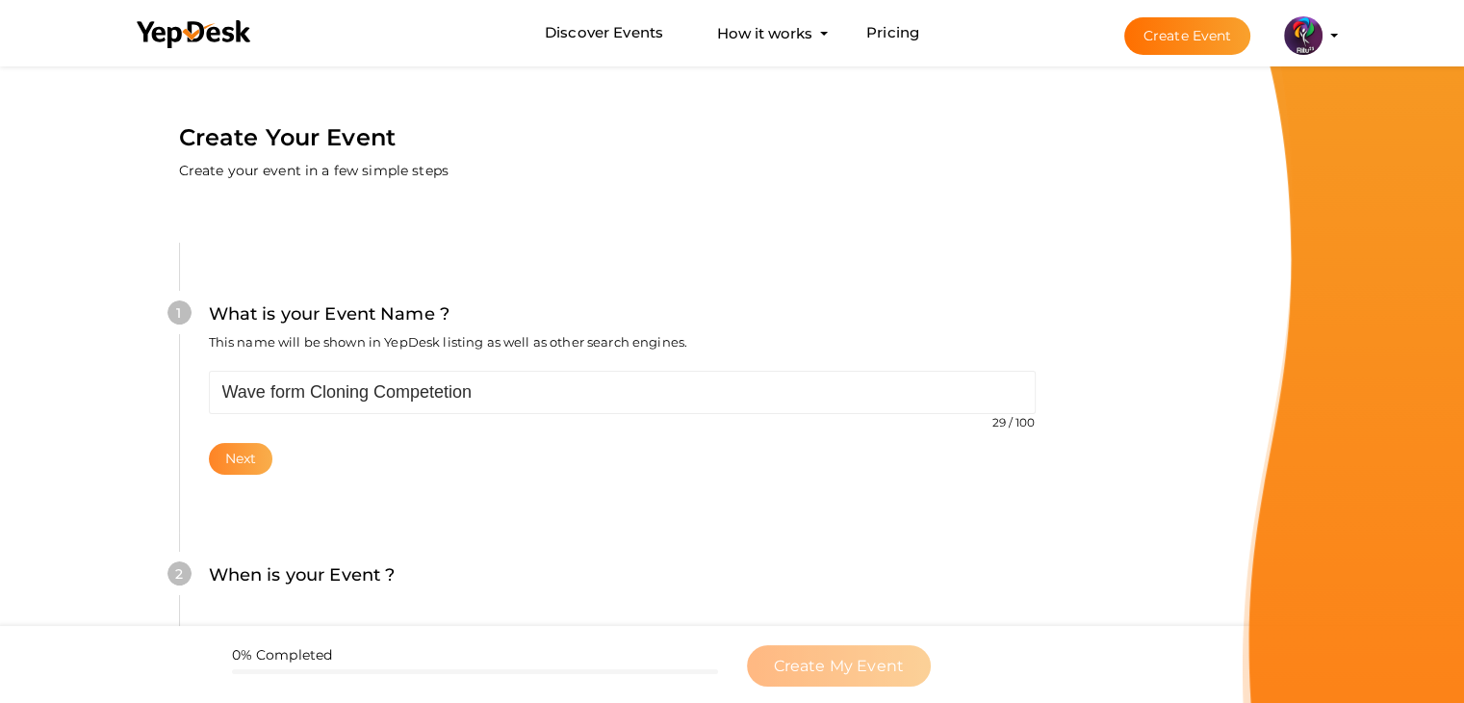
drag, startPoint x: 189, startPoint y: 453, endPoint x: 243, endPoint y: 455, distance: 54.9
click at [243, 455] on div "1 What is your Event Name ? This name will be shown in YepDesk listing as well …" at bounding box center [621, 387] width 885 height 289
click at [243, 455] on button "Next" at bounding box center [241, 459] width 64 height 32
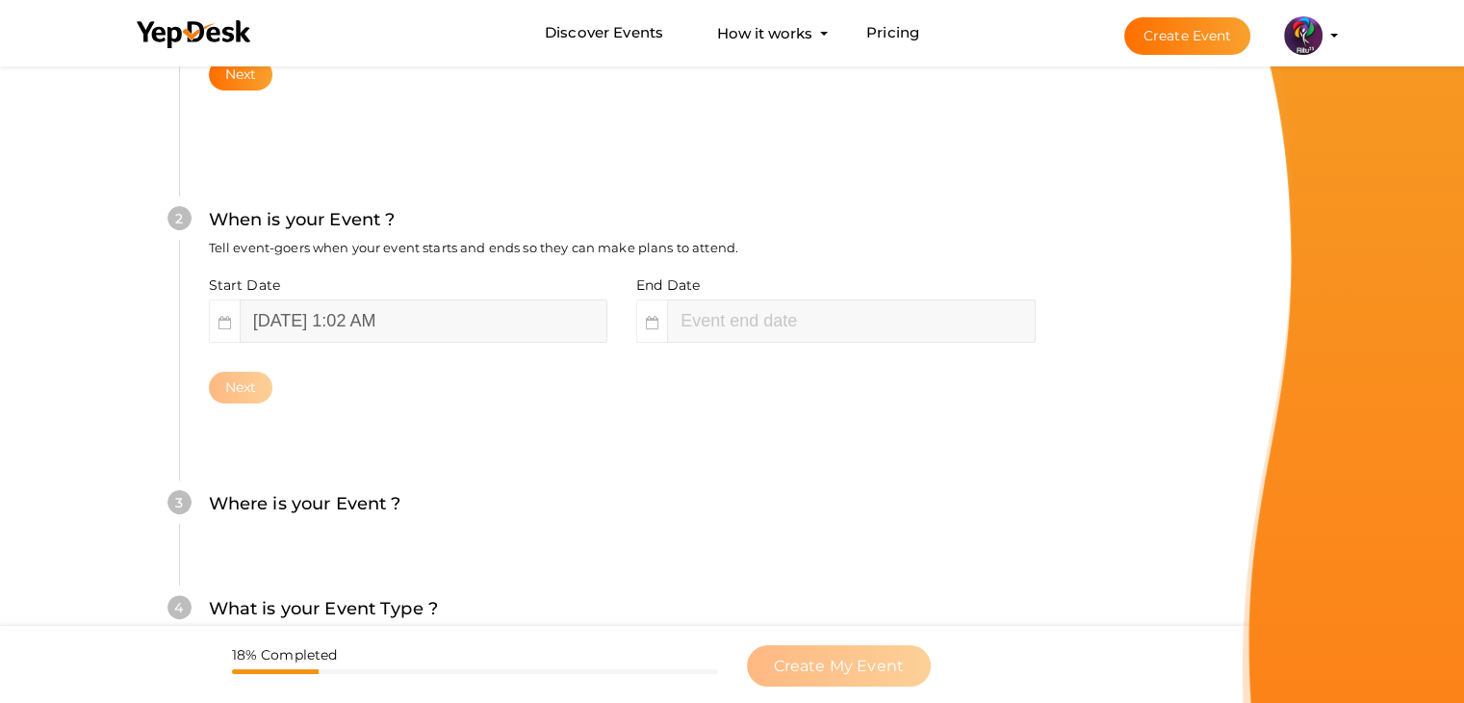
scroll to position [396, 0]
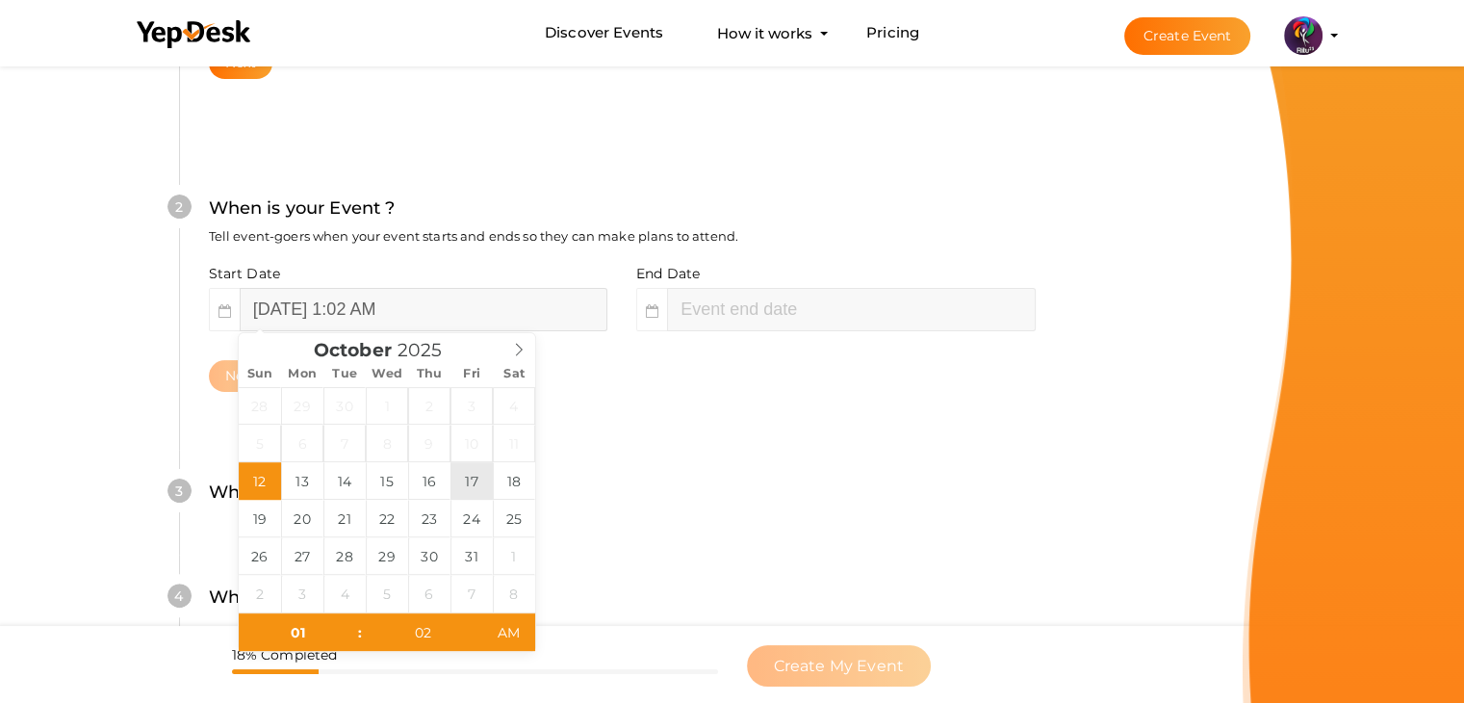
type input "October 17, 2025 1:02 AM"
type input "03"
type input "02"
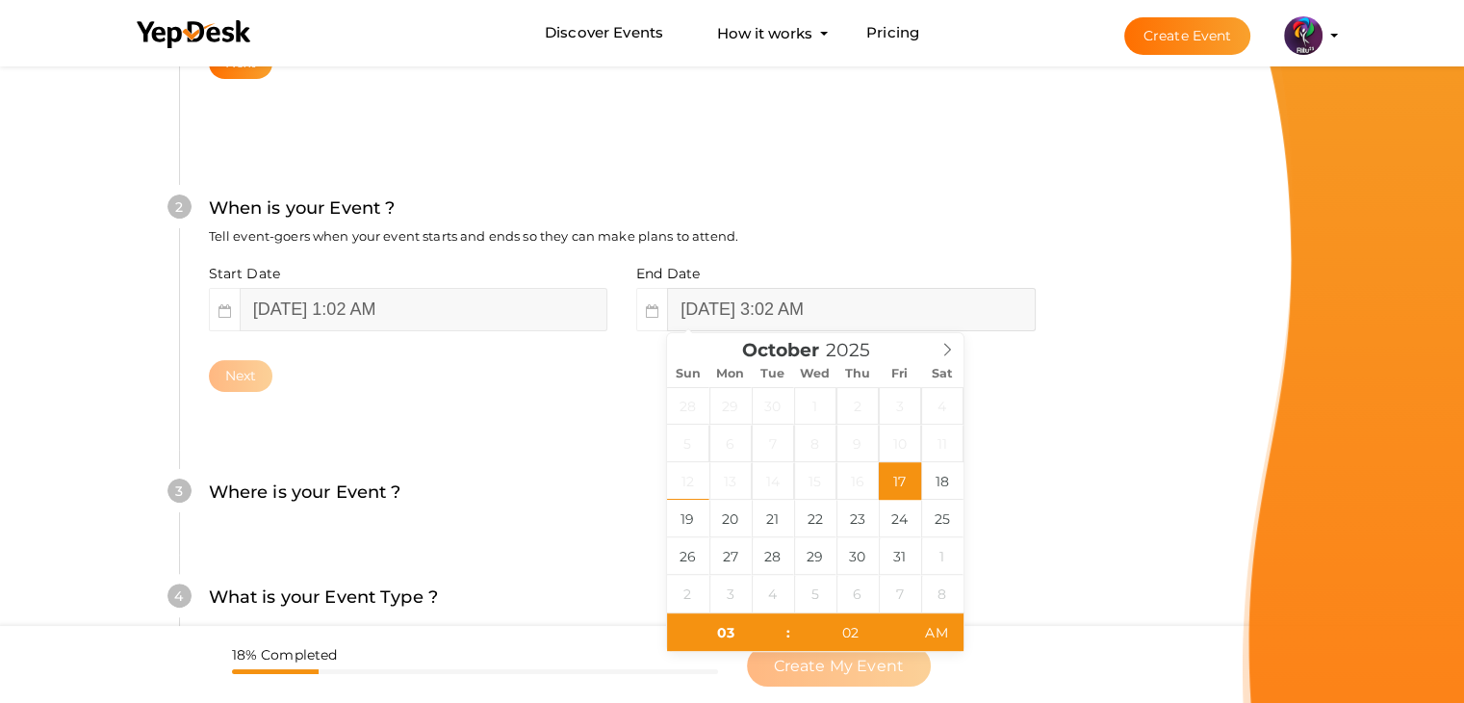
click at [778, 293] on input "October 17, 2025 3:02 AM" at bounding box center [851, 309] width 368 height 43
drag, startPoint x: 924, startPoint y: 477, endPoint x: 907, endPoint y: 477, distance: 16.4
type input "October 17, 2025 3:02 AM"
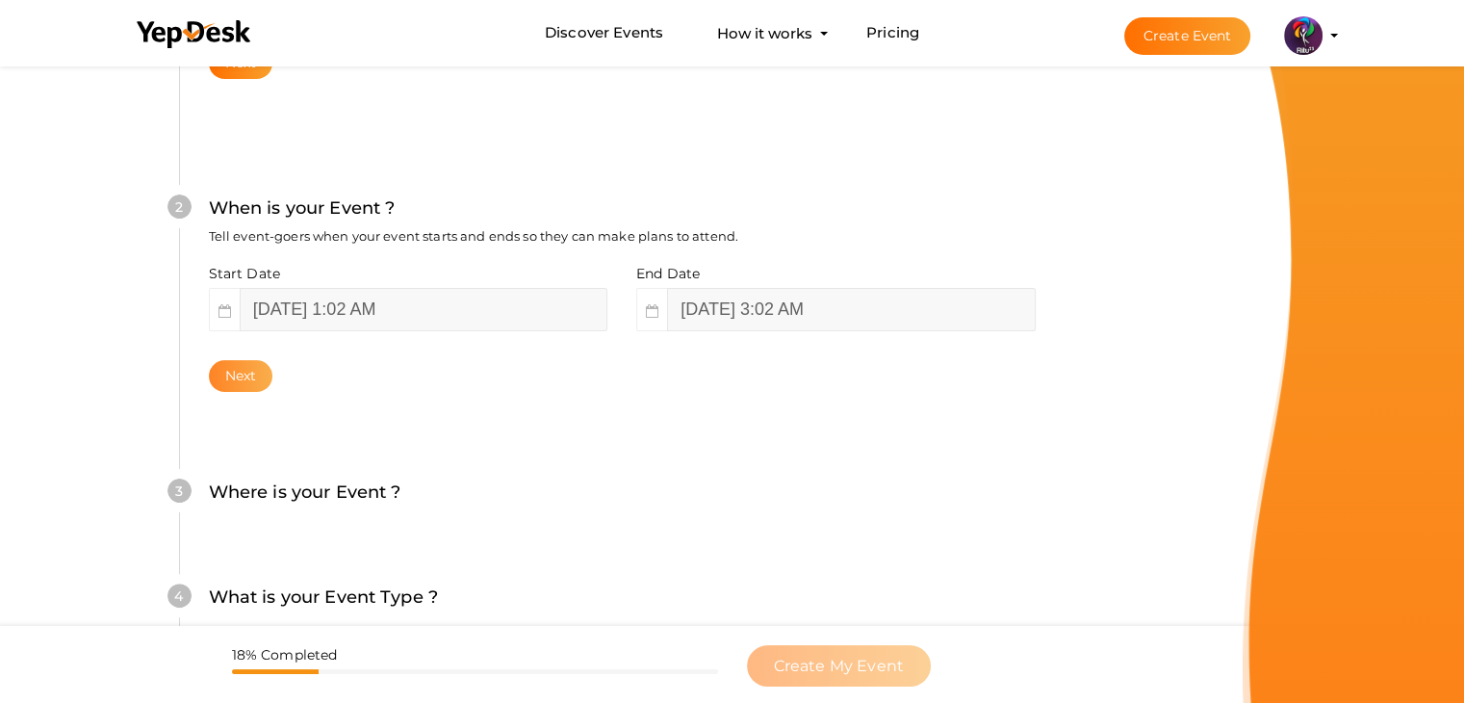
click at [245, 370] on button "Next" at bounding box center [241, 376] width 64 height 32
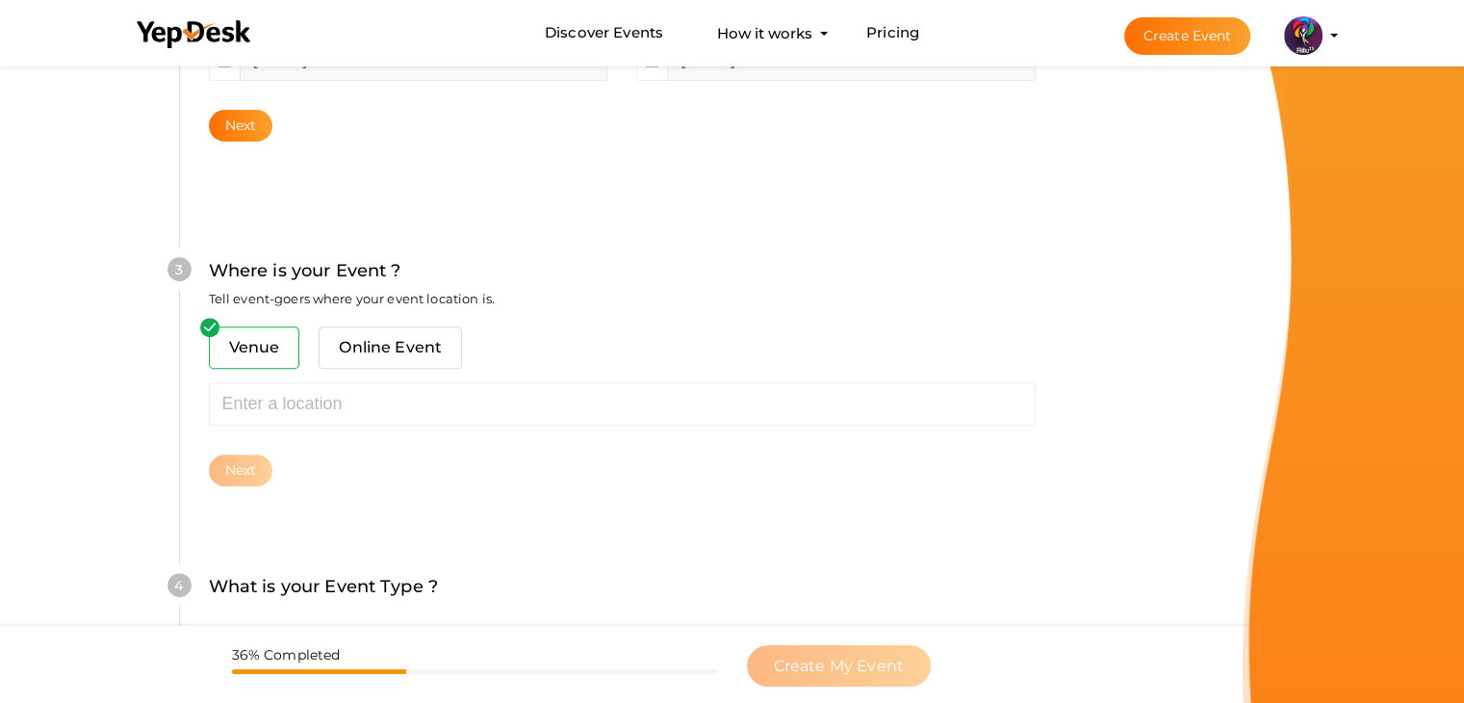
scroll to position [708, 0]
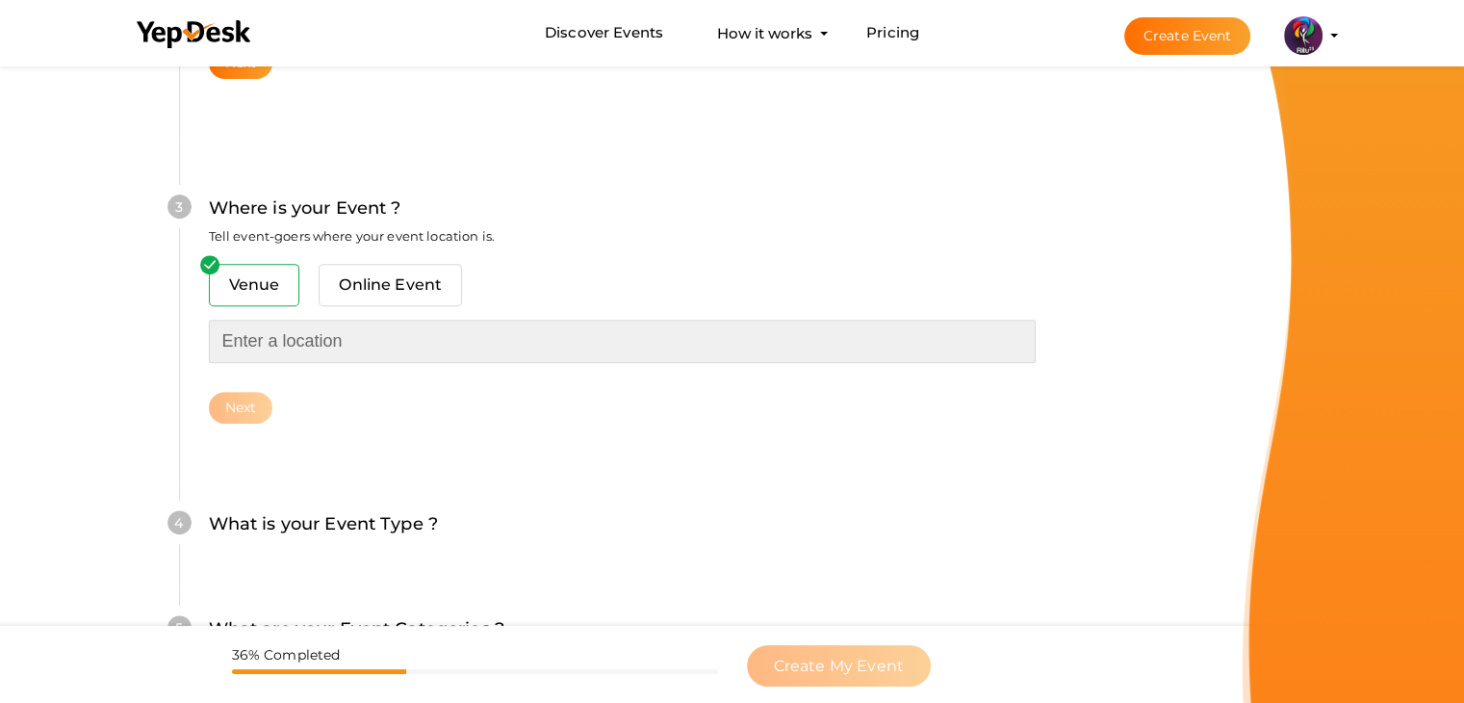
click at [335, 342] on input "text" at bounding box center [622, 340] width 827 height 43
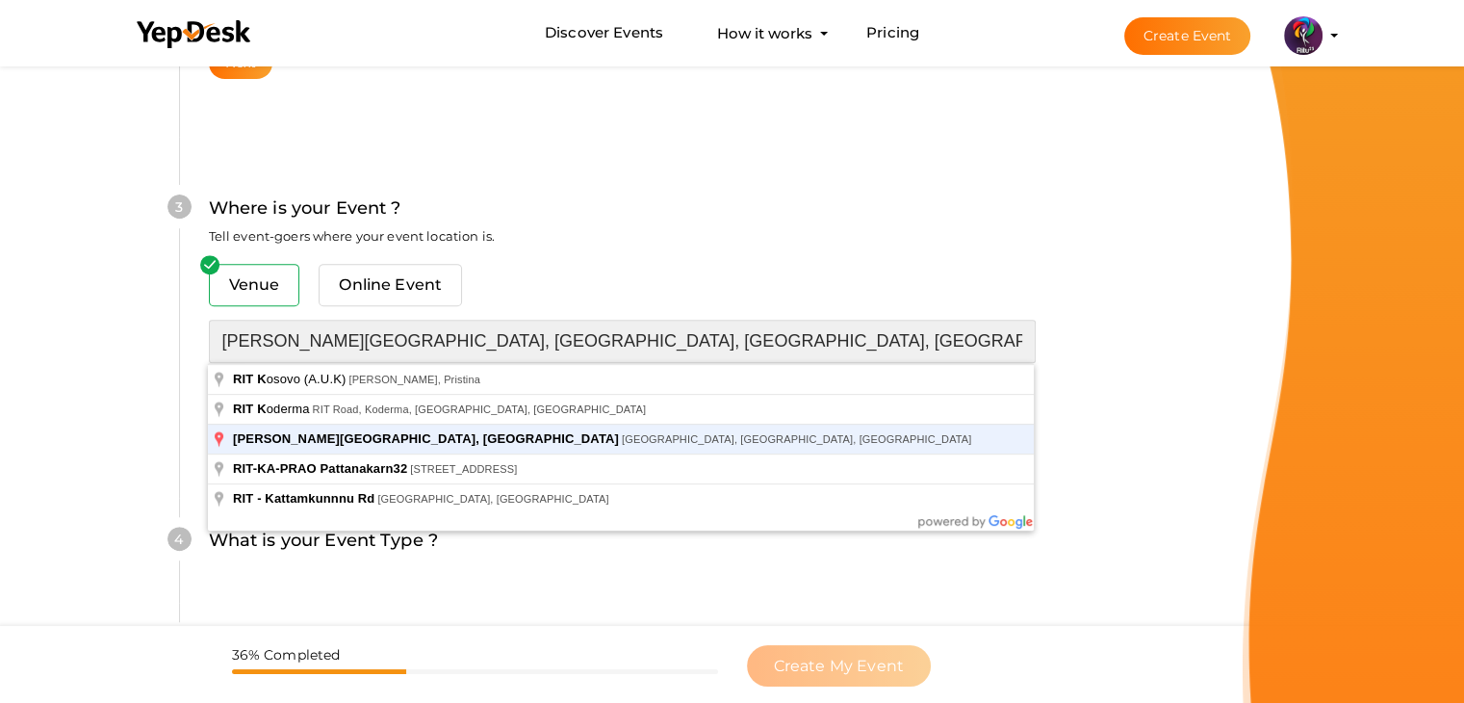
type input "[PERSON_NAME][GEOGRAPHIC_DATA], [GEOGRAPHIC_DATA], [GEOGRAPHIC_DATA], [GEOGRAPH…"
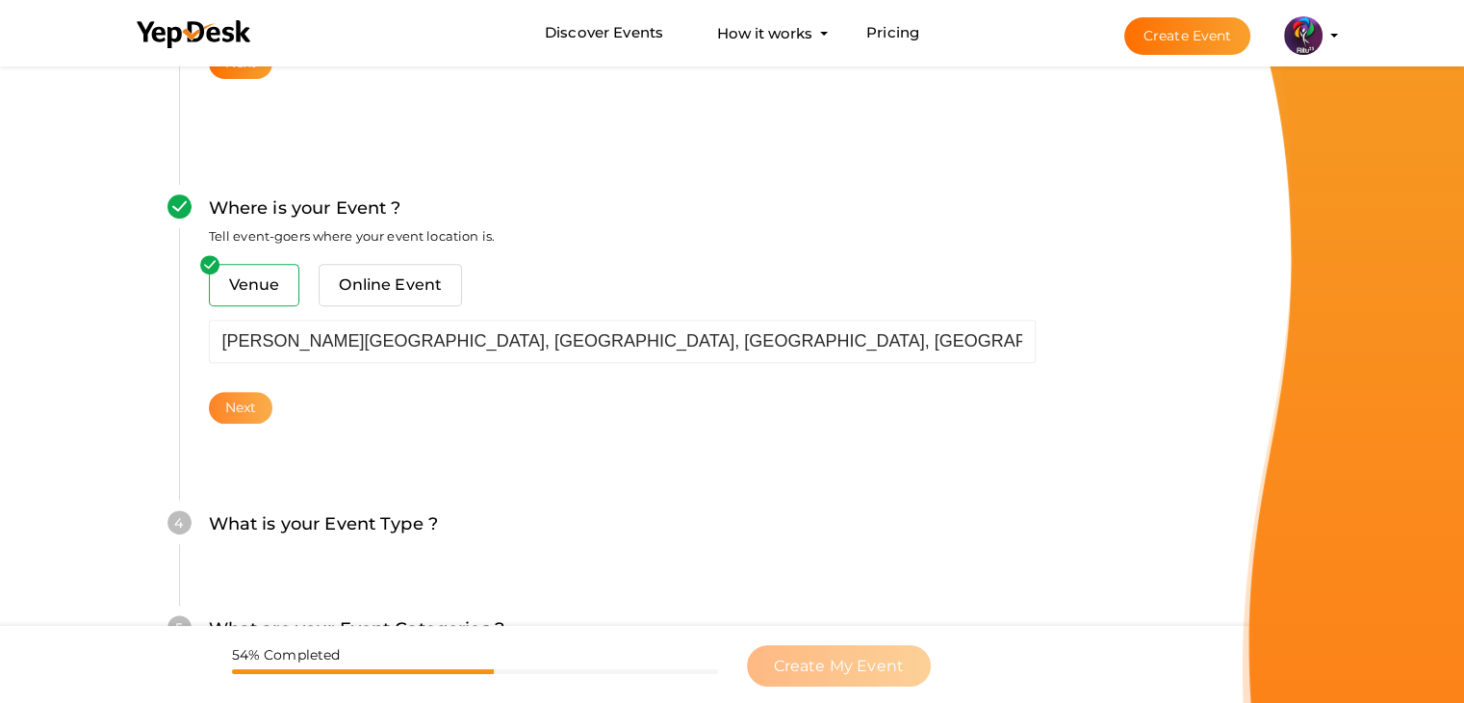
click at [227, 393] on button "Next" at bounding box center [241, 408] width 64 height 32
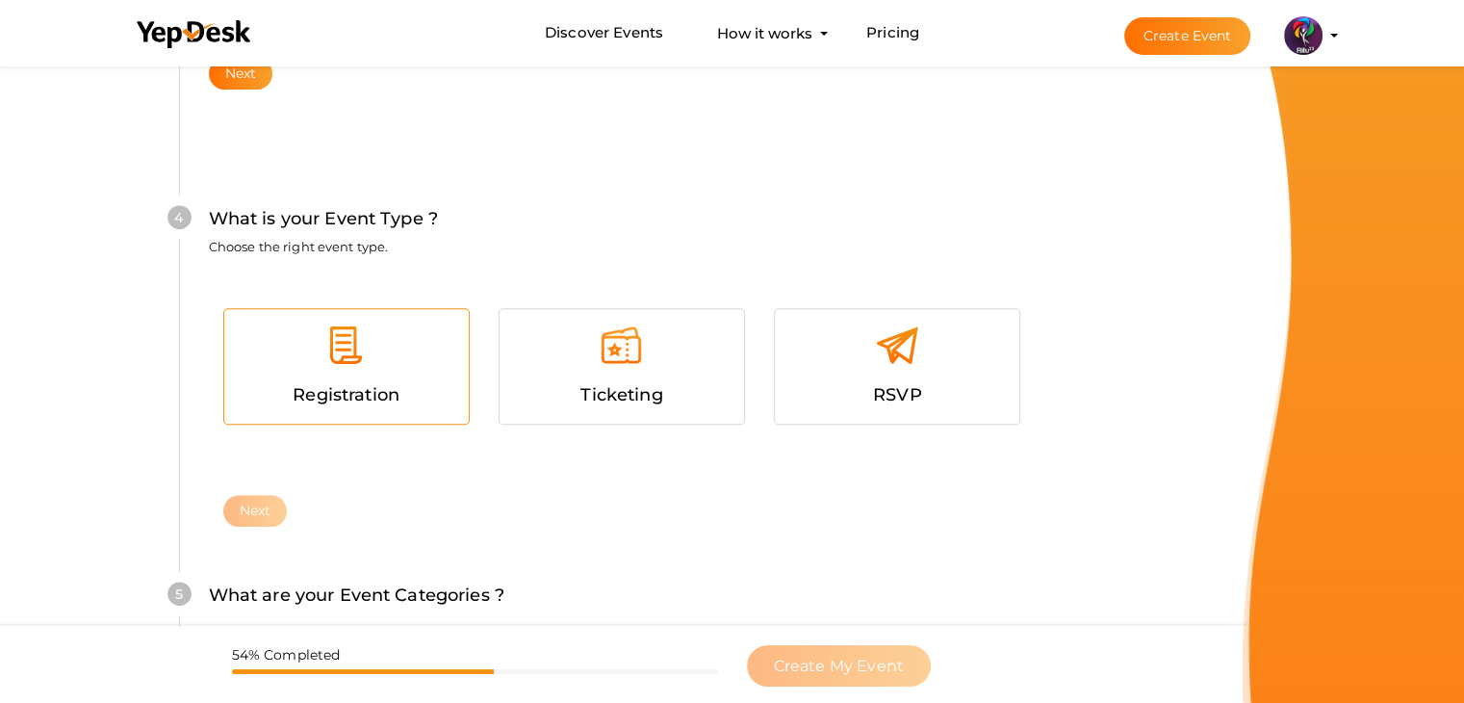
scroll to position [1053, 0]
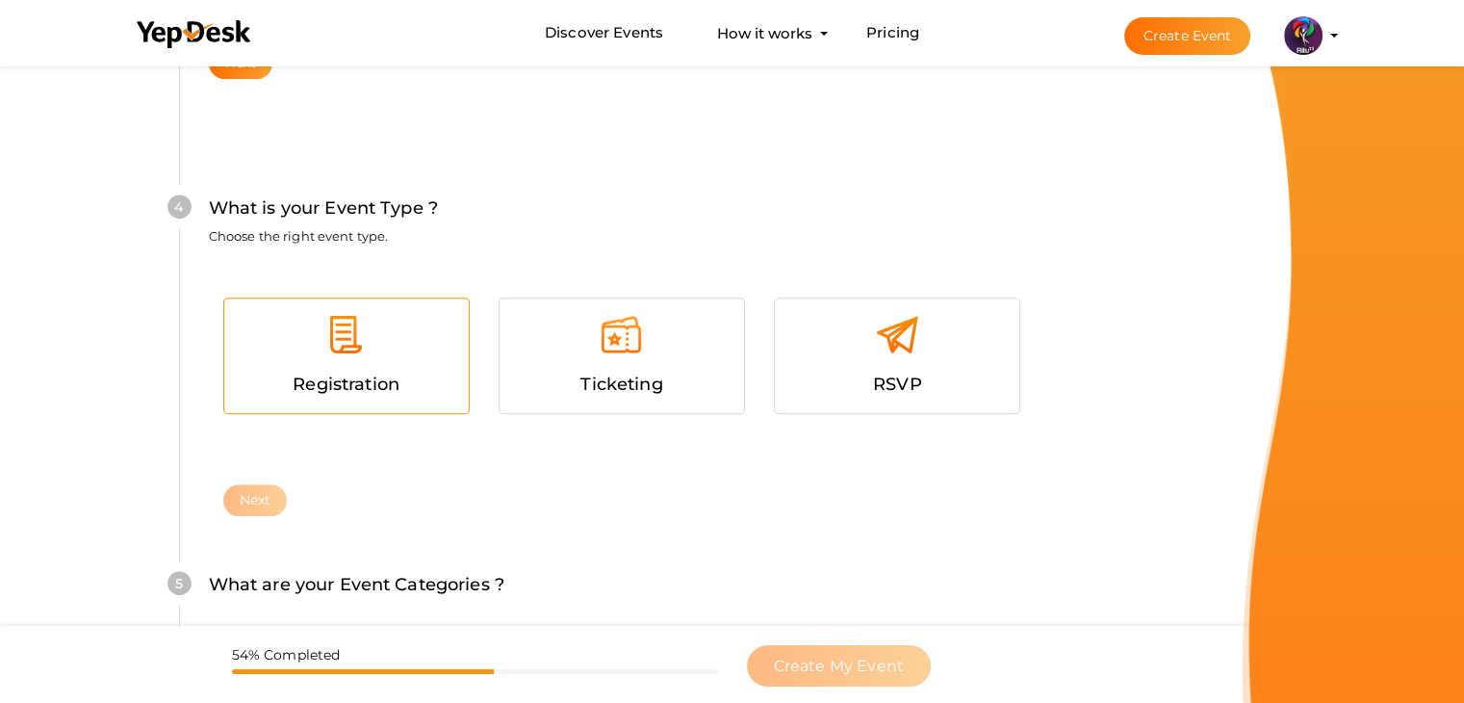
click at [374, 363] on div at bounding box center [347, 342] width 216 height 58
click at [254, 506] on button "Next" at bounding box center [255, 500] width 64 height 32
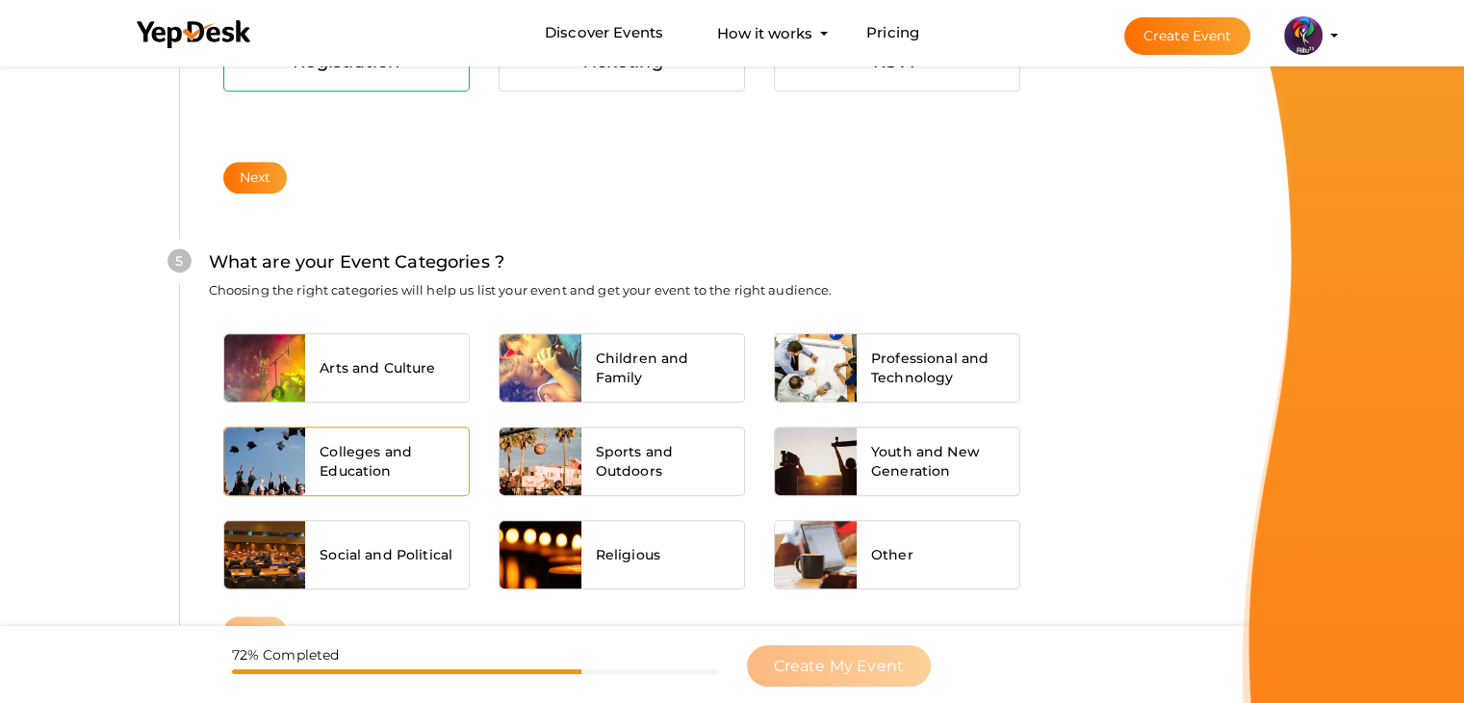
scroll to position [1456, 0]
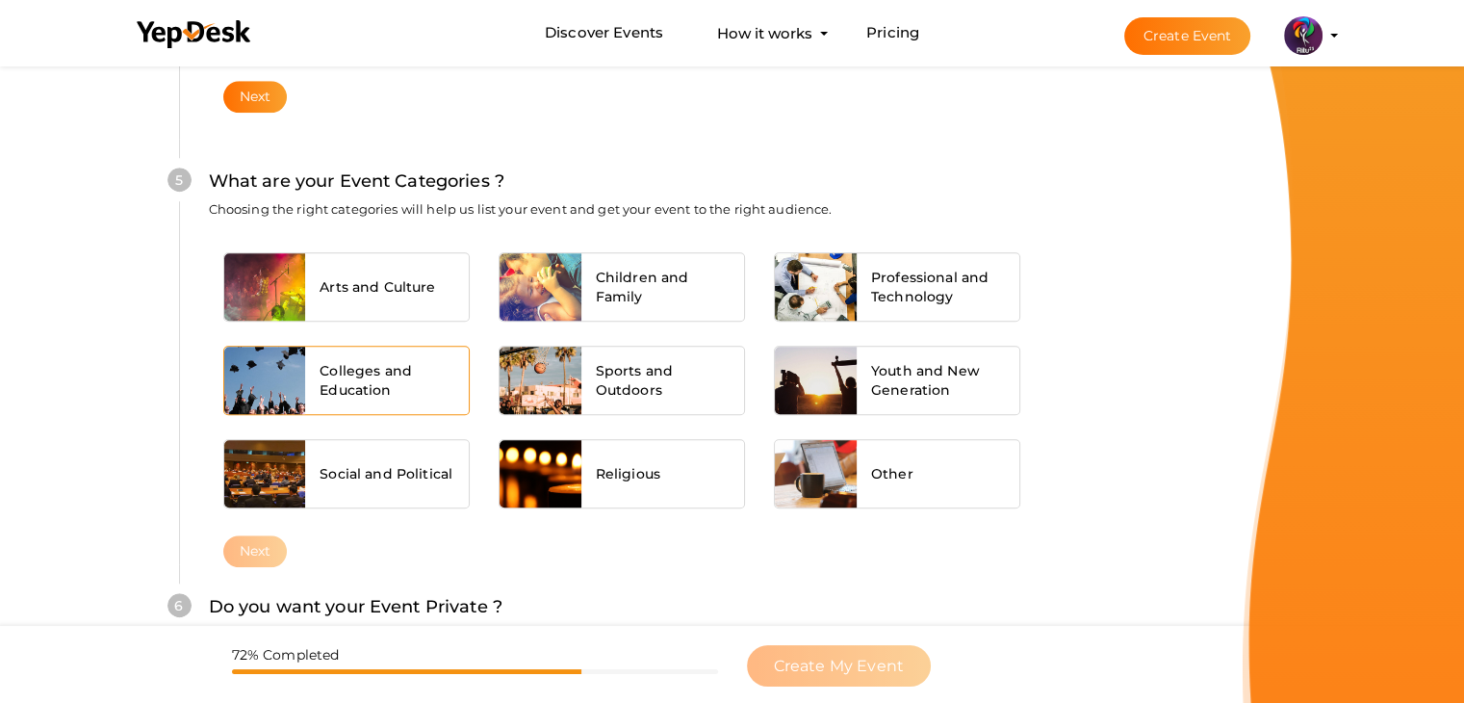
click at [420, 364] on span "Colleges and Education" at bounding box center [386, 380] width 135 height 38
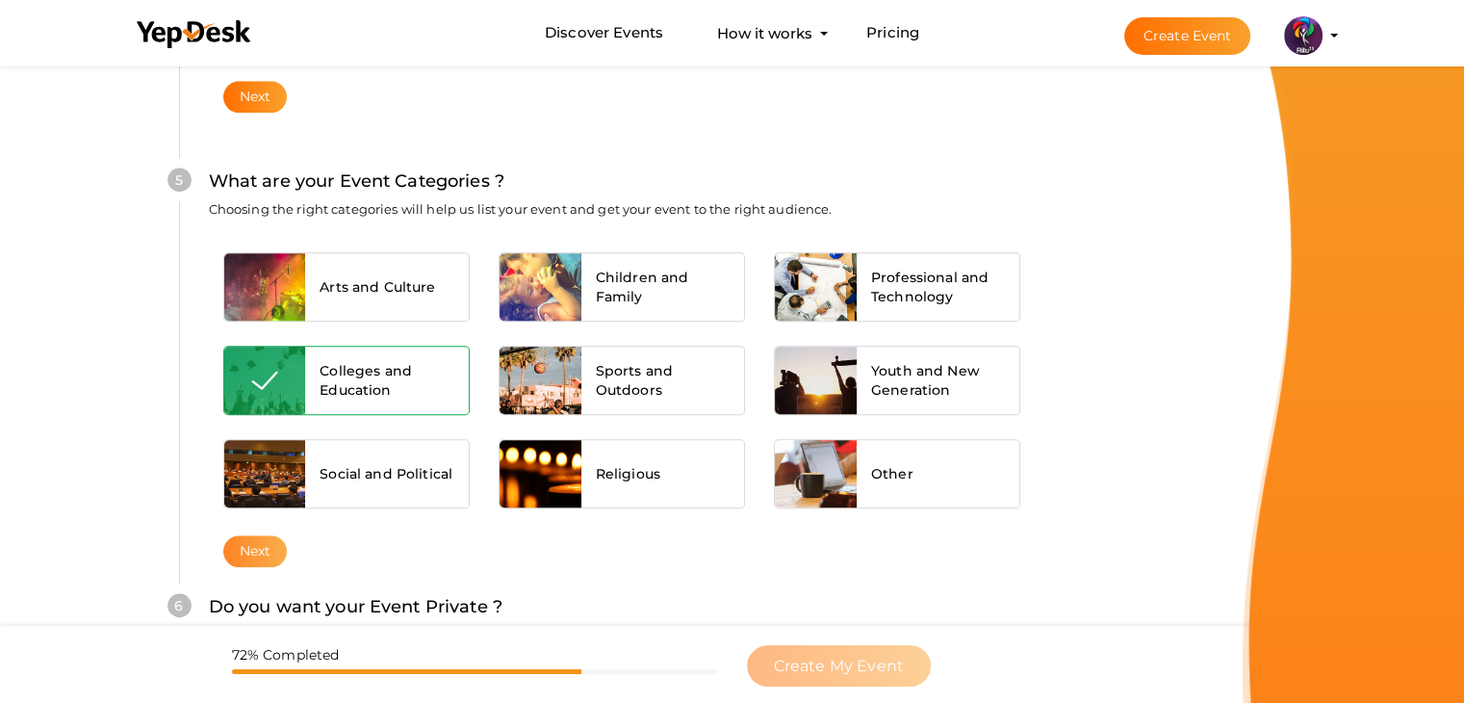
drag, startPoint x: 291, startPoint y: 532, endPoint x: 277, endPoint y: 537, distance: 14.3
click at [277, 537] on div "Next" at bounding box center [622, 551] width 827 height 32
click at [277, 537] on button "Next" at bounding box center [255, 551] width 64 height 32
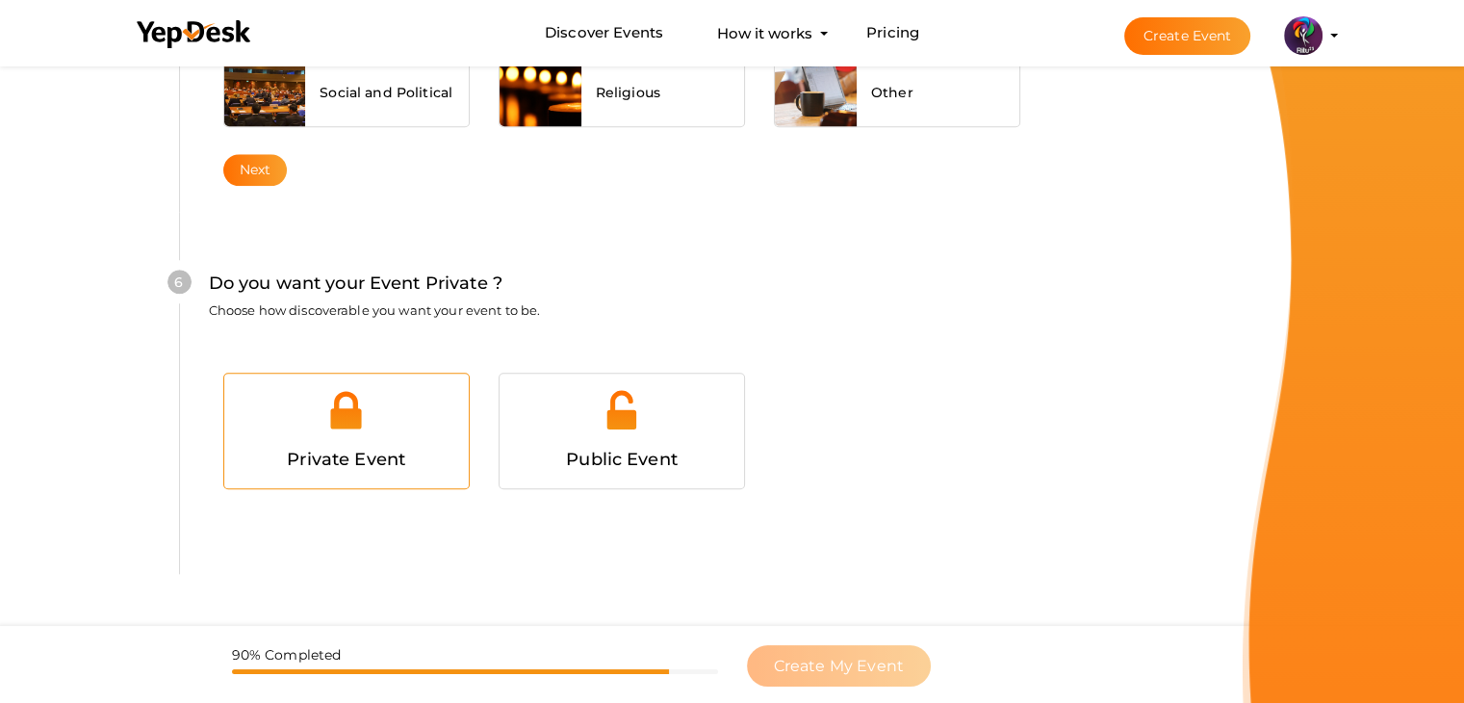
scroll to position [1878, 0]
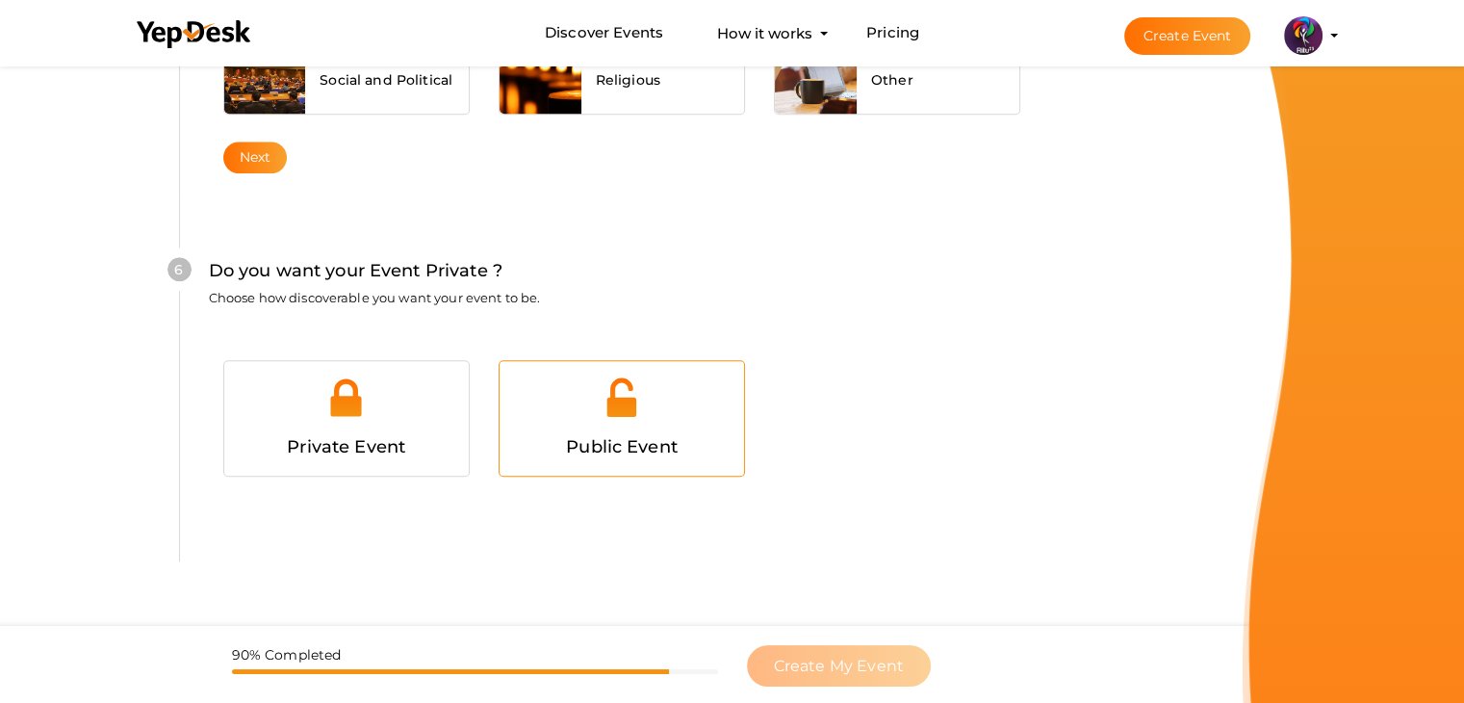
click at [577, 416] on div at bounding box center [622, 404] width 216 height 58
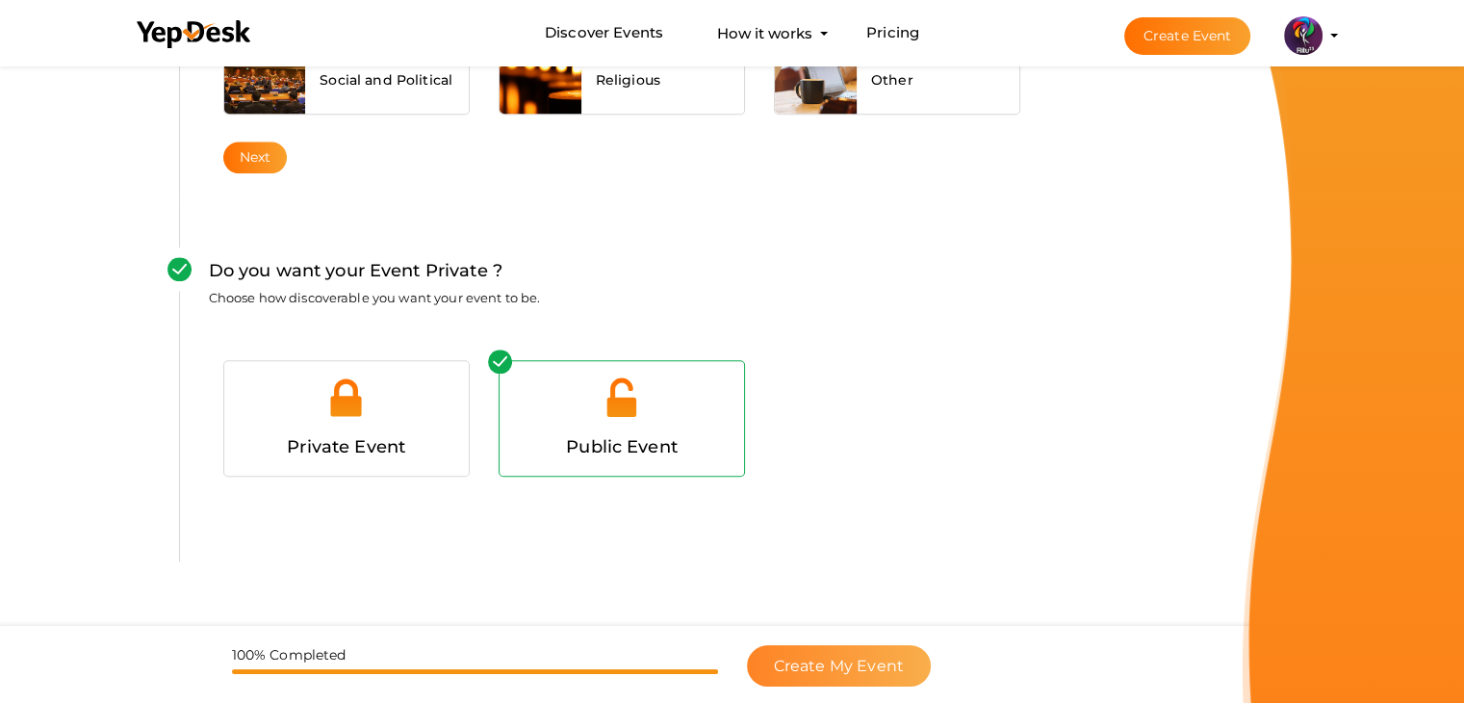
click at [869, 652] on button "Create My Event" at bounding box center [839, 665] width 184 height 41
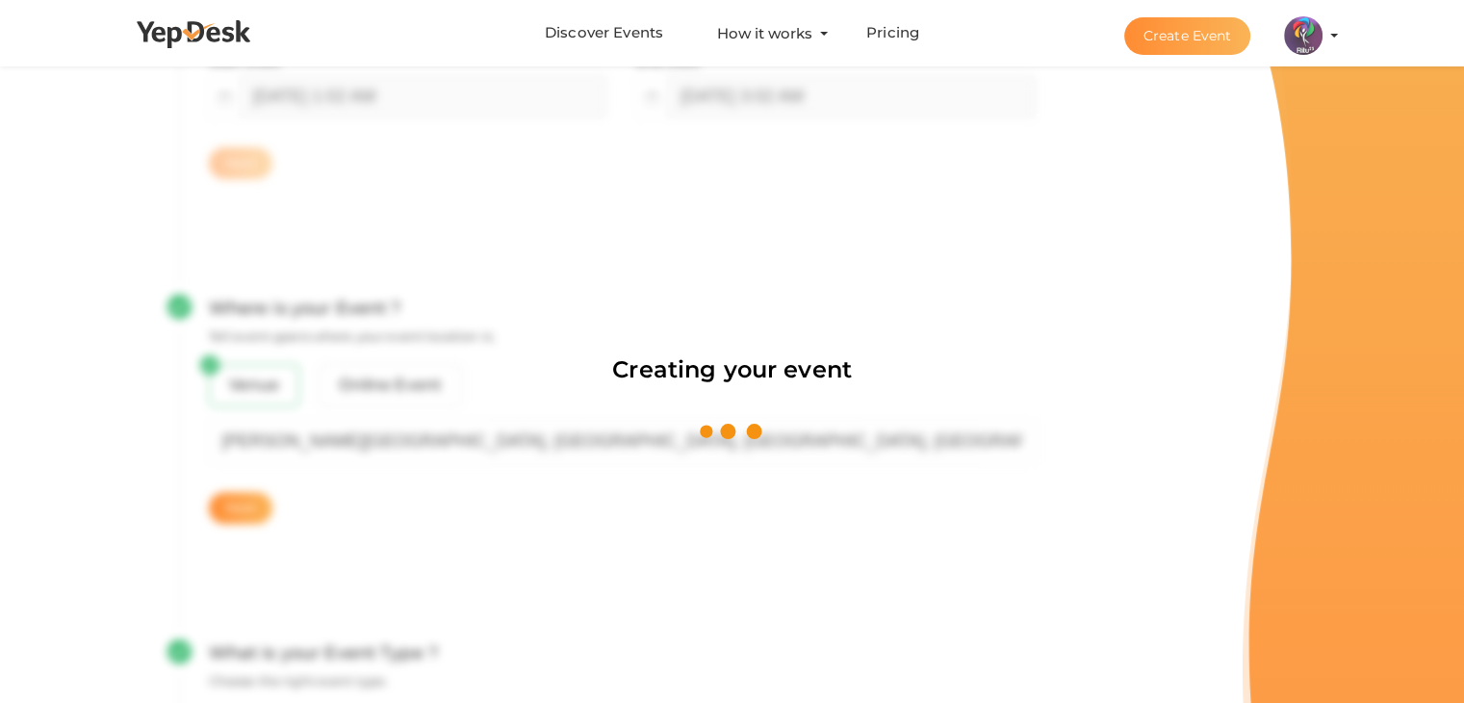
scroll to position [289, 0]
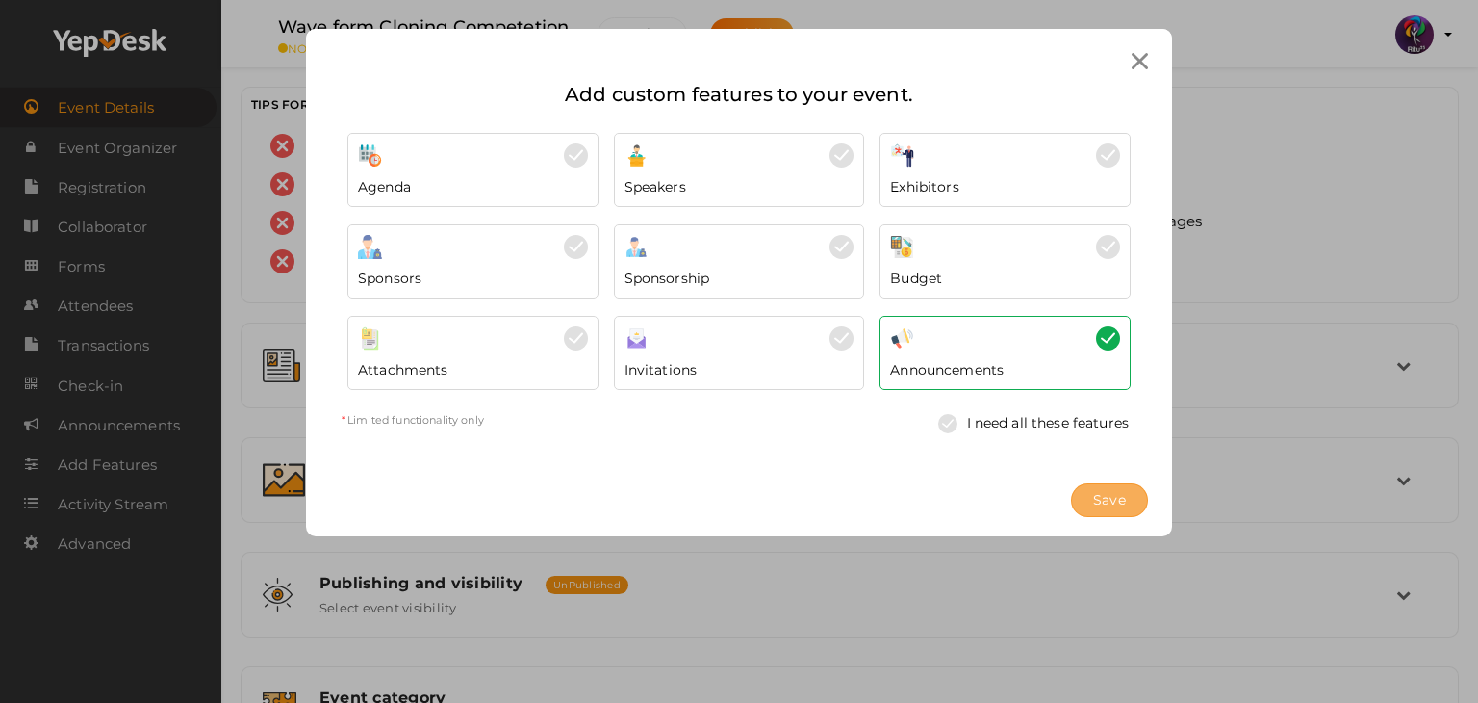
click at [1098, 490] on span "Save" at bounding box center [1109, 500] width 33 height 20
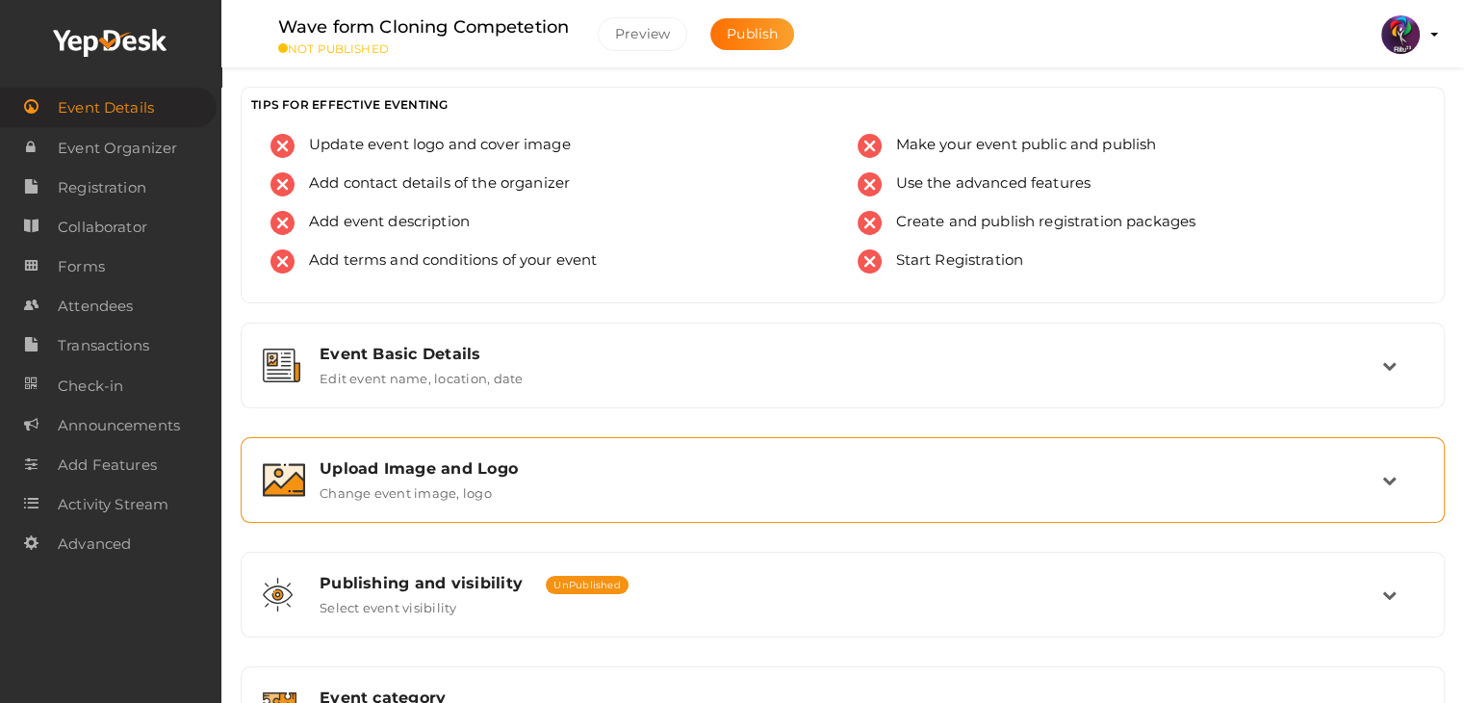
click at [880, 480] on div "Upload Image and Logo Change event image, logo" at bounding box center [843, 479] width 1077 height 41
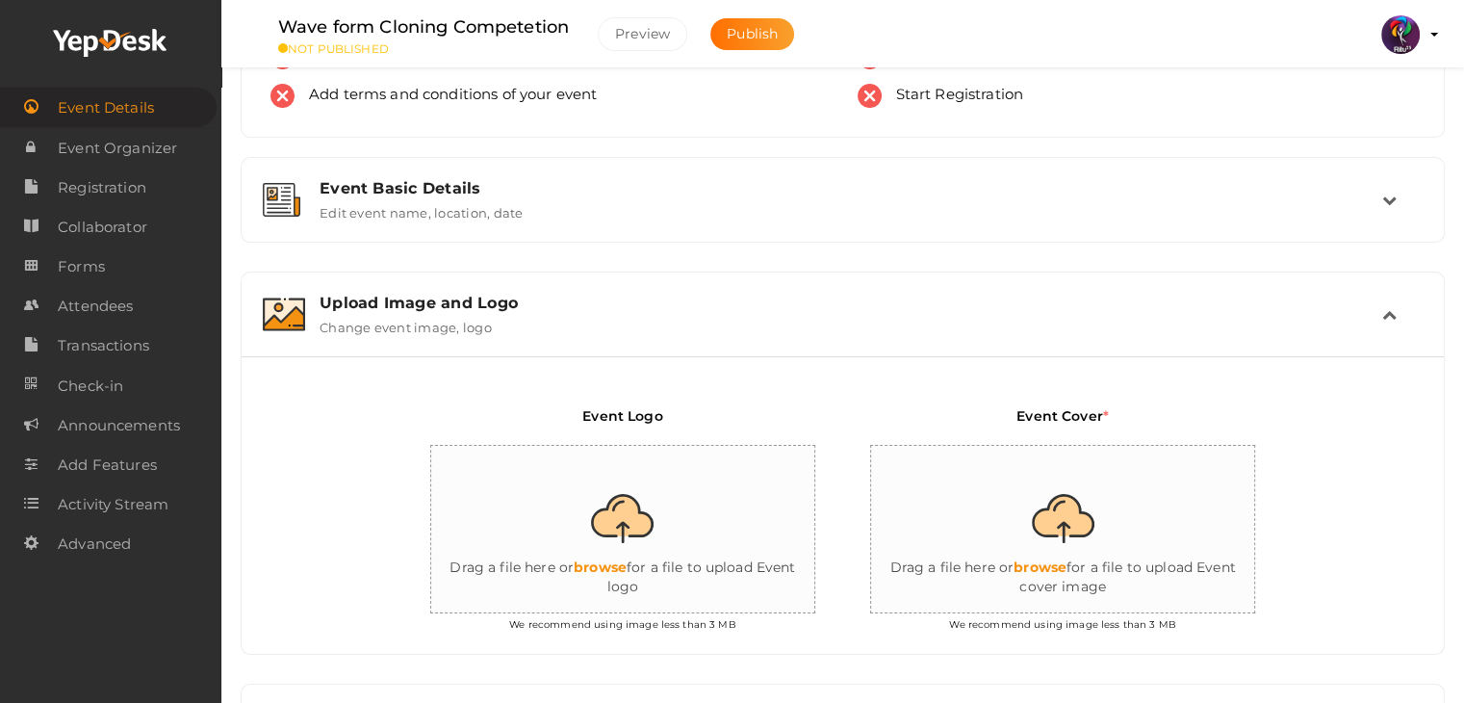
scroll to position [167, 0]
click at [512, 573] on input "file" at bounding box center [623, 528] width 385 height 168
type input "C:\fakepath\logo yepdesk (1).png"
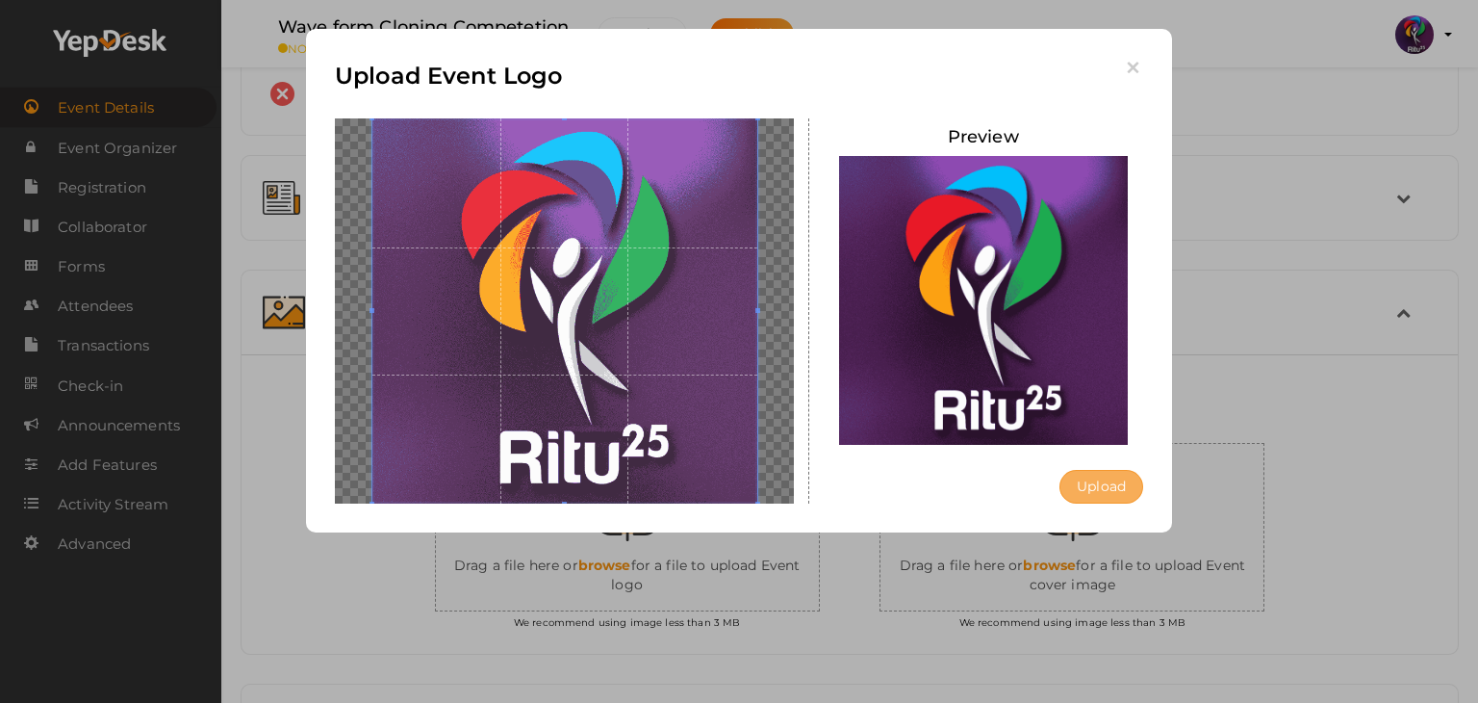
click at [1118, 482] on button "Upload" at bounding box center [1102, 487] width 84 height 34
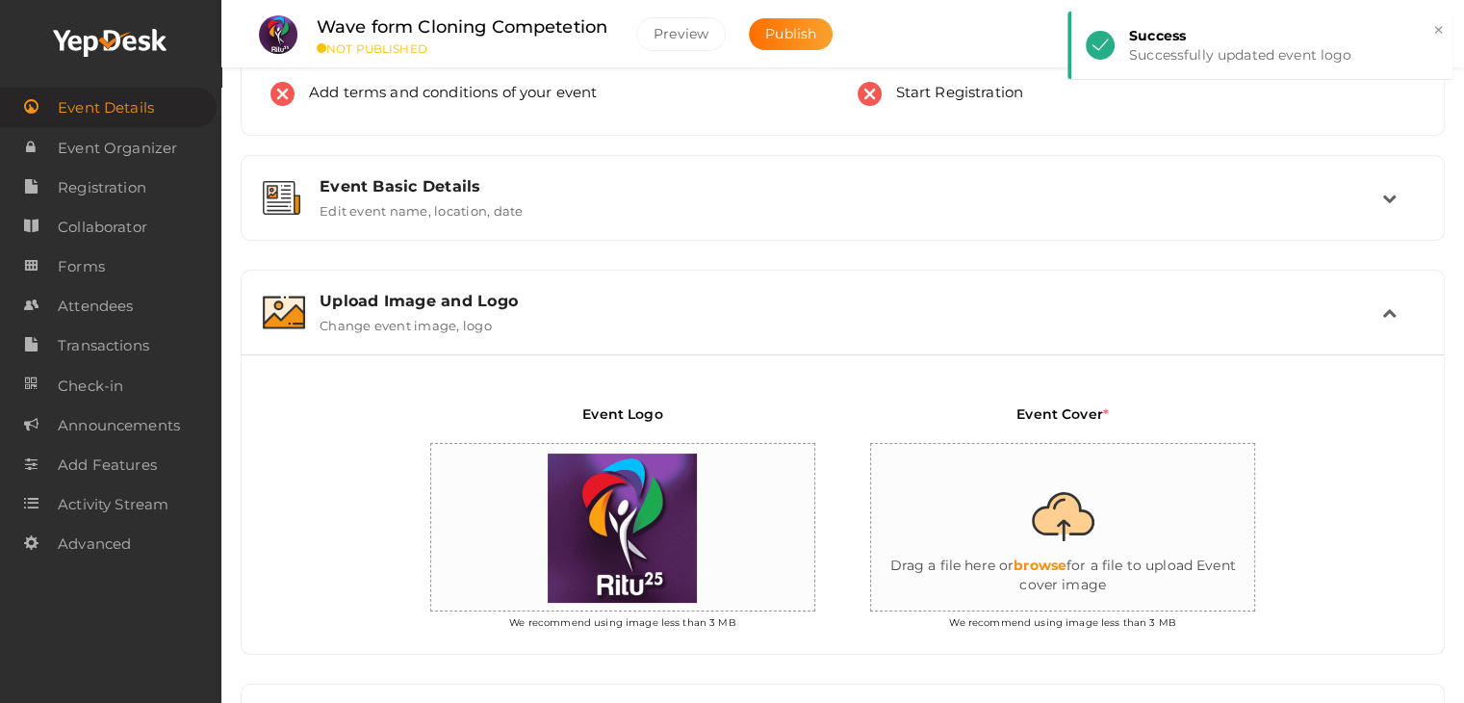
click at [1086, 551] on input "file" at bounding box center [1063, 528] width 385 height 168
type input "C:\fakepath\IMG-20251012-WA0012.jpg"
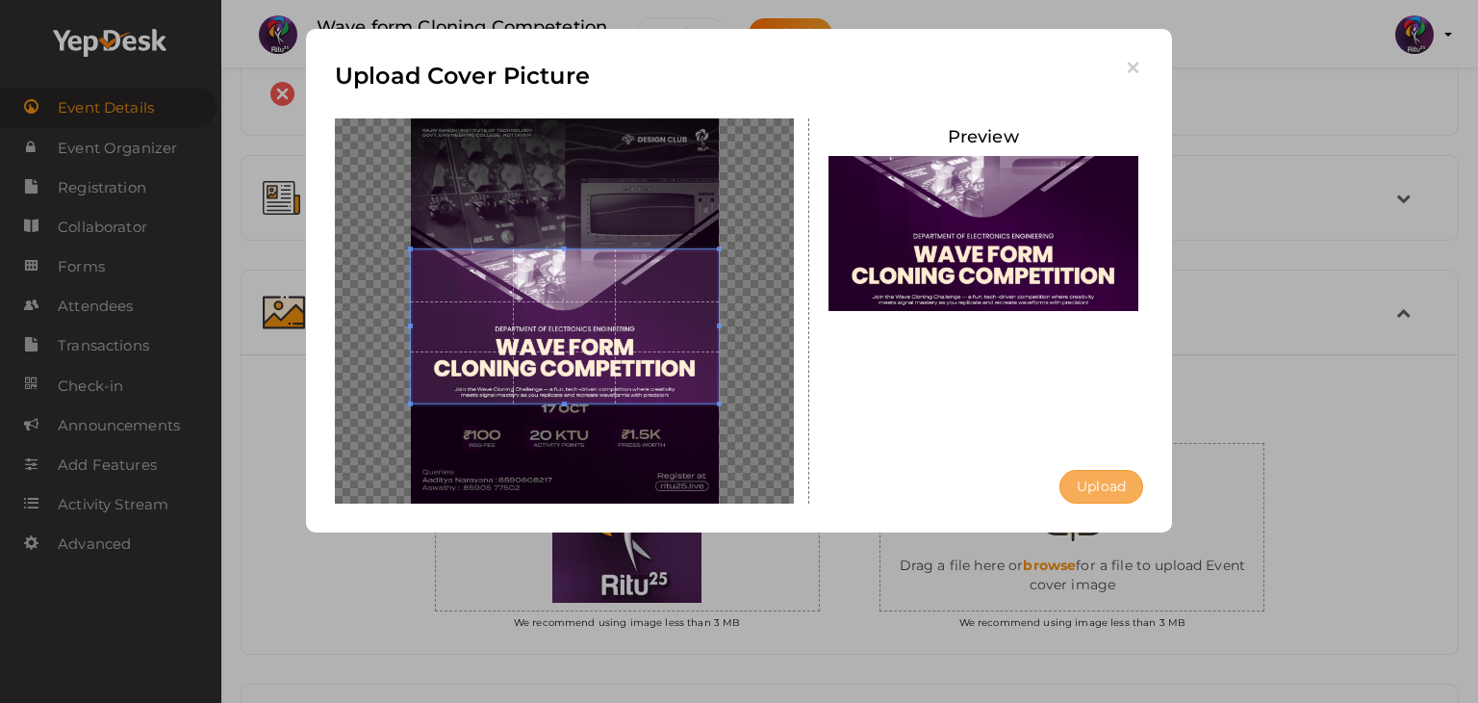
click at [1104, 482] on button "Upload" at bounding box center [1102, 487] width 84 height 34
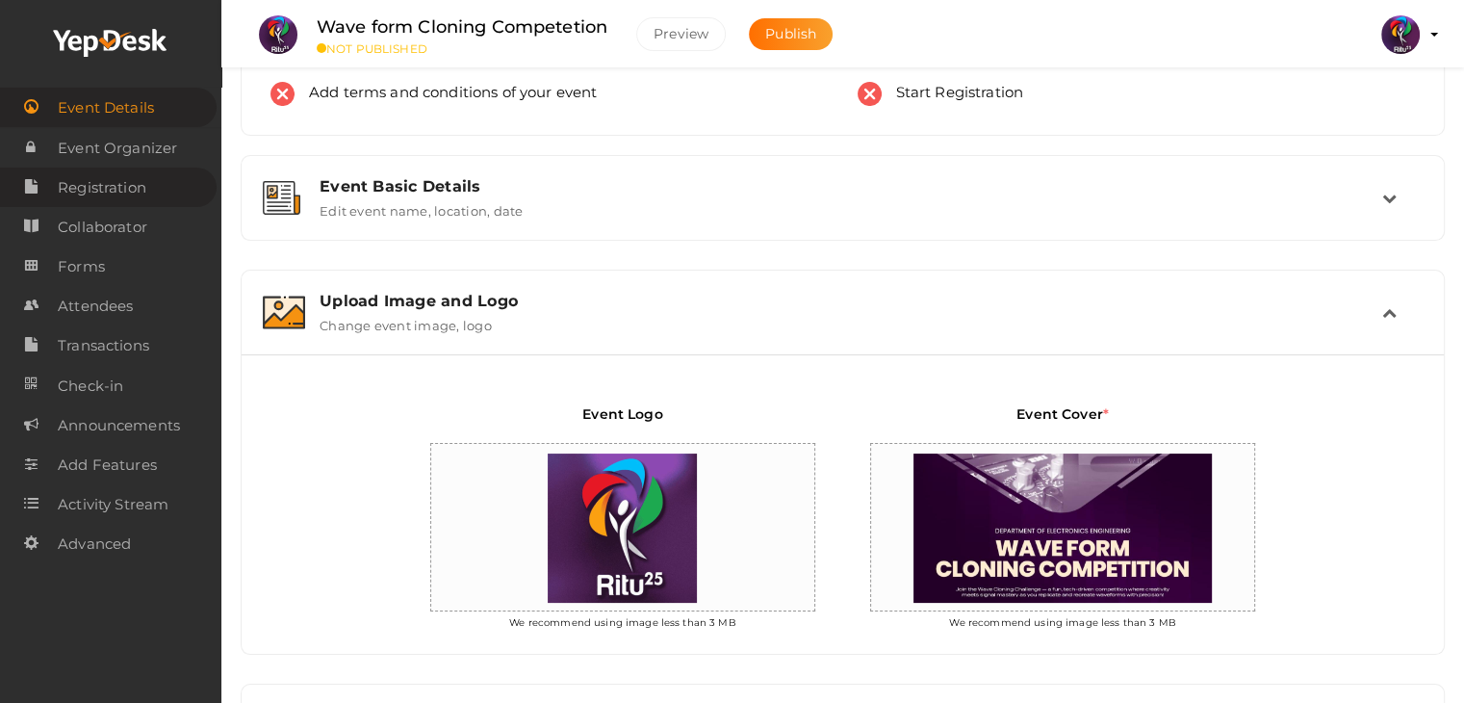
click at [113, 179] on span "Registration" at bounding box center [102, 187] width 89 height 38
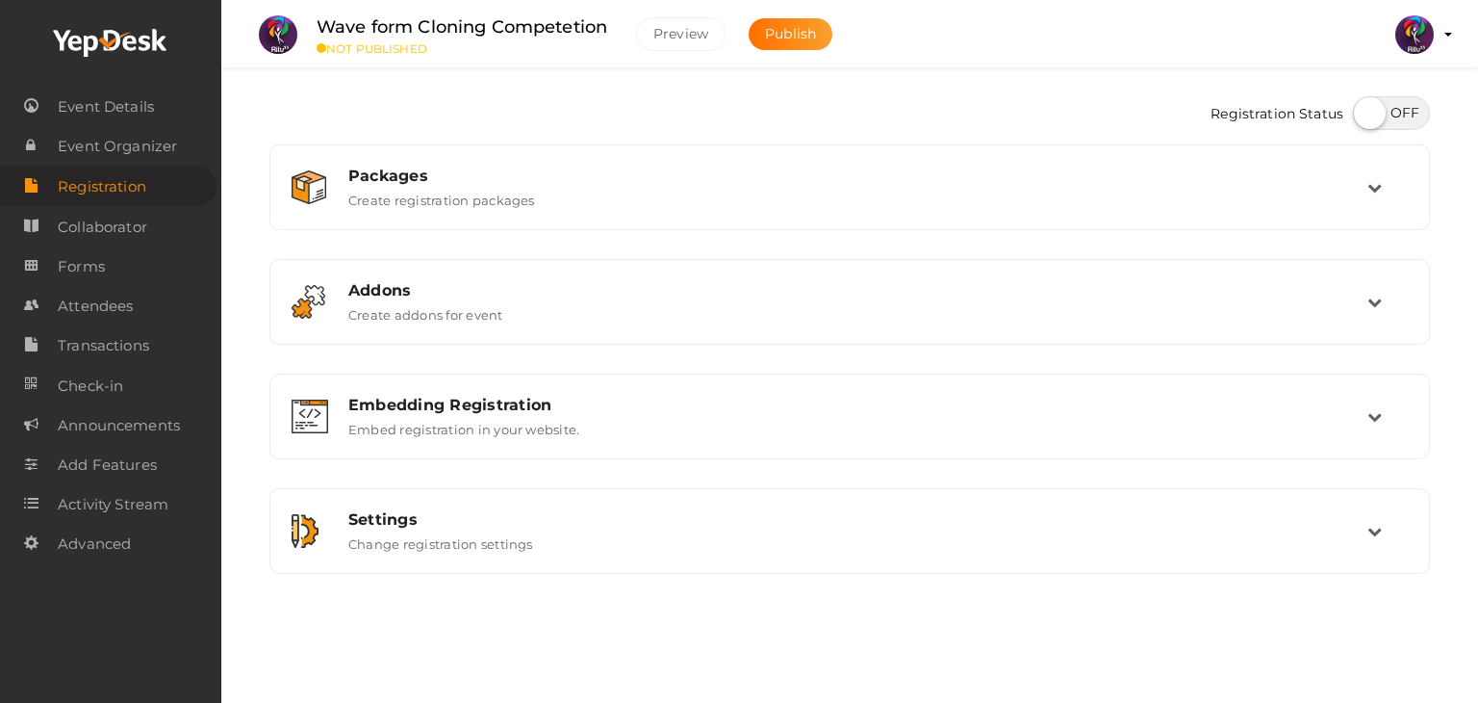
click at [1371, 103] on label at bounding box center [1391, 113] width 77 height 34
click at [1366, 103] on input "checkbox" at bounding box center [1359, 106] width 13 height 13
checkbox input "true"
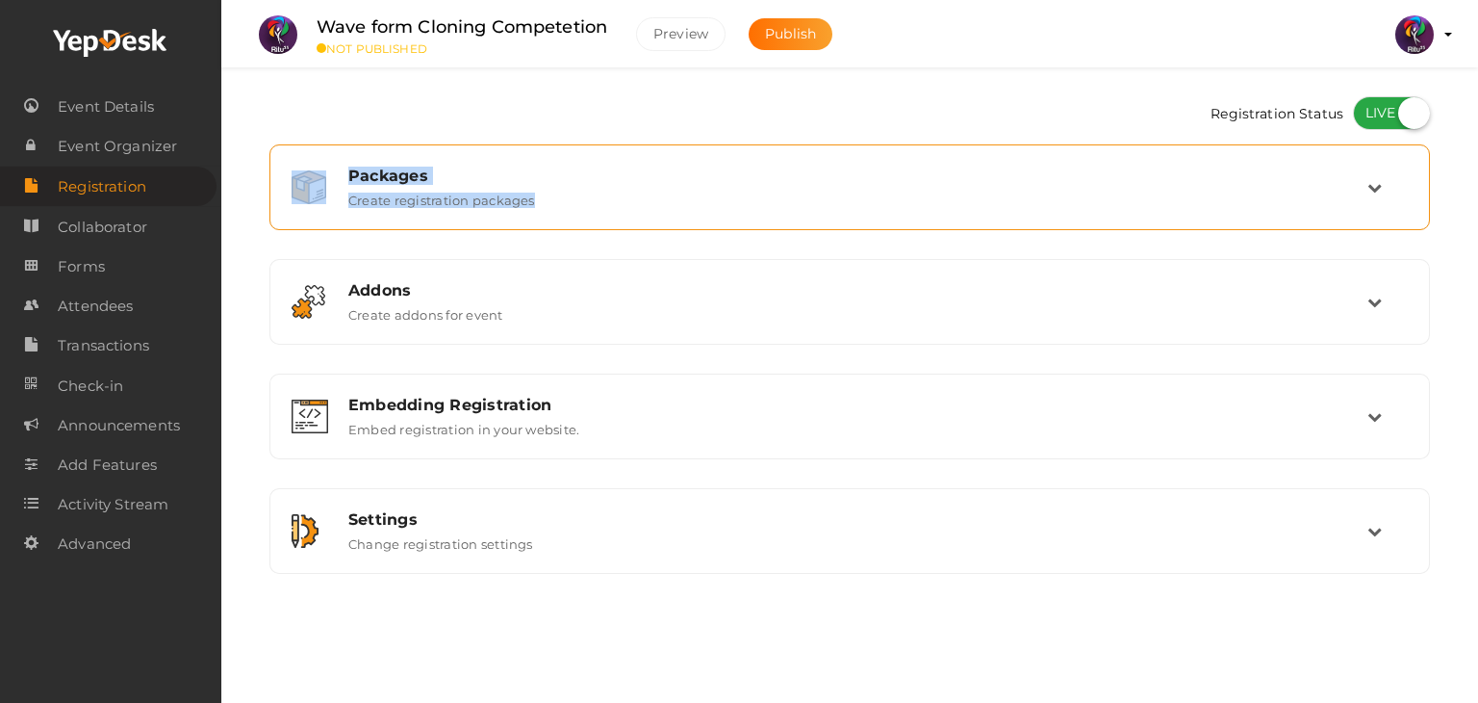
drag, startPoint x: 1297, startPoint y: 237, endPoint x: 1382, endPoint y: 144, distance: 125.3
click at [1382, 144] on div "Packages Create registration packages Add Package No packages to display Add pa…" at bounding box center [849, 358] width 1161 height 429
drag, startPoint x: 1382, startPoint y: 144, endPoint x: 1361, endPoint y: 179, distance: 40.6
click at [1361, 179] on div "Packages Create registration packages" at bounding box center [849, 187] width 1161 height 86
click at [1361, 179] on div "Packages" at bounding box center [857, 175] width 1019 height 18
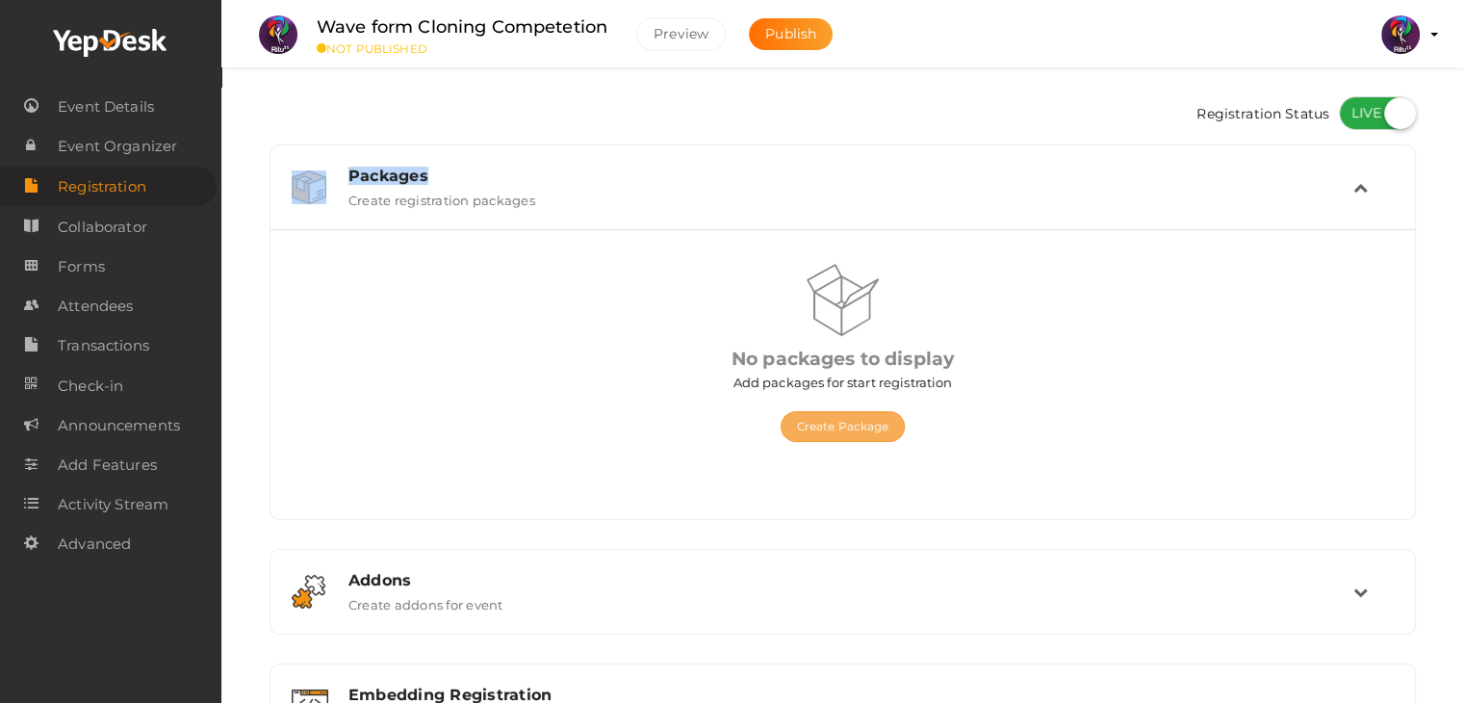
click at [895, 424] on button "Create Package" at bounding box center [842, 426] width 125 height 31
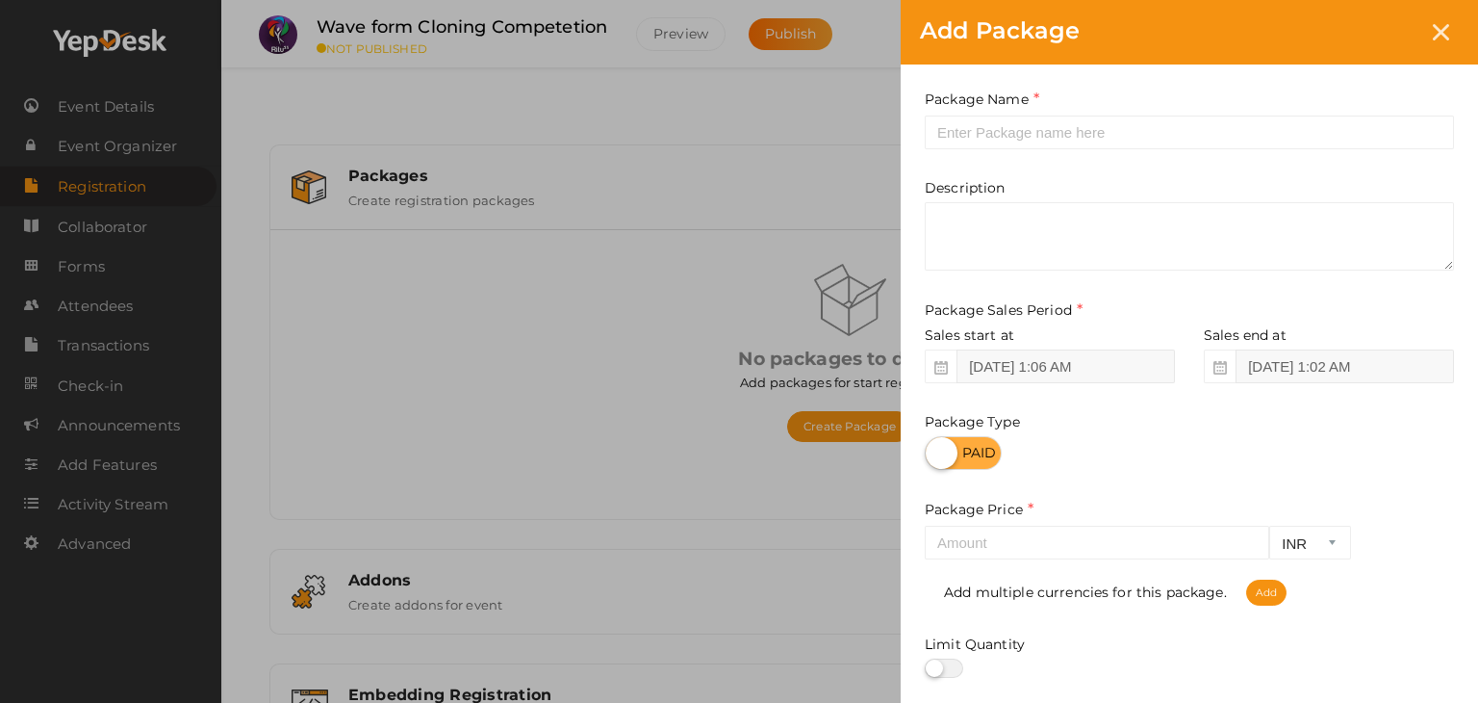
click at [1046, 159] on div "Package Name This field is Required. Package Name already used. Description Pac…" at bounding box center [1189, 425] width 577 height 723
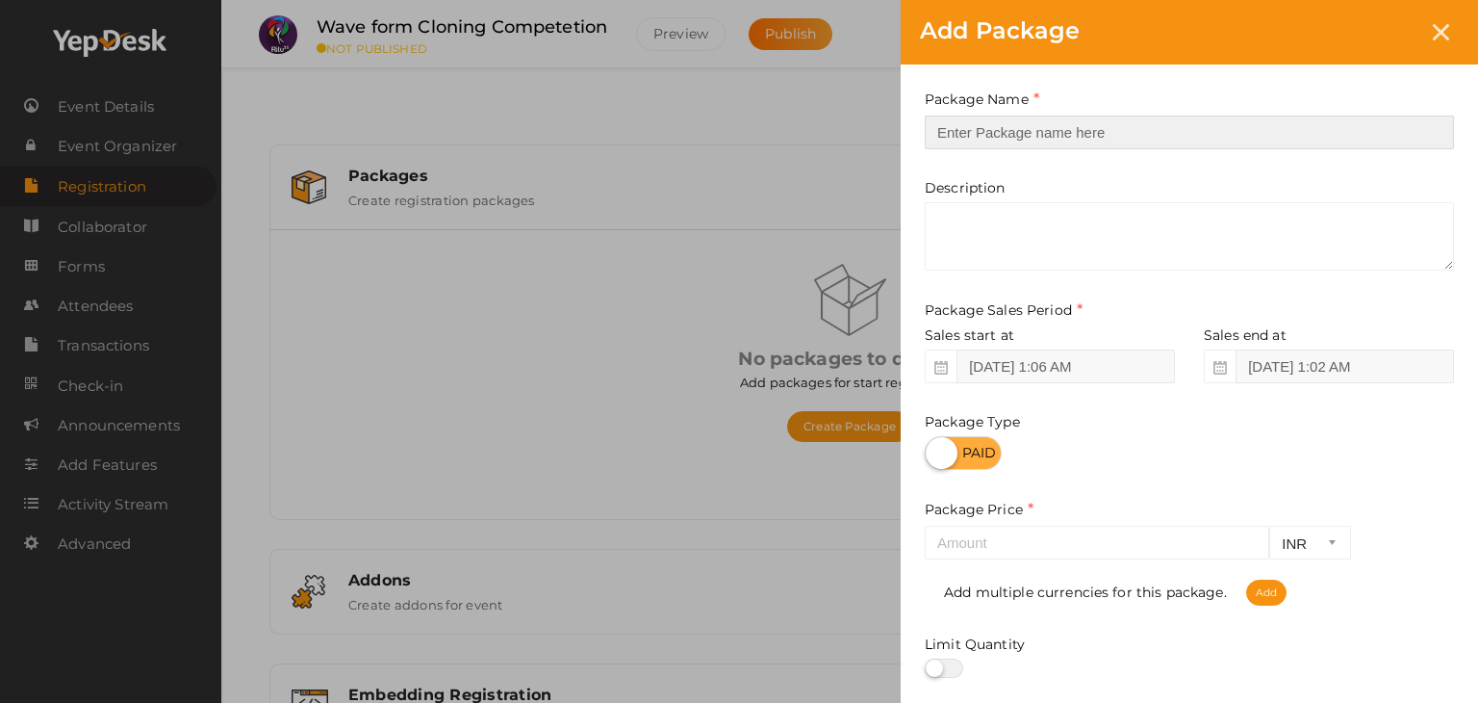
click at [1059, 137] on input "text" at bounding box center [1189, 132] width 529 height 34
type input "reg"
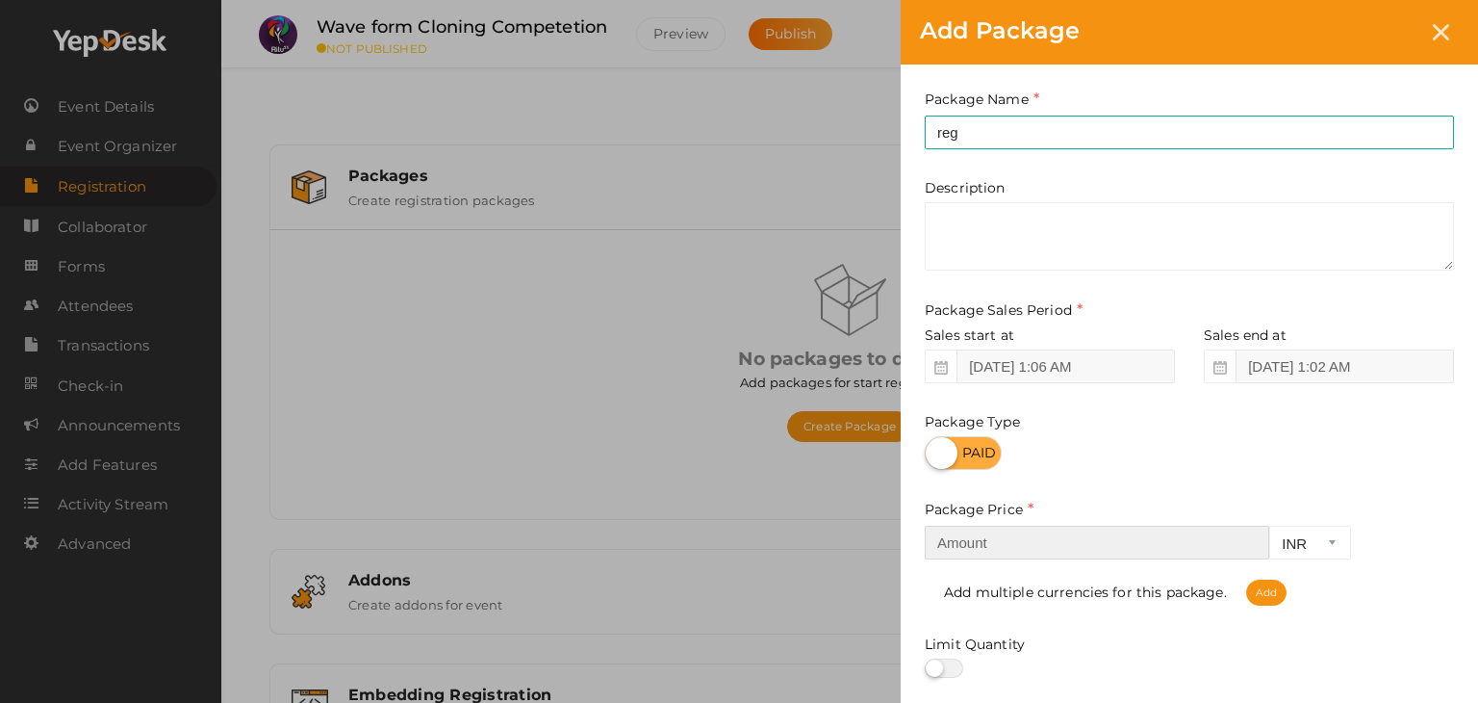
click at [1061, 545] on input "number" at bounding box center [1097, 542] width 345 height 34
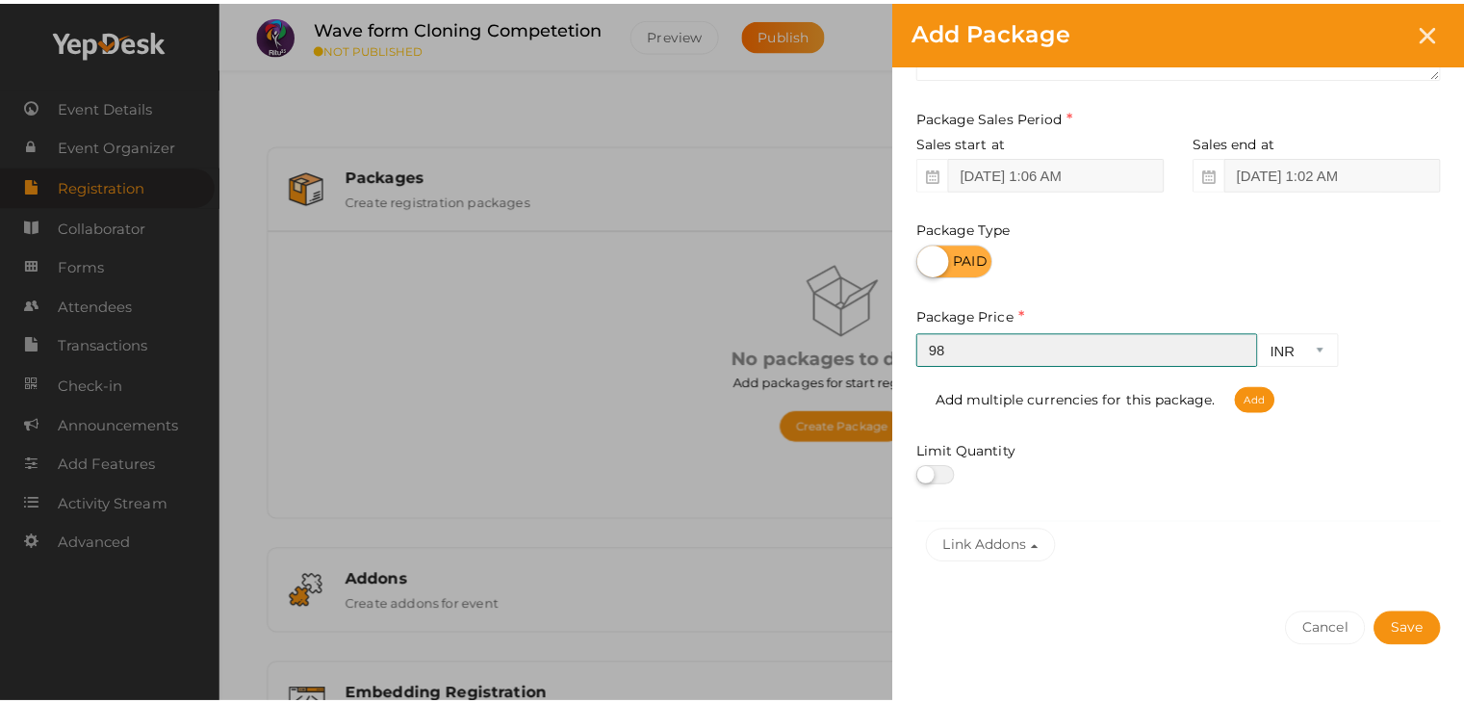
scroll to position [239, 0]
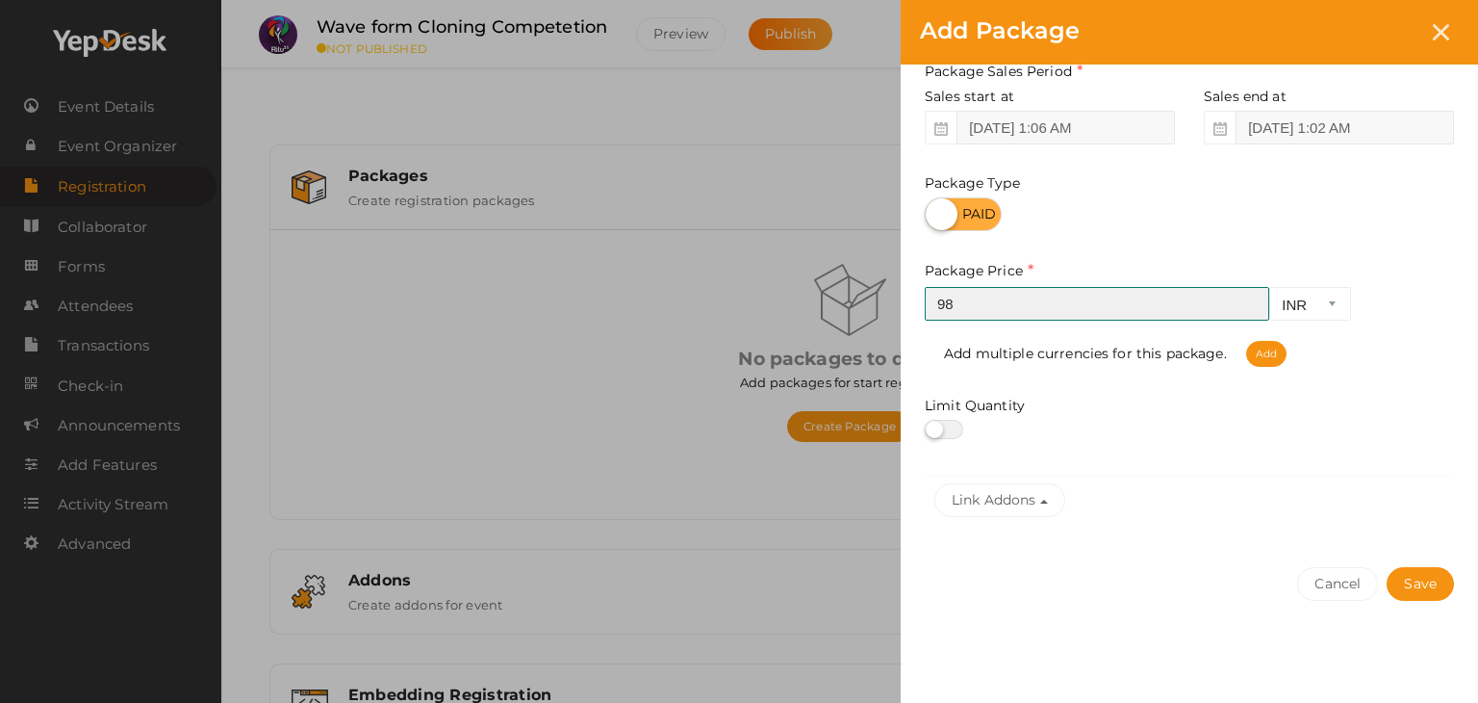
type input "9"
type input "100"
click at [1445, 584] on button "Save" at bounding box center [1420, 584] width 67 height 34
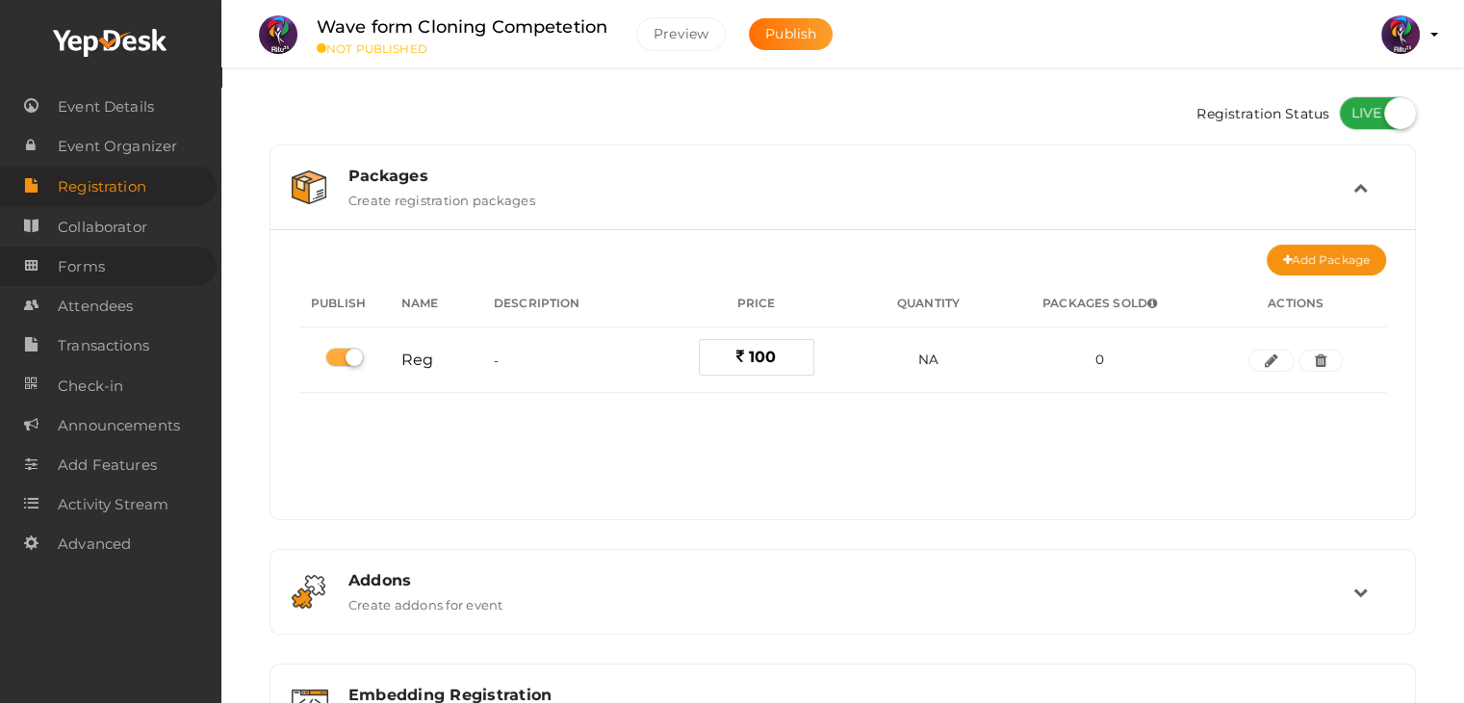
click at [115, 255] on link "Forms" at bounding box center [108, 265] width 217 height 39
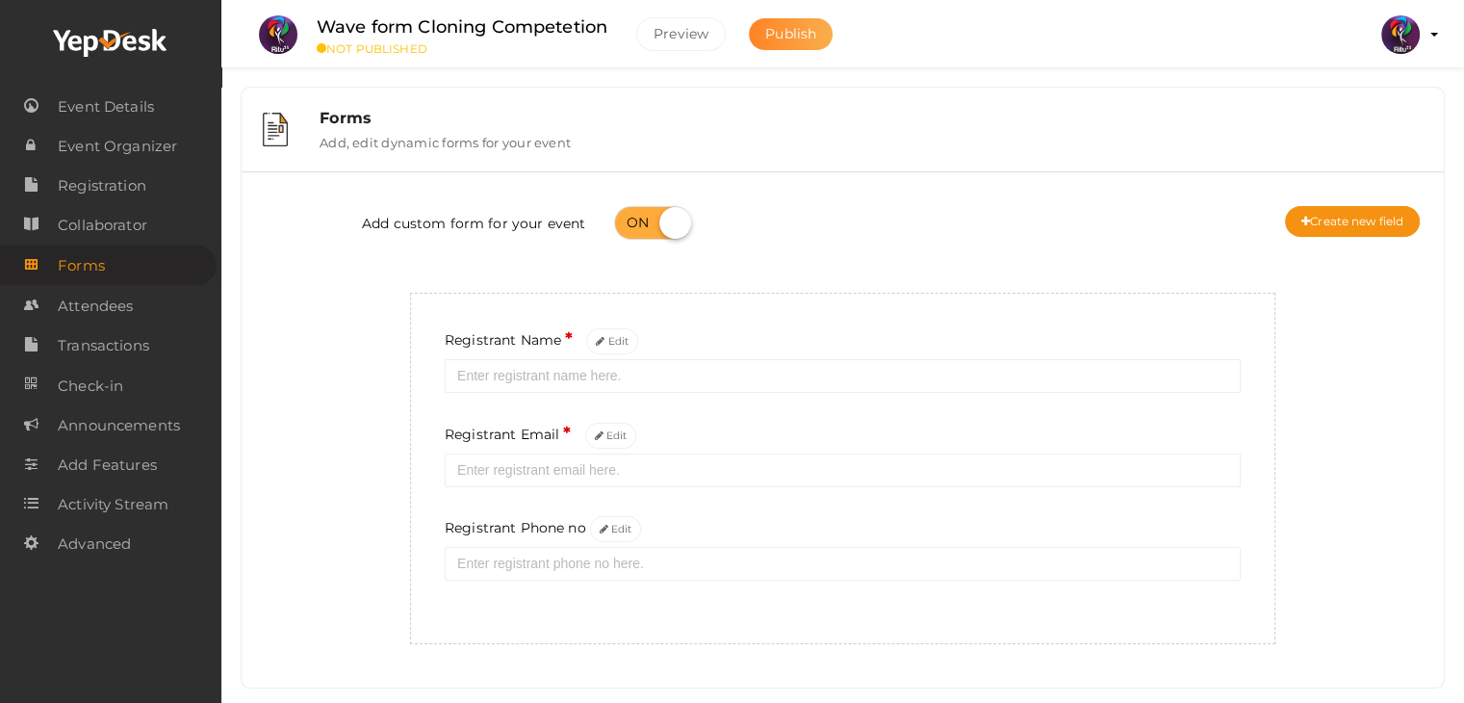
click at [825, 25] on button "Publish" at bounding box center [791, 34] width 84 height 32
drag, startPoint x: 621, startPoint y: 543, endPoint x: 625, endPoint y: 530, distance: 13.1
click at [625, 530] on div "Registrant Phone no Edit" at bounding box center [843, 548] width 796 height 64
click at [625, 530] on button "Edit" at bounding box center [616, 529] width 52 height 26
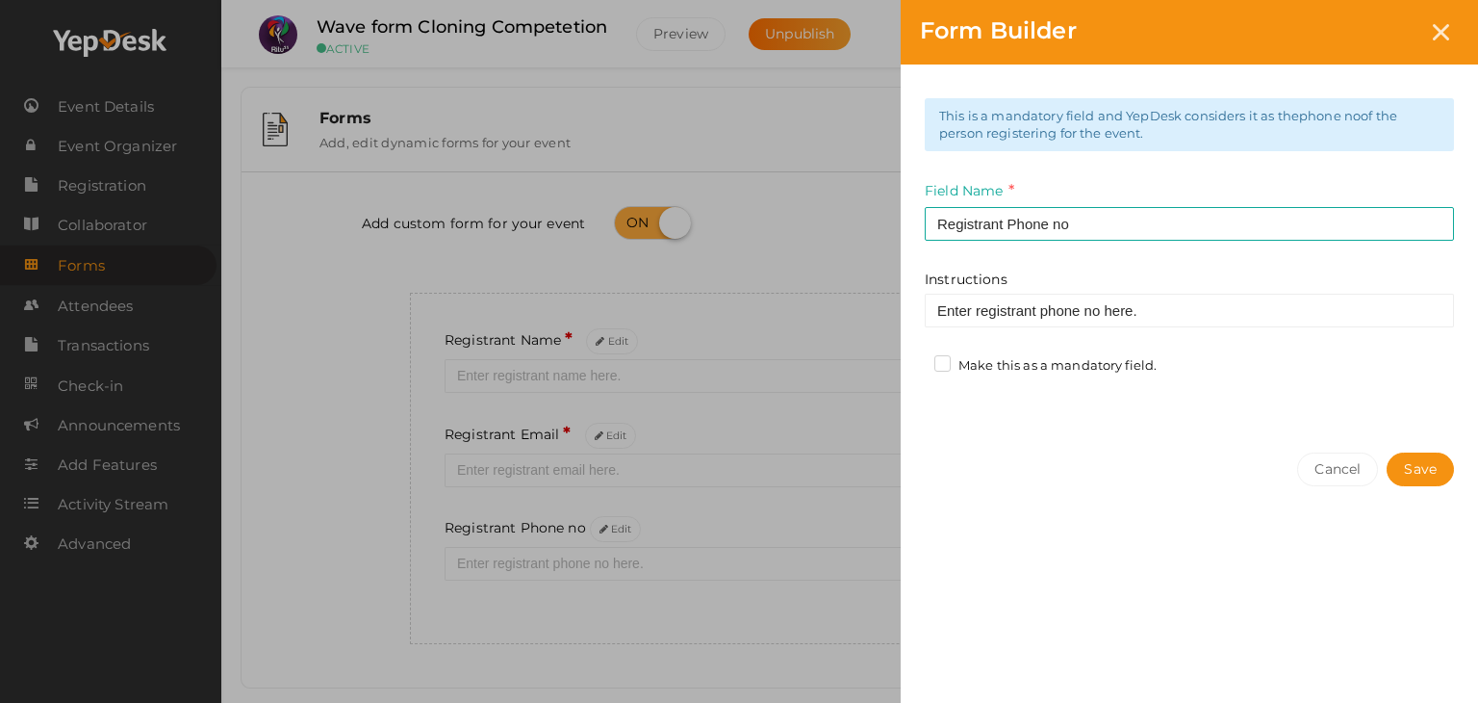
click at [1033, 364] on label "Make this as a mandatory field." at bounding box center [1045, 365] width 222 height 19
click at [915, 360] on input "Make this as a mandatory field." at bounding box center [915, 360] width 0 height 0
click at [1405, 460] on button "Save" at bounding box center [1420, 469] width 67 height 34
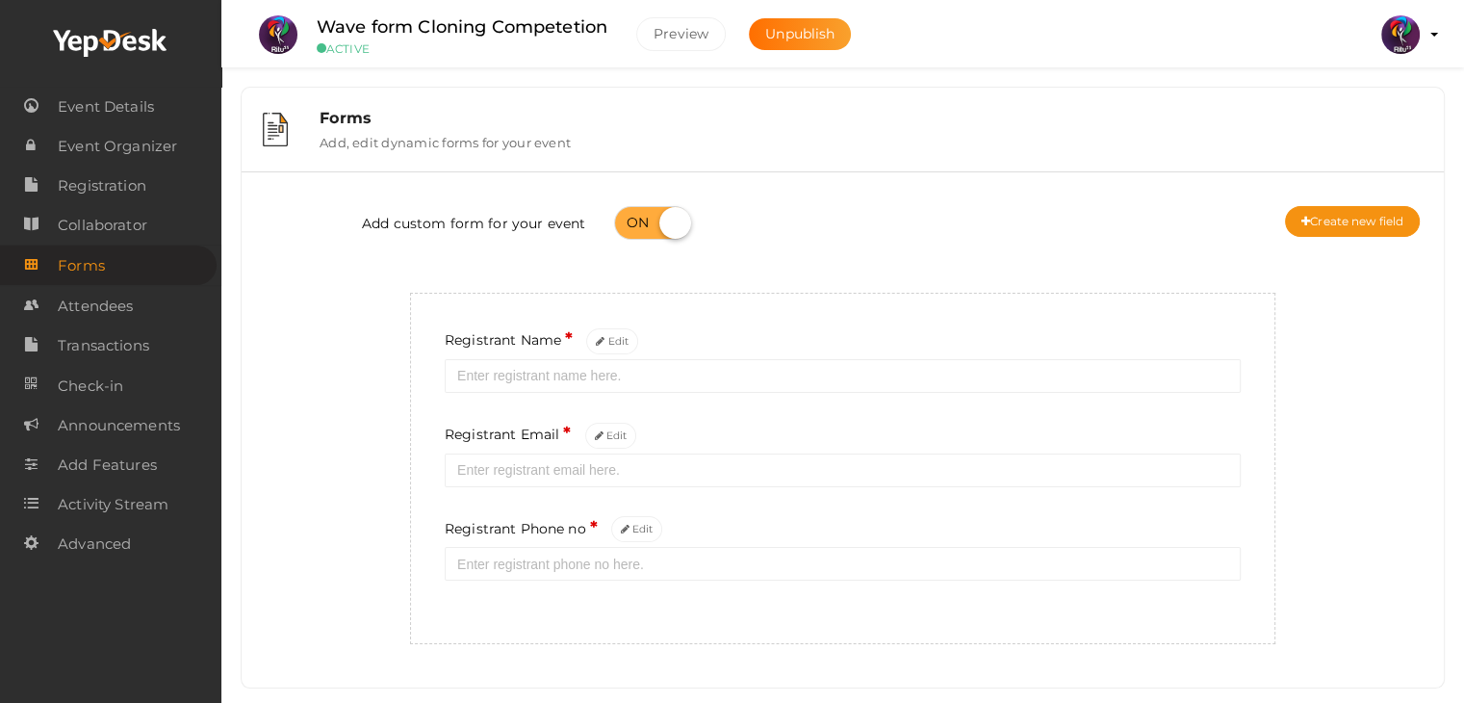
scroll to position [37, 0]
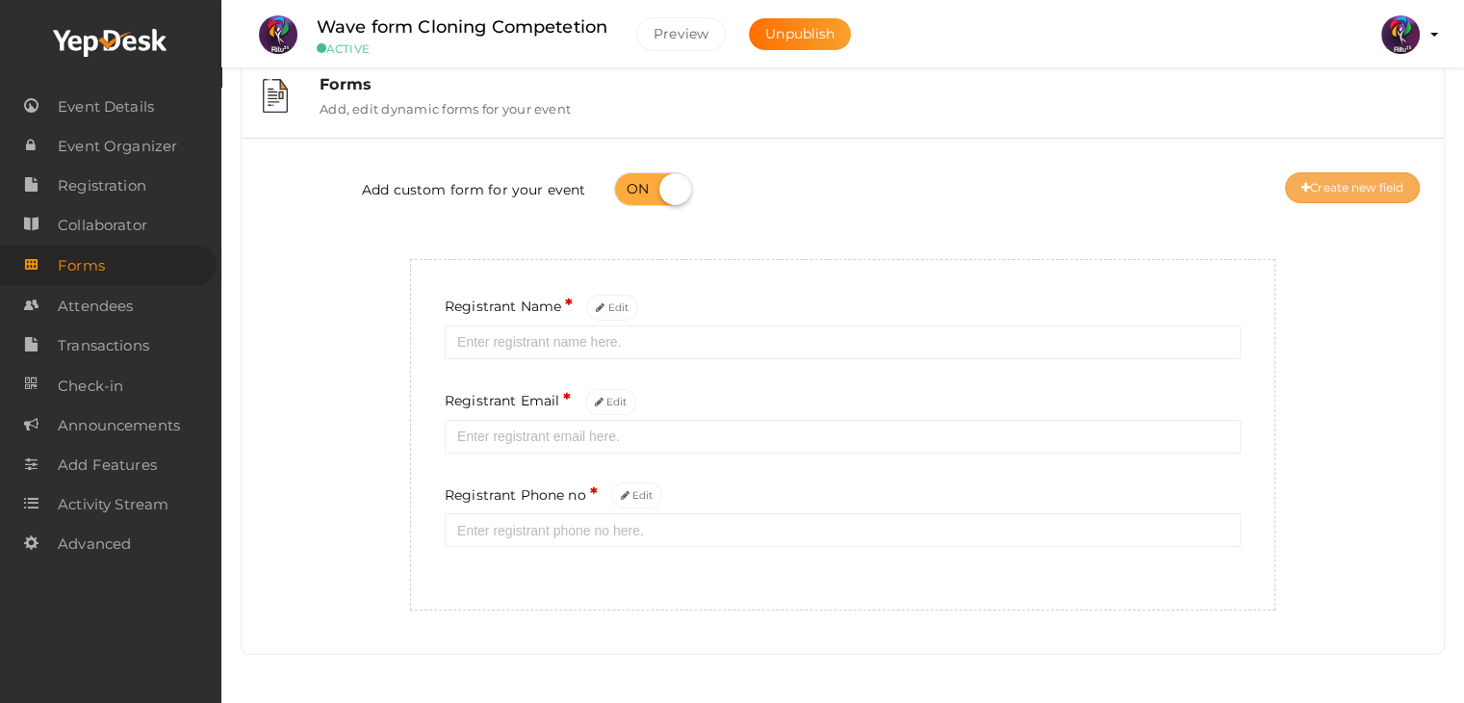
click at [1351, 178] on button "Create new field" at bounding box center [1352, 187] width 135 height 31
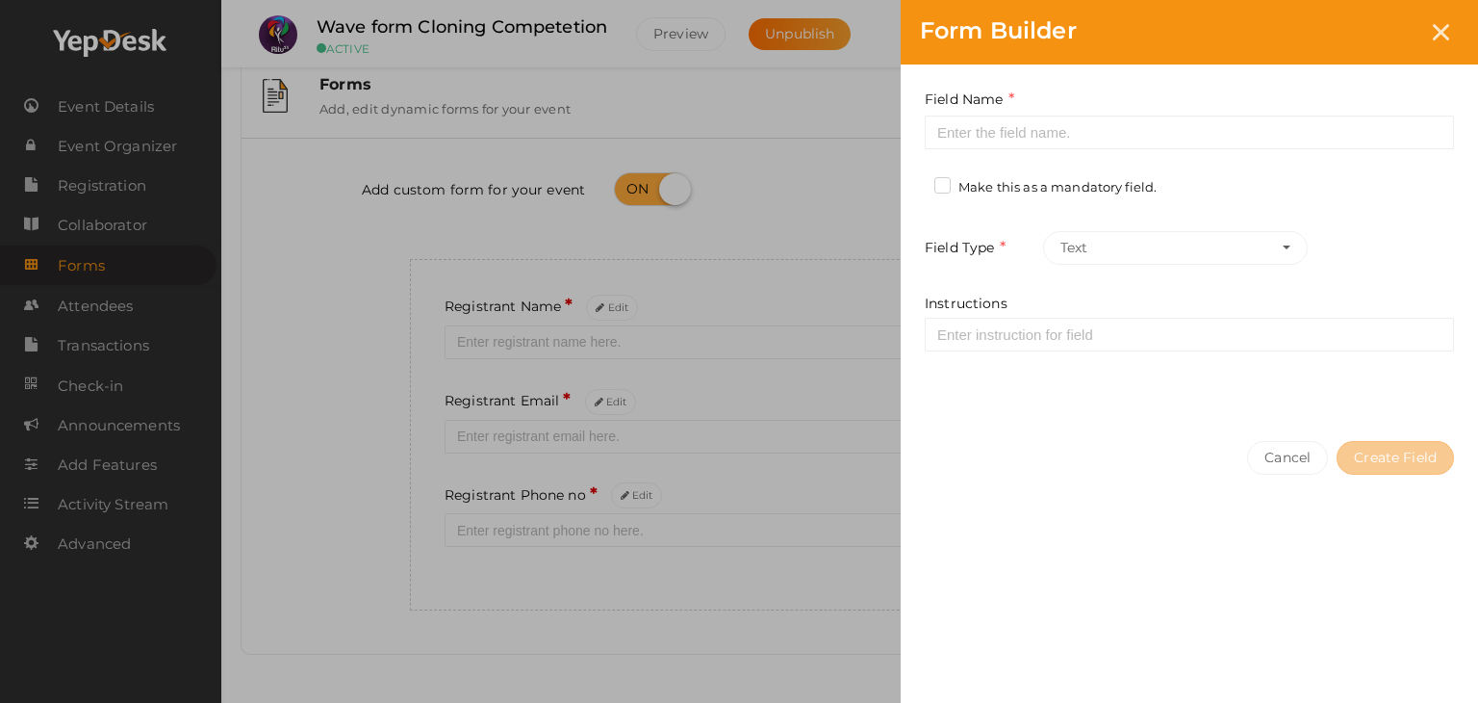
click at [1351, 178] on div "Field Name Required. Form field name already used. Make this as a mandatory fie…" at bounding box center [1189, 242] width 577 height 357
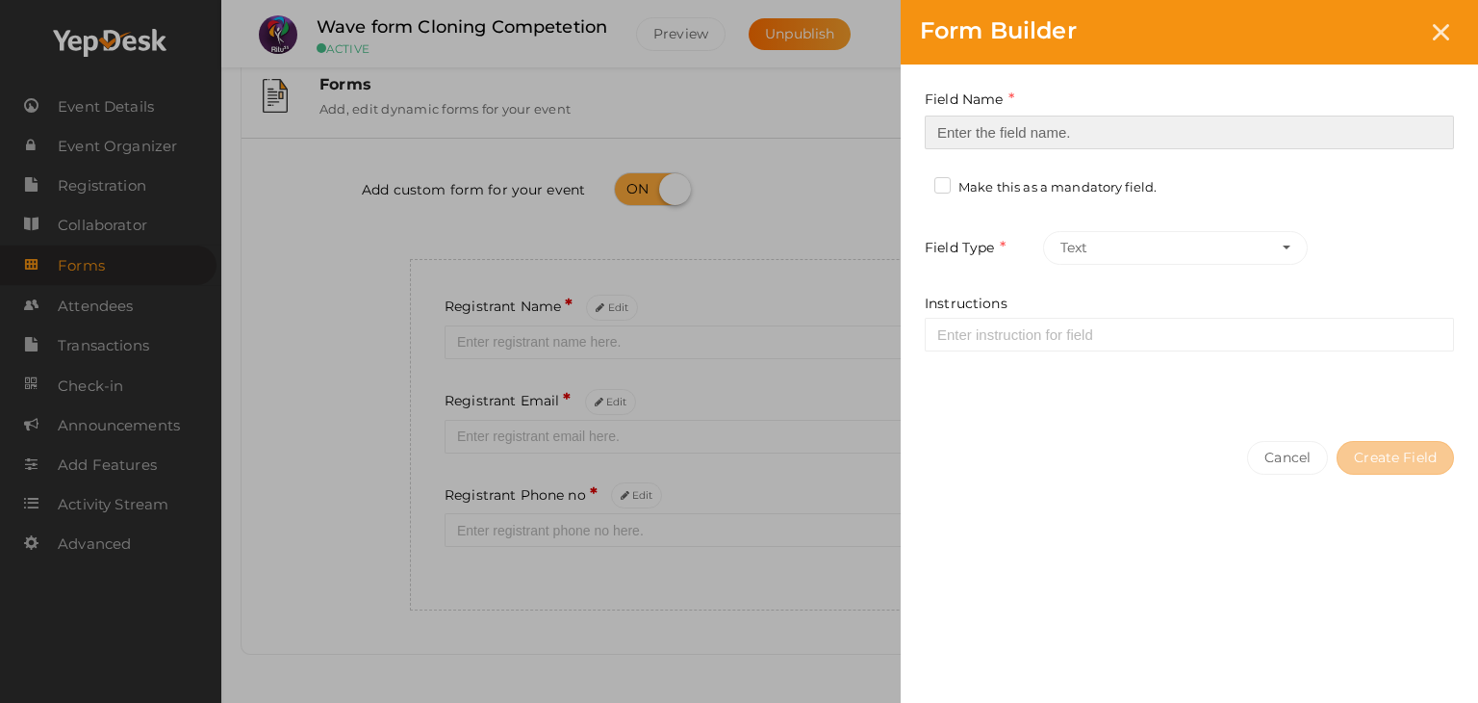
click at [1291, 124] on input at bounding box center [1189, 132] width 529 height 34
type input "Registrant College"
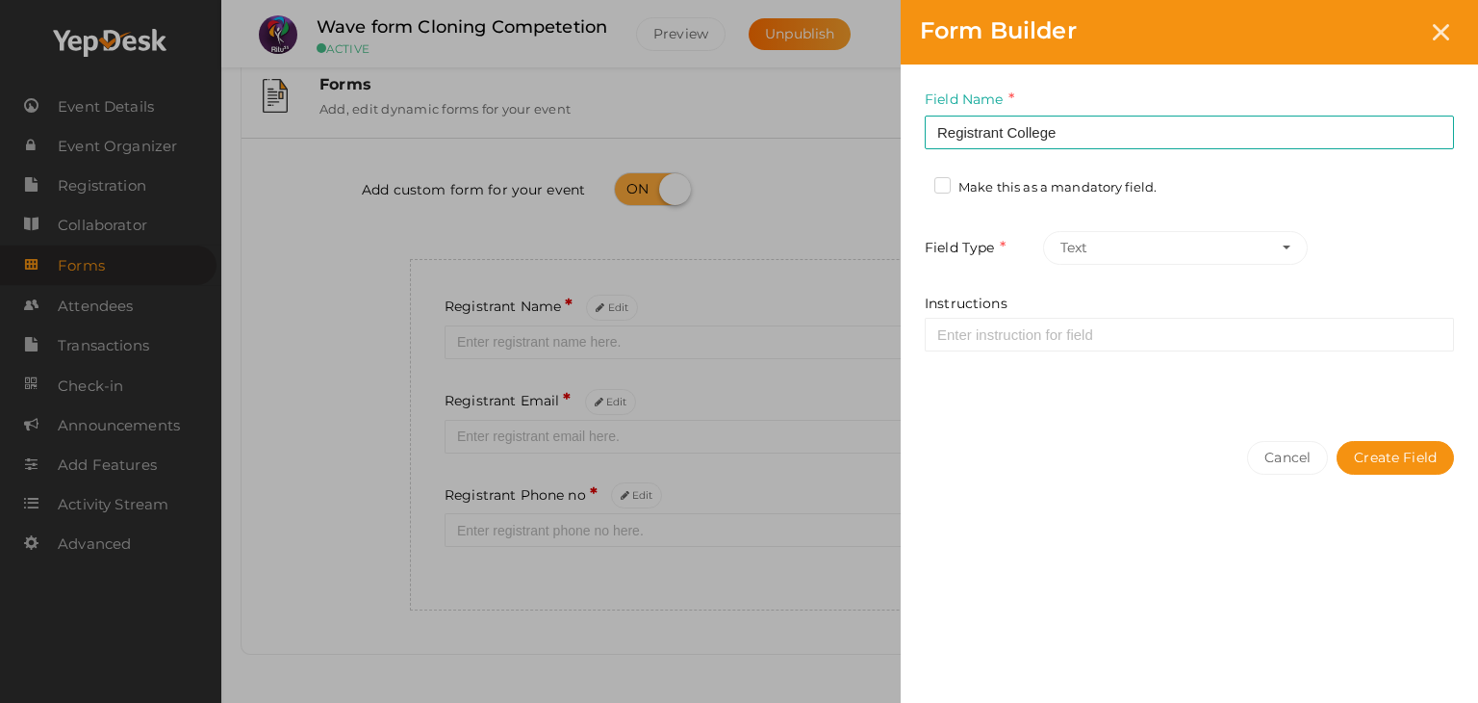
click at [1093, 193] on label "Make this as a mandatory field." at bounding box center [1045, 187] width 222 height 19
click at [915, 182] on input "Make this as a mandatory field." at bounding box center [915, 182] width 0 height 0
click at [1417, 453] on button "Create Field" at bounding box center [1395, 458] width 117 height 34
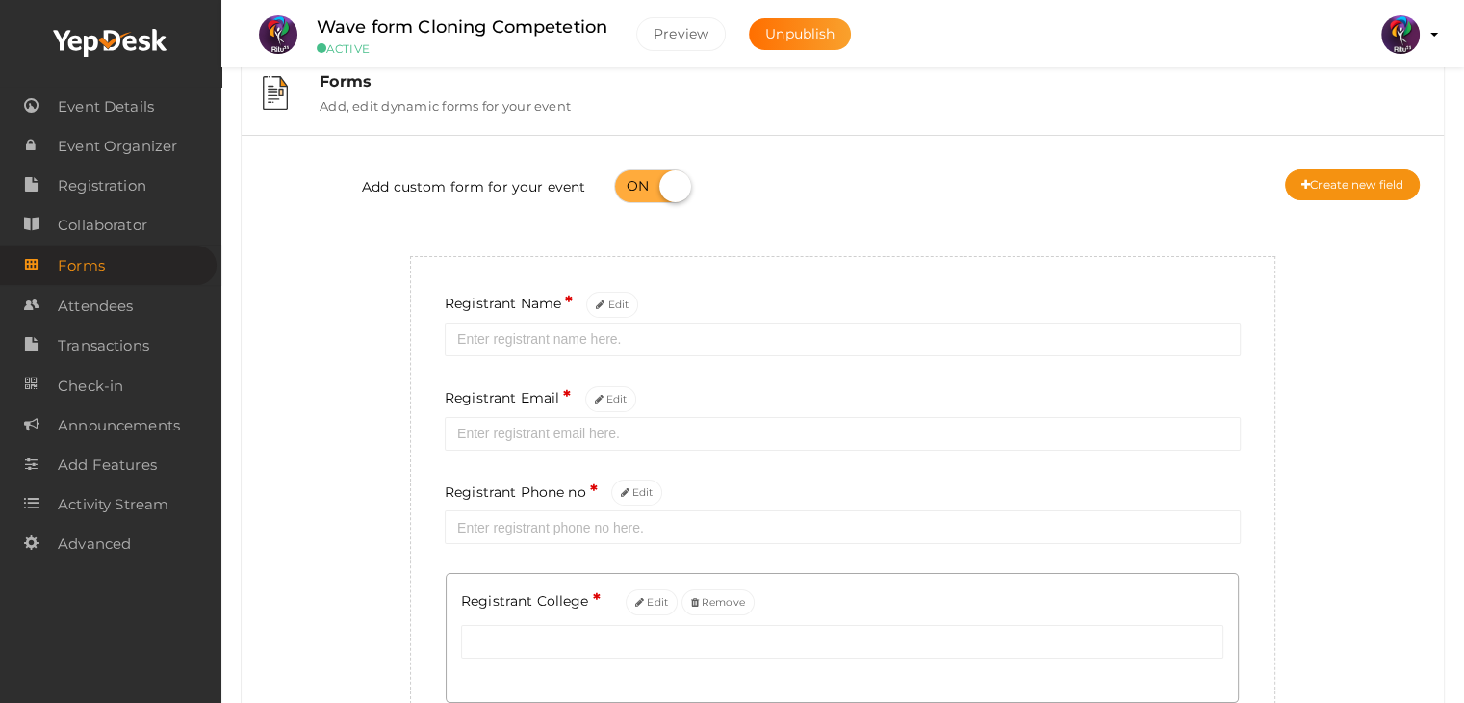
click at [1336, 200] on div "Add custom form for your event Create new field" at bounding box center [842, 188] width 1173 height 77
drag, startPoint x: 1341, startPoint y: 189, endPoint x: 1317, endPoint y: 166, distance: 32.7
click at [1317, 166] on div "Add custom form for your event Create new field" at bounding box center [842, 188] width 1173 height 77
click at [1317, 170] on button "Create new field" at bounding box center [1352, 184] width 135 height 31
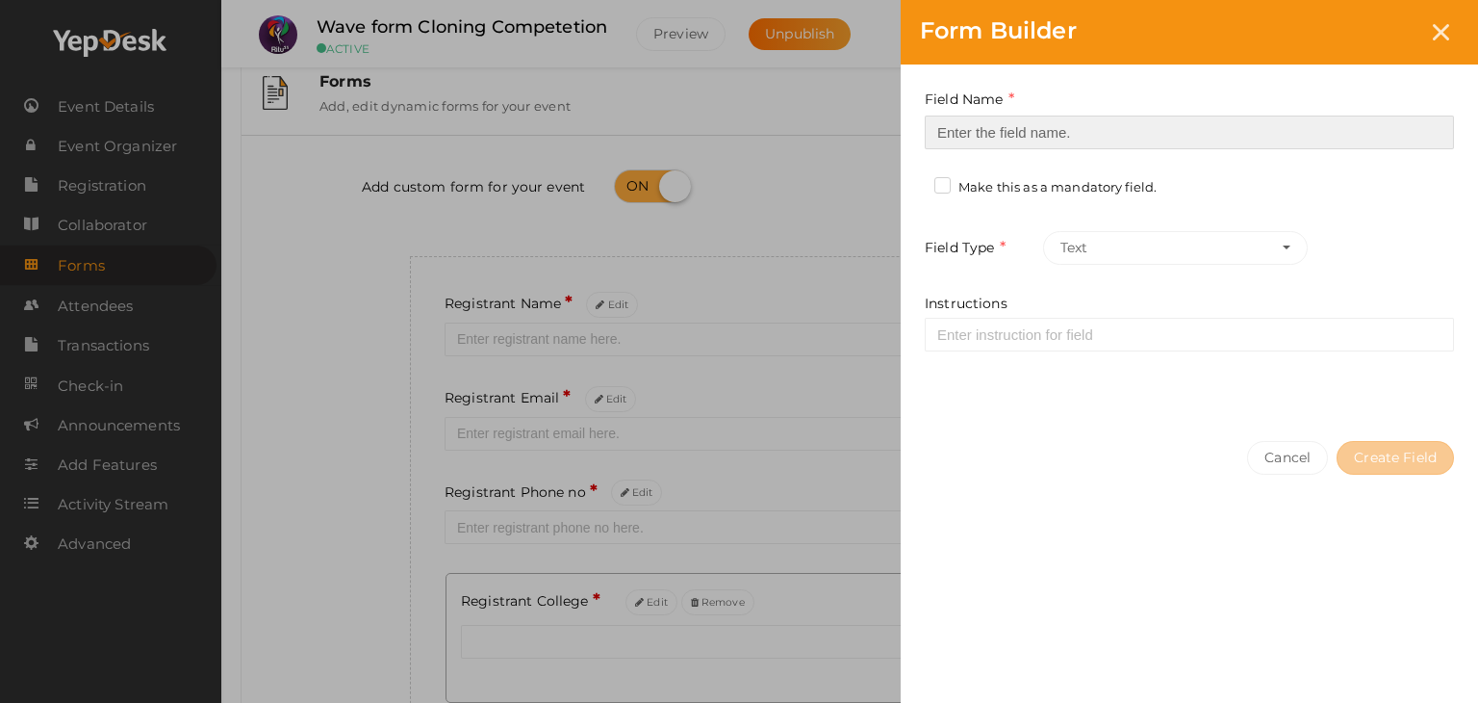
click at [1224, 122] on input at bounding box center [1189, 132] width 529 height 34
type input "Refferal ID"
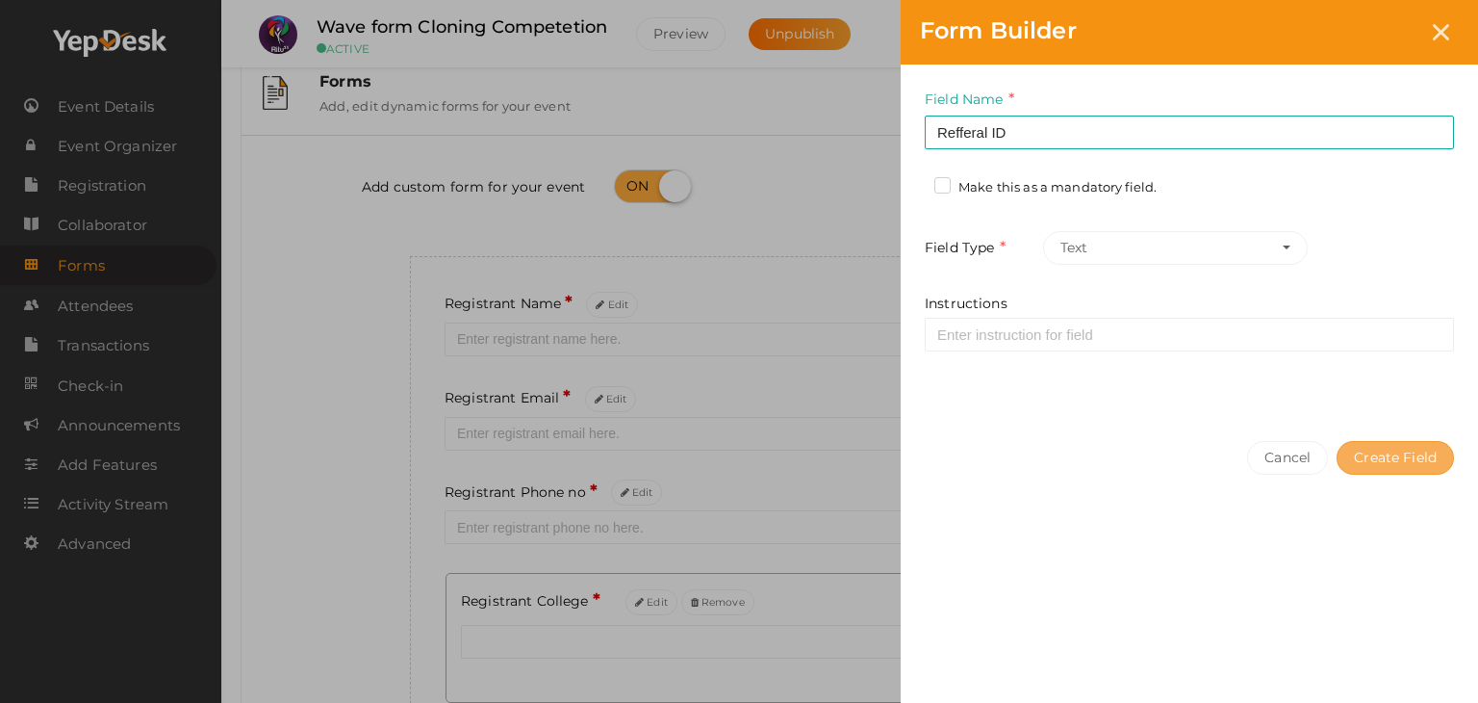
click at [1377, 454] on button "Create Field" at bounding box center [1395, 458] width 117 height 34
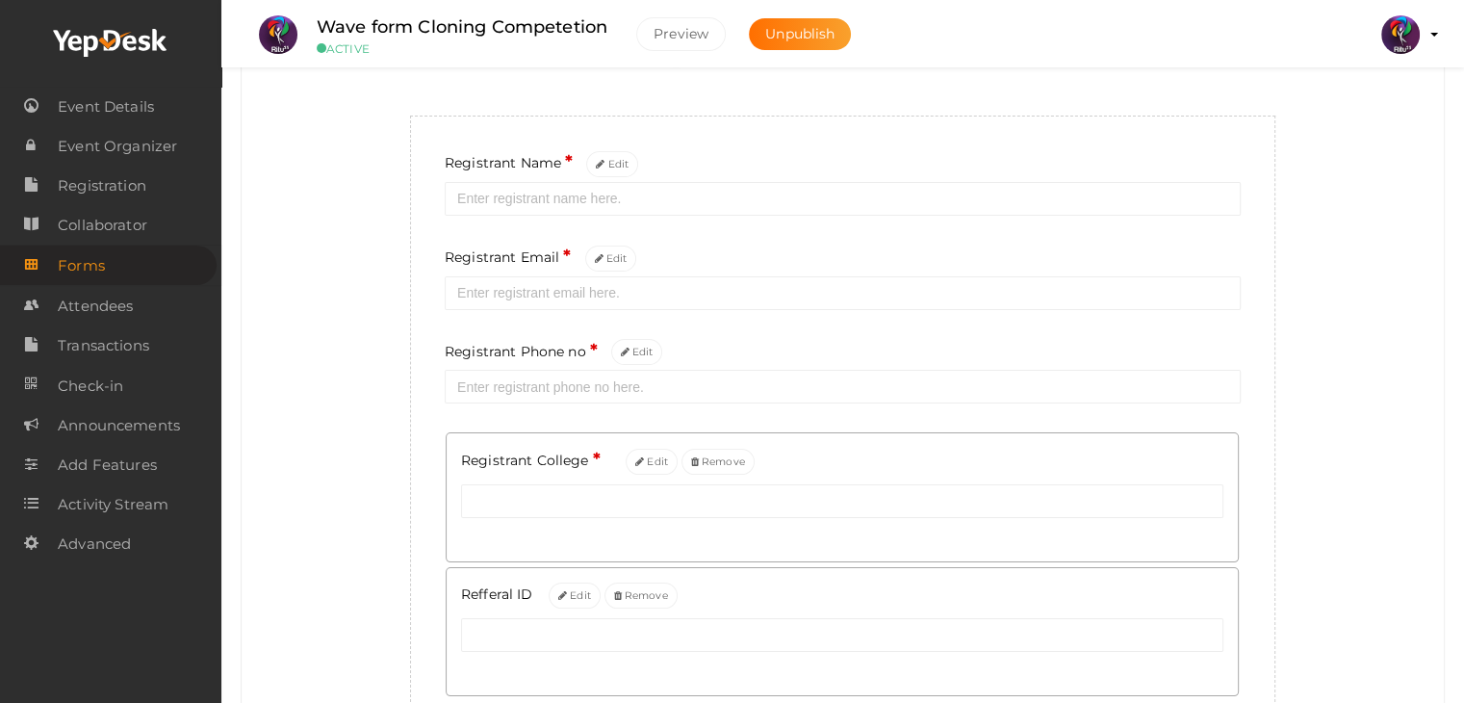
scroll to position [12, 0]
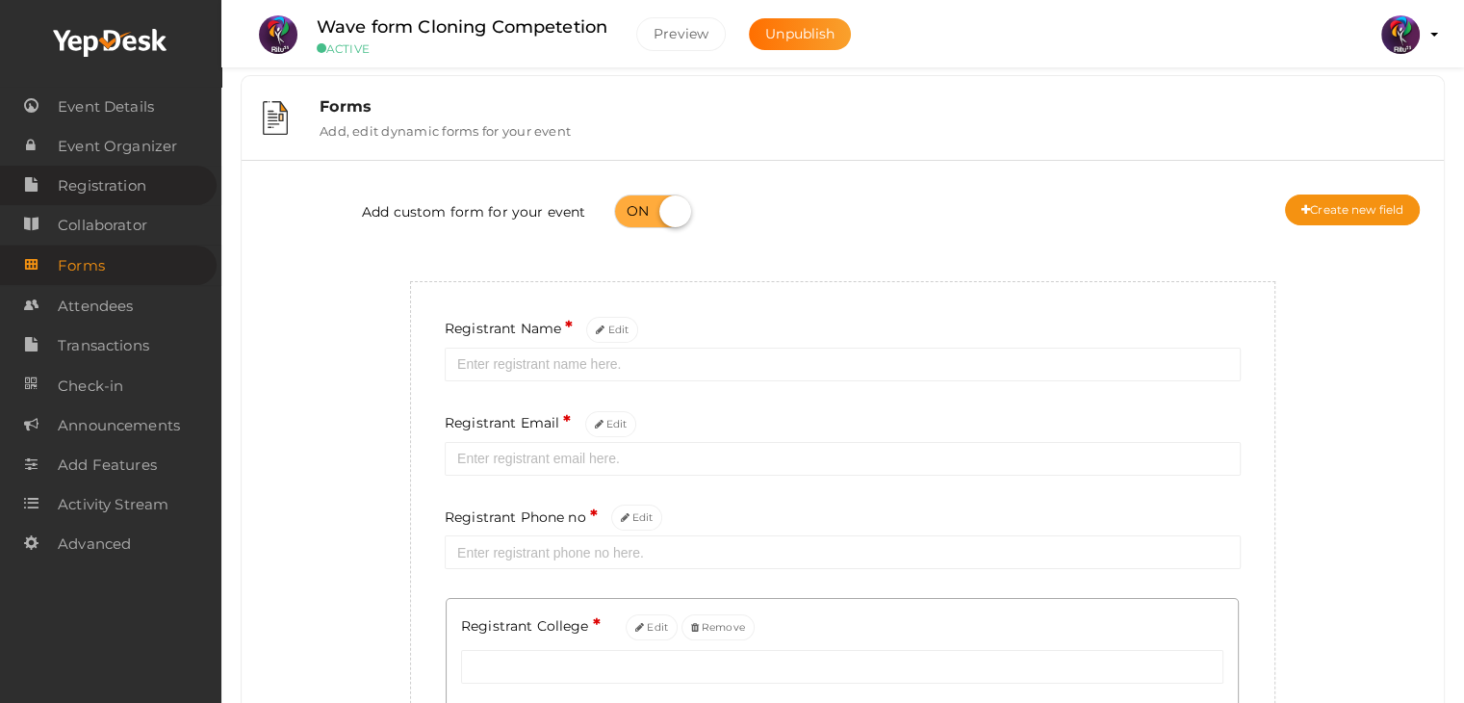
click at [188, 191] on link "Registration" at bounding box center [108, 185] width 217 height 39
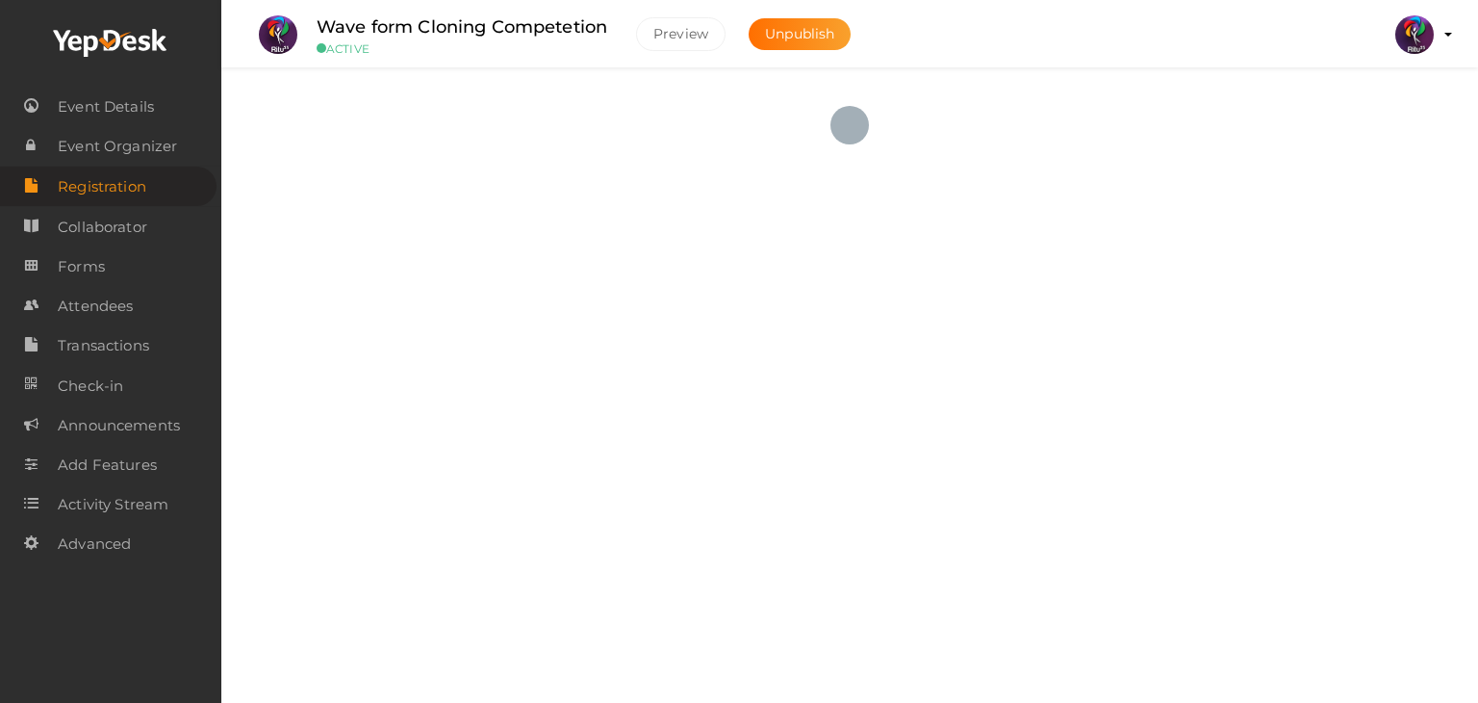
checkbox input "true"
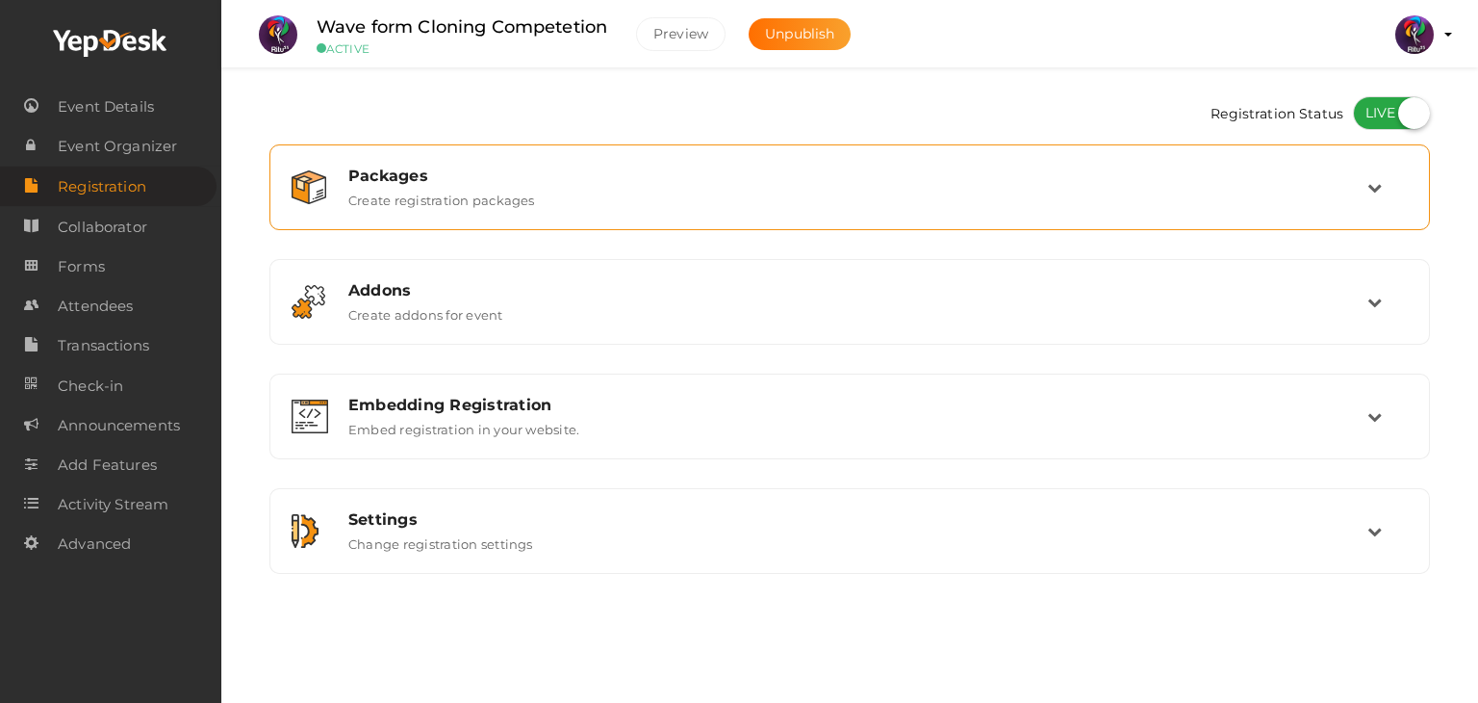
click at [471, 182] on div "Packages" at bounding box center [857, 175] width 1019 height 18
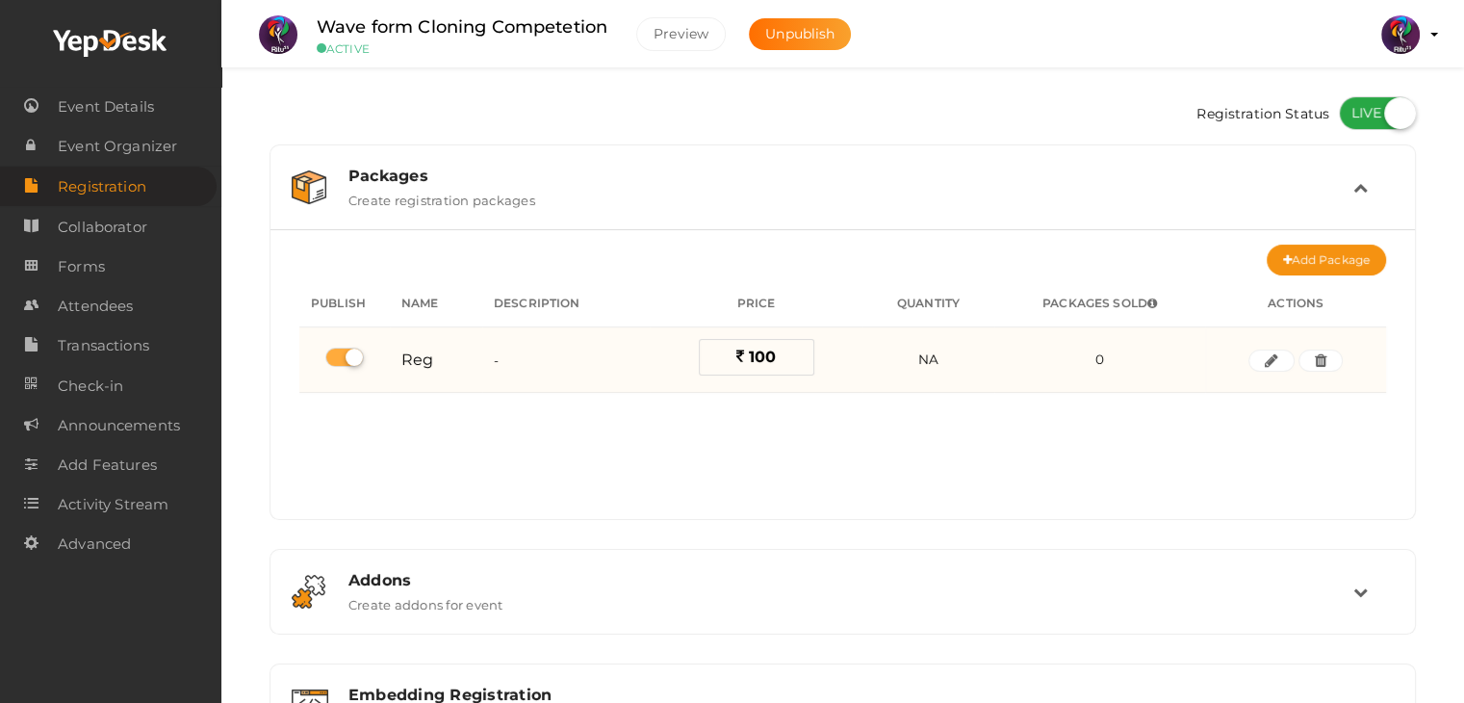
scroll to position [256, 0]
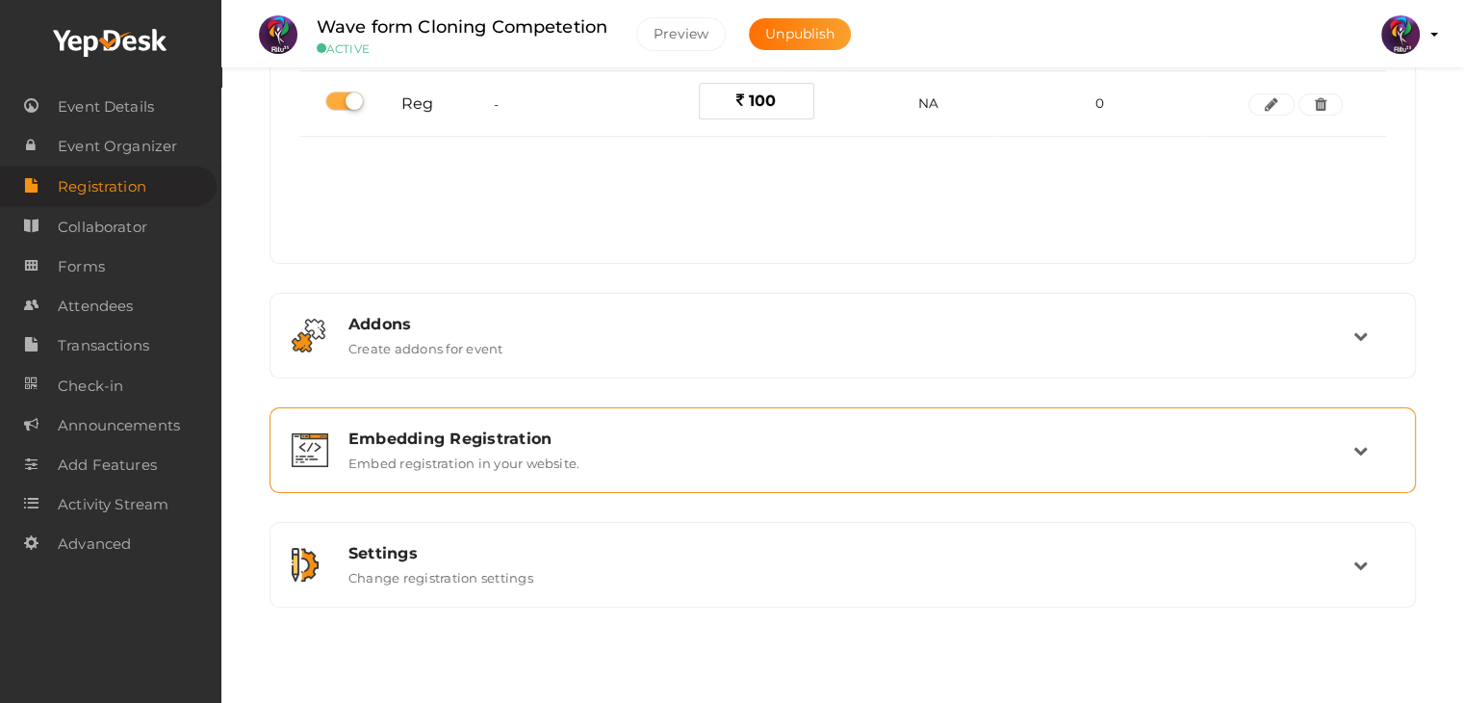
click at [644, 464] on div "Embedding Registration Embed registration in your website." at bounding box center [843, 449] width 1019 height 41
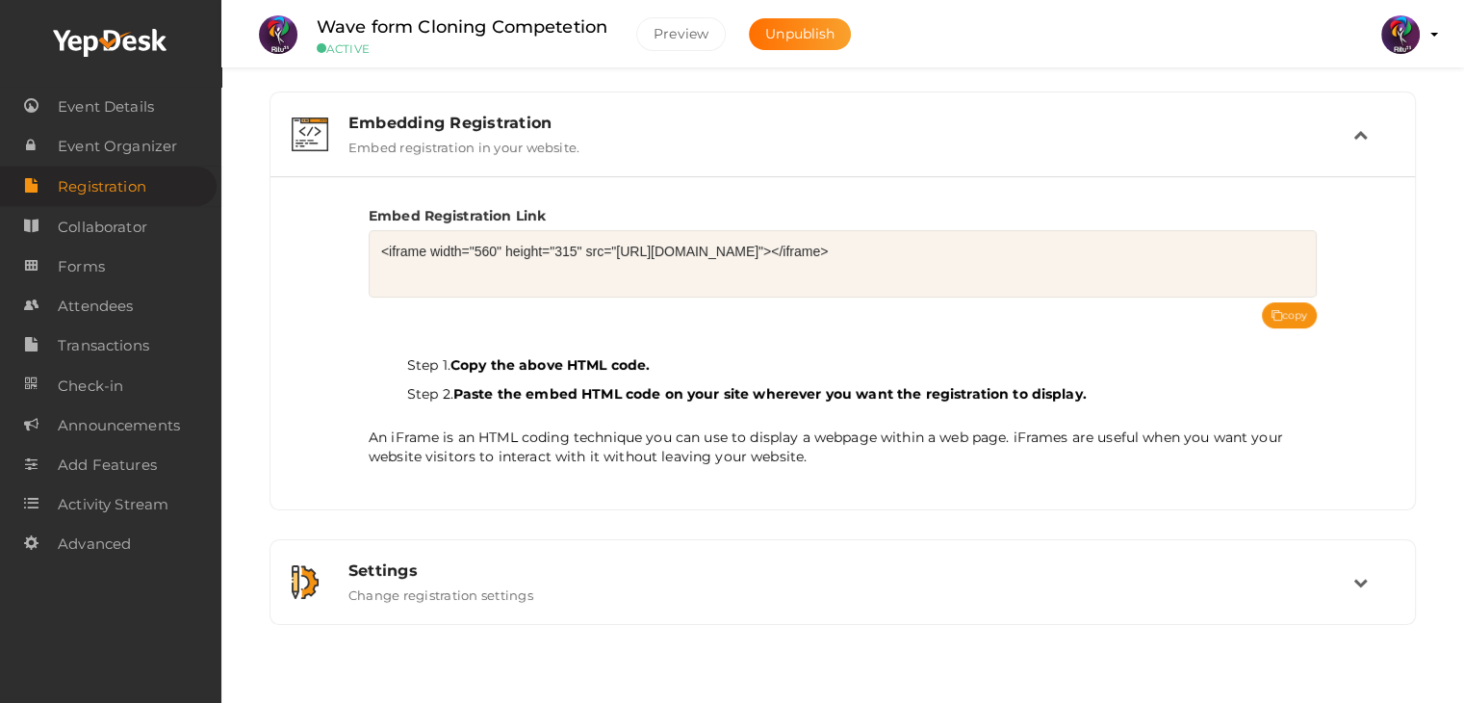
scroll to position [299, 0]
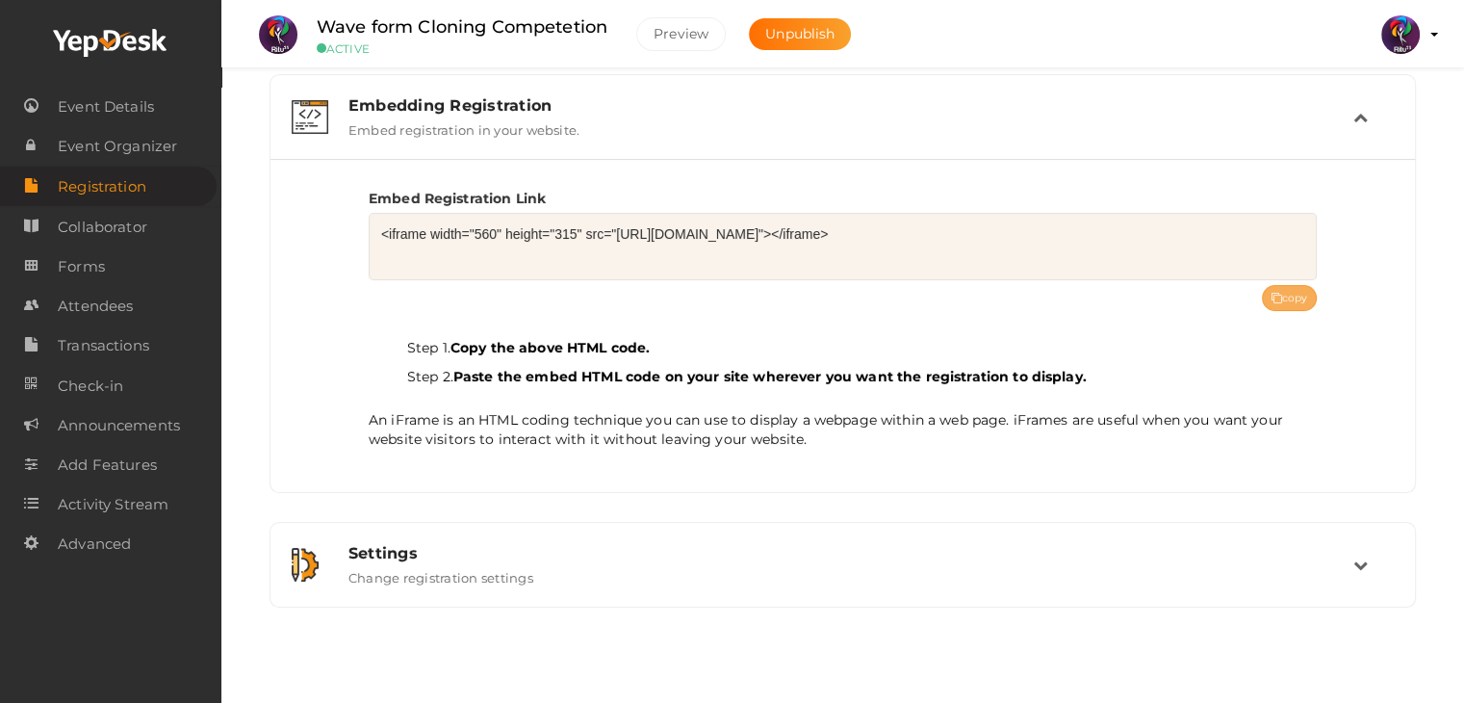
click at [1299, 285] on button "copy" at bounding box center [1290, 298] width 56 height 26
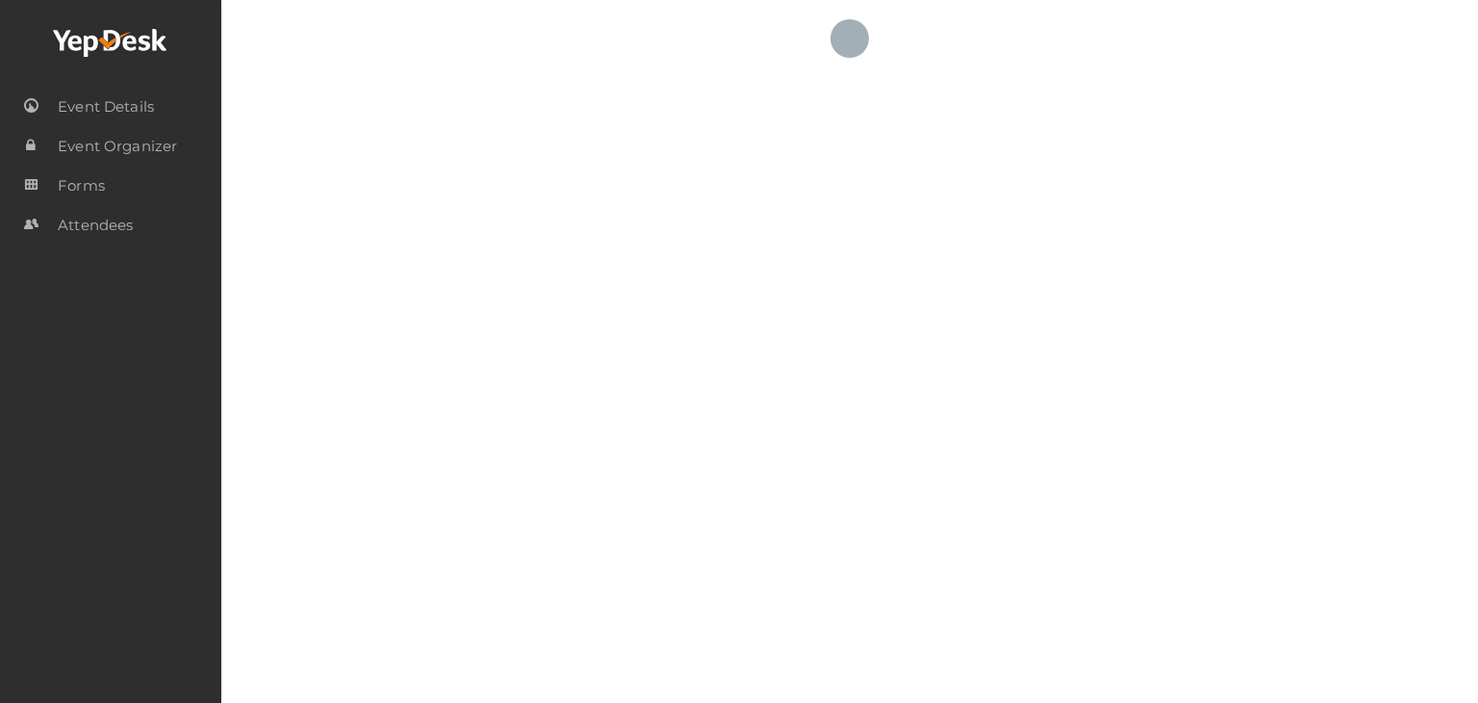
checkbox input "true"
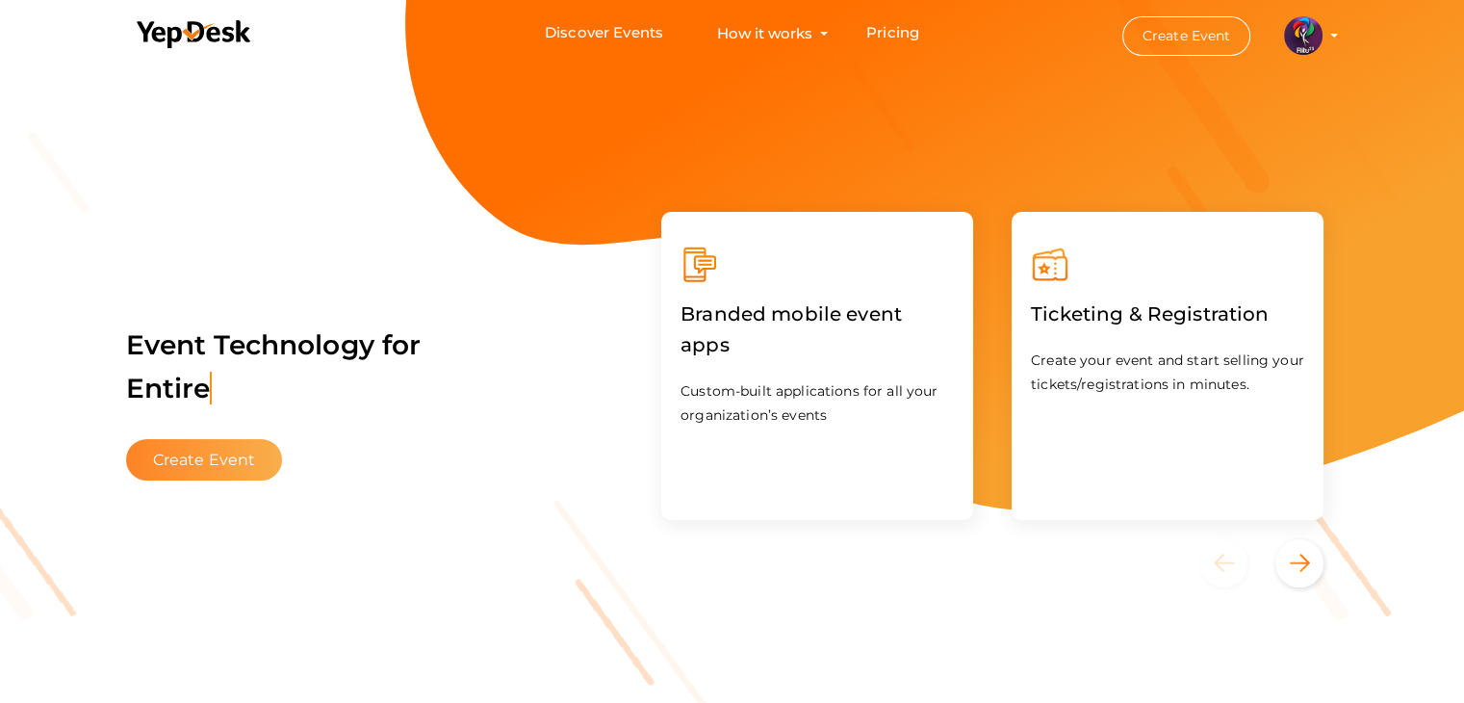
click at [217, 467] on button "Create Event" at bounding box center [204, 459] width 157 height 41
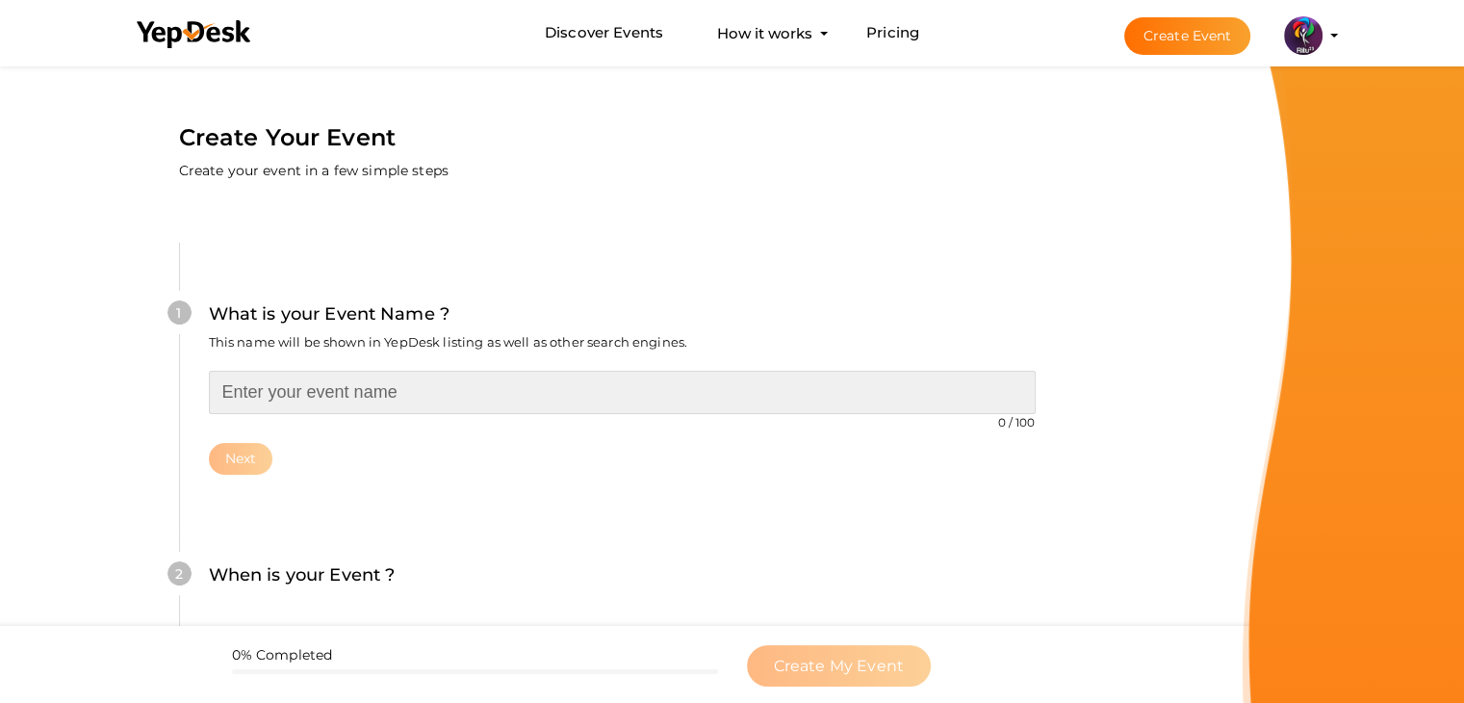
click at [339, 408] on input "text" at bounding box center [622, 392] width 827 height 43
type input "B"
type input "Verilog and LCD Quiz"
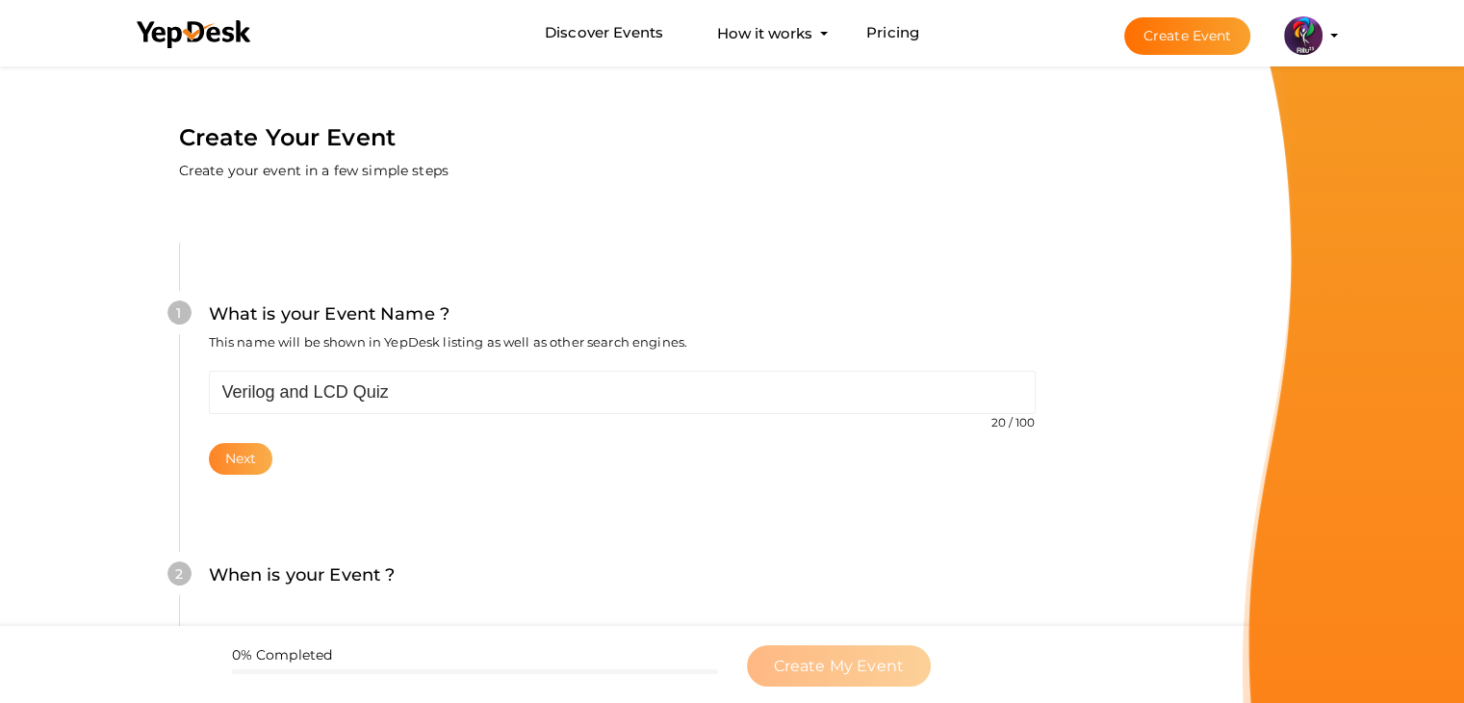
click at [241, 467] on button "Next" at bounding box center [241, 459] width 64 height 32
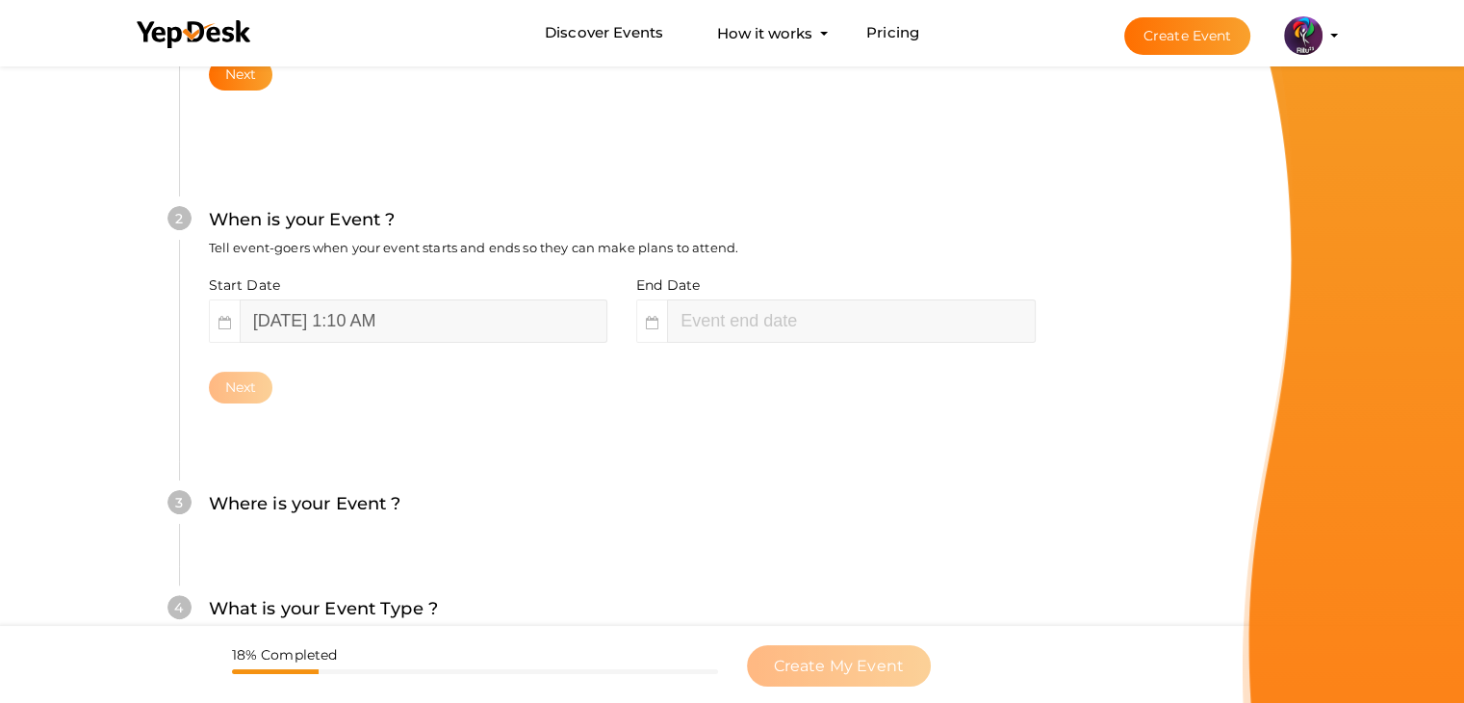
scroll to position [396, 0]
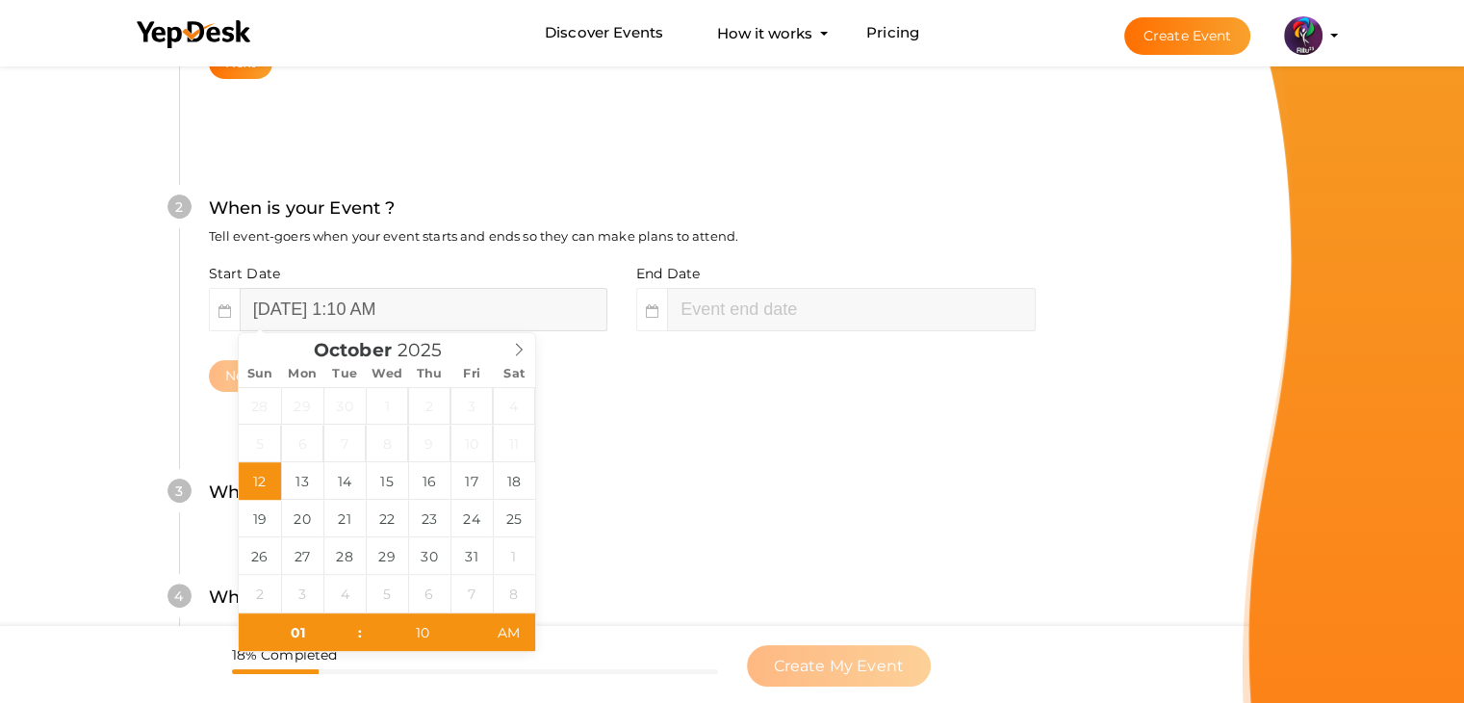
click at [439, 316] on input "[DATE] 1:10 AM" at bounding box center [424, 309] width 368 height 43
type input "[DATE] 1:10 AM"
drag, startPoint x: 263, startPoint y: 517, endPoint x: 802, endPoint y: 283, distance: 587.5
type input "03"
type input "10"
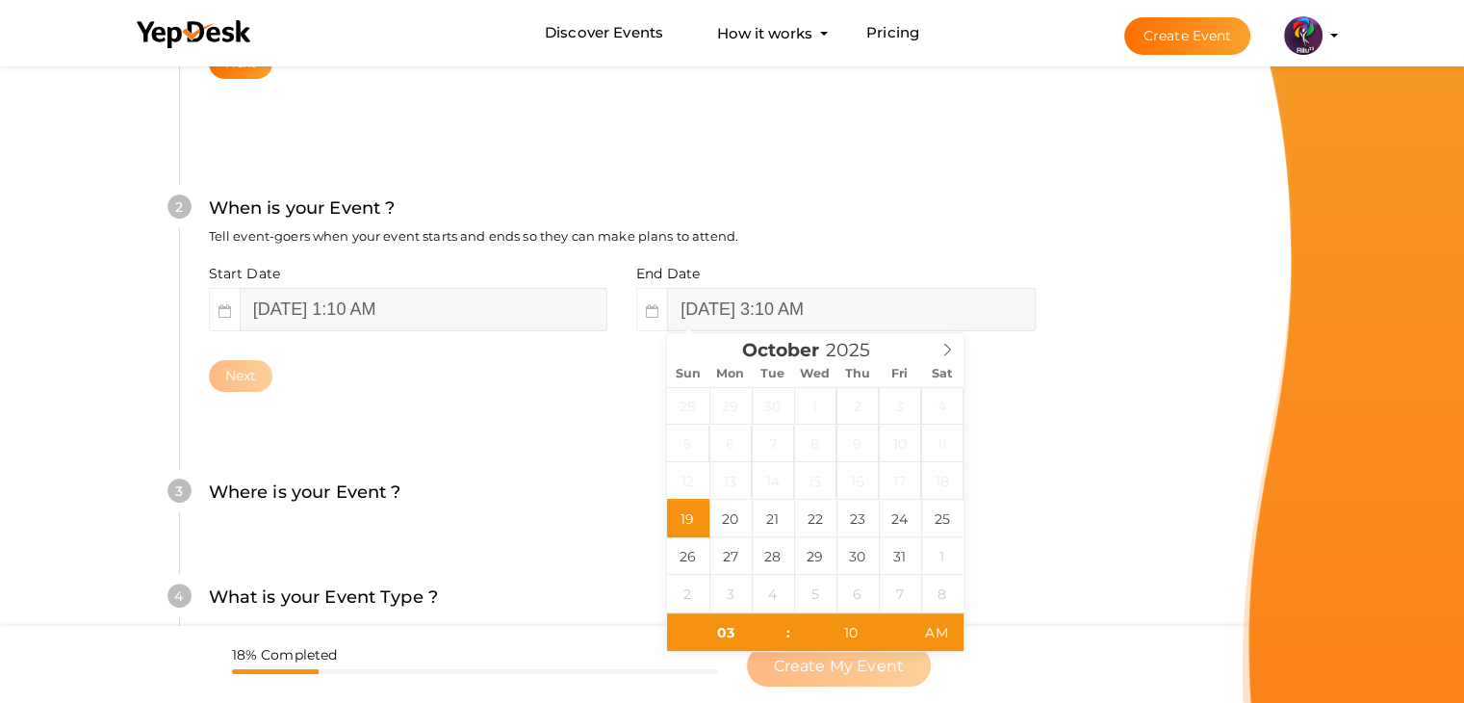
drag, startPoint x: 802, startPoint y: 283, endPoint x: 817, endPoint y: 303, distance: 25.4
click at [817, 303] on div "End Date [DATE] 3:10 AM" at bounding box center [829, 297] width 414 height 67
click at [817, 303] on input "[DATE] 3:10 AM" at bounding box center [851, 309] width 368 height 43
drag, startPoint x: 728, startPoint y: 524, endPoint x: 689, endPoint y: 513, distance: 39.9
type input "[DATE] 3:10 AM"
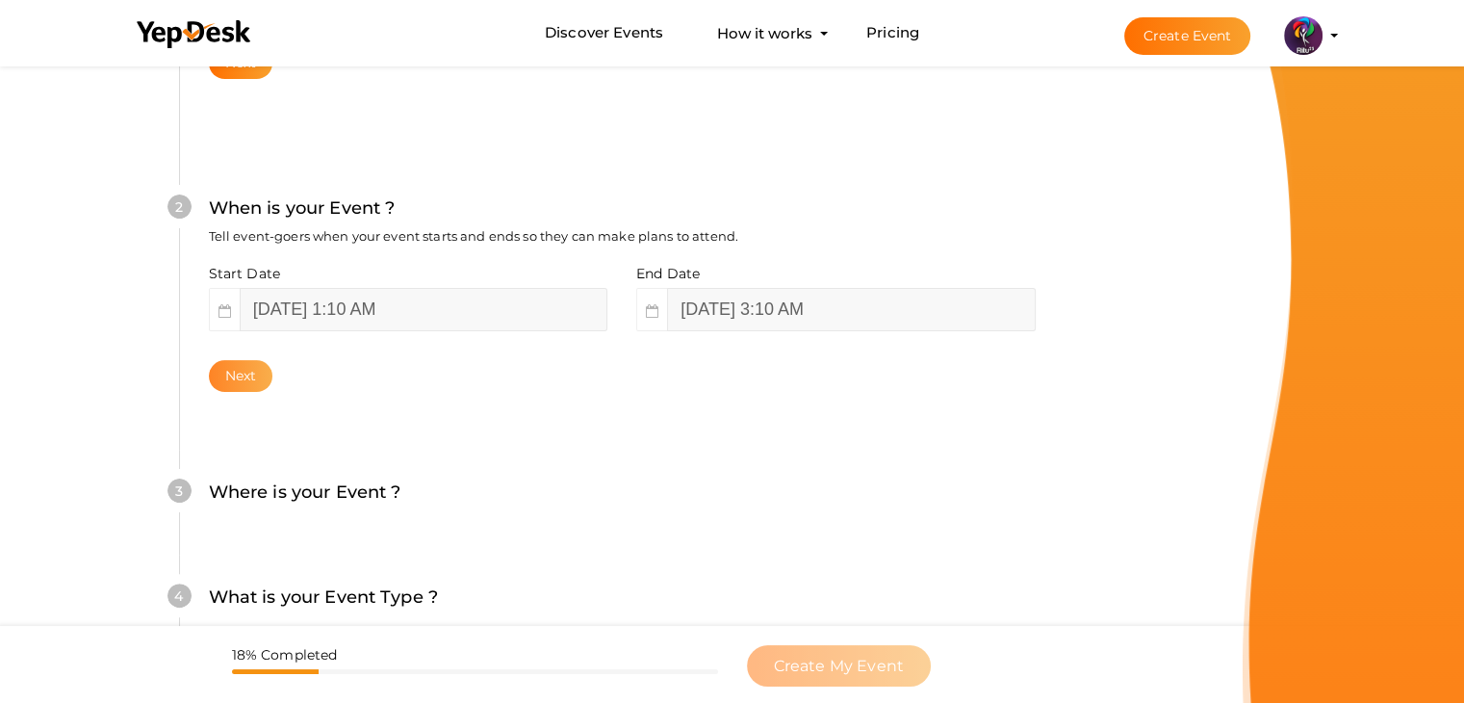
click at [269, 370] on button "Next" at bounding box center [241, 376] width 64 height 32
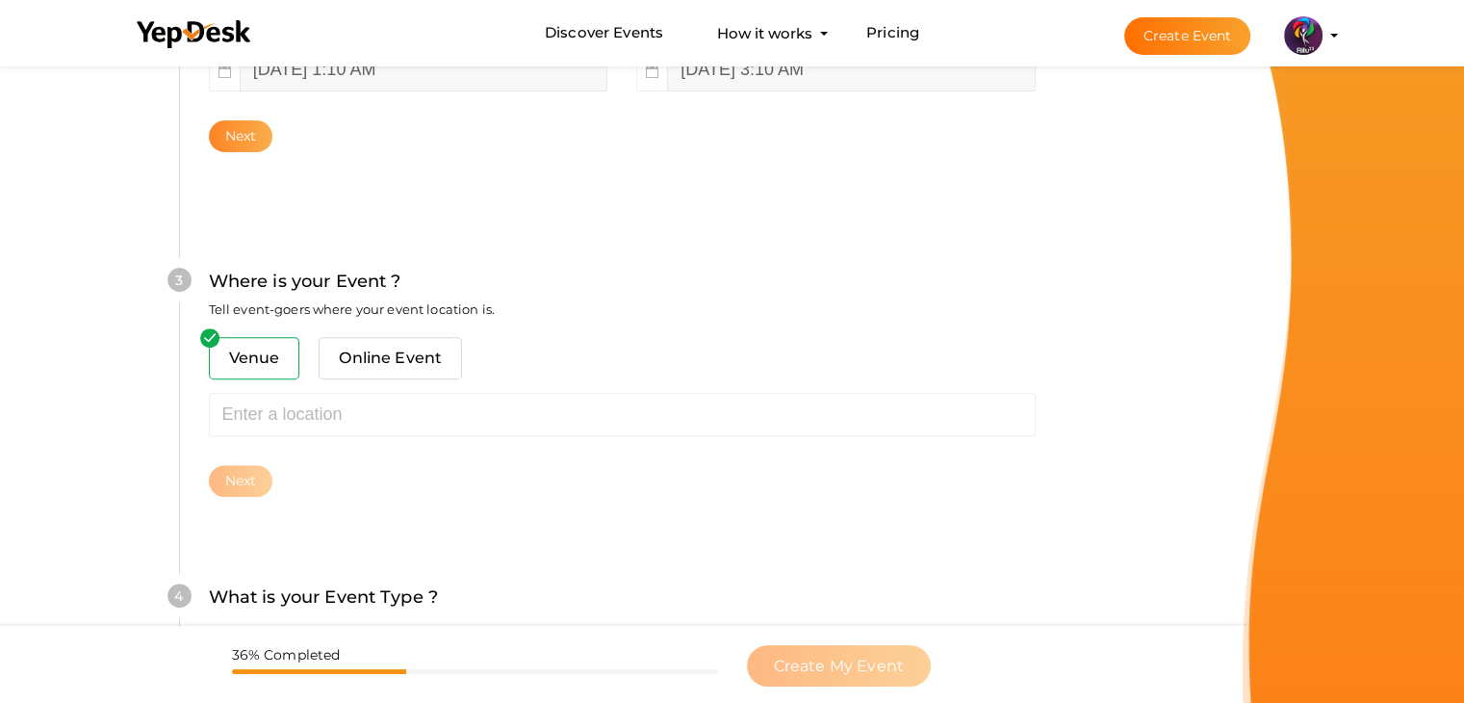
scroll to position [708, 0]
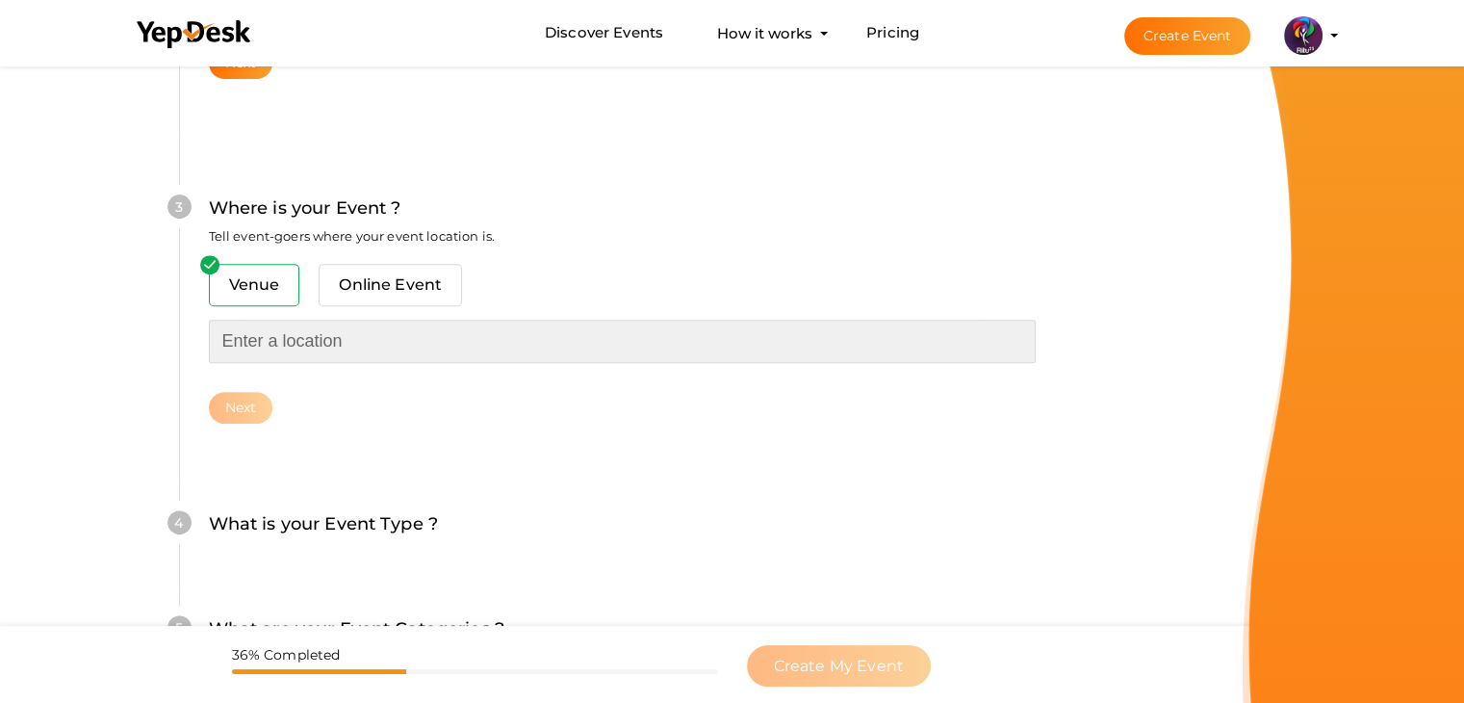
click at [307, 345] on input "text" at bounding box center [622, 340] width 827 height 43
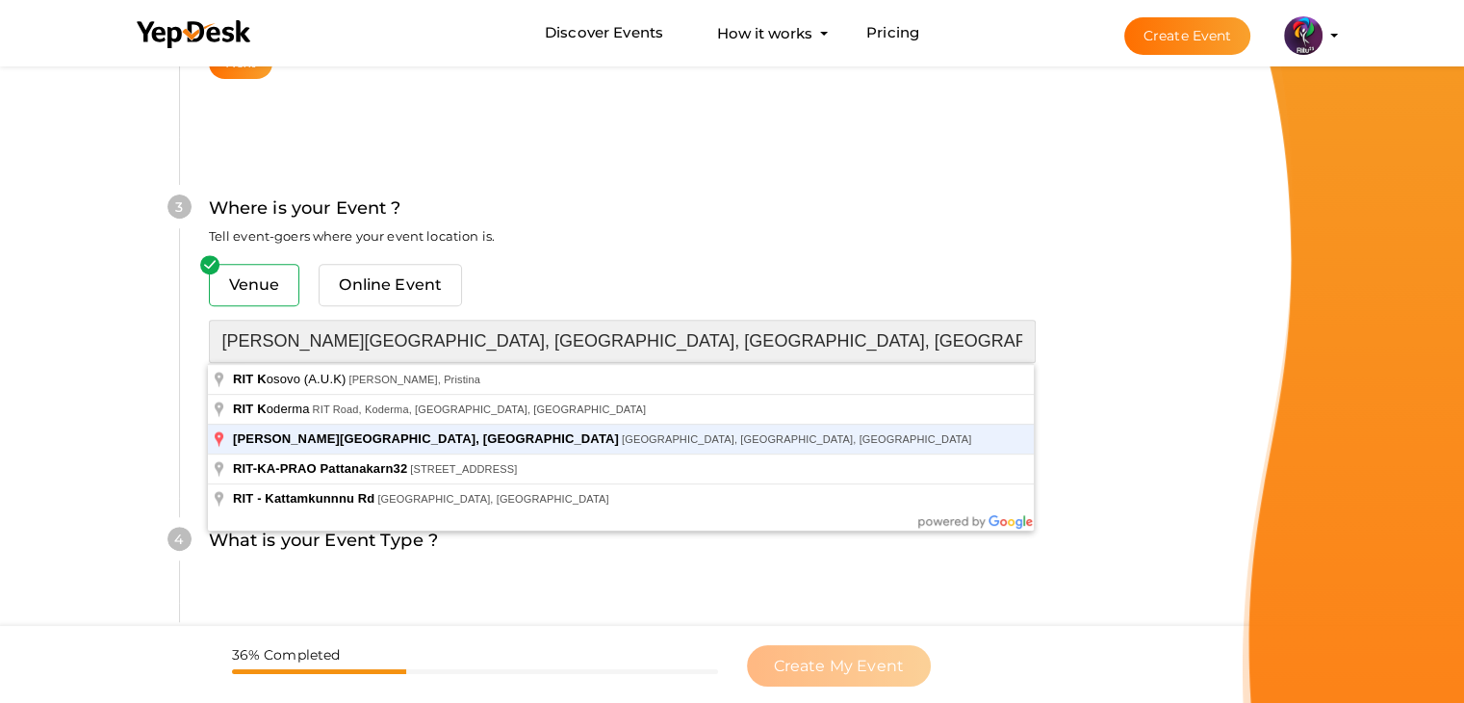
type input "[PERSON_NAME][GEOGRAPHIC_DATA], [GEOGRAPHIC_DATA], [GEOGRAPHIC_DATA], [GEOGRAPH…"
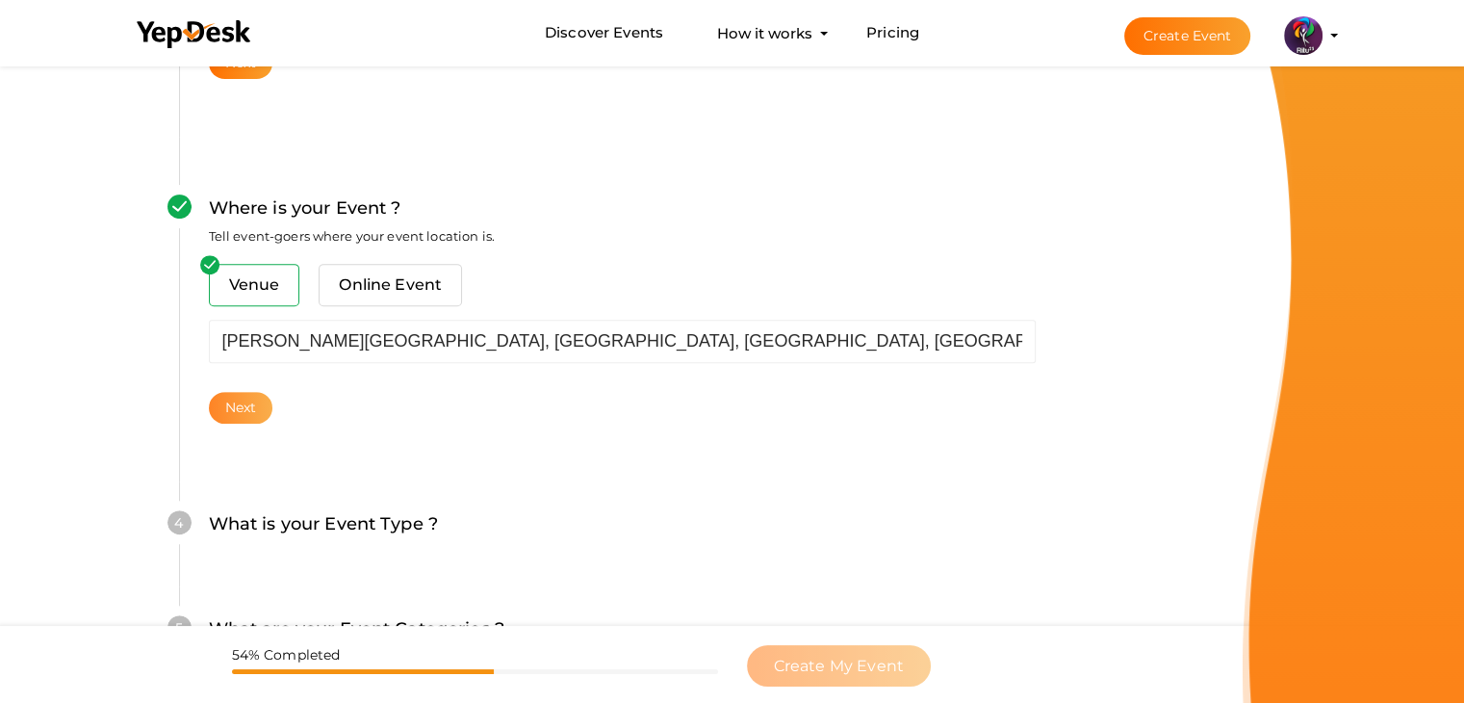
click at [260, 394] on button "Next" at bounding box center [241, 408] width 64 height 32
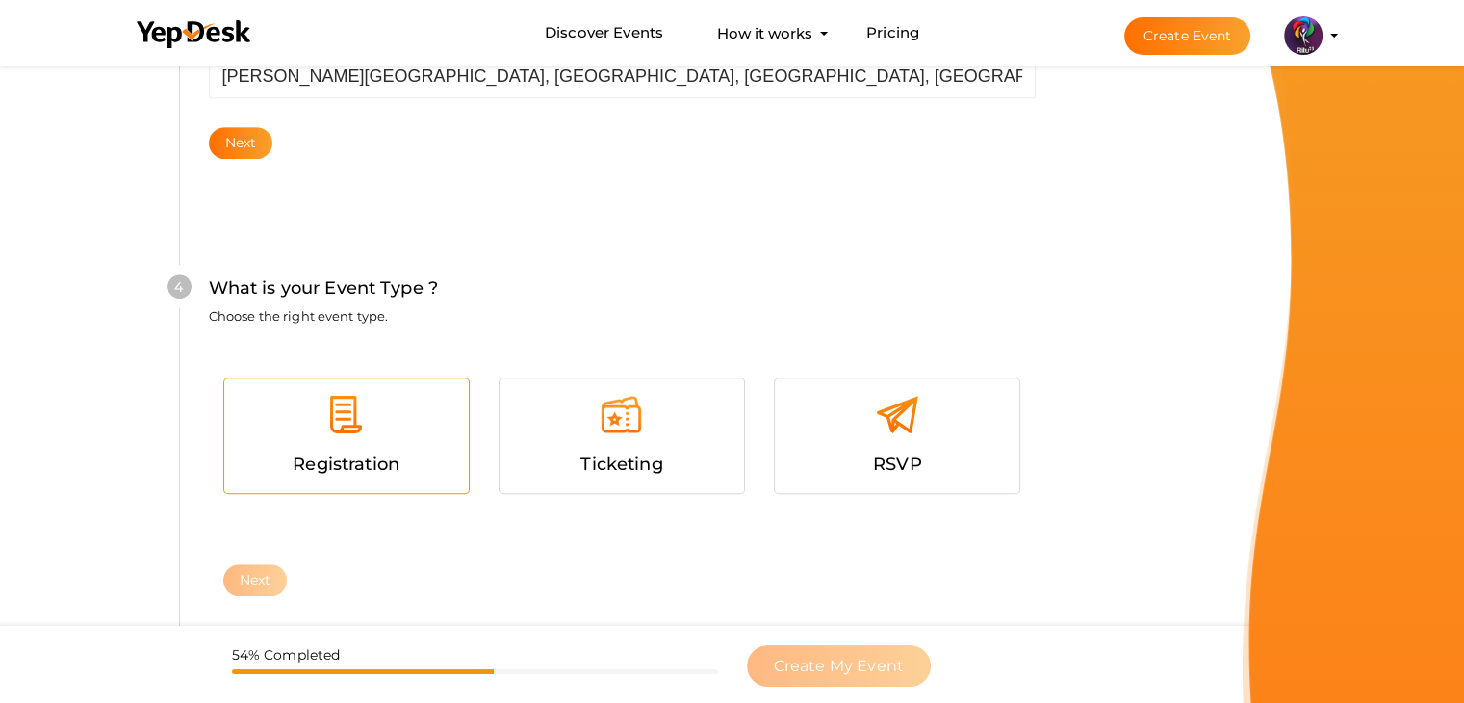
scroll to position [1053, 0]
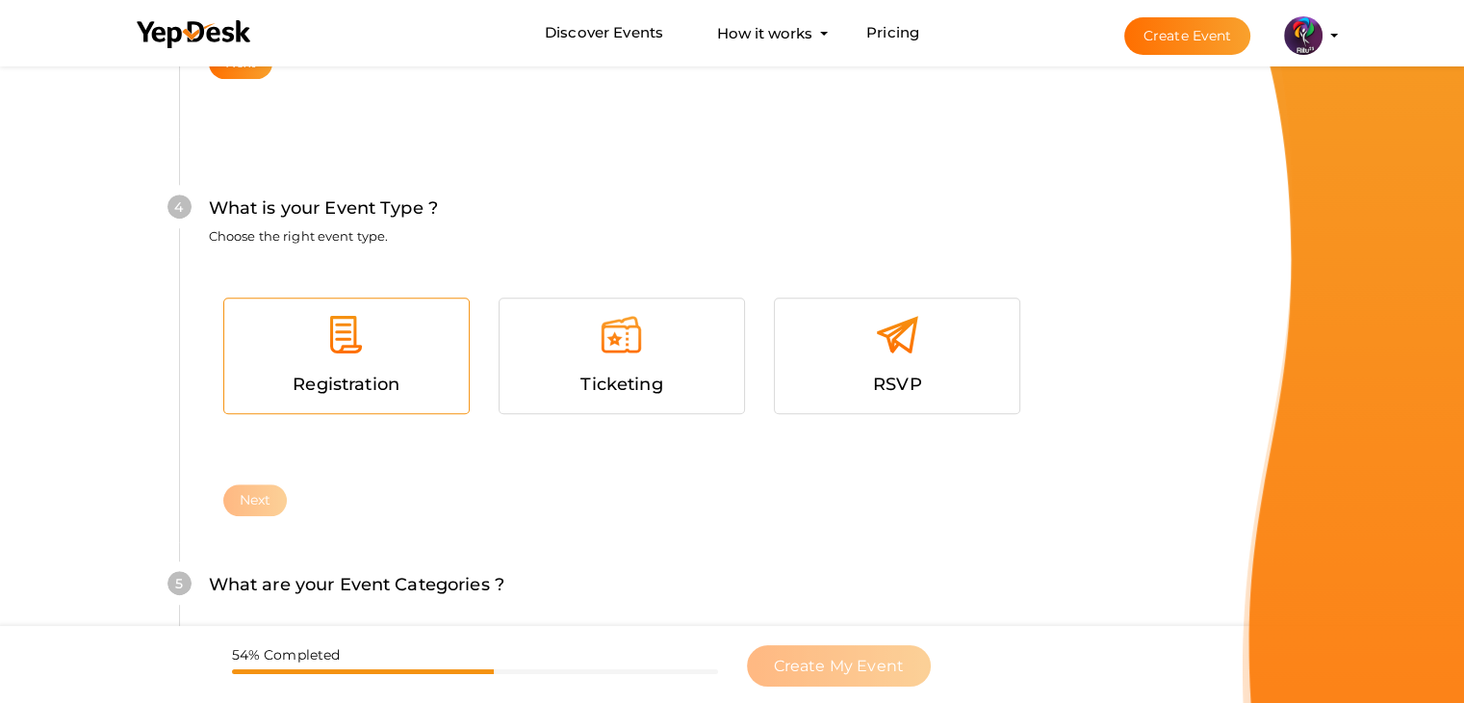
click at [403, 344] on div at bounding box center [347, 342] width 216 height 58
click at [246, 480] on div "Registration Ticketing RSVP Next" at bounding box center [622, 374] width 827 height 220
click at [249, 484] on button "Next" at bounding box center [255, 500] width 64 height 32
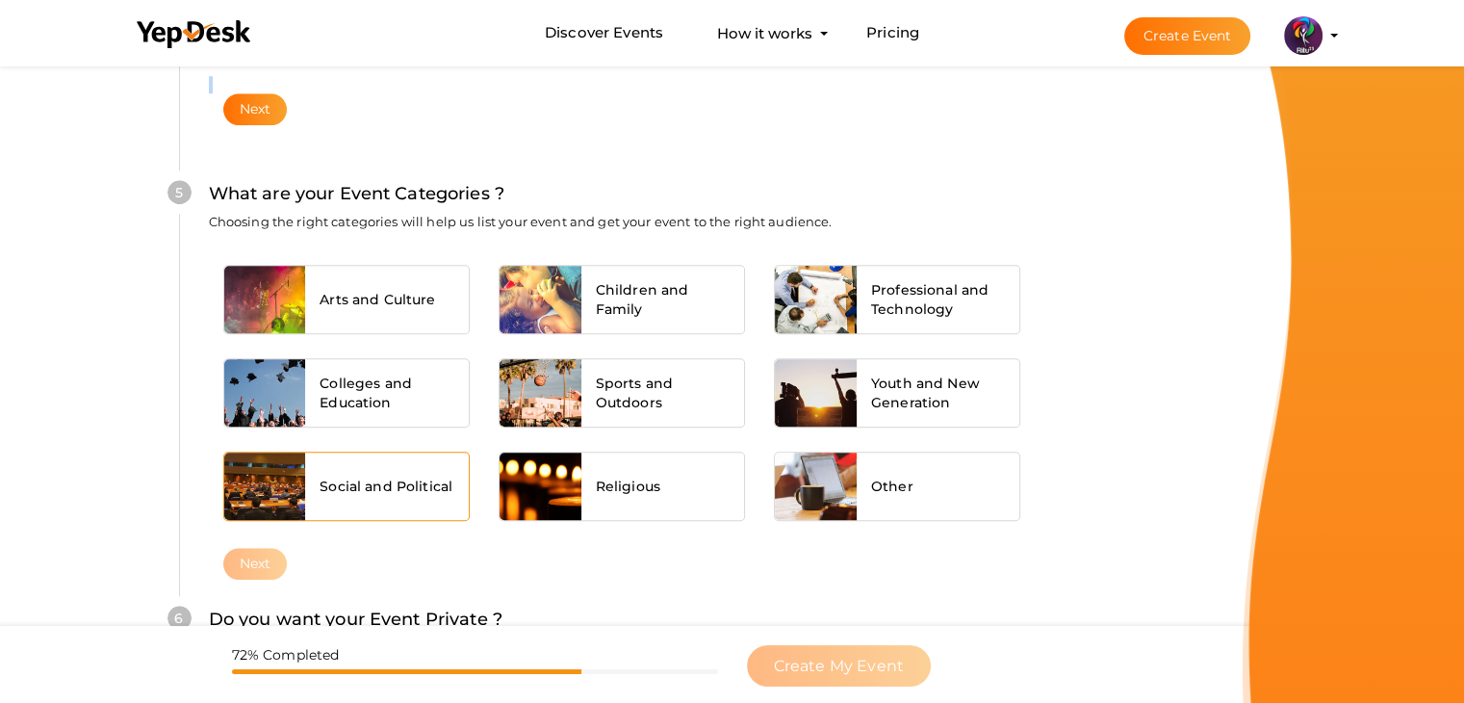
scroll to position [1456, 0]
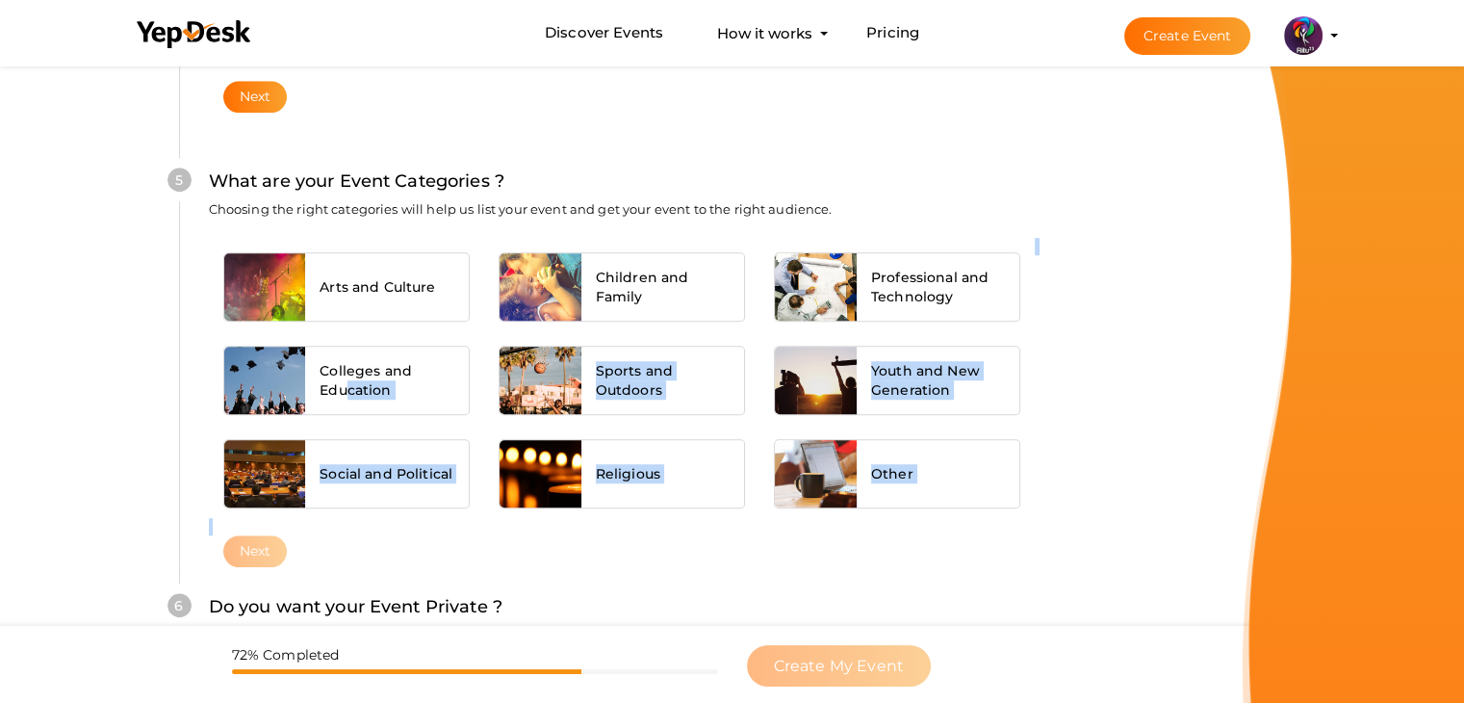
drag, startPoint x: 346, startPoint y: 392, endPoint x: 278, endPoint y: 529, distance: 153.6
click at [278, 529] on div "Arts and Culture Children and Family Professional and Technology Colleges and E…" at bounding box center [622, 386] width 827 height 297
click at [378, 405] on div "Colleges and Education" at bounding box center [387, 379] width 164 height 67
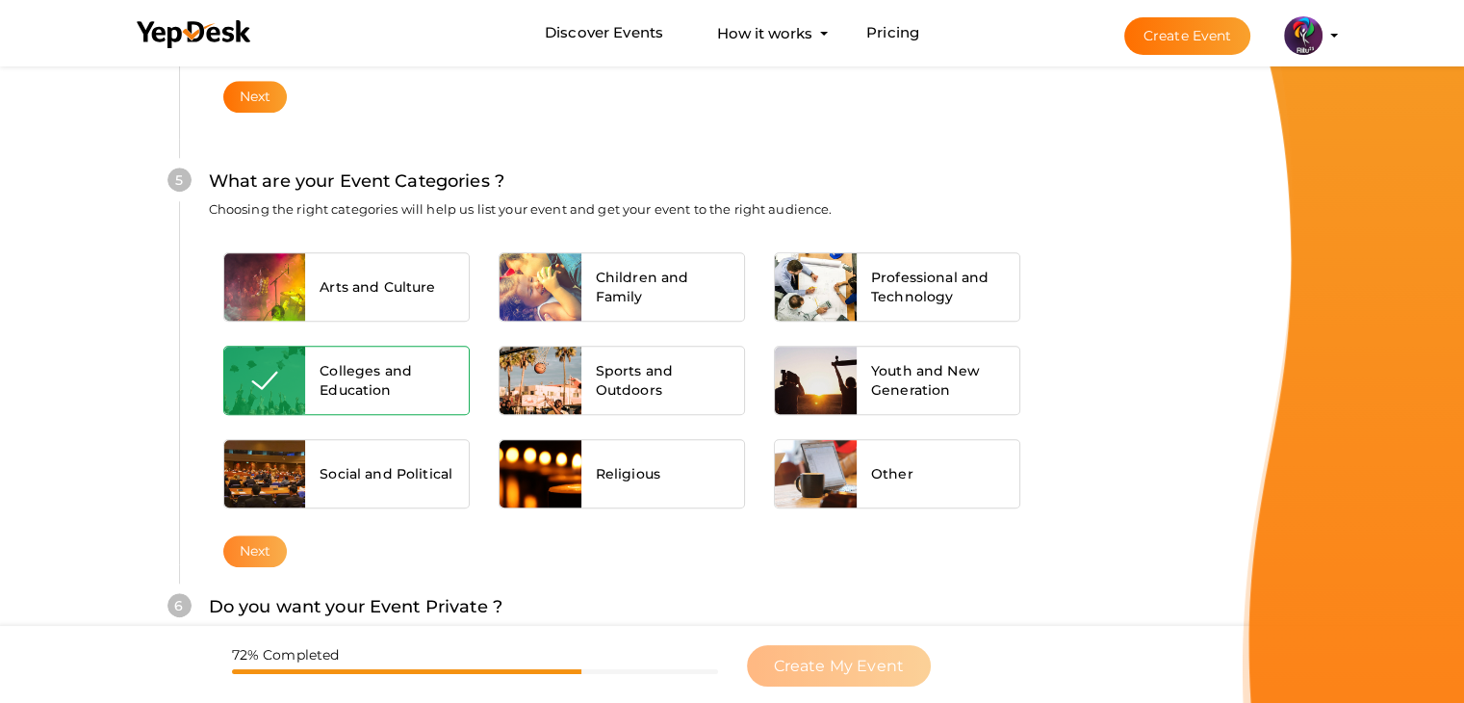
click at [267, 537] on button "Next" at bounding box center [255, 551] width 64 height 32
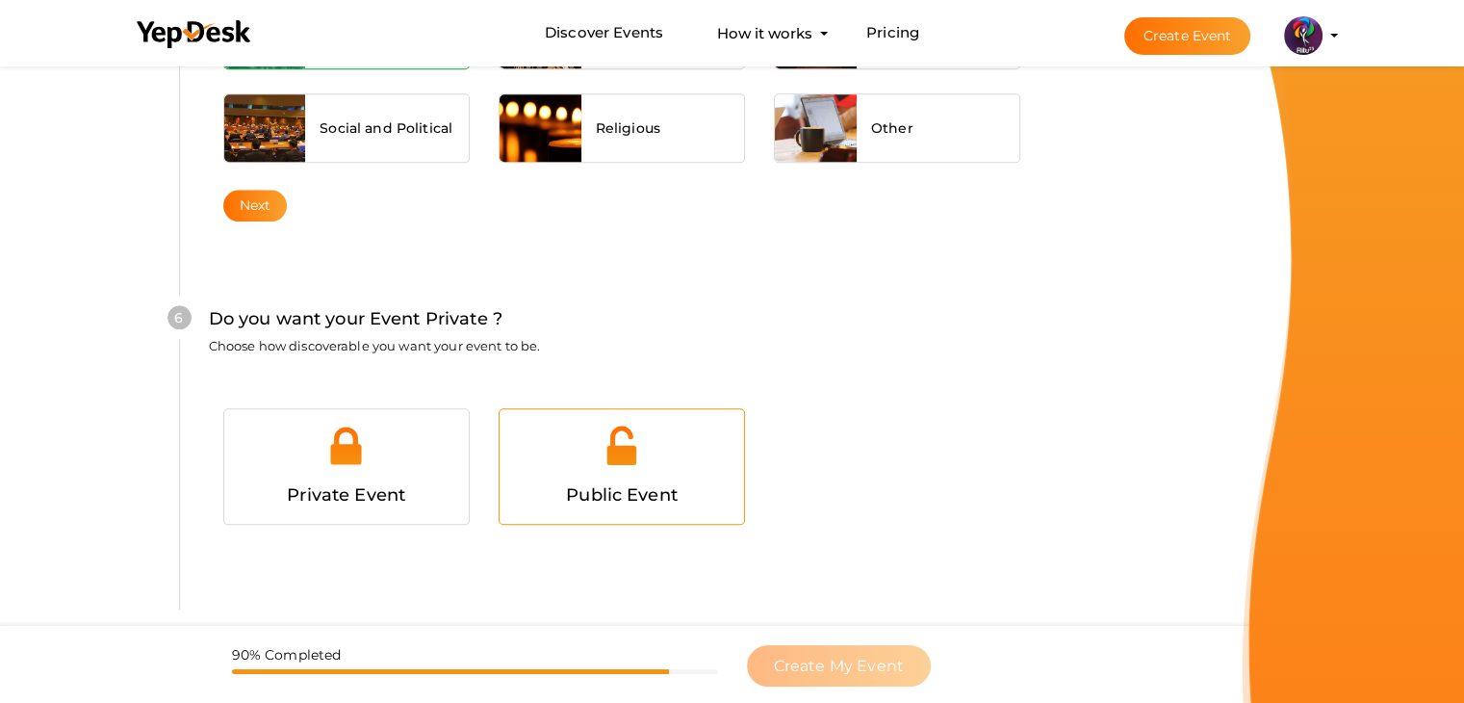
scroll to position [1878, 0]
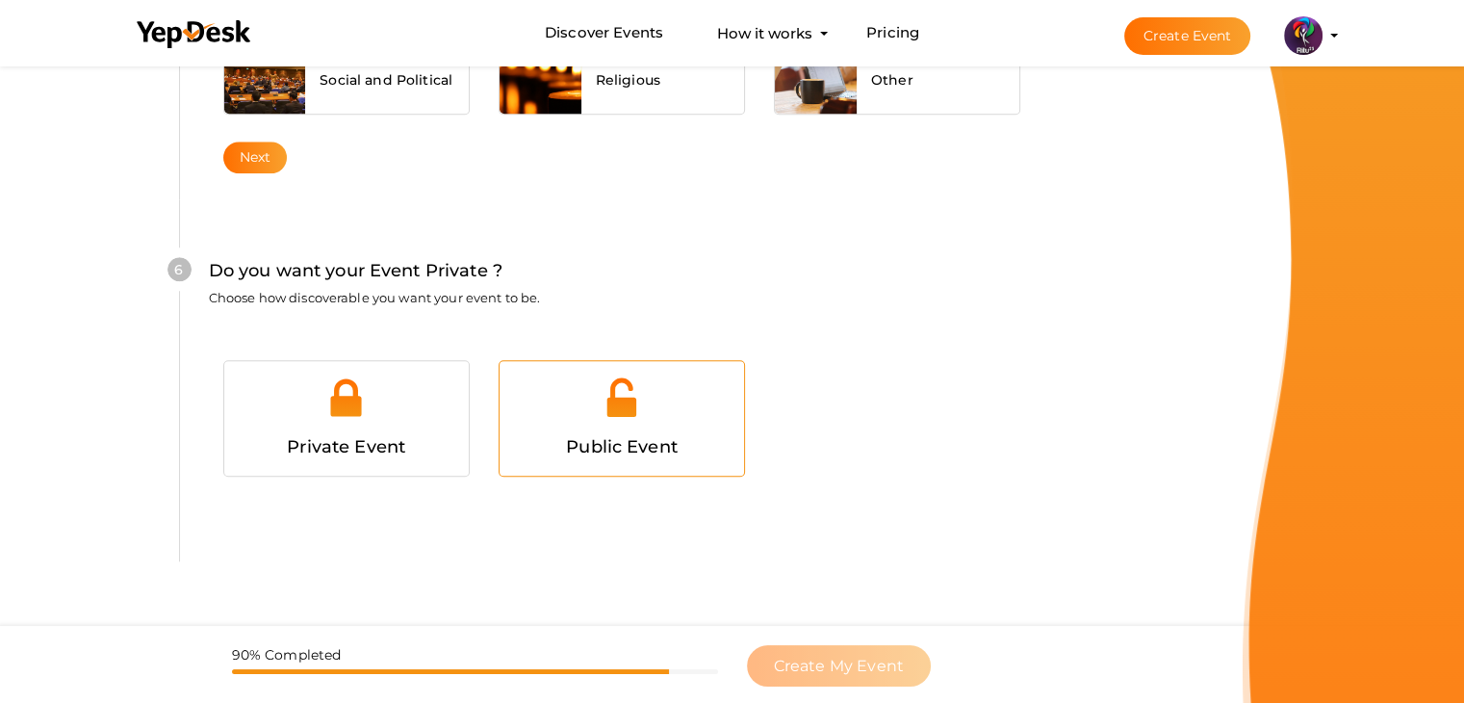
click at [569, 375] on div at bounding box center [622, 404] width 216 height 58
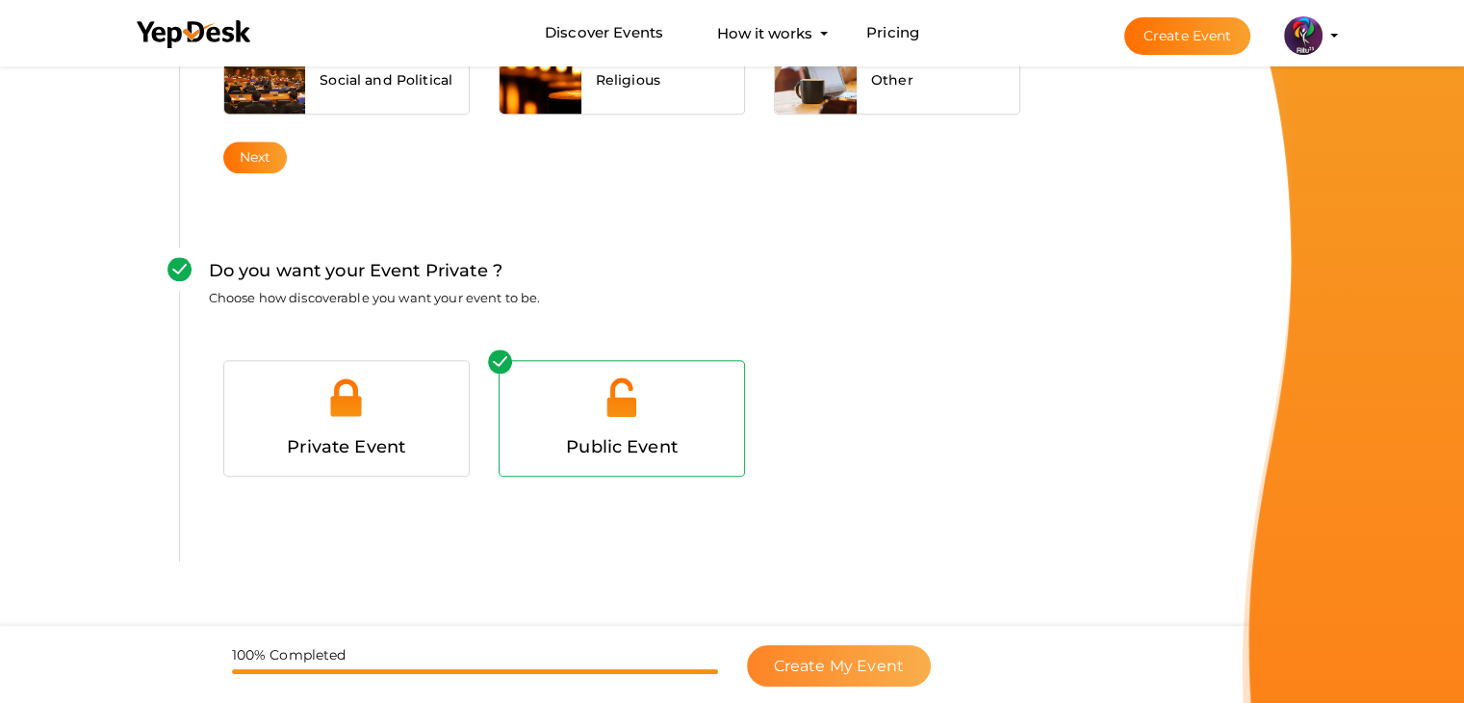
click at [834, 654] on button "Create My Event" at bounding box center [839, 665] width 184 height 41
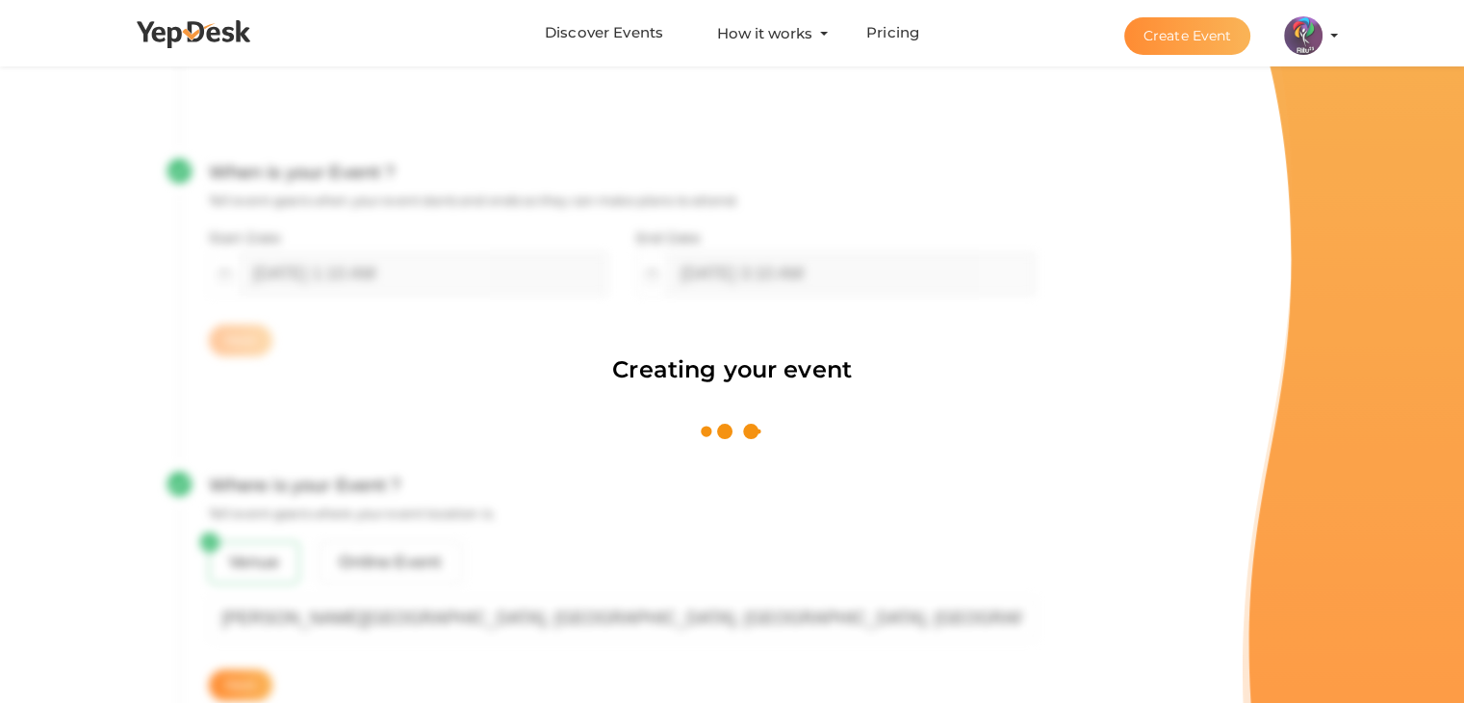
scroll to position [289, 0]
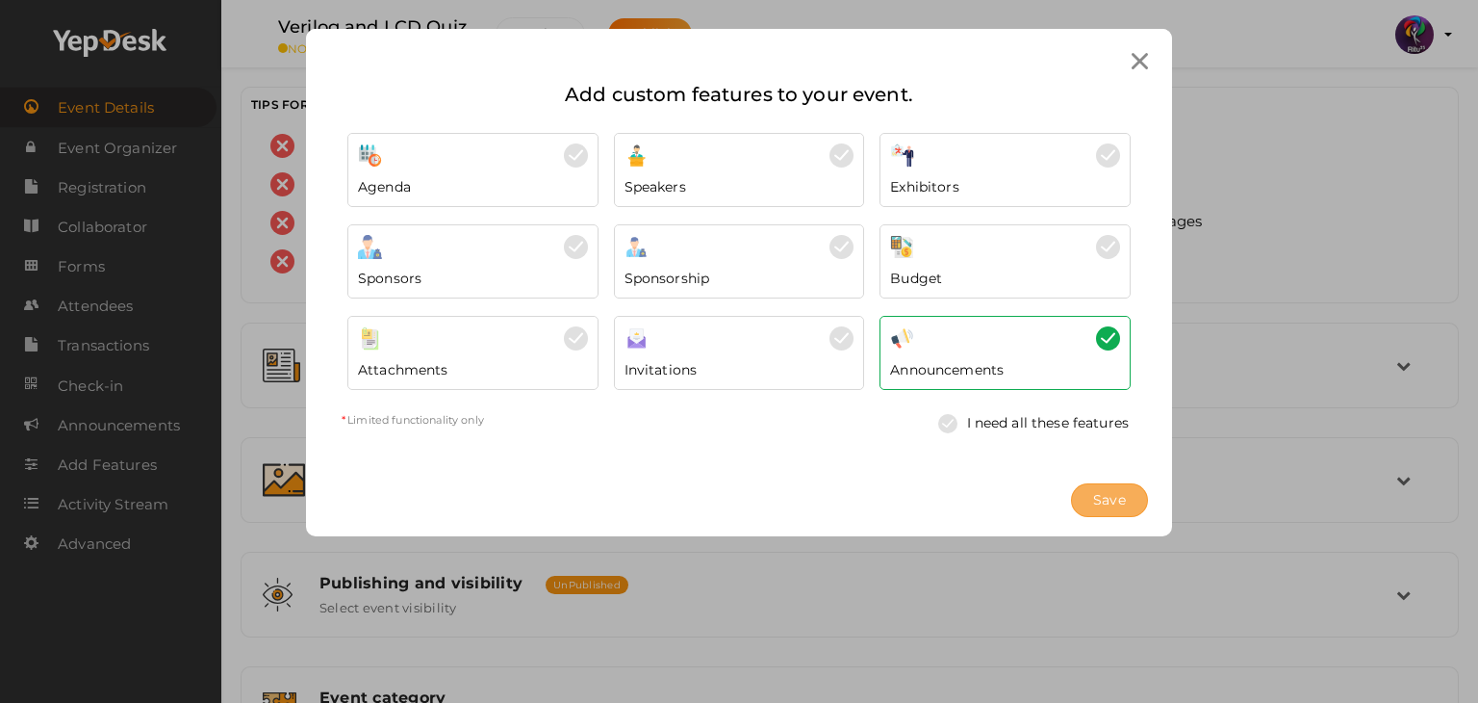
click at [1134, 509] on button "Save" at bounding box center [1109, 500] width 77 height 34
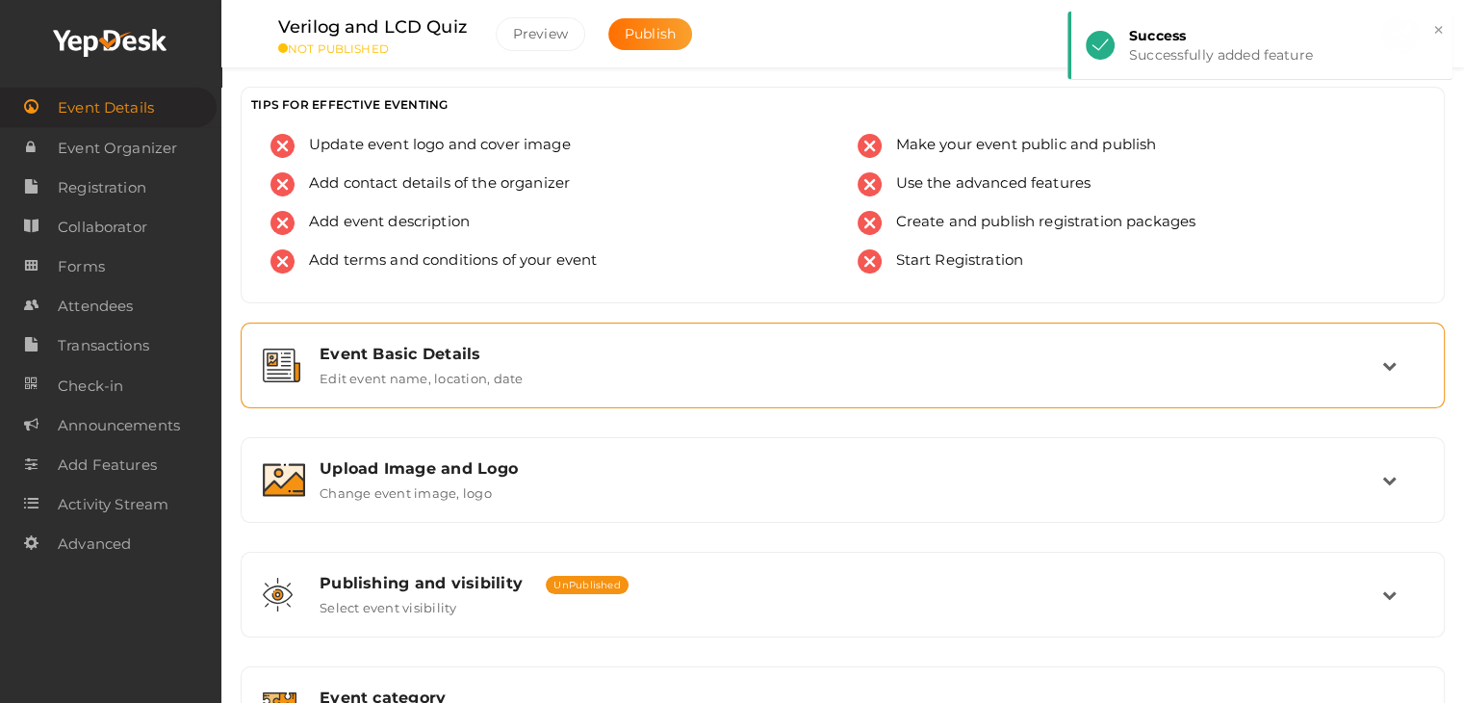
click at [366, 346] on div "Event Basic Details" at bounding box center [850, 354] width 1062 height 18
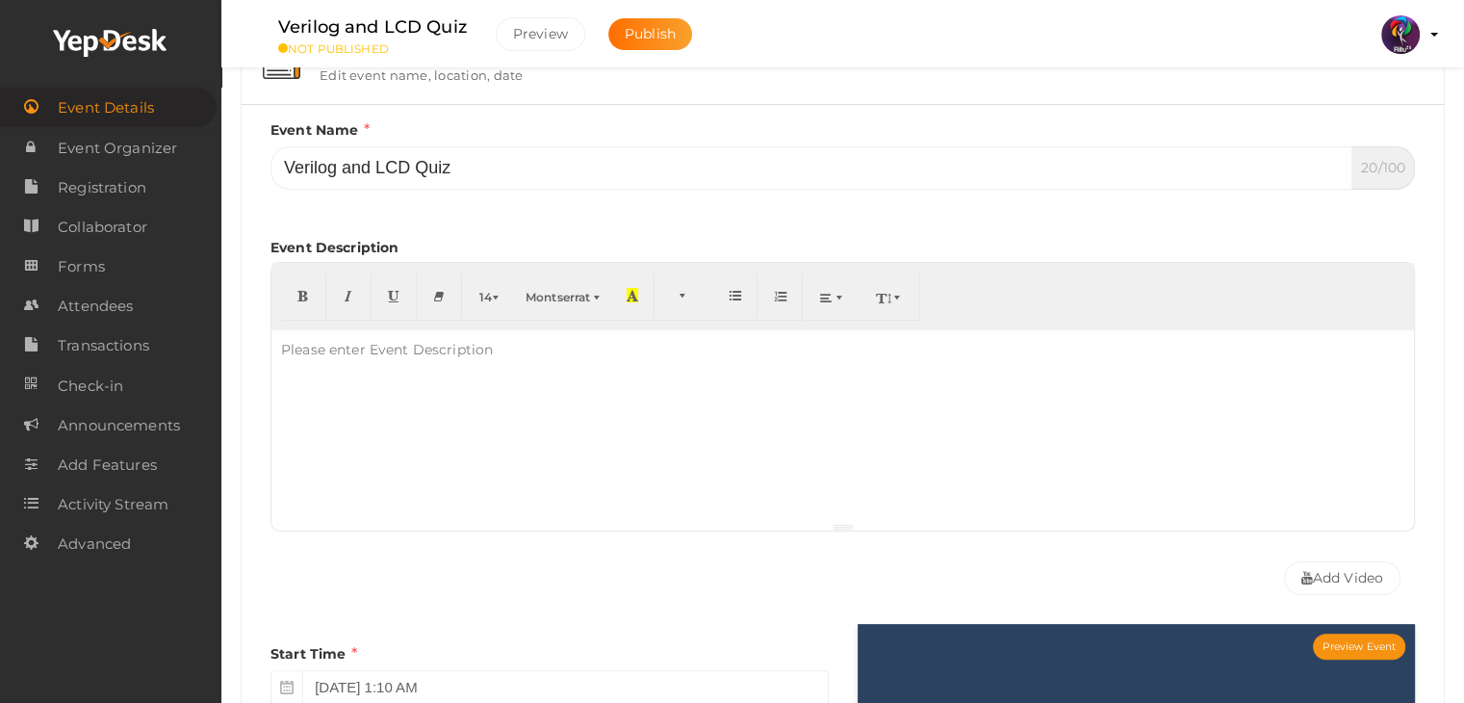
scroll to position [258, 0]
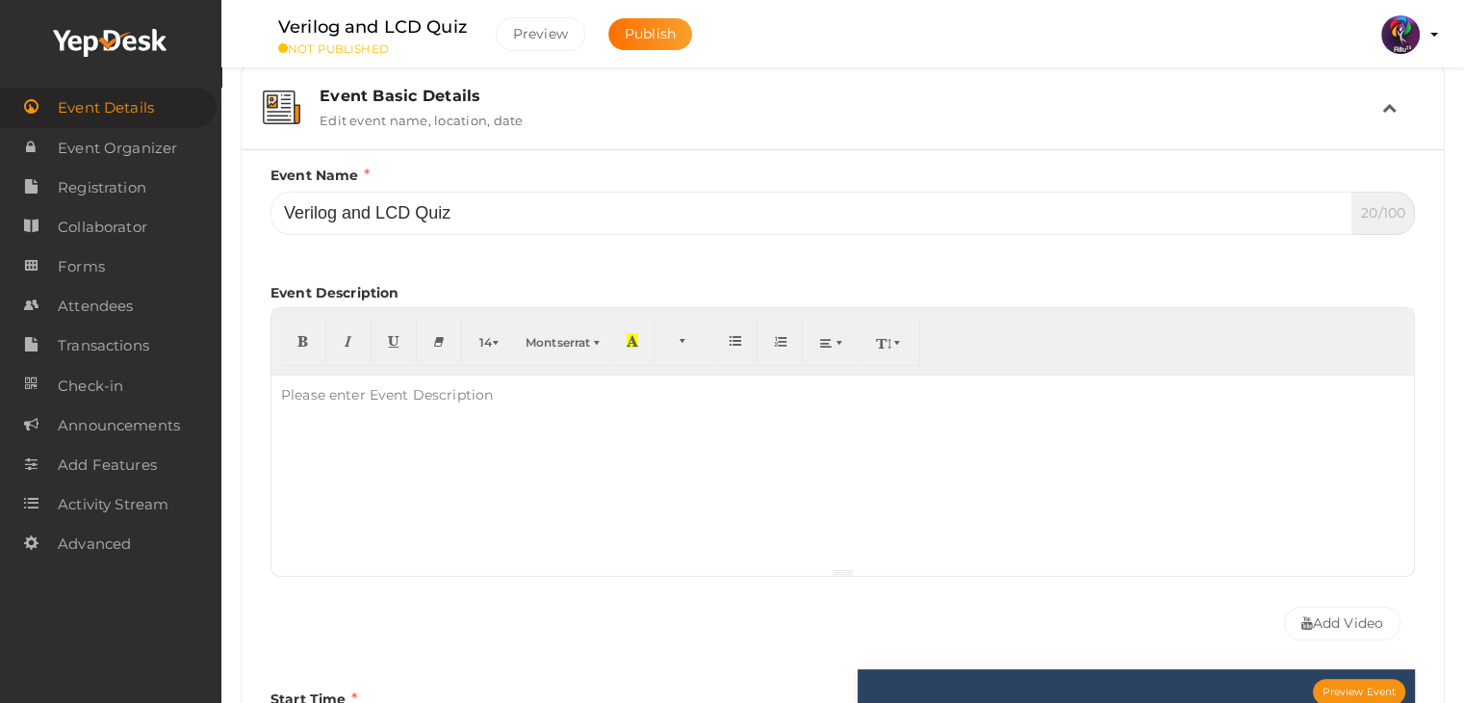
click at [527, 83] on div "Event Basic Details Edit event name, location, date" at bounding box center [842, 107] width 1183 height 64
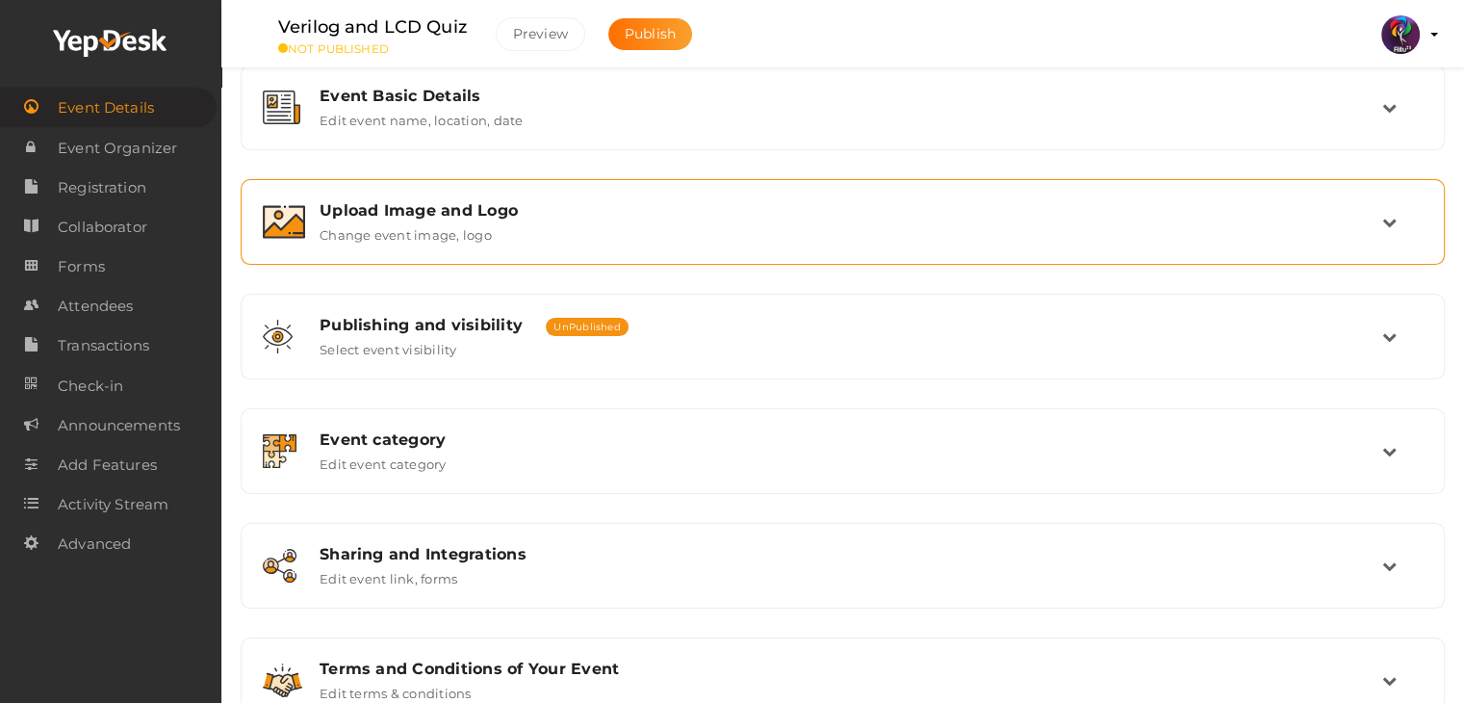
click at [494, 247] on div "Upload Image and Logo Change event image, logo" at bounding box center [842, 222] width 1183 height 64
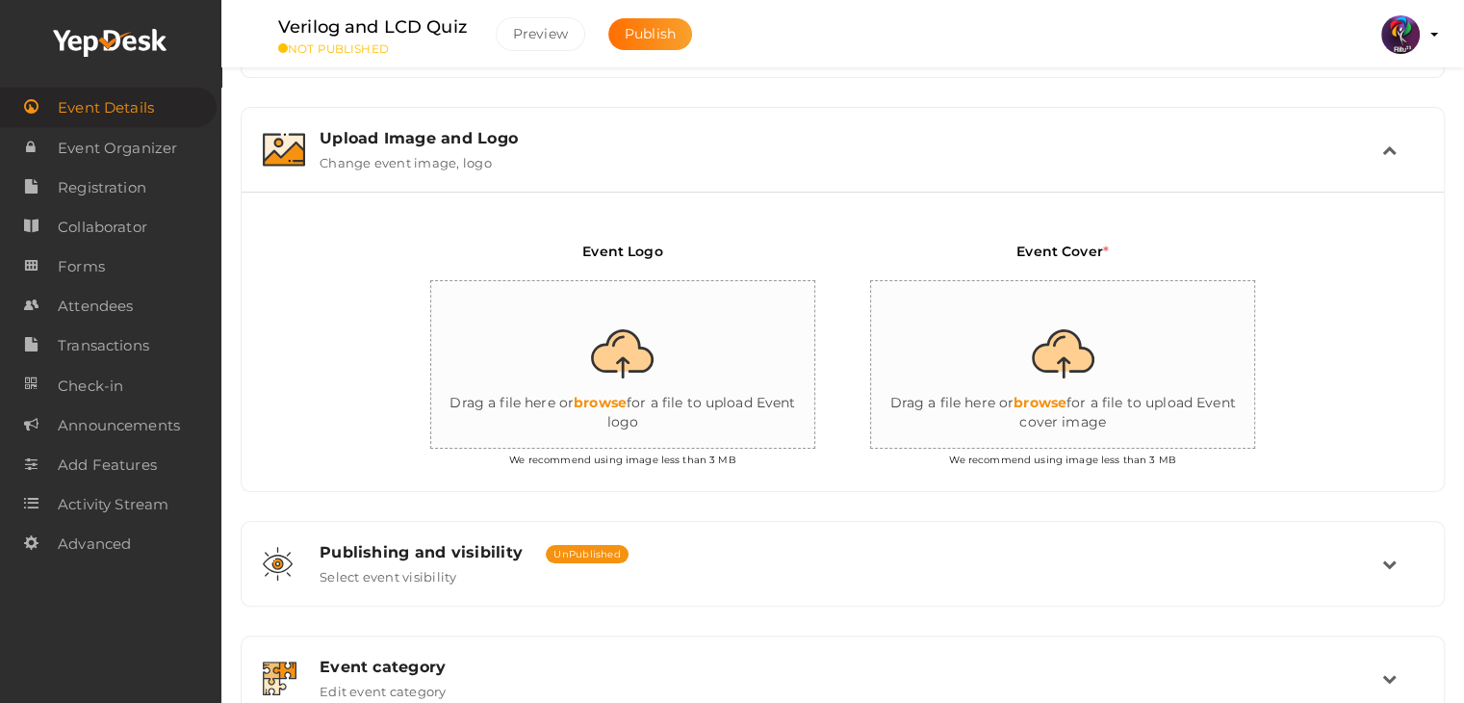
scroll to position [333, 0]
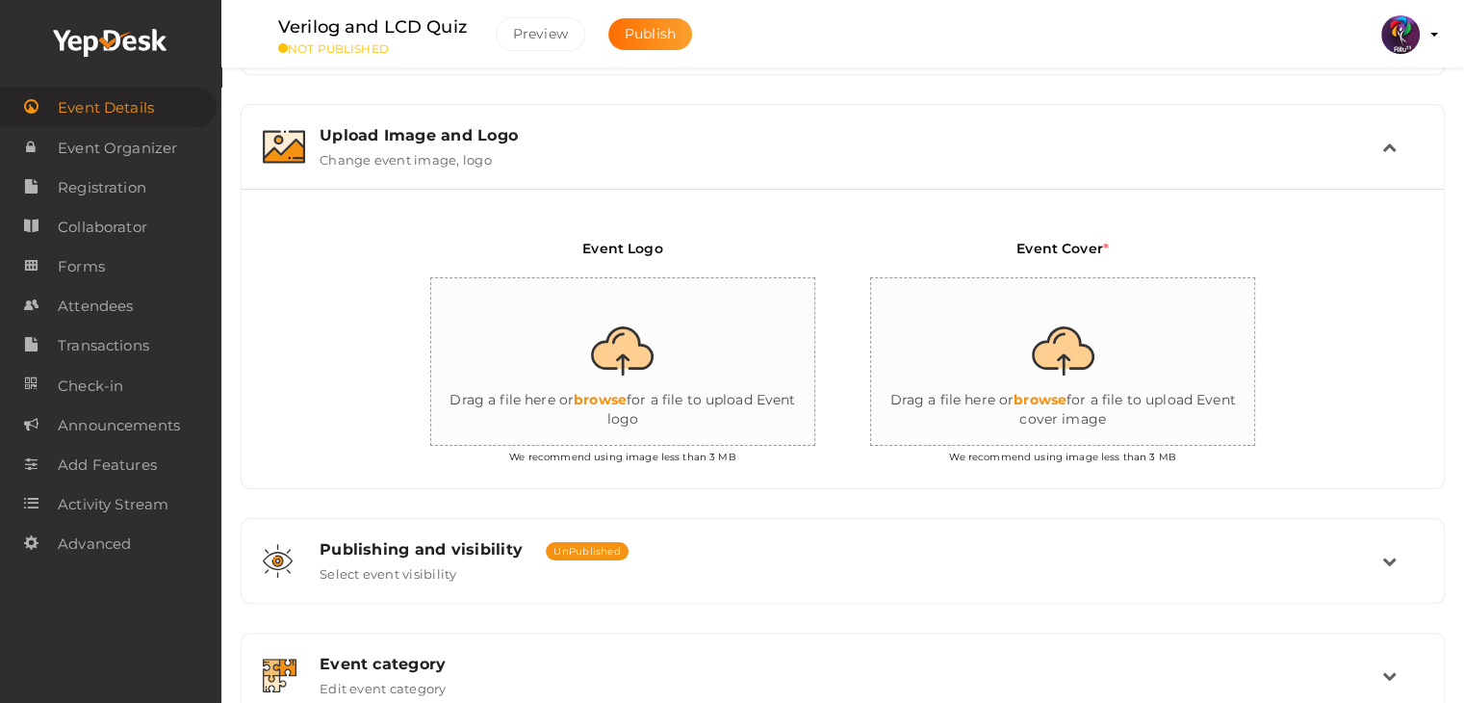
click at [627, 343] on input "file" at bounding box center [623, 362] width 385 height 168
type input "C:\fakepath\logo yepdesk (1).png"
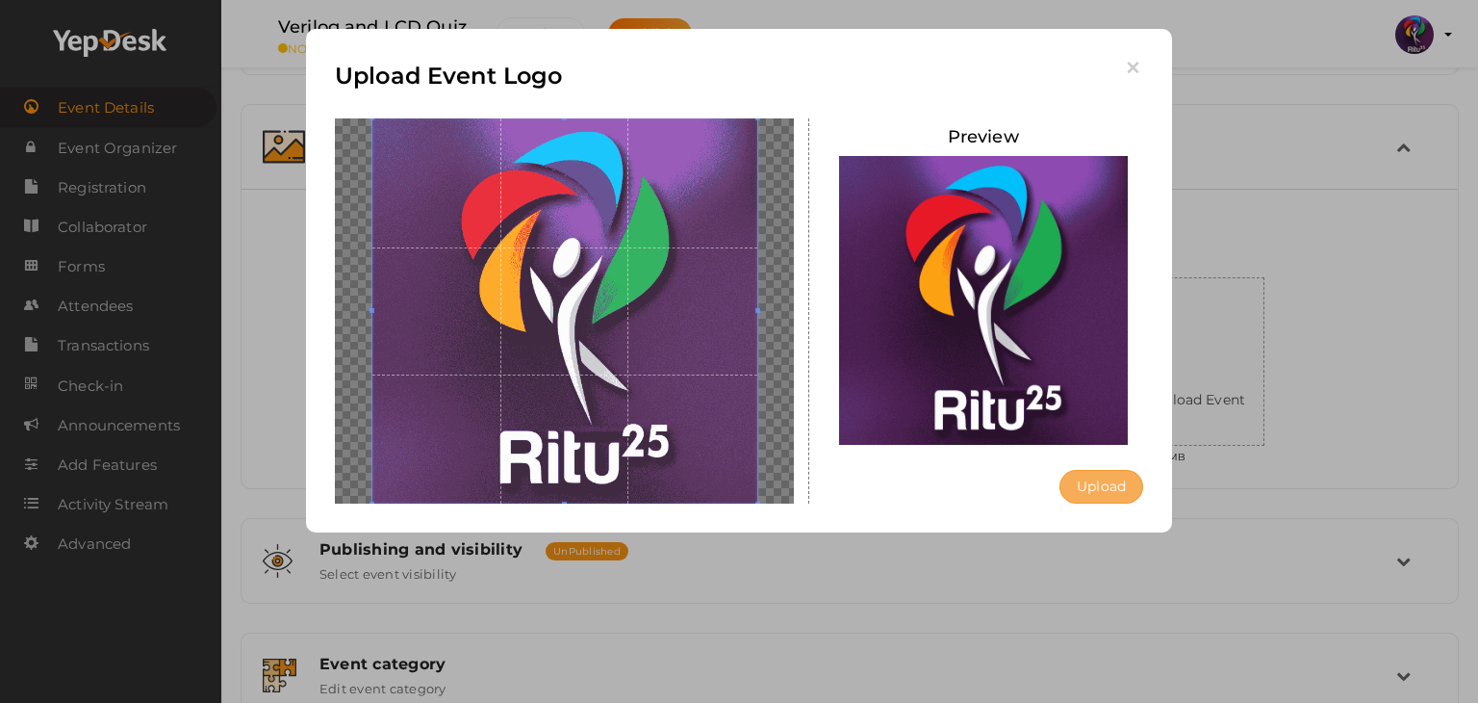
click at [1097, 491] on button "Upload" at bounding box center [1102, 487] width 84 height 34
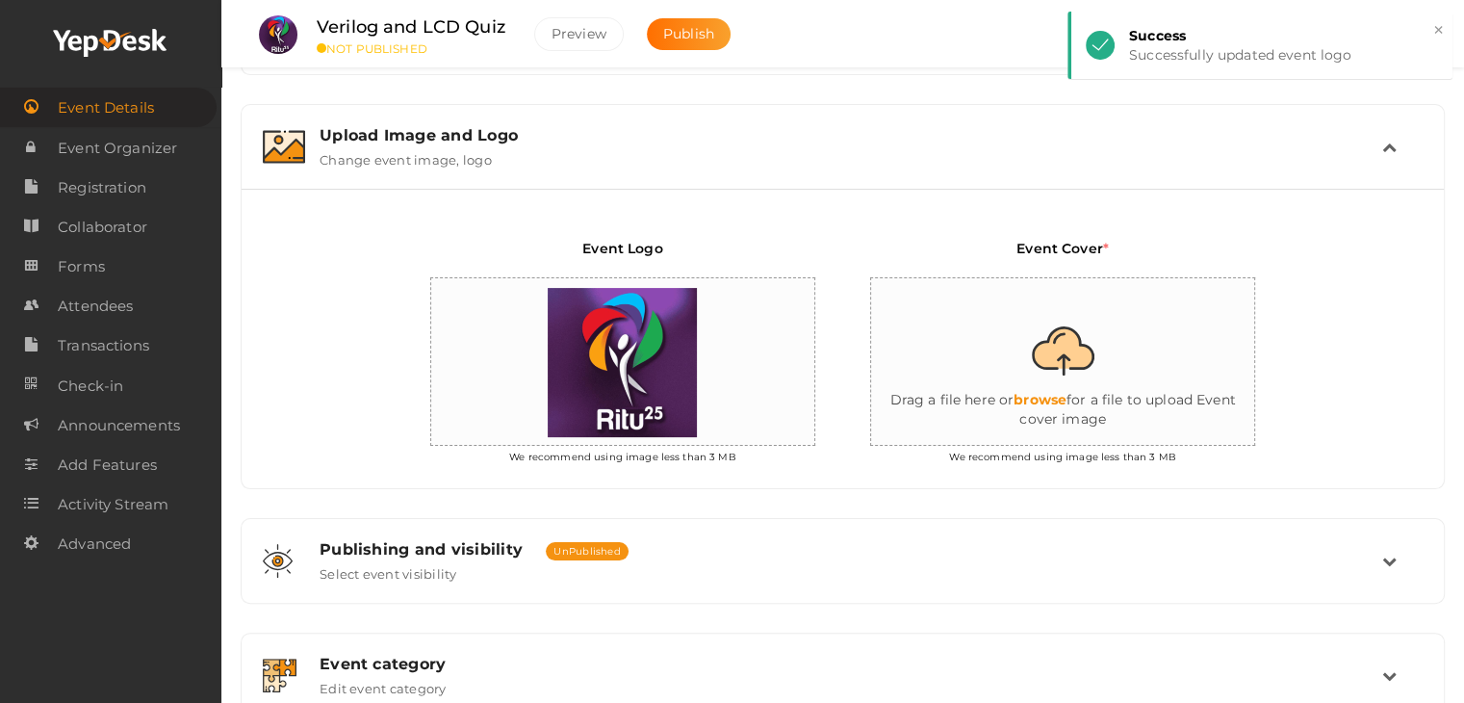
click at [1172, 367] on input "file" at bounding box center [1063, 362] width 385 height 168
type input "C:\fakepath\IMG-20251012-WA0011.jpg"
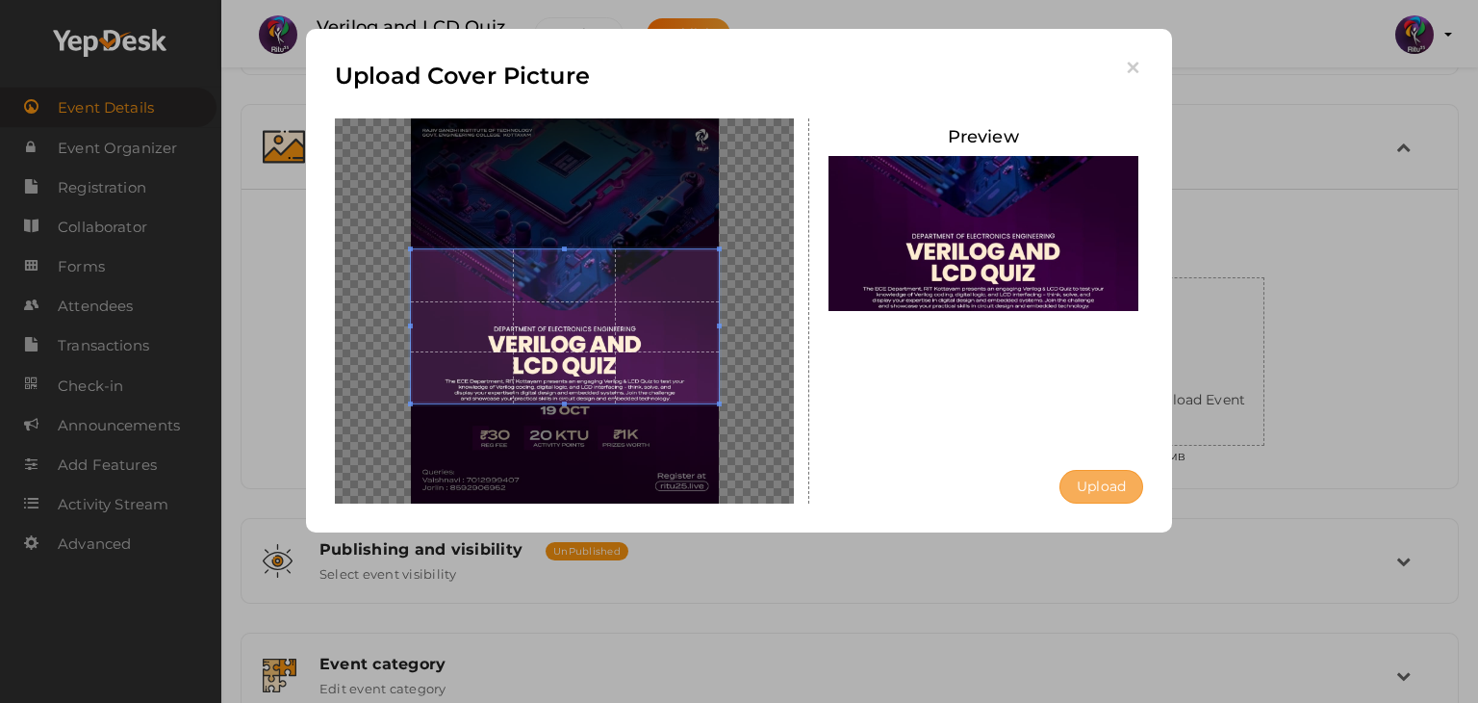
click at [1108, 501] on button "Upload" at bounding box center [1102, 487] width 84 height 34
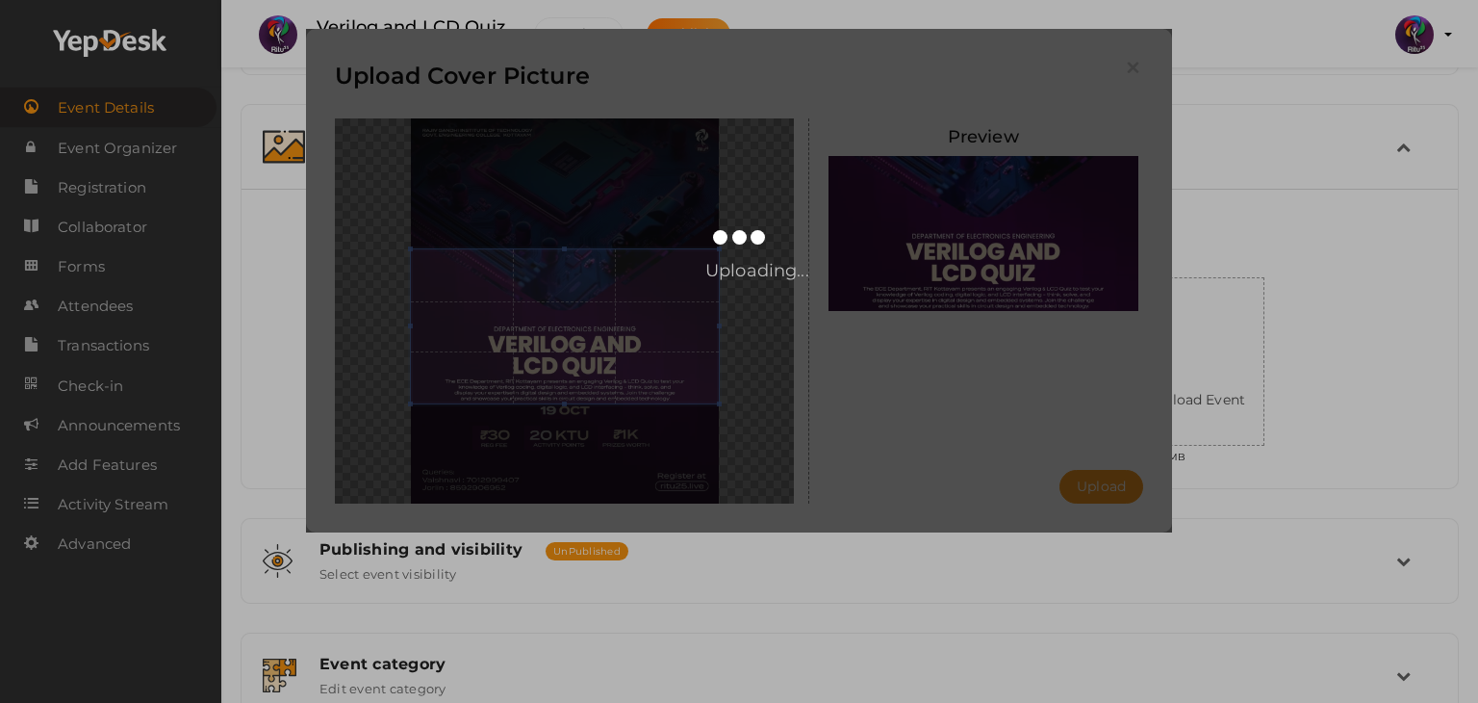
click at [121, 186] on div "Upload Cover Picture [GEOGRAPHIC_DATA] Upload Uploading..." at bounding box center [739, 351] width 1478 height 703
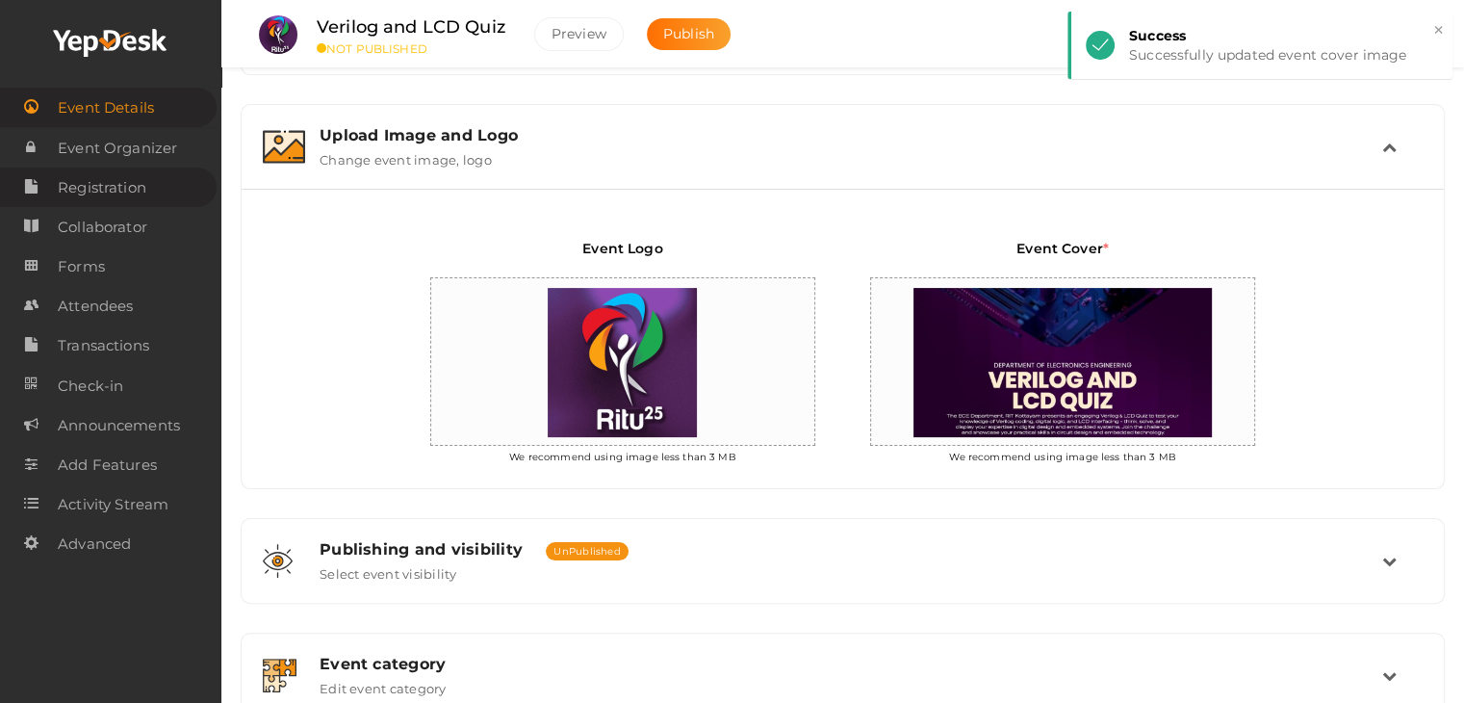
click at [121, 186] on span "Registration" at bounding box center [102, 187] width 89 height 38
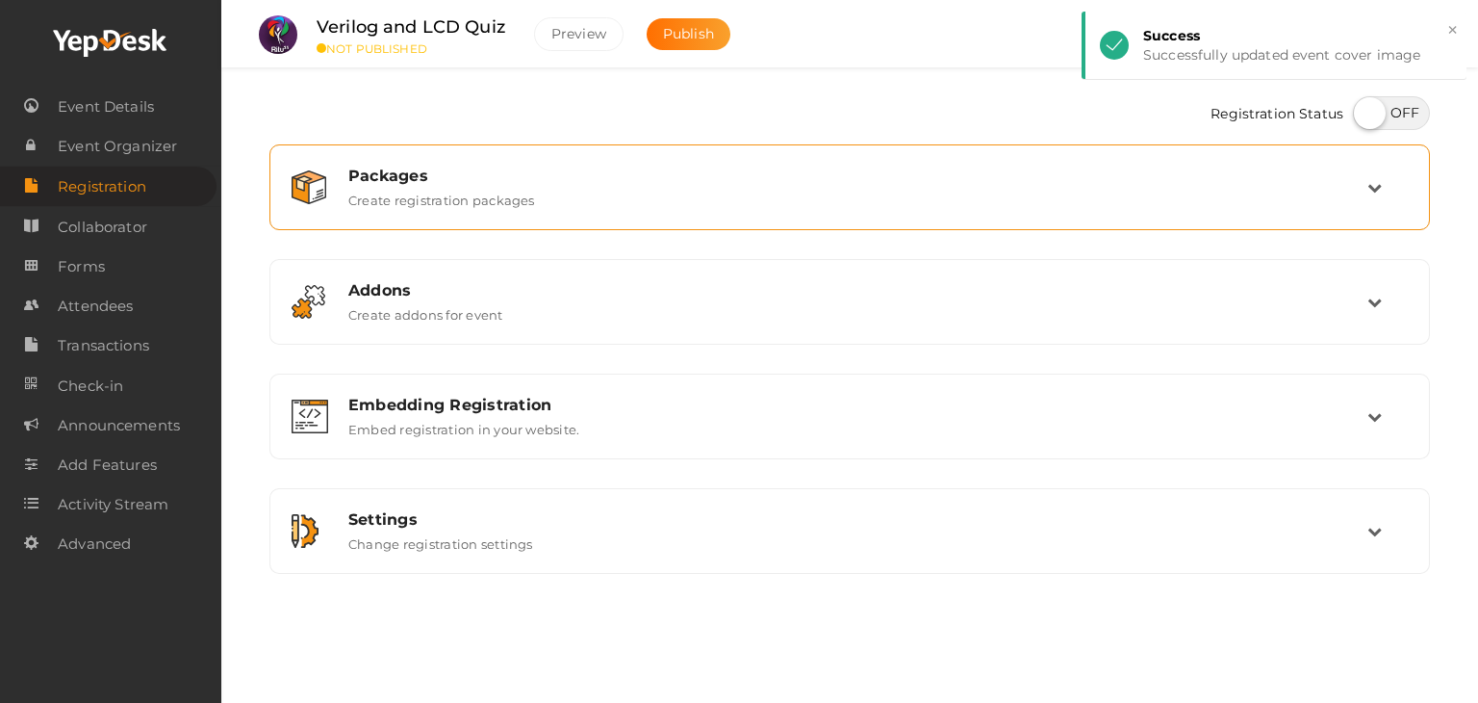
click at [839, 170] on div "Packages" at bounding box center [857, 175] width 1019 height 18
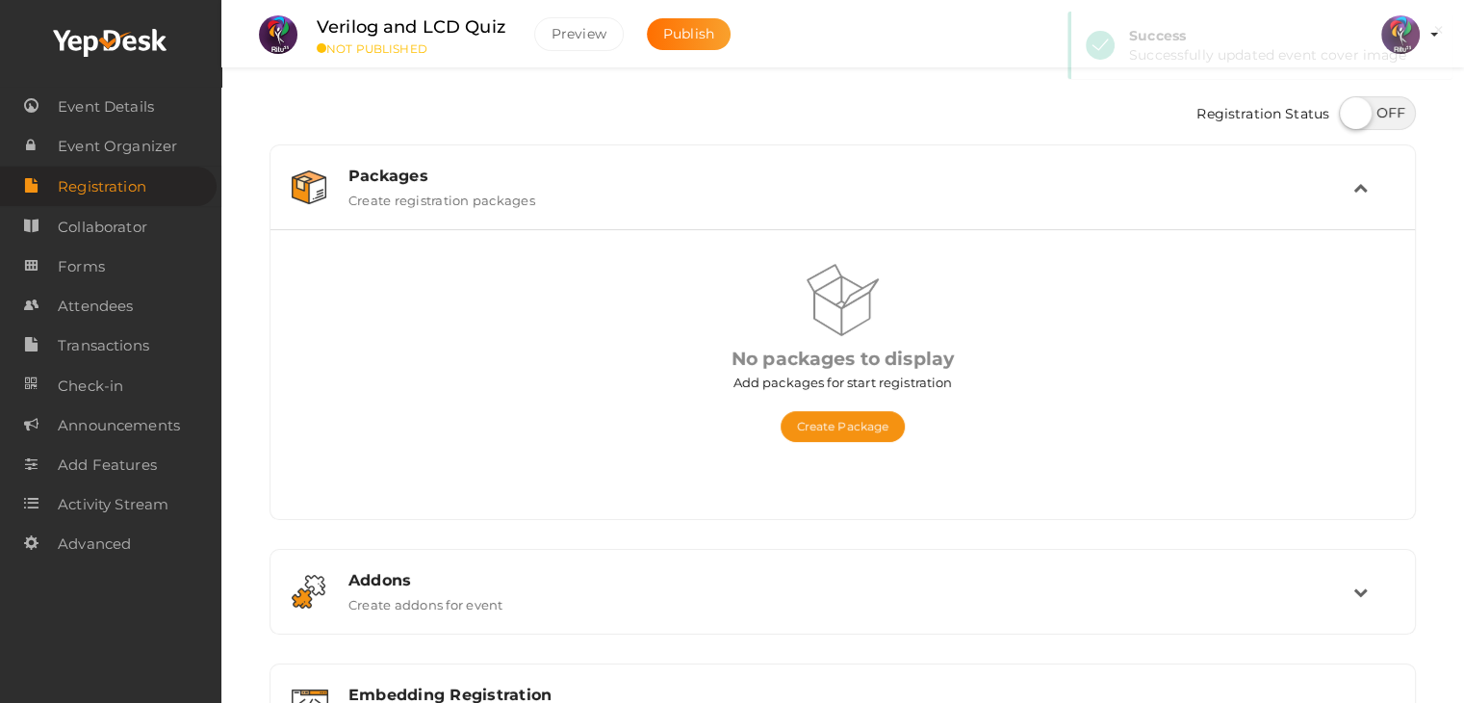
click at [1359, 101] on label at bounding box center [1377, 113] width 77 height 34
click at [1351, 101] on input "checkbox" at bounding box center [1345, 106] width 13 height 13
checkbox input "true"
click at [873, 411] on button "Create Package" at bounding box center [842, 426] width 125 height 31
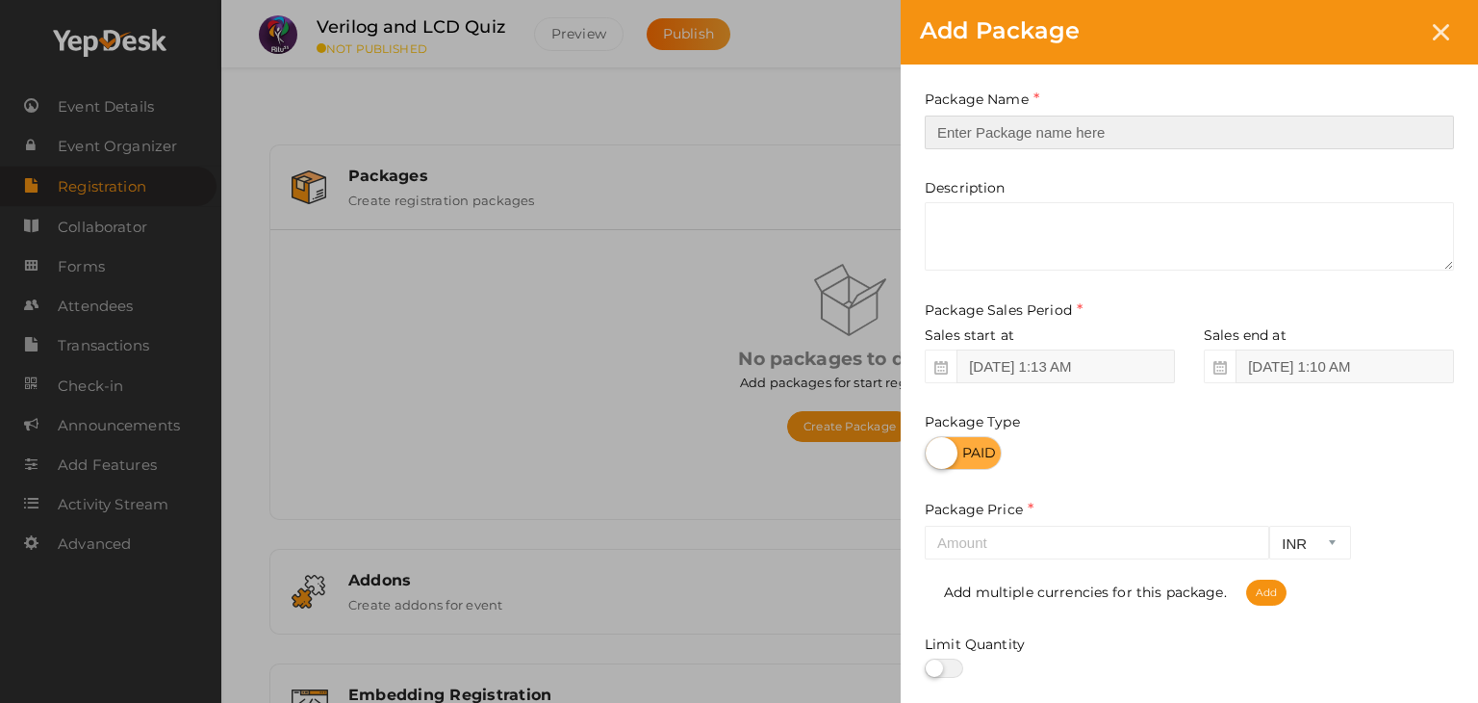
click at [1109, 133] on input "text" at bounding box center [1189, 132] width 529 height 34
type input "reg"
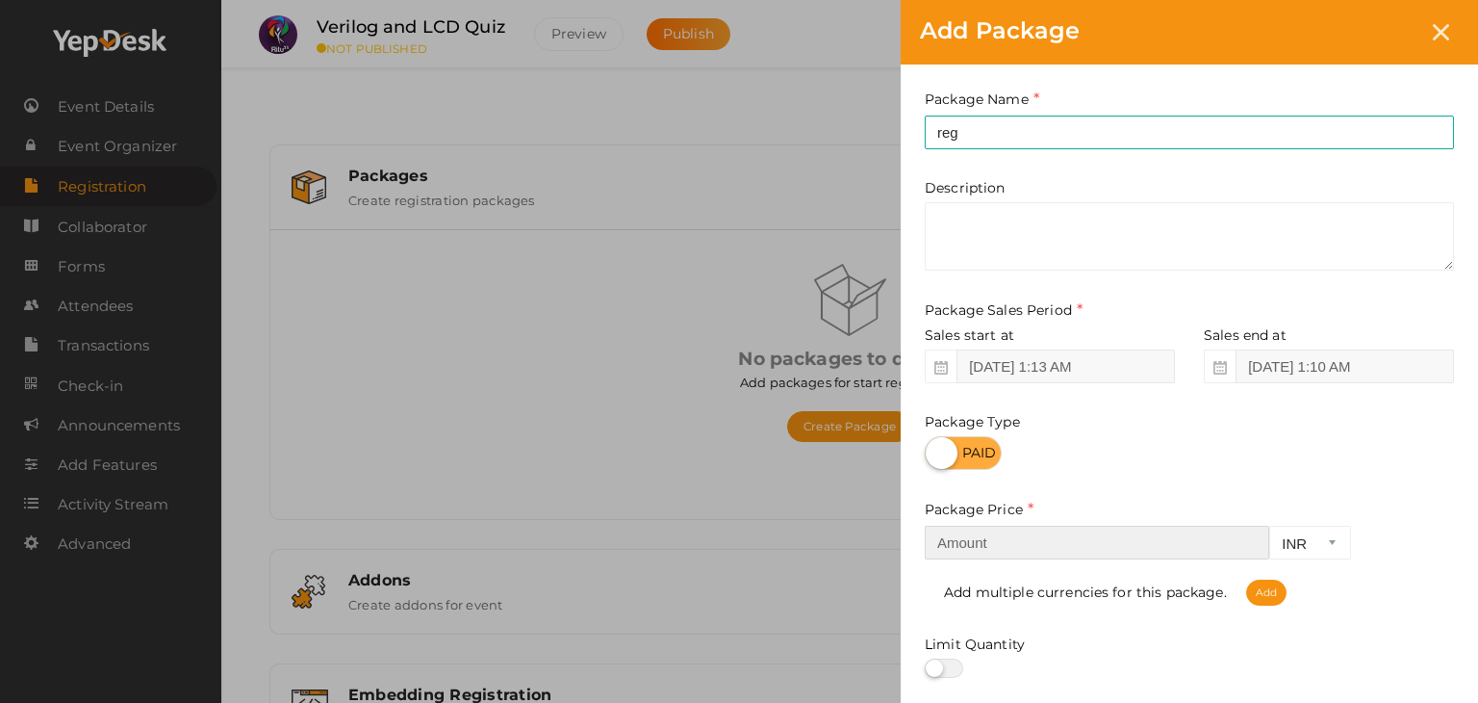
click at [1066, 545] on input "number" at bounding box center [1097, 542] width 345 height 34
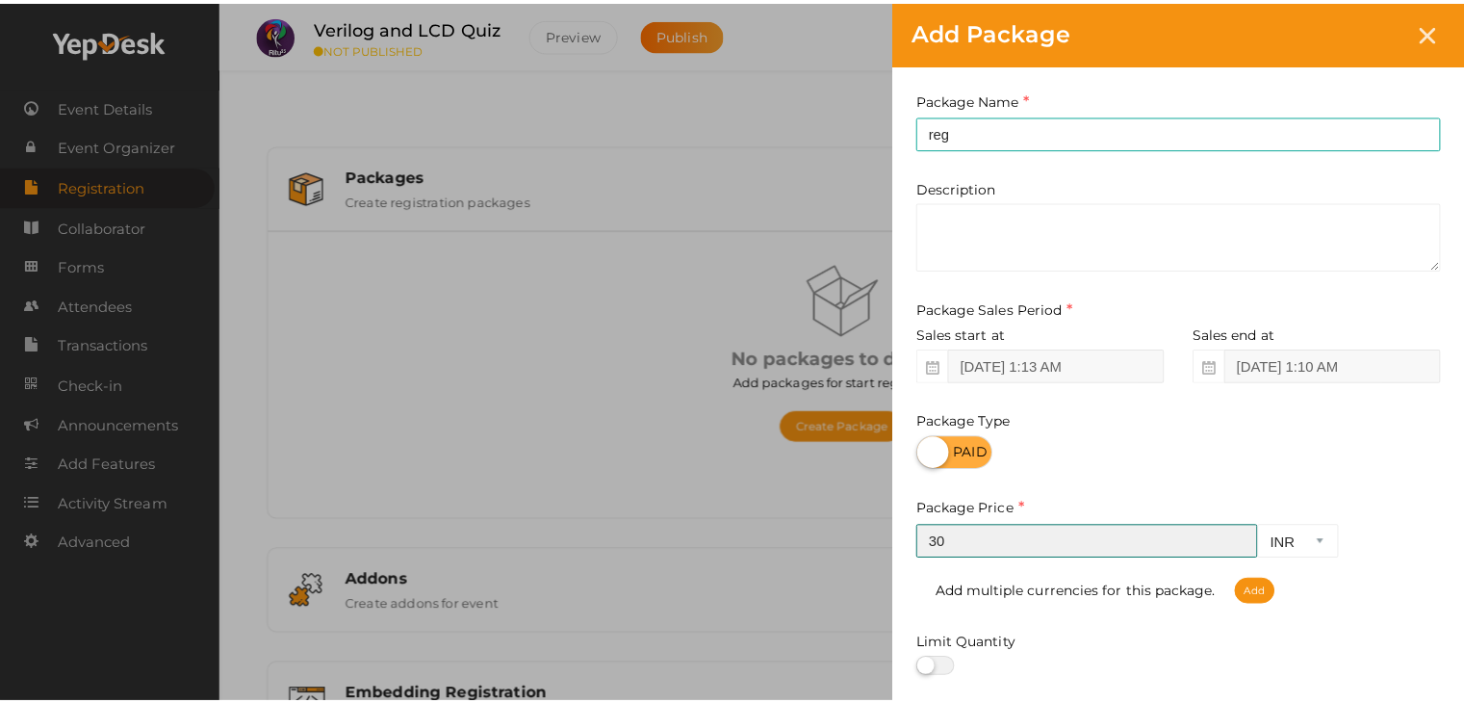
scroll to position [239, 0]
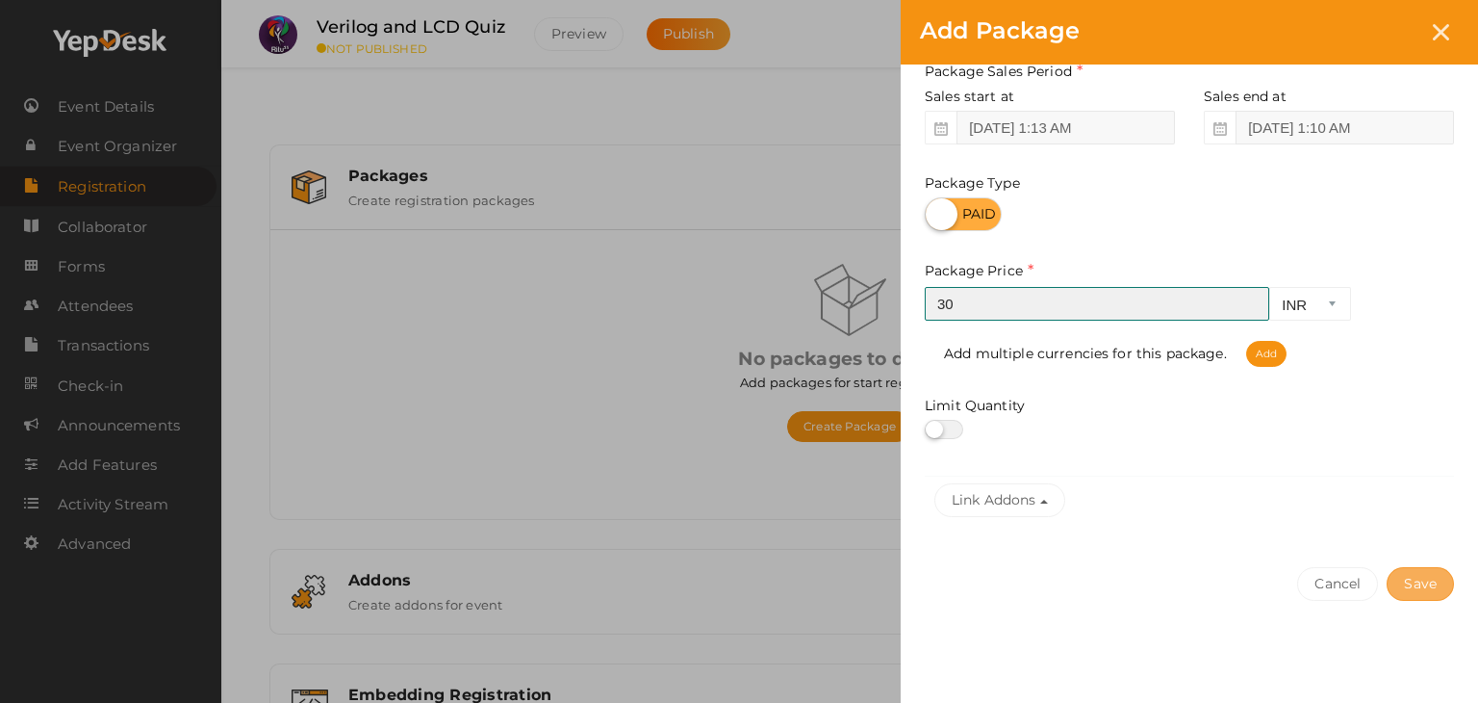
type input "30"
click at [1420, 582] on button "Save" at bounding box center [1420, 584] width 67 height 34
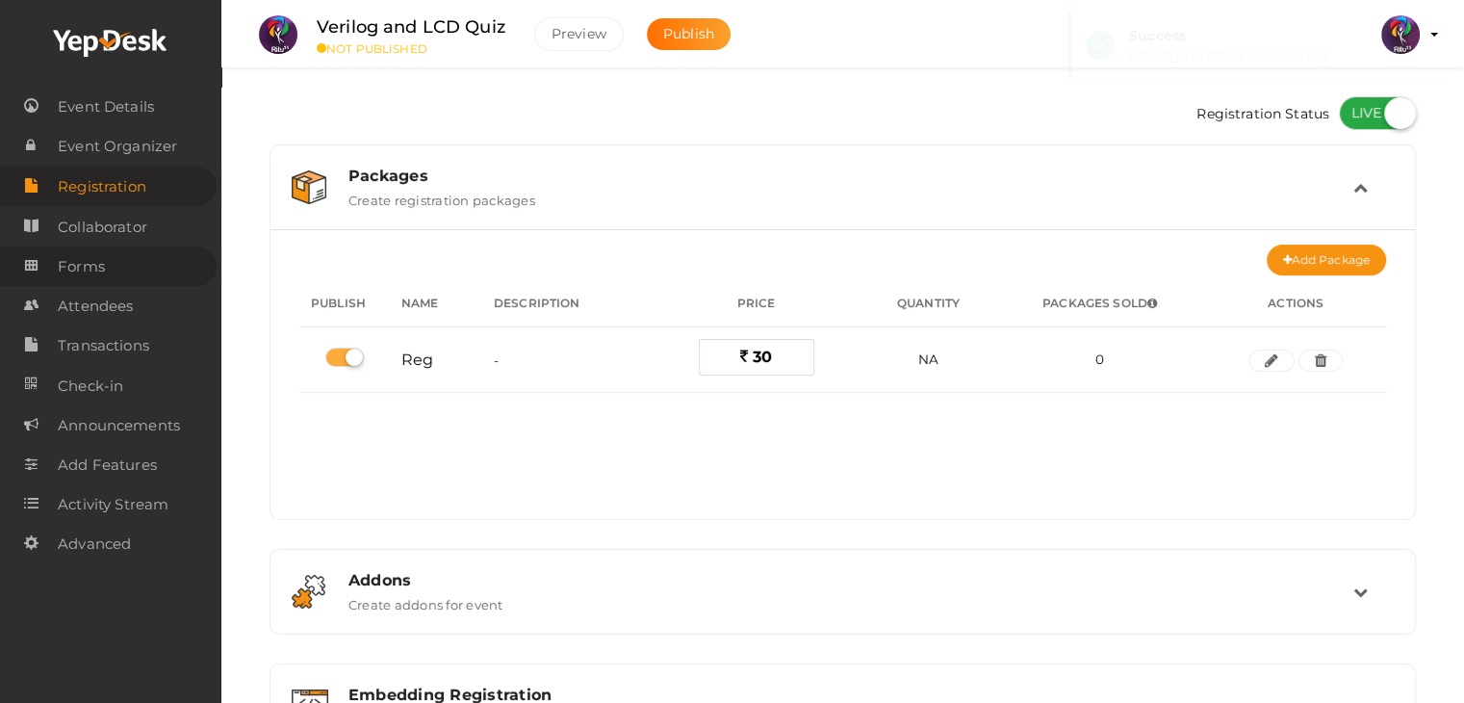
click at [147, 259] on link "Forms" at bounding box center [108, 265] width 217 height 39
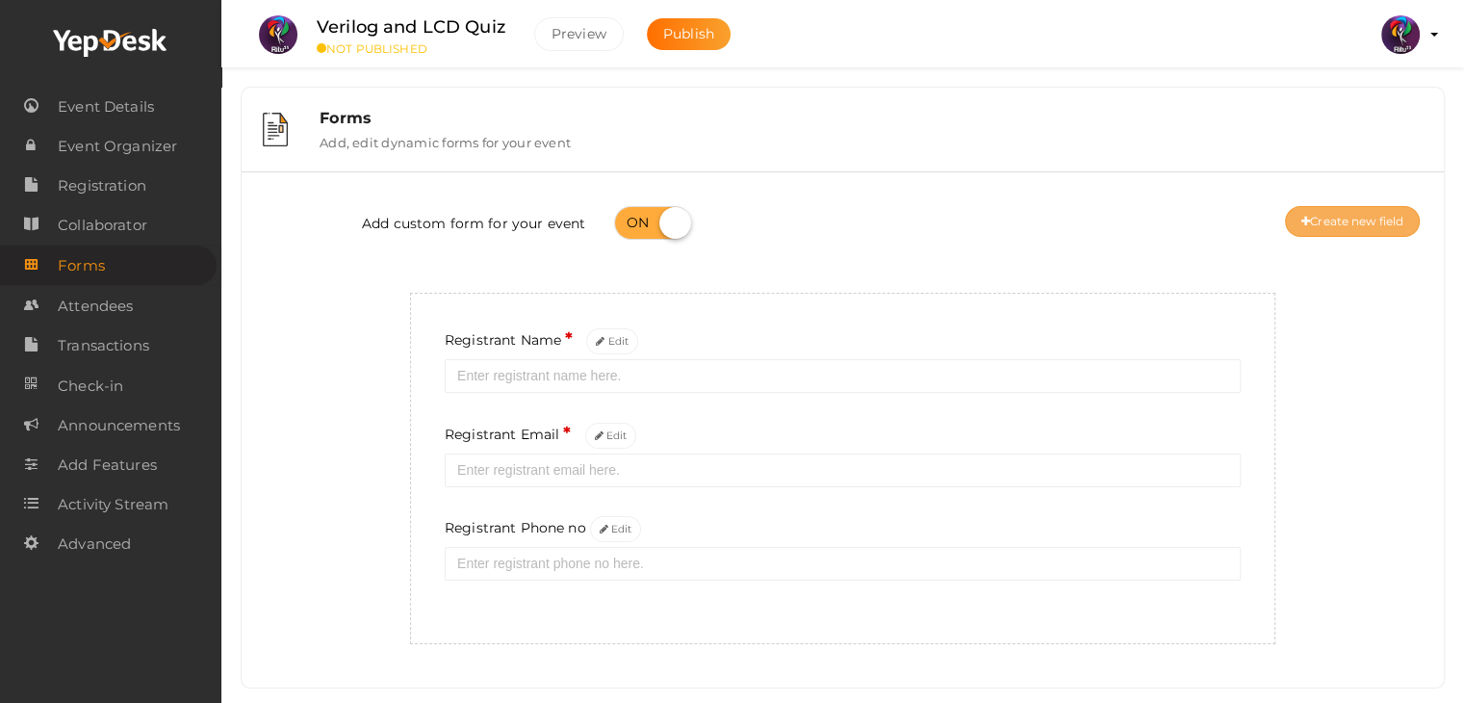
click at [1317, 217] on button "Create new field" at bounding box center [1352, 221] width 135 height 31
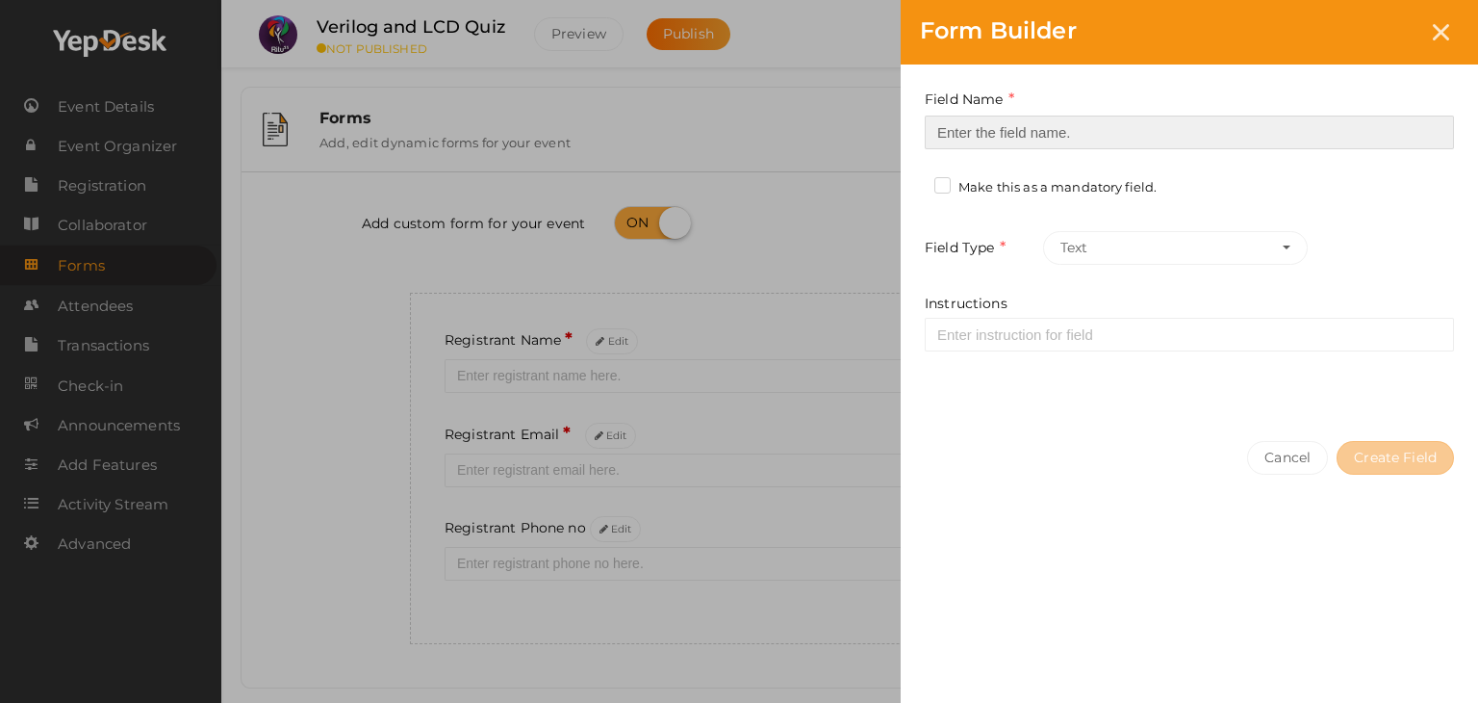
click at [1136, 138] on input at bounding box center [1189, 132] width 529 height 34
type input "Registrant College"
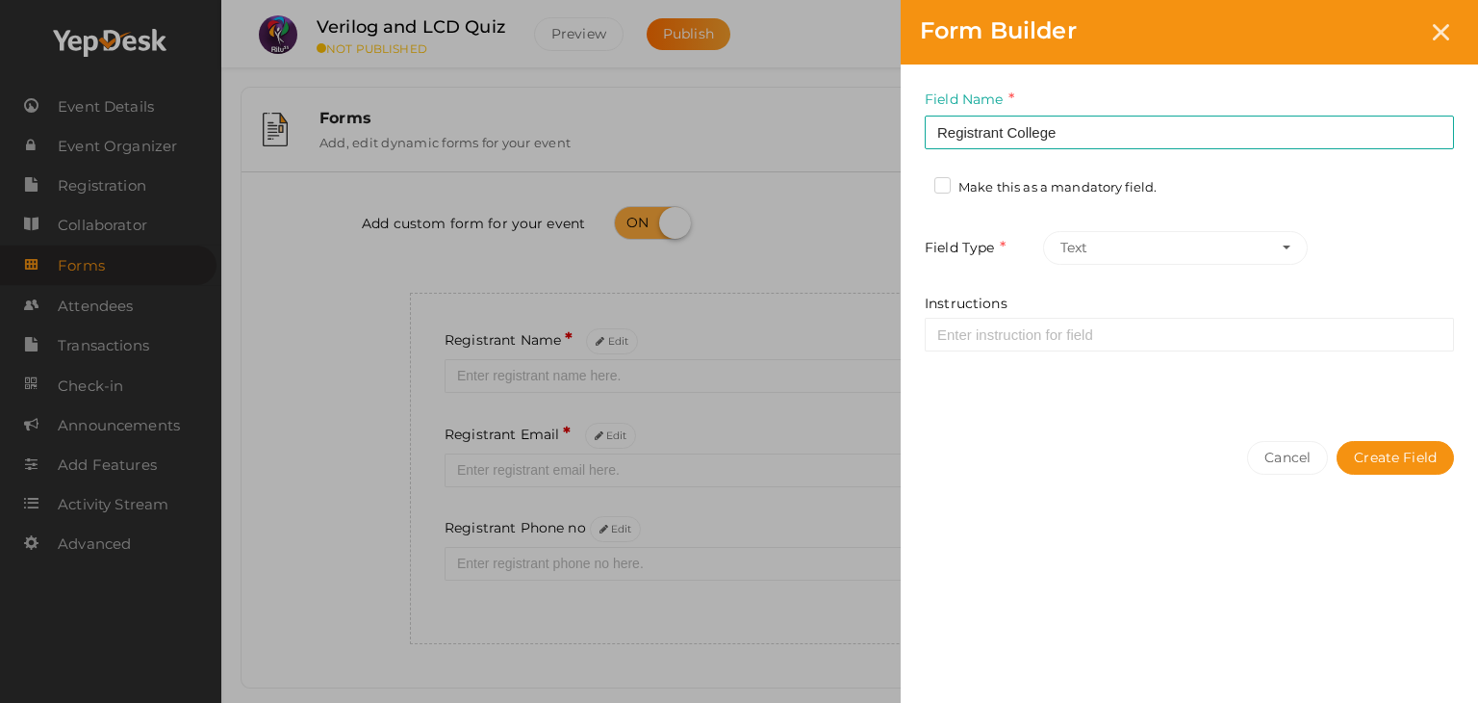
click at [943, 186] on label "Make this as a mandatory field." at bounding box center [1045, 187] width 222 height 19
click at [915, 182] on input "Make this as a mandatory field." at bounding box center [915, 182] width 0 height 0
click at [1371, 457] on button "Create Field" at bounding box center [1395, 458] width 117 height 34
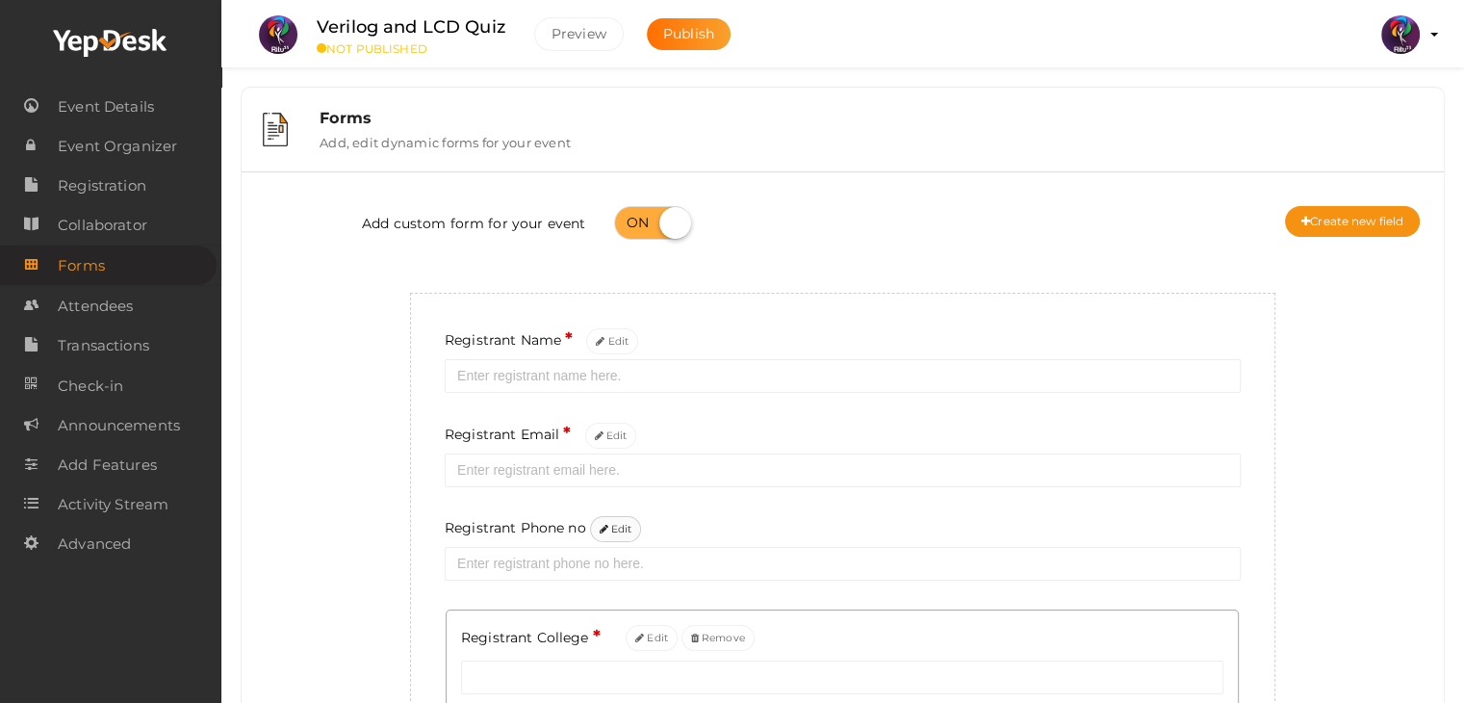
click at [607, 521] on button "Edit" at bounding box center [616, 529] width 52 height 26
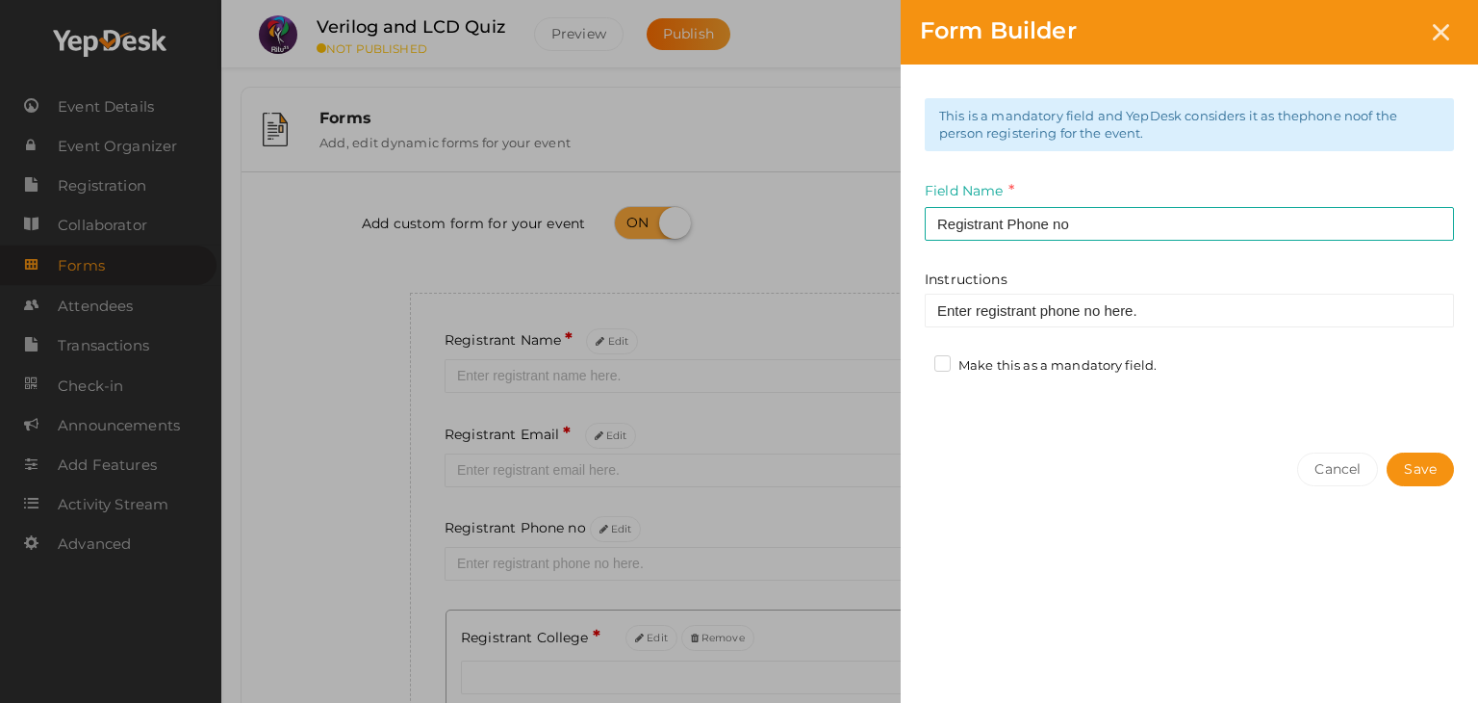
drag, startPoint x: 1054, startPoint y: 378, endPoint x: 1054, endPoint y: 368, distance: 10.6
click at [1054, 368] on div "Make this as a mandatory field." at bounding box center [1052, 368] width 237 height 24
click at [1054, 368] on label "Make this as a mandatory field." at bounding box center [1045, 365] width 222 height 19
click at [915, 360] on input "Make this as a mandatory field." at bounding box center [915, 360] width 0 height 0
click at [1403, 467] on button "Save" at bounding box center [1420, 469] width 67 height 34
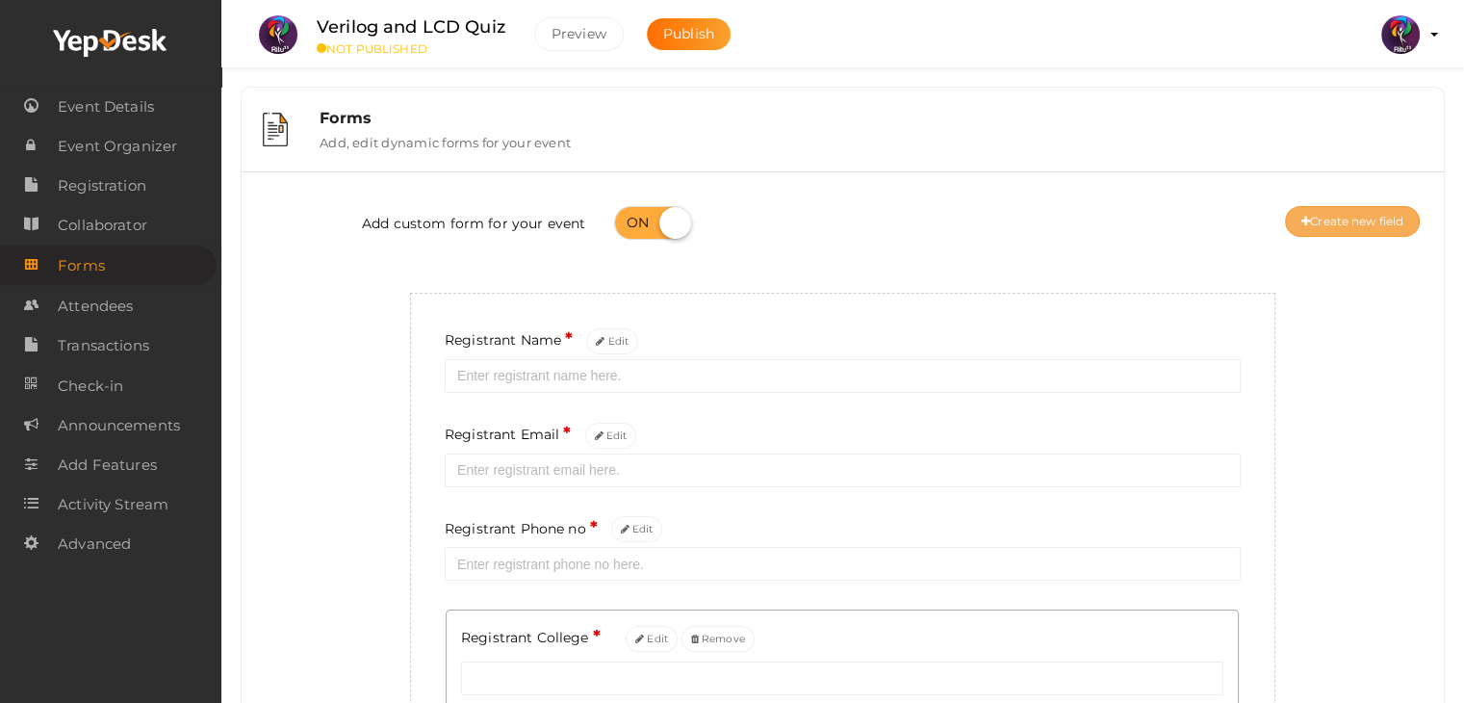
click at [1378, 226] on button "Create new field" at bounding box center [1352, 221] width 135 height 31
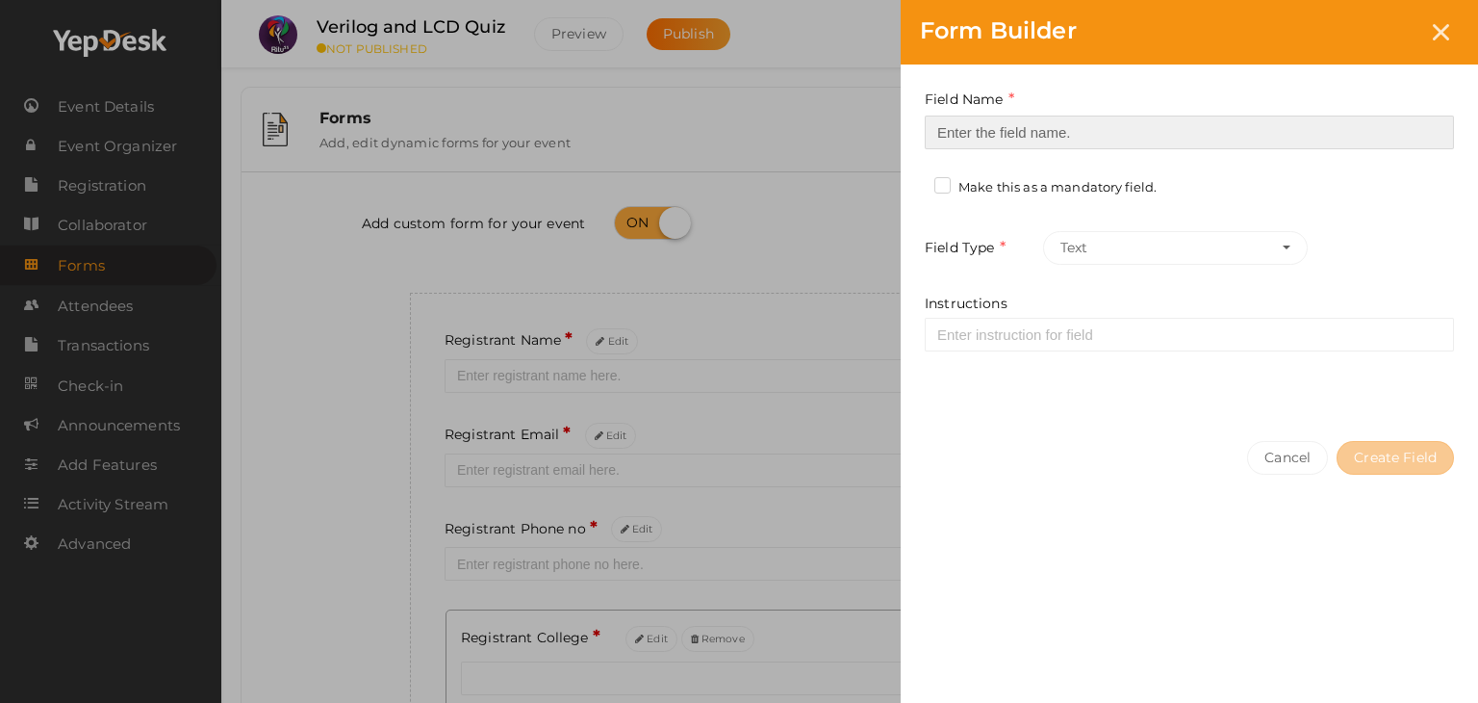
click at [1166, 128] on input at bounding box center [1189, 132] width 529 height 34
type input "Refferal ID"
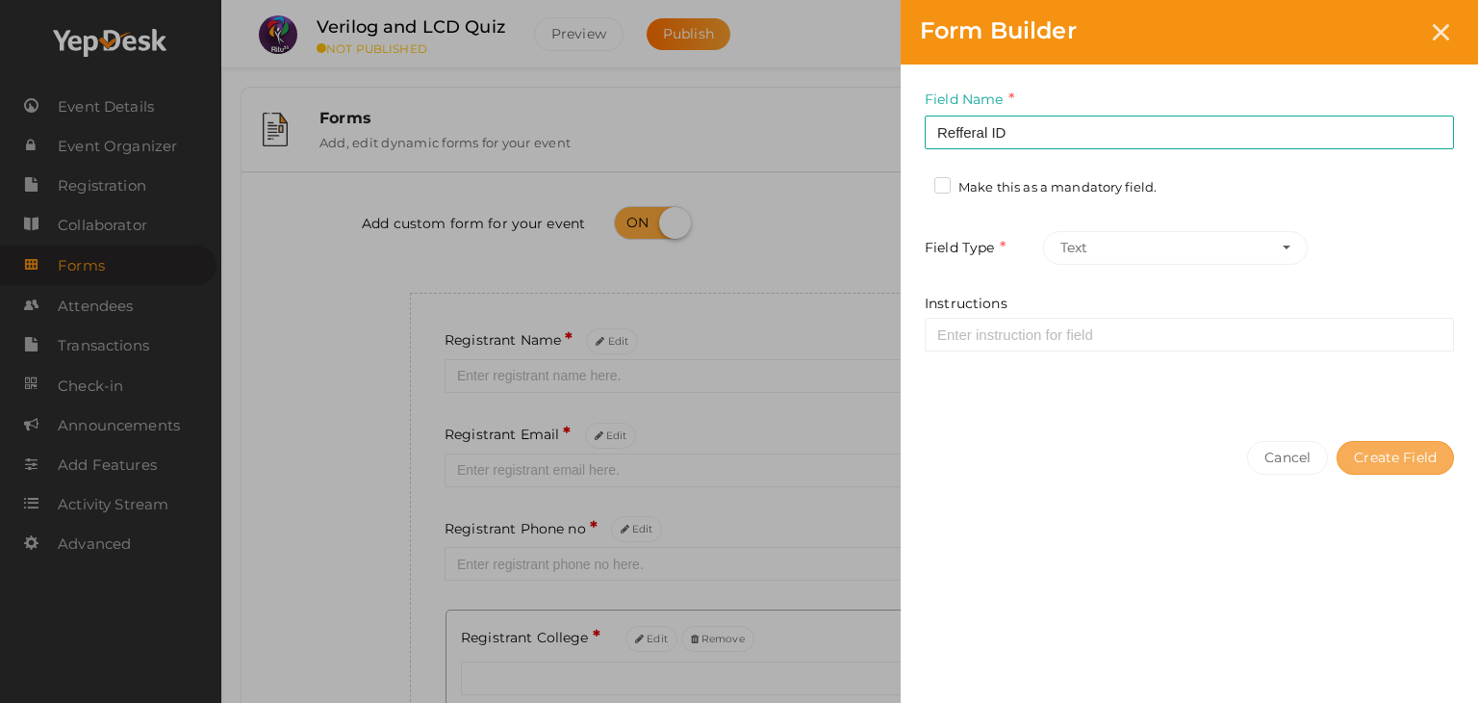
click at [1363, 463] on button "Create Field" at bounding box center [1395, 458] width 117 height 34
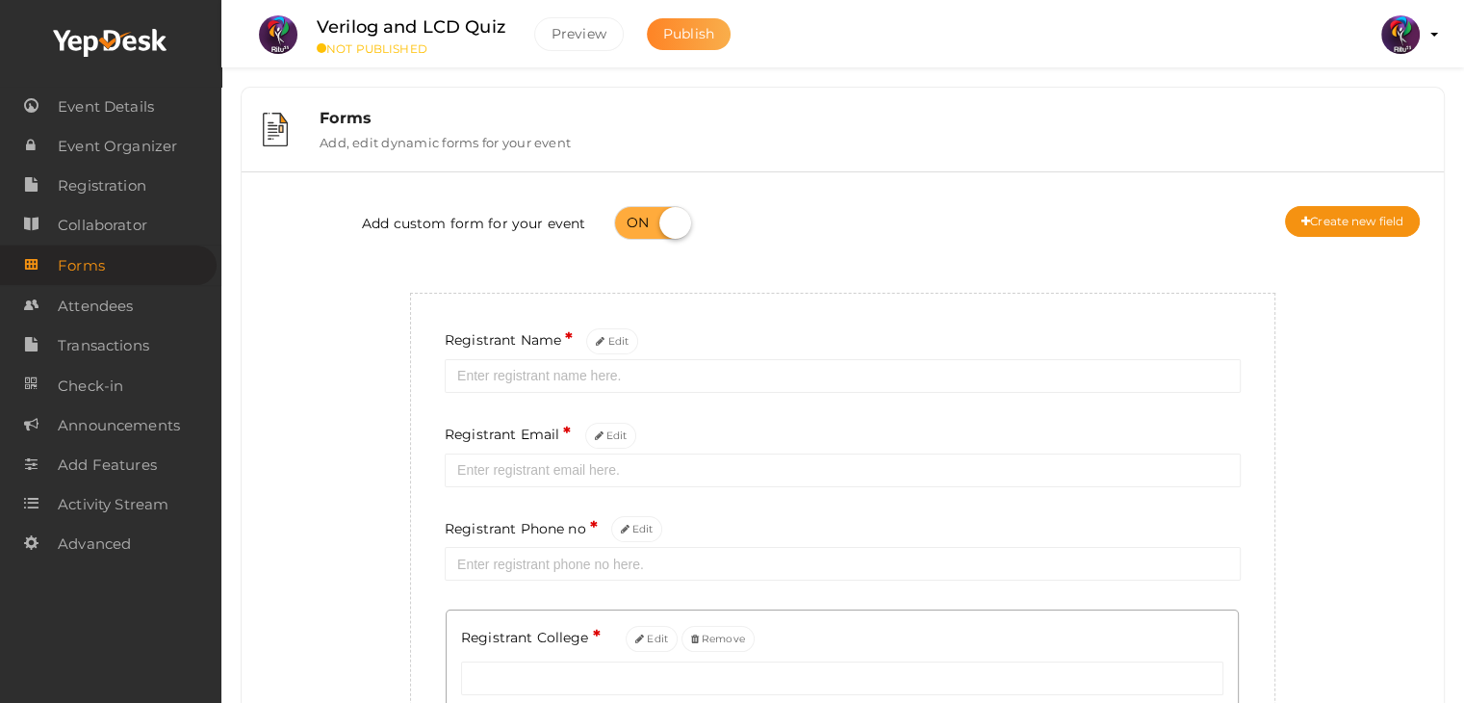
click at [709, 37] on span "Publish" at bounding box center [688, 33] width 51 height 17
click at [141, 190] on span "Registration" at bounding box center [102, 185] width 89 height 38
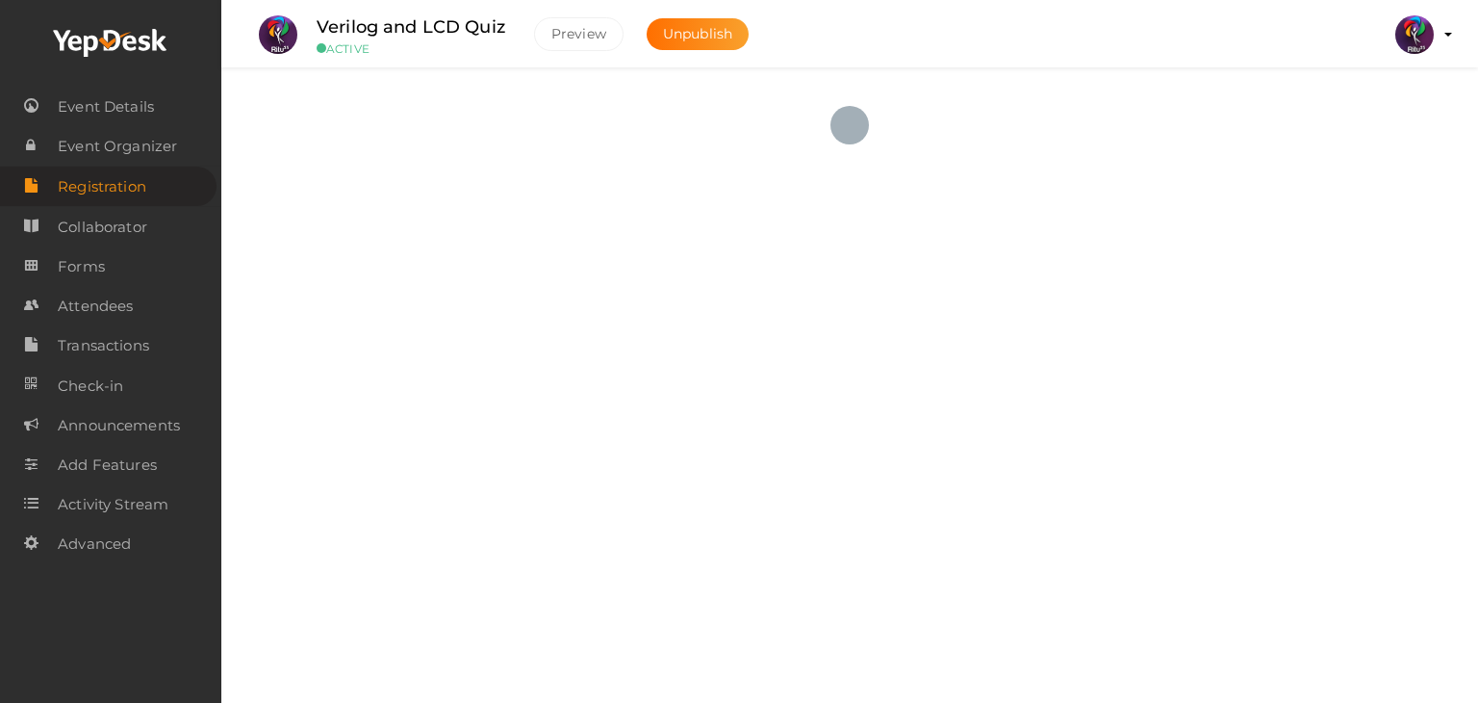
checkbox input "true"
type textarea "<iframe width="560" height="315" src="[URL][DOMAIN_NAME]"></iframe>"
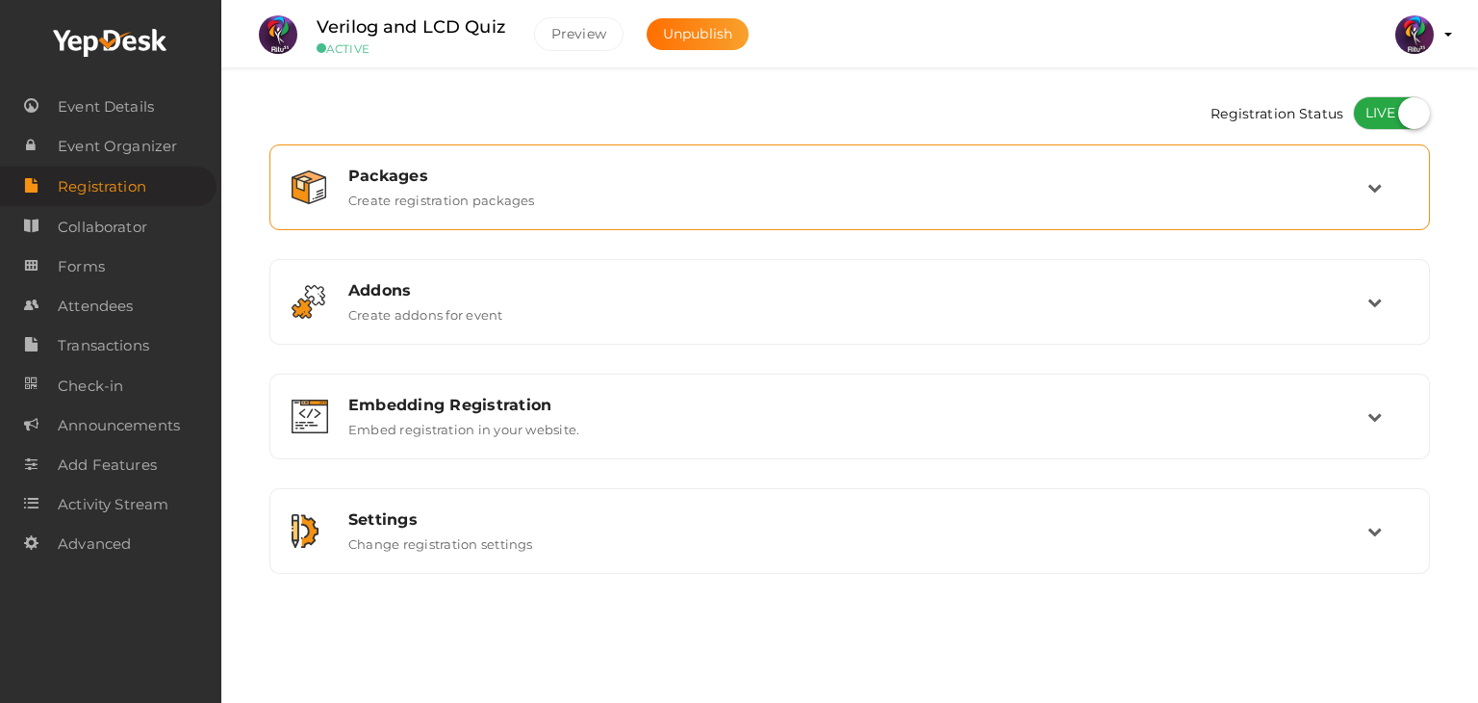
click at [397, 205] on label "Create registration packages" at bounding box center [441, 196] width 187 height 23
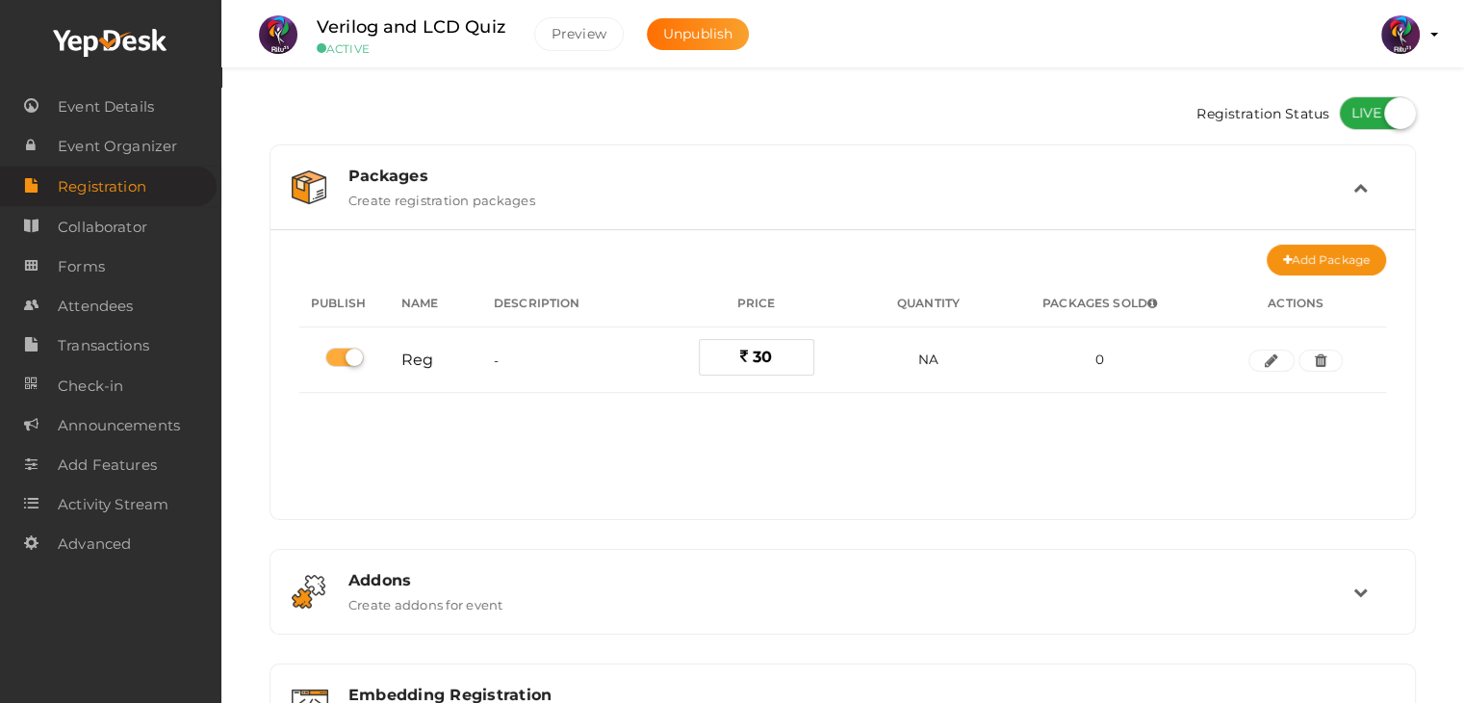
scroll to position [256, 0]
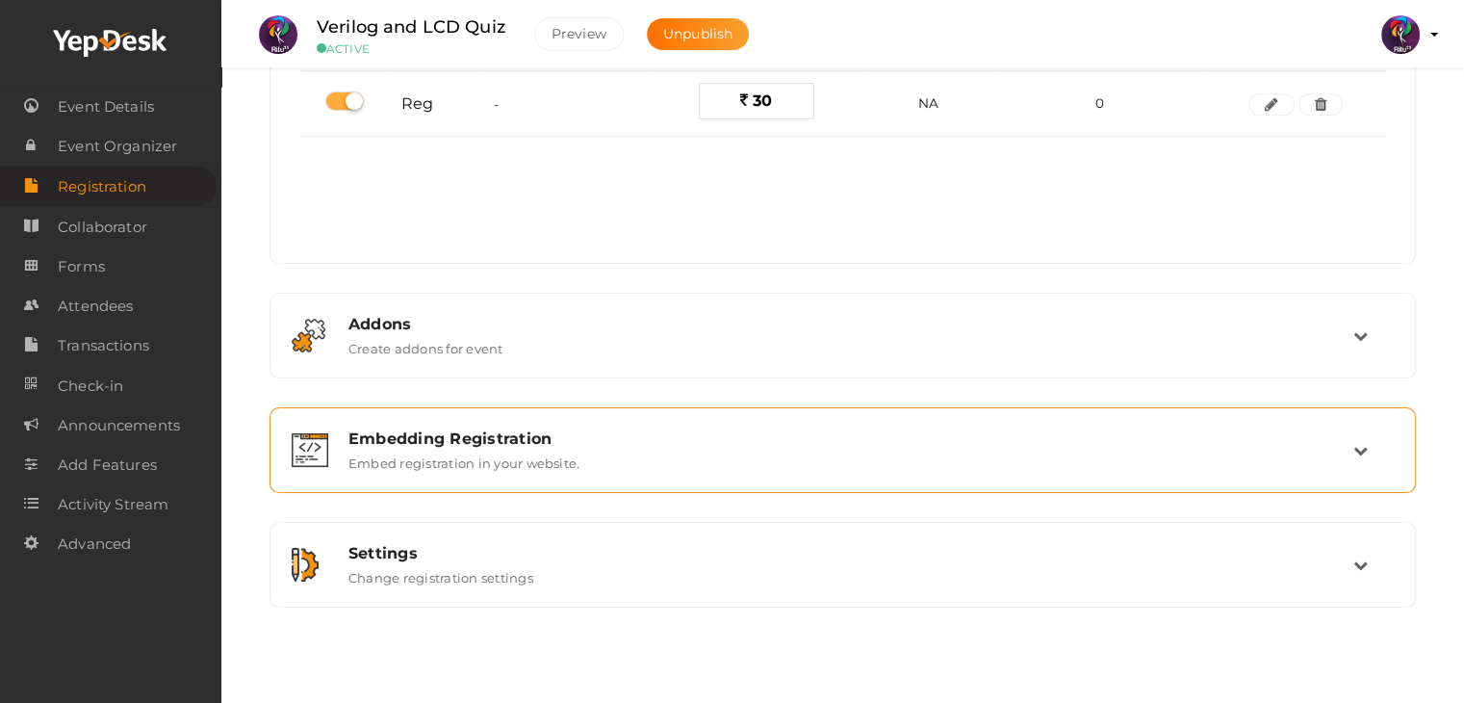
click at [833, 466] on div "Embedding Registration Embed registration in your website." at bounding box center [843, 449] width 1019 height 41
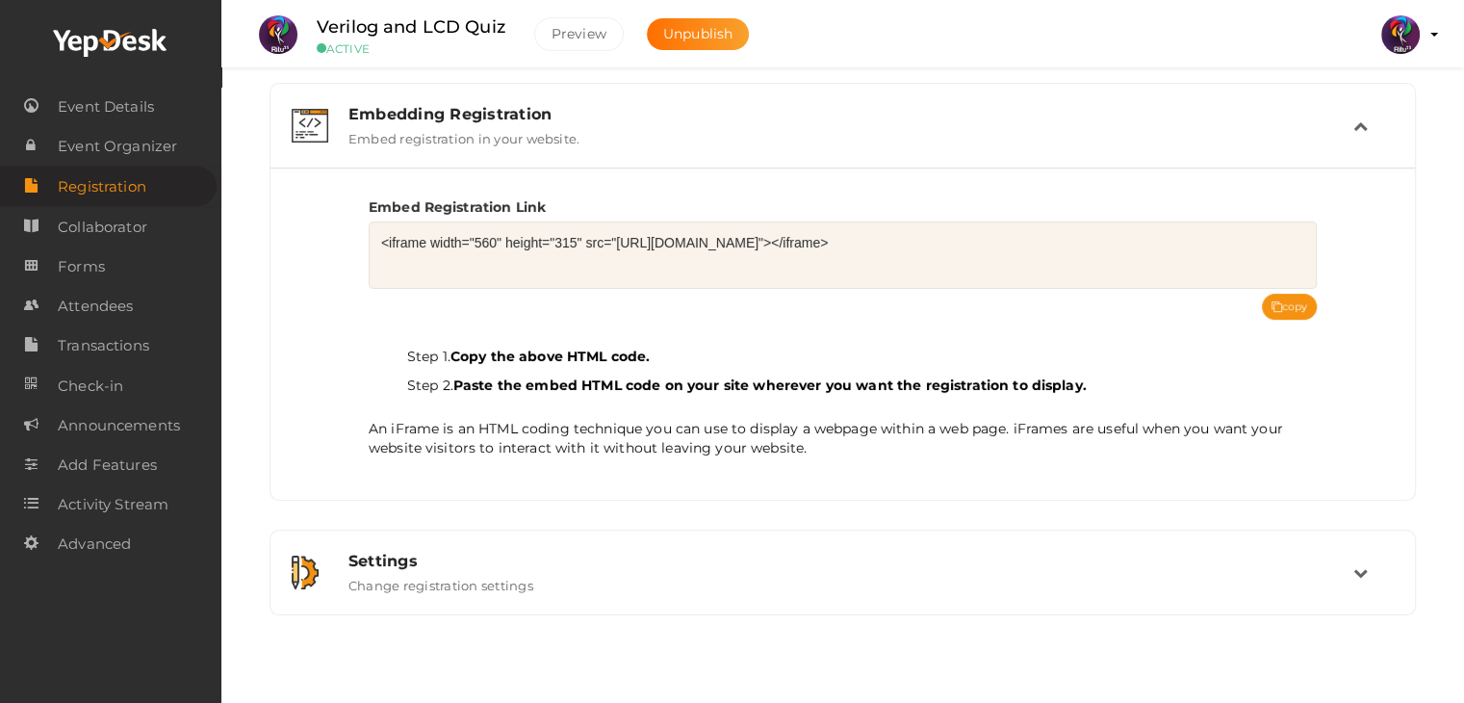
scroll to position [299, 0]
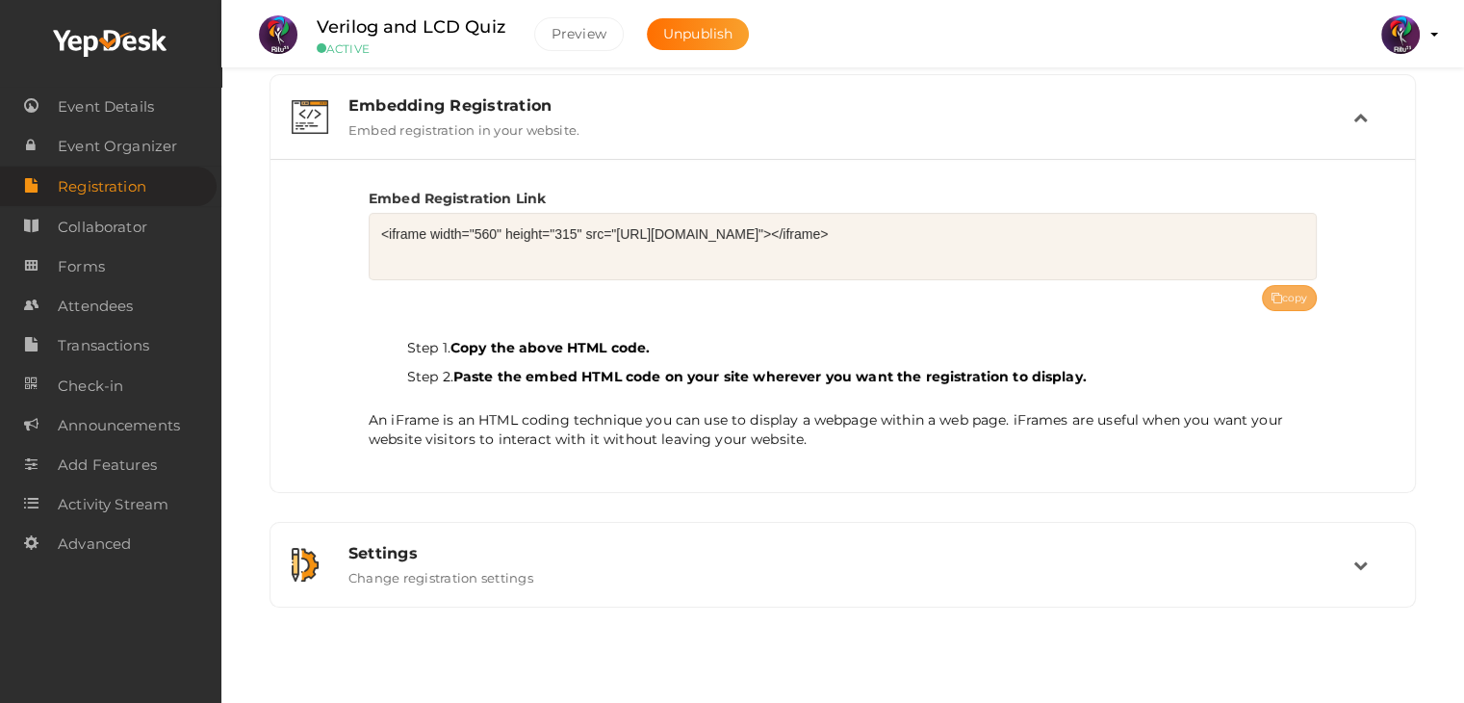
click at [1301, 292] on button "copy" at bounding box center [1290, 298] width 56 height 26
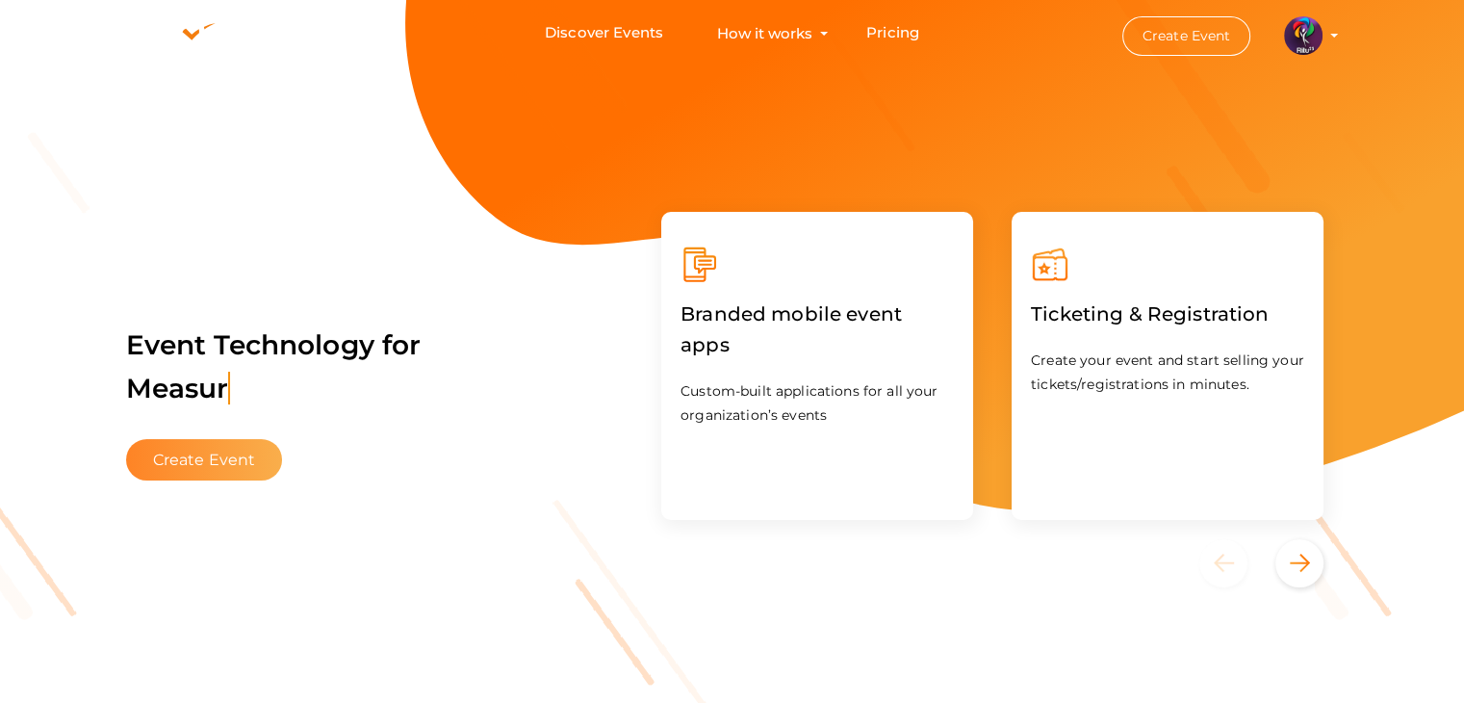
click at [204, 467] on button "Create Event" at bounding box center [204, 459] width 157 height 41
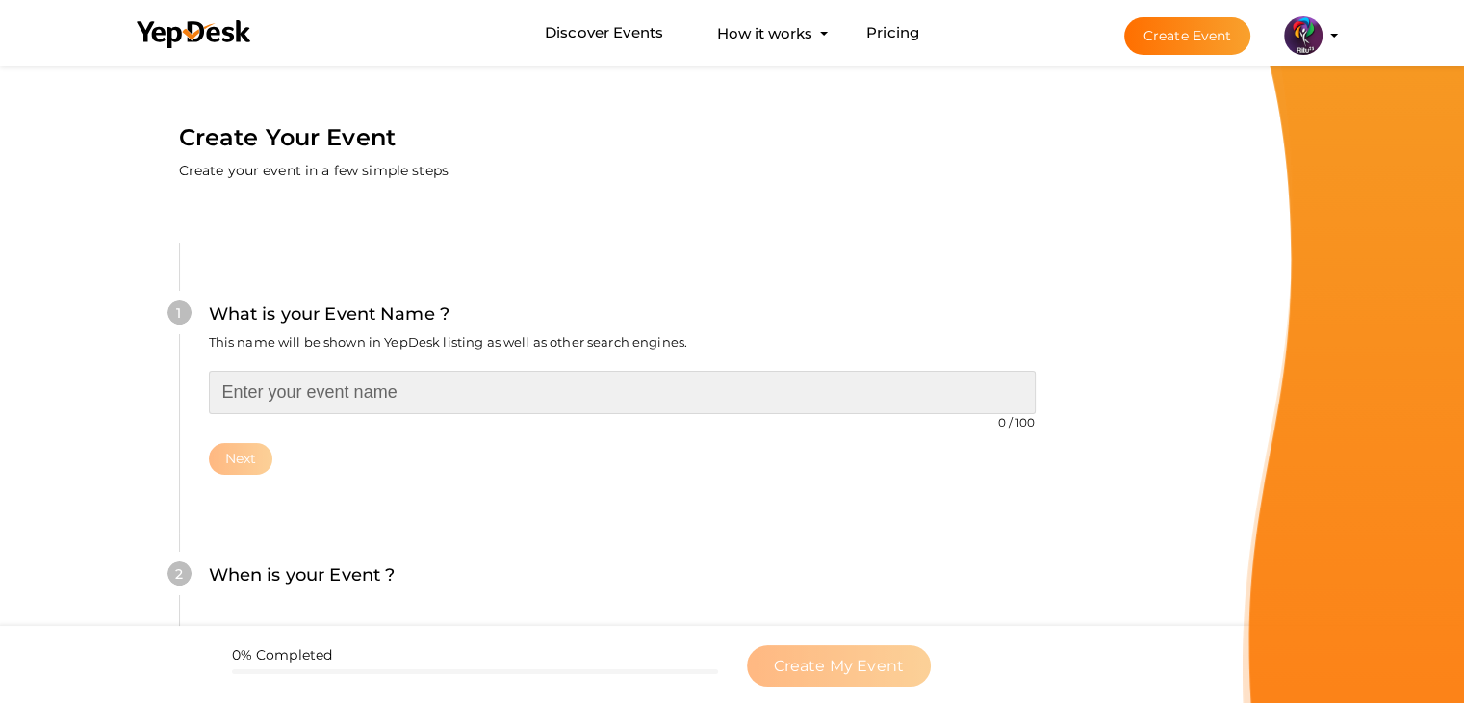
click at [335, 405] on input "text" at bounding box center [622, 392] width 827 height 43
type input "N8n Workshop"
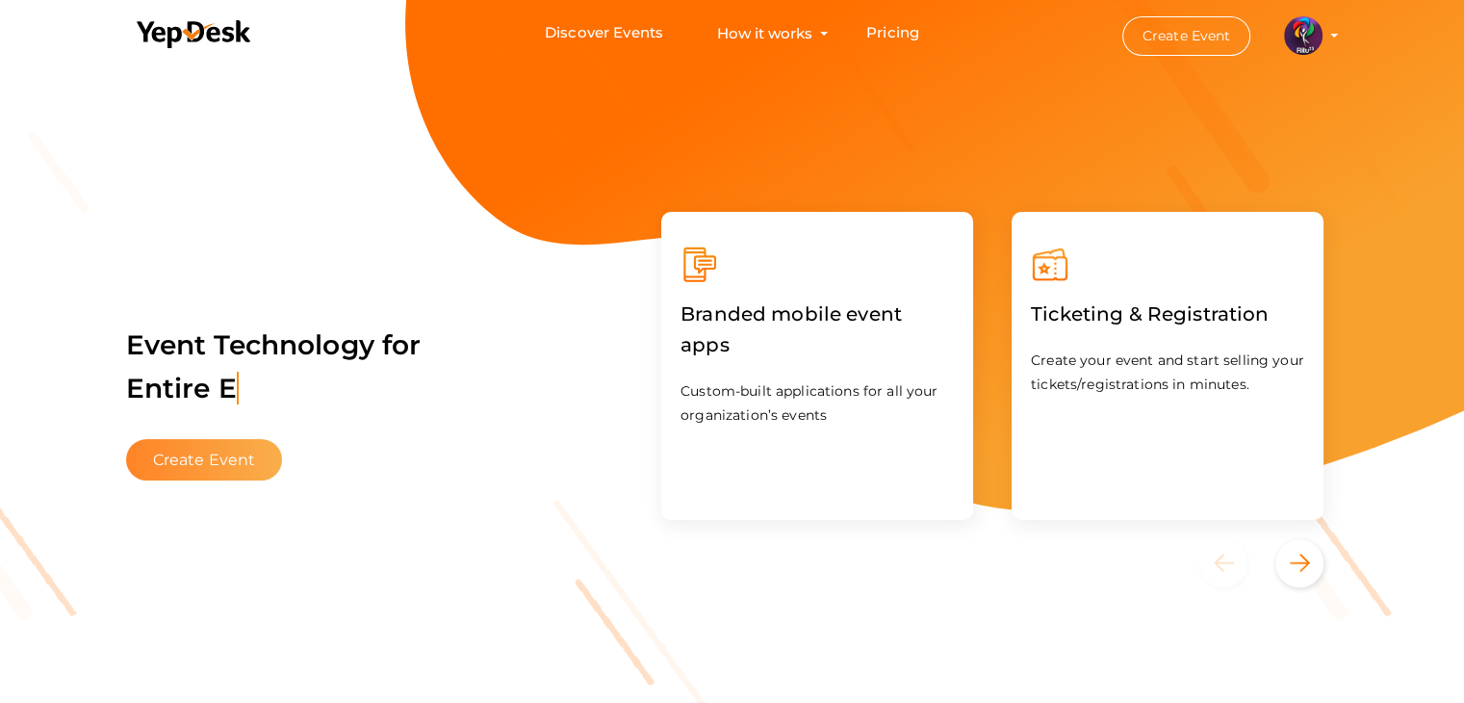
click at [200, 463] on button "Create Event" at bounding box center [204, 459] width 157 height 41
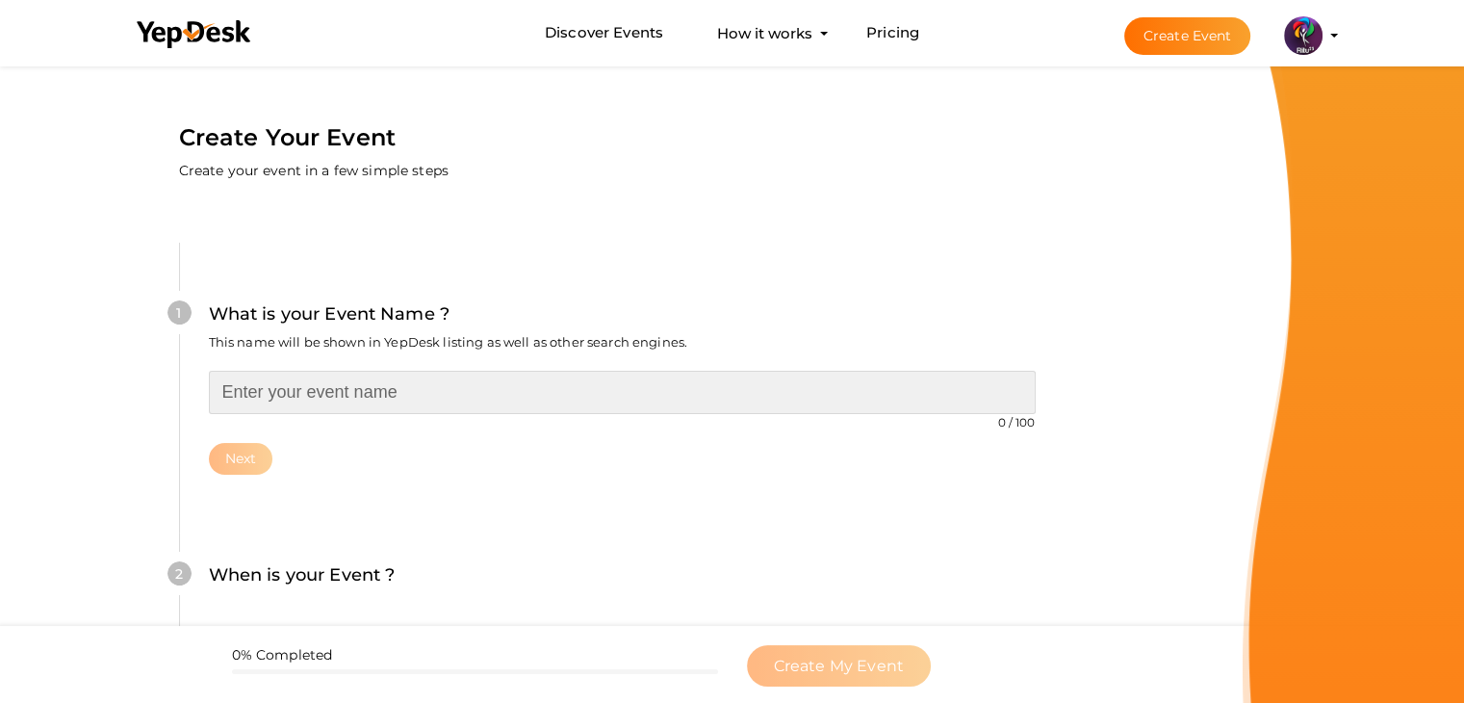
click at [344, 402] on input "text" at bounding box center [622, 392] width 827 height 43
type input "E Football"
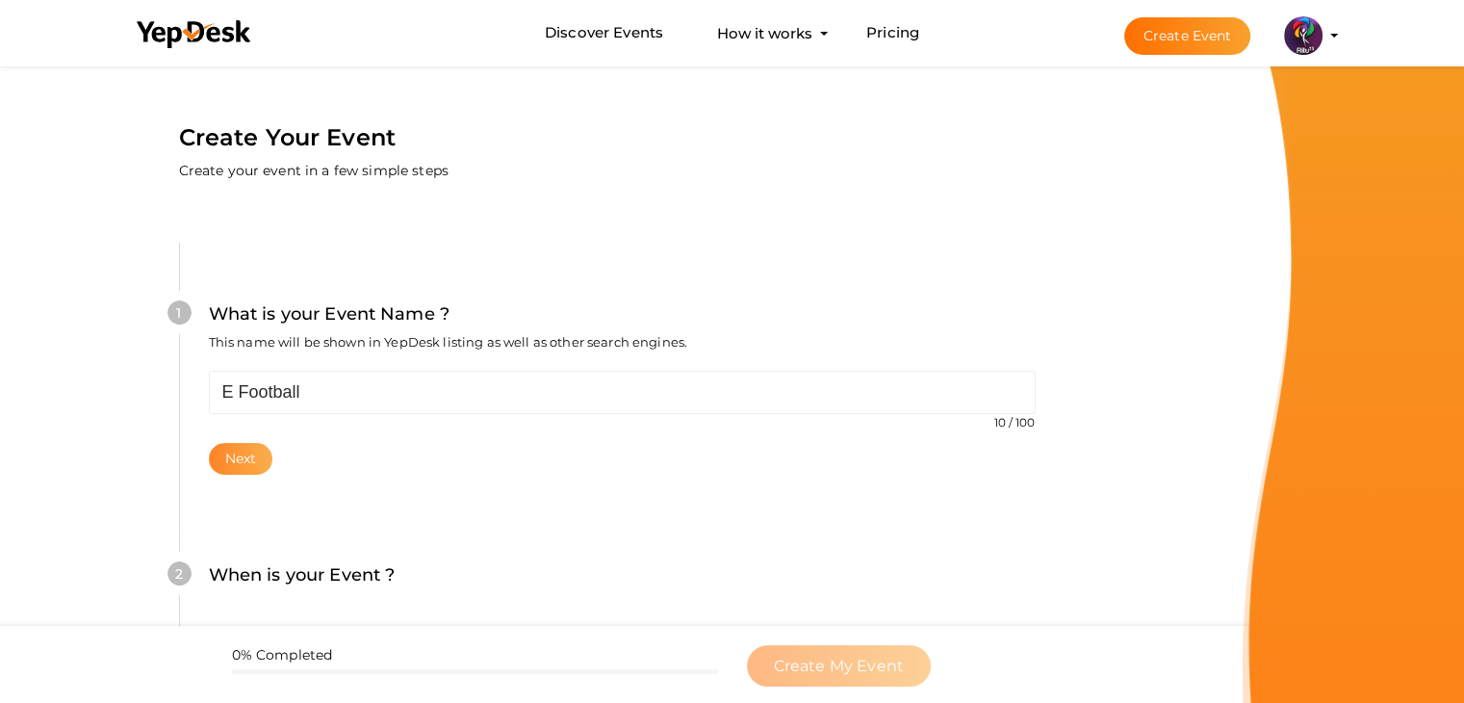
click at [260, 455] on button "Next" at bounding box center [241, 459] width 64 height 32
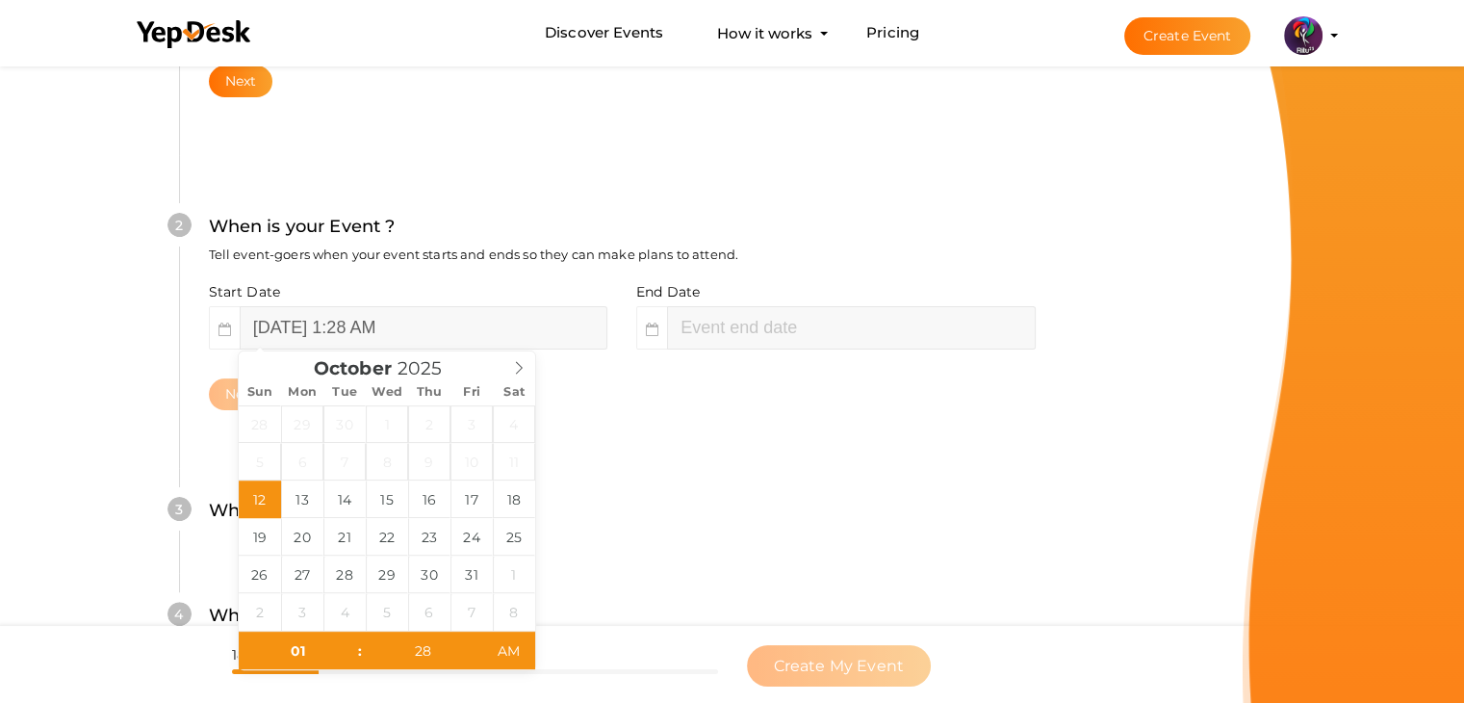
scroll to position [396, 0]
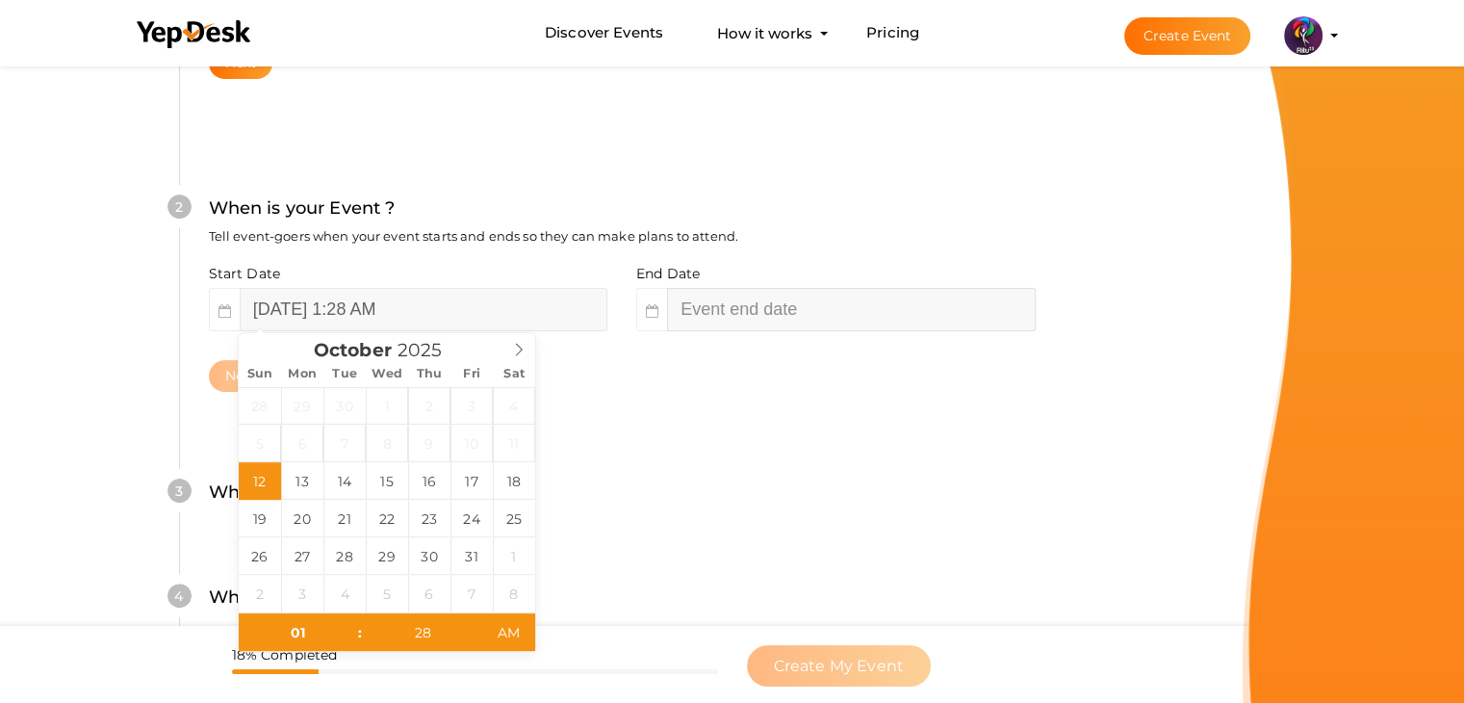
type input "03"
type input "28"
type input "[DATE] 3:28 AM"
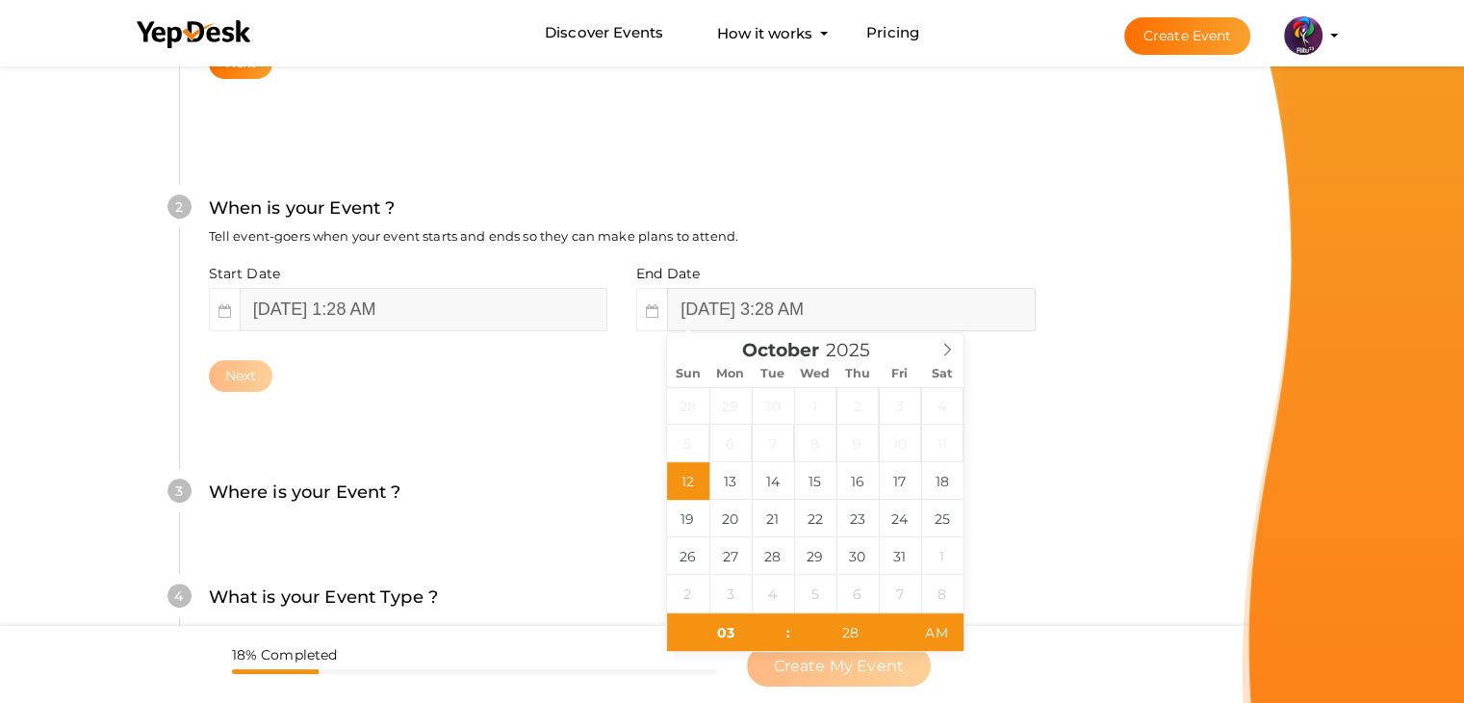
click at [716, 302] on input "[DATE] 3:28 AM" at bounding box center [851, 309] width 368 height 43
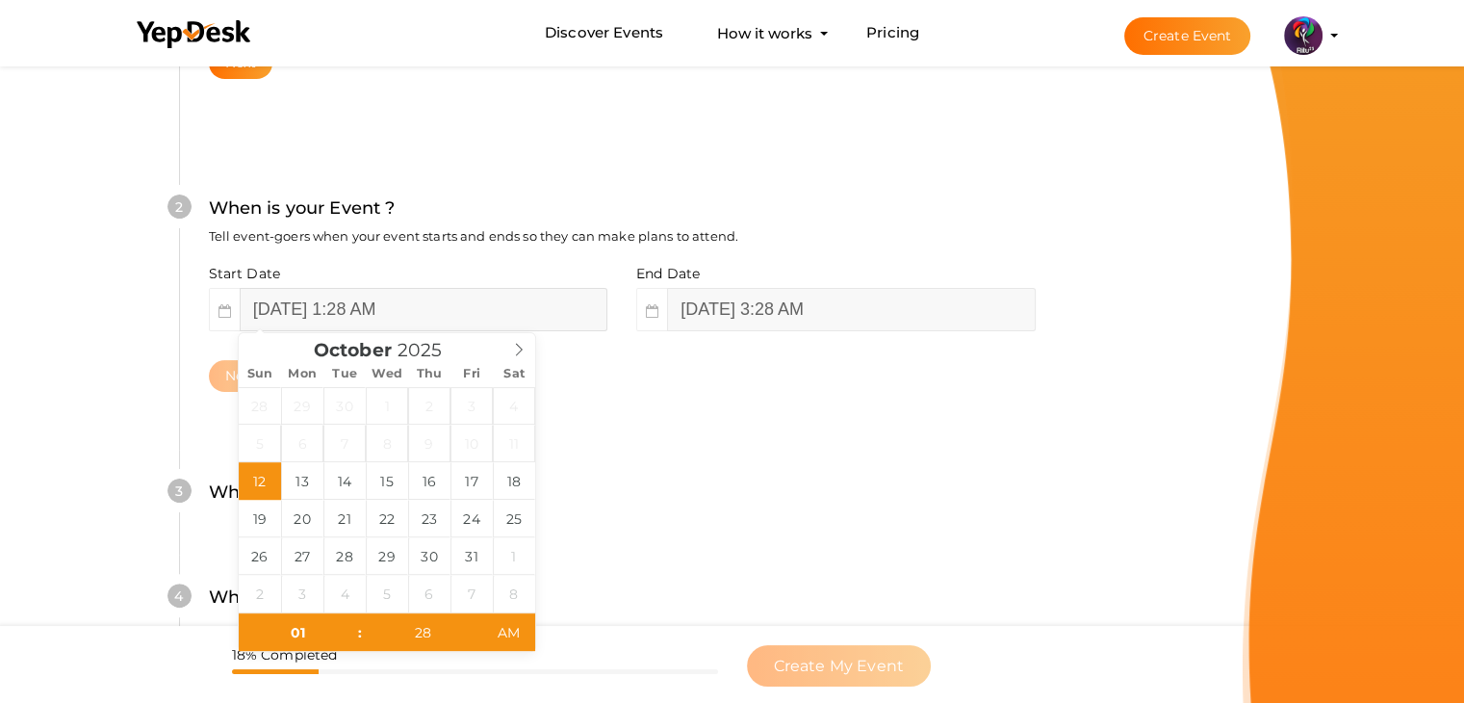
click at [575, 302] on input "[DATE] 1:28 AM" at bounding box center [424, 309] width 368 height 43
type input "[DATE] 1:28 AM"
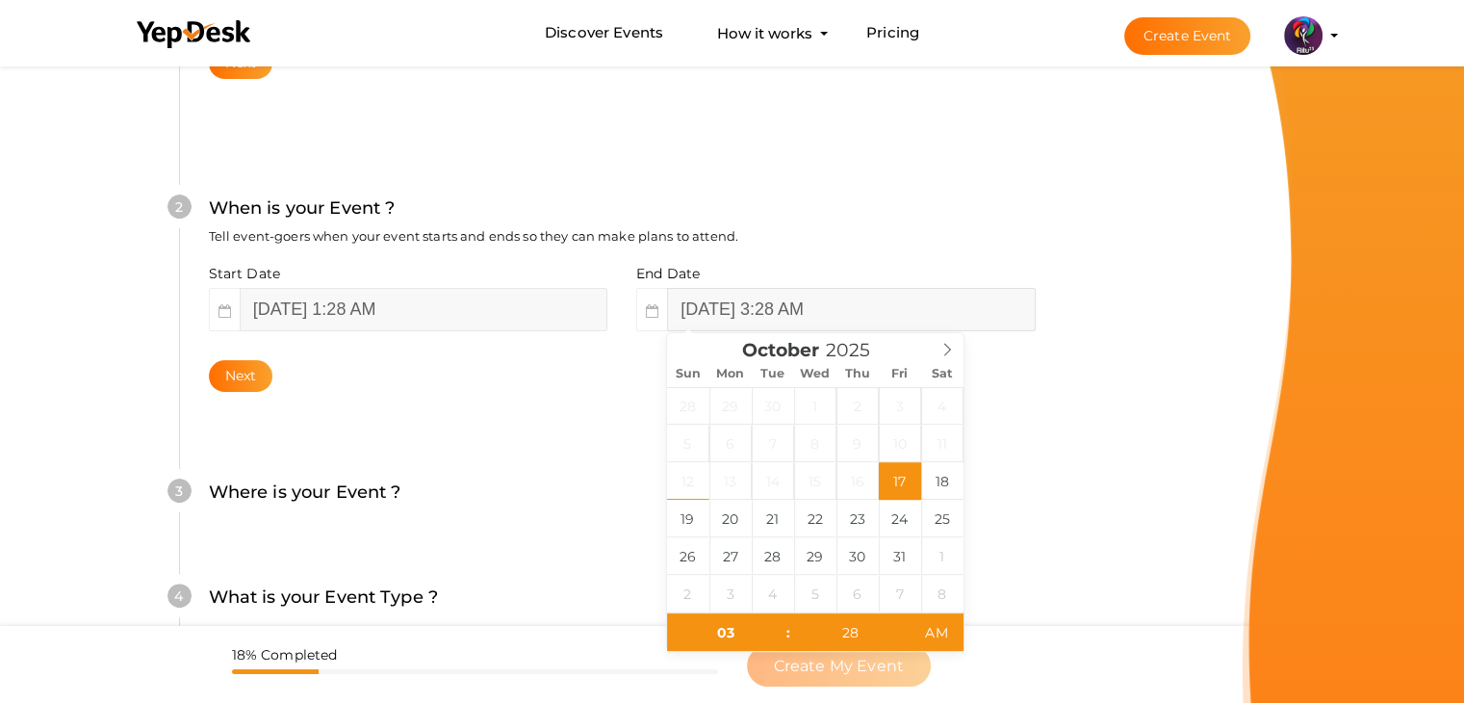
click at [791, 303] on input "[DATE] 3:28 AM" at bounding box center [851, 309] width 368 height 43
drag, startPoint x: 928, startPoint y: 481, endPoint x: 903, endPoint y: 482, distance: 25.0
type input "[DATE] 3:28 AM"
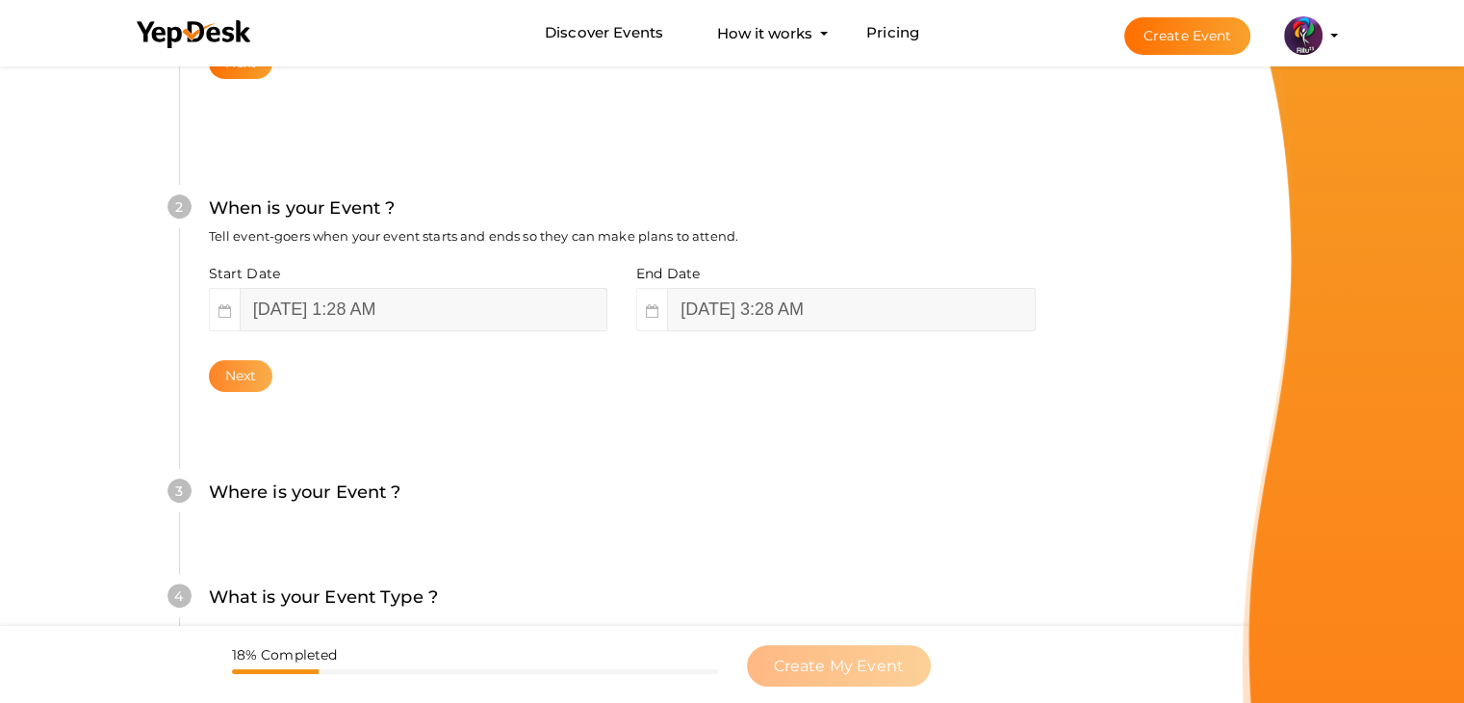
click at [257, 365] on button "Next" at bounding box center [241, 376] width 64 height 32
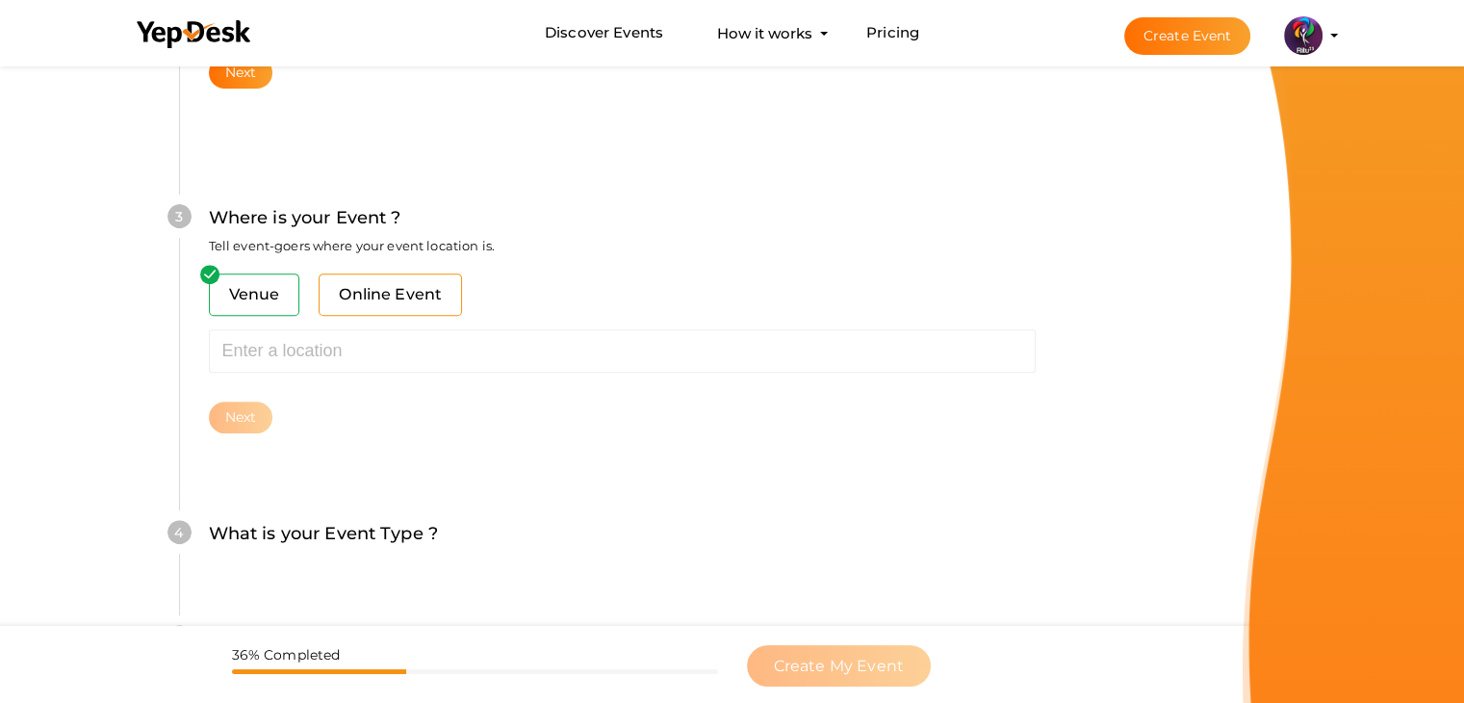
scroll to position [708, 0]
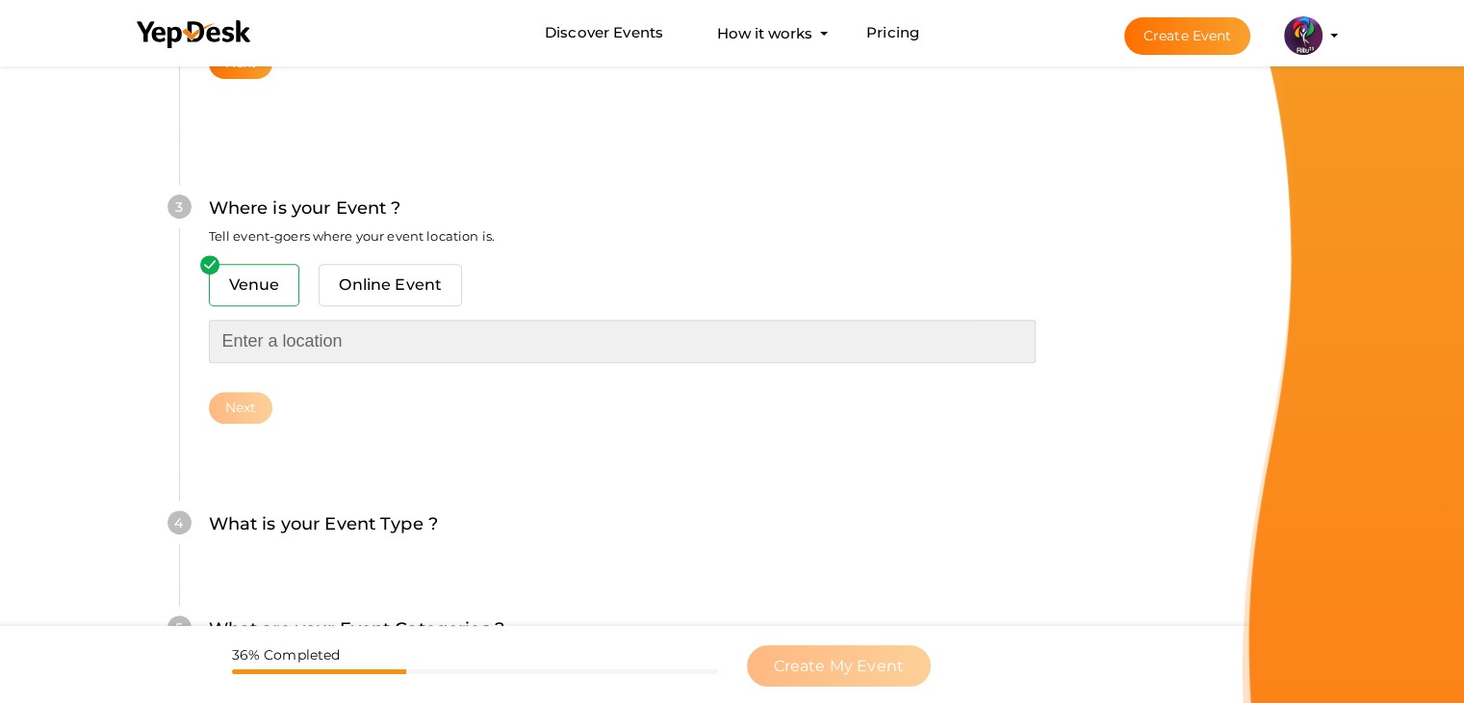
click at [362, 345] on input "text" at bounding box center [622, 340] width 827 height 43
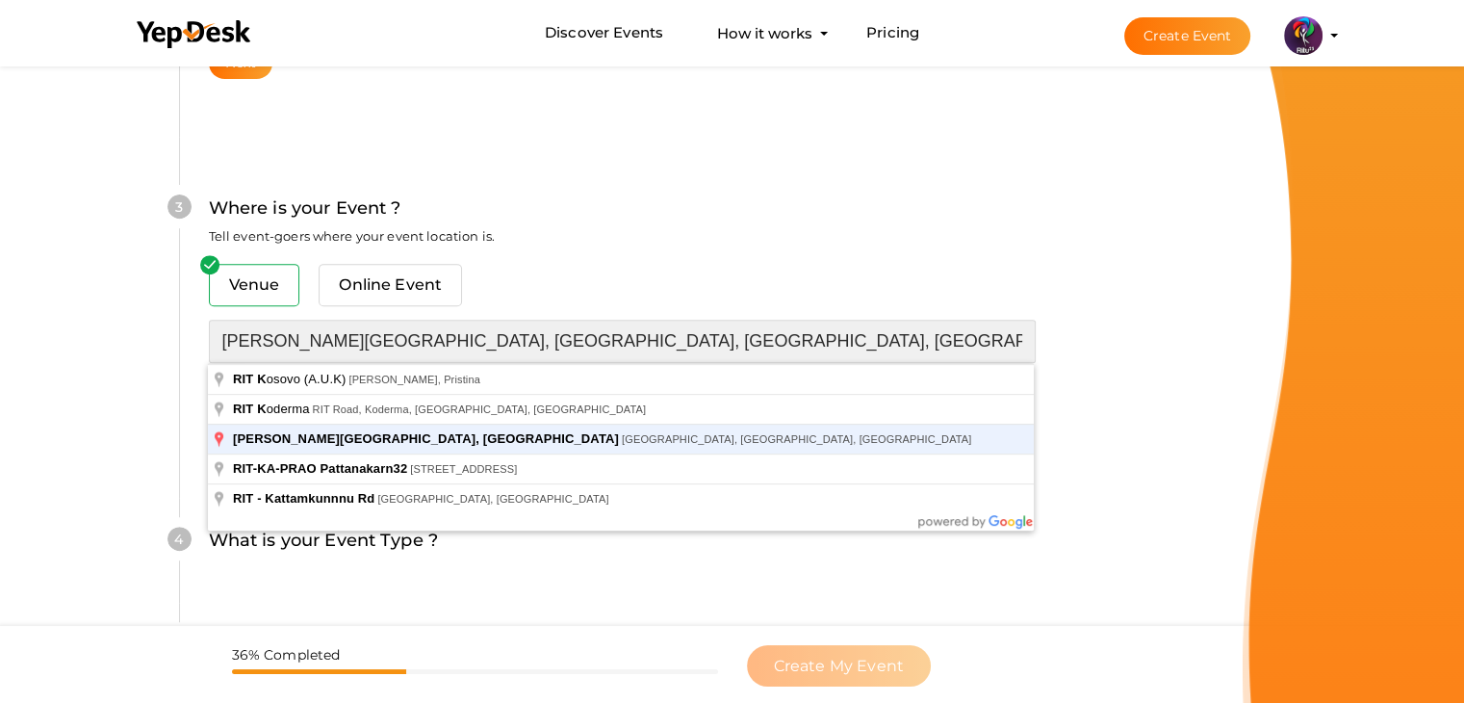
type input "[PERSON_NAME][GEOGRAPHIC_DATA], [GEOGRAPHIC_DATA], [GEOGRAPHIC_DATA], [GEOGRAPH…"
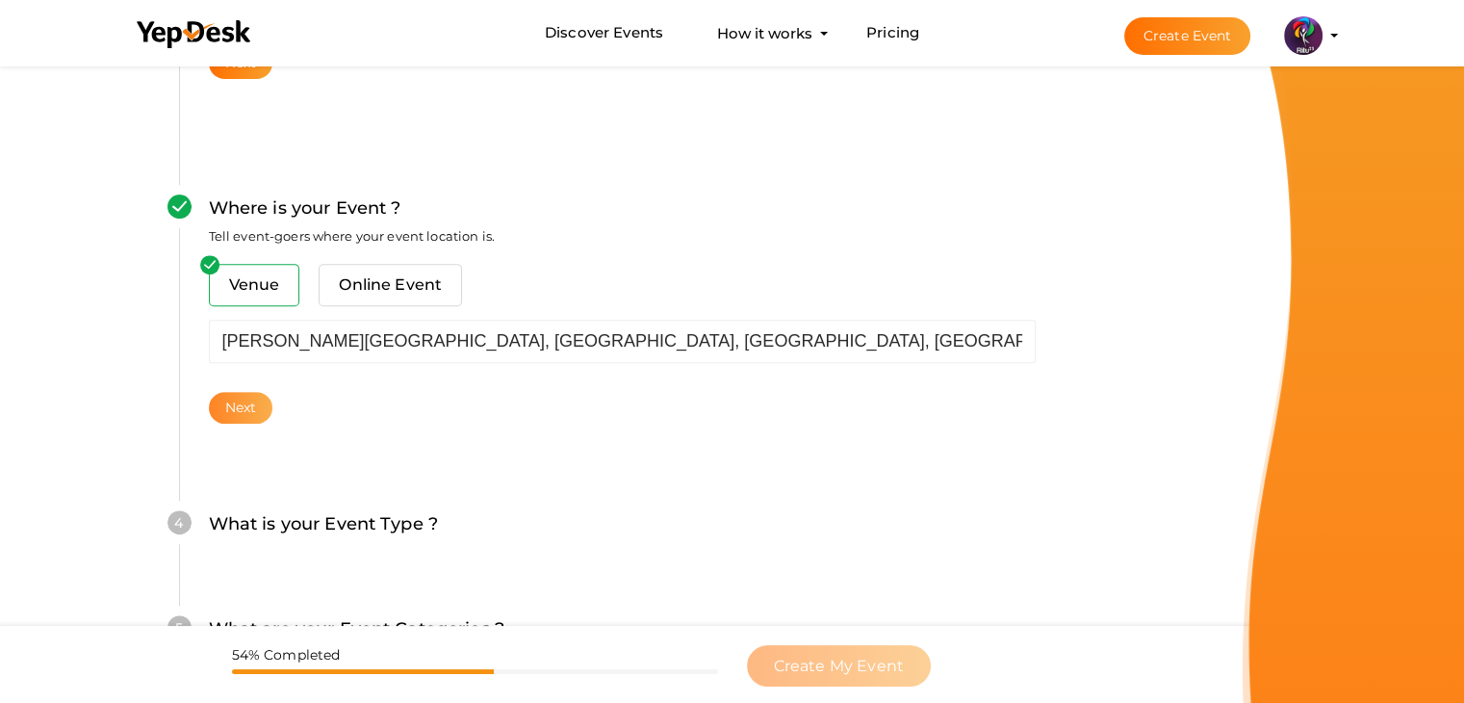
click at [221, 413] on button "Next" at bounding box center [241, 408] width 64 height 32
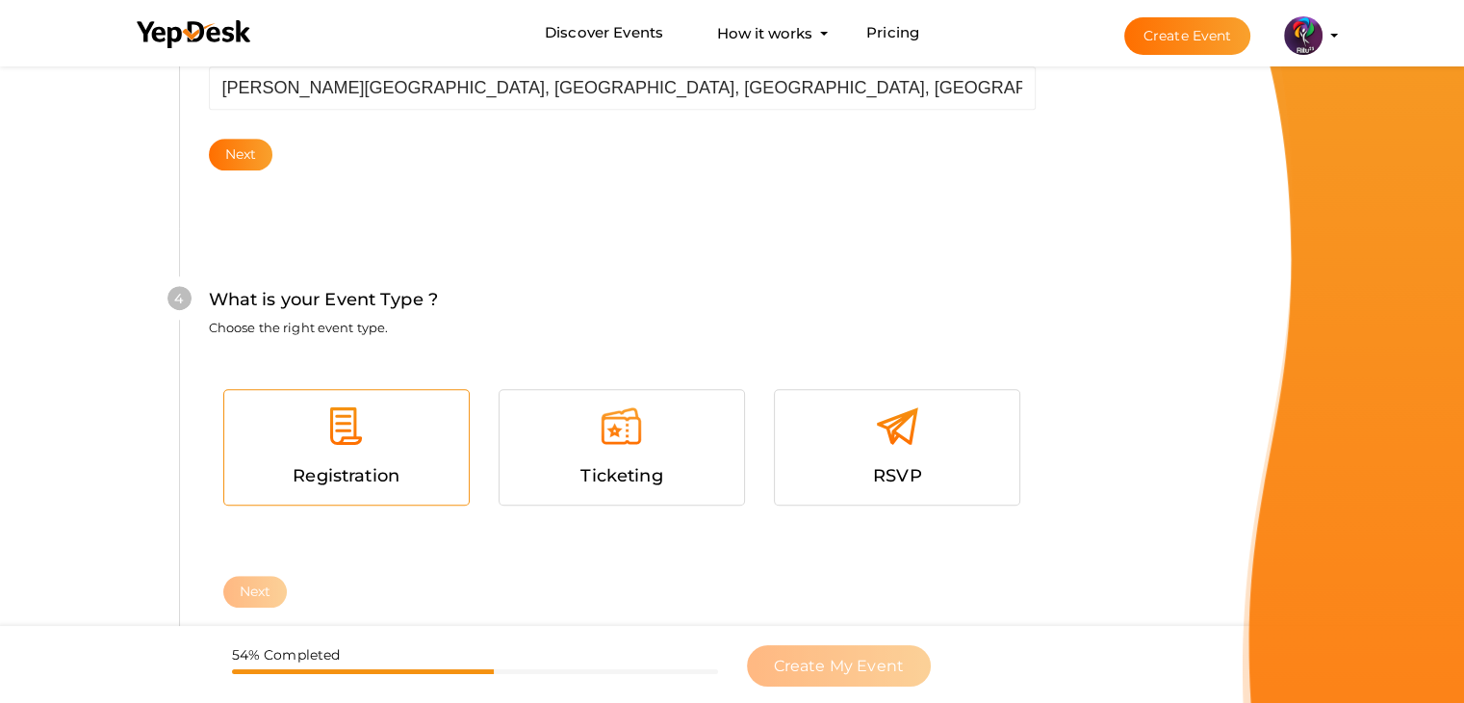
scroll to position [1053, 0]
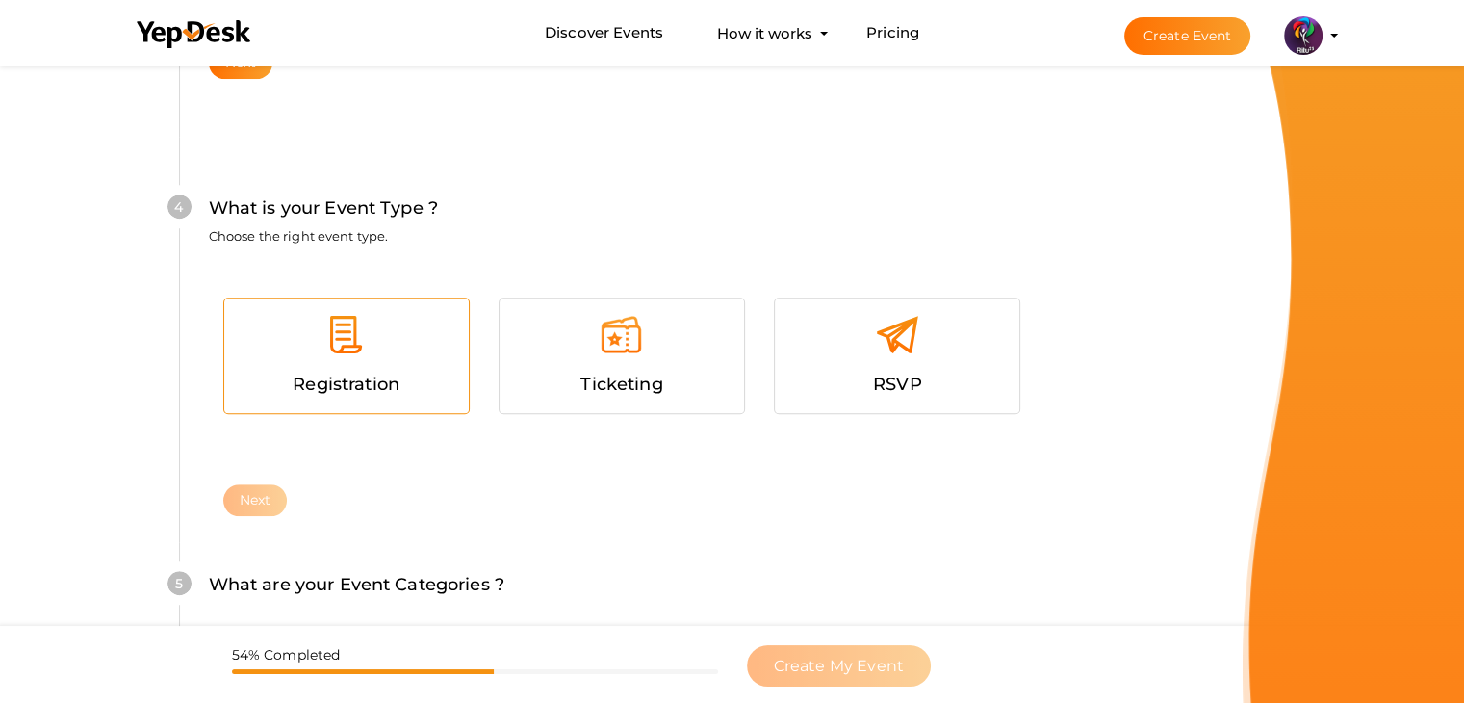
click at [396, 348] on div at bounding box center [347, 342] width 216 height 58
click at [249, 500] on button "Next" at bounding box center [255, 500] width 64 height 32
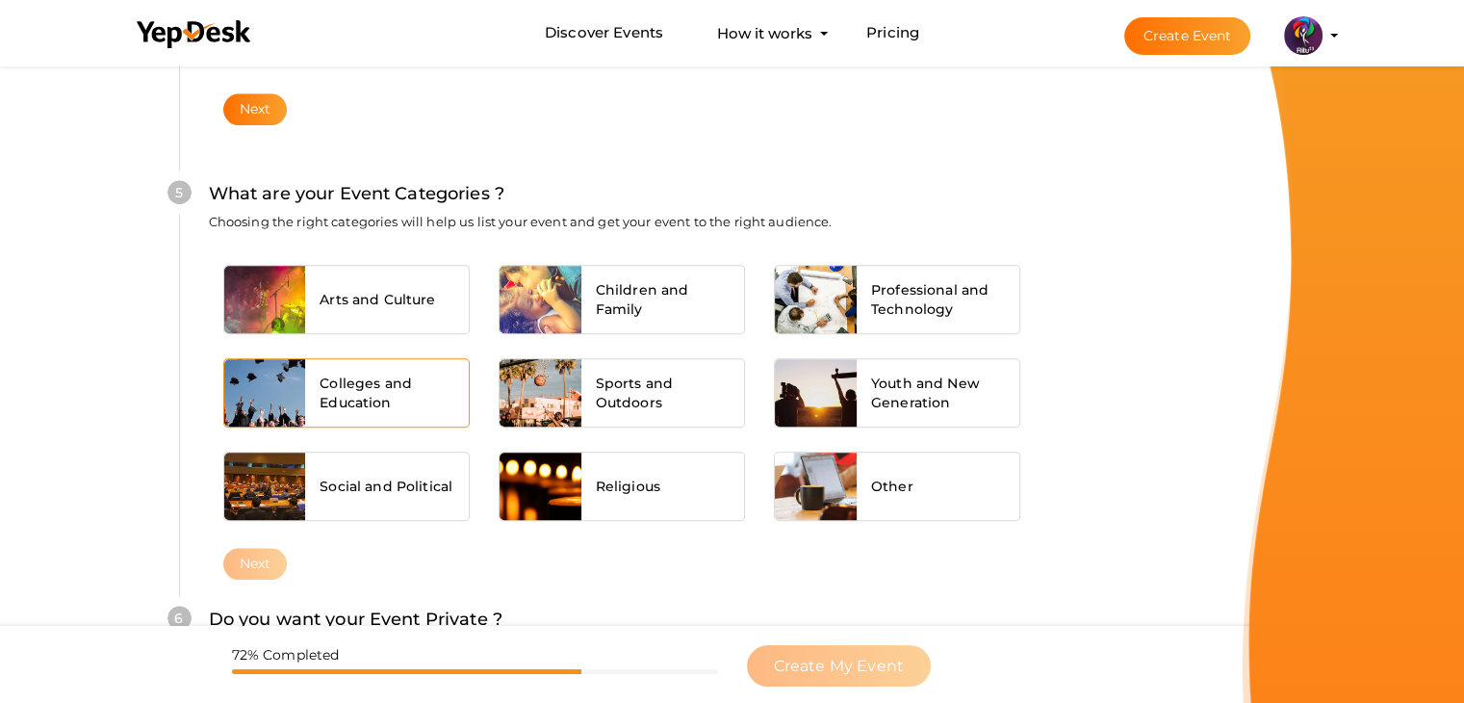
scroll to position [1456, 0]
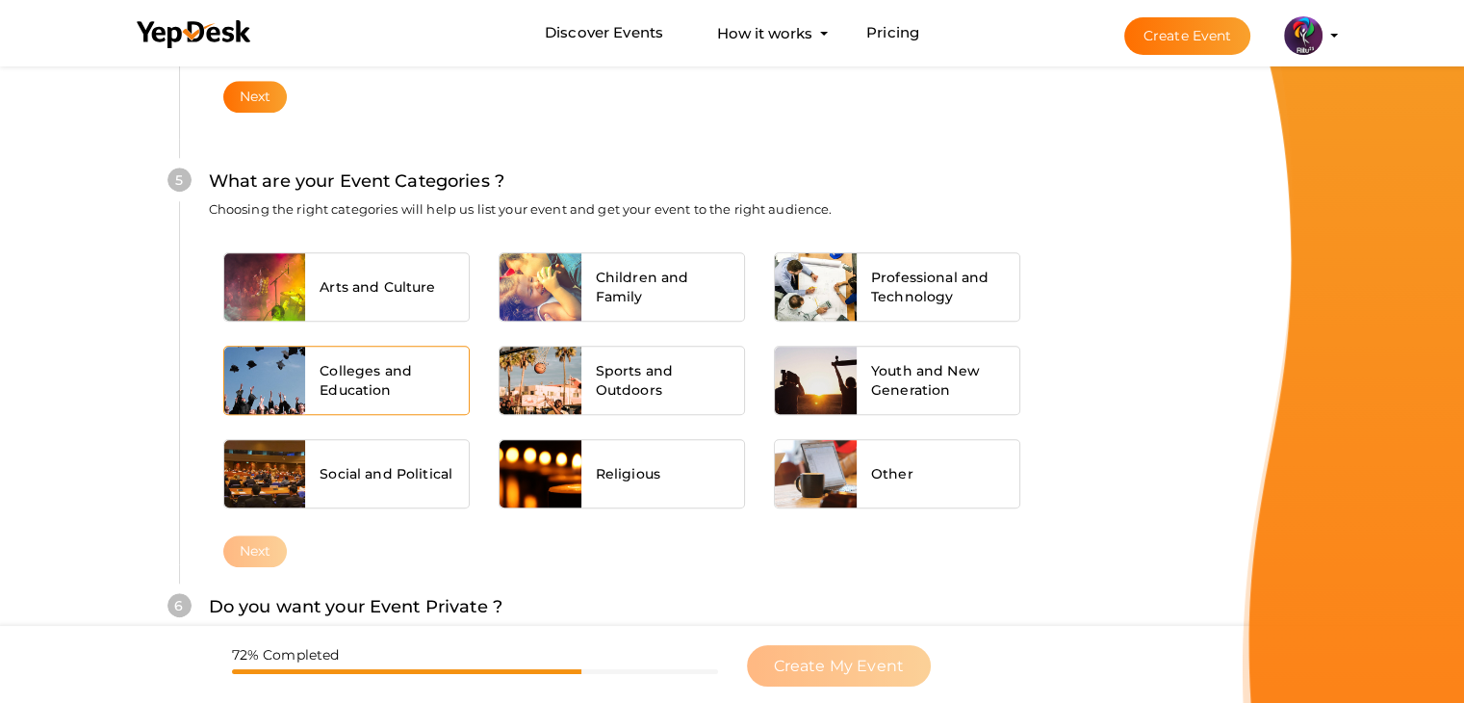
click at [371, 378] on span "Colleges and Education" at bounding box center [386, 380] width 135 height 38
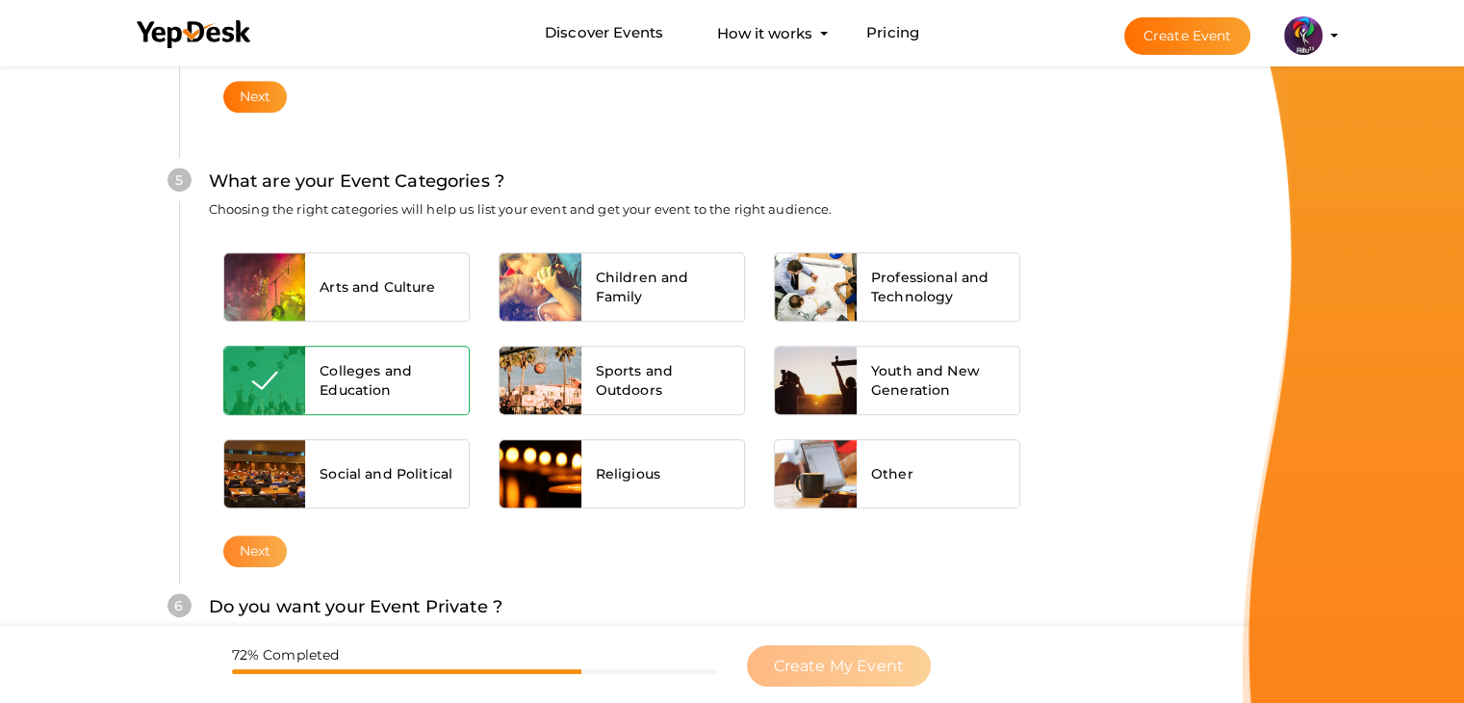
click at [261, 546] on button "Next" at bounding box center [255, 551] width 64 height 32
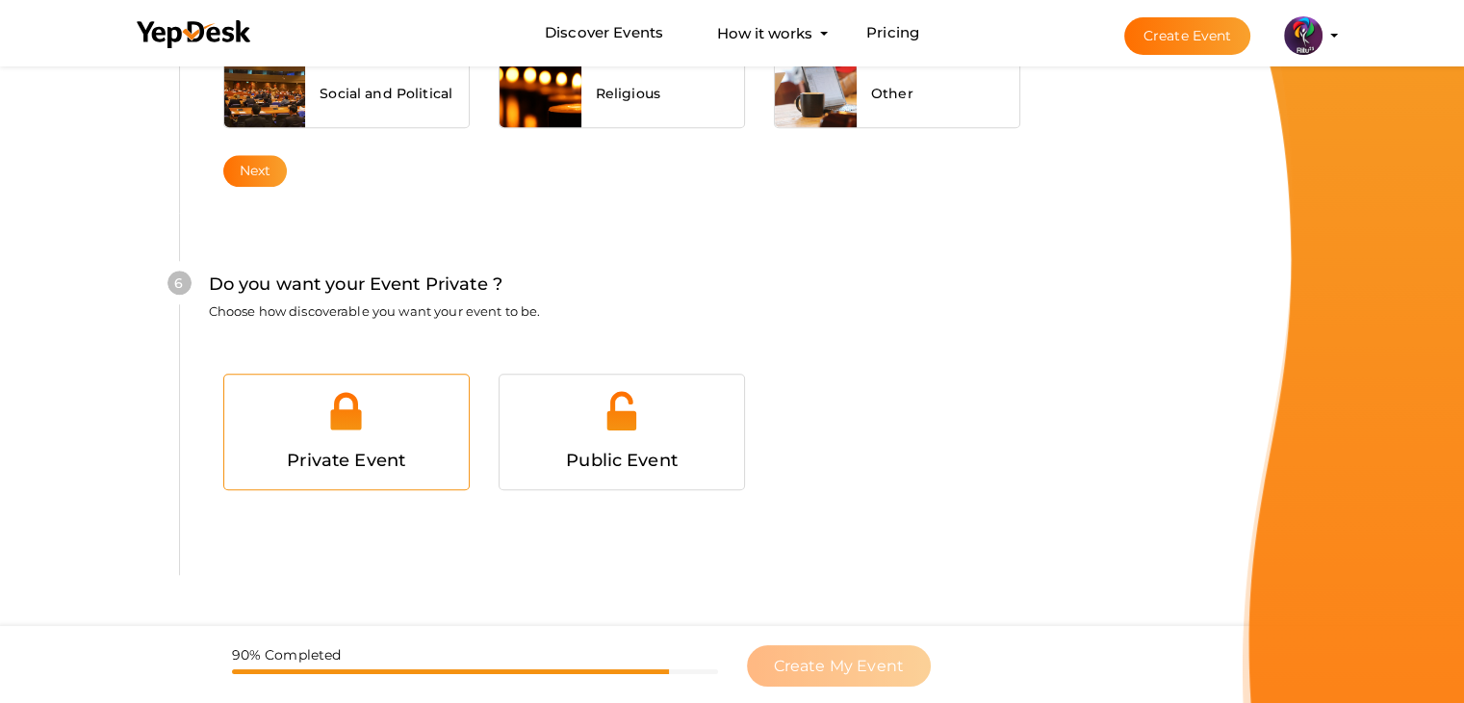
scroll to position [1878, 0]
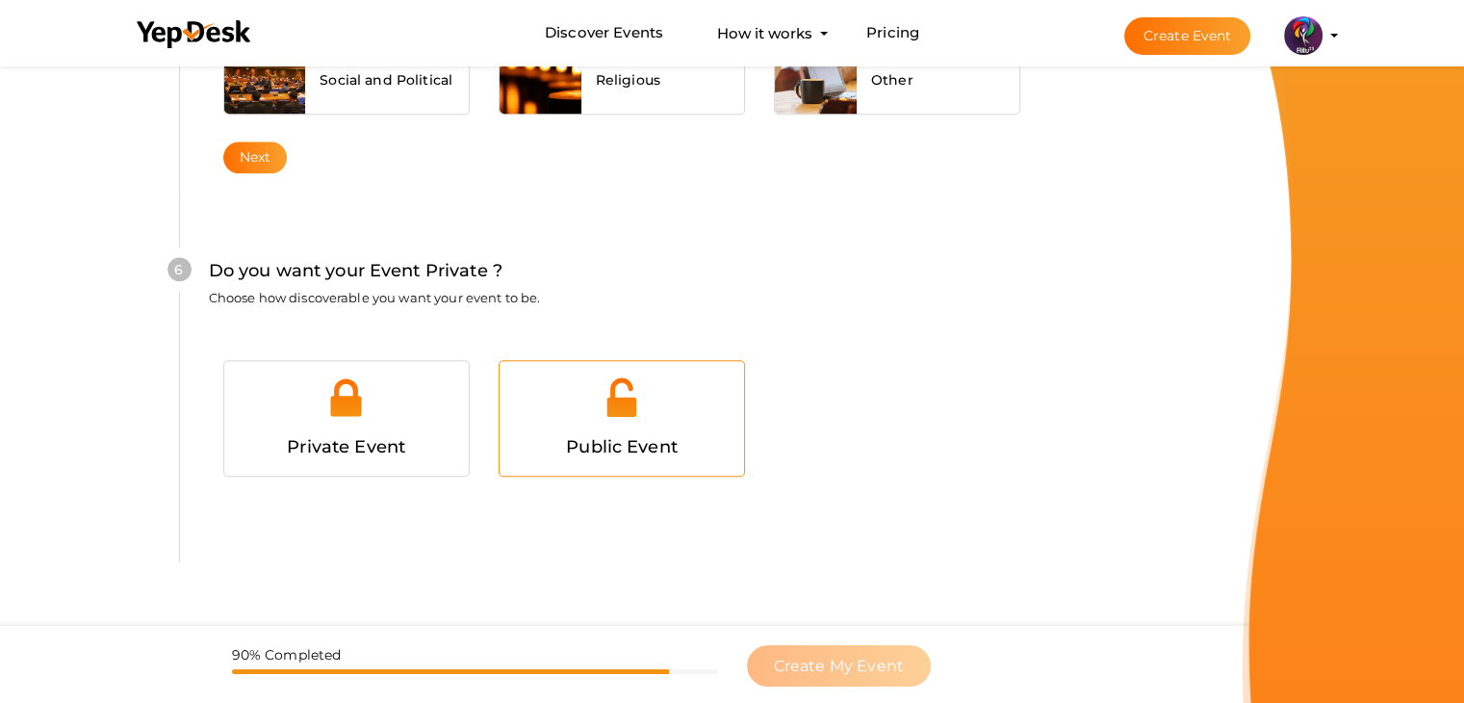
click at [631, 361] on div "Public Event" at bounding box center [621, 418] width 244 height 115
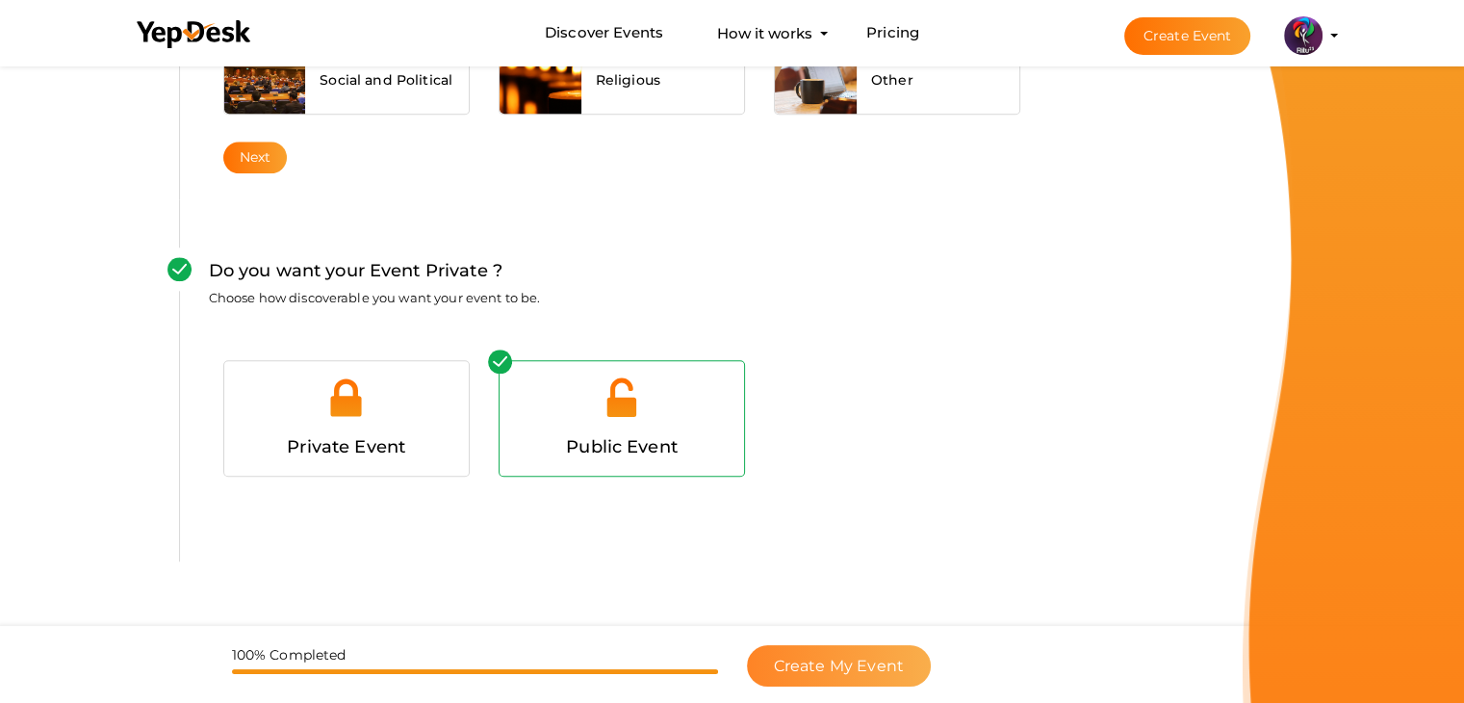
click at [832, 646] on button "Create My Event" at bounding box center [839, 665] width 184 height 41
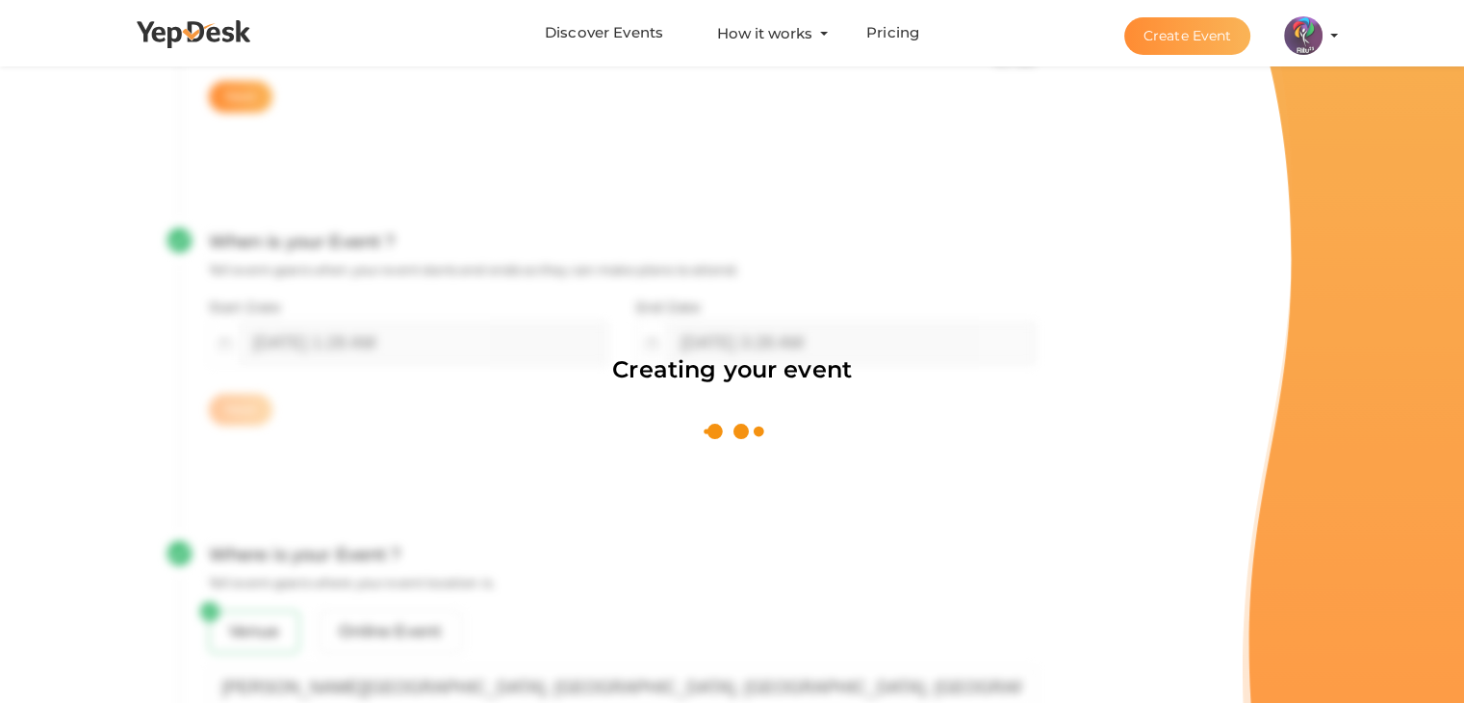
scroll to position [289, 0]
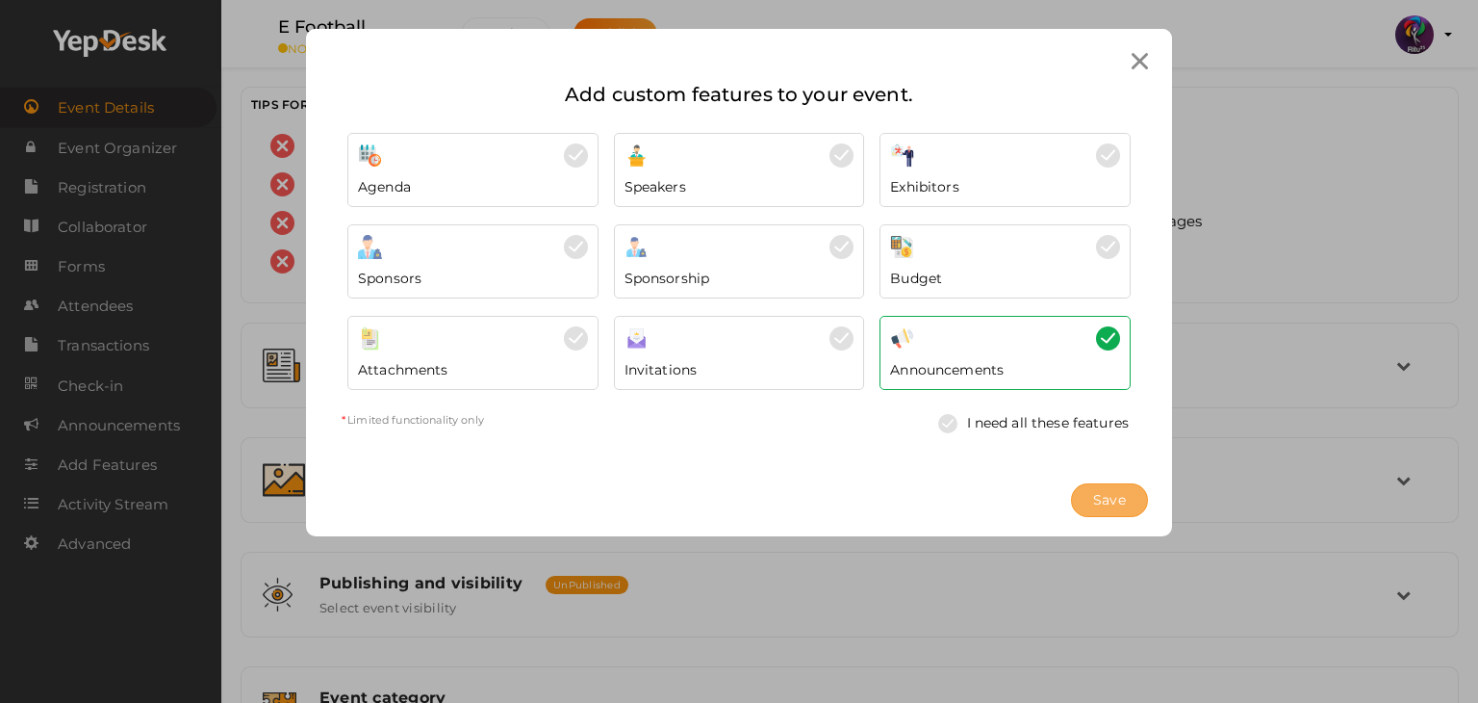
click at [1087, 494] on button "Save" at bounding box center [1109, 500] width 77 height 34
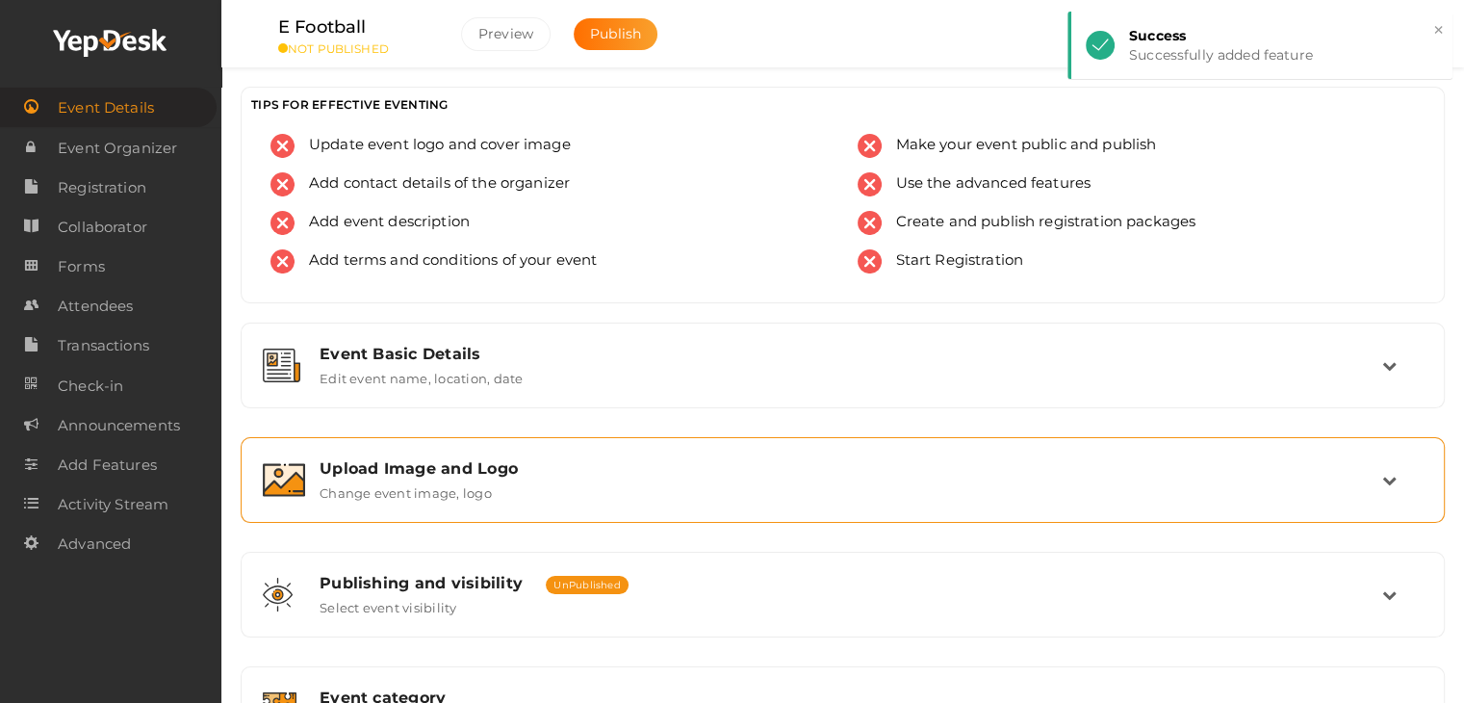
click at [695, 495] on div "Upload Image and Logo Change event image, logo" at bounding box center [843, 479] width 1077 height 41
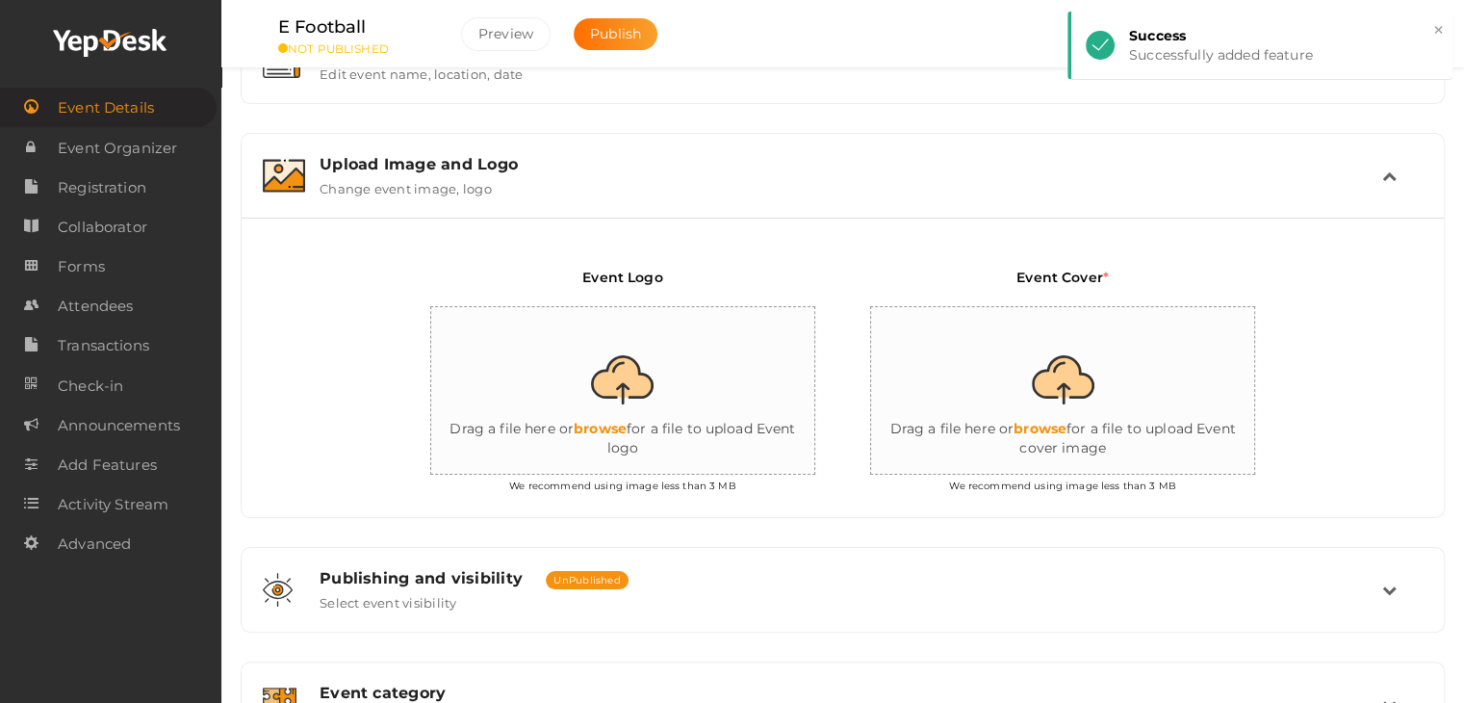
scroll to position [307, 0]
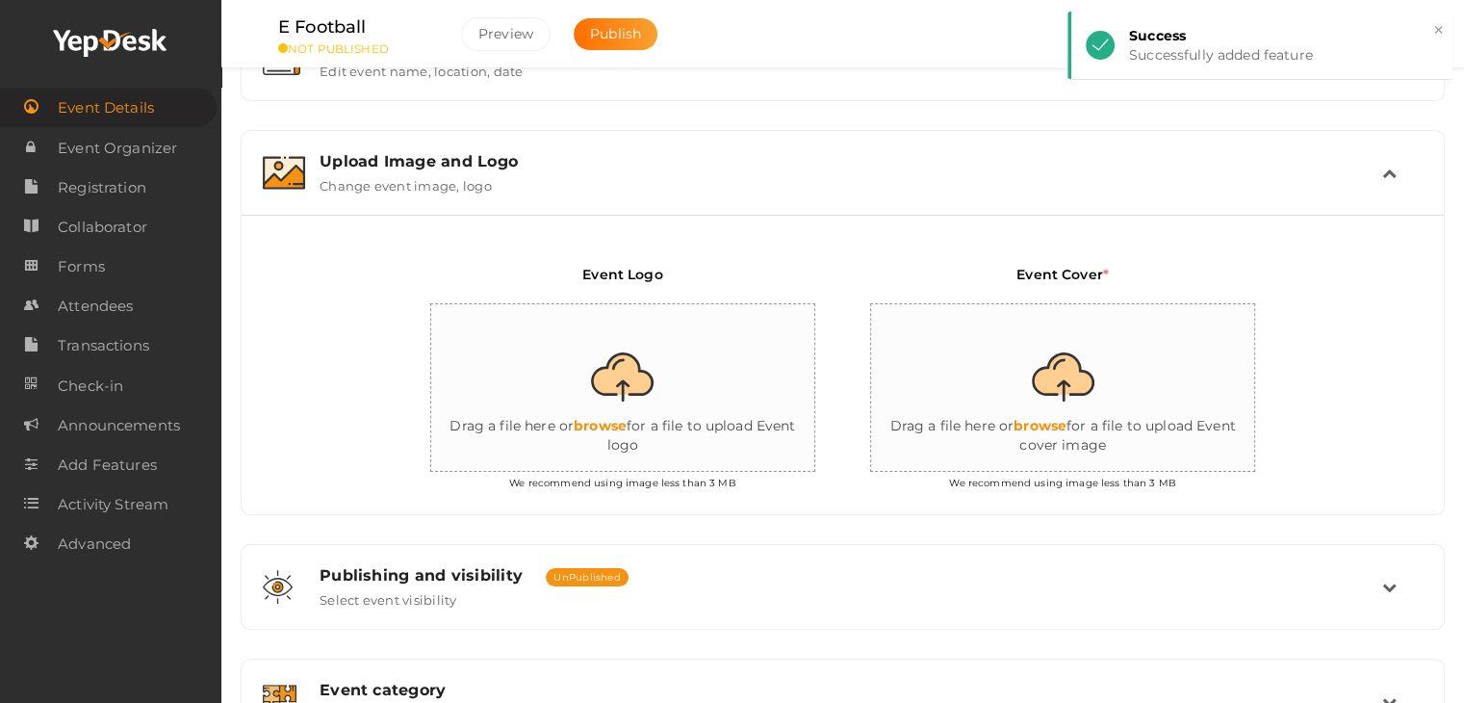
click at [668, 424] on input "file" at bounding box center [623, 388] width 385 height 168
type input "C:\fakepath\logo yepdesk (1).png"
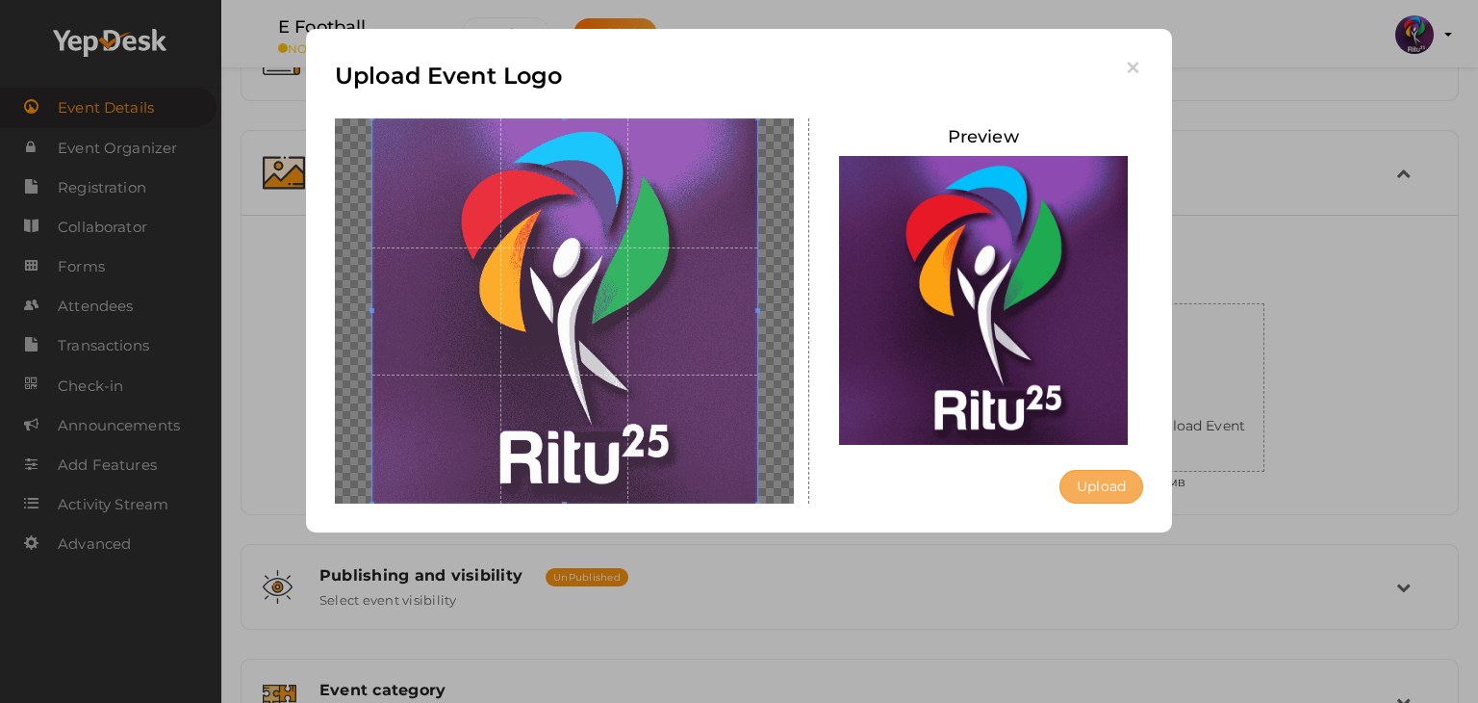
click at [1095, 493] on button "Upload" at bounding box center [1102, 487] width 84 height 34
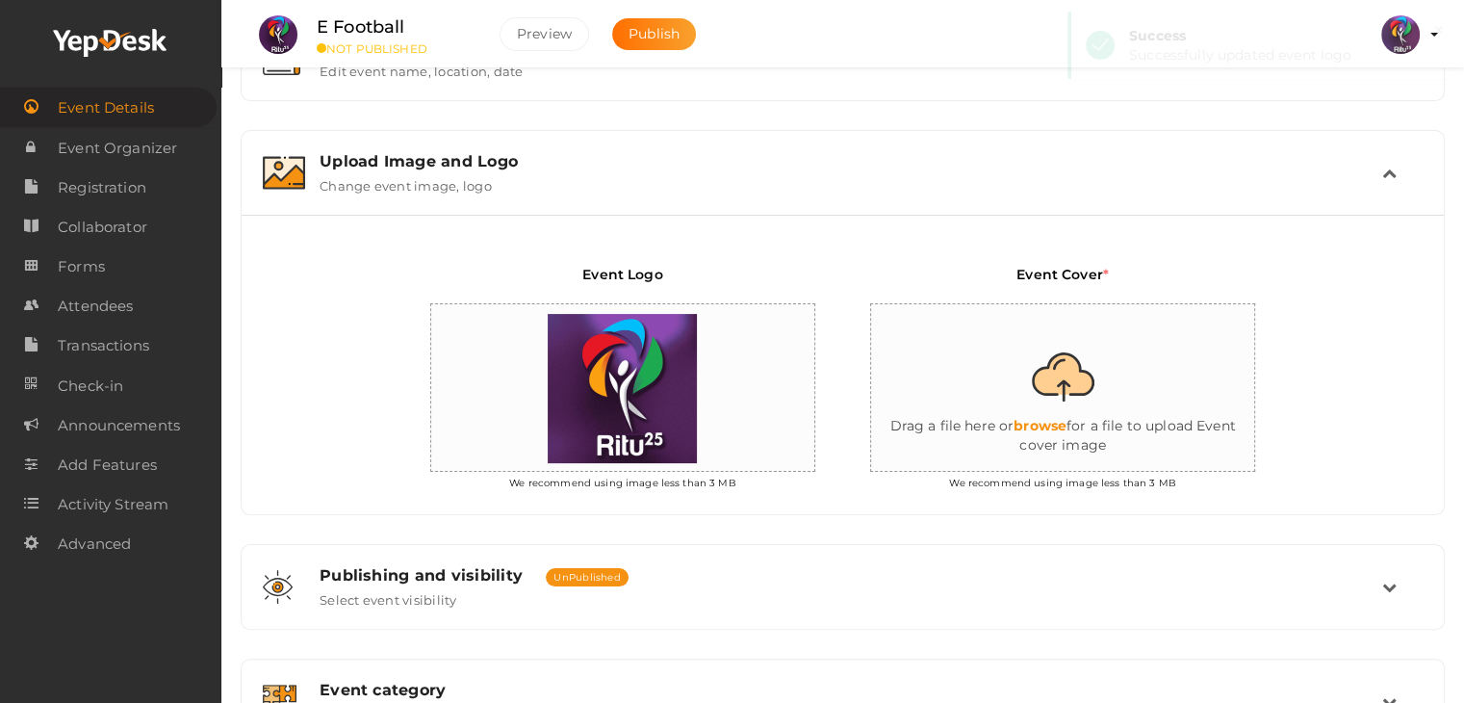
click at [1078, 374] on input "file" at bounding box center [1063, 388] width 385 height 168
type input "C:\fakepath\IMG-20251012-WA0020.jpg"
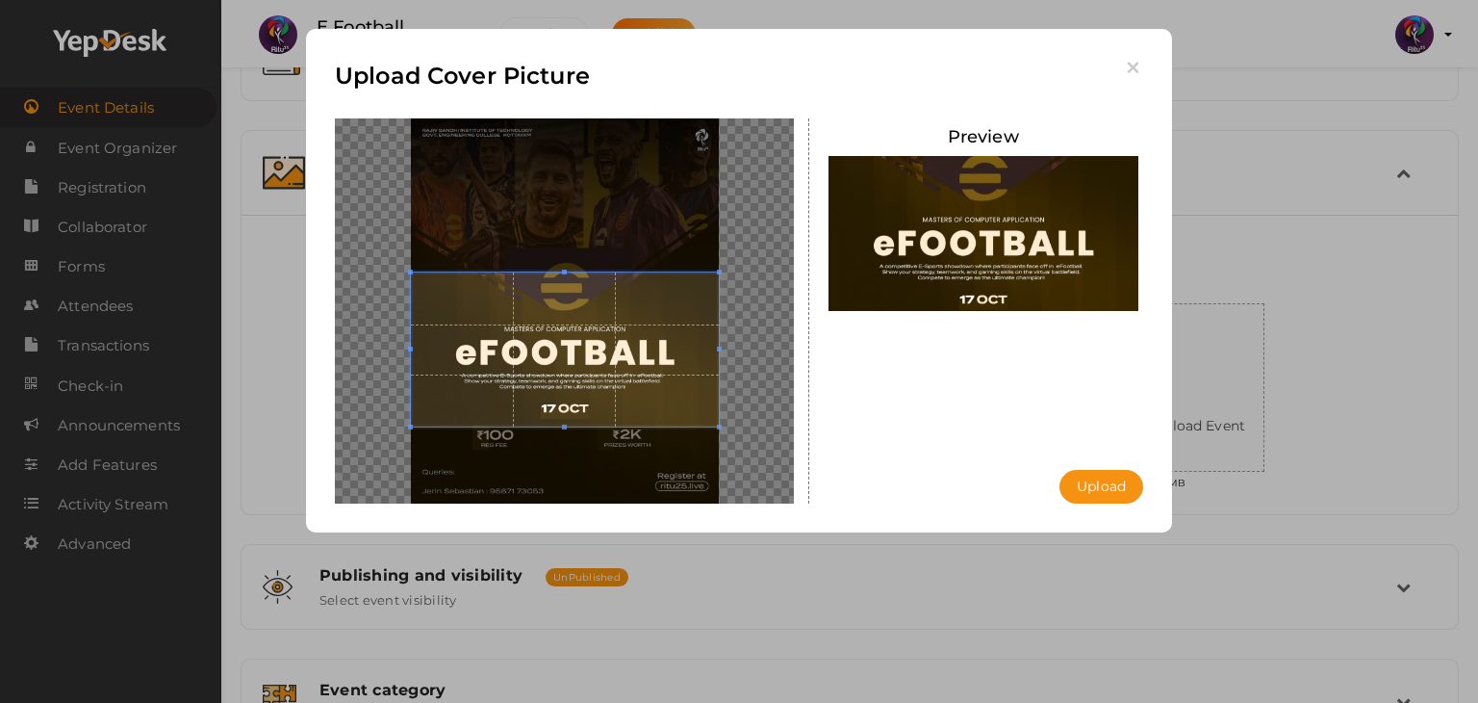
drag, startPoint x: 660, startPoint y: 350, endPoint x: 664, endPoint y: 371, distance: 20.6
click at [664, 371] on span at bounding box center [565, 349] width 308 height 154
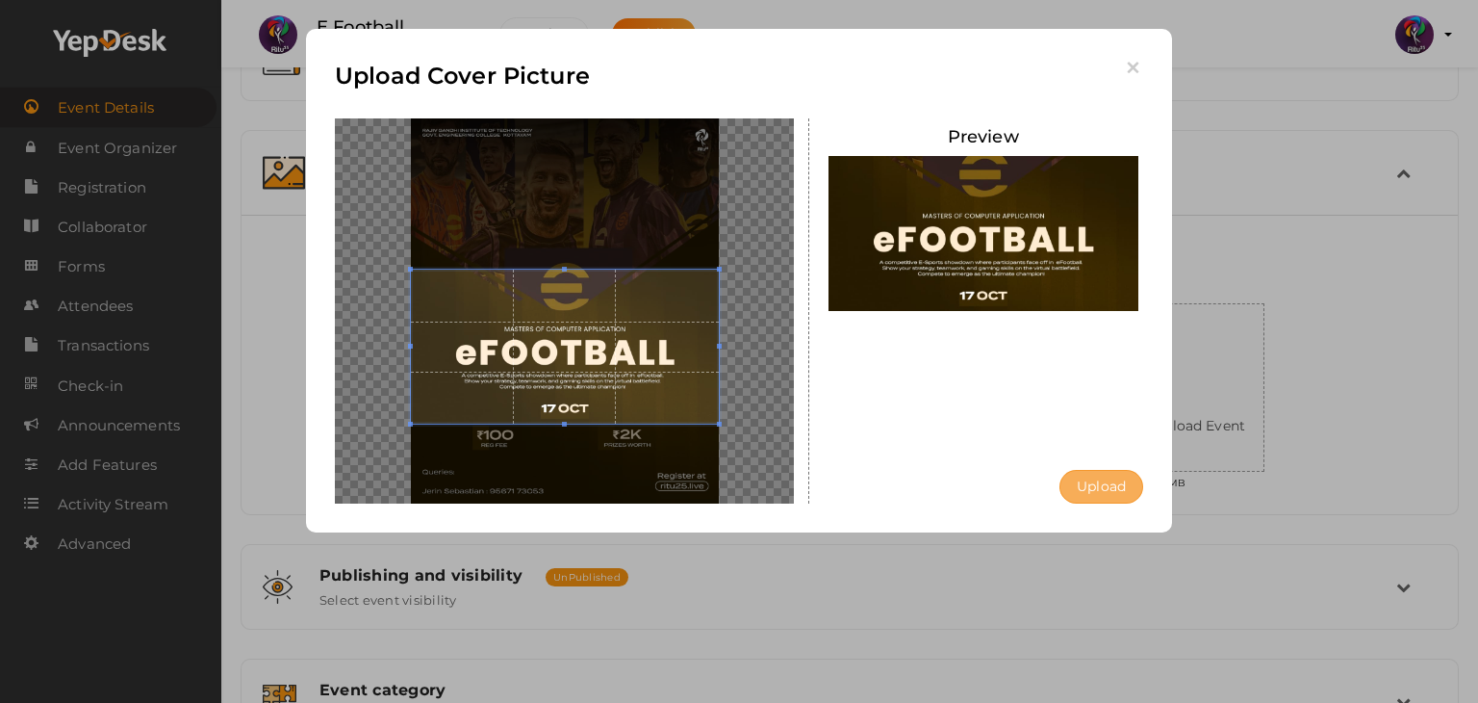
click at [1104, 477] on button "Upload" at bounding box center [1102, 487] width 84 height 34
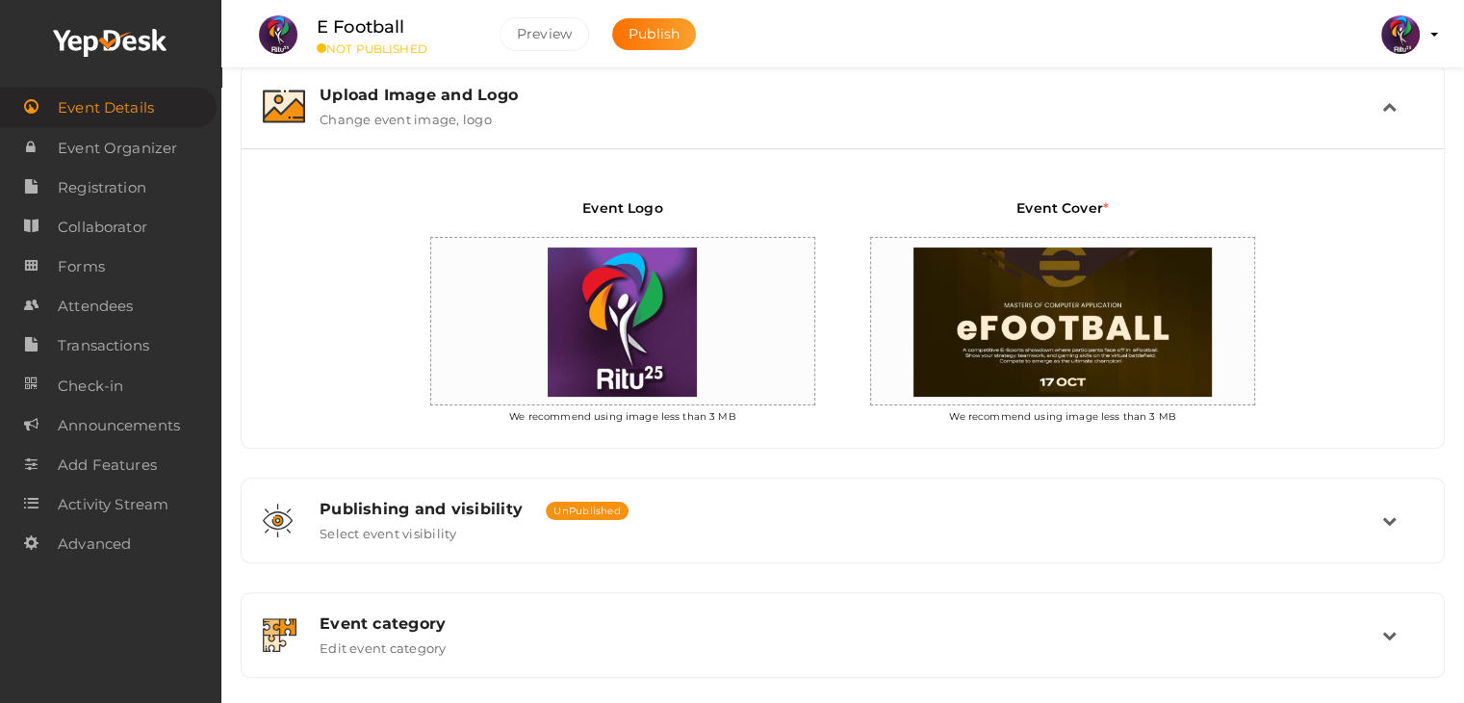
scroll to position [622, 0]
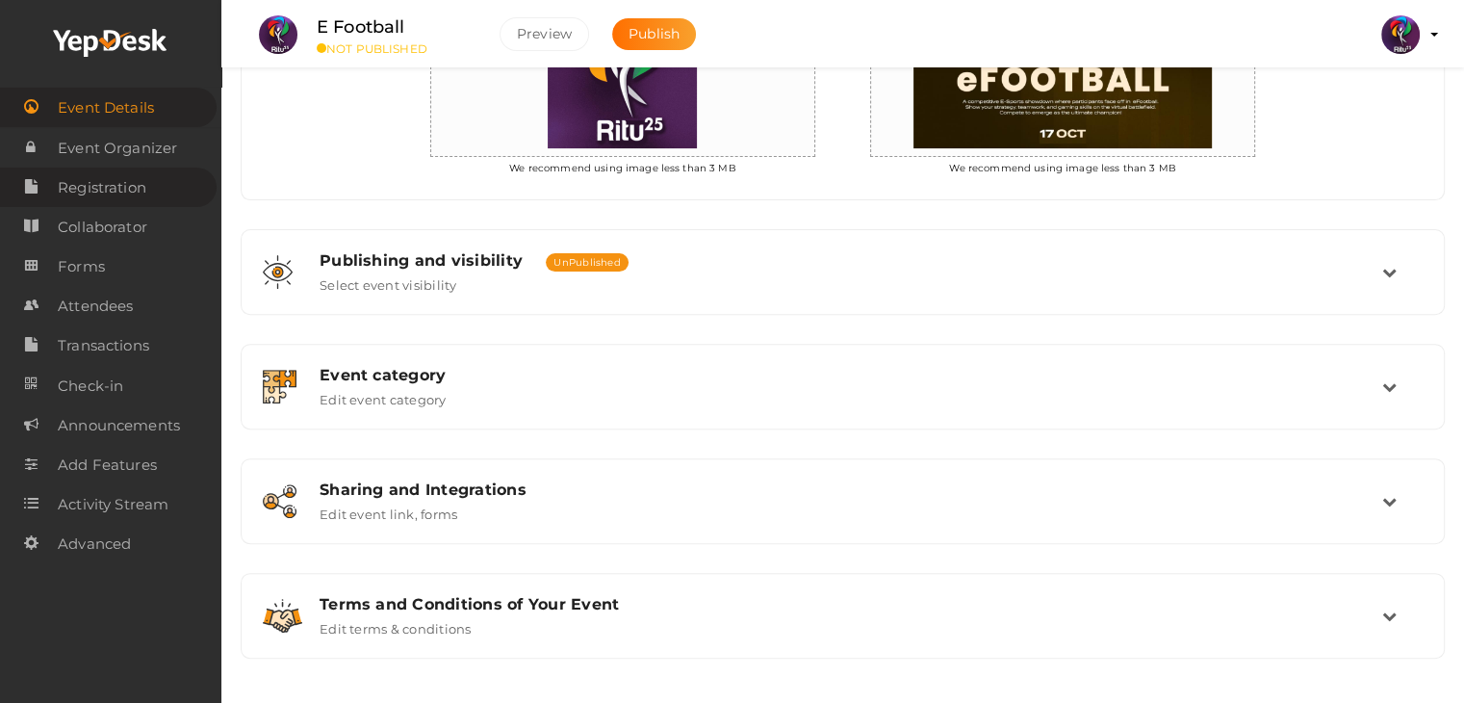
click at [136, 196] on span "Registration" at bounding box center [102, 187] width 89 height 38
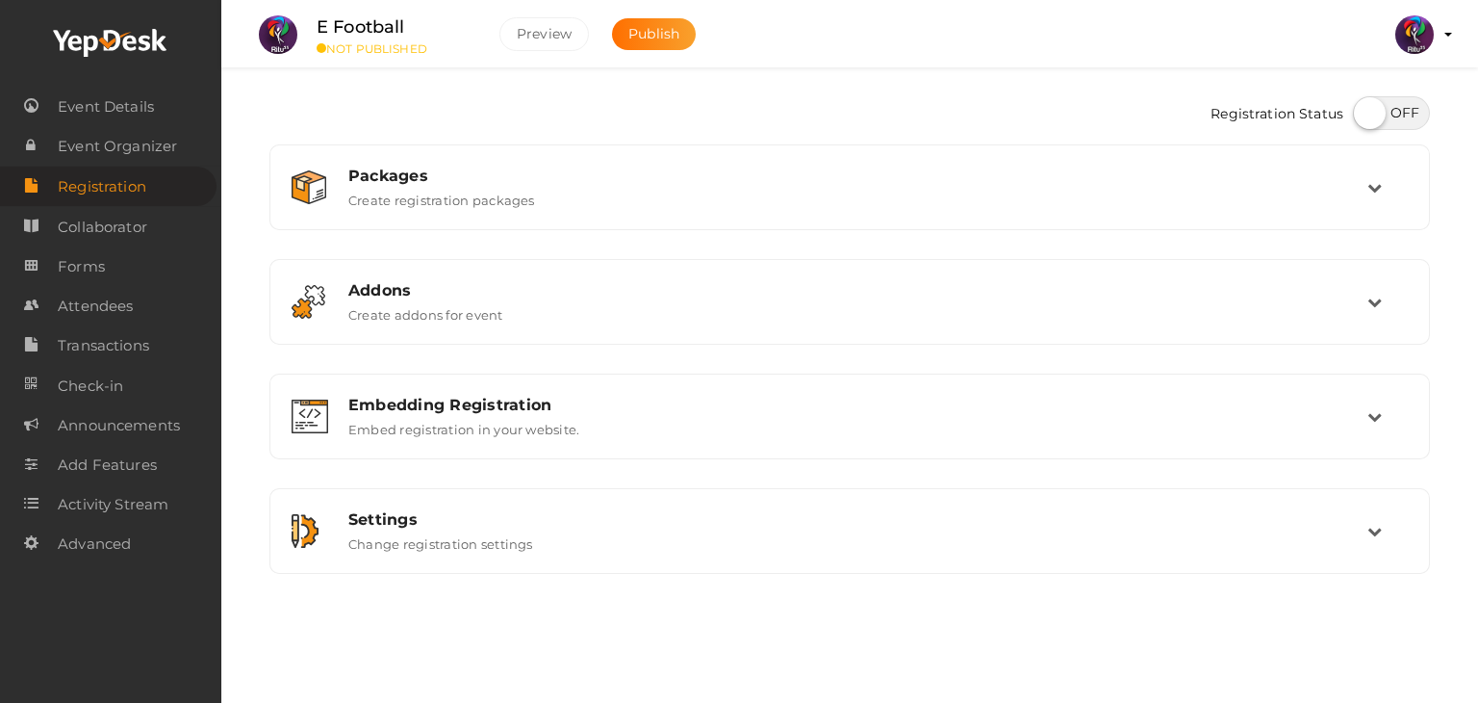
click at [1355, 100] on div at bounding box center [1386, 115] width 87 height 38
click at [1367, 106] on label at bounding box center [1391, 113] width 77 height 34
click at [1366, 106] on input "checkbox" at bounding box center [1359, 106] width 13 height 13
checkbox input "true"
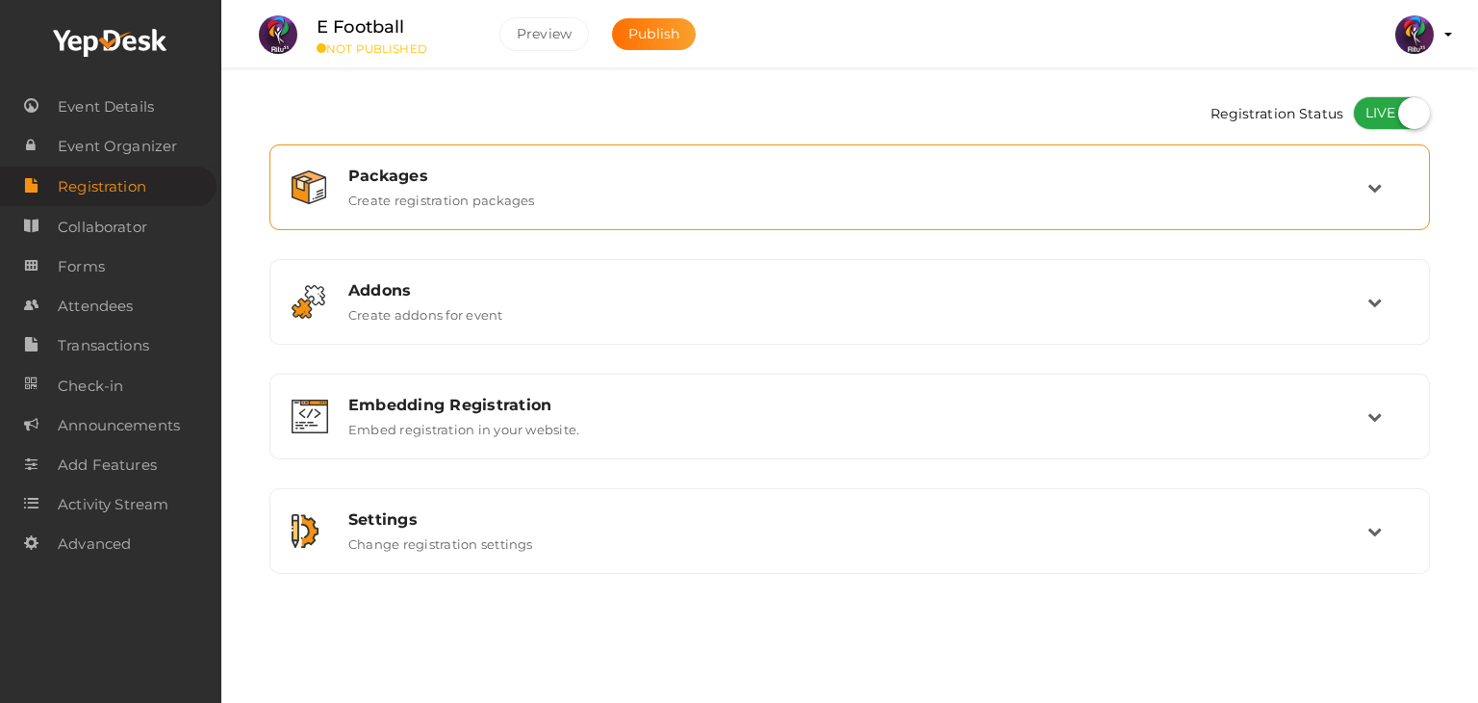
click at [1020, 213] on div "Packages Create registration packages" at bounding box center [849, 187] width 1139 height 64
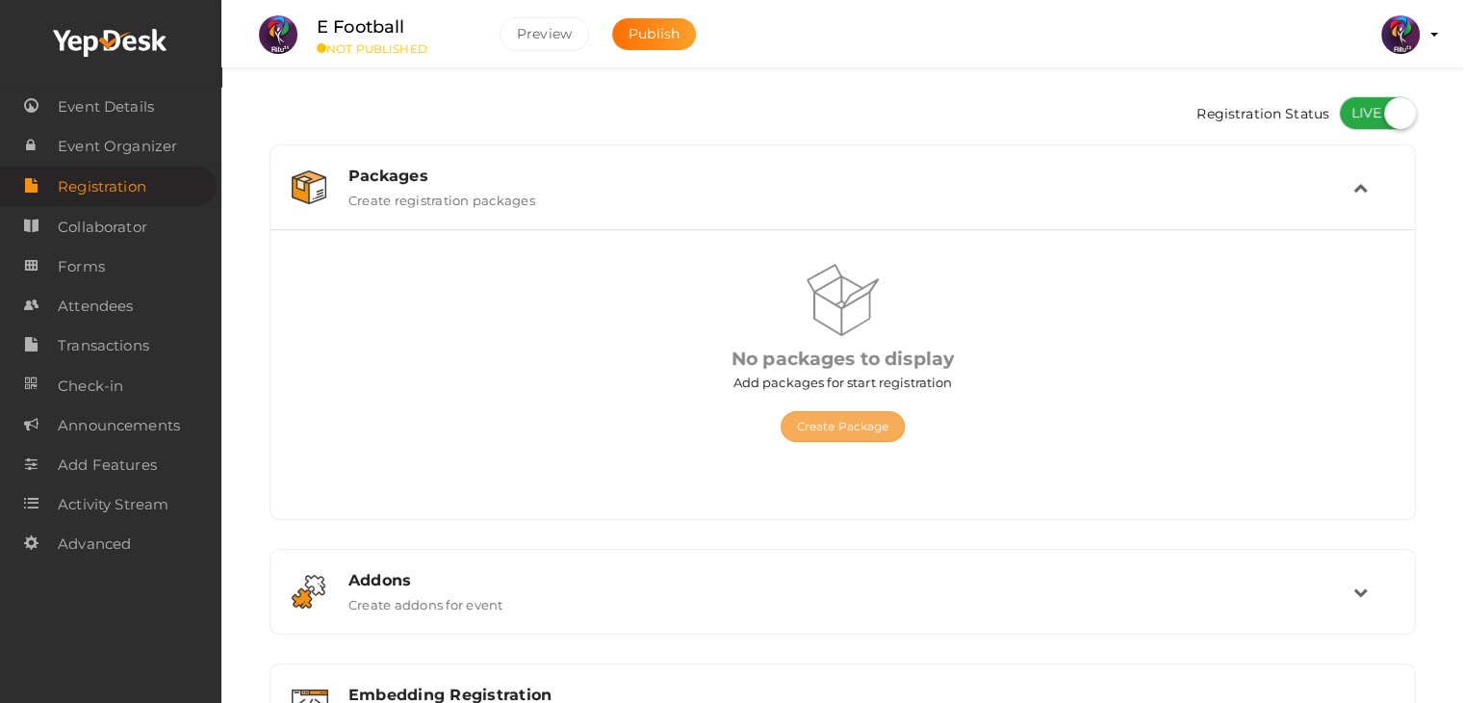
click at [876, 423] on button "Create Package" at bounding box center [842, 426] width 125 height 31
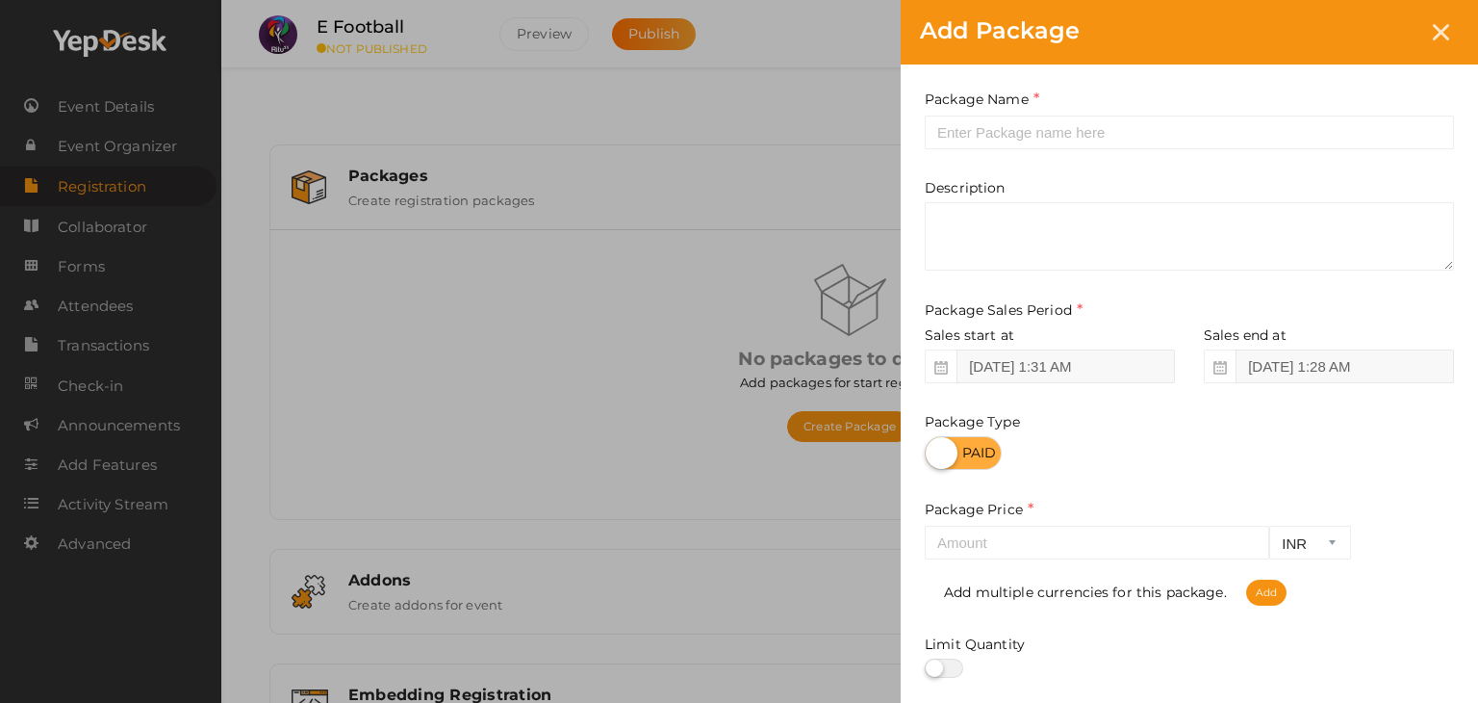
click at [1043, 155] on div "Package Name This field is Required. Package Name already used. Description Pac…" at bounding box center [1189, 425] width 577 height 723
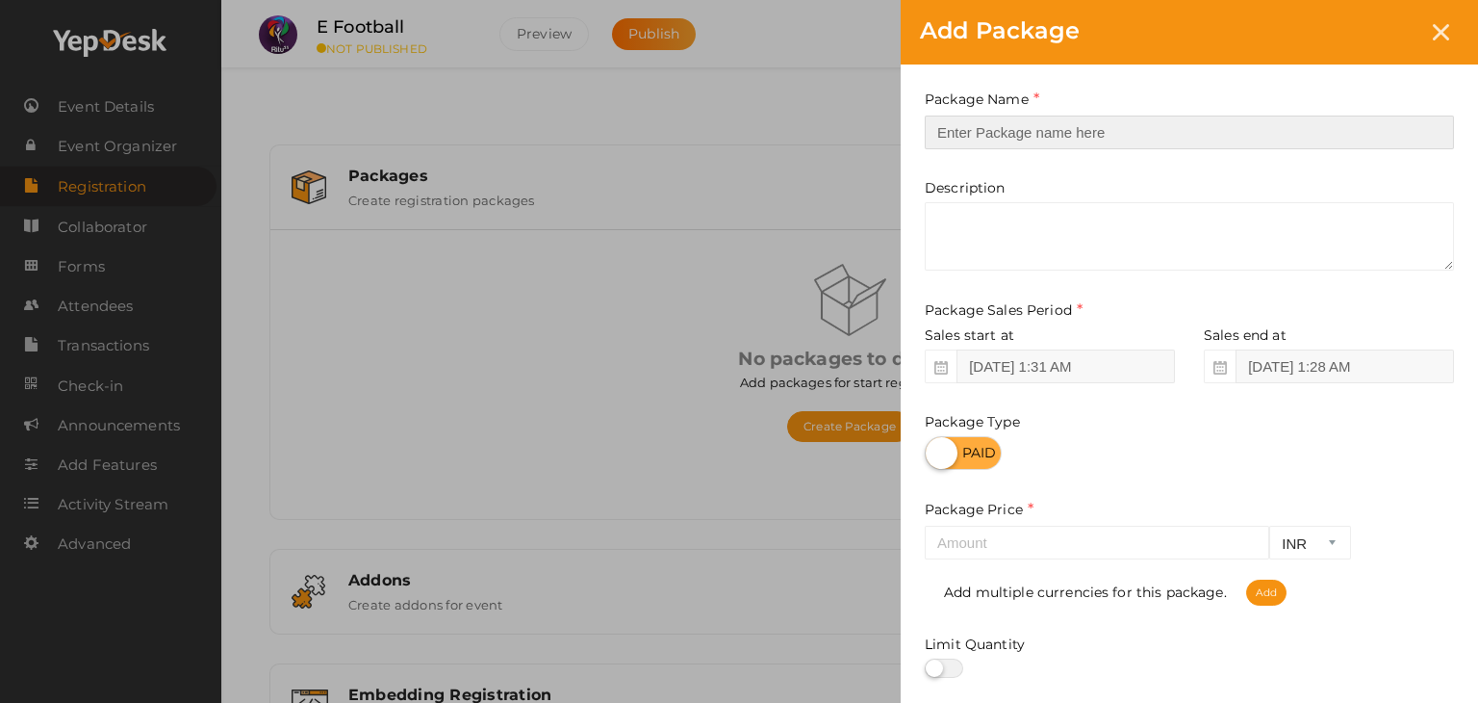
click at [1050, 138] on input "text" at bounding box center [1189, 132] width 529 height 34
type input "reg"
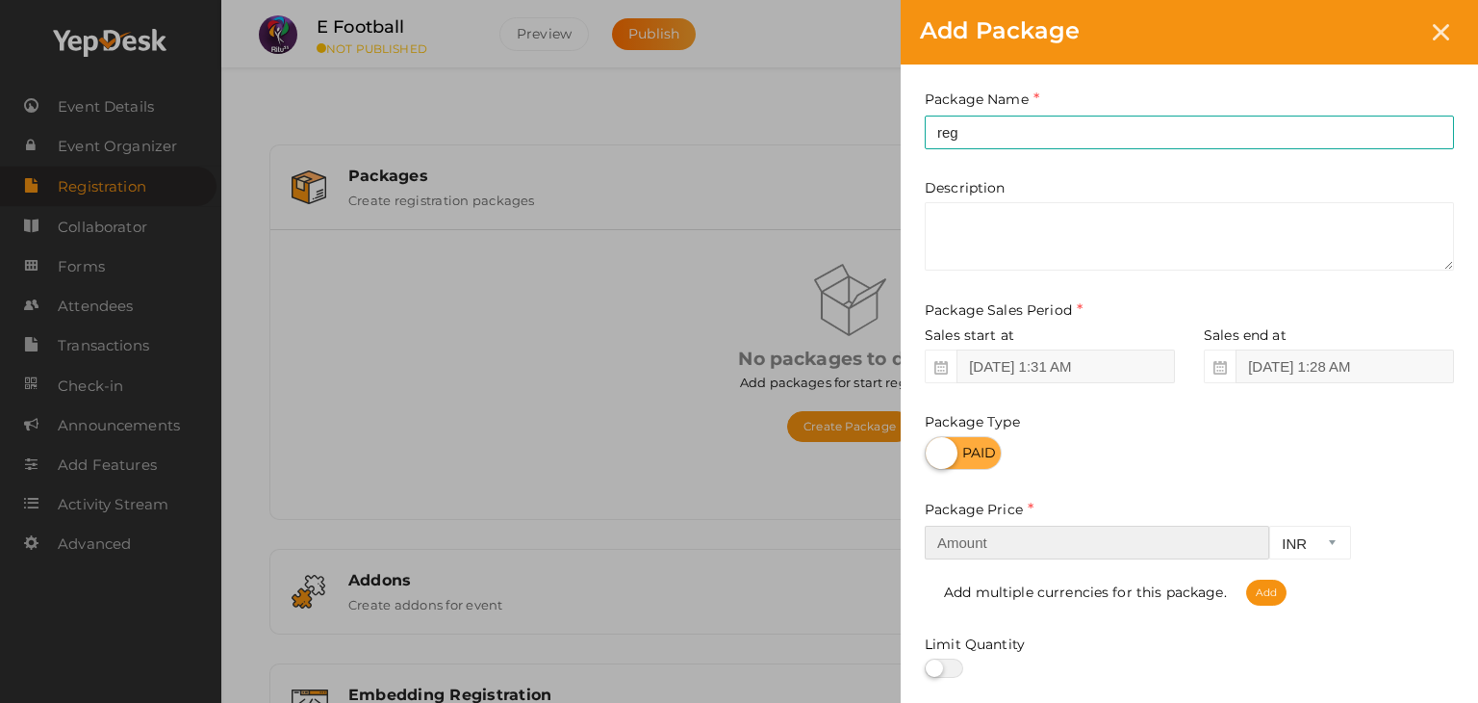
click at [1043, 551] on input "number" at bounding box center [1097, 542] width 345 height 34
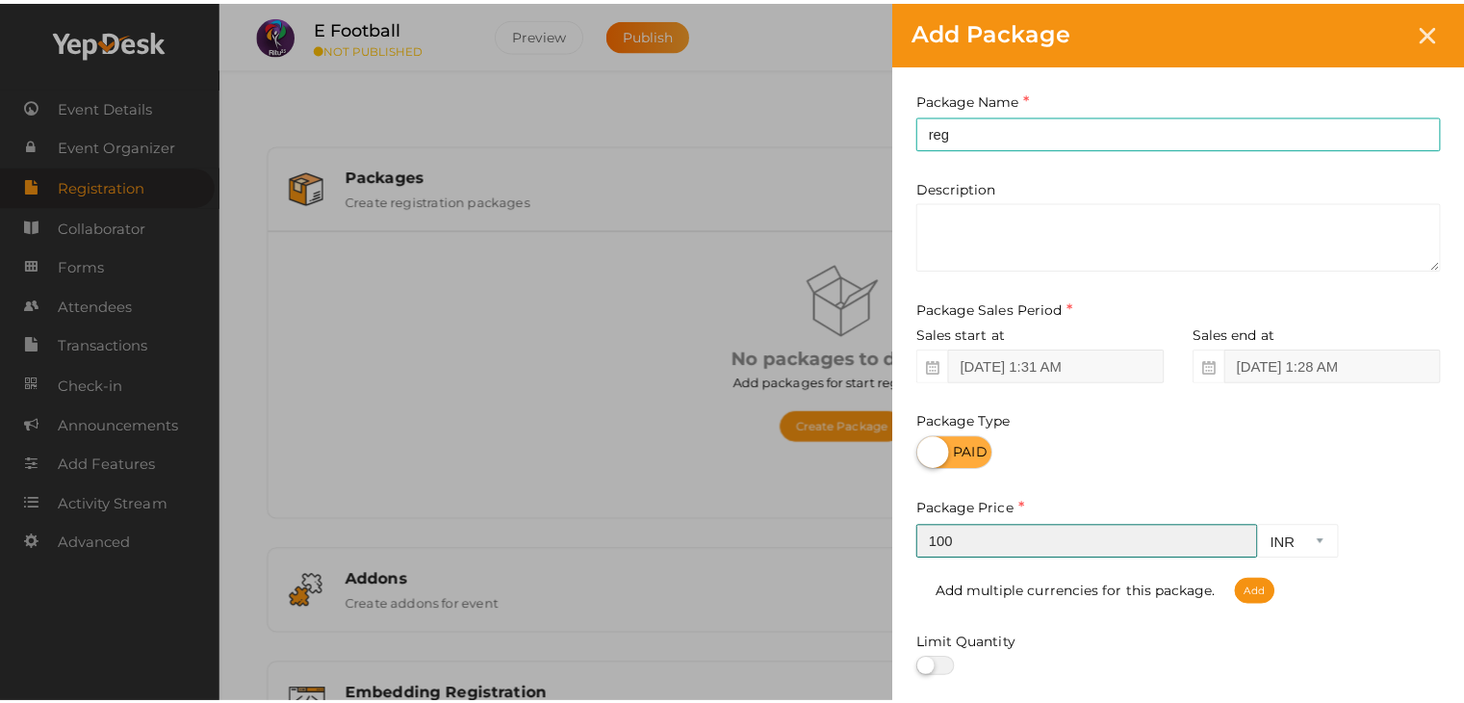
scroll to position [239, 0]
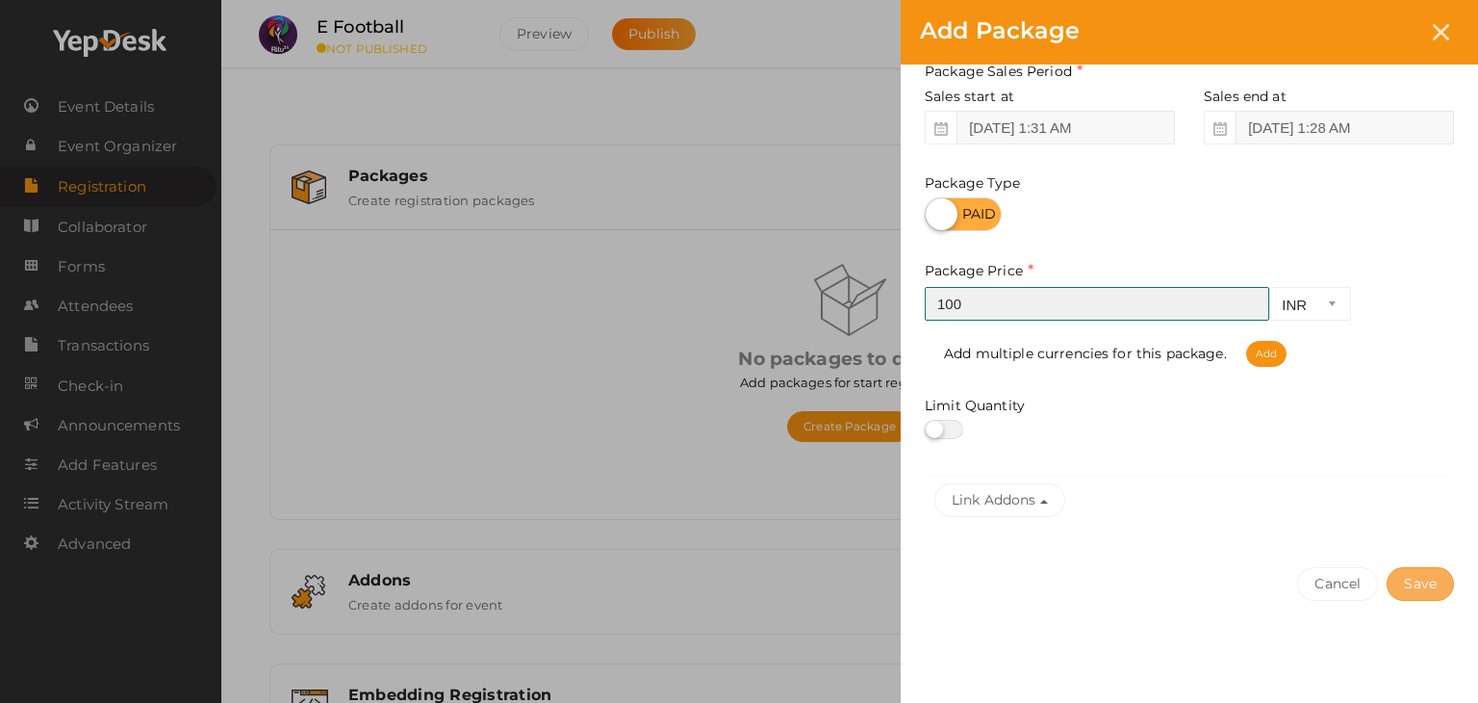
type input "100"
click at [1415, 575] on button "Save" at bounding box center [1420, 584] width 67 height 34
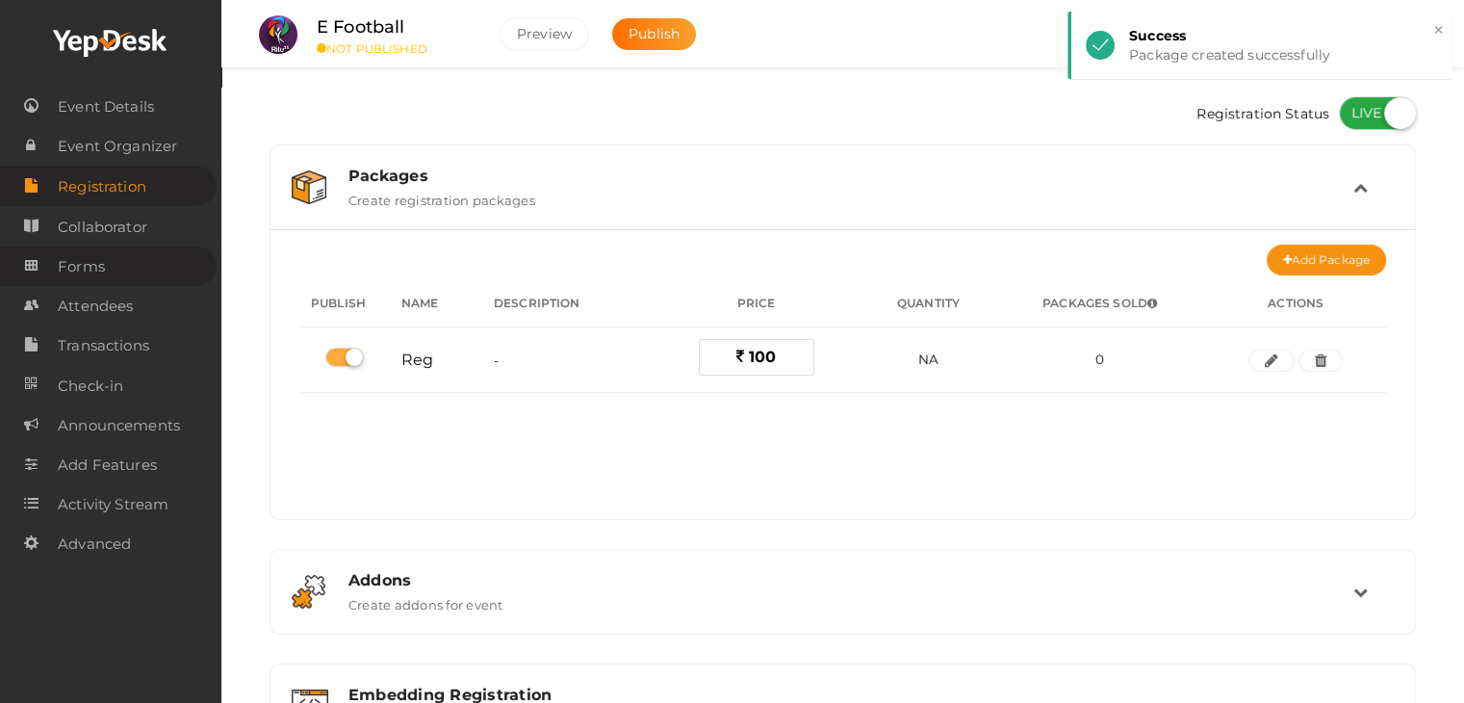
click at [105, 267] on link "Forms" at bounding box center [108, 265] width 217 height 39
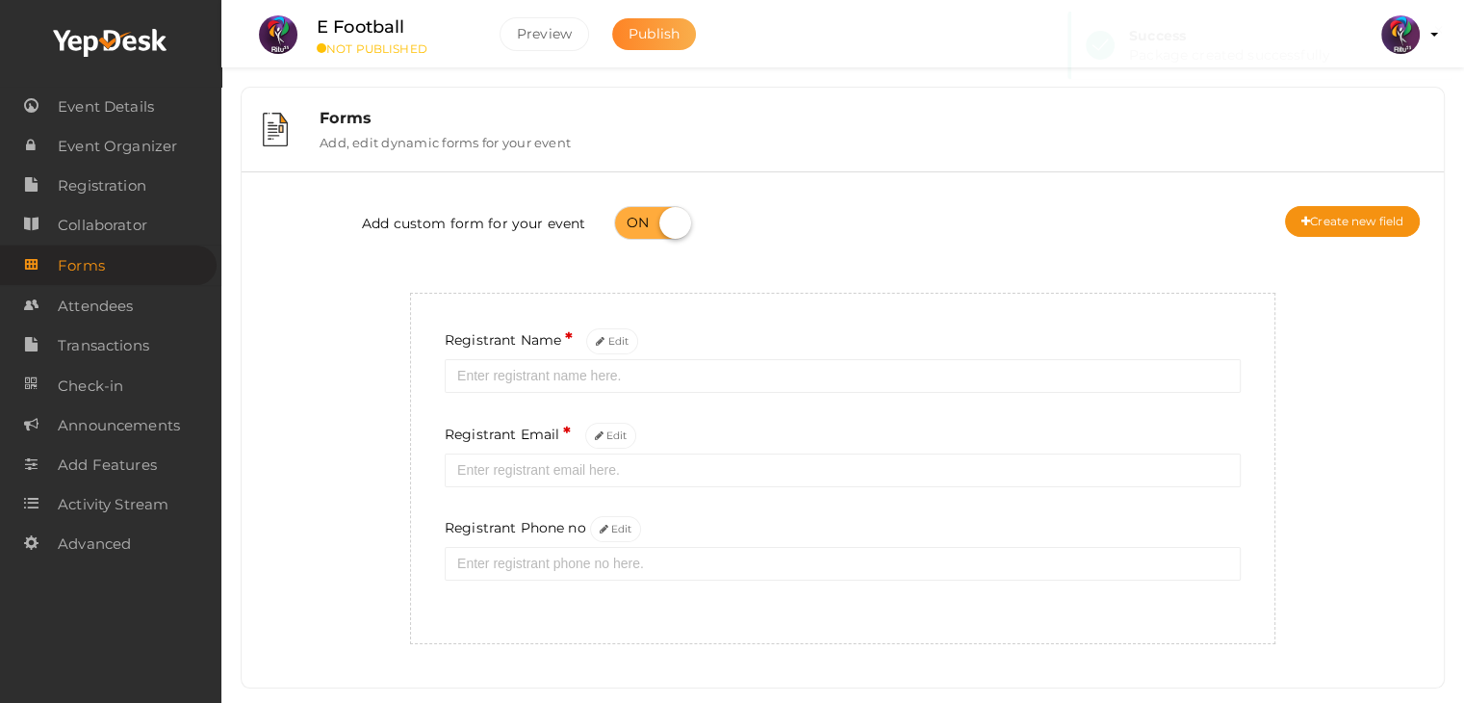
click at [653, 39] on span "Publish" at bounding box center [653, 33] width 51 height 17
click at [593, 396] on div "Registrant Name * Edit Registrant Email * Edit Registrant Phone no Edit" at bounding box center [842, 468] width 865 height 351
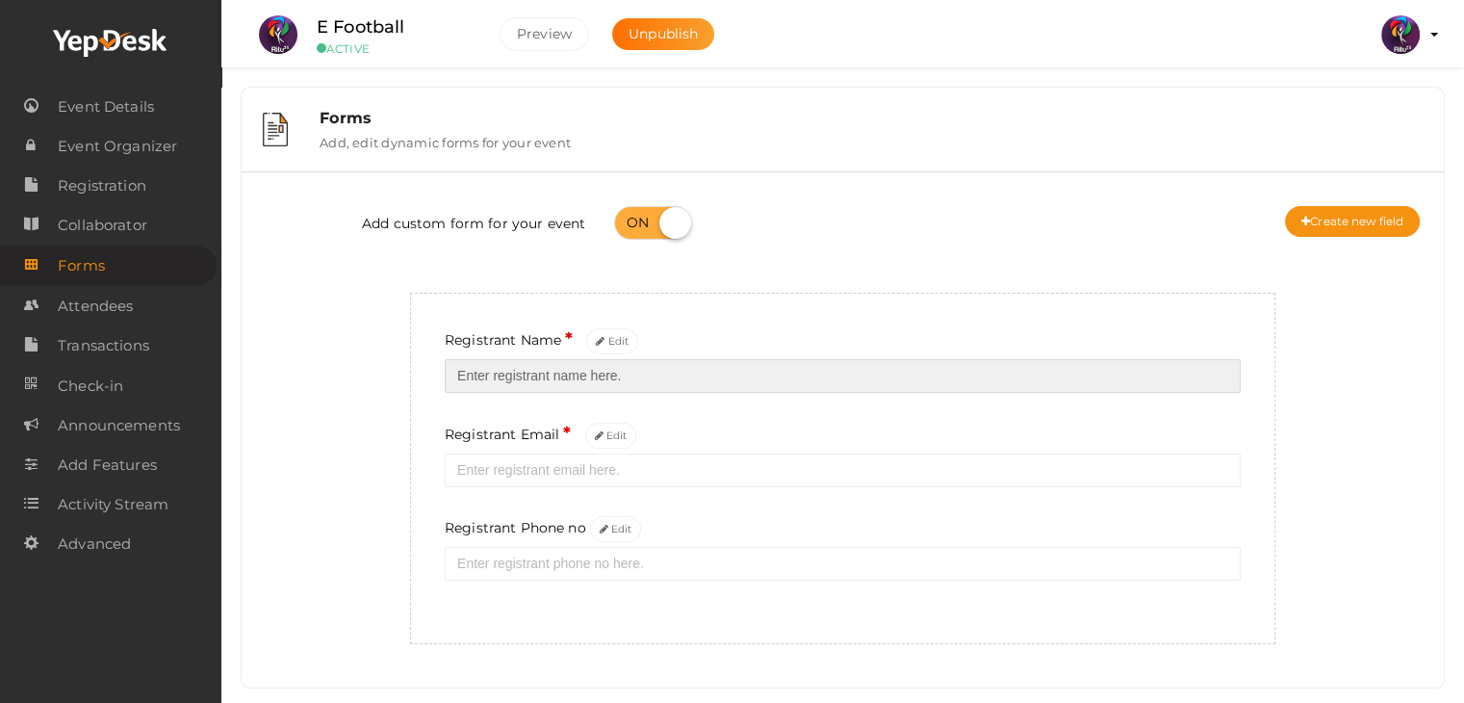
click at [598, 387] on input "text" at bounding box center [843, 376] width 796 height 34
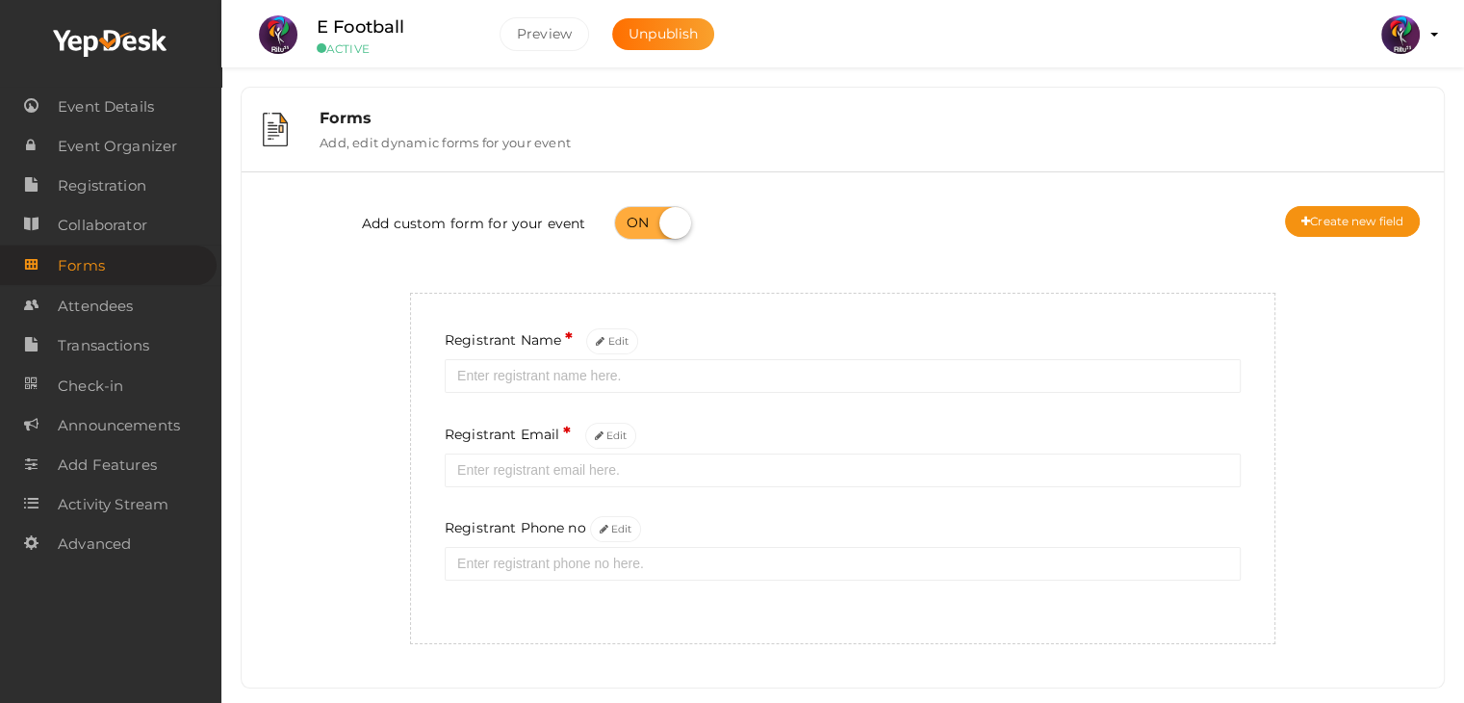
click at [794, 440] on div "Registrant Email * Edit" at bounding box center [843, 454] width 796 height 65
click at [631, 532] on button "Edit" at bounding box center [616, 529] width 52 height 26
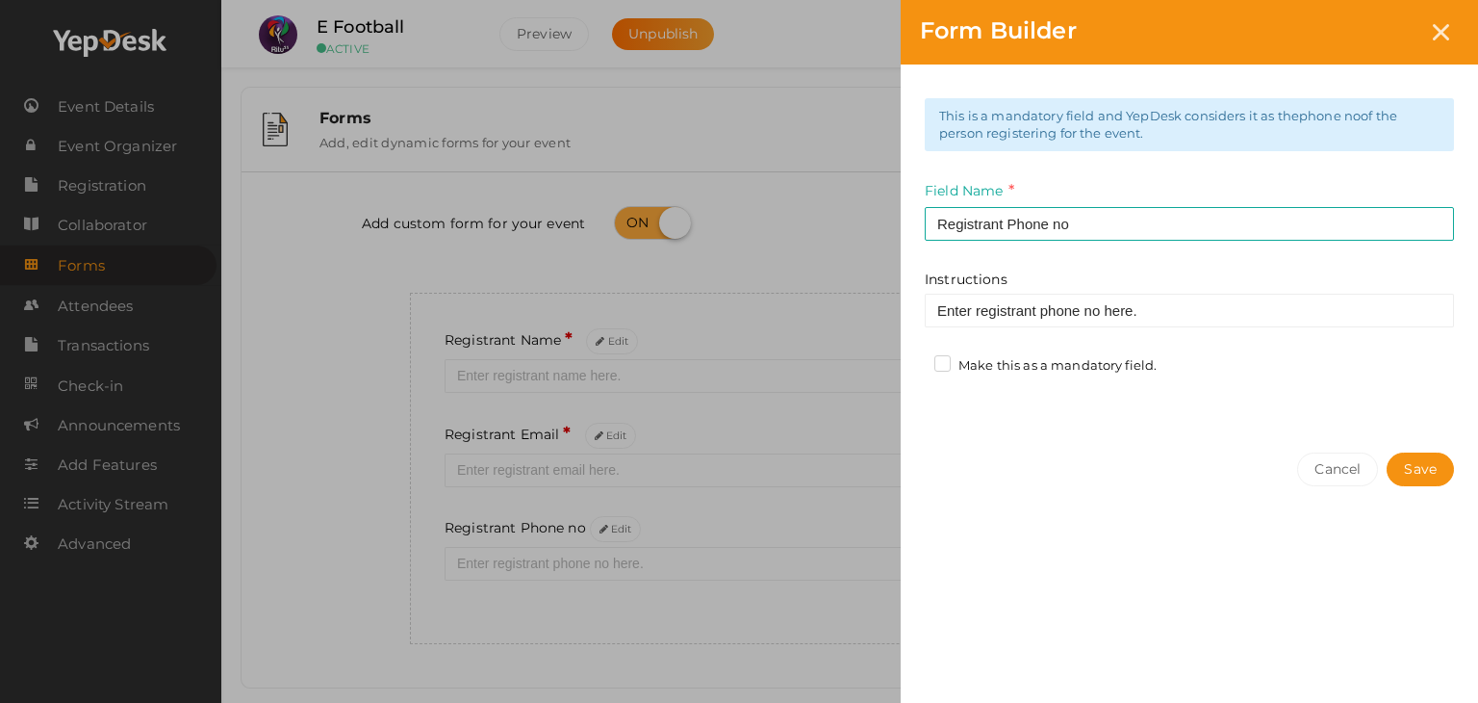
drag, startPoint x: 1035, startPoint y: 376, endPoint x: 1035, endPoint y: 367, distance: 9.7
click at [1035, 367] on div "Make this as a mandatory field." at bounding box center [1052, 368] width 237 height 24
click at [1035, 367] on label "Make this as a mandatory field." at bounding box center [1045, 365] width 222 height 19
click at [915, 360] on input "Make this as a mandatory field." at bounding box center [915, 360] width 0 height 0
click at [1429, 471] on button "Save" at bounding box center [1420, 469] width 67 height 34
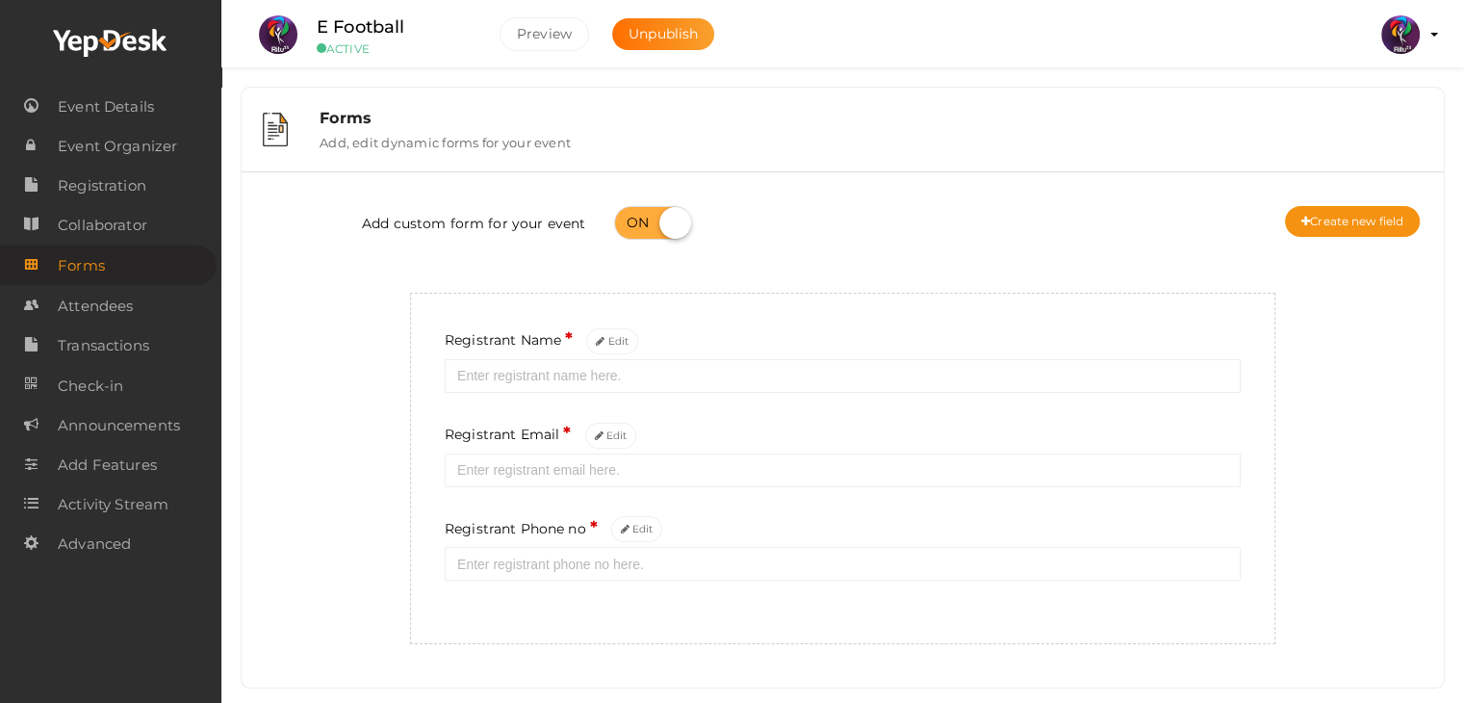
scroll to position [37, 0]
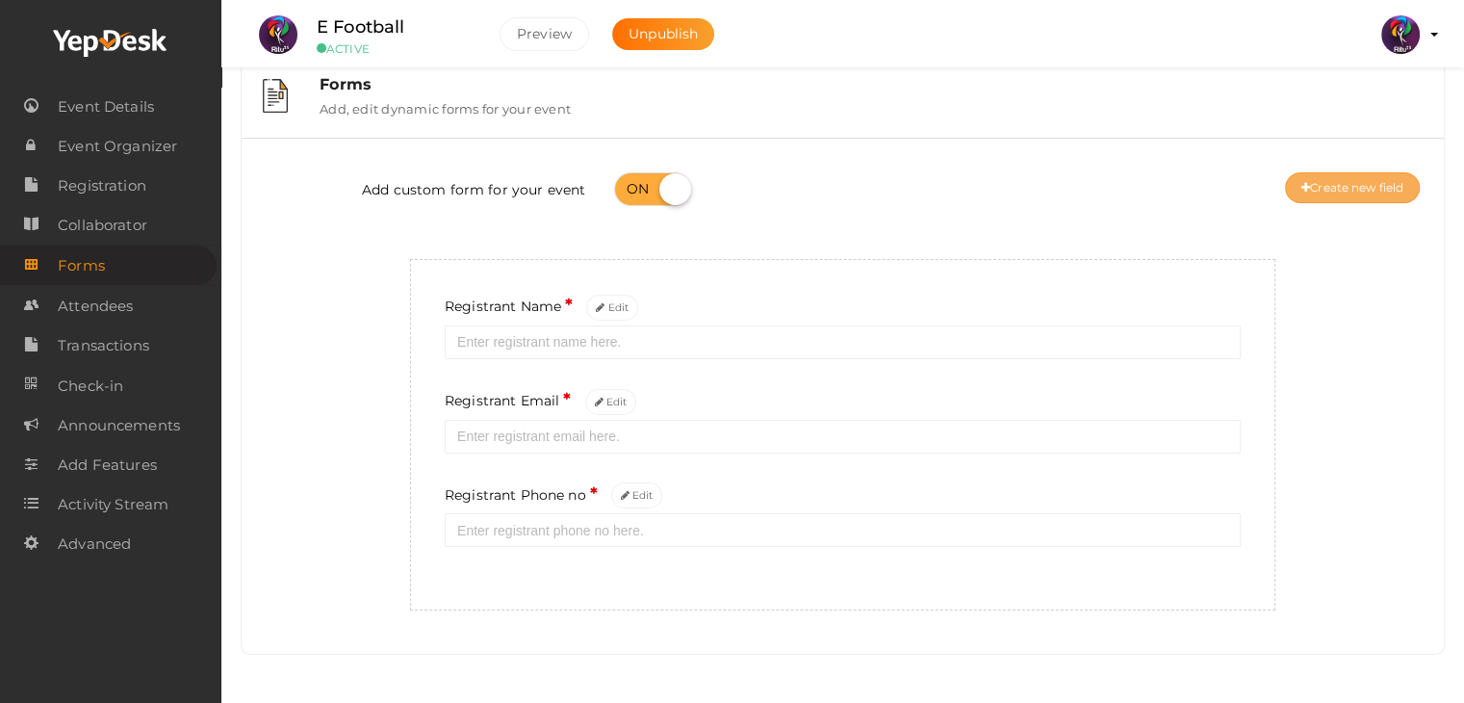
click at [1321, 178] on button "Create new field" at bounding box center [1352, 187] width 135 height 31
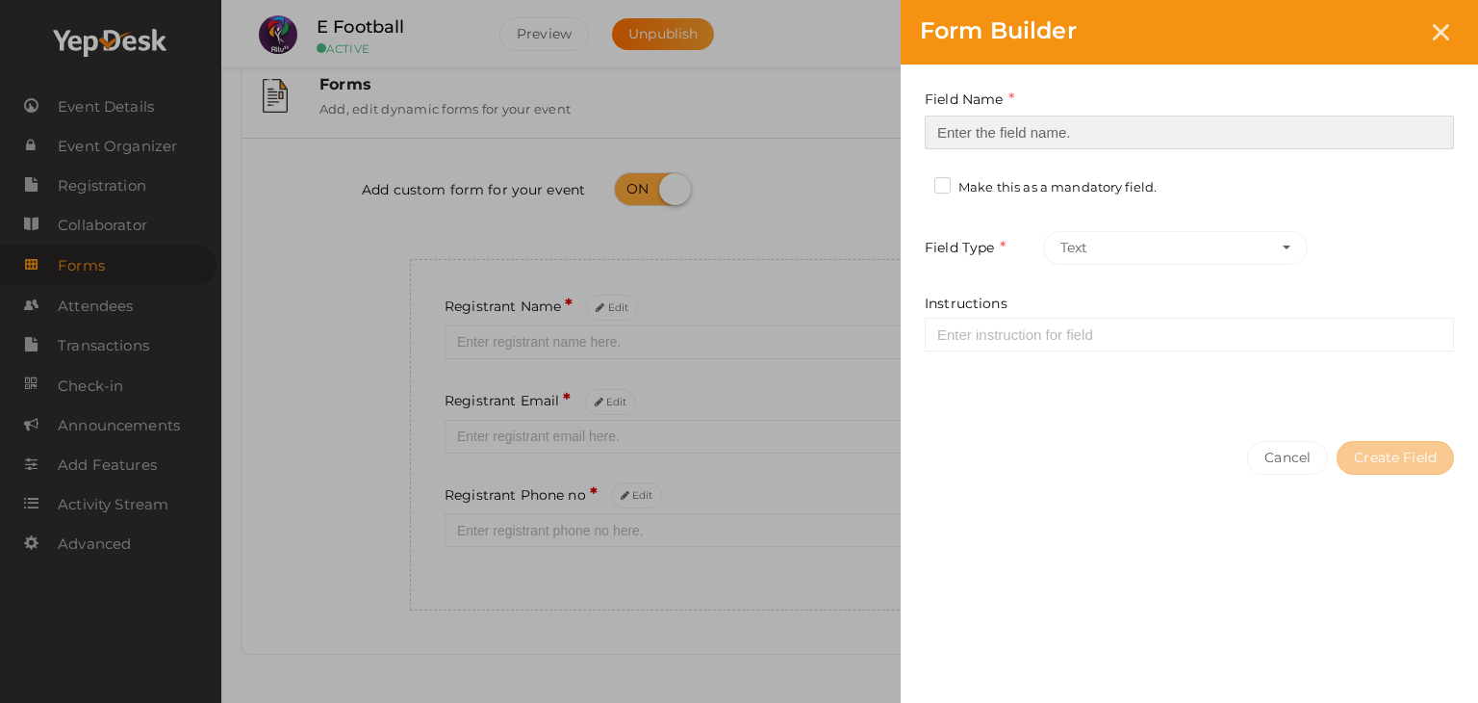
click at [1151, 115] on input at bounding box center [1189, 132] width 529 height 34
type input "Registrant College"
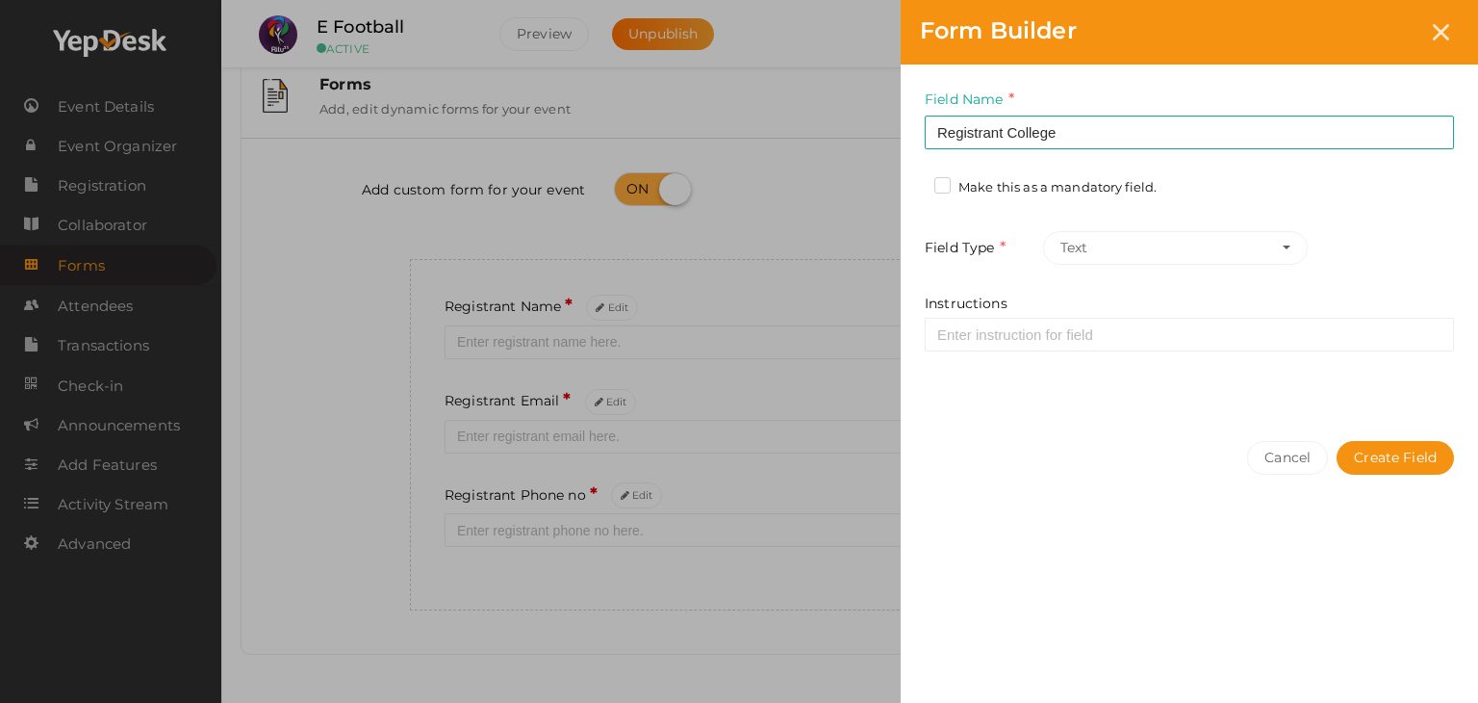
click at [1092, 184] on label "Make this as a mandatory field." at bounding box center [1045, 187] width 222 height 19
click at [915, 182] on input "Make this as a mandatory field." at bounding box center [915, 182] width 0 height 0
click at [1386, 455] on button "Create Field" at bounding box center [1395, 458] width 117 height 34
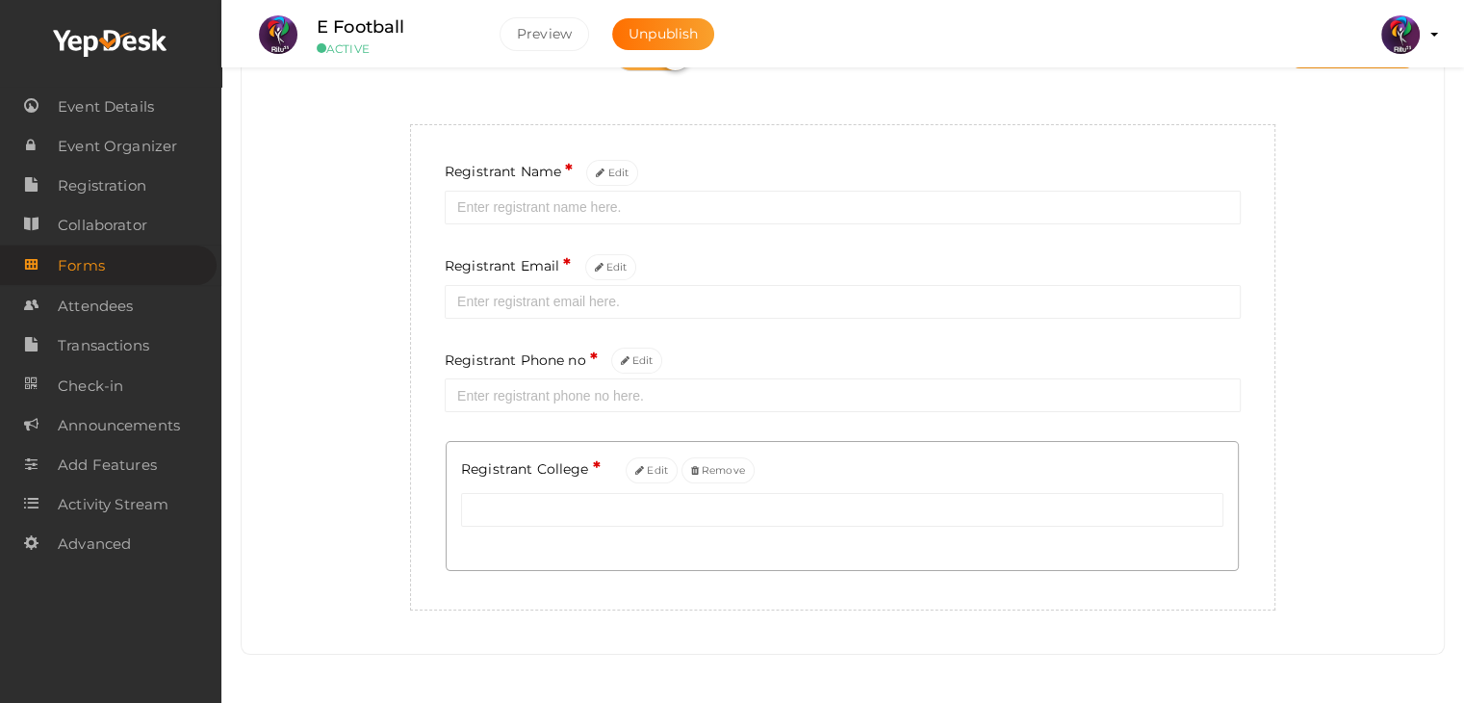
scroll to position [0, 0]
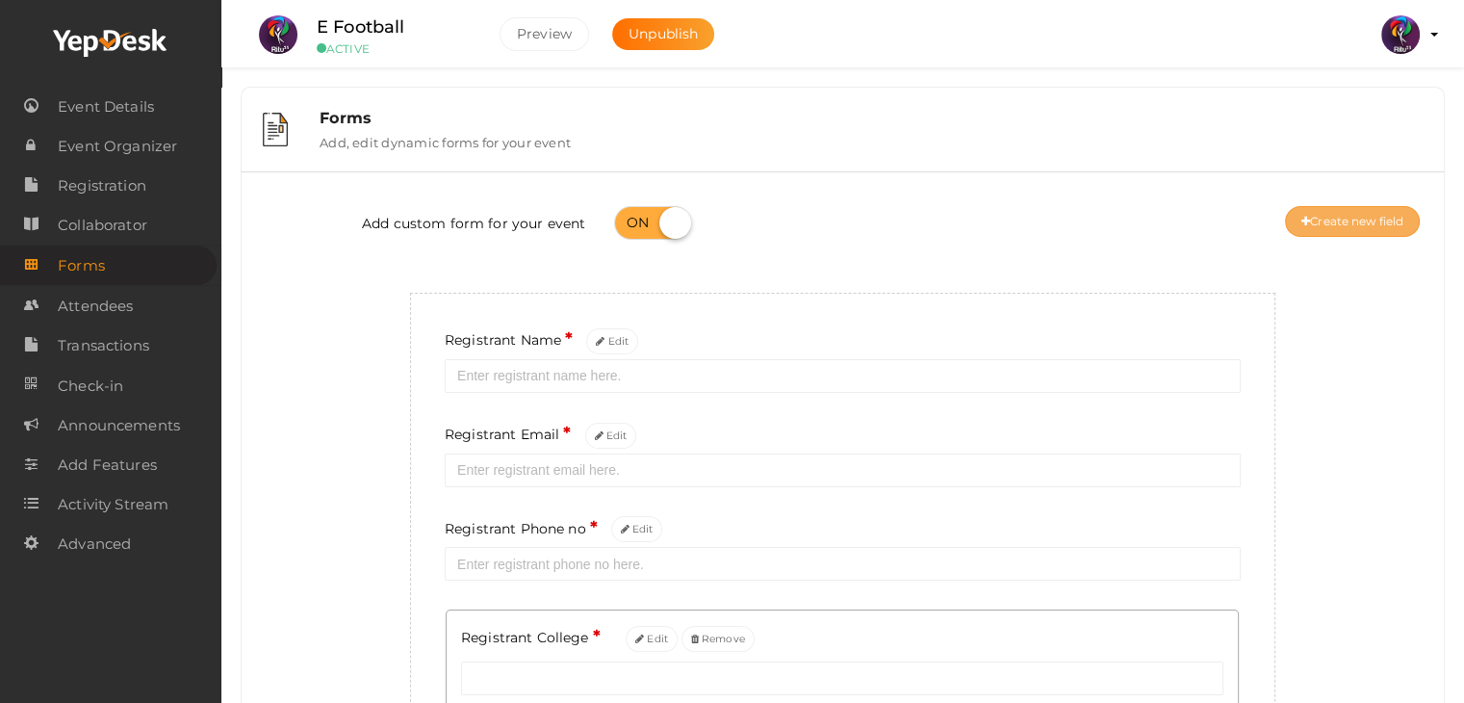
click at [1320, 224] on button "Create new field" at bounding box center [1352, 221] width 135 height 31
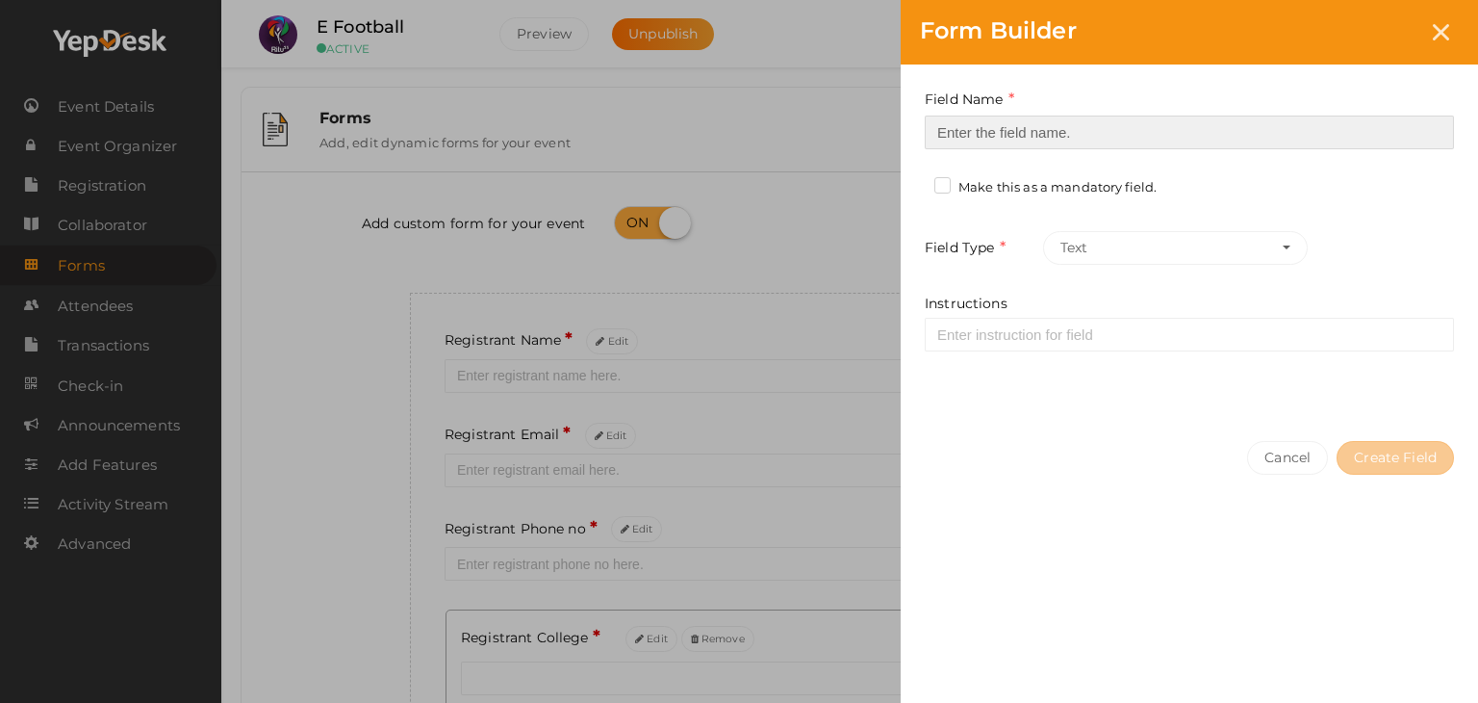
click at [1073, 121] on input at bounding box center [1189, 132] width 529 height 34
type input "Refferal ID"
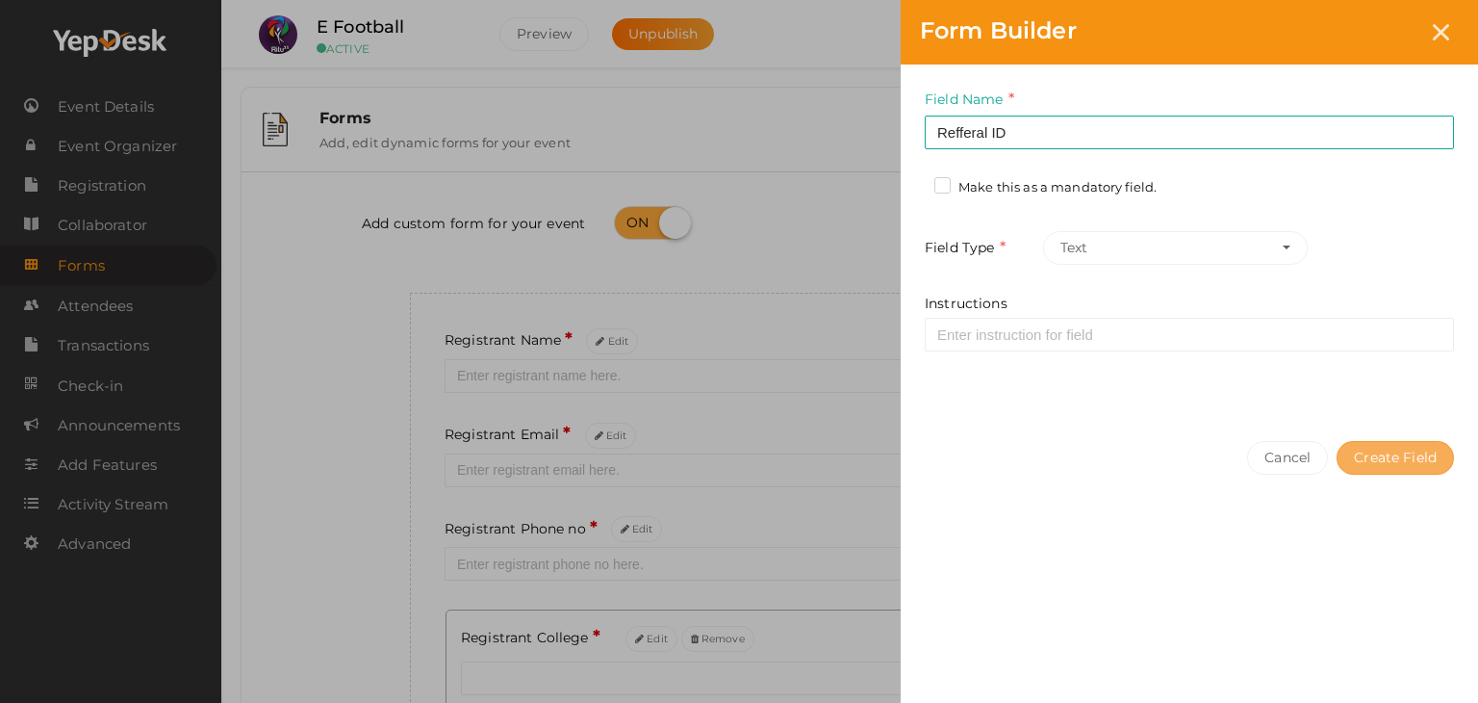
click at [1395, 461] on button "Create Field" at bounding box center [1395, 458] width 117 height 34
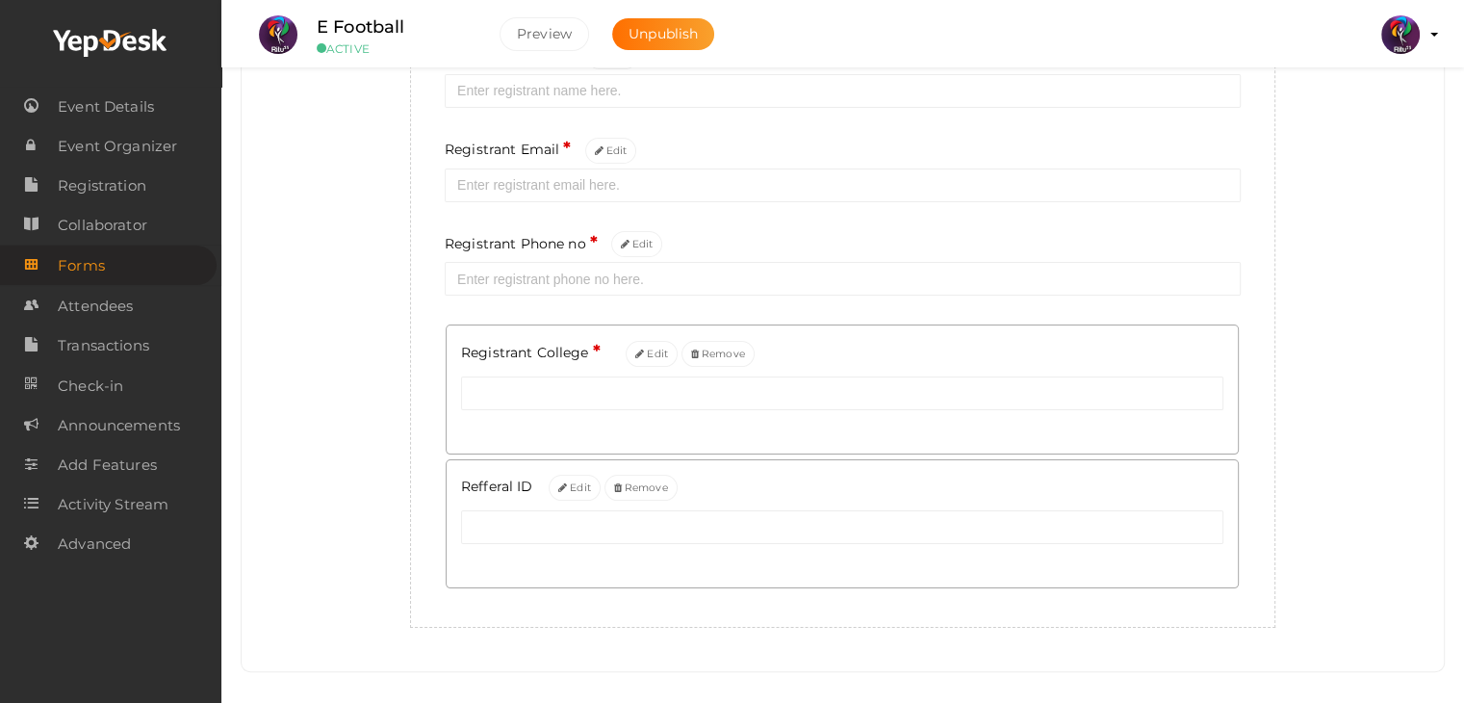
scroll to position [304, 0]
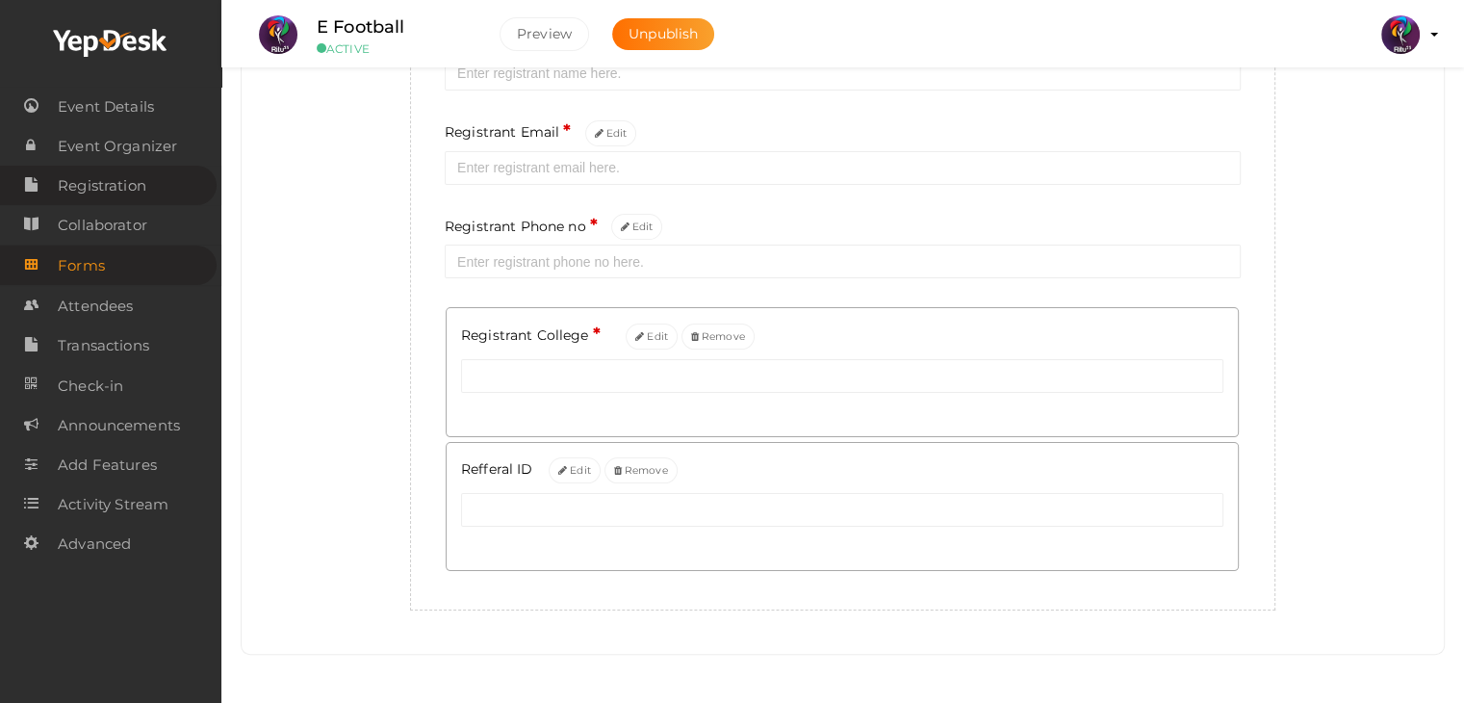
click at [99, 203] on span "Registration" at bounding box center [102, 185] width 89 height 38
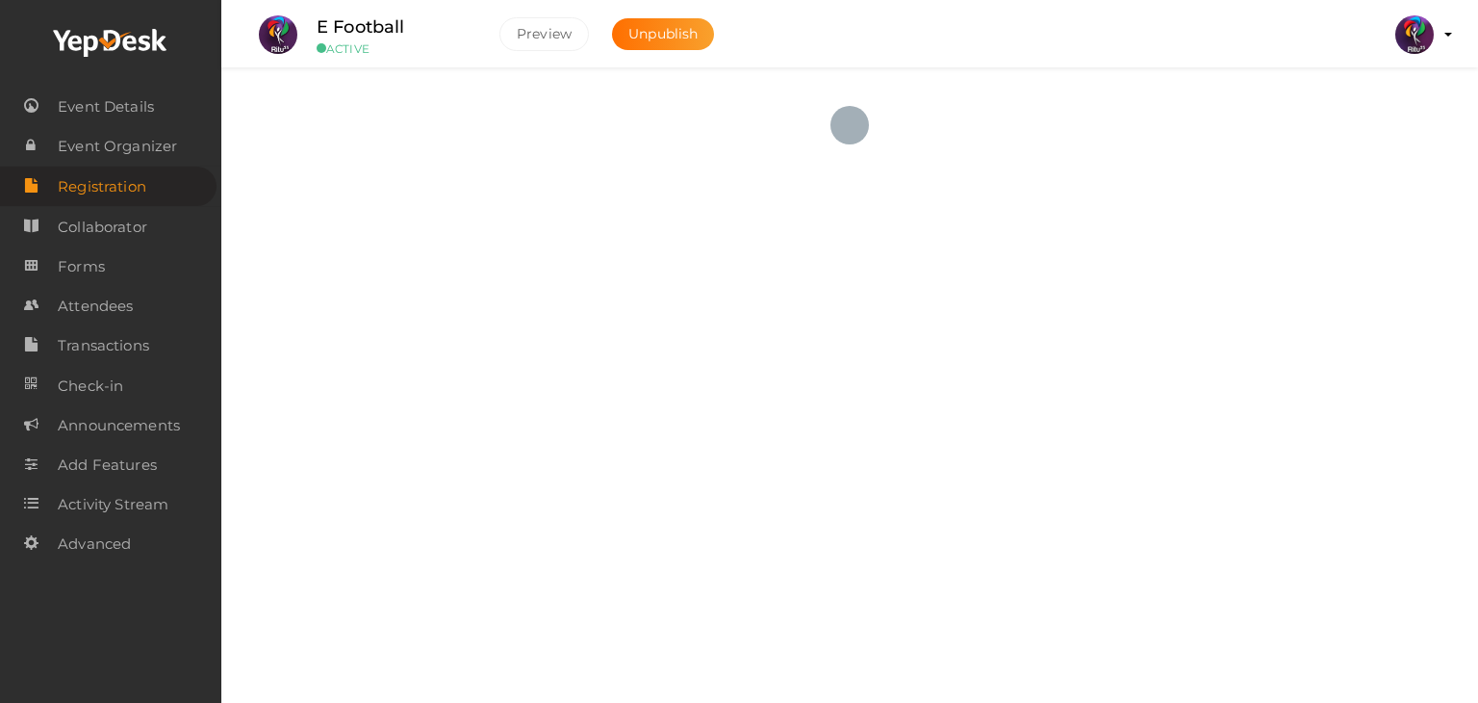
checkbox input "true"
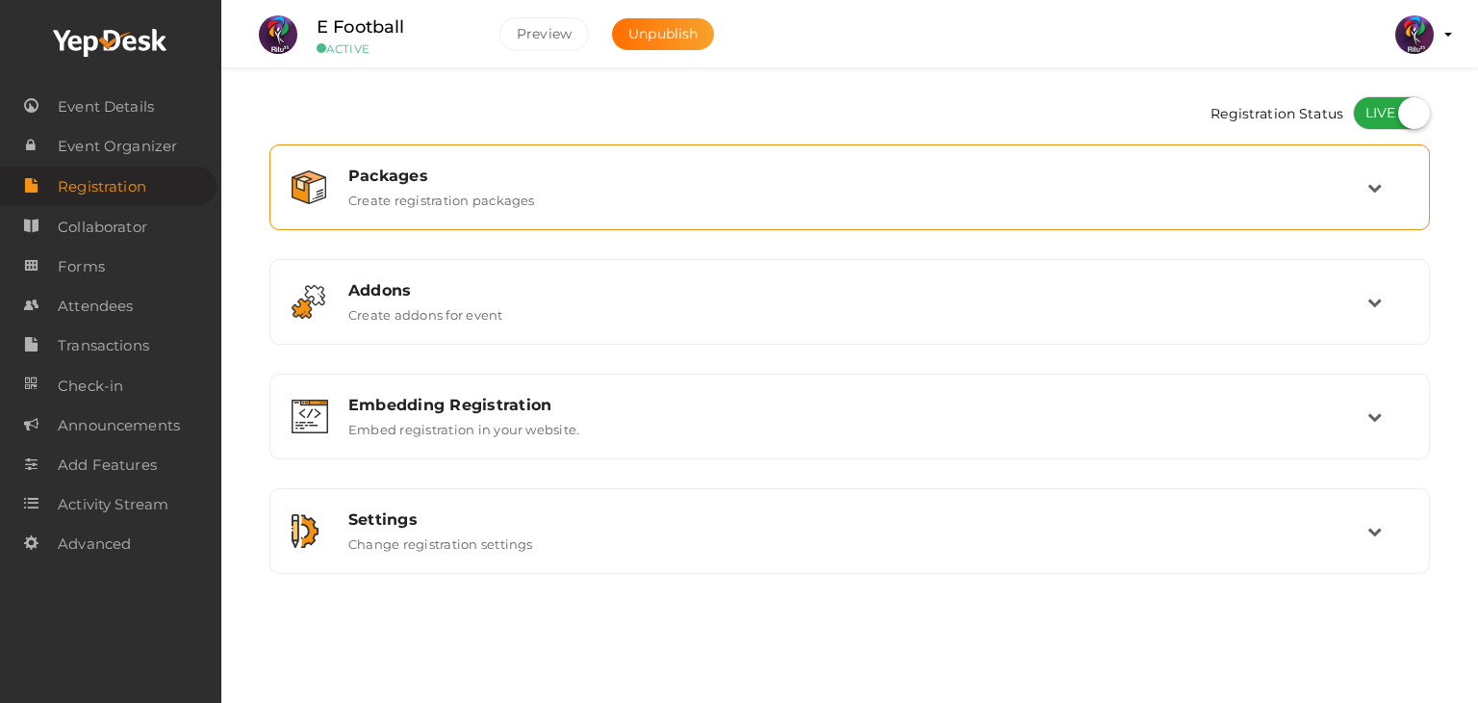
click at [490, 197] on label "Create registration packages" at bounding box center [441, 196] width 187 height 23
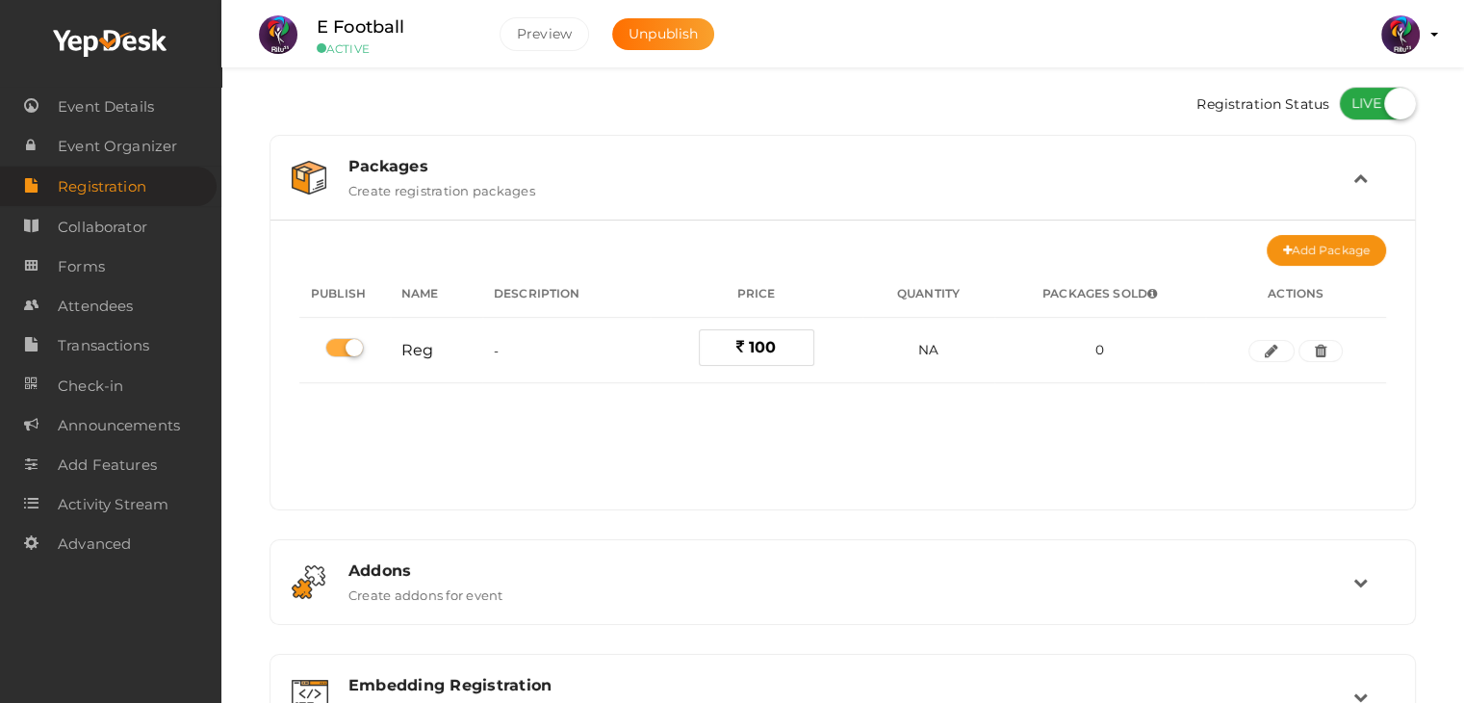
scroll to position [8, 0]
click at [693, 171] on div "Packages" at bounding box center [850, 168] width 1005 height 18
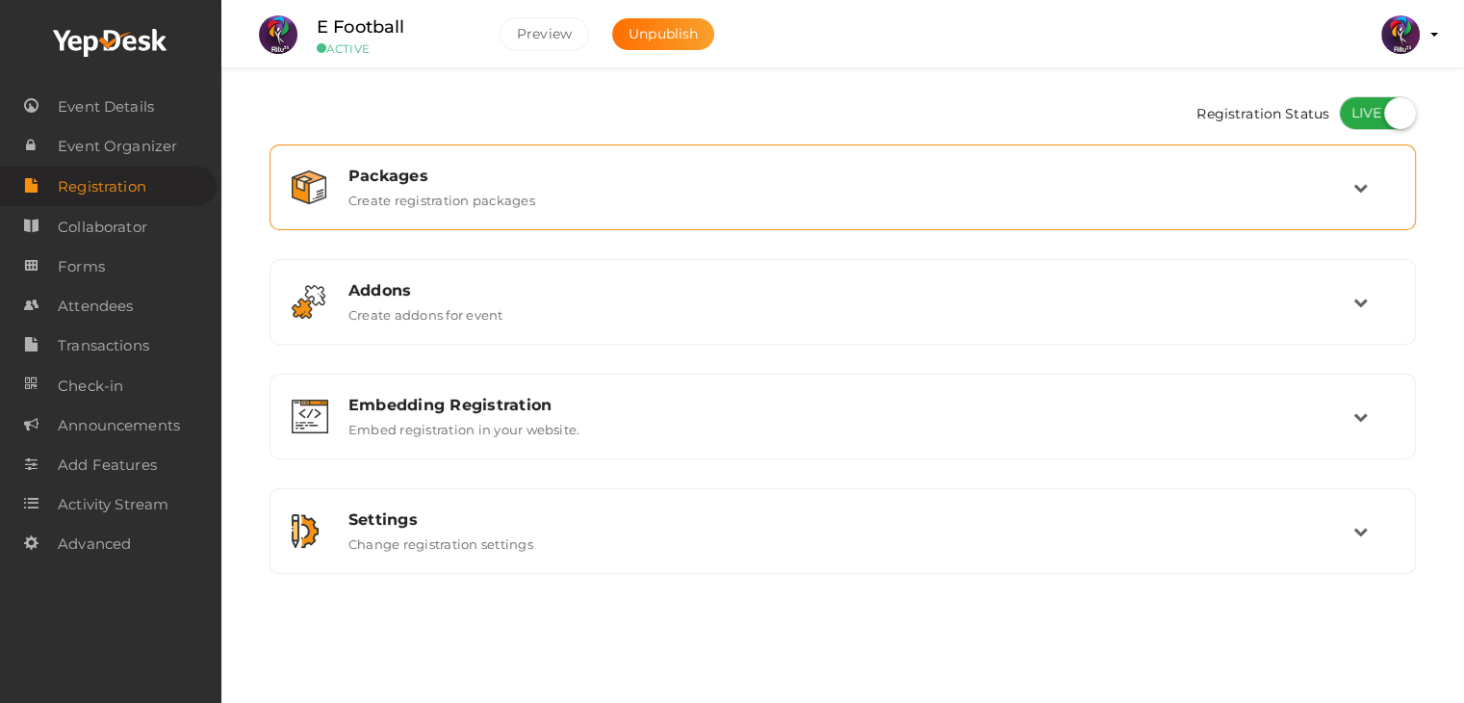
scroll to position [0, 0]
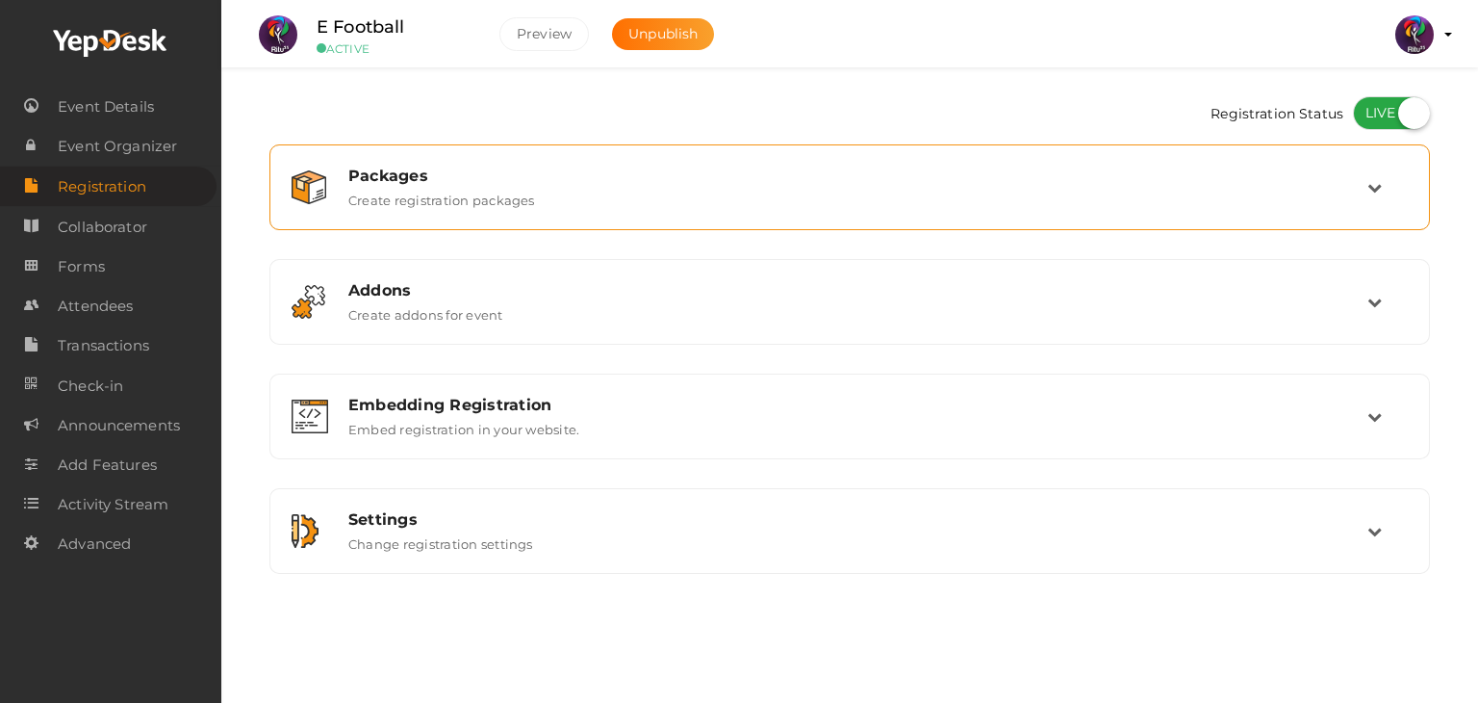
click at [693, 171] on div "Packages" at bounding box center [857, 175] width 1019 height 18
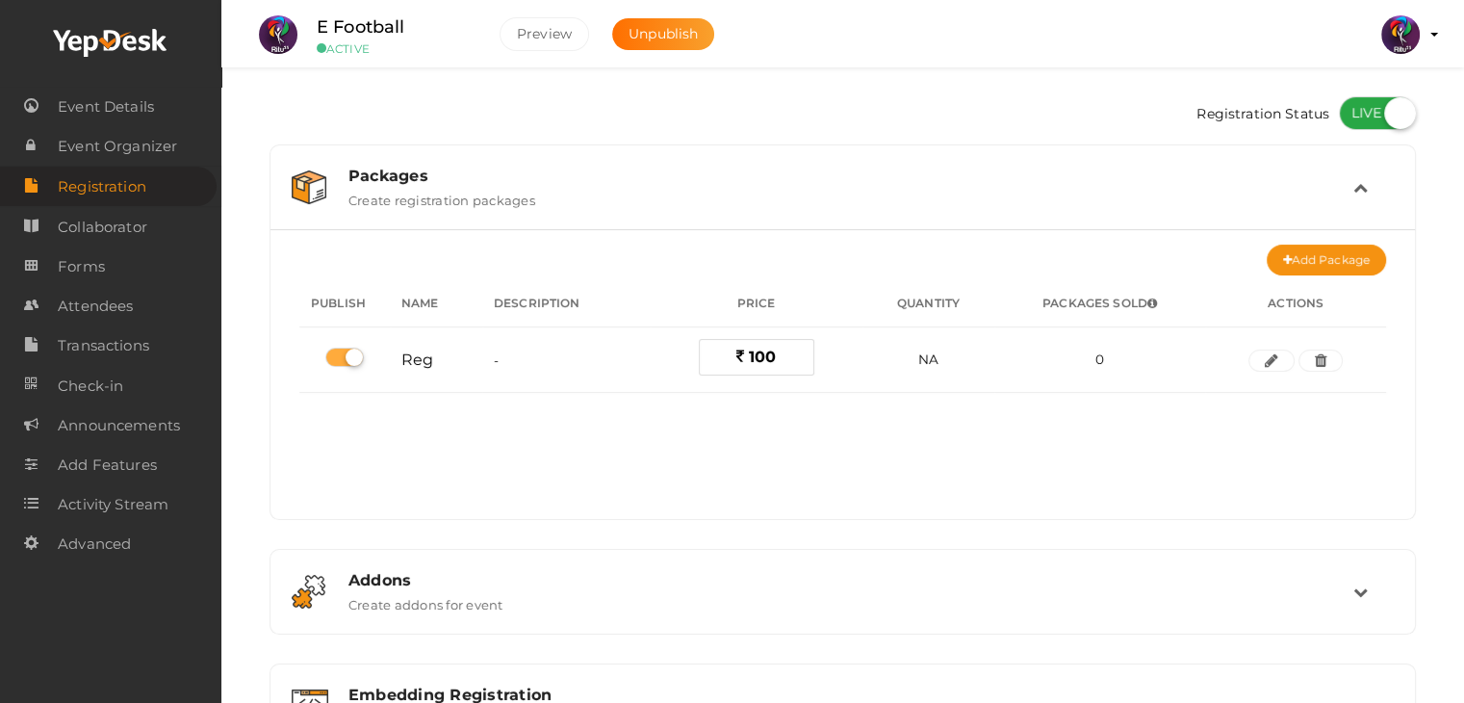
click at [693, 171] on div "Packages" at bounding box center [850, 175] width 1005 height 18
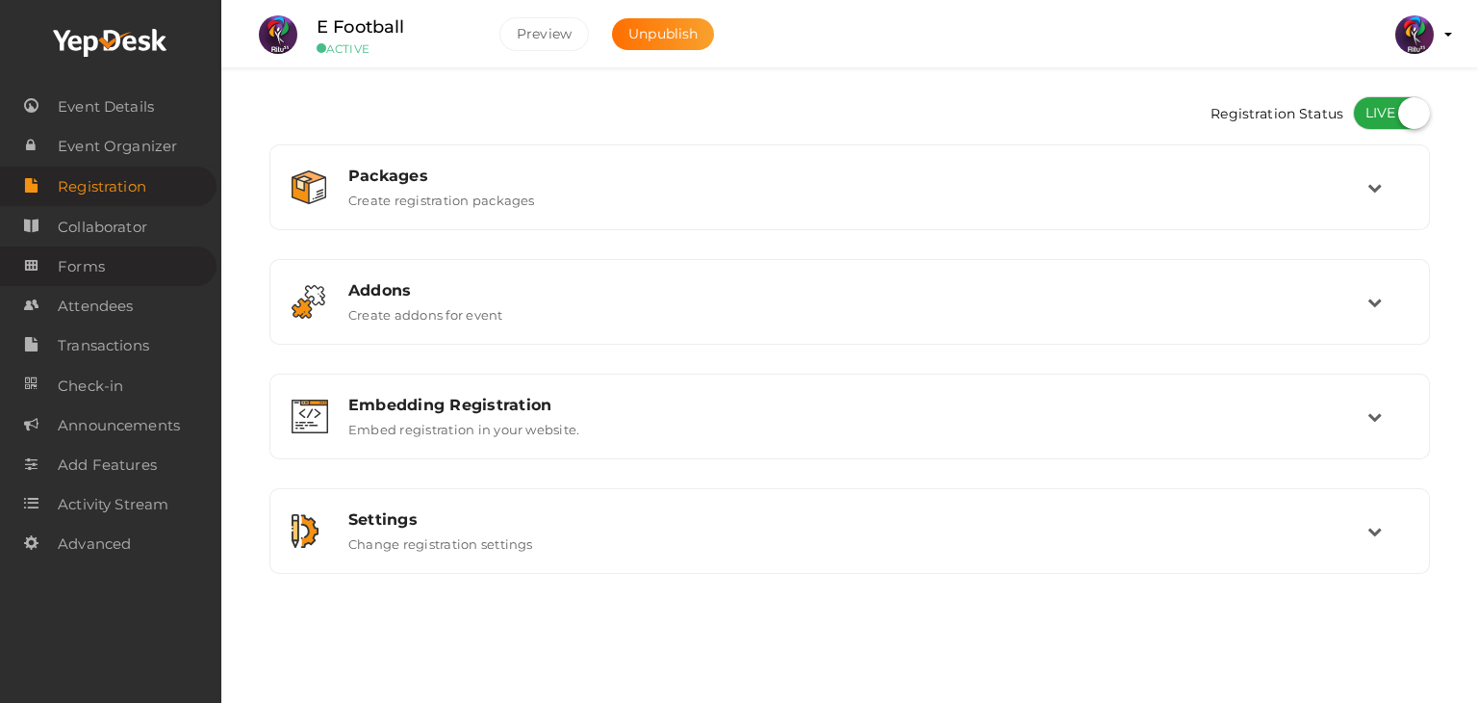
click at [131, 275] on link "Forms" at bounding box center [108, 265] width 217 height 39
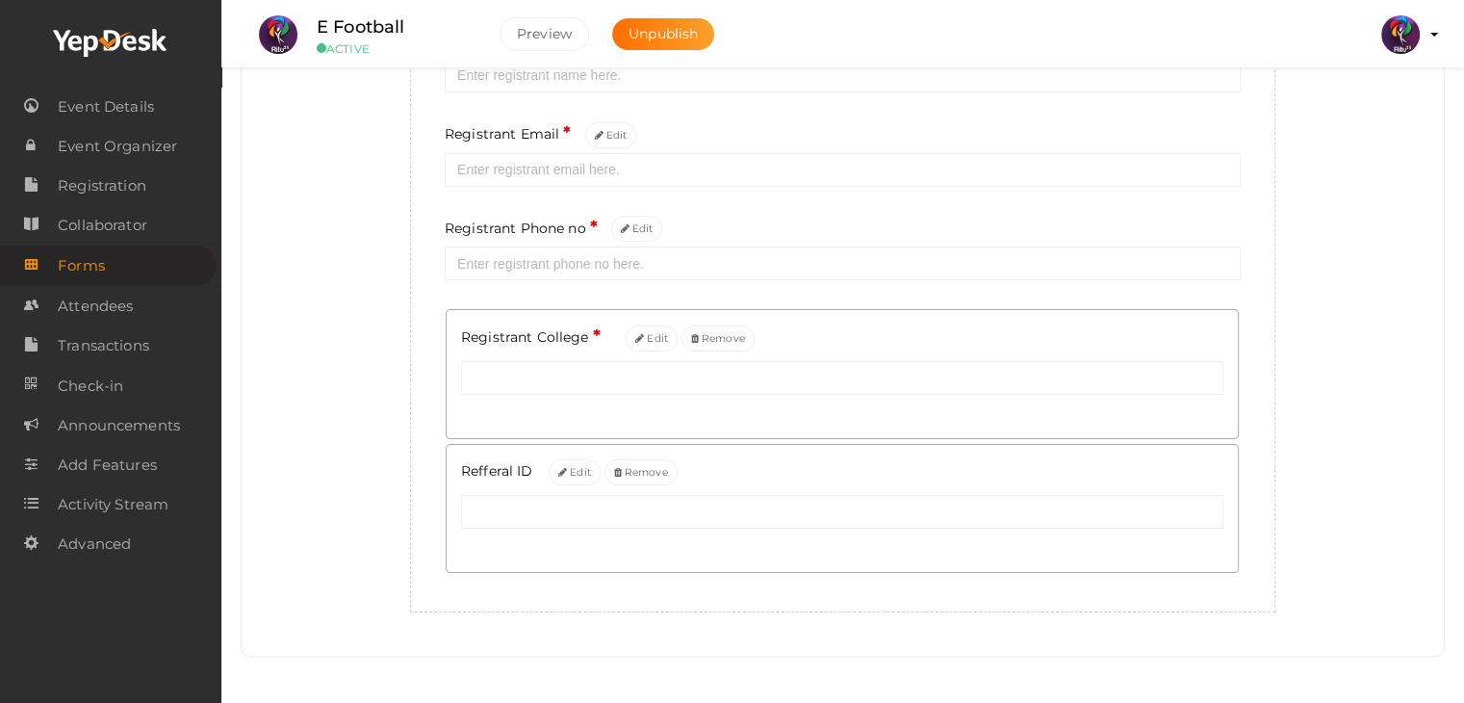
scroll to position [304, 0]
click at [173, 184] on link "Registration" at bounding box center [108, 185] width 217 height 39
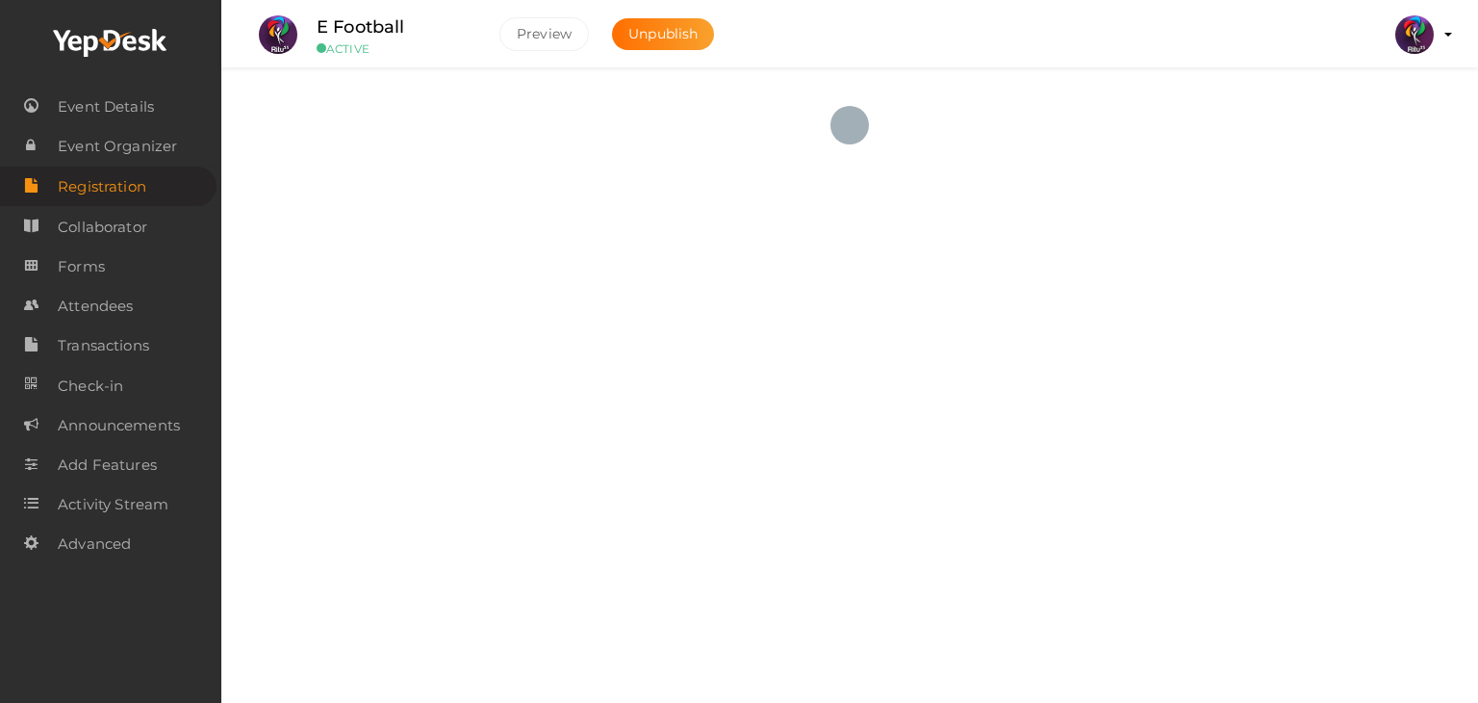
checkbox input "true"
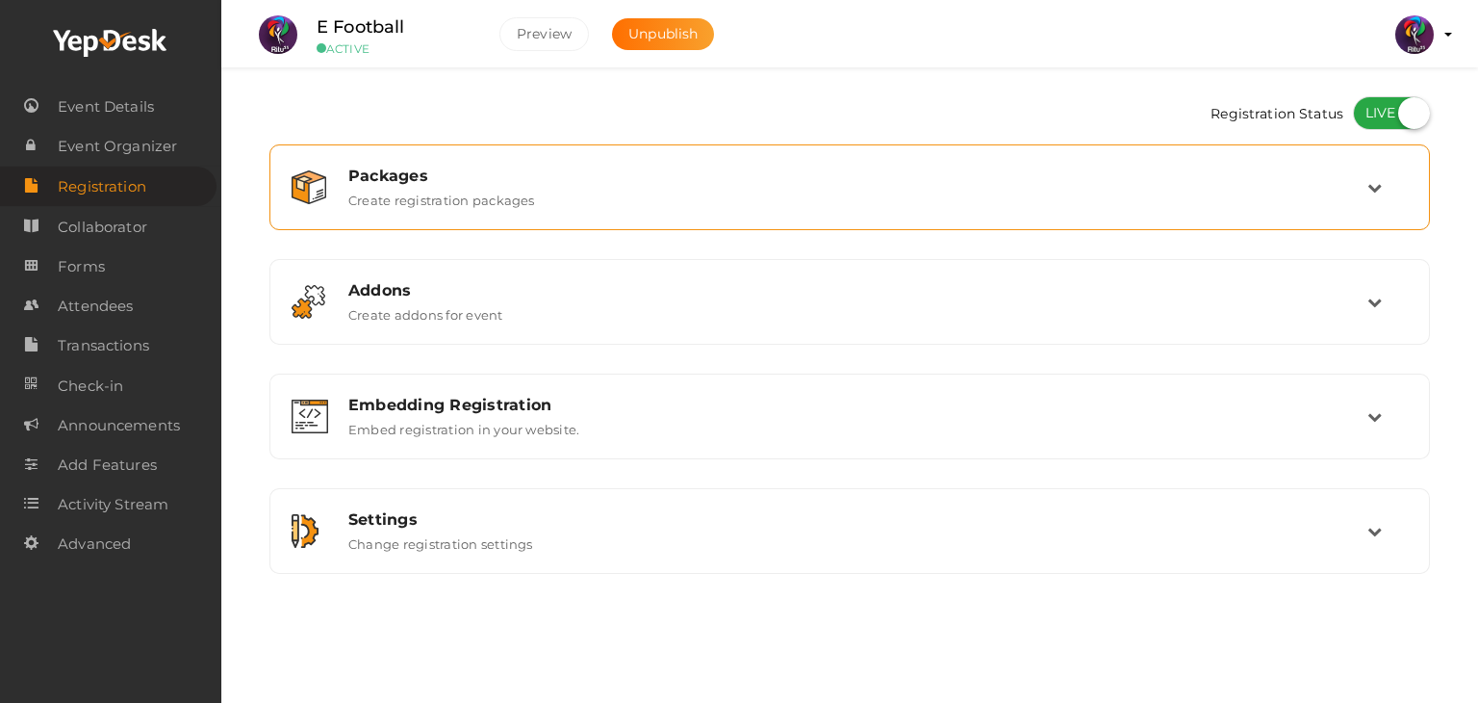
click at [682, 220] on div "Packages Create registration packages" at bounding box center [849, 187] width 1161 height 86
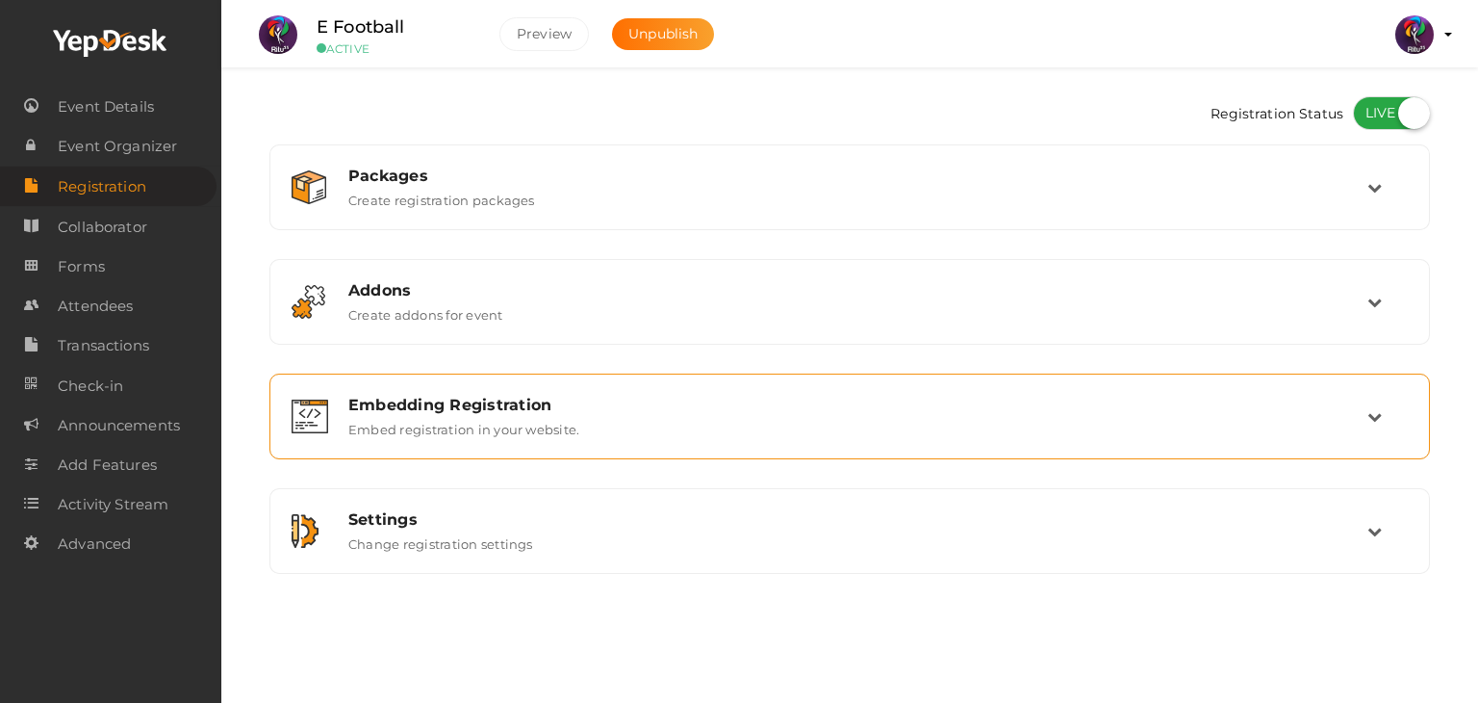
click at [682, 396] on div "Embedding Registration" at bounding box center [857, 405] width 1019 height 18
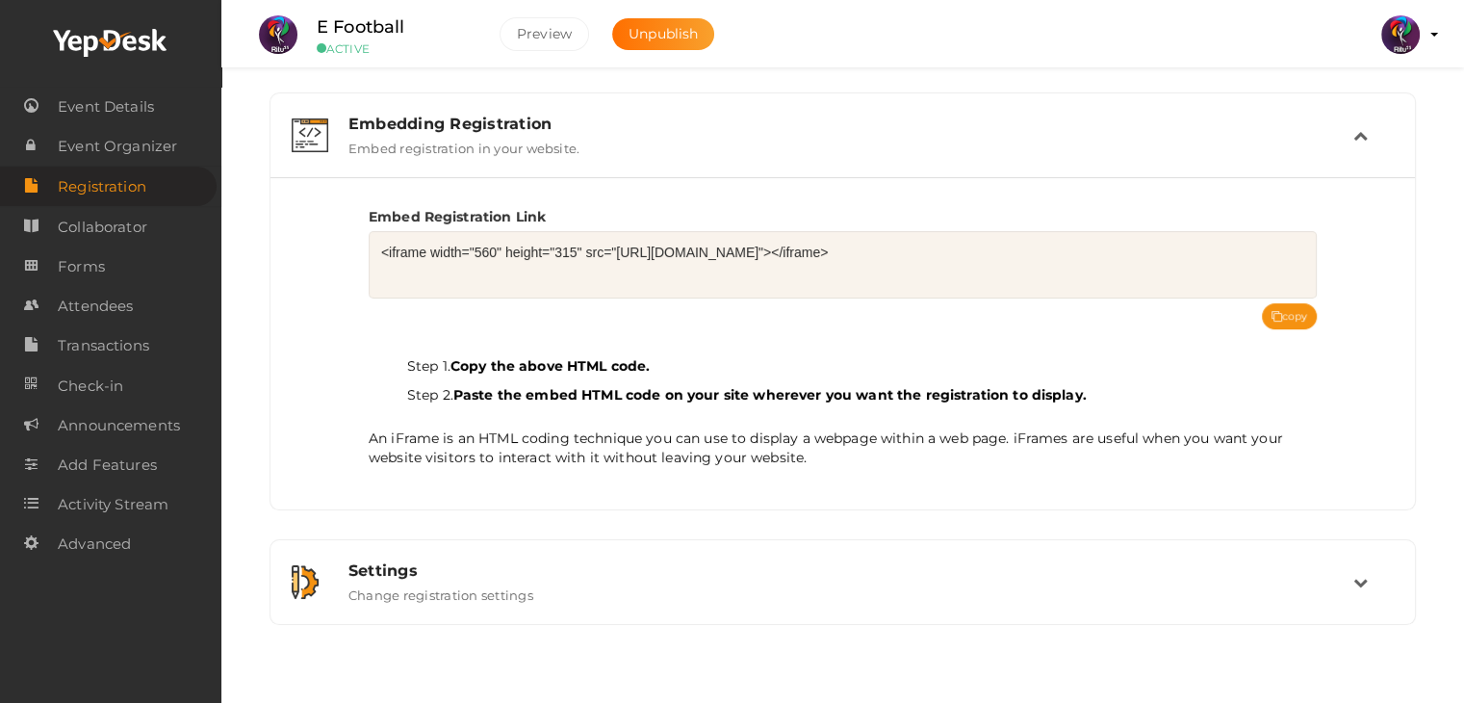
scroll to position [299, 0]
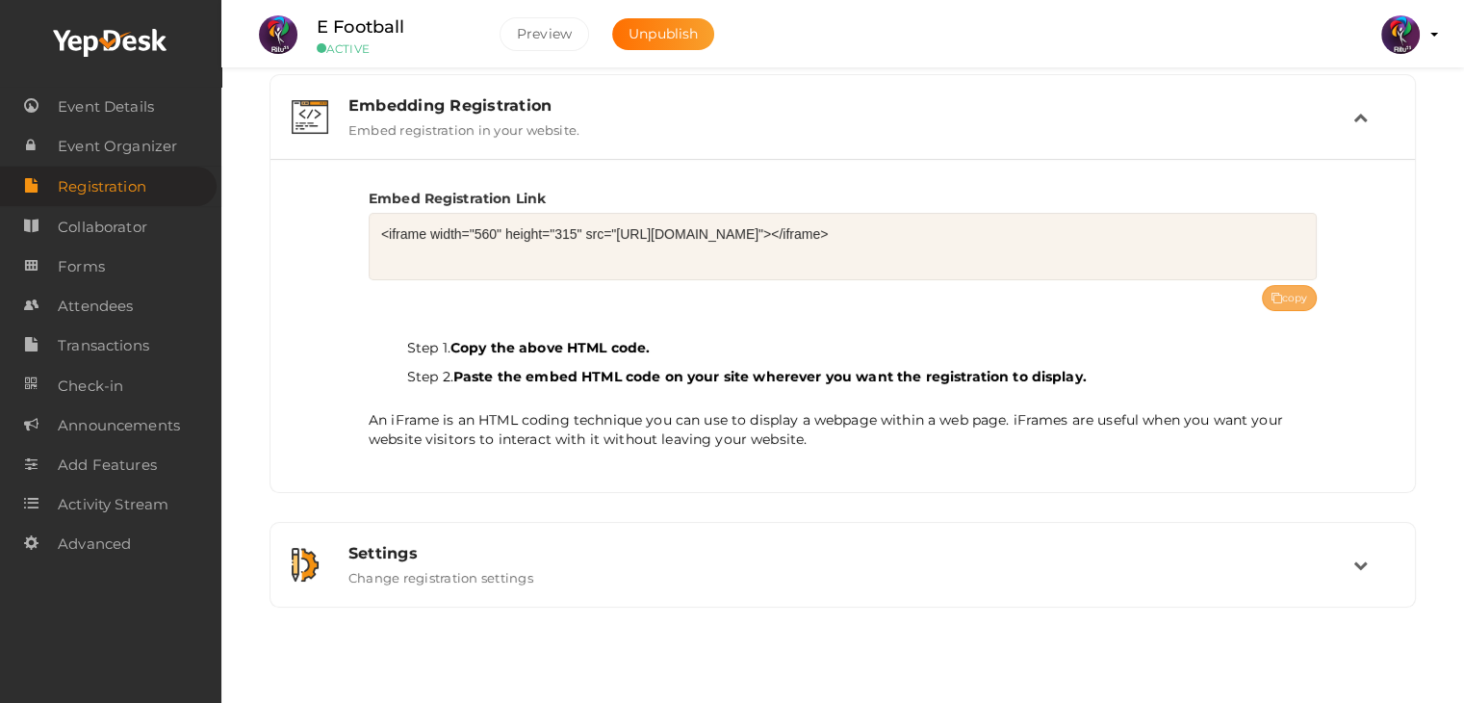
click at [1266, 300] on button "copy" at bounding box center [1290, 298] width 56 height 26
click at [1401, 41] on img at bounding box center [1400, 34] width 38 height 38
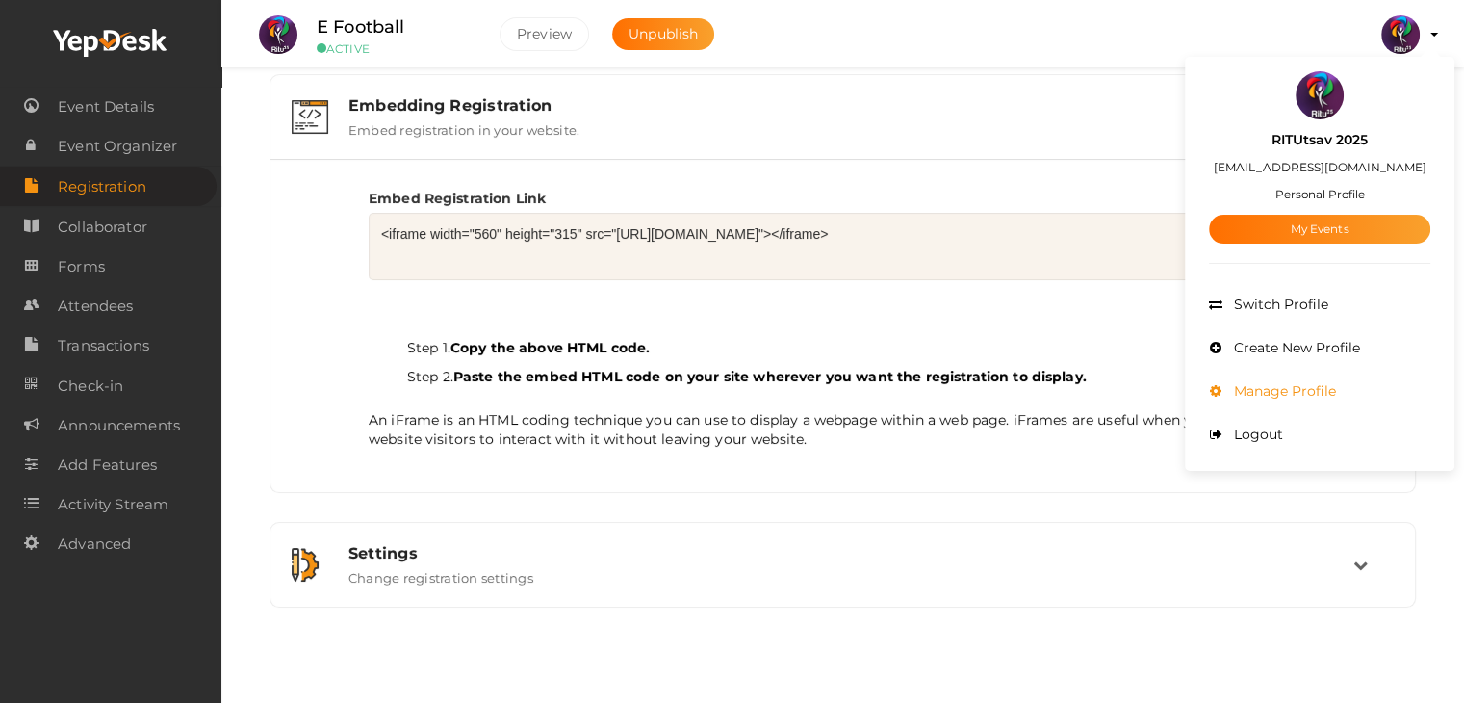
click at [1292, 386] on span "Manage Profile" at bounding box center [1282, 390] width 107 height 17
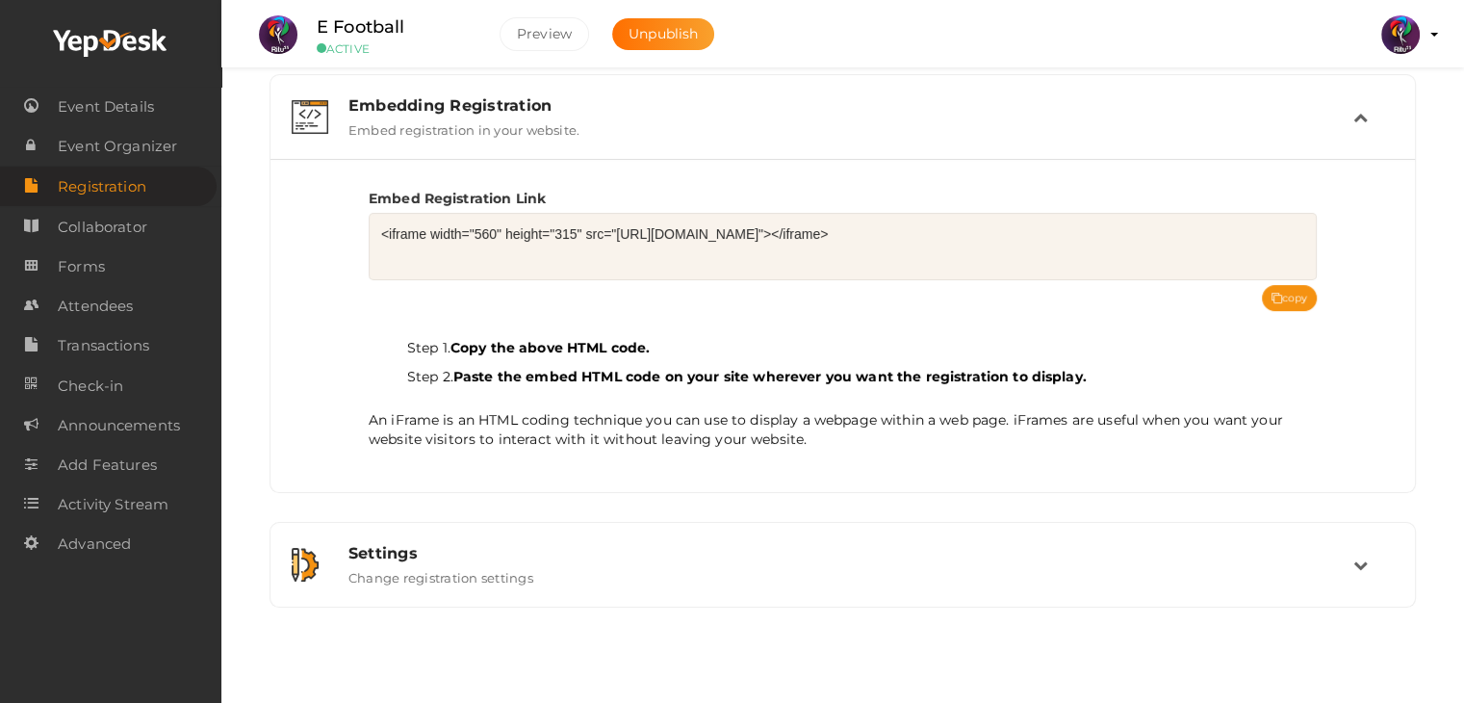
scroll to position [0, 0]
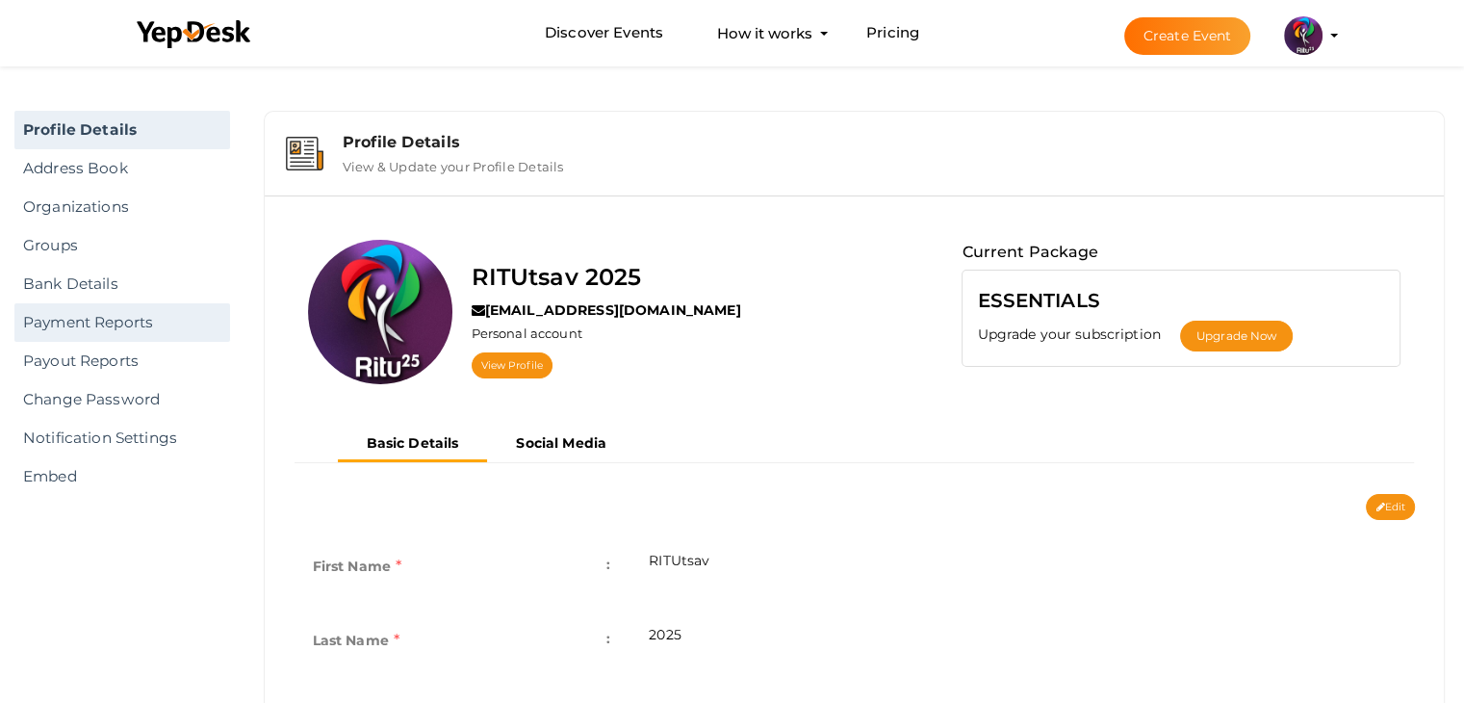
click at [131, 329] on link "Payment Reports" at bounding box center [122, 322] width 216 height 38
